Goal: Task Accomplishment & Management: Manage account settings

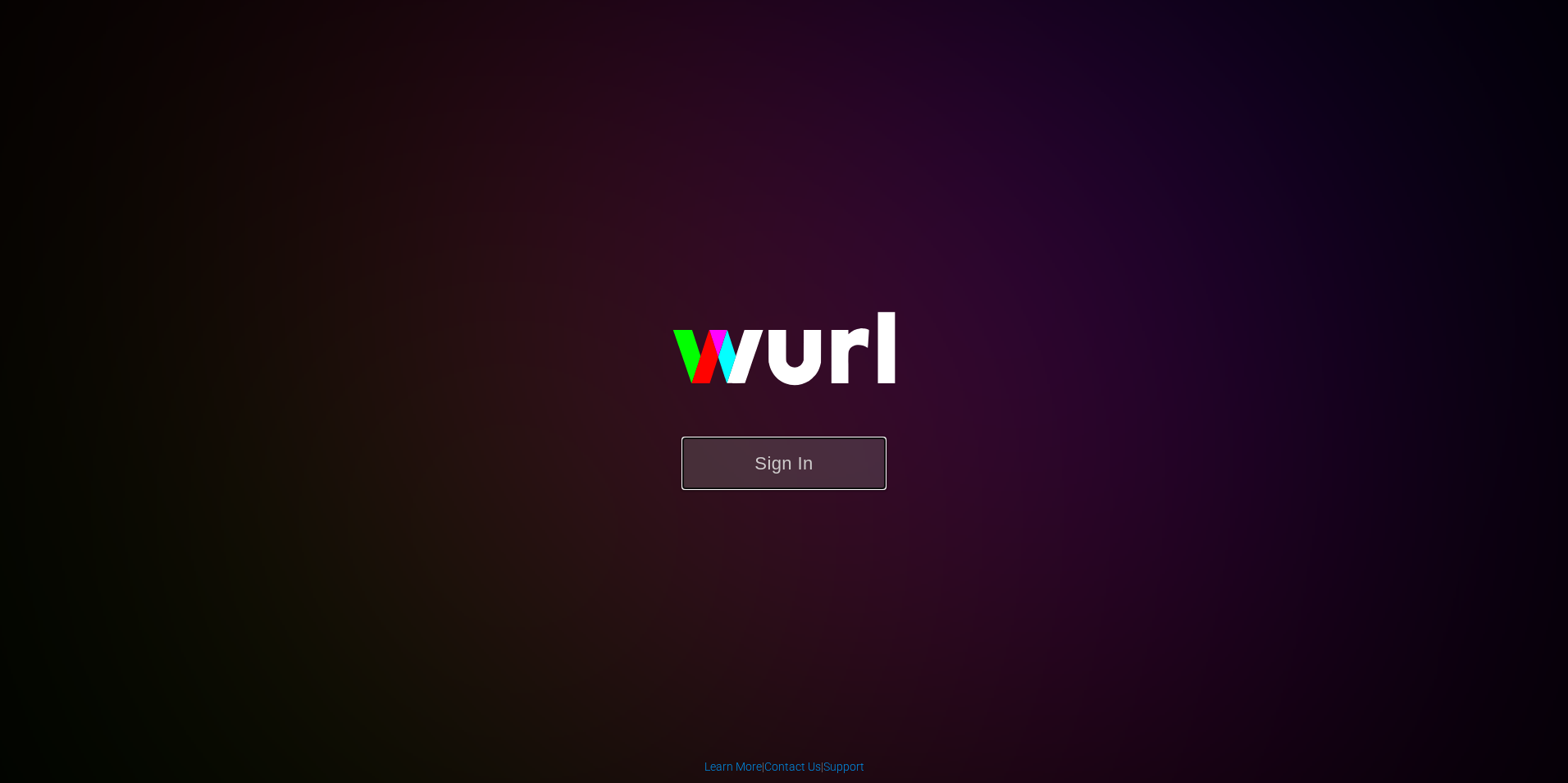
click at [773, 442] on button "Sign In" at bounding box center [784, 463] width 205 height 53
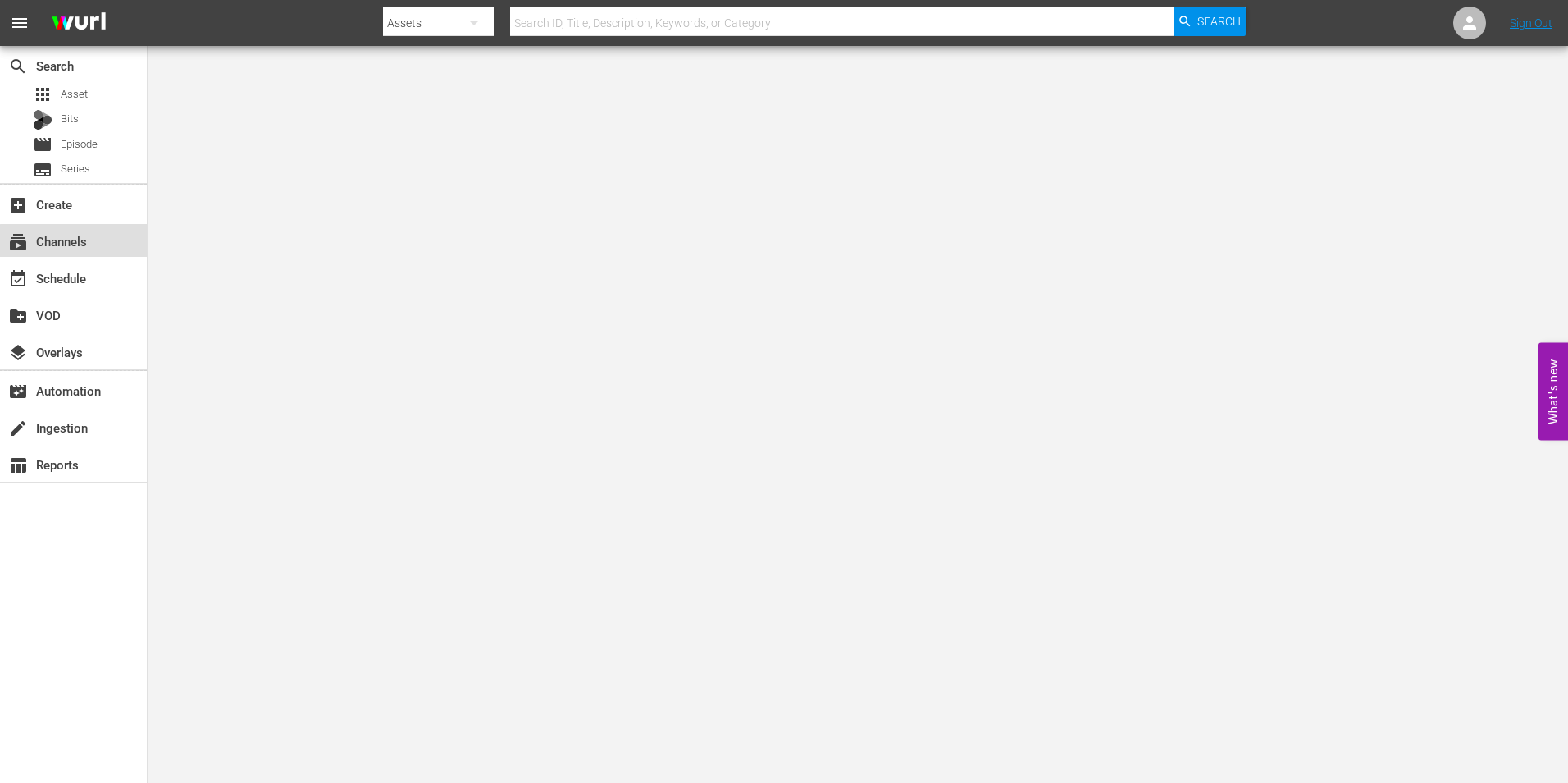
click at [90, 246] on div "subscriptions Channels" at bounding box center [73, 240] width 147 height 33
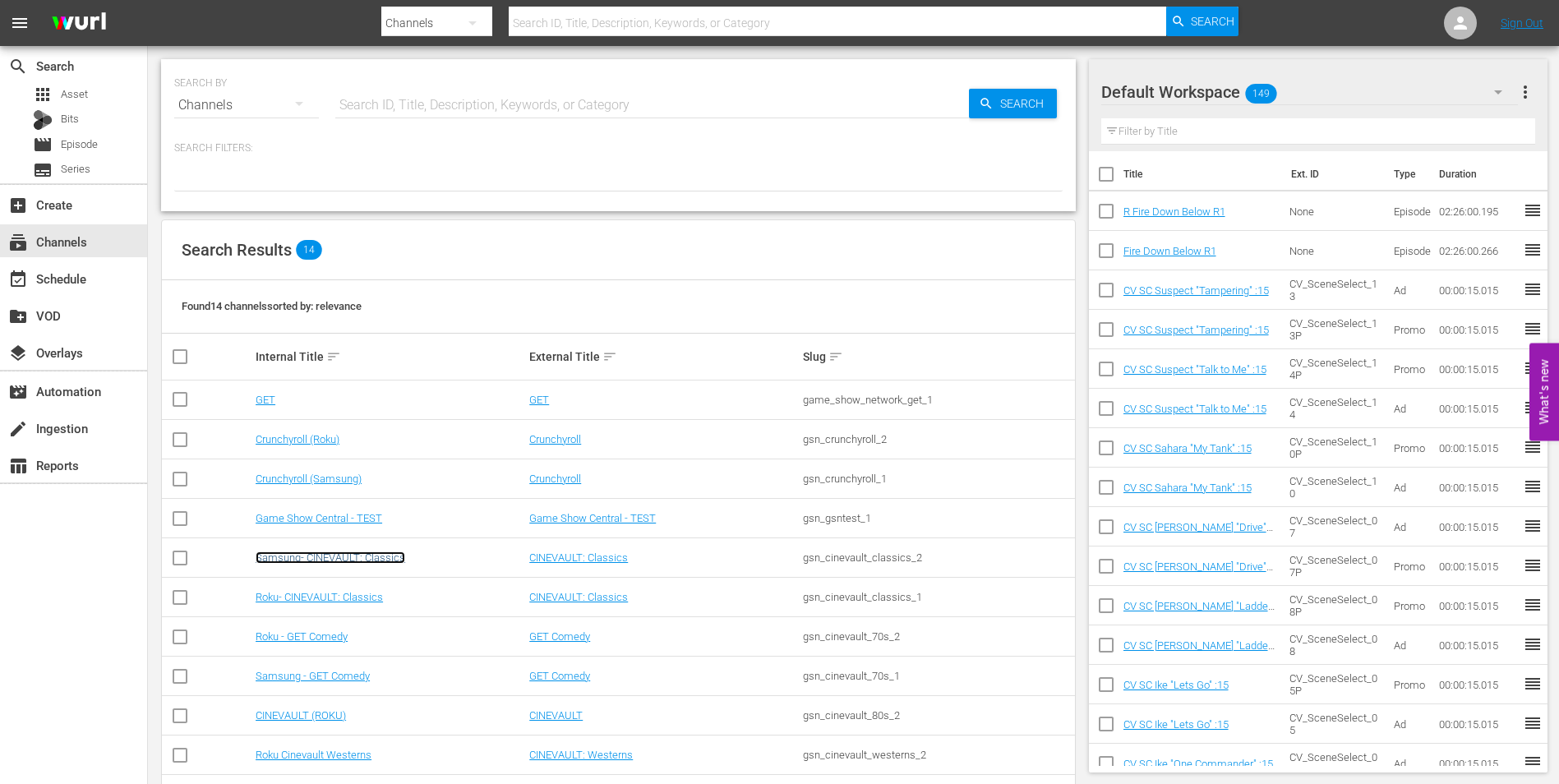
click at [396, 554] on link "Samsung- CINEVAULT: Classics" at bounding box center [330, 557] width 149 height 13
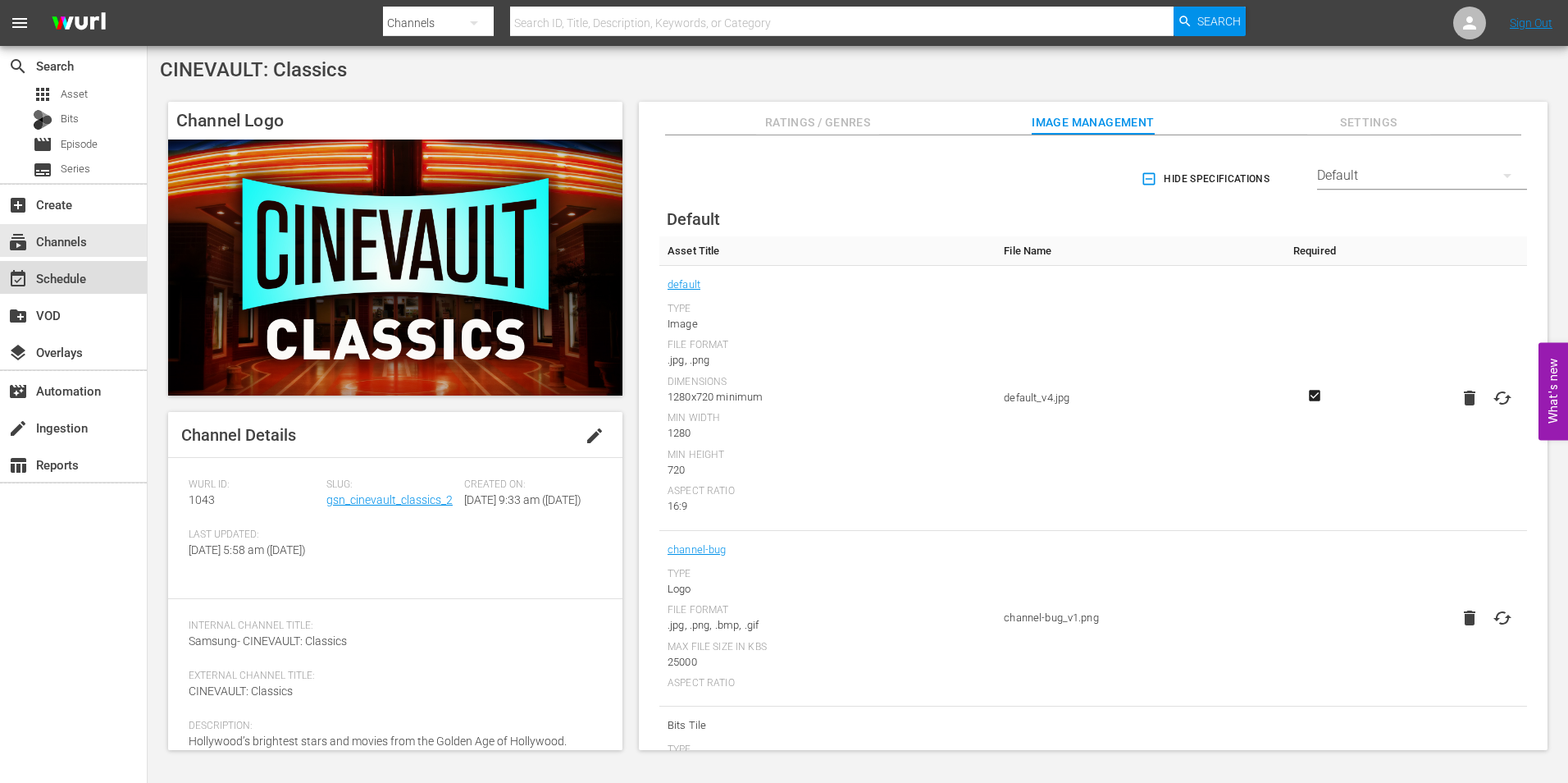
click at [73, 276] on div "event_available Schedule" at bounding box center [46, 275] width 92 height 14
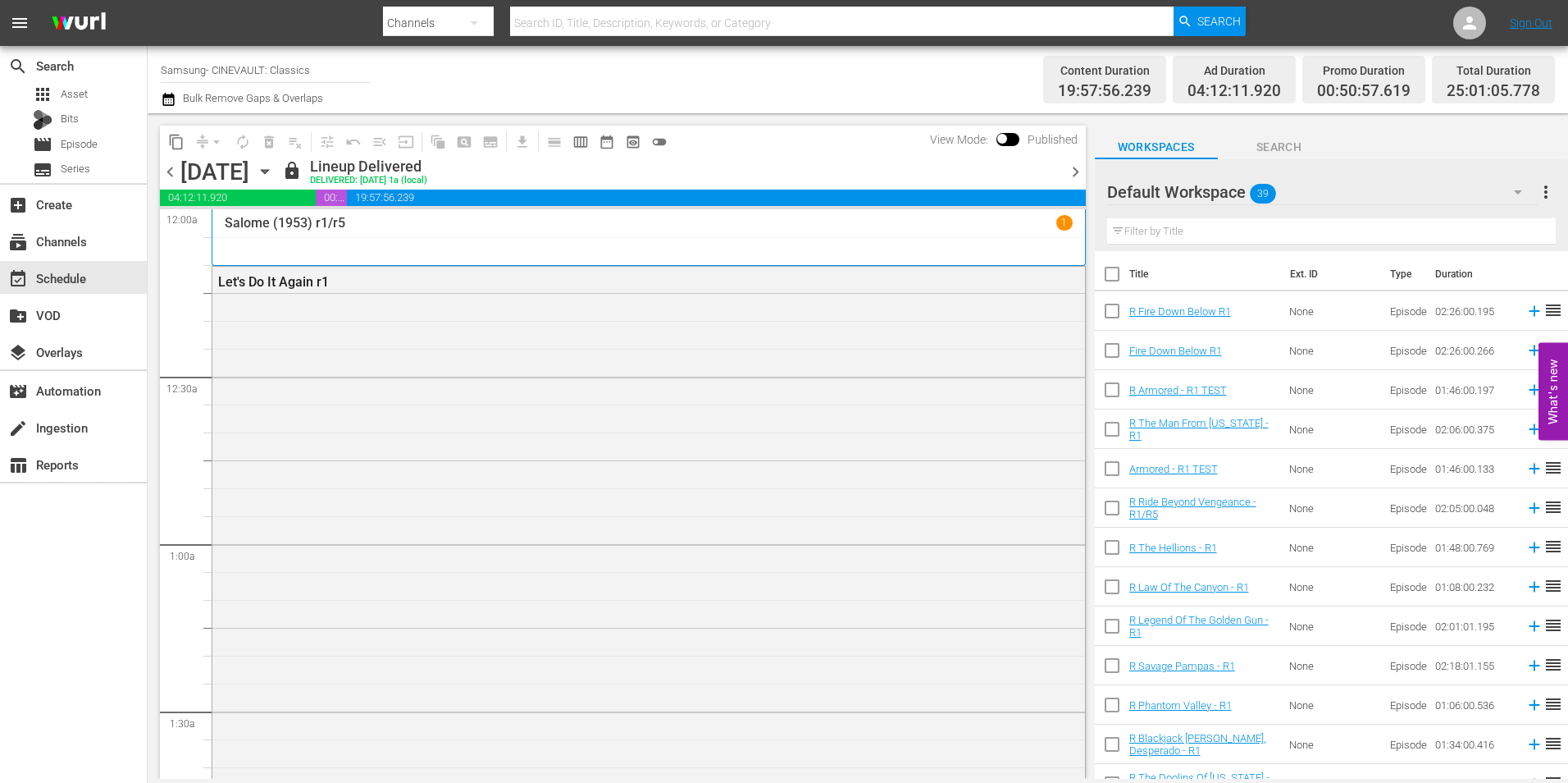
click at [1073, 169] on span "chevron_right" at bounding box center [1075, 171] width 20 height 20
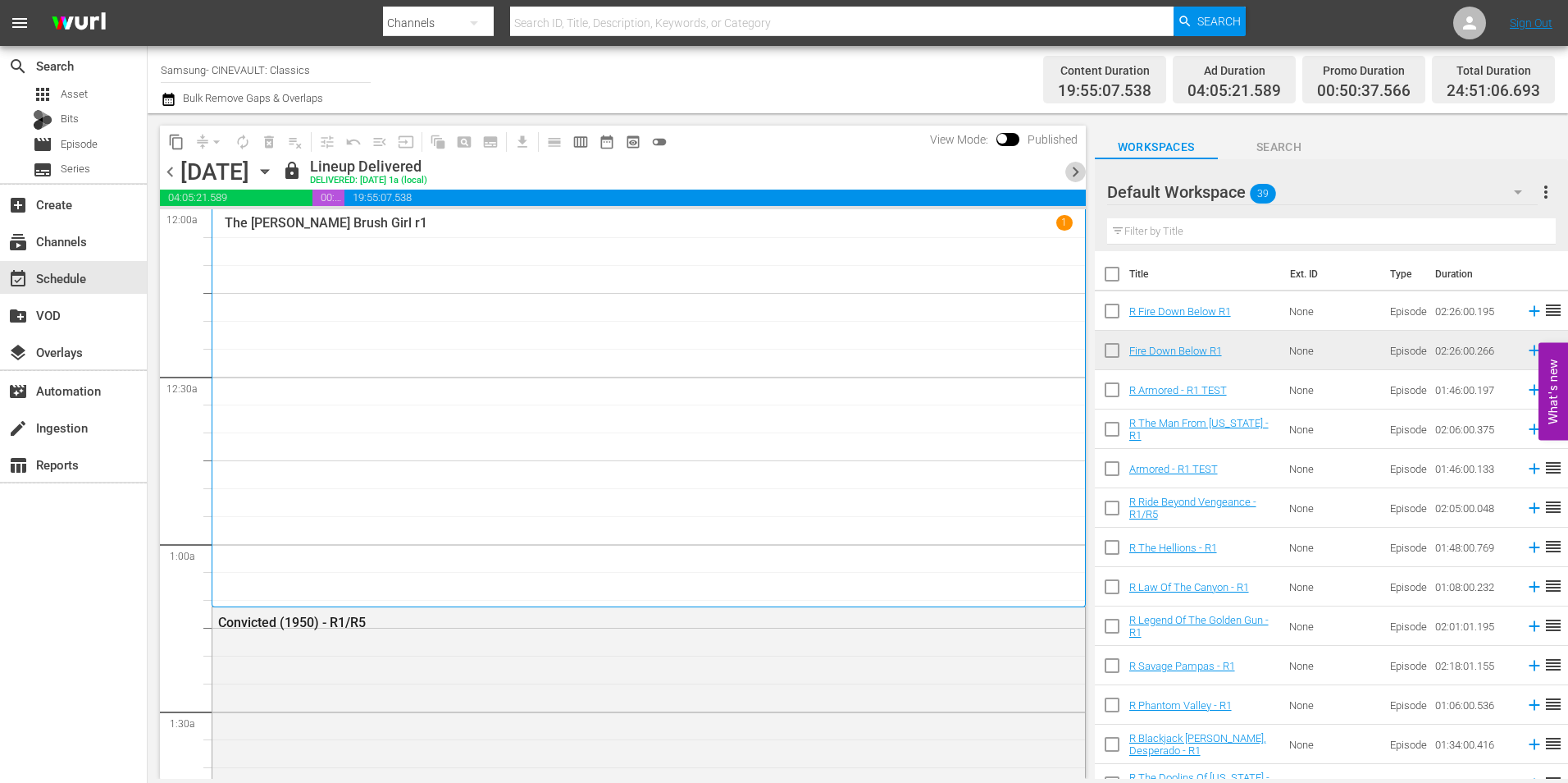
click at [1073, 169] on span "chevron_right" at bounding box center [1075, 171] width 20 height 20
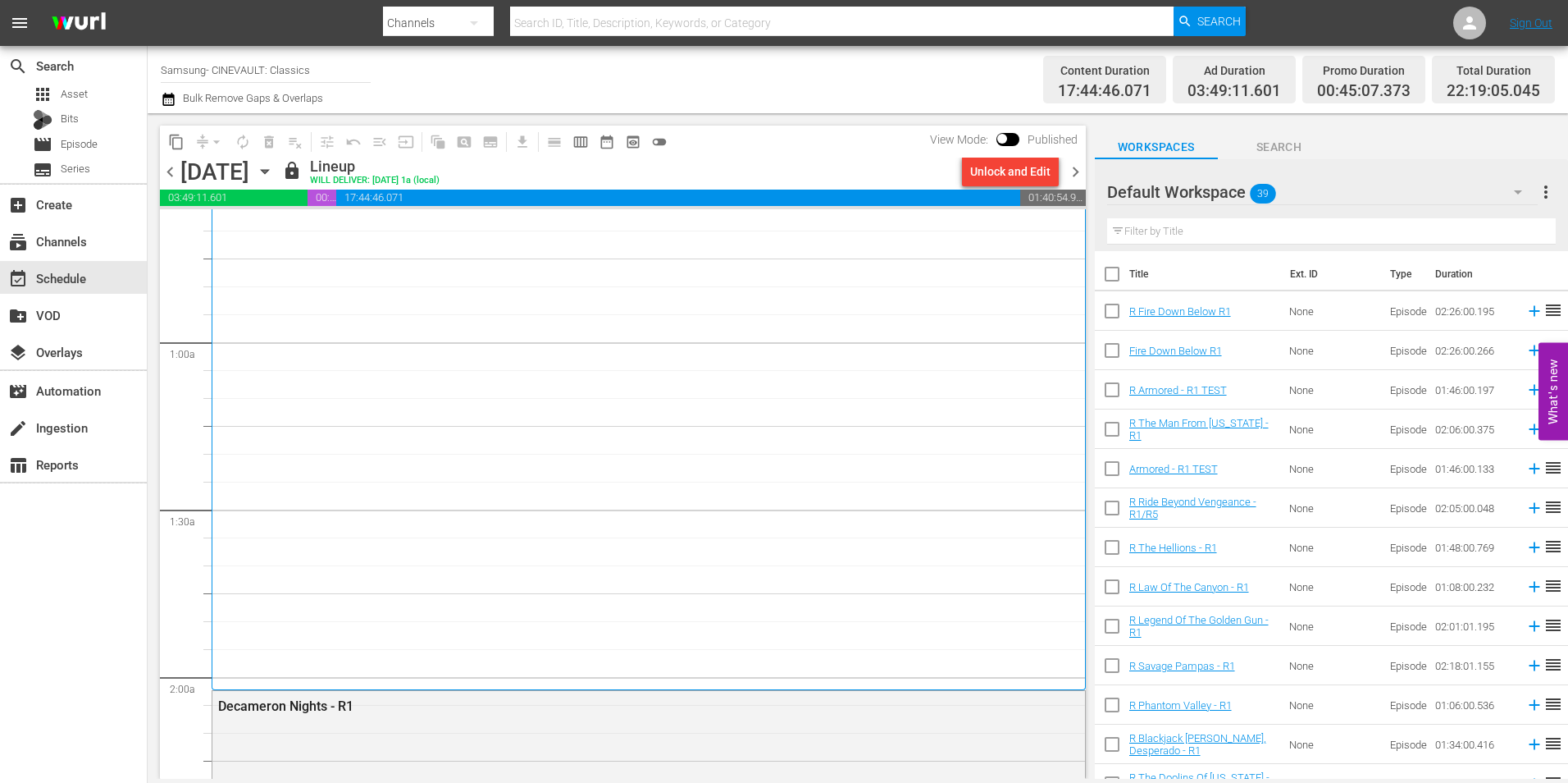
scroll to position [328, 0]
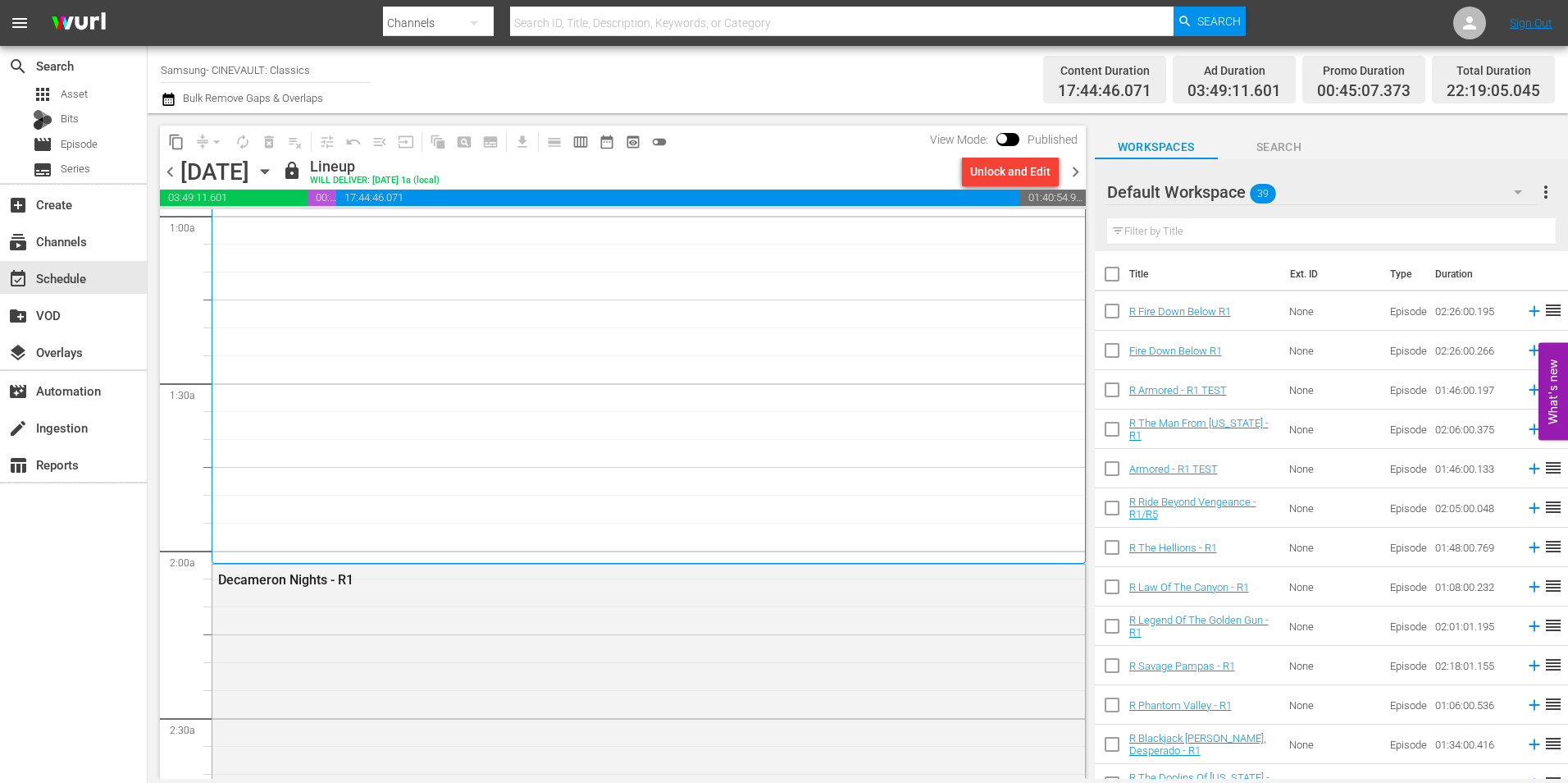
click at [1083, 175] on span "chevron_right" at bounding box center [1075, 171] width 20 height 20
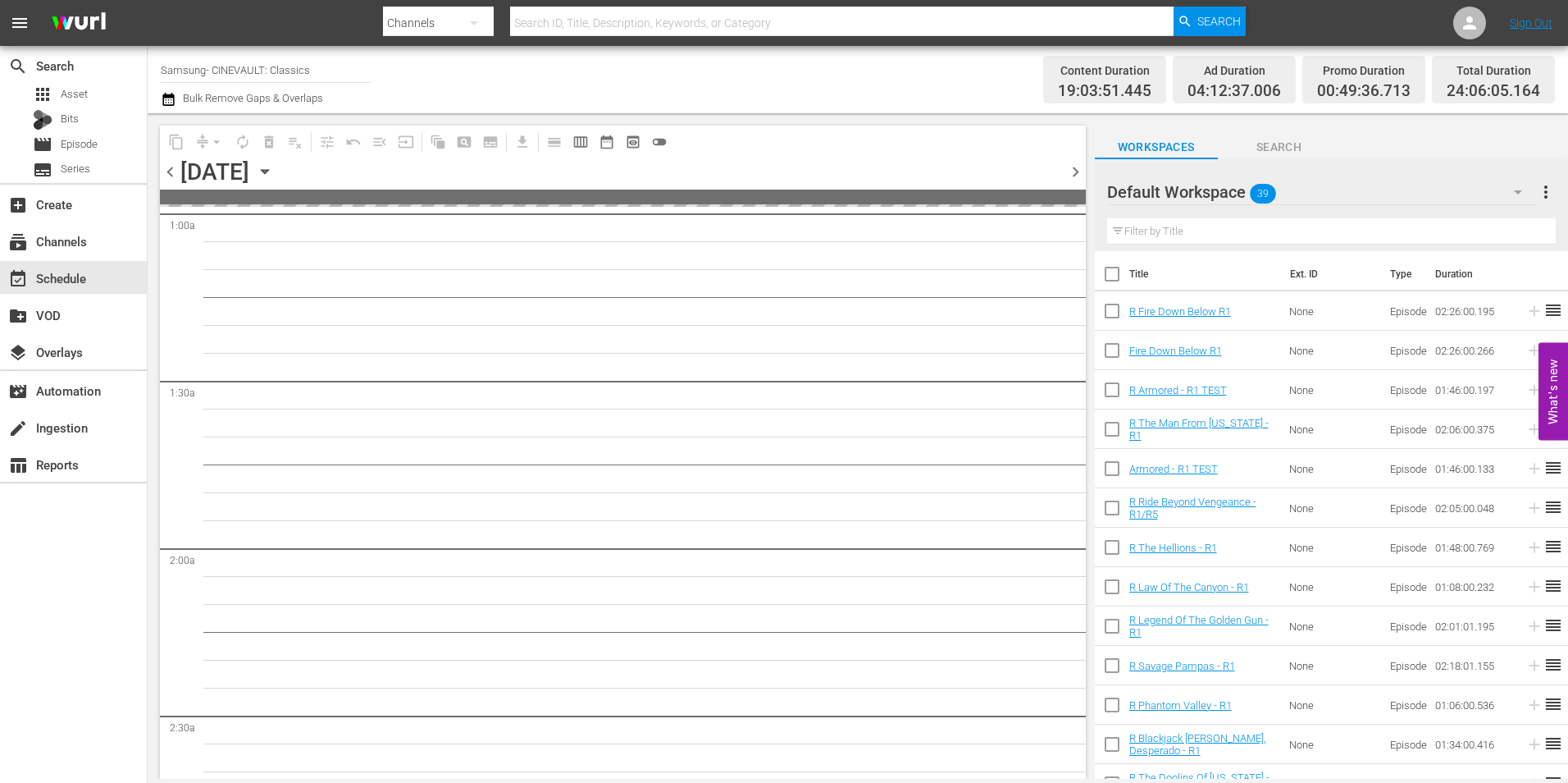
click at [1083, 175] on span "chevron_right" at bounding box center [1075, 171] width 20 height 20
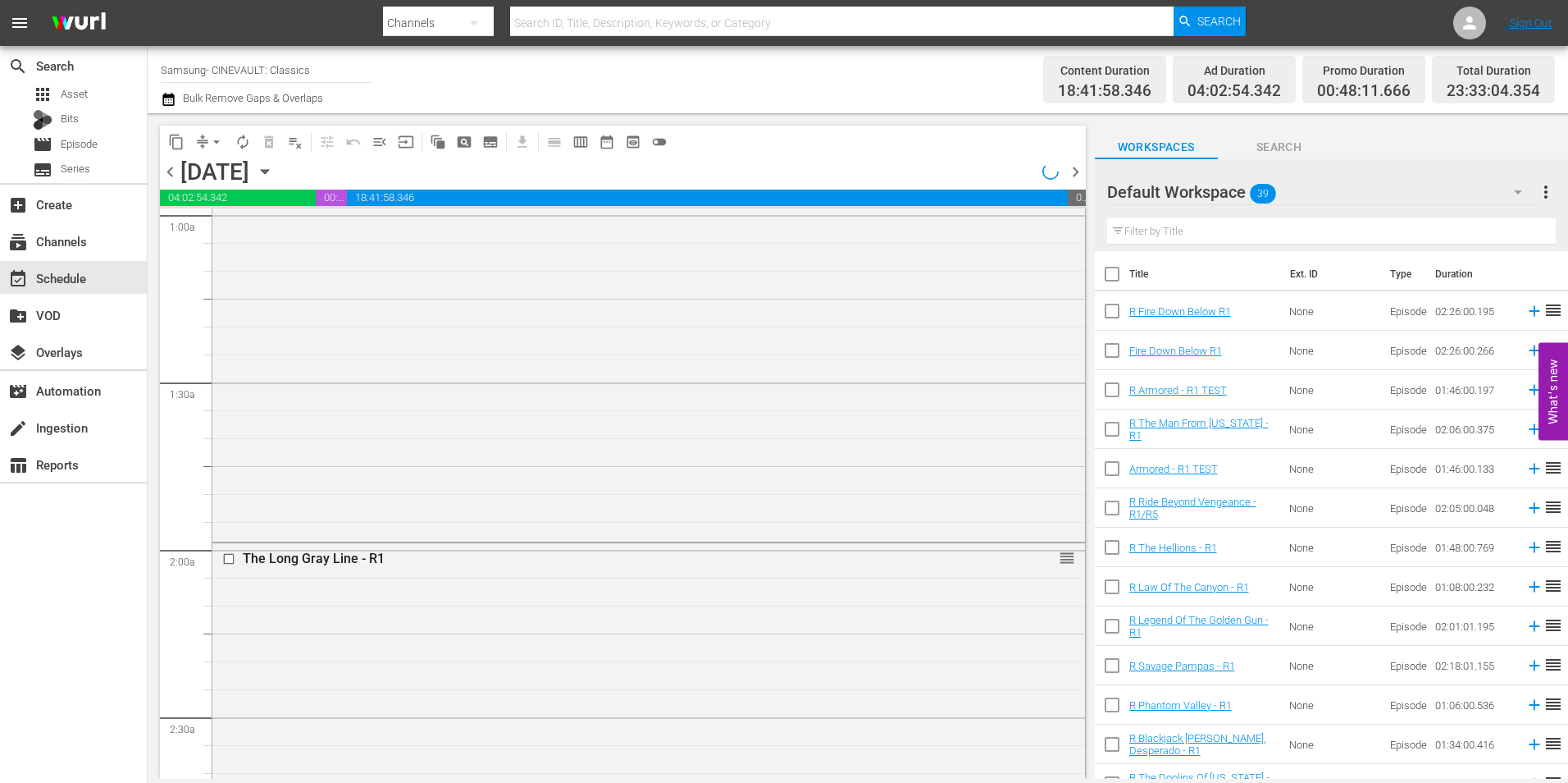
scroll to position [300, 0]
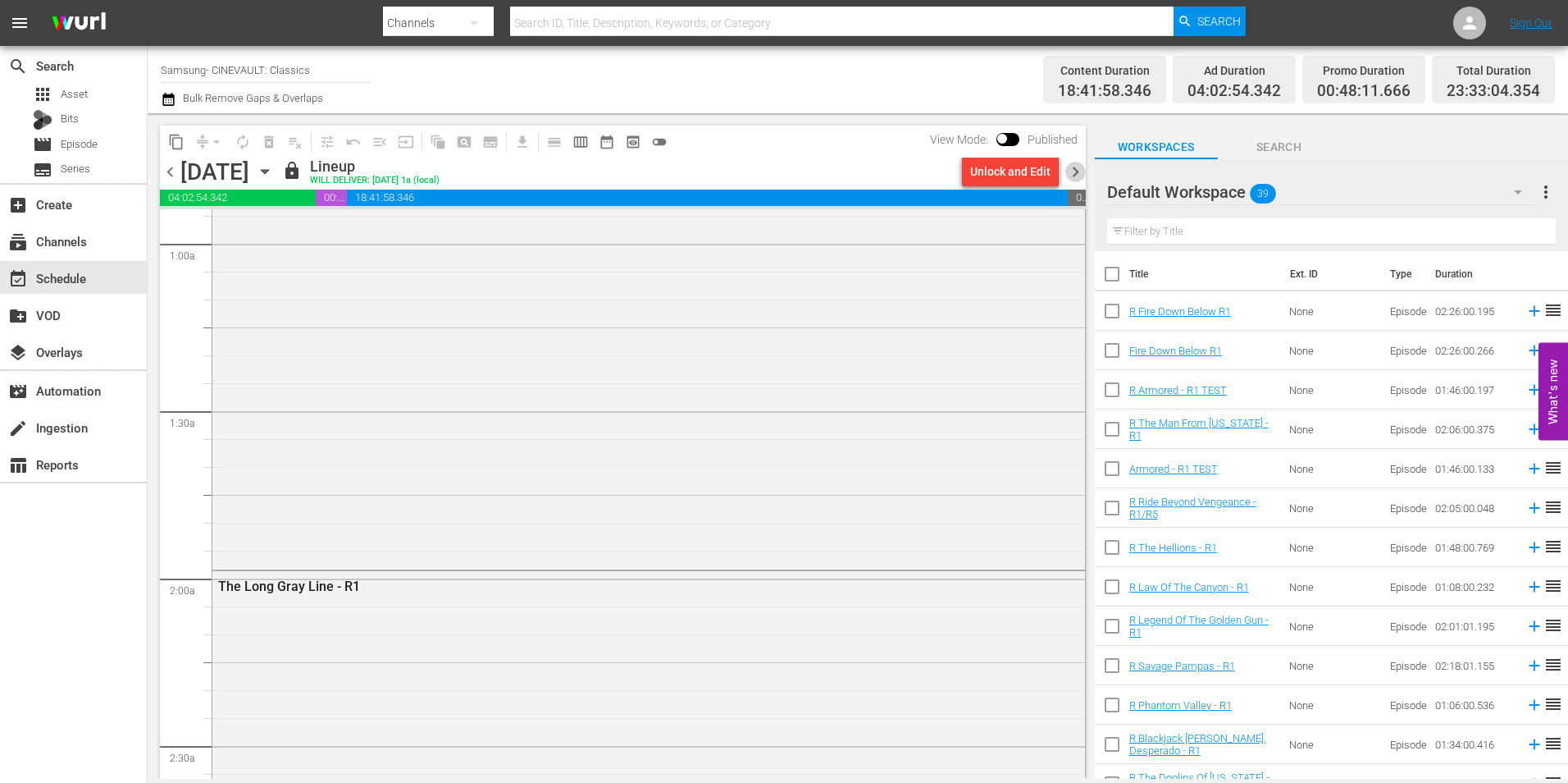
click at [1075, 170] on span "chevron_right" at bounding box center [1075, 171] width 20 height 20
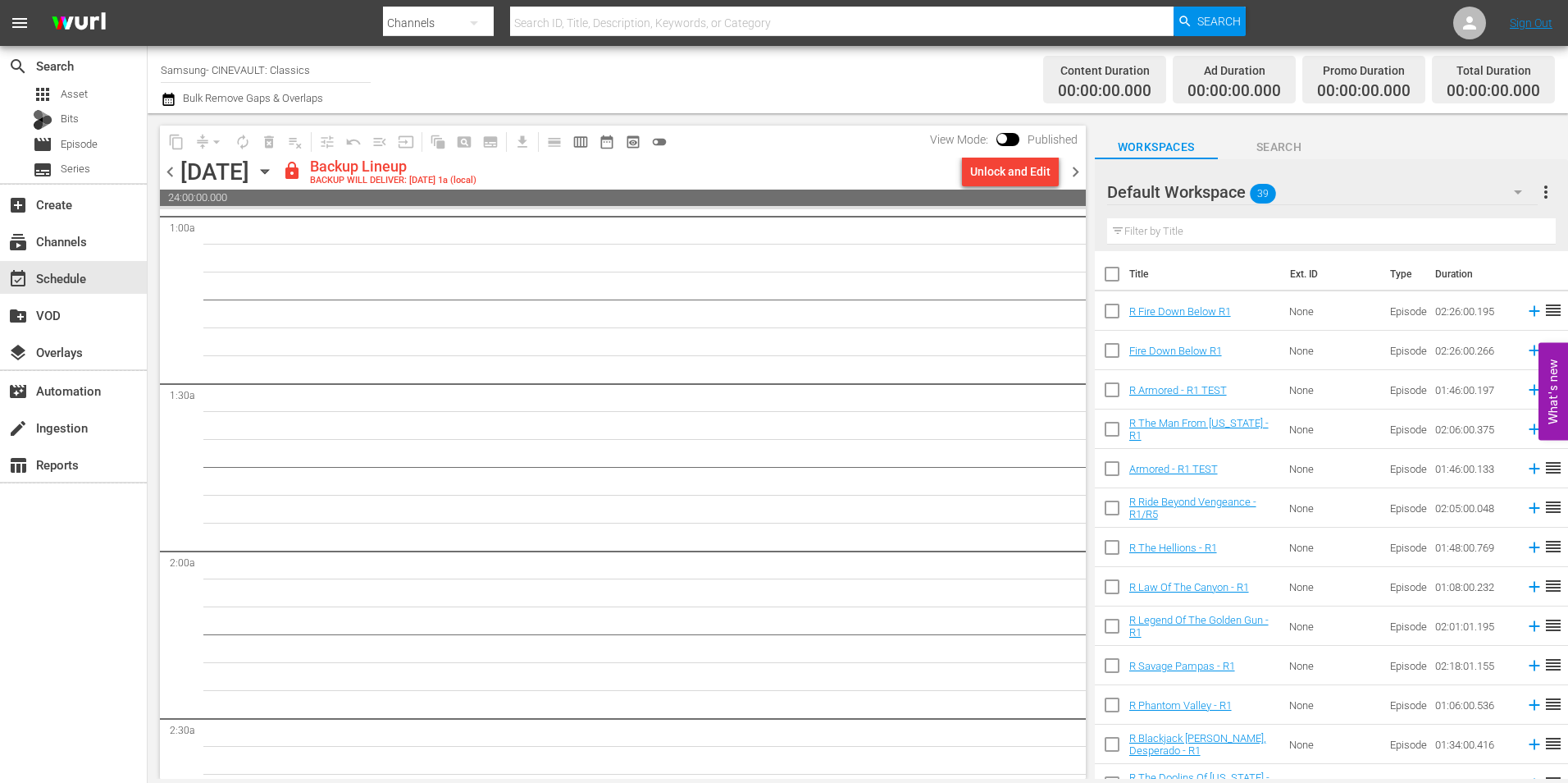
scroll to position [300, 0]
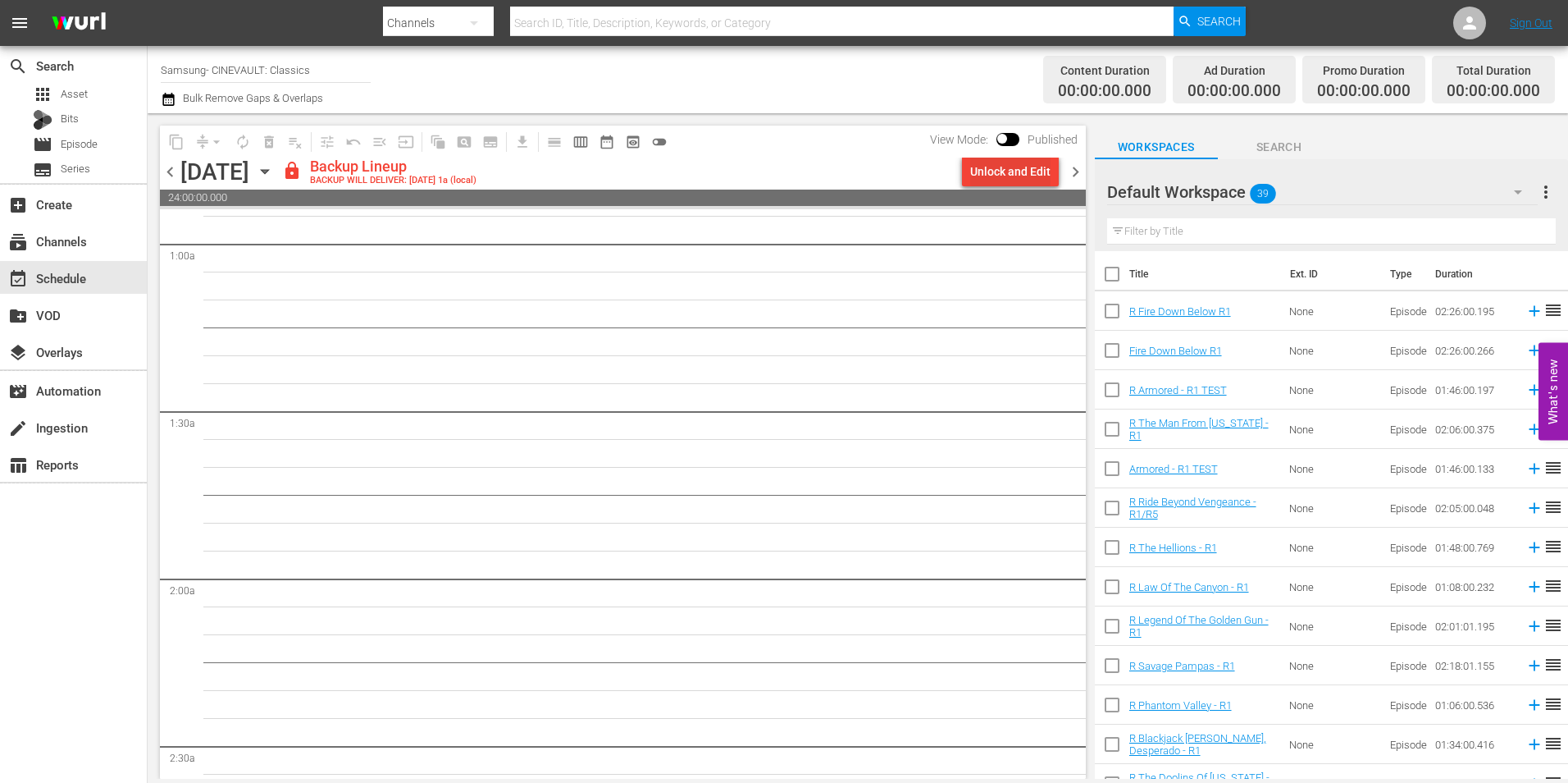
click at [1017, 174] on div "Unlock and Edit" at bounding box center [1010, 171] width 81 height 30
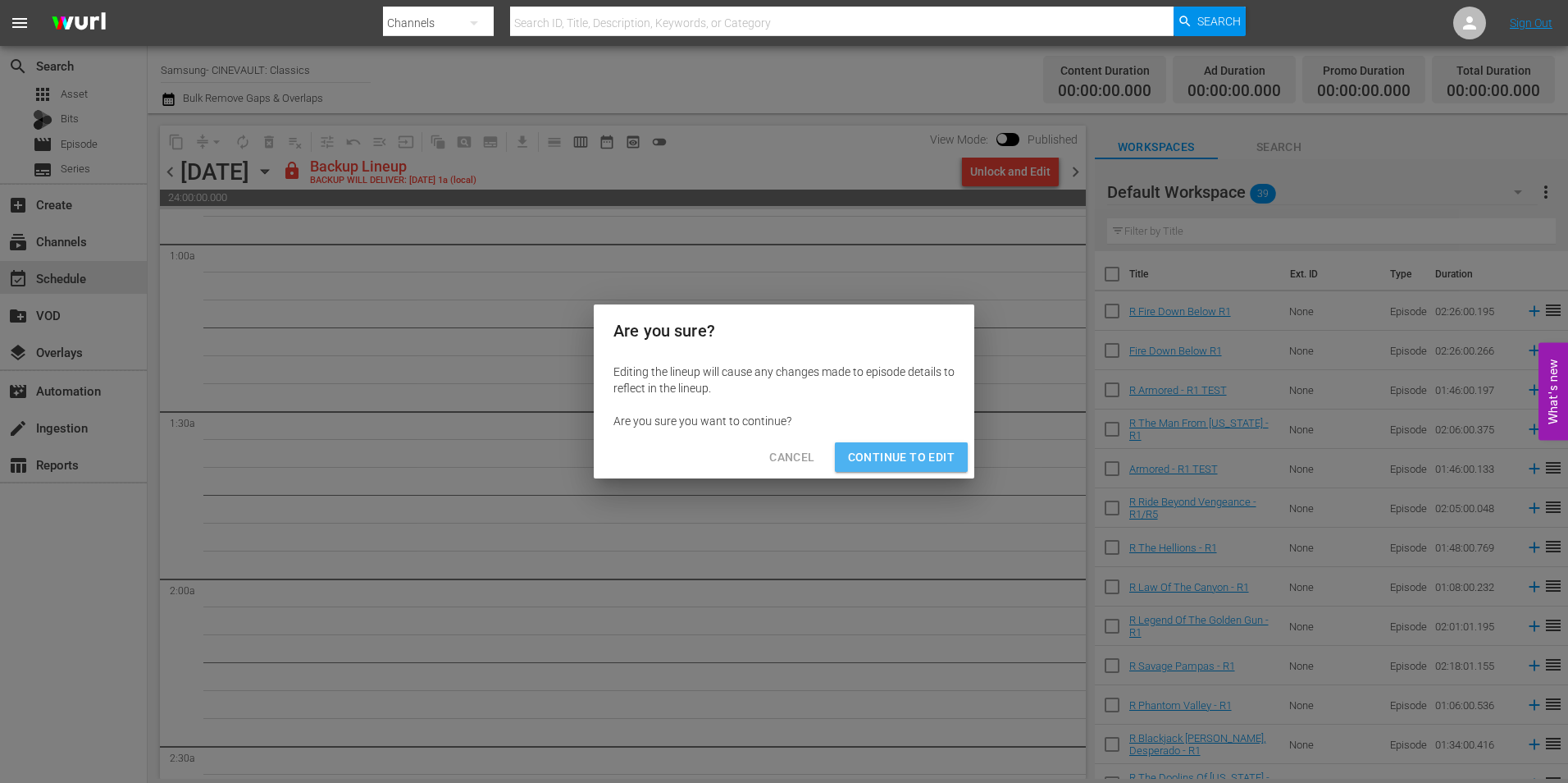
click at [918, 457] on span "Continue to Edit" at bounding box center [901, 457] width 107 height 20
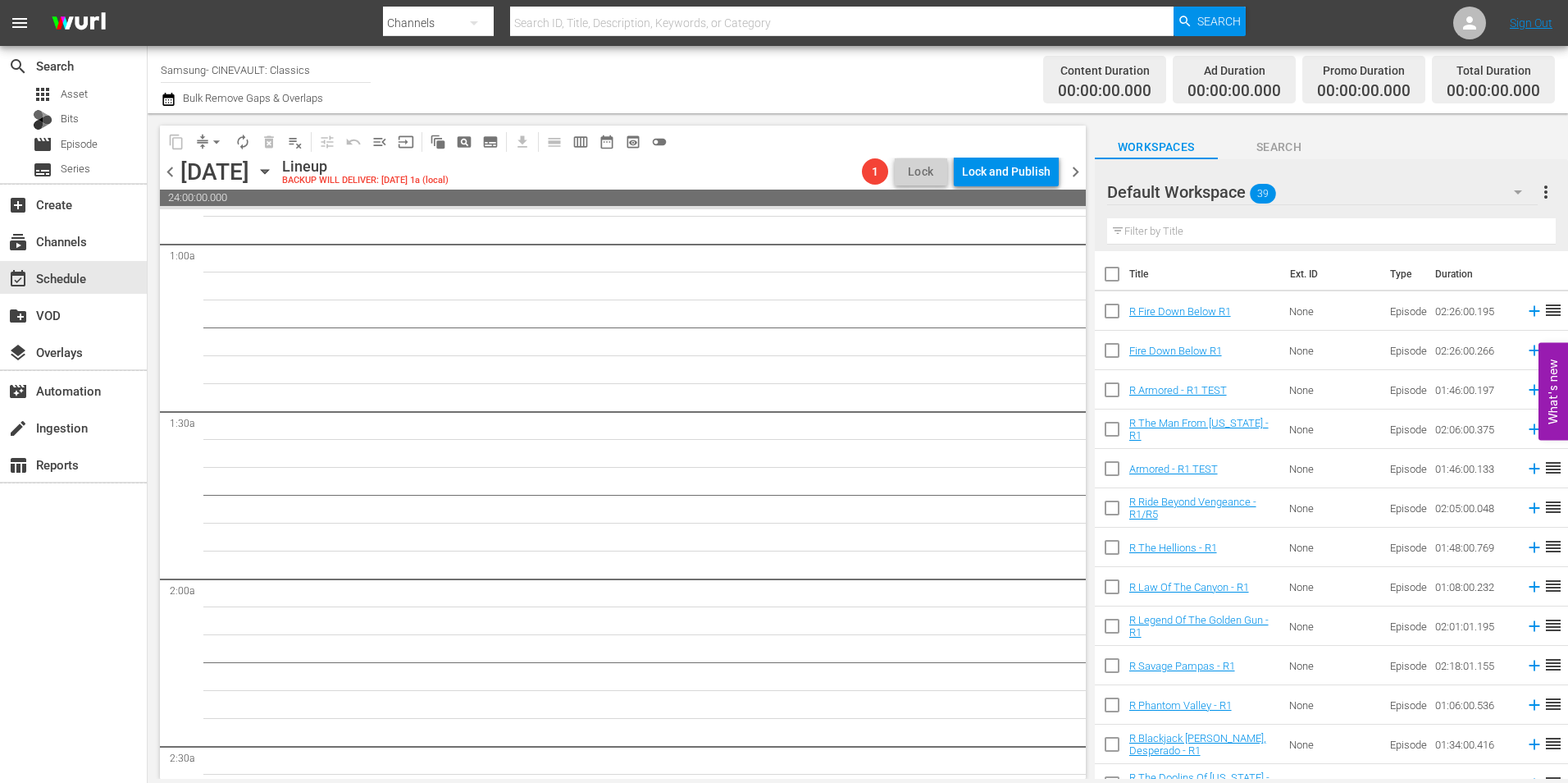
scroll to position [0, 0]
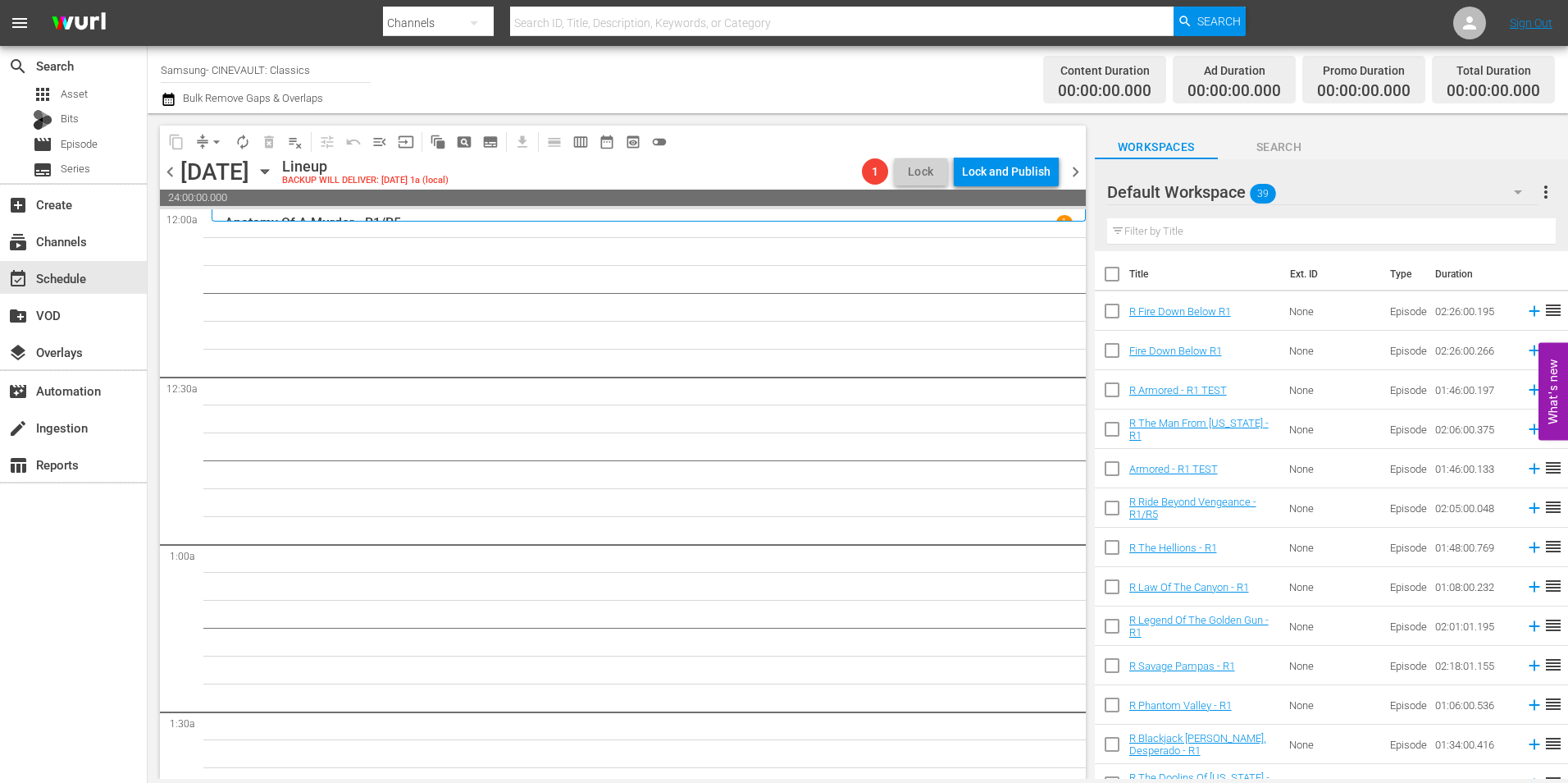
click at [643, 215] on div "Anatomy Of A Murder - R1/R5 1" at bounding box center [649, 222] width 848 height 15
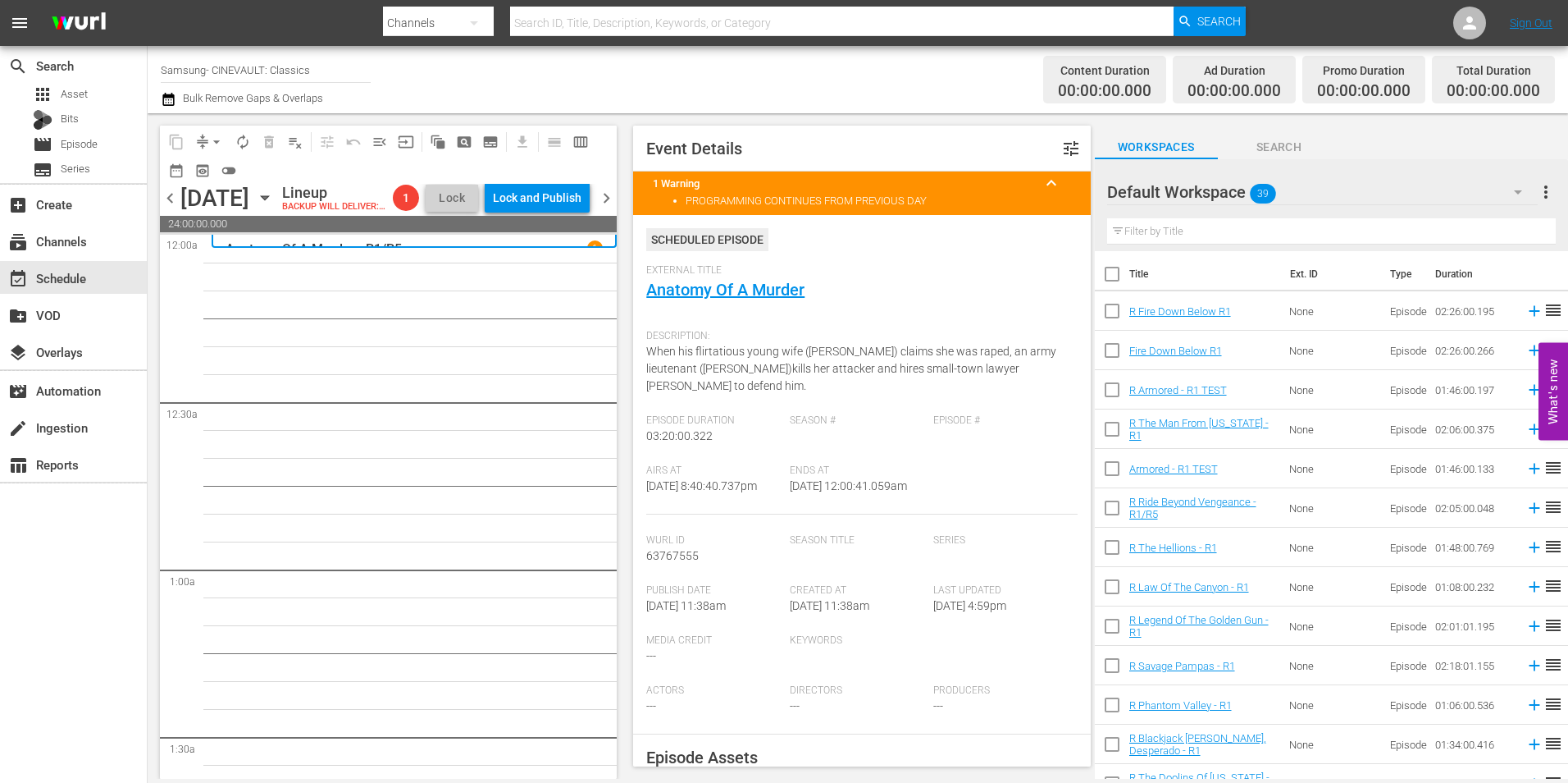
click at [170, 205] on span "chevron_left" at bounding box center [169, 197] width 20 height 20
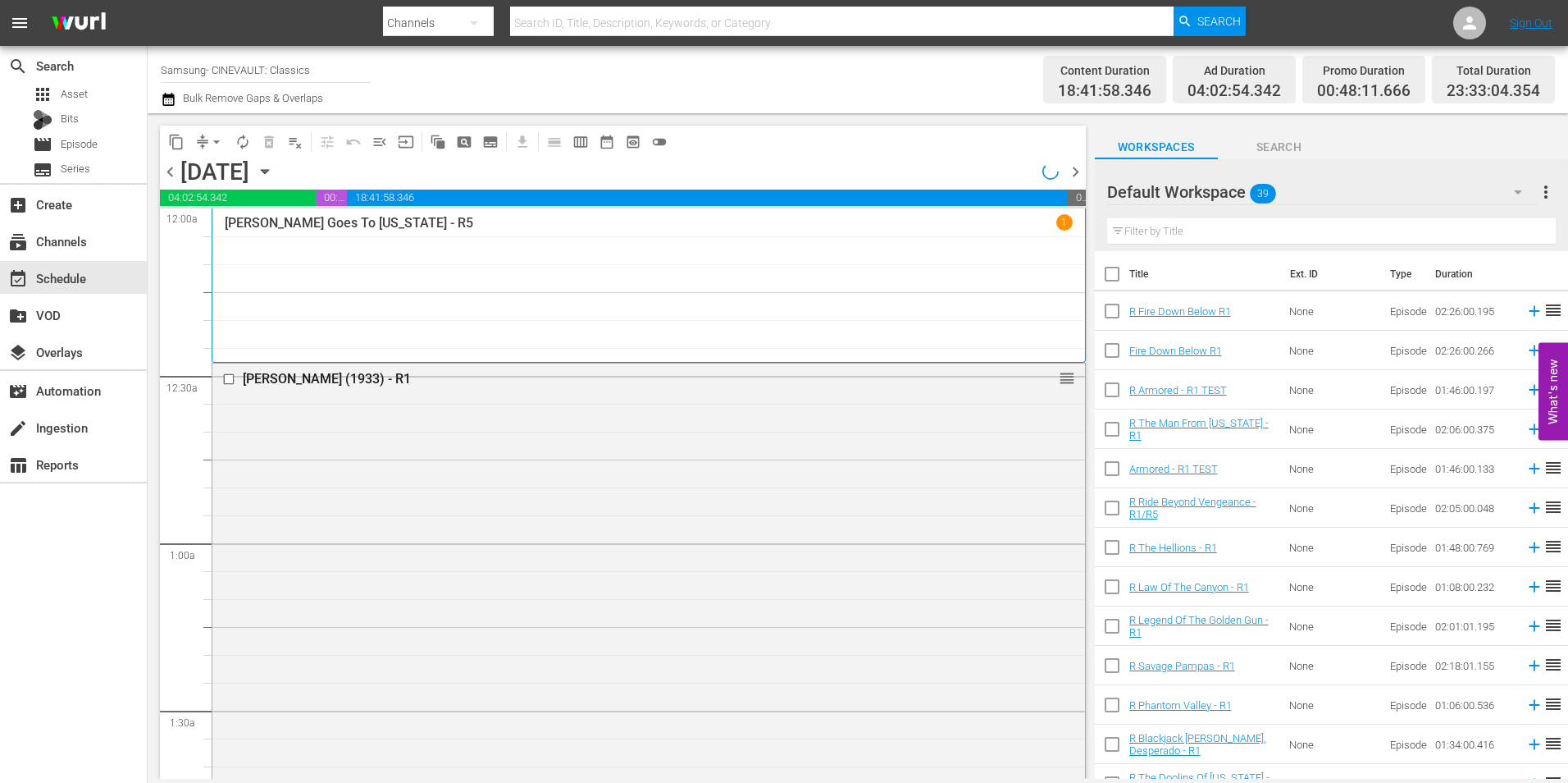
click at [1083, 176] on span "chevron_right" at bounding box center [1075, 171] width 20 height 20
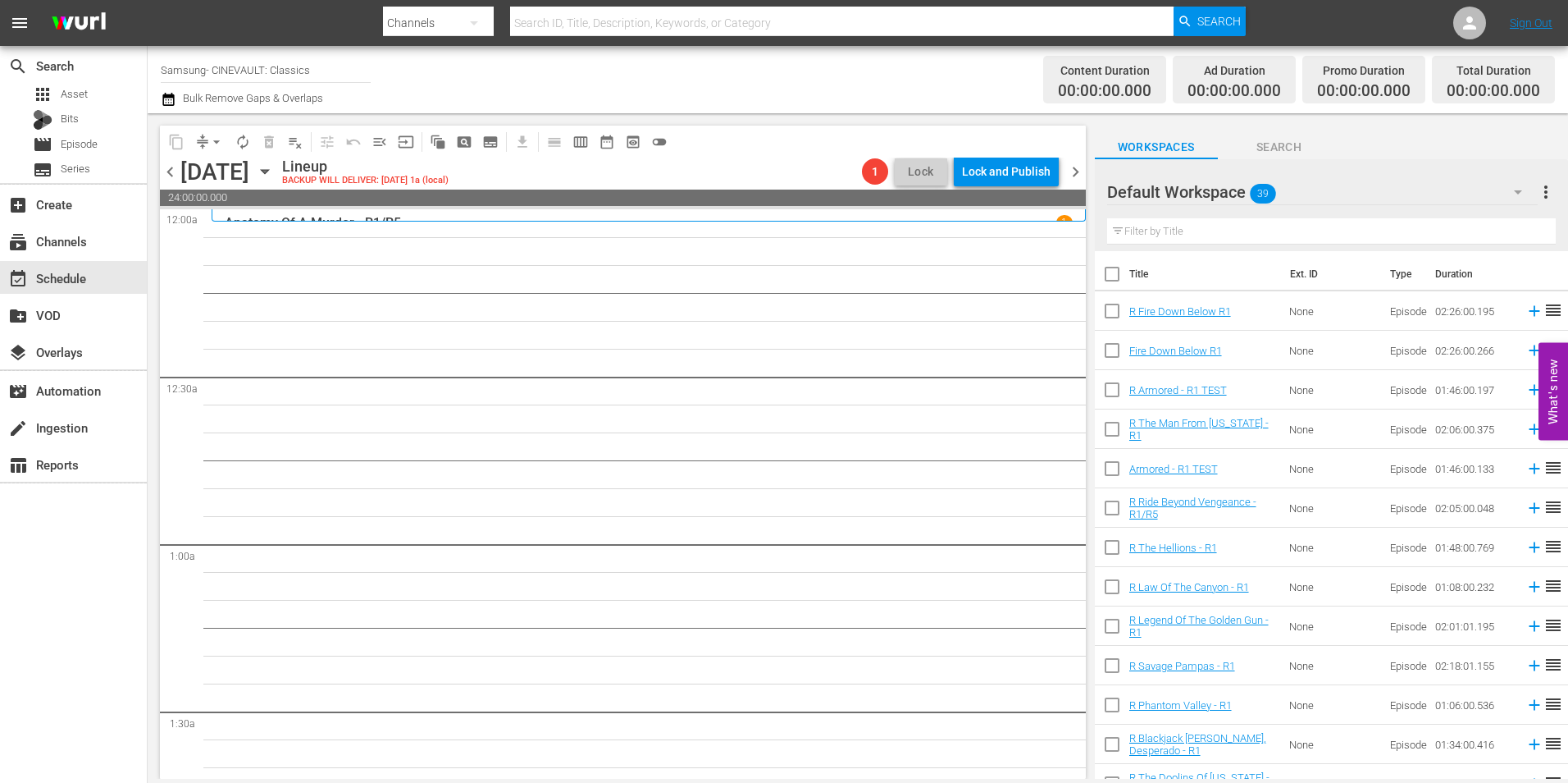
click at [1341, 196] on div "Default Workspace 39" at bounding box center [1322, 192] width 431 height 46
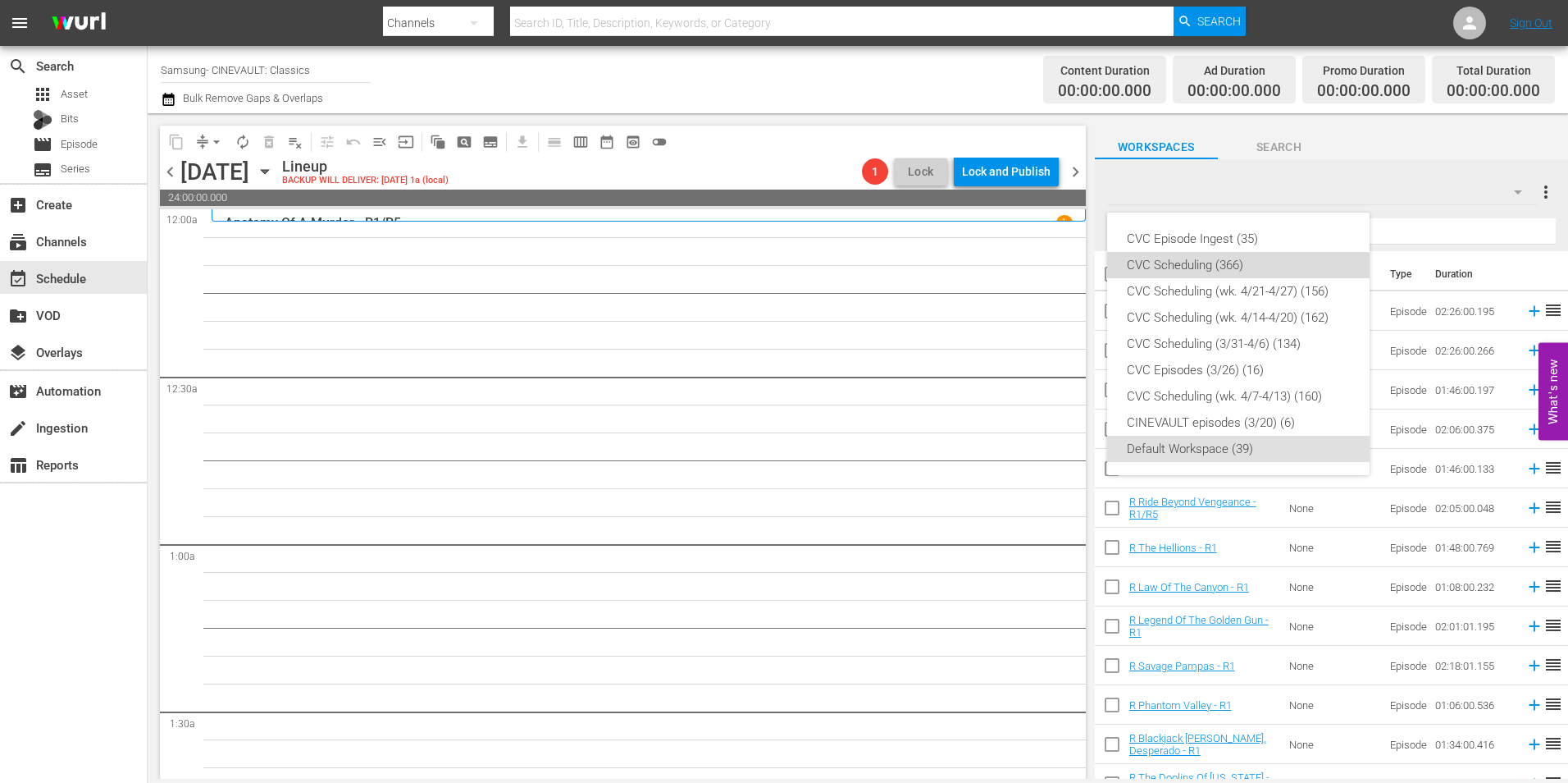
click at [1208, 272] on div "CVC Scheduling (366)" at bounding box center [1238, 265] width 223 height 26
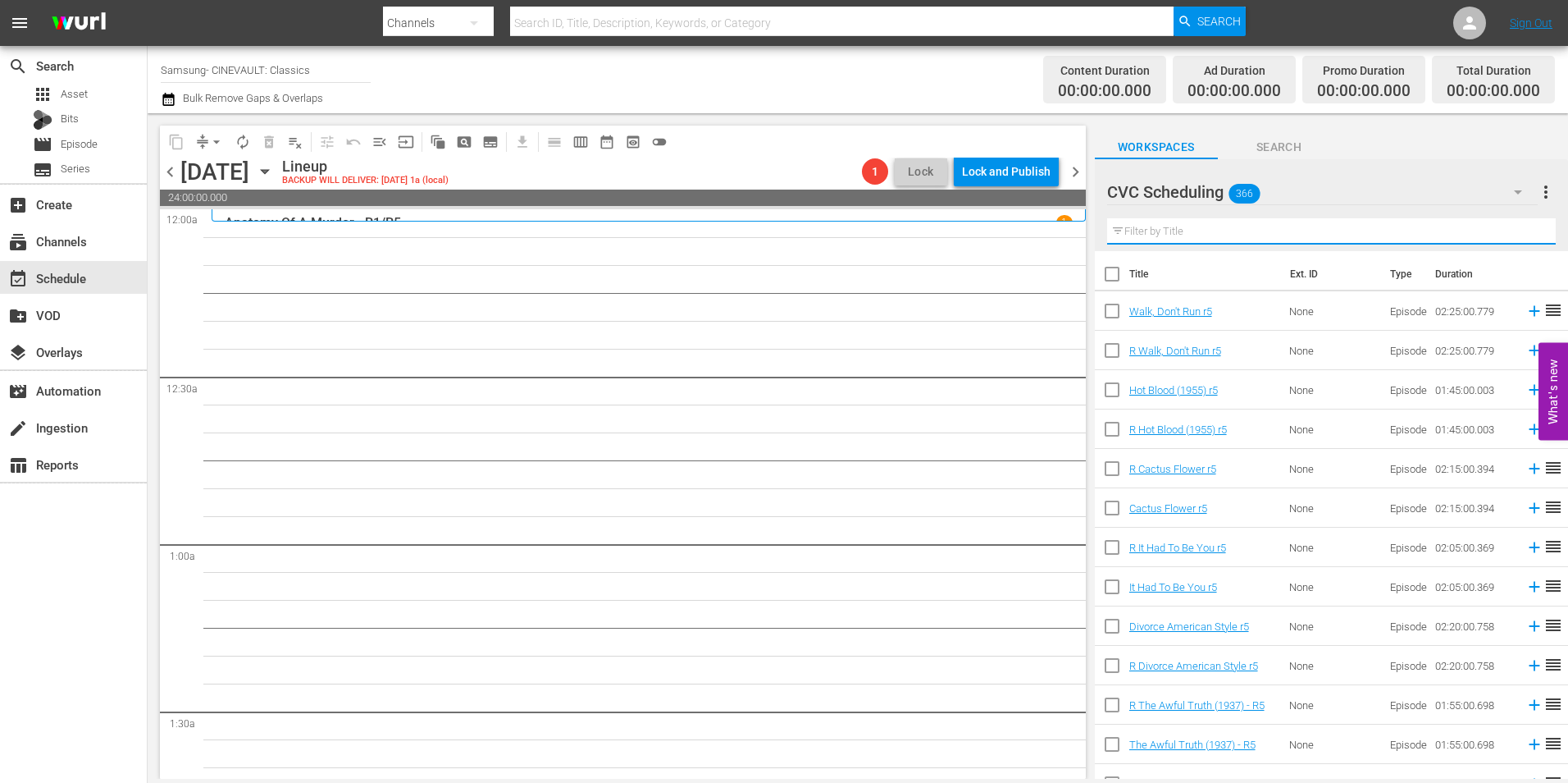
click at [1144, 240] on input "text" at bounding box center [1331, 231] width 448 height 26
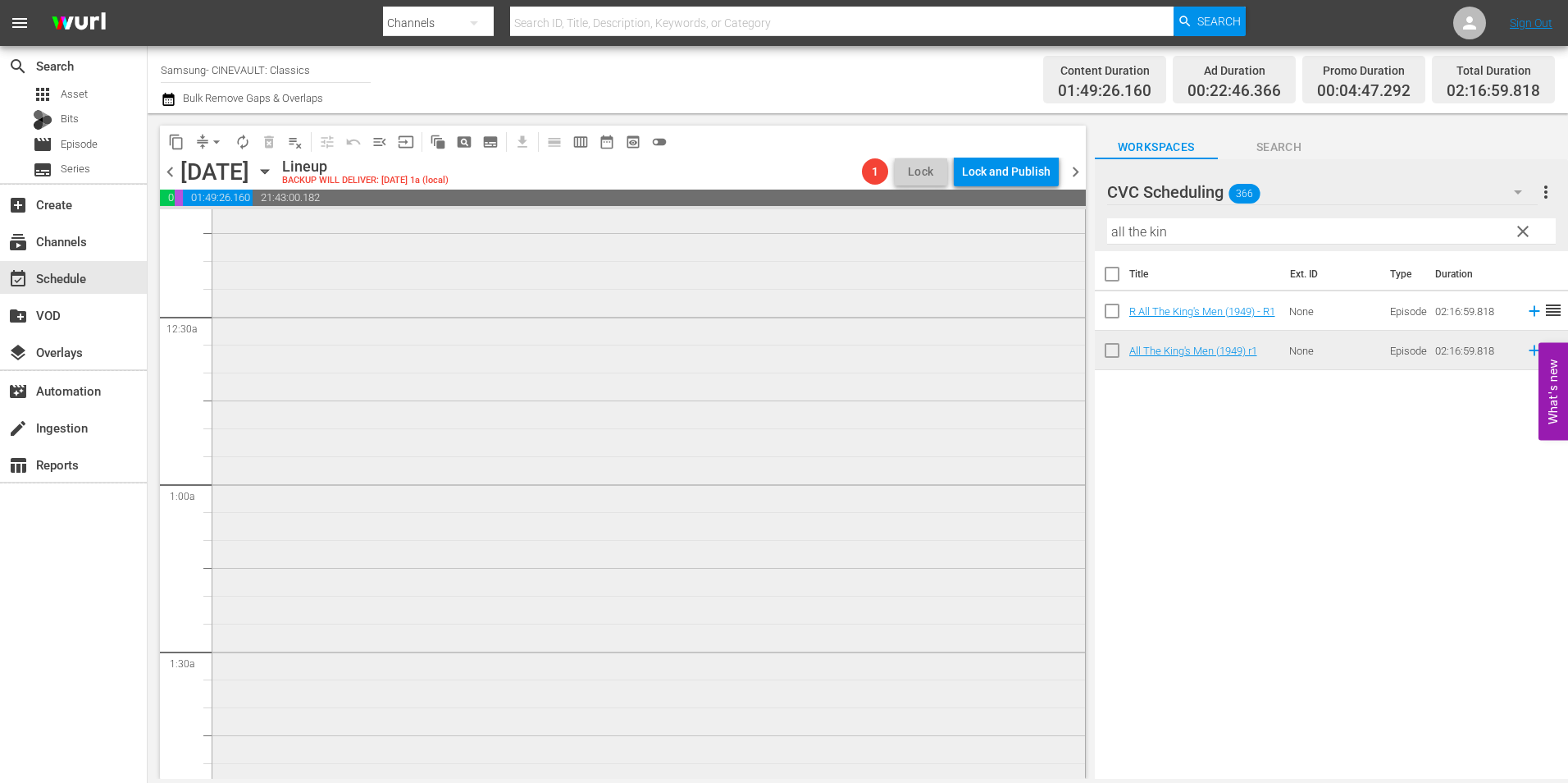
scroll to position [493, 0]
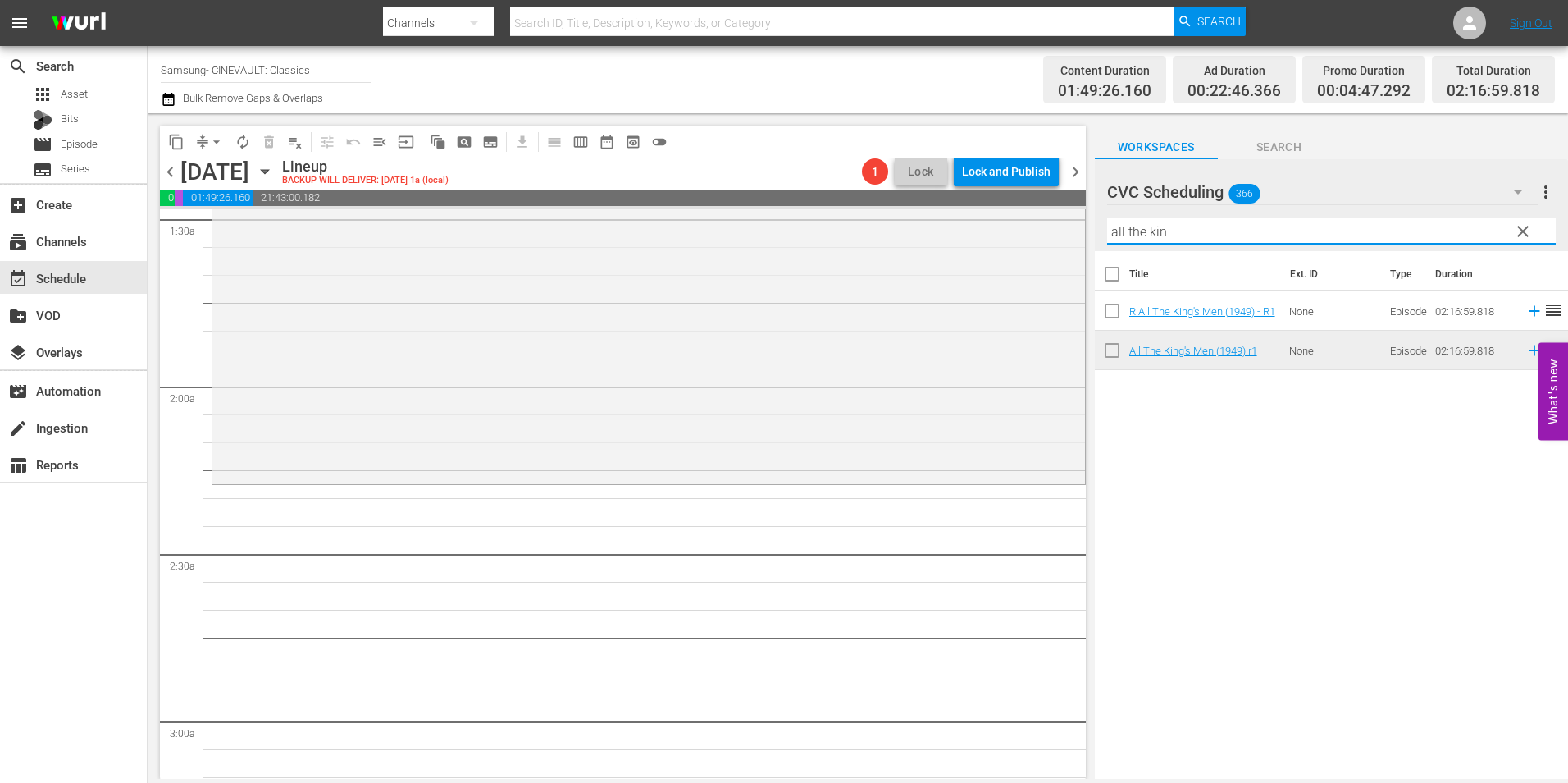
drag, startPoint x: 1157, startPoint y: 235, endPoint x: 1087, endPoint y: 234, distance: 70.0
click at [1087, 234] on div "content_copy compress arrow_drop_down autorenew_outlined delete_forever_outline…" at bounding box center [858, 446] width 1420 height 666
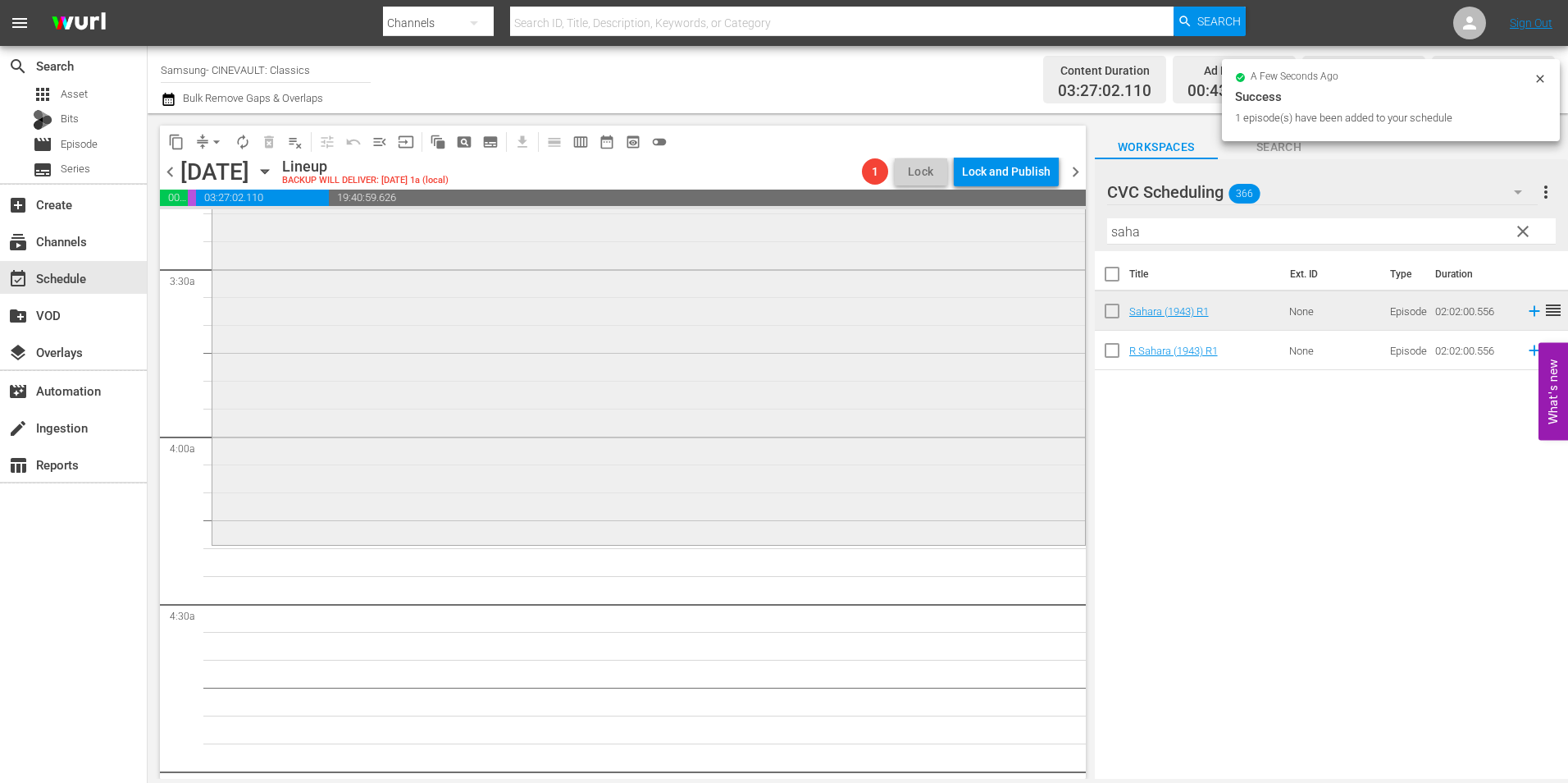
scroll to position [1230, 0]
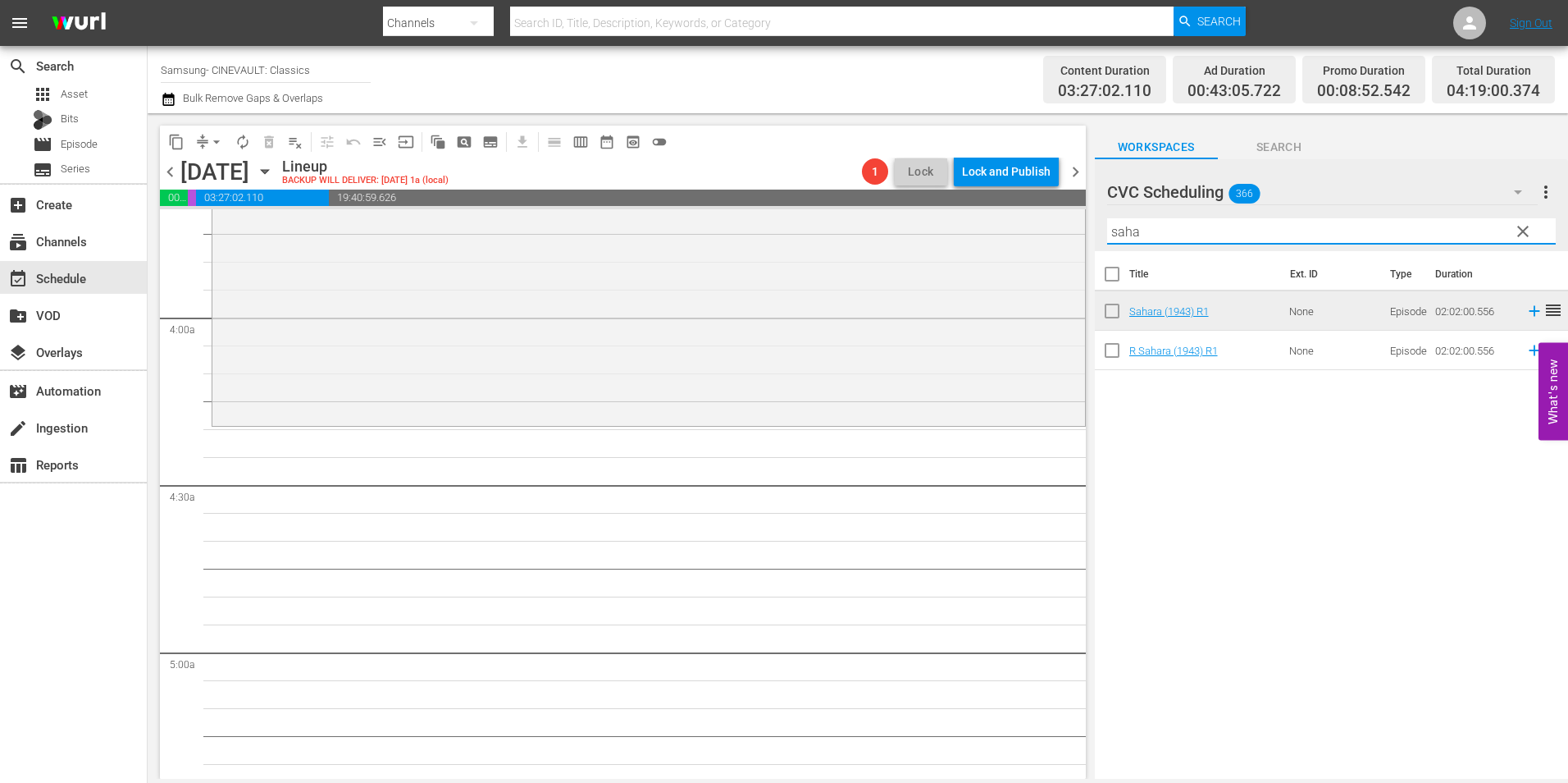
click at [1132, 240] on input "saha" at bounding box center [1331, 231] width 448 height 26
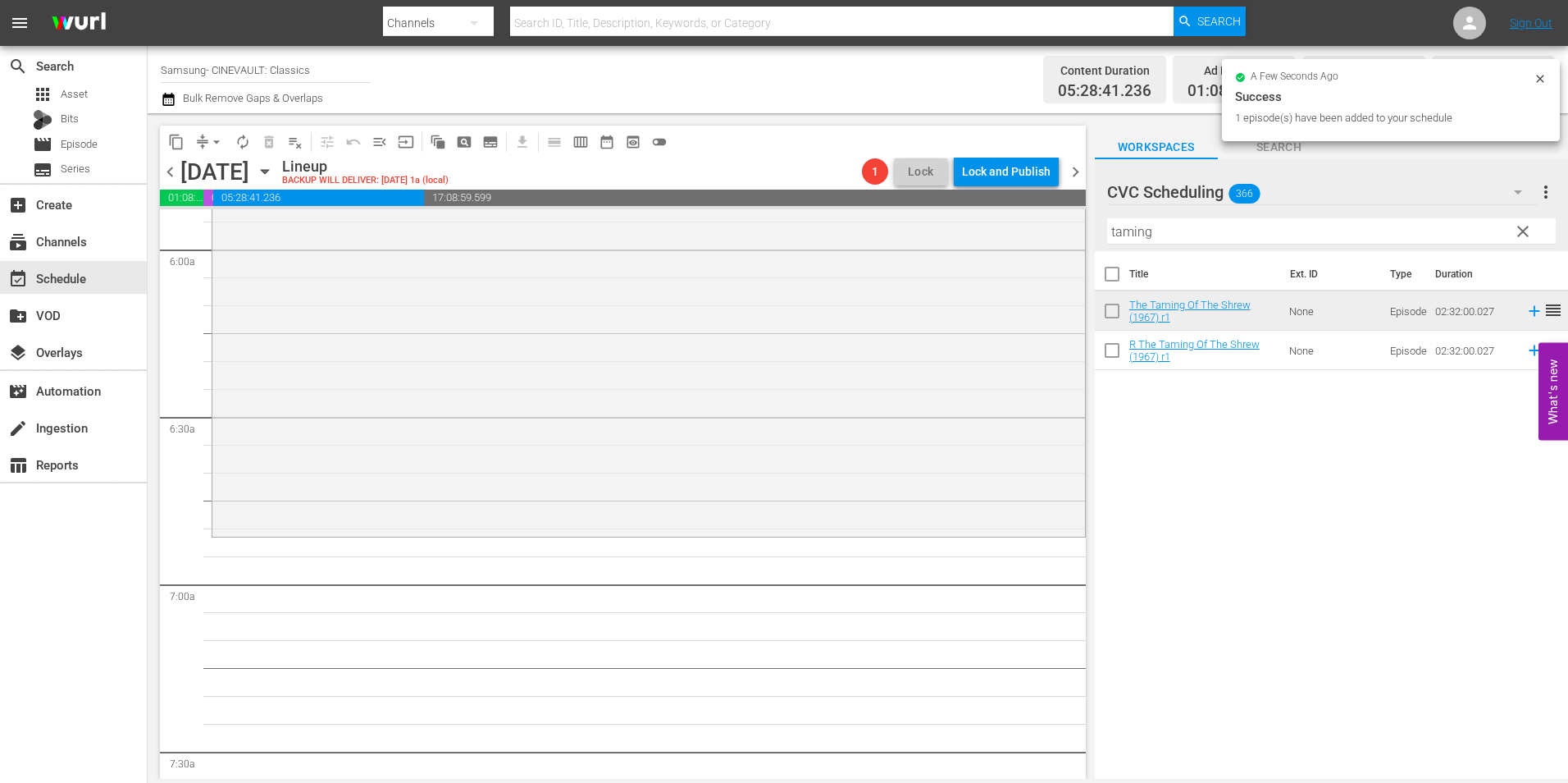
scroll to position [1969, 0]
click at [1167, 221] on input "taming" at bounding box center [1331, 231] width 448 height 26
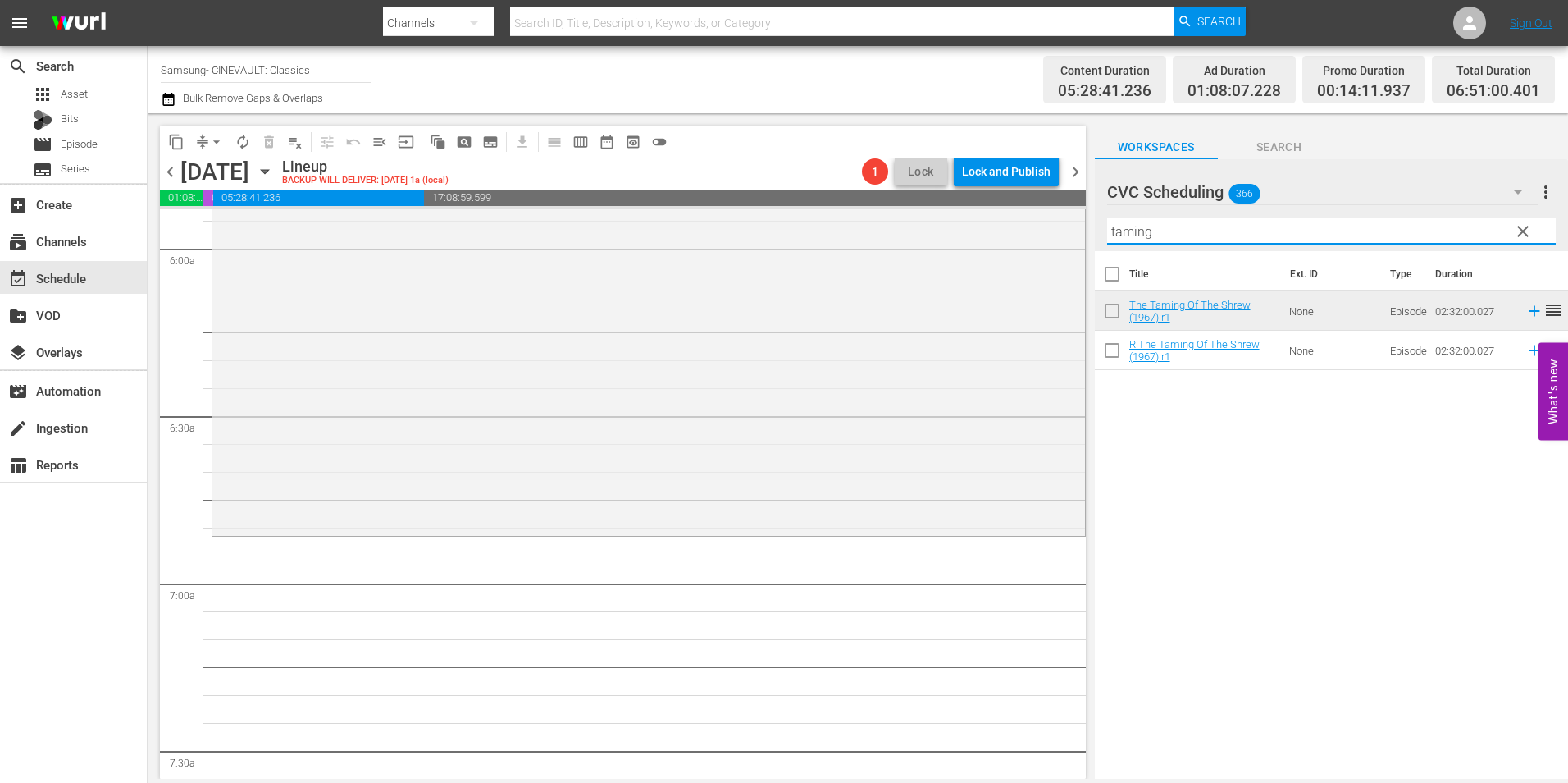
click at [1167, 221] on input "taming" at bounding box center [1331, 231] width 448 height 26
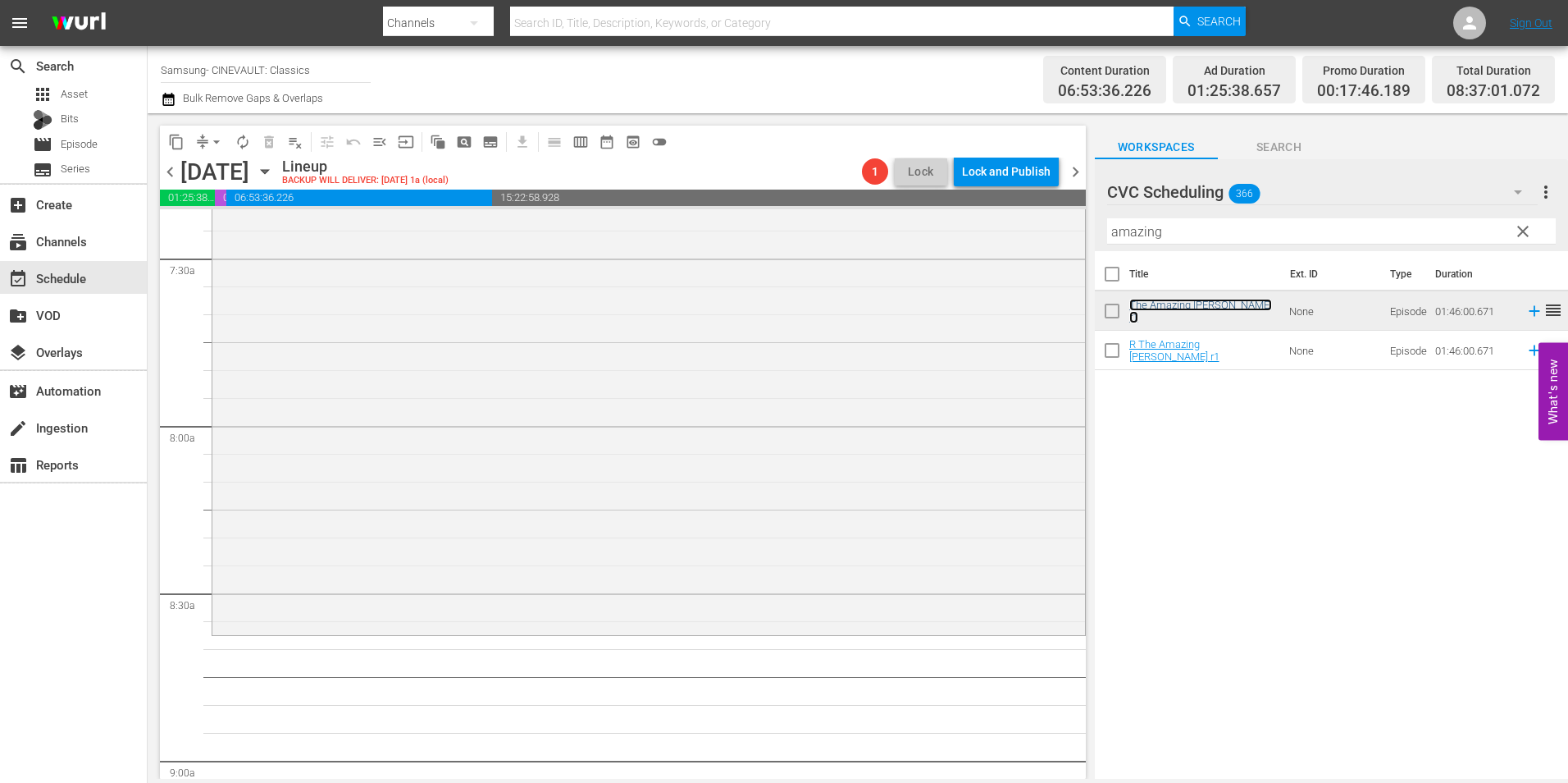
scroll to position [2790, 0]
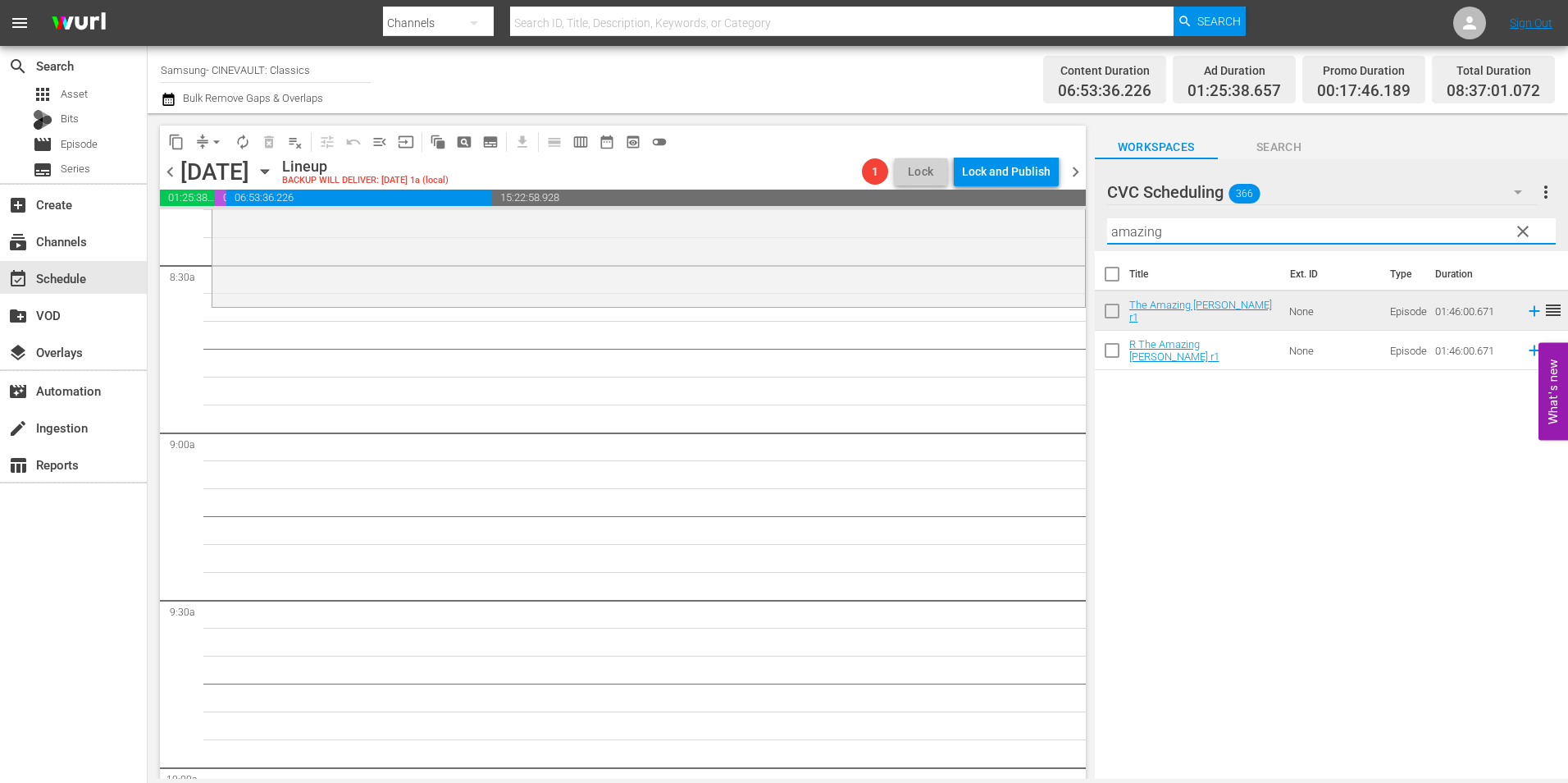
click at [1183, 224] on input "amazing" at bounding box center [1331, 231] width 448 height 26
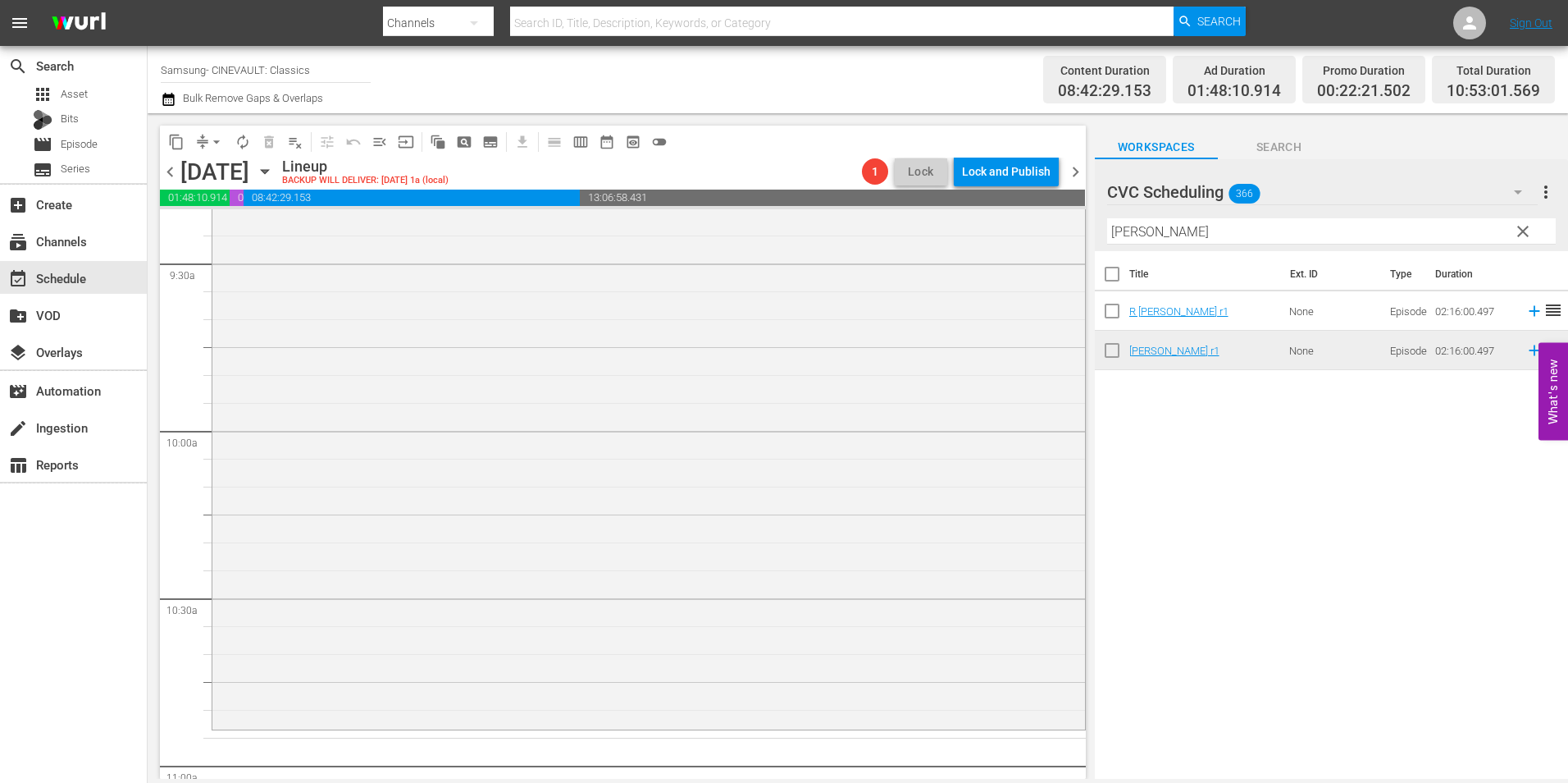
scroll to position [3446, 0]
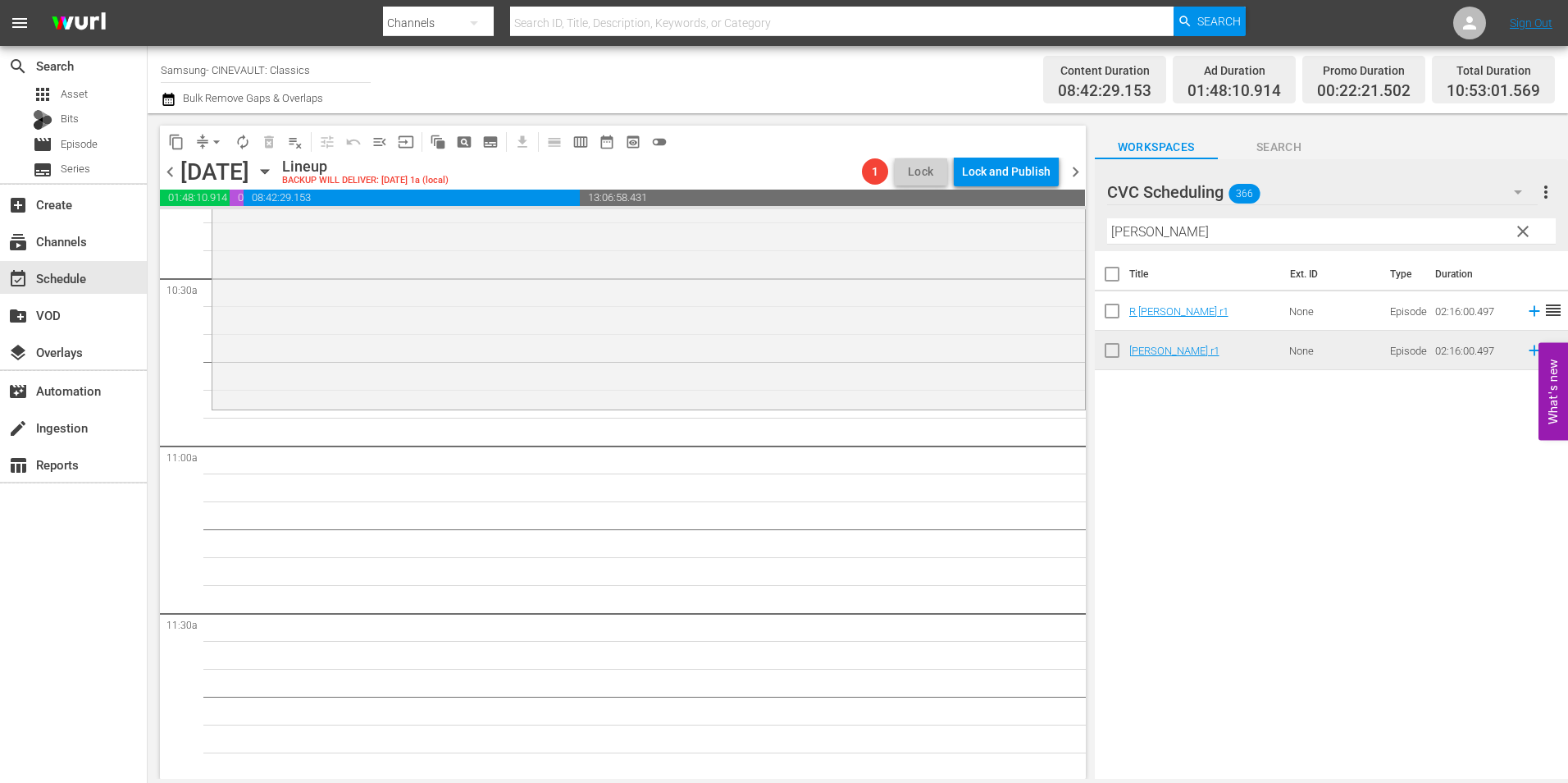
click at [1151, 218] on div "Filter by Title [PERSON_NAME]" at bounding box center [1331, 231] width 448 height 39
drag, startPoint x: 1132, startPoint y: 245, endPoint x: 1041, endPoint y: 259, distance: 92.1
click at [1041, 259] on div "content_copy compress arrow_drop_down autorenew_outlined delete_forever_outline…" at bounding box center [858, 446] width 1420 height 666
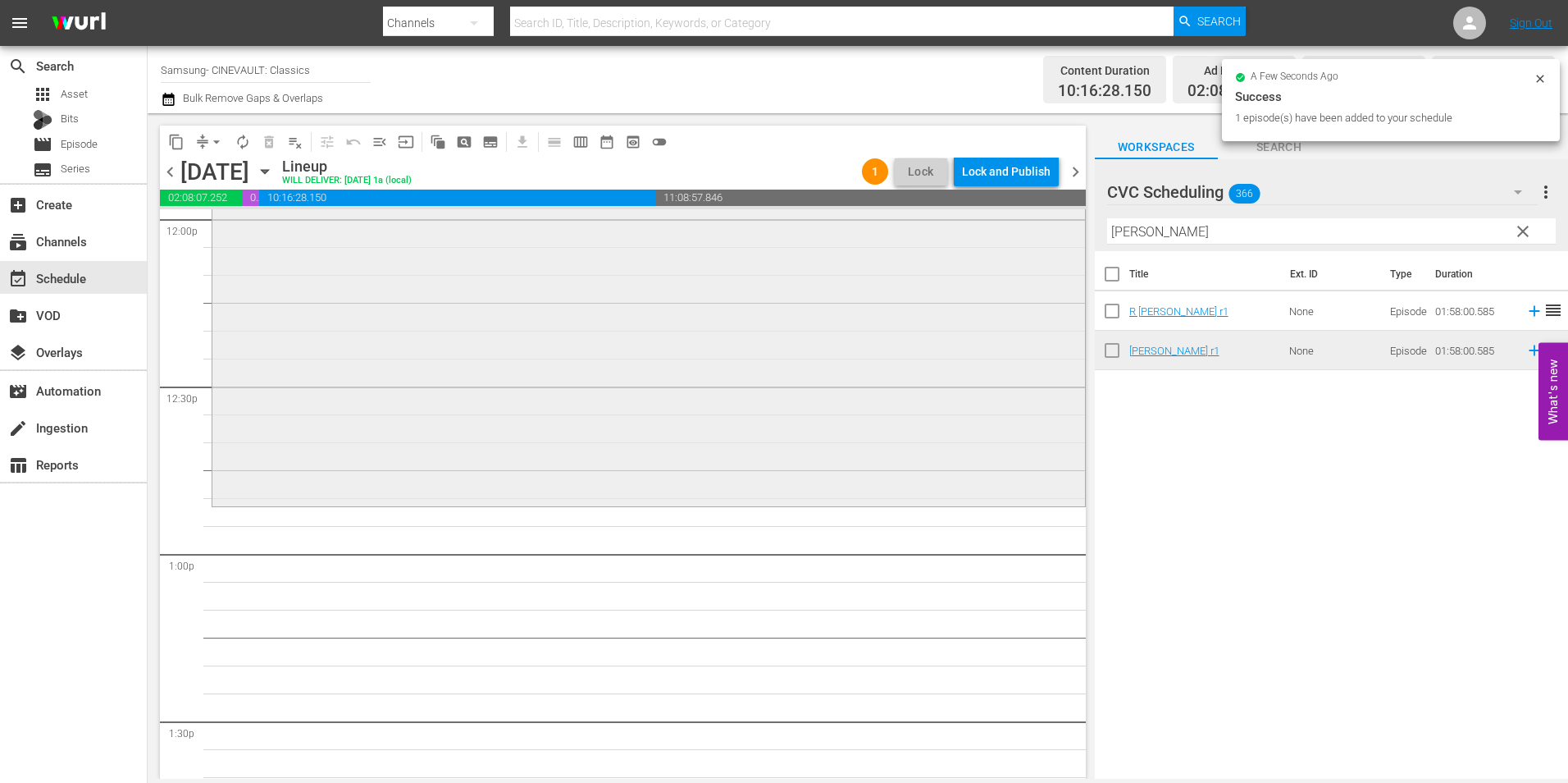
scroll to position [4020, 0]
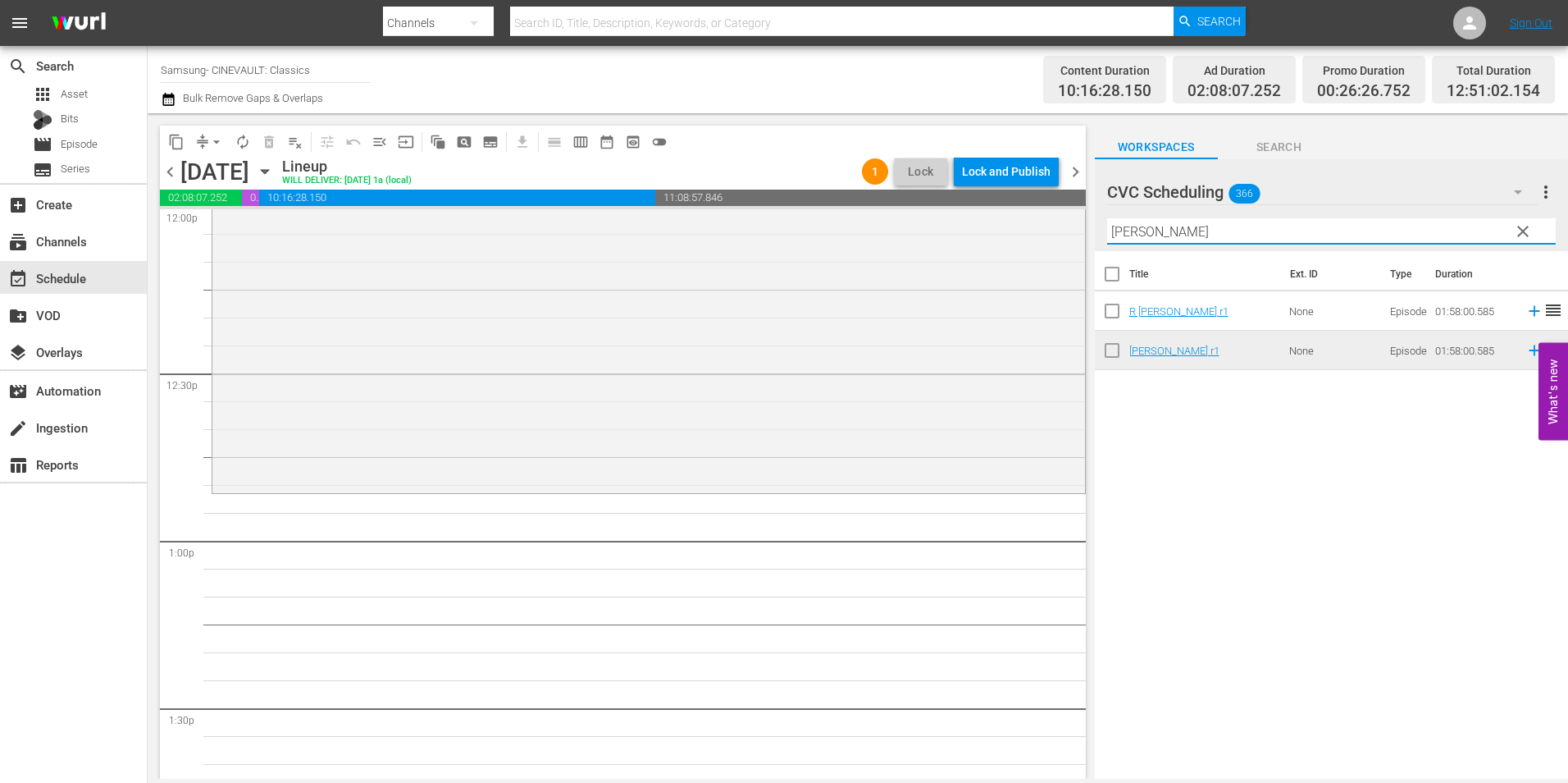
drag, startPoint x: 1160, startPoint y: 231, endPoint x: 1074, endPoint y: 237, distance: 86.2
click at [1032, 237] on div "content_copy compress arrow_drop_down autorenew_outlined delete_forever_outline…" at bounding box center [858, 446] width 1420 height 666
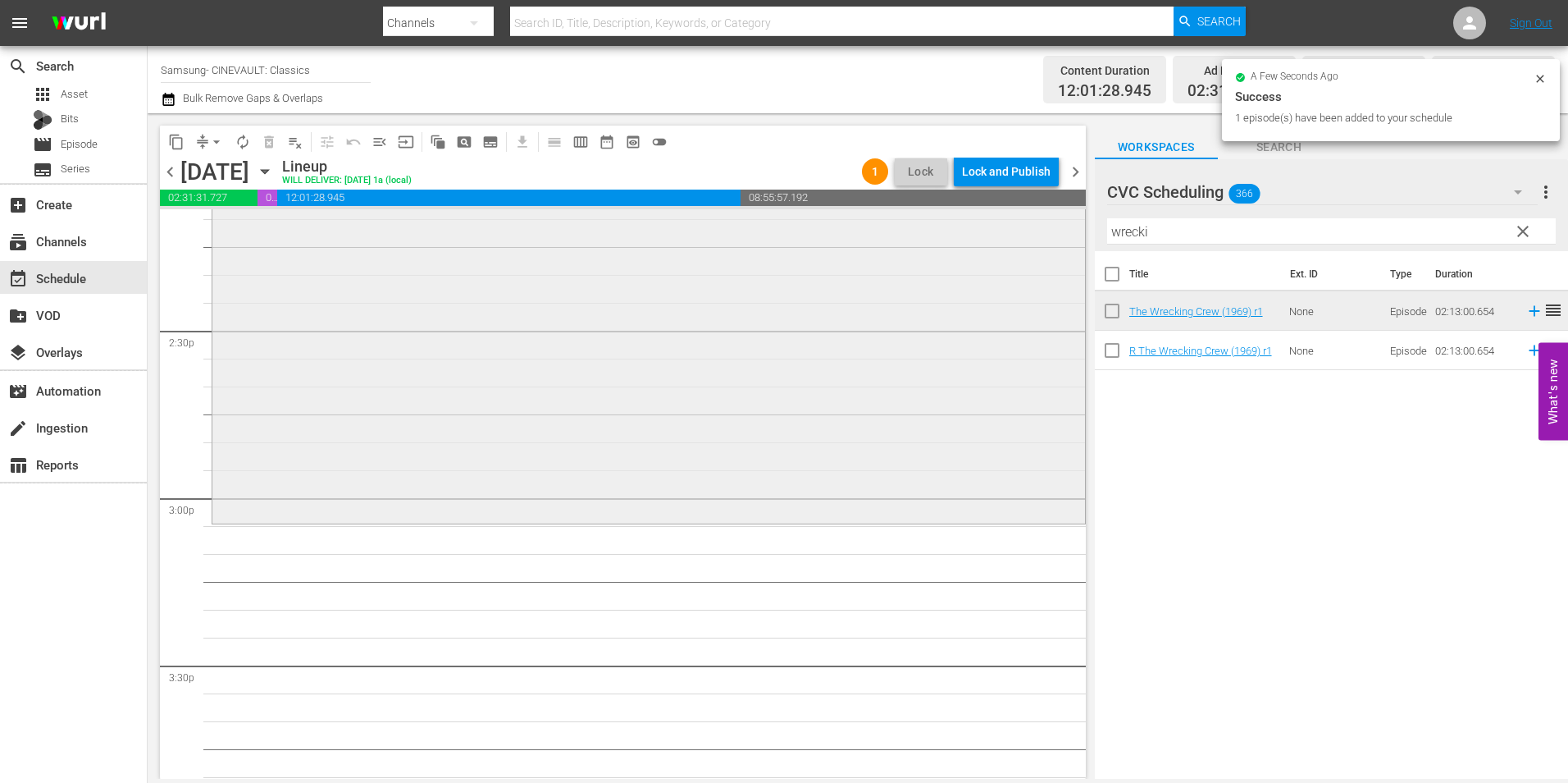
scroll to position [4840, 0]
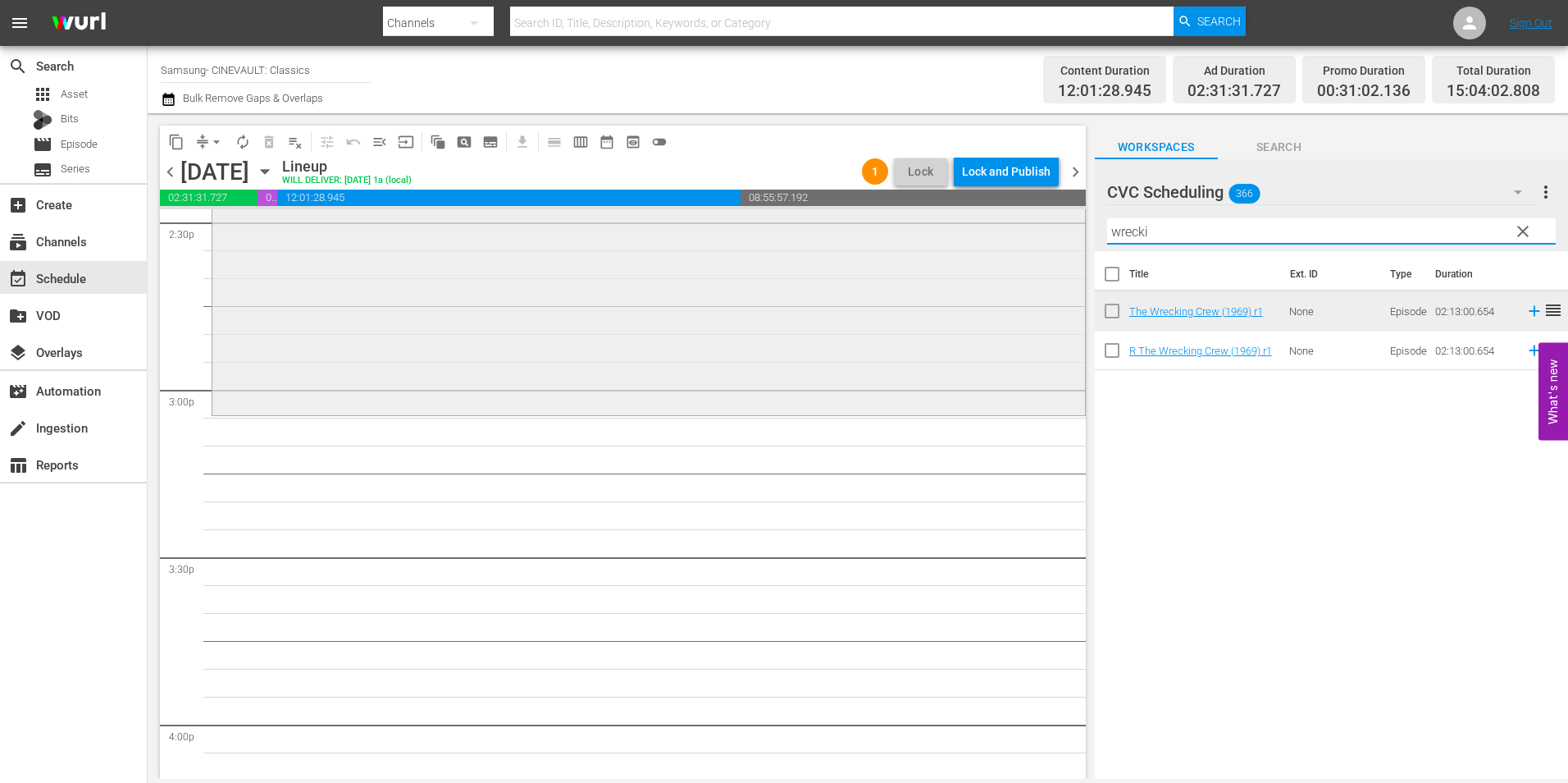
drag, startPoint x: 1188, startPoint y: 235, endPoint x: 950, endPoint y: 242, distance: 238.1
click at [950, 242] on div "content_copy compress arrow_drop_down autorenew_outlined delete_forever_outline…" at bounding box center [858, 446] width 1420 height 666
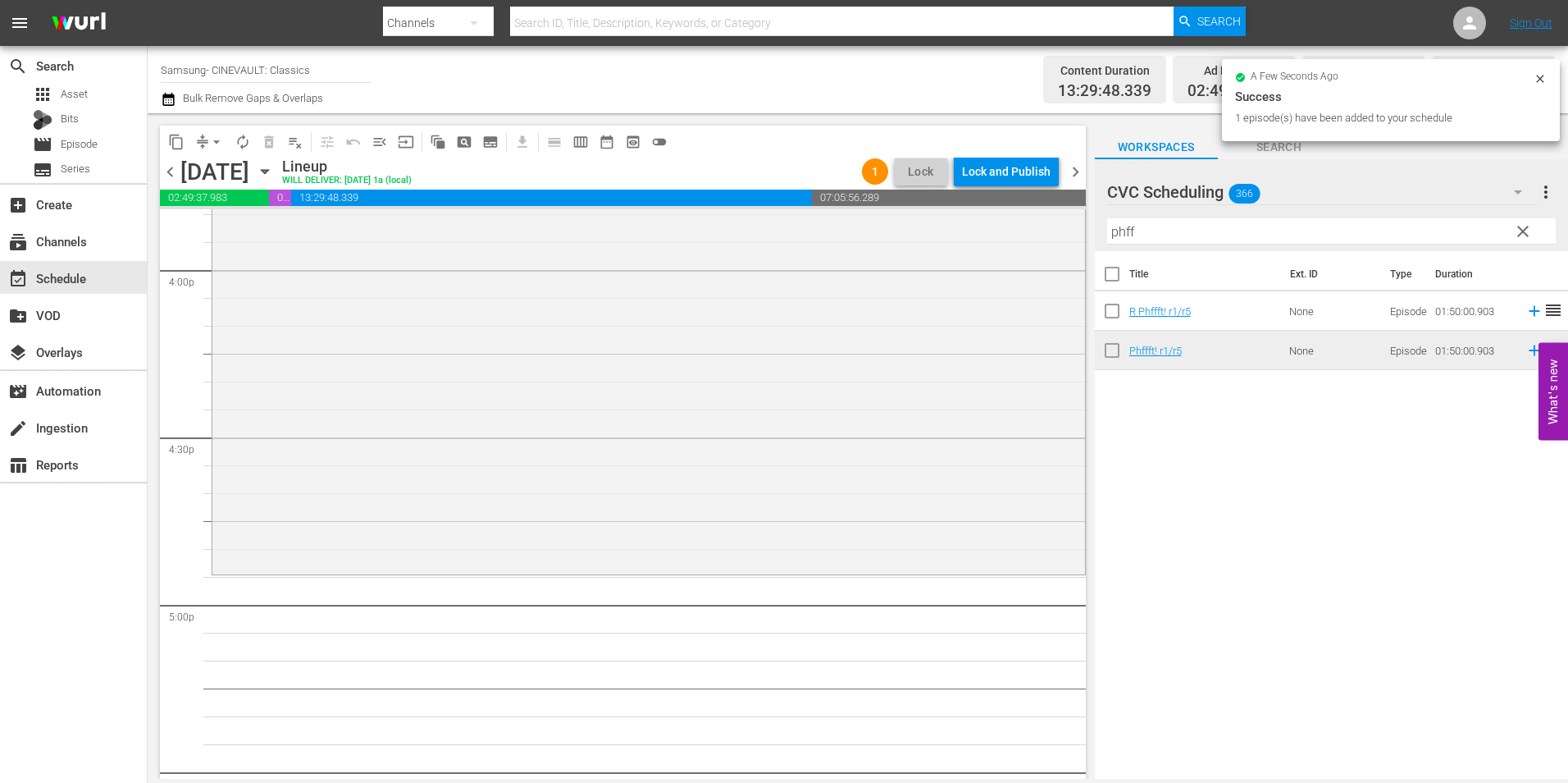
scroll to position [5496, 0]
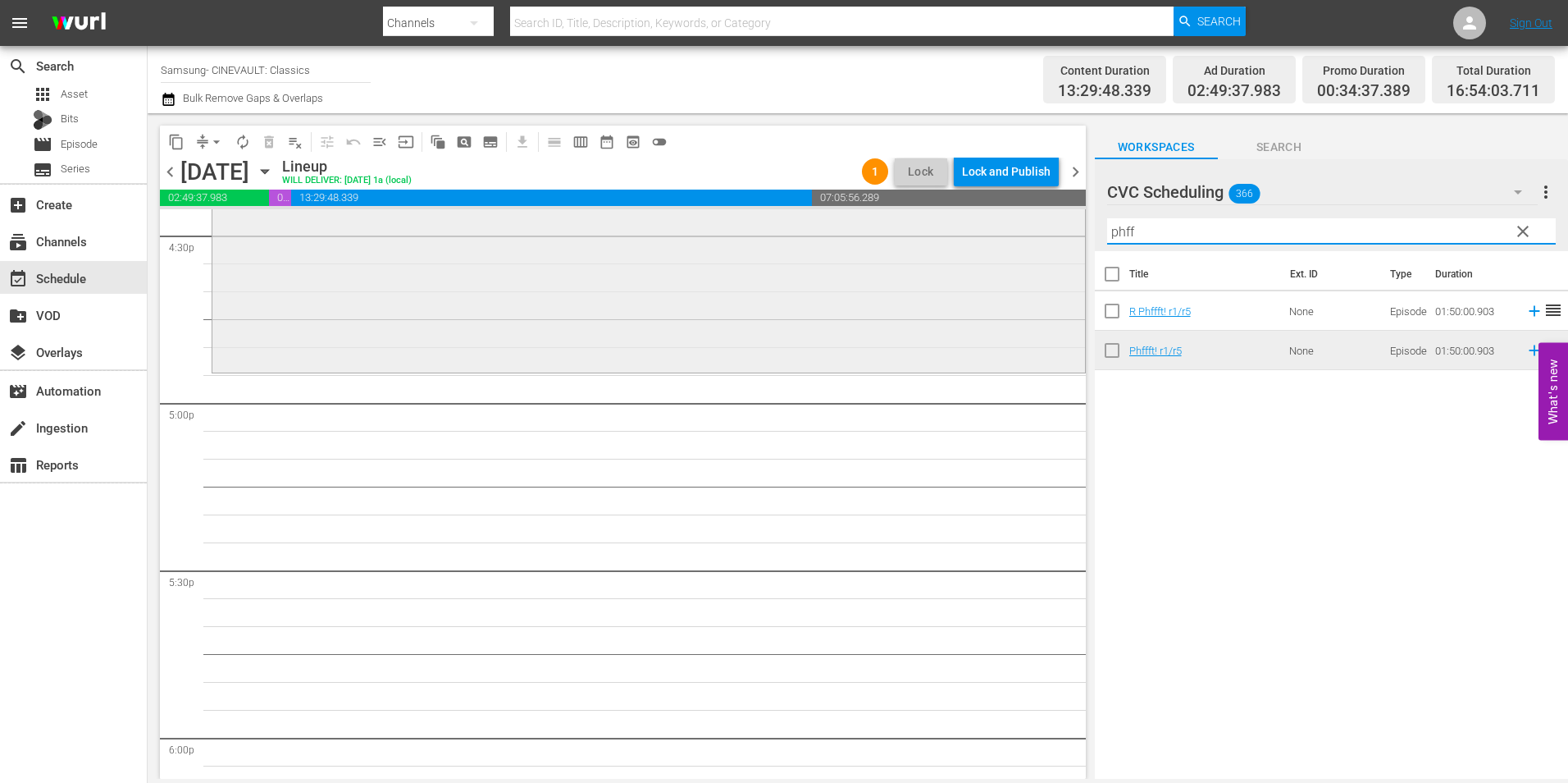
click at [1045, 248] on div "content_copy compress arrow_drop_down autorenew_outlined delete_forever_outline…" at bounding box center [858, 446] width 1420 height 666
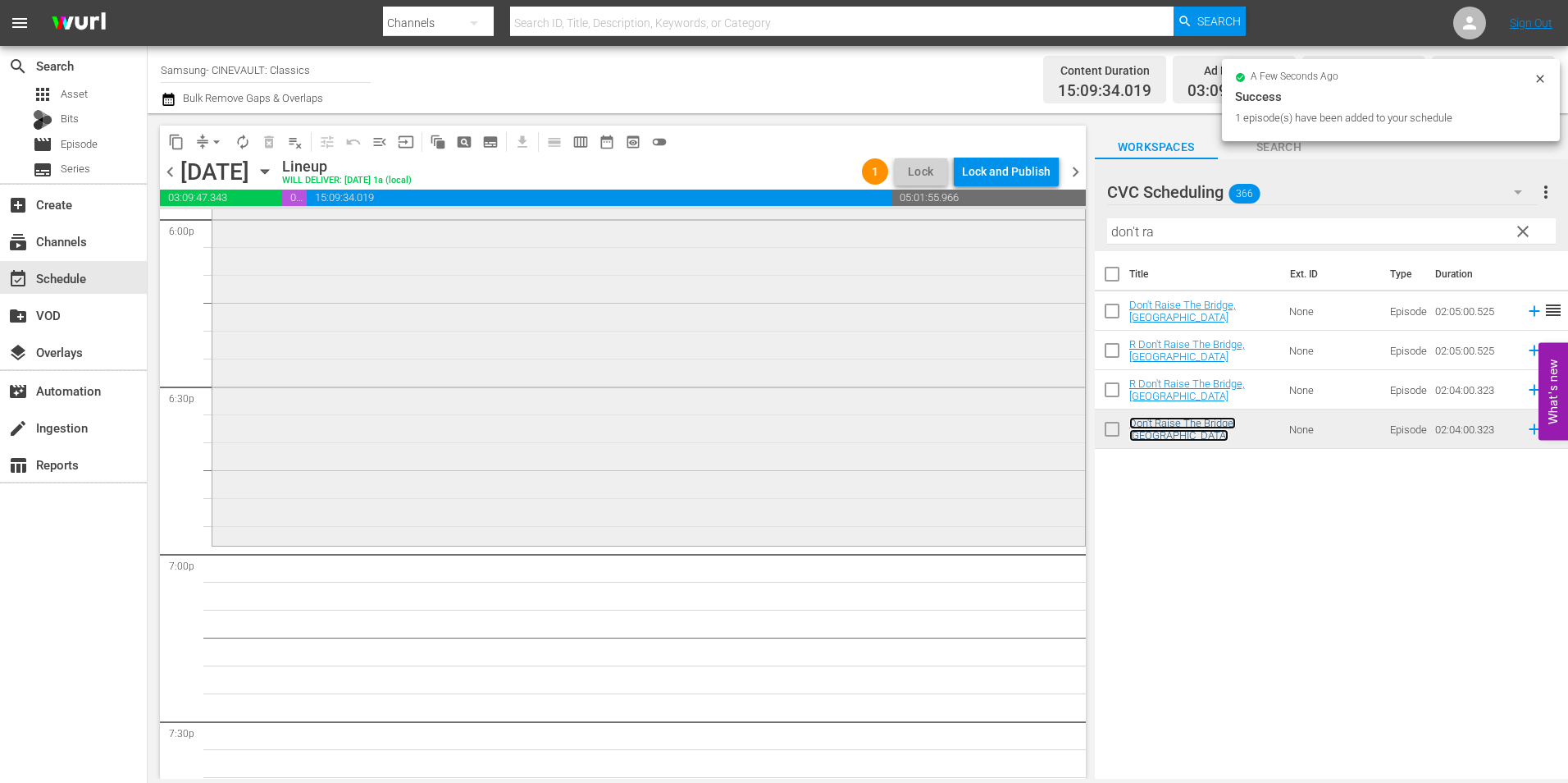
scroll to position [6071, 0]
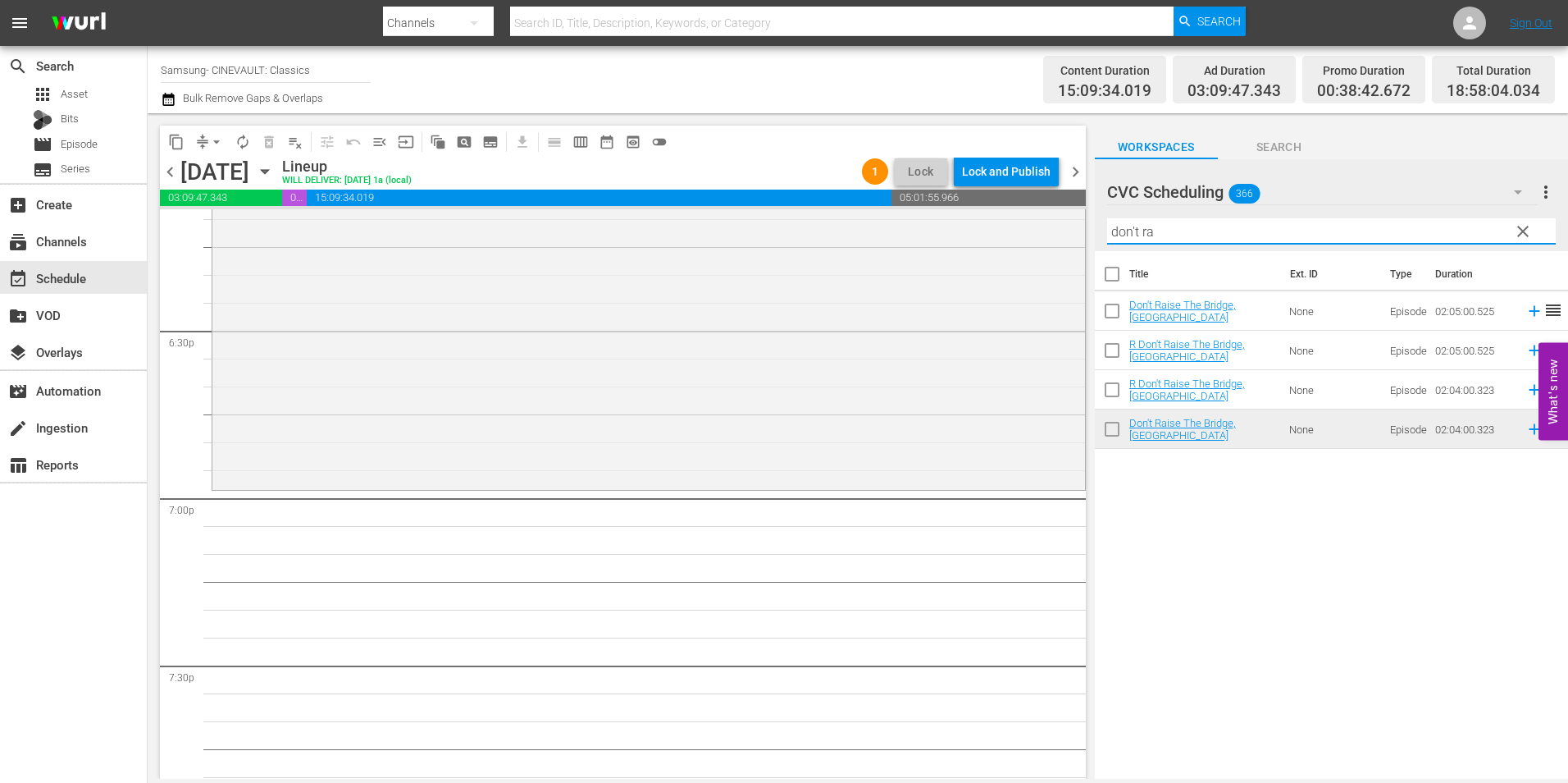
drag, startPoint x: 1180, startPoint y: 237, endPoint x: 1056, endPoint y: 250, distance: 124.7
click at [1056, 250] on div "content_copy compress arrow_drop_down autorenew_outlined delete_forever_outline…" at bounding box center [858, 446] width 1420 height 666
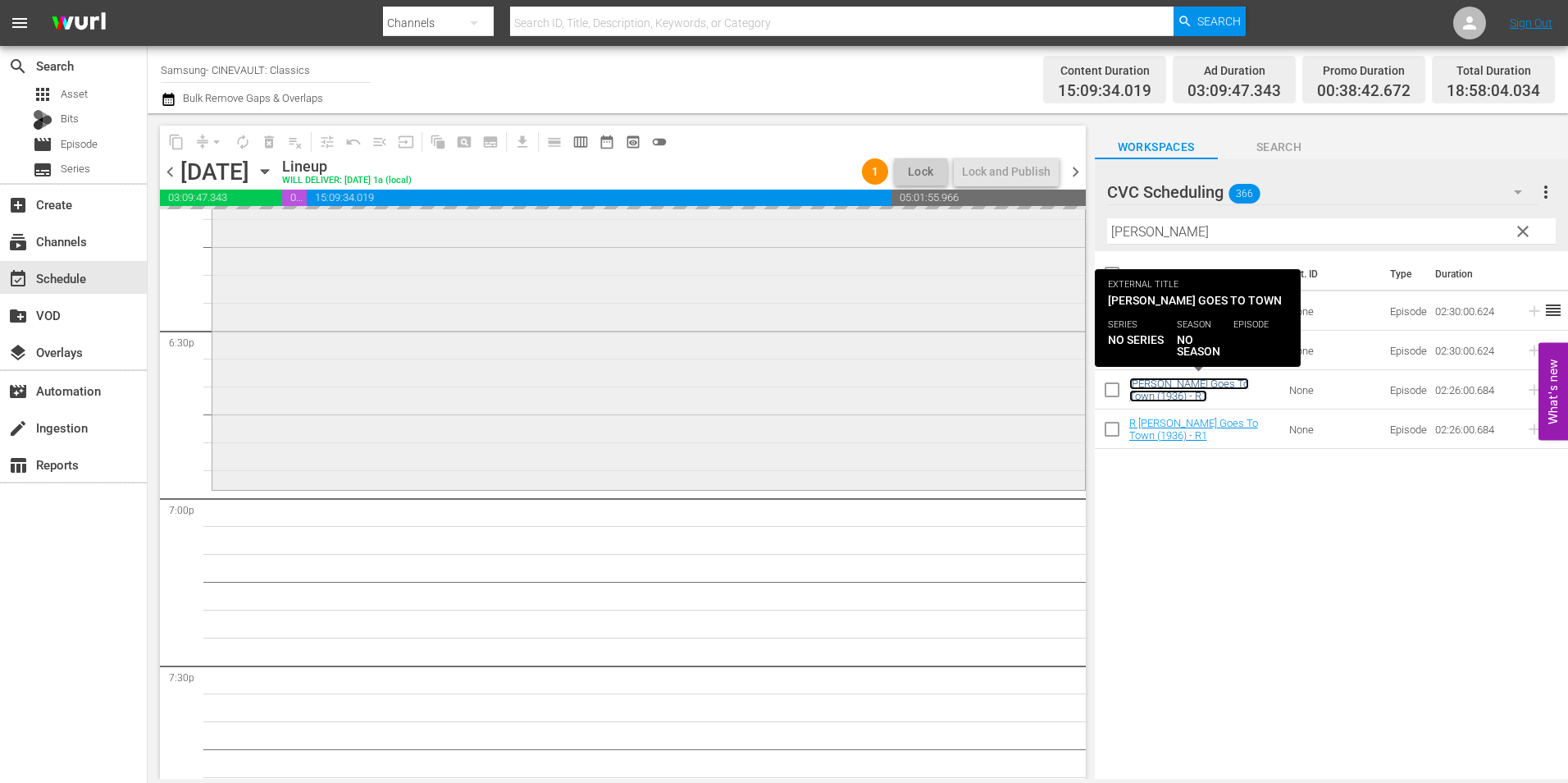
drag, startPoint x: 1240, startPoint y: 389, endPoint x: 509, endPoint y: 484, distance: 737.1
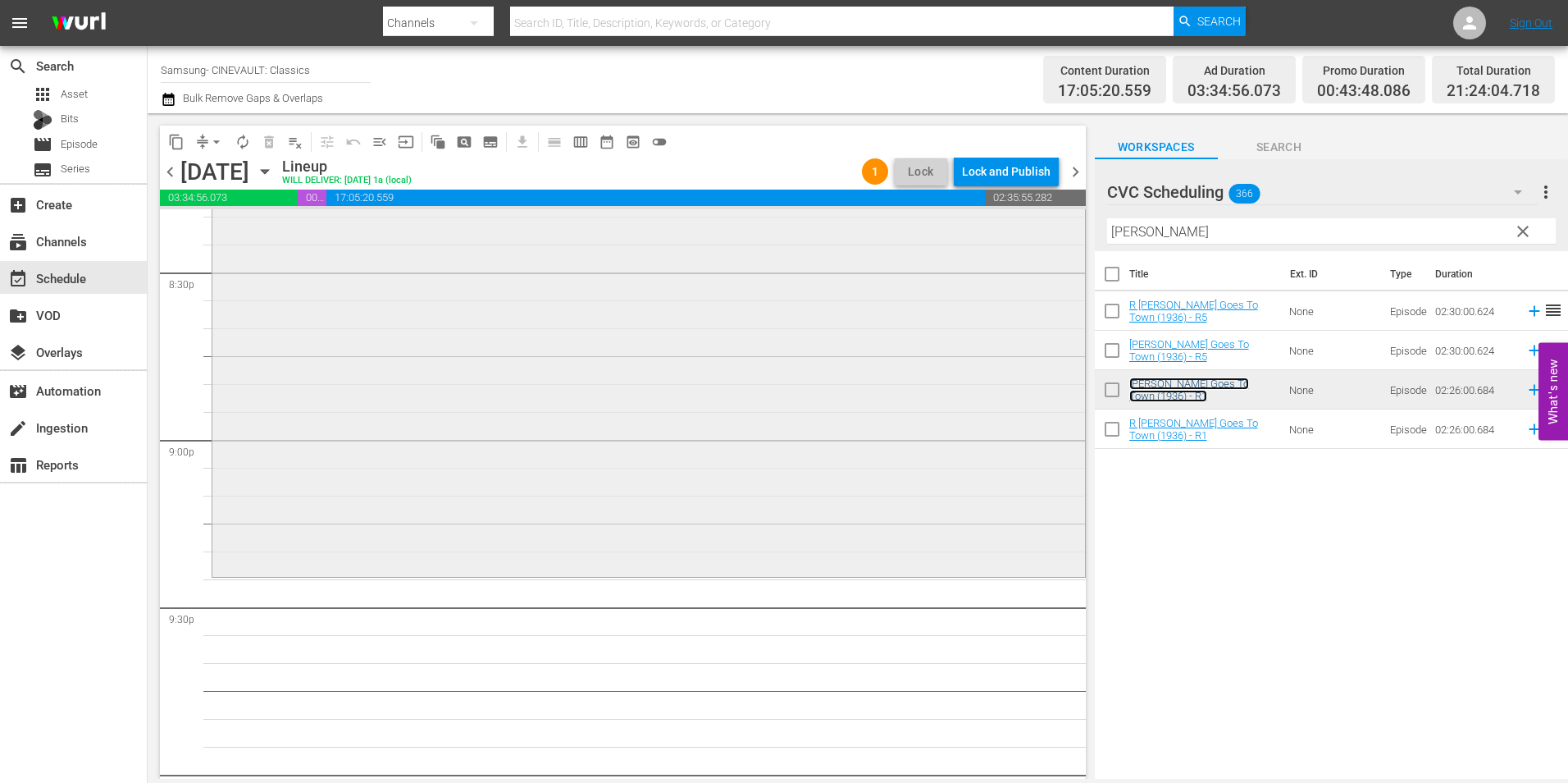
scroll to position [6891, 0]
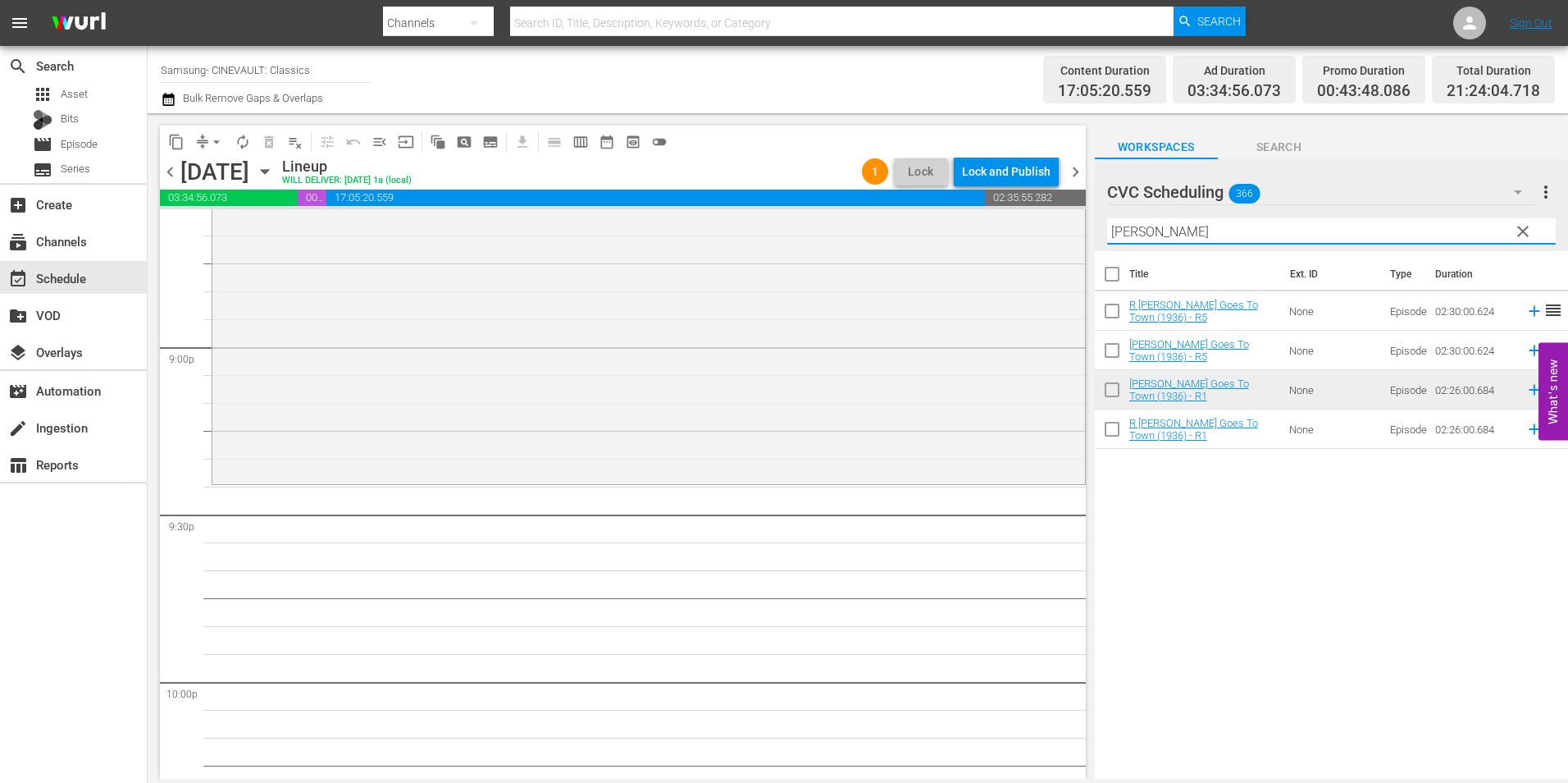
drag, startPoint x: 1167, startPoint y: 226, endPoint x: 1076, endPoint y: 248, distance: 93.6
click at [1076, 248] on div "content_copy compress arrow_drop_down autorenew_outlined delete_forever_outline…" at bounding box center [858, 446] width 1420 height 666
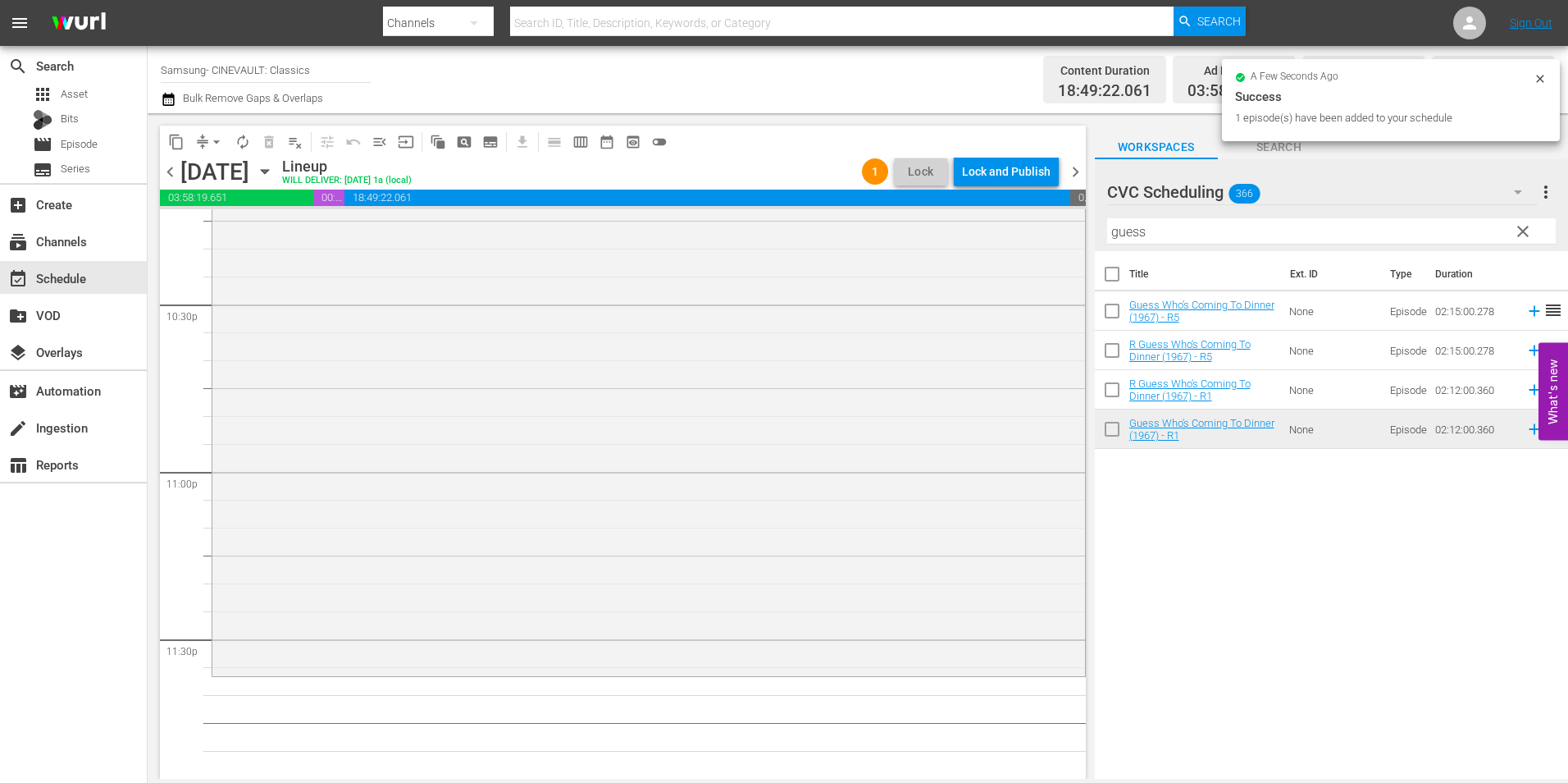
scroll to position [7464, 0]
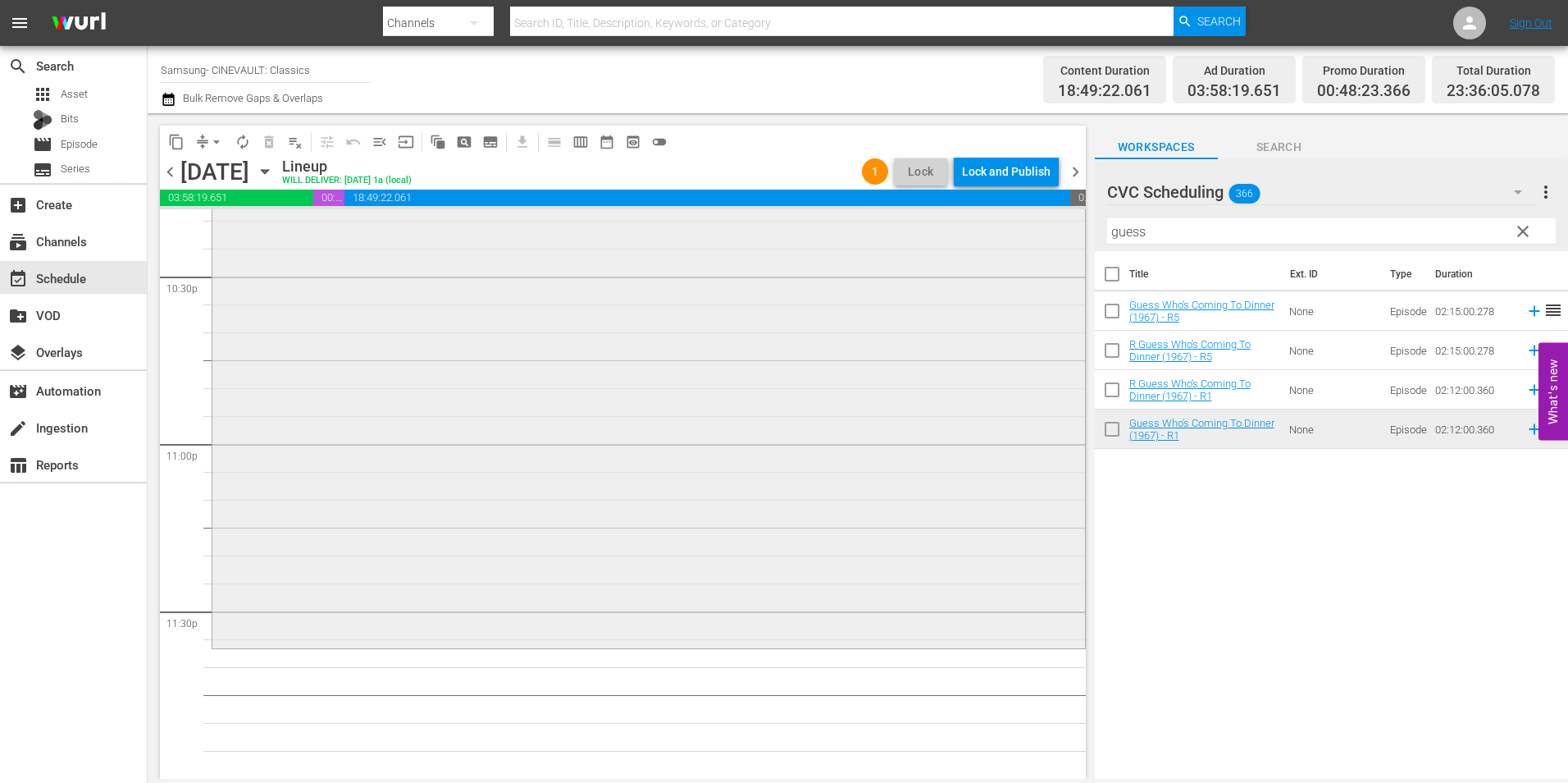
click at [836, 399] on div "Guess Who's Coming To Dinner (1967) - R1 reorder" at bounding box center [648, 279] width 872 height 732
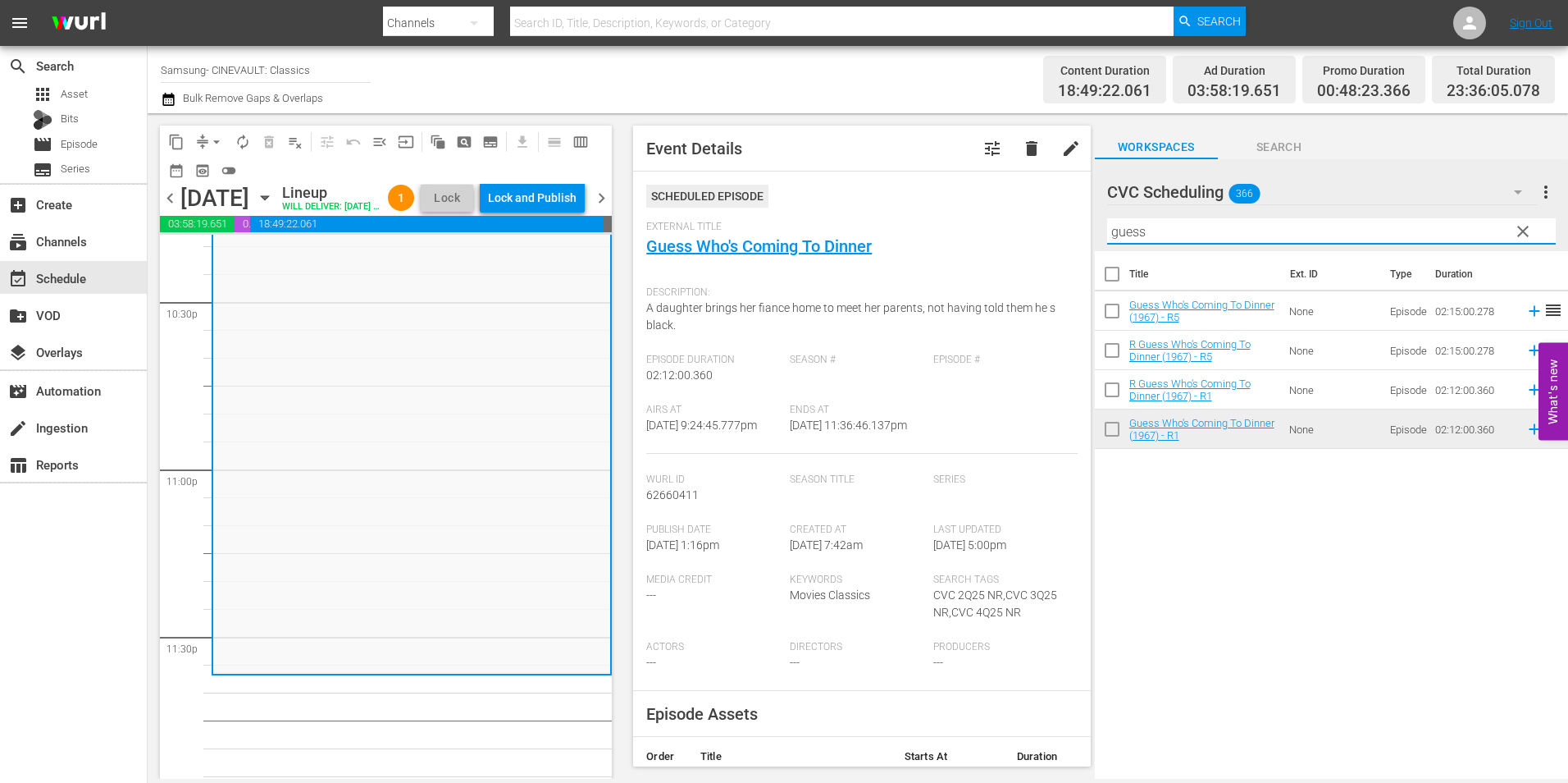
drag, startPoint x: 1187, startPoint y: 234, endPoint x: 959, endPoint y: 246, distance: 228.3
click at [959, 246] on div "content_copy compress arrow_drop_down autorenew_outlined delete_forever_outline…" at bounding box center [858, 446] width 1420 height 666
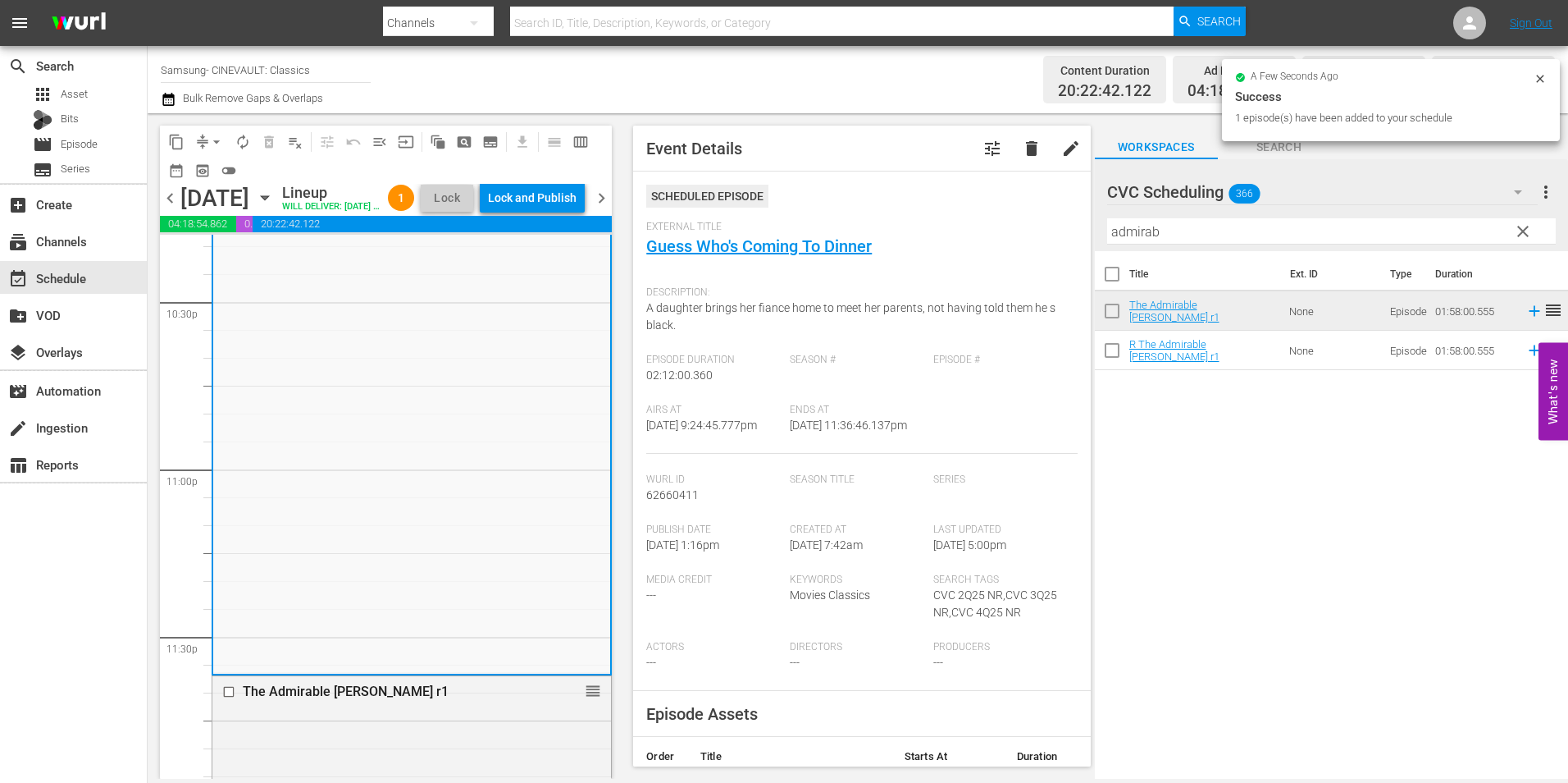
click at [568, 197] on div "Lock and Publish" at bounding box center [532, 197] width 88 height 30
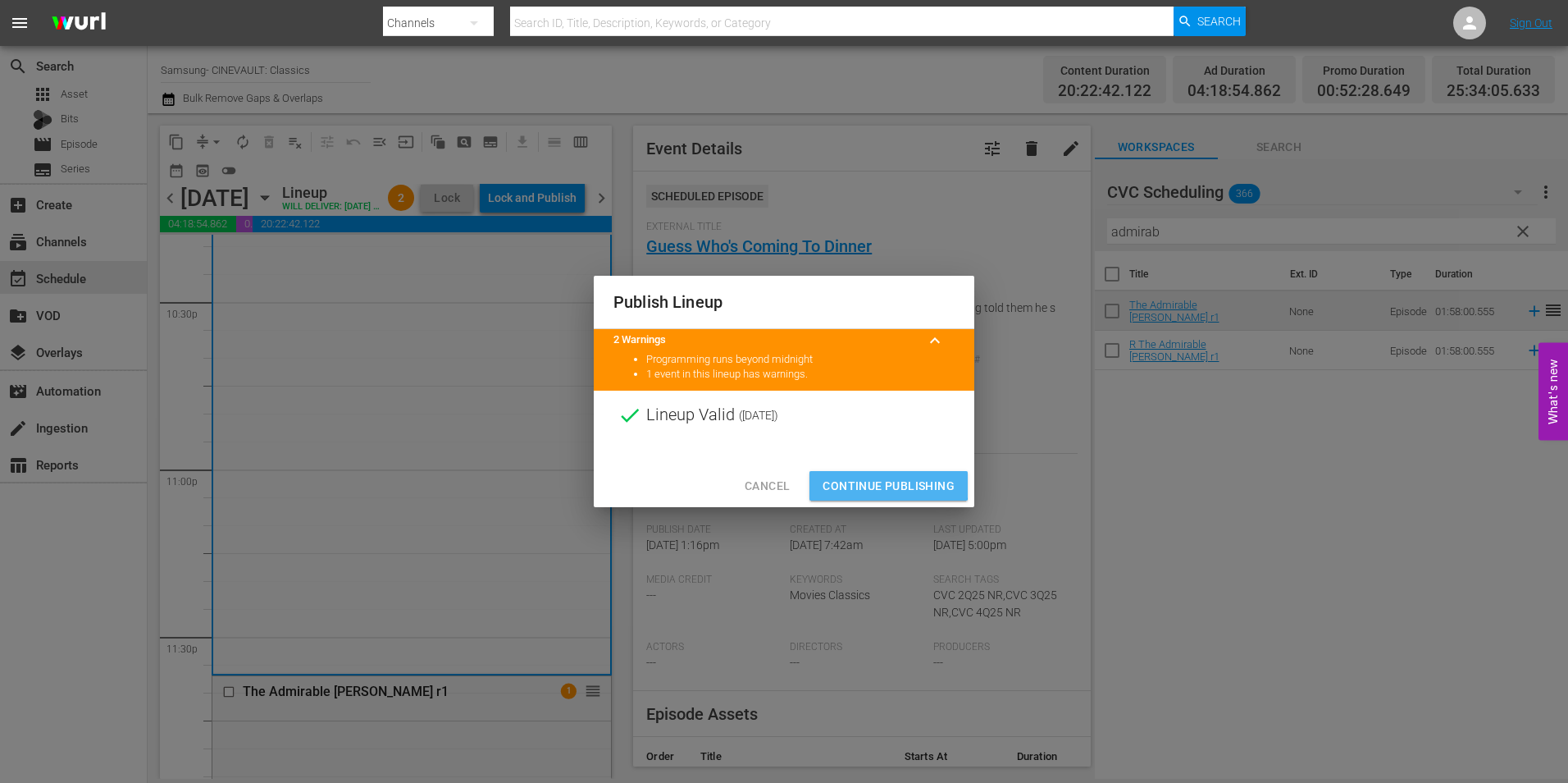
click at [871, 484] on span "Continue Publishing" at bounding box center [887, 486] width 132 height 20
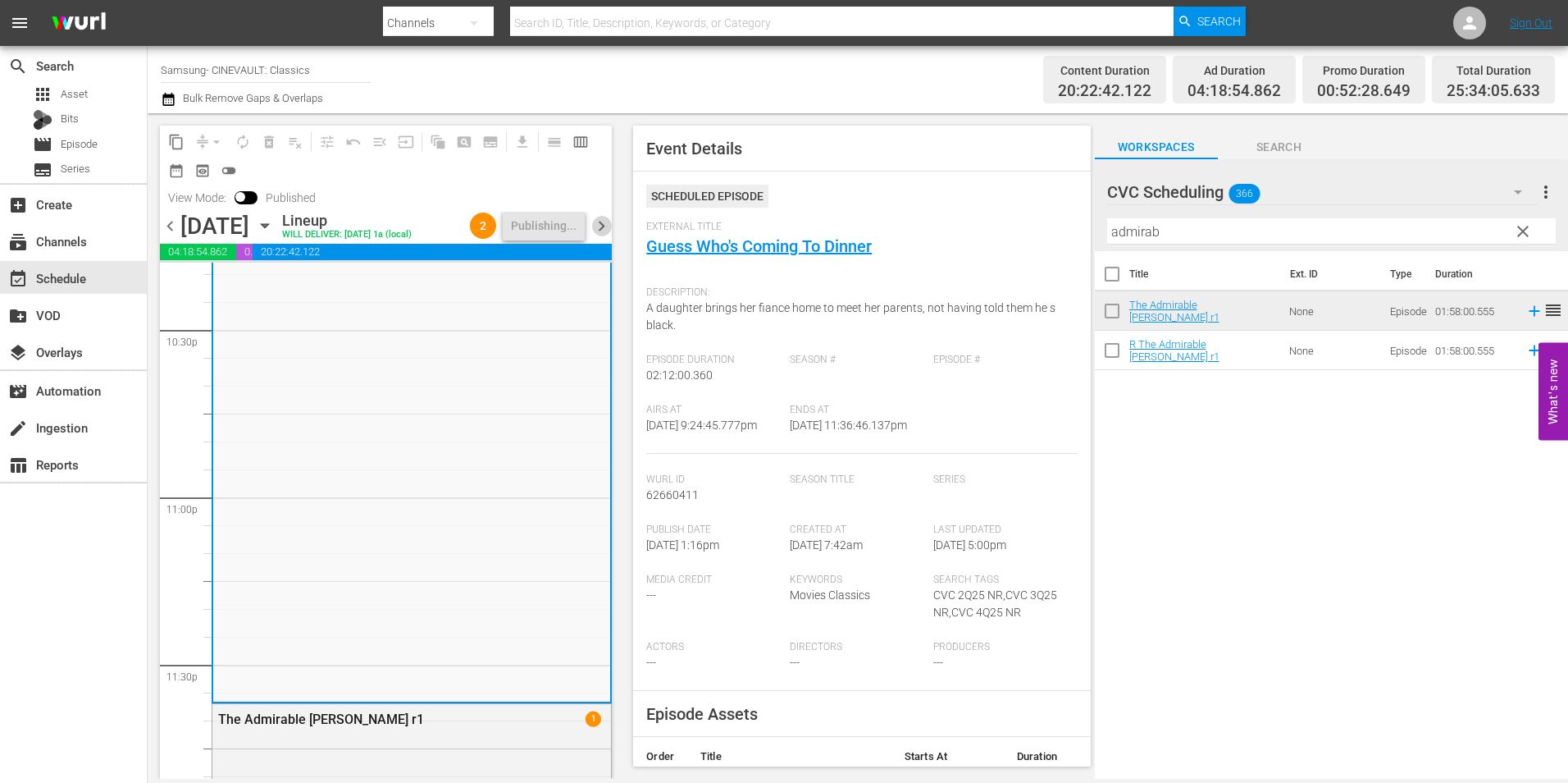
click at [610, 223] on span "chevron_right" at bounding box center [601, 225] width 20 height 20
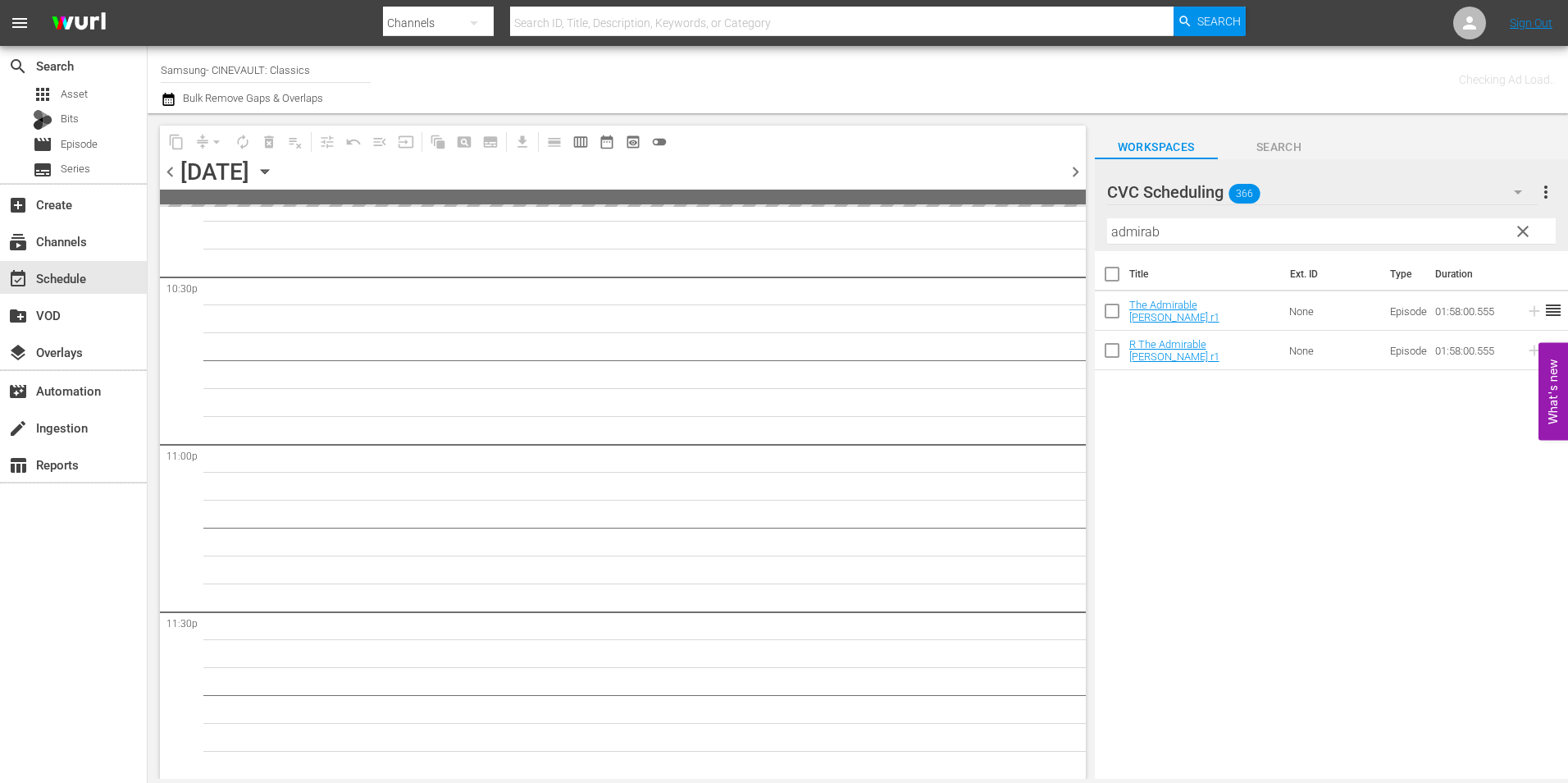
scroll to position [7461, 0]
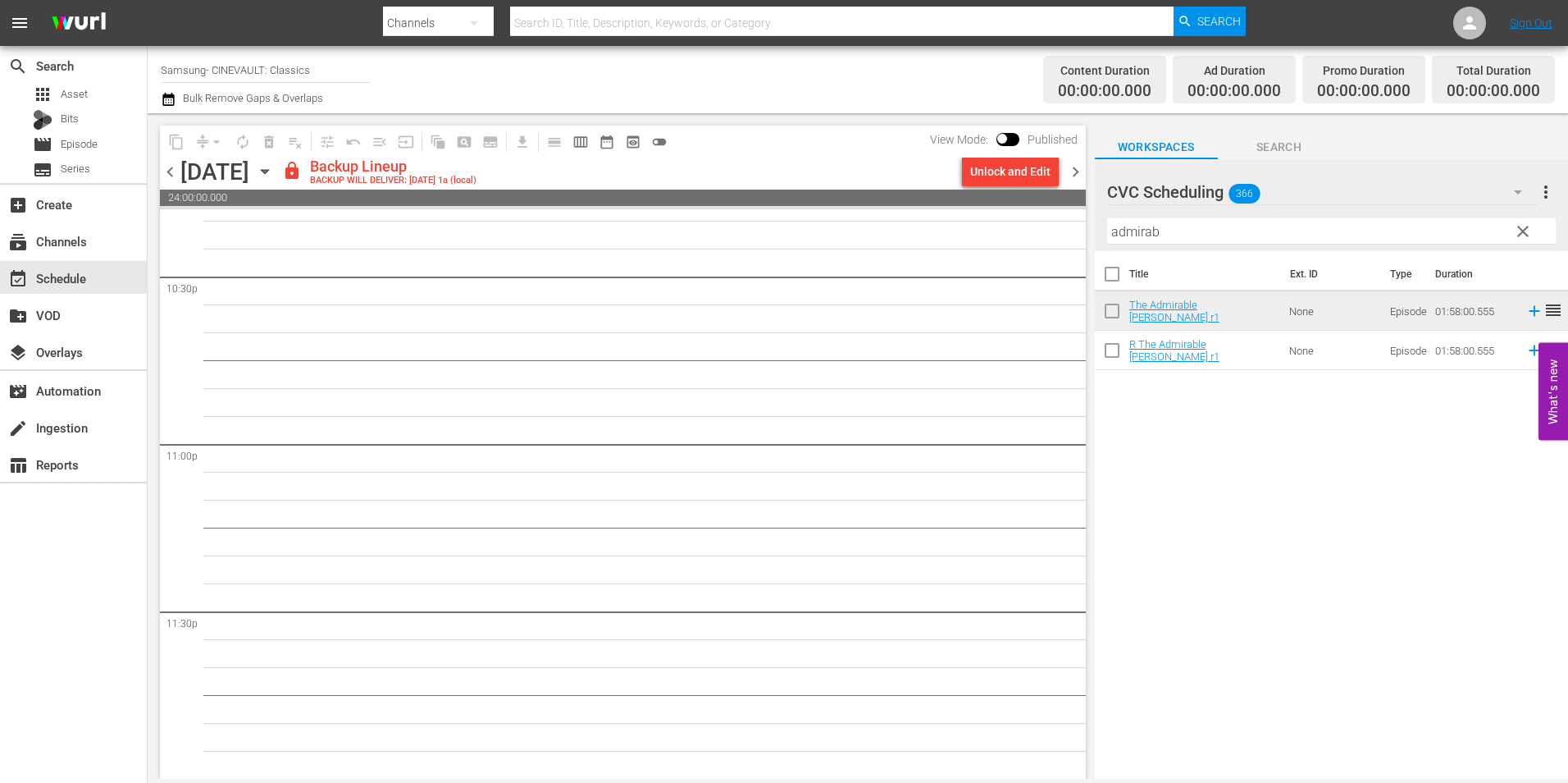
click at [176, 172] on span "chevron_left" at bounding box center [169, 171] width 20 height 20
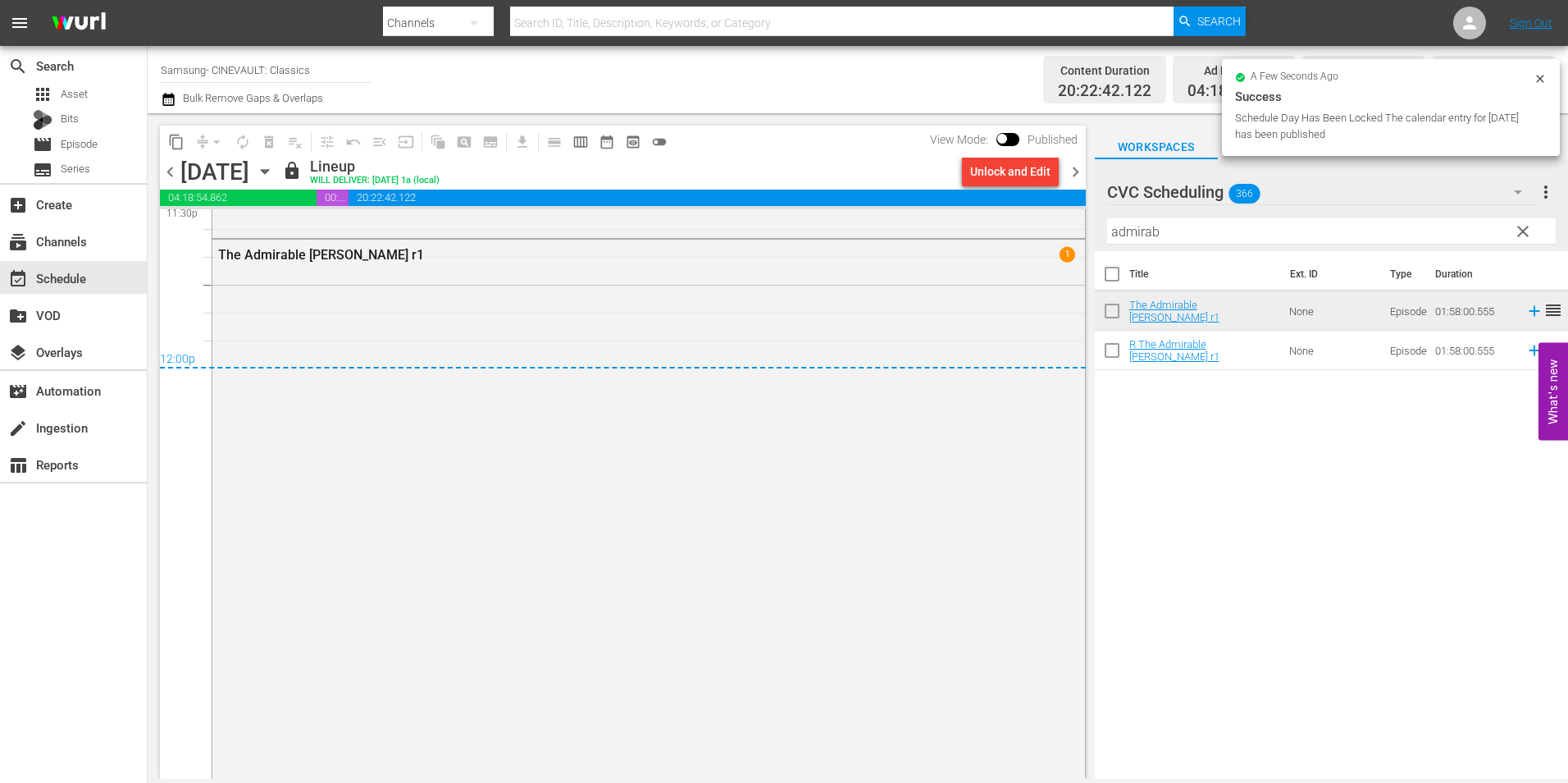
scroll to position [7992, 0]
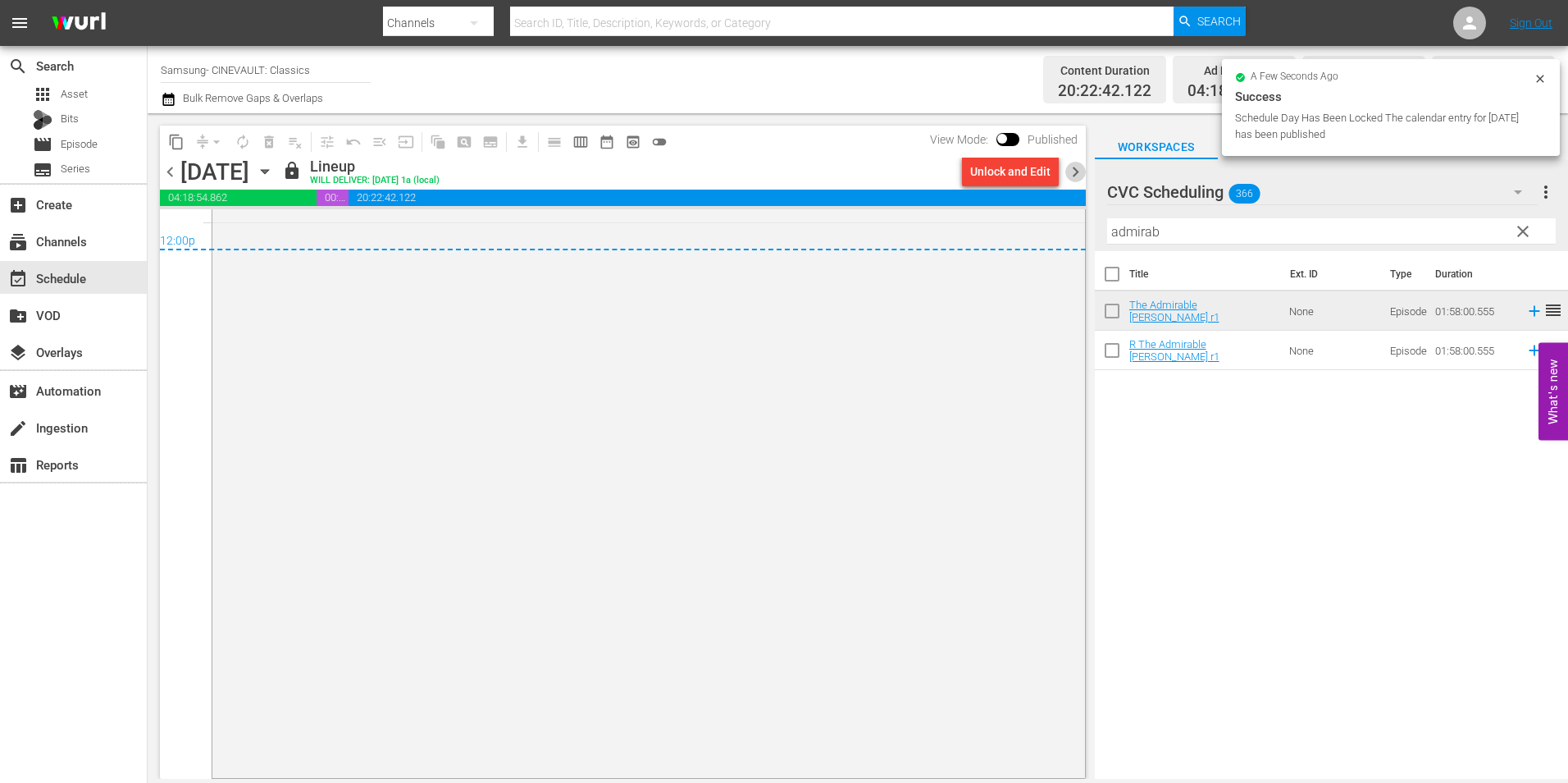
click at [1072, 181] on span "chevron_right" at bounding box center [1075, 171] width 20 height 20
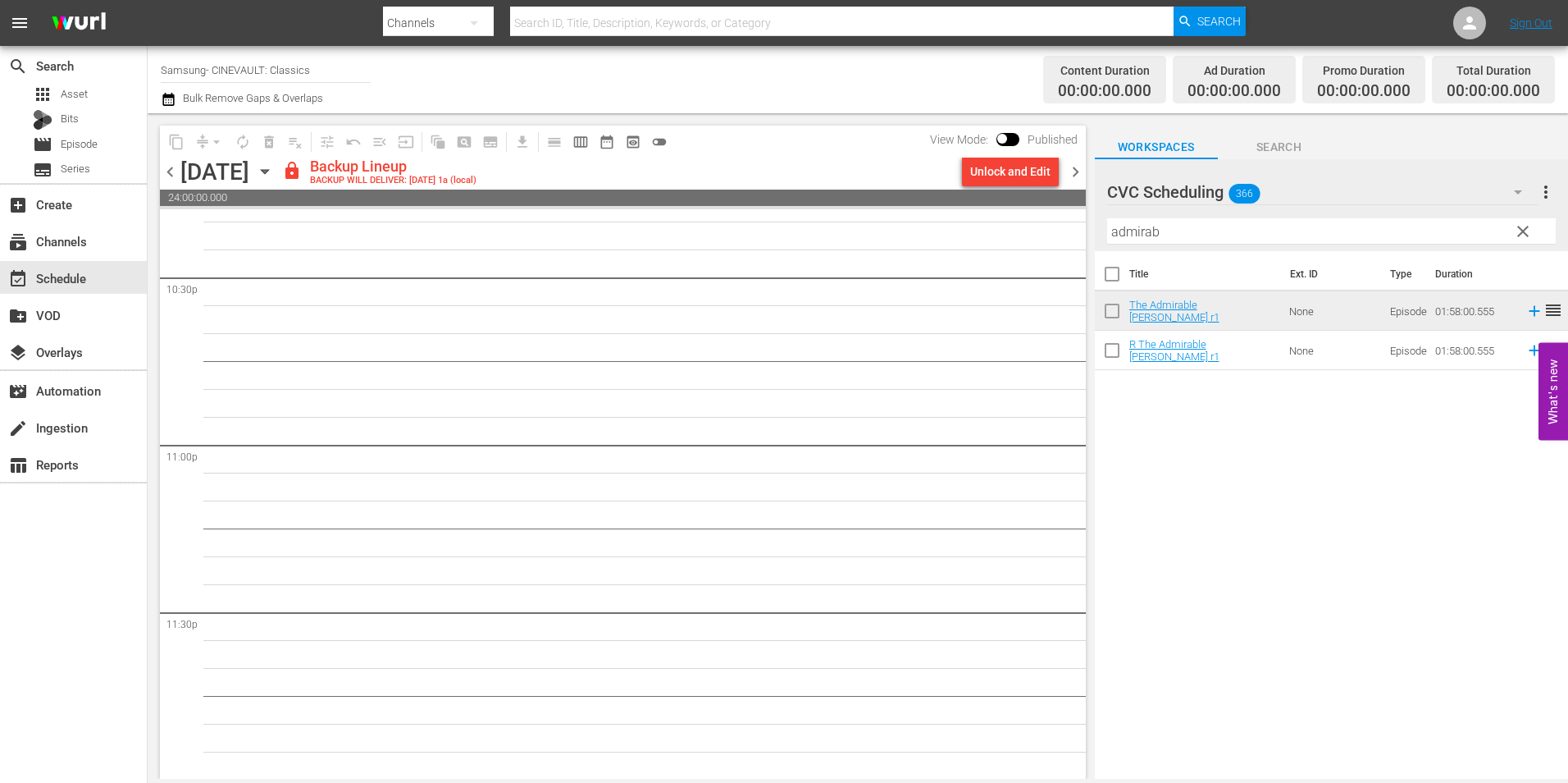
scroll to position [7464, 0]
click at [1022, 179] on div "Unlock and Edit" at bounding box center [1010, 171] width 81 height 30
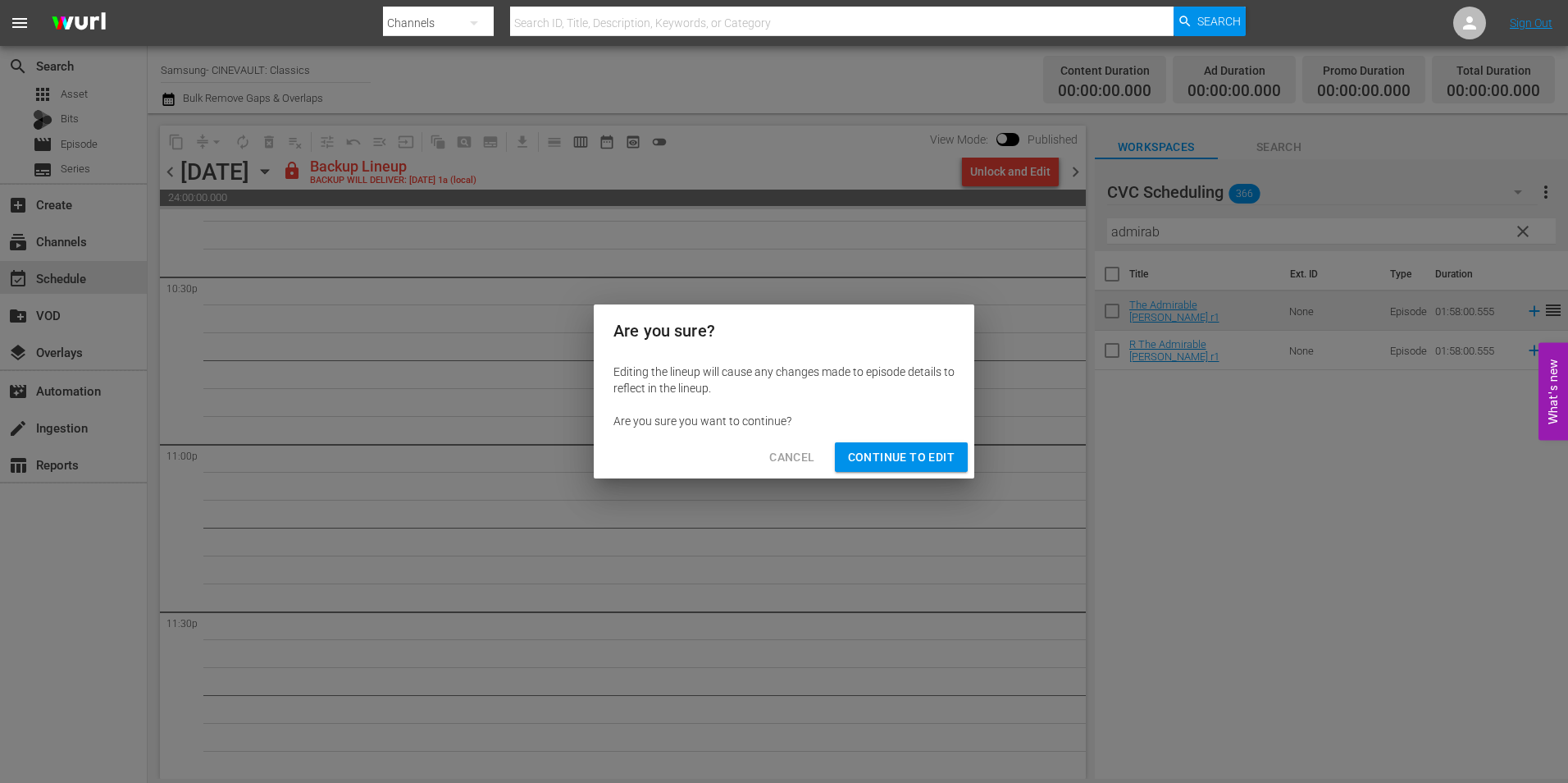
click at [930, 460] on span "Continue to Edit" at bounding box center [901, 457] width 107 height 20
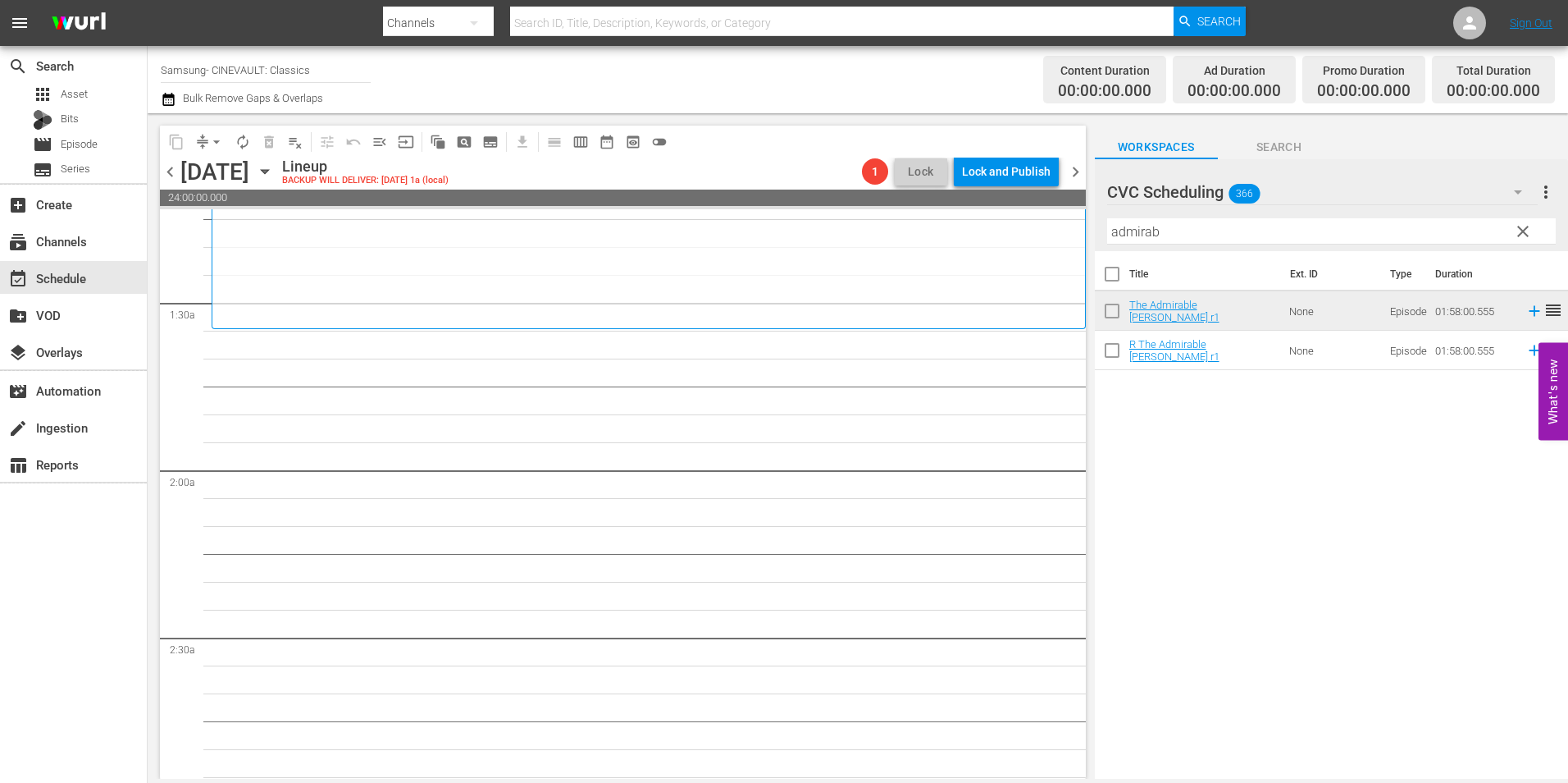
scroll to position [410, 0]
drag, startPoint x: 1156, startPoint y: 232, endPoint x: 1076, endPoint y: 234, distance: 80.0
click at [1076, 234] on div "content_copy compress arrow_drop_down autorenew_outlined delete_forever_outline…" at bounding box center [858, 446] width 1420 height 666
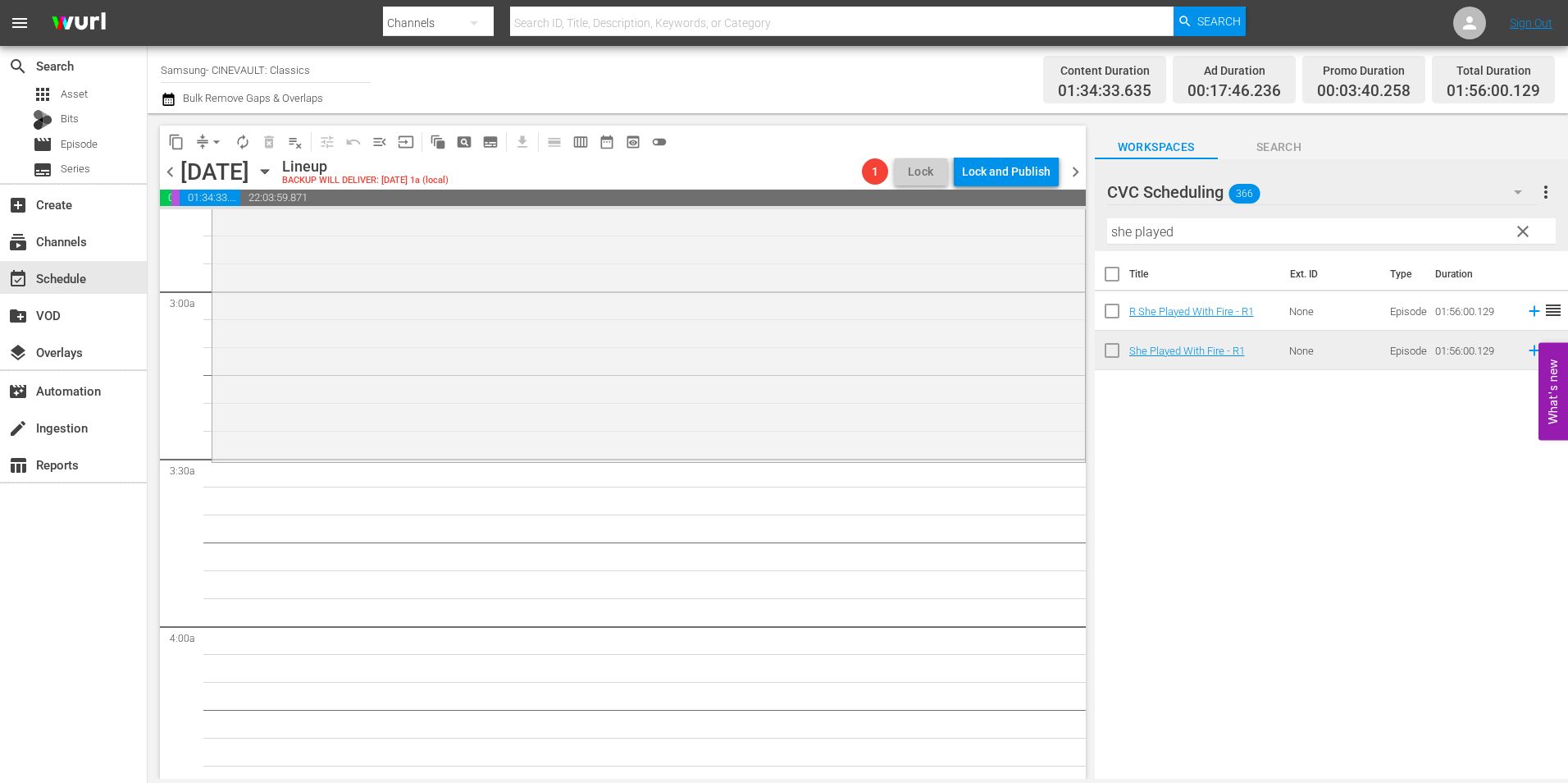
scroll to position [984, 0]
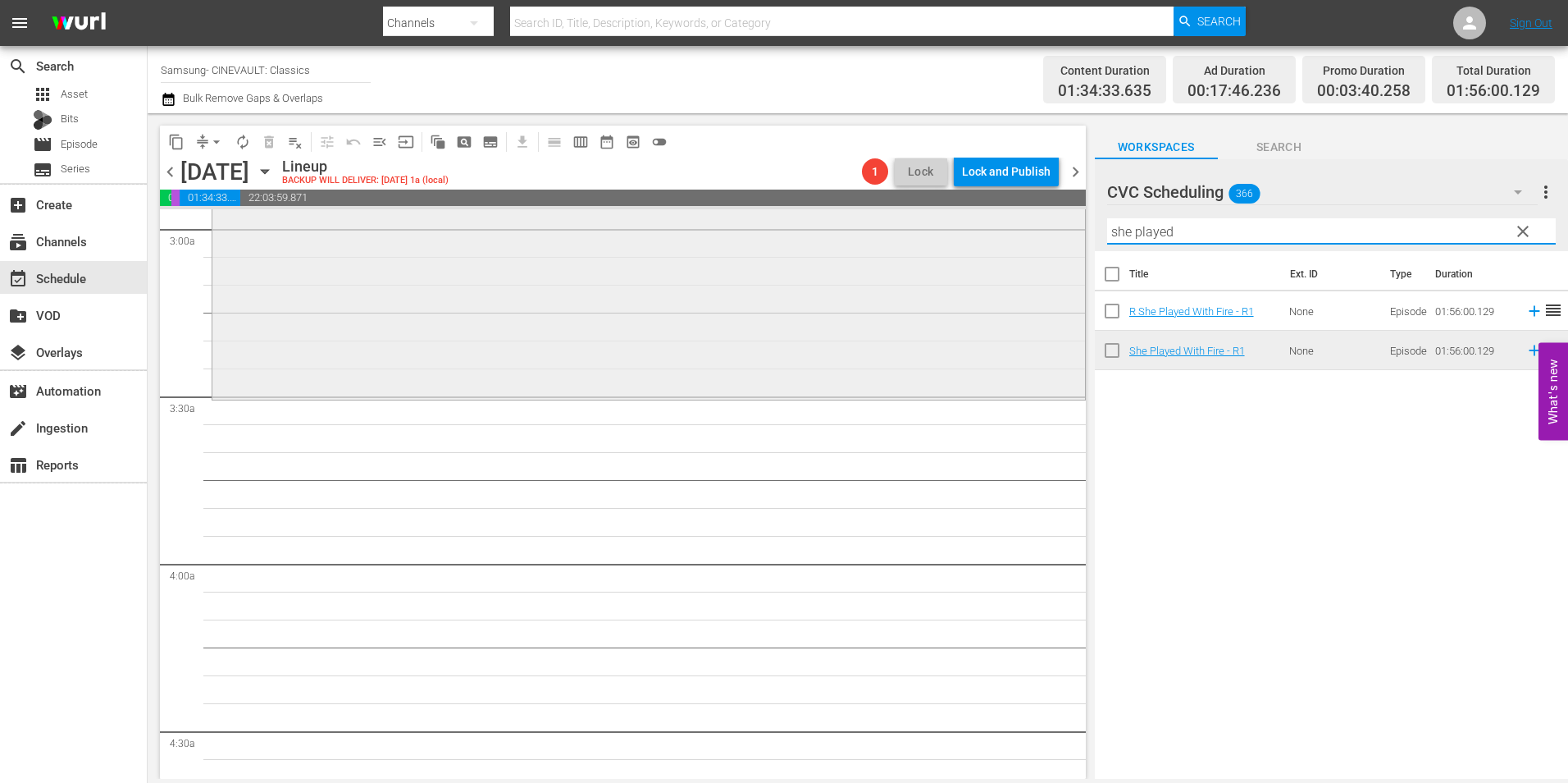
drag, startPoint x: 1191, startPoint y: 229, endPoint x: 989, endPoint y: 234, distance: 202.1
click at [989, 234] on div "content_copy compress arrow_drop_down autorenew_outlined delete_forever_outline…" at bounding box center [858, 446] width 1420 height 666
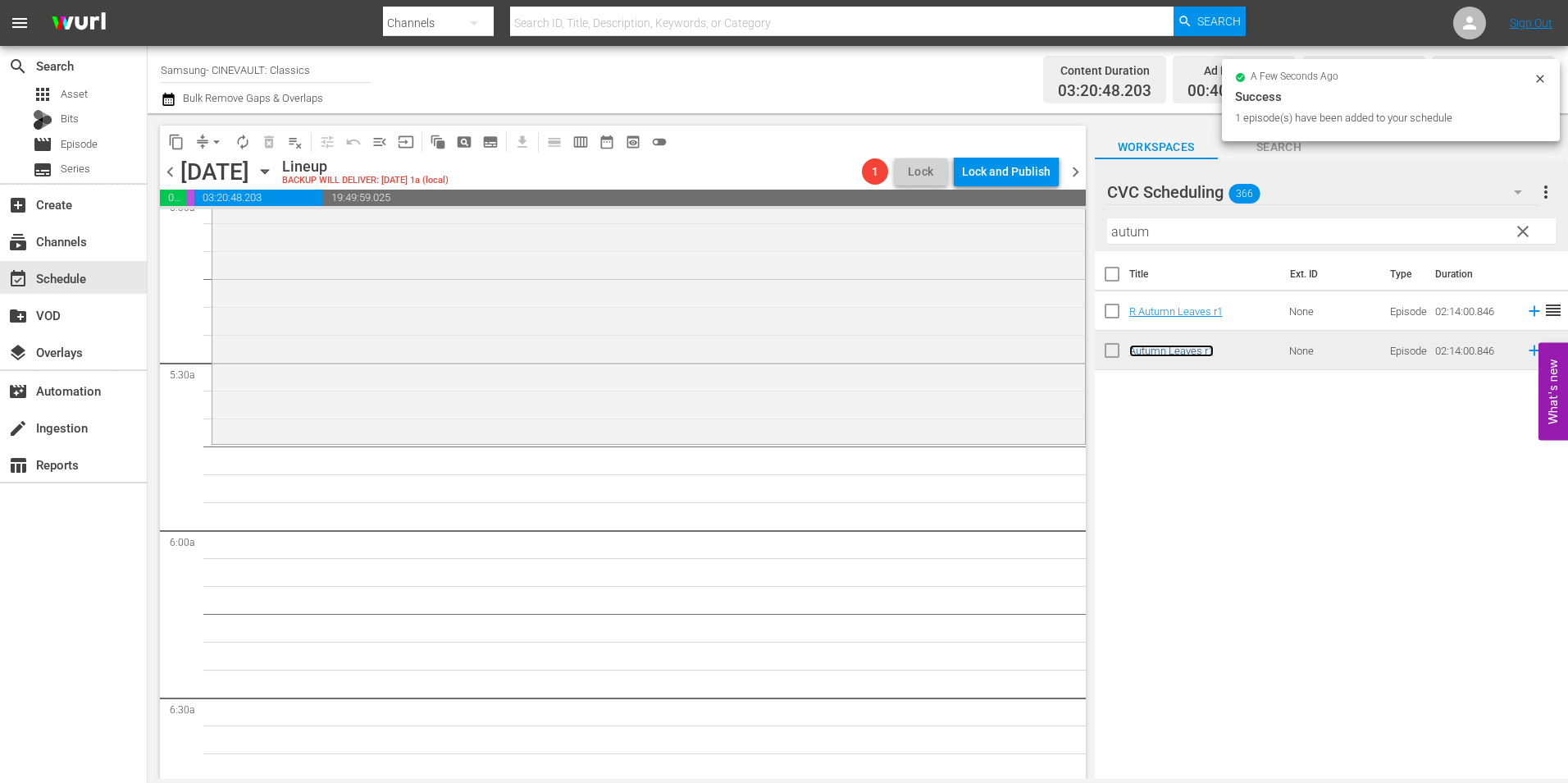
scroll to position [1723, 0]
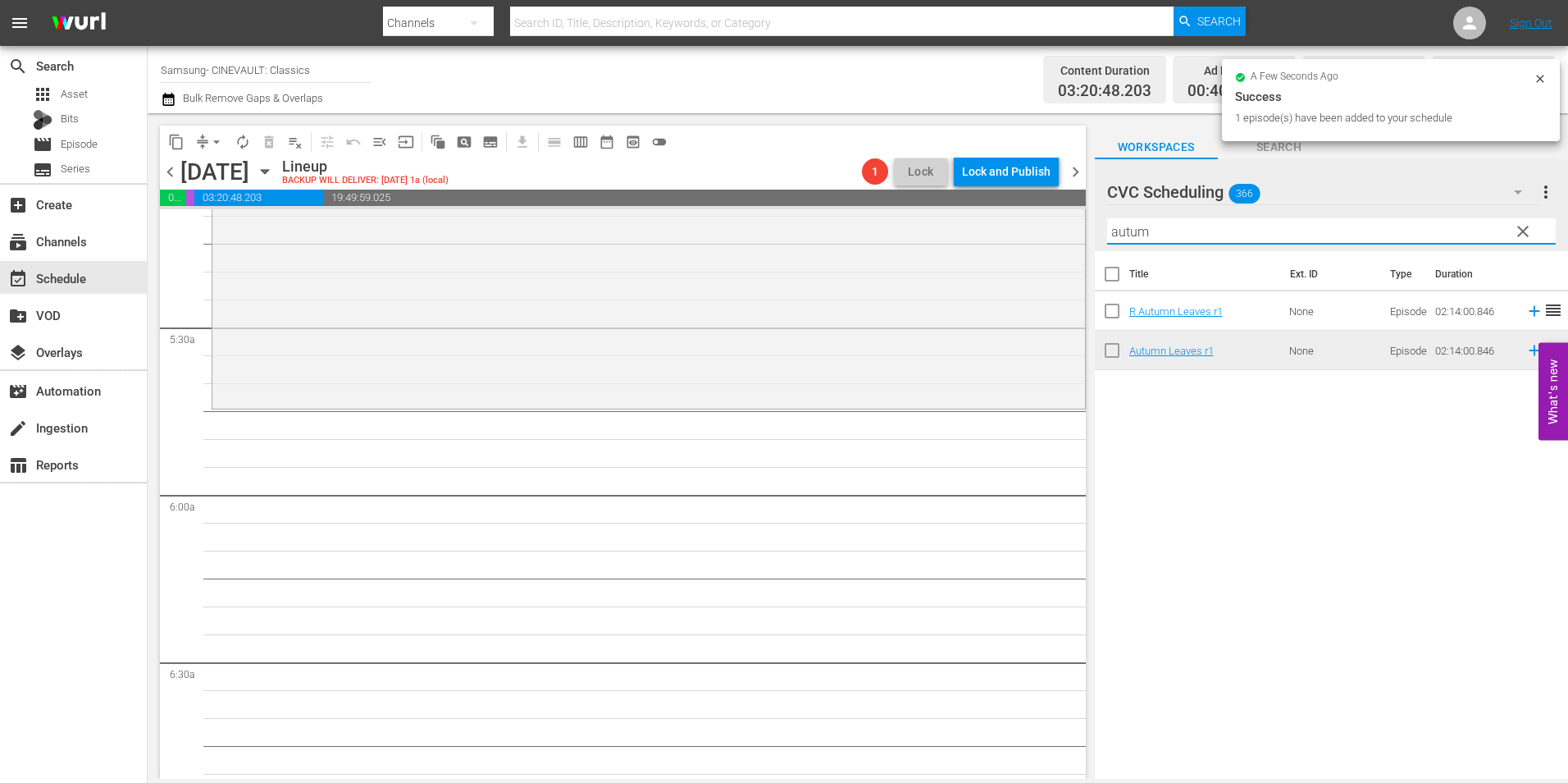
click at [1021, 244] on div "content_copy compress arrow_drop_down autorenew_outlined delete_forever_outline…" at bounding box center [858, 446] width 1420 height 666
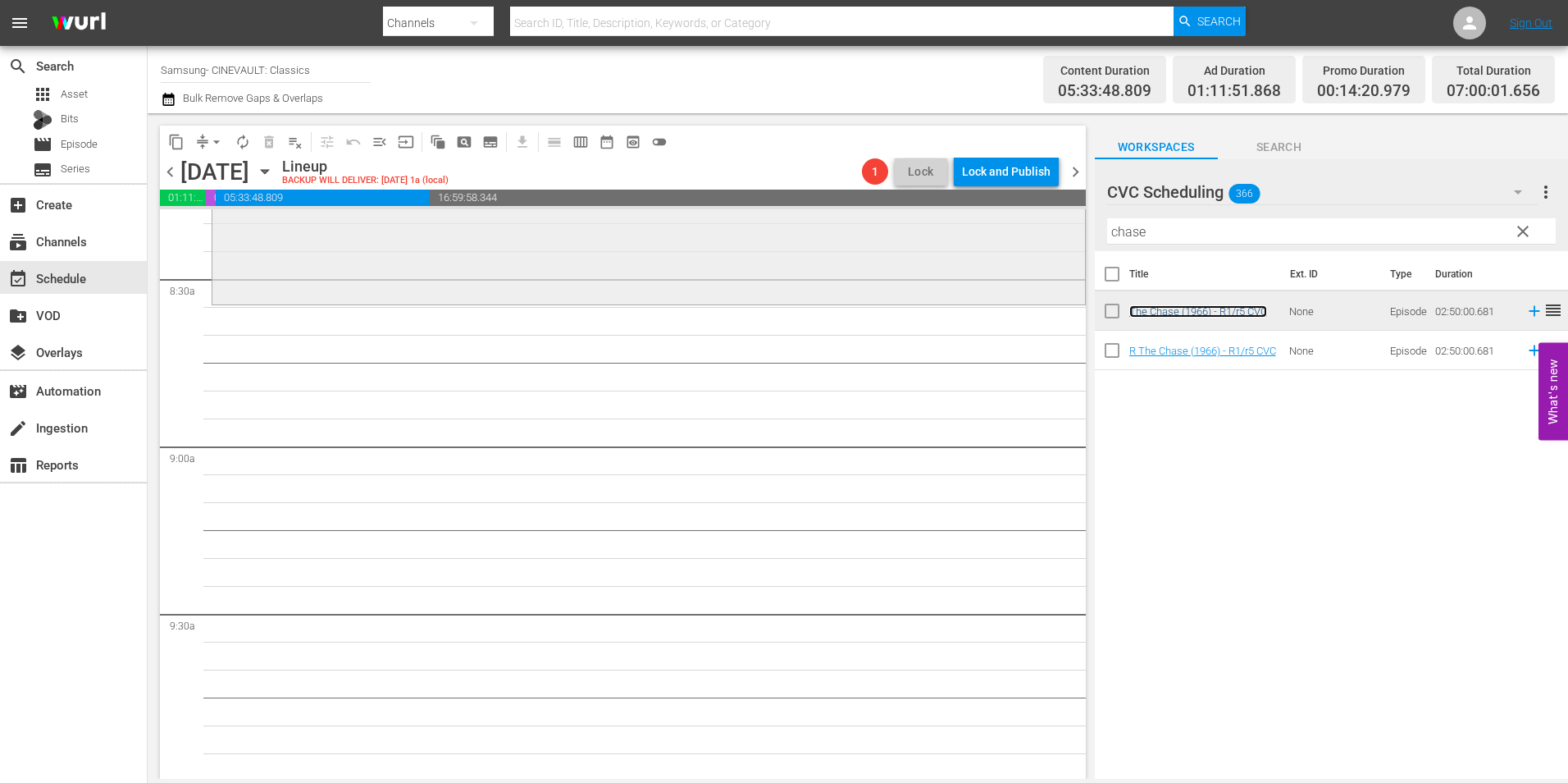
scroll to position [2790, 0]
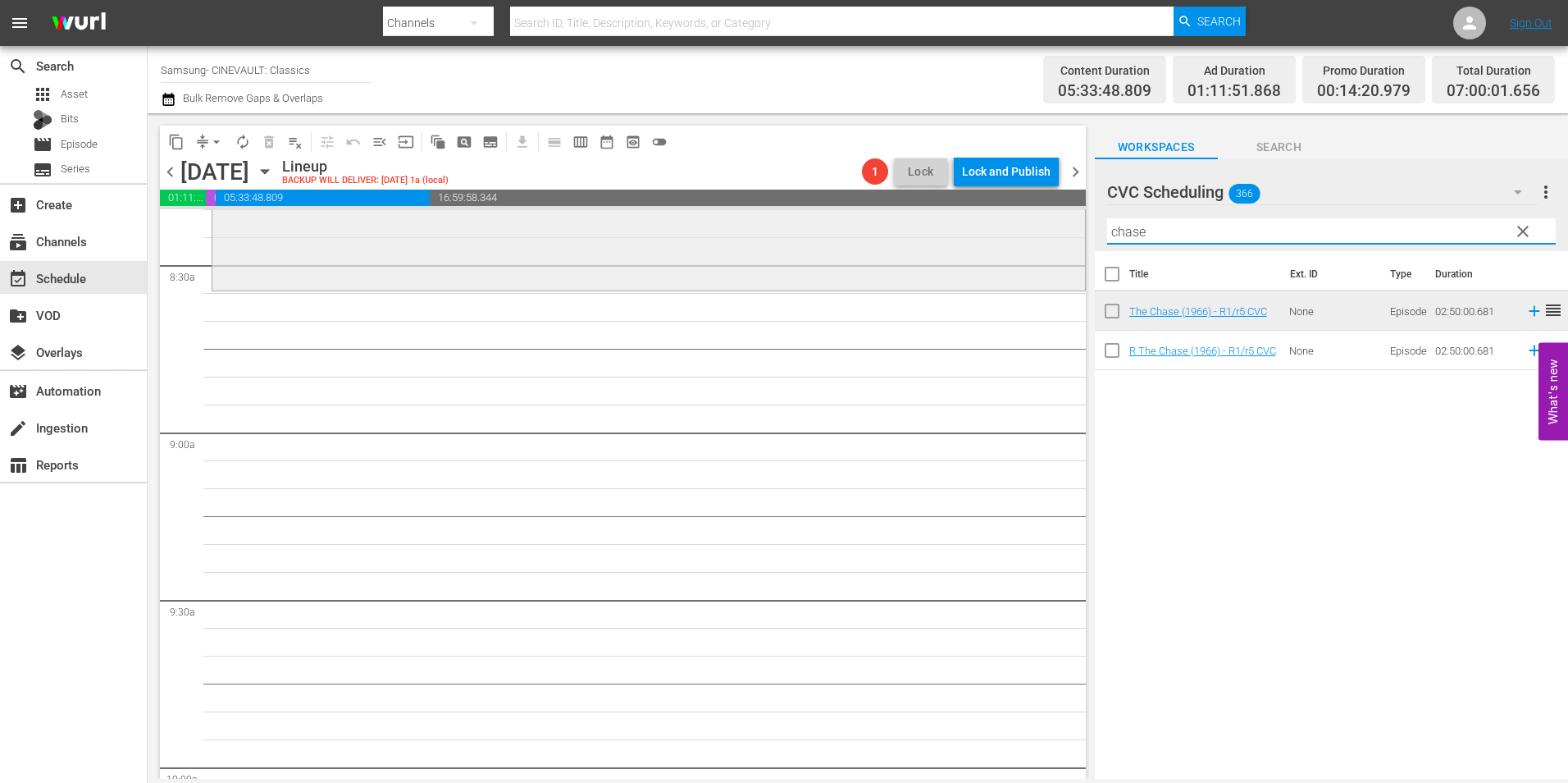
drag, startPoint x: 1084, startPoint y: 238, endPoint x: 1072, endPoint y: 238, distance: 12.0
click at [1072, 238] on div "content_copy compress arrow_drop_down autorenew_outlined delete_forever_outline…" at bounding box center [858, 446] width 1420 height 666
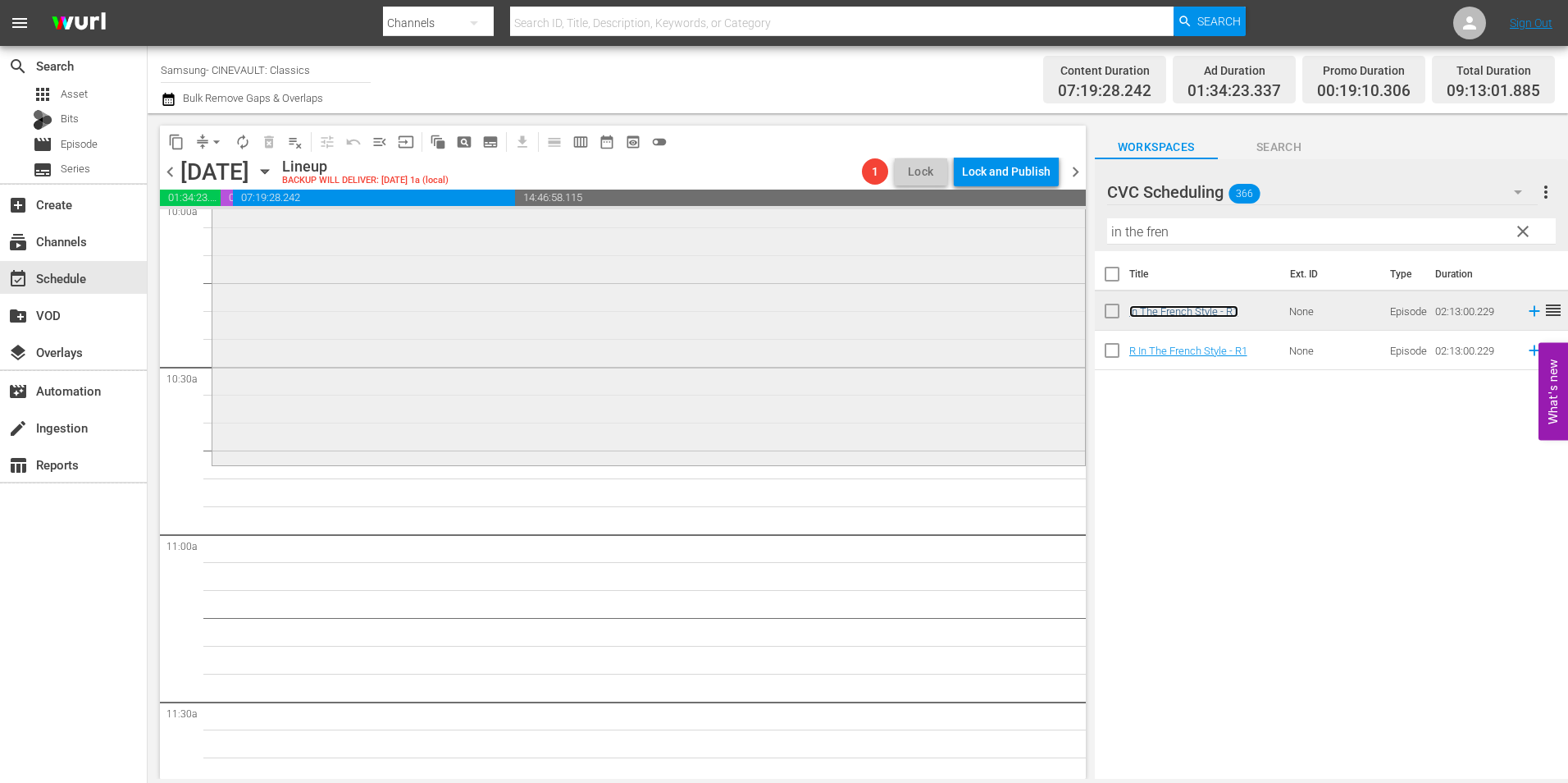
scroll to position [3364, 0]
drag, startPoint x: 1083, startPoint y: 231, endPoint x: 1022, endPoint y: 225, distance: 61.3
click at [1022, 225] on div "content_copy compress arrow_drop_down autorenew_outlined delete_forever_outline…" at bounding box center [858, 446] width 1420 height 666
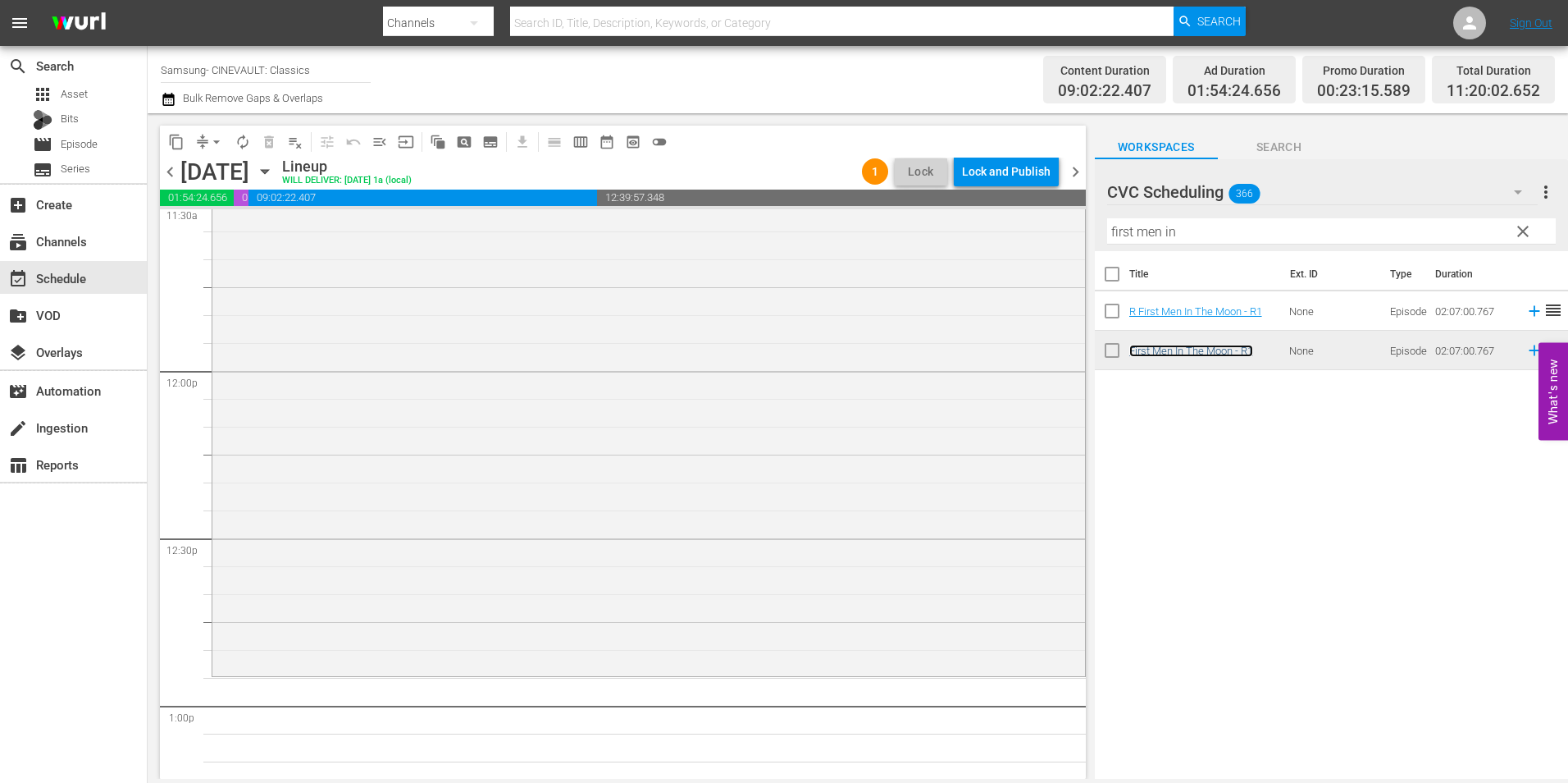
scroll to position [3938, 0]
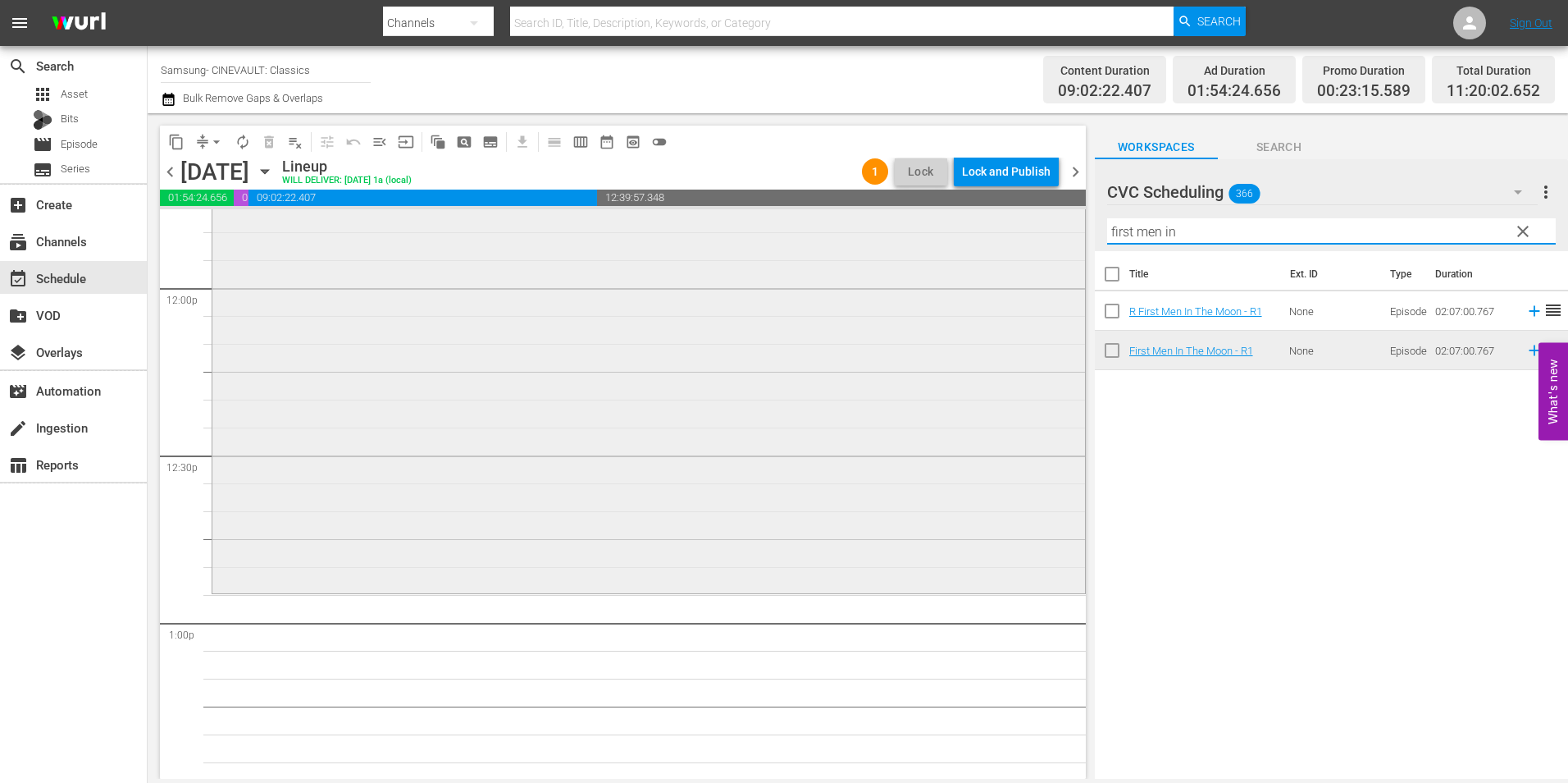
drag, startPoint x: 1200, startPoint y: 231, endPoint x: 1054, endPoint y: 231, distance: 146.0
click at [1054, 231] on div "content_copy compress arrow_drop_down autorenew_outlined delete_forever_outline…" at bounding box center [858, 446] width 1420 height 666
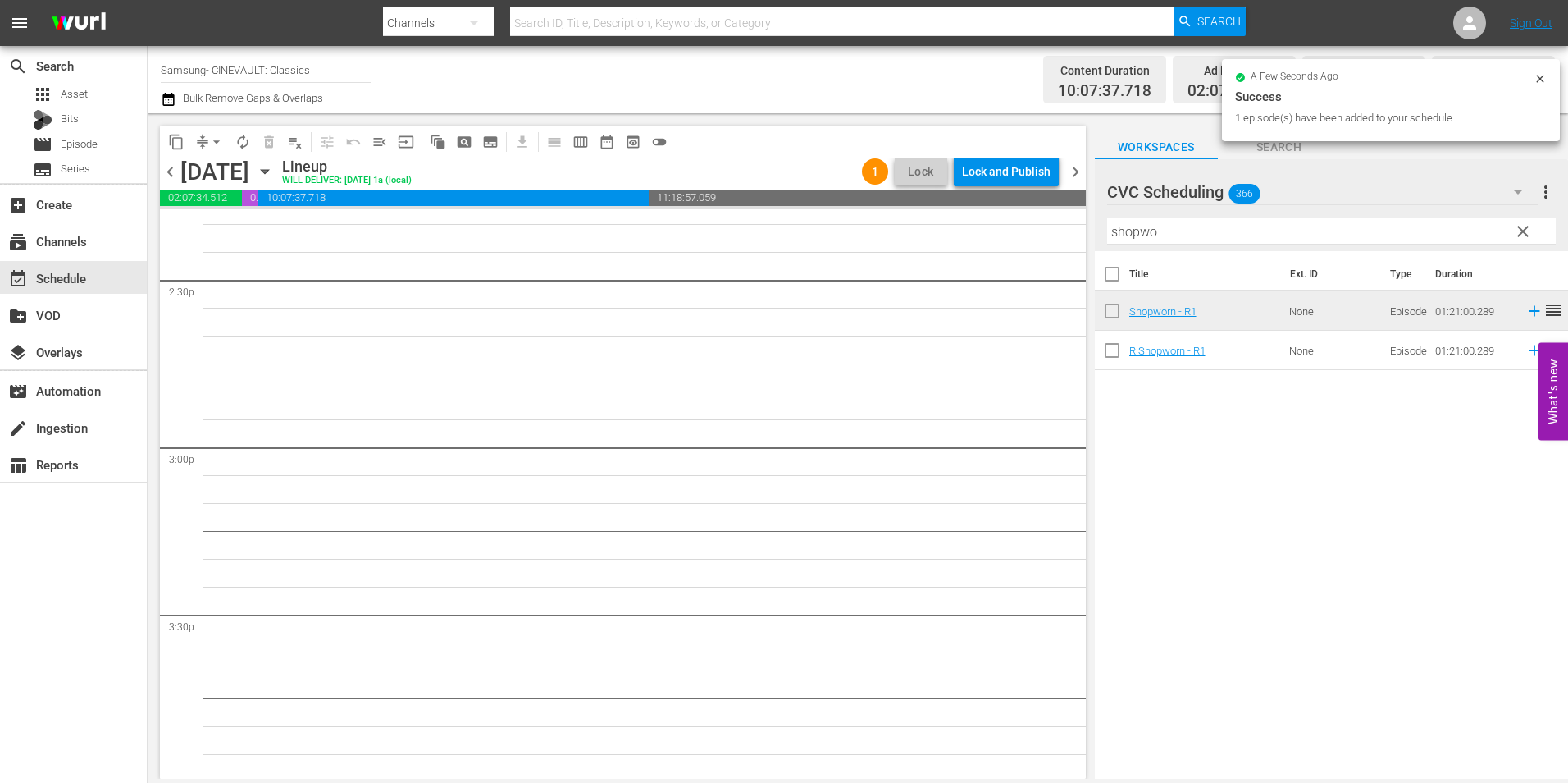
scroll to position [4758, 0]
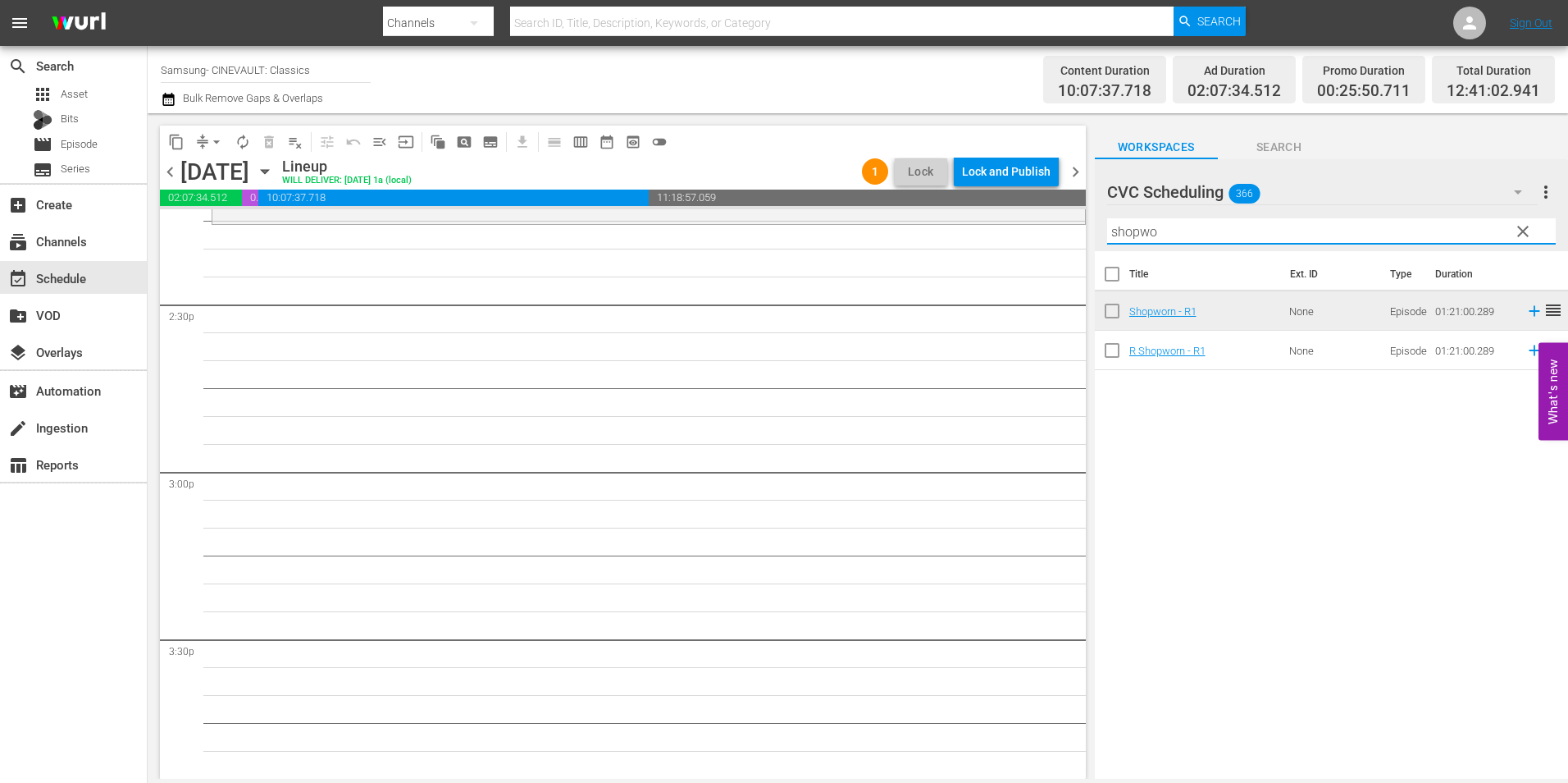
drag, startPoint x: 1180, startPoint y: 227, endPoint x: 1048, endPoint y: 259, distance: 135.8
click at [1048, 259] on div "content_copy compress arrow_drop_down autorenew_outlined delete_forever_outline…" at bounding box center [858, 446] width 1420 height 666
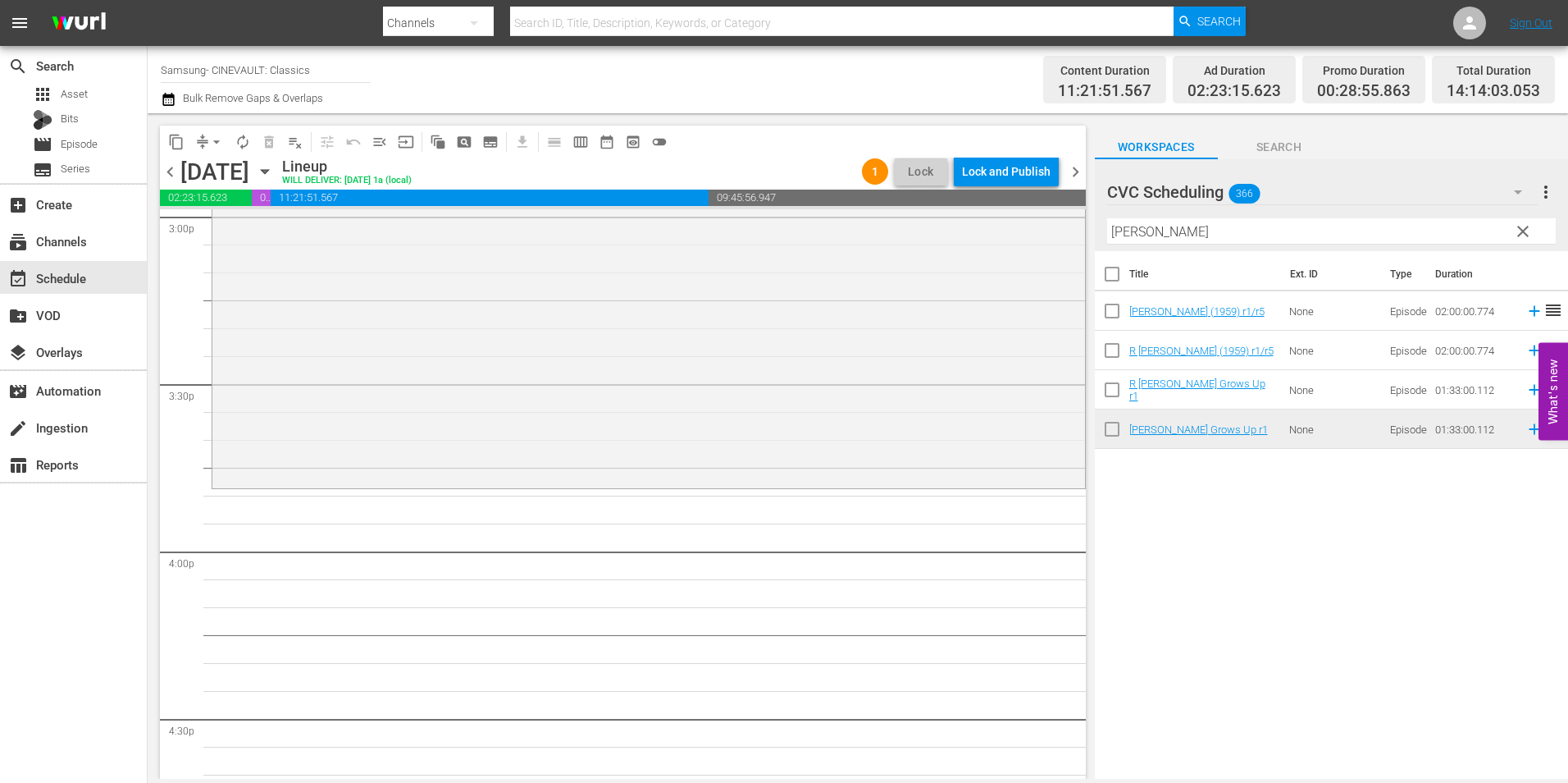
scroll to position [5086, 0]
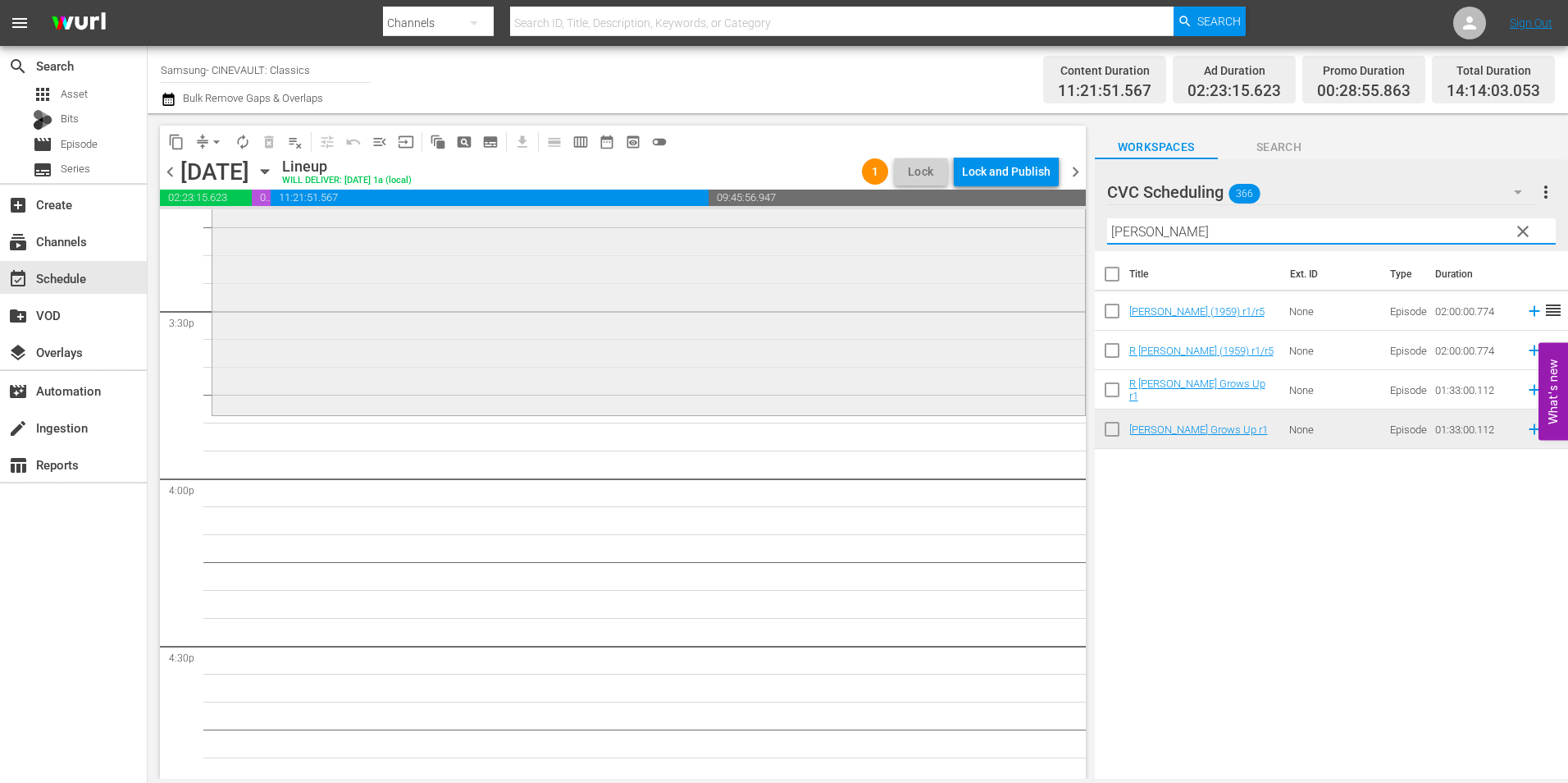
drag, startPoint x: 1157, startPoint y: 232, endPoint x: 1031, endPoint y: 231, distance: 126.0
click at [1031, 231] on div "content_copy compress arrow_drop_down autorenew_outlined delete_forever_outline…" at bounding box center [858, 446] width 1420 height 666
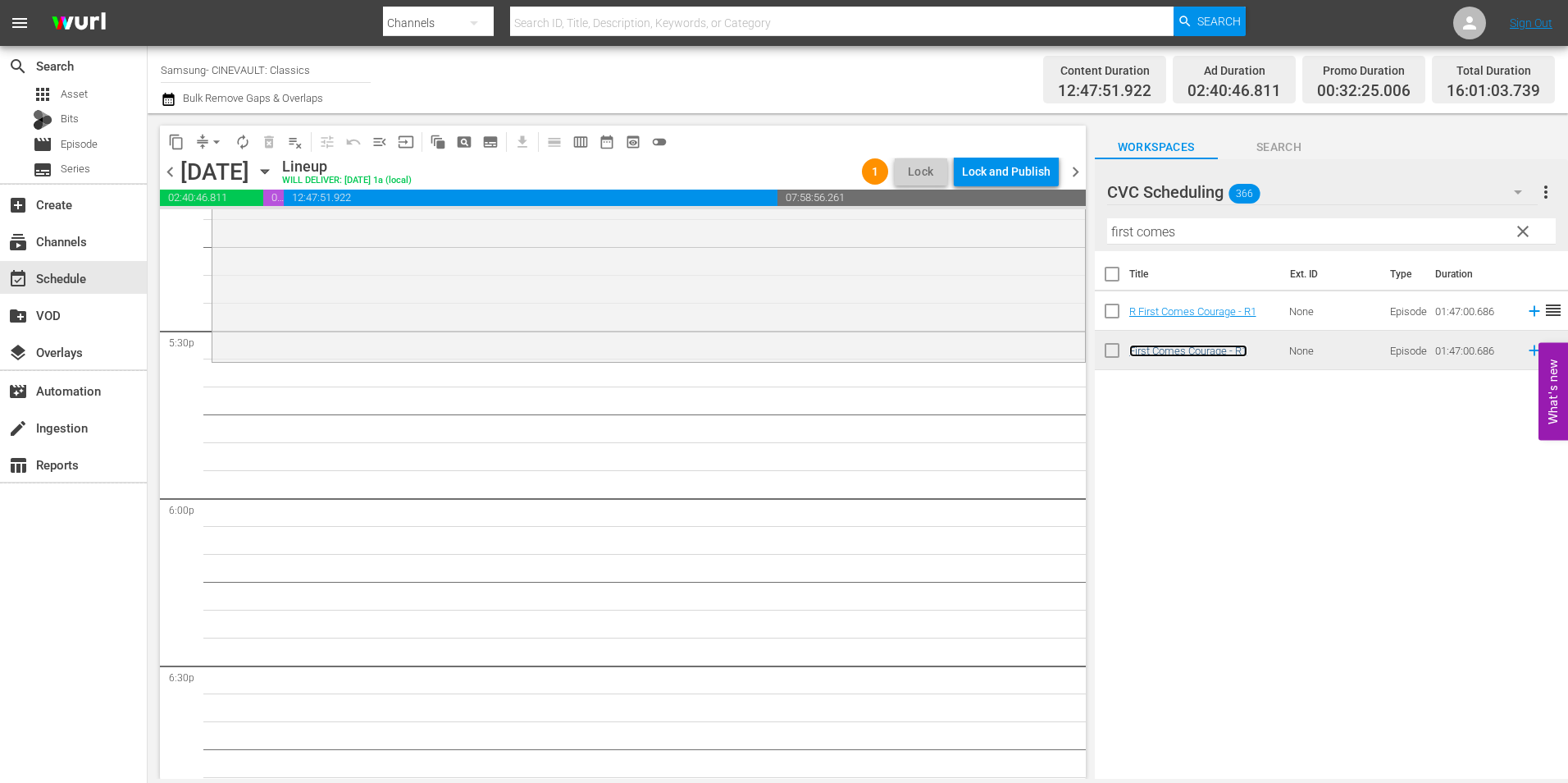
scroll to position [5743, 0]
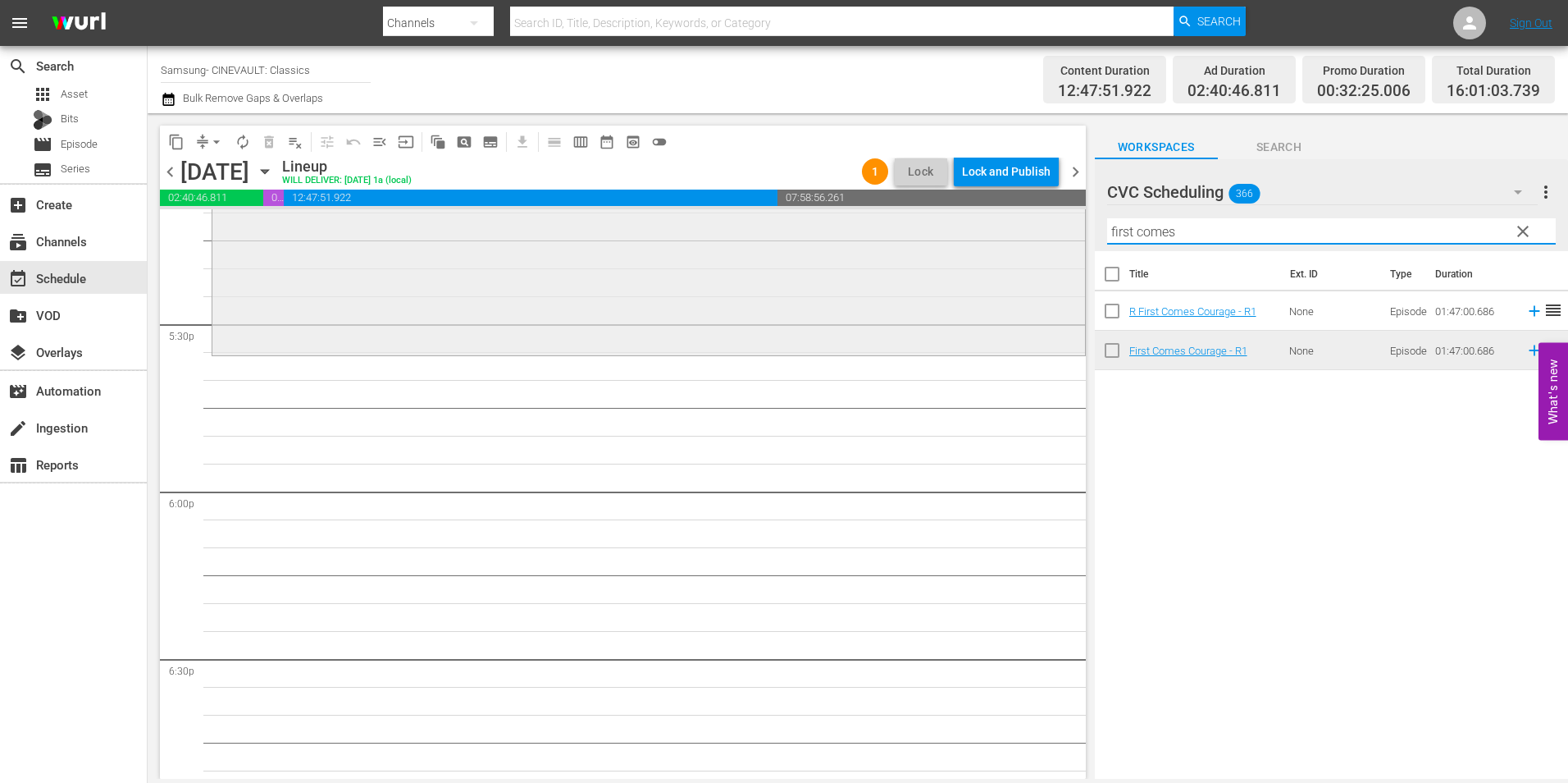
drag, startPoint x: 1145, startPoint y: 242, endPoint x: 1067, endPoint y: 242, distance: 78.0
click at [1067, 242] on div "content_copy compress arrow_drop_down autorenew_outlined delete_forever_outline…" at bounding box center [858, 446] width 1420 height 666
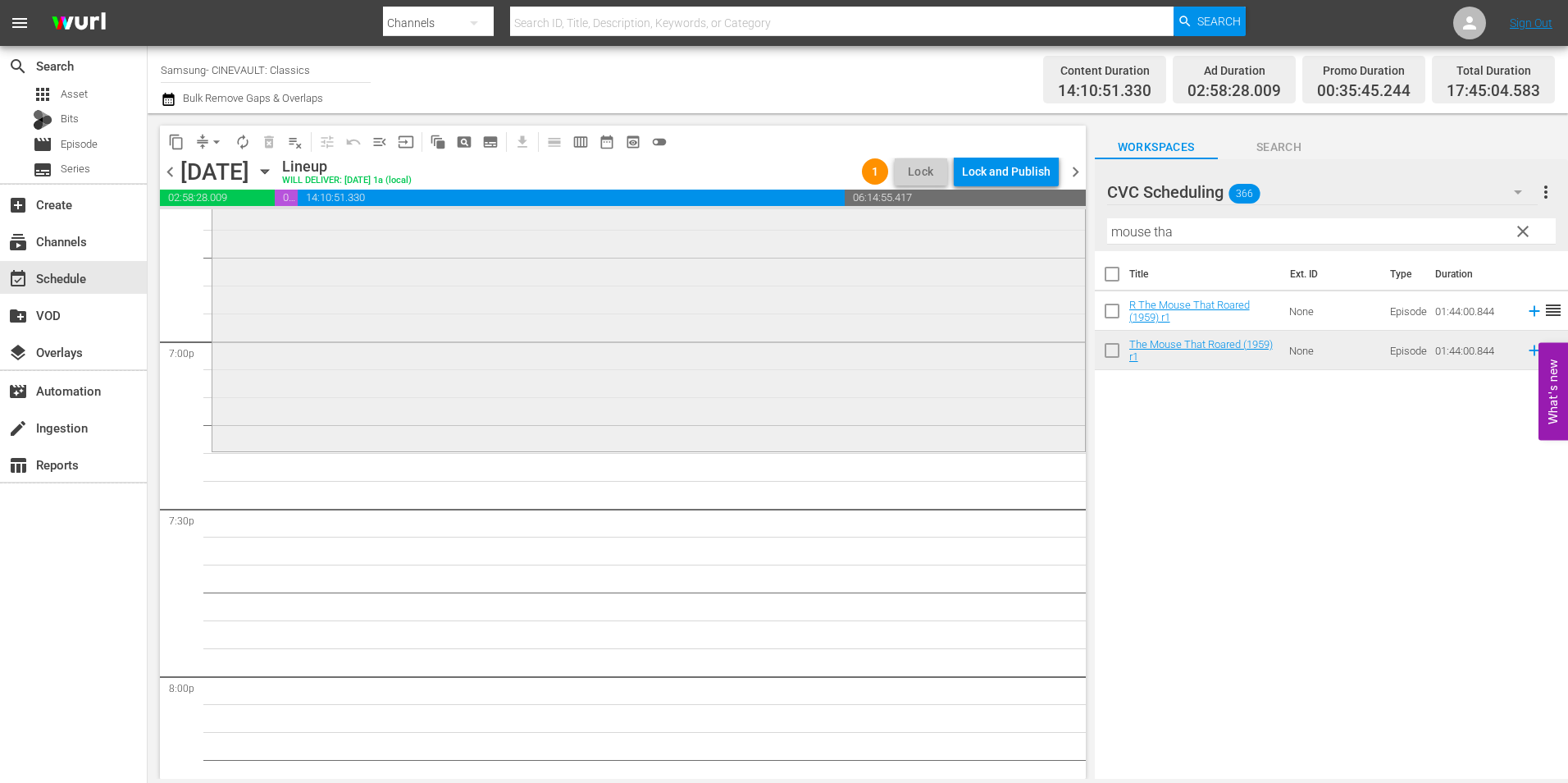
scroll to position [6317, 0]
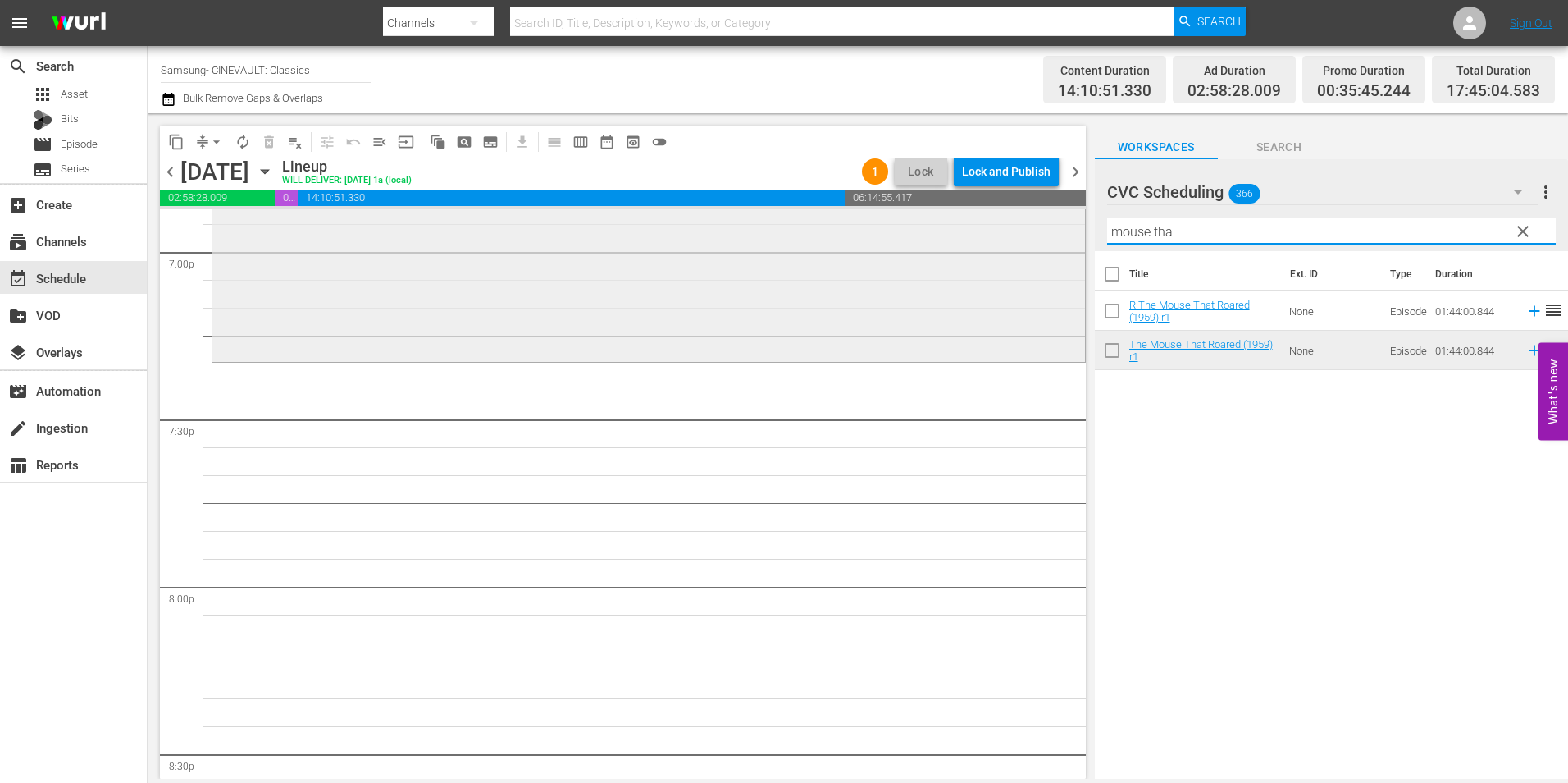
drag, startPoint x: 1205, startPoint y: 233, endPoint x: 1033, endPoint y: 221, distance: 172.4
click at [1033, 221] on div "content_copy compress arrow_drop_down autorenew_outlined delete_forever_outline…" at bounding box center [858, 446] width 1420 height 666
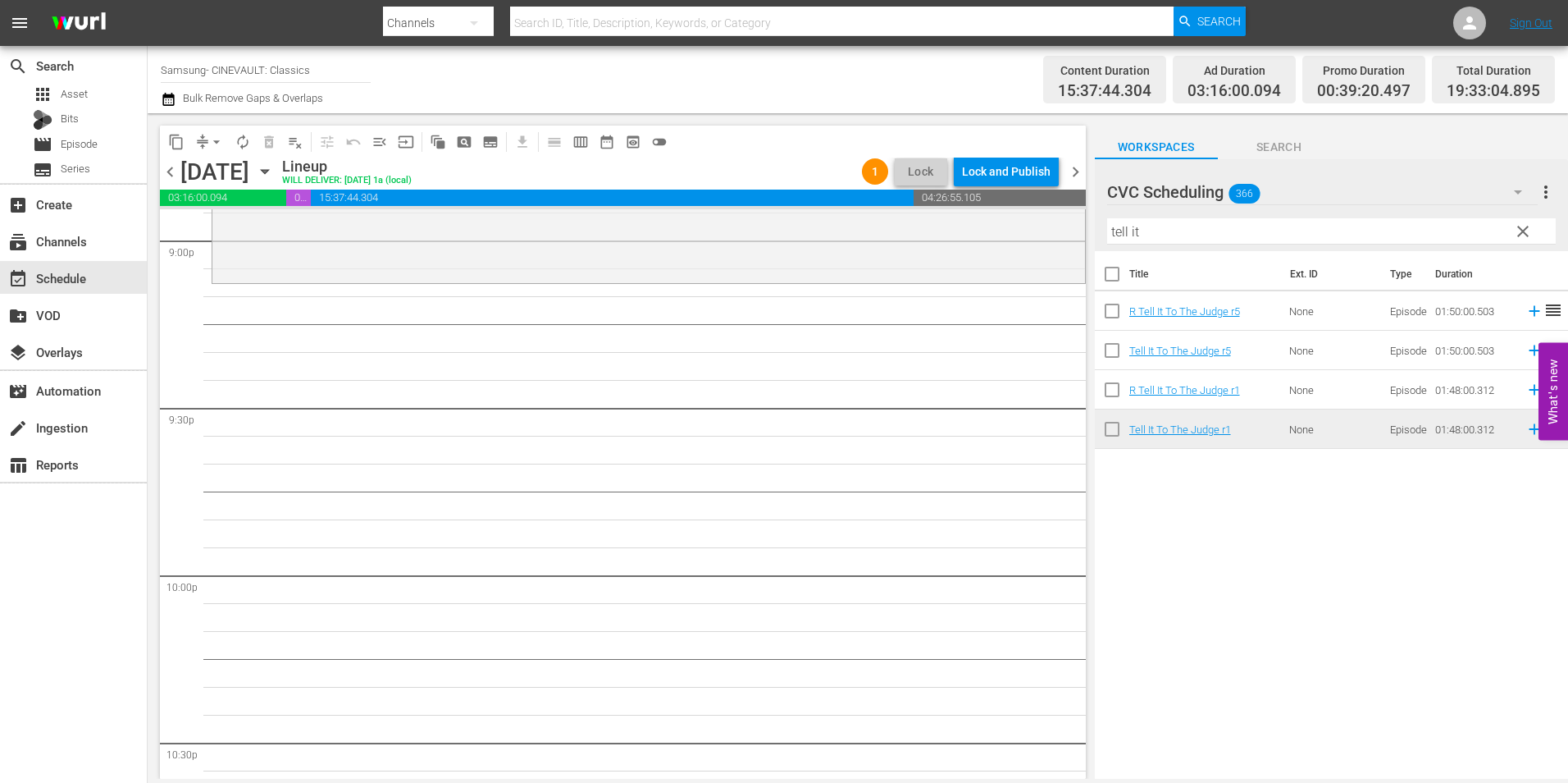
scroll to position [6973, 0]
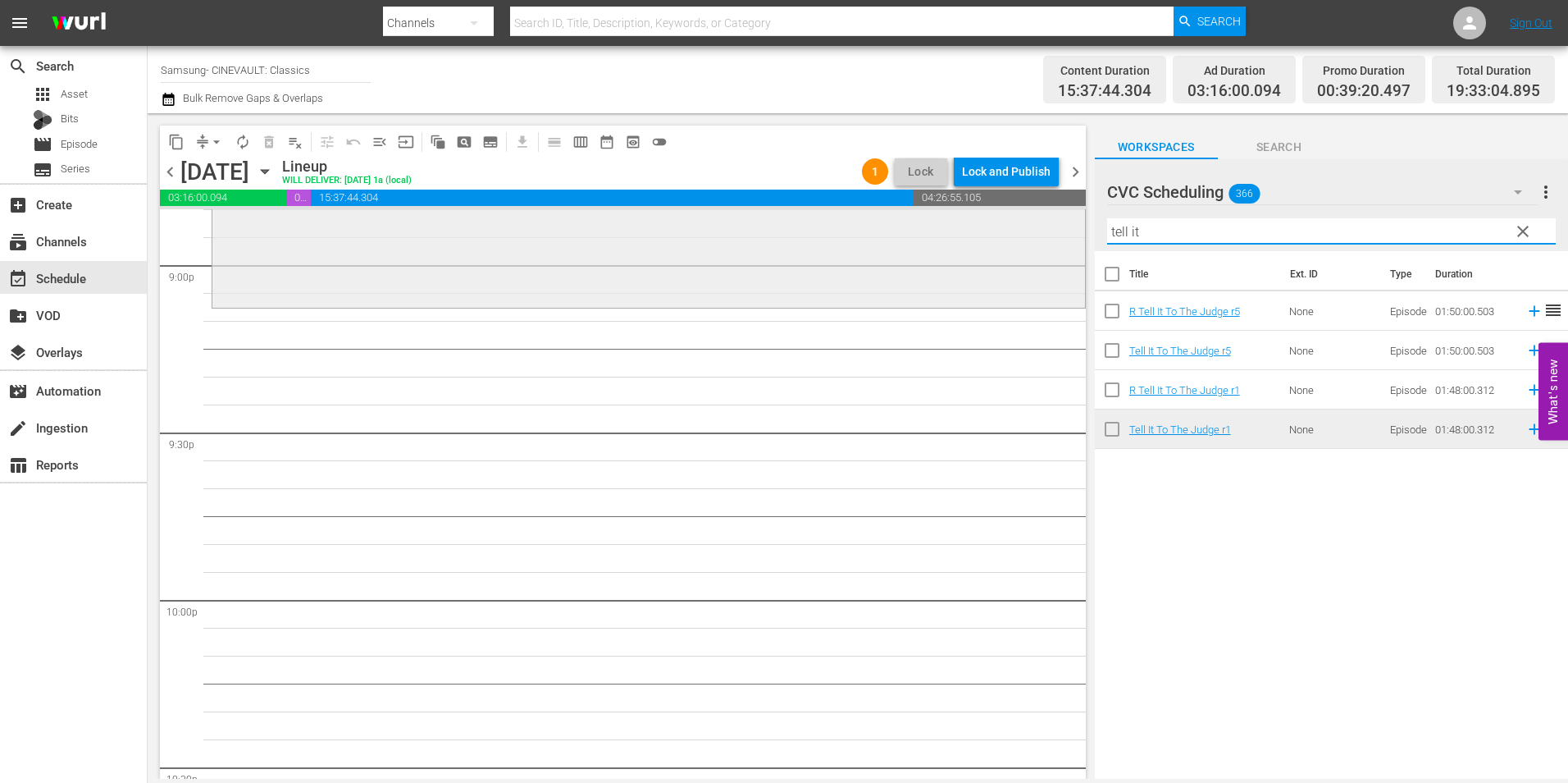
drag, startPoint x: 1143, startPoint y: 226, endPoint x: 1035, endPoint y: 227, distance: 108.0
click at [1035, 227] on div "content_copy compress arrow_drop_down autorenew_outlined delete_forever_outline…" at bounding box center [858, 446] width 1420 height 666
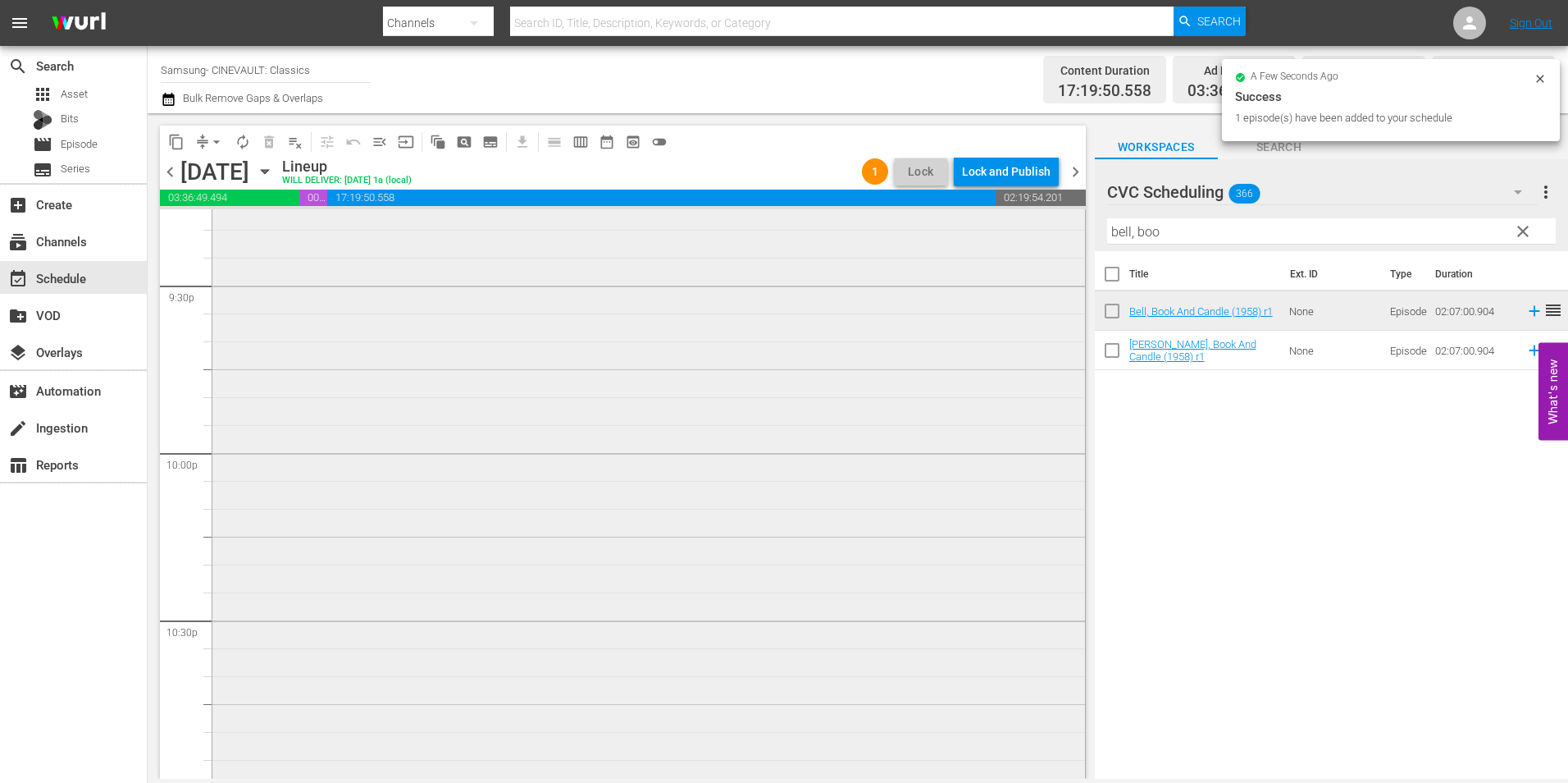
scroll to position [7464, 0]
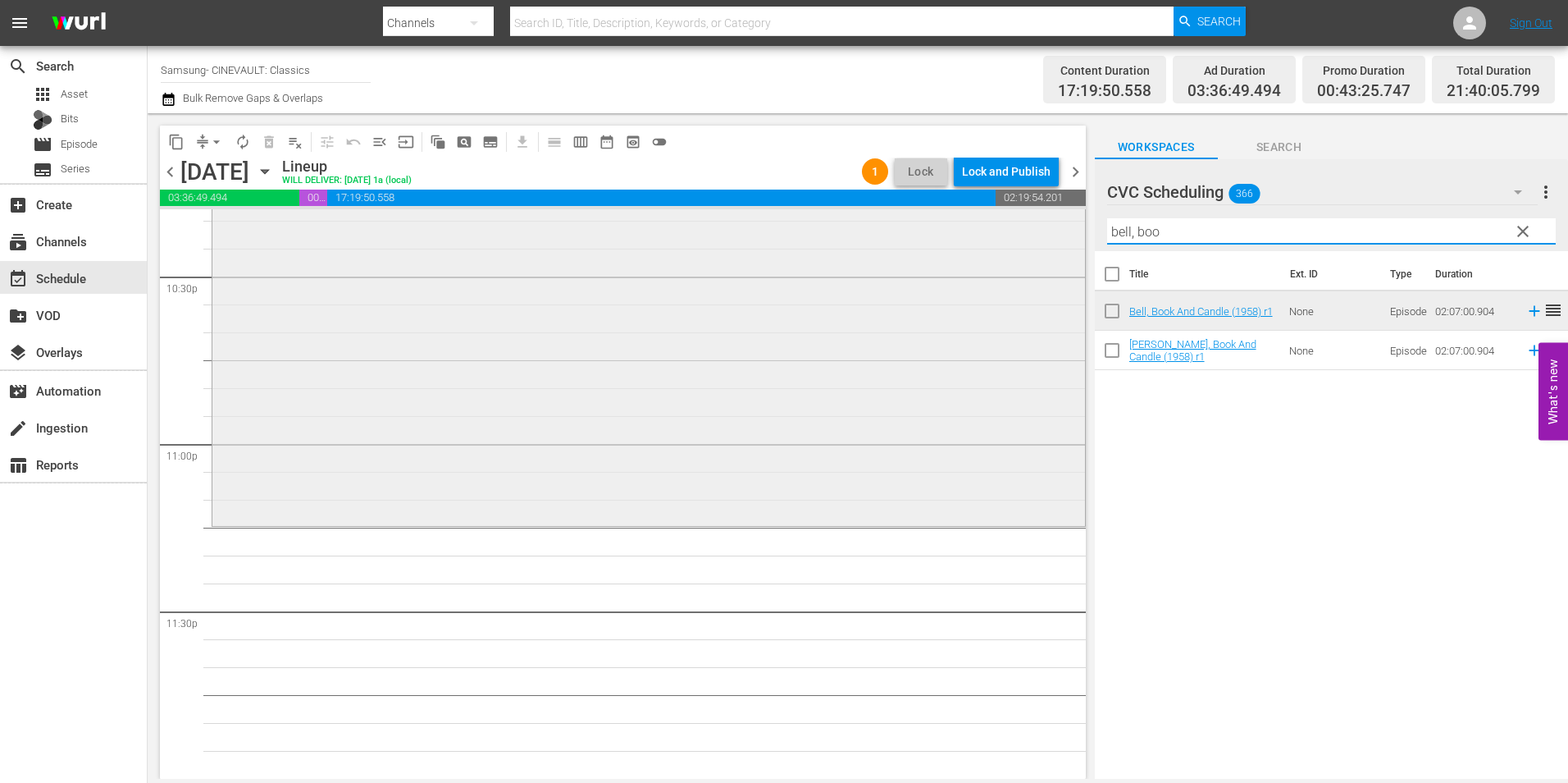
drag, startPoint x: 1142, startPoint y: 239, endPoint x: 943, endPoint y: 223, distance: 199.6
click at [943, 223] on div "content_copy compress arrow_drop_down autorenew_outlined delete_forever_outline…" at bounding box center [858, 446] width 1420 height 666
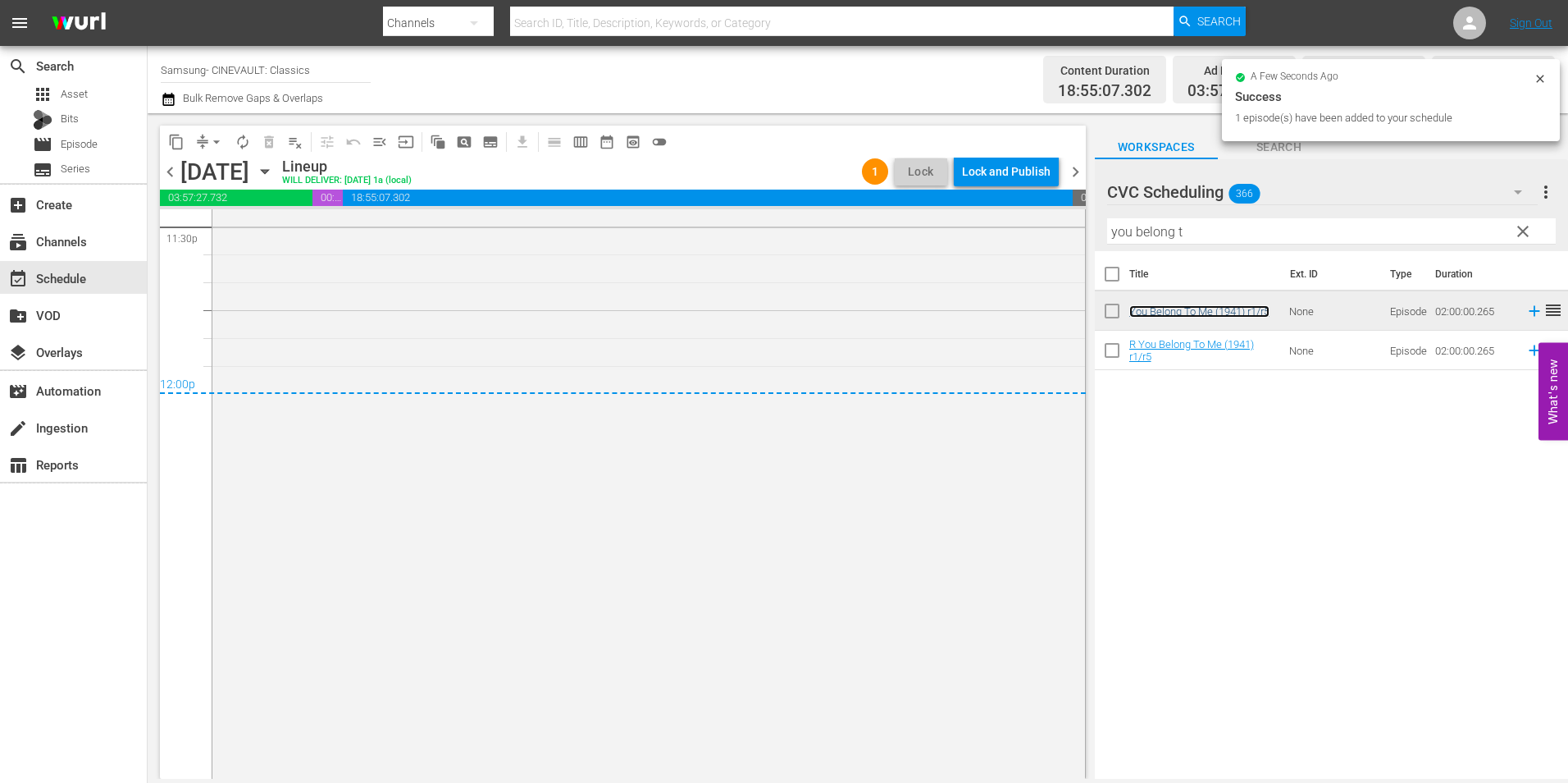
scroll to position [7881, 0]
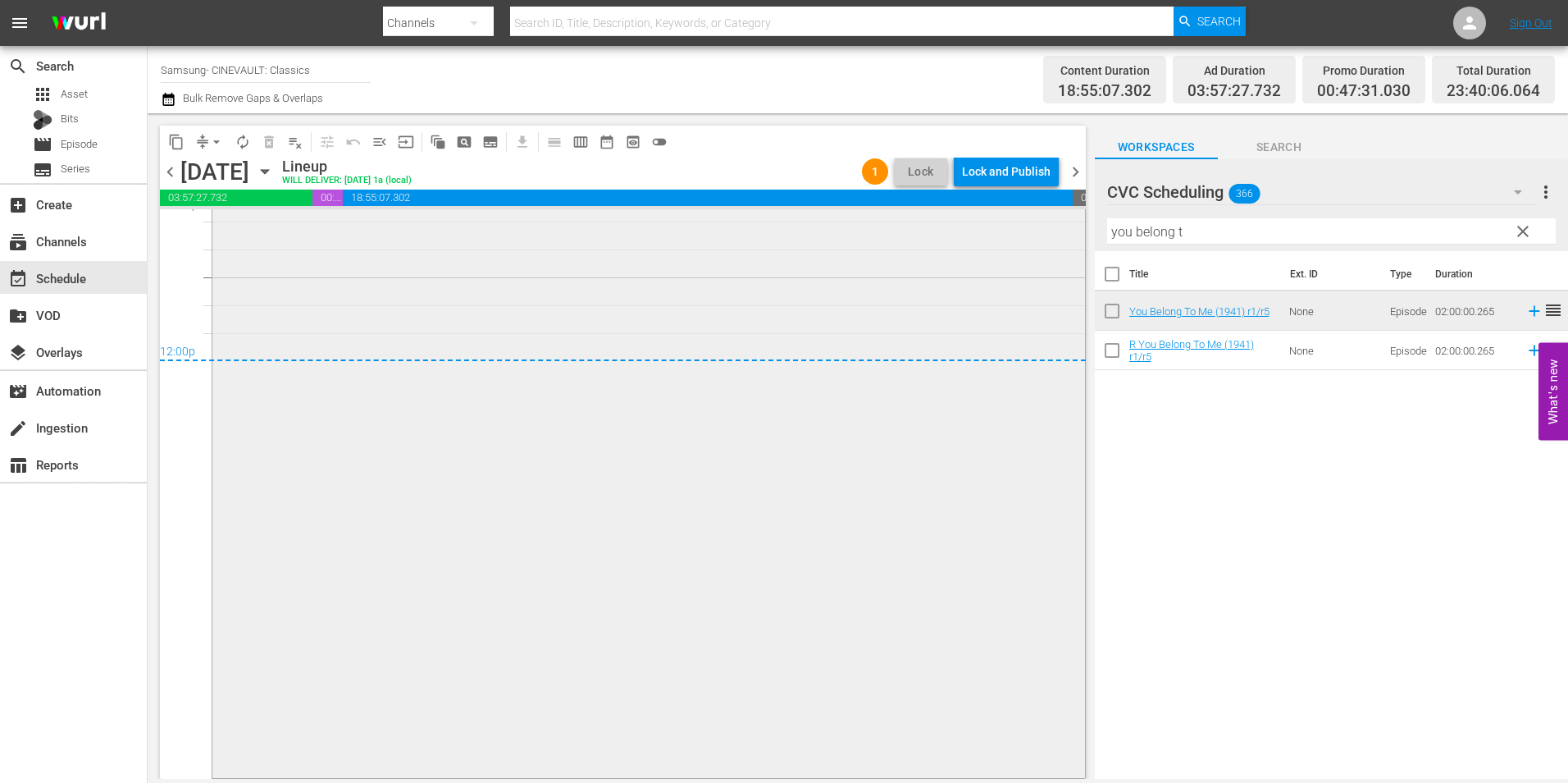
click at [675, 300] on div "You Belong To Me (1941) r1/r5 1 reorder" at bounding box center [648, 442] width 872 height 665
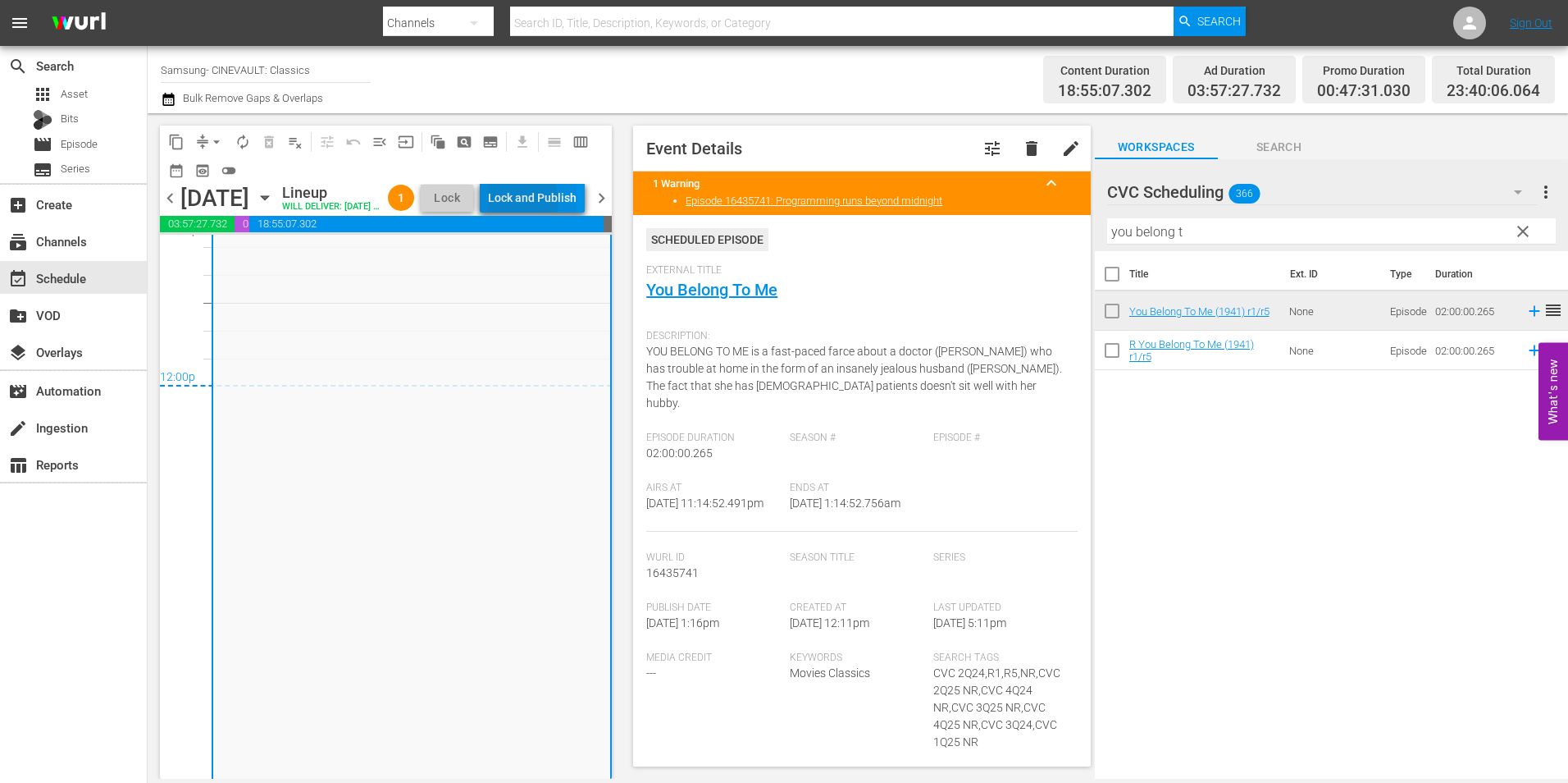
click at [563, 203] on div "Lock and Publish" at bounding box center [532, 197] width 88 height 30
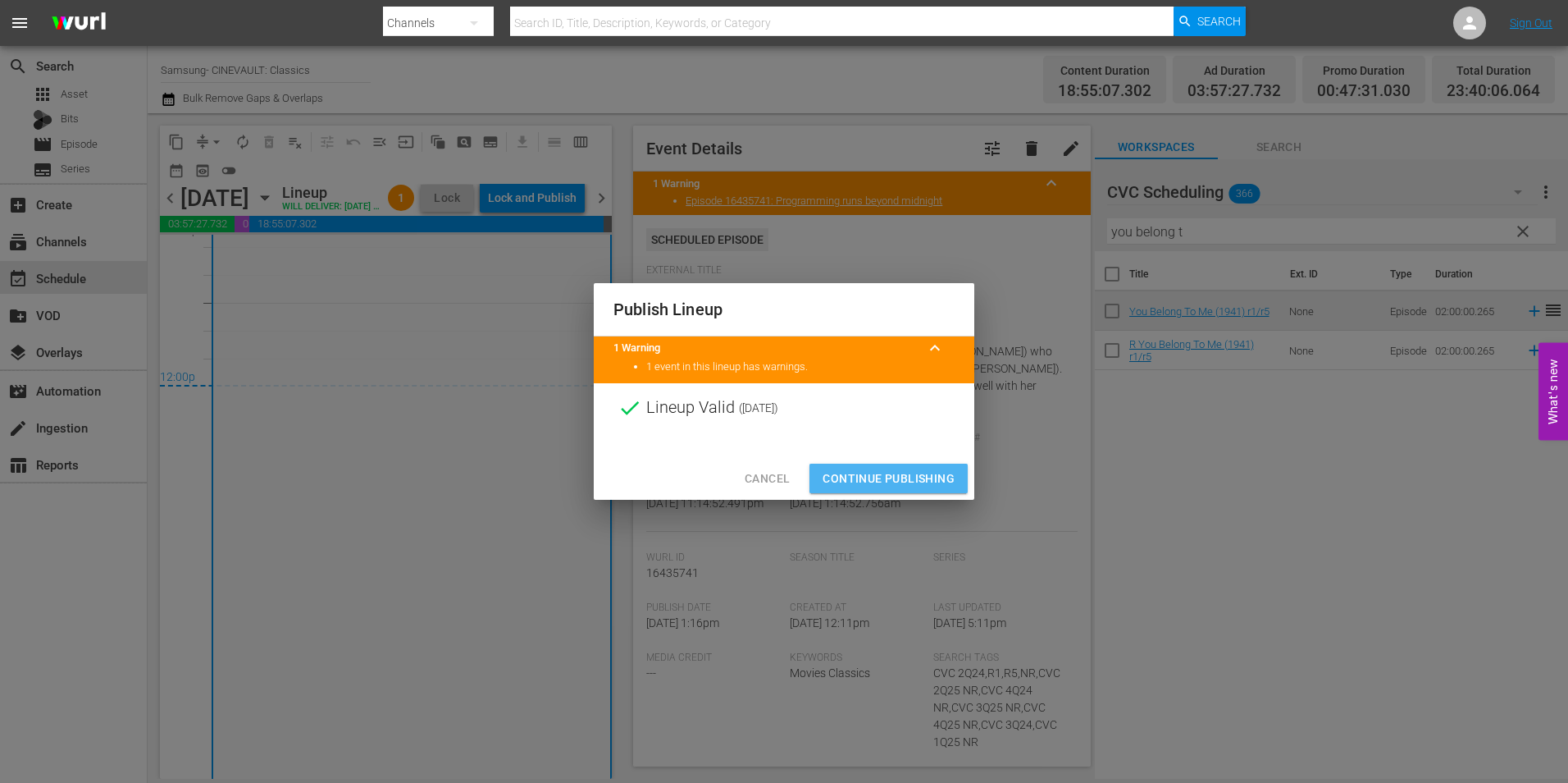
click at [912, 477] on span "Continue Publishing" at bounding box center [887, 478] width 132 height 20
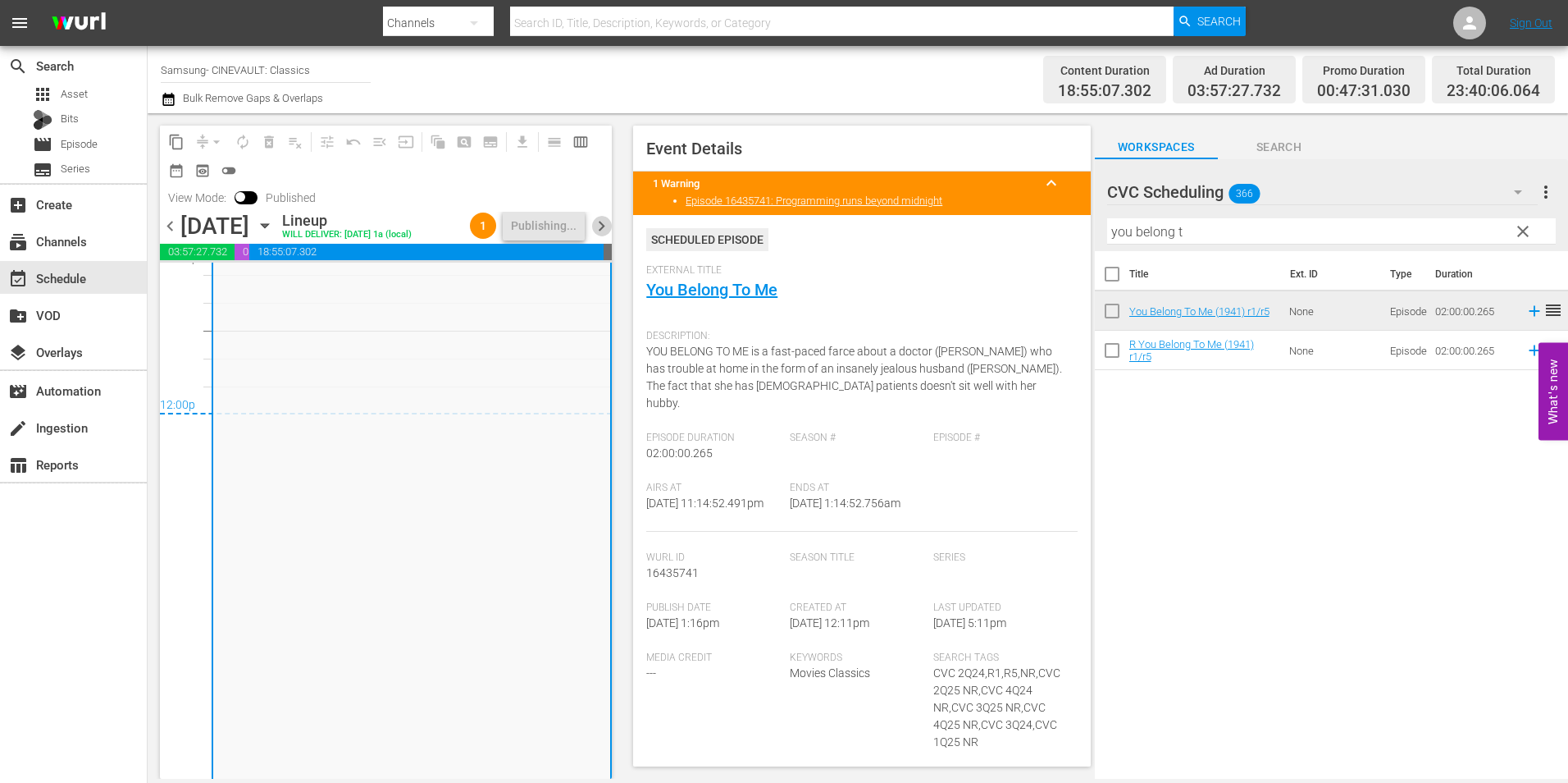
click at [591, 237] on span "chevron_right" at bounding box center [601, 225] width 20 height 20
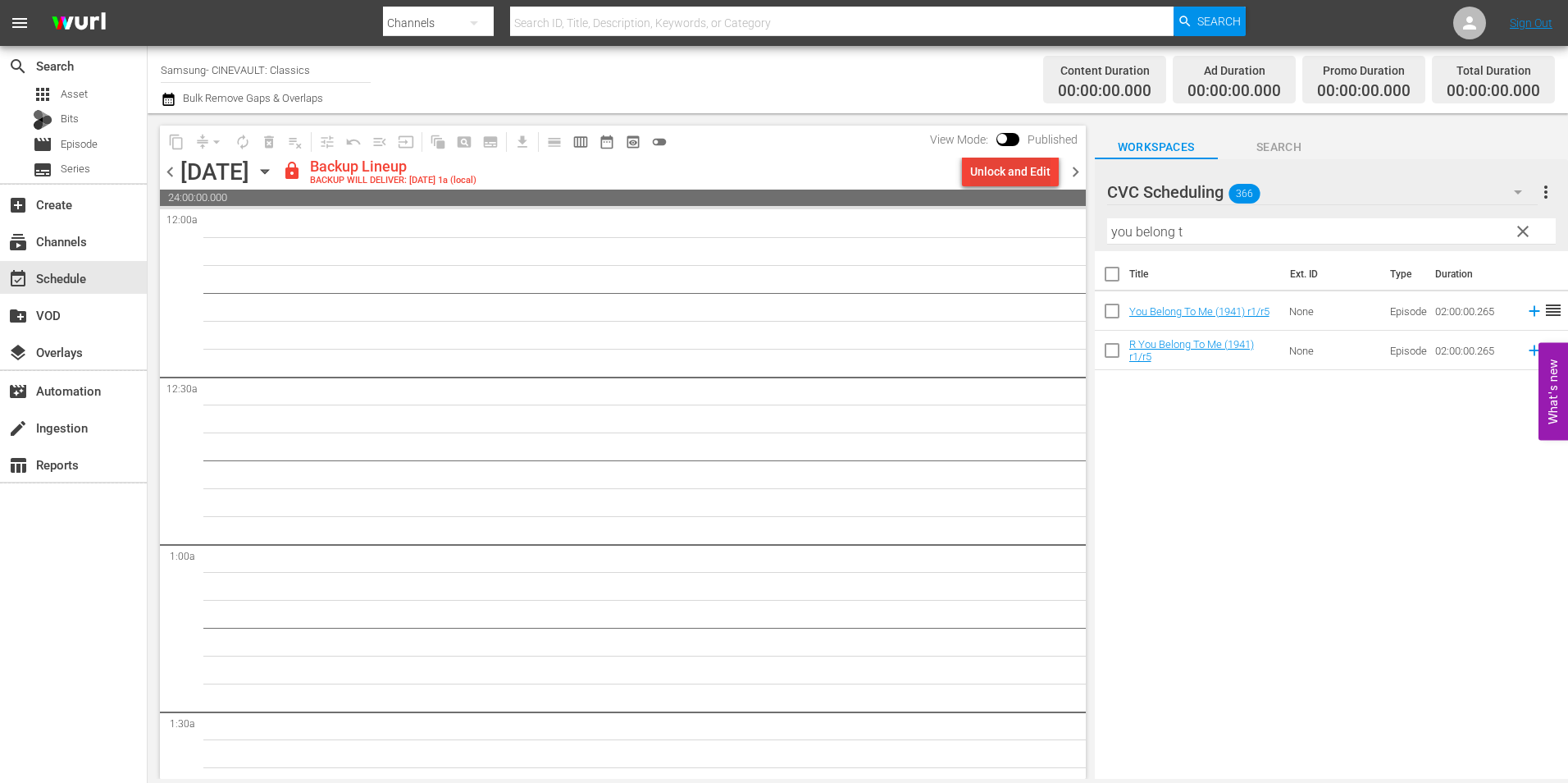
click at [987, 179] on div "Unlock and Edit" at bounding box center [1010, 171] width 81 height 30
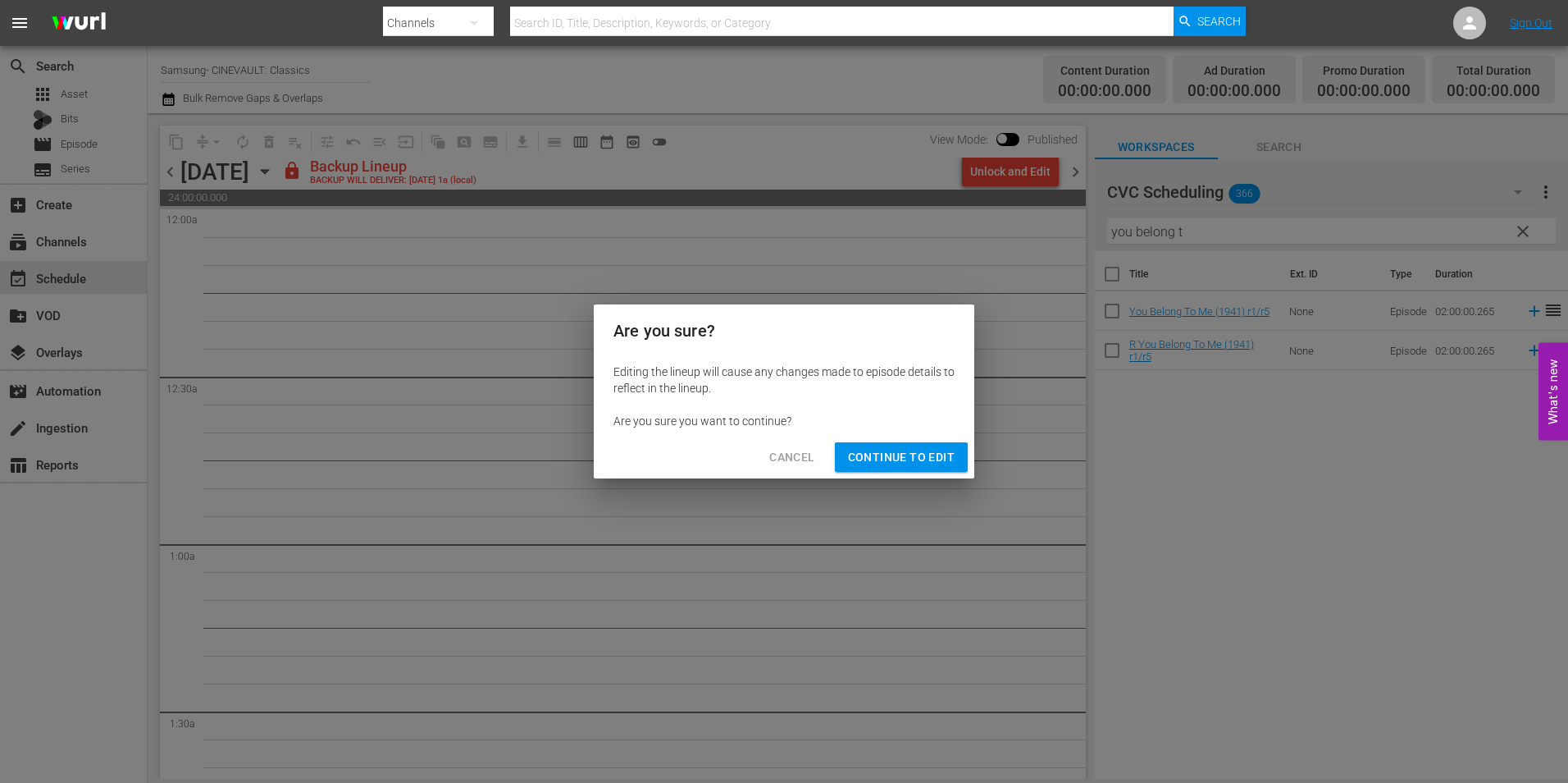
click at [931, 460] on span "Continue to Edit" at bounding box center [901, 457] width 107 height 20
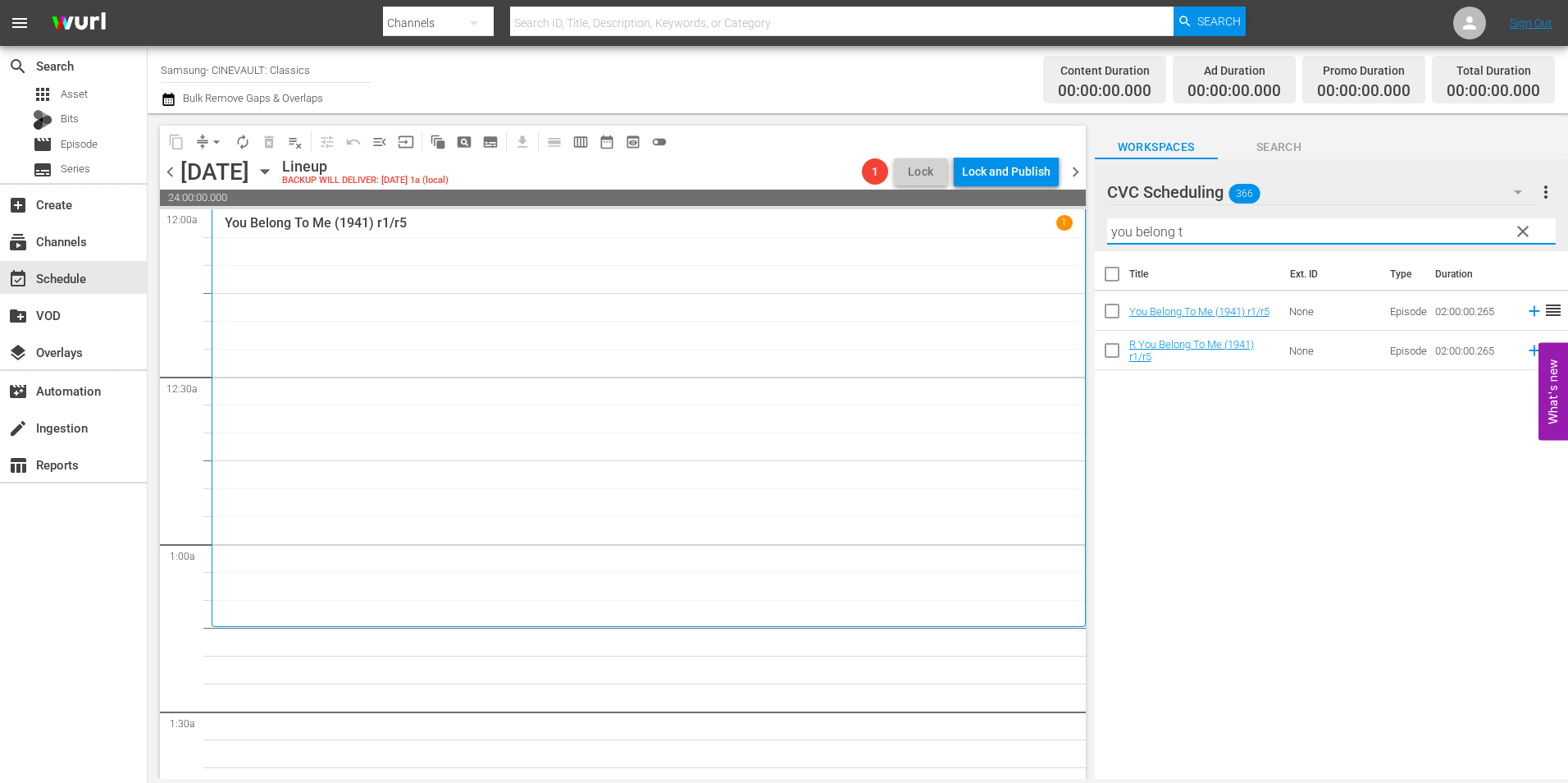
drag, startPoint x: 1206, startPoint y: 237, endPoint x: 1007, endPoint y: 233, distance: 199.0
click at [1007, 233] on div "content_copy compress arrow_drop_down autorenew_outlined delete_forever_outline…" at bounding box center [858, 446] width 1420 height 666
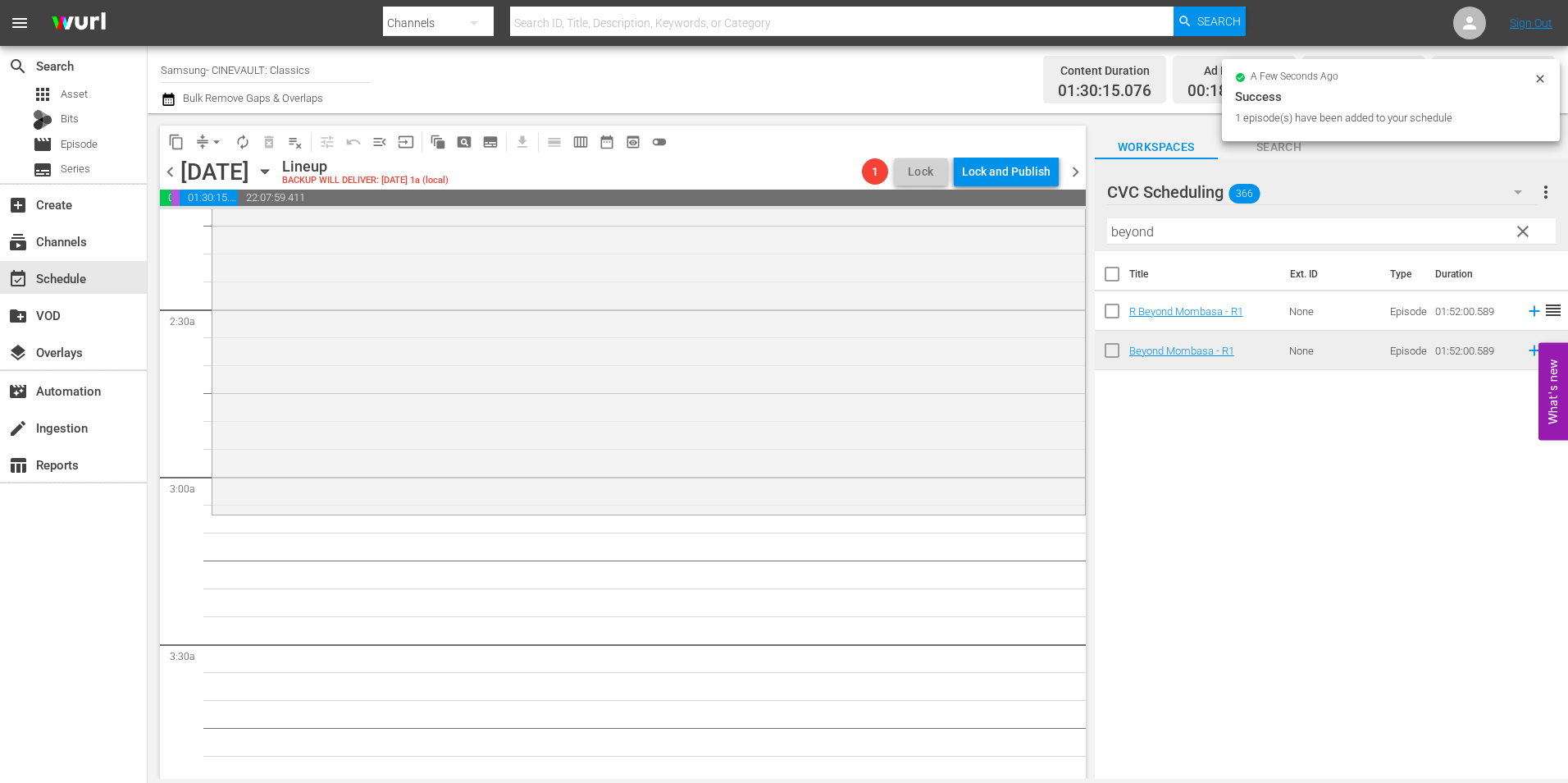
scroll to position [739, 0]
click at [979, 234] on div "content_copy compress arrow_drop_down autorenew_outlined delete_forever_outline…" at bounding box center [858, 446] width 1420 height 666
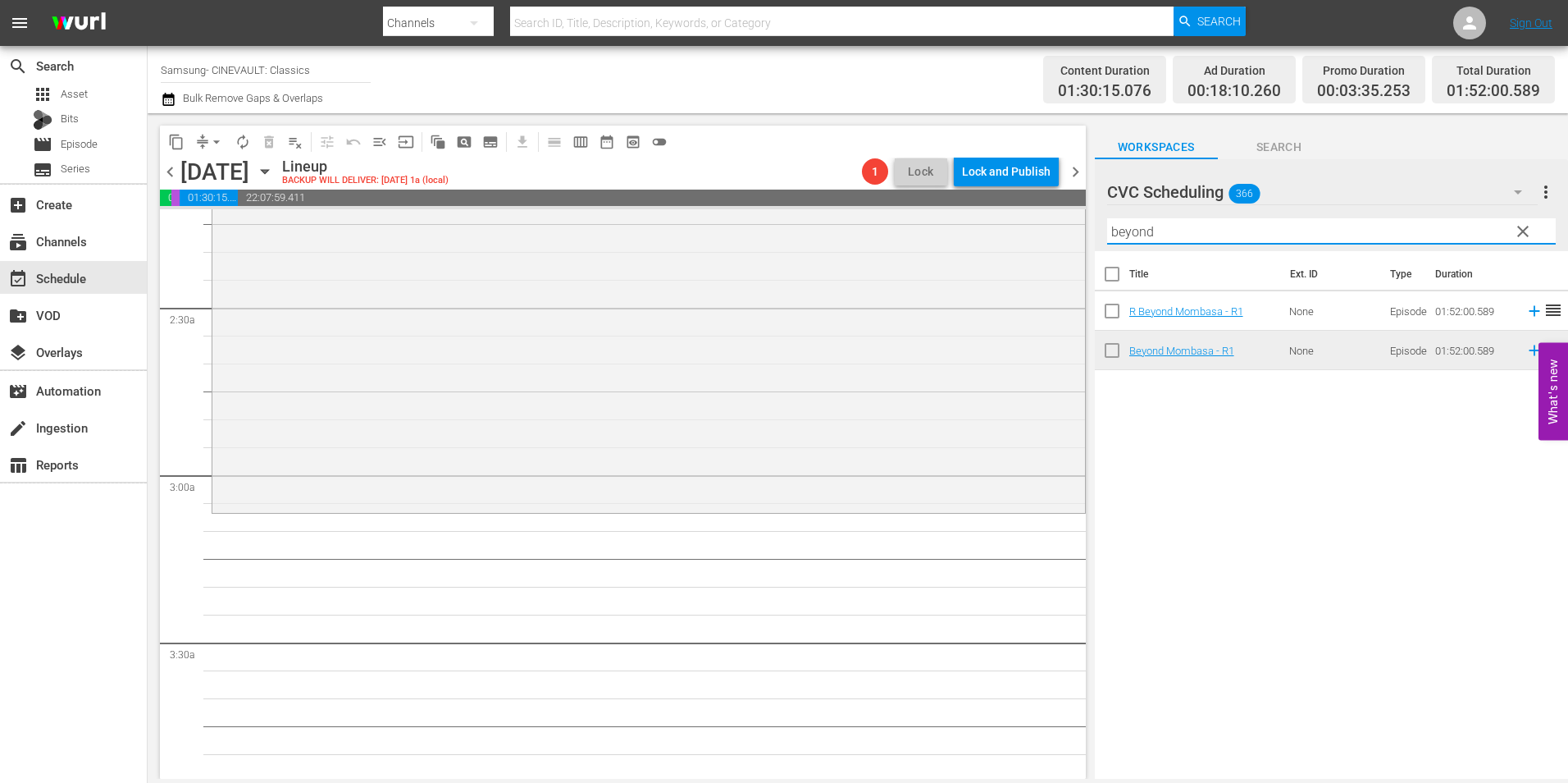
type input "w"
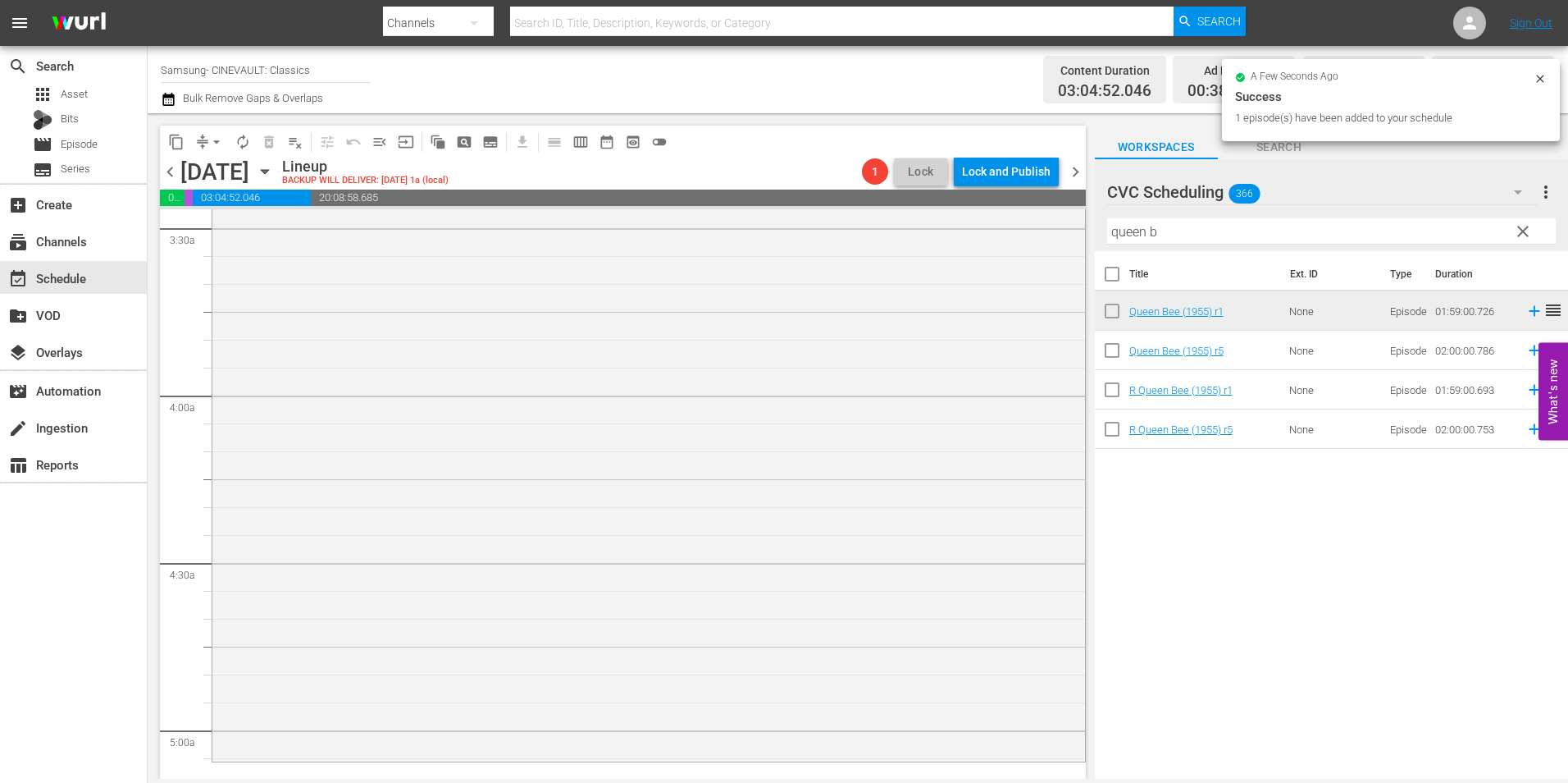
scroll to position [1477, 0]
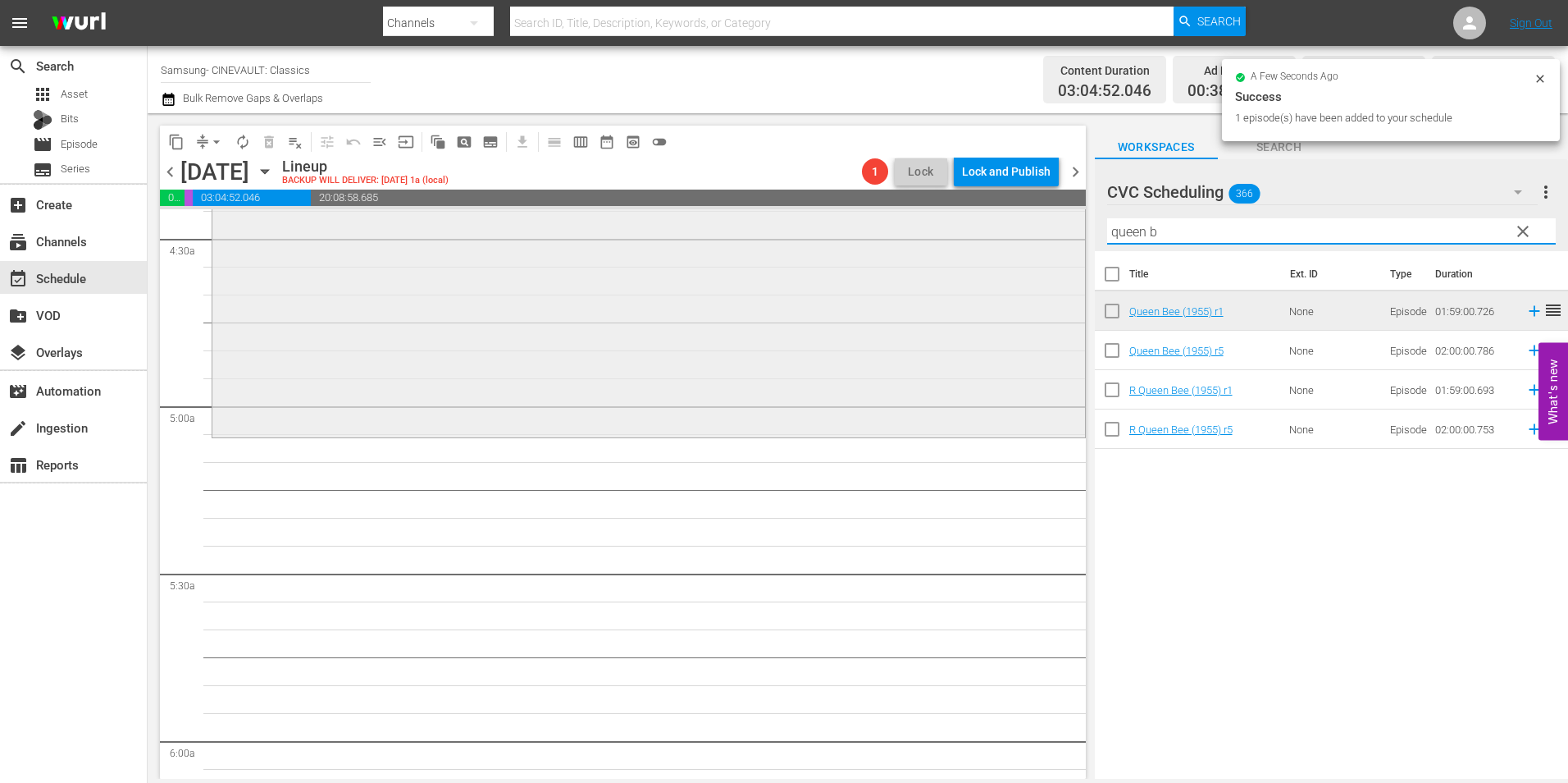
click at [1062, 230] on div "content_copy compress arrow_drop_down autorenew_outlined delete_forever_outline…" at bounding box center [858, 446] width 1420 height 666
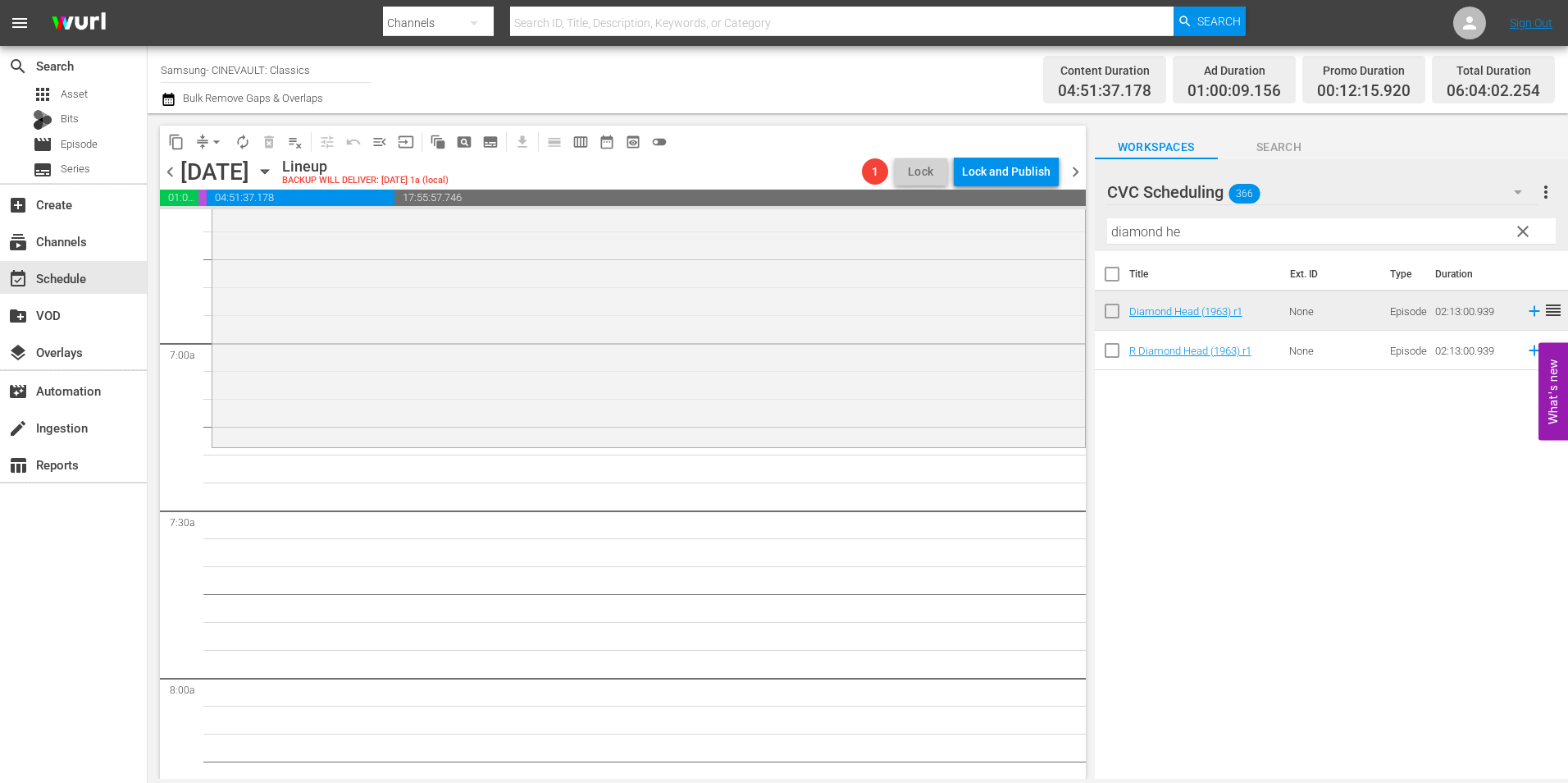
scroll to position [2215, 0]
drag, startPoint x: 1241, startPoint y: 240, endPoint x: 1020, endPoint y: 219, distance: 222.0
click at [1020, 219] on div "content_copy compress arrow_drop_down autorenew_outlined delete_forever_outline…" at bounding box center [858, 446] width 1420 height 666
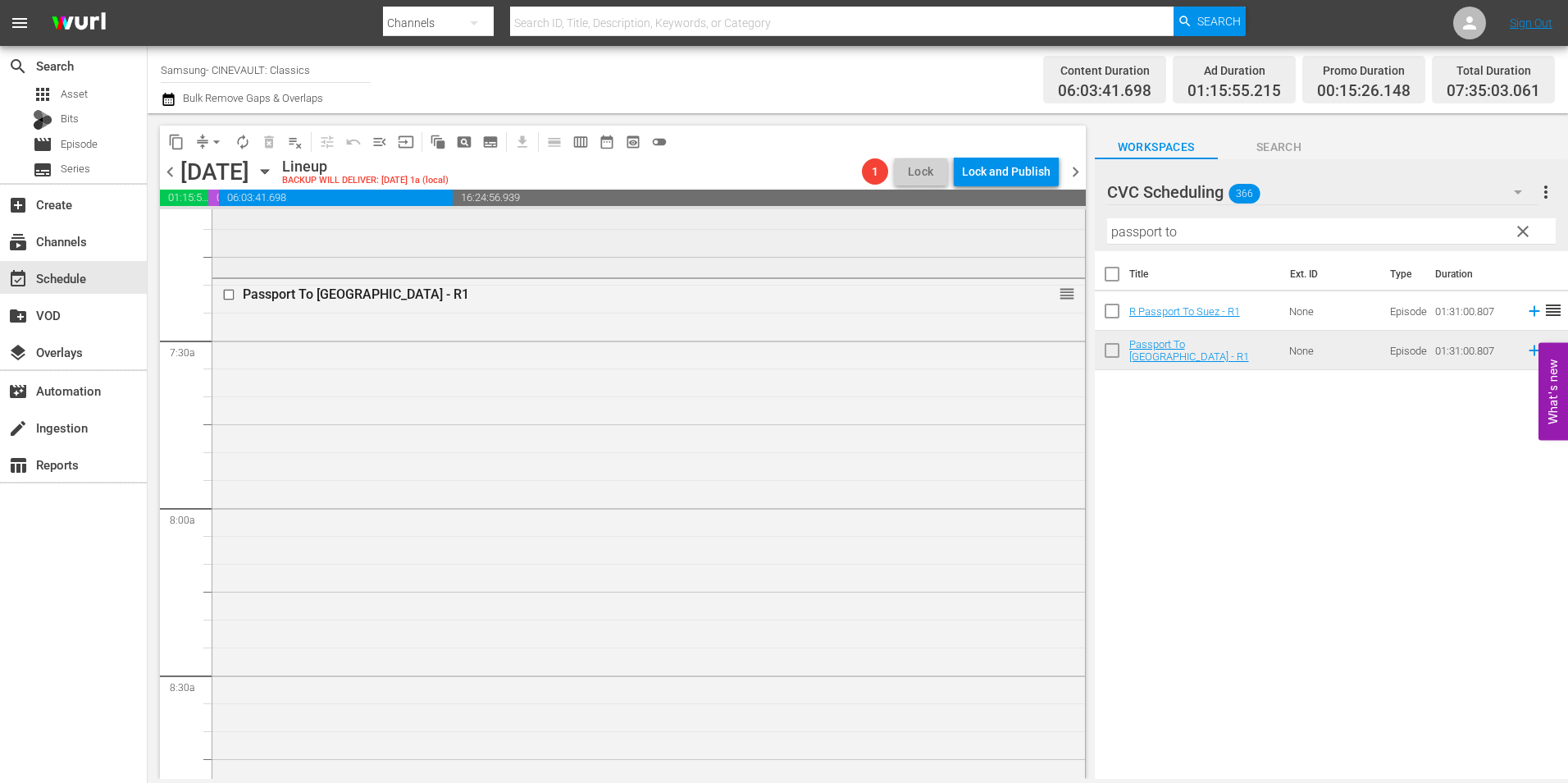
scroll to position [2790, 0]
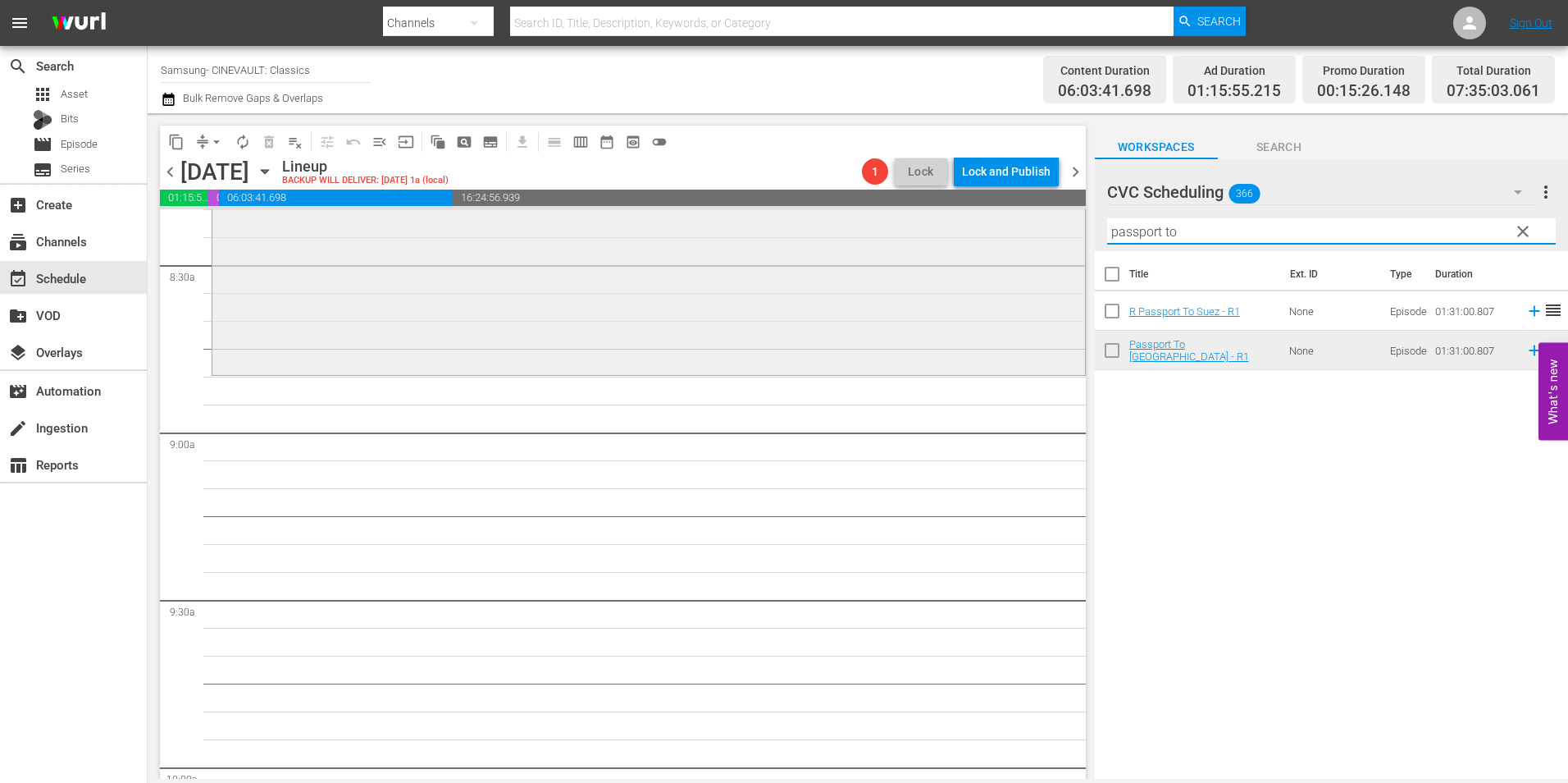
drag, startPoint x: 1150, startPoint y: 232, endPoint x: 1065, endPoint y: 224, distance: 85.4
click at [1065, 224] on div "content_copy compress arrow_drop_down autorenew_outlined delete_forever_outline…" at bounding box center [858, 446] width 1420 height 666
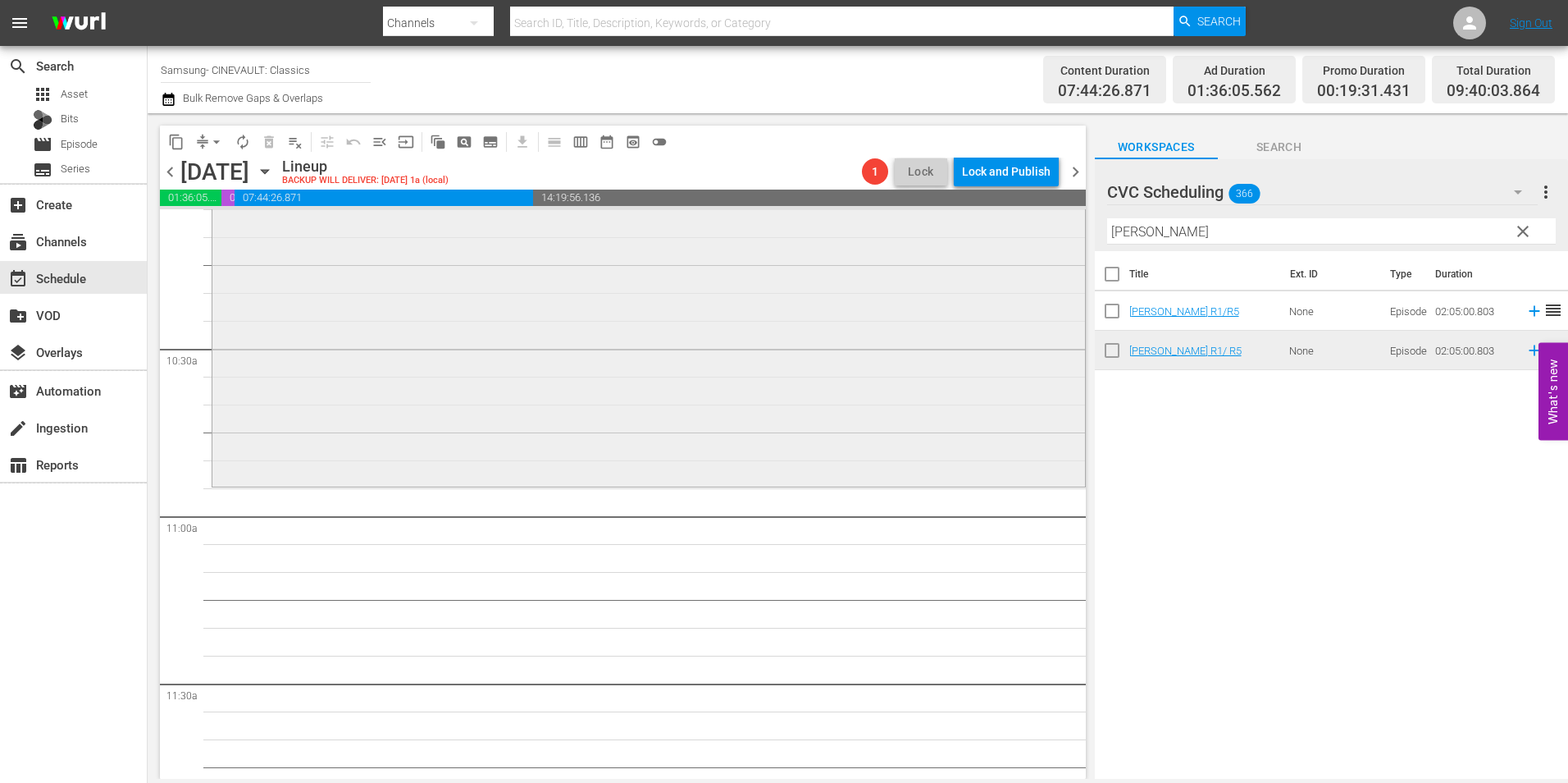
scroll to position [3446, 0]
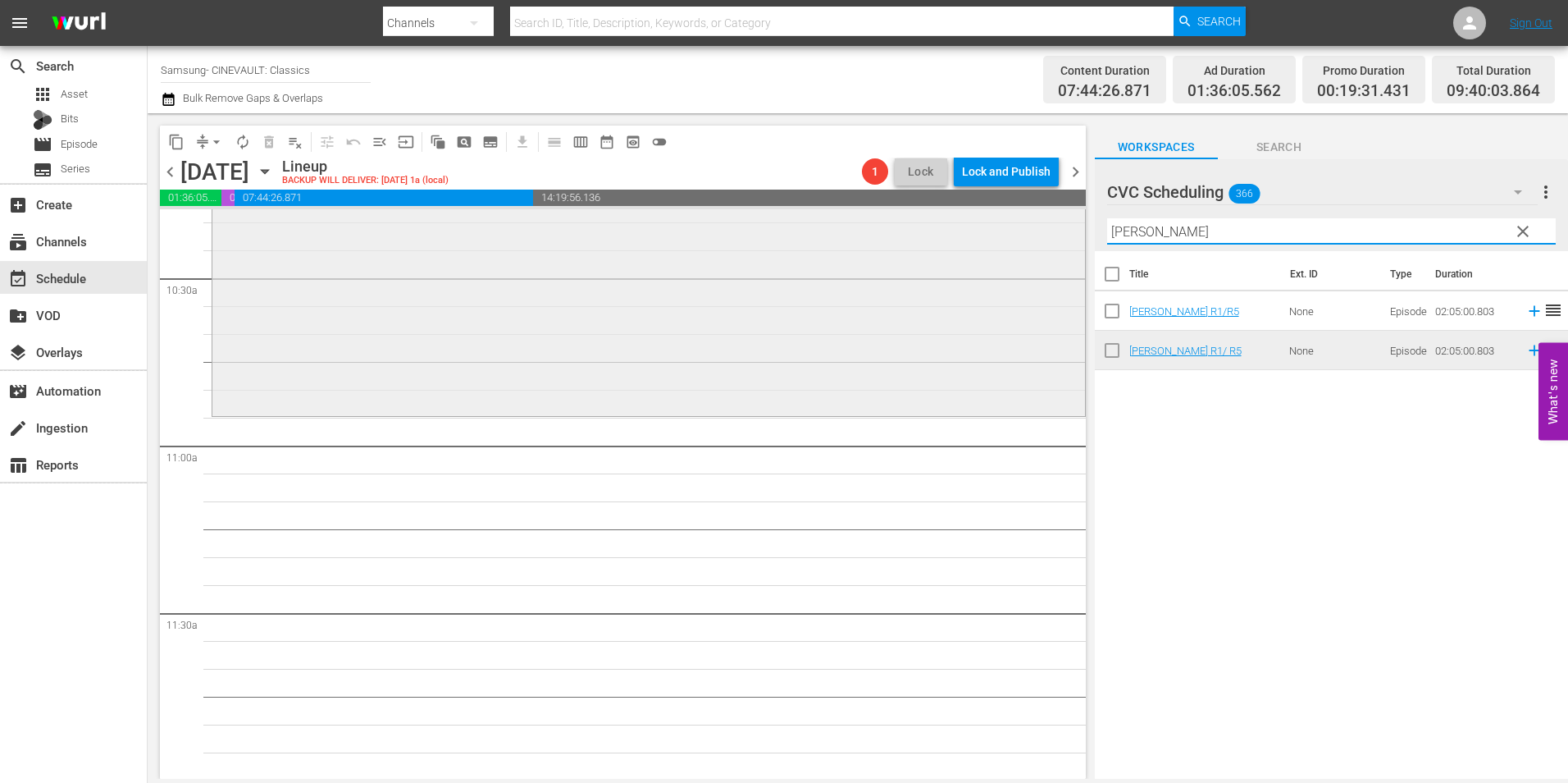
drag, startPoint x: 1157, startPoint y: 230, endPoint x: 1049, endPoint y: 255, distance: 110.9
click at [1049, 255] on div "content_copy compress arrow_drop_down autorenew_outlined delete_forever_outline…" at bounding box center [858, 446] width 1420 height 666
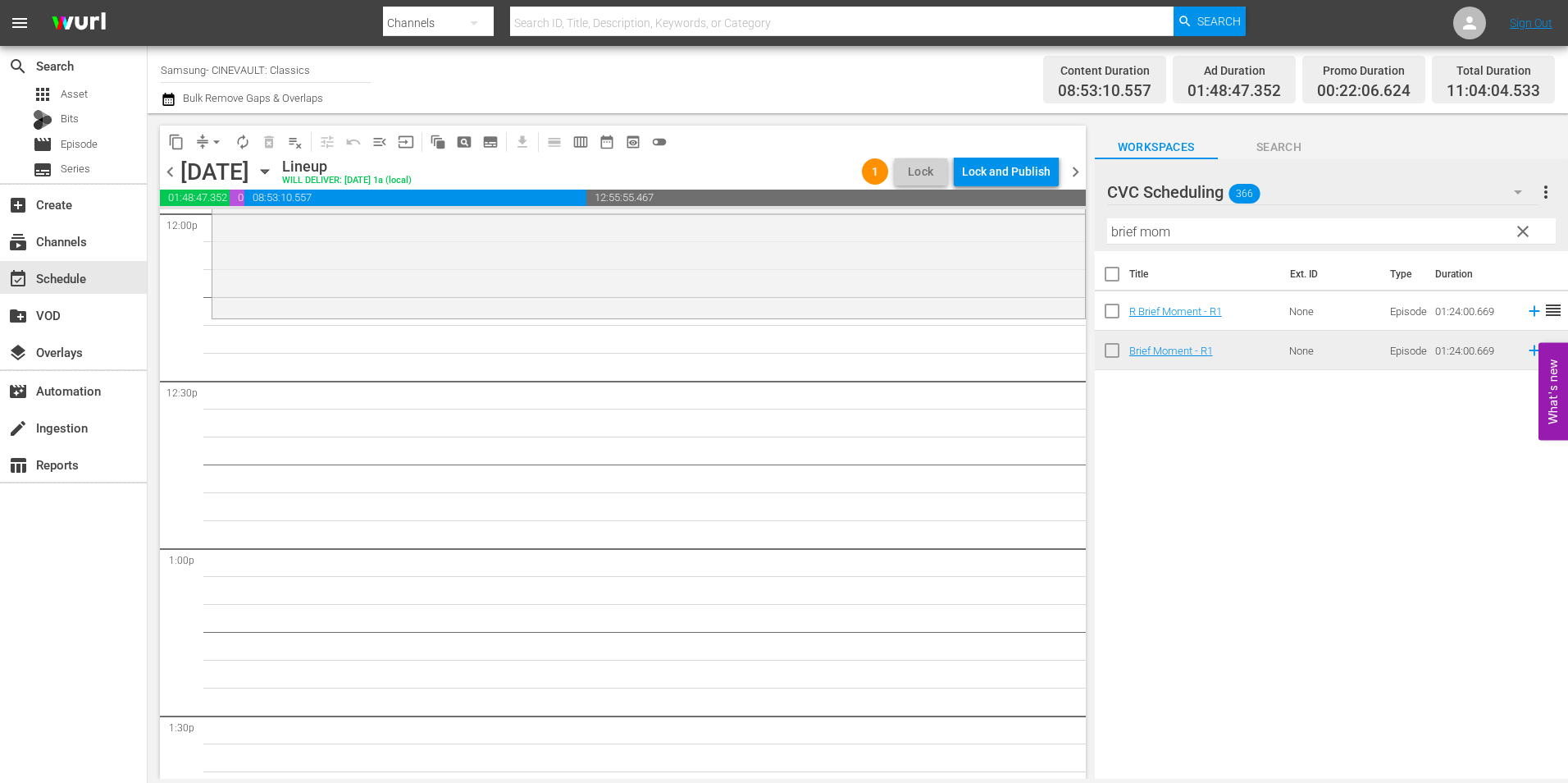
scroll to position [4020, 0]
drag, startPoint x: 1195, startPoint y: 232, endPoint x: 1078, endPoint y: 228, distance: 117.1
click at [1078, 228] on div "content_copy compress arrow_drop_down autorenew_outlined delete_forever_outline…" at bounding box center [858, 446] width 1420 height 666
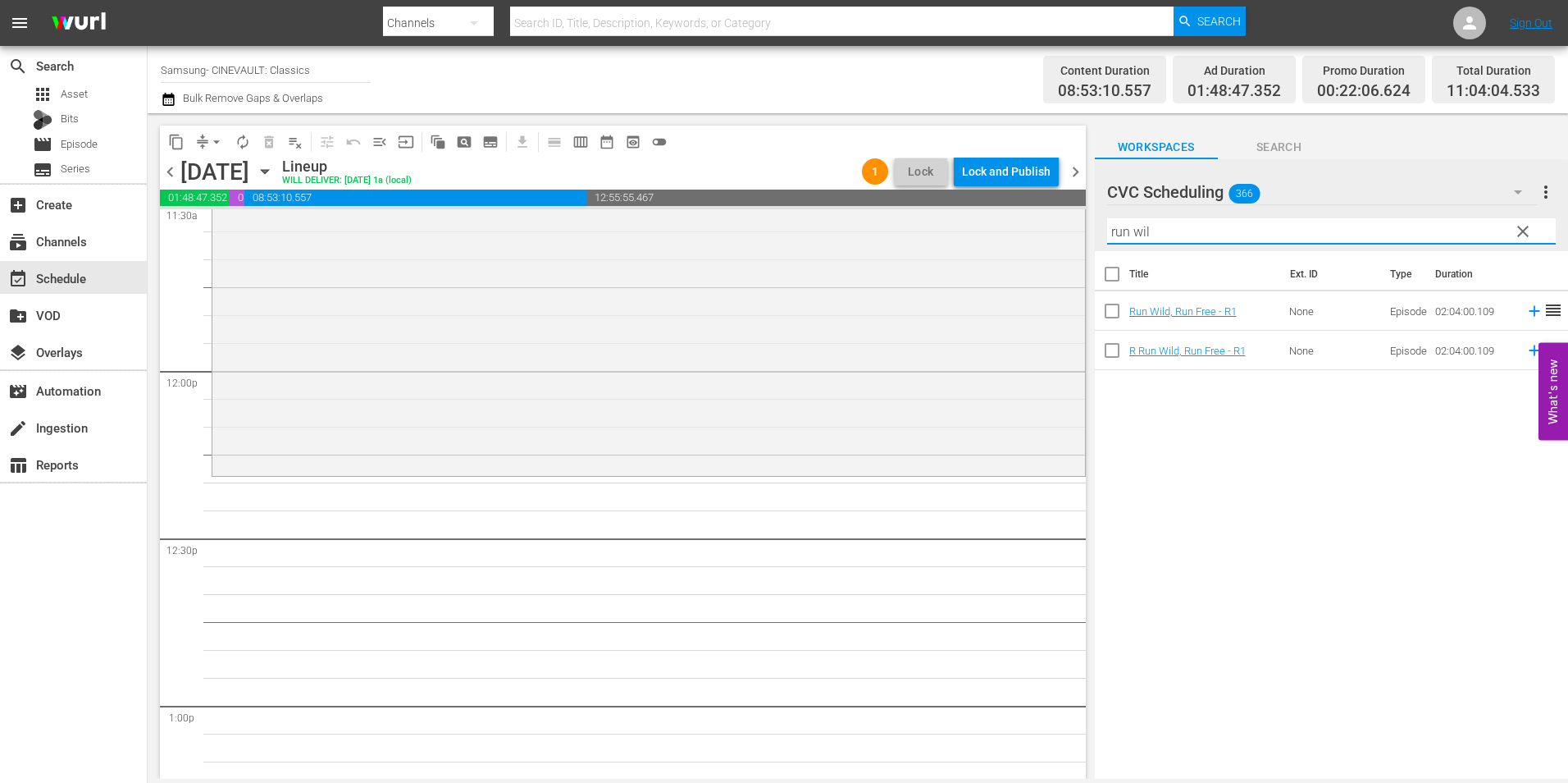
scroll to position [3855, 0]
click at [1295, 459] on div "Title Ext. ID Type Duration Run Wild, Run Free - R1 None Episode 02:04:00.109 r…" at bounding box center [1332, 516] width 473 height 530
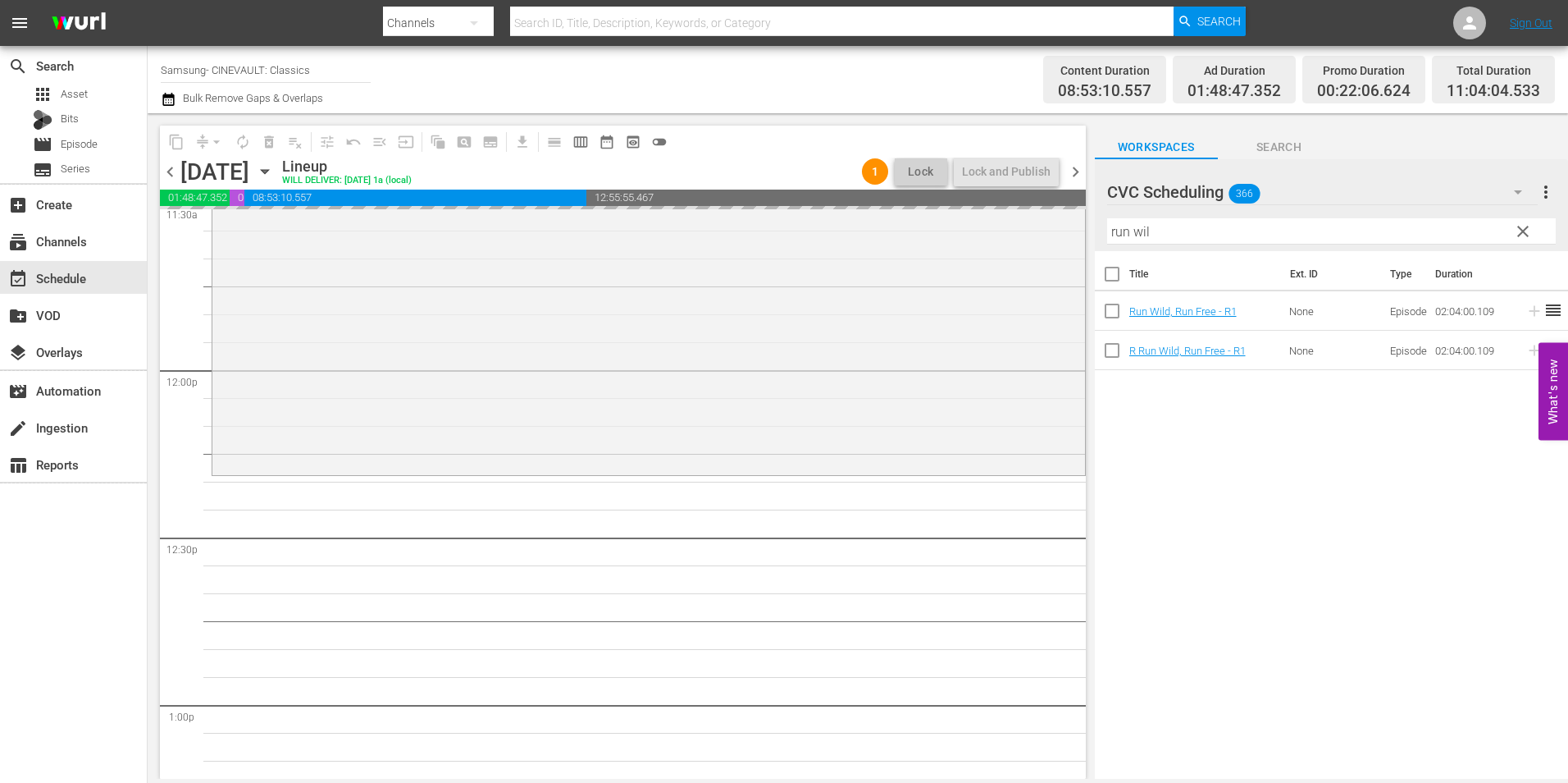
drag, startPoint x: 1261, startPoint y: 315, endPoint x: 1245, endPoint y: 315, distance: 16.0
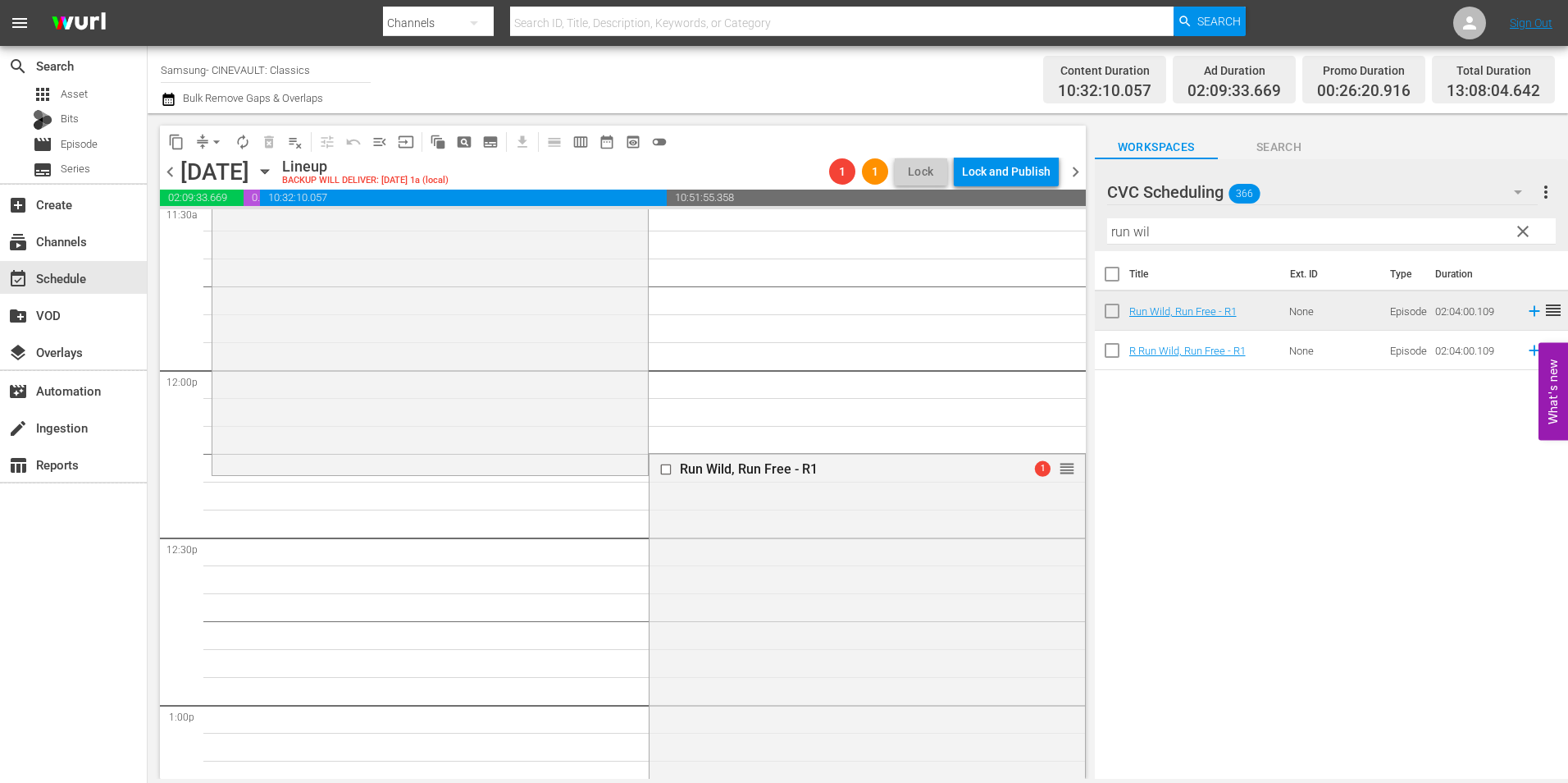
drag, startPoint x: 1051, startPoint y: 460, endPoint x: 1051, endPoint y: 477, distance: 17.0
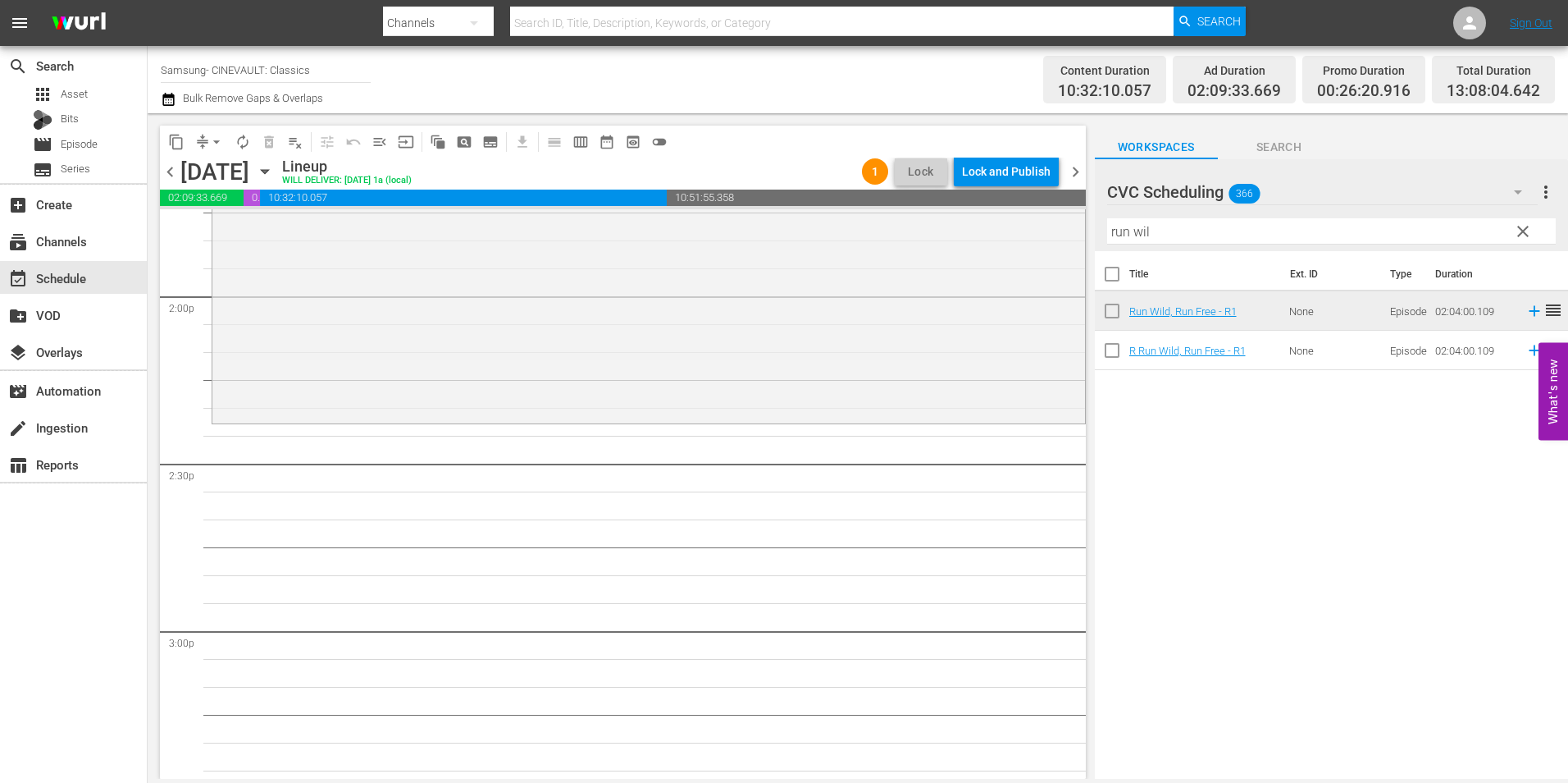
scroll to position [4676, 0]
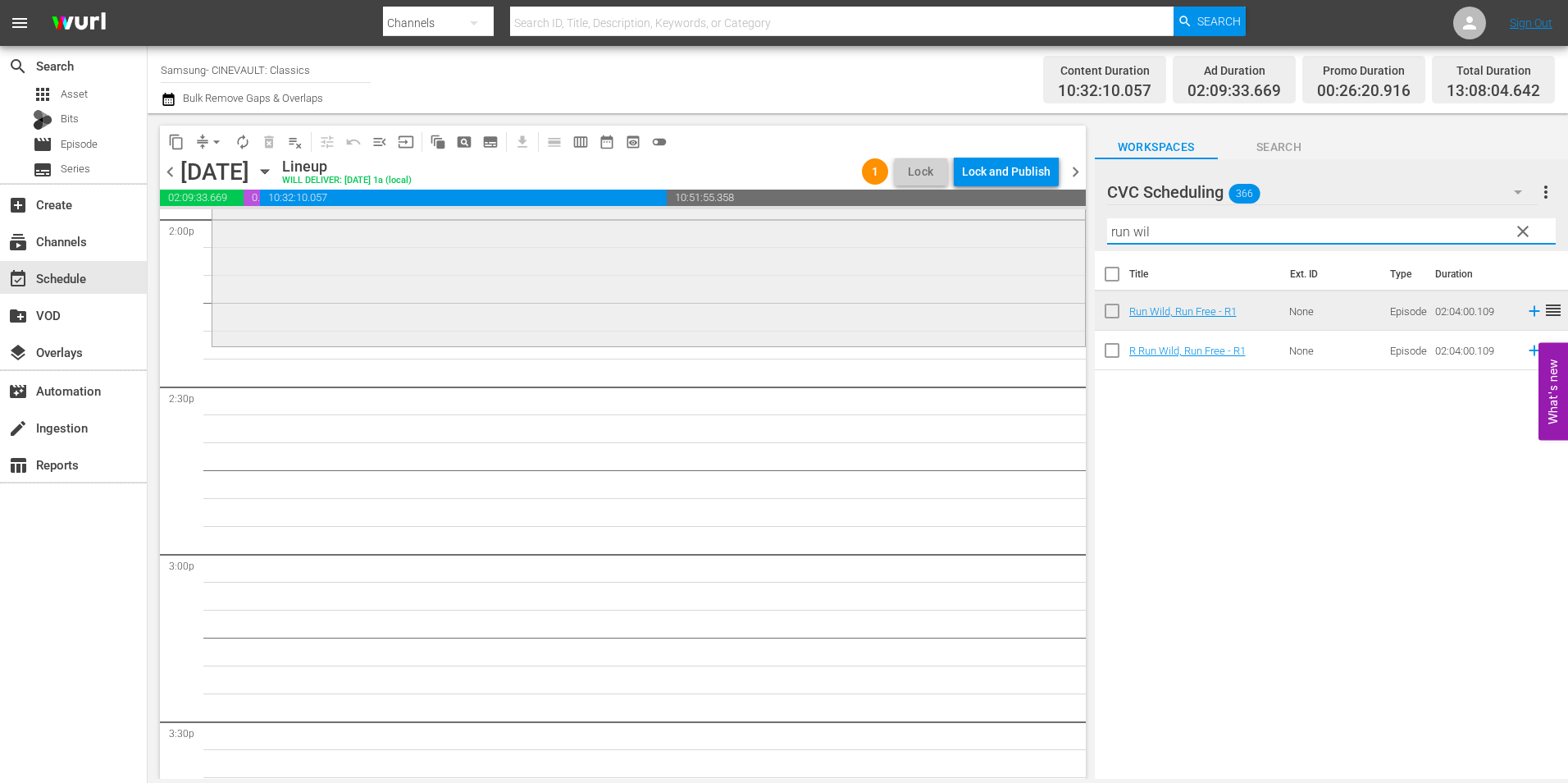
drag, startPoint x: 1167, startPoint y: 233, endPoint x: 1059, endPoint y: 240, distance: 108.2
click at [1059, 240] on div "content_copy compress arrow_drop_down autorenew_outlined delete_forever_outline…" at bounding box center [858, 446] width 1420 height 666
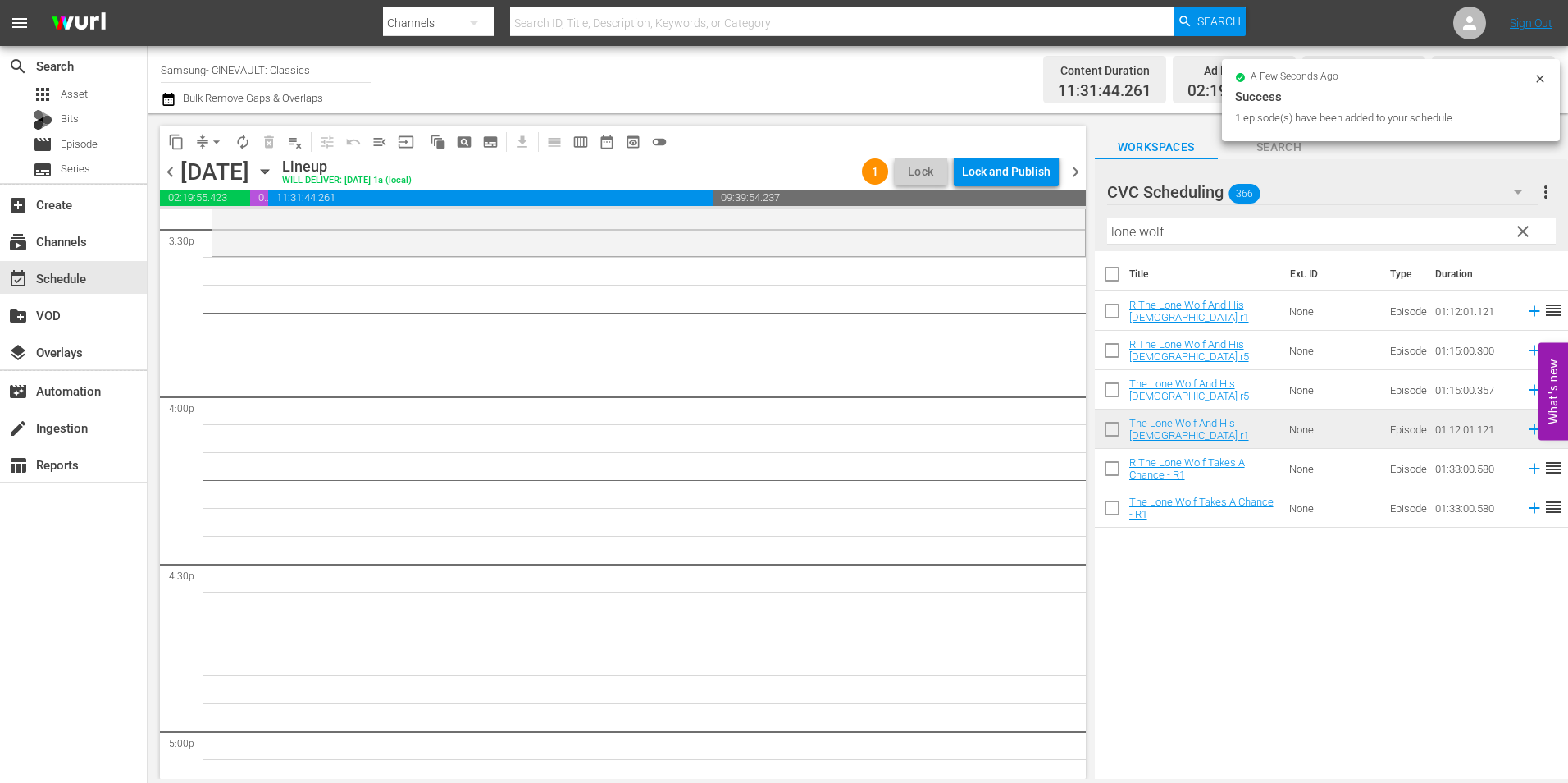
scroll to position [5086, 0]
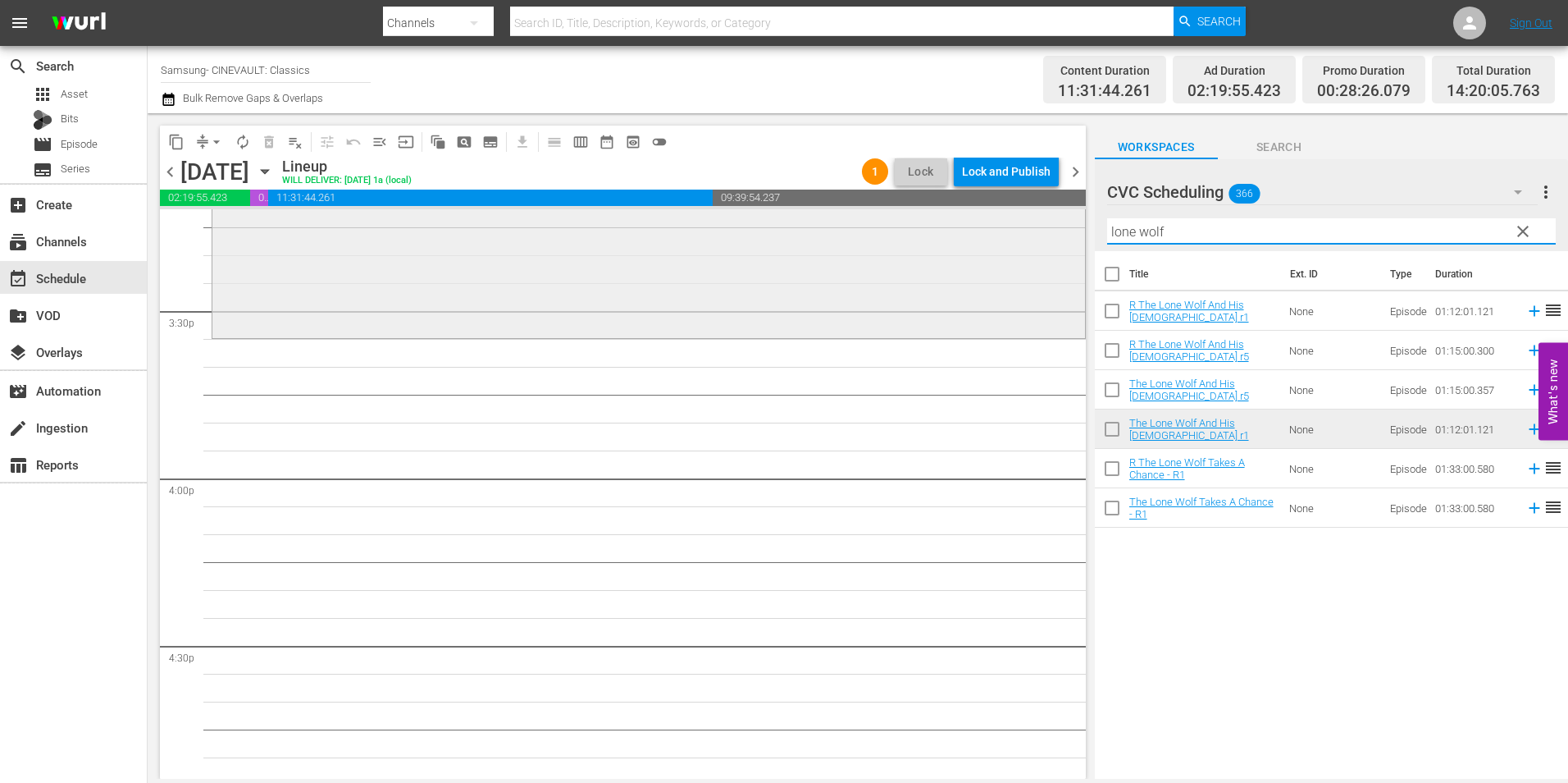
drag, startPoint x: 1164, startPoint y: 238, endPoint x: 1061, endPoint y: 241, distance: 103.0
click at [1061, 241] on div "content_copy compress arrow_drop_down autorenew_outlined delete_forever_outline…" at bounding box center [858, 446] width 1420 height 666
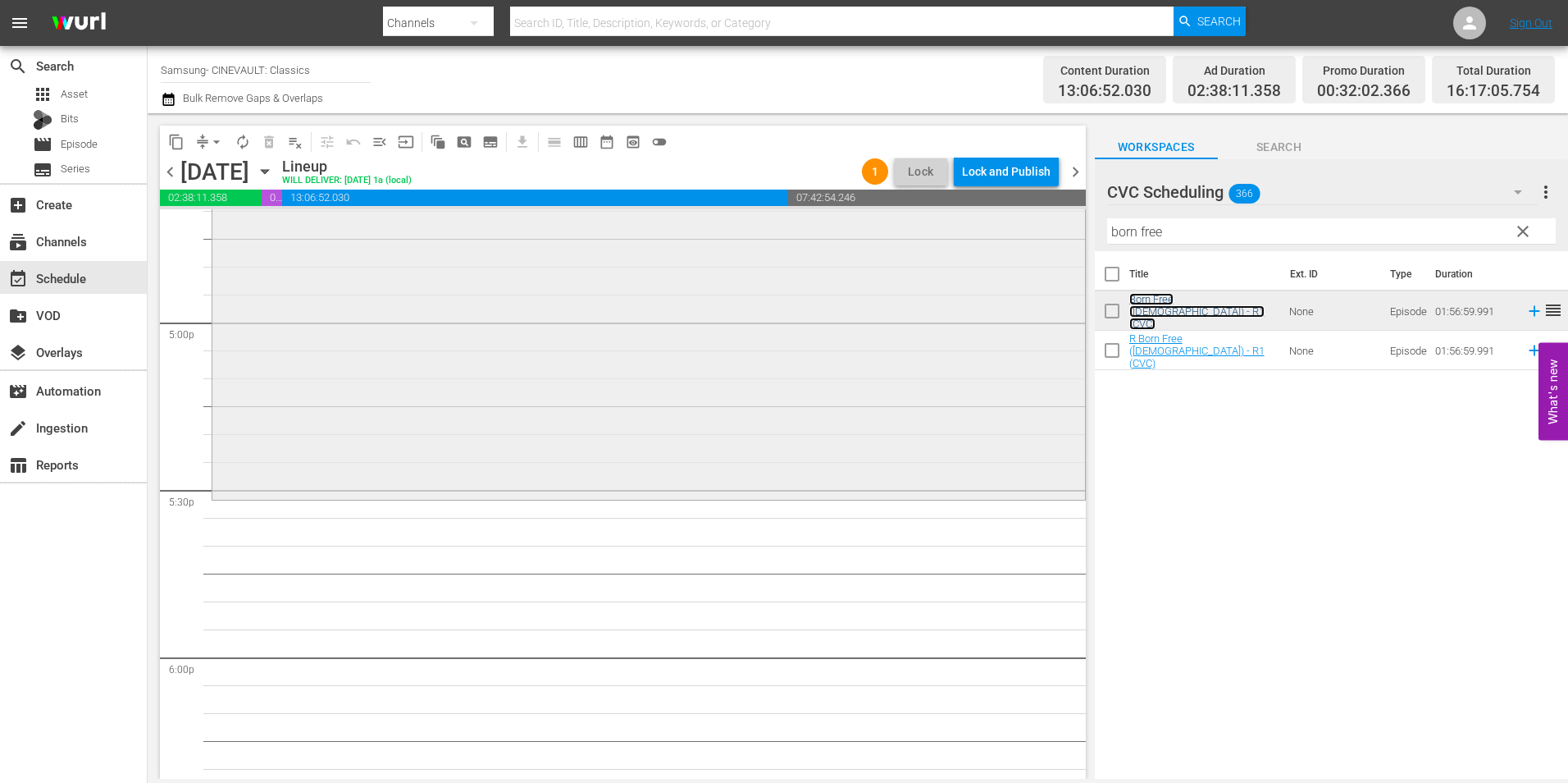
scroll to position [5578, 0]
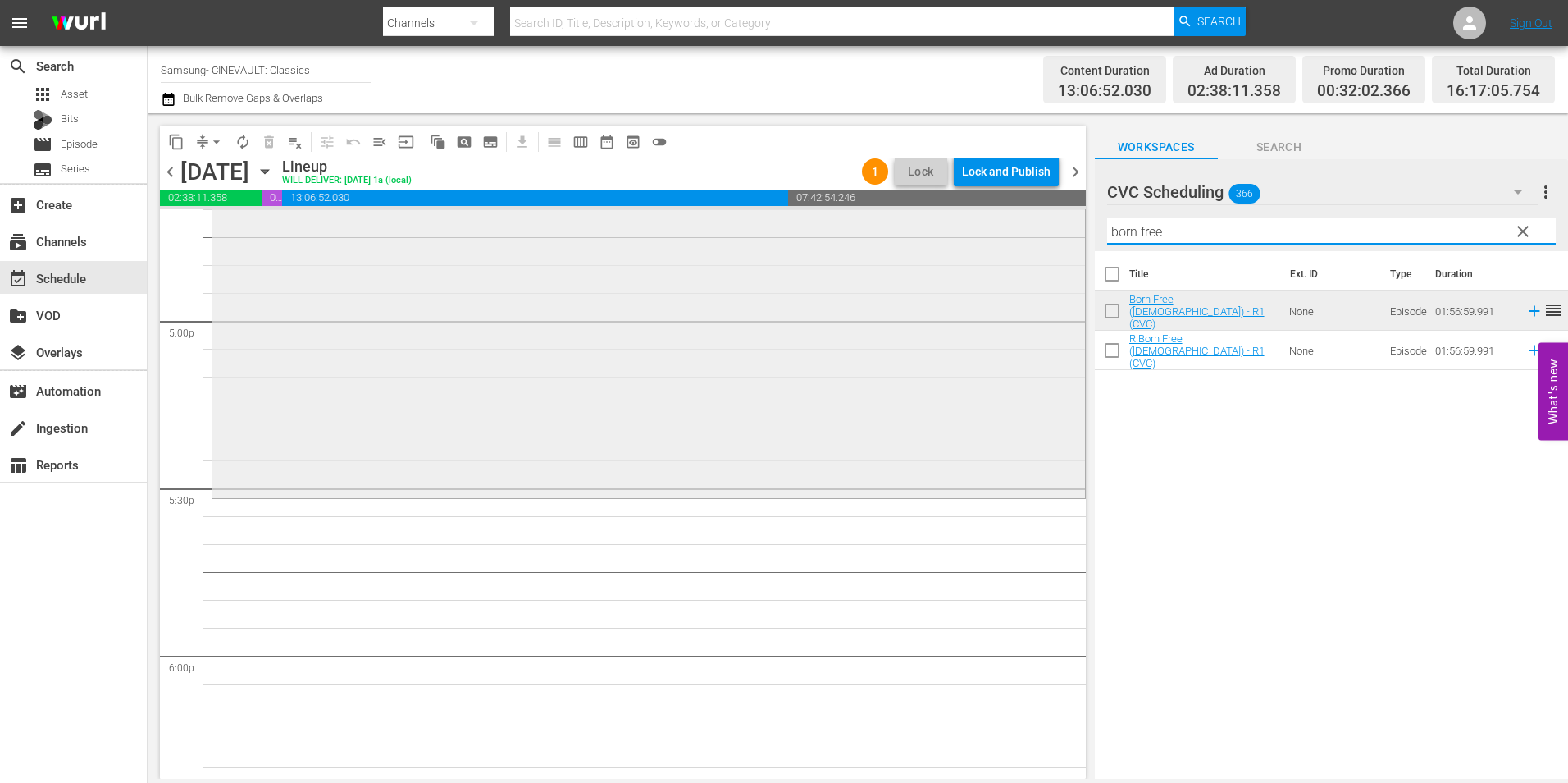
drag, startPoint x: 1208, startPoint y: 236, endPoint x: 1059, endPoint y: 240, distance: 149.1
click at [1059, 240] on div "content_copy compress arrow_drop_down autorenew_outlined delete_forever_outline…" at bounding box center [858, 446] width 1420 height 666
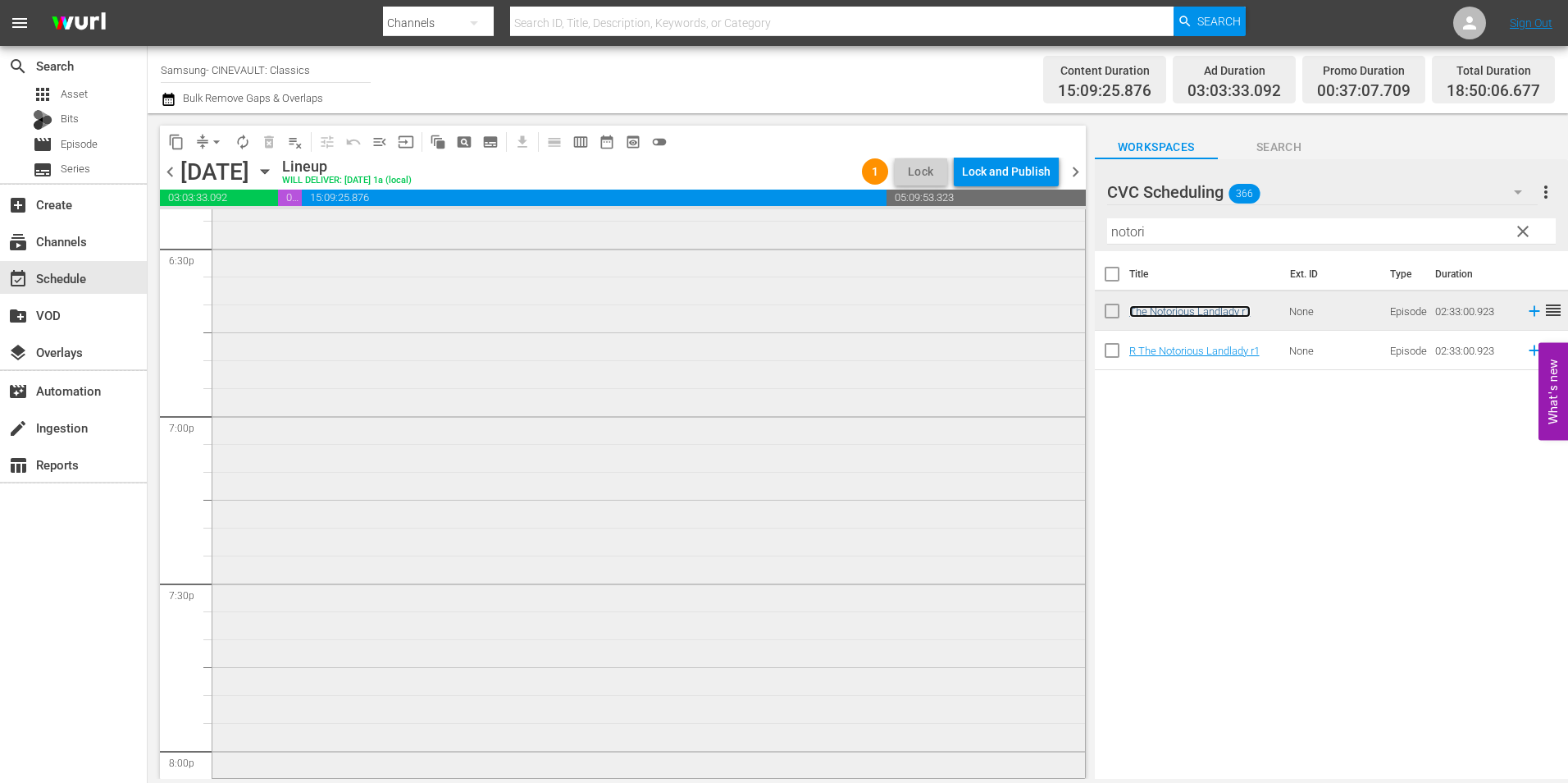
scroll to position [6399, 0]
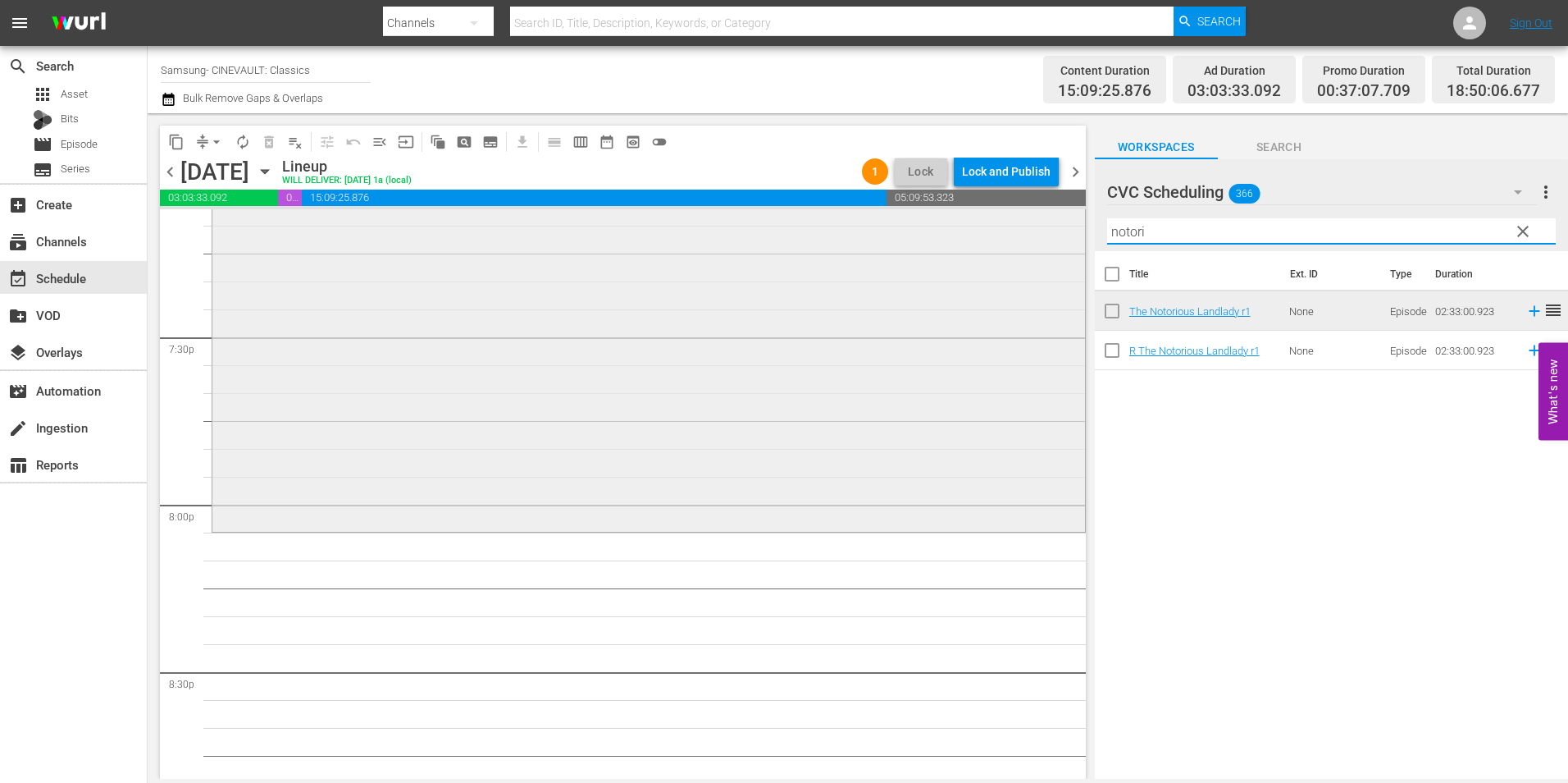
drag, startPoint x: 1173, startPoint y: 232, endPoint x: 1055, endPoint y: 239, distance: 118.2
click at [1055, 239] on div "content_copy compress arrow_drop_down autorenew_outlined delete_forever_outline…" at bounding box center [858, 446] width 1420 height 666
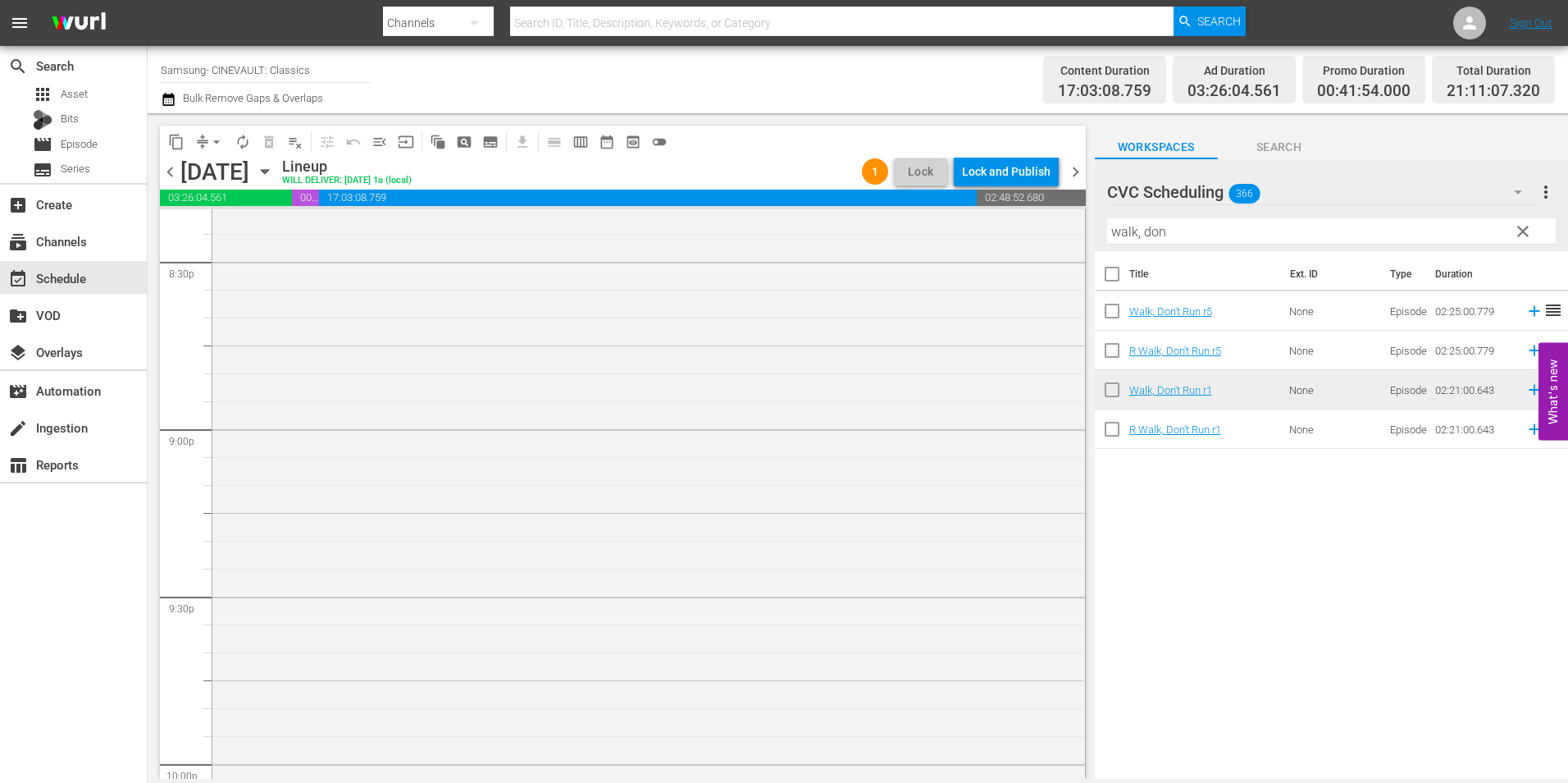
scroll to position [7055, 0]
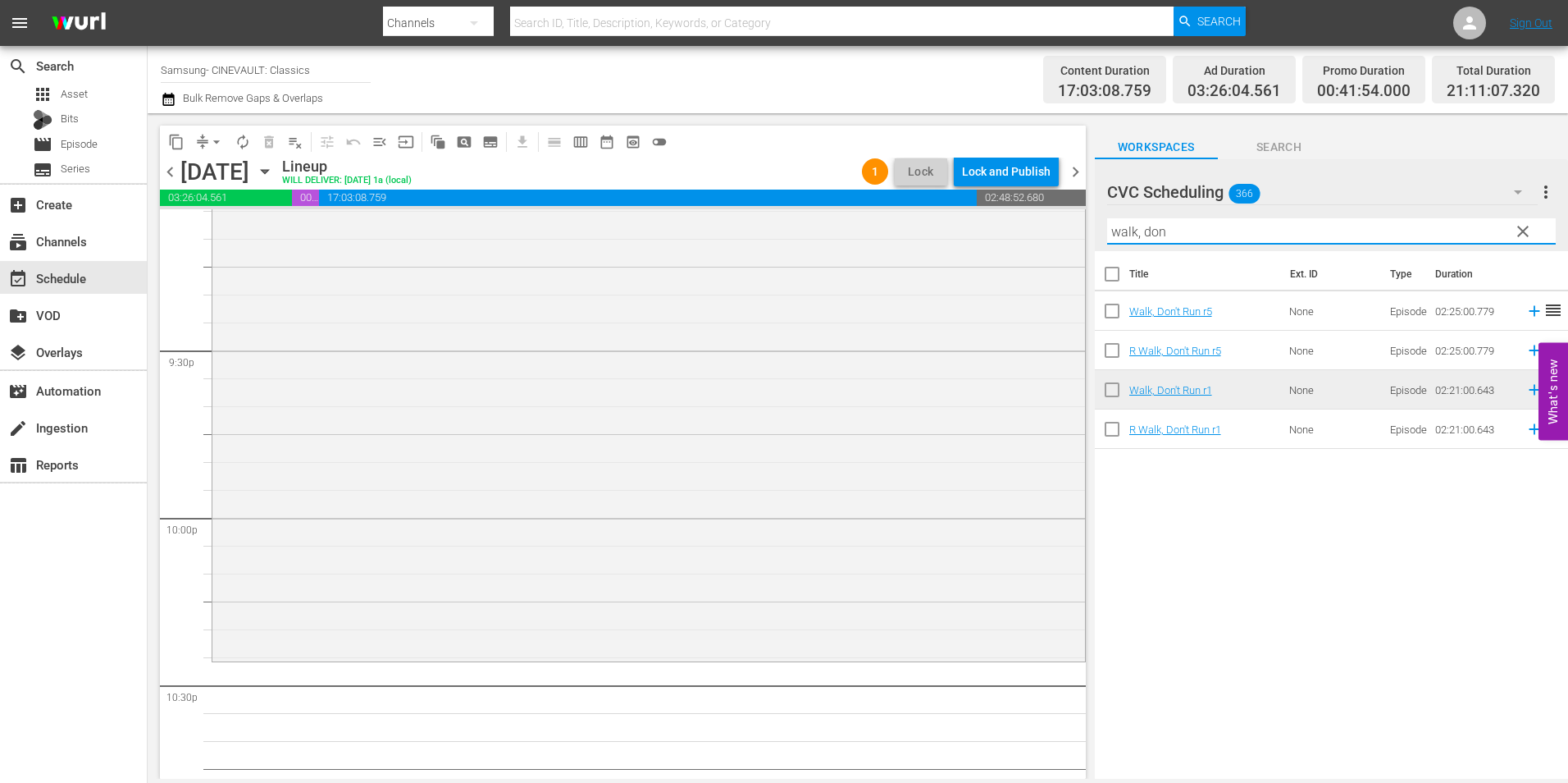
drag, startPoint x: 1189, startPoint y: 231, endPoint x: 1088, endPoint y: 245, distance: 102.0
click at [1088, 245] on div "content_copy compress arrow_drop_down autorenew_outlined delete_forever_outline…" at bounding box center [858, 446] width 1420 height 666
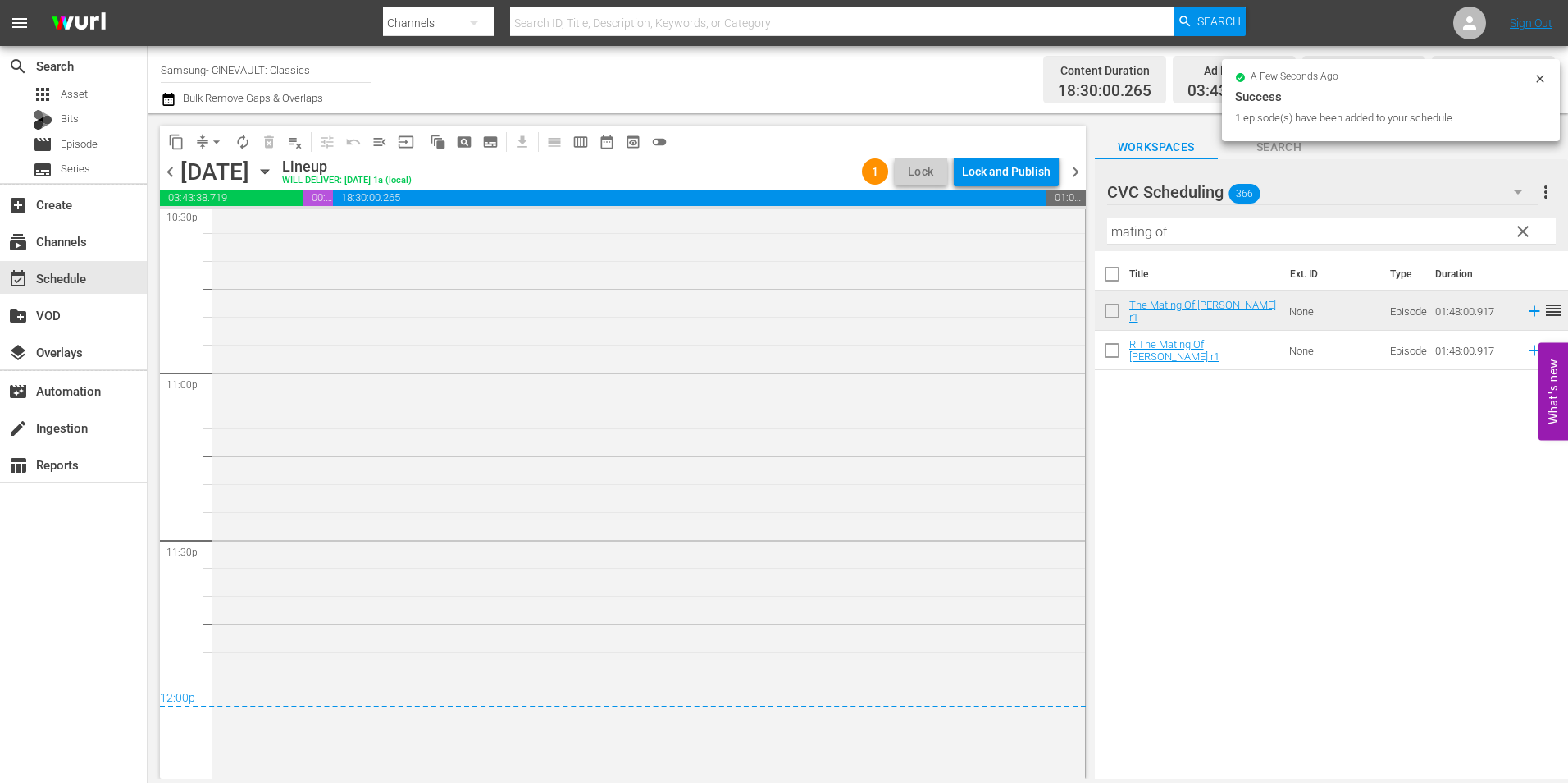
scroll to position [7541, 0]
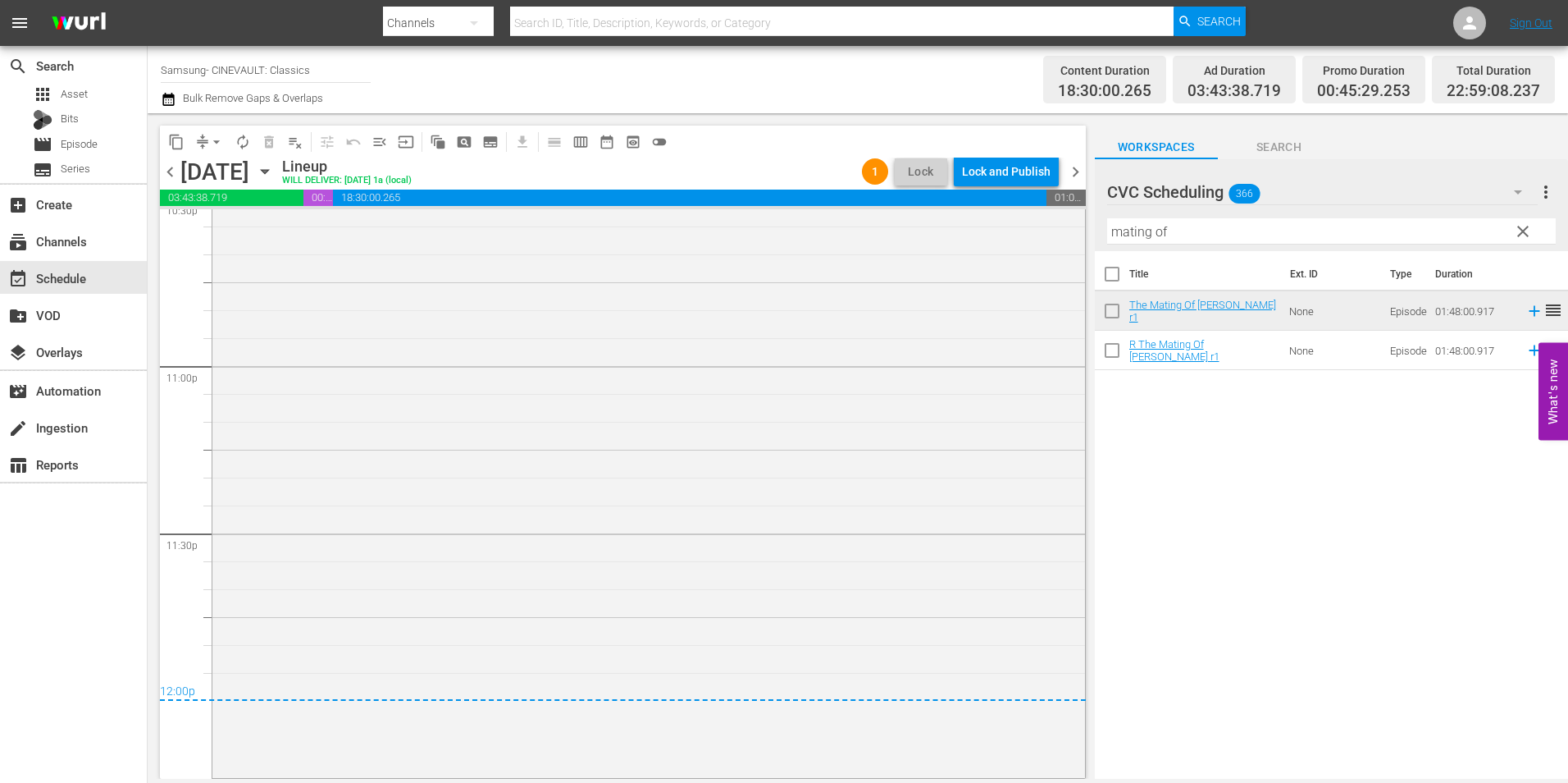
click at [727, 508] on div "The Mating Of [PERSON_NAME] r1 1 reorder" at bounding box center [648, 475] width 872 height 598
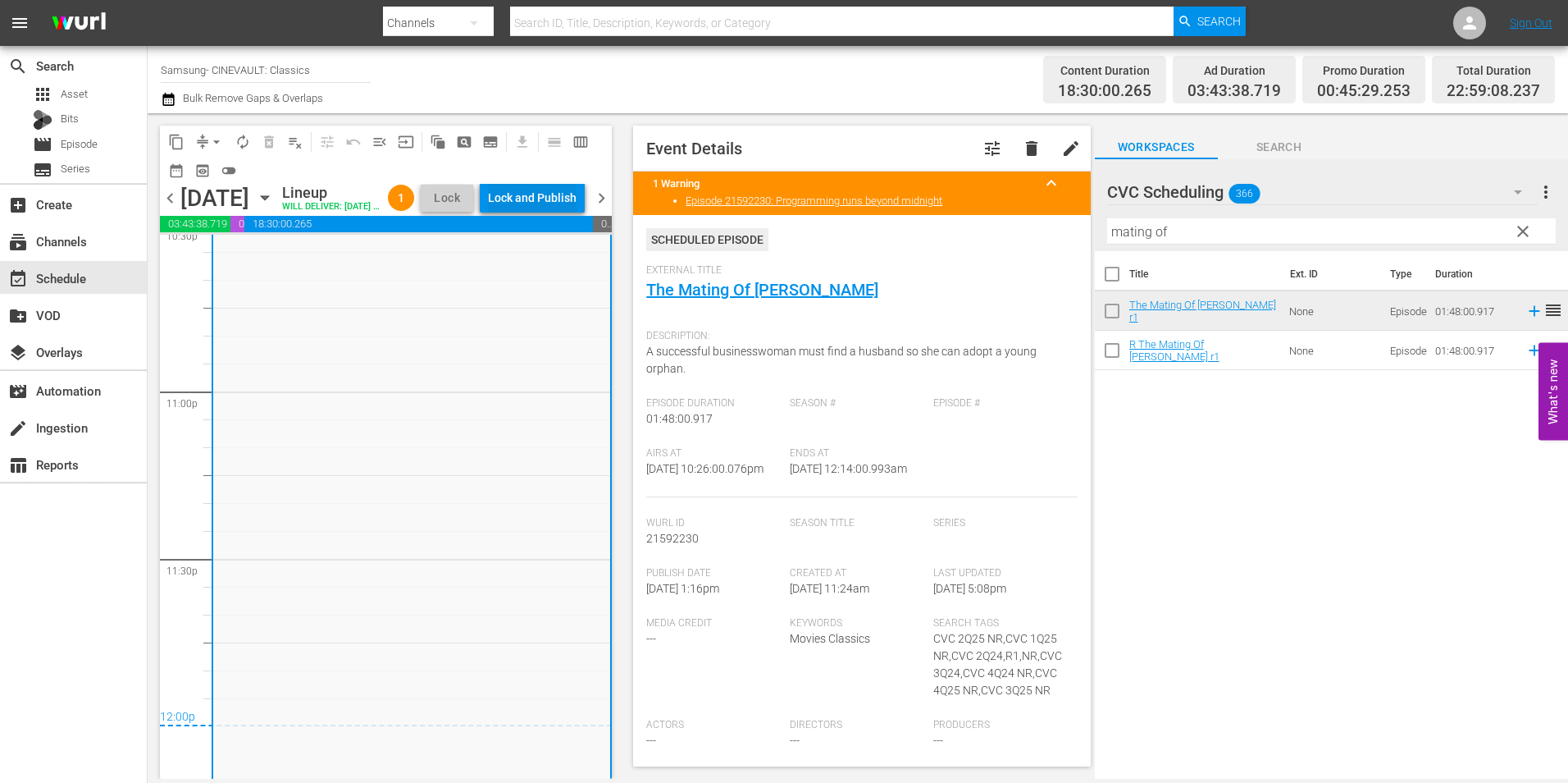
click at [577, 198] on div "Lock and Publish" at bounding box center [532, 197] width 88 height 30
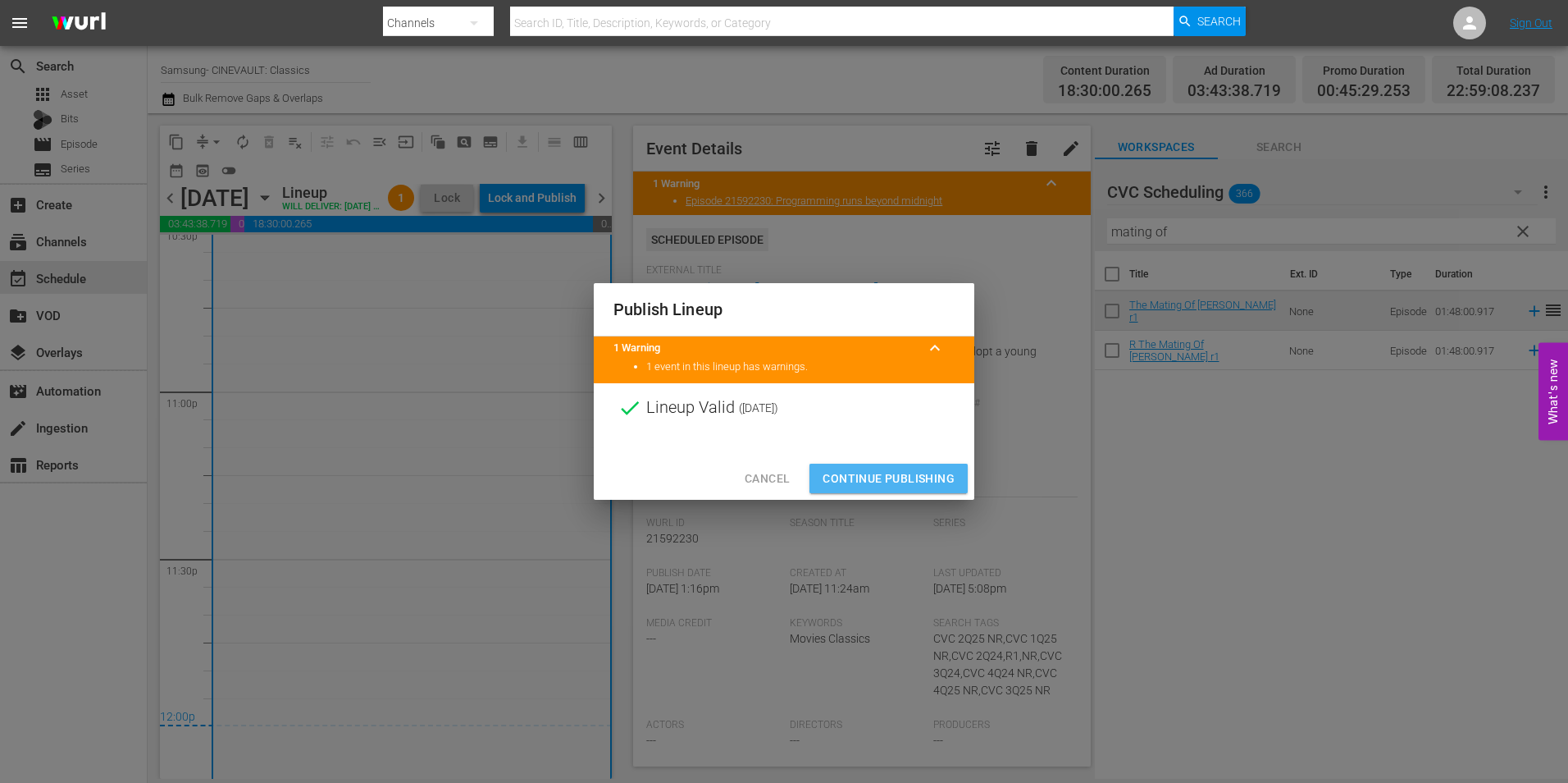
click at [878, 471] on span "Continue Publishing" at bounding box center [887, 478] width 132 height 20
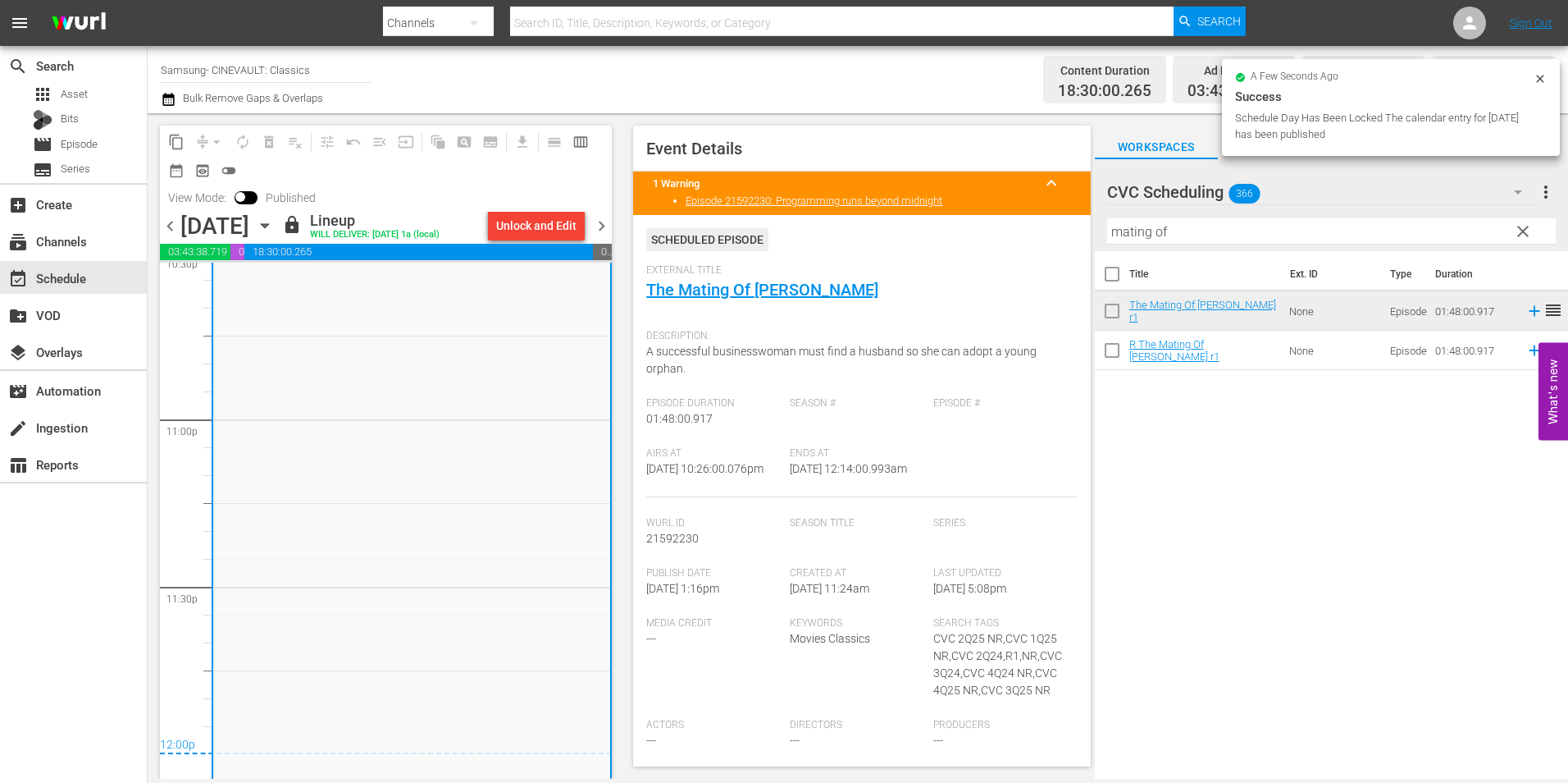
click at [607, 236] on span "chevron_right" at bounding box center [601, 225] width 20 height 20
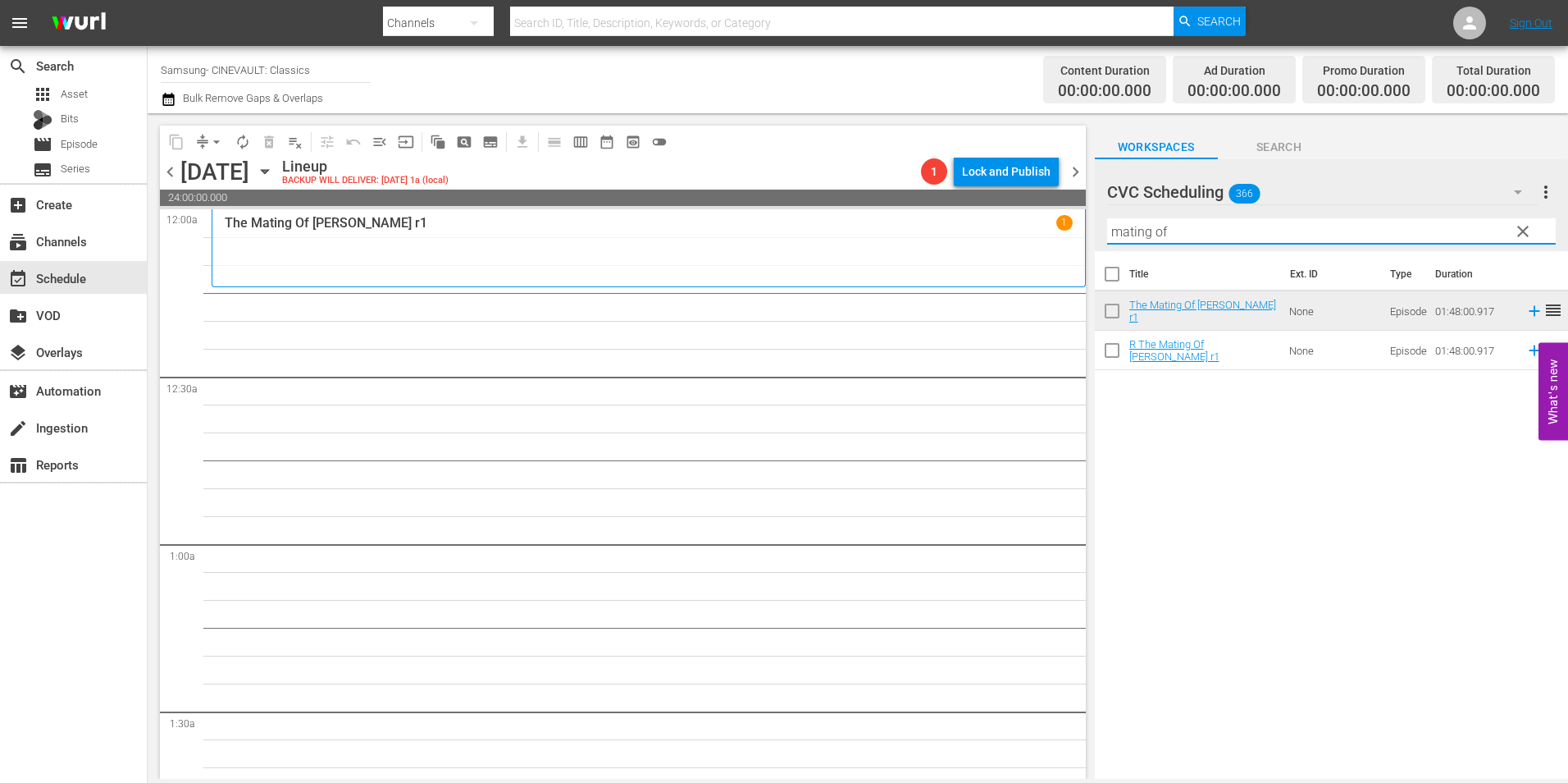
drag, startPoint x: 1196, startPoint y: 233, endPoint x: 960, endPoint y: 224, distance: 236.2
click at [960, 224] on div "content_copy compress arrow_drop_down autorenew_outlined delete_forever_outline…" at bounding box center [858, 446] width 1420 height 666
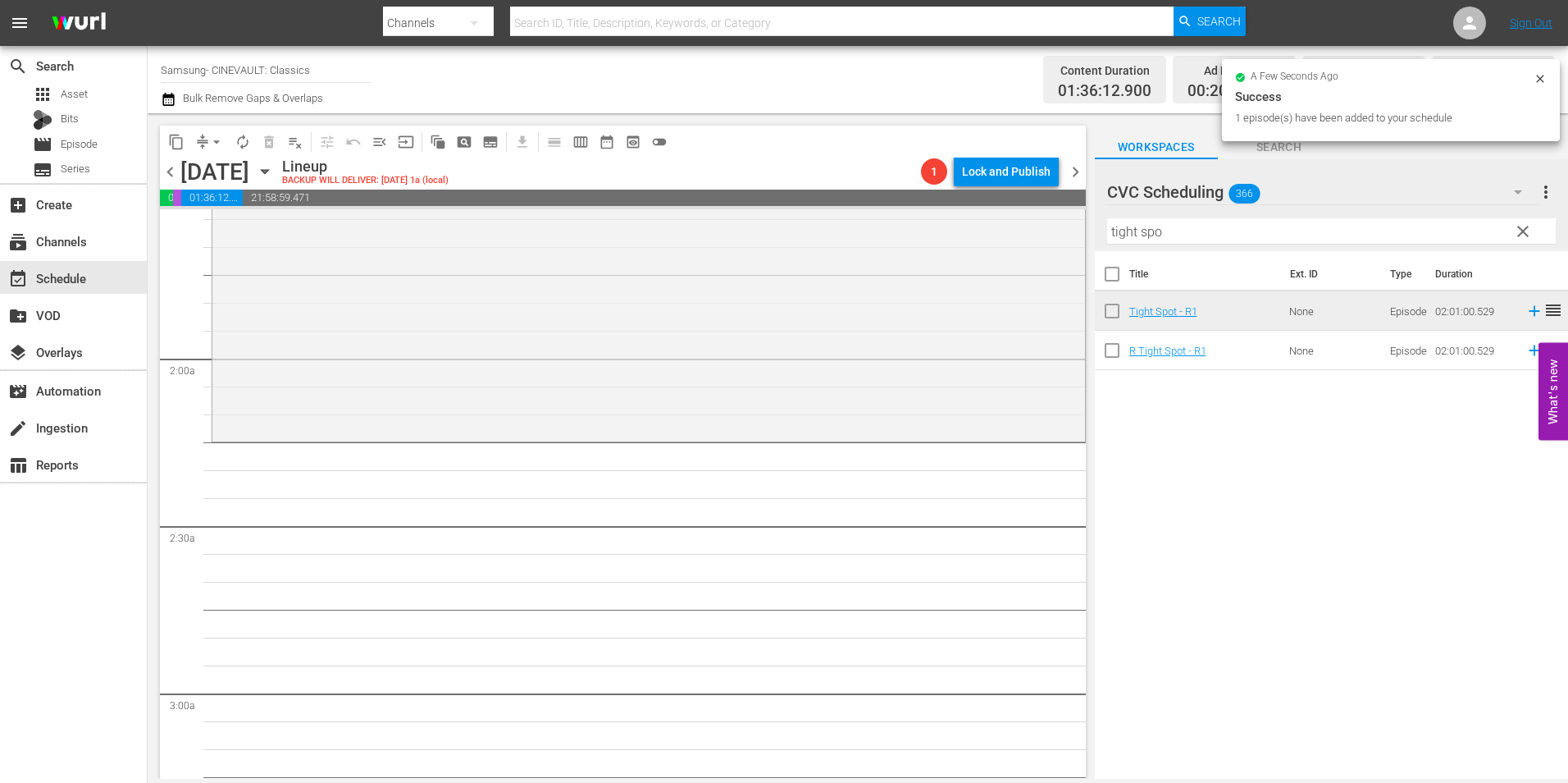
scroll to position [574, 0]
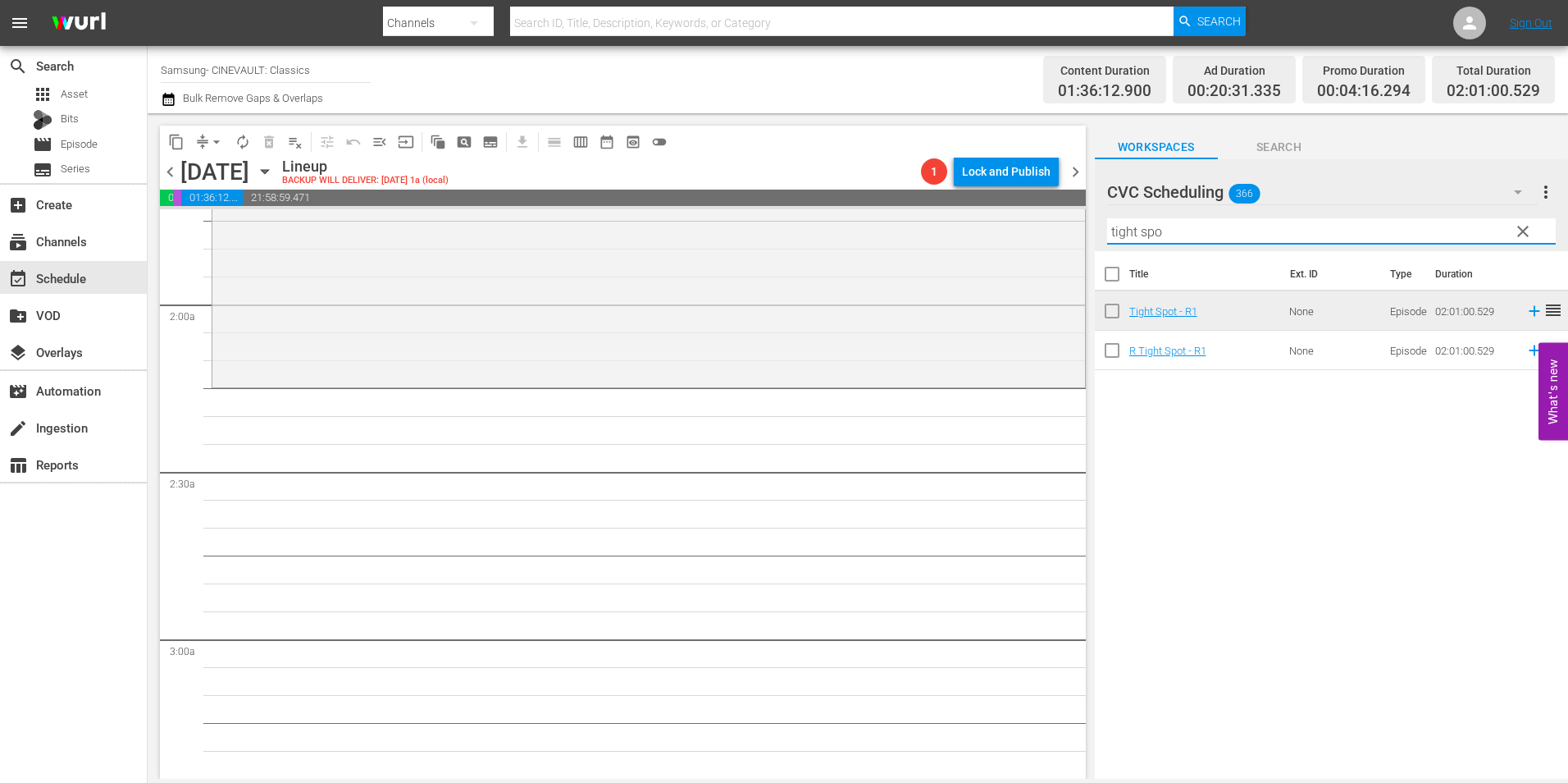
drag, startPoint x: 1156, startPoint y: 231, endPoint x: 1077, endPoint y: 231, distance: 79.0
click at [1043, 231] on div "content_copy compress arrow_drop_down autorenew_outlined delete_forever_outline…" at bounding box center [858, 446] width 1420 height 666
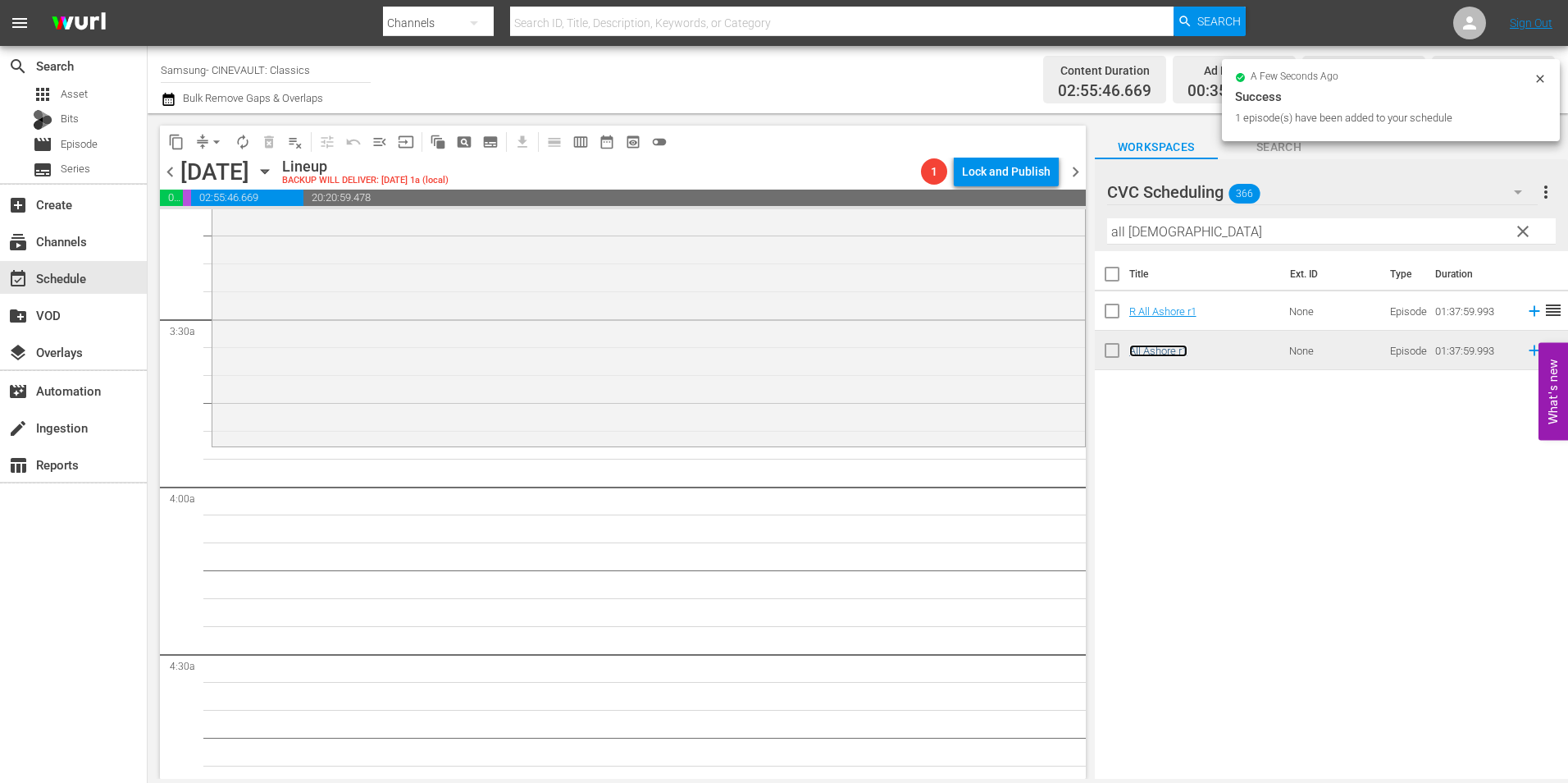
scroll to position [1149, 0]
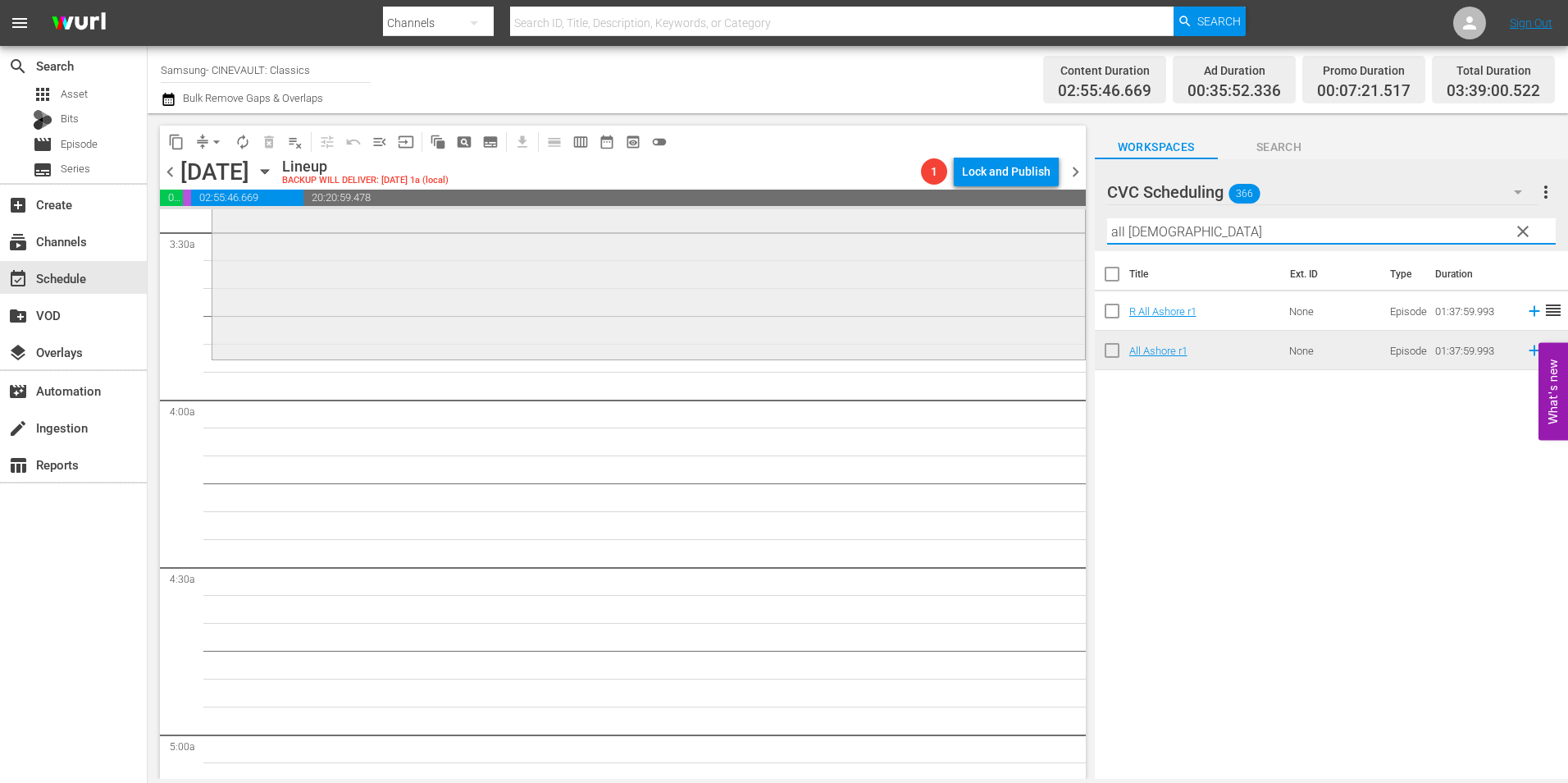
drag, startPoint x: 1197, startPoint y: 224, endPoint x: 997, endPoint y: 231, distance: 200.1
click at [997, 231] on div "content_copy compress arrow_drop_down autorenew_outlined delete_forever_outline…" at bounding box center [858, 446] width 1420 height 666
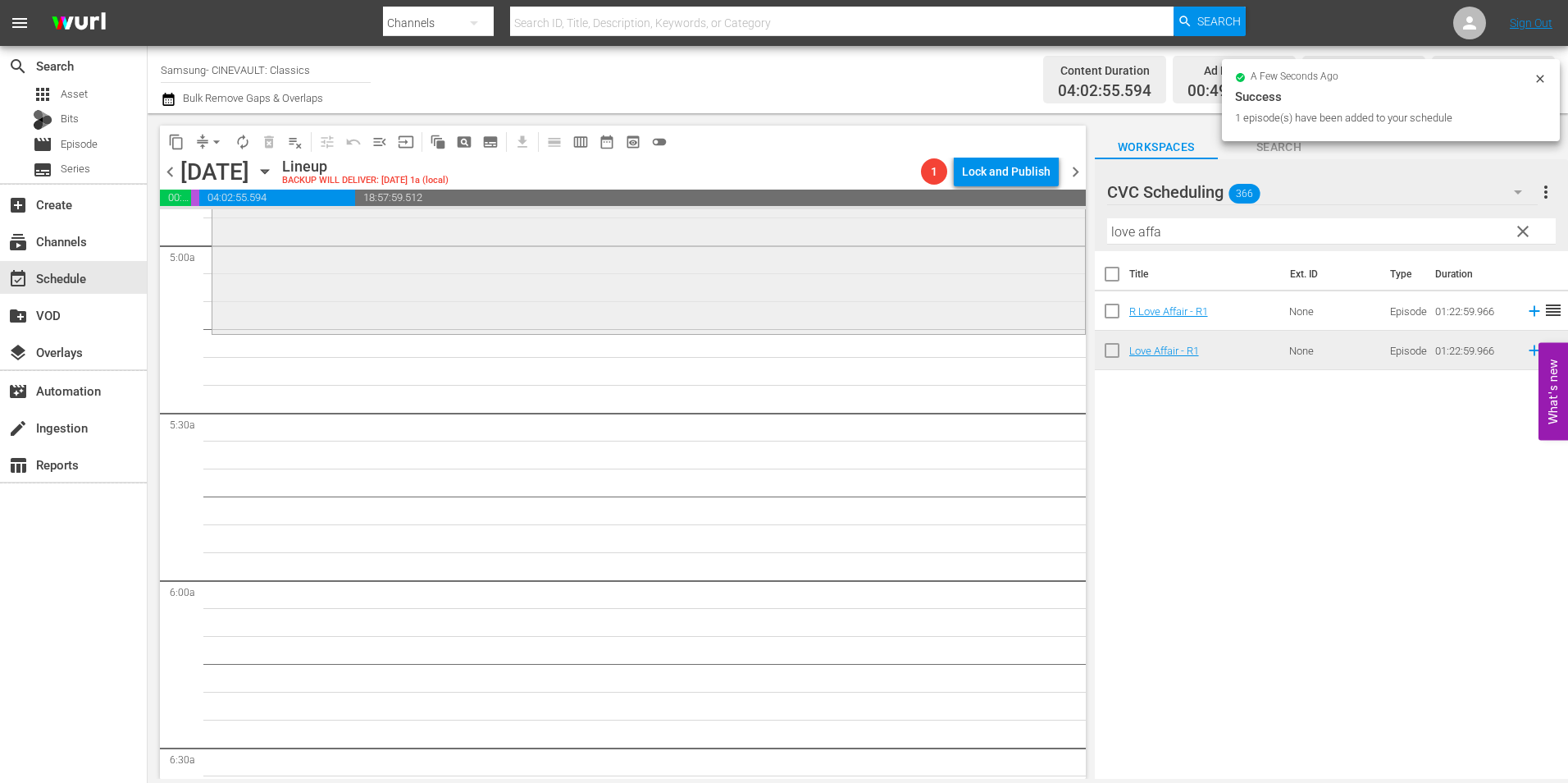
scroll to position [1641, 0]
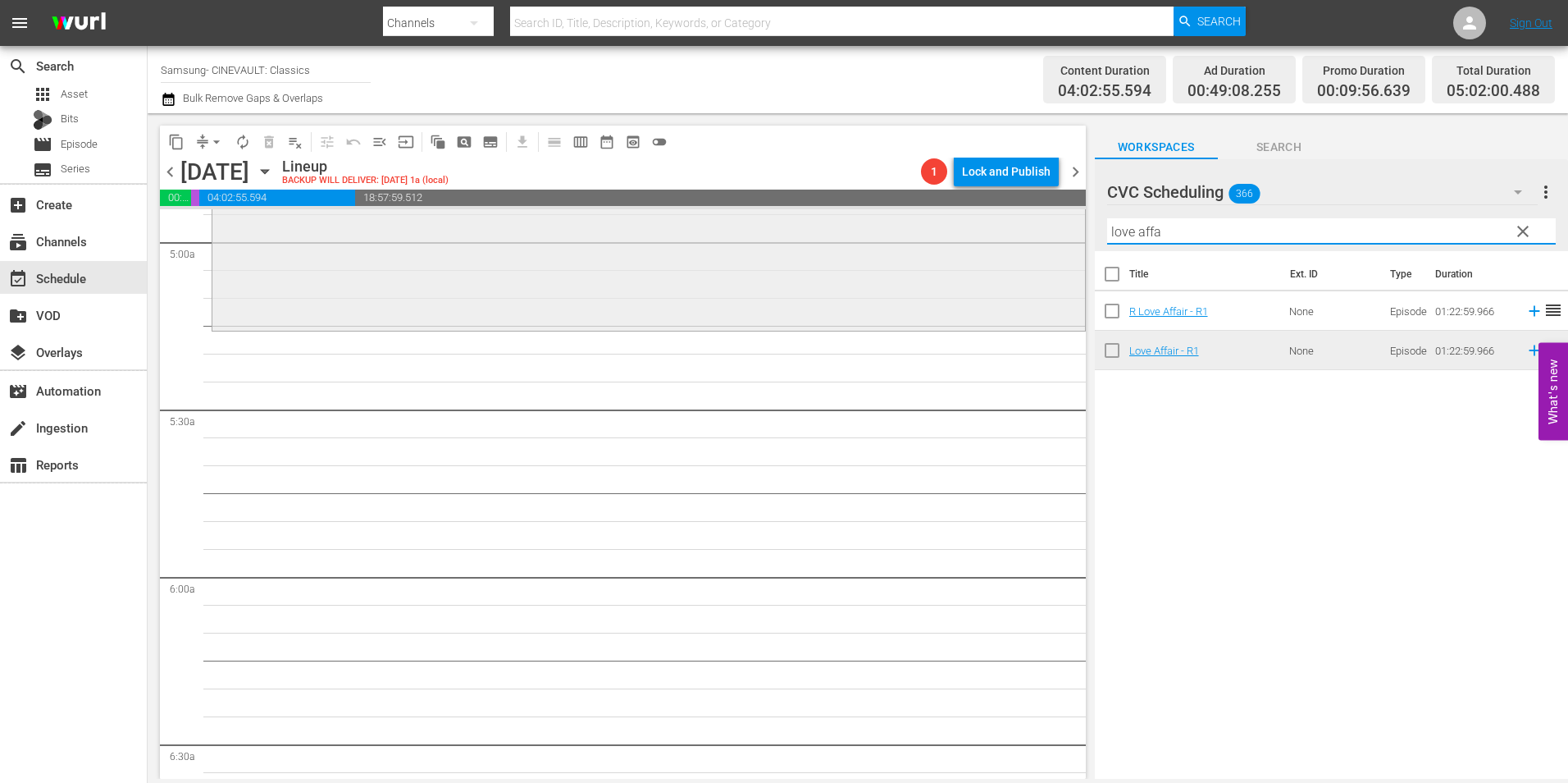
drag, startPoint x: 1188, startPoint y: 232, endPoint x: 961, endPoint y: 226, distance: 227.1
click at [962, 226] on div "content_copy compress arrow_drop_down autorenew_outlined delete_forever_outline…" at bounding box center [858, 446] width 1420 height 666
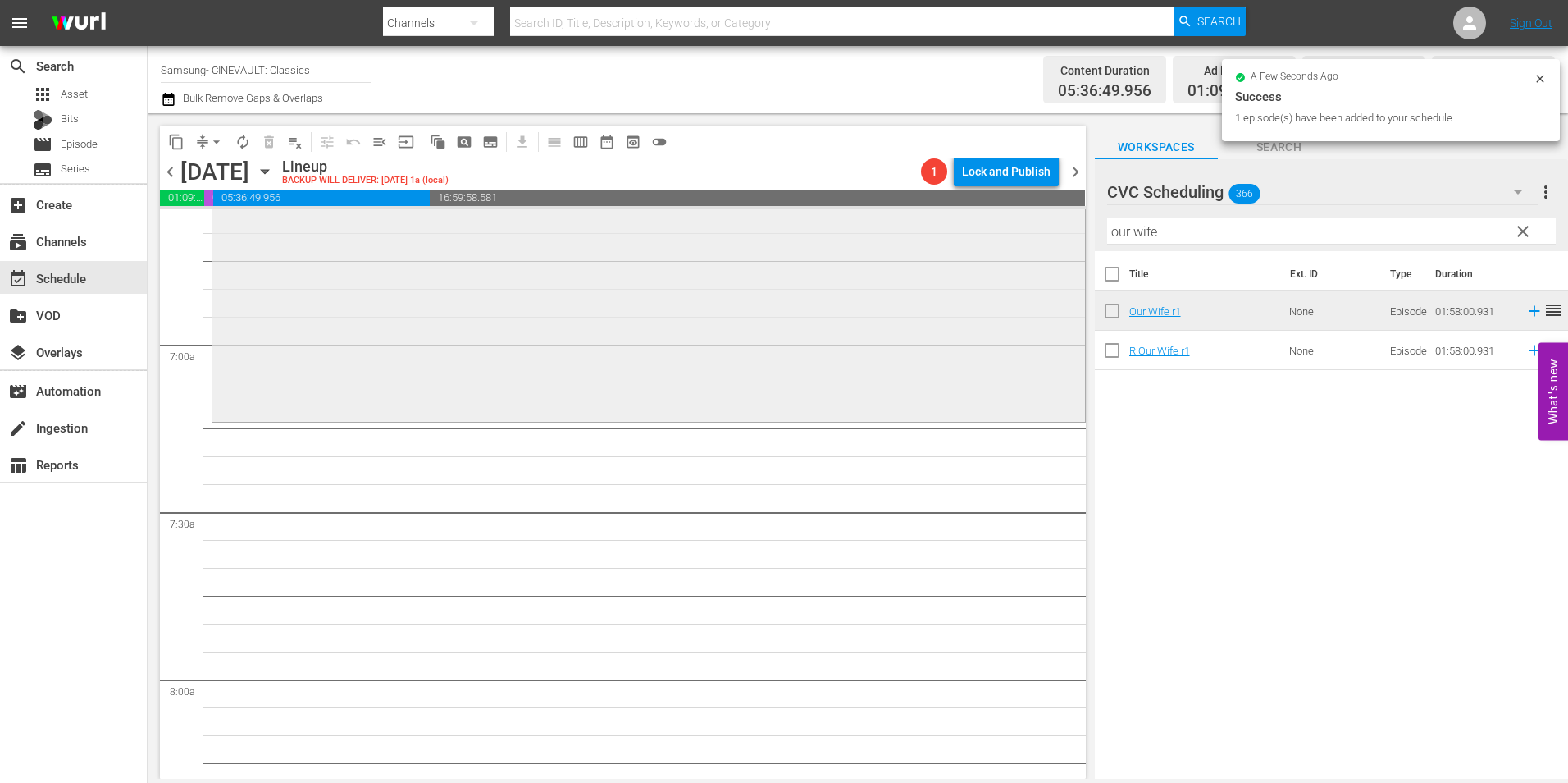
scroll to position [2215, 0]
click at [993, 240] on div "content_copy compress arrow_drop_down autorenew_outlined delete_forever_outline…" at bounding box center [858, 446] width 1420 height 666
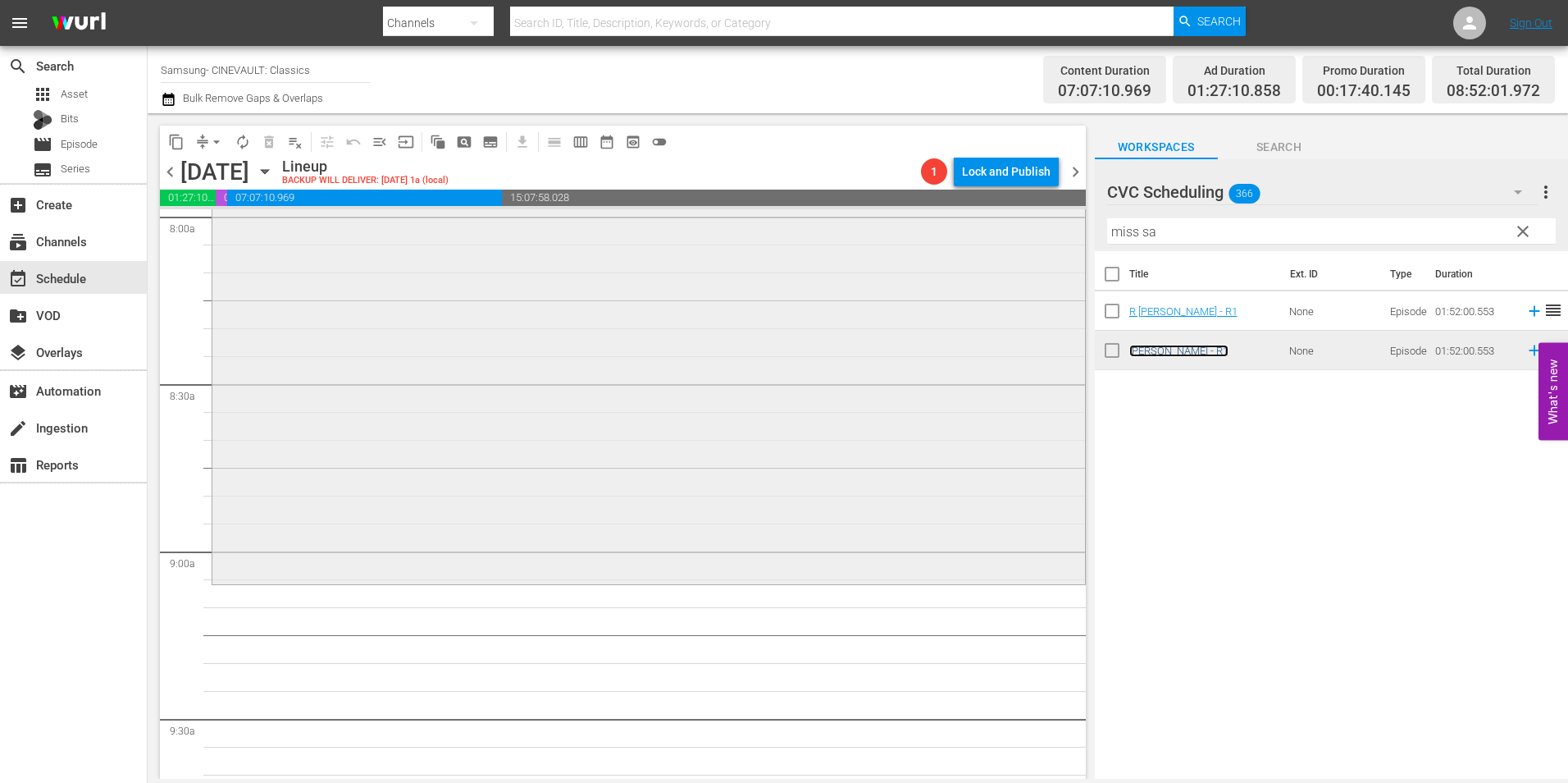
scroll to position [2707, 0]
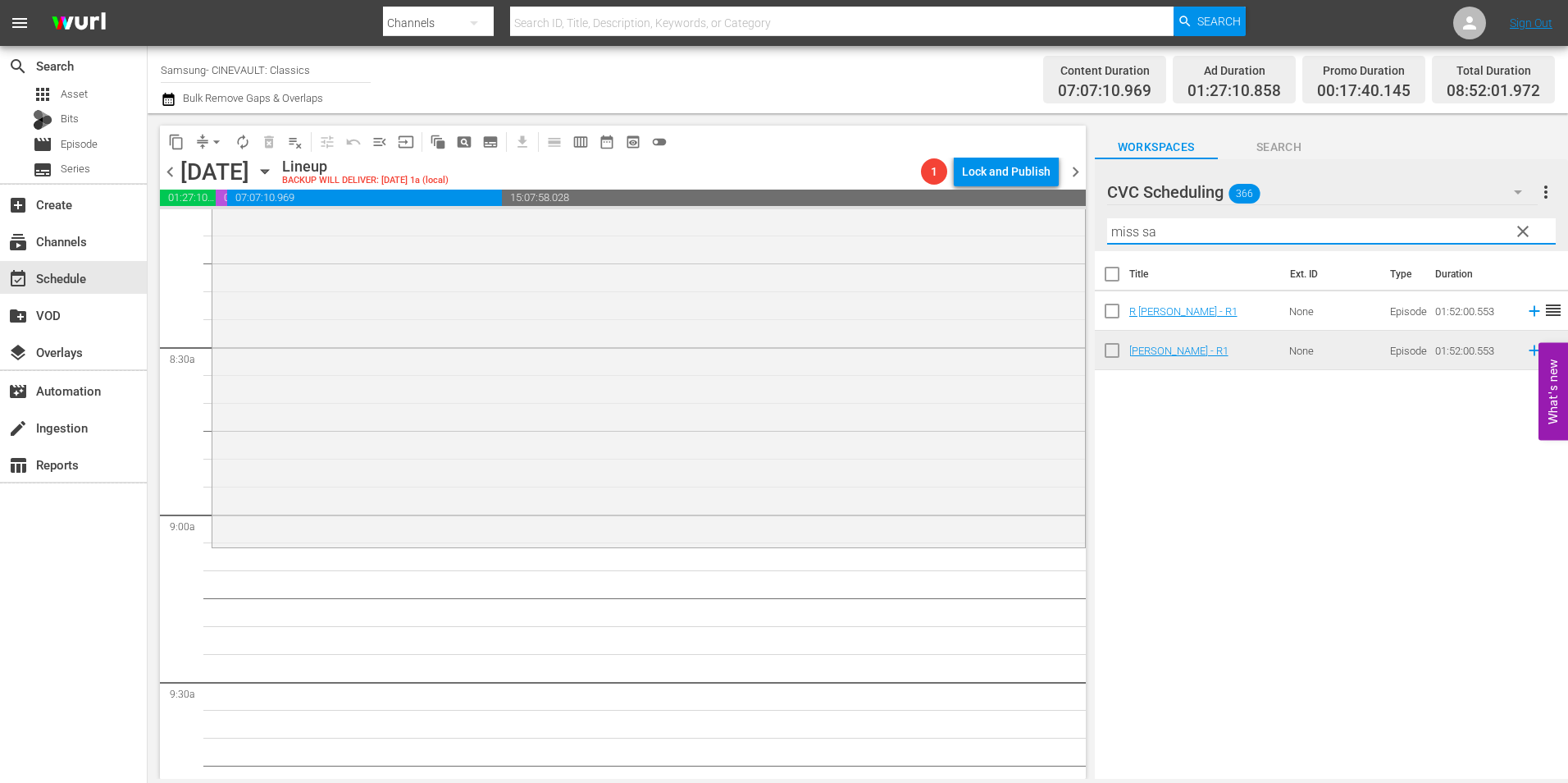
drag, startPoint x: 1215, startPoint y: 235, endPoint x: 1097, endPoint y: 229, distance: 118.2
click at [1097, 229] on div "CVC Scheduling 366 CVC Scheduling more_vert clear Filter by Title miss sa" at bounding box center [1332, 205] width 473 height 92
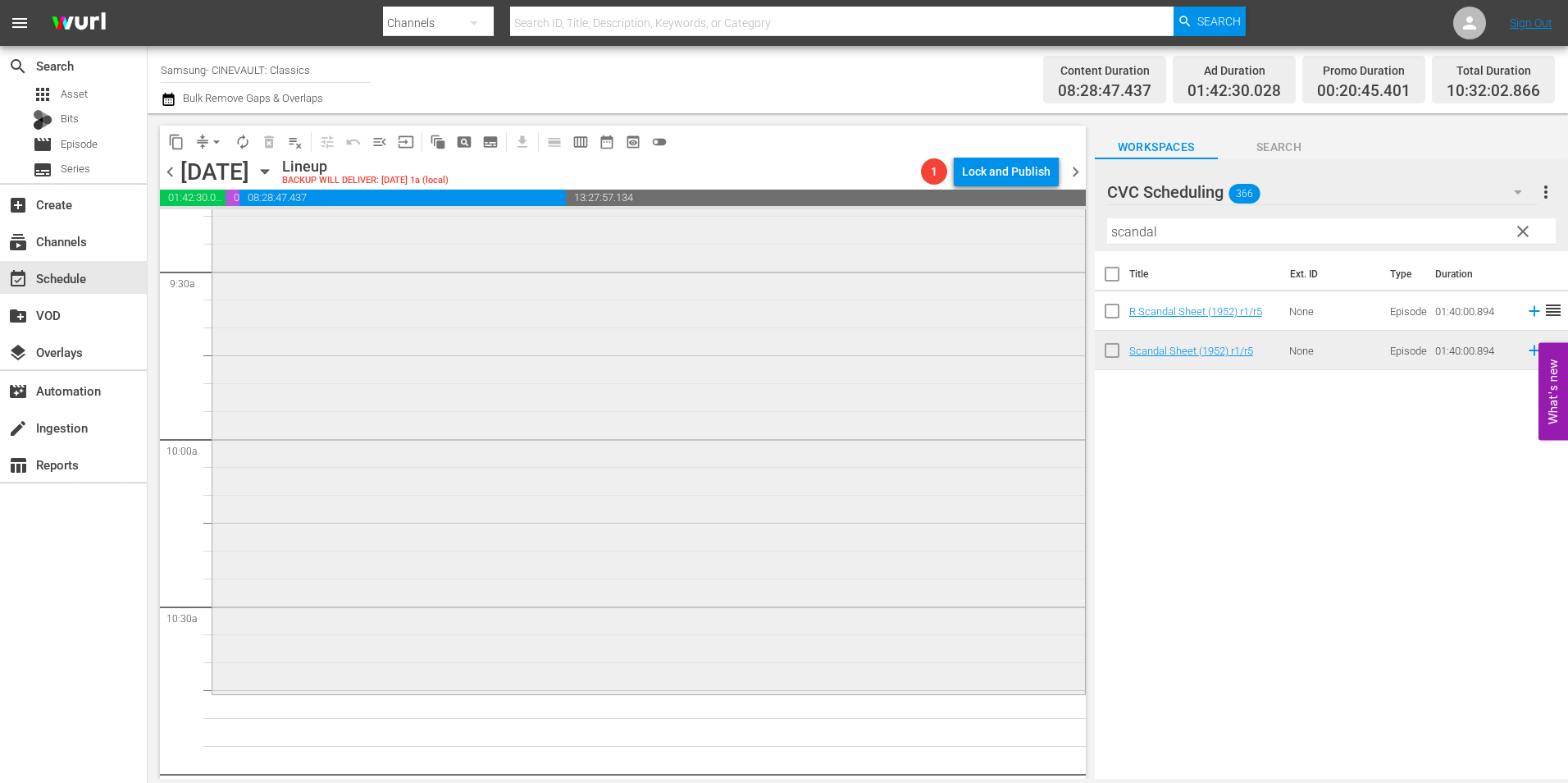
scroll to position [3281, 0]
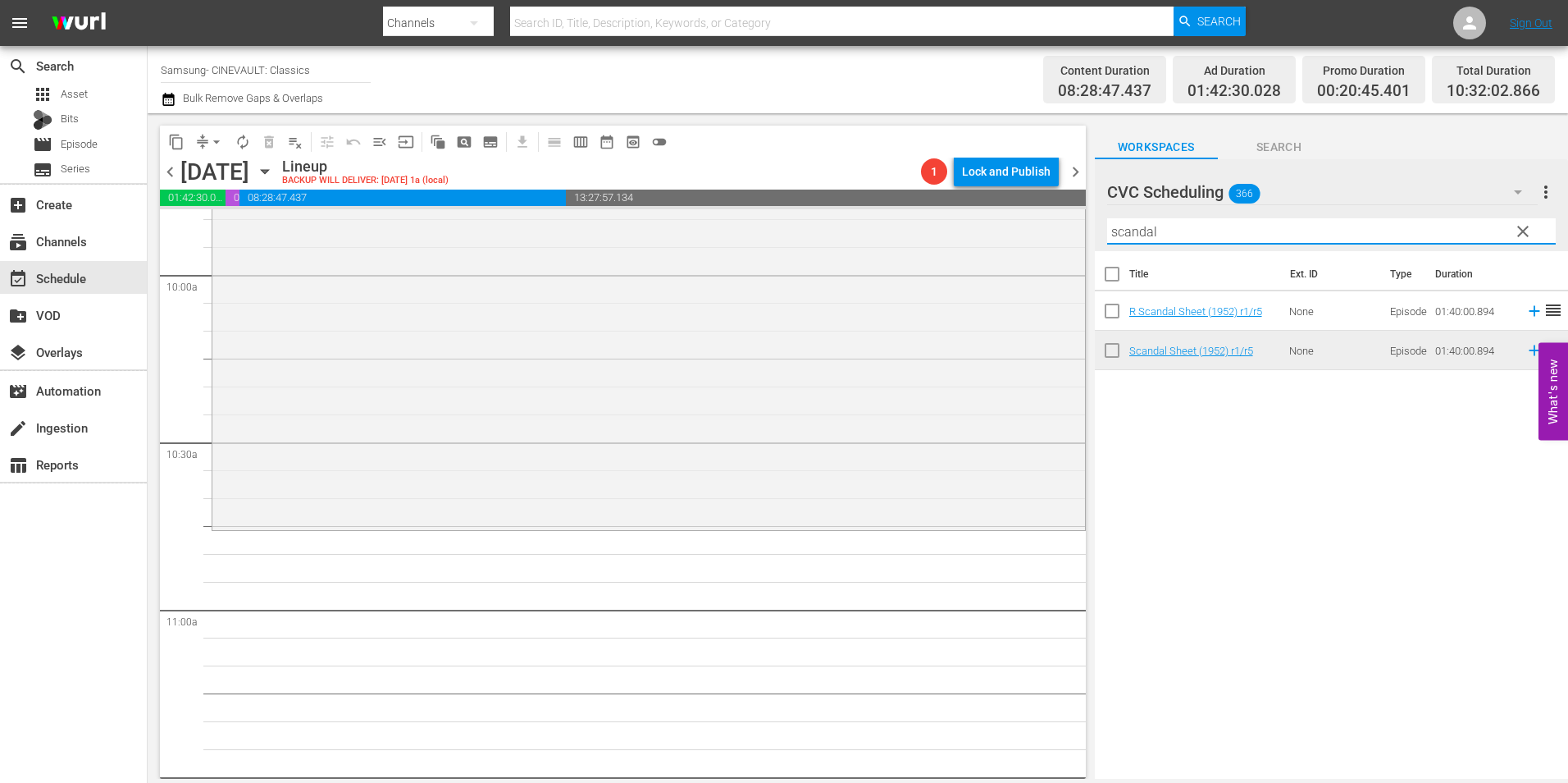
drag, startPoint x: 1214, startPoint y: 240, endPoint x: 1089, endPoint y: 240, distance: 125.0
click at [1089, 240] on div "content_copy compress arrow_drop_down autorenew_outlined delete_forever_outline…" at bounding box center [858, 446] width 1420 height 666
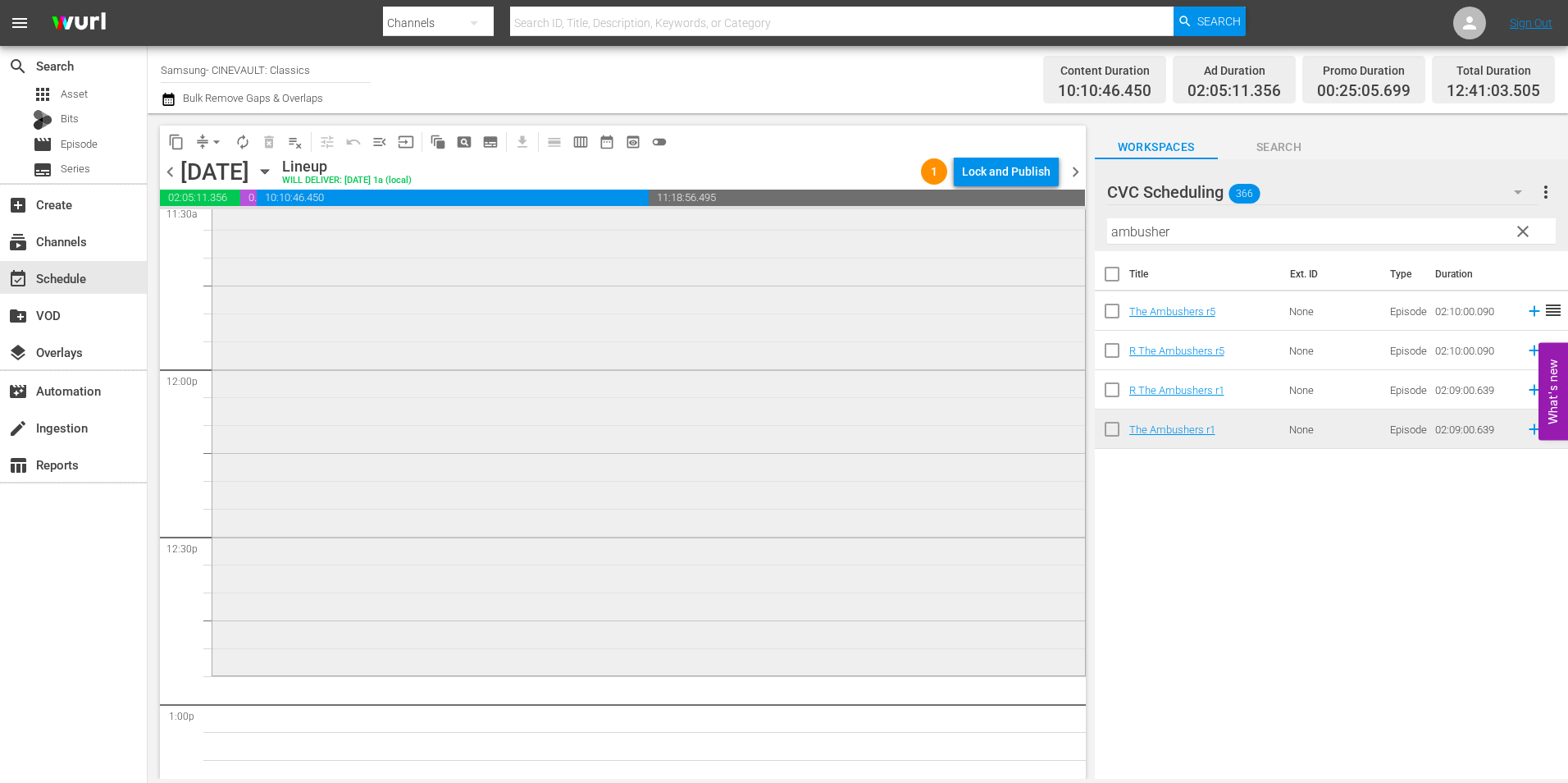
scroll to position [4020, 0]
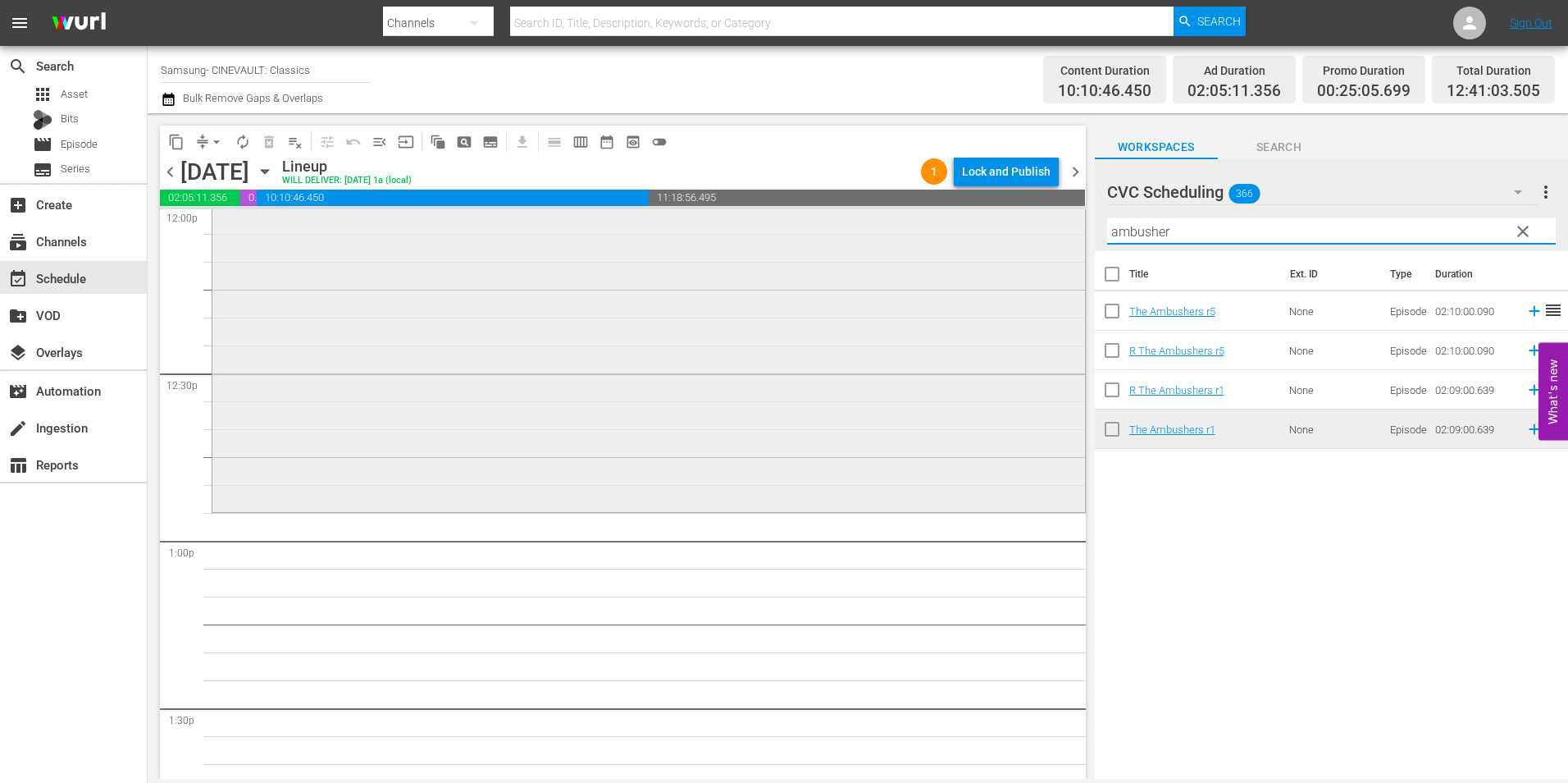
drag, startPoint x: 1187, startPoint y: 232, endPoint x: 975, endPoint y: 237, distance: 212.1
click at [975, 237] on div "content_copy compress arrow_drop_down autorenew_outlined delete_forever_outline…" at bounding box center [858, 446] width 1420 height 666
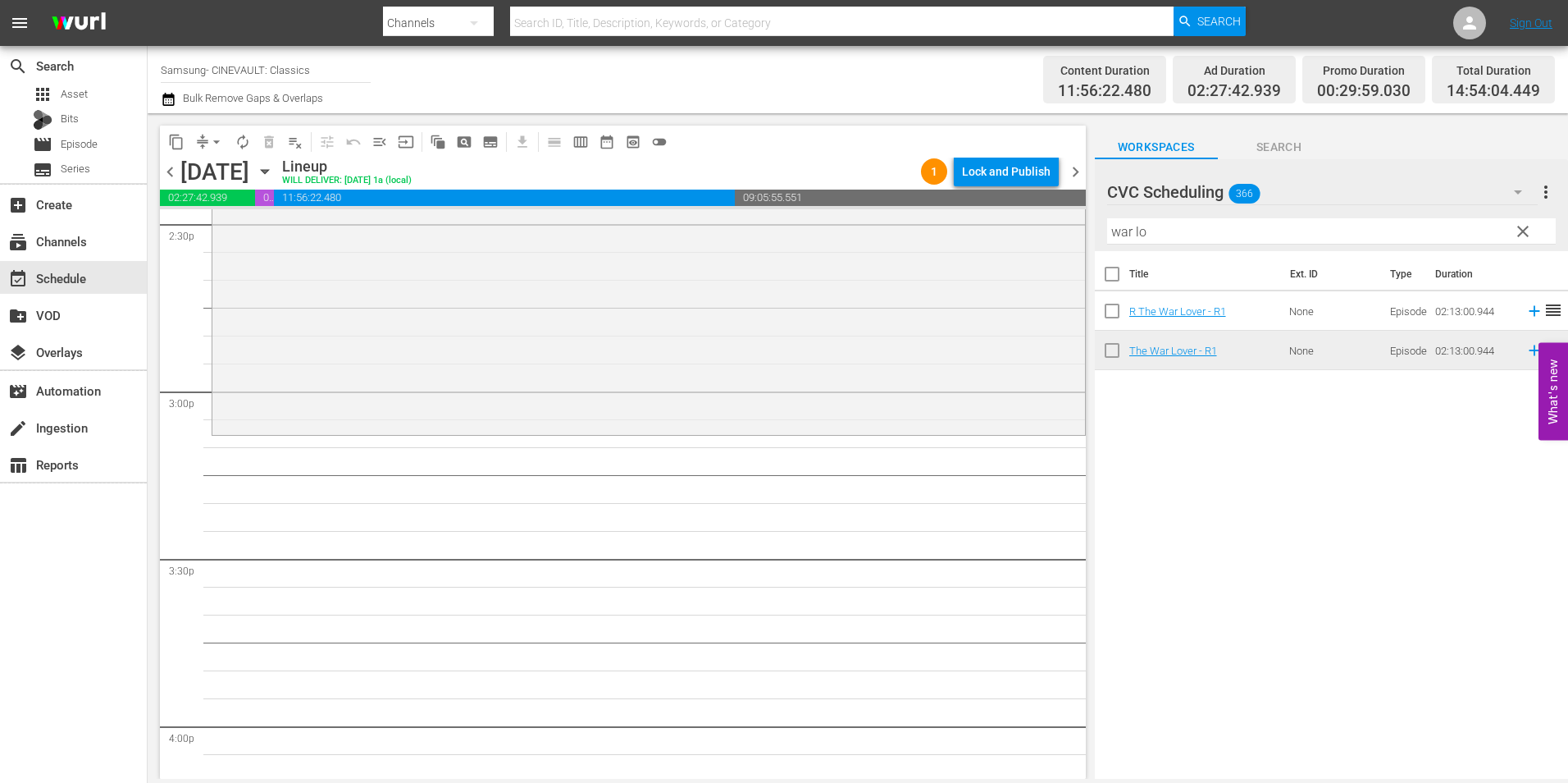
scroll to position [4840, 0]
drag, startPoint x: 1230, startPoint y: 226, endPoint x: 1008, endPoint y: 229, distance: 222.0
click at [1008, 229] on div "content_copy compress arrow_drop_down autorenew_outlined delete_forever_outline…" at bounding box center [858, 446] width 1420 height 666
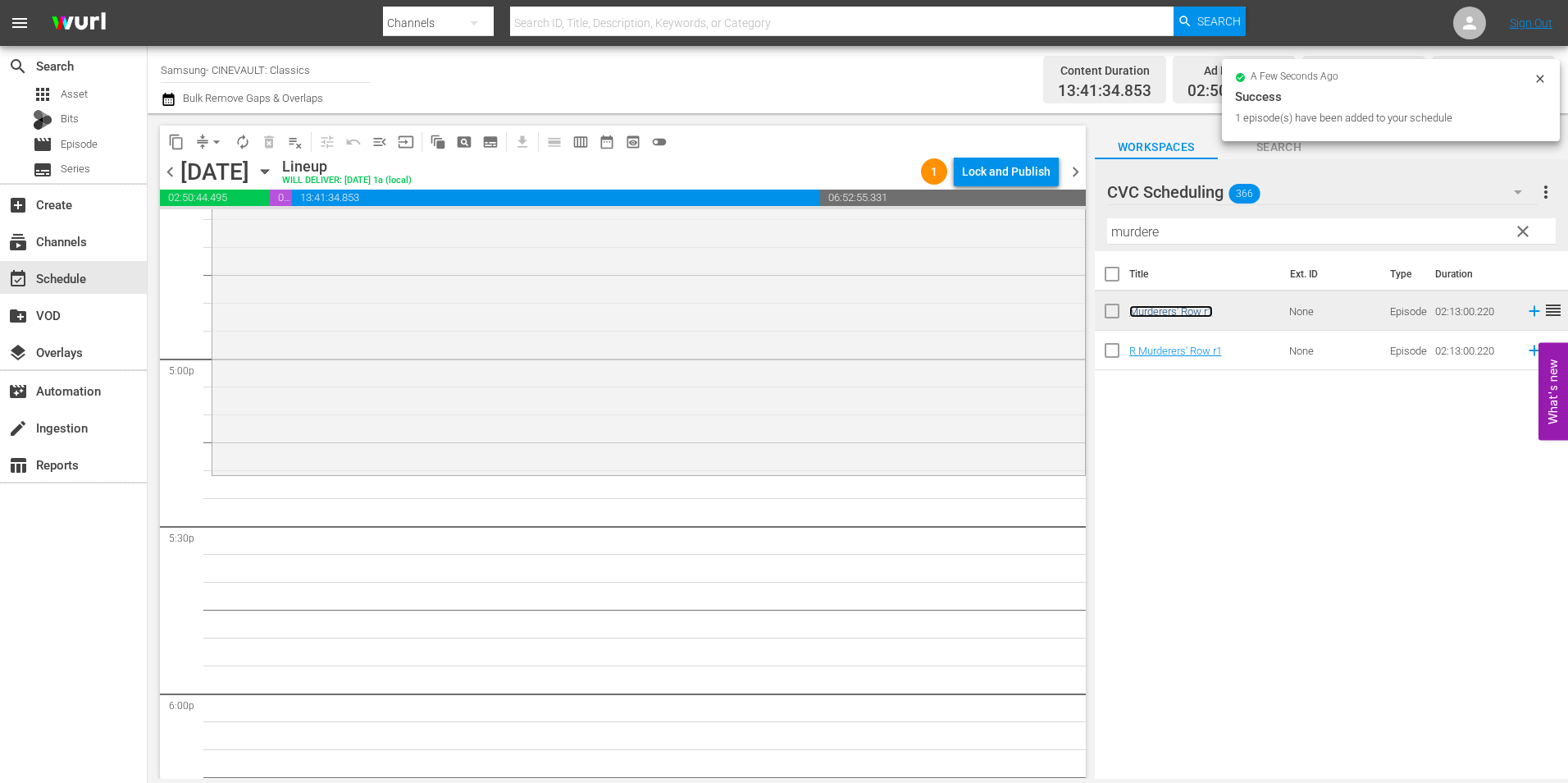
scroll to position [5660, 0]
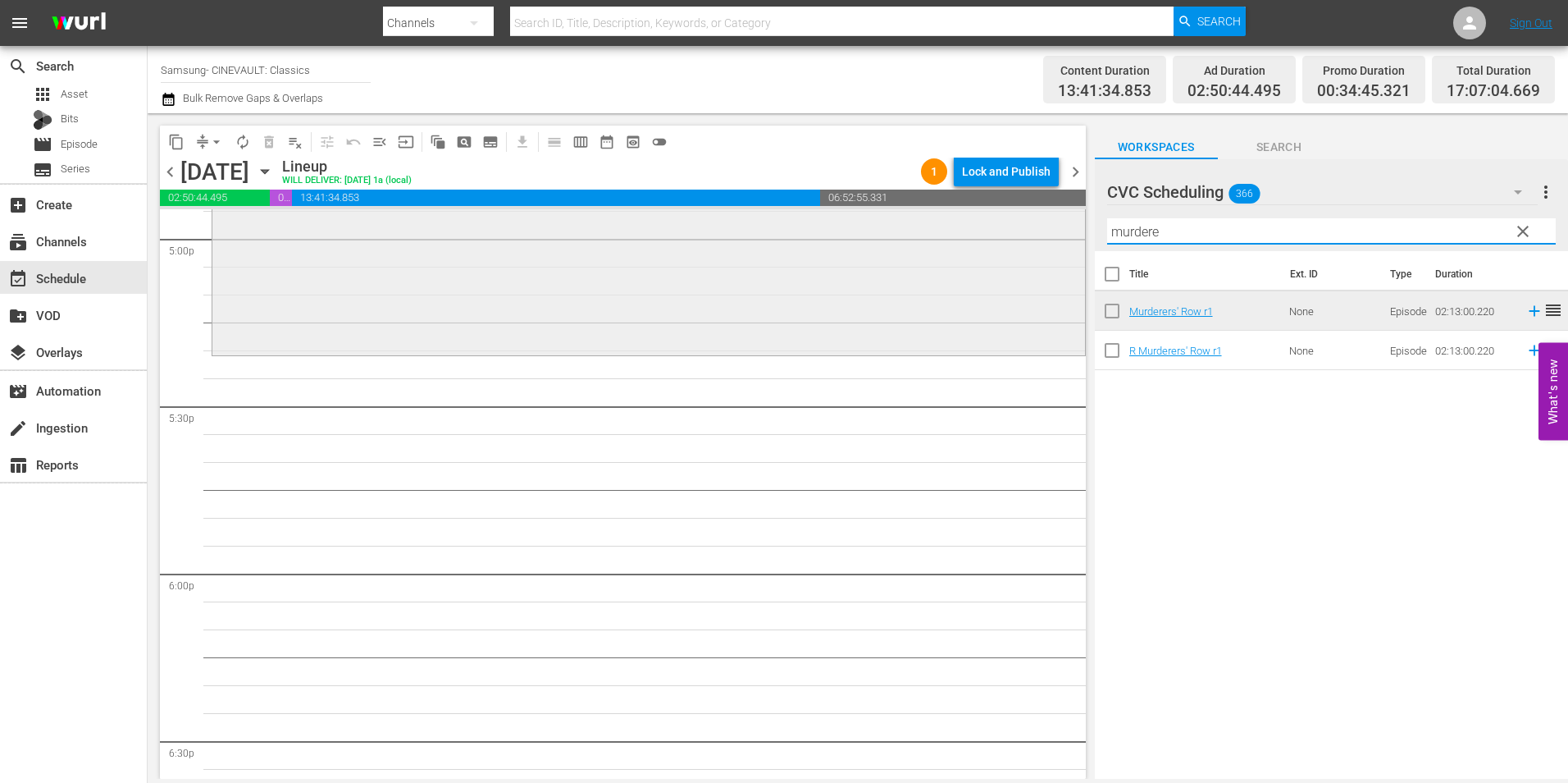
drag, startPoint x: 1179, startPoint y: 234, endPoint x: 1022, endPoint y: 242, distance: 157.2
click at [1024, 240] on div "content_copy compress arrow_drop_down autorenew_outlined delete_forever_outline…" at bounding box center [858, 446] width 1420 height 666
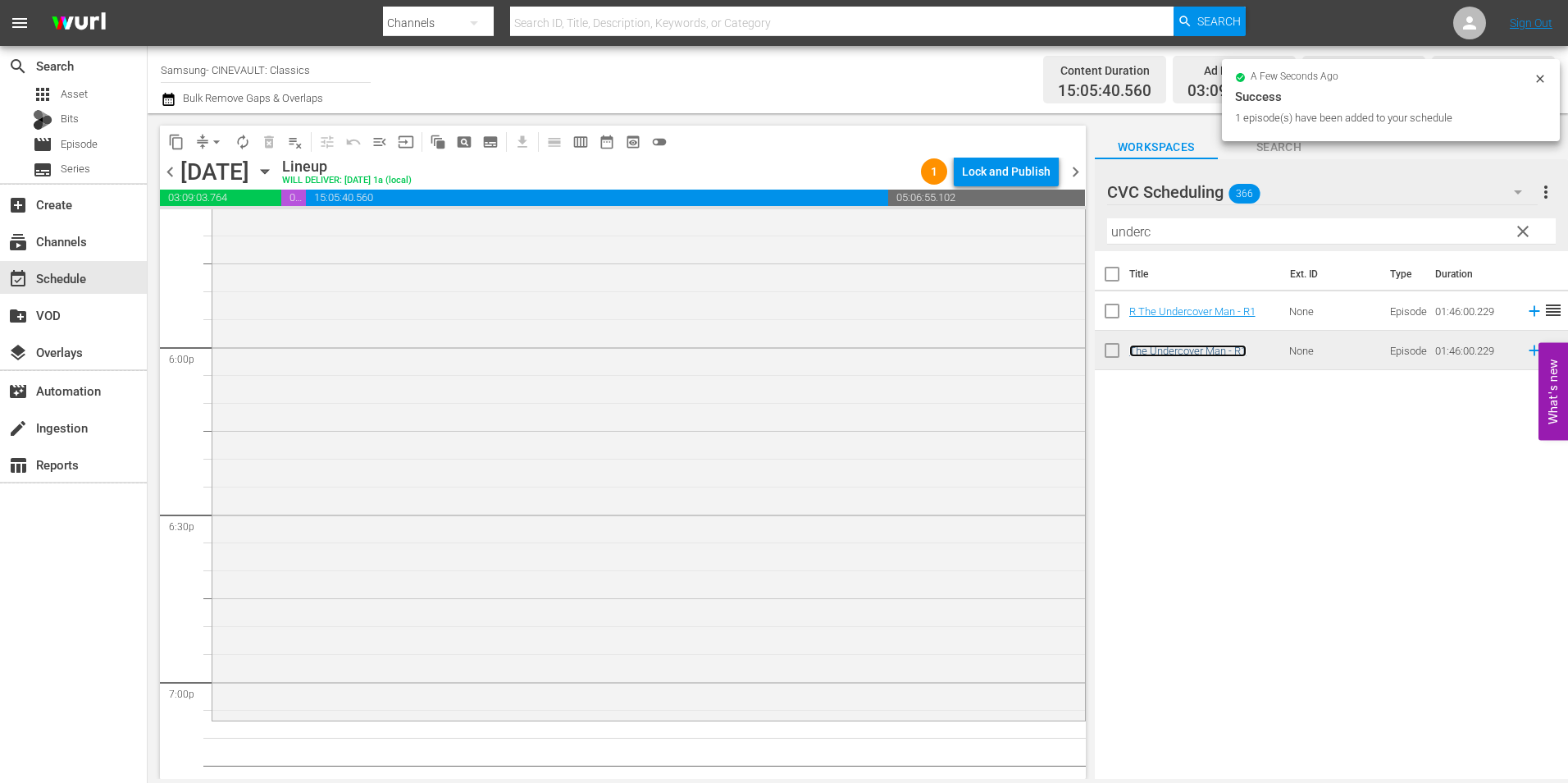
scroll to position [6317, 0]
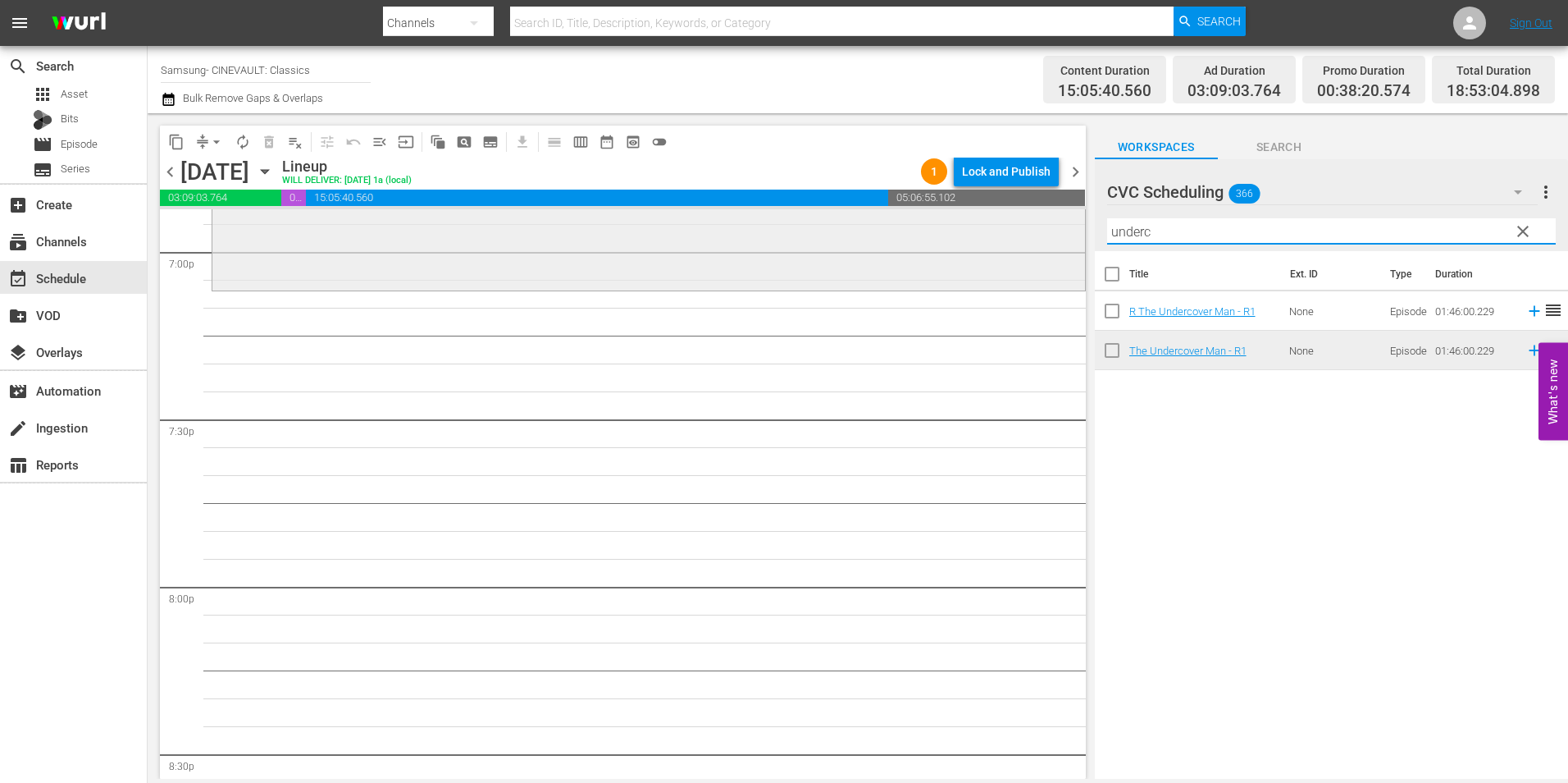
drag, startPoint x: 1176, startPoint y: 233, endPoint x: 1012, endPoint y: 240, distance: 164.1
click at [1012, 240] on div "content_copy compress arrow_drop_down autorenew_outlined delete_forever_outline…" at bounding box center [858, 446] width 1420 height 666
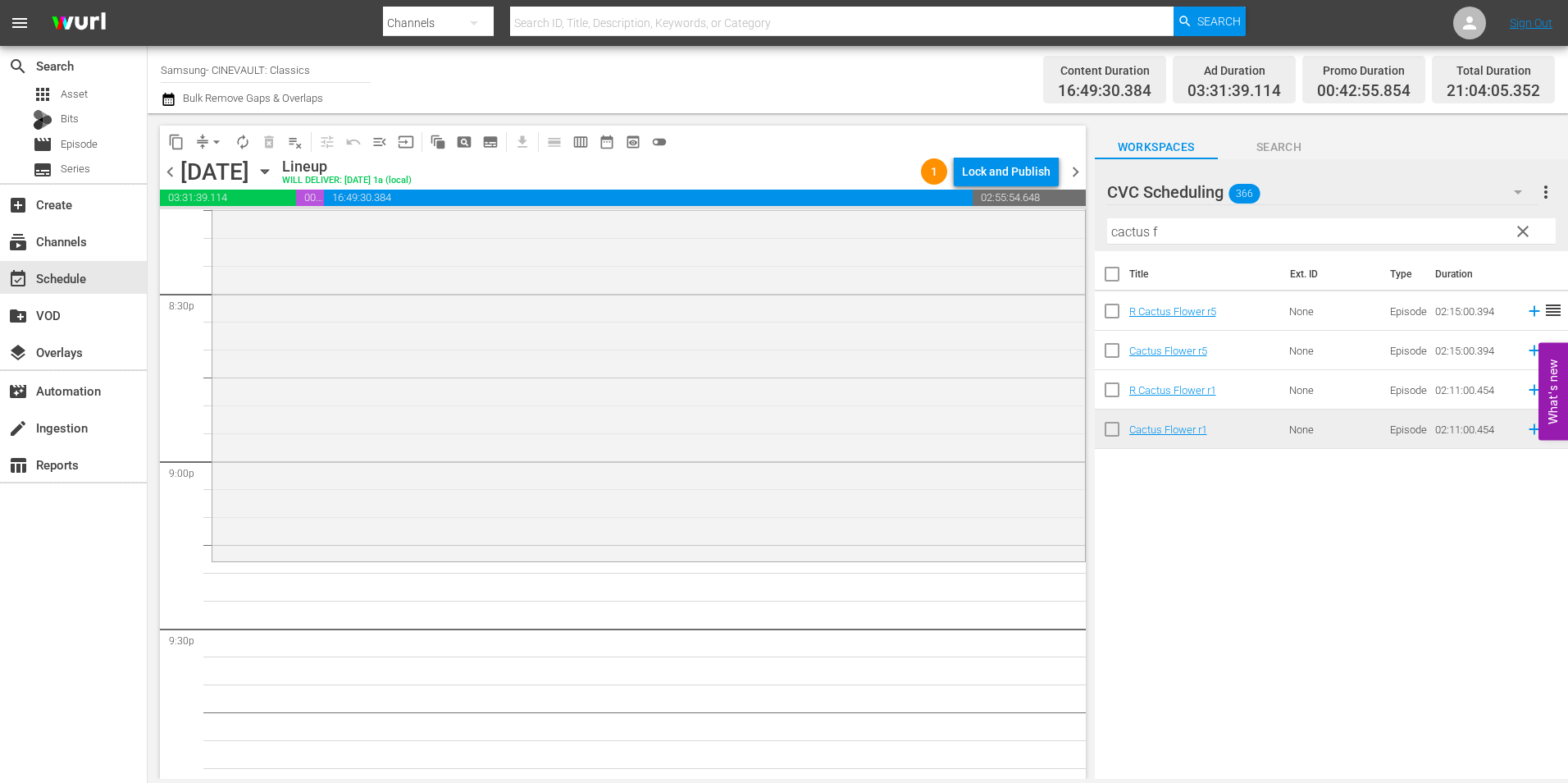
scroll to position [6891, 0]
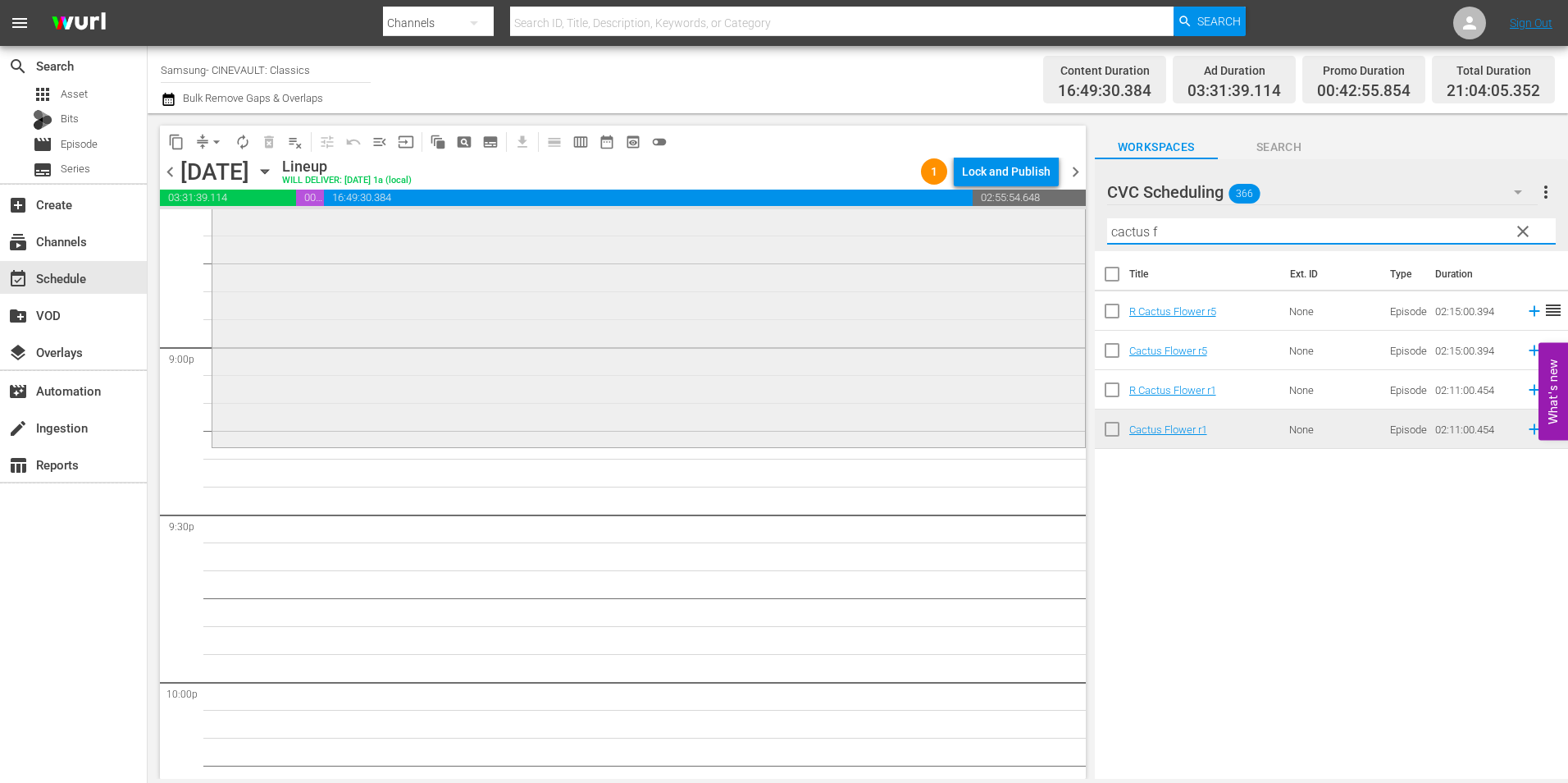
drag, startPoint x: 1146, startPoint y: 237, endPoint x: 1062, endPoint y: 237, distance: 84.0
click at [1062, 237] on div "content_copy compress arrow_drop_down autorenew_outlined delete_forever_outline…" at bounding box center [858, 446] width 1420 height 666
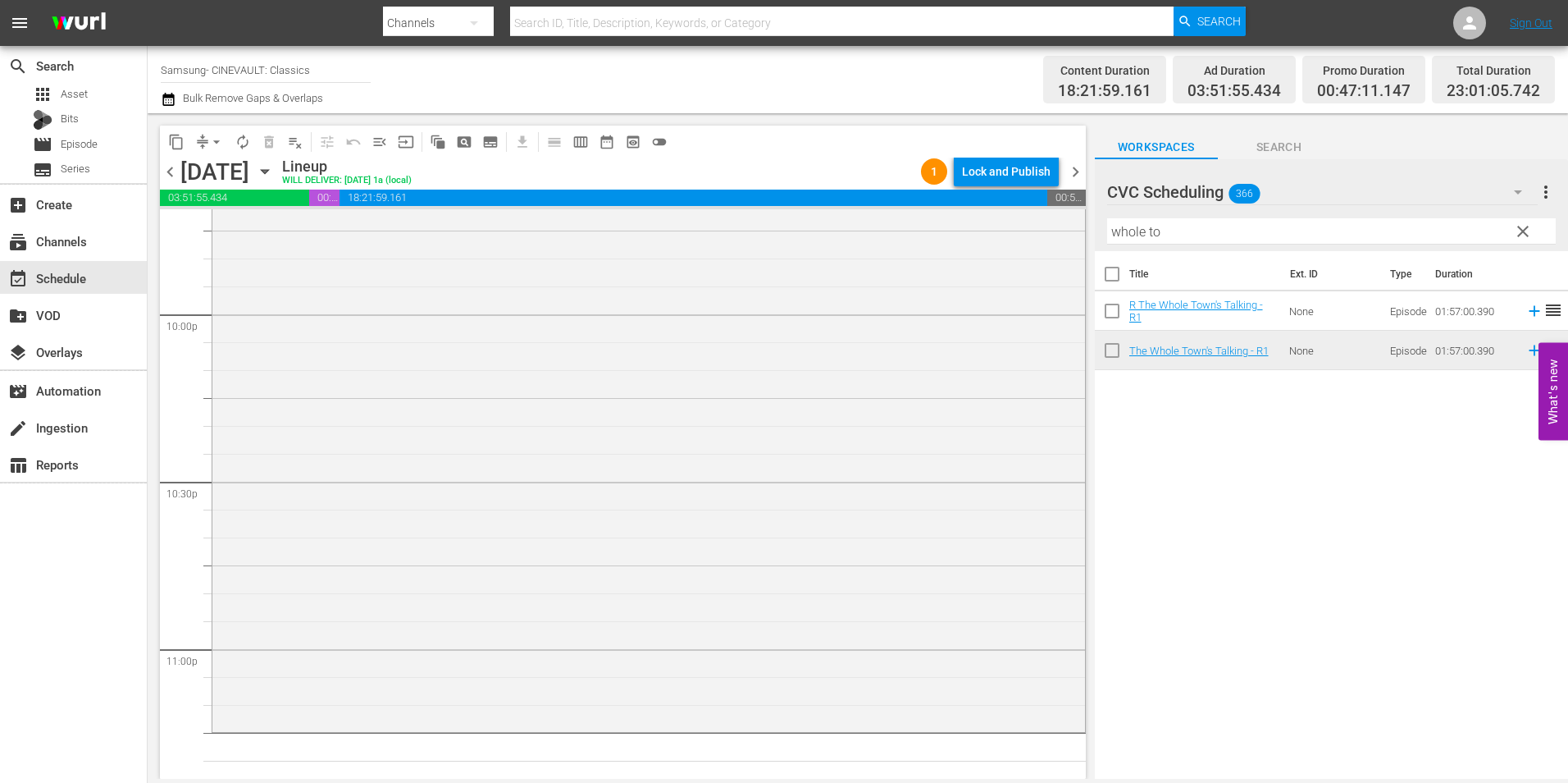
scroll to position [7217, 0]
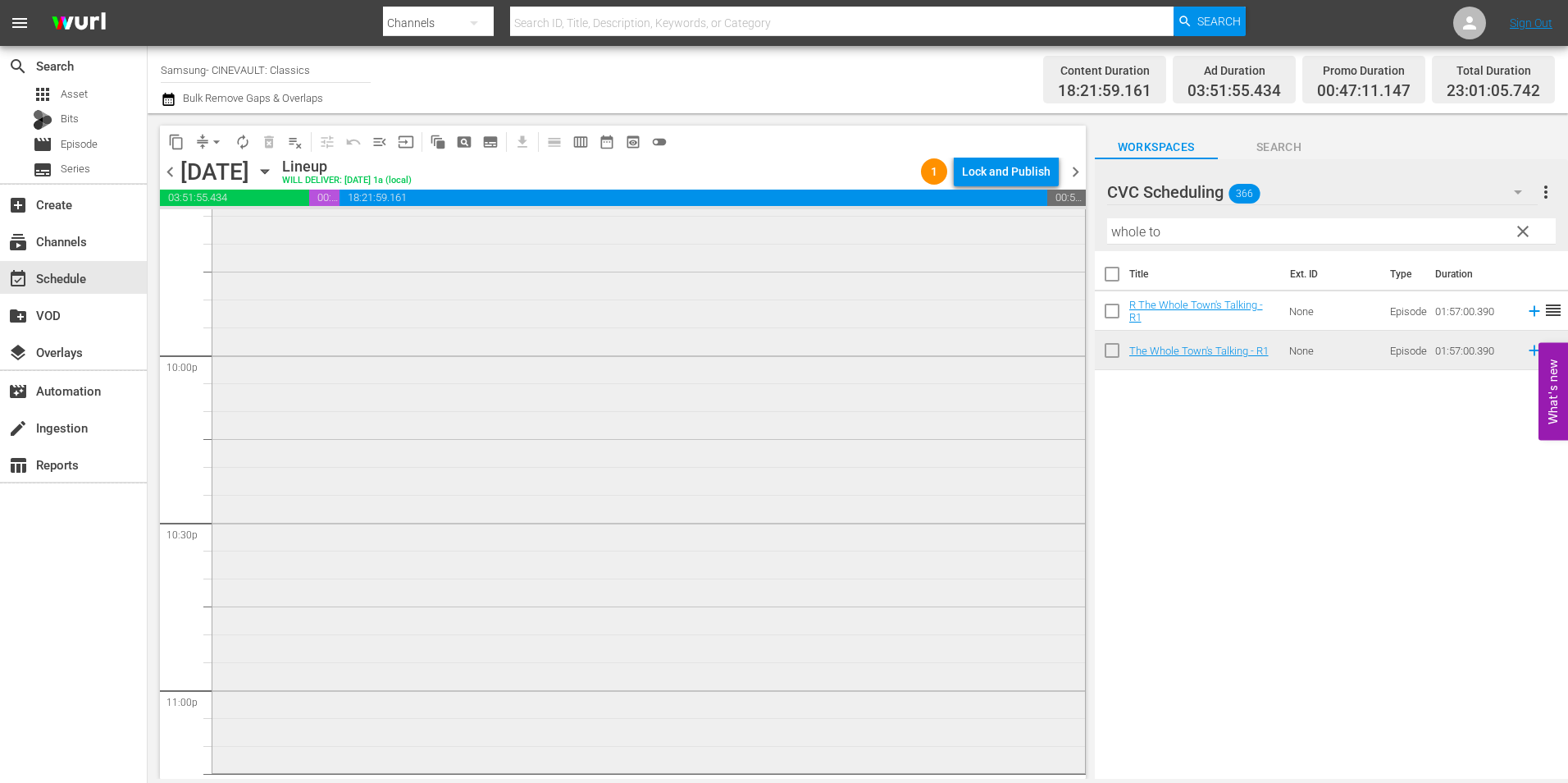
click at [743, 534] on div "The Whole Town's Talking - R1 reorder" at bounding box center [648, 446] width 872 height 648
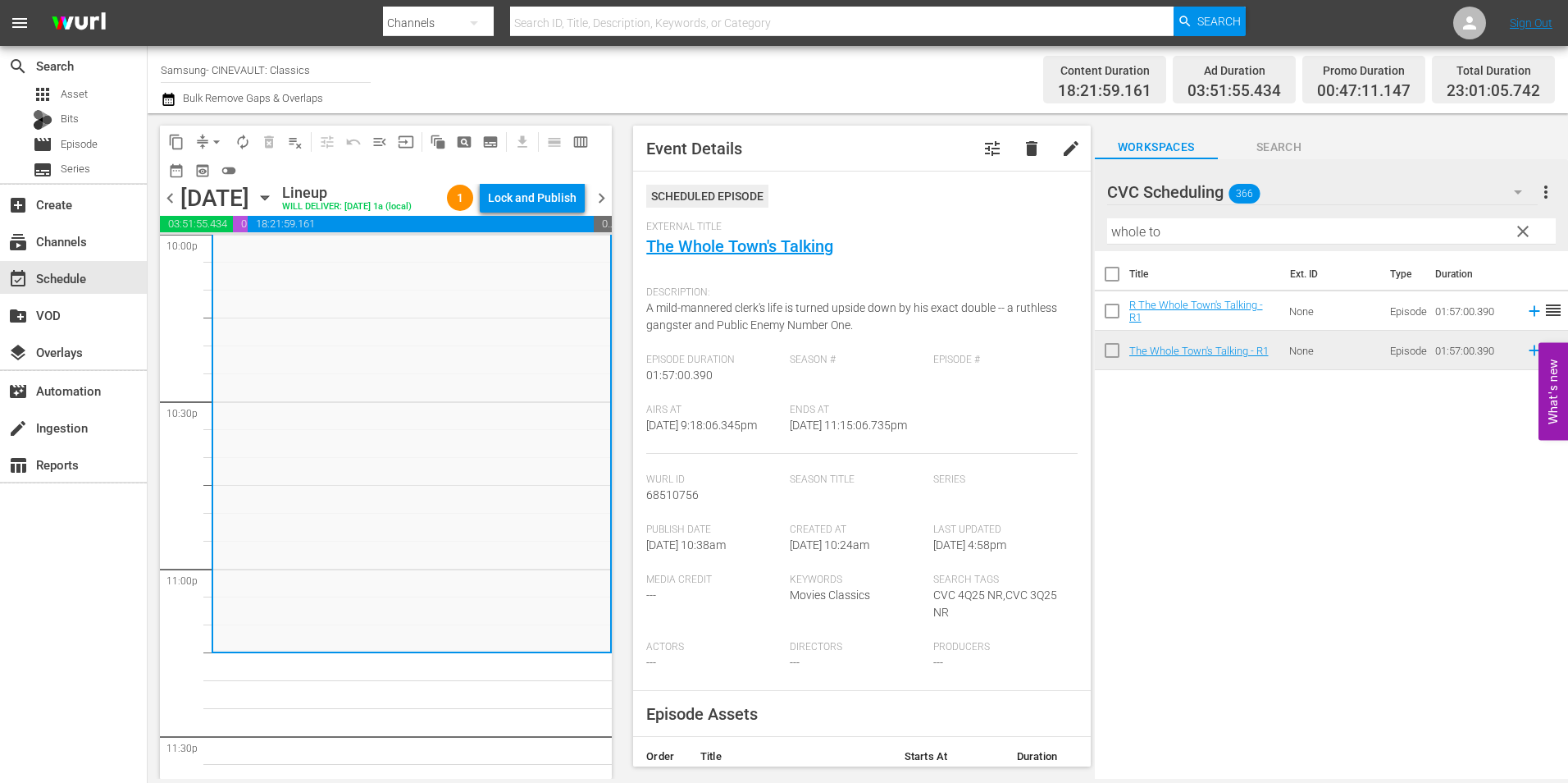
scroll to position [7516, 0]
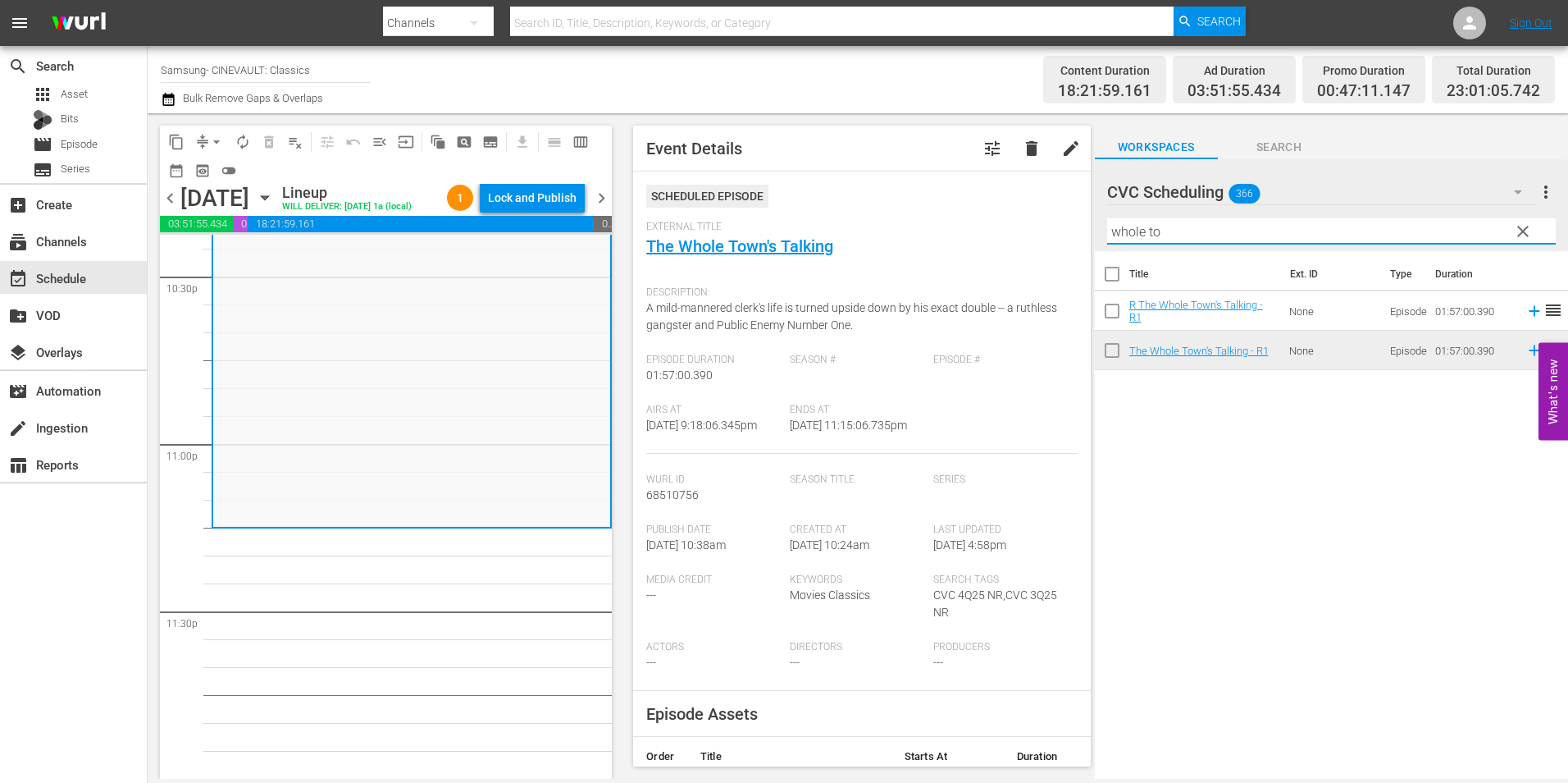
drag, startPoint x: 1167, startPoint y: 233, endPoint x: 1022, endPoint y: 231, distance: 145.0
click at [1022, 231] on div "content_copy compress arrow_drop_down autorenew_outlined delete_forever_outline…" at bounding box center [858, 446] width 1420 height 666
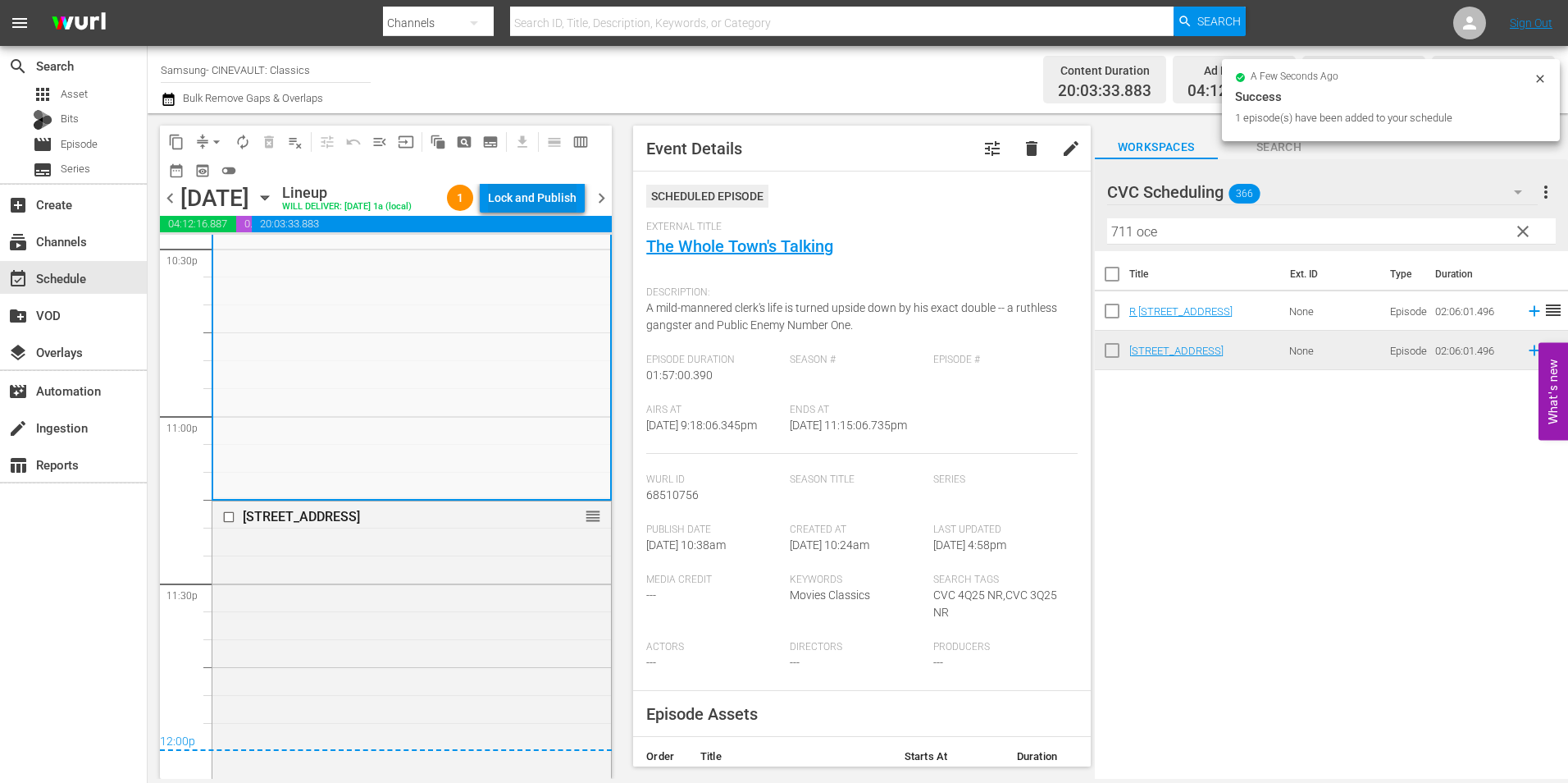
click at [526, 202] on div "Lock and Publish" at bounding box center [532, 197] width 88 height 30
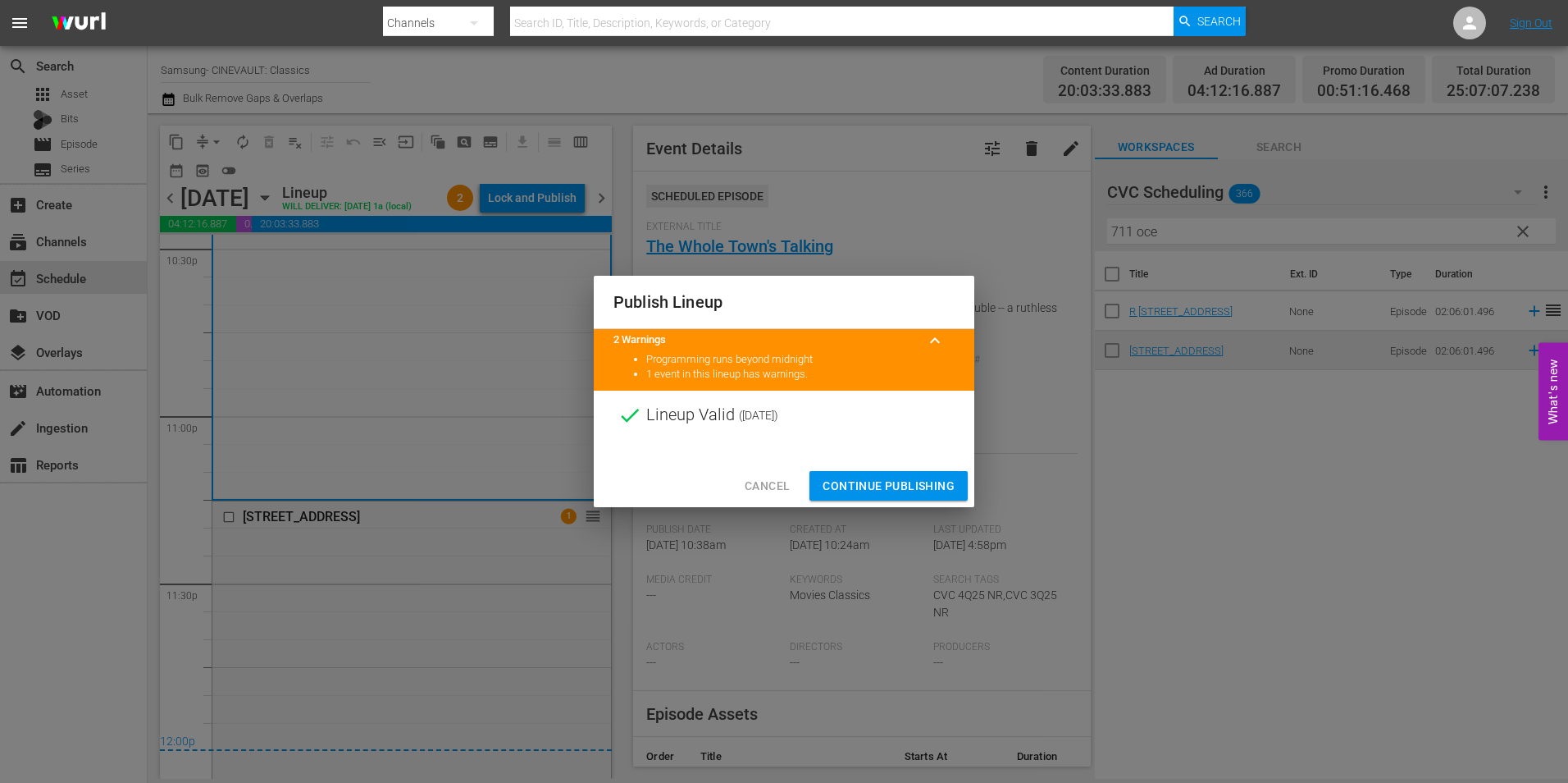
click at [846, 474] on button "Continue Publishing" at bounding box center [888, 487] width 159 height 31
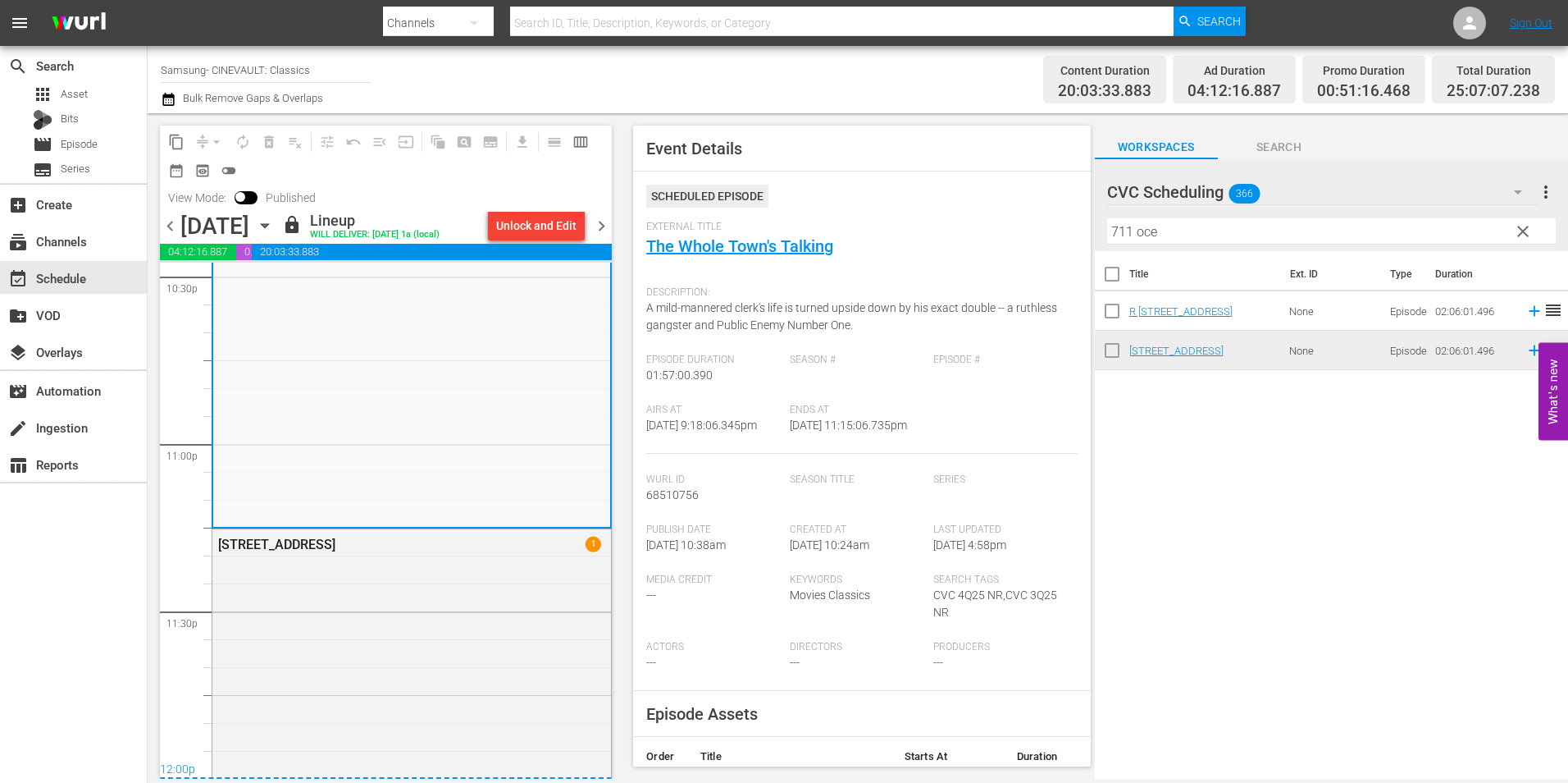
click at [605, 224] on span "chevron_right" at bounding box center [601, 225] width 20 height 20
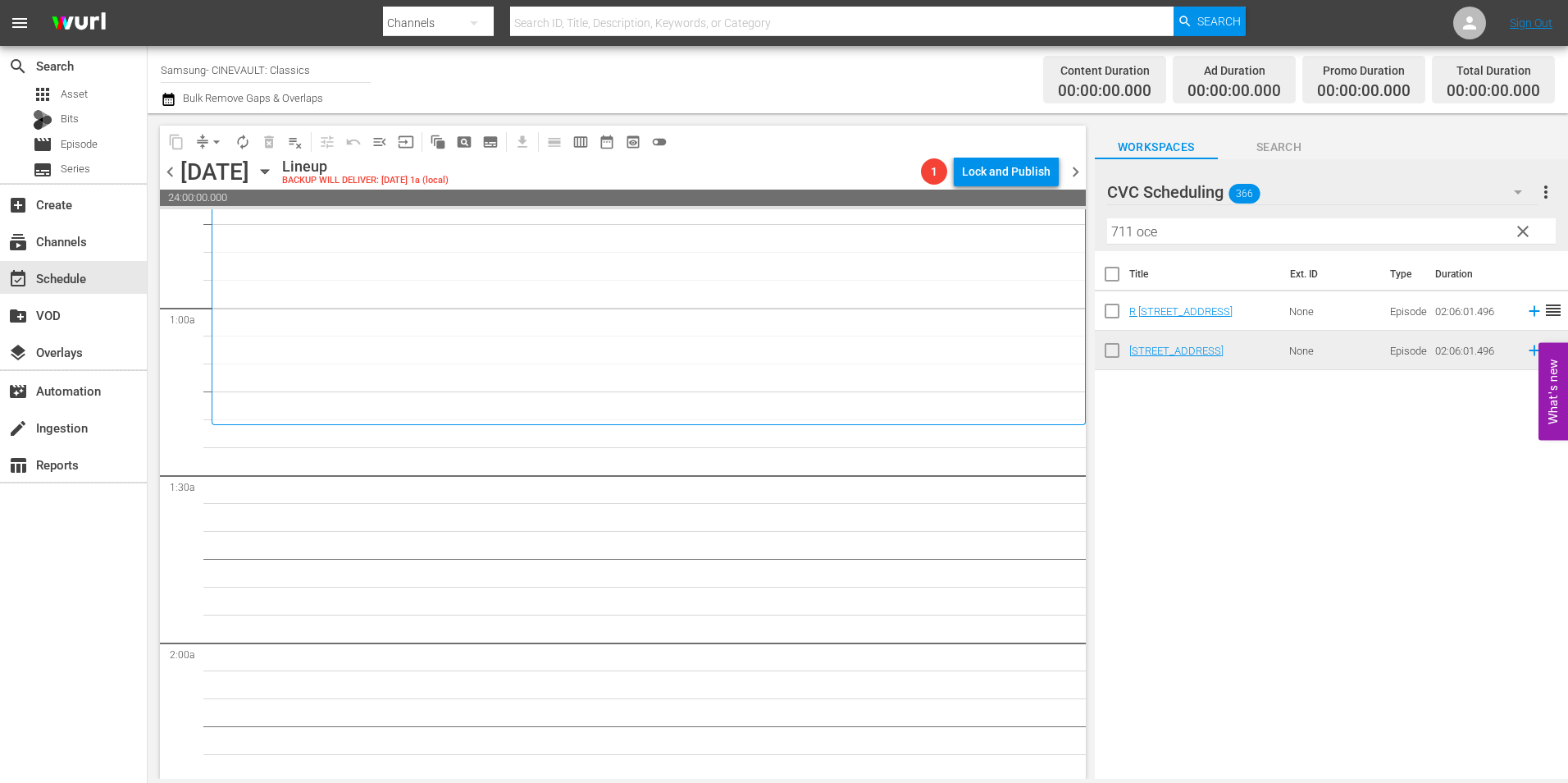
scroll to position [81, 0]
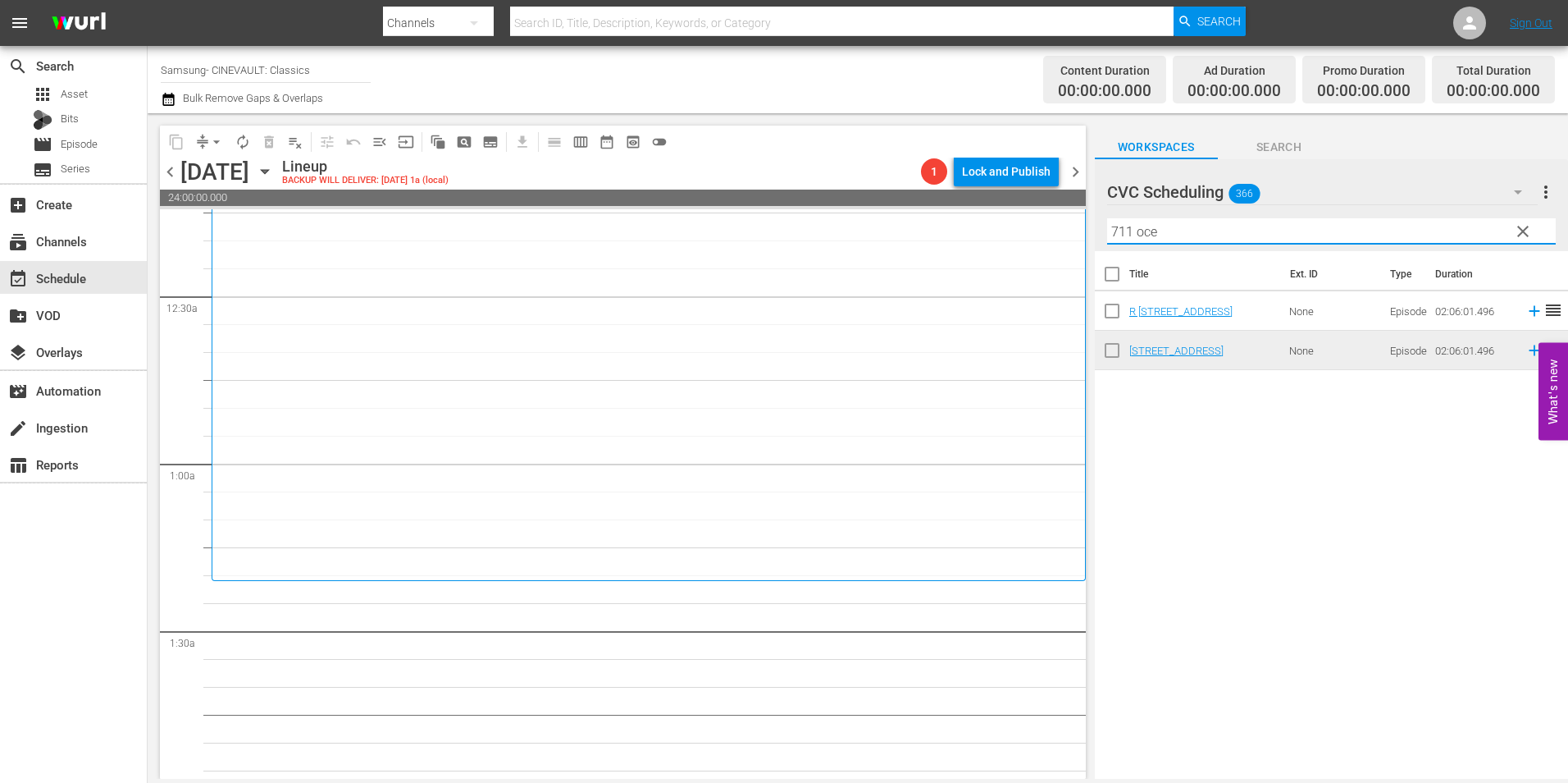
drag, startPoint x: 1181, startPoint y: 228, endPoint x: 1028, endPoint y: 228, distance: 153.0
click at [1028, 228] on div "content_copy compress arrow_drop_down autorenew_outlined delete_forever_outline…" at bounding box center [858, 446] width 1420 height 666
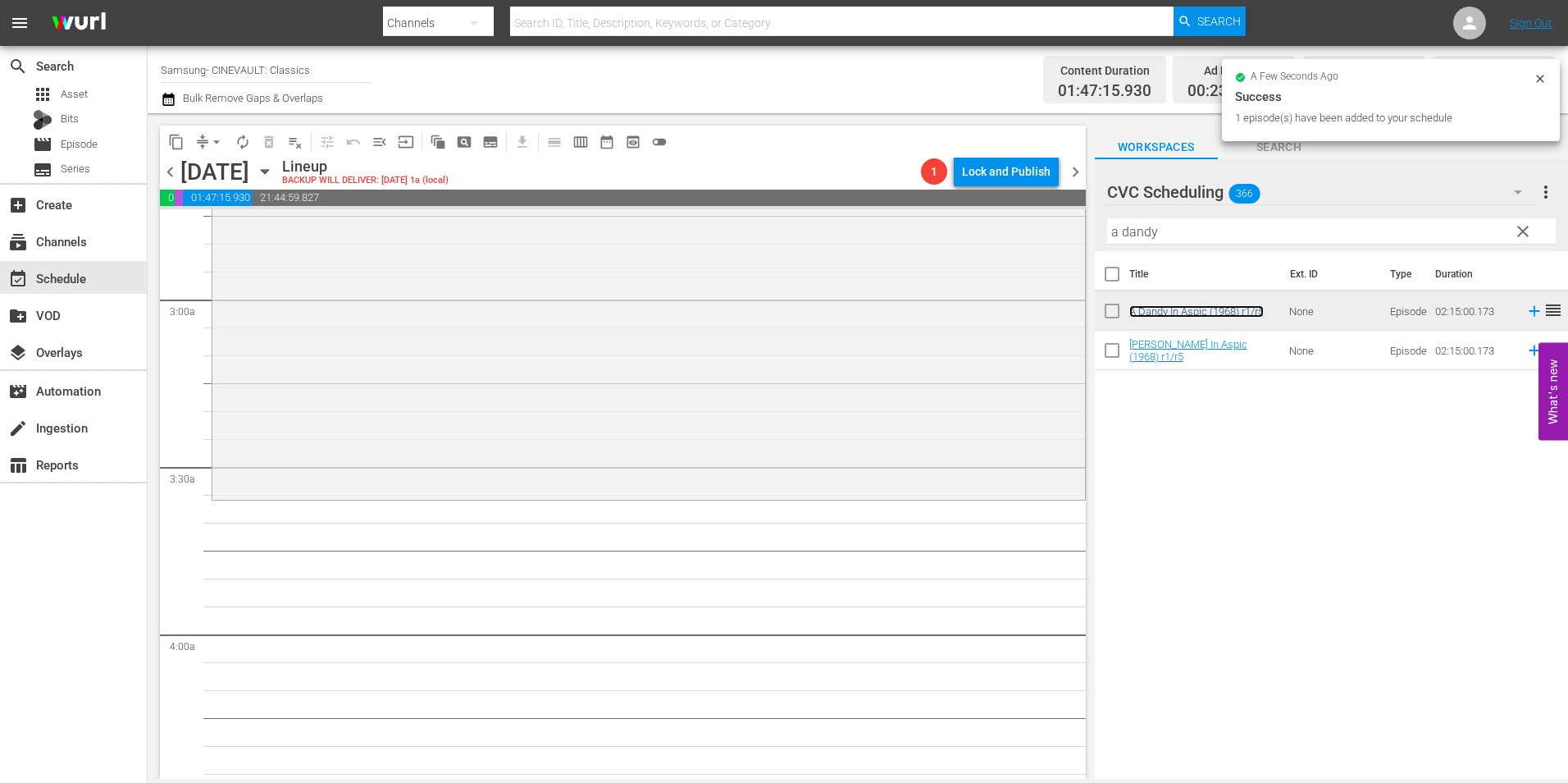
scroll to position [983, 0]
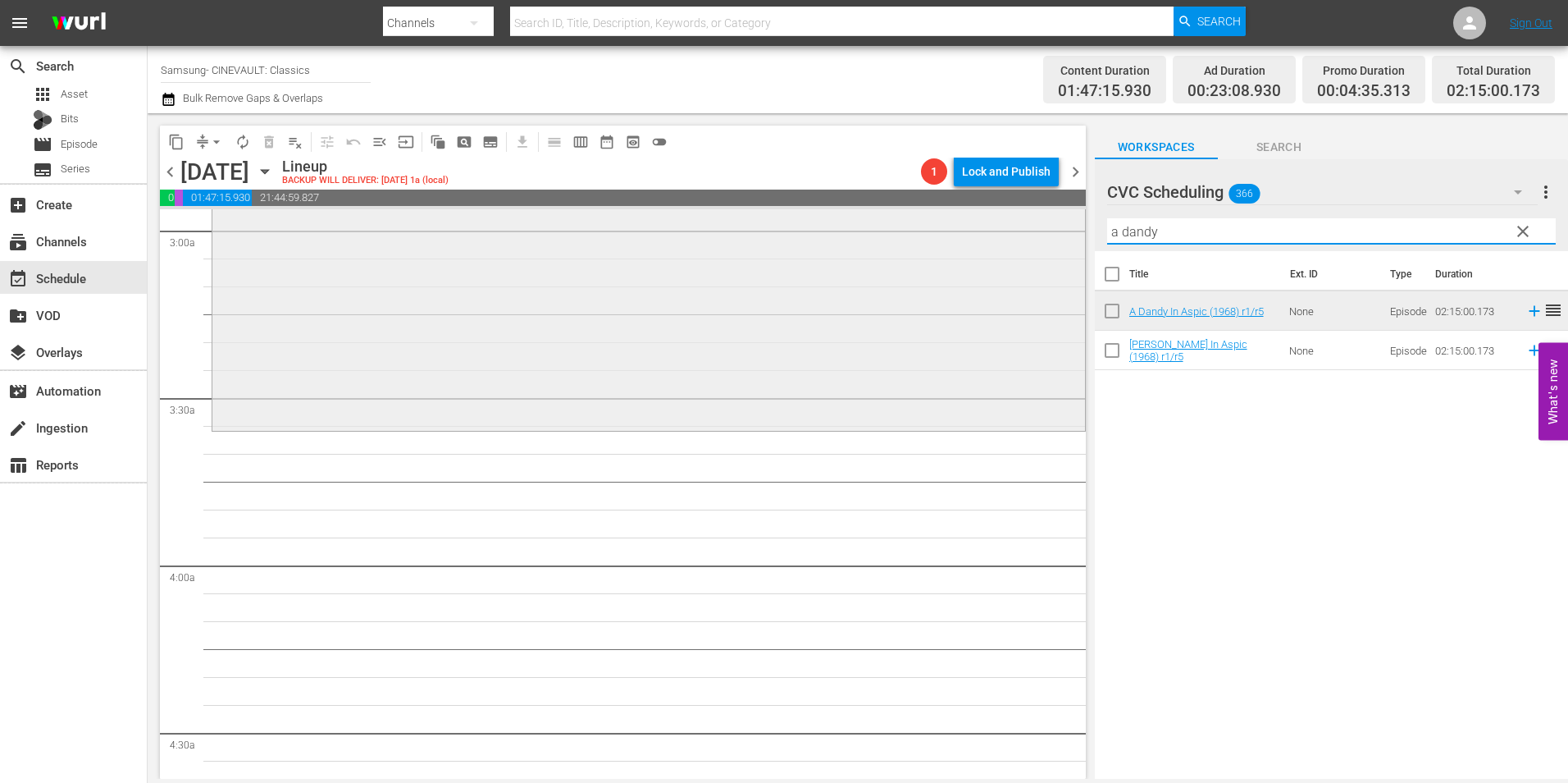
drag, startPoint x: 1180, startPoint y: 226, endPoint x: 1070, endPoint y: 226, distance: 110.0
click at [1070, 226] on div "content_copy compress arrow_drop_down autorenew_outlined delete_forever_outline…" at bounding box center [858, 446] width 1420 height 666
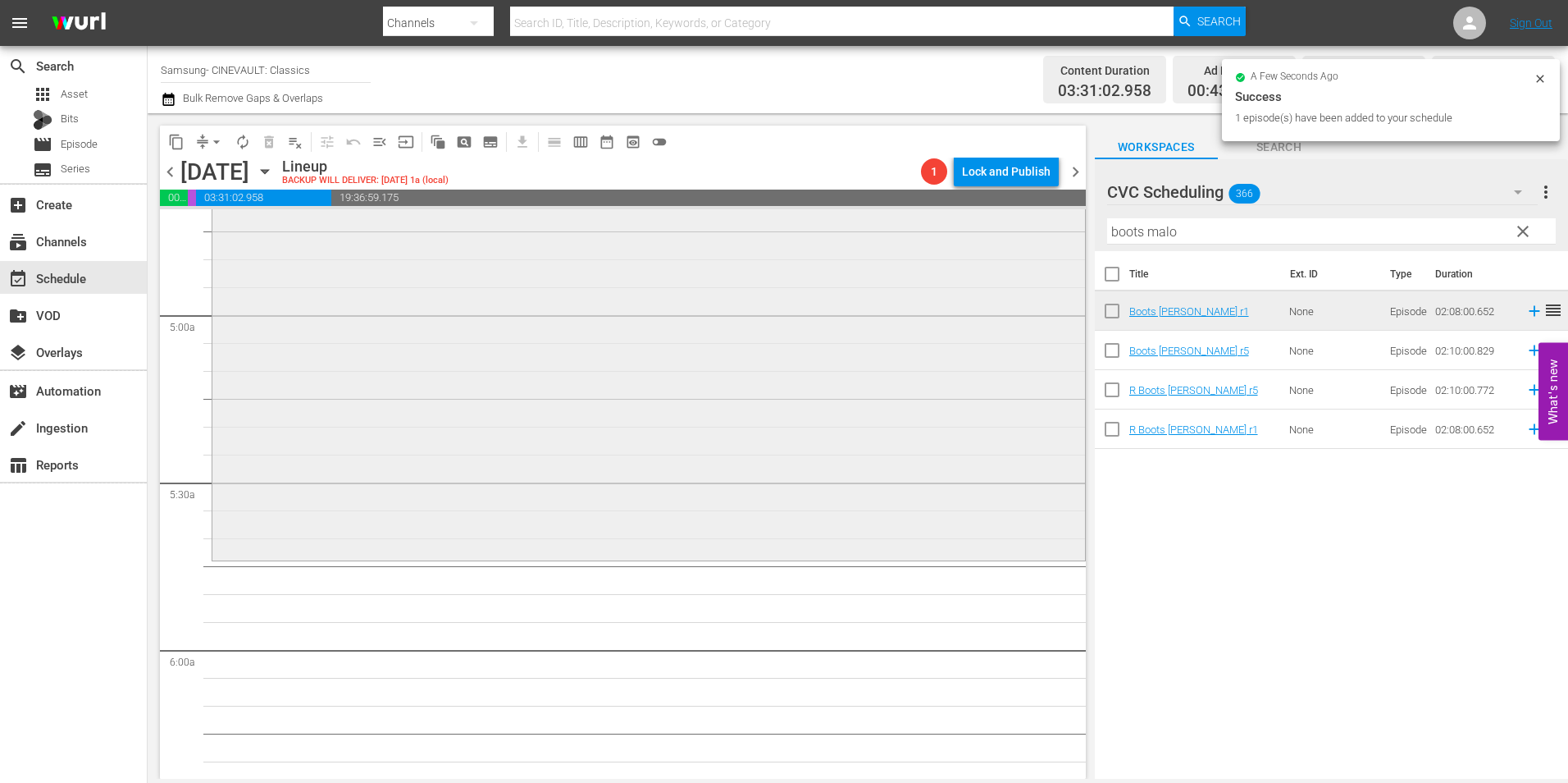
scroll to position [1639, 0]
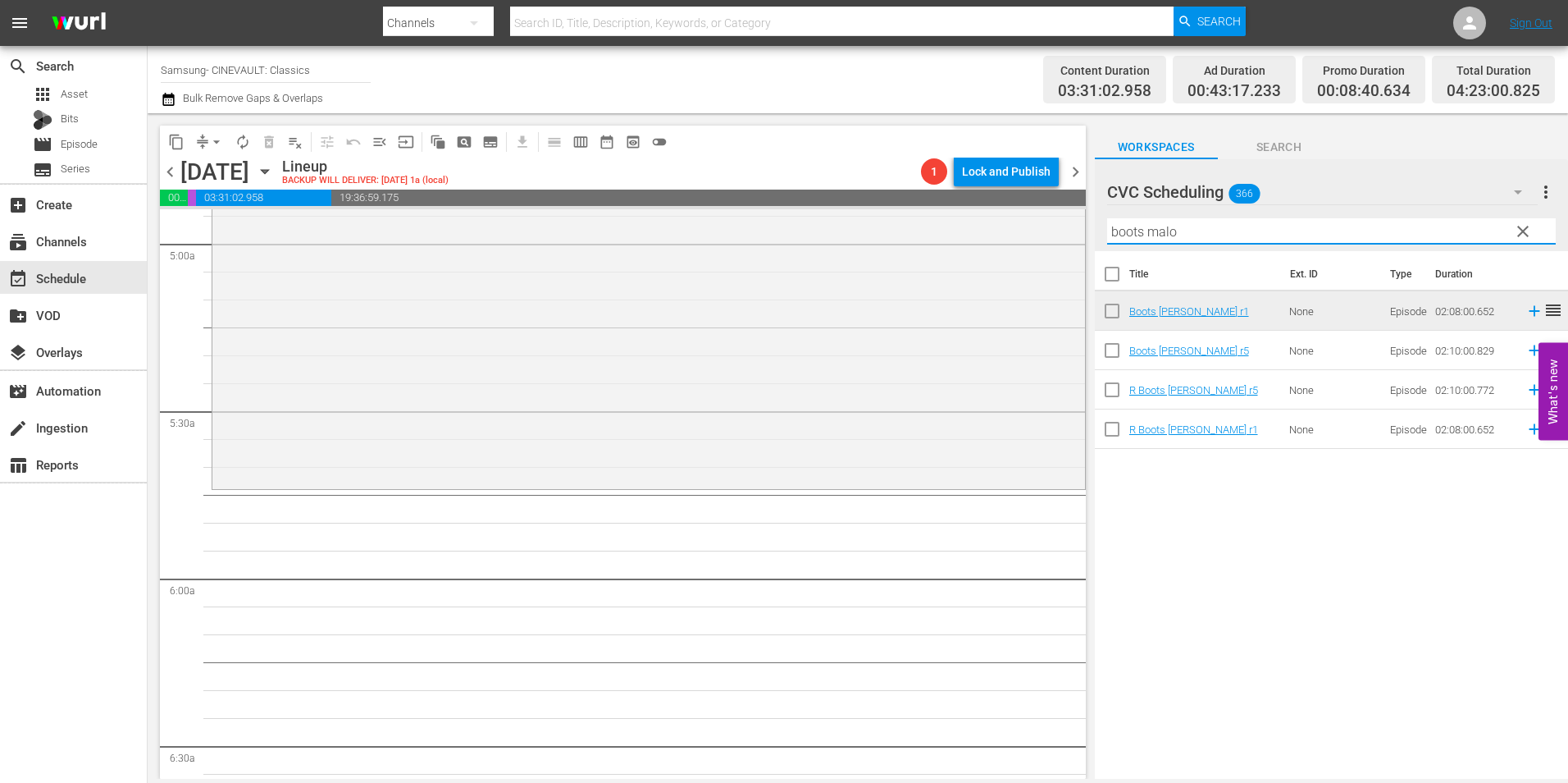
drag, startPoint x: 1248, startPoint y: 235, endPoint x: 1100, endPoint y: 226, distance: 148.3
click at [978, 215] on div "content_copy compress arrow_drop_down autorenew_outlined delete_forever_outline…" at bounding box center [858, 446] width 1420 height 666
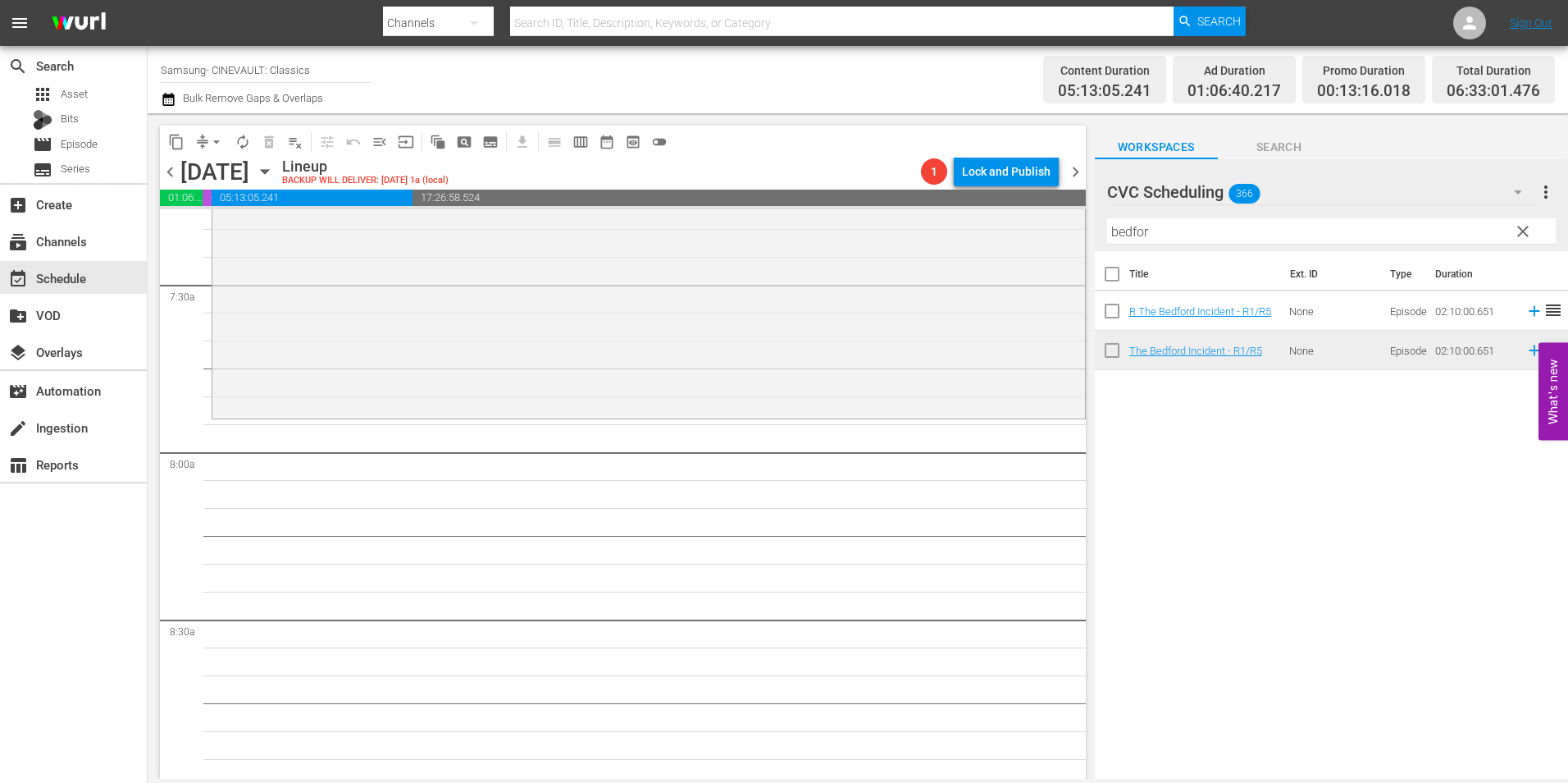
scroll to position [2460, 0]
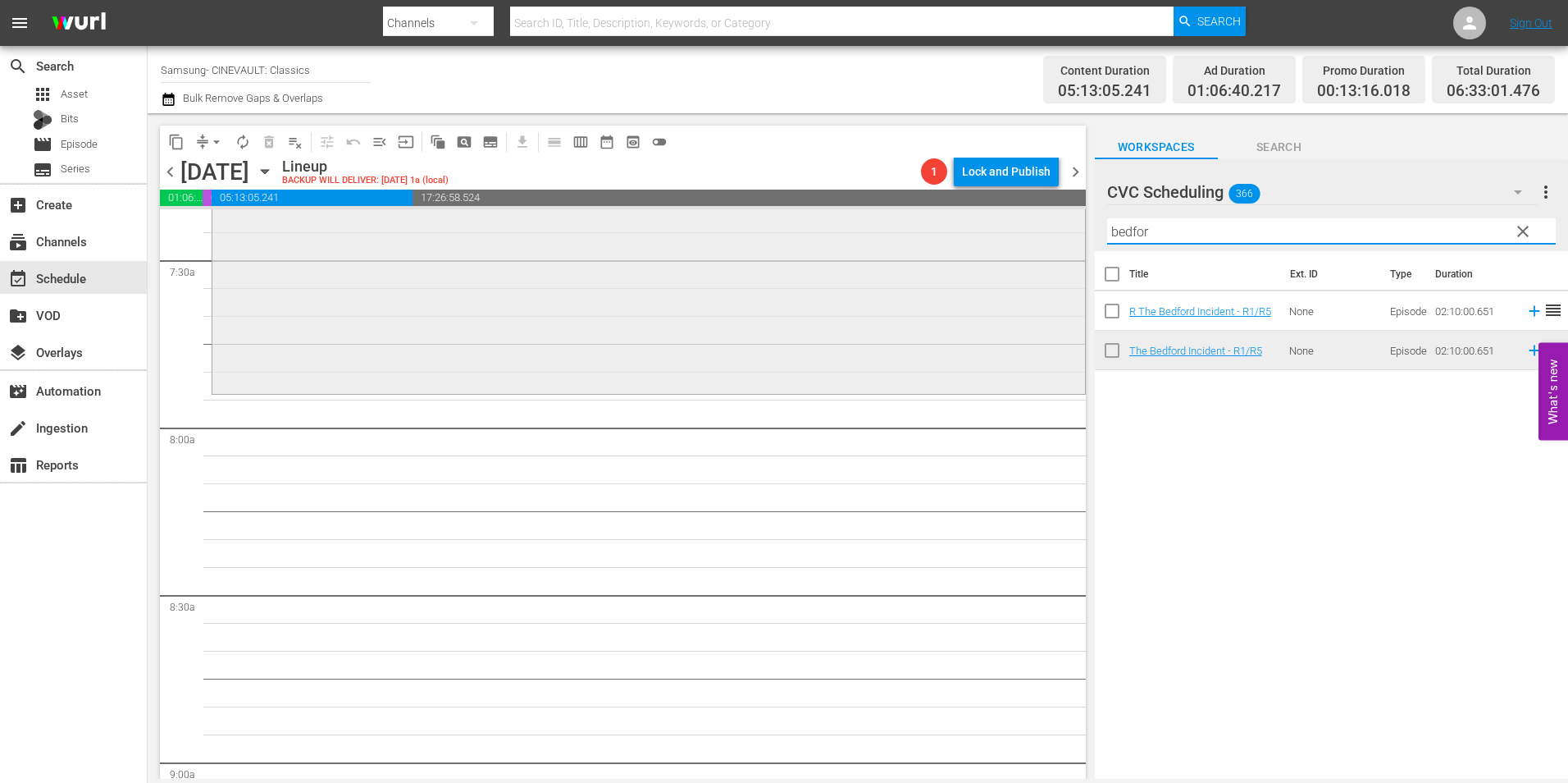
drag, startPoint x: 1189, startPoint y: 233, endPoint x: 970, endPoint y: 234, distance: 219.0
click at [970, 234] on div "content_copy compress arrow_drop_down autorenew_outlined delete_forever_outline…" at bounding box center [858, 446] width 1420 height 666
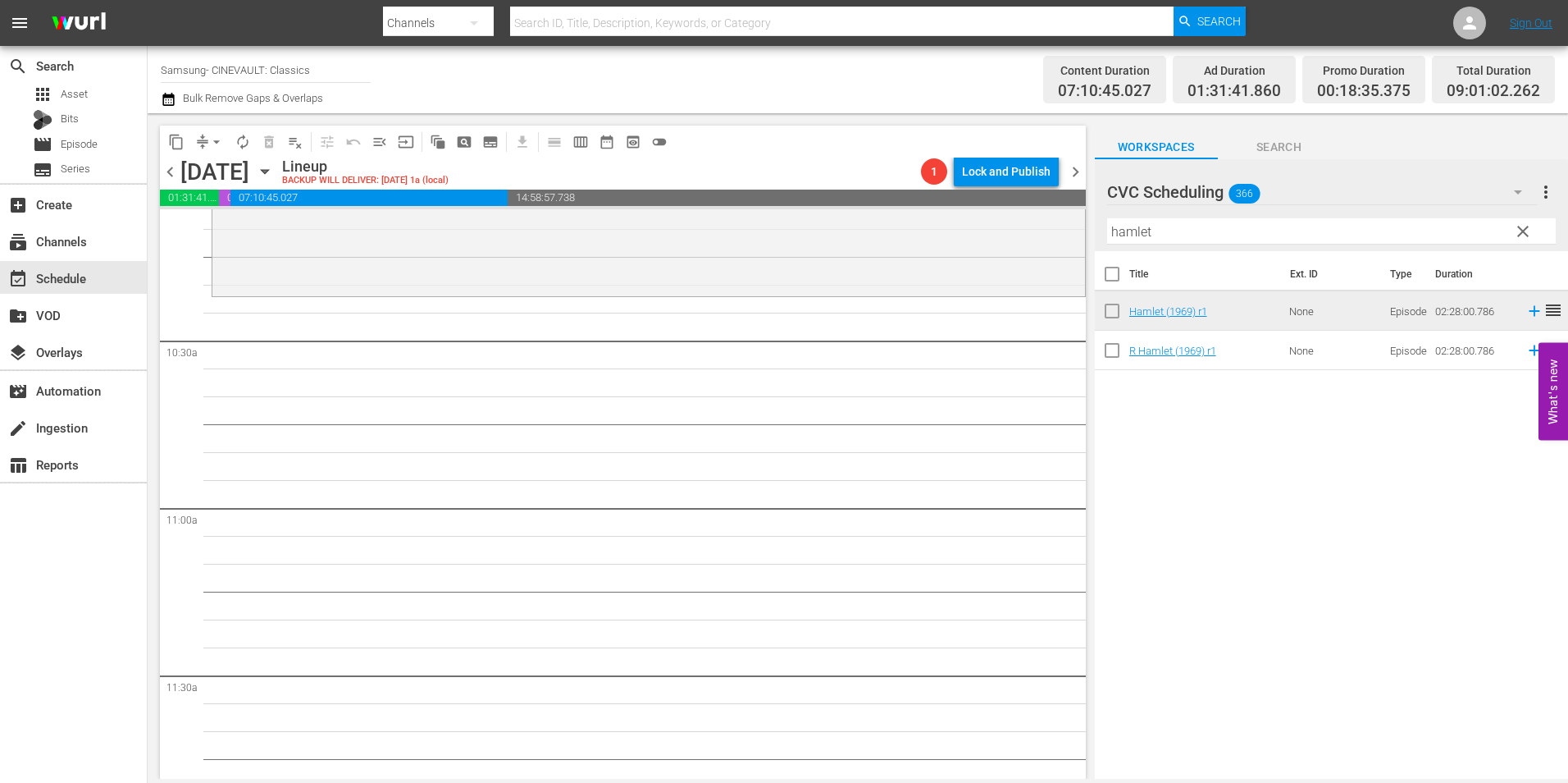
scroll to position [3444, 0]
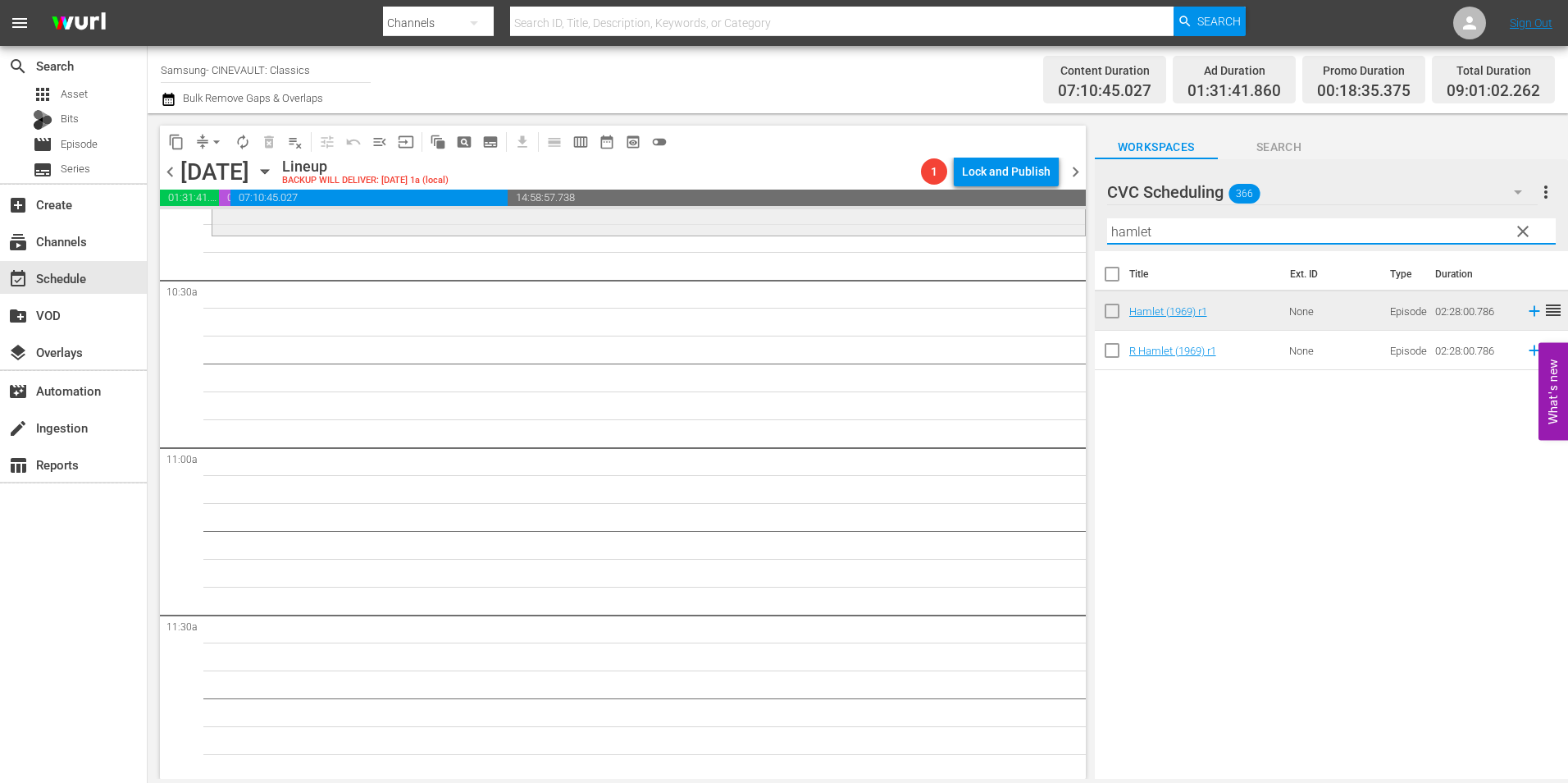
drag, startPoint x: 1188, startPoint y: 233, endPoint x: 1038, endPoint y: 225, distance: 150.2
click at [1038, 225] on div "content_copy compress arrow_drop_down autorenew_outlined delete_forever_outline…" at bounding box center [858, 446] width 1420 height 666
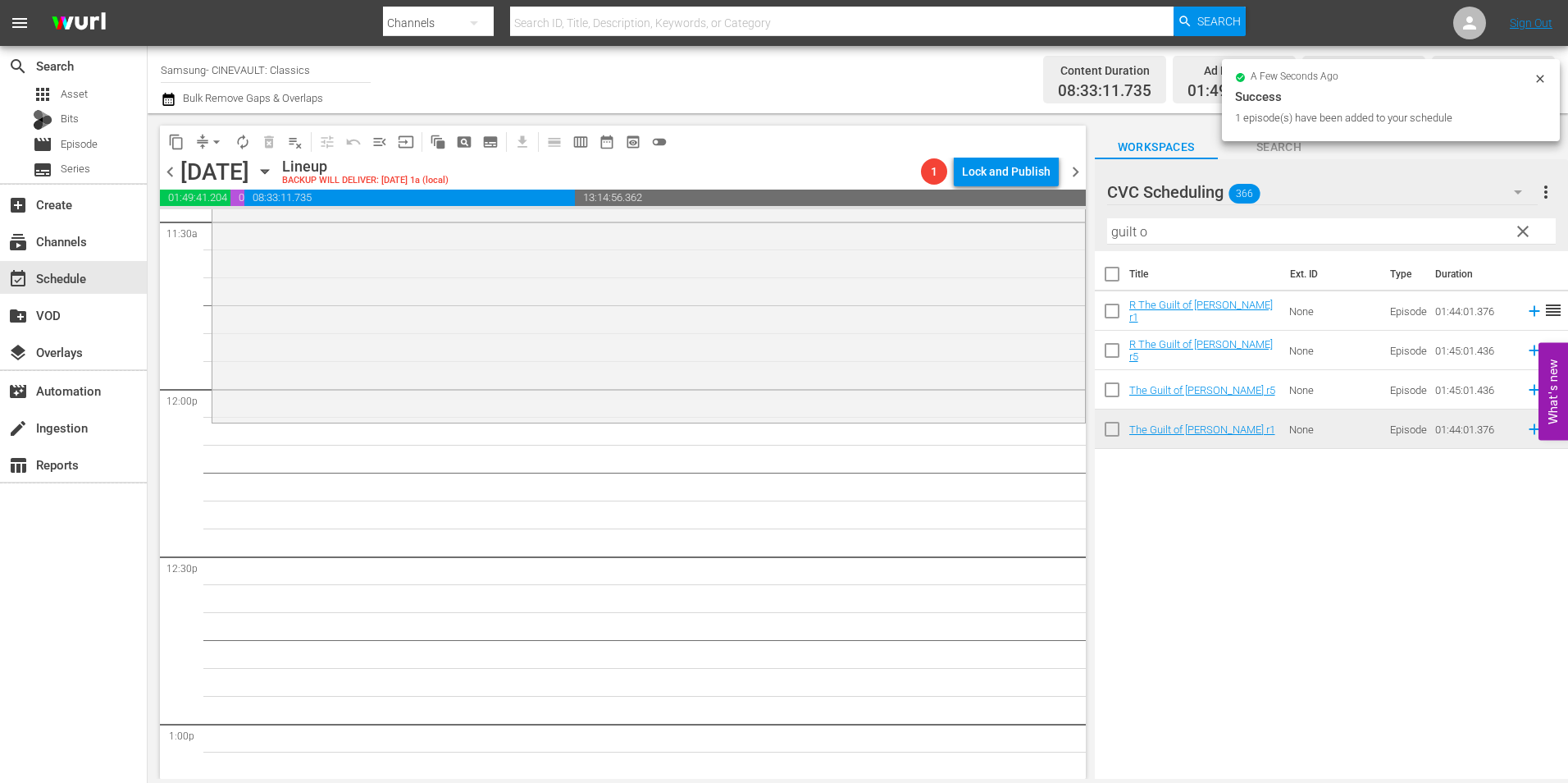
scroll to position [4018, 0]
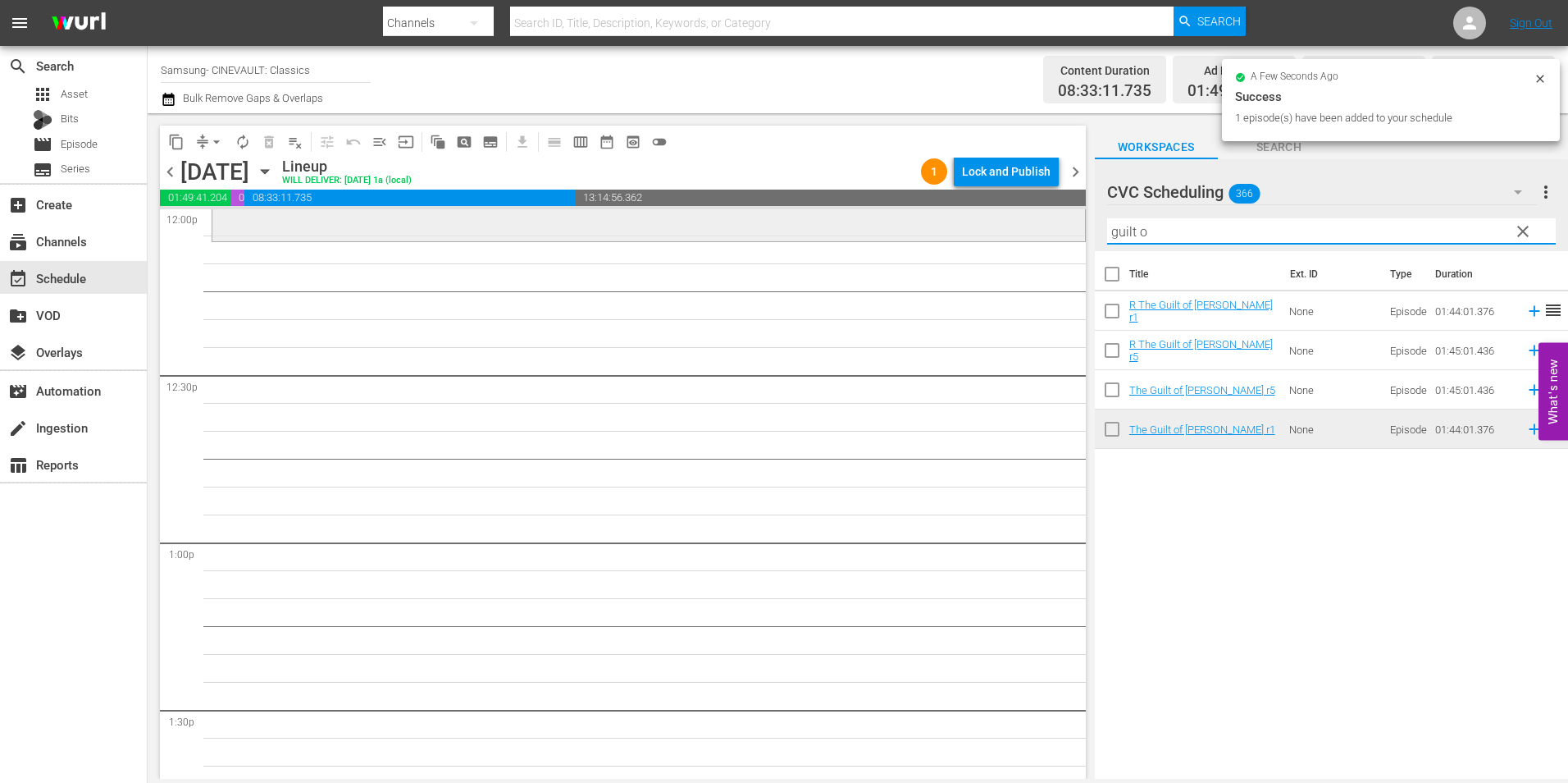
drag, startPoint x: 1156, startPoint y: 237, endPoint x: 1004, endPoint y: 240, distance: 152.0
click at [1004, 240] on div "content_copy compress arrow_drop_down autorenew_outlined delete_forever_outline…" at bounding box center [858, 446] width 1420 height 666
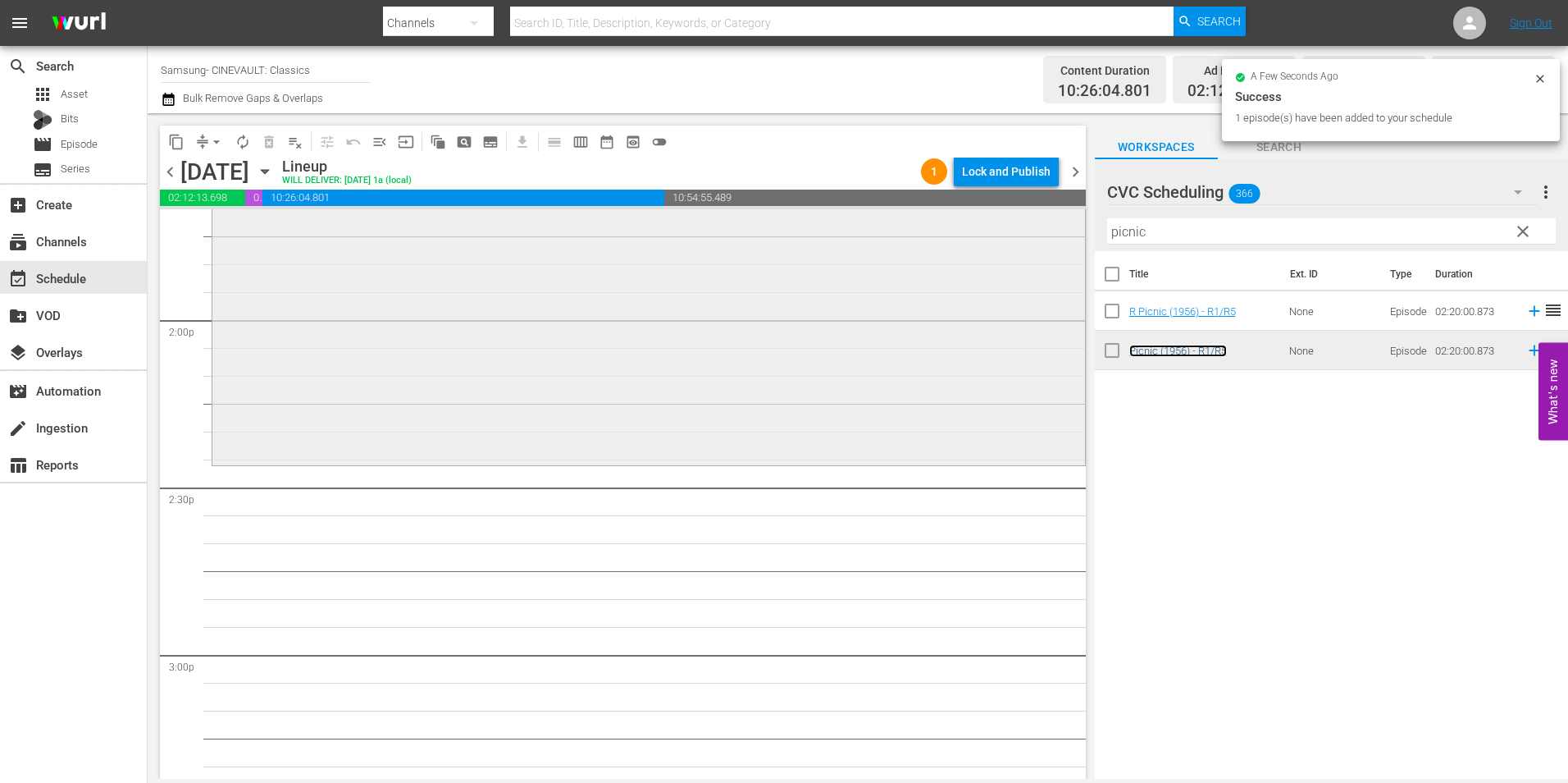
scroll to position [4592, 0]
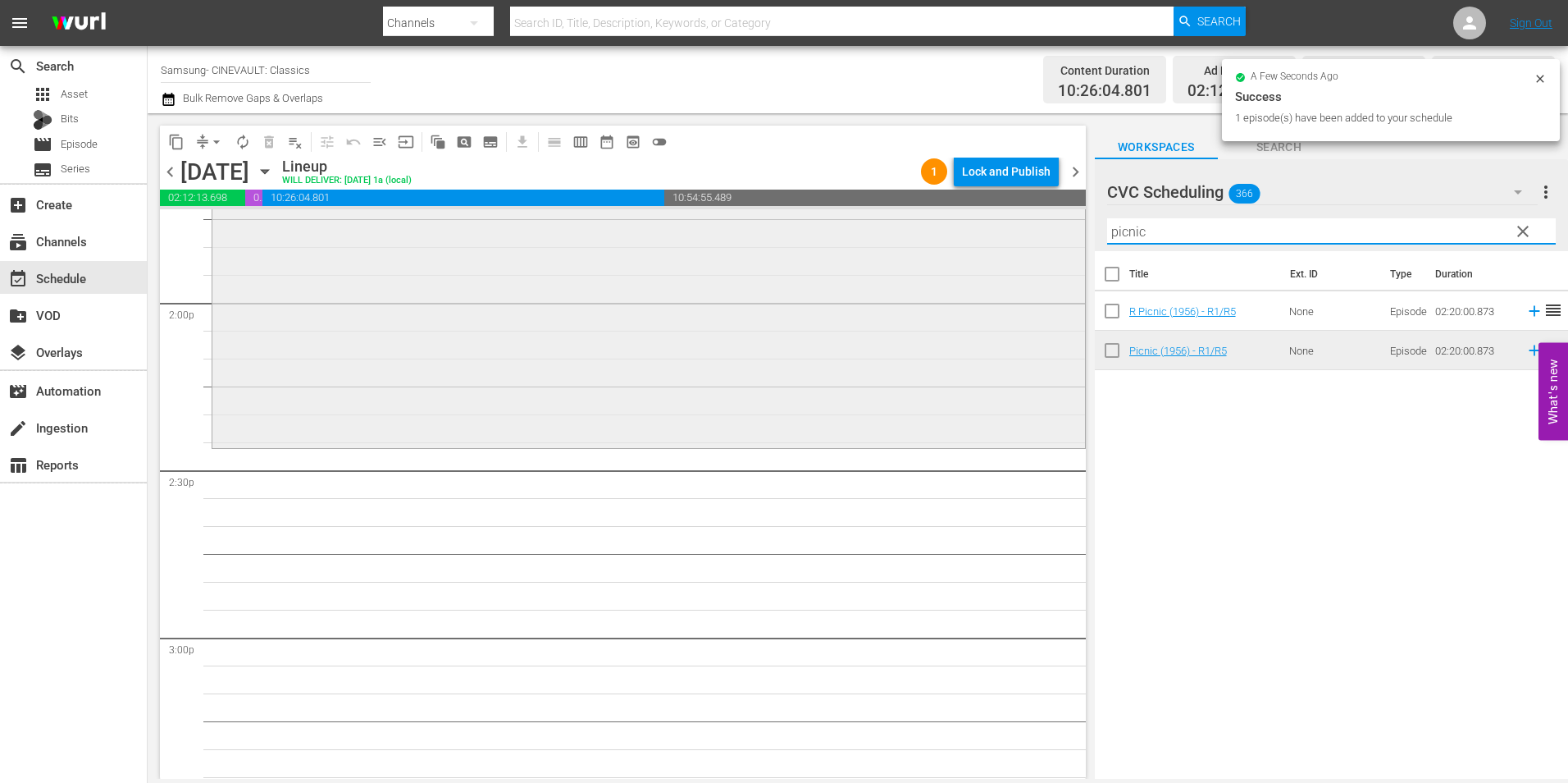
drag, startPoint x: 1180, startPoint y: 228, endPoint x: 1027, endPoint y: 229, distance: 153.0
click at [1027, 229] on div "content_copy compress arrow_drop_down autorenew_outlined delete_forever_outline…" at bounding box center [858, 446] width 1420 height 666
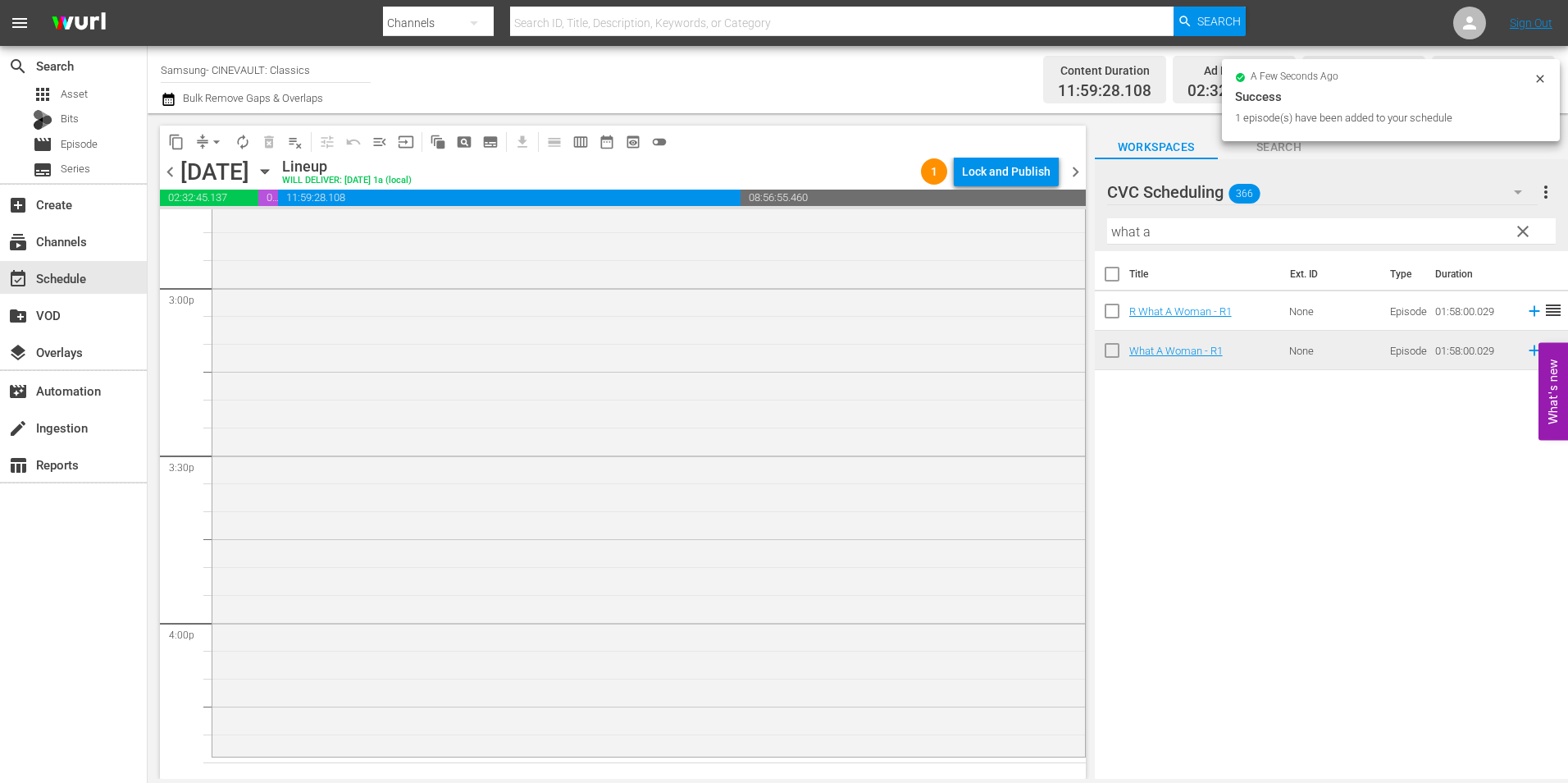
scroll to position [5166, 0]
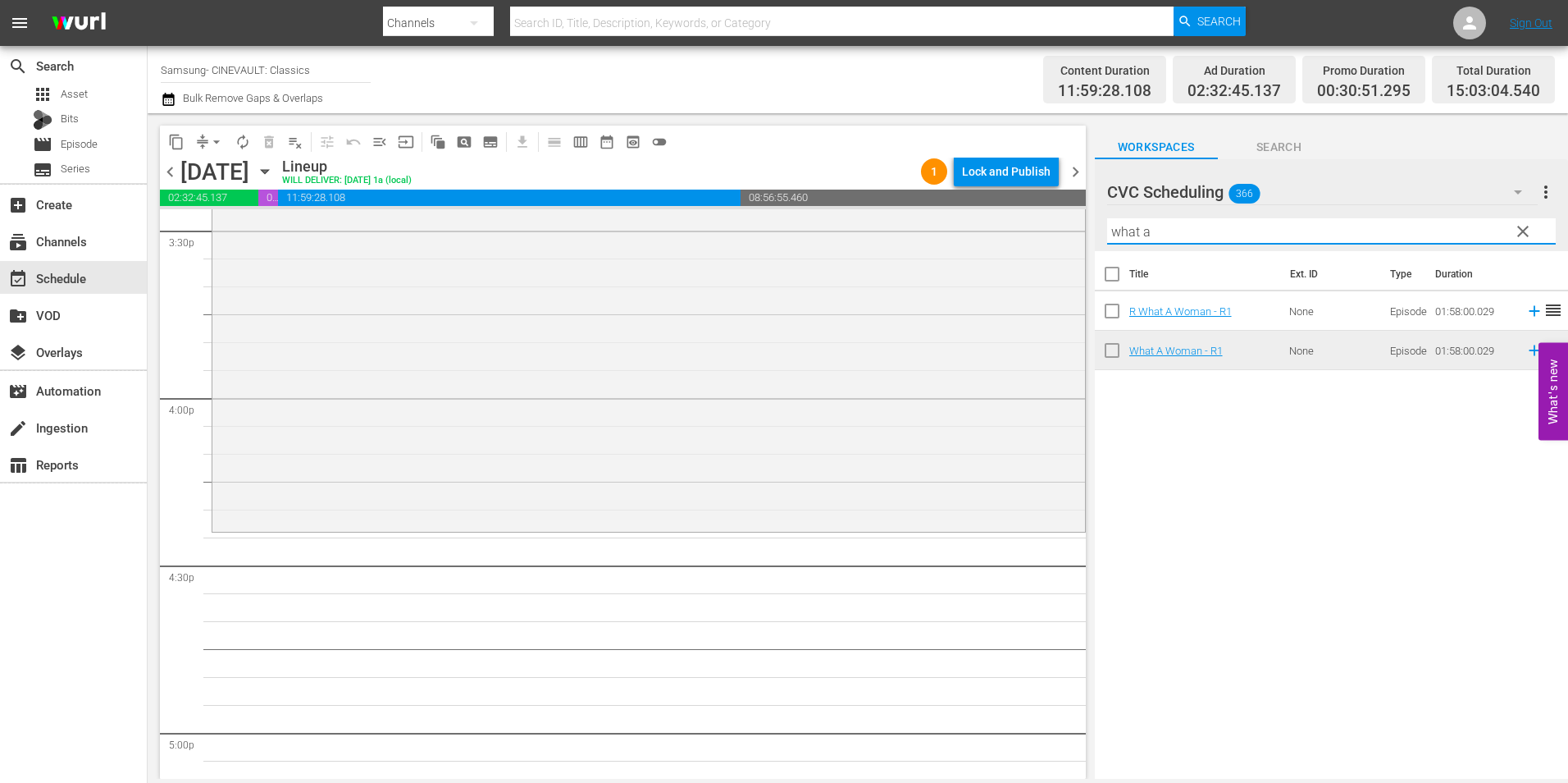
drag, startPoint x: 1202, startPoint y: 229, endPoint x: 1095, endPoint y: 245, distance: 108.2
click at [1063, 245] on div "content_copy compress arrow_drop_down autorenew_outlined delete_forever_outline…" at bounding box center [858, 446] width 1420 height 666
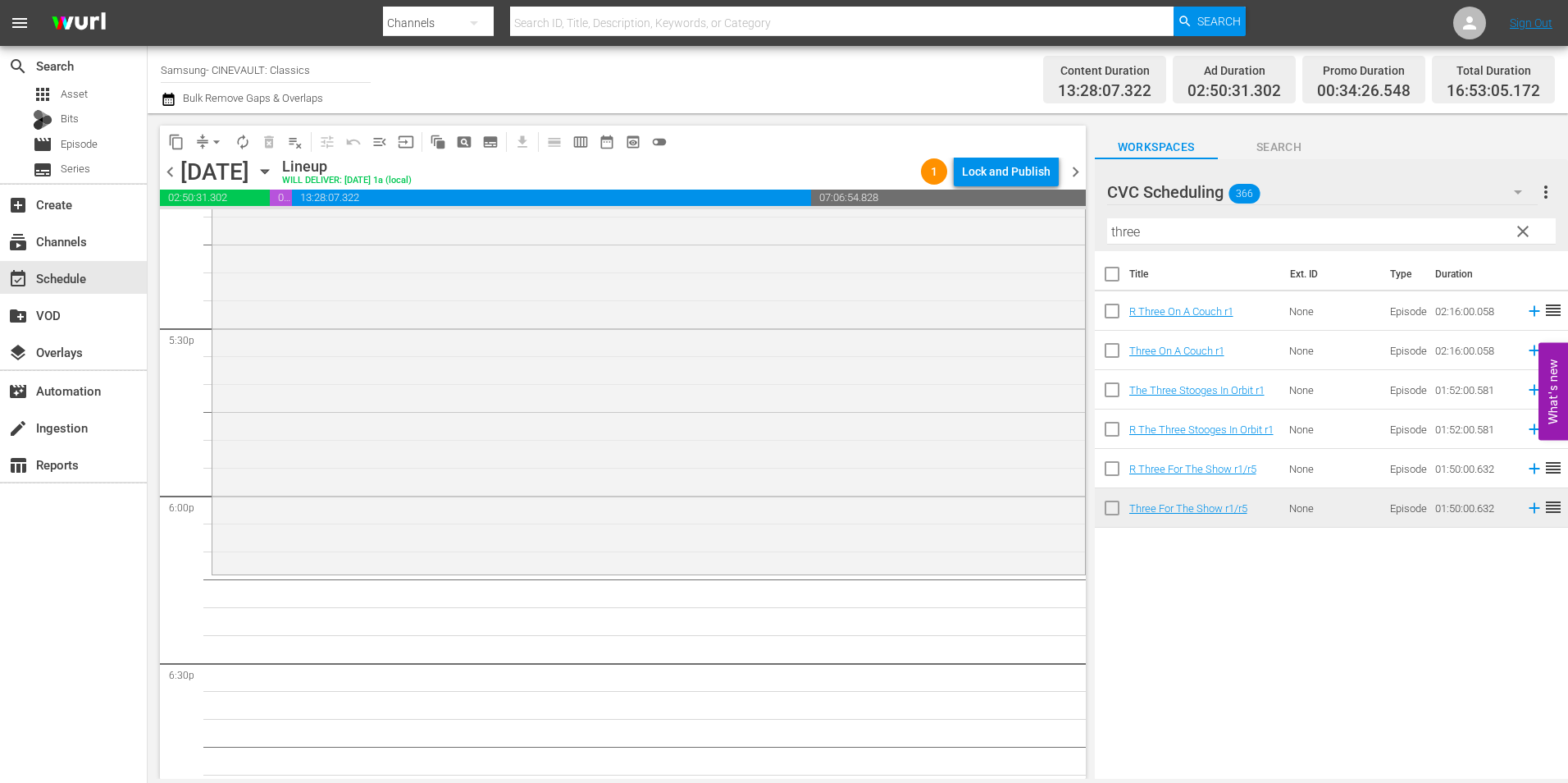
scroll to position [5741, 0]
drag, startPoint x: 1153, startPoint y: 239, endPoint x: 1083, endPoint y: 234, distance: 70.2
click at [1083, 234] on div "content_copy compress arrow_drop_down autorenew_outlined delete_forever_outline…" at bounding box center [858, 446] width 1420 height 666
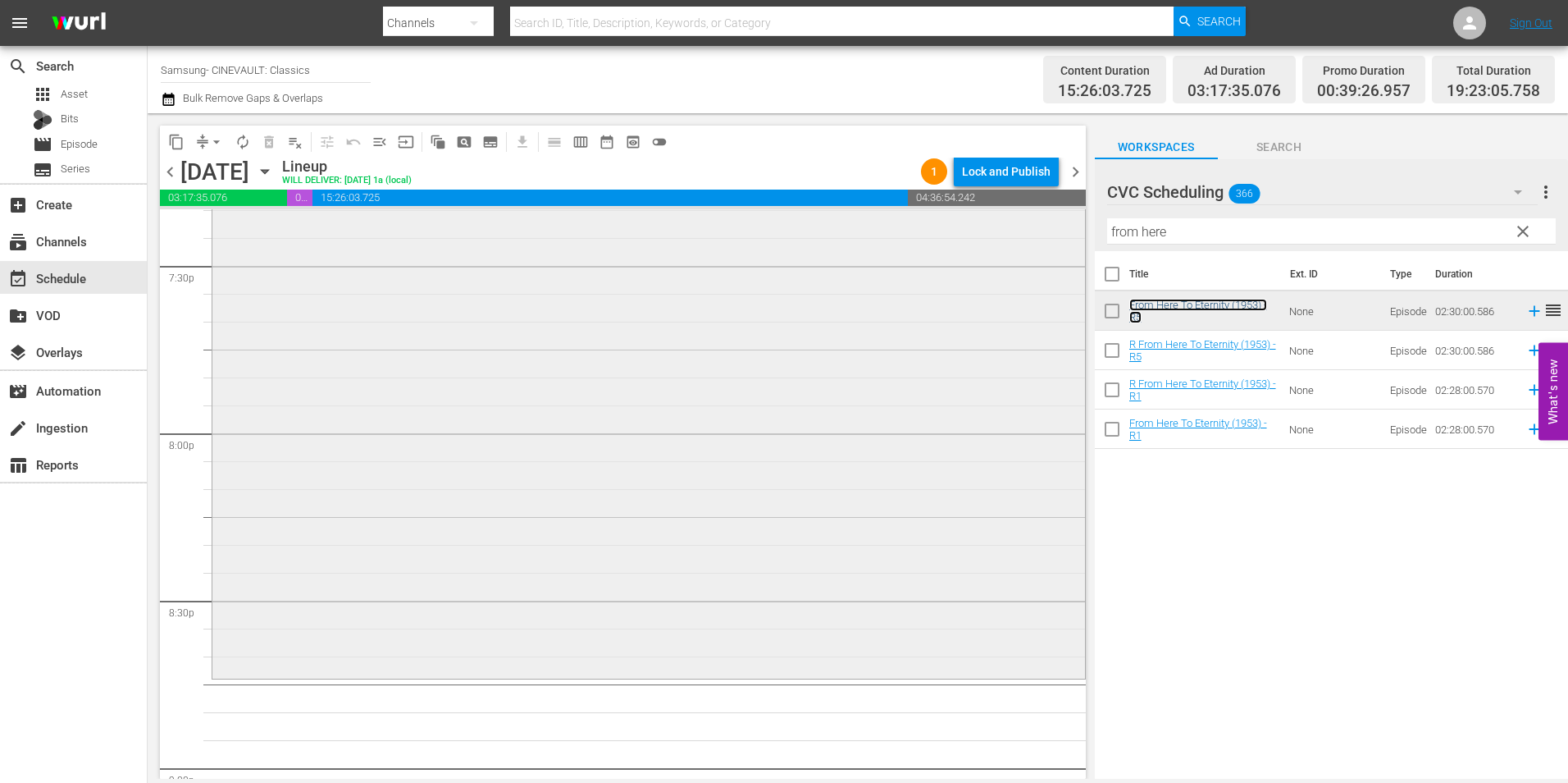
scroll to position [6561, 0]
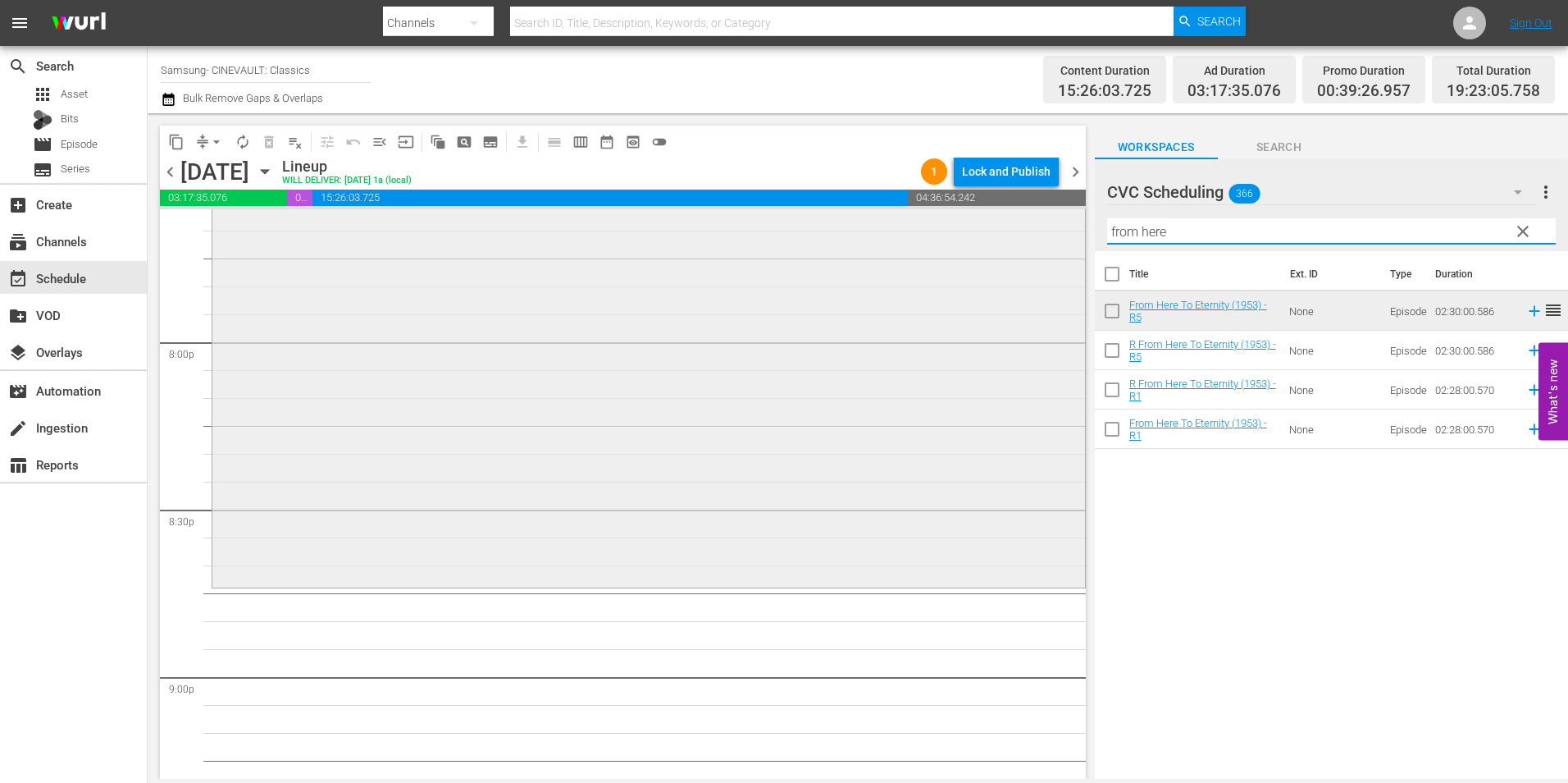
drag, startPoint x: 1195, startPoint y: 231, endPoint x: 968, endPoint y: 247, distance: 227.6
click at [968, 247] on div "content_copy compress arrow_drop_down autorenew_outlined delete_forever_outline…" at bounding box center [858, 446] width 1420 height 666
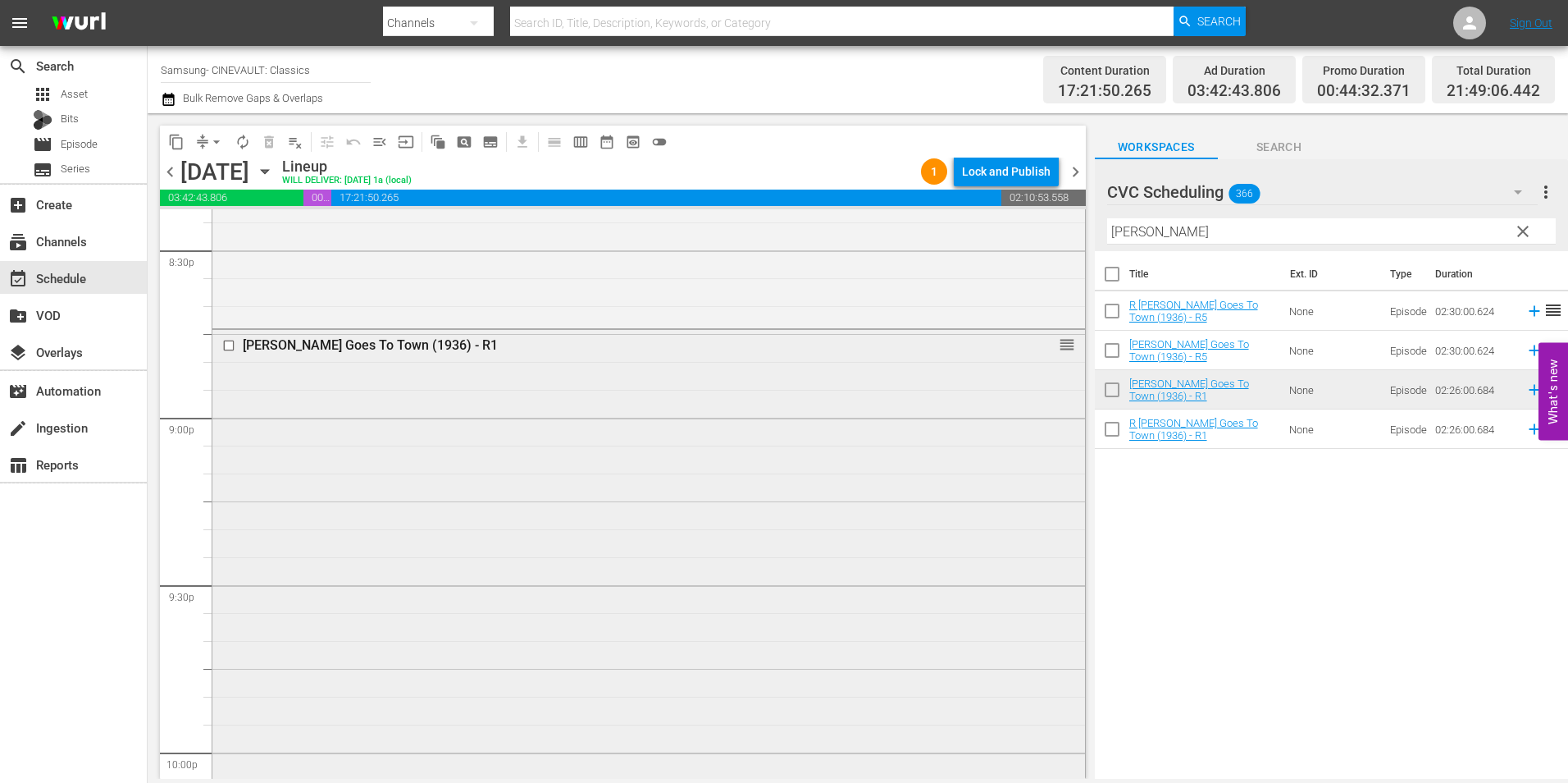
scroll to position [7464, 0]
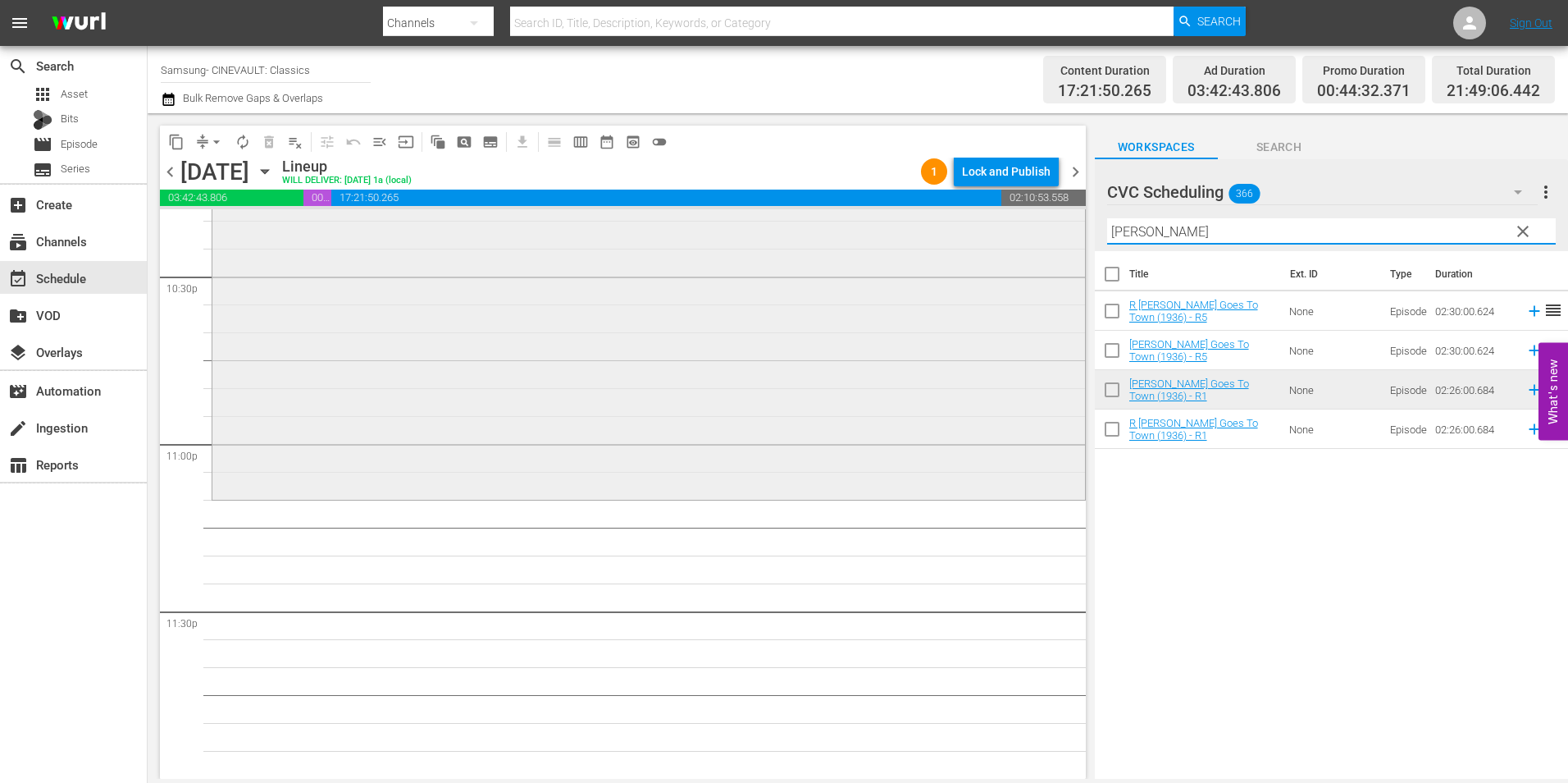
drag, startPoint x: 1141, startPoint y: 237, endPoint x: 1020, endPoint y: 237, distance: 121.0
click at [1020, 237] on div "content_copy compress arrow_drop_down autorenew_outlined delete_forever_outline…" at bounding box center [858, 446] width 1420 height 666
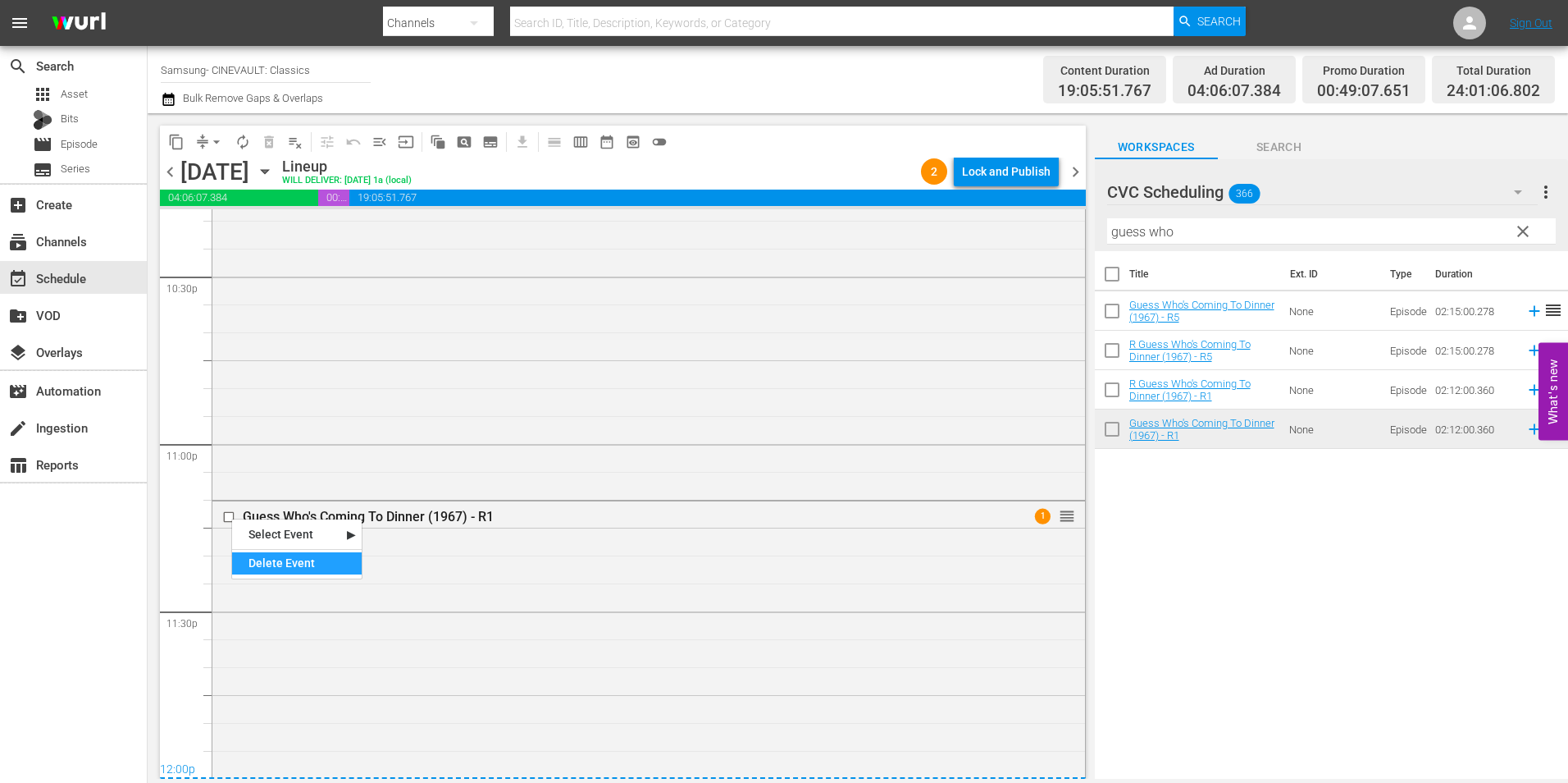
click at [296, 566] on div "Delete Event" at bounding box center [296, 563] width 130 height 22
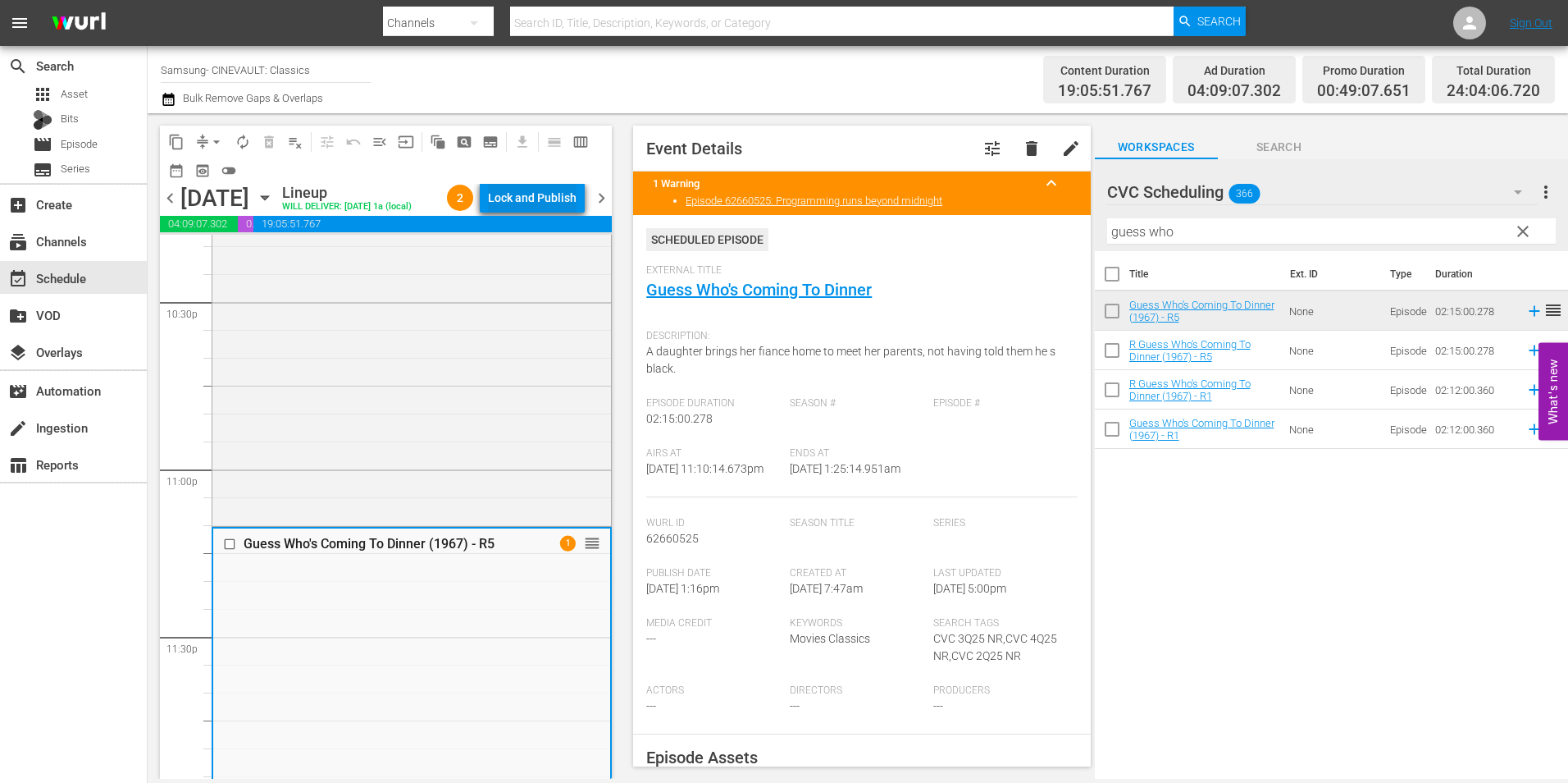
click at [549, 200] on div "Lock and Publish" at bounding box center [532, 197] width 88 height 30
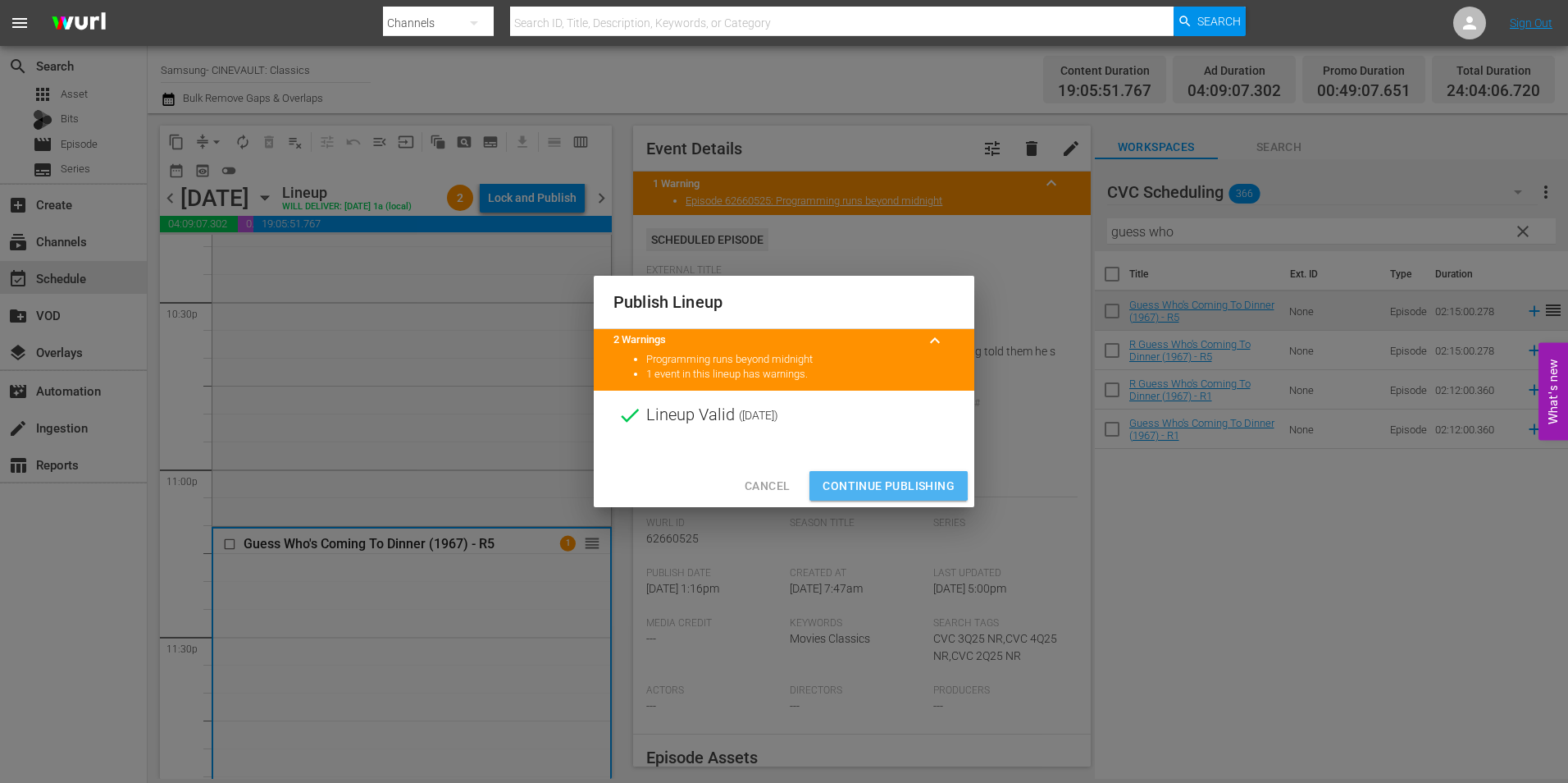
click at [854, 482] on span "Continue Publishing" at bounding box center [887, 486] width 132 height 20
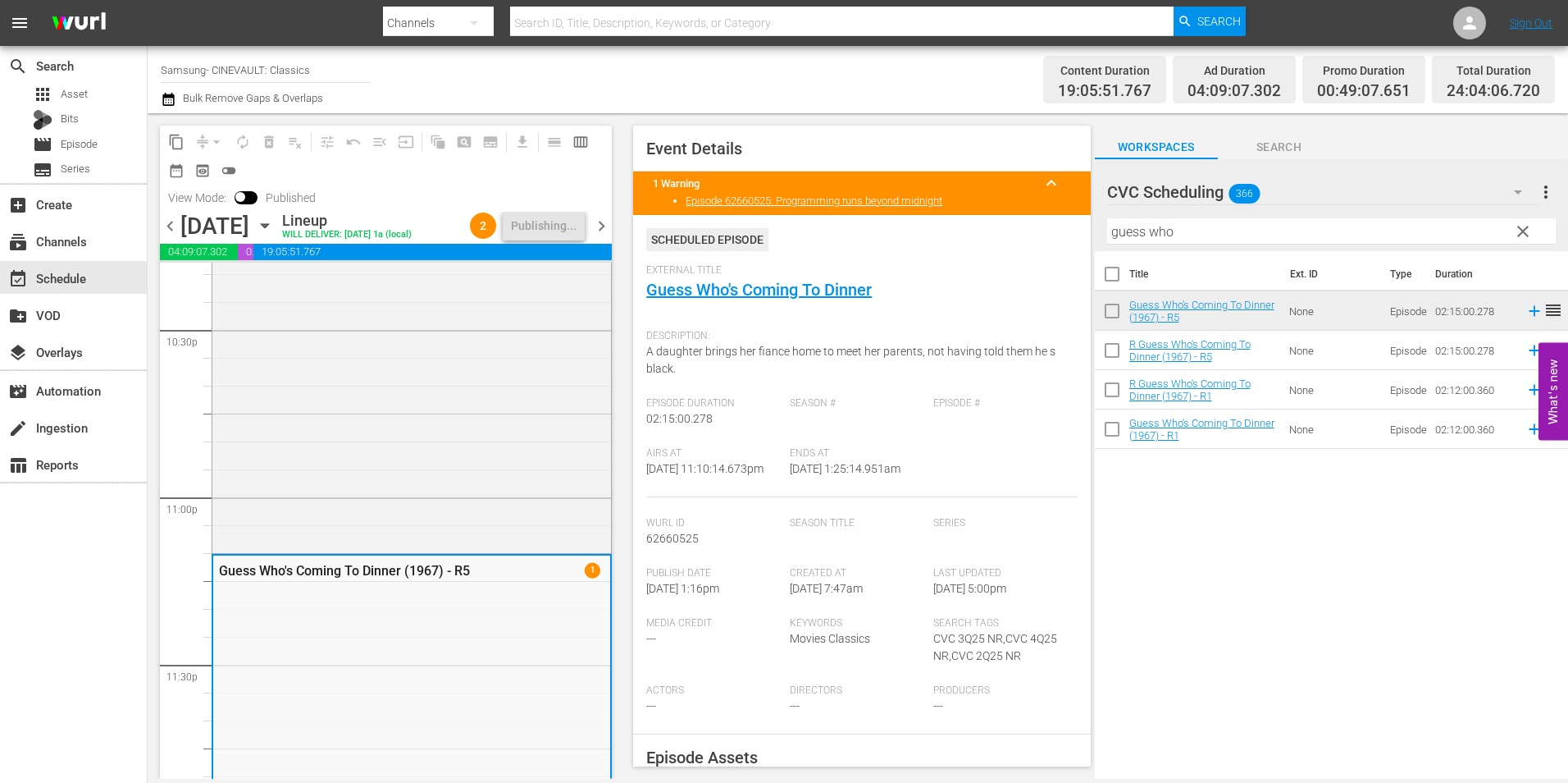
click at [610, 226] on span "chevron_right" at bounding box center [601, 225] width 20 height 20
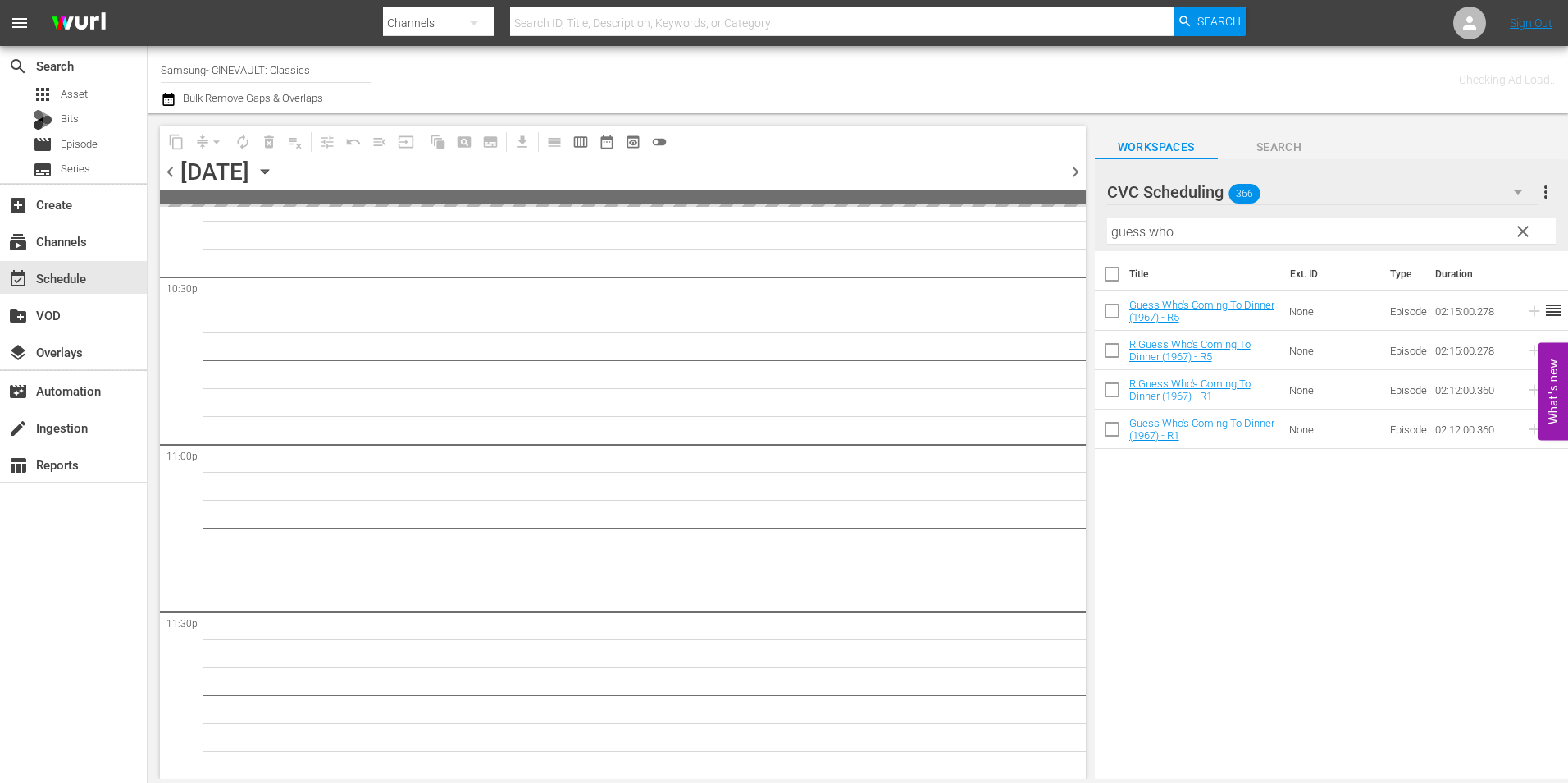
scroll to position [7461, 0]
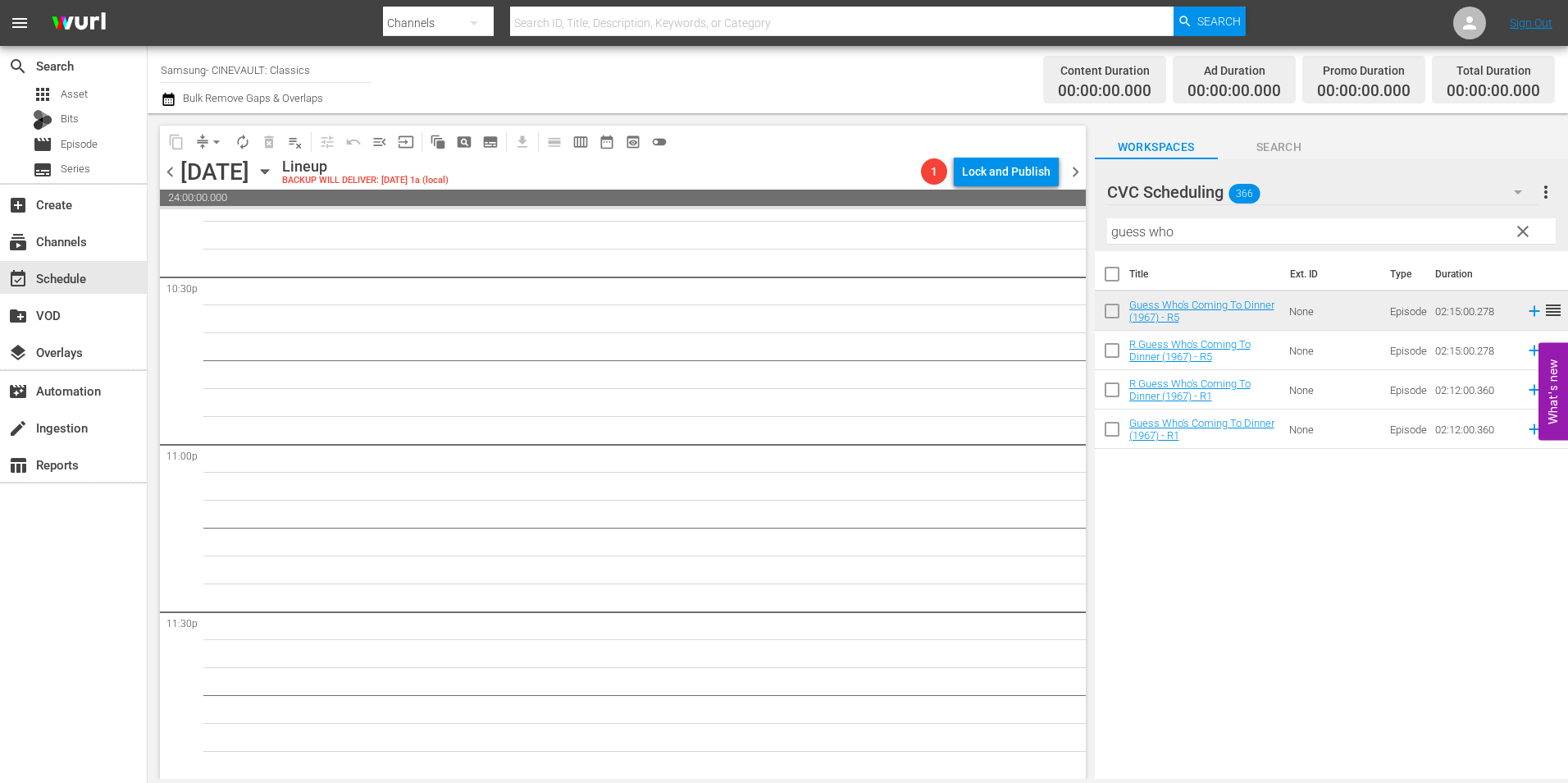
click at [169, 165] on span "chevron_left" at bounding box center [169, 171] width 20 height 20
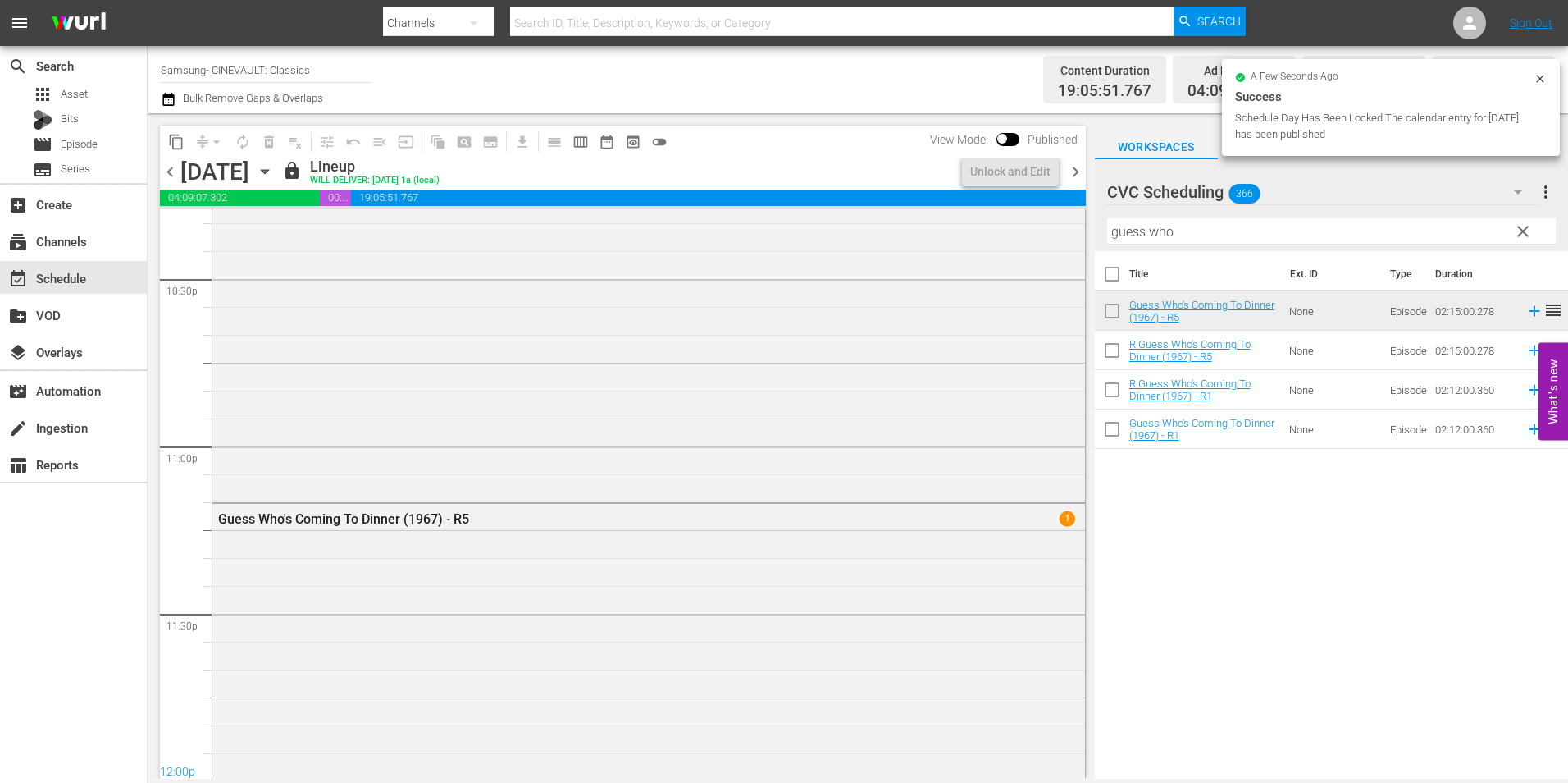
scroll to position [7464, 0]
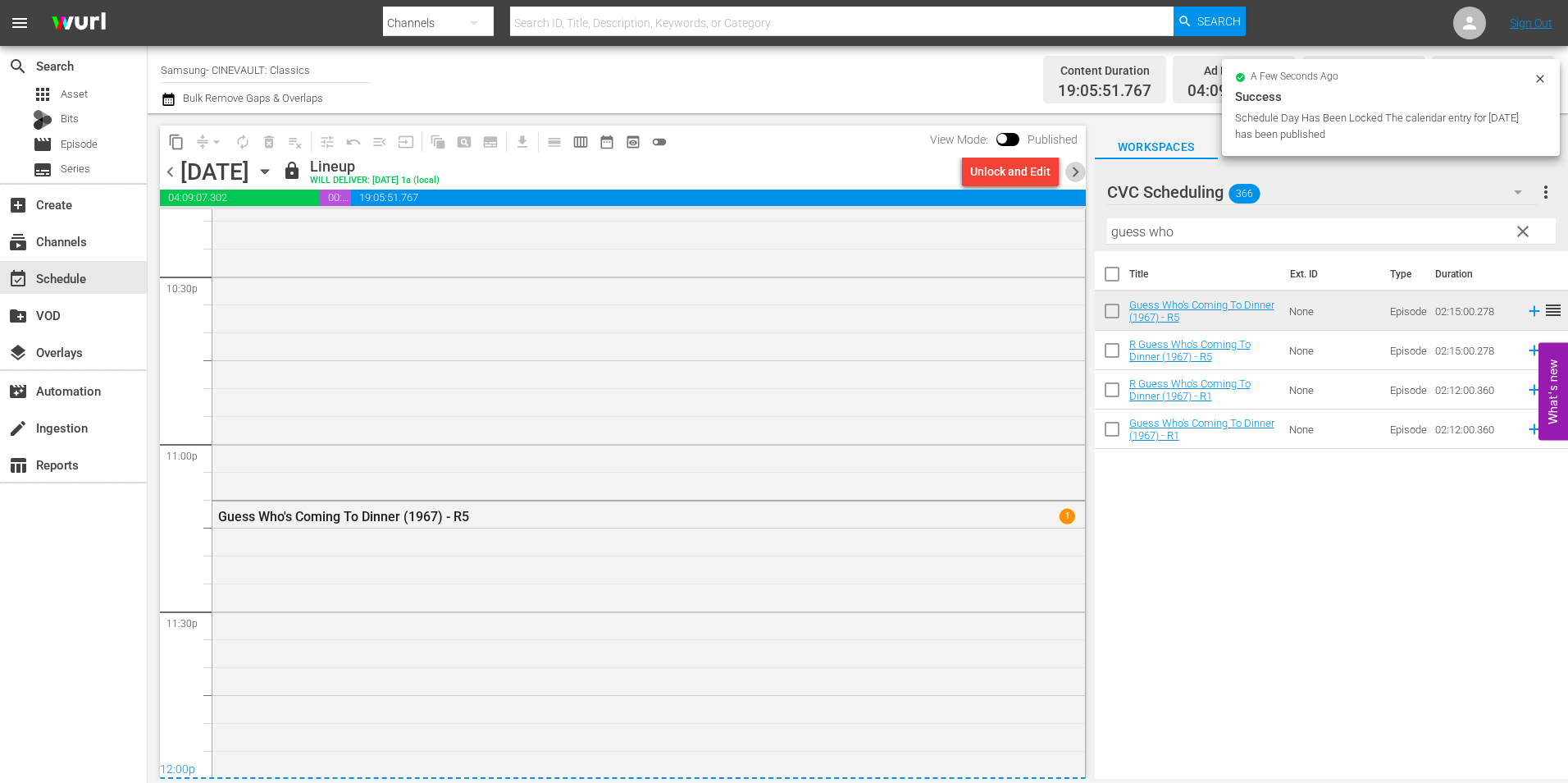
click at [1075, 170] on span "chevron_right" at bounding box center [1075, 171] width 20 height 20
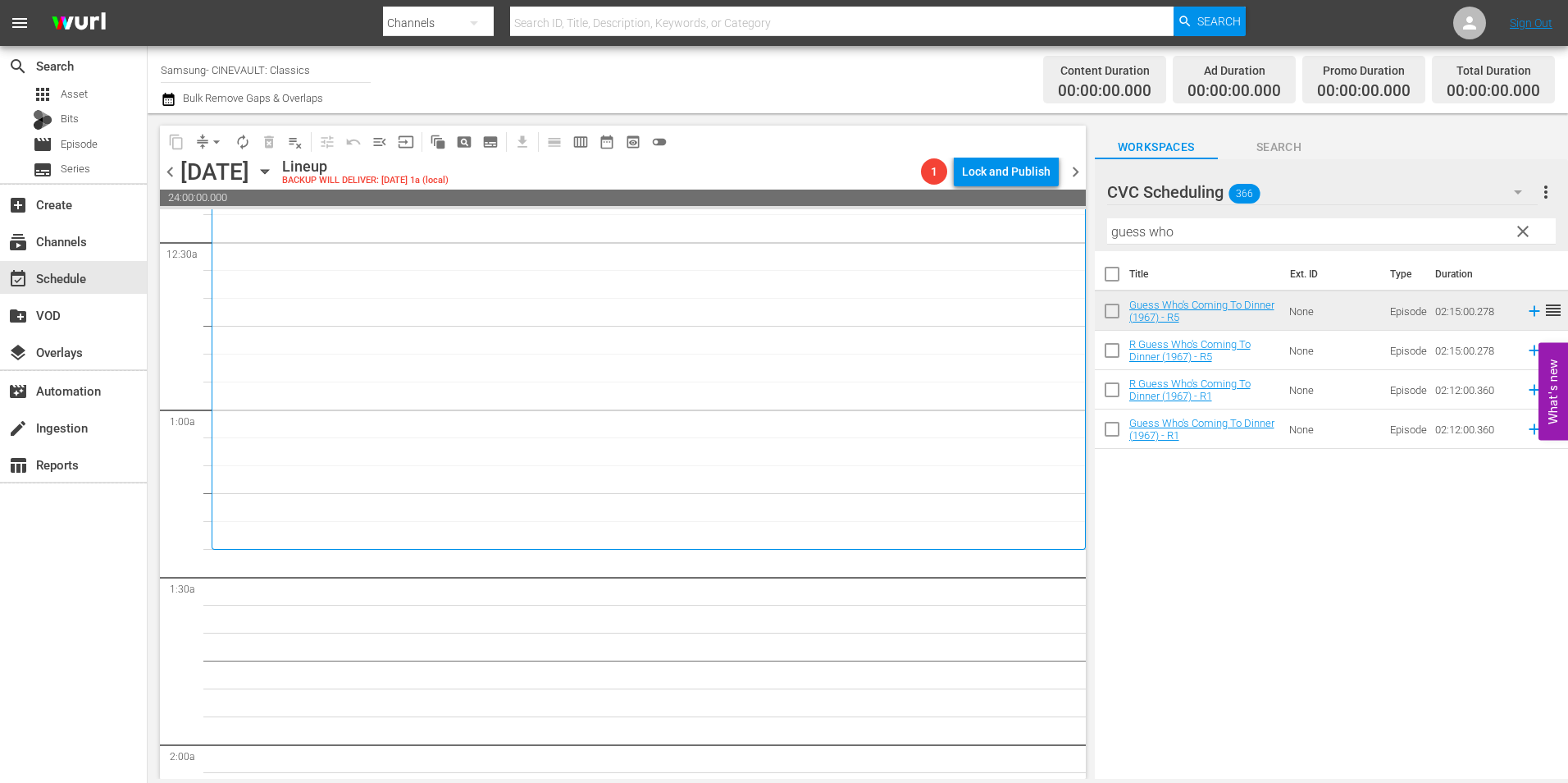
scroll to position [410, 0]
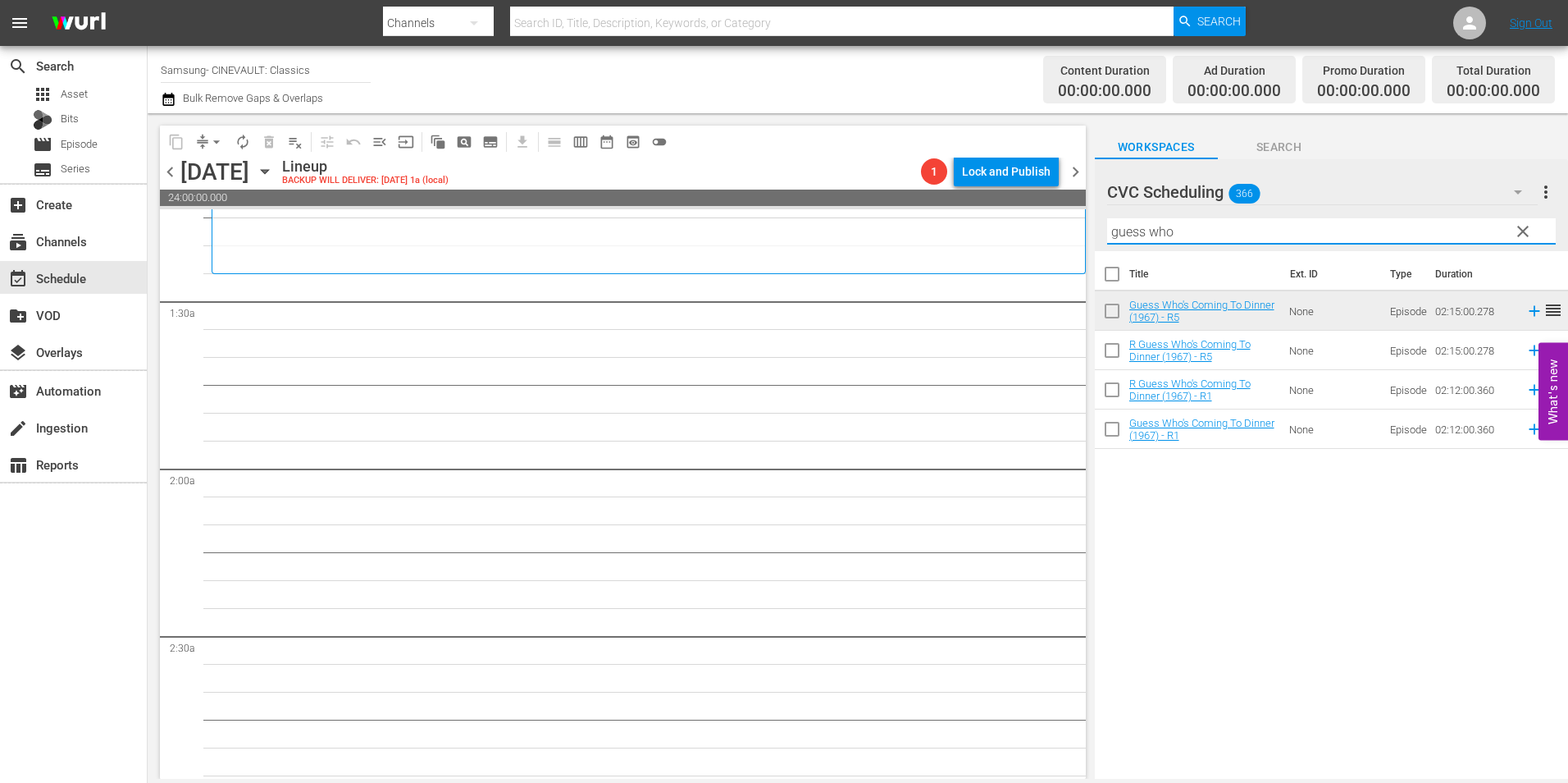
drag, startPoint x: 1151, startPoint y: 237, endPoint x: 1112, endPoint y: 236, distance: 39.0
click at [1112, 236] on input "guess who" at bounding box center [1331, 231] width 448 height 26
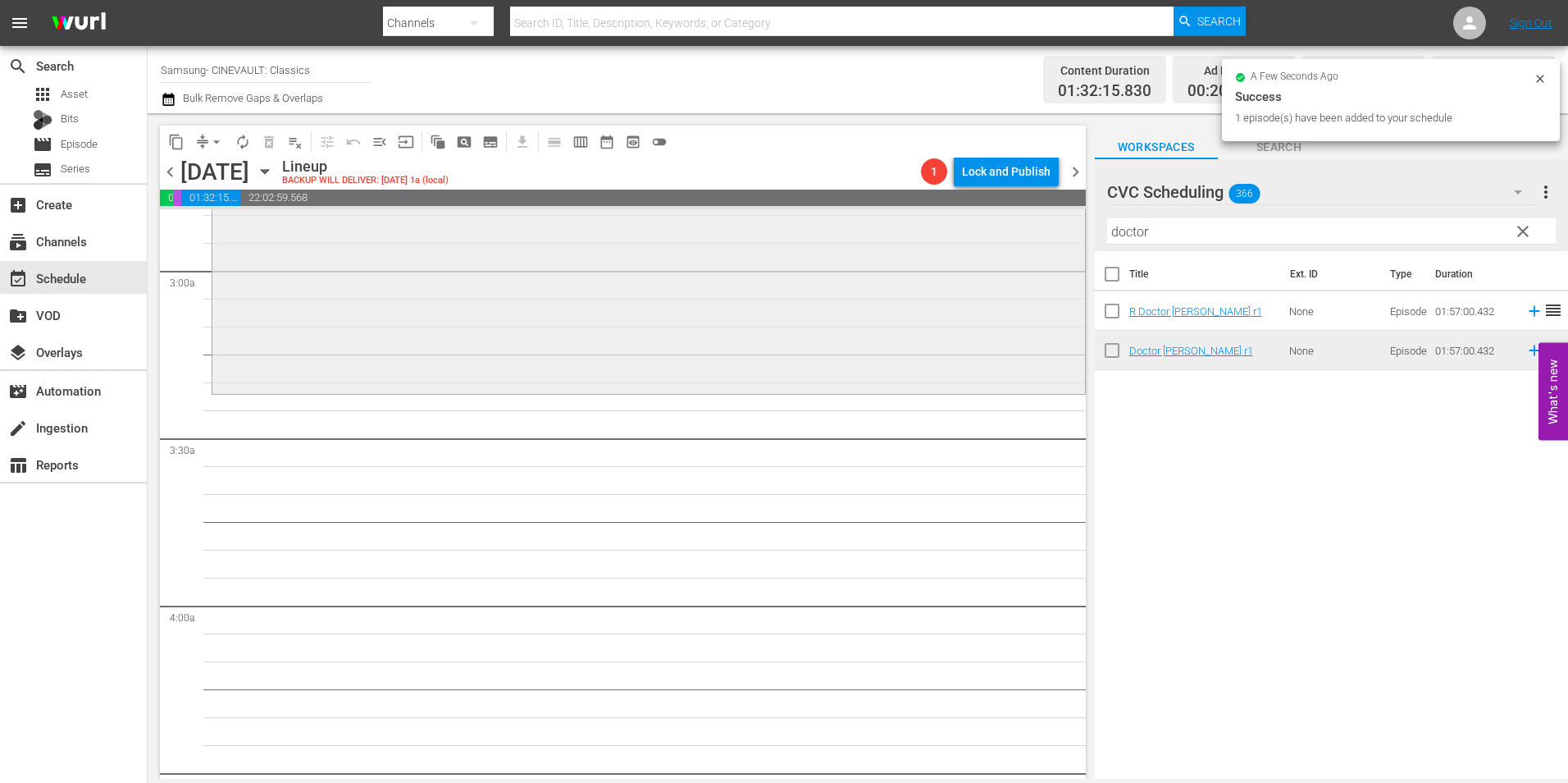
scroll to position [984, 0]
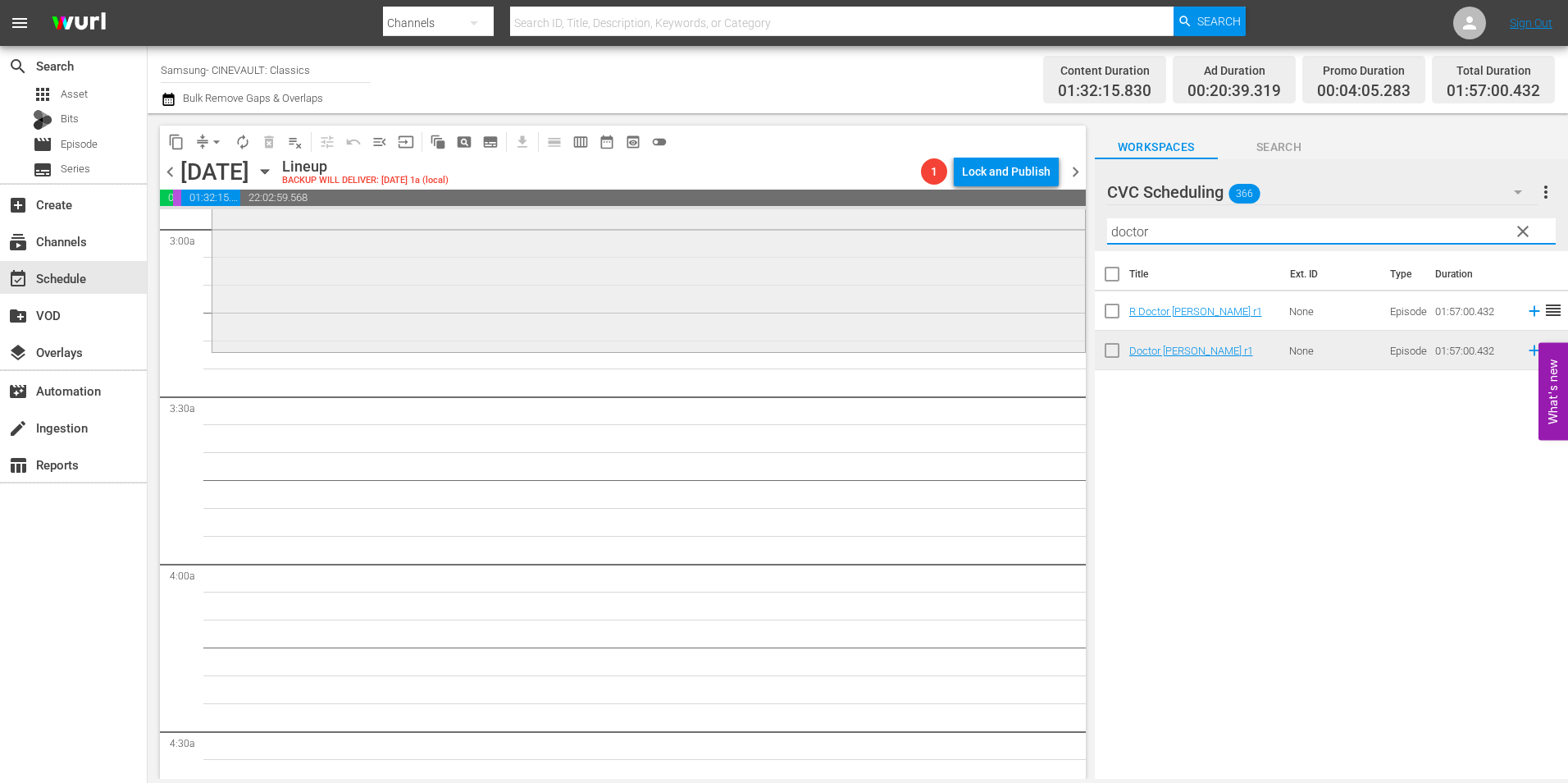
drag, startPoint x: 1075, startPoint y: 232, endPoint x: 1061, endPoint y: 233, distance: 14.0
click at [1061, 233] on div "content_copy compress arrow_drop_down autorenew_outlined delete_forever_outline…" at bounding box center [858, 446] width 1420 height 666
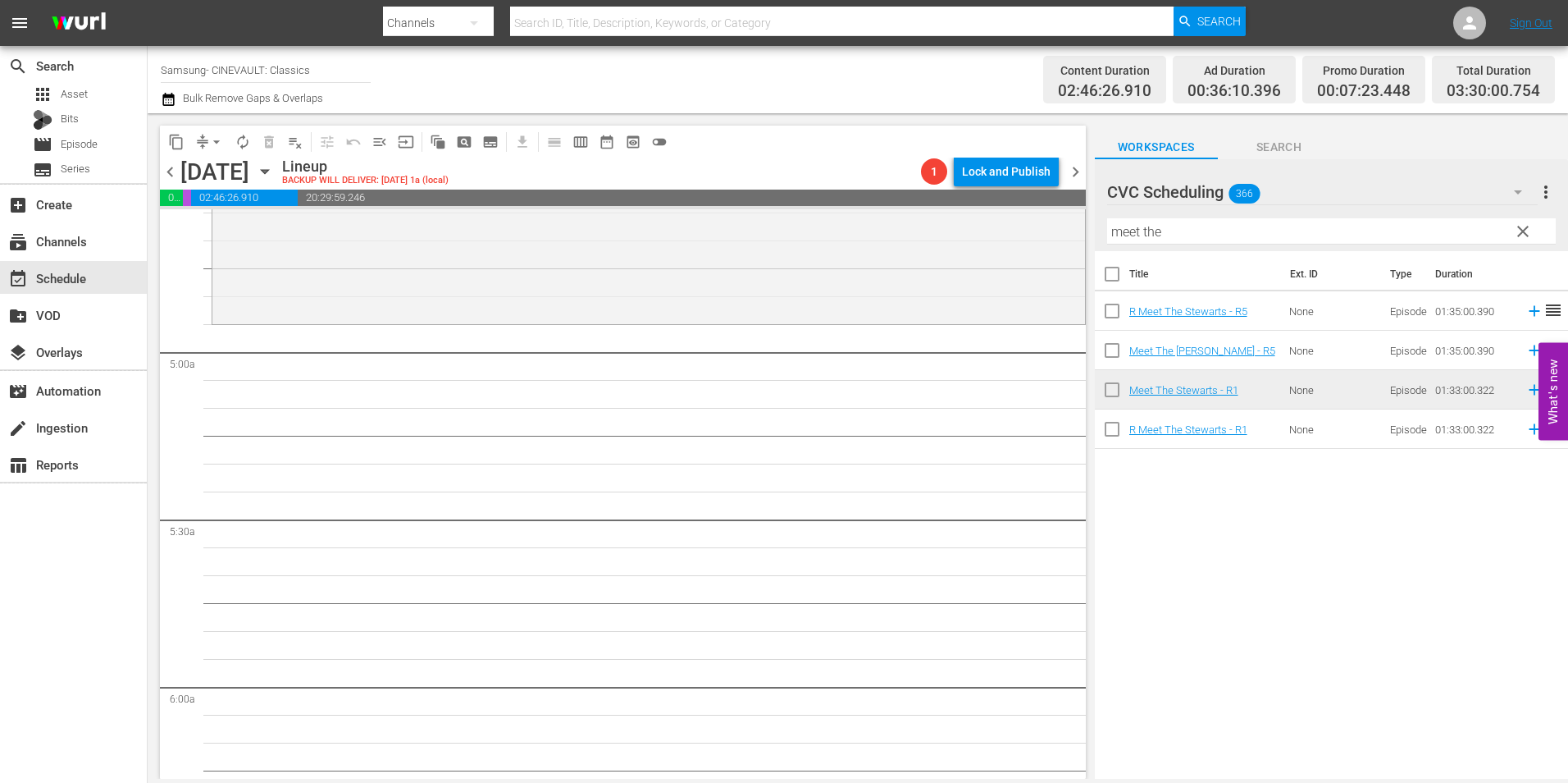
scroll to position [1558, 0]
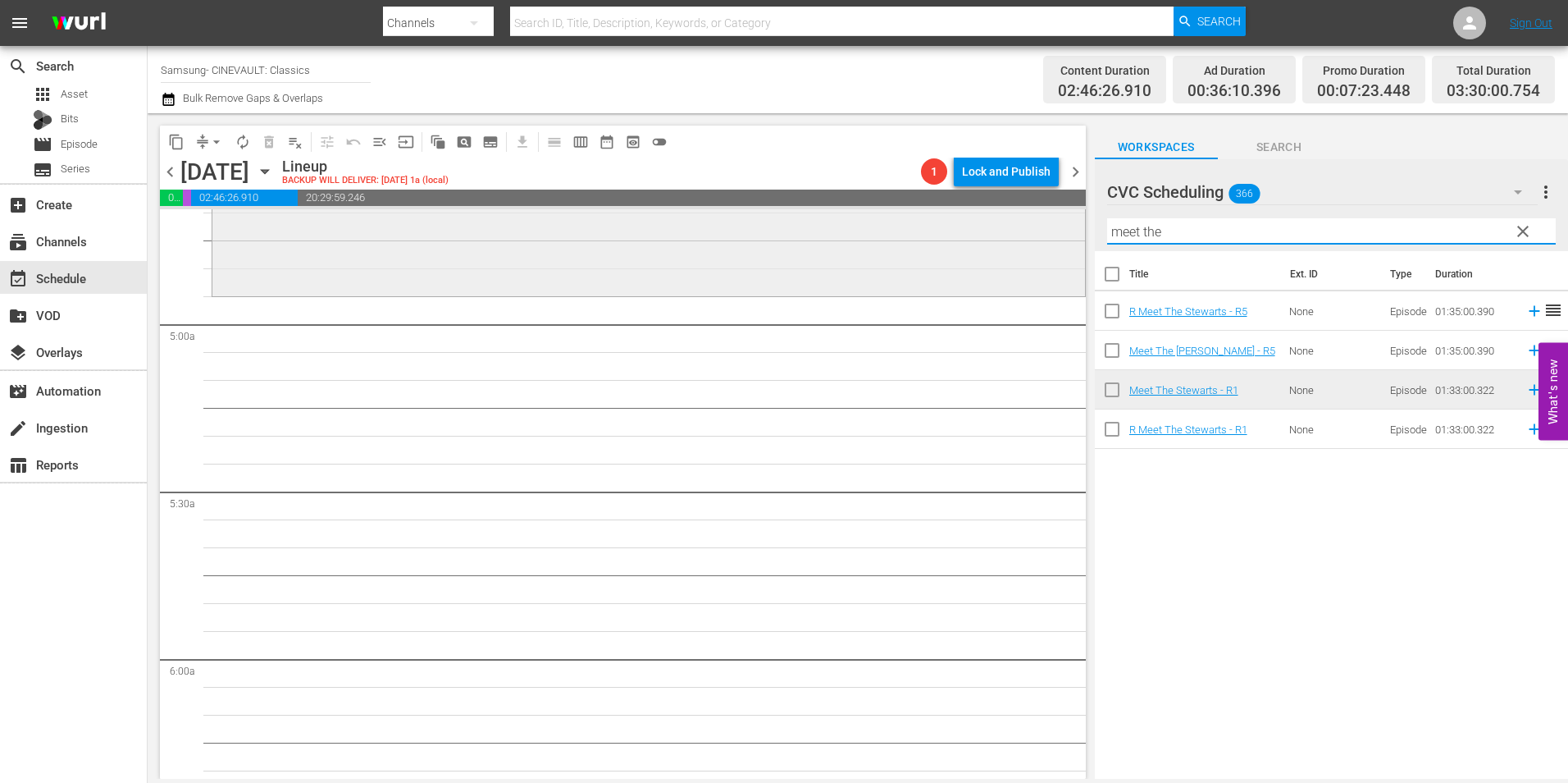
drag, startPoint x: 1206, startPoint y: 239, endPoint x: 1056, endPoint y: 231, distance: 150.2
click at [1056, 231] on div "content_copy compress arrow_drop_down autorenew_outlined delete_forever_outline…" at bounding box center [858, 446] width 1420 height 666
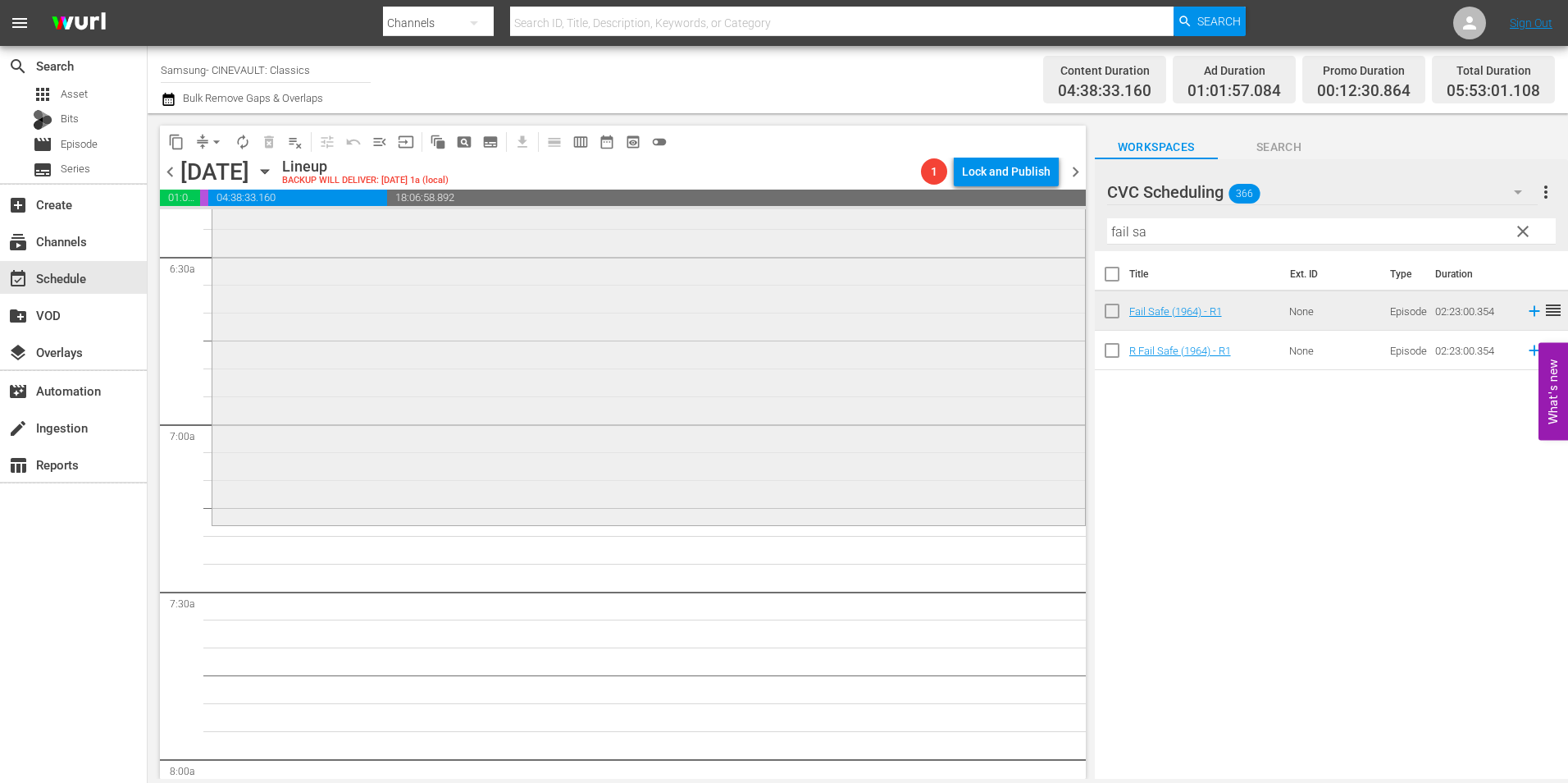
scroll to position [2297, 0]
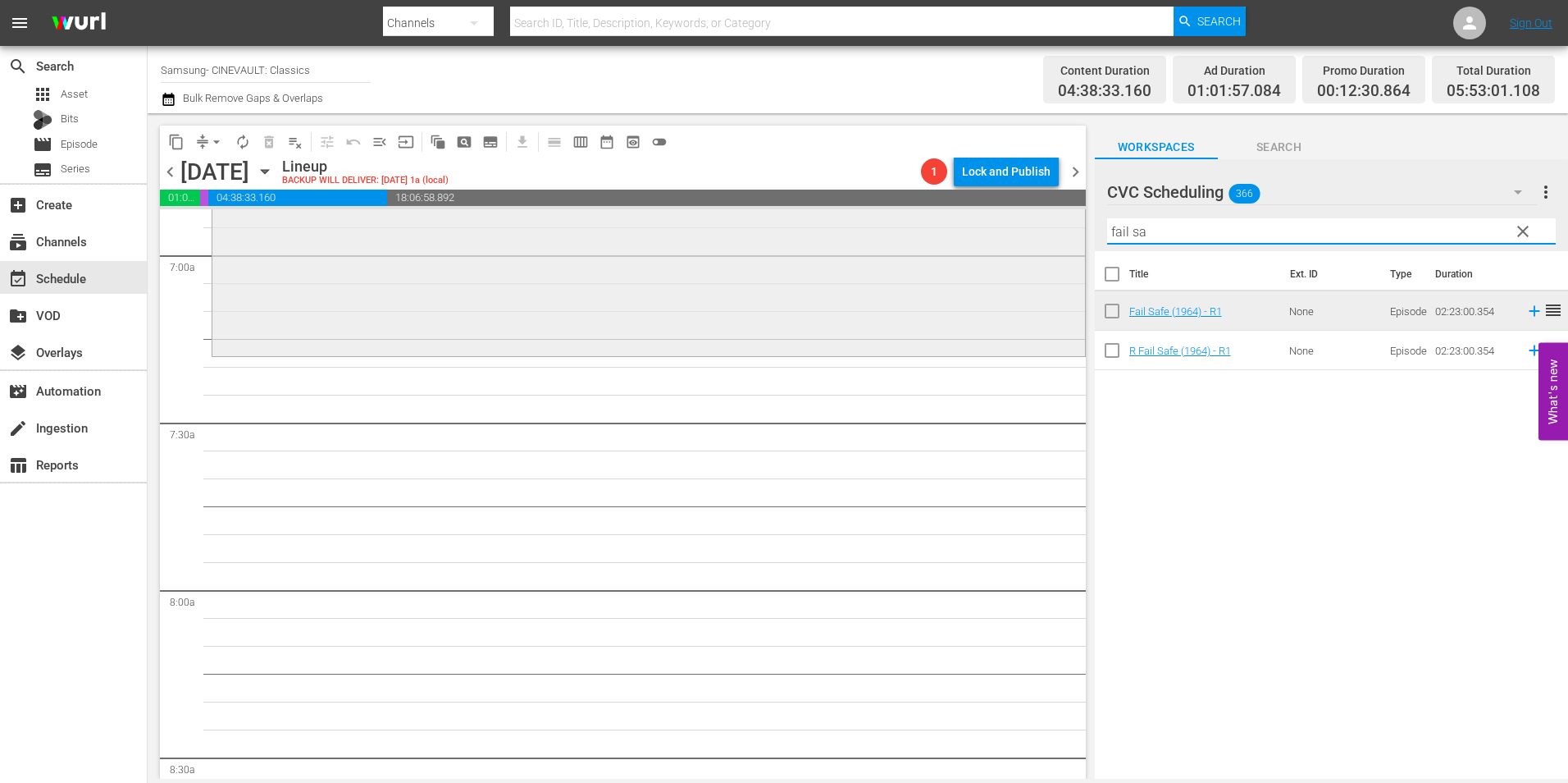
drag, startPoint x: 1193, startPoint y: 225, endPoint x: 1022, endPoint y: 230, distance: 171.1
click at [1022, 230] on div "content_copy compress arrow_drop_down autorenew_outlined delete_forever_outline…" at bounding box center [858, 446] width 1420 height 666
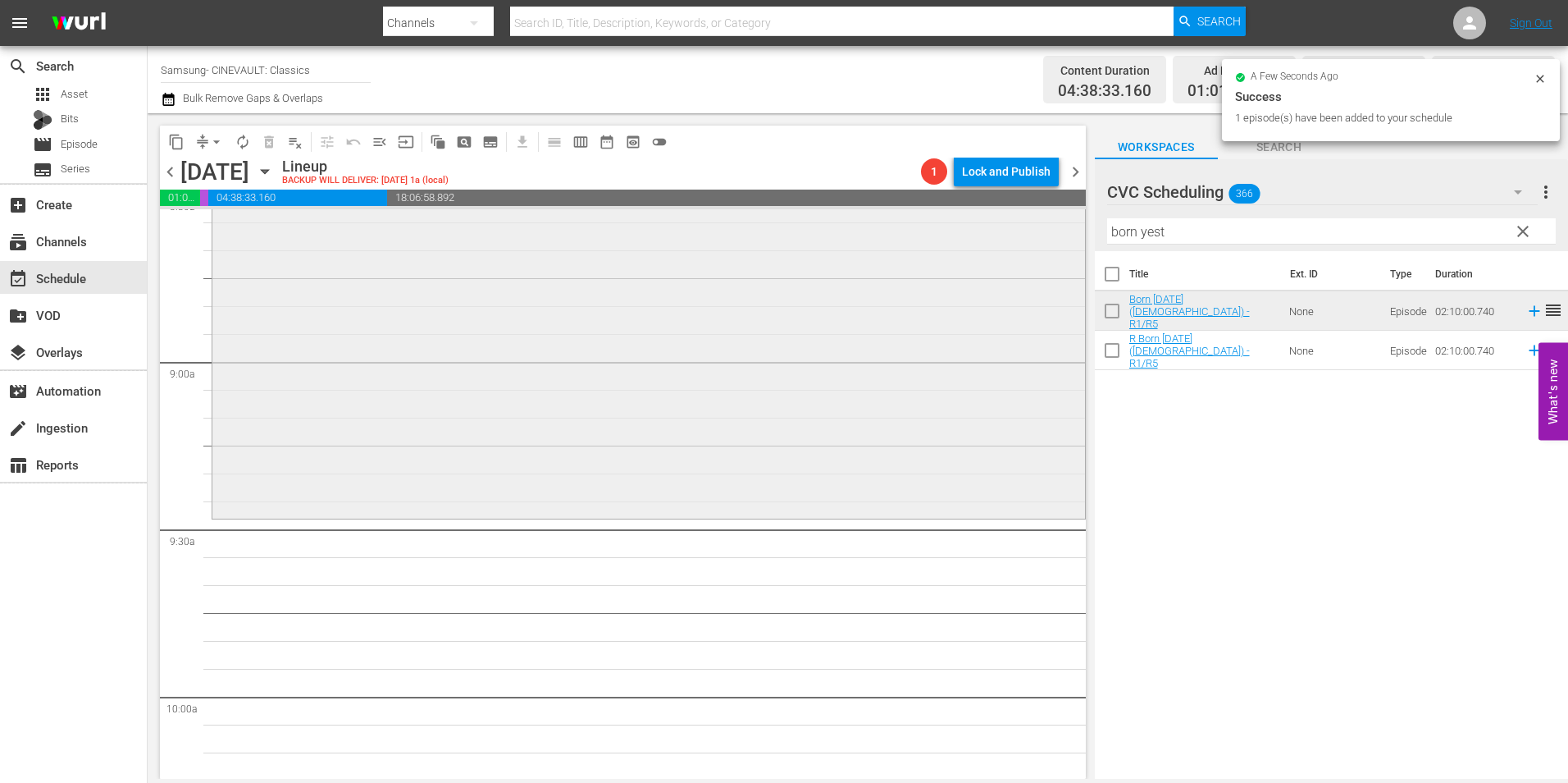
scroll to position [2871, 0]
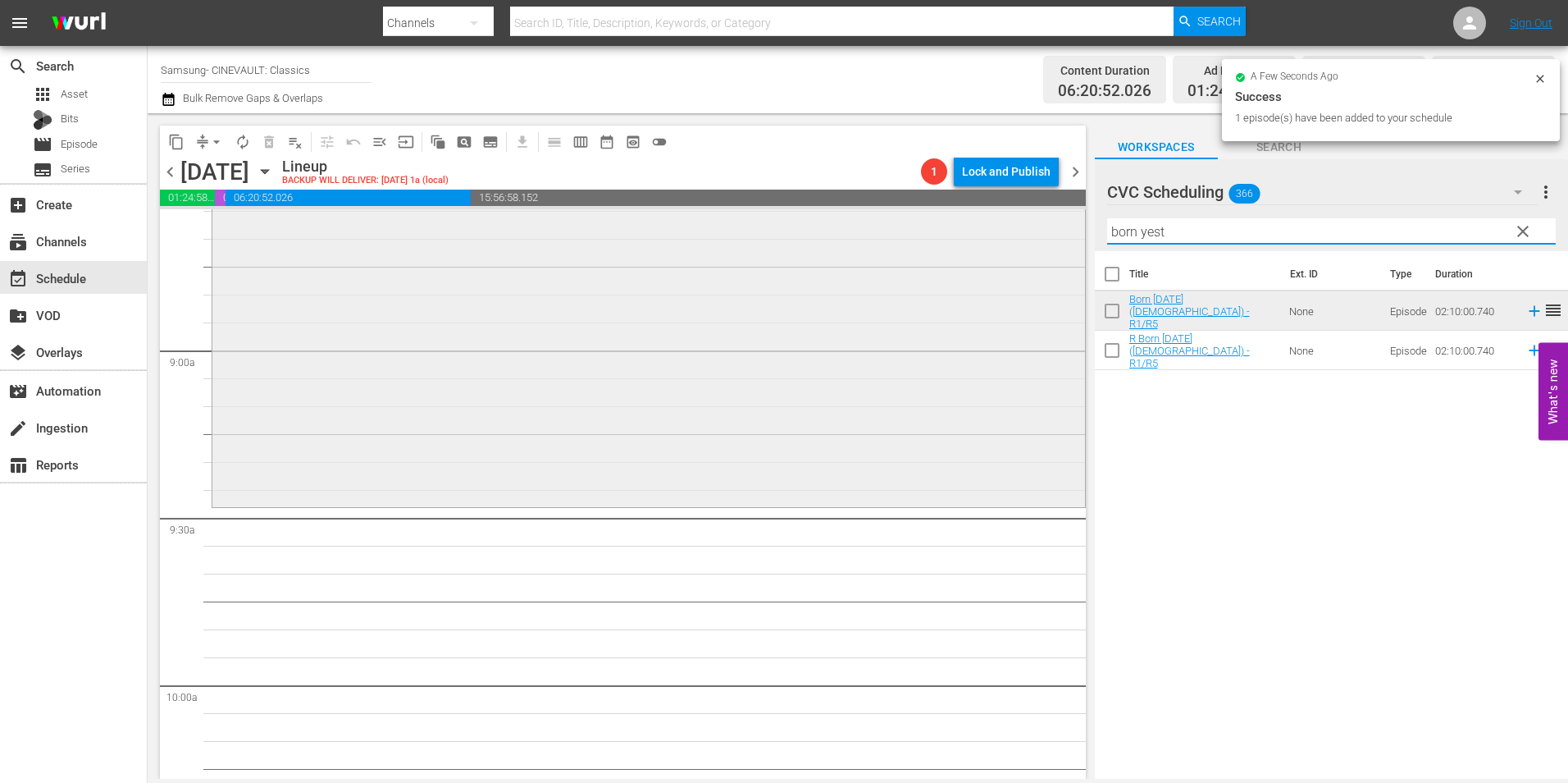
drag, startPoint x: 1068, startPoint y: 234, endPoint x: 1038, endPoint y: 237, distance: 30.1
click at [1038, 237] on div "content_copy compress arrow_drop_down autorenew_outlined delete_forever_outline…" at bounding box center [858, 446] width 1420 height 666
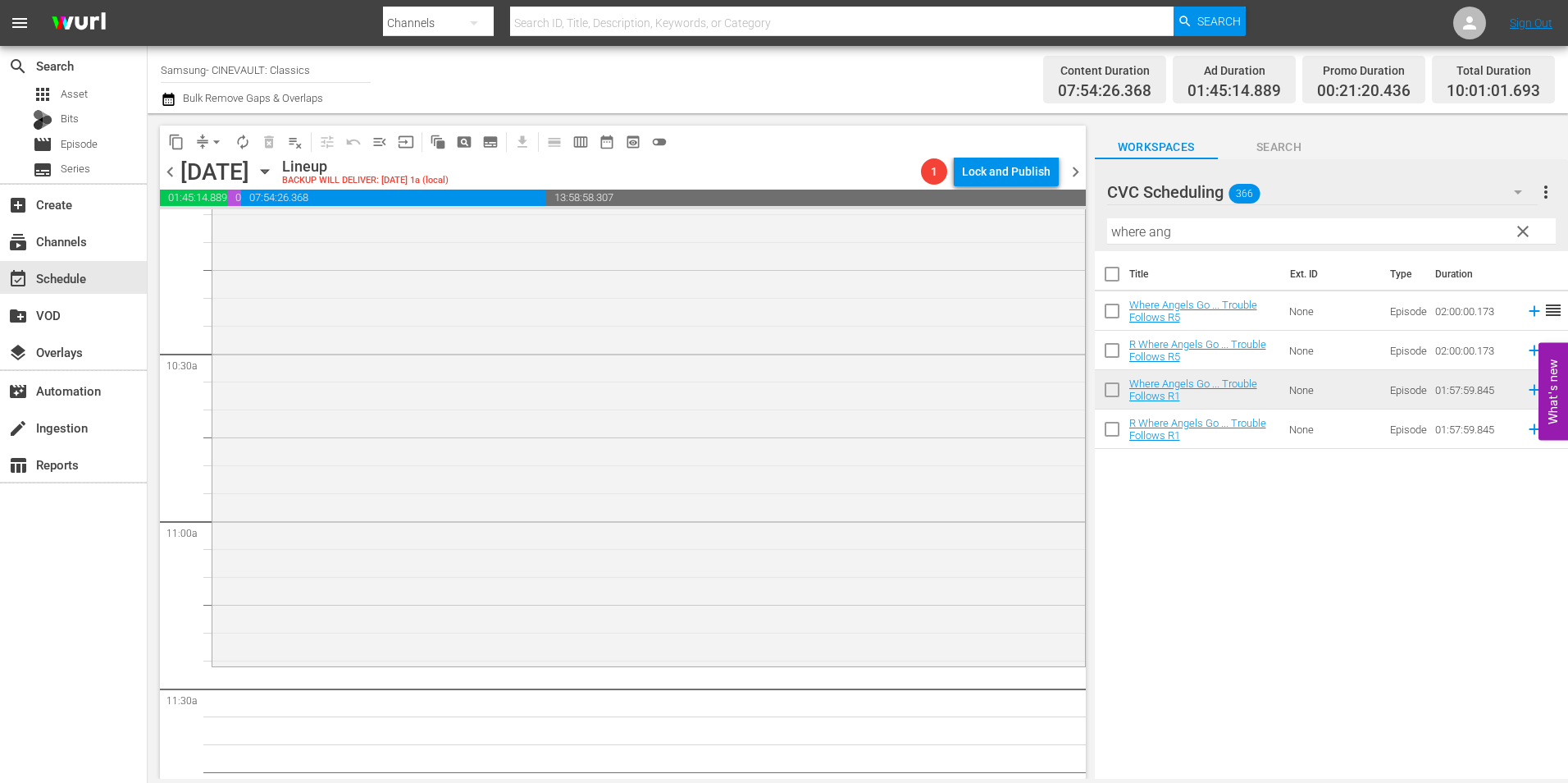
scroll to position [3446, 0]
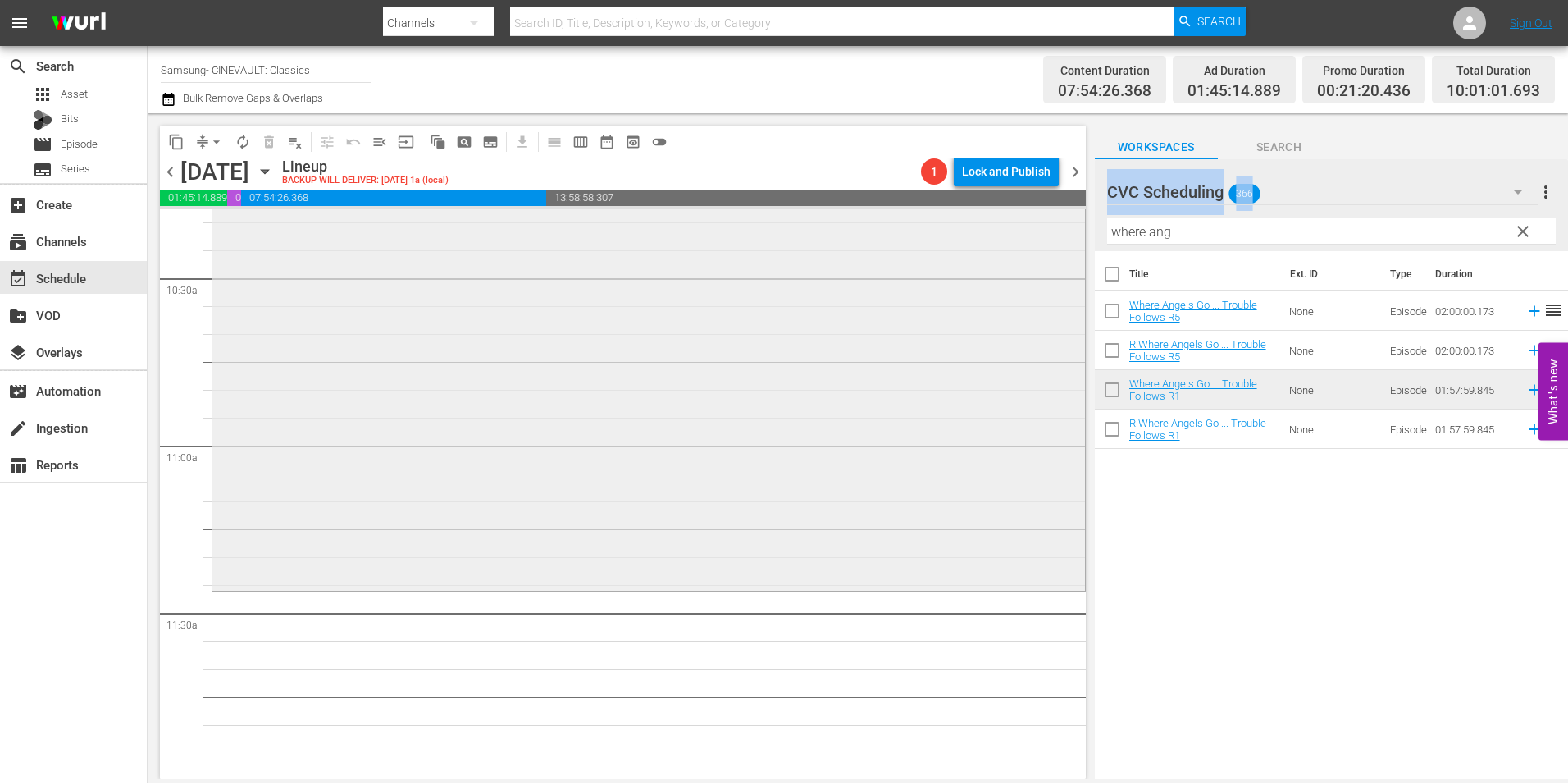
drag, startPoint x: 1175, startPoint y: 224, endPoint x: 1058, endPoint y: 248, distance: 119.4
click at [1058, 248] on div "content_copy compress arrow_drop_down autorenew_outlined delete_forever_outline…" at bounding box center [858, 446] width 1420 height 666
drag, startPoint x: 1058, startPoint y: 248, endPoint x: 1206, endPoint y: 237, distance: 148.4
click at [1206, 237] on input "where ang" at bounding box center [1331, 231] width 448 height 26
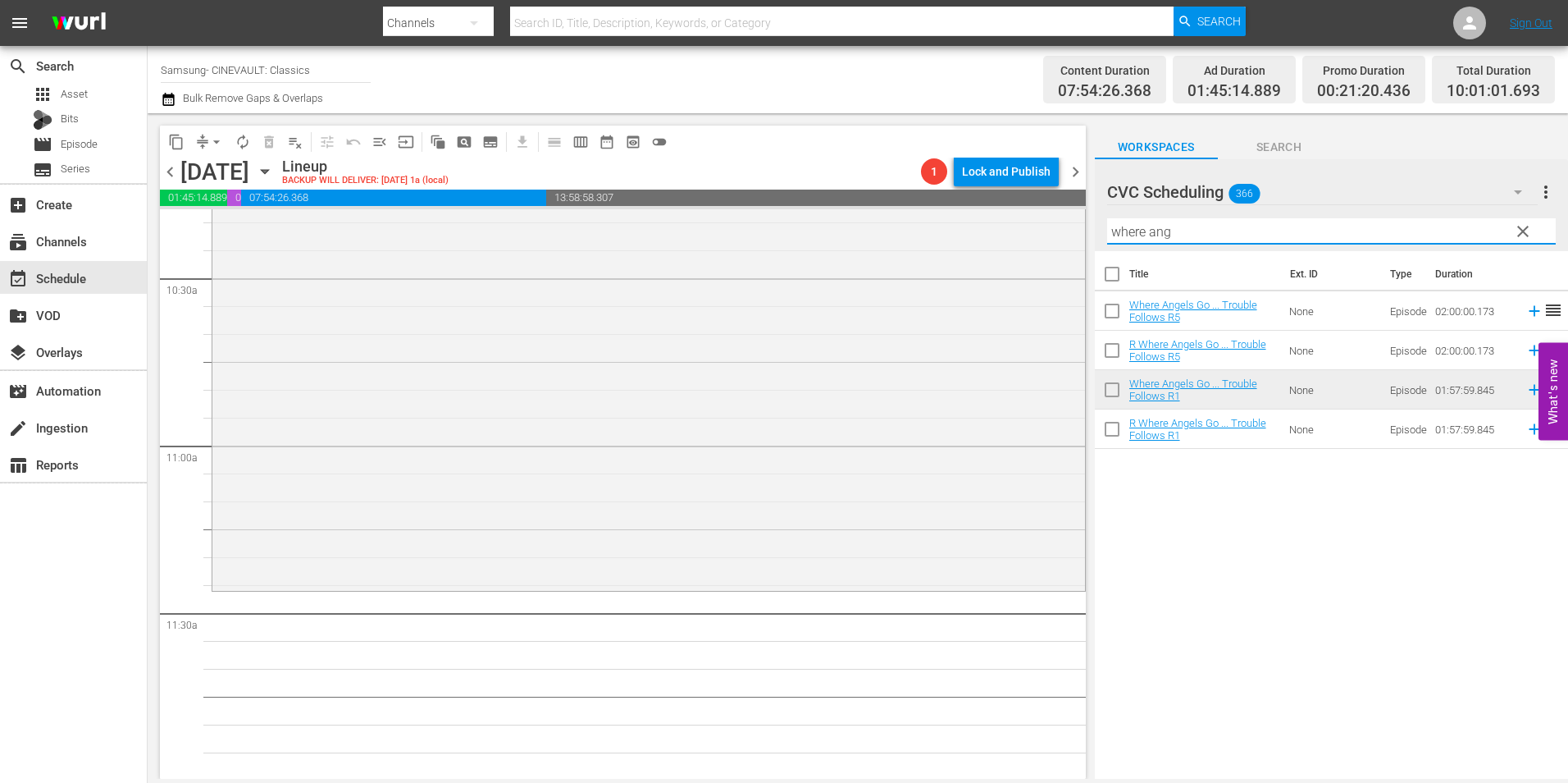
drag, startPoint x: 1132, startPoint y: 240, endPoint x: 1080, endPoint y: 239, distance: 52.0
click at [1080, 239] on div "content_copy compress arrow_drop_down autorenew_outlined delete_forever_outline…" at bounding box center [858, 446] width 1420 height 666
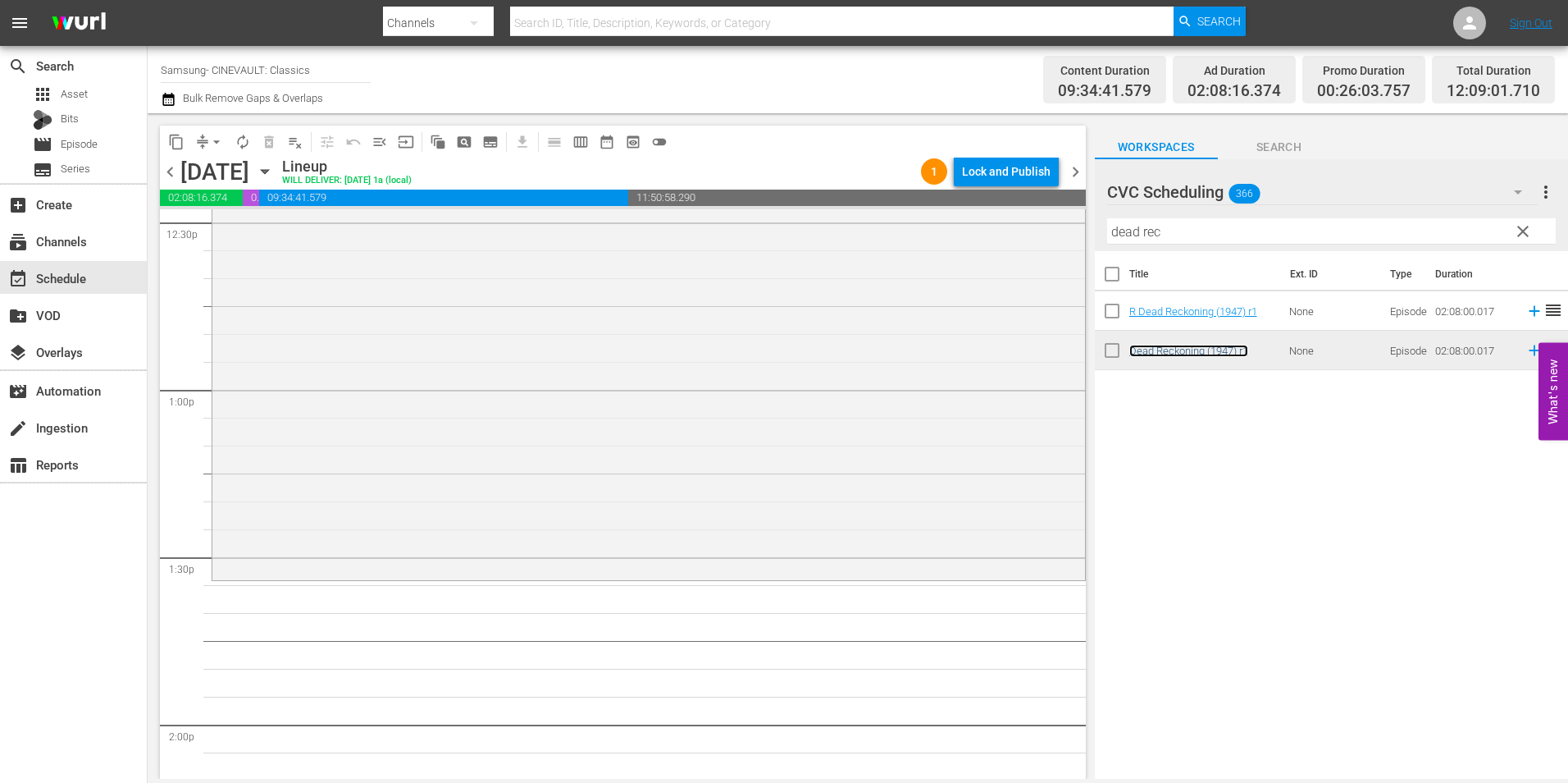
scroll to position [4183, 0]
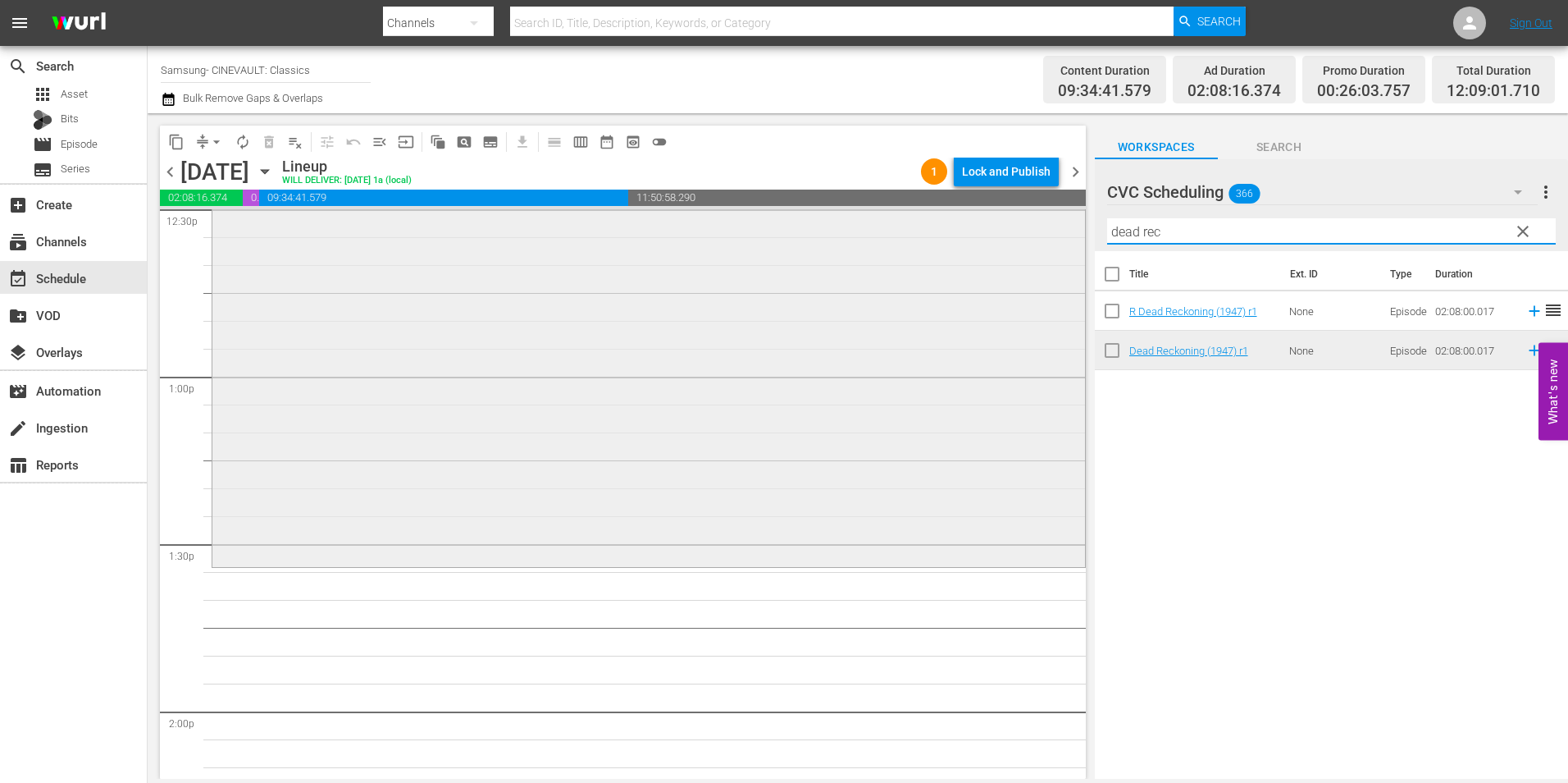
drag, startPoint x: 1167, startPoint y: 227, endPoint x: 1037, endPoint y: 238, distance: 130.5
click at [1037, 238] on div "content_copy compress arrow_drop_down autorenew_outlined delete_forever_outline…" at bounding box center [858, 446] width 1420 height 666
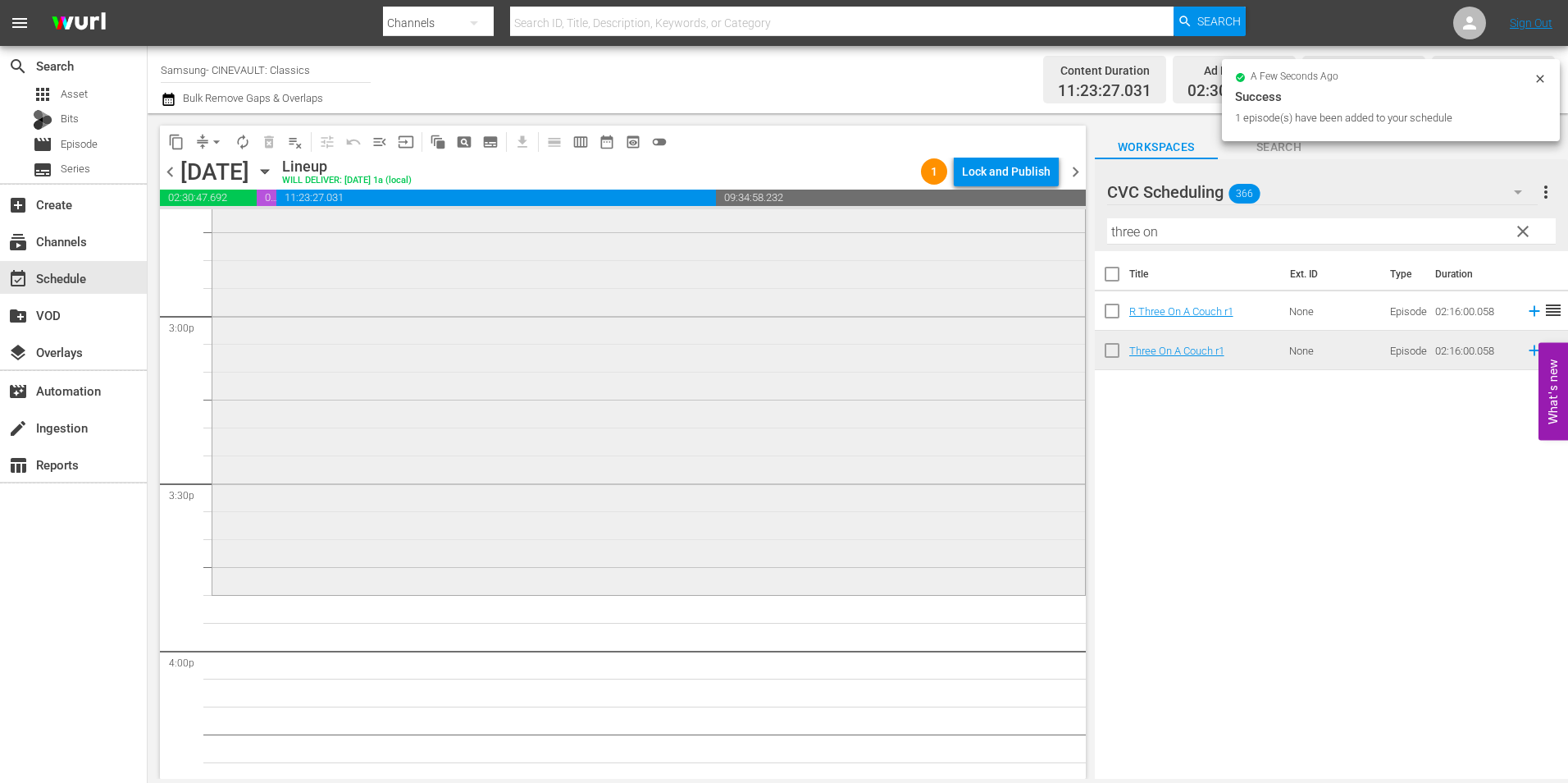
scroll to position [4922, 0]
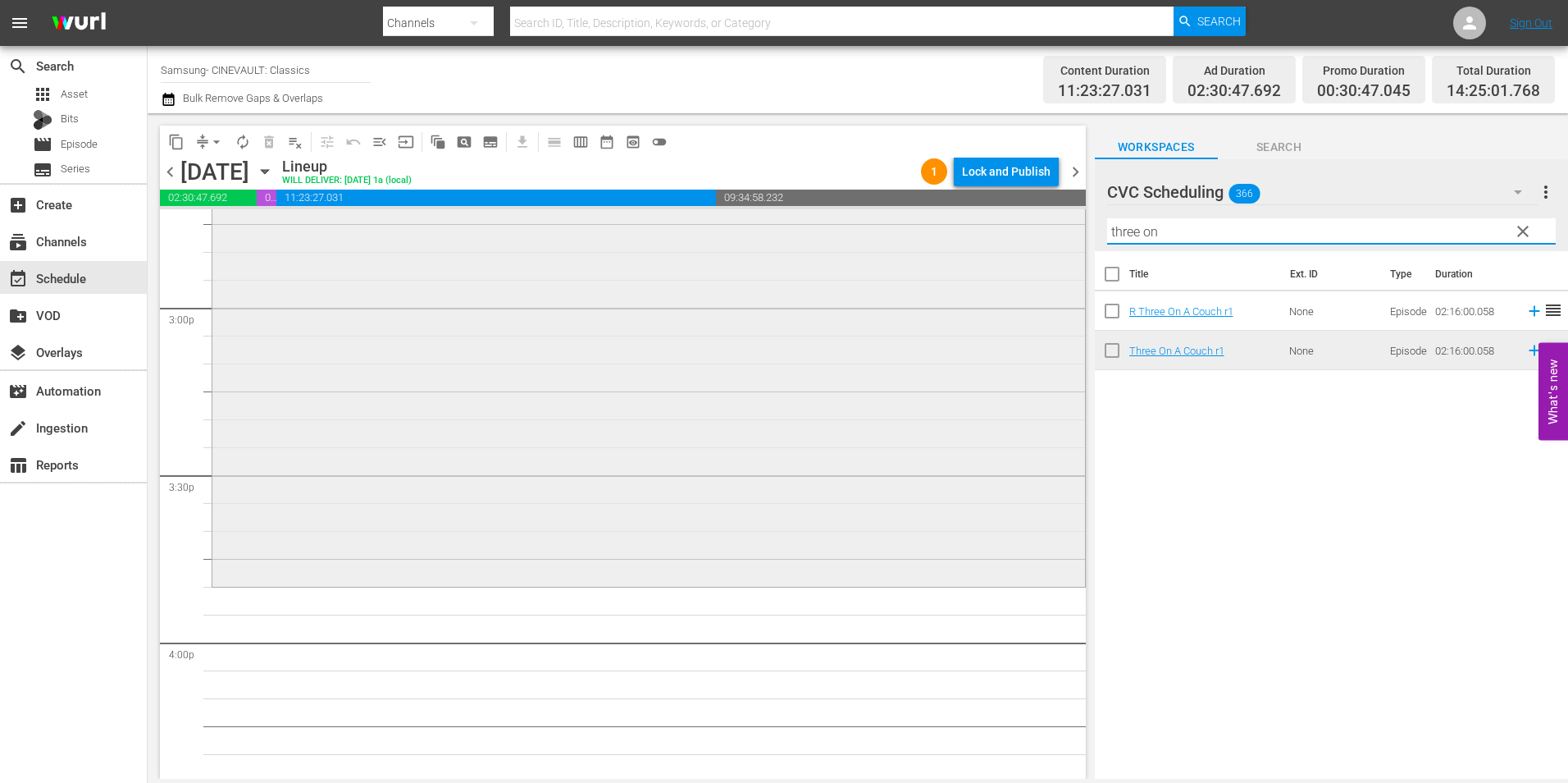
drag, startPoint x: 1174, startPoint y: 229, endPoint x: 1045, endPoint y: 234, distance: 129.1
click at [1045, 234] on div "content_copy compress arrow_drop_down autorenew_outlined delete_forever_outline…" at bounding box center [858, 446] width 1420 height 666
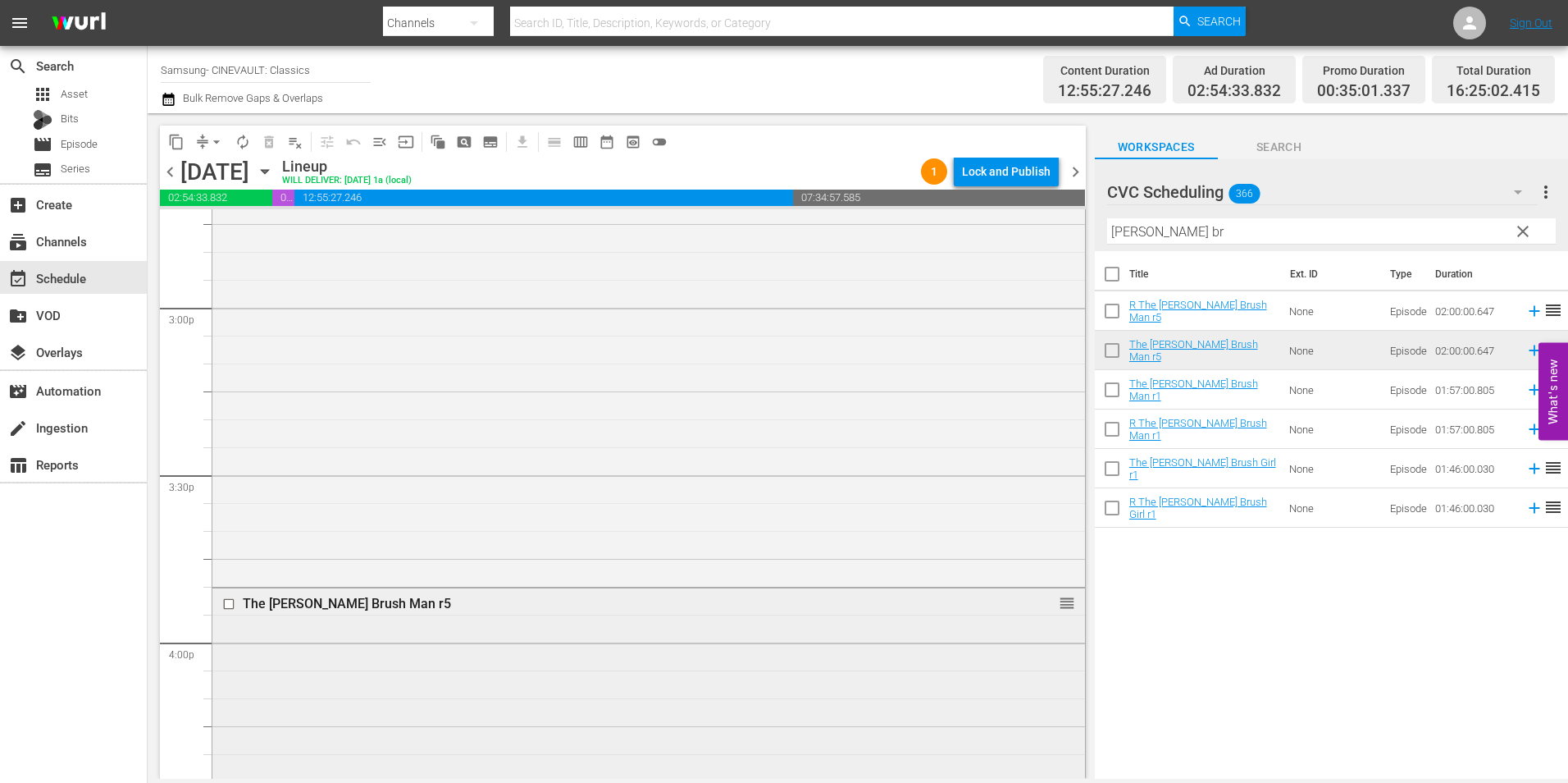
click at [235, 602] on input "checkbox" at bounding box center [231, 604] width 17 height 13
click at [300, 647] on div "Delete Event" at bounding box center [310, 648] width 130 height 22
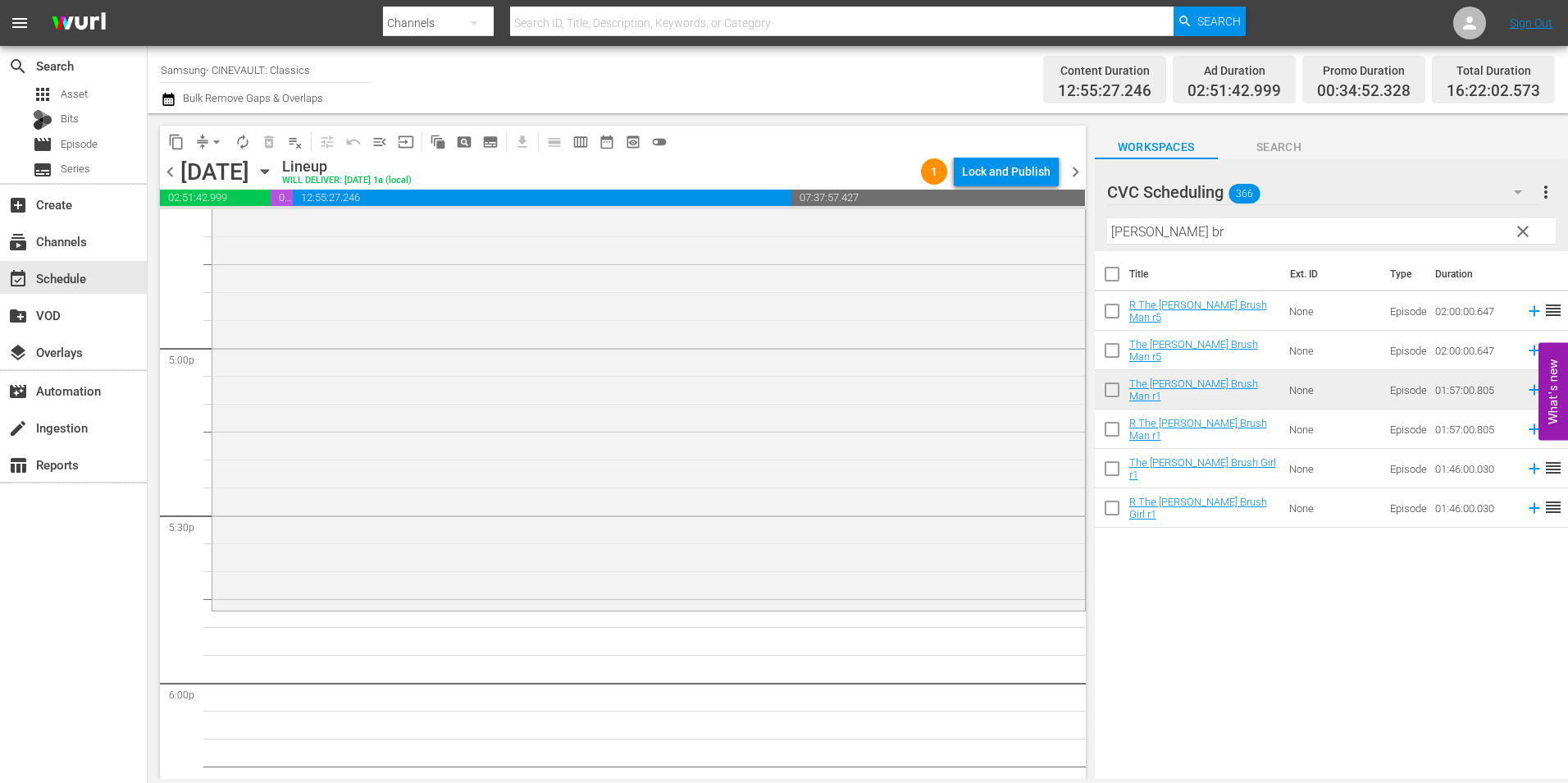
scroll to position [5660, 0]
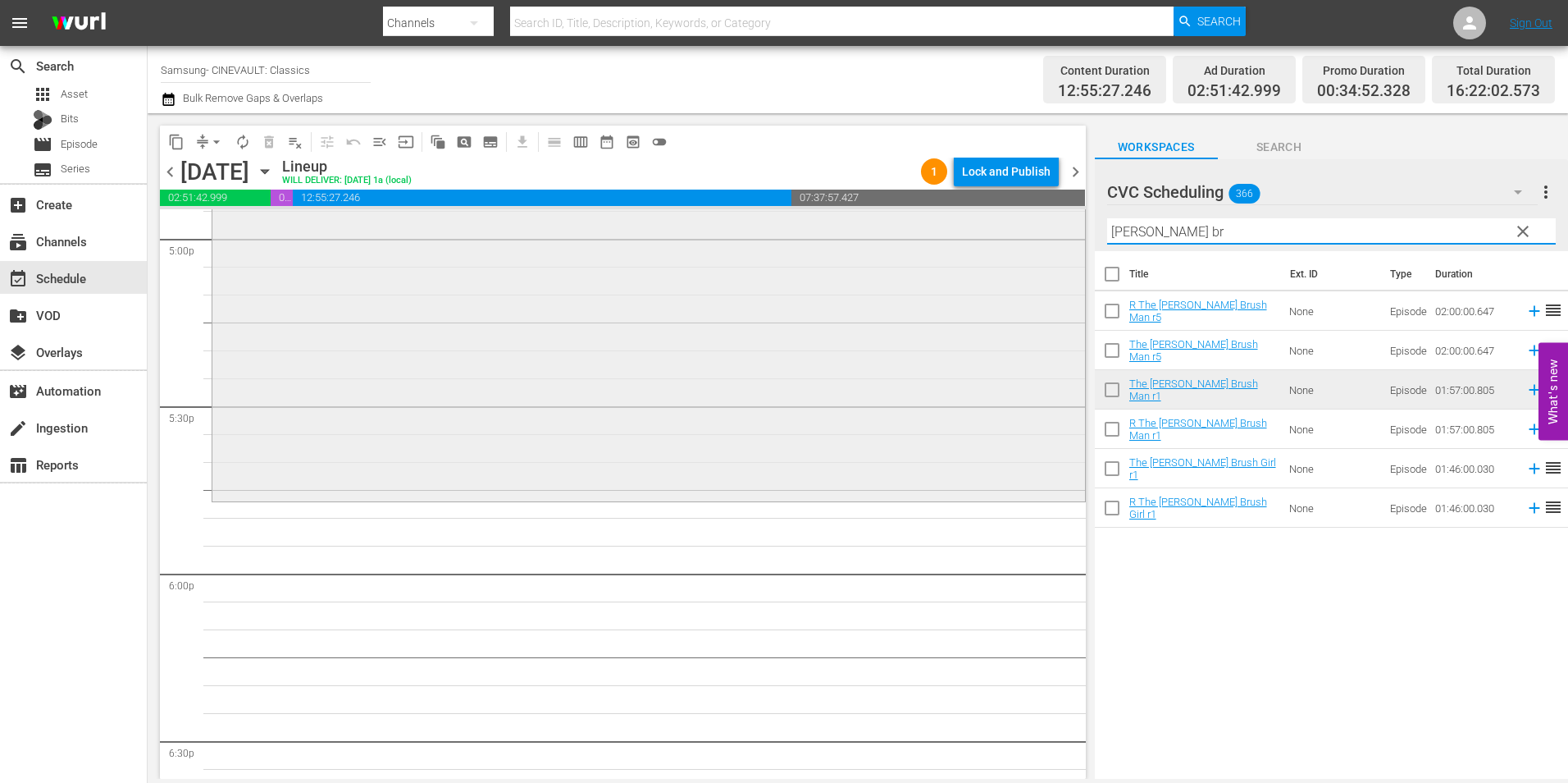
drag, startPoint x: 1143, startPoint y: 235, endPoint x: 1040, endPoint y: 240, distance: 103.1
click at [1040, 240] on div "content_copy compress arrow_drop_down autorenew_outlined delete_forever_outline…" at bounding box center [858, 446] width 1420 height 666
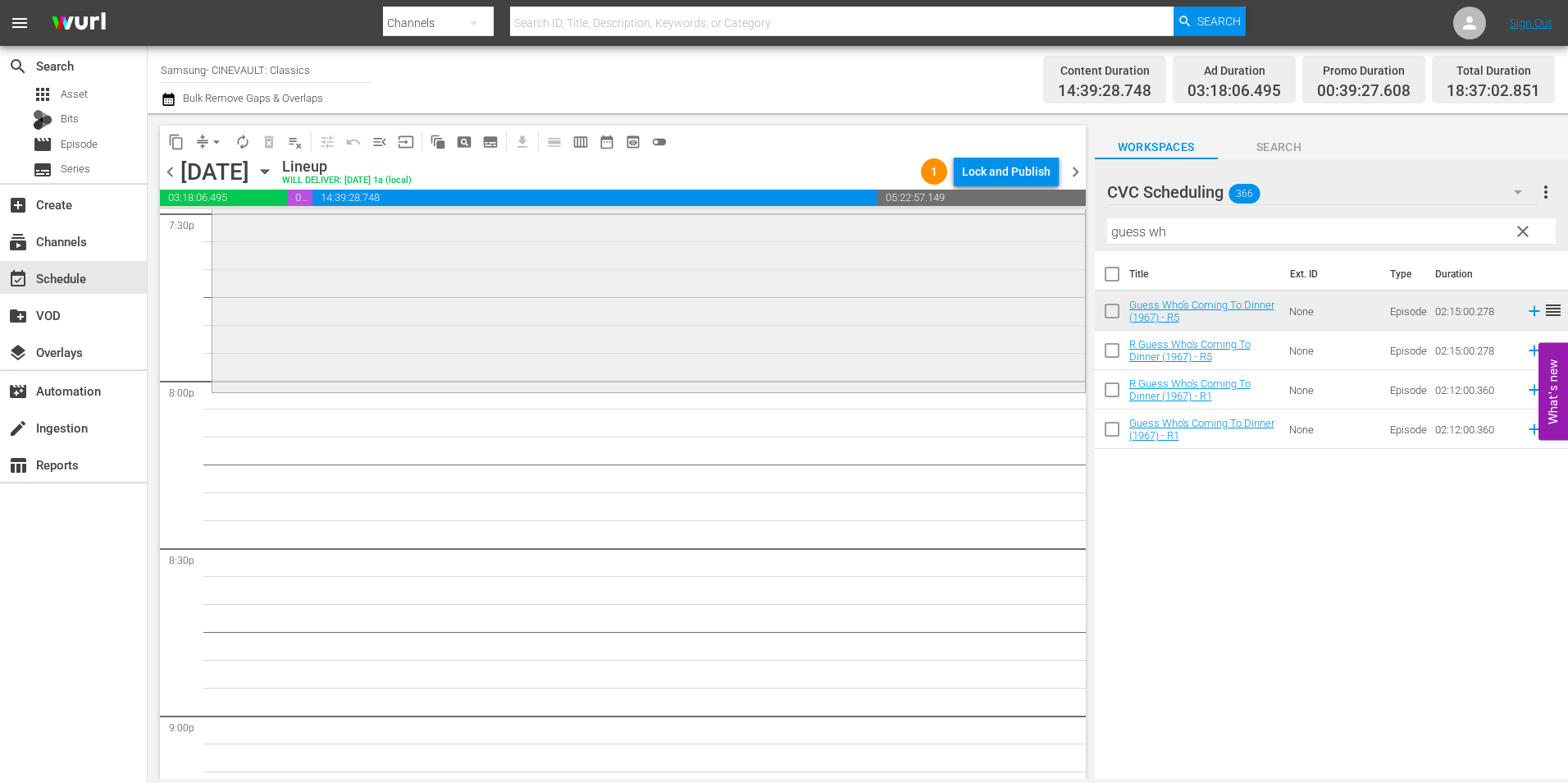
scroll to position [6563, 0]
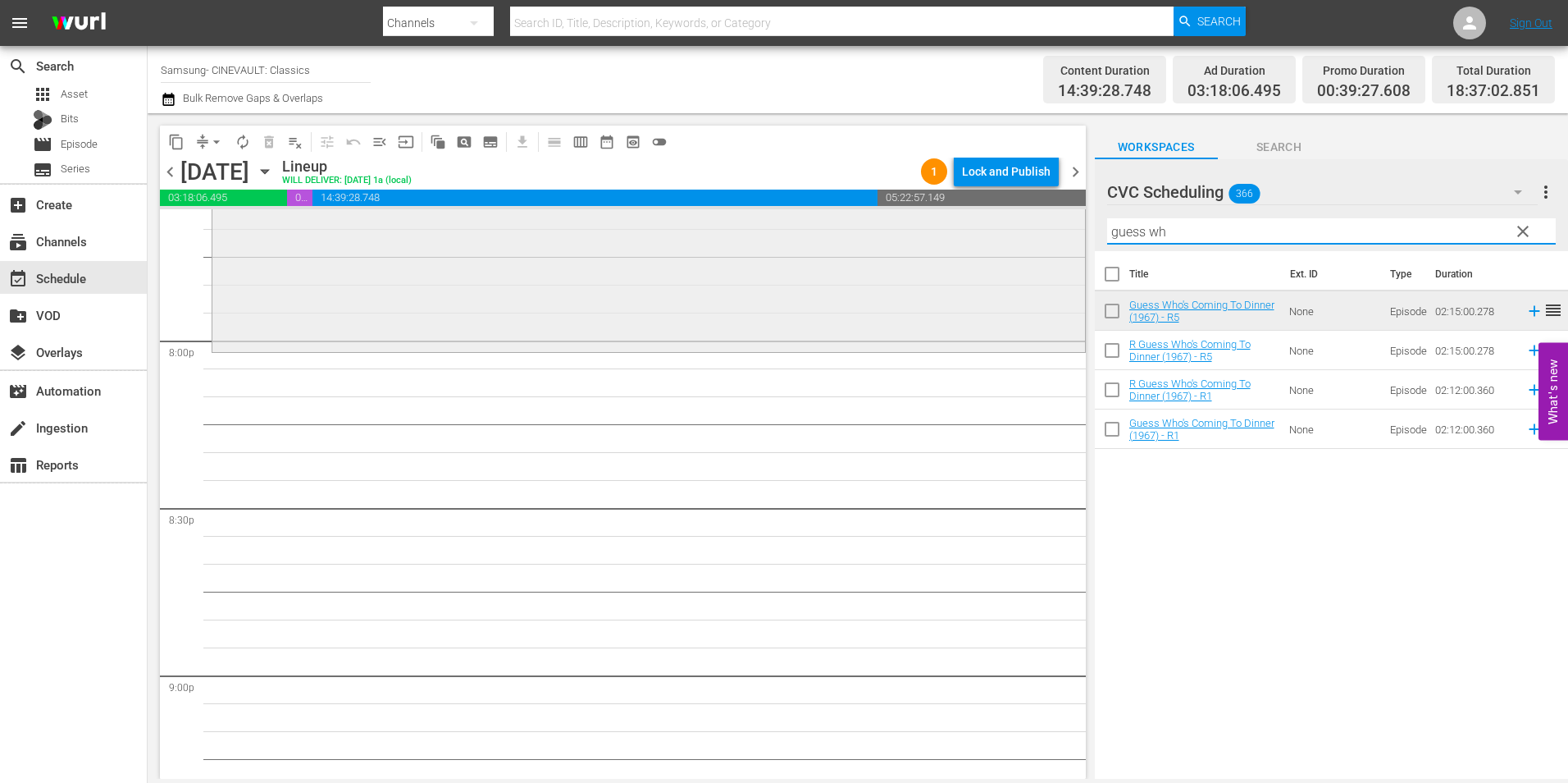
drag, startPoint x: 1230, startPoint y: 235, endPoint x: 1013, endPoint y: 240, distance: 217.1
click at [1013, 240] on div "content_copy compress arrow_drop_down autorenew_outlined delete_forever_outline…" at bounding box center [858, 446] width 1420 height 666
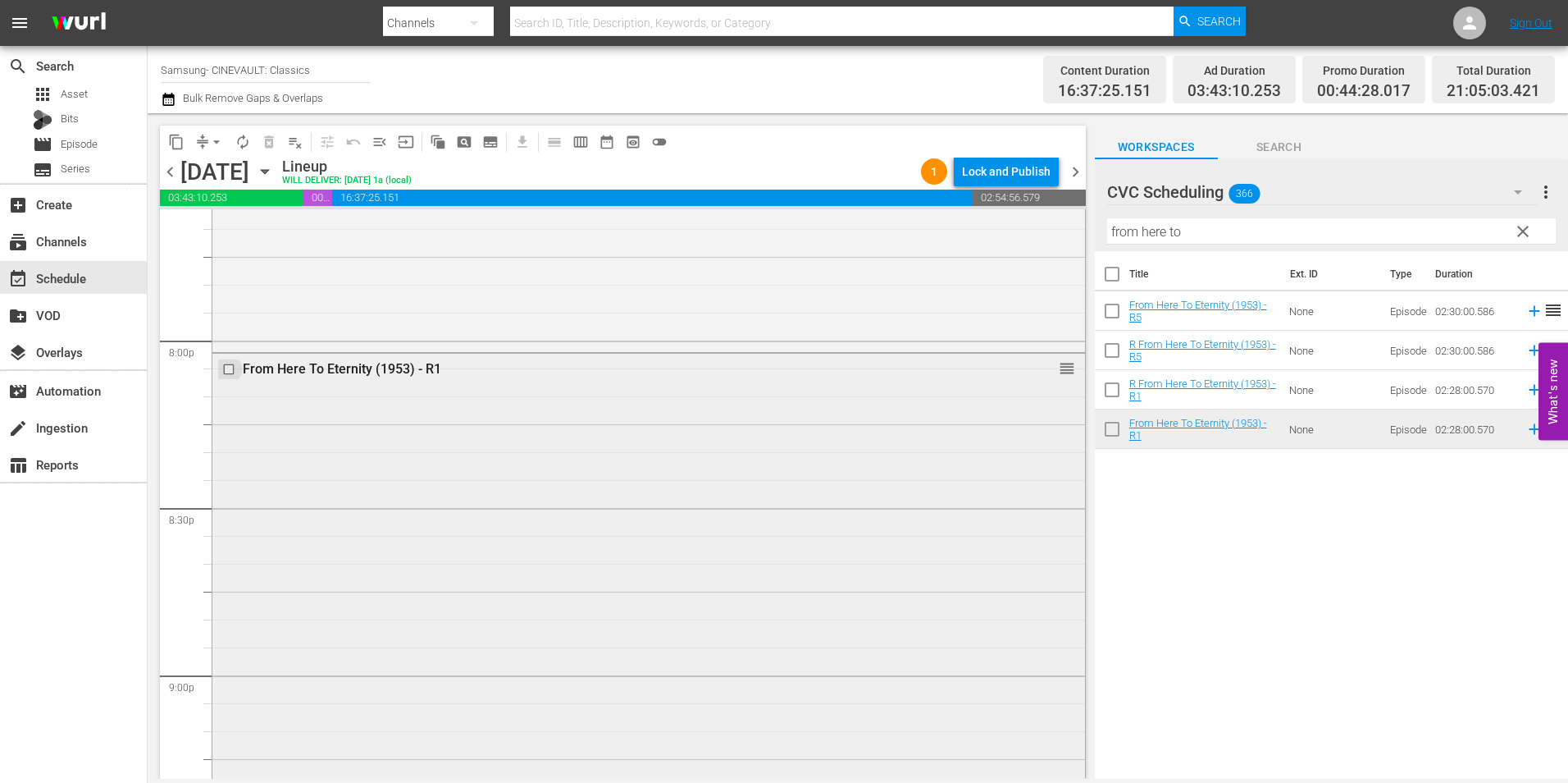
click at [226, 369] on input "checkbox" at bounding box center [231, 369] width 17 height 13
click at [346, 460] on div "Delete Event" at bounding box center [335, 453] width 130 height 22
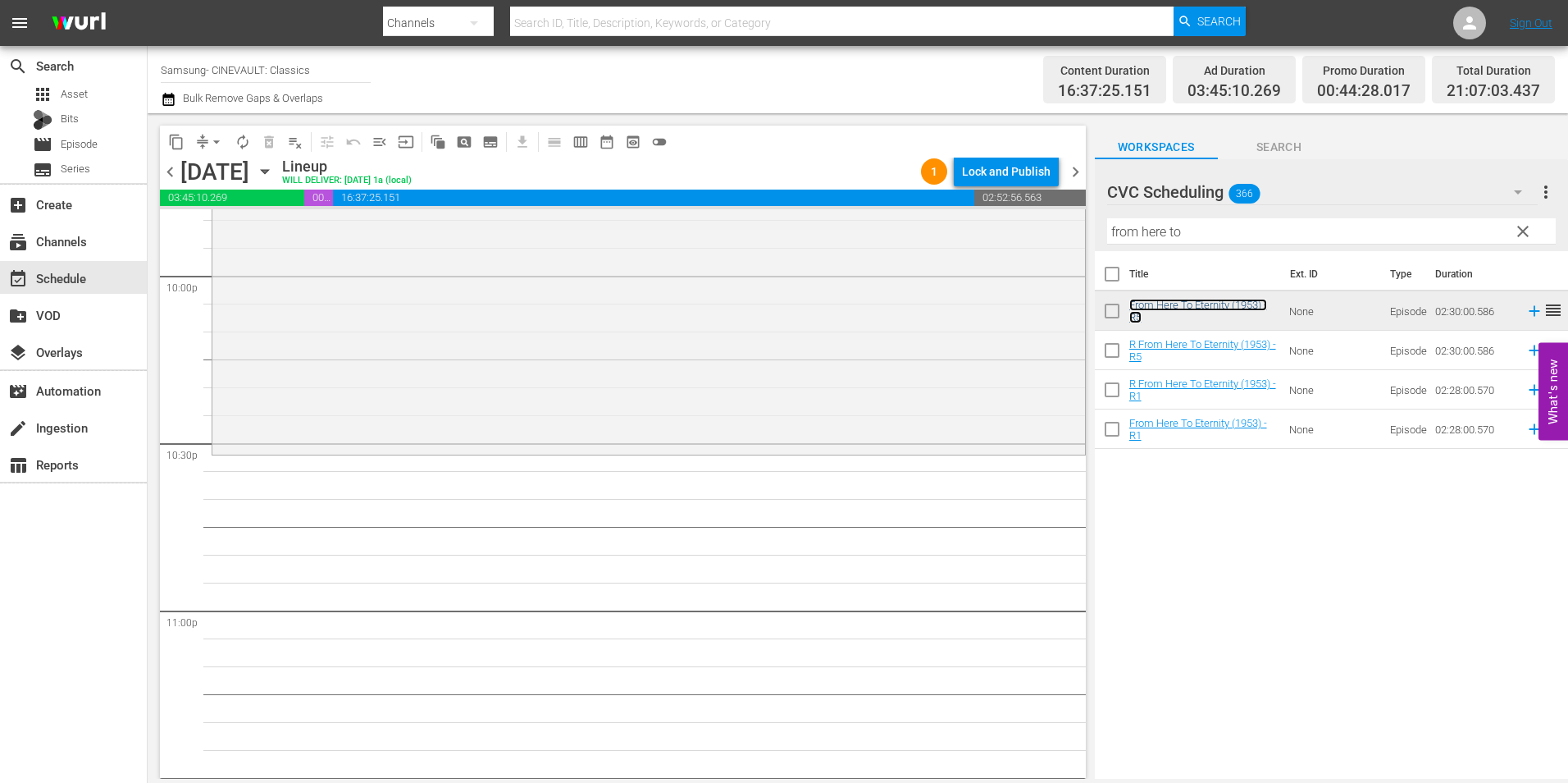
scroll to position [7301, 0]
drag, startPoint x: 1066, startPoint y: 238, endPoint x: 907, endPoint y: 238, distance: 159.0
click at [907, 238] on div "content_copy compress arrow_drop_down autorenew_outlined delete_forever_outline…" at bounding box center [858, 446] width 1420 height 666
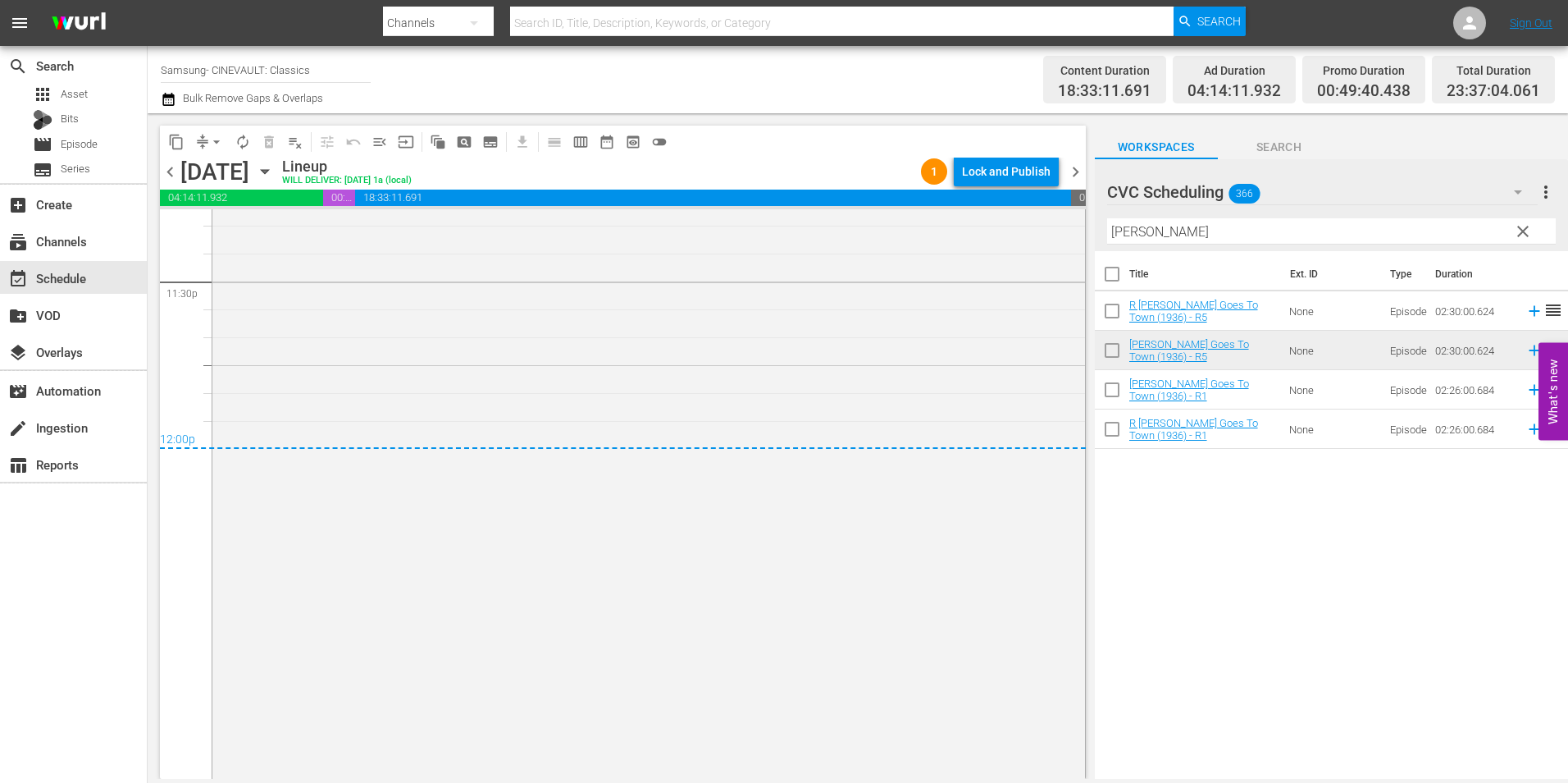
scroll to position [7712, 0]
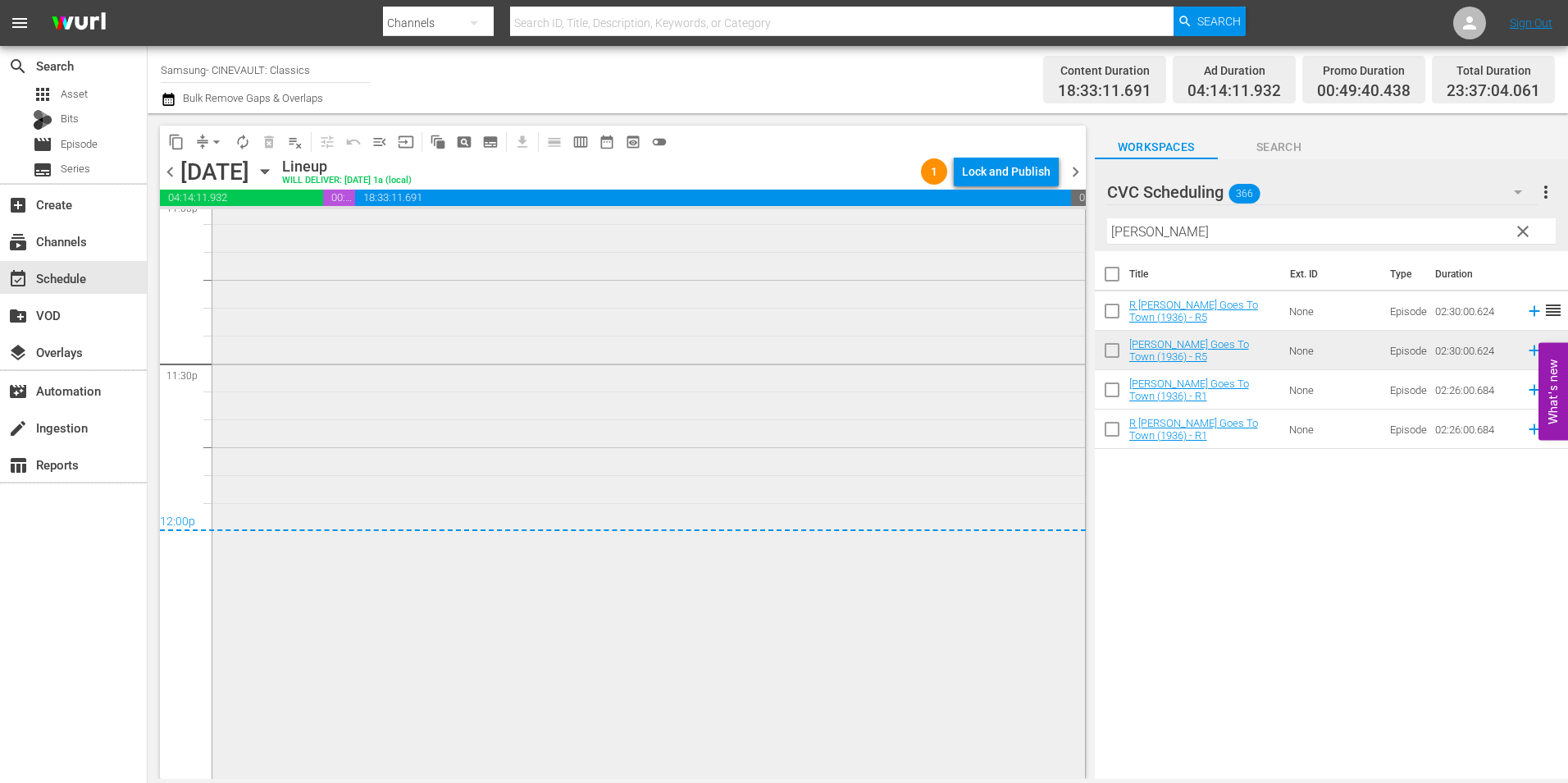
click at [951, 298] on div "[PERSON_NAME] Goes To Town (1936) - R5 1 reorder" at bounding box center [648, 457] width 872 height 832
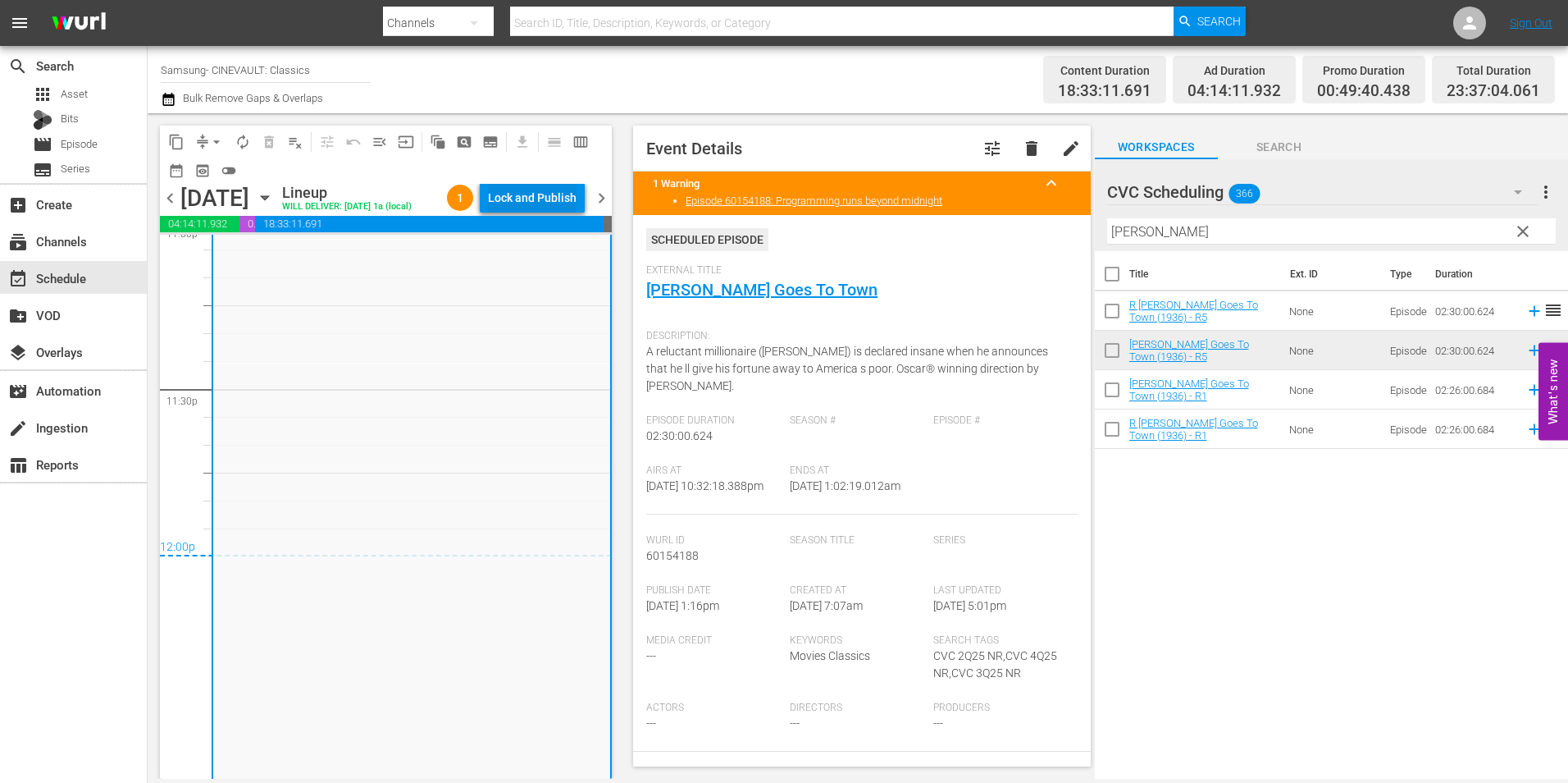
click at [548, 198] on div "Lock and Publish" at bounding box center [532, 197] width 88 height 30
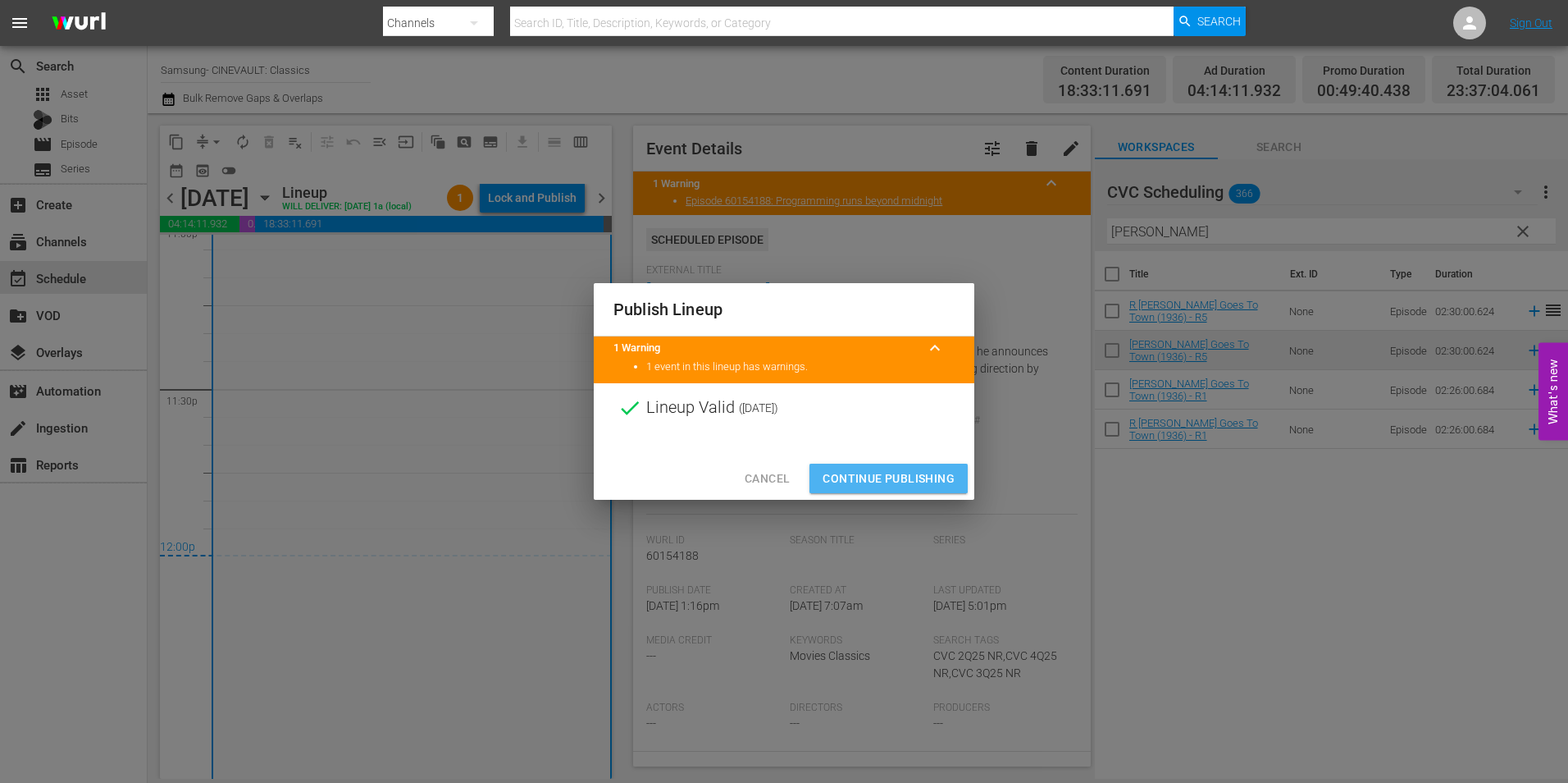
click at [862, 472] on span "Continue Publishing" at bounding box center [887, 478] width 132 height 20
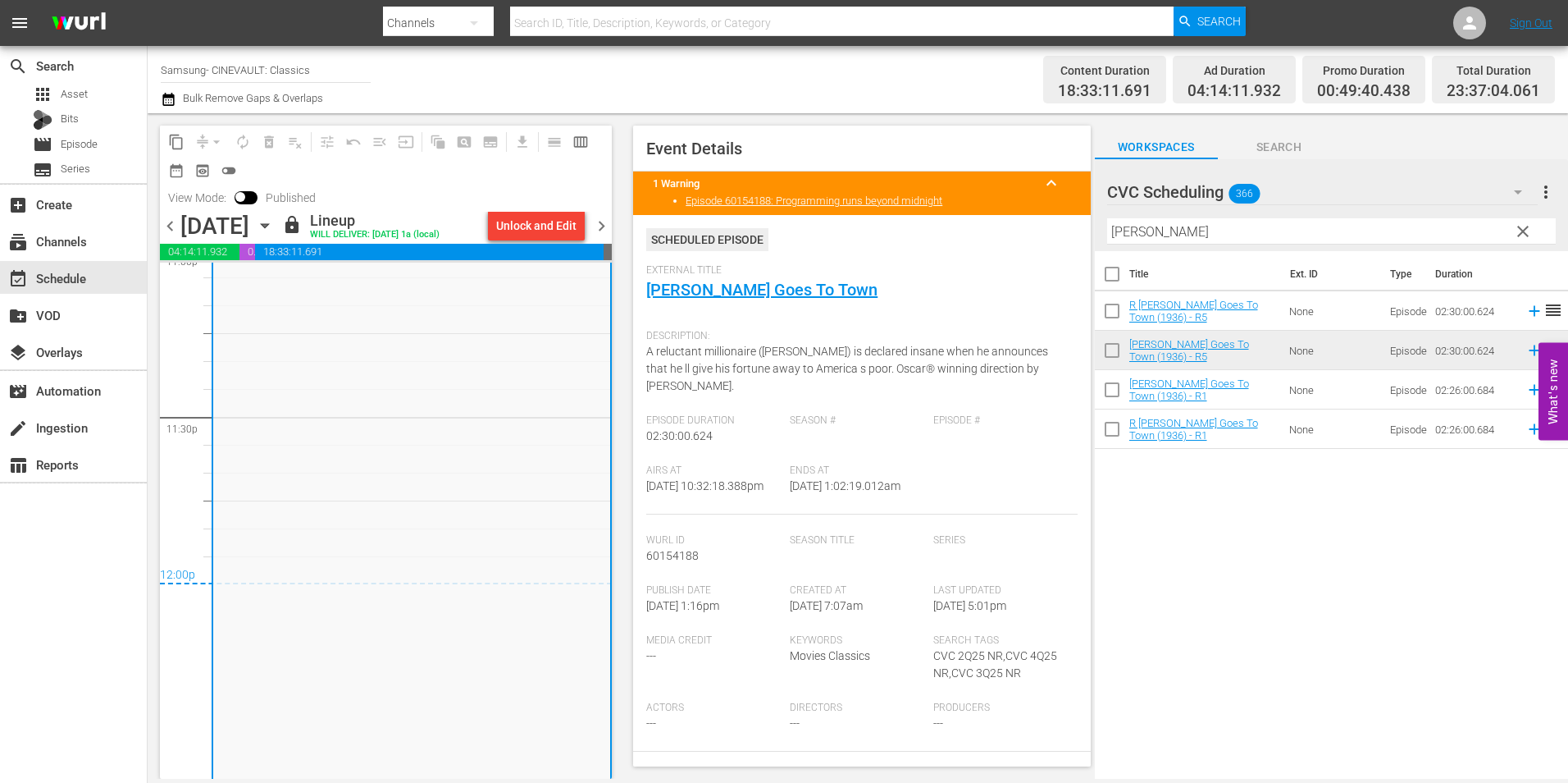
click at [592, 229] on span "chevron_right" at bounding box center [601, 225] width 20 height 20
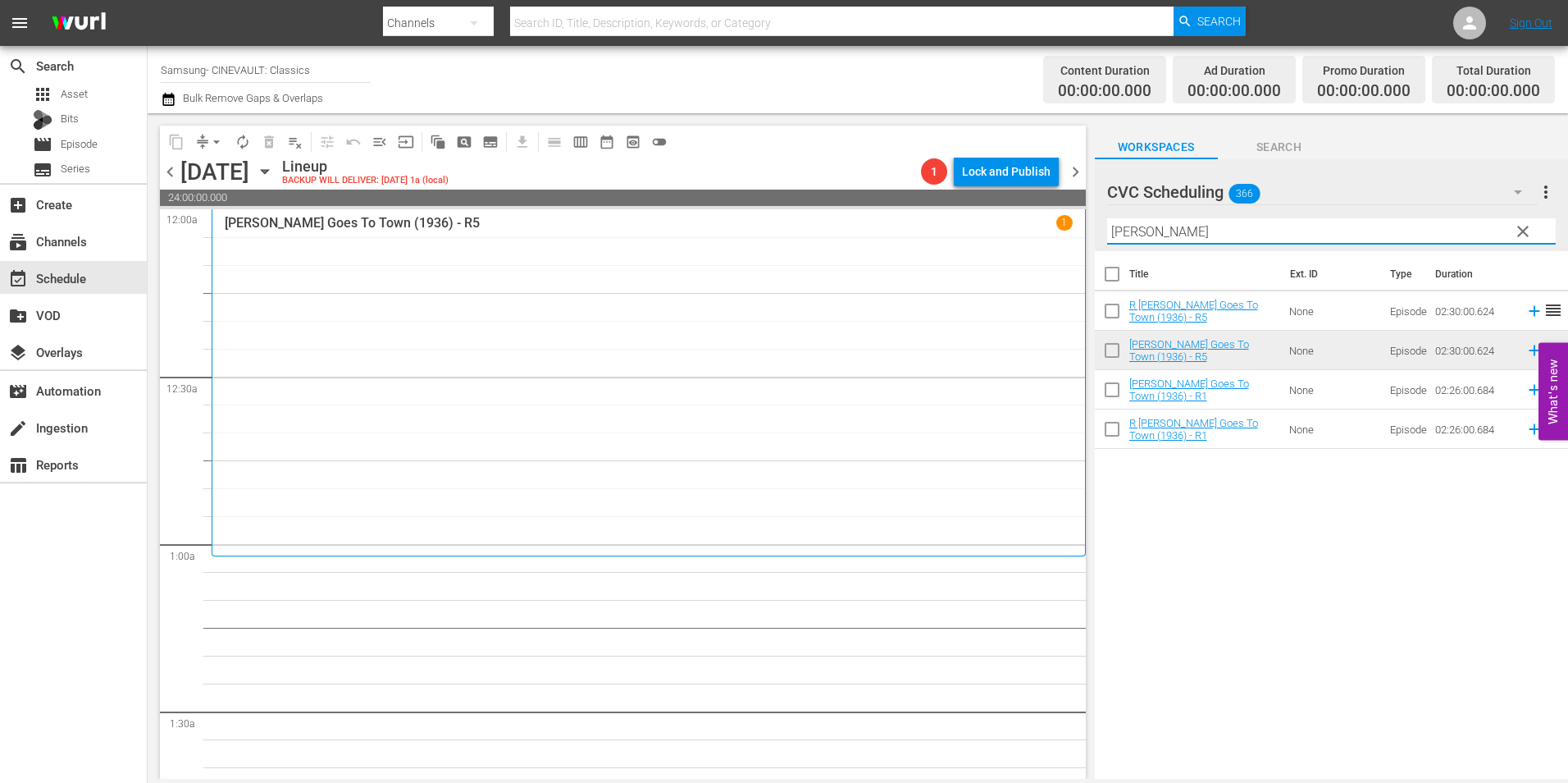
drag, startPoint x: 1197, startPoint y: 236, endPoint x: 951, endPoint y: 237, distance: 246.0
click at [951, 237] on div "content_copy compress arrow_drop_down autorenew_outlined delete_forever_outline…" at bounding box center [858, 446] width 1420 height 666
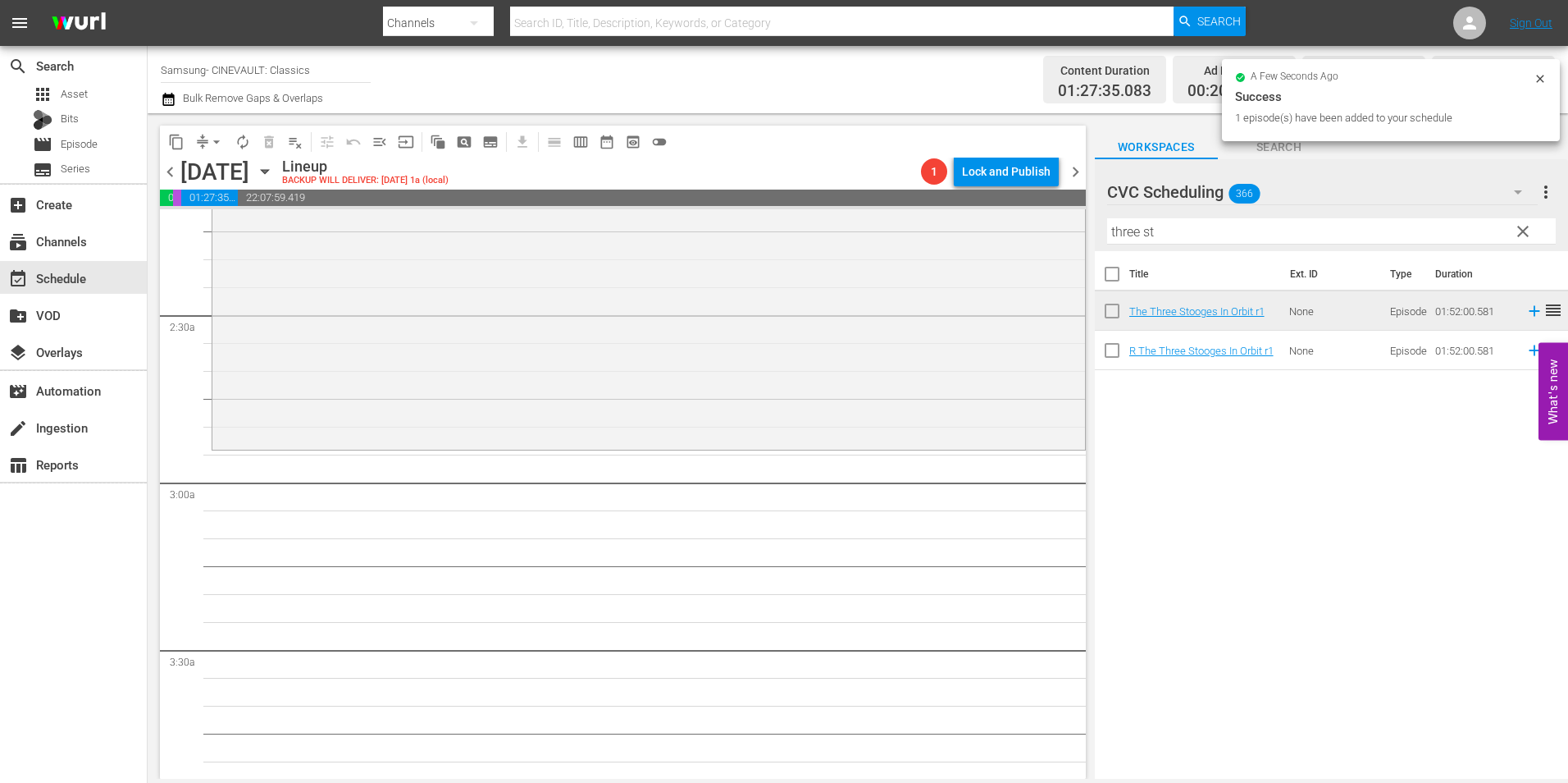
scroll to position [739, 0]
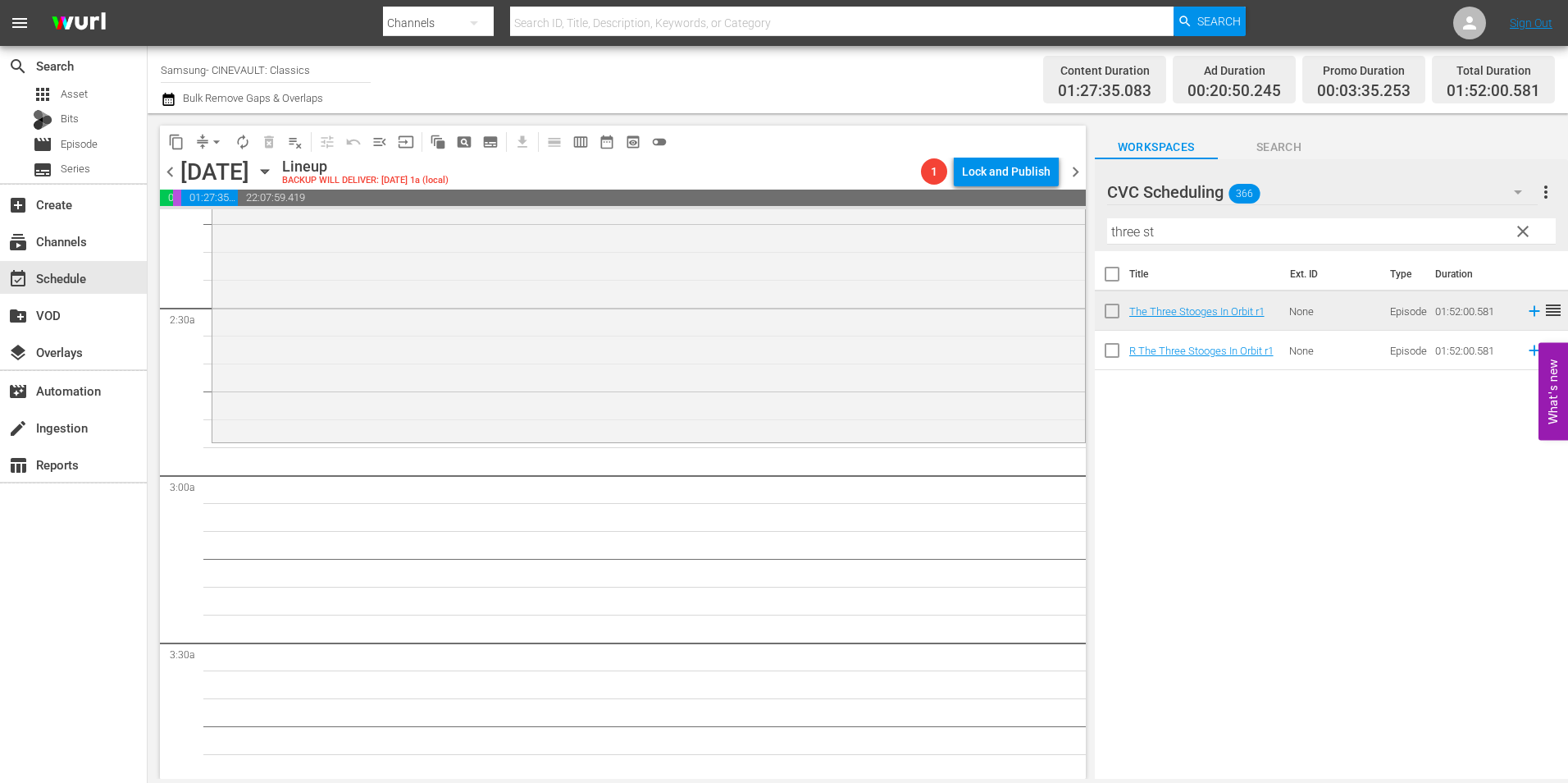
click at [1167, 236] on input "three st" at bounding box center [1331, 231] width 448 height 26
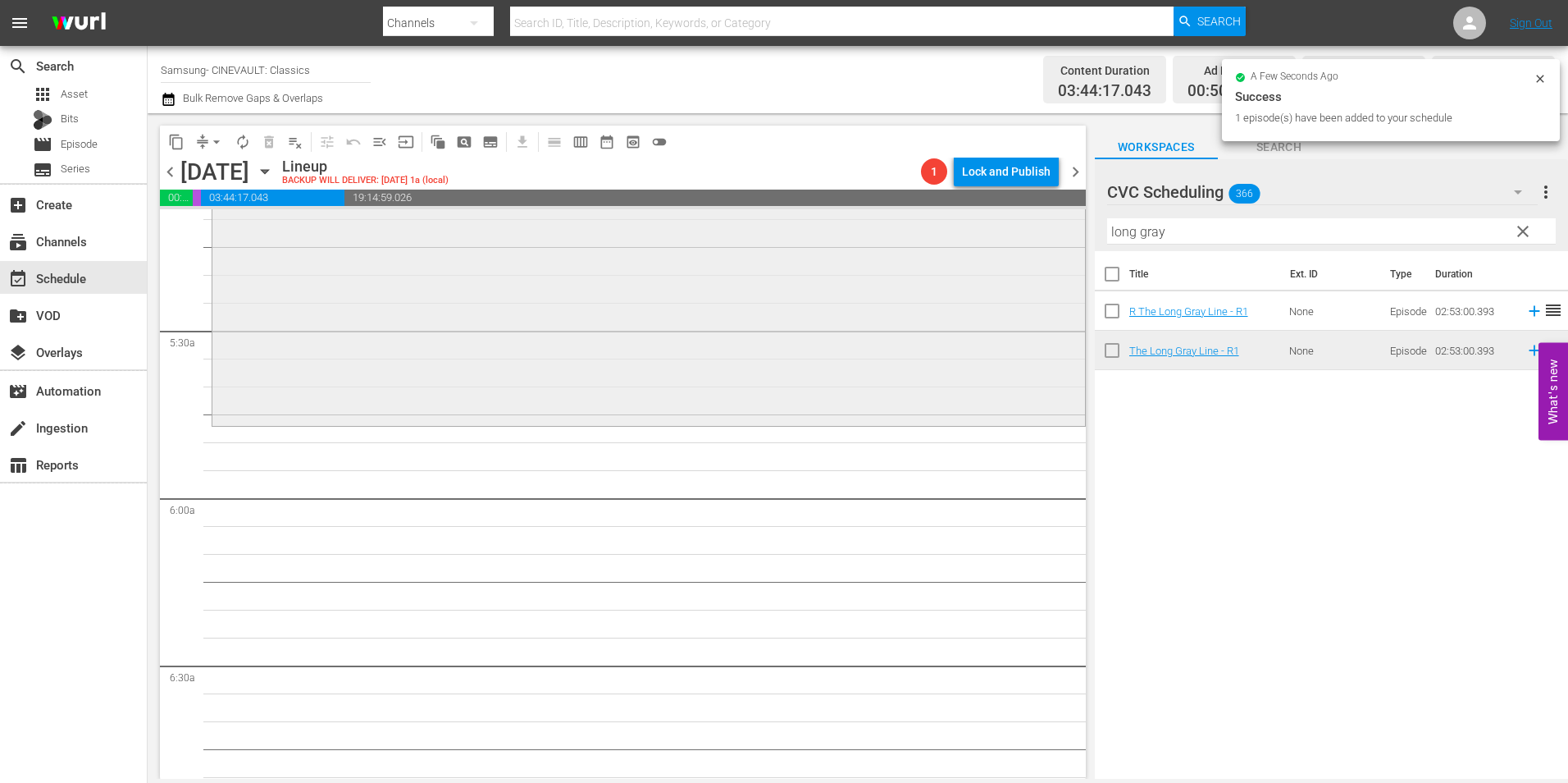
scroll to position [1723, 0]
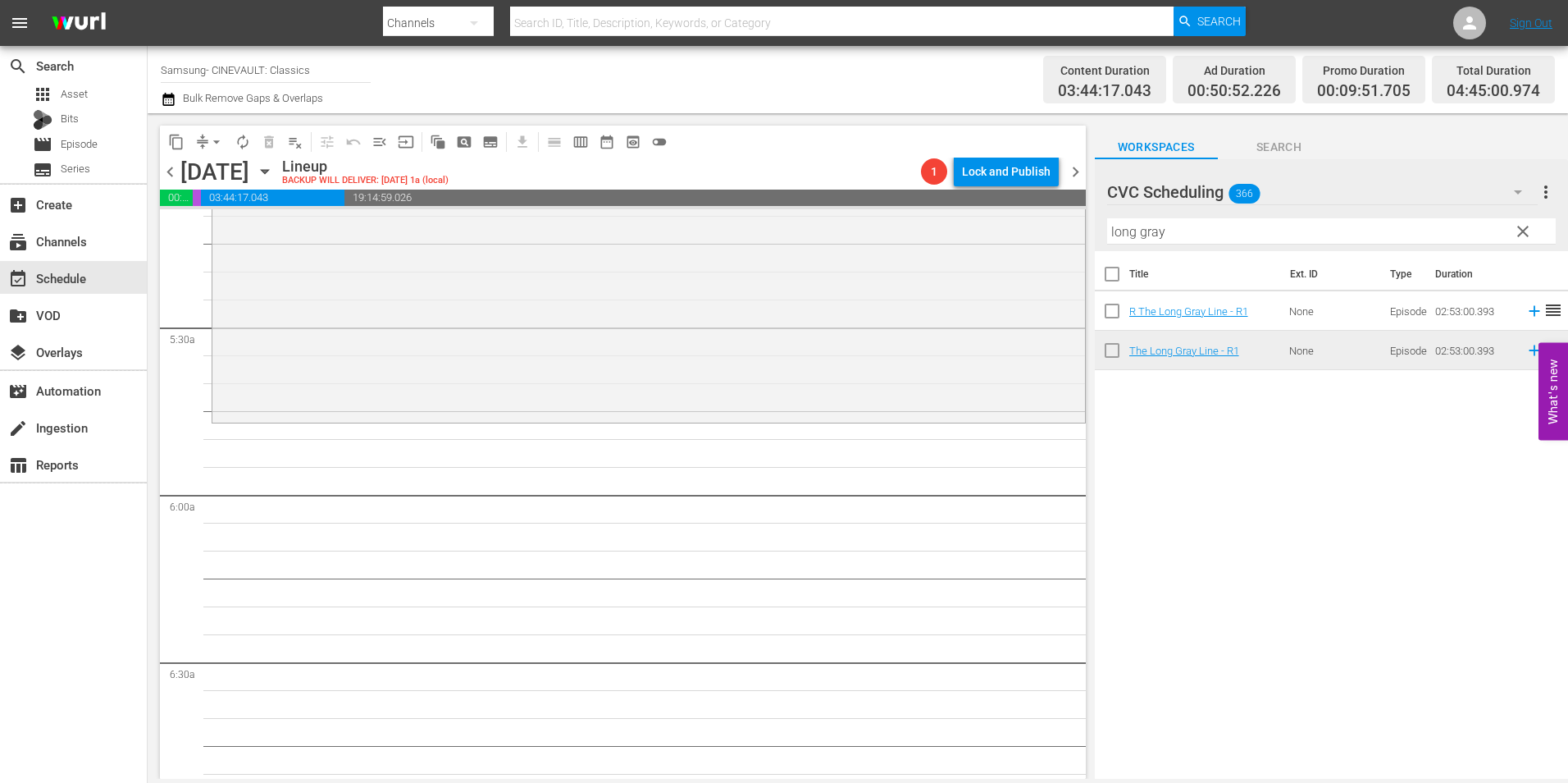
click at [1180, 222] on input "long gray" at bounding box center [1331, 231] width 448 height 26
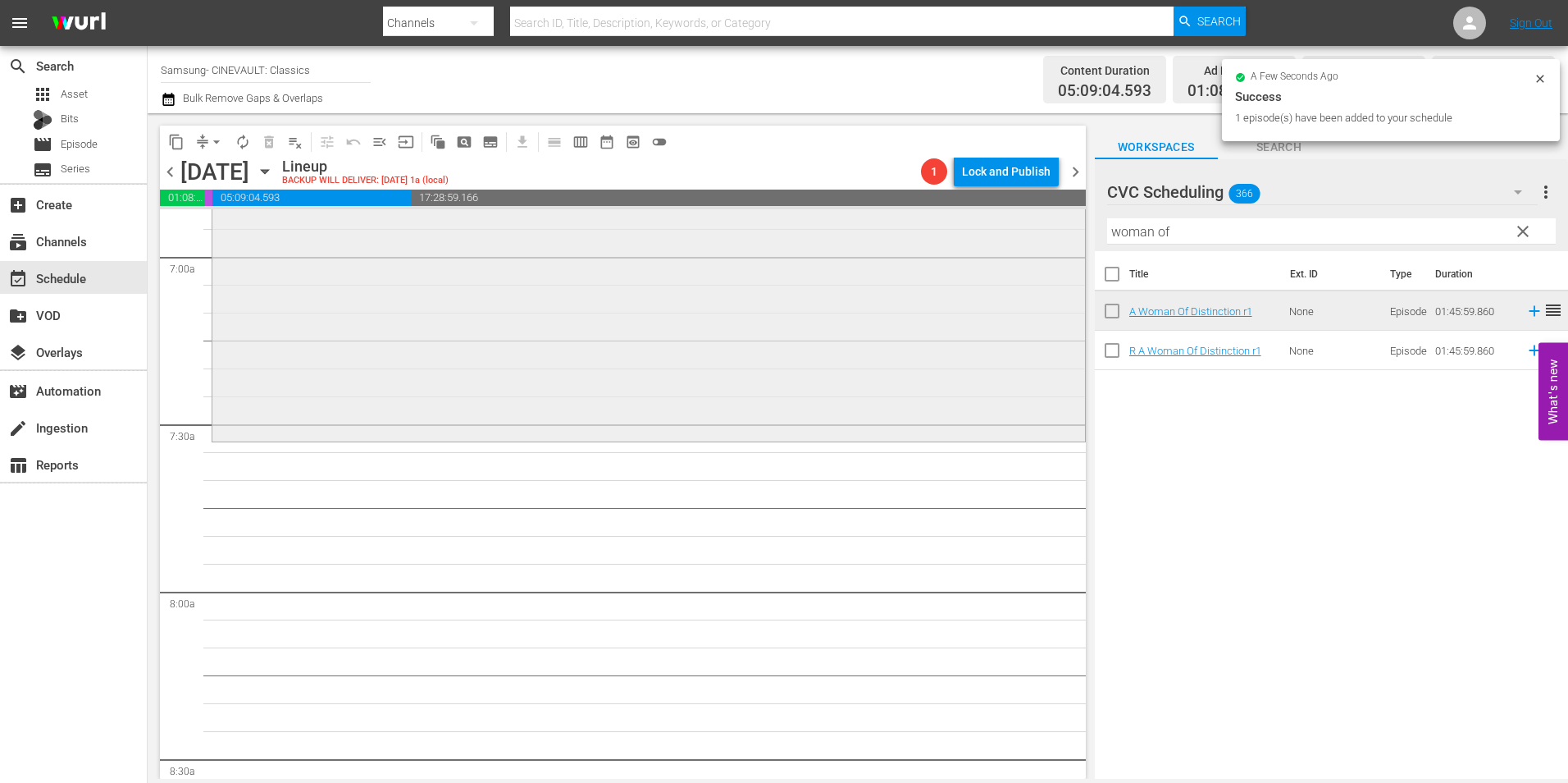
scroll to position [2297, 0]
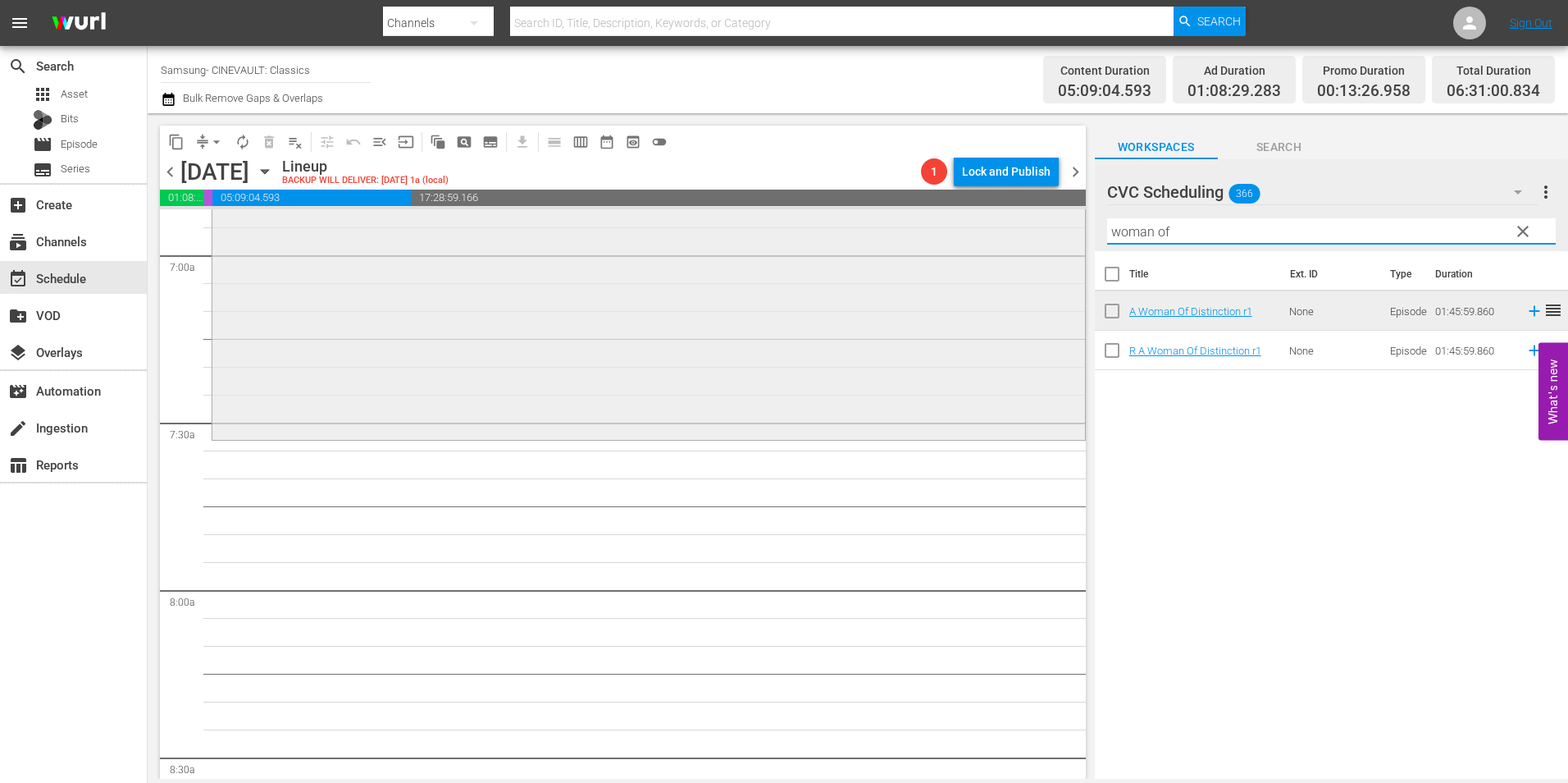
drag, startPoint x: 1204, startPoint y: 226, endPoint x: 990, endPoint y: 231, distance: 214.1
click at [990, 231] on div "content_copy compress arrow_drop_down autorenew_outlined delete_forever_outline…" at bounding box center [858, 446] width 1420 height 666
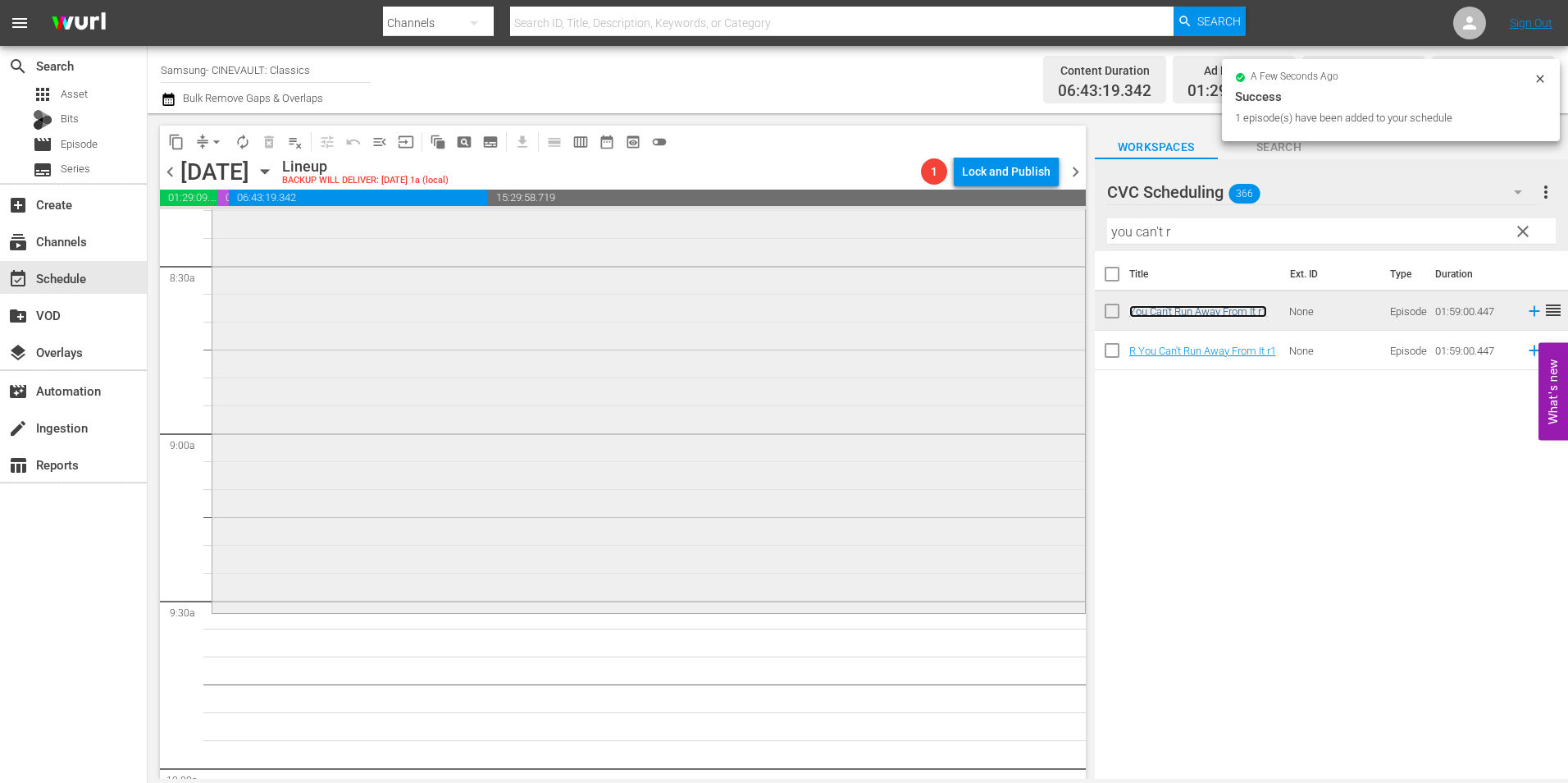
scroll to position [2790, 0]
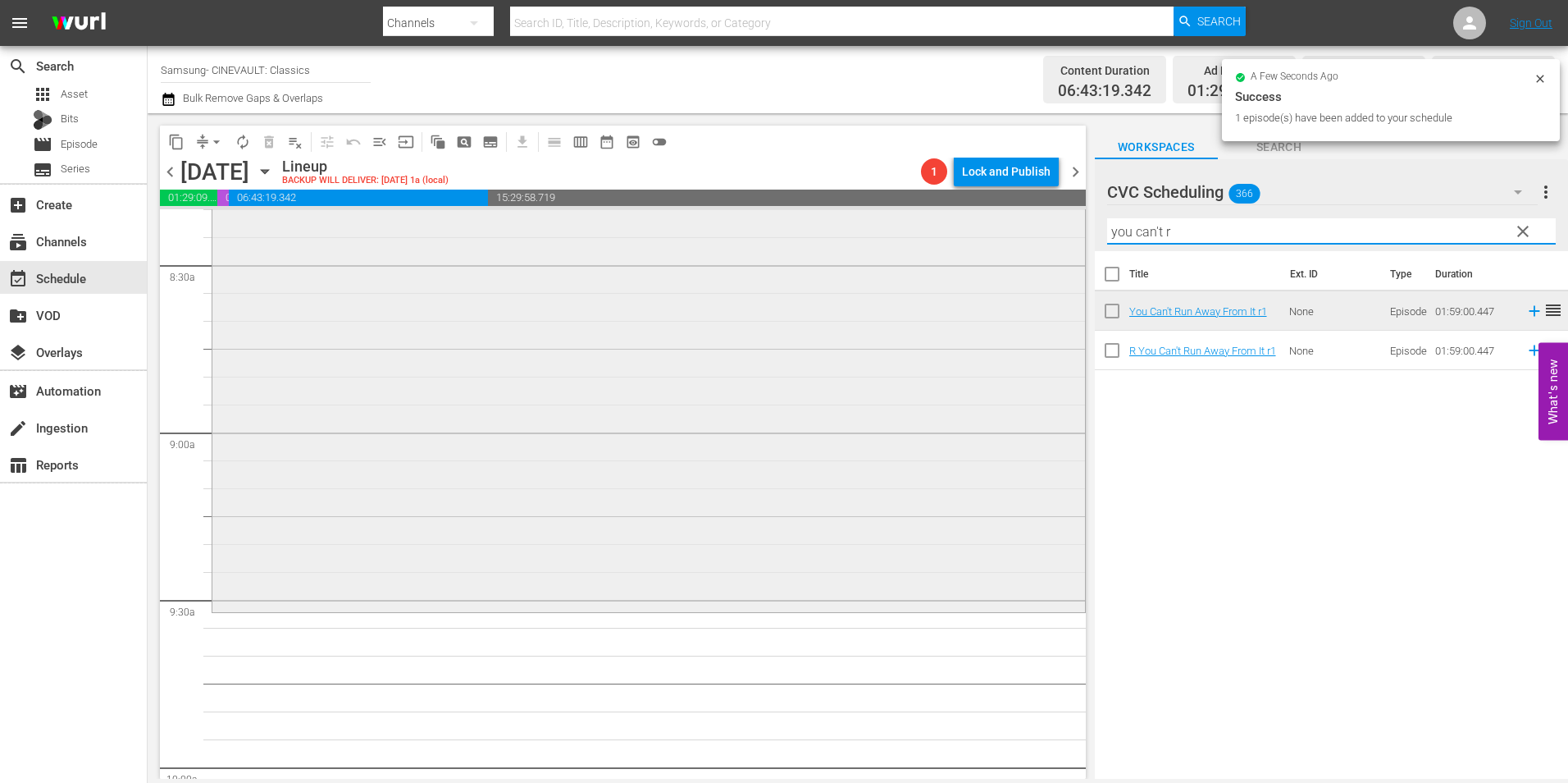
drag, startPoint x: 1035, startPoint y: 239, endPoint x: 1023, endPoint y: 238, distance: 12.0
click at [1023, 238] on div "content_copy compress arrow_drop_down autorenew_outlined delete_forever_outline…" at bounding box center [858, 446] width 1420 height 666
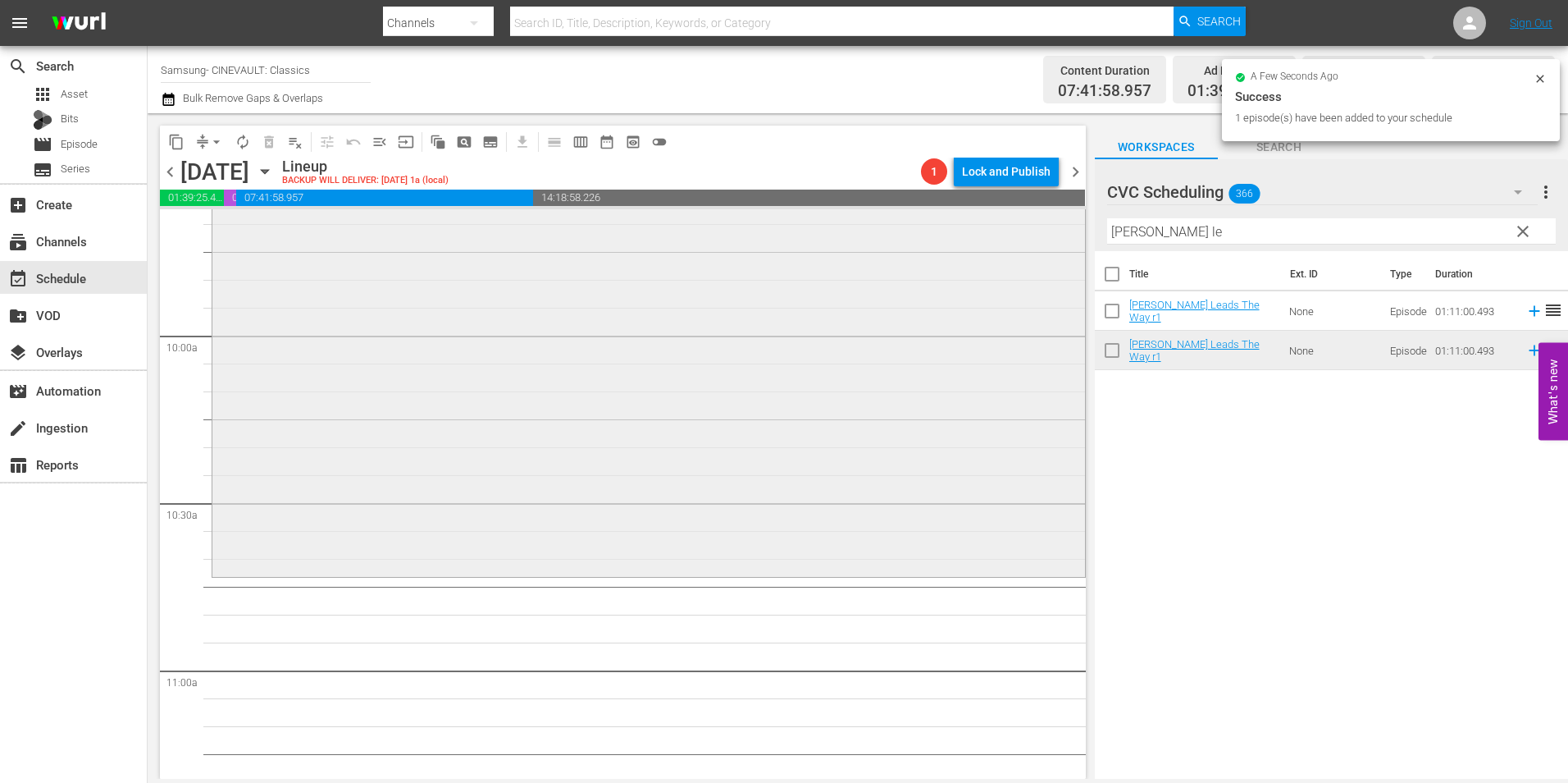
scroll to position [3364, 0]
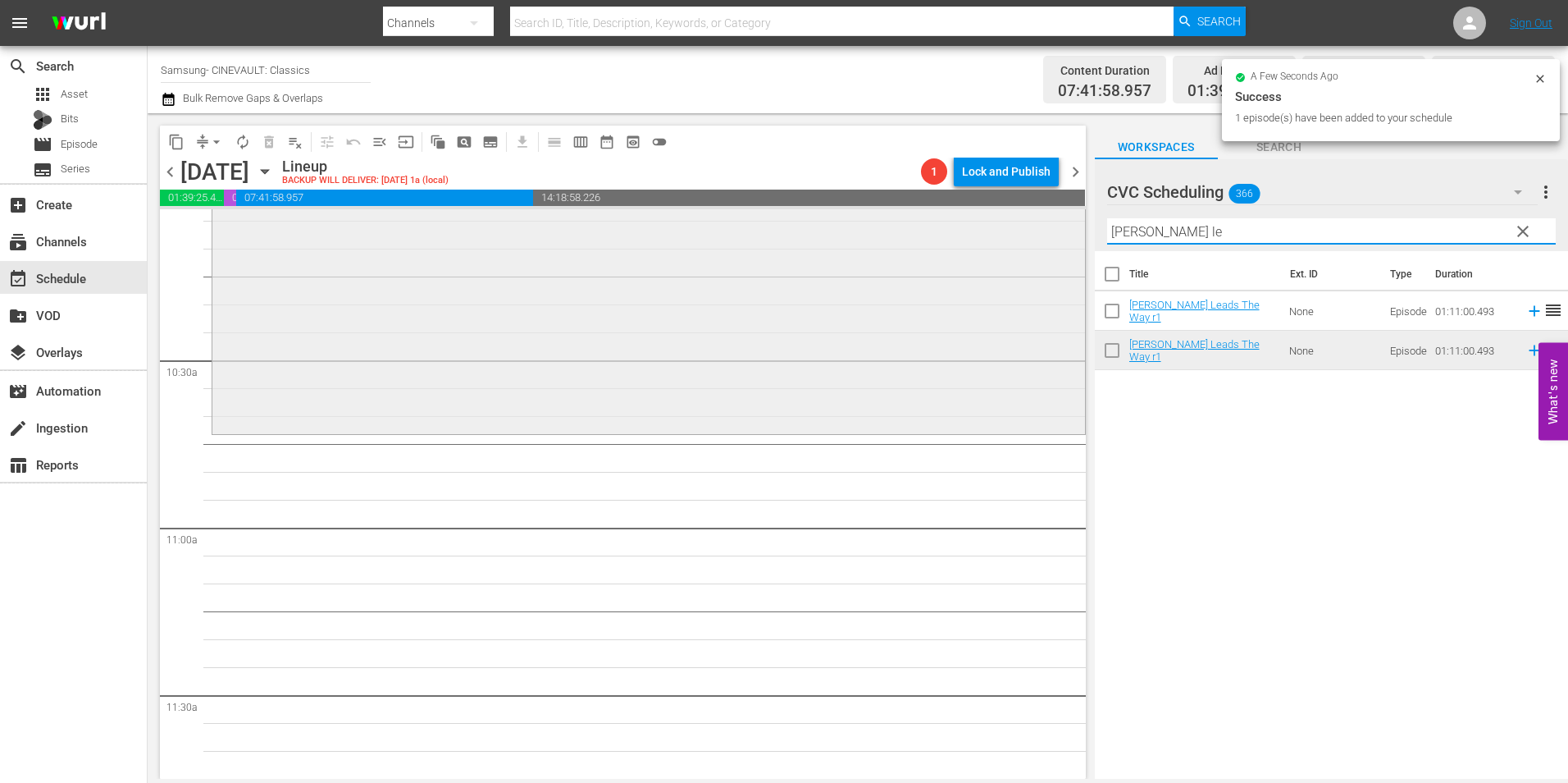
drag, startPoint x: 1178, startPoint y: 229, endPoint x: 989, endPoint y: 225, distance: 189.0
click at [989, 225] on div "content_copy compress arrow_drop_down autorenew_outlined delete_forever_outline…" at bounding box center [858, 446] width 1420 height 666
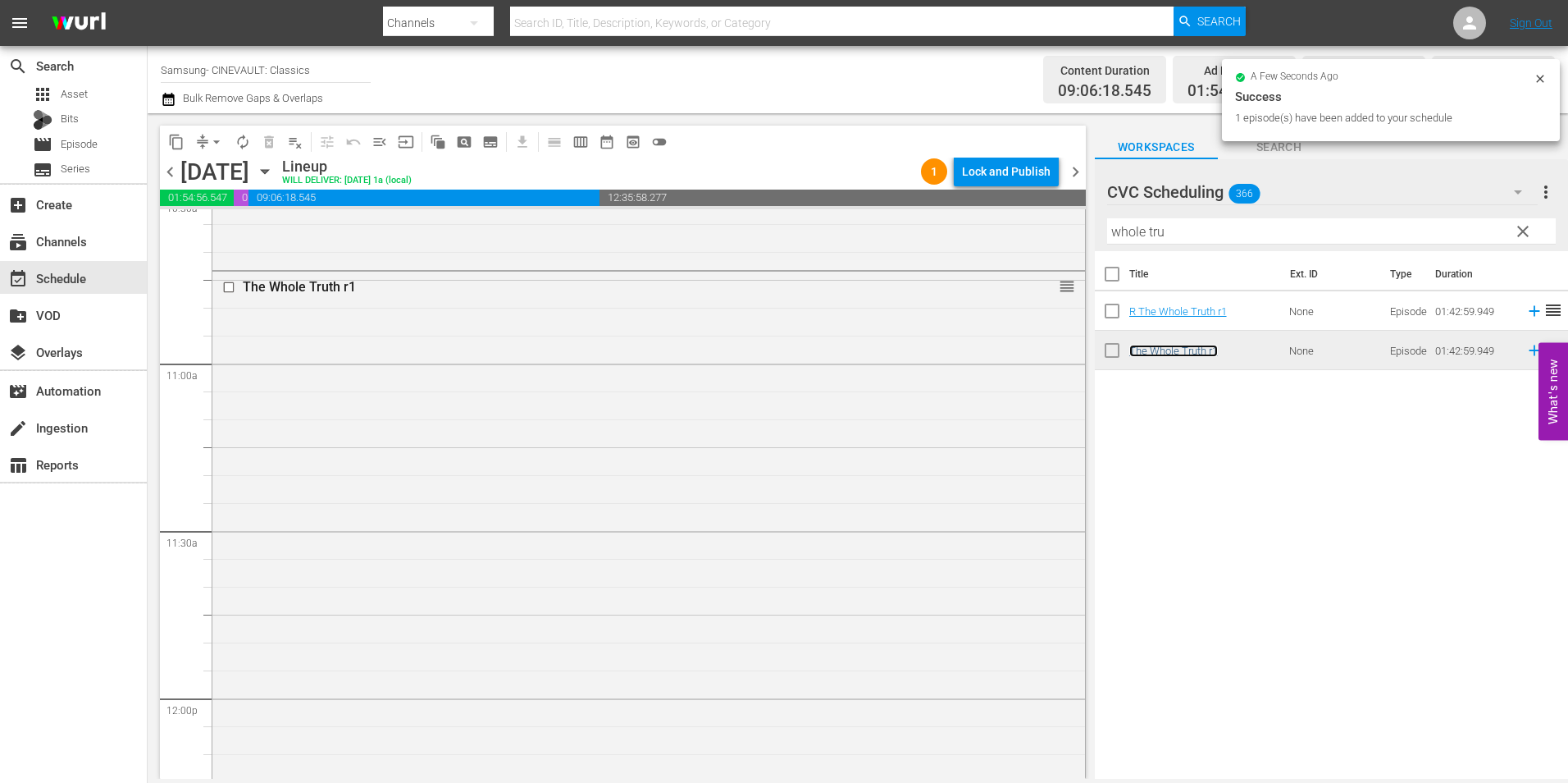
scroll to position [3938, 0]
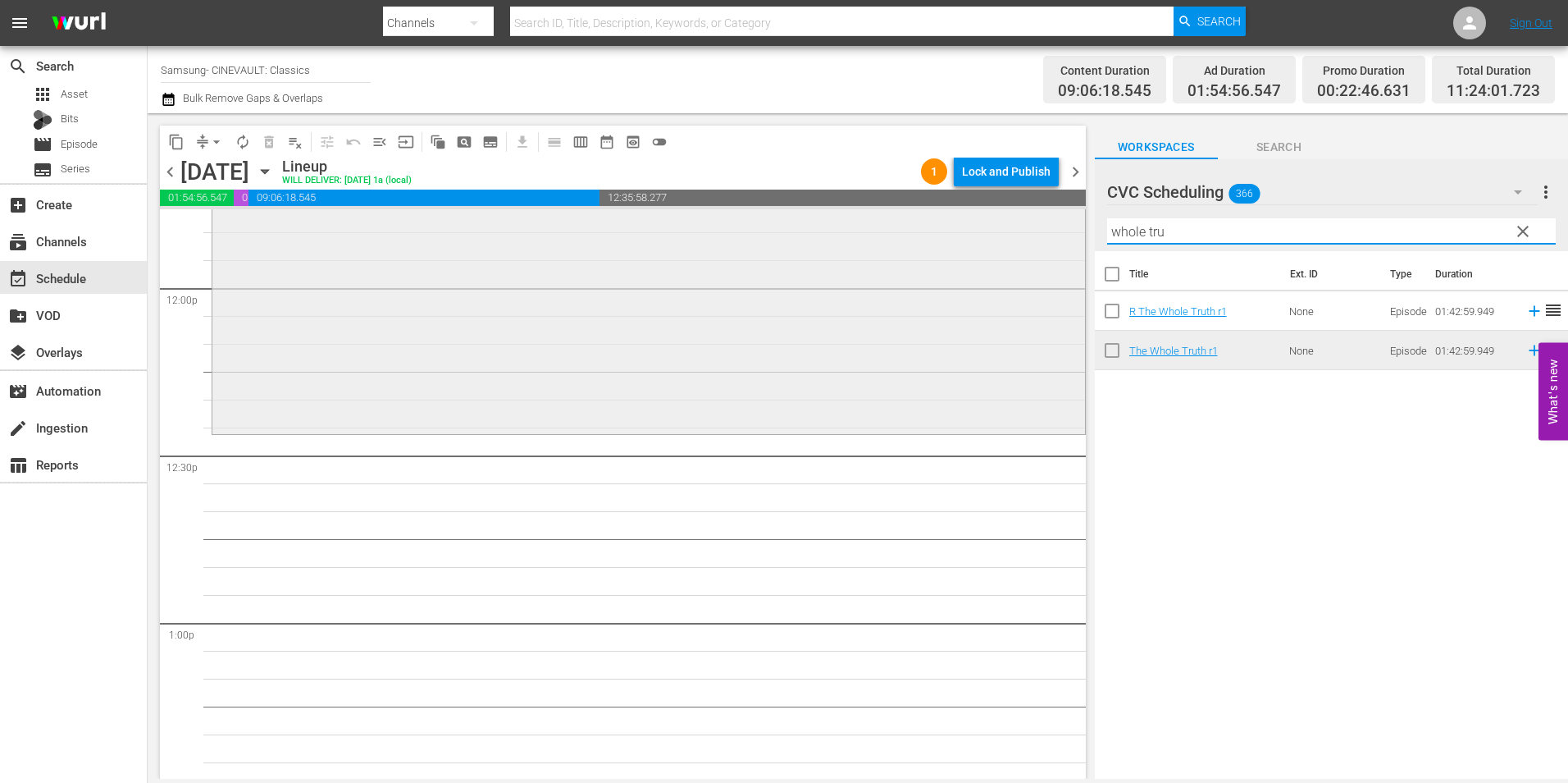
drag, startPoint x: 1222, startPoint y: 224, endPoint x: 995, endPoint y: 228, distance: 227.0
click at [995, 228] on div "content_copy compress arrow_drop_down autorenew_outlined delete_forever_outline…" at bounding box center [858, 446] width 1420 height 666
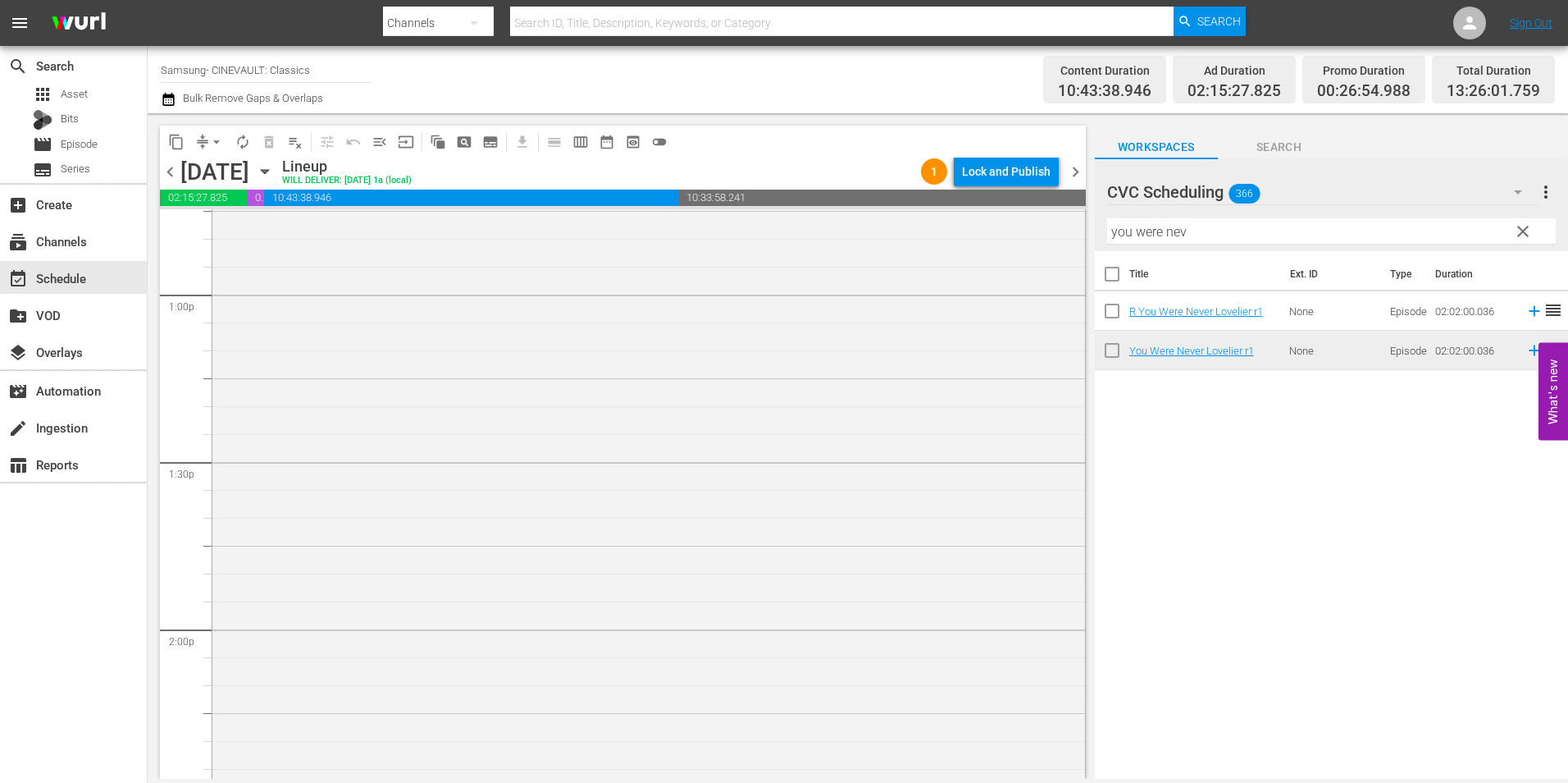
scroll to position [4758, 0]
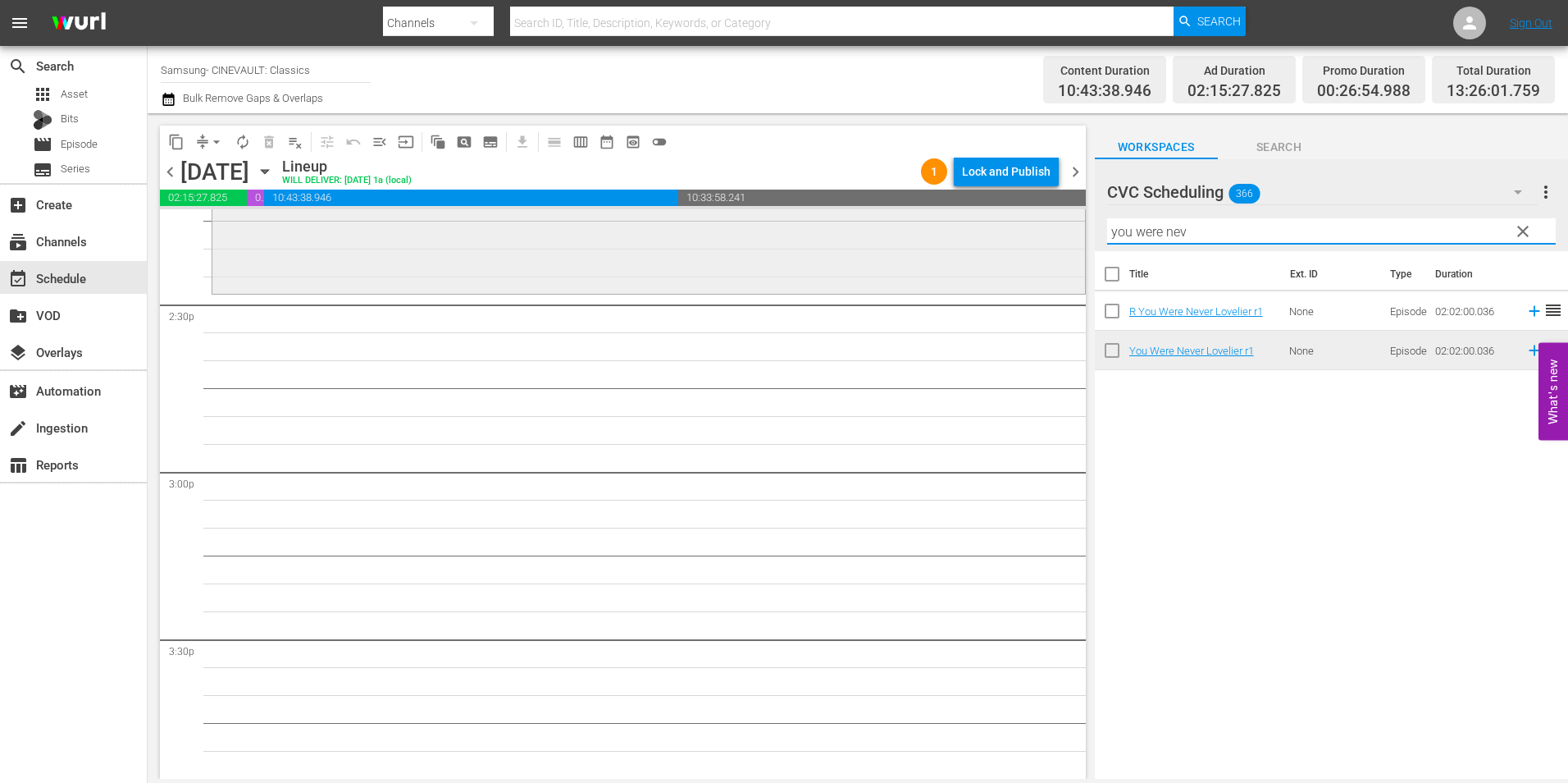
drag, startPoint x: 1198, startPoint y: 237, endPoint x: 987, endPoint y: 235, distance: 211.0
click at [987, 235] on div "content_copy compress arrow_drop_down autorenew_outlined delete_forever_outline…" at bounding box center [858, 446] width 1420 height 666
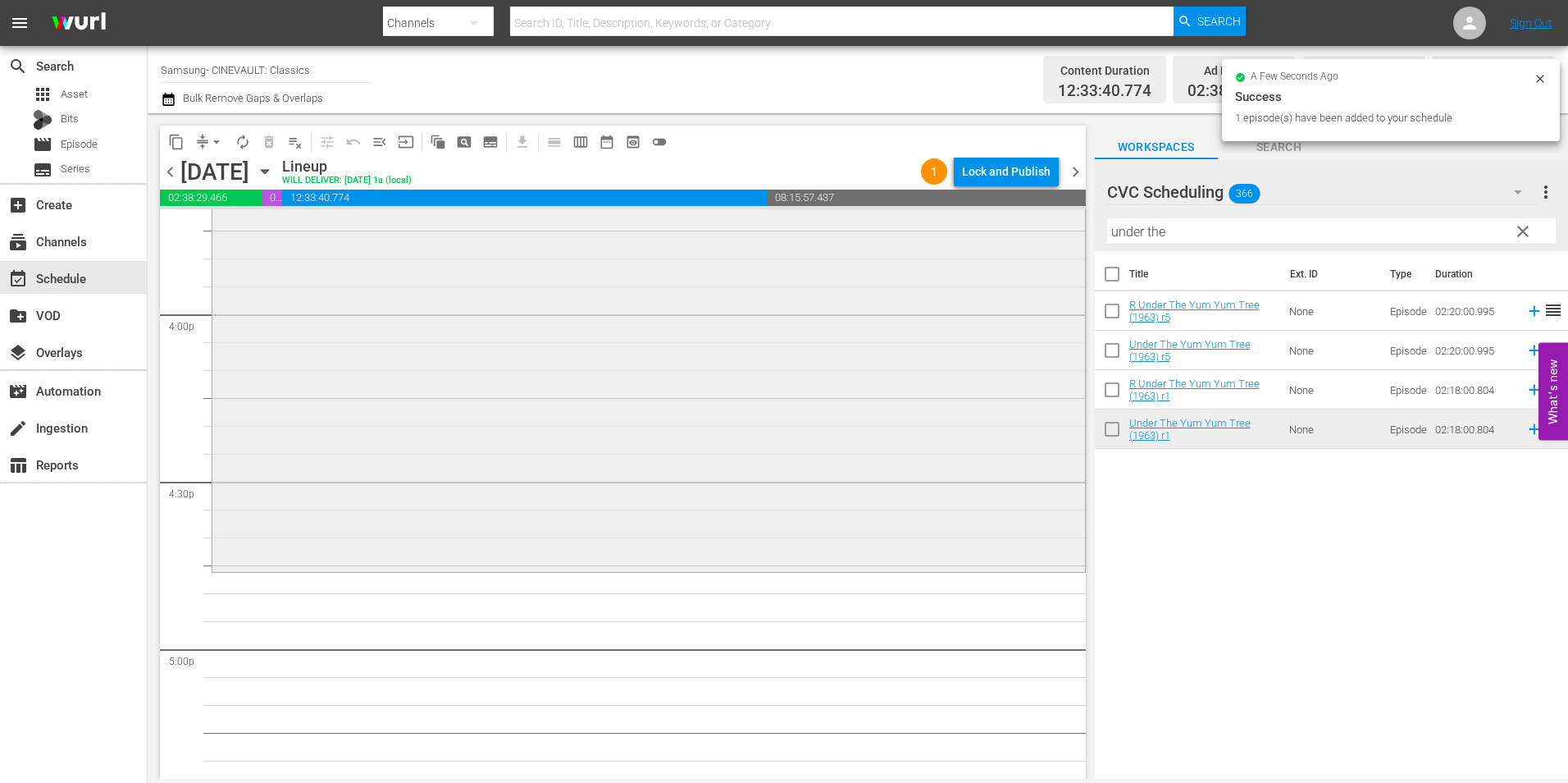
scroll to position [5332, 0]
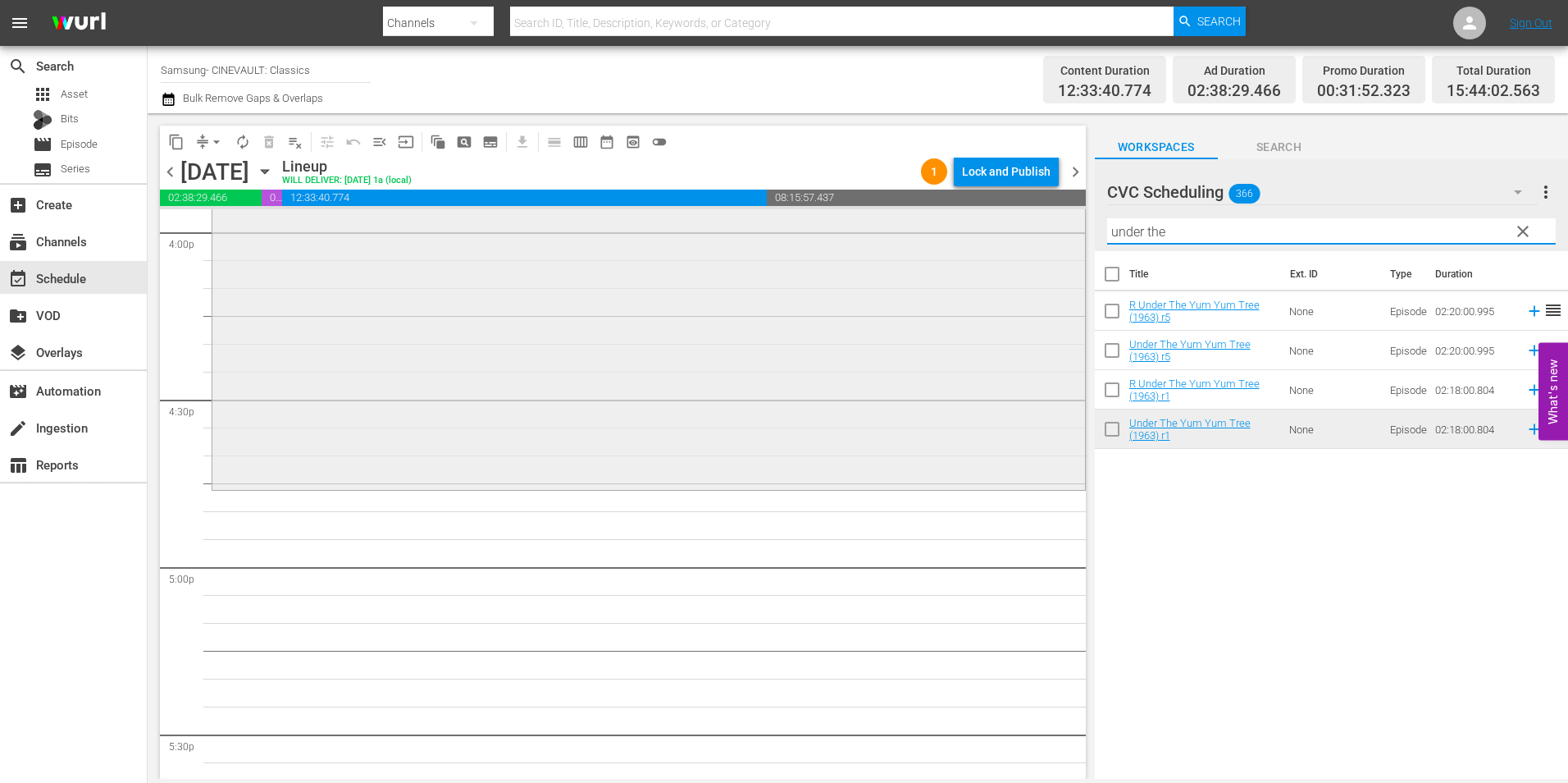
drag, startPoint x: 1197, startPoint y: 237, endPoint x: 1005, endPoint y: 242, distance: 192.1
click at [1005, 237] on div "content_copy compress arrow_drop_down autorenew_outlined delete_forever_outline…" at bounding box center [858, 446] width 1420 height 666
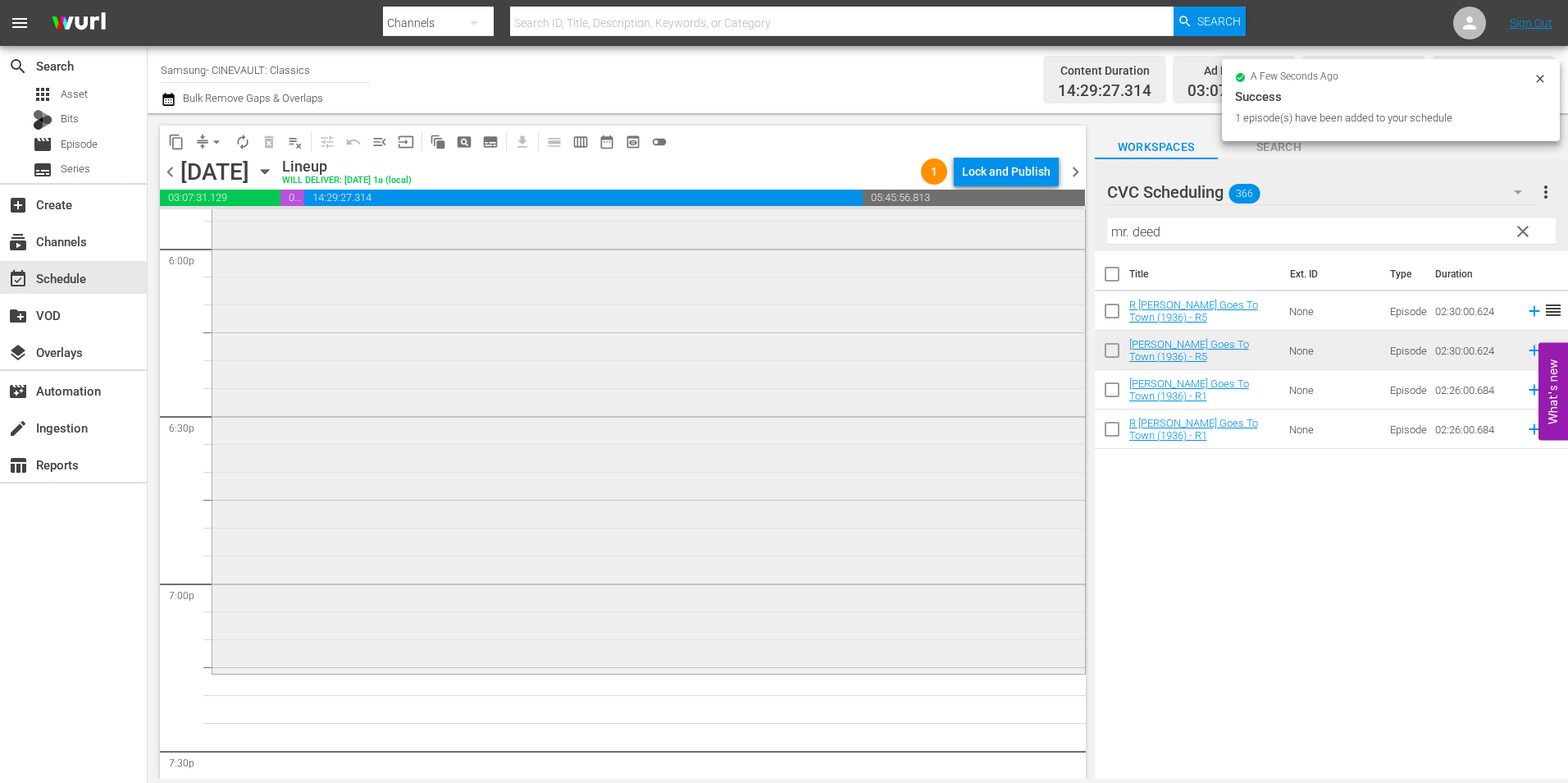
scroll to position [5989, 0]
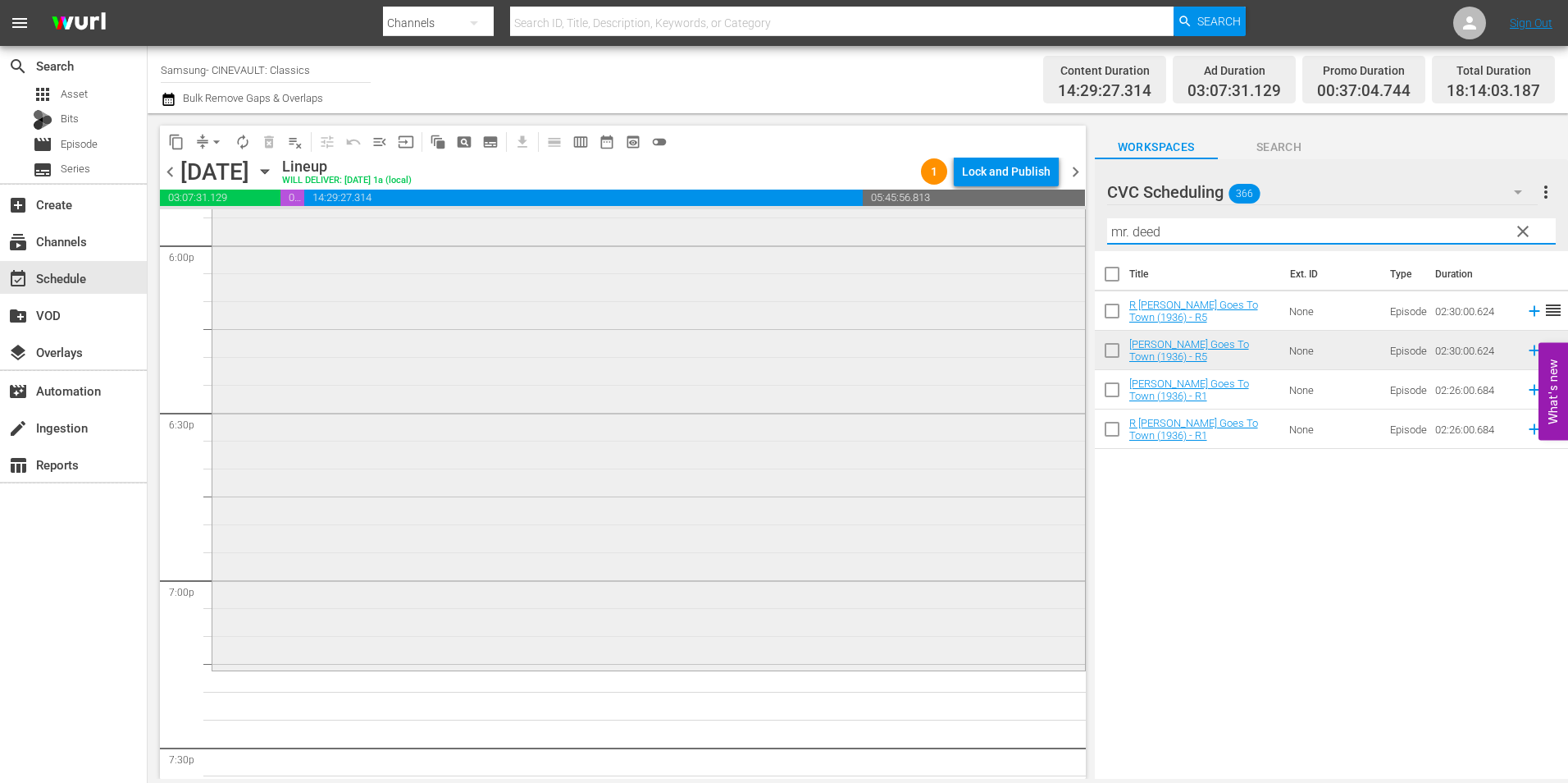
drag, startPoint x: 1159, startPoint y: 238, endPoint x: 950, endPoint y: 229, distance: 209.2
click at [950, 229] on div "content_copy compress arrow_drop_down autorenew_outlined delete_forever_outline…" at bounding box center [858, 446] width 1420 height 666
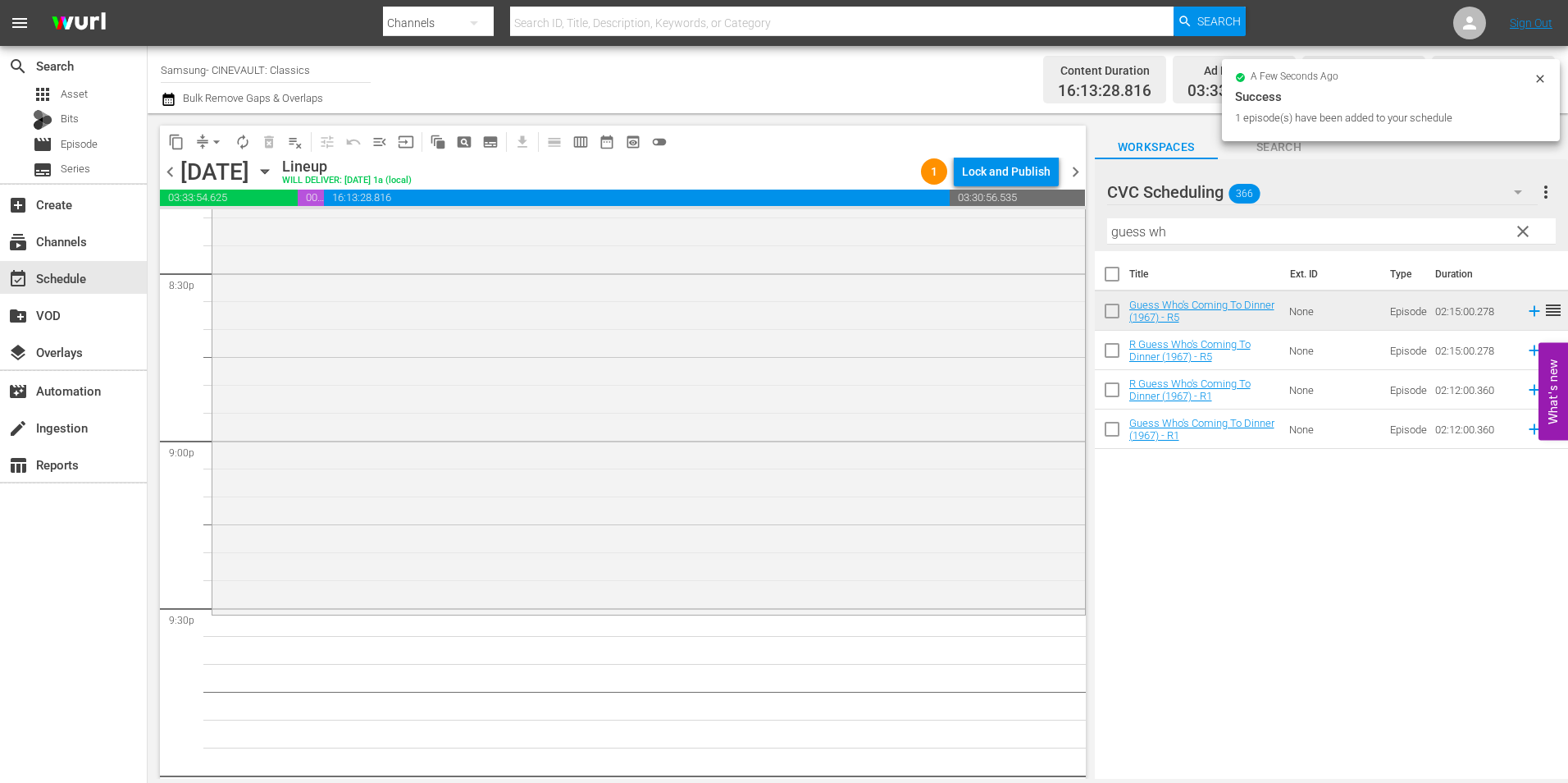
scroll to position [6808, 0]
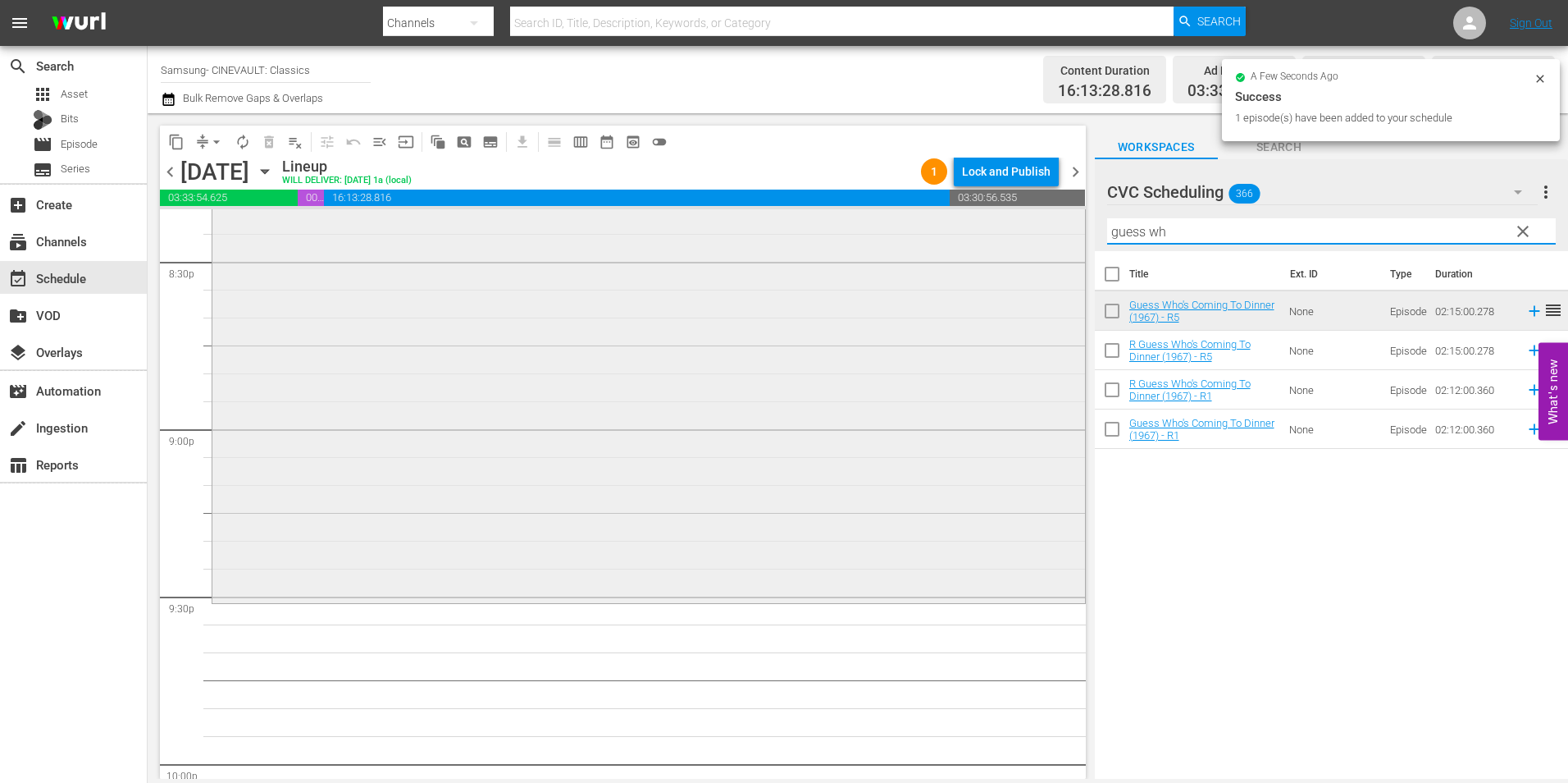
drag, startPoint x: 1235, startPoint y: 225, endPoint x: 1022, endPoint y: 262, distance: 216.2
click at [1022, 262] on div "content_copy compress arrow_drop_down autorenew_outlined delete_forever_outline…" at bounding box center [858, 446] width 1420 height 666
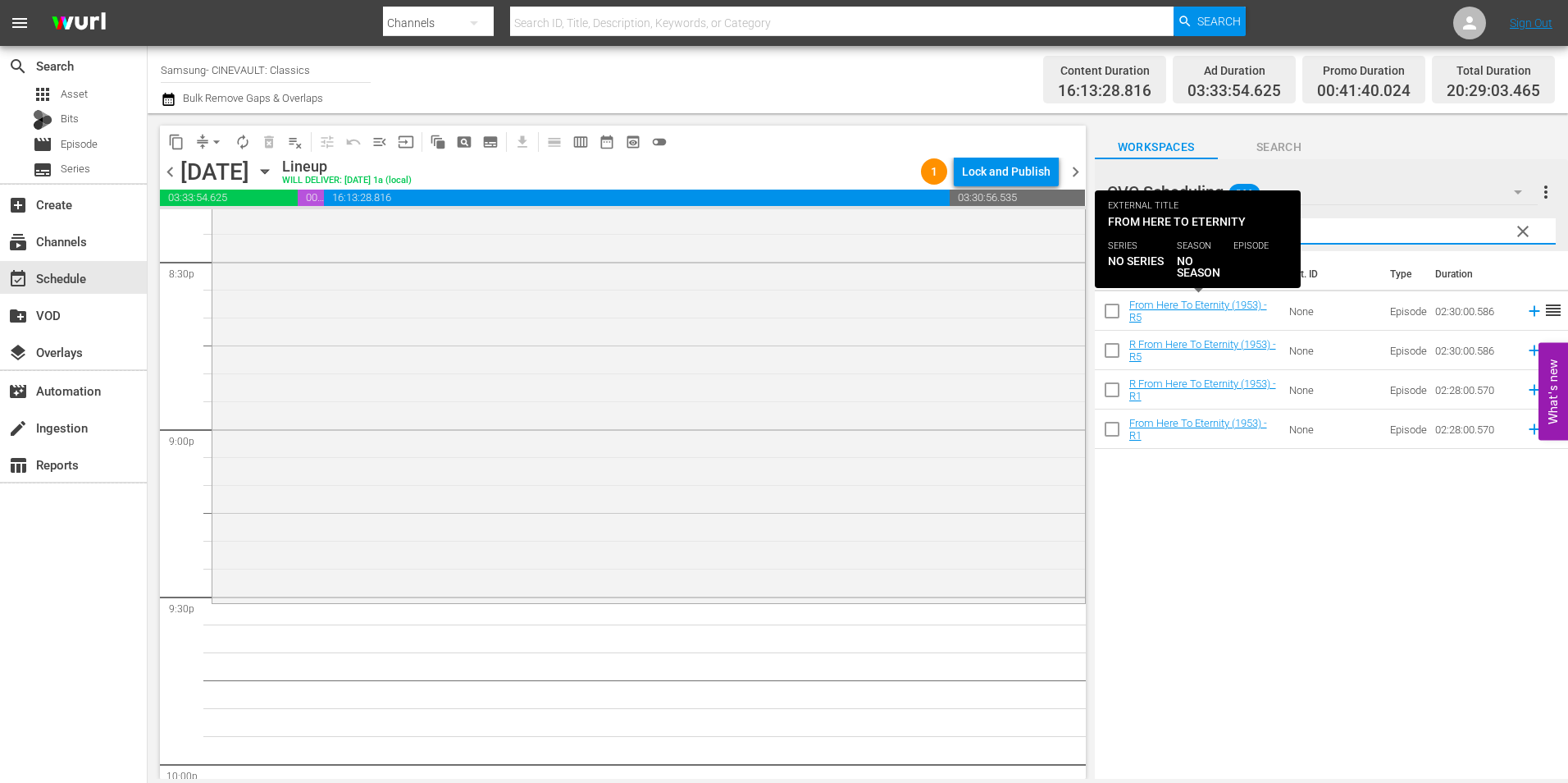
type input "from here"
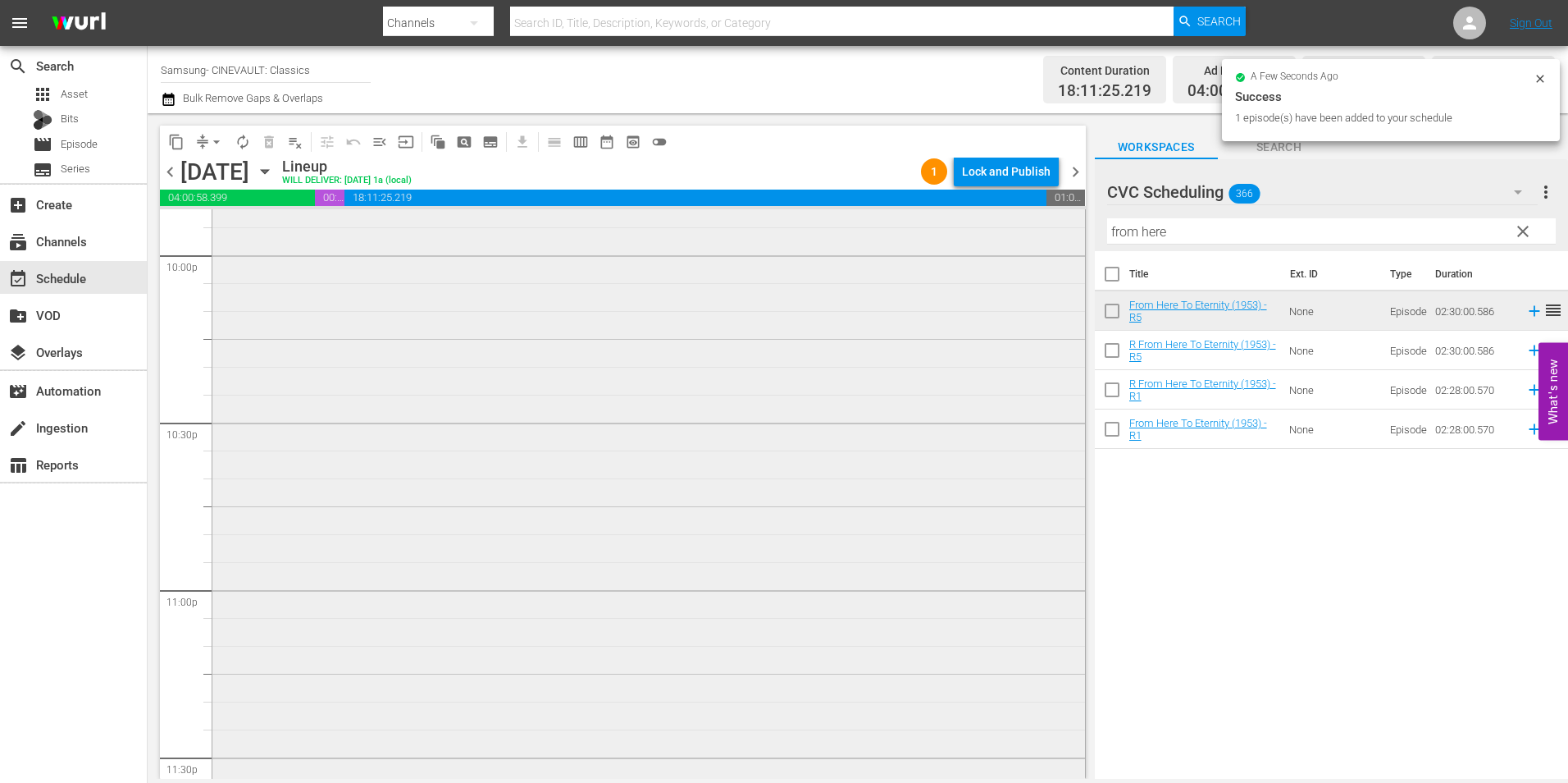
scroll to position [6970, 0]
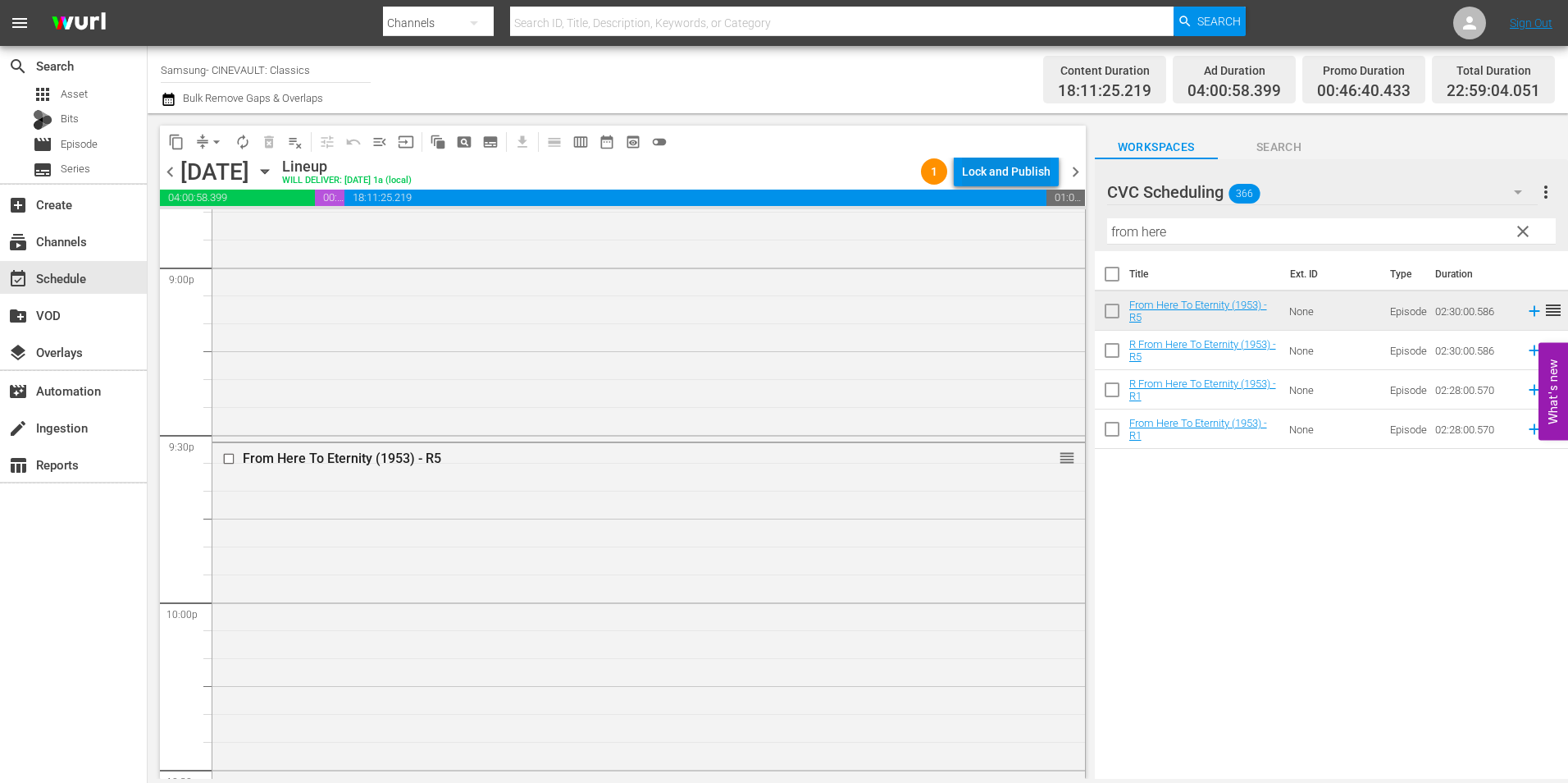
click at [983, 177] on div "Lock and Publish" at bounding box center [1006, 171] width 88 height 30
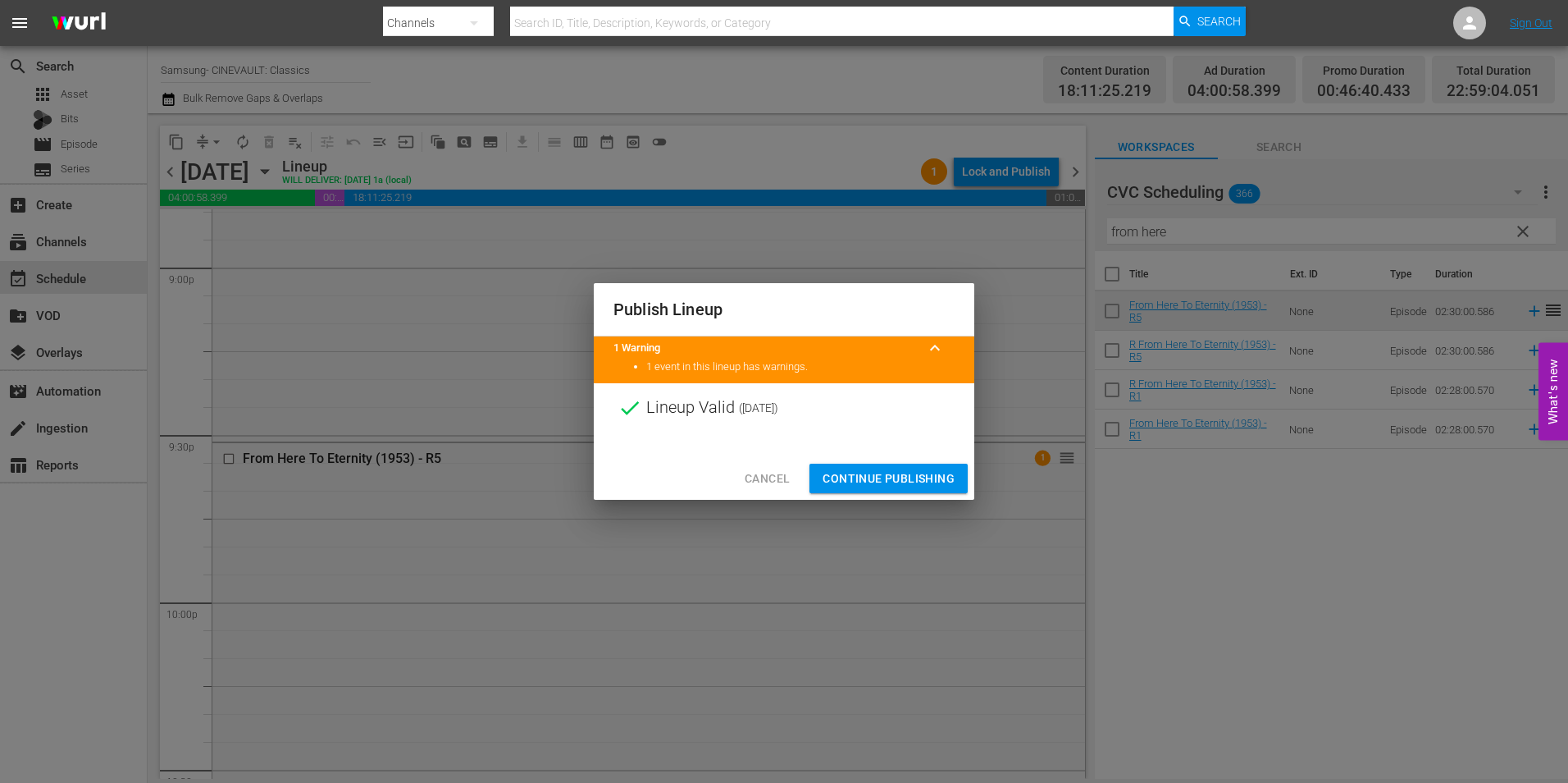
click at [894, 468] on span "Continue Publishing" at bounding box center [887, 478] width 132 height 20
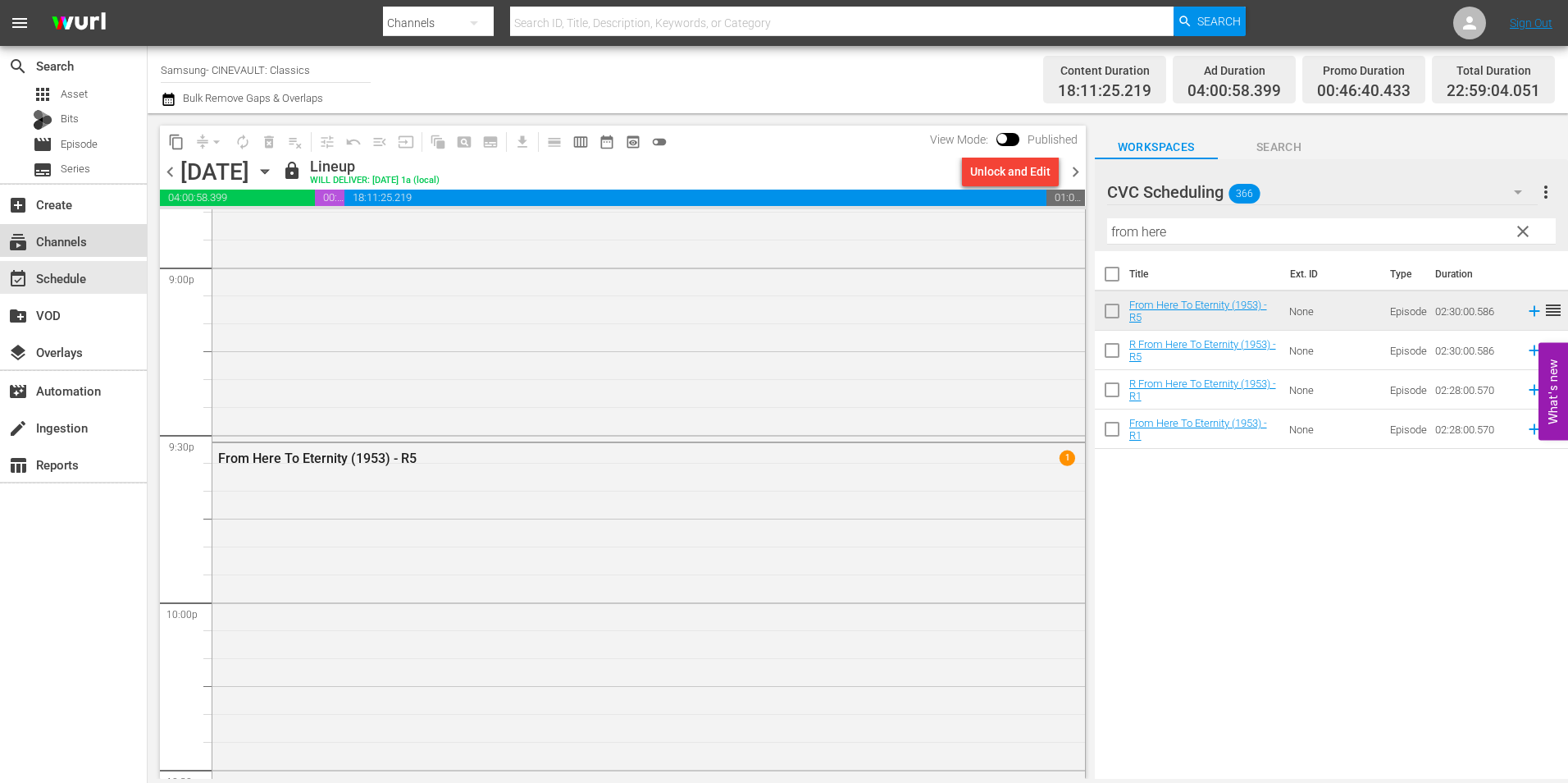
click at [123, 248] on div "subscriptions Channels" at bounding box center [73, 240] width 147 height 33
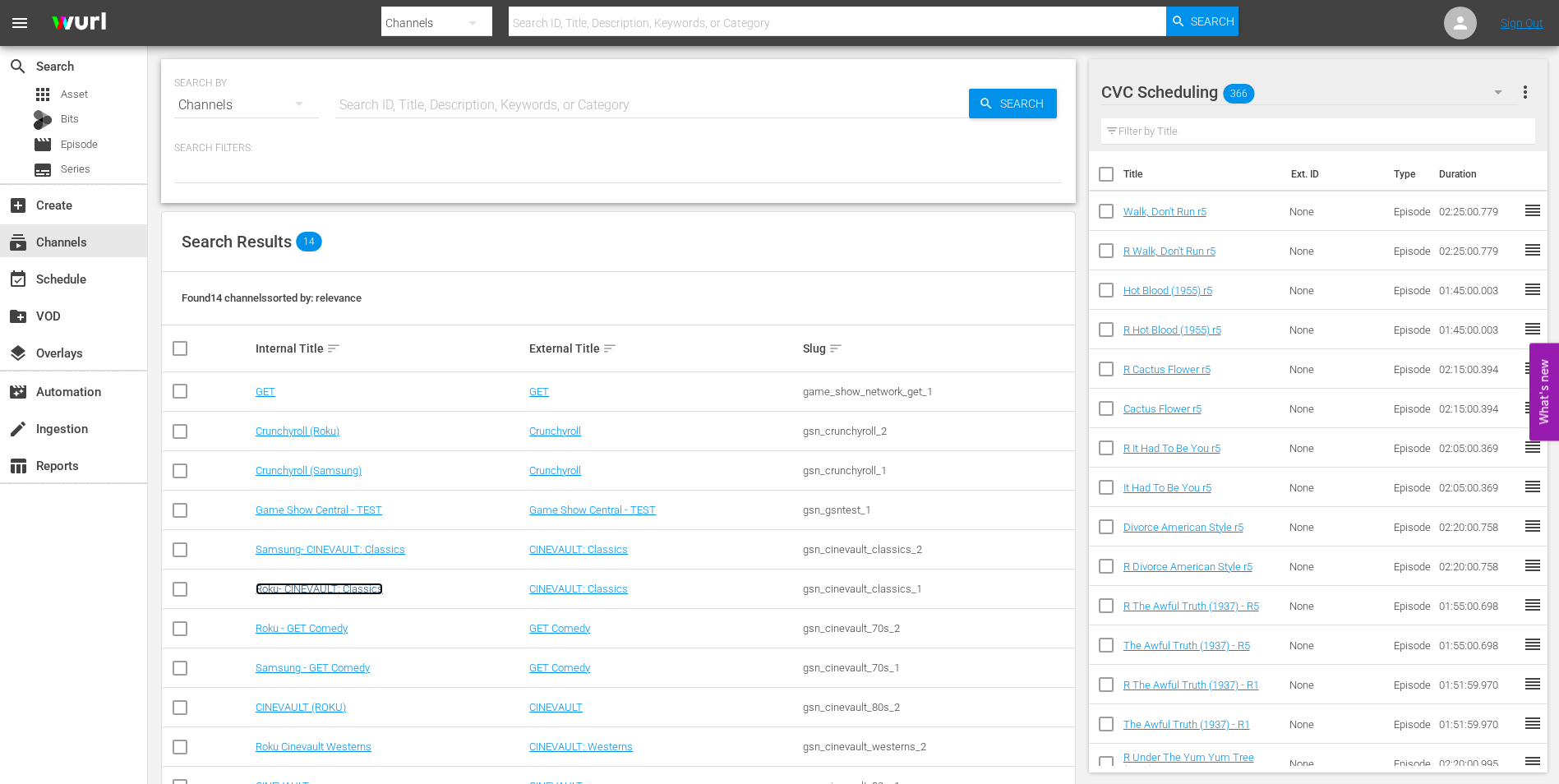
click at [316, 588] on link "Roku- CINEVAULT: Classics" at bounding box center [319, 588] width 127 height 13
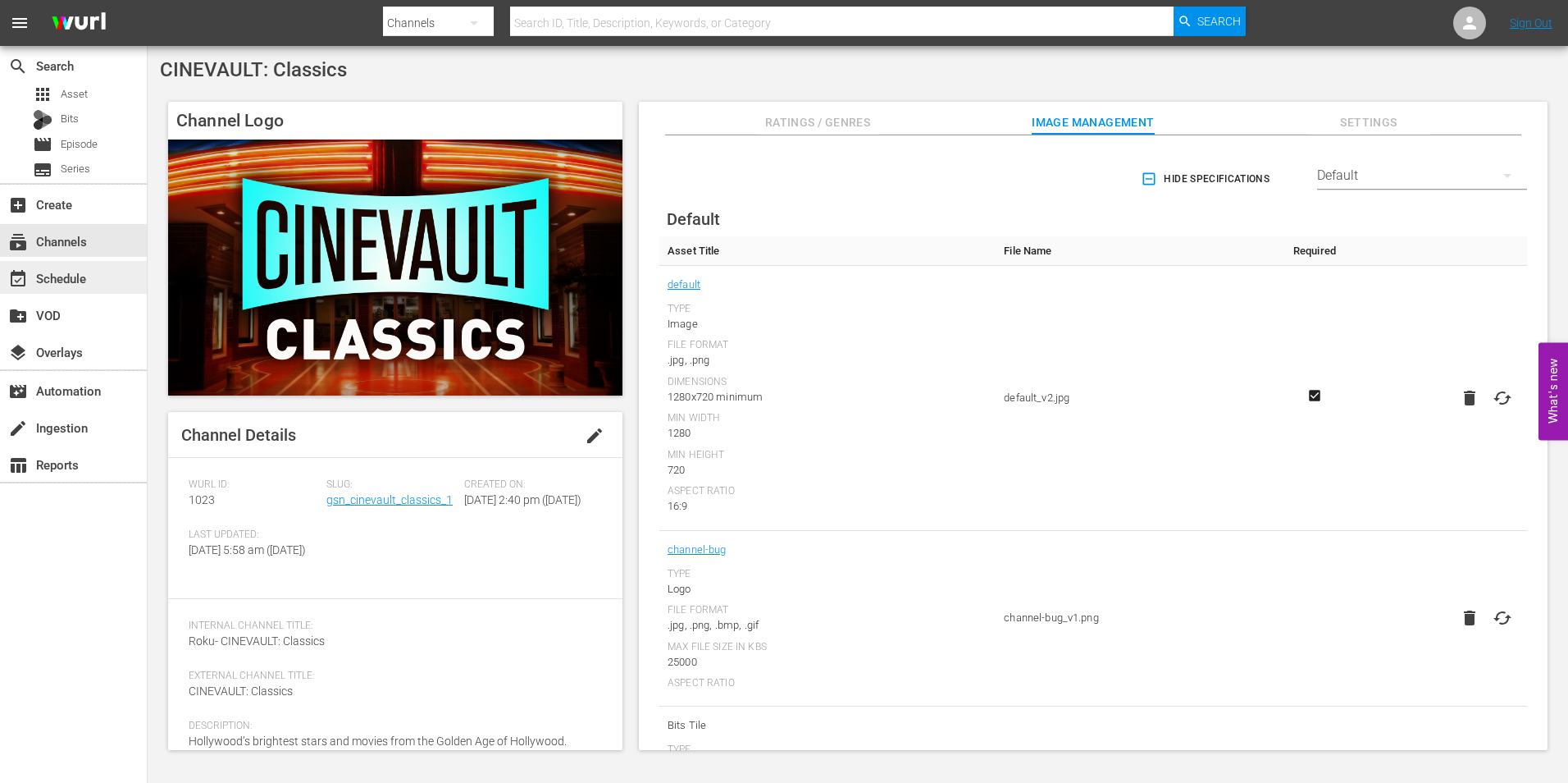
click at [114, 273] on div "event_available Schedule" at bounding box center [73, 277] width 147 height 33
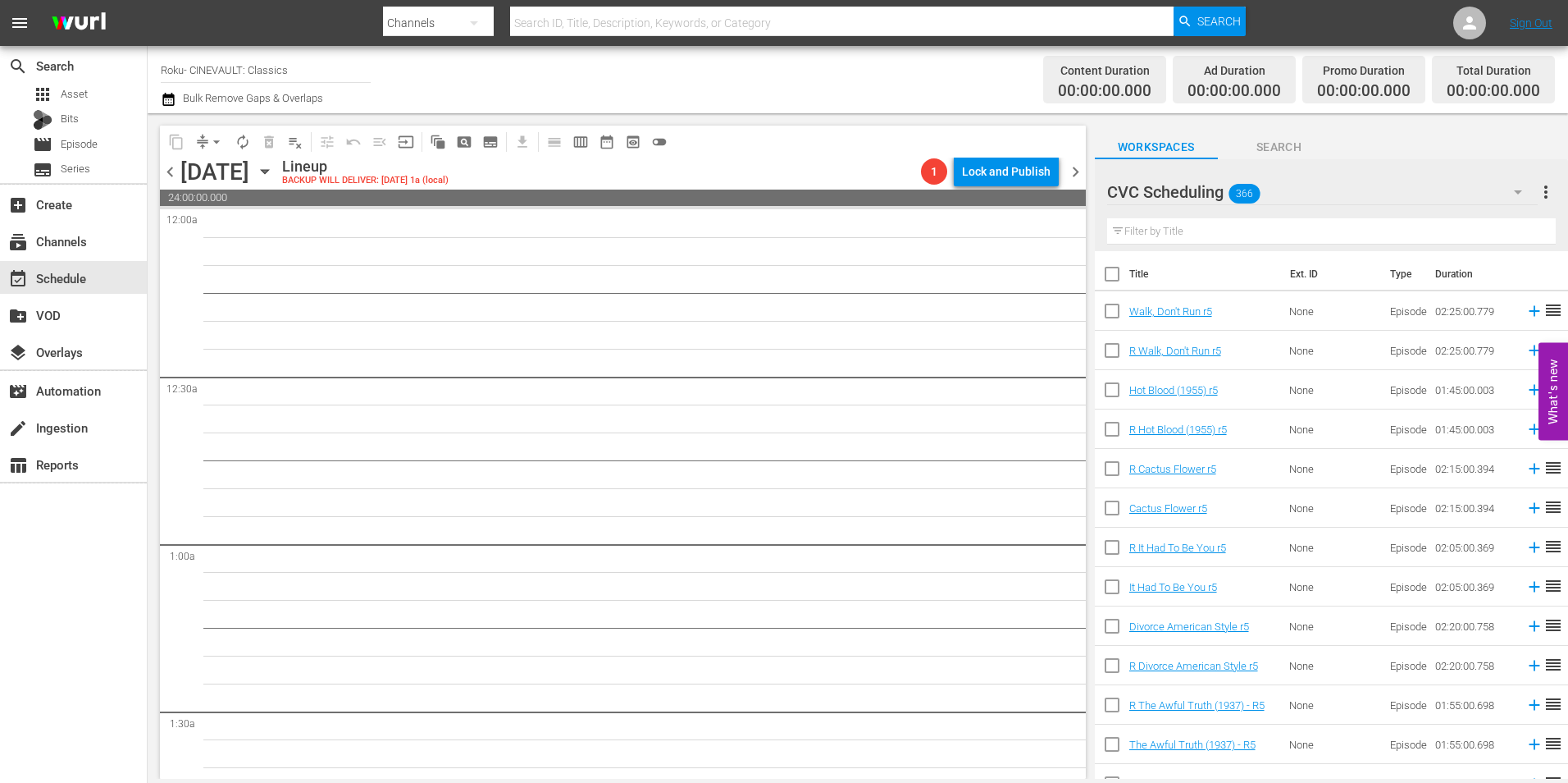
click at [274, 170] on icon "button" at bounding box center [264, 171] width 18 height 18
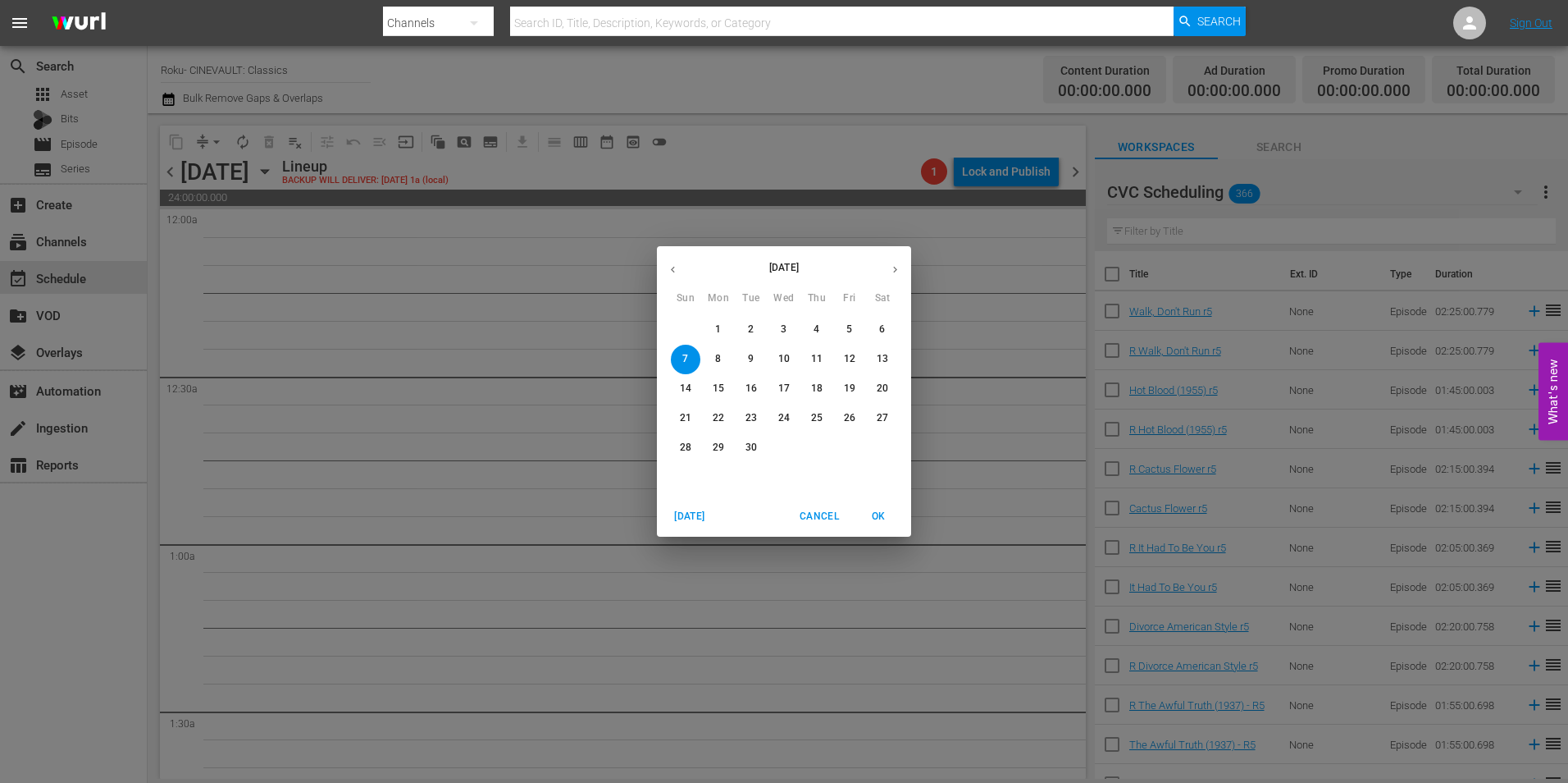
click at [693, 517] on span "[DATE]" at bounding box center [689, 517] width 39 height 17
click at [897, 270] on icon "button" at bounding box center [894, 269] width 12 height 13
click at [718, 330] on p "1" at bounding box center [718, 329] width 6 height 13
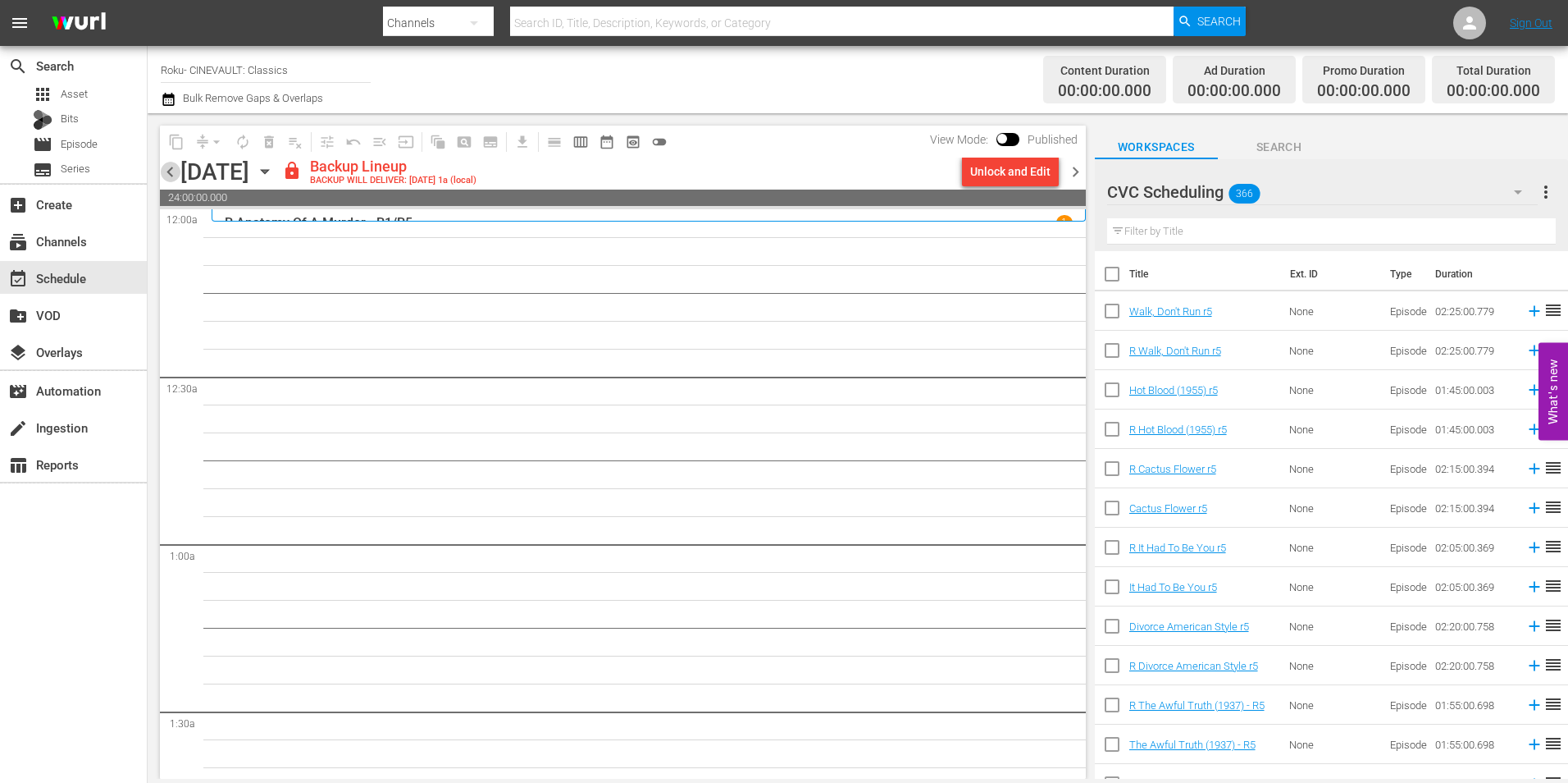
click at [175, 169] on span "chevron_left" at bounding box center [169, 171] width 20 height 20
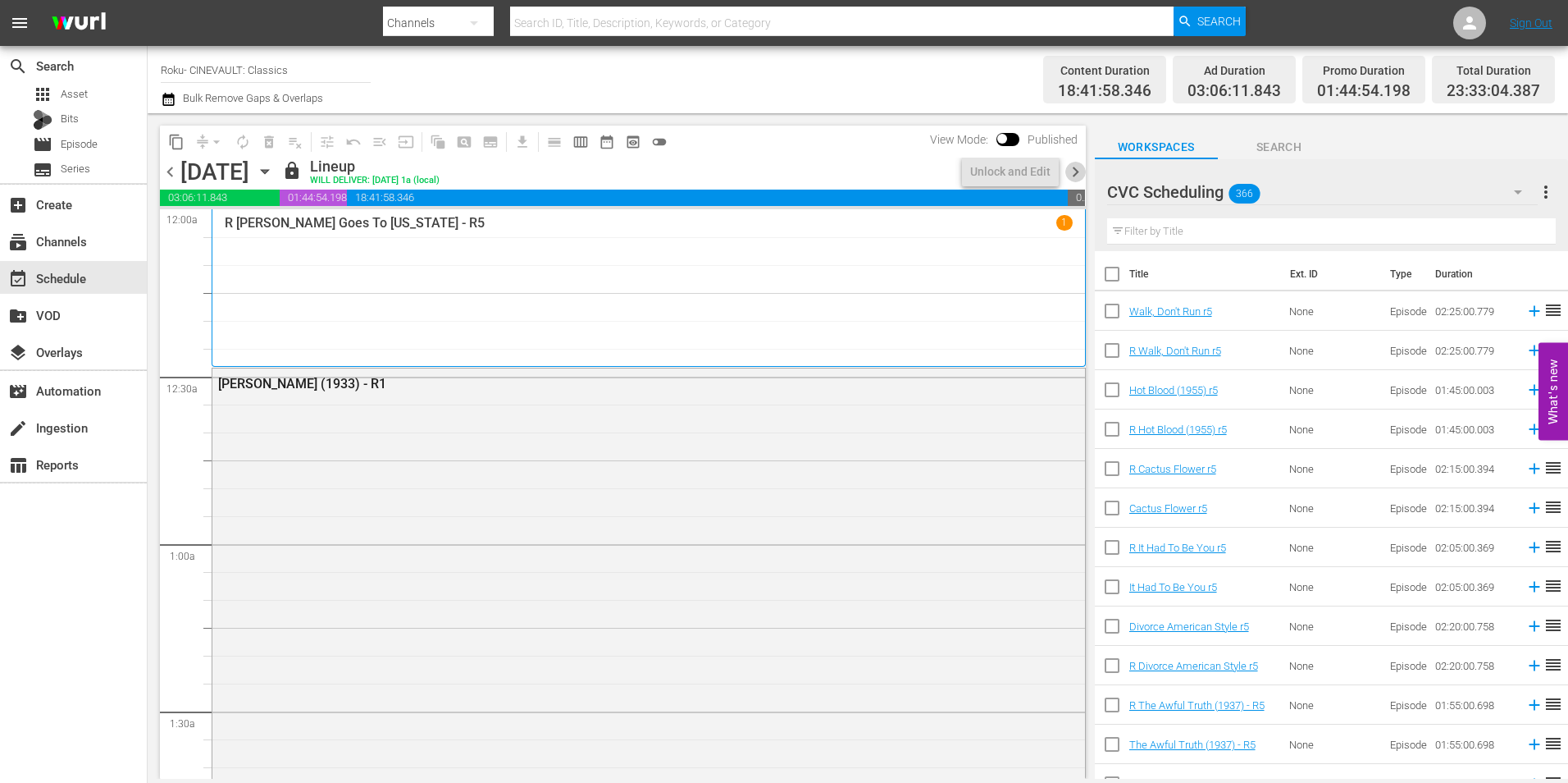
click at [1072, 170] on span "chevron_right" at bounding box center [1075, 171] width 20 height 20
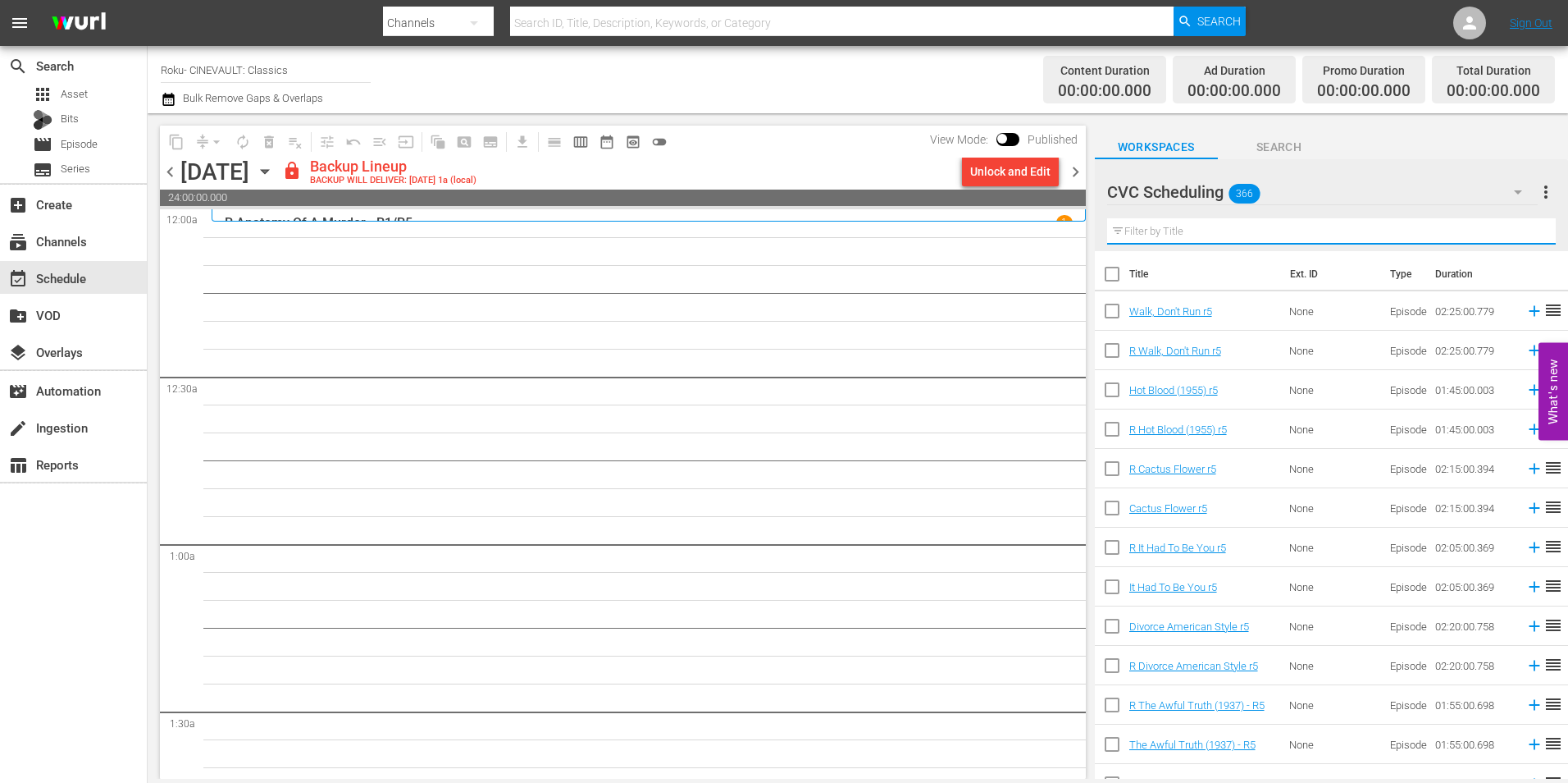
click at [1217, 229] on input "text" at bounding box center [1331, 231] width 448 height 26
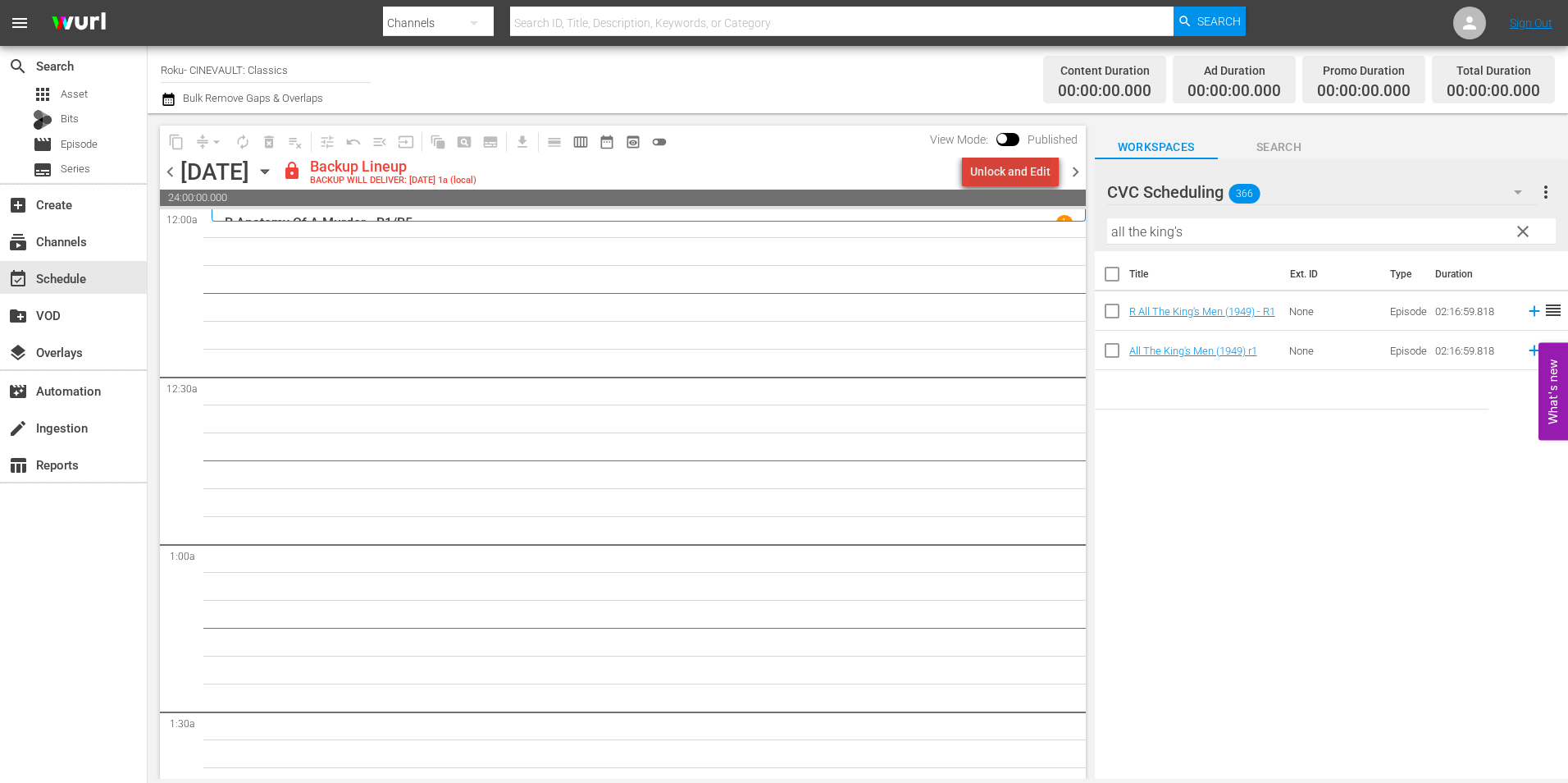
click at [1023, 181] on div "Unlock and Edit" at bounding box center [1010, 171] width 81 height 30
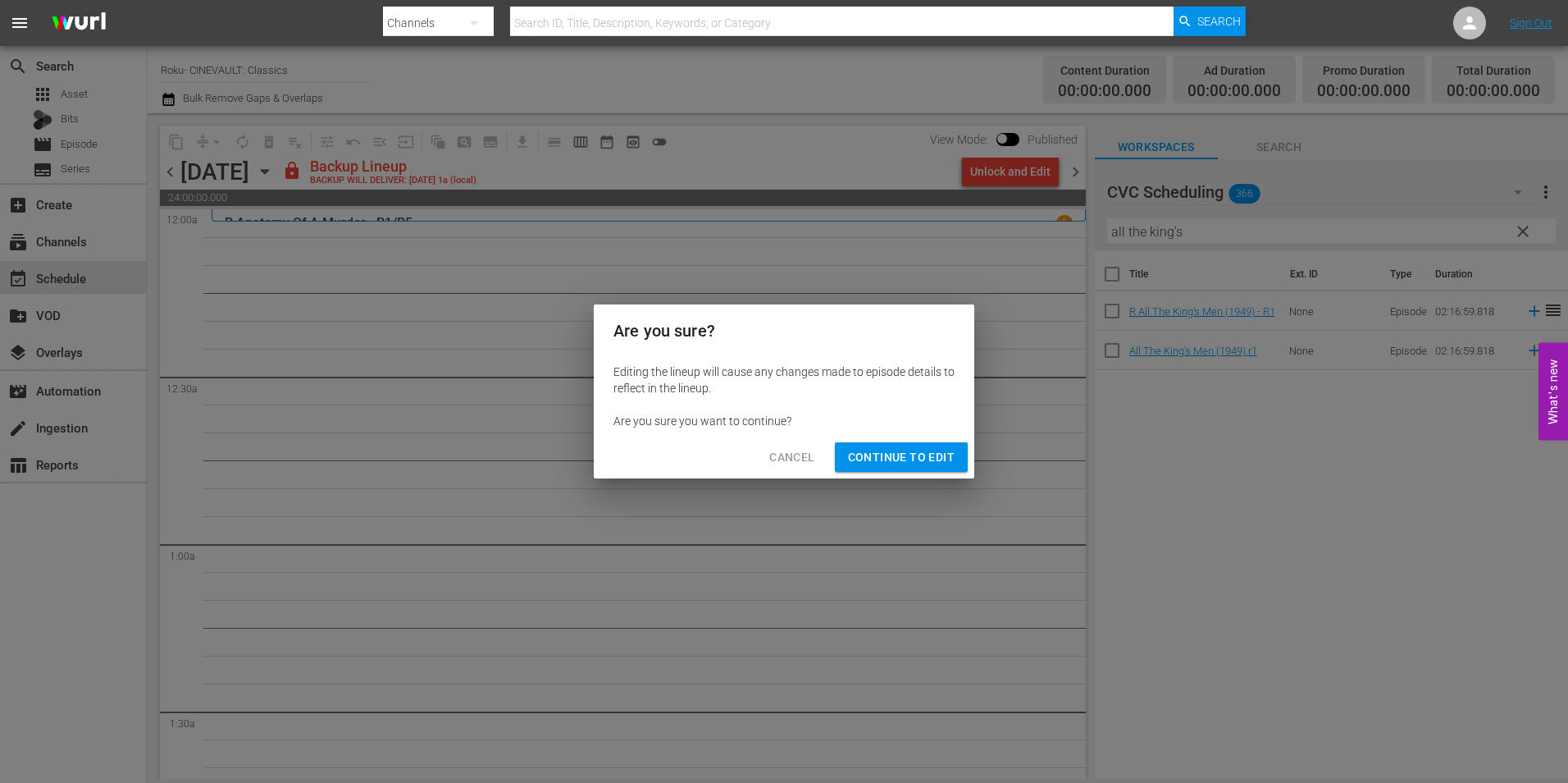
click at [913, 466] on span "Continue to Edit" at bounding box center [901, 457] width 107 height 20
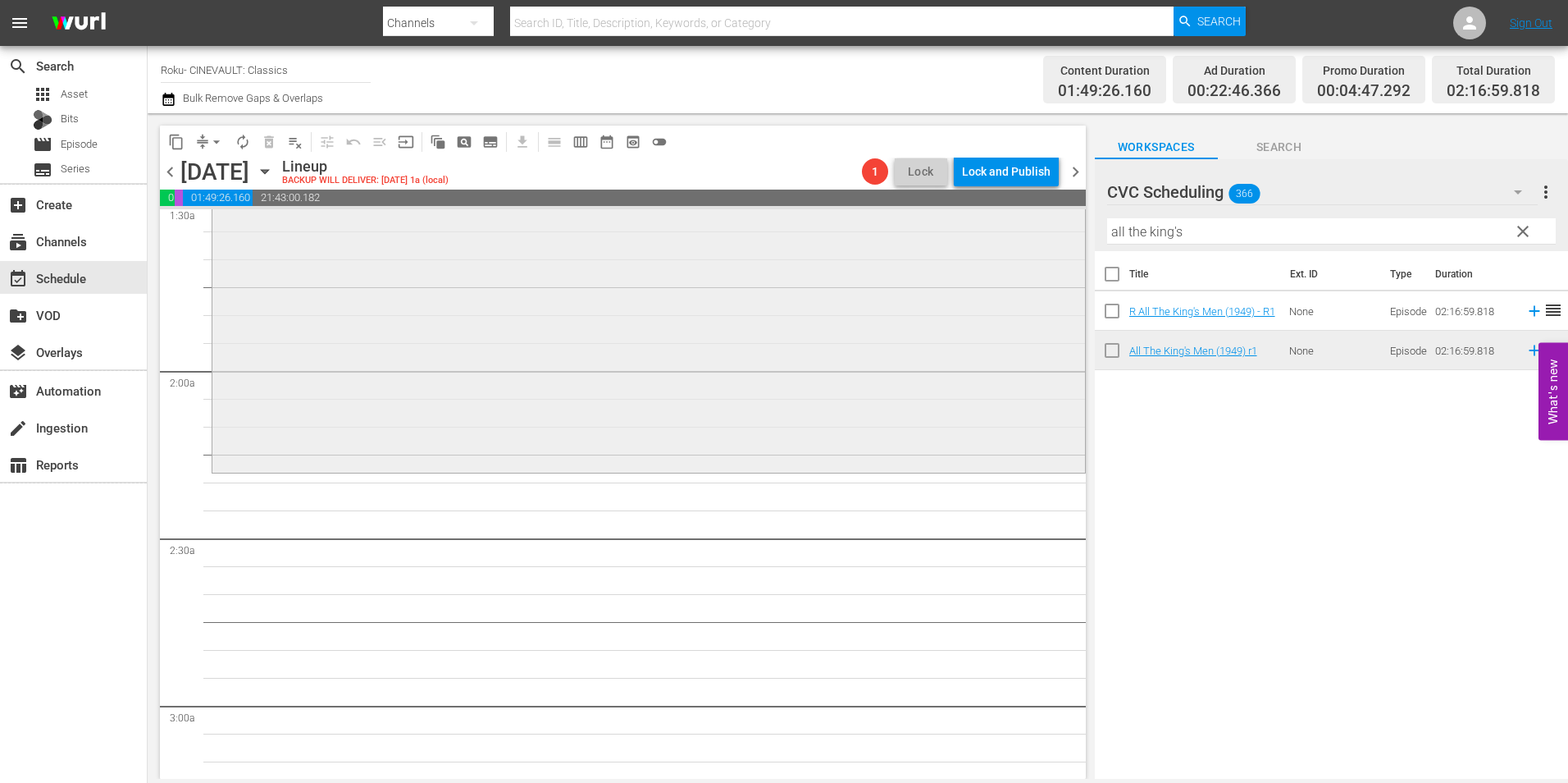
scroll to position [574, 0]
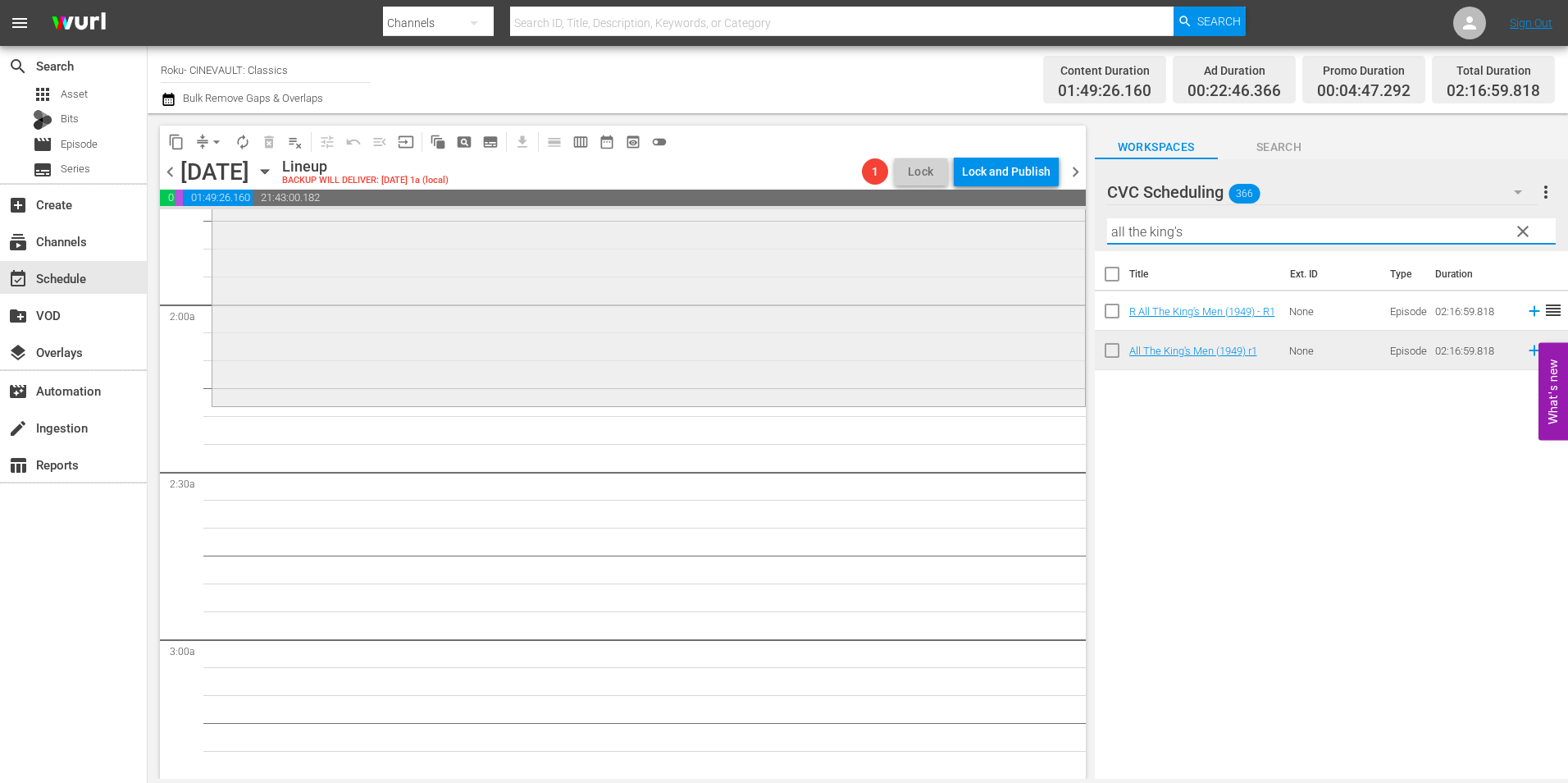
drag, startPoint x: 1203, startPoint y: 228, endPoint x: 1006, endPoint y: 246, distance: 197.8
click at [1006, 246] on div "content_copy compress arrow_drop_down autorenew_outlined delete_forever_outline…" at bounding box center [858, 446] width 1420 height 666
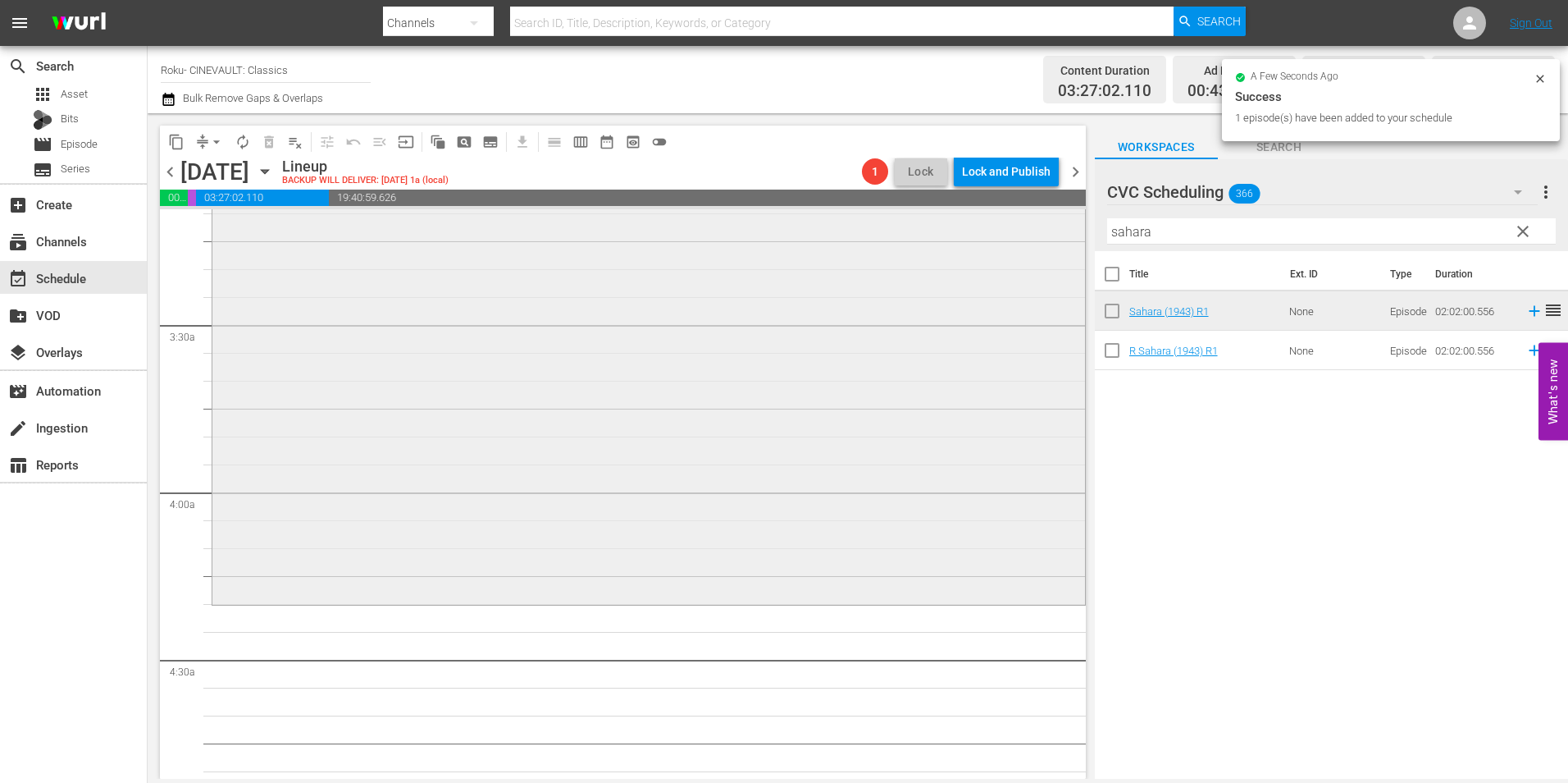
scroll to position [1067, 0]
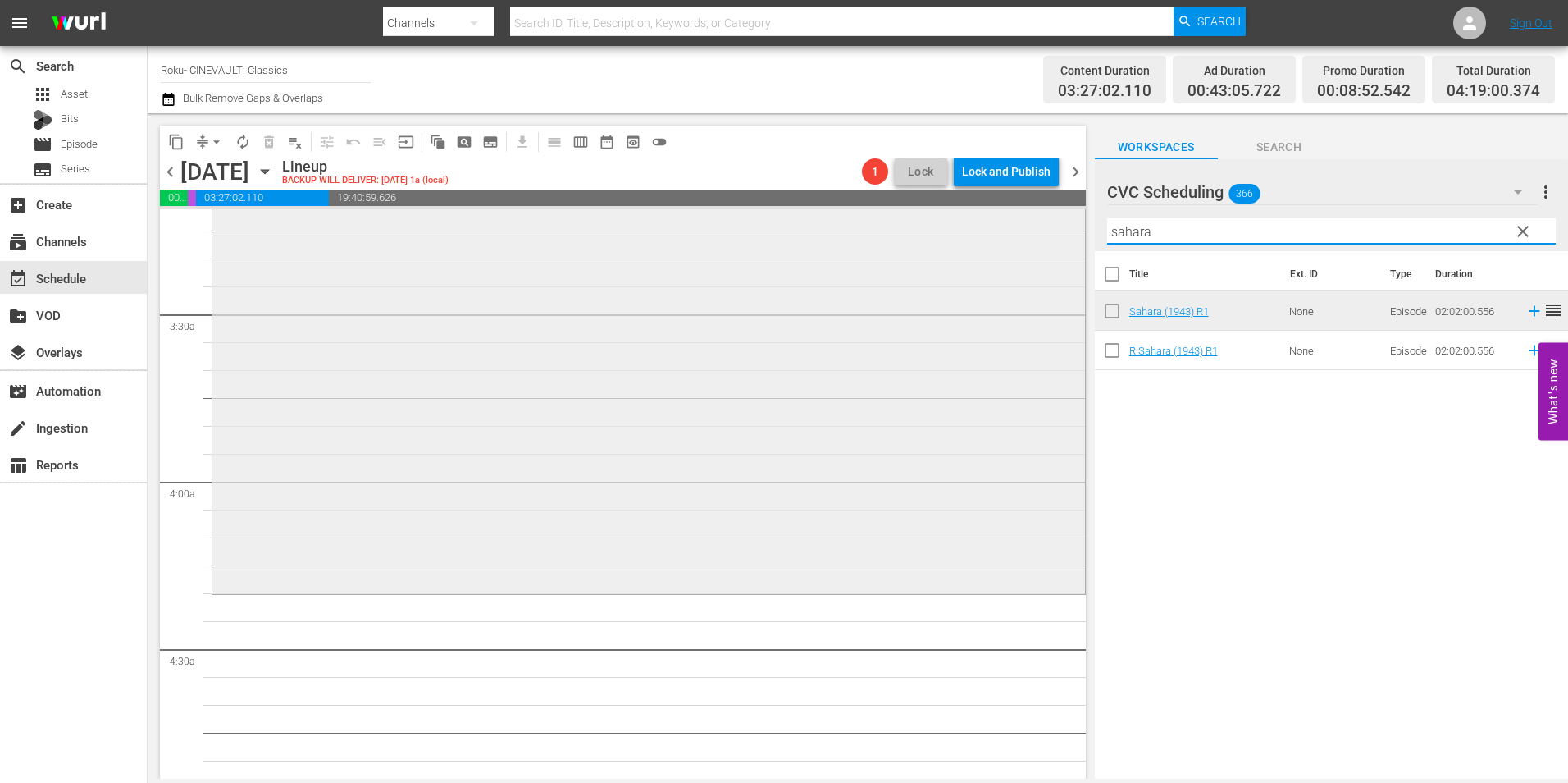
drag, startPoint x: 1248, startPoint y: 240, endPoint x: 1012, endPoint y: 222, distance: 236.7
click at [1012, 222] on div "content_copy compress arrow_drop_down autorenew_outlined delete_forever_outline…" at bounding box center [858, 446] width 1420 height 666
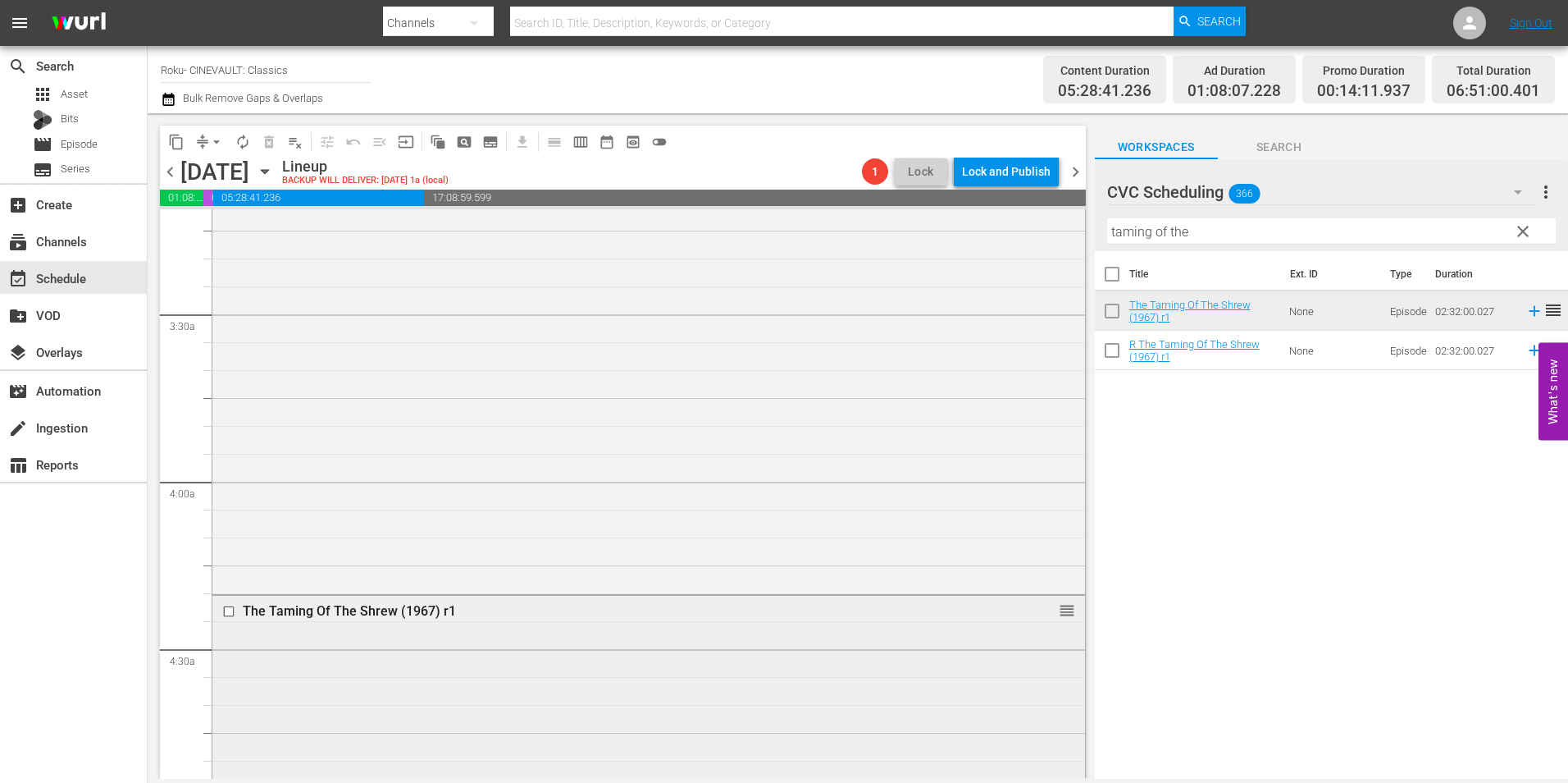
click at [224, 605] on input "checkbox" at bounding box center [231, 612] width 17 height 13
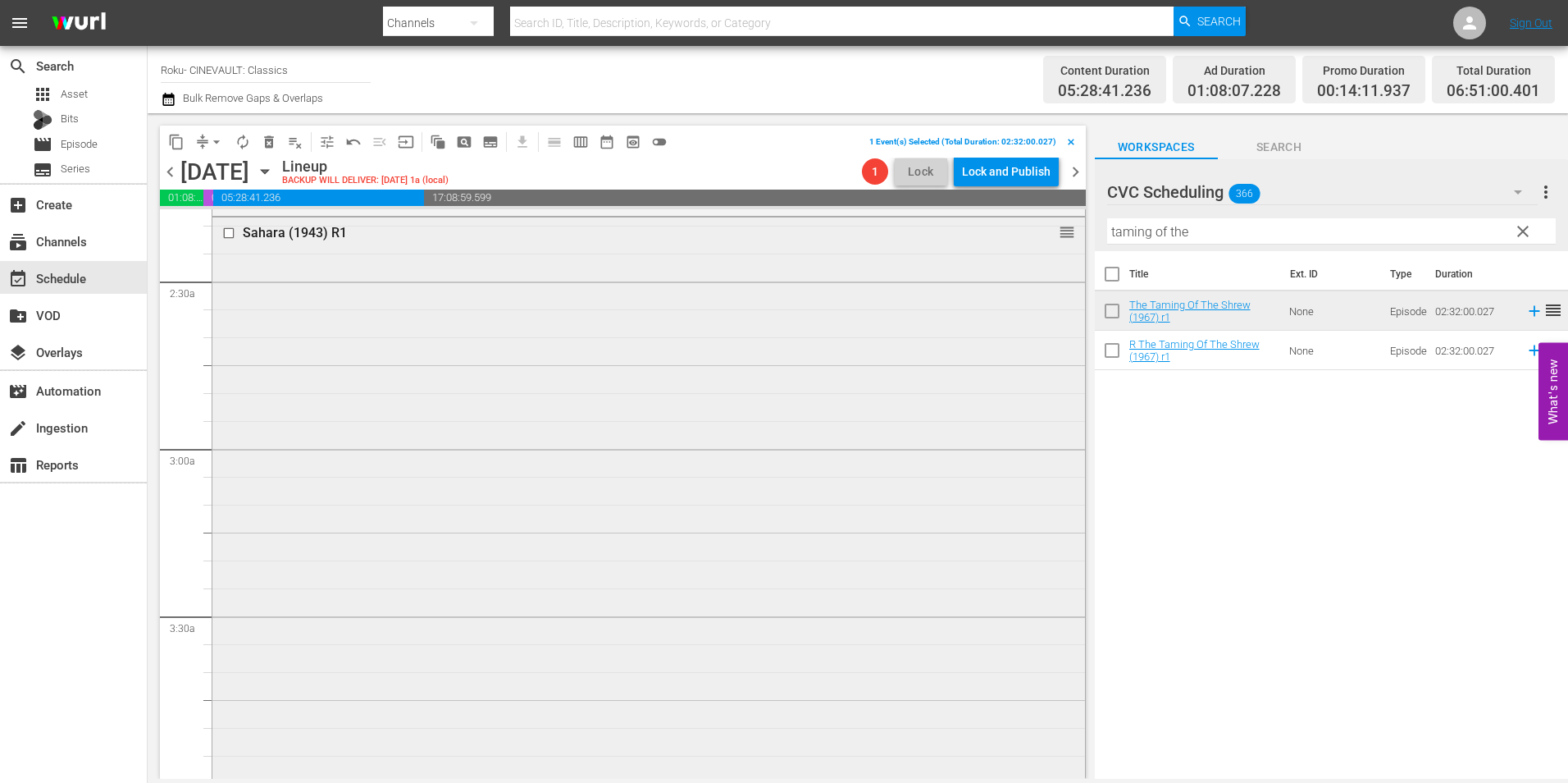
scroll to position [410, 0]
click at [231, 590] on input "checkbox" at bounding box center [231, 587] width 17 height 13
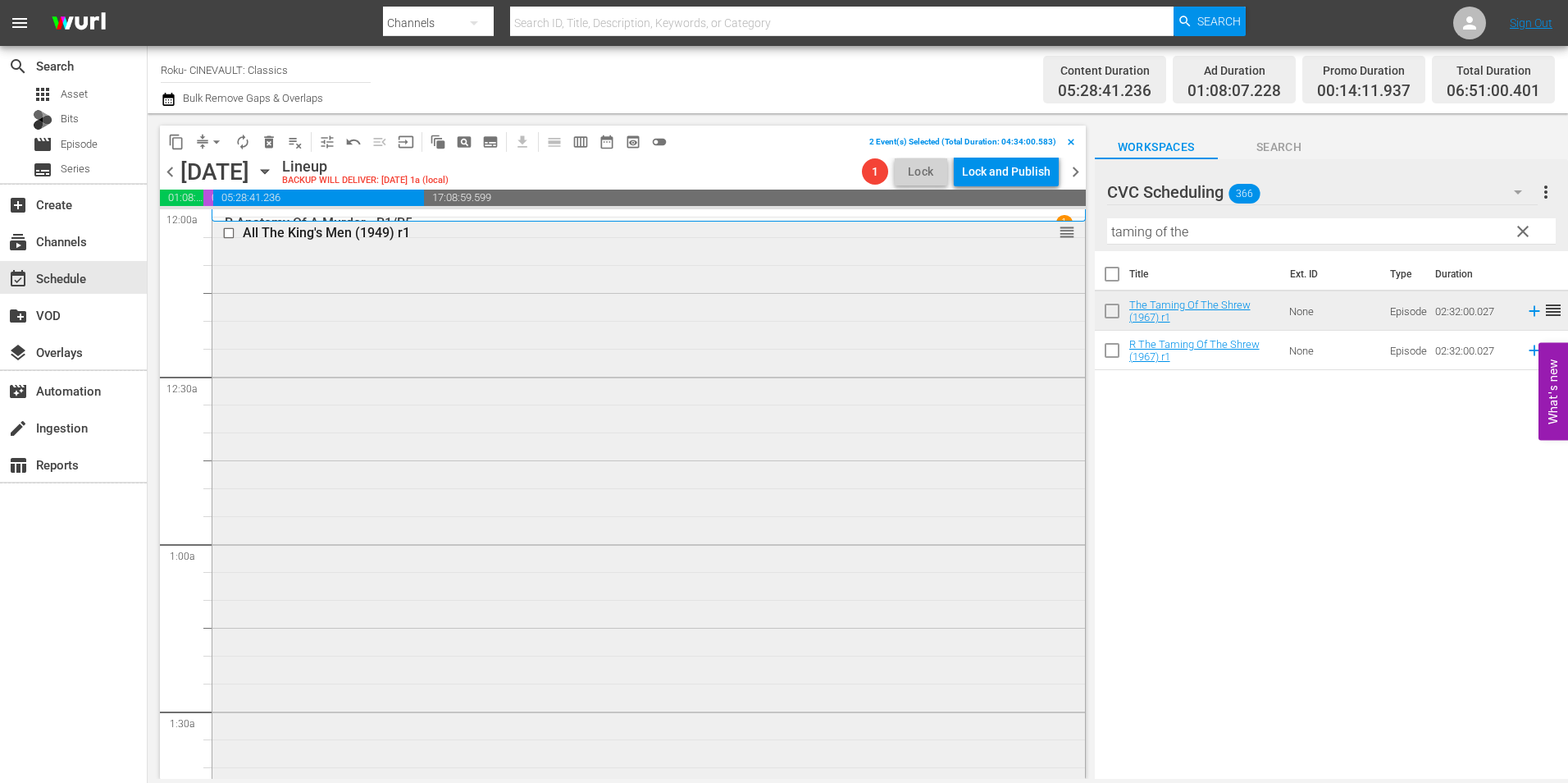
click at [226, 231] on input "checkbox" at bounding box center [231, 233] width 17 height 13
click at [290, 313] on div "Delete Event" at bounding box center [324, 320] width 130 height 22
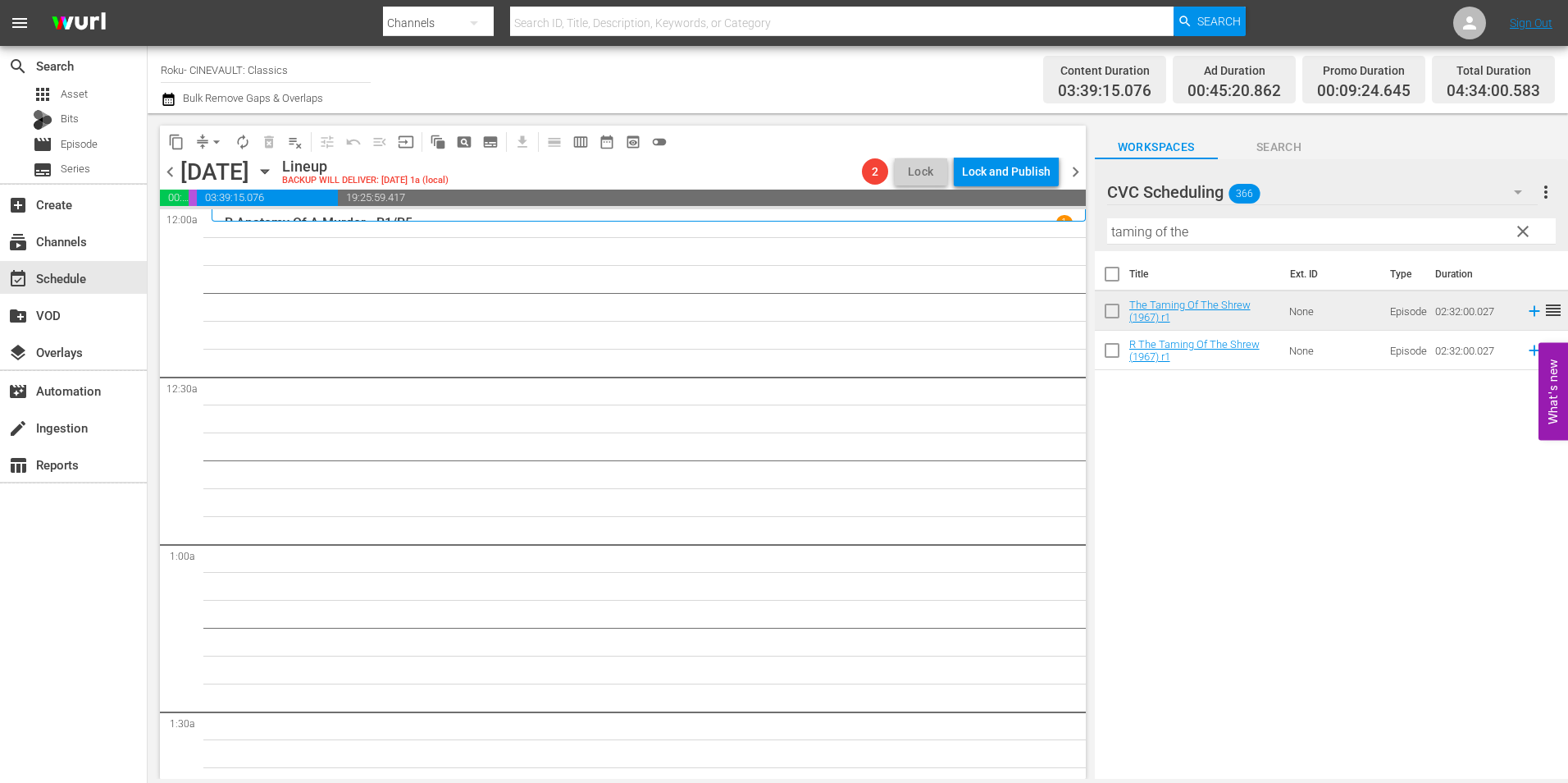
click at [1195, 222] on input "taming of the" at bounding box center [1331, 231] width 448 height 26
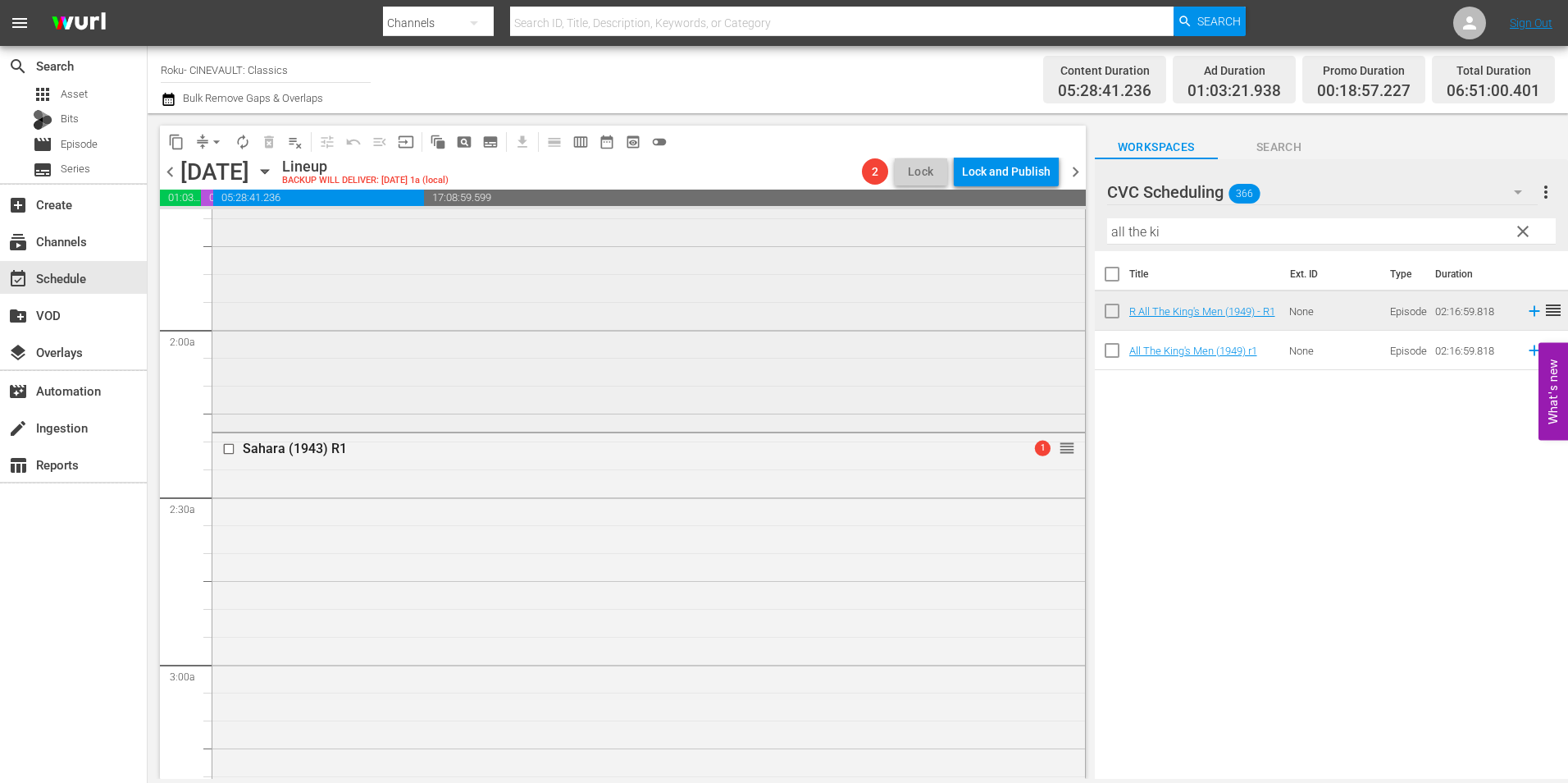
scroll to position [574, 0]
click at [231, 422] on input "checkbox" at bounding box center [231, 422] width 17 height 13
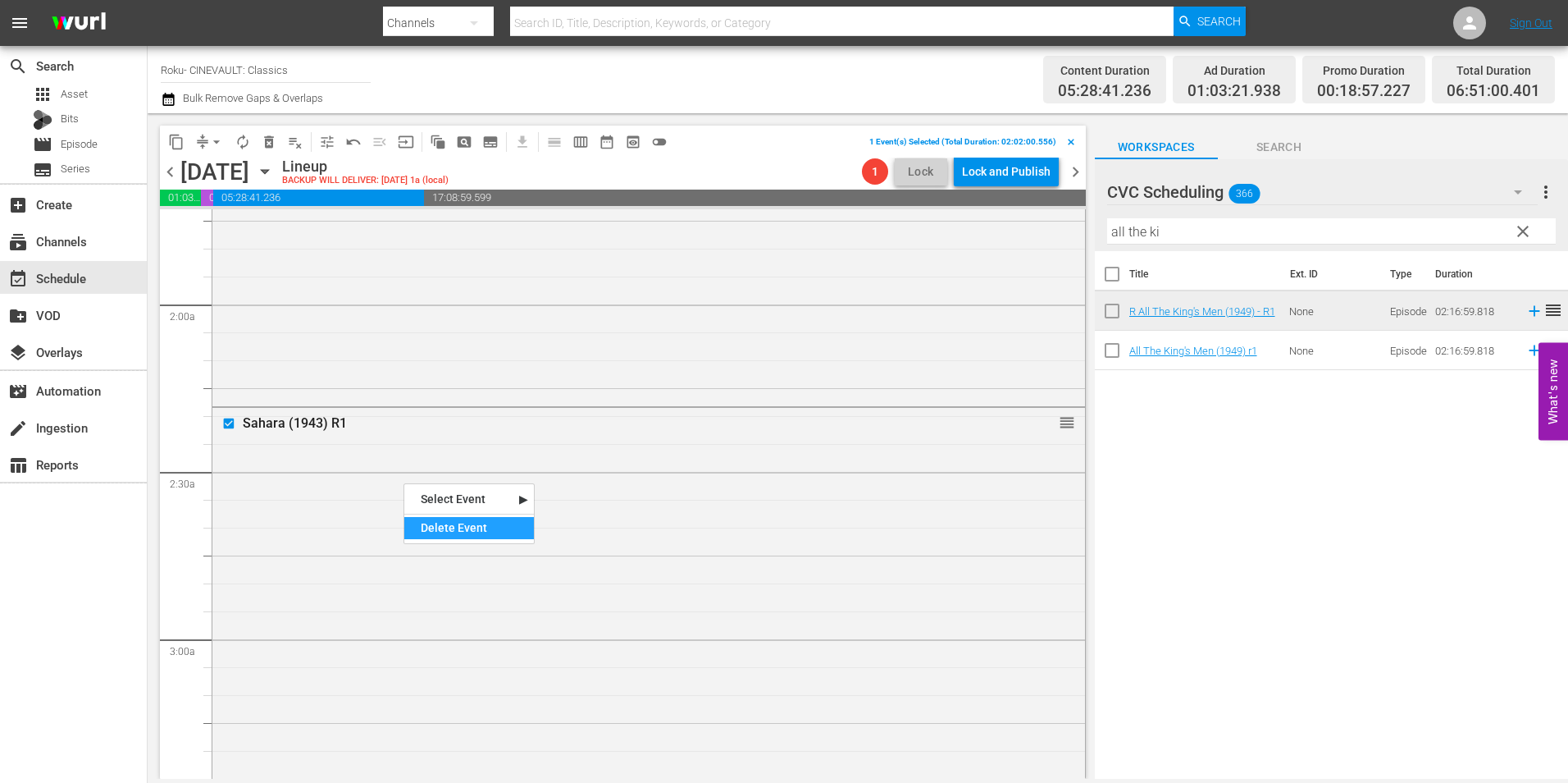
click at [527, 532] on div "Delete Event" at bounding box center [468, 527] width 130 height 22
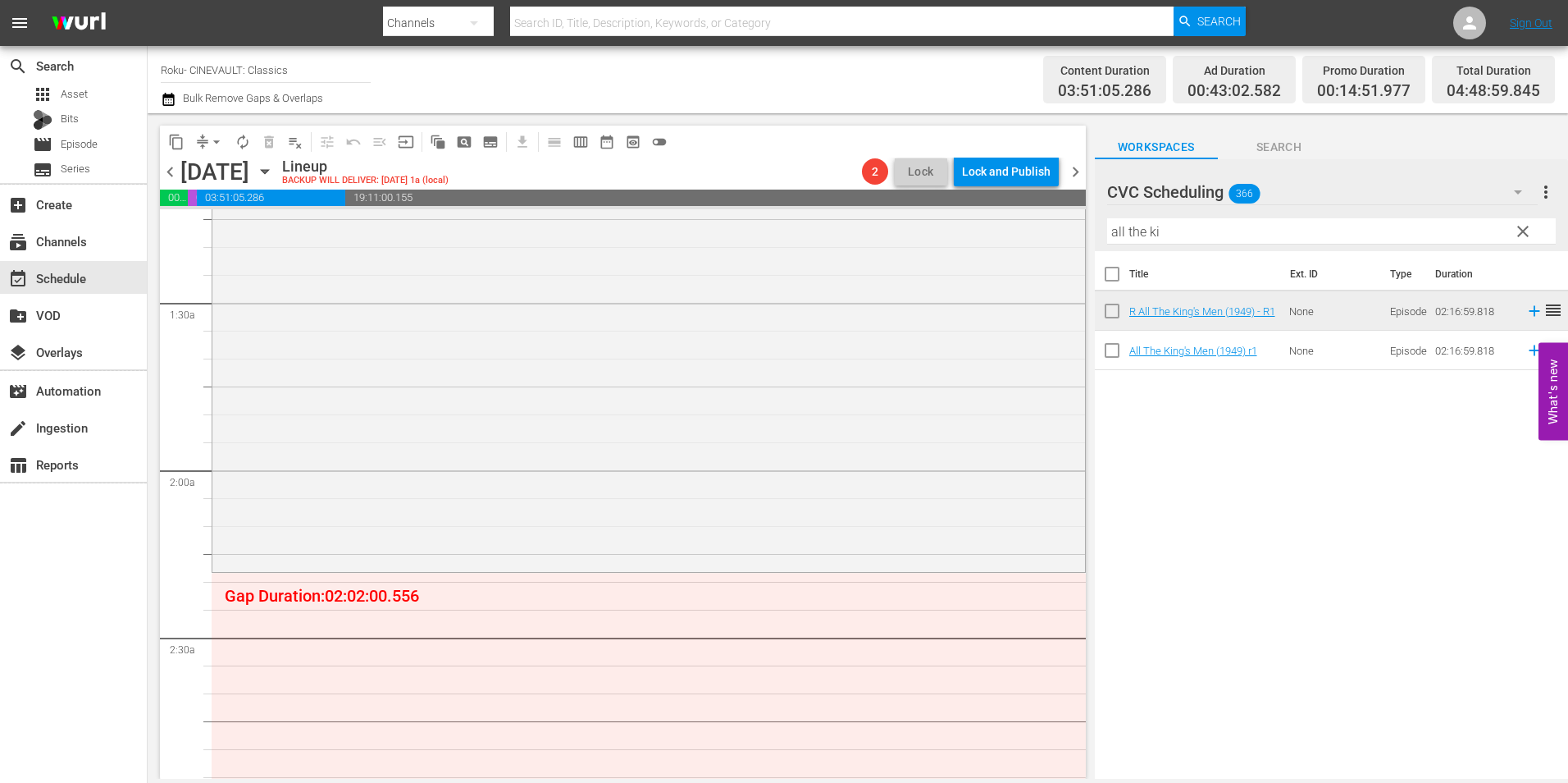
scroll to position [410, 0]
drag, startPoint x: 1213, startPoint y: 225, endPoint x: 1063, endPoint y: 239, distance: 150.7
click at [1063, 239] on div "content_copy compress arrow_drop_down autorenew_outlined delete_forever_outline…" at bounding box center [858, 446] width 1420 height 666
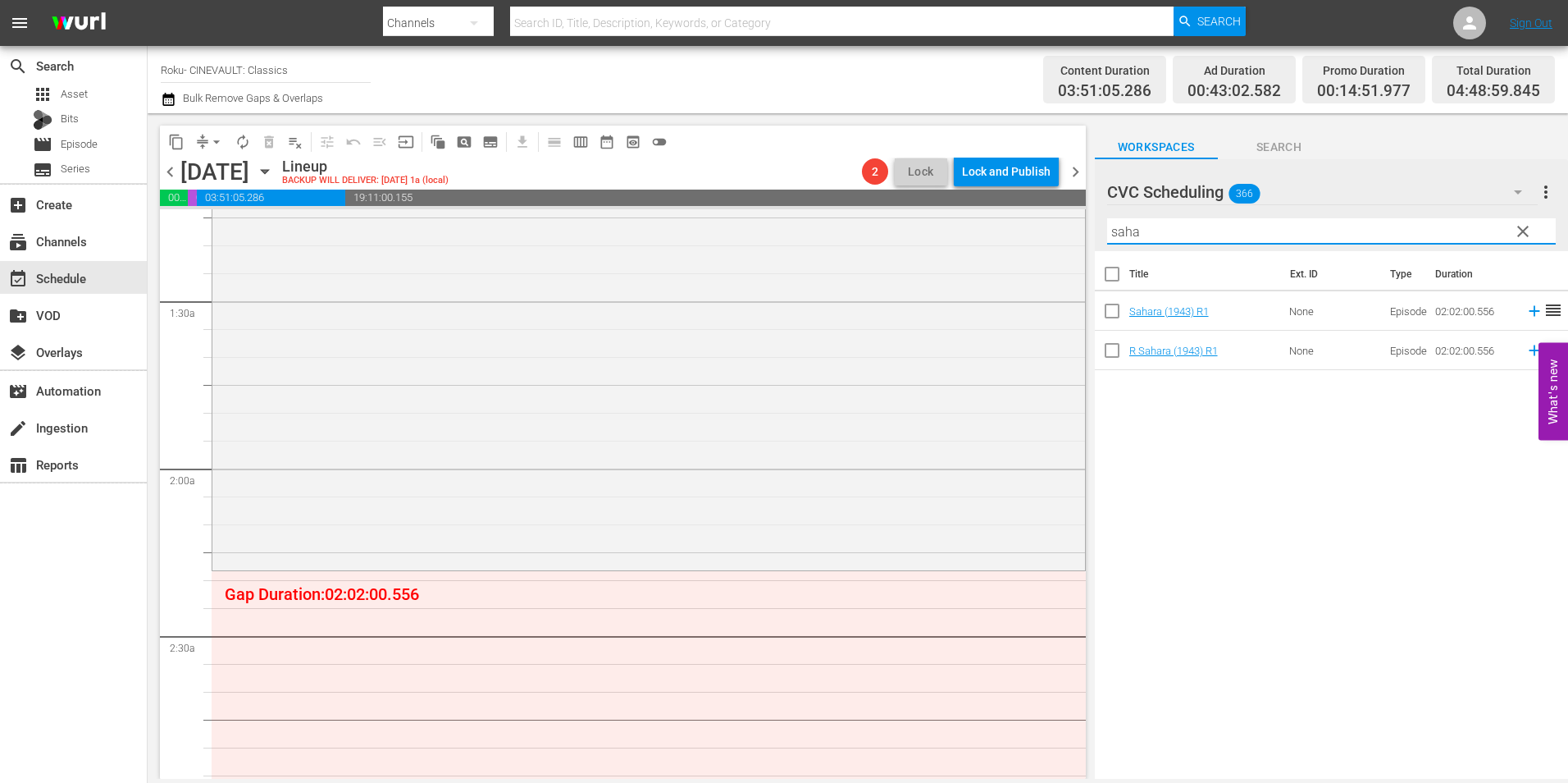
type input "saha"
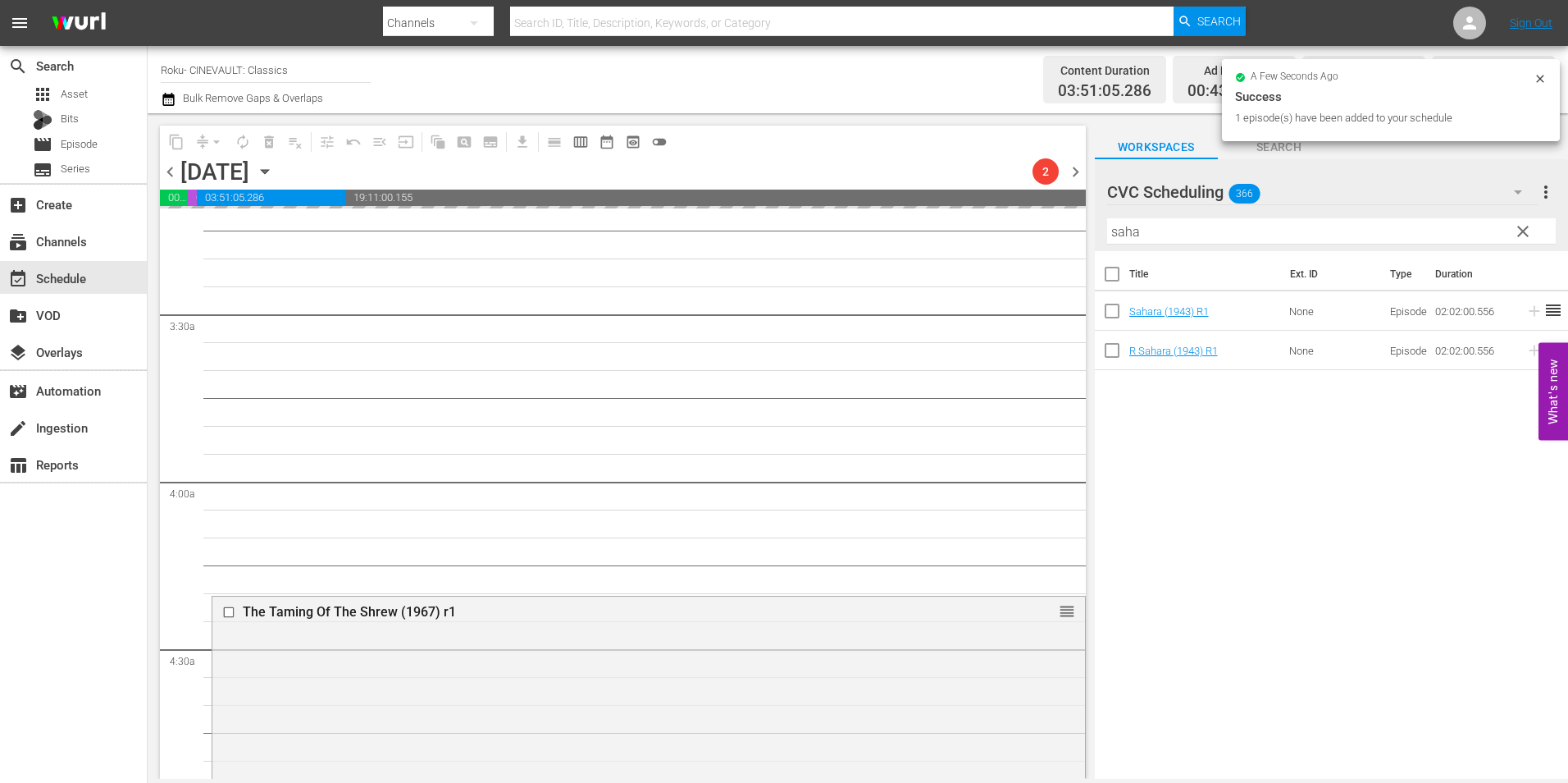
scroll to position [1067, 0]
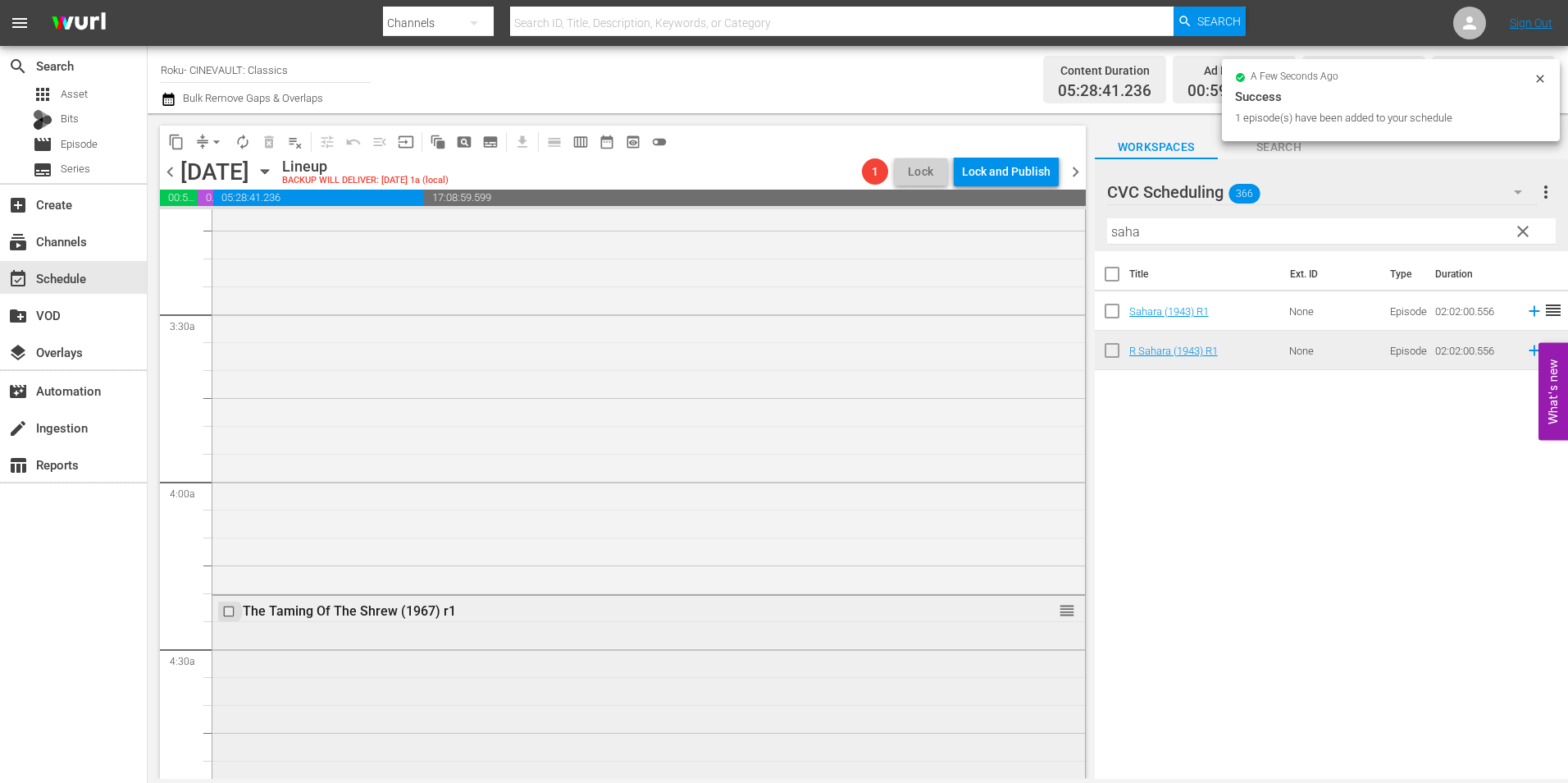
click at [231, 613] on input "checkbox" at bounding box center [231, 612] width 17 height 13
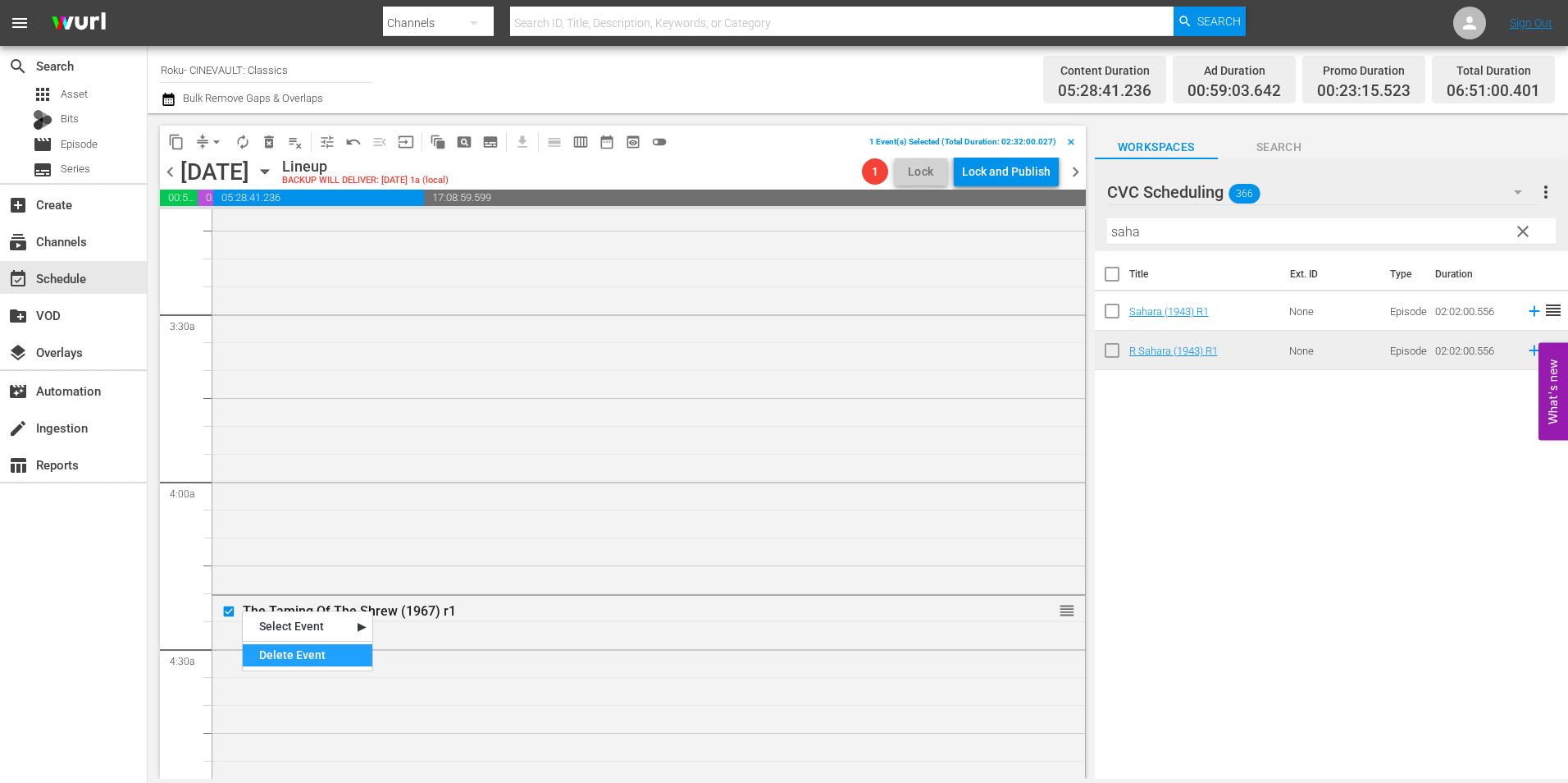
click at [313, 655] on div "Delete Event" at bounding box center [307, 654] width 130 height 22
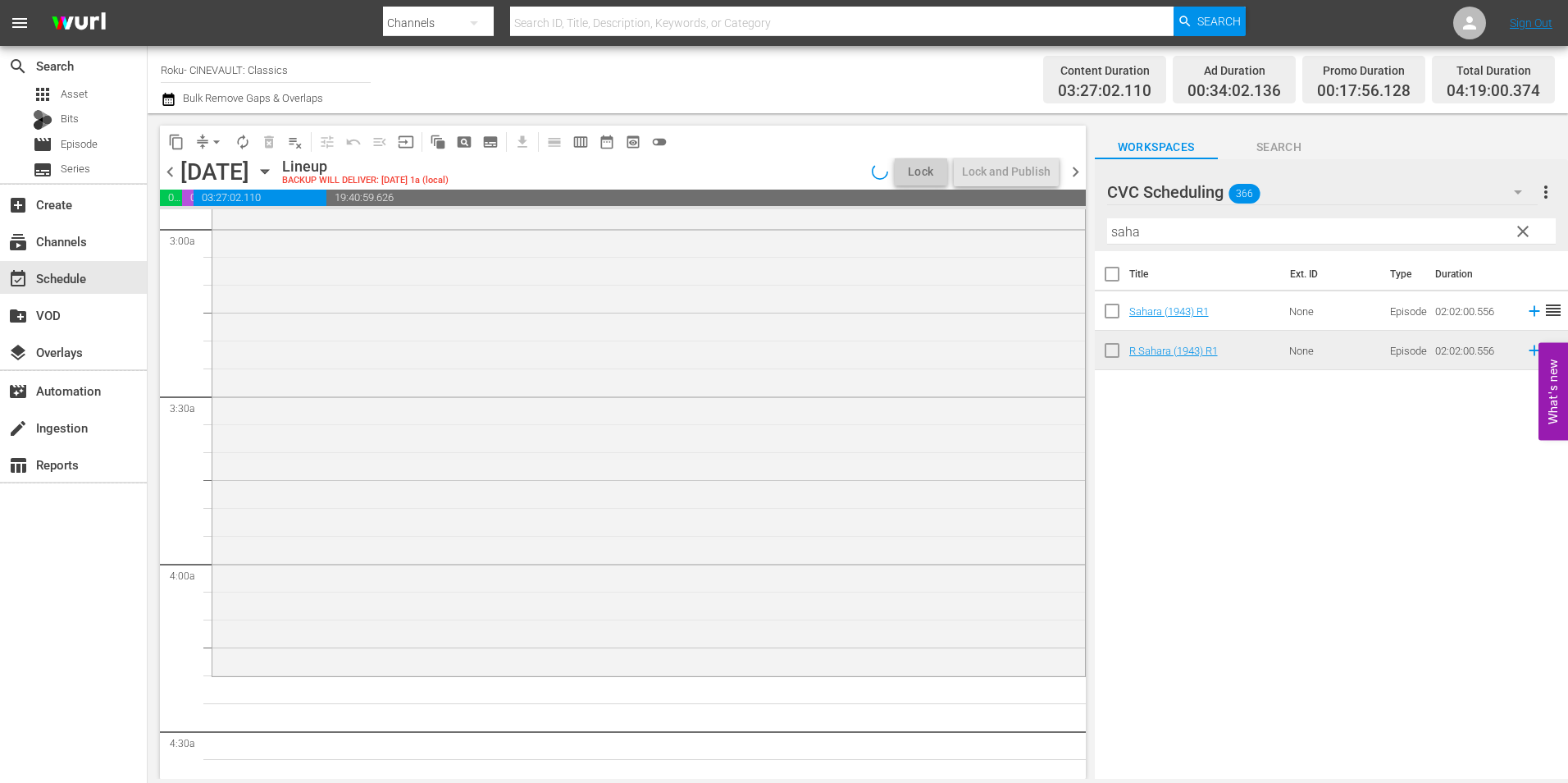
scroll to position [1313, 0]
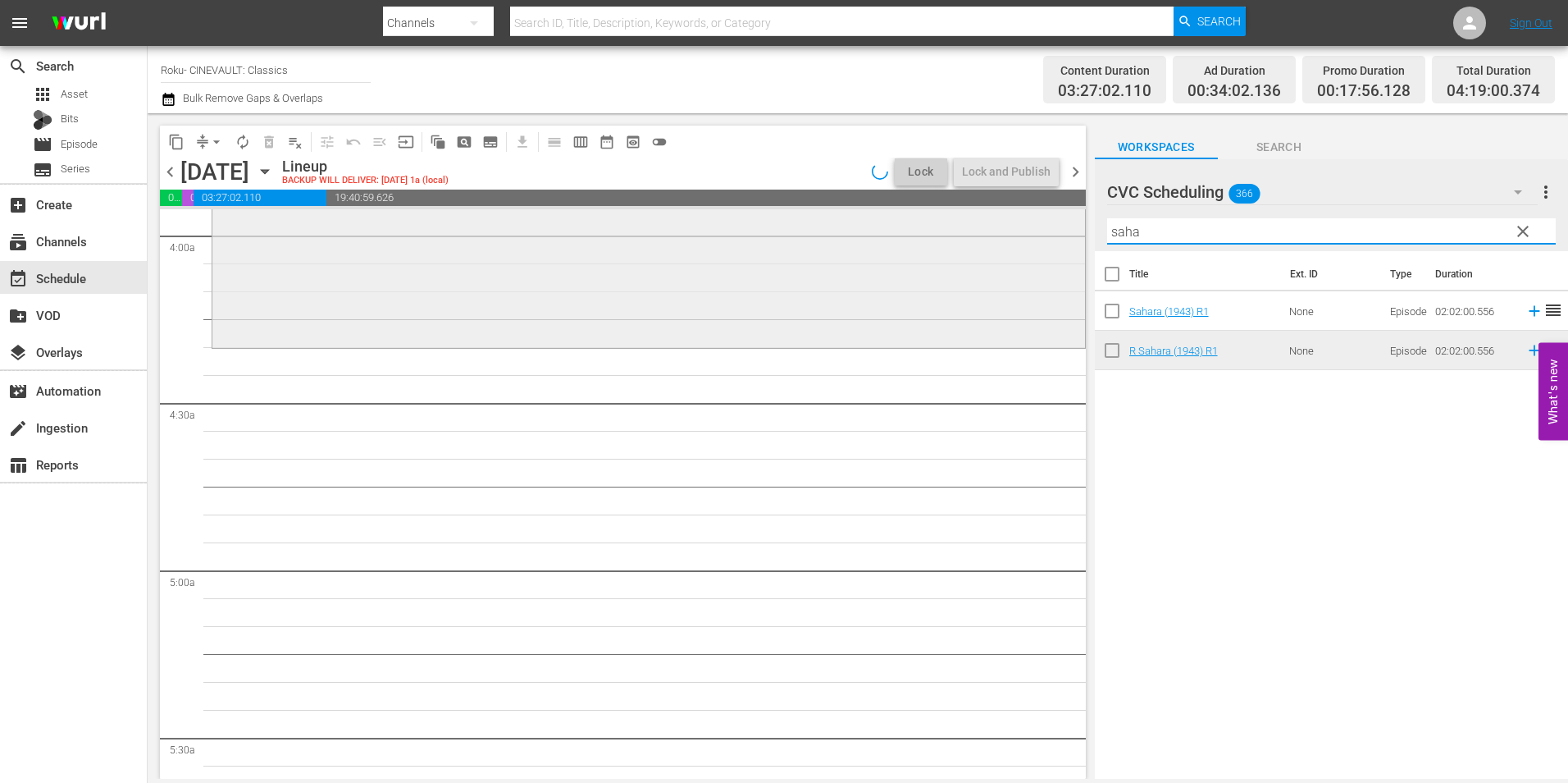
drag, startPoint x: 1257, startPoint y: 234, endPoint x: 990, endPoint y: 237, distance: 267.0
click at [990, 237] on div "content_copy compress arrow_drop_down autorenew_outlined delete_forever_outline…" at bounding box center [858, 446] width 1420 height 666
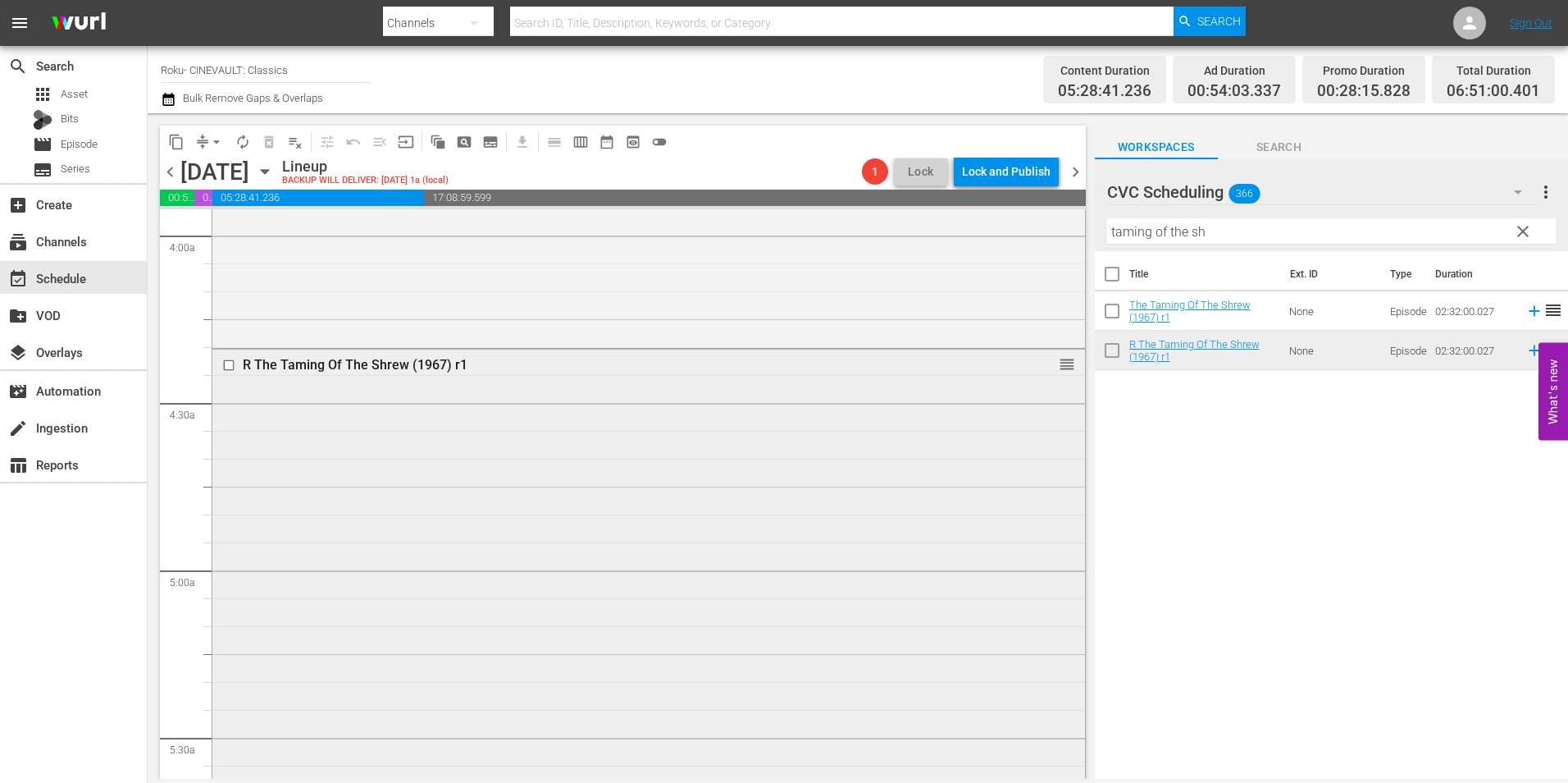
scroll to position [1886, 0]
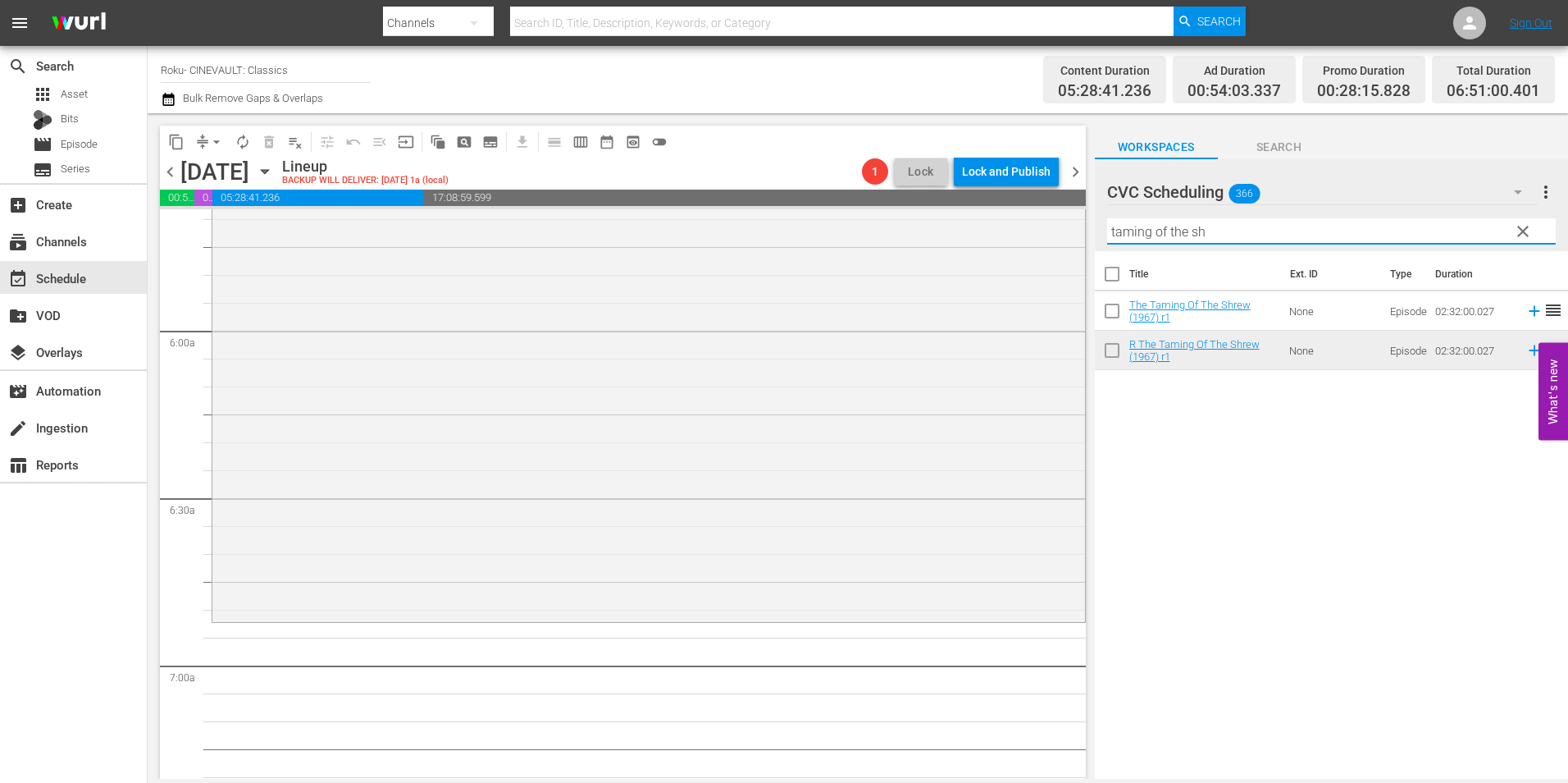
drag, startPoint x: 1275, startPoint y: 231, endPoint x: 836, endPoint y: 179, distance: 442.1
click at [836, 179] on div "content_copy compress arrow_drop_down autorenew_outlined delete_forever_outline…" at bounding box center [858, 446] width 1420 height 666
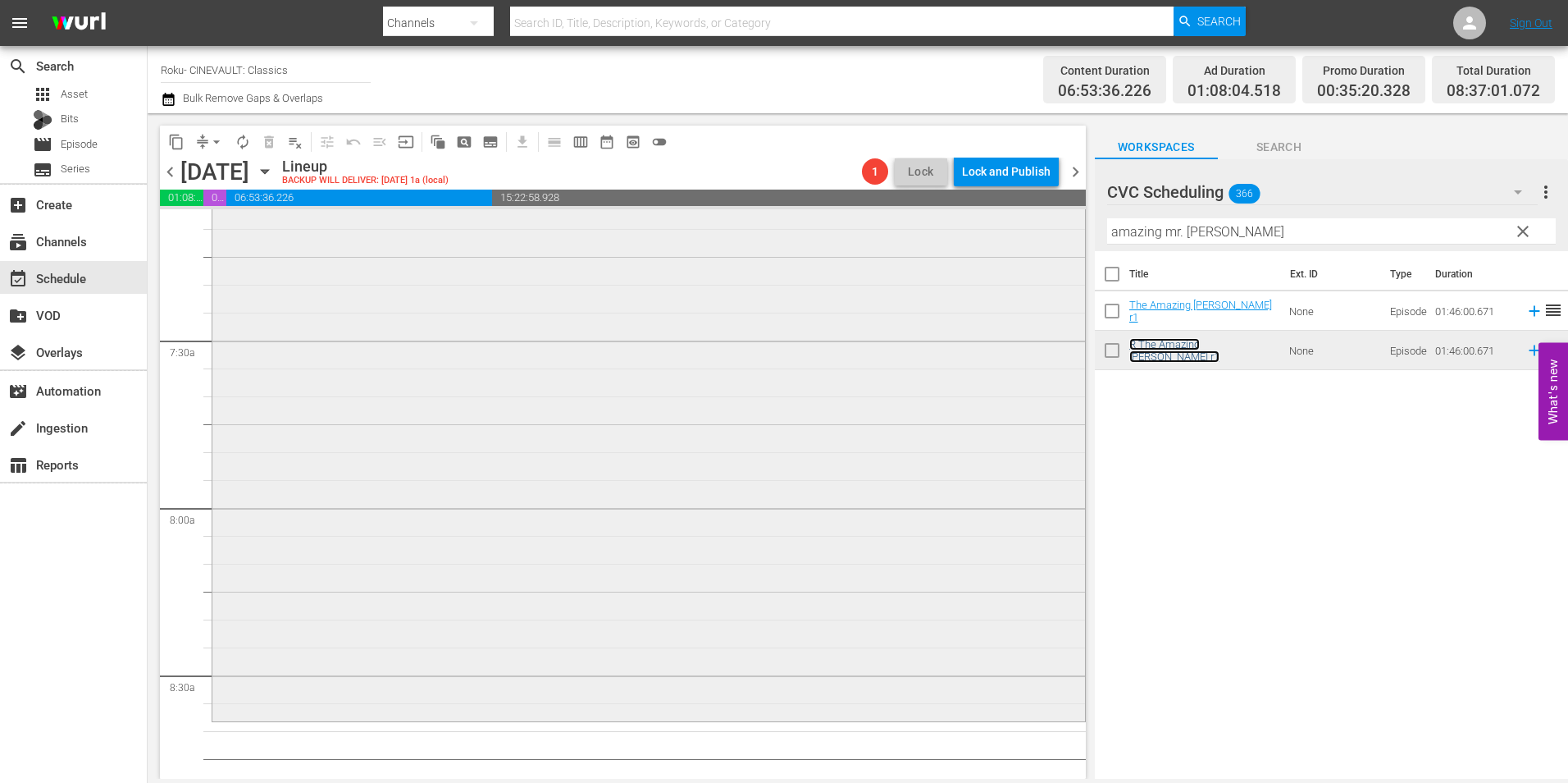
scroll to position [2790, 0]
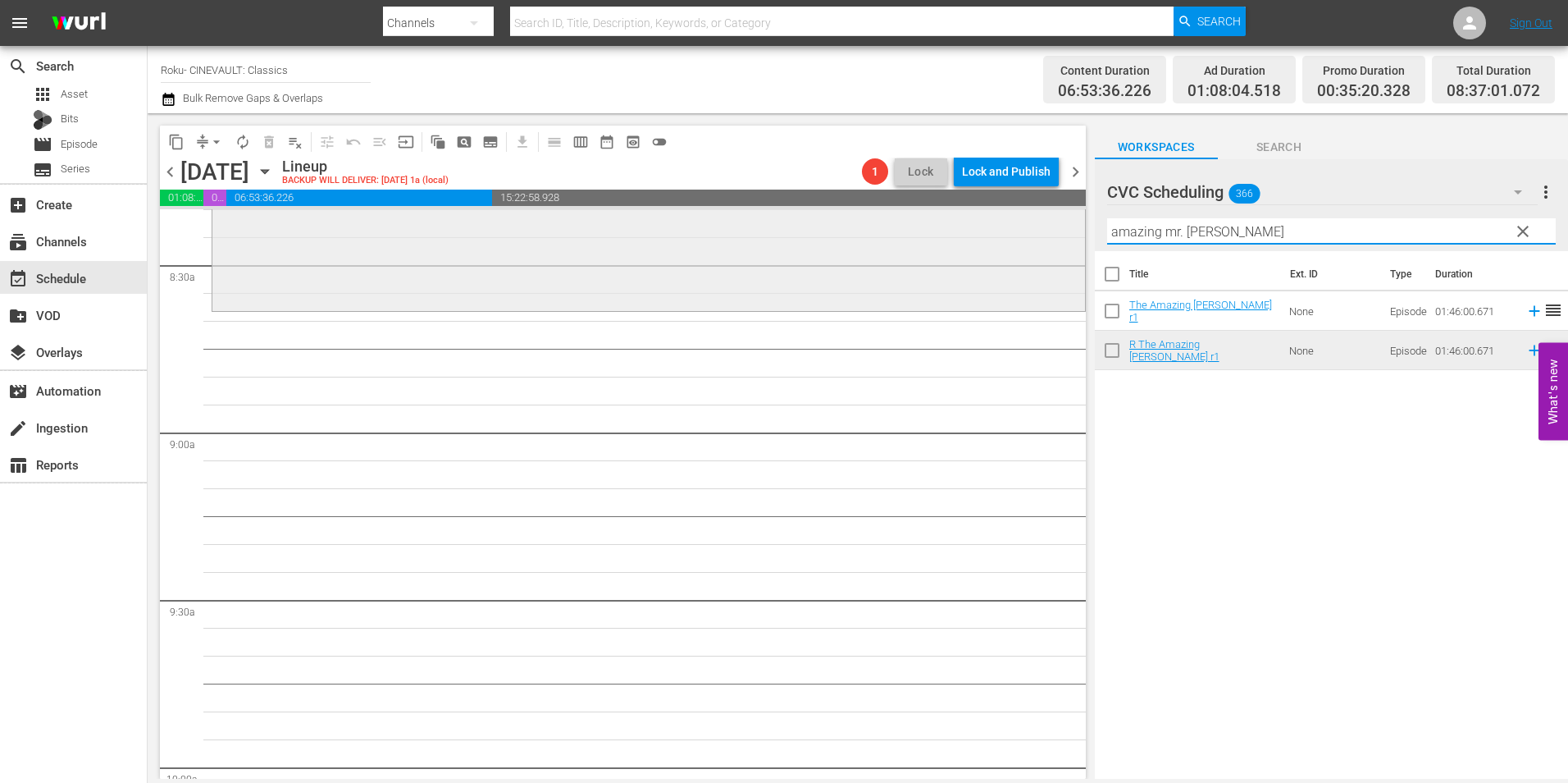
drag, startPoint x: 1201, startPoint y: 228, endPoint x: 981, endPoint y: 219, distance: 220.2
click at [981, 219] on div "content_copy compress arrow_drop_down autorenew_outlined delete_forever_outline…" at bounding box center [858, 446] width 1420 height 666
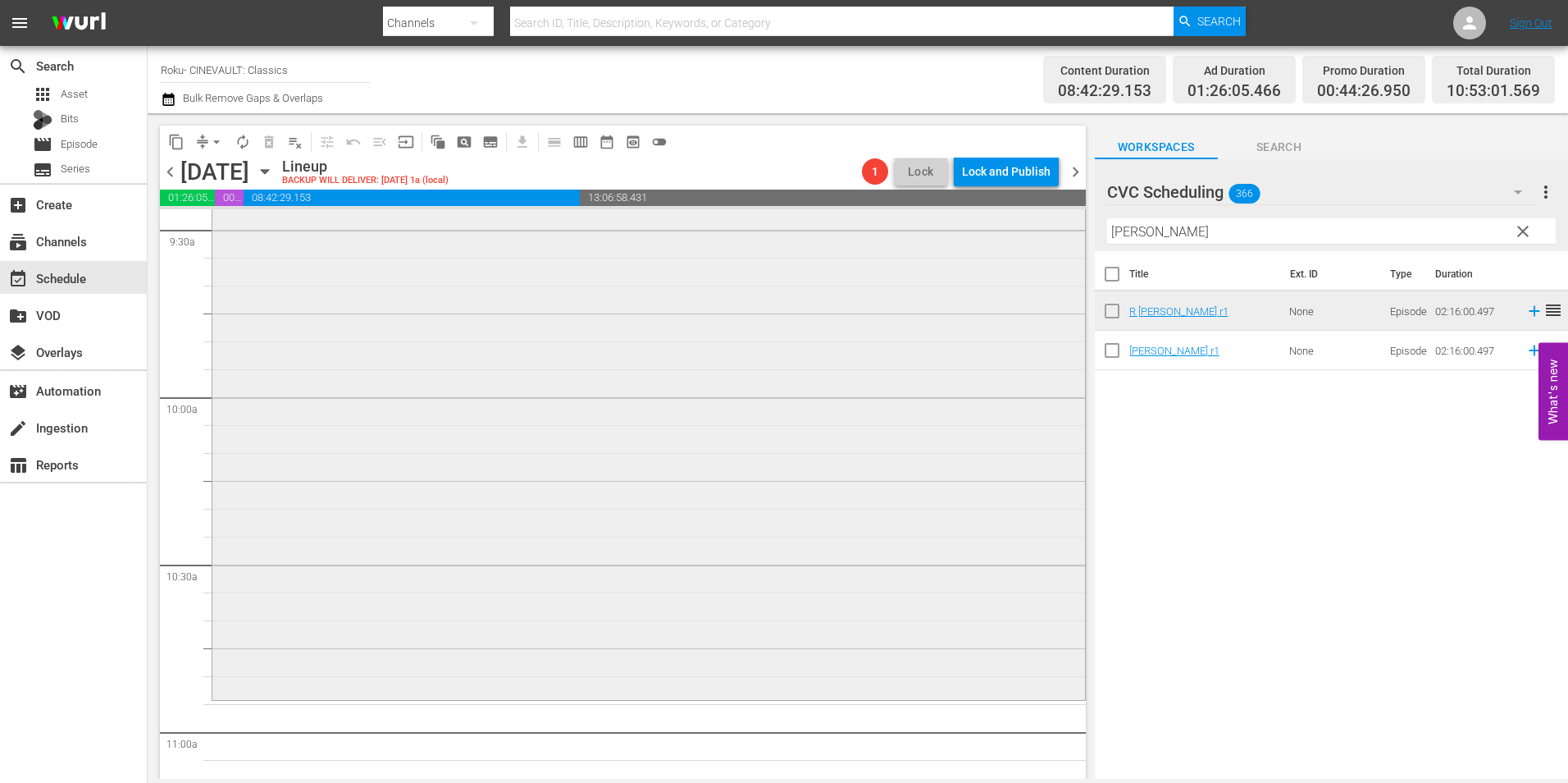
scroll to position [3199, 0]
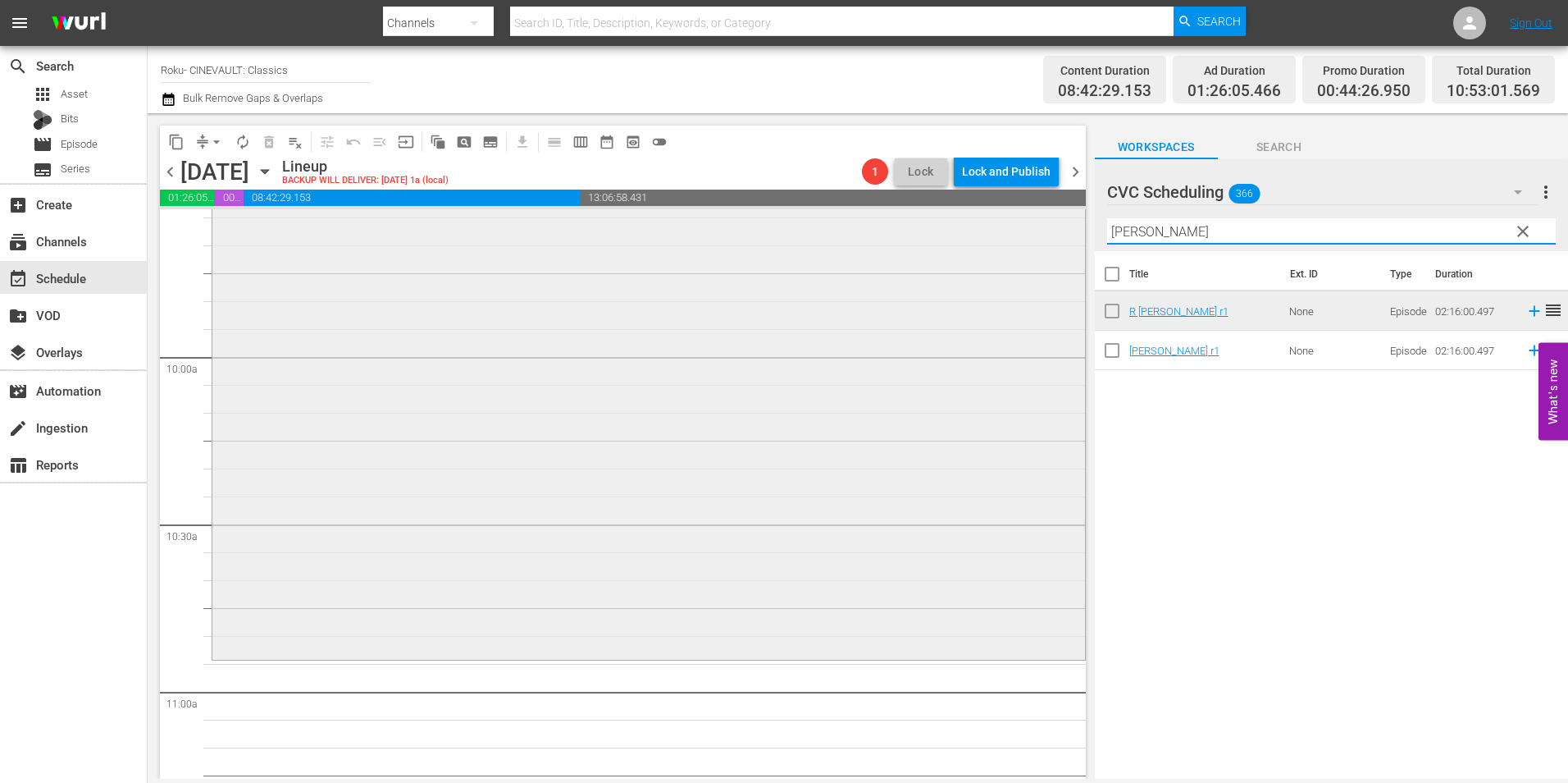
drag, startPoint x: 1189, startPoint y: 231, endPoint x: 923, endPoint y: 240, distance: 266.2
click at [923, 240] on div "content_copy compress arrow_drop_down autorenew_outlined delete_forever_outline…" at bounding box center [858, 446] width 1420 height 666
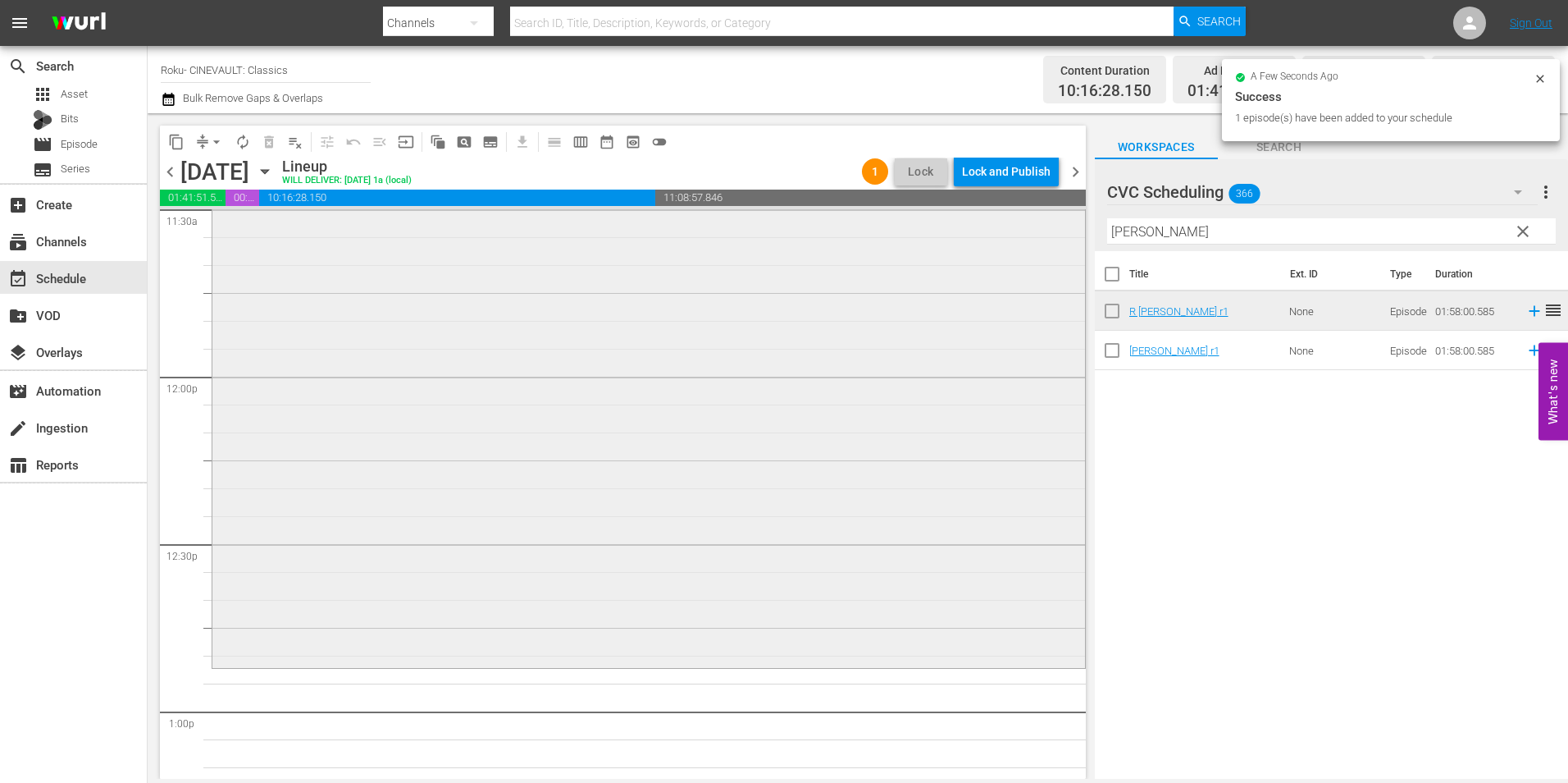
scroll to position [4102, 0]
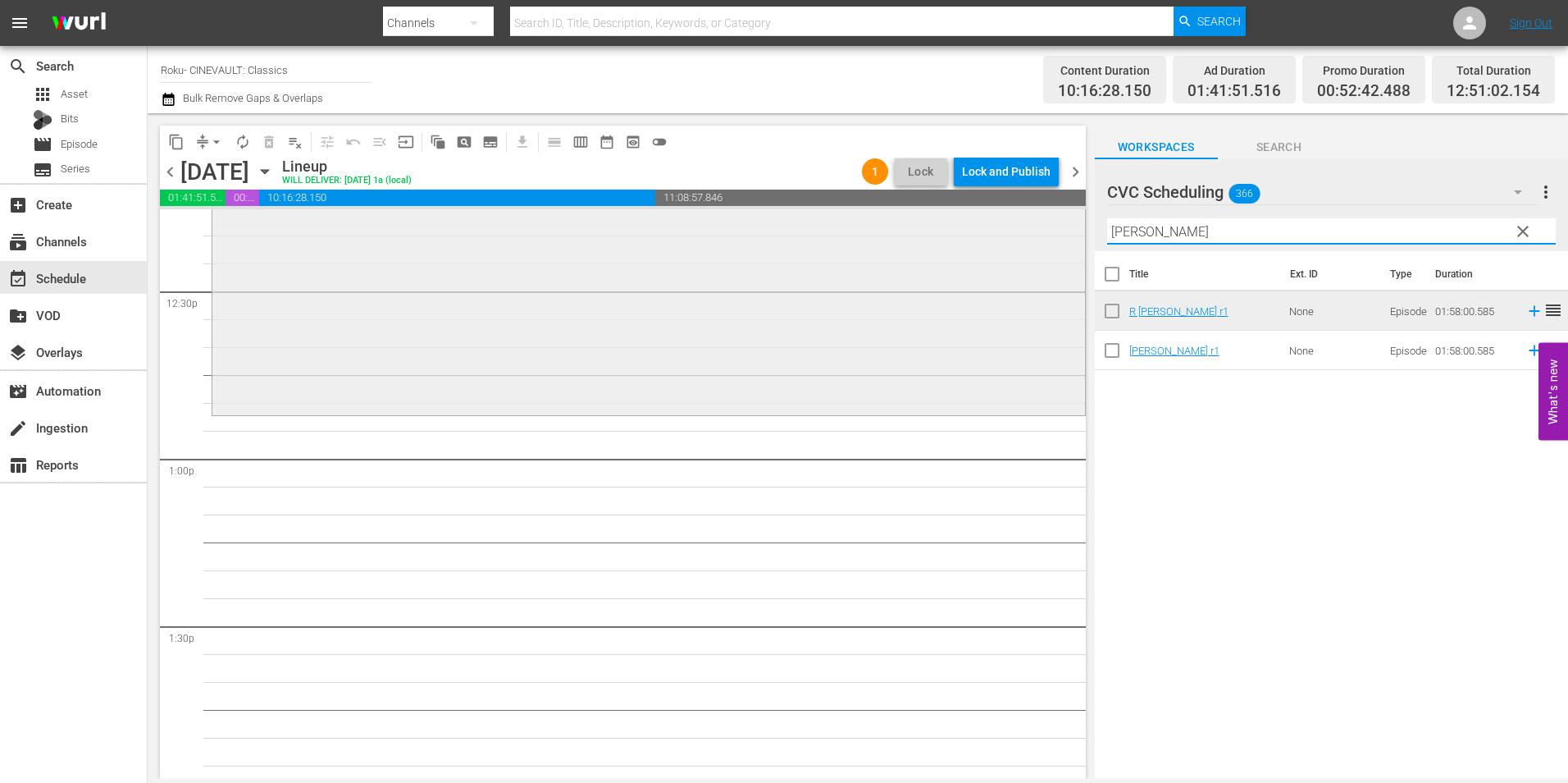
drag, startPoint x: 1181, startPoint y: 229, endPoint x: 1055, endPoint y: 241, distance: 126.6
click at [1055, 241] on div "content_copy compress arrow_drop_down autorenew_outlined delete_forever_outline…" at bounding box center [858, 446] width 1420 height 666
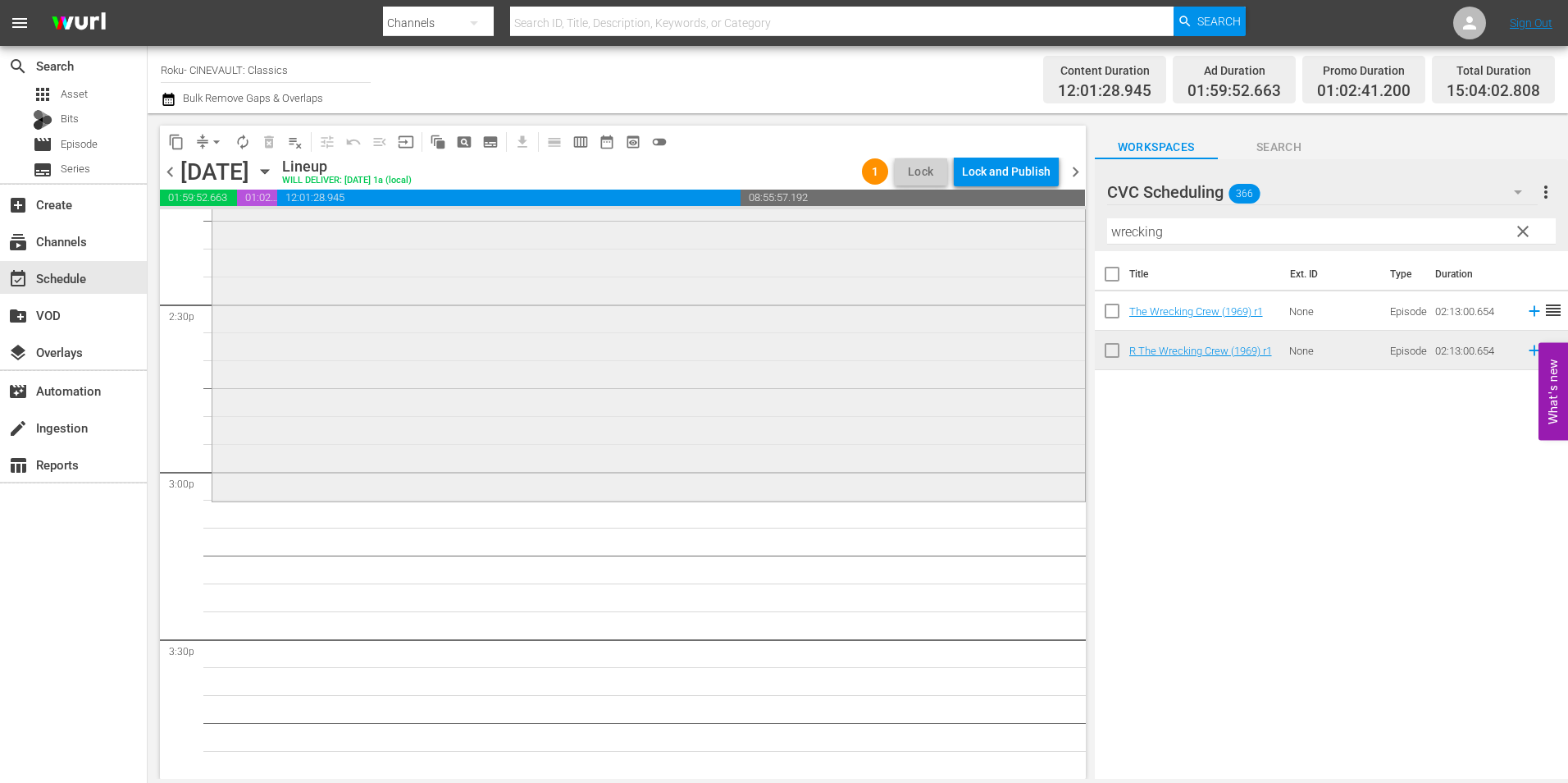
scroll to position [5004, 0]
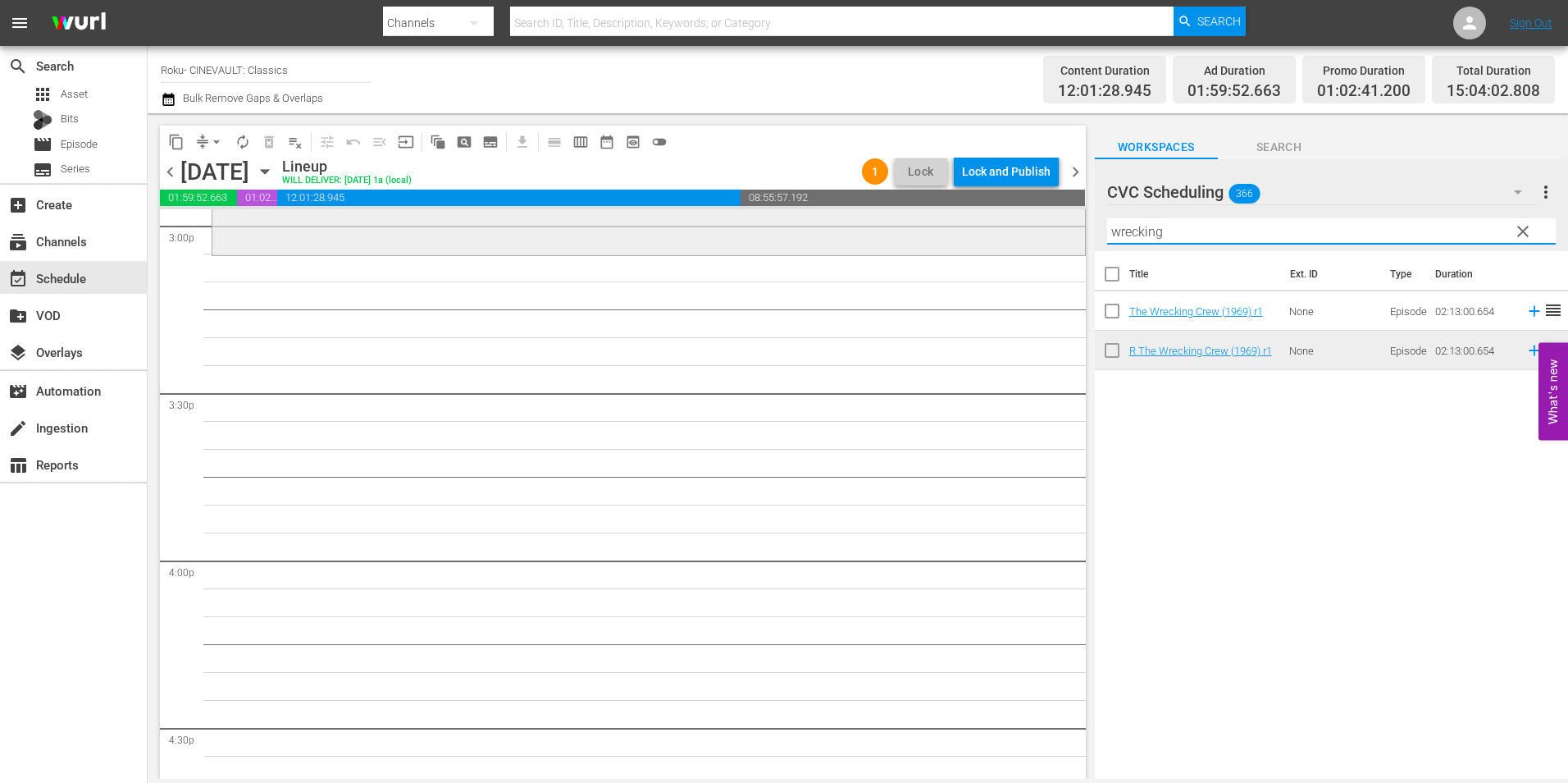
drag, startPoint x: 1123, startPoint y: 236, endPoint x: 1005, endPoint y: 241, distance: 118.1
click at [1005, 241] on div "content_copy compress arrow_drop_down autorenew_outlined delete_forever_outline…" at bounding box center [858, 446] width 1420 height 666
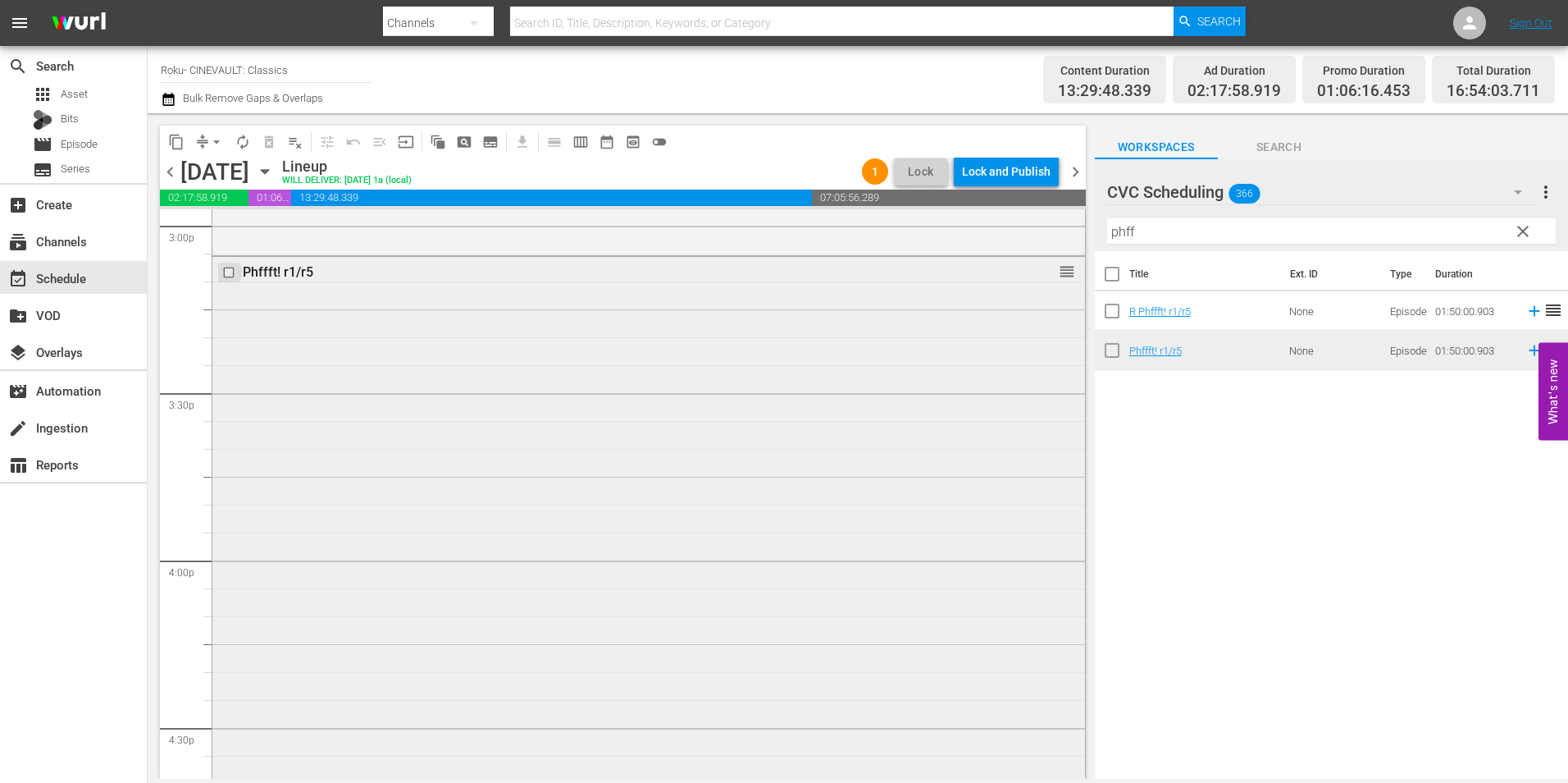
click at [232, 268] on input "checkbox" at bounding box center [231, 271] width 17 height 13
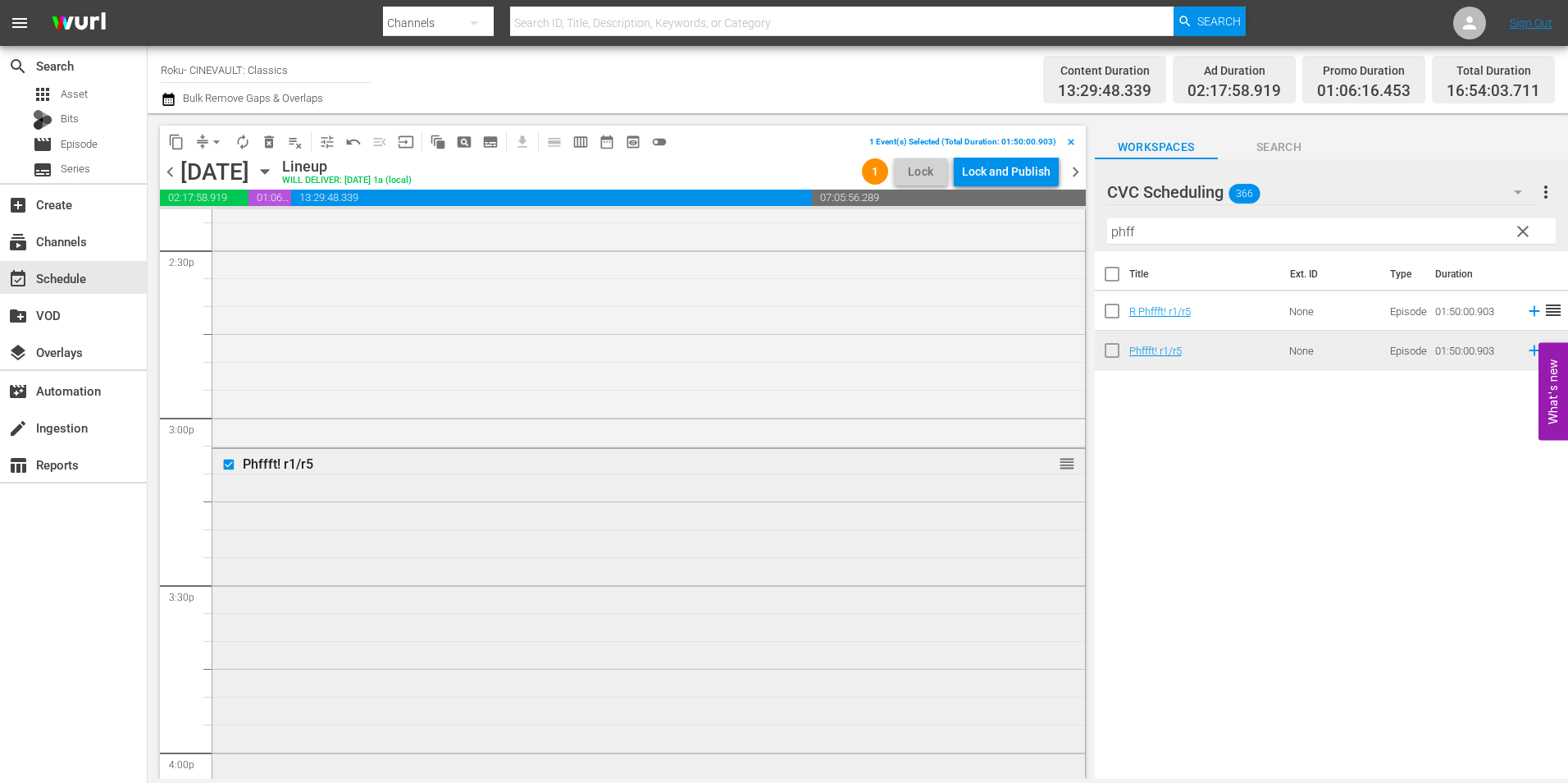
scroll to position [4840, 0]
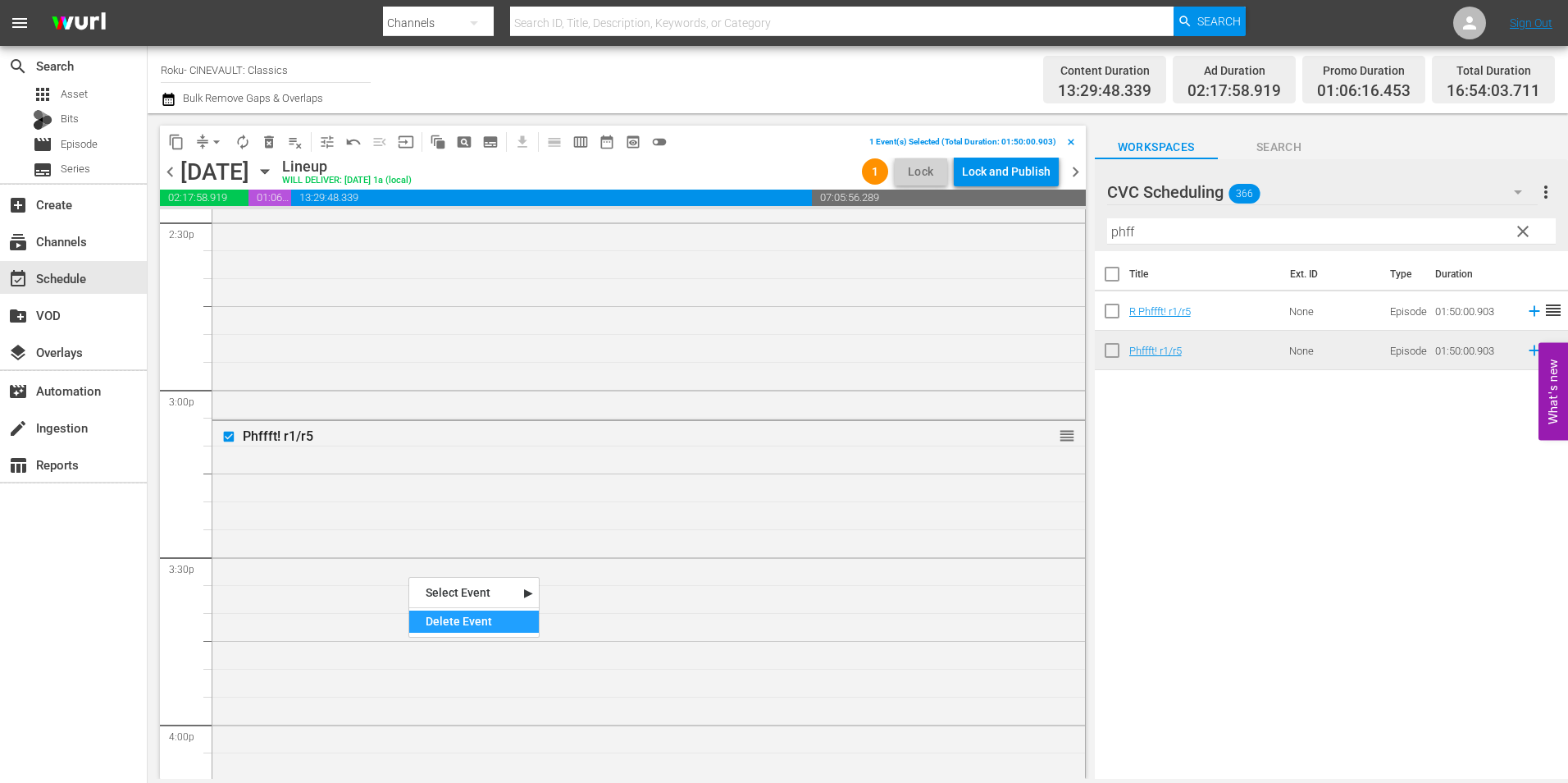
click at [486, 619] on div "Delete Event" at bounding box center [474, 620] width 130 height 22
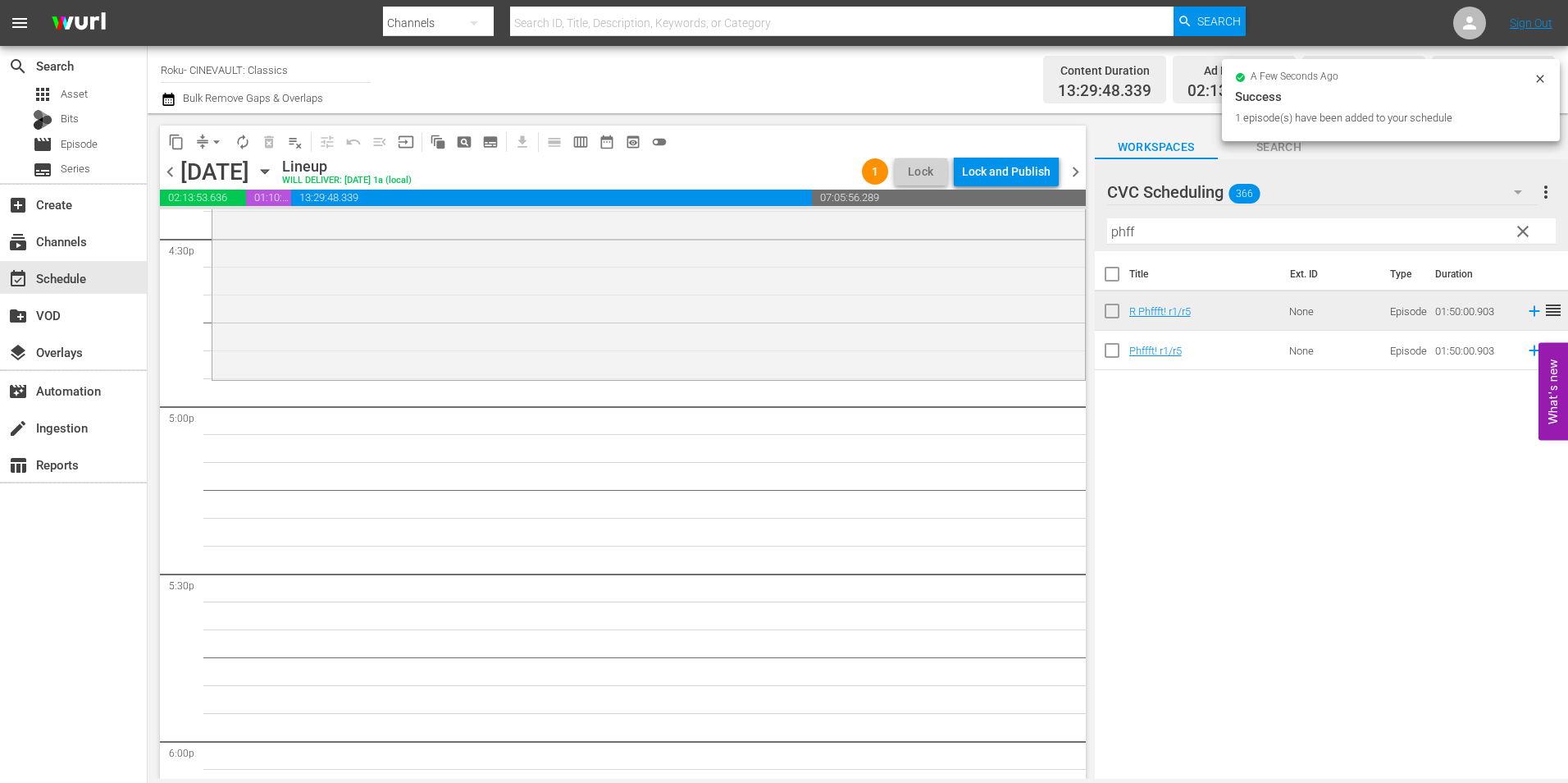
scroll to position [5496, 0]
drag, startPoint x: 1183, startPoint y: 234, endPoint x: 912, endPoint y: 228, distance: 271.1
click at [912, 228] on div "content_copy compress arrow_drop_down autorenew_outlined delete_forever_outline…" at bounding box center [858, 446] width 1420 height 666
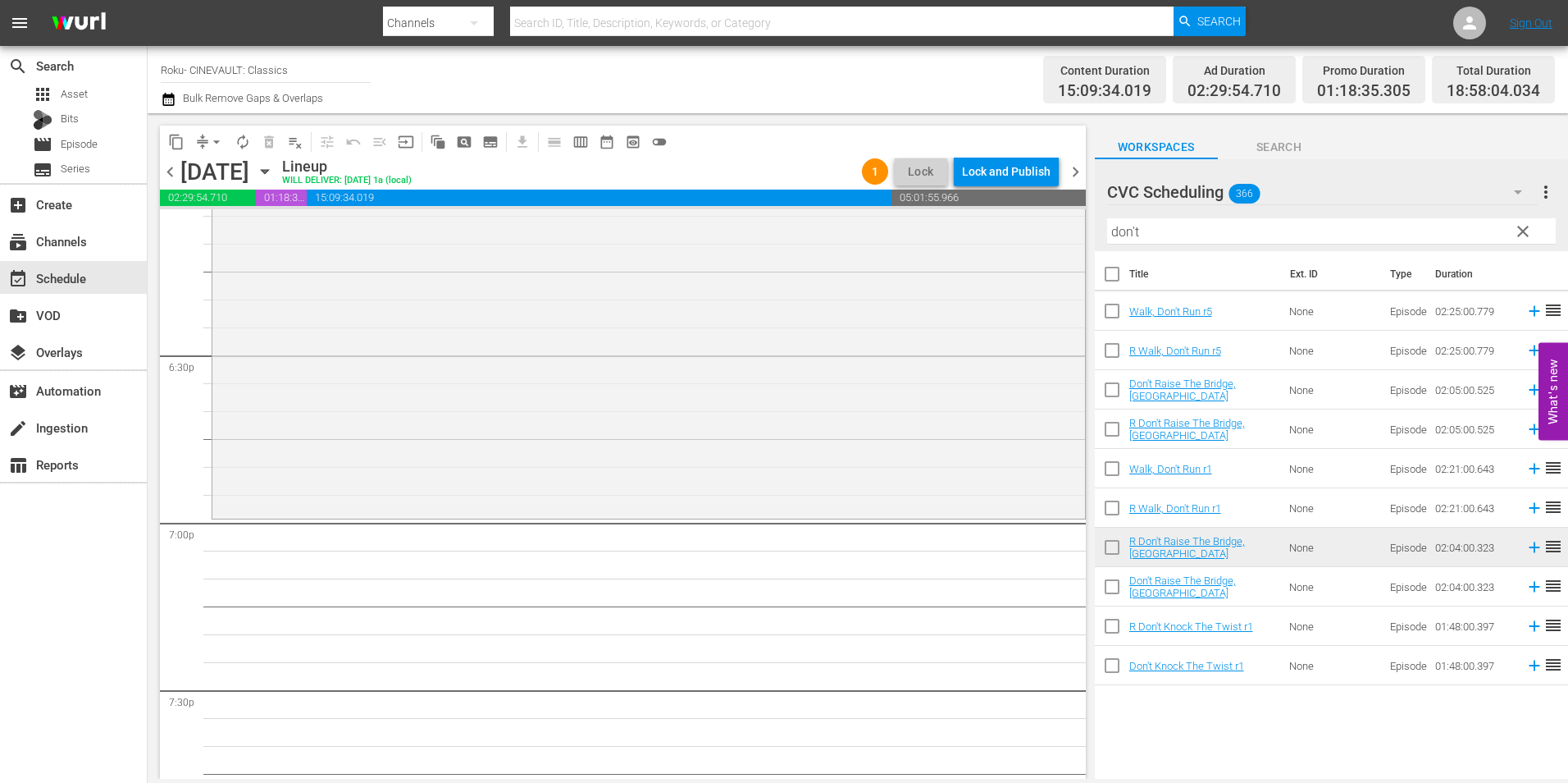
scroll to position [6071, 0]
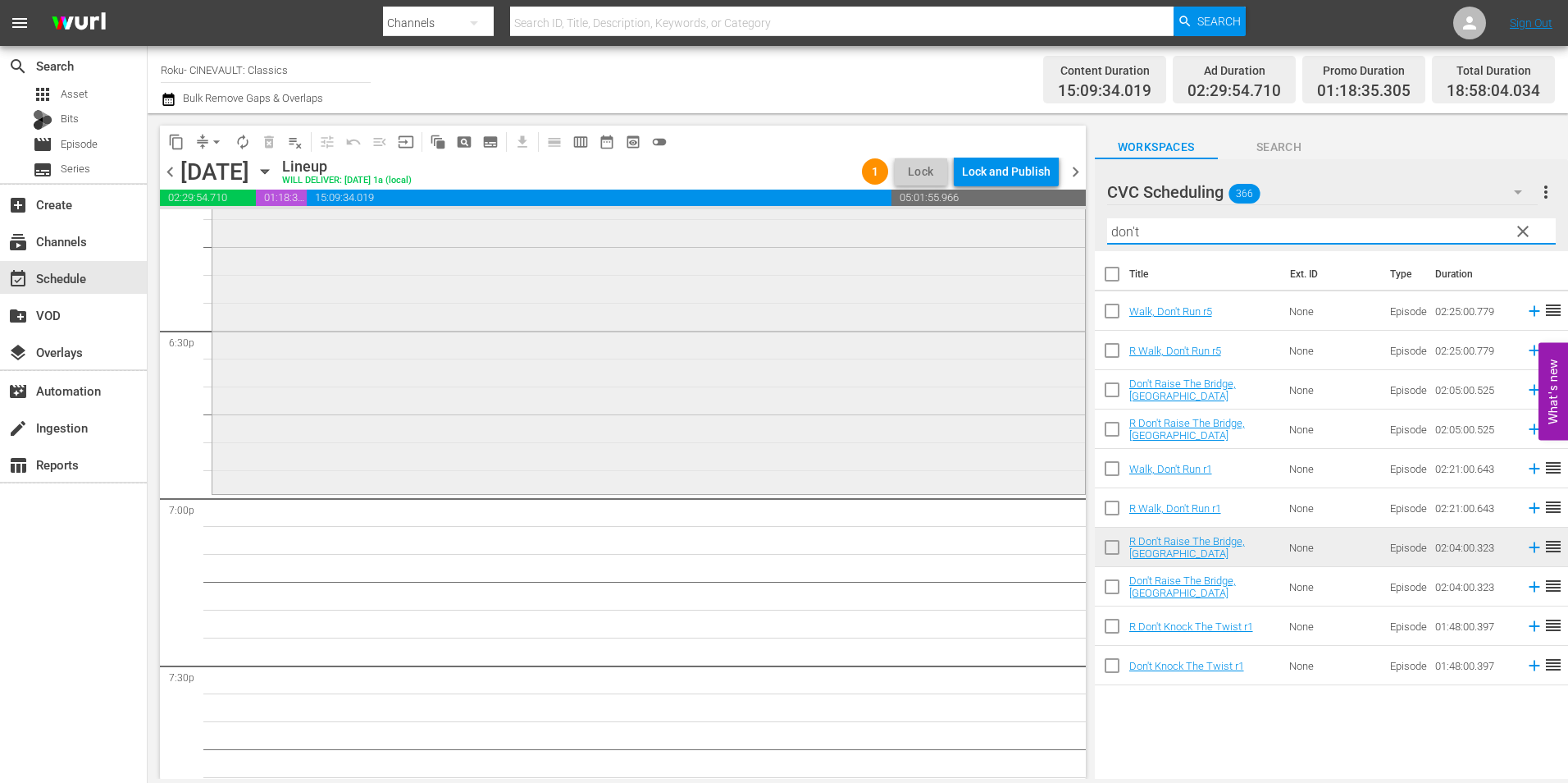
drag, startPoint x: 1246, startPoint y: 239, endPoint x: 1067, endPoint y: 233, distance: 179.1
click at [1067, 233] on div "content_copy compress arrow_drop_down autorenew_outlined delete_forever_outline…" at bounding box center [858, 446] width 1420 height 666
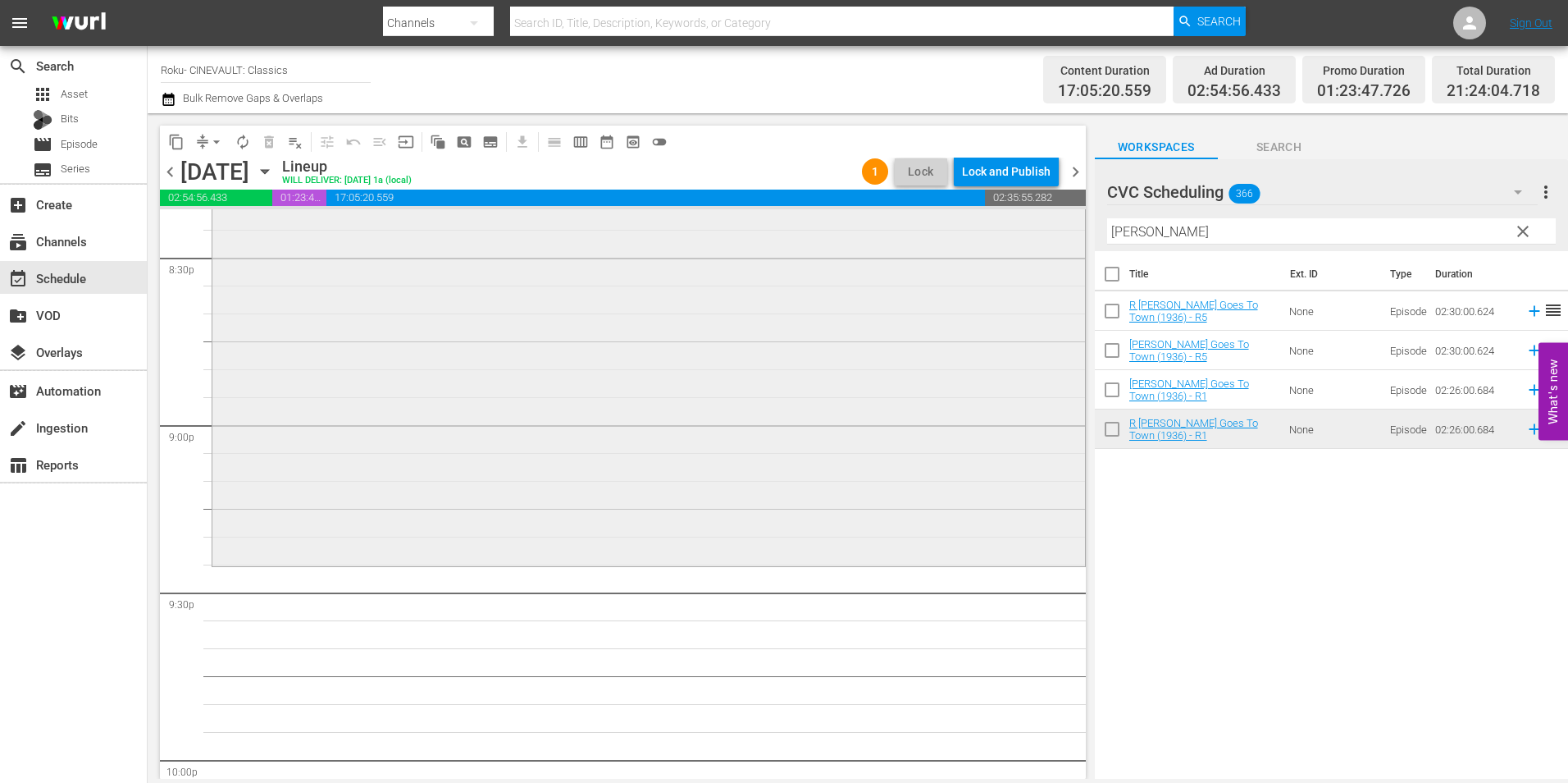
scroll to position [6891, 0]
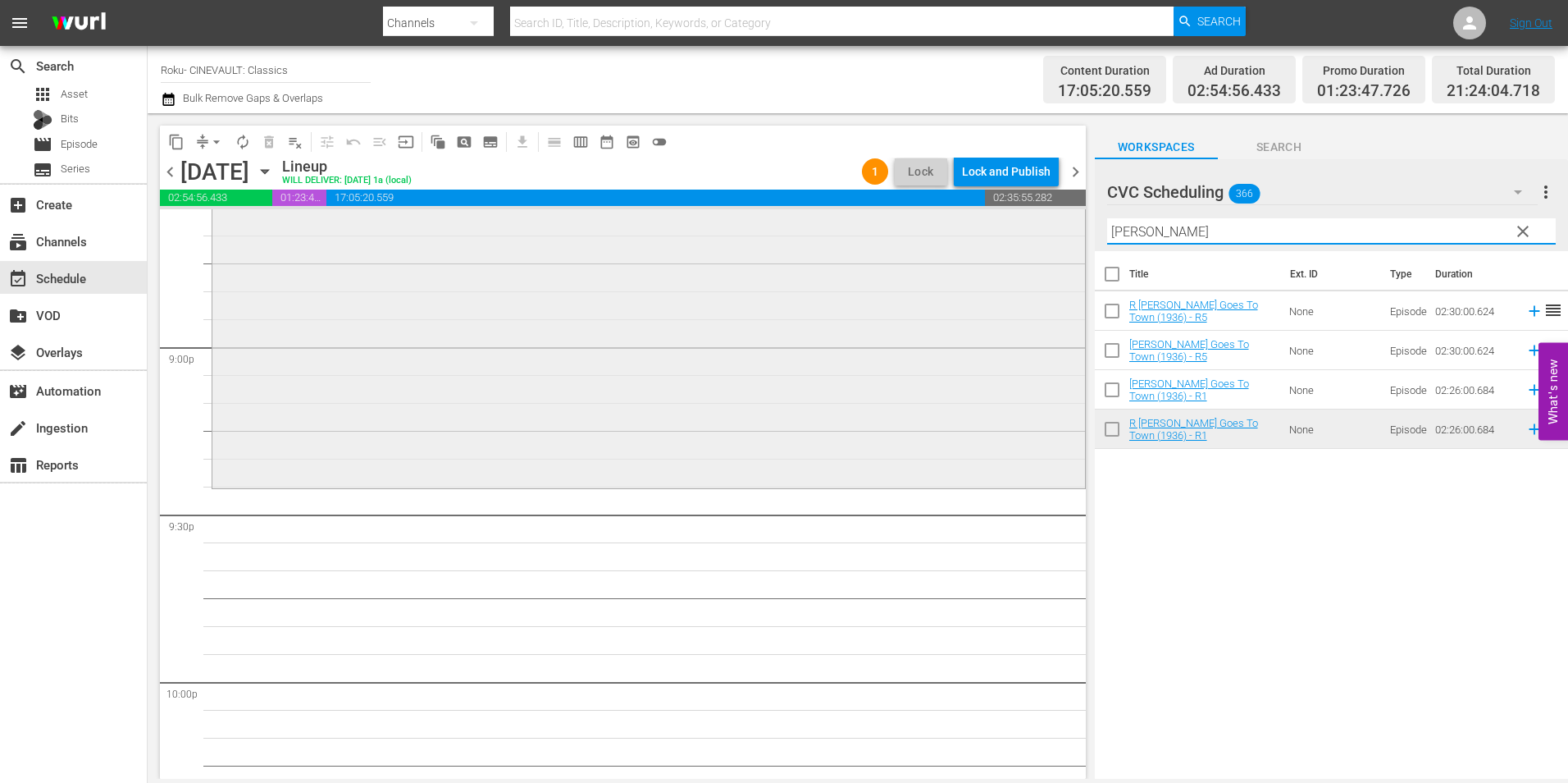
drag, startPoint x: 1179, startPoint y: 227, endPoint x: 1000, endPoint y: 245, distance: 179.9
click at [1000, 245] on div "content_copy compress arrow_drop_down autorenew_outlined delete_forever_outline…" at bounding box center [858, 446] width 1420 height 666
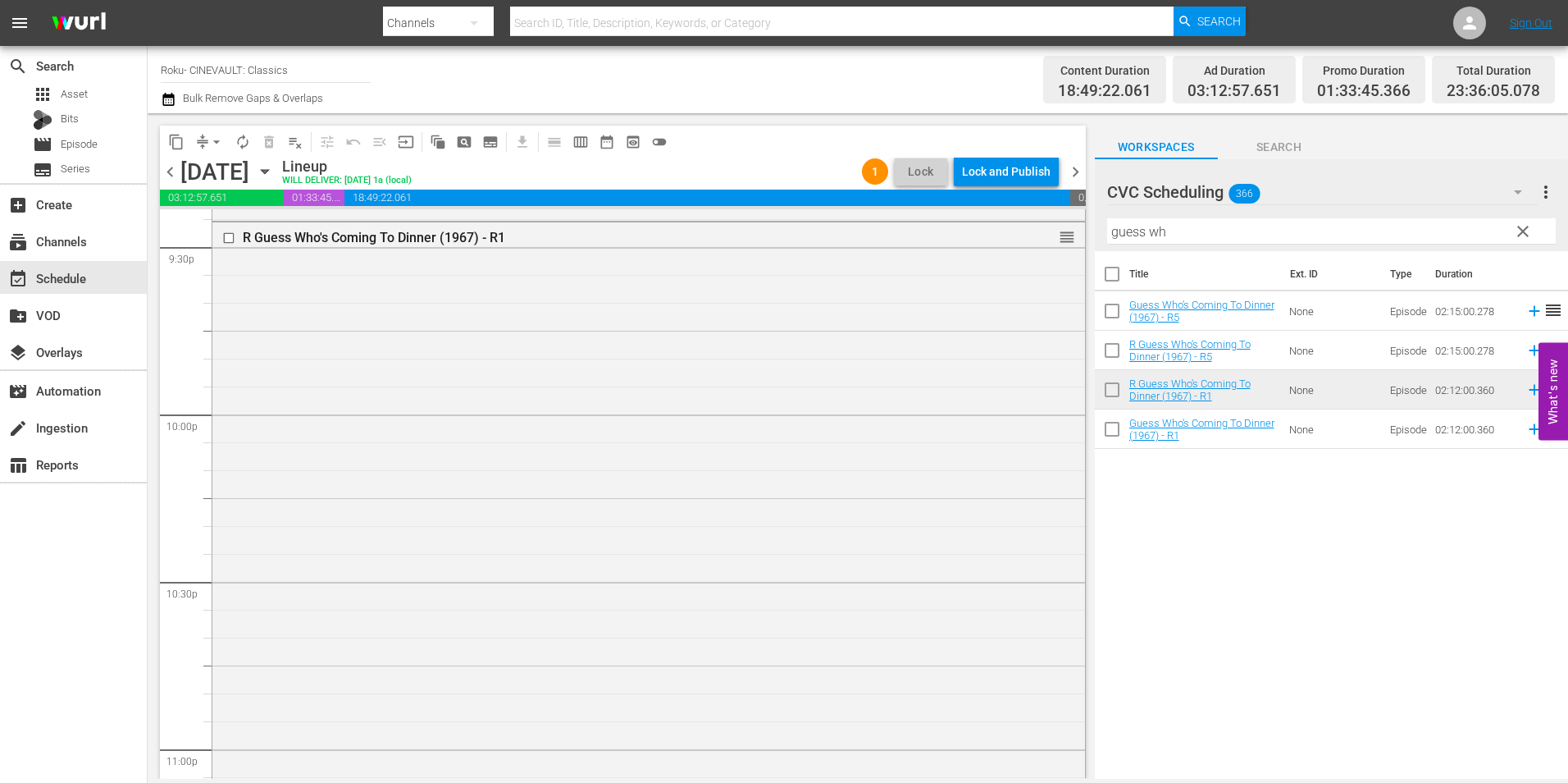
scroll to position [7135, 0]
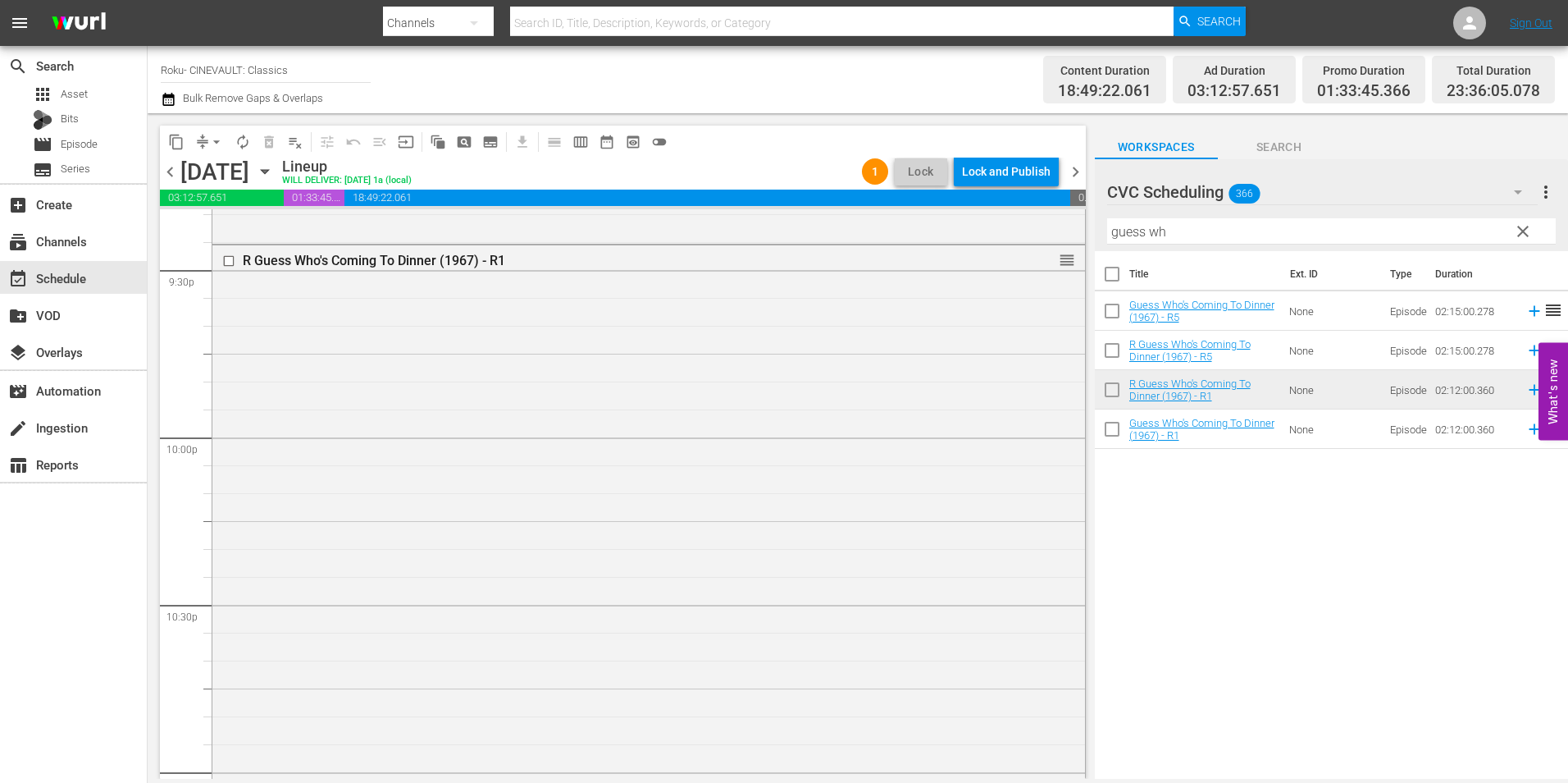
click at [881, 469] on div "R Guess Who's Coming To Dinner (1967) - R1 reorder" at bounding box center [648, 611] width 872 height 732
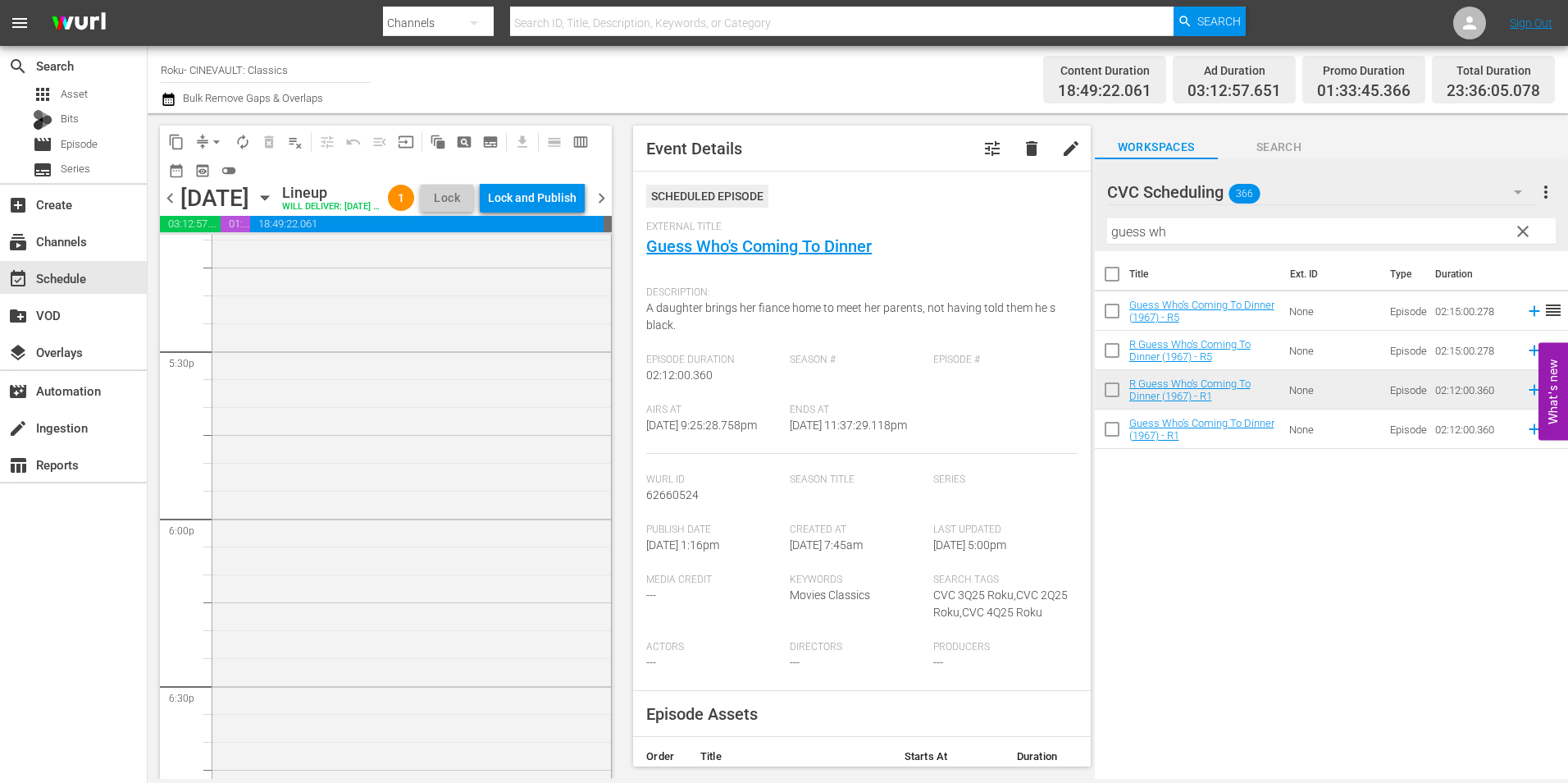
scroll to position [0, 0]
click at [381, 483] on div "R All The King's Men (1949) - R1 reorder" at bounding box center [411, 623] width 398 height 760
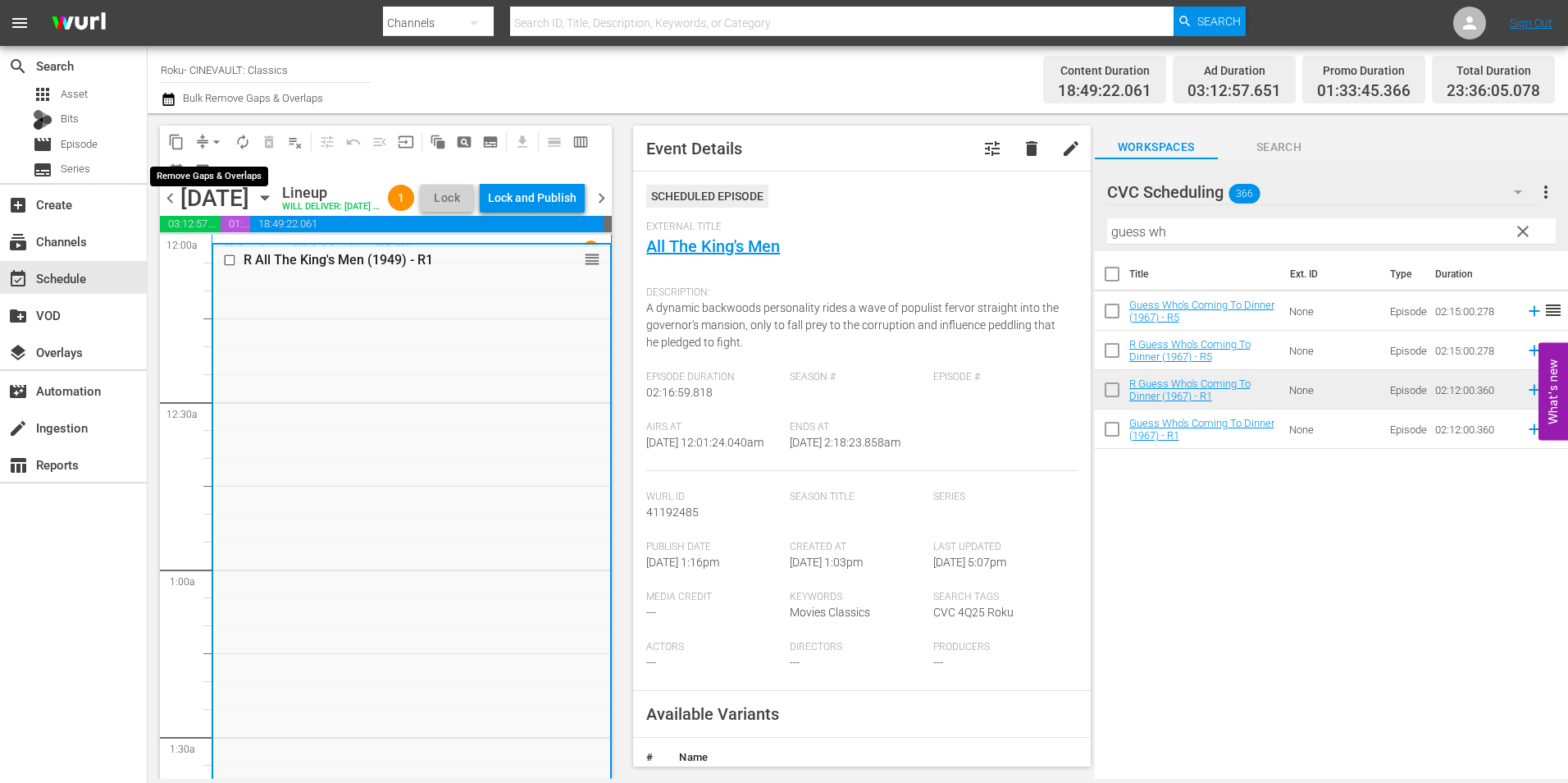
click at [213, 137] on span "arrow_drop_down" at bounding box center [216, 141] width 16 height 16
click at [224, 174] on li "Align to Midnight" at bounding box center [216, 175] width 172 height 27
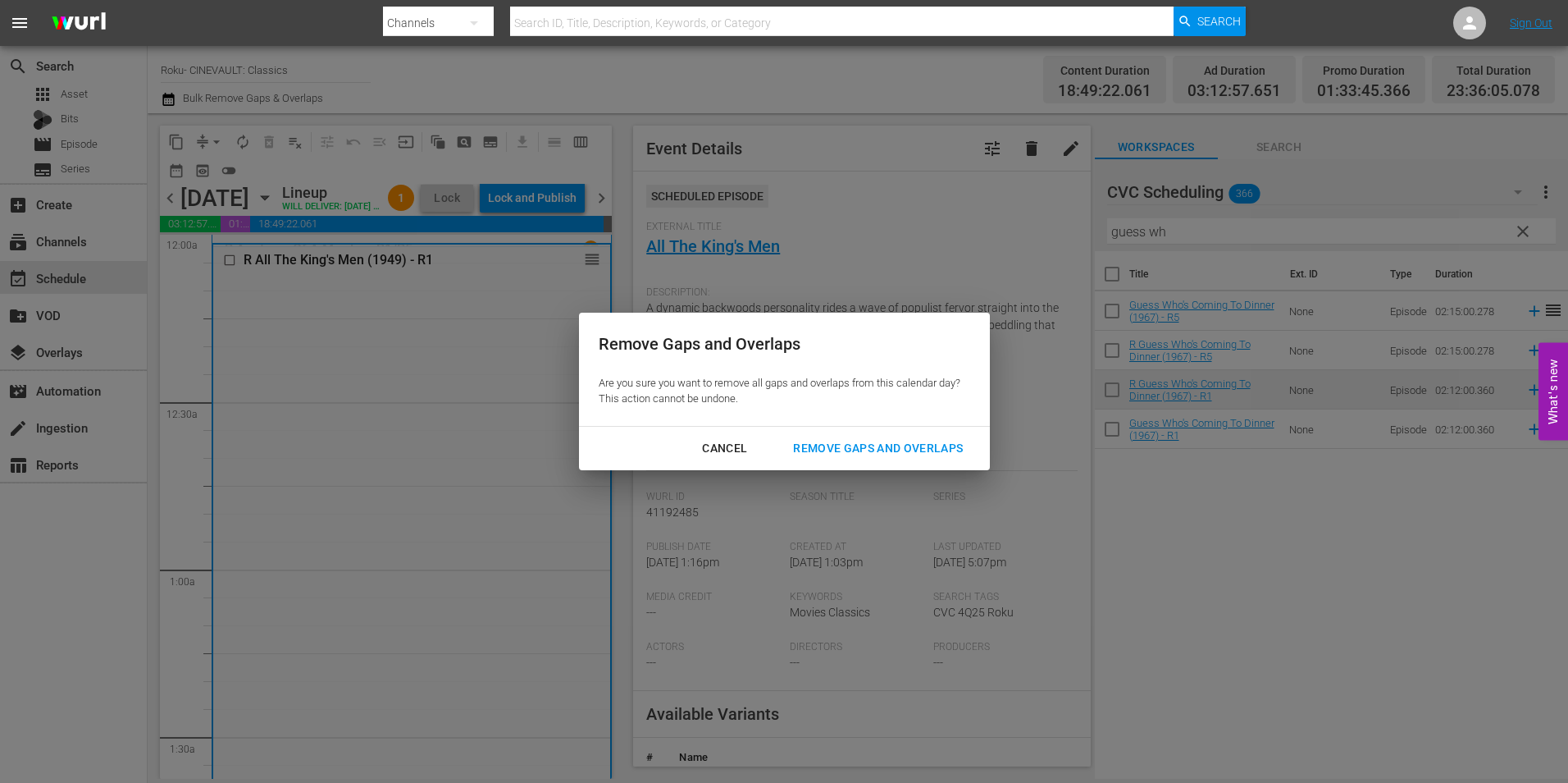
click at [827, 442] on div "Remove Gaps and Overlaps" at bounding box center [878, 447] width 196 height 20
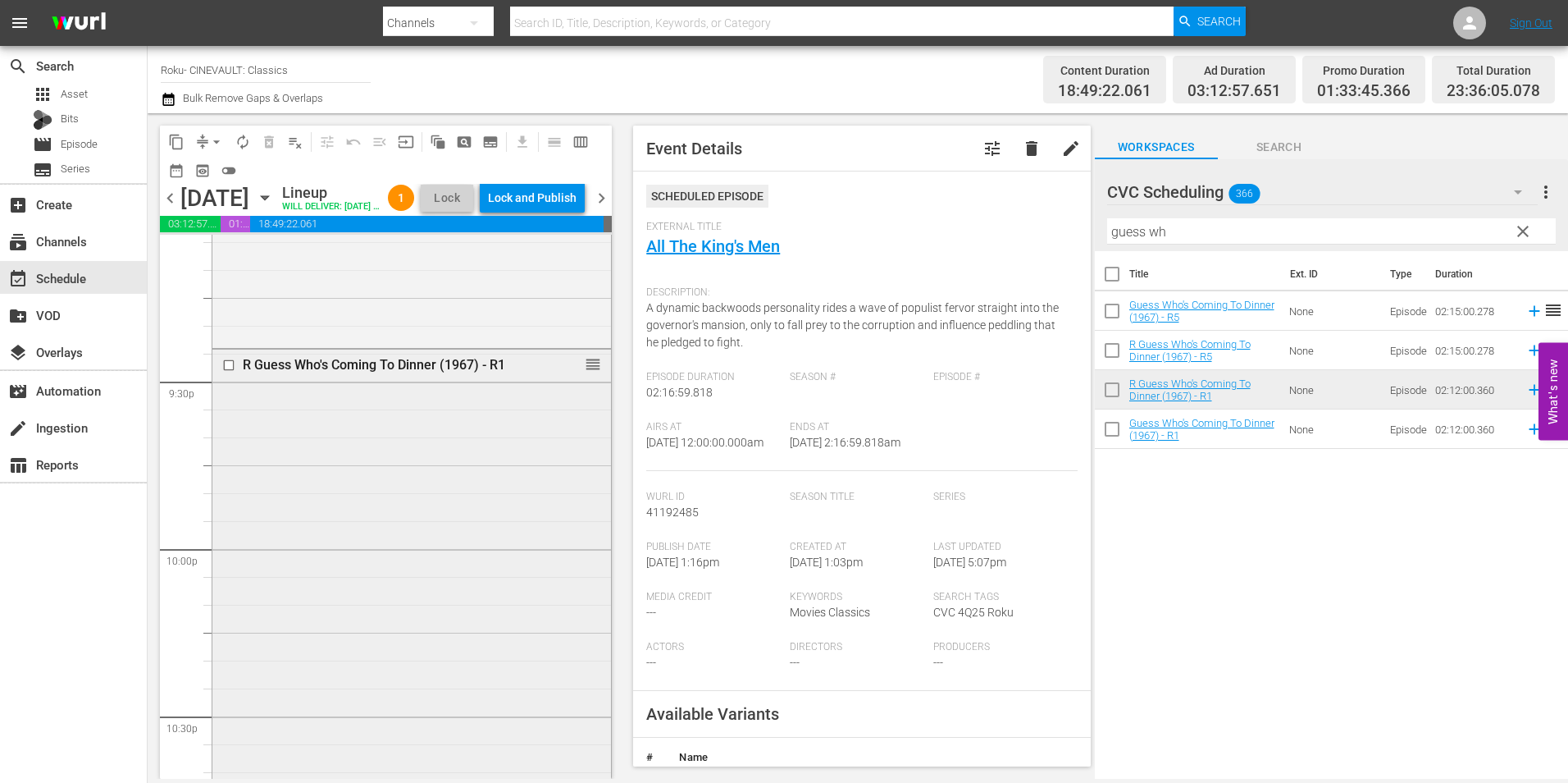
scroll to position [7025, 0]
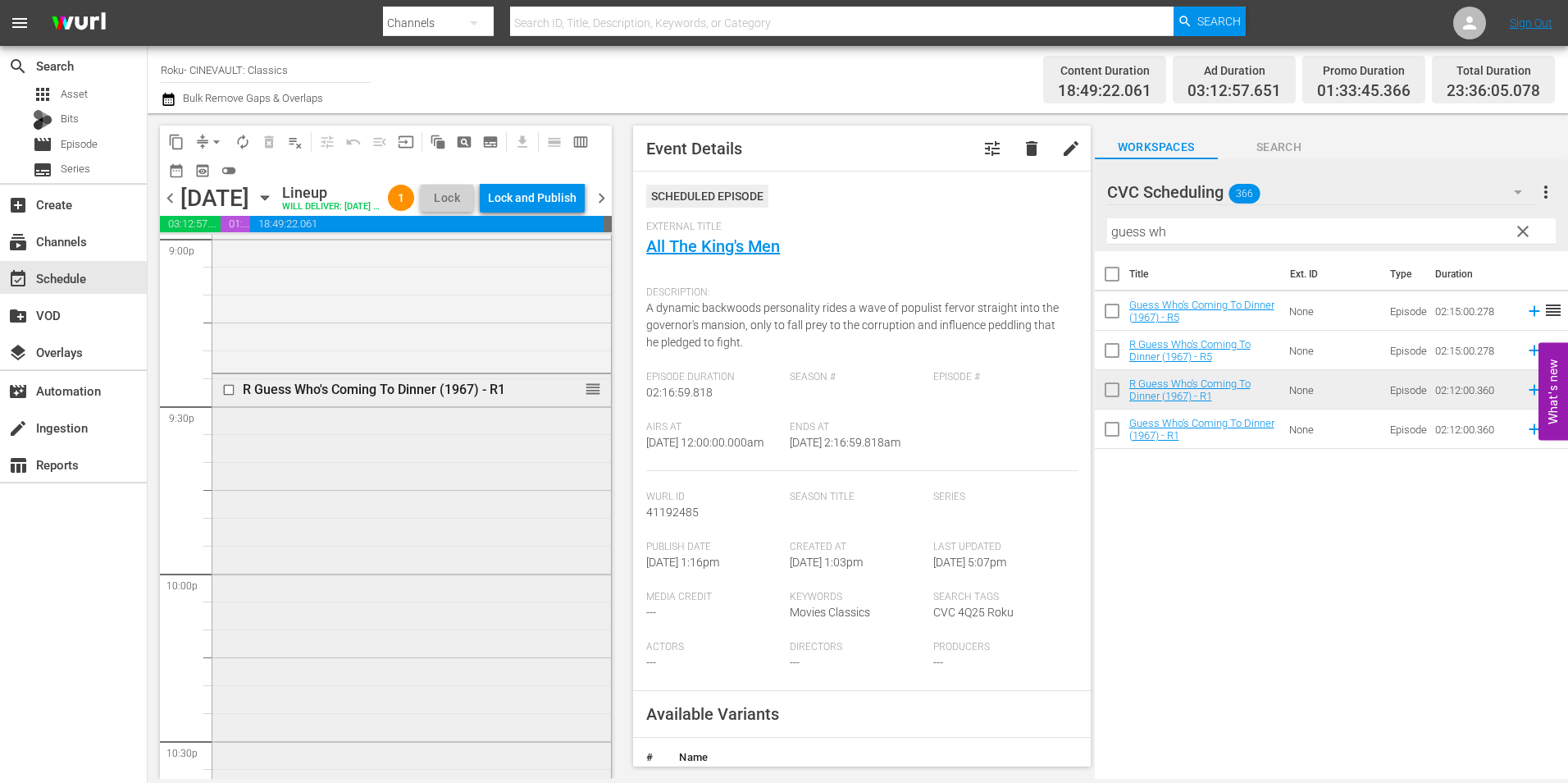
click at [478, 517] on div "R Guess Who's Coming To Dinner (1967) - R1 reorder" at bounding box center [411, 740] width 398 height 732
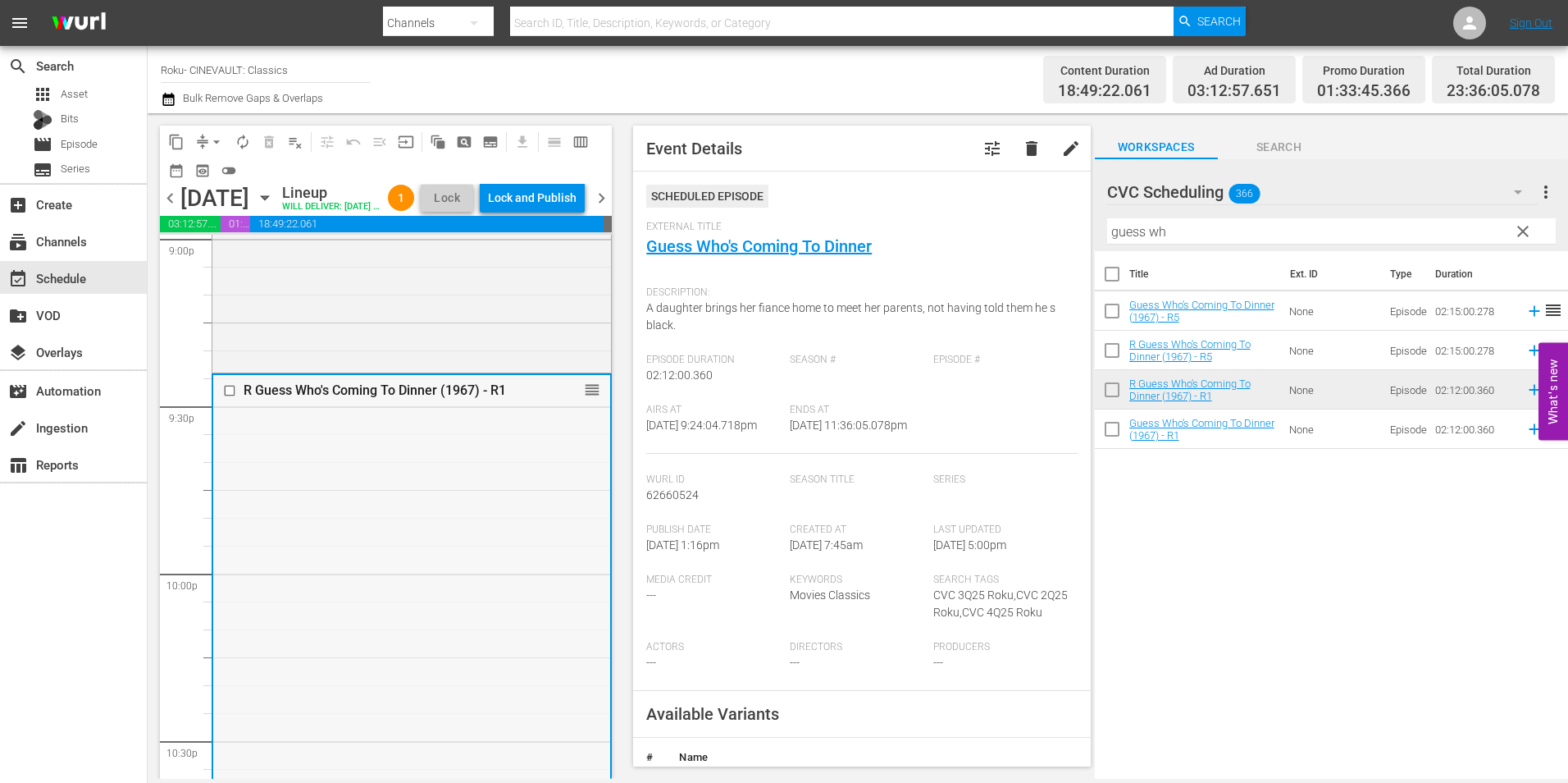
scroll to position [7516, 0]
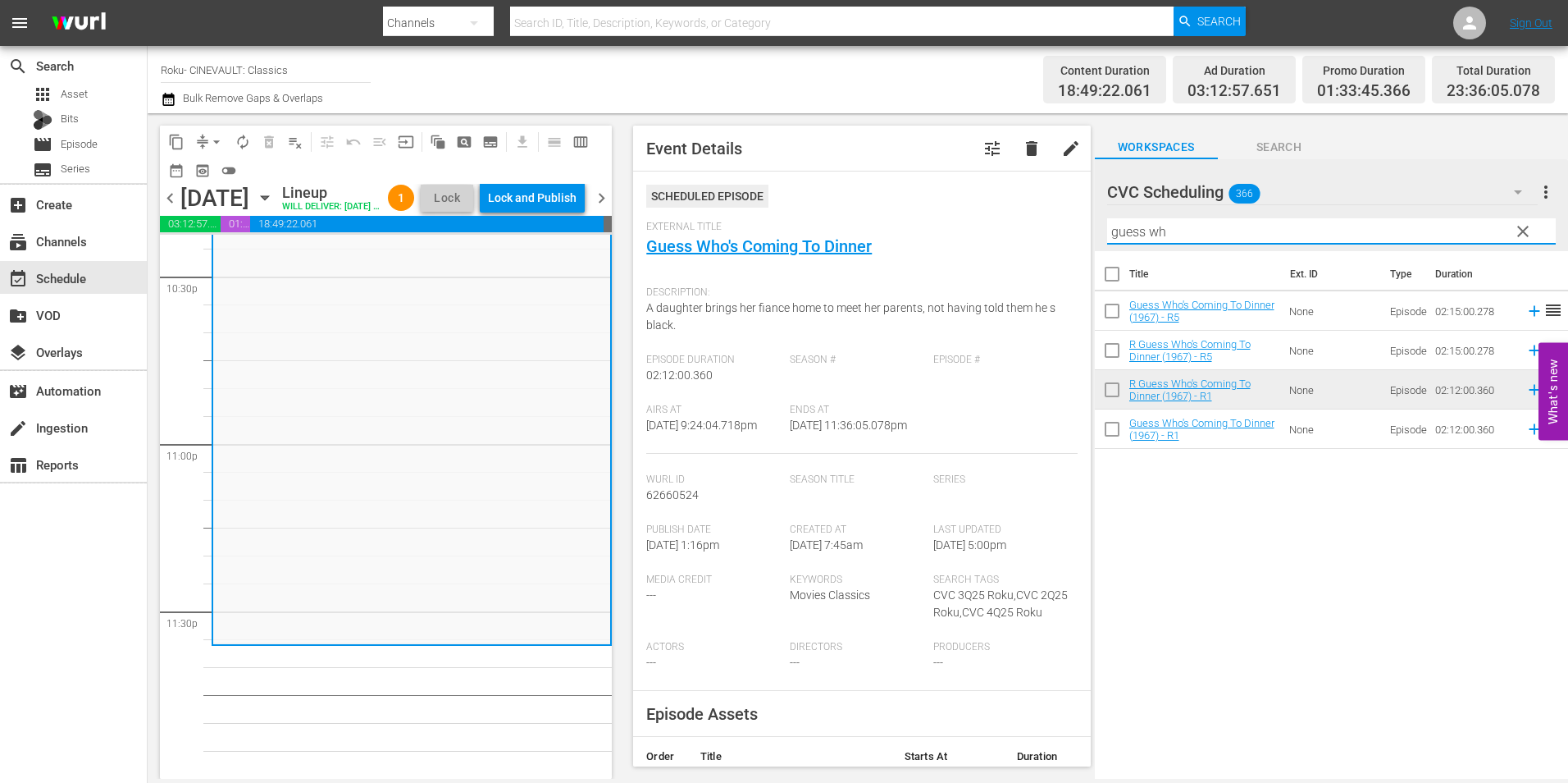
drag, startPoint x: 1181, startPoint y: 234, endPoint x: 944, endPoint y: 213, distance: 237.9
click at [944, 213] on div "content_copy compress arrow_drop_down autorenew_outlined delete_forever_outline…" at bounding box center [858, 446] width 1420 height 666
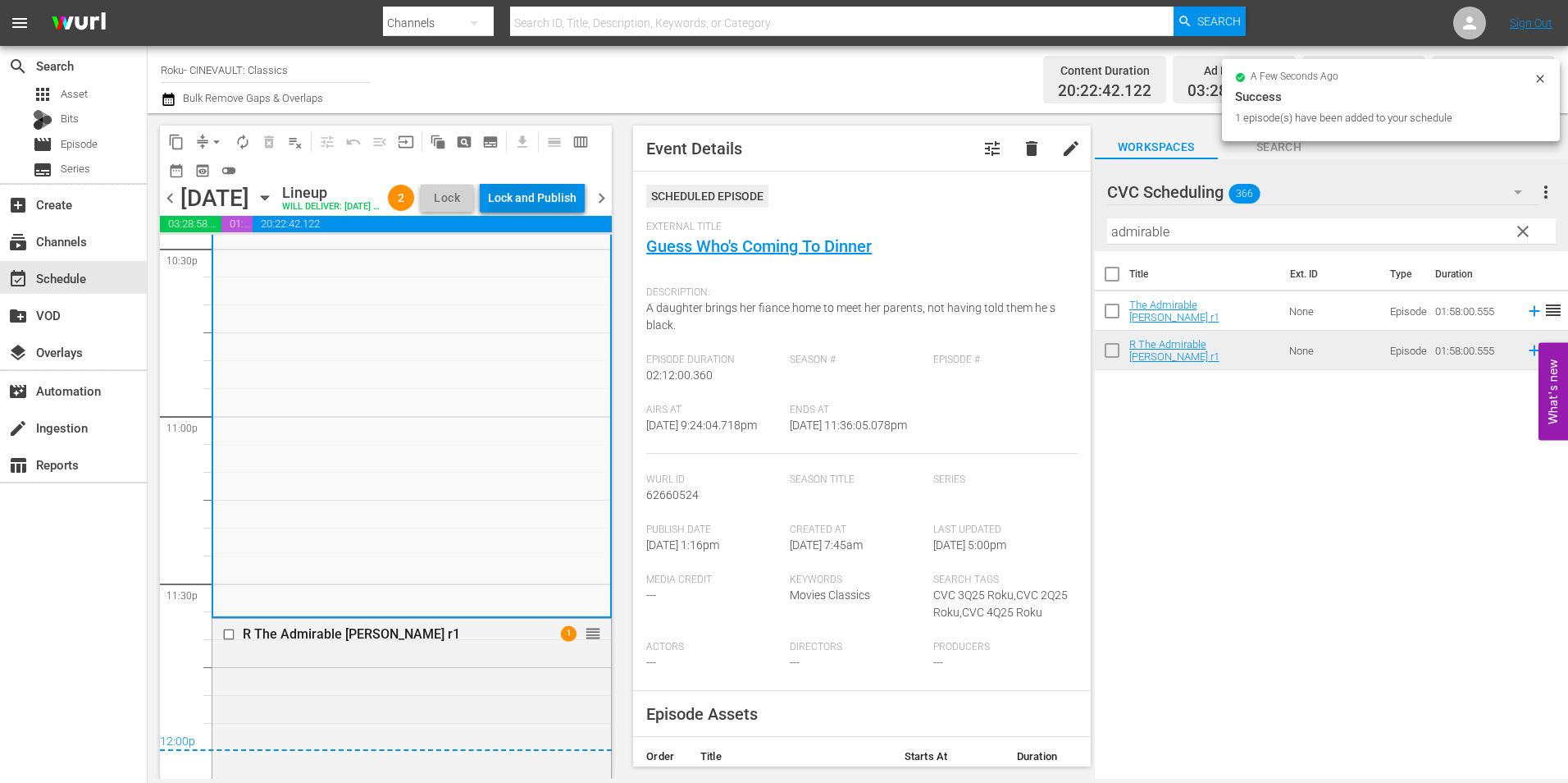
click at [577, 197] on div "Lock and Publish" at bounding box center [532, 197] width 88 height 30
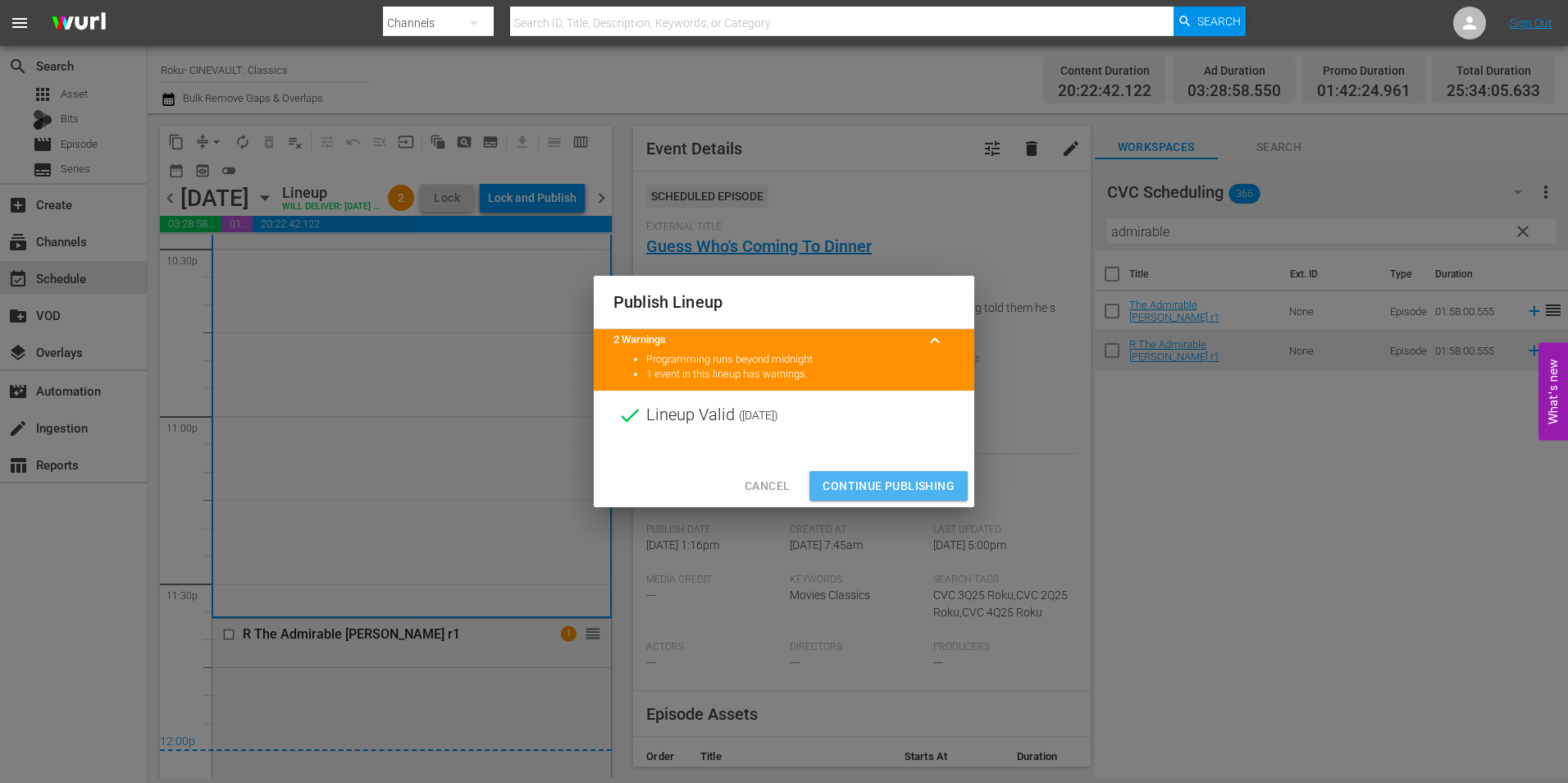
click at [891, 483] on span "Continue Publishing" at bounding box center [887, 486] width 132 height 20
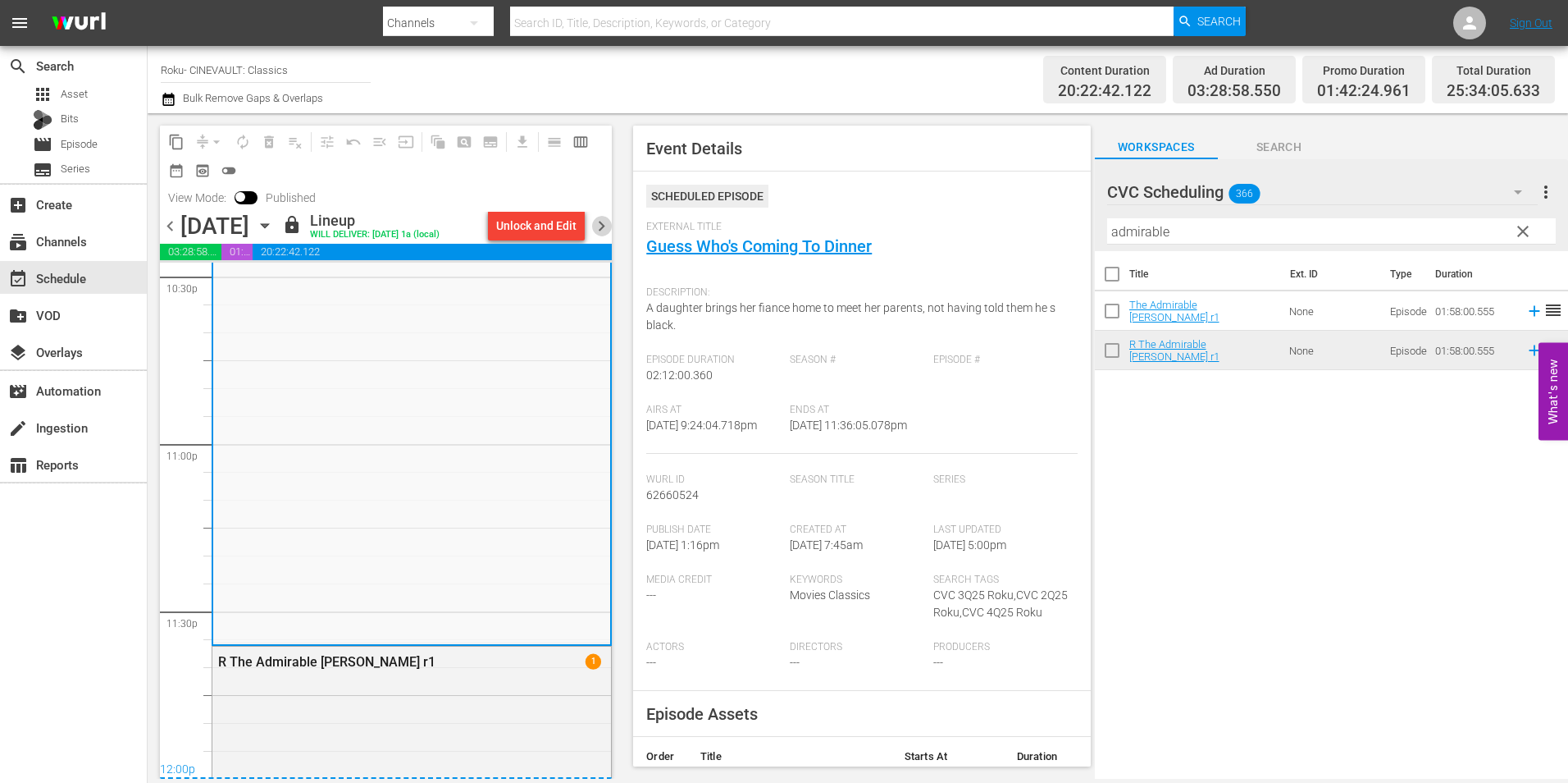
click at [608, 225] on span "chevron_right" at bounding box center [601, 225] width 20 height 20
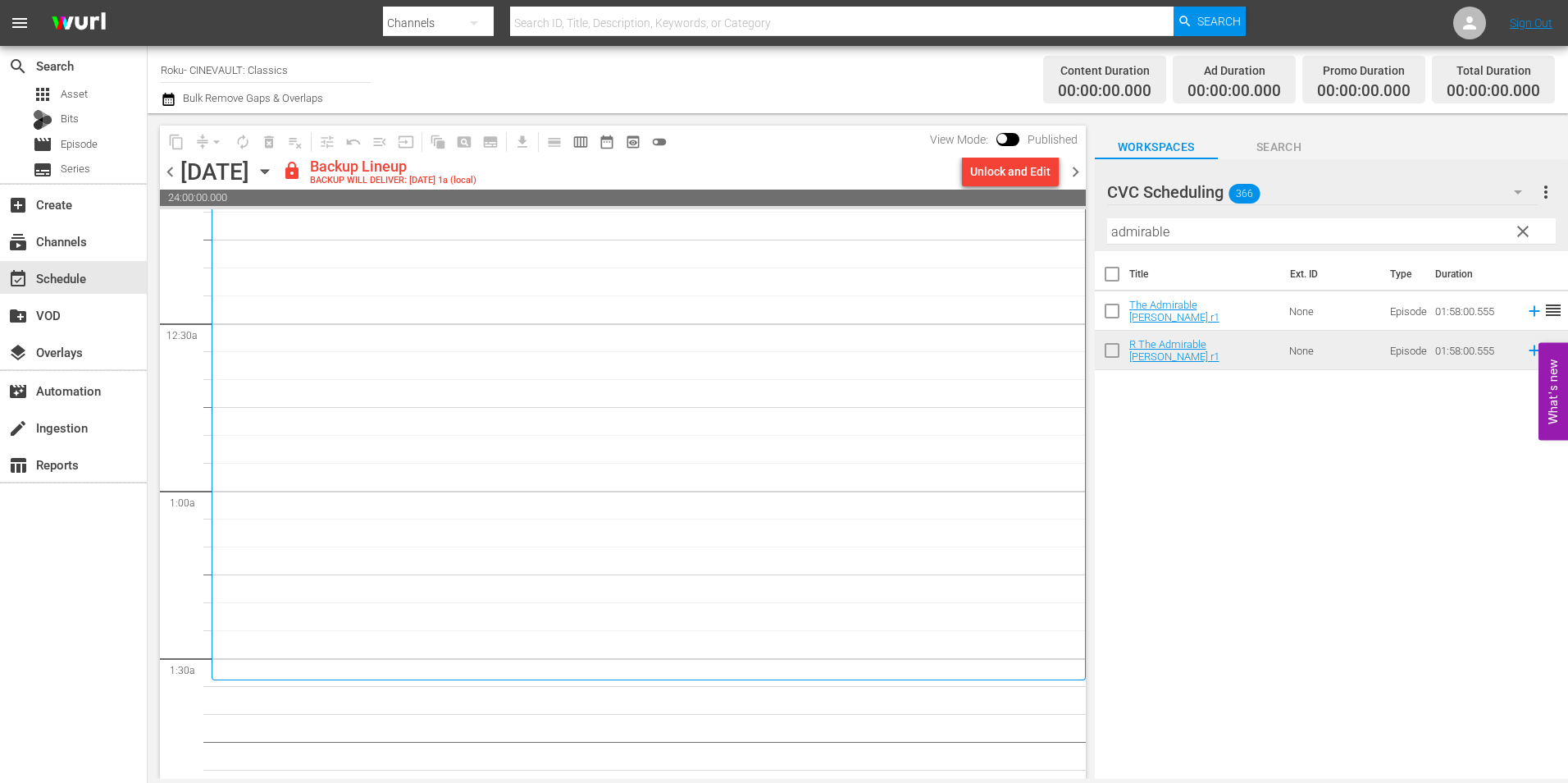
scroll to position [246, 0]
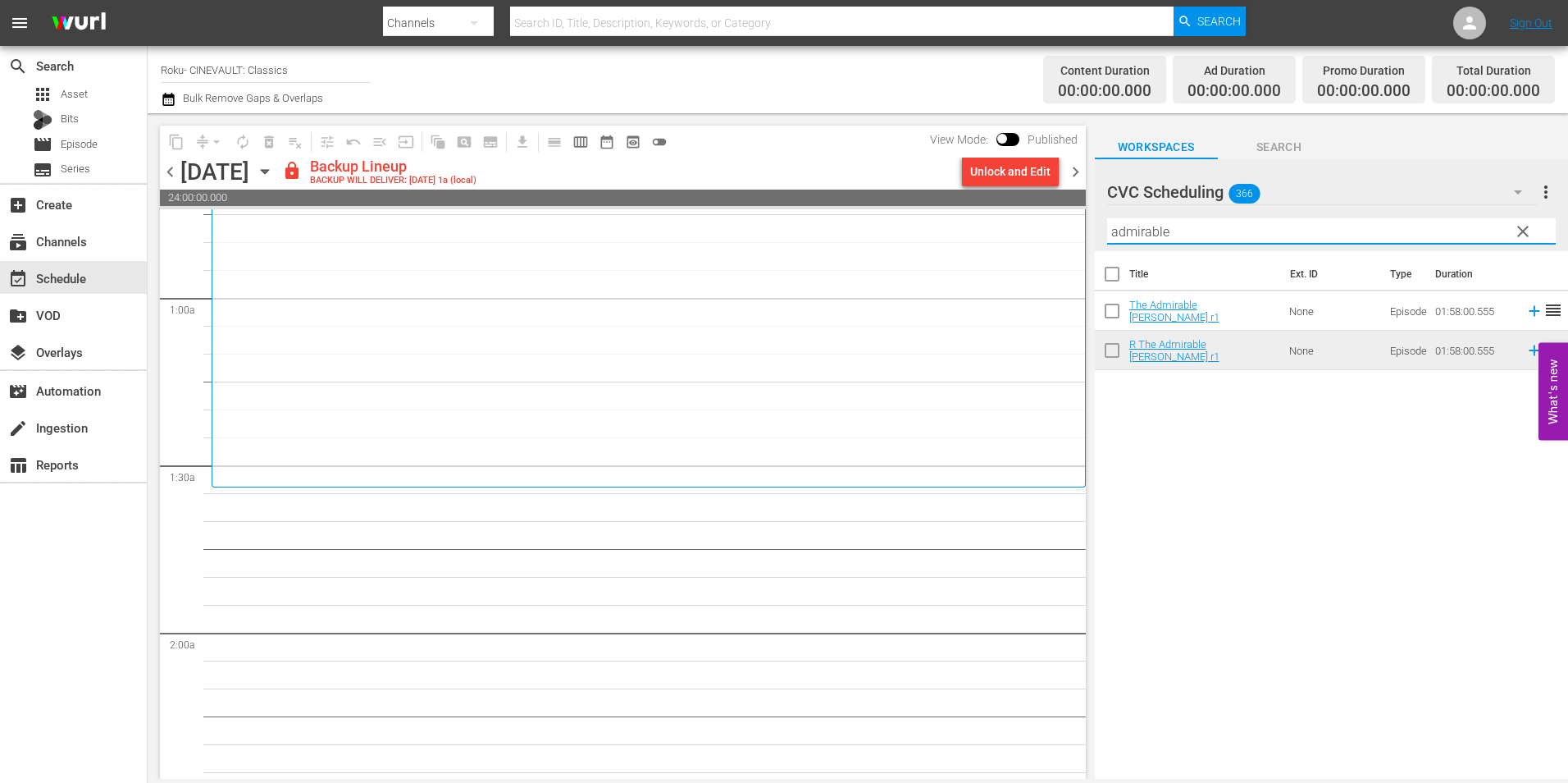
drag, startPoint x: 1211, startPoint y: 228, endPoint x: 1036, endPoint y: 225, distance: 175.0
click at [1036, 225] on div "content_copy compress arrow_drop_down autorenew_outlined delete_forever_outline…" at bounding box center [858, 446] width 1420 height 666
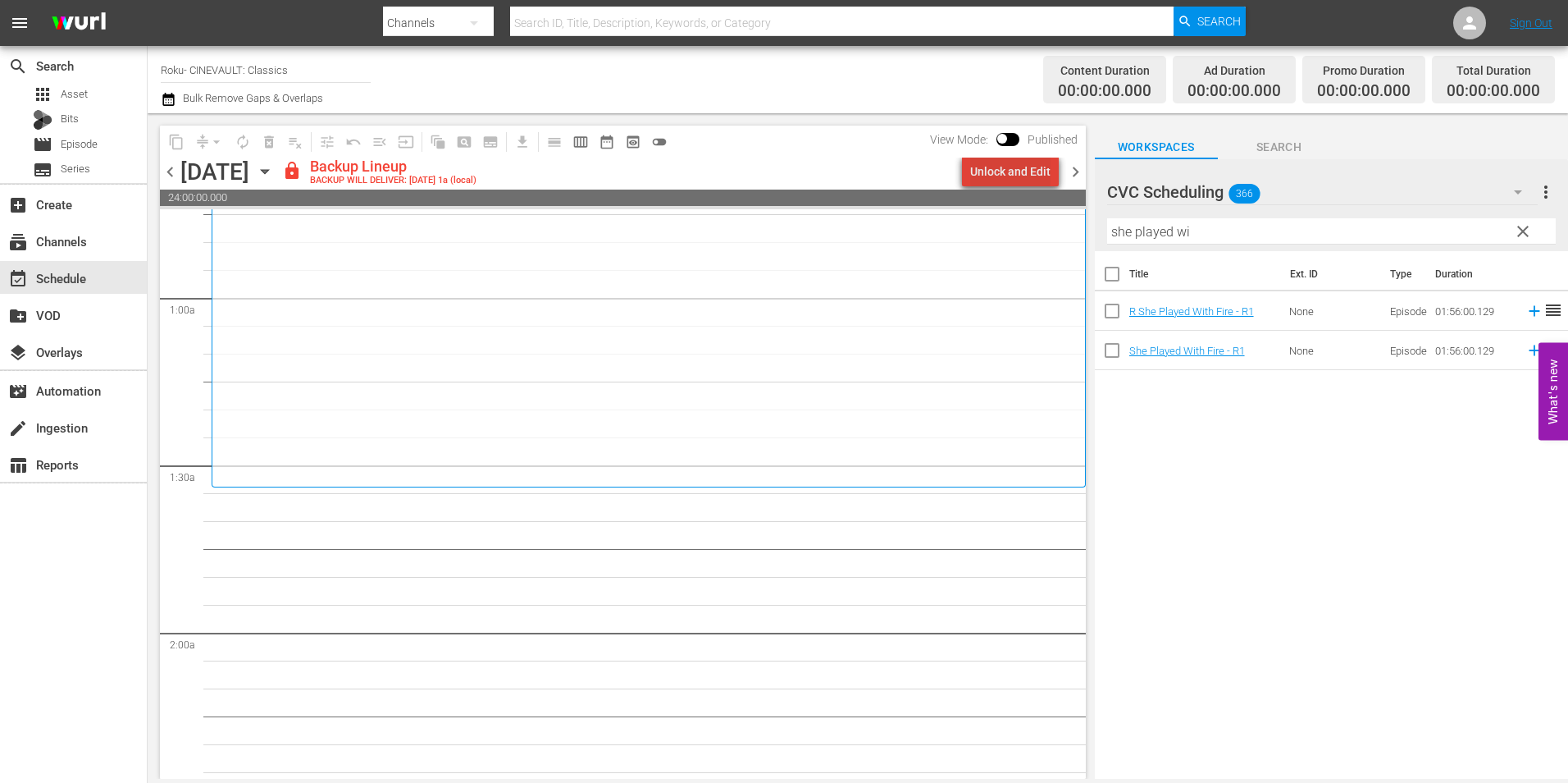
click at [1025, 172] on div "Unlock and Edit" at bounding box center [1010, 171] width 81 height 30
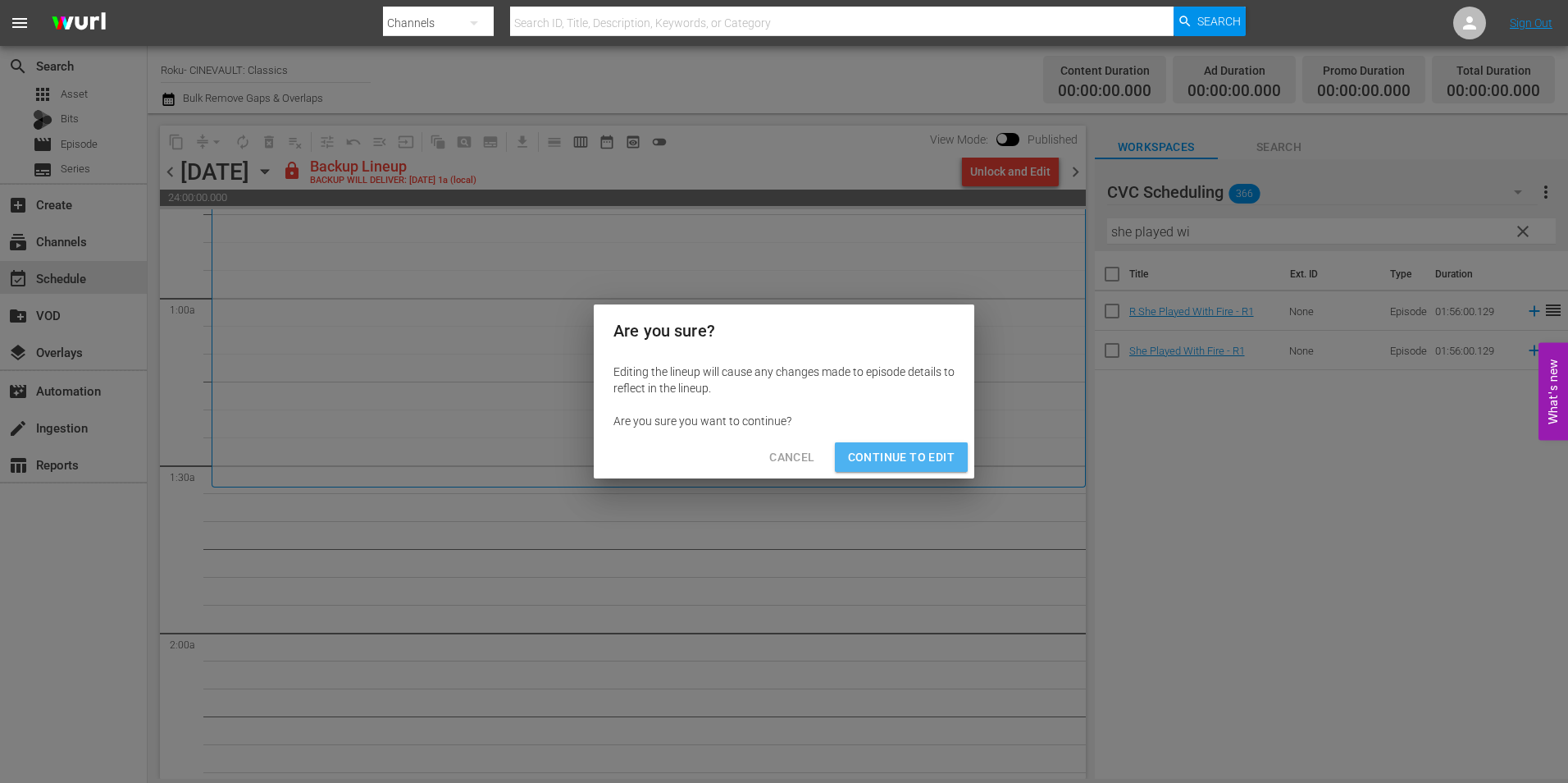
click at [908, 463] on span "Continue to Edit" at bounding box center [901, 457] width 107 height 20
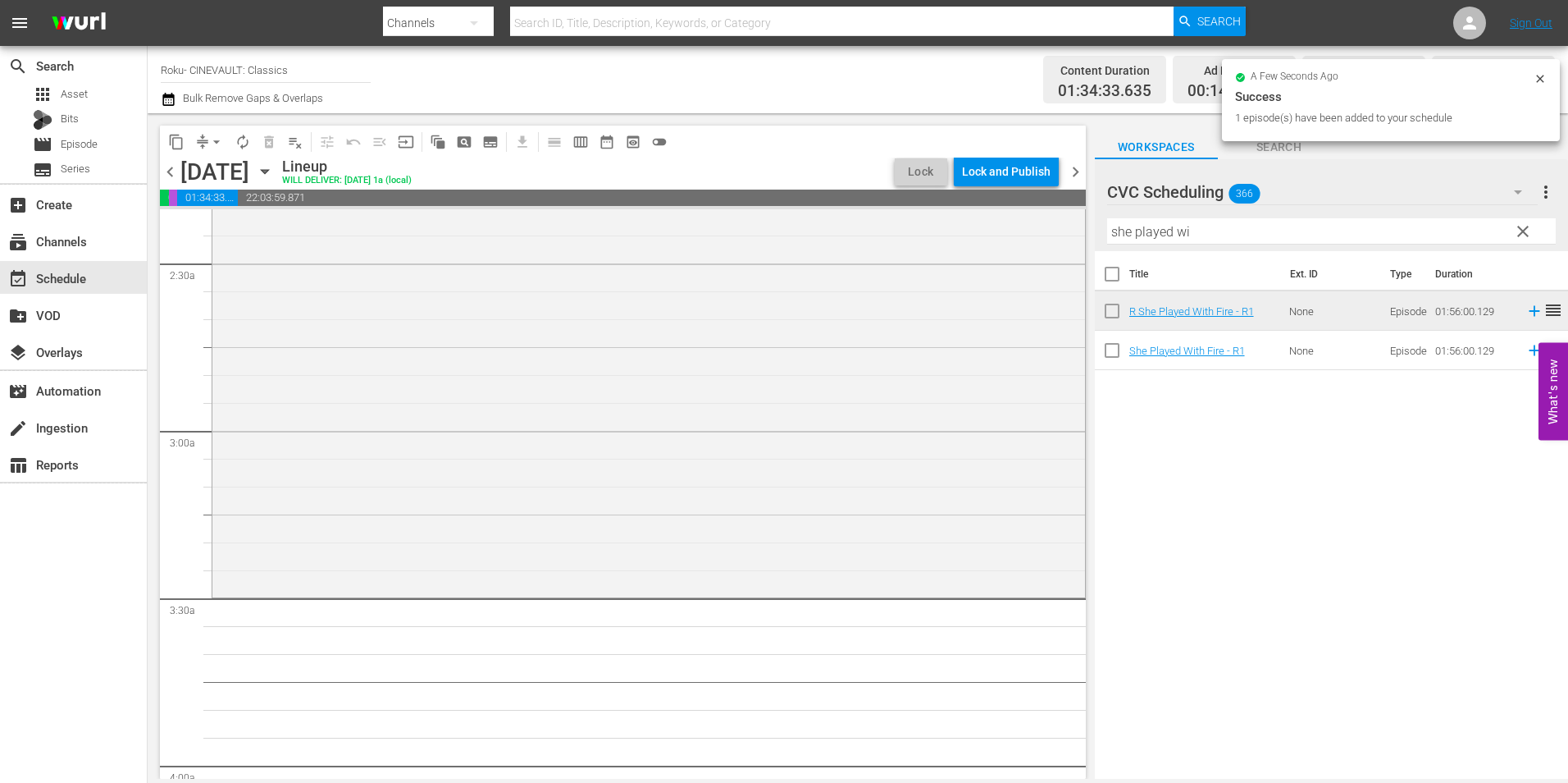
scroll to position [902, 0]
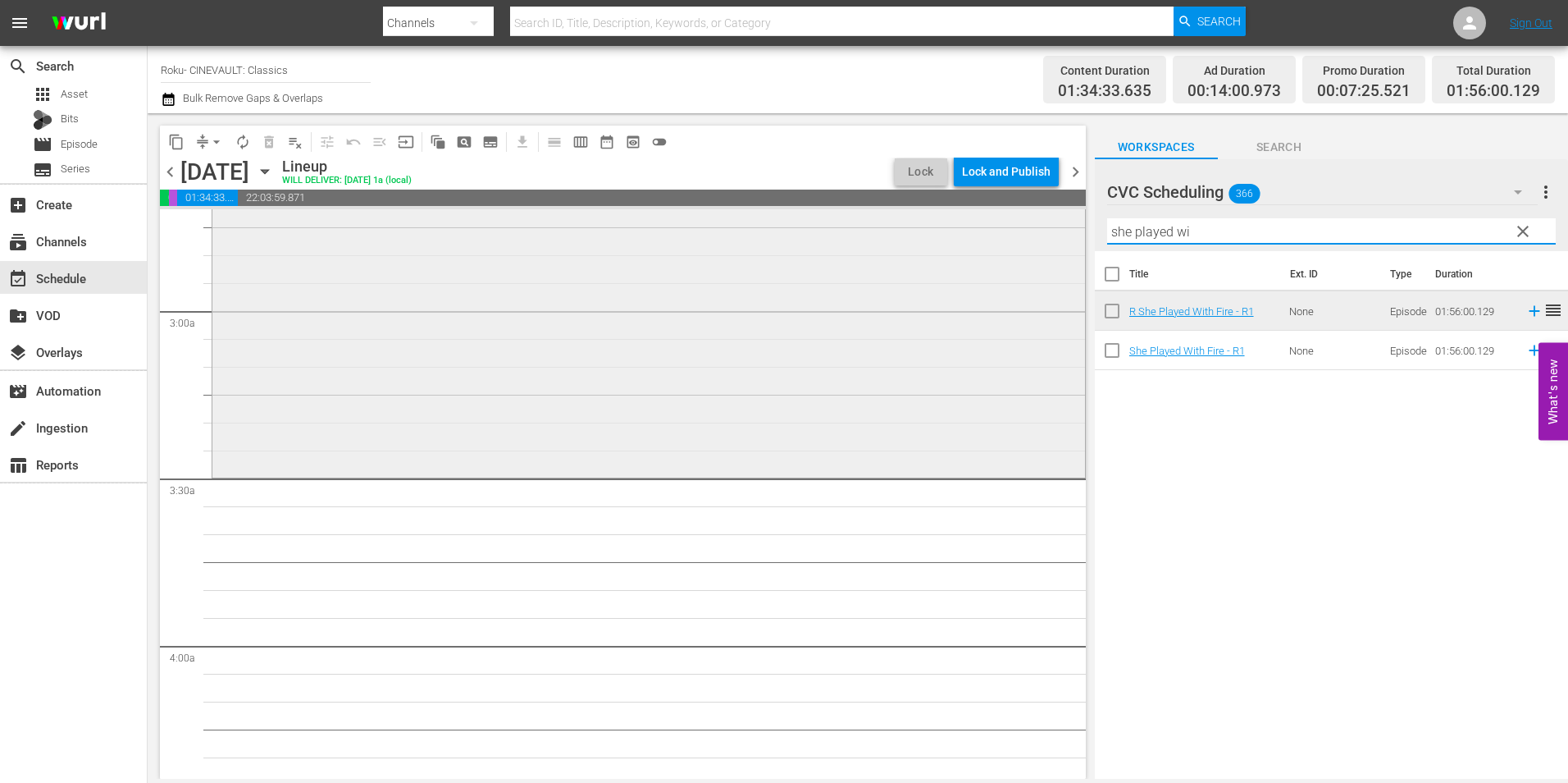
drag, startPoint x: 1200, startPoint y: 231, endPoint x: 1027, endPoint y: 244, distance: 173.5
click at [1027, 244] on div "content_copy compress arrow_drop_down autorenew_outlined delete_forever_outline…" at bounding box center [858, 446] width 1420 height 666
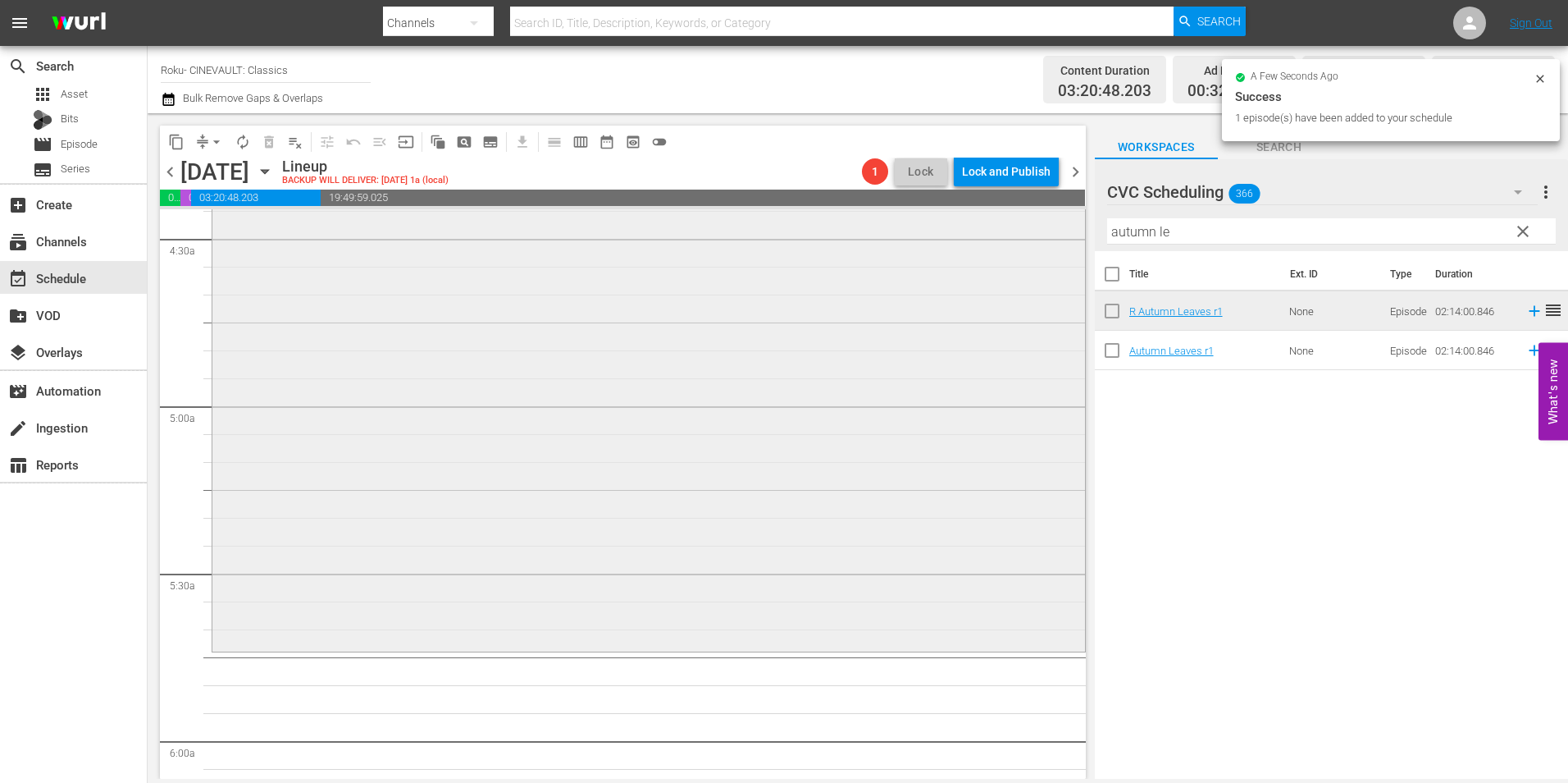
scroll to position [1723, 0]
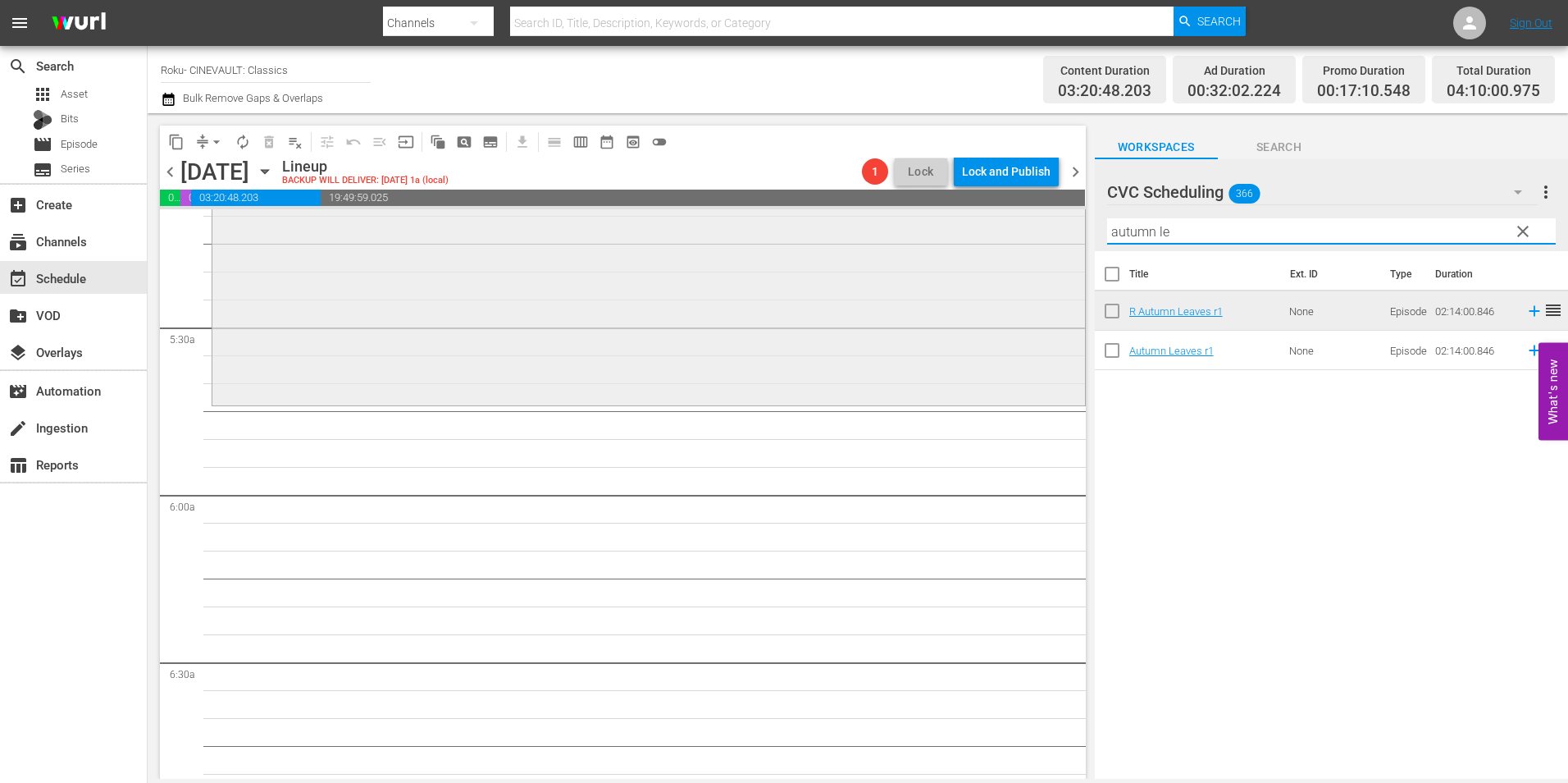
drag, startPoint x: 1261, startPoint y: 227, endPoint x: 948, endPoint y: 270, distance: 315.9
click at [948, 270] on div "content_copy compress arrow_drop_down autorenew_outlined delete_forever_outline…" at bounding box center [858, 446] width 1420 height 666
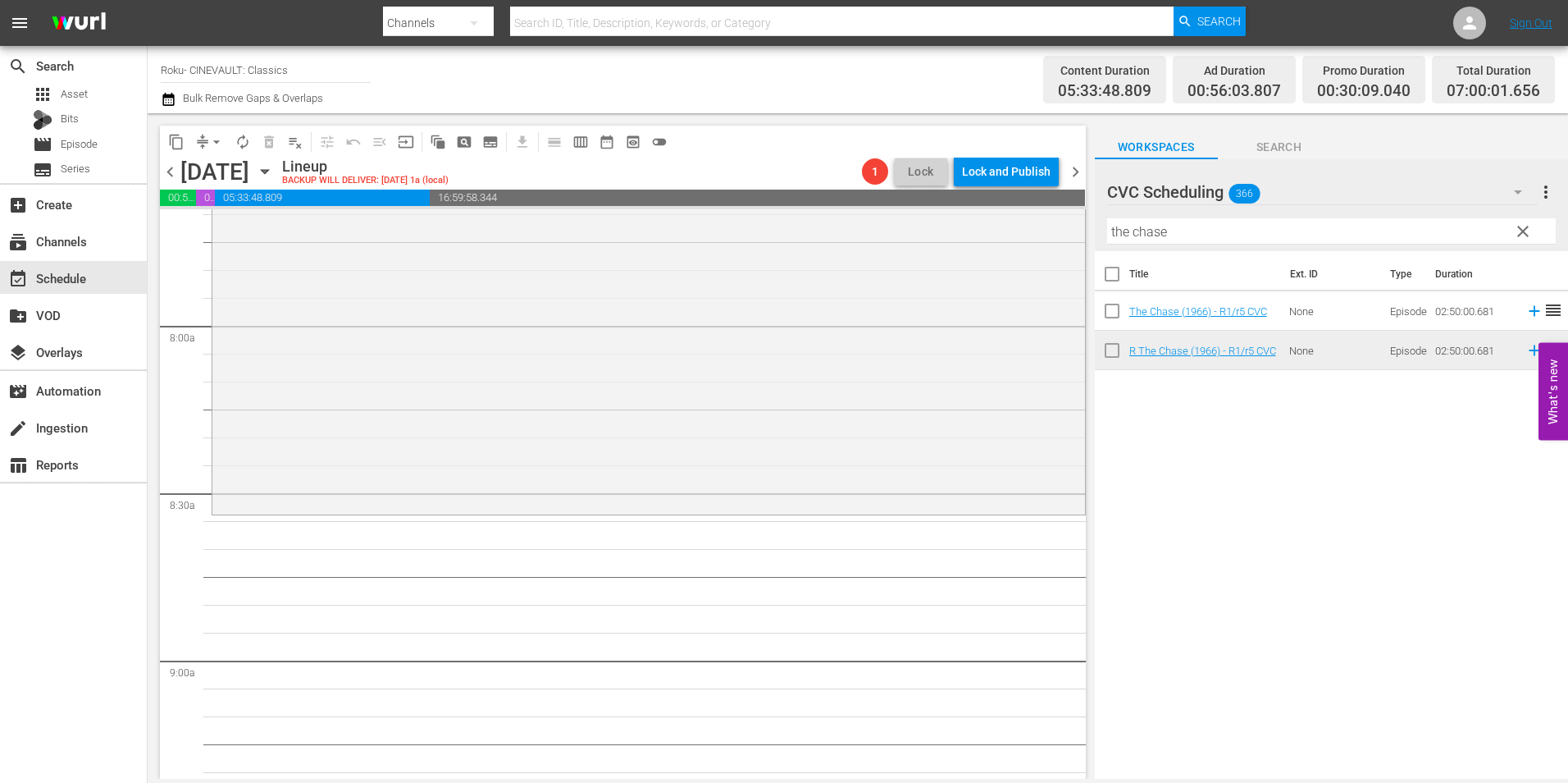
scroll to position [2707, 0]
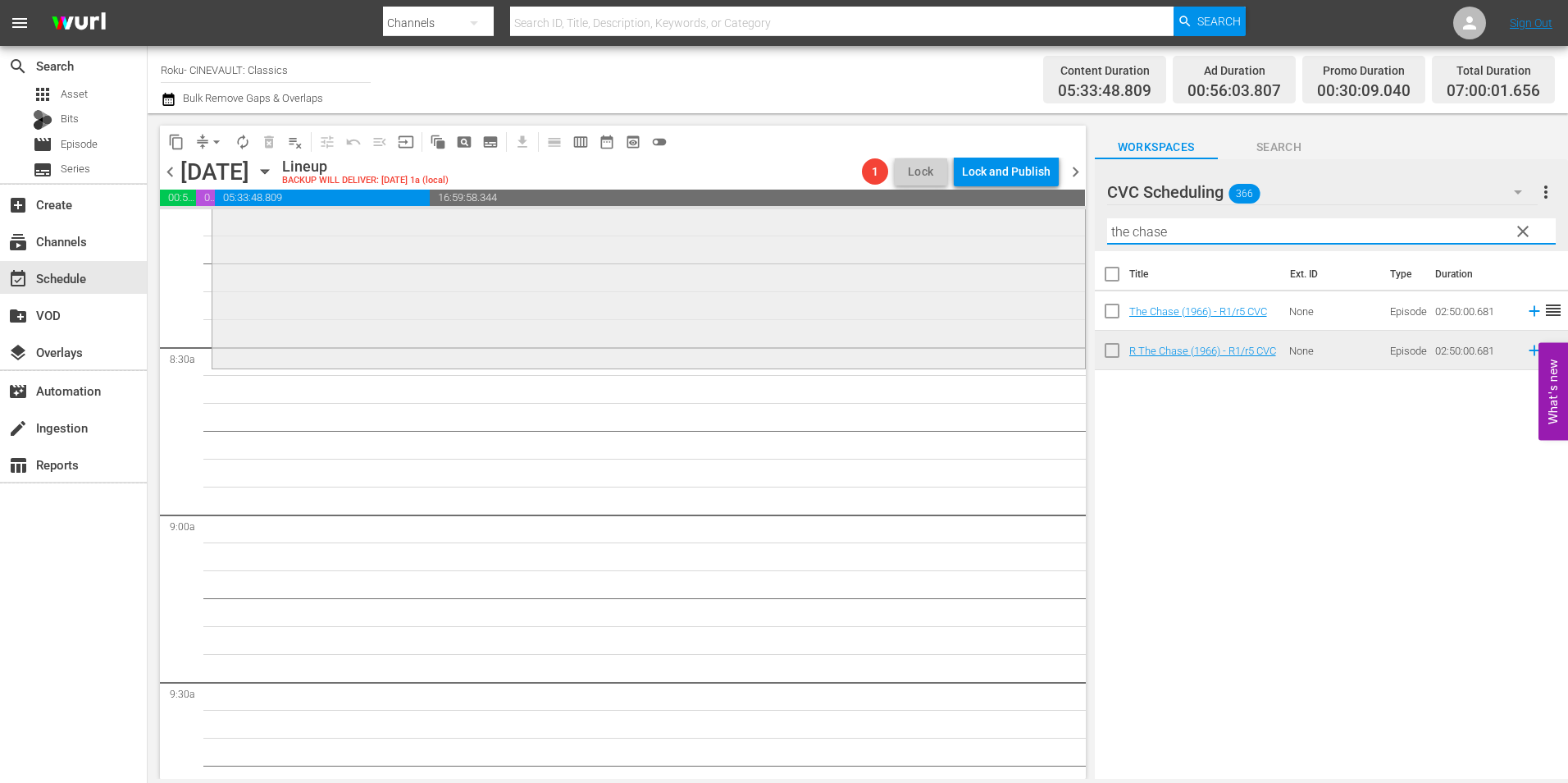
drag, startPoint x: 1170, startPoint y: 242, endPoint x: 1062, endPoint y: 258, distance: 109.2
click at [1062, 258] on div "content_copy compress arrow_drop_down autorenew_outlined delete_forever_outline…" at bounding box center [858, 446] width 1420 height 666
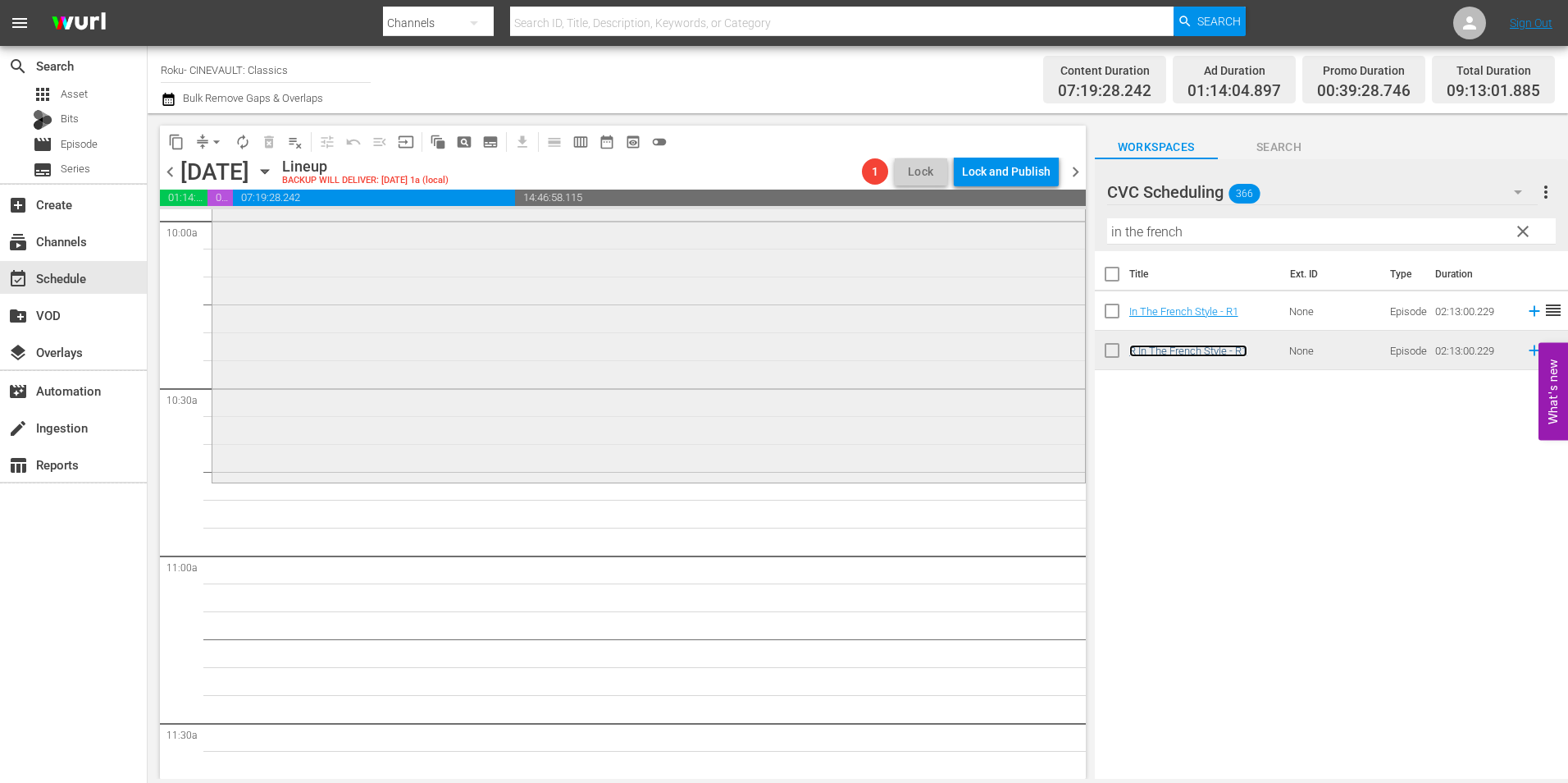
scroll to position [3364, 0]
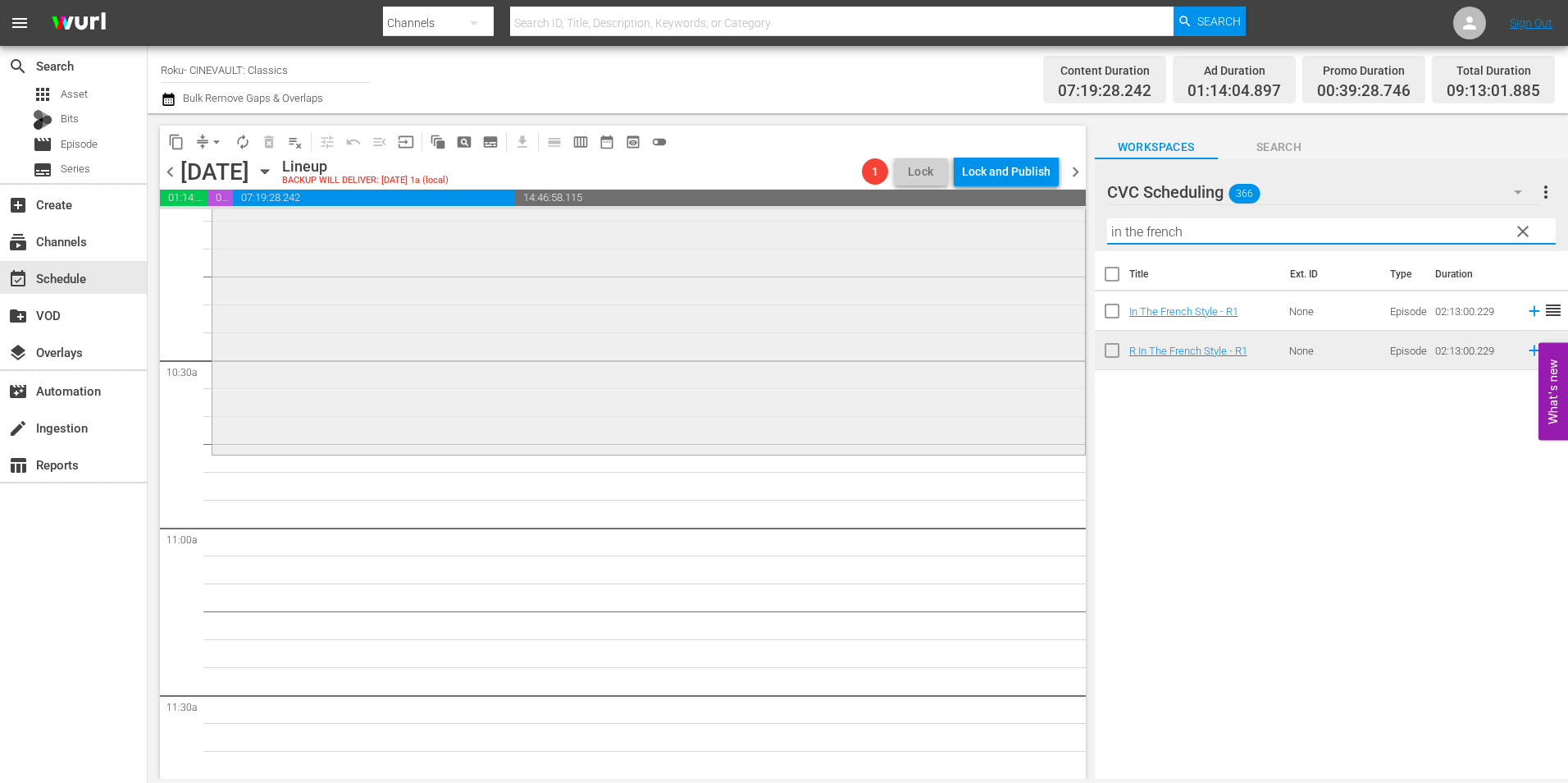
drag, startPoint x: 1200, startPoint y: 231, endPoint x: 964, endPoint y: 252, distance: 236.9
click at [964, 252] on div "content_copy compress arrow_drop_down autorenew_outlined delete_forever_outline…" at bounding box center [858, 446] width 1420 height 666
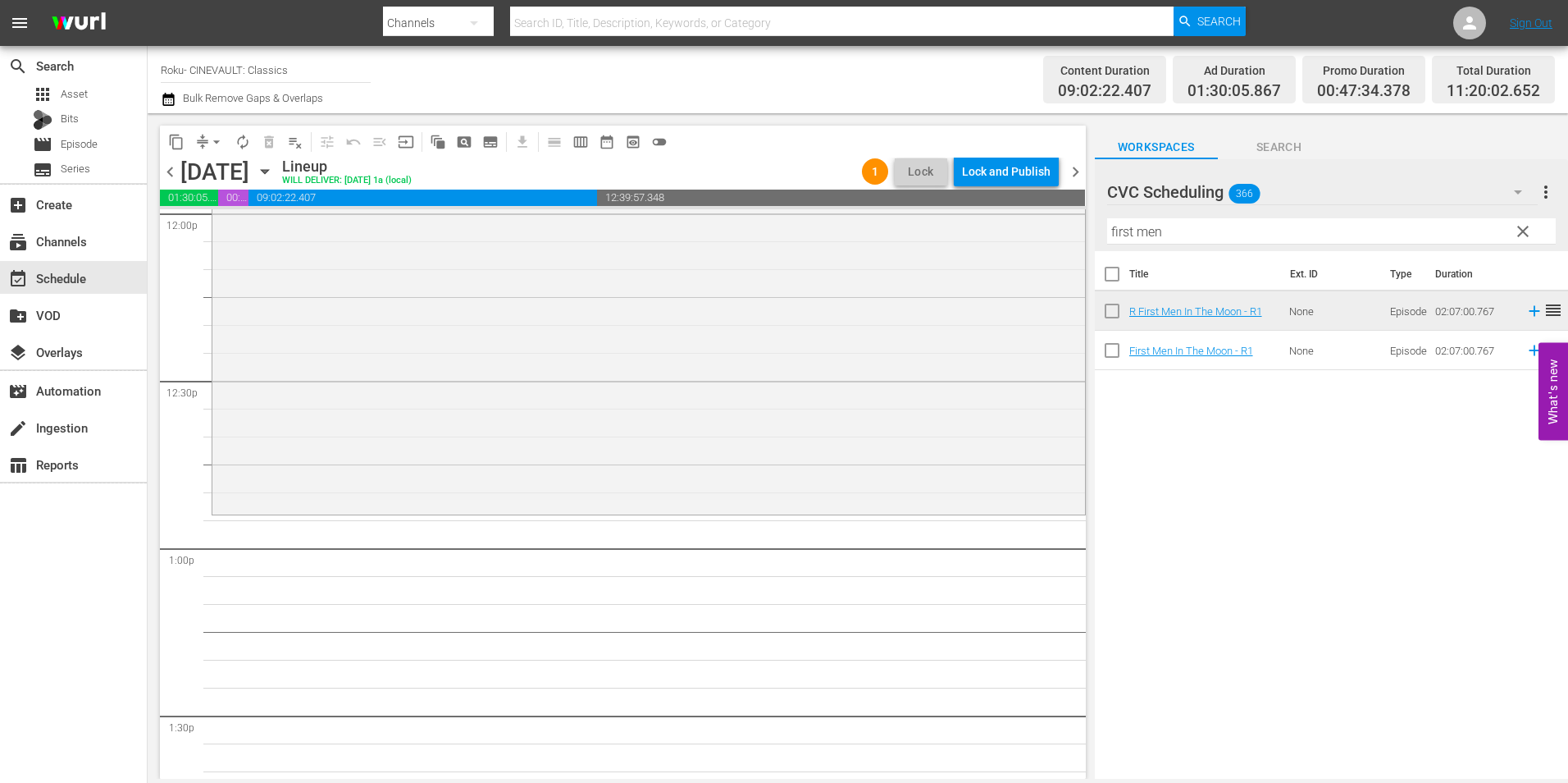
scroll to position [4020, 0]
drag, startPoint x: 1216, startPoint y: 230, endPoint x: 1072, endPoint y: 231, distance: 144.0
click at [1072, 231] on div "content_copy compress arrow_drop_down autorenew_outlined delete_forever_outline…" at bounding box center [858, 446] width 1420 height 666
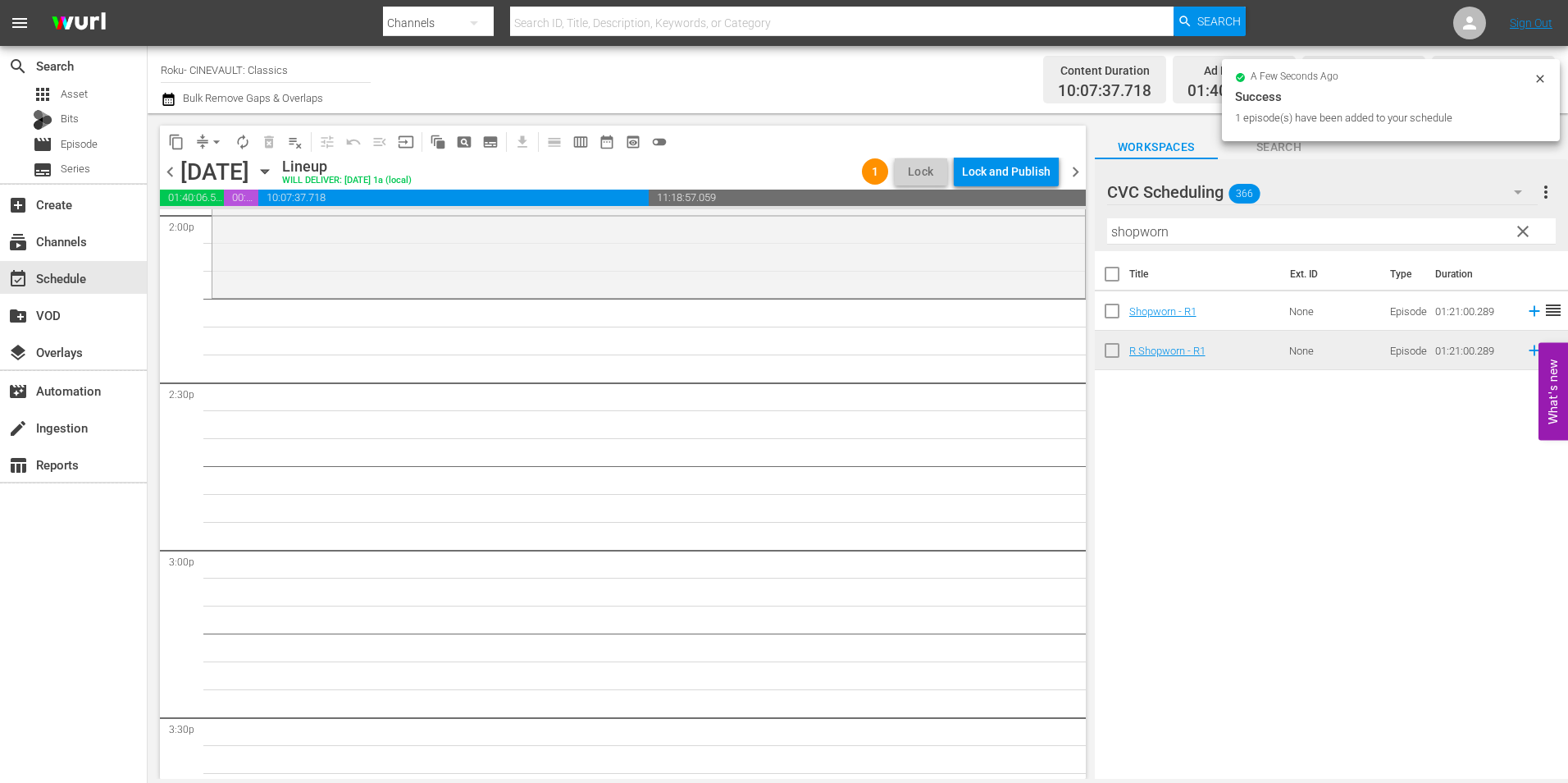
scroll to position [4594, 0]
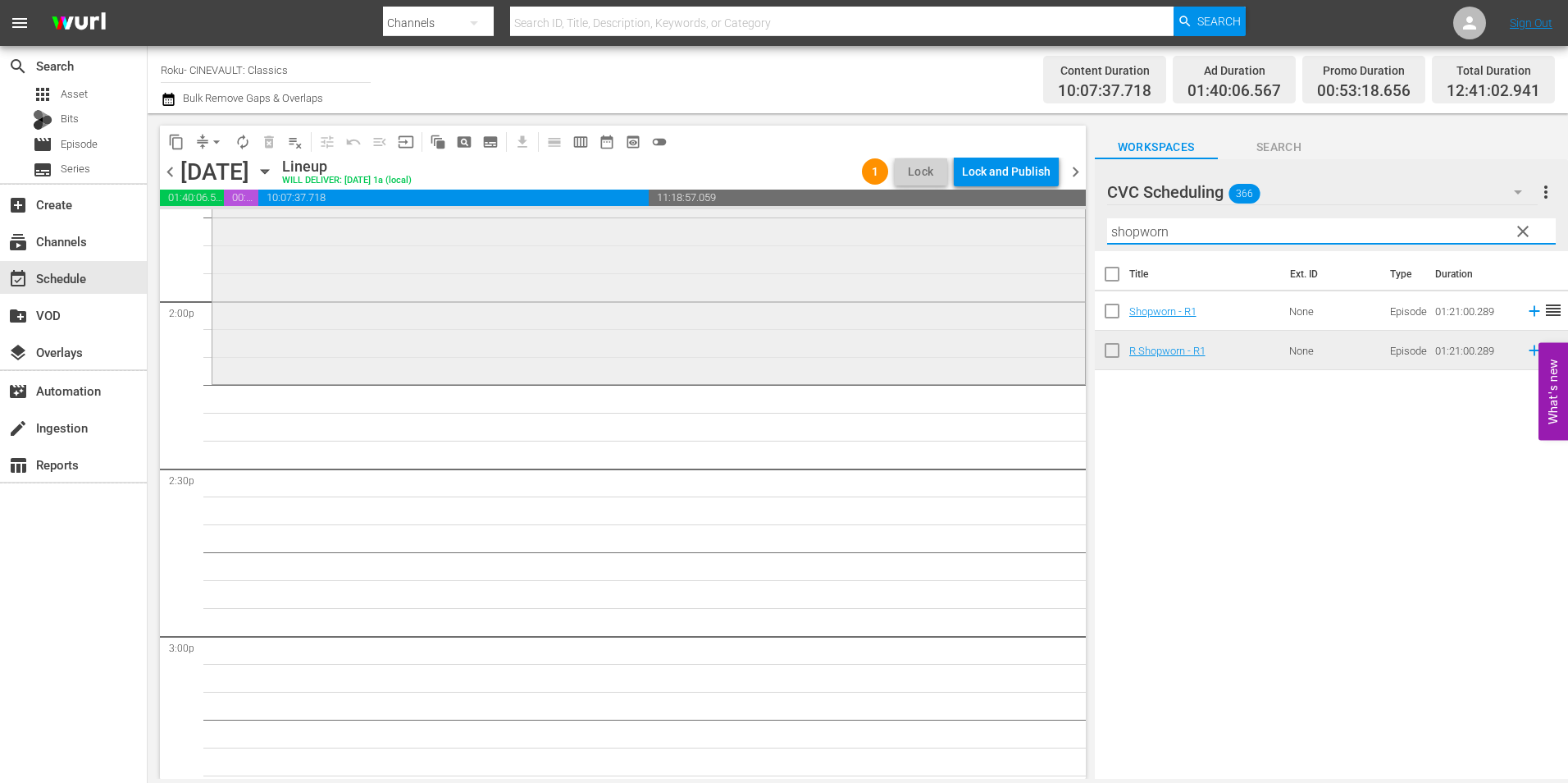
drag, startPoint x: 1103, startPoint y: 240, endPoint x: 1061, endPoint y: 240, distance: 42.0
click at [1061, 240] on div "content_copy compress arrow_drop_down autorenew_outlined delete_forever_outline…" at bounding box center [858, 446] width 1420 height 666
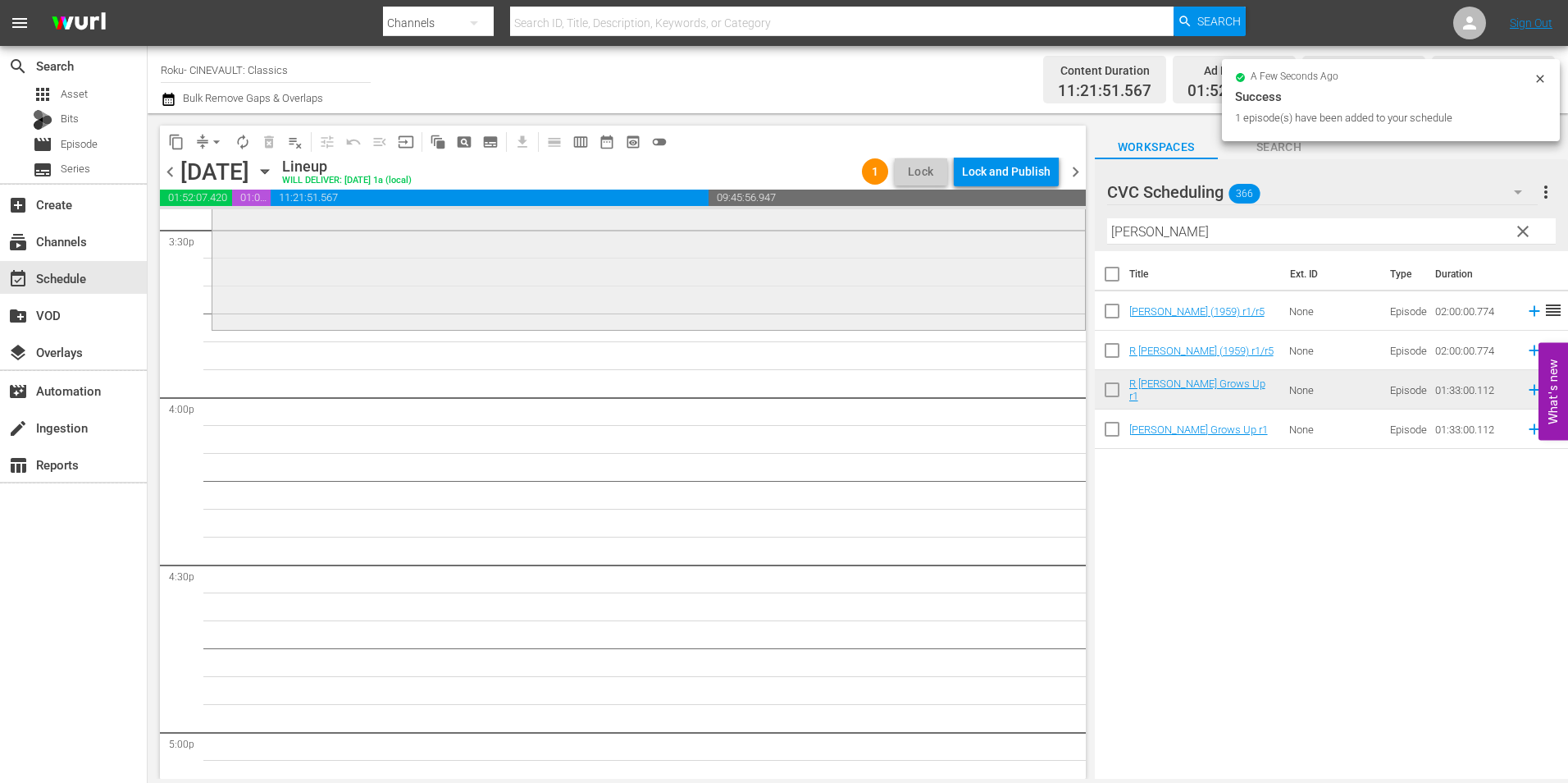
scroll to position [5168, 0]
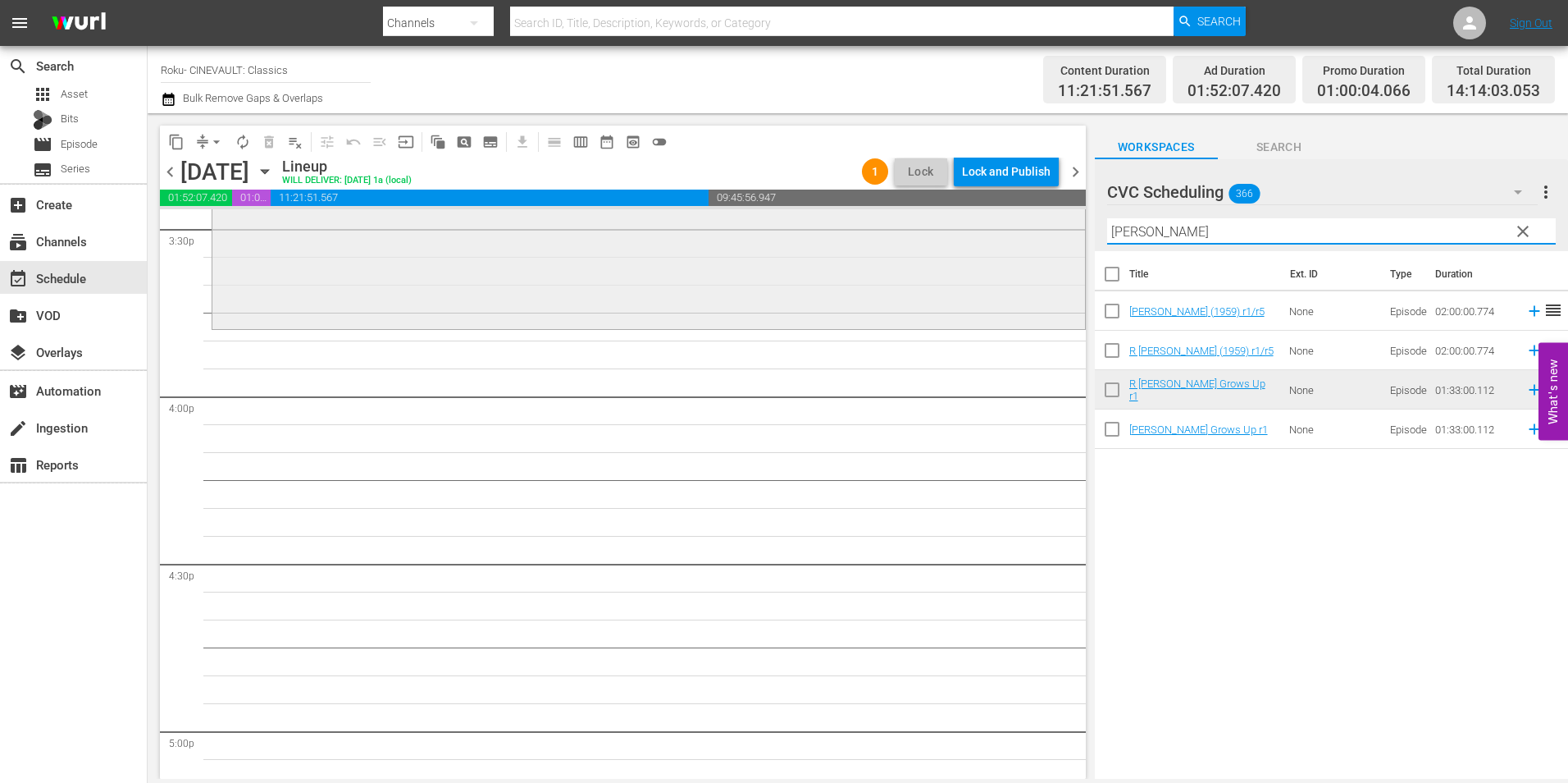
drag, startPoint x: 1169, startPoint y: 233, endPoint x: 1032, endPoint y: 242, distance: 137.3
click at [1032, 242] on div "content_copy compress arrow_drop_down autorenew_outlined delete_forever_outline…" at bounding box center [858, 446] width 1420 height 666
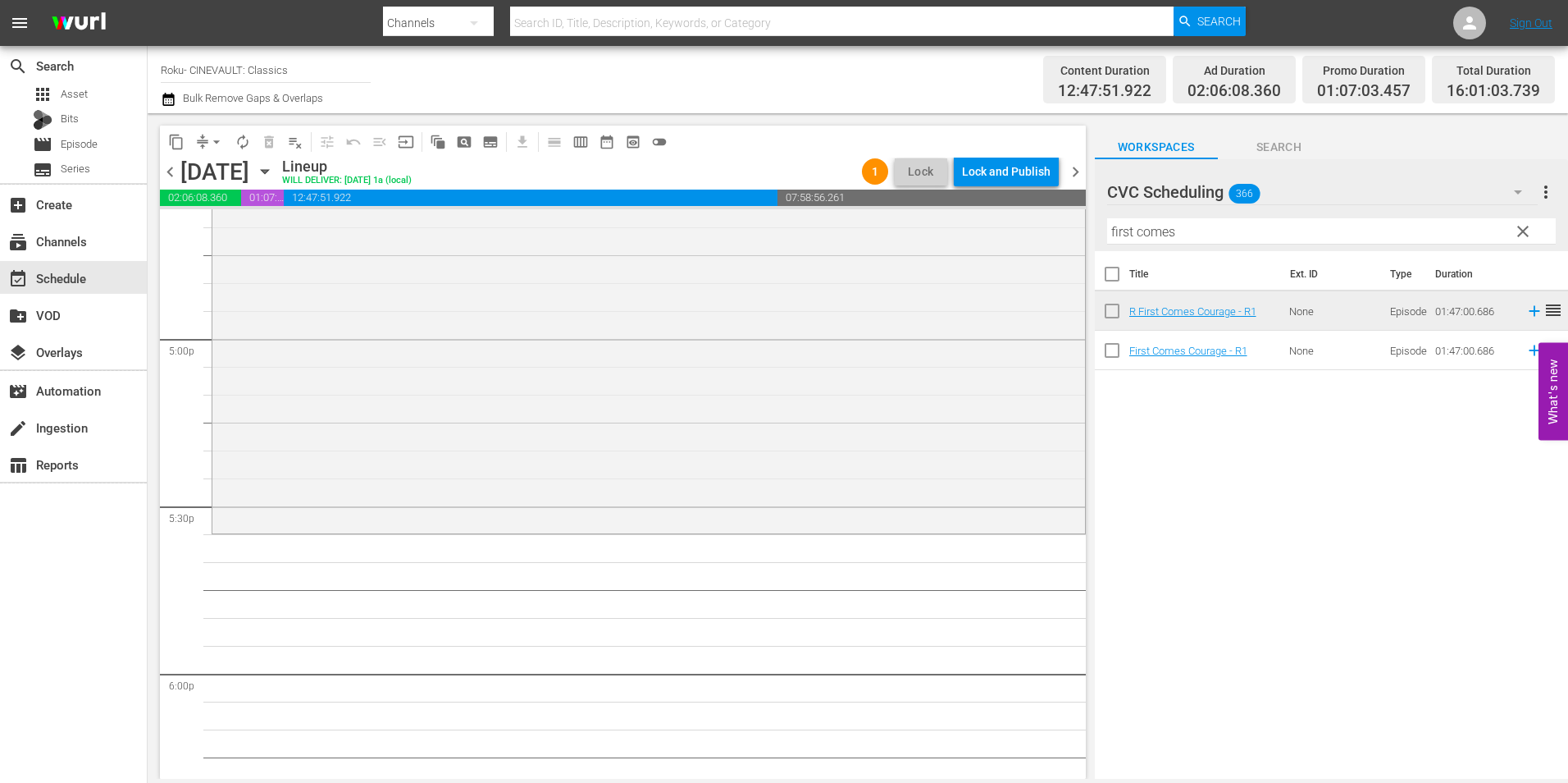
scroll to position [5660, 0]
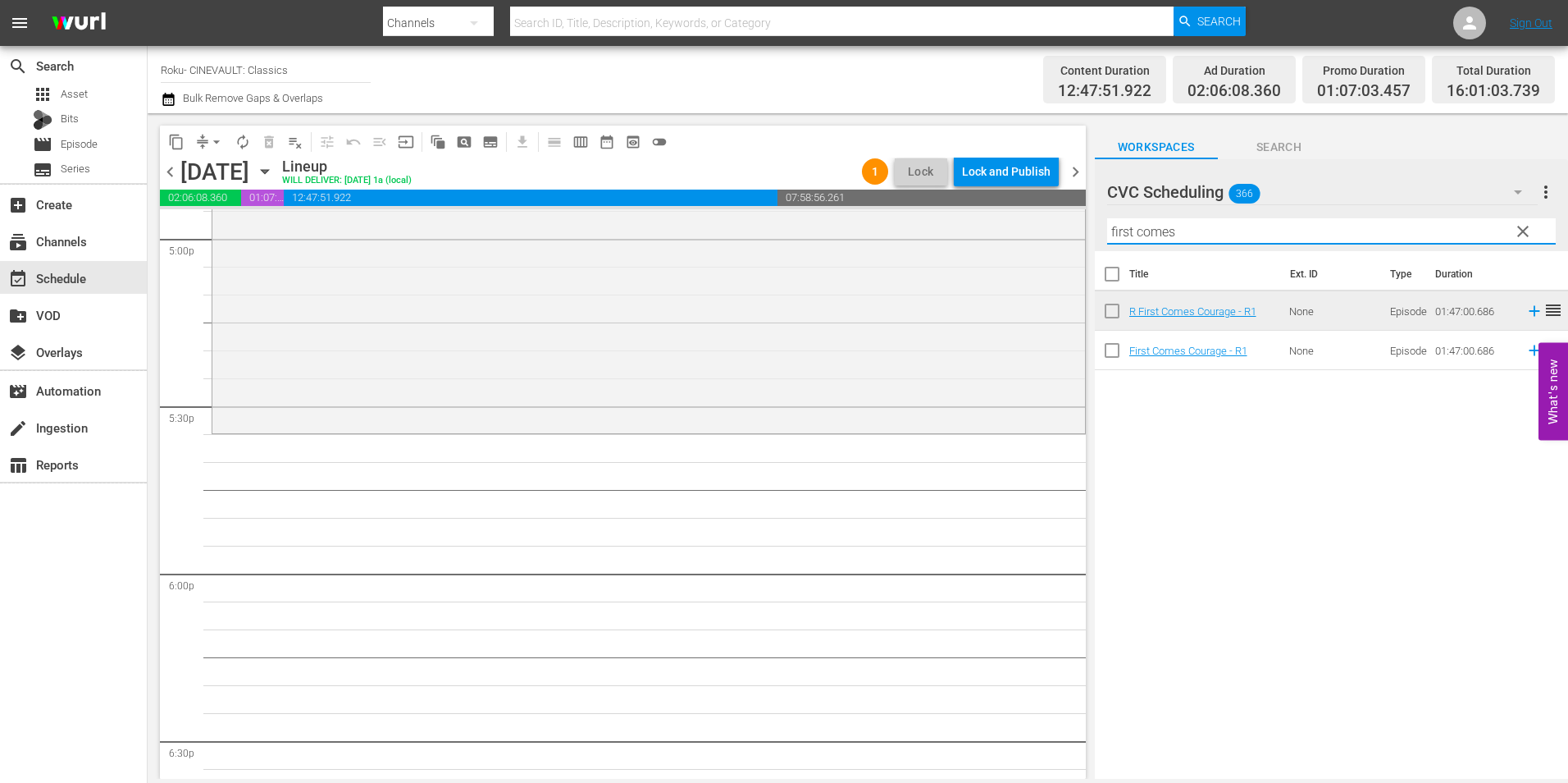
drag, startPoint x: 1218, startPoint y: 231, endPoint x: 1080, endPoint y: 228, distance: 138.0
click at [1080, 228] on div "content_copy compress arrow_drop_down autorenew_outlined delete_forever_outline…" at bounding box center [858, 446] width 1420 height 666
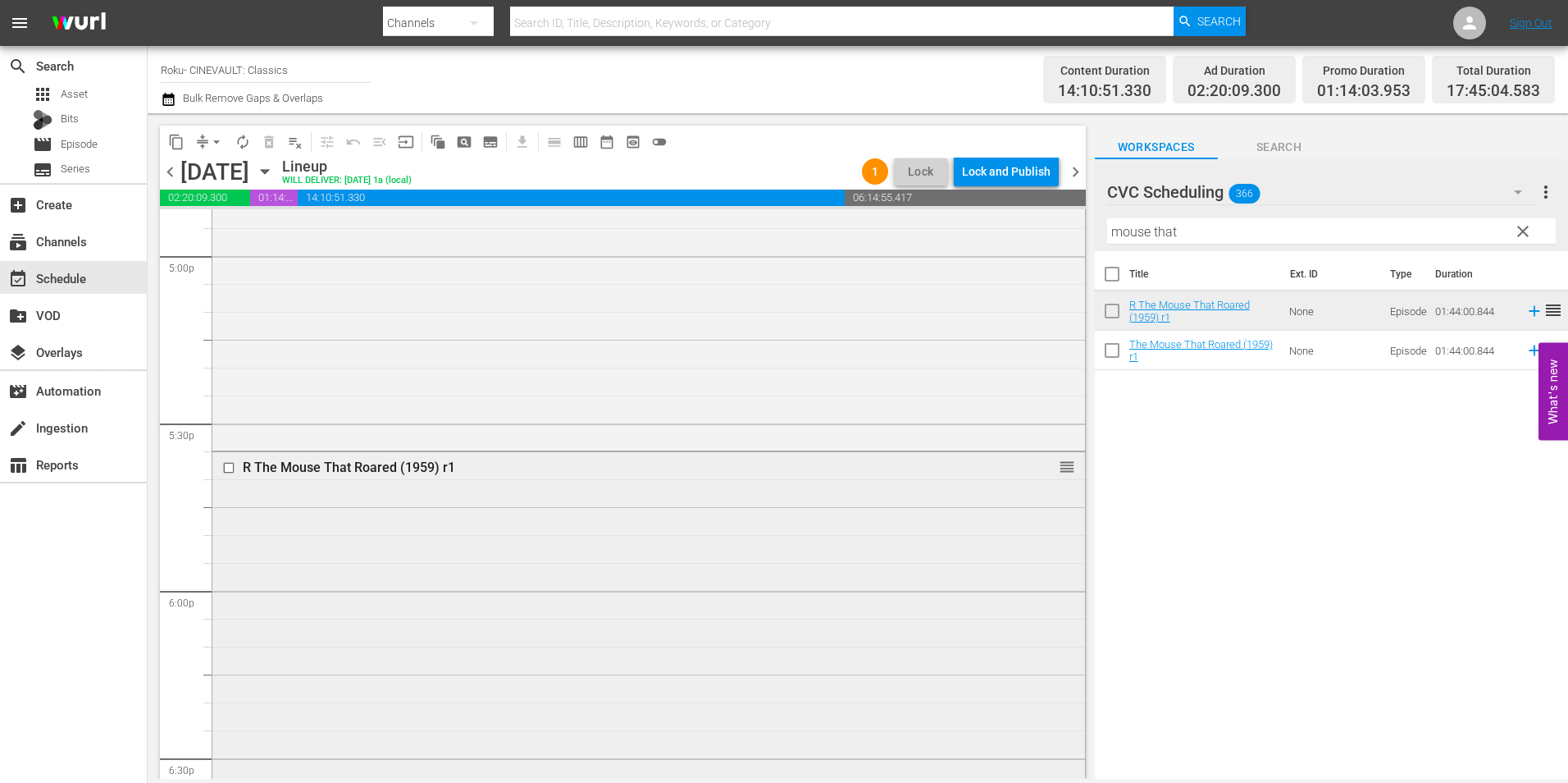
scroll to position [6152, 0]
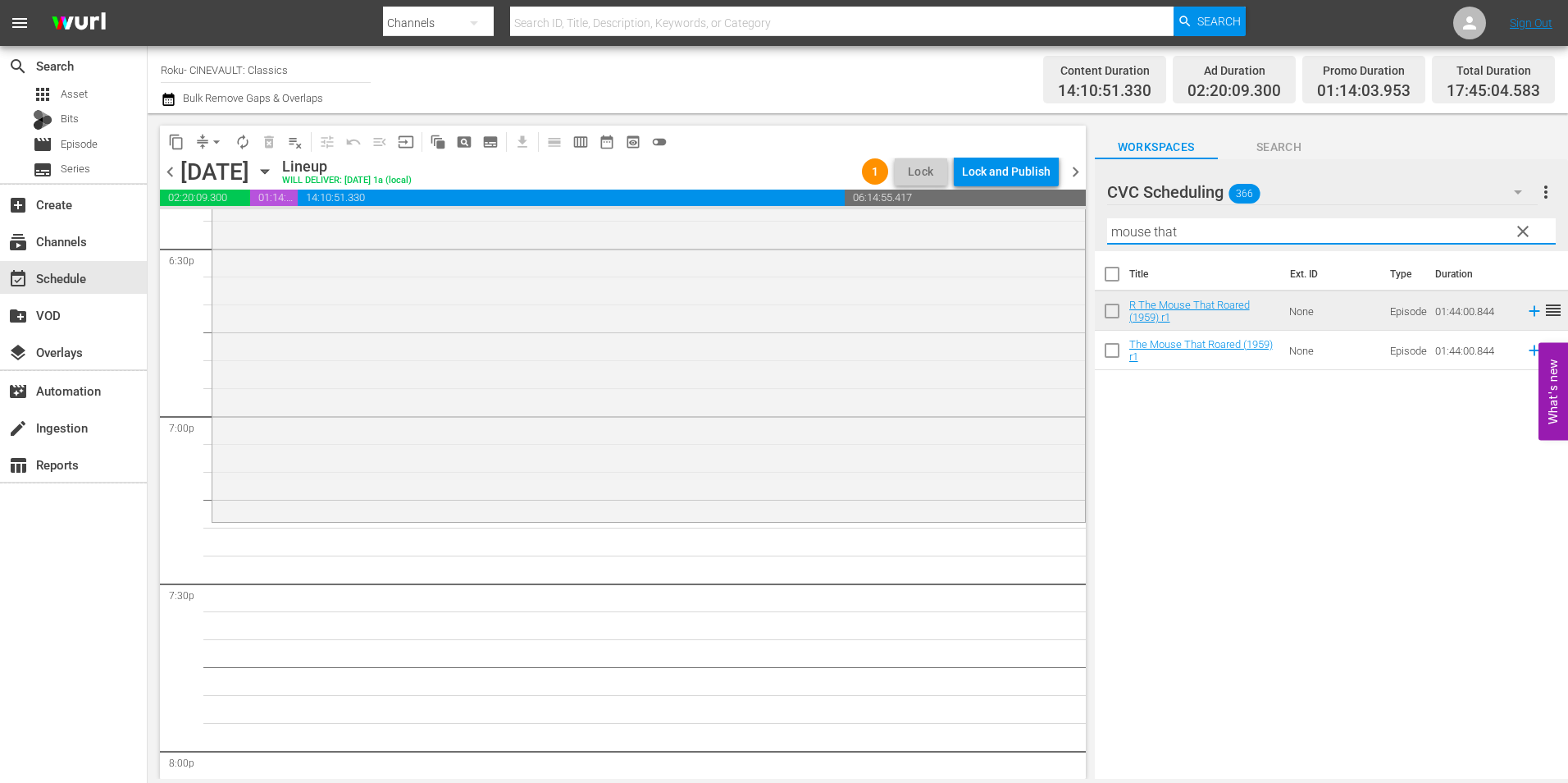
drag, startPoint x: 1139, startPoint y: 252, endPoint x: 1102, endPoint y: 268, distance: 40.3
click at [1102, 268] on div "CVC Scheduling 366 CVC Scheduling more_vert clear Filter by Title mouse that Ti…" at bounding box center [1332, 472] width 473 height 628
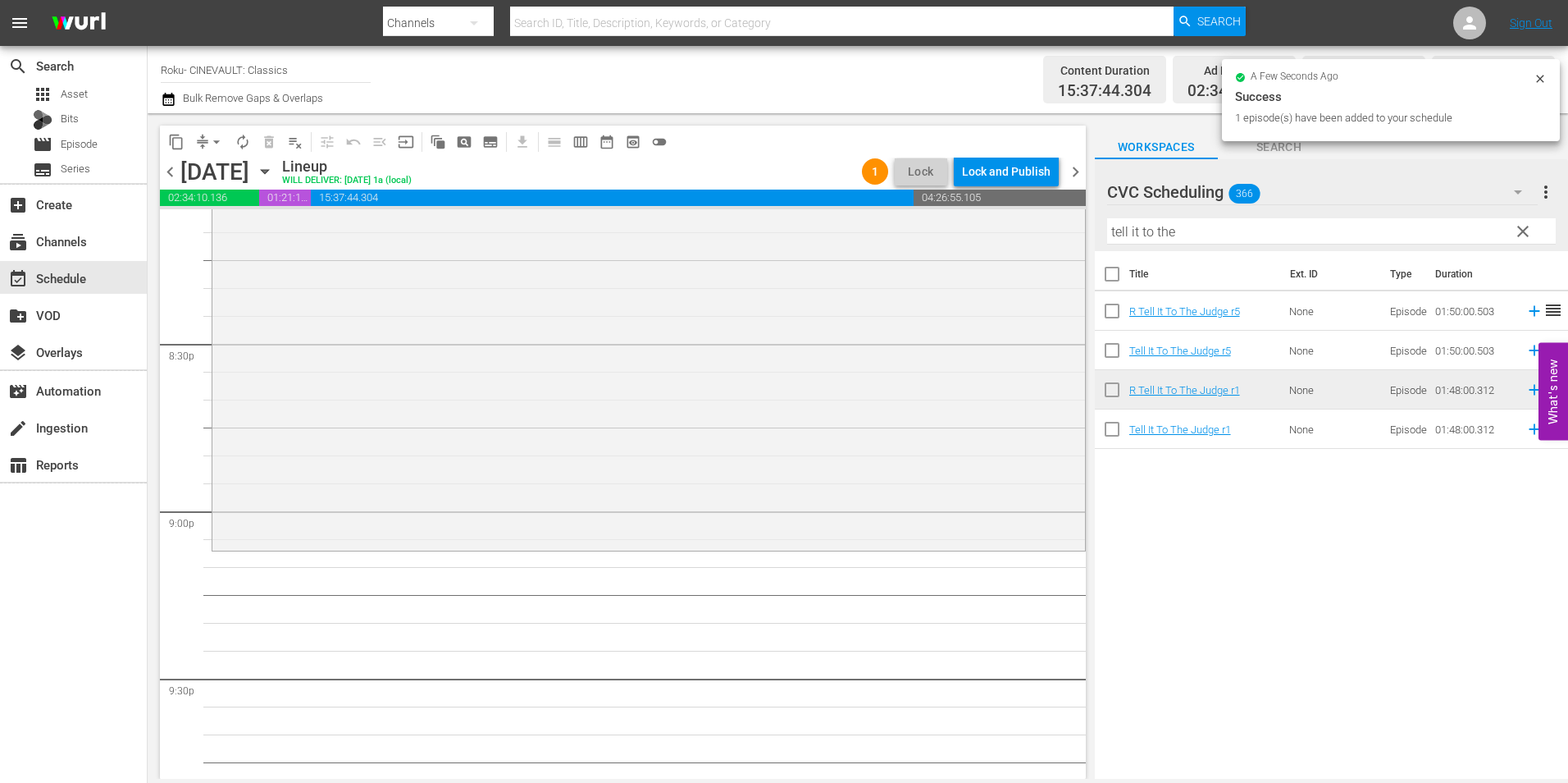
scroll to position [6973, 0]
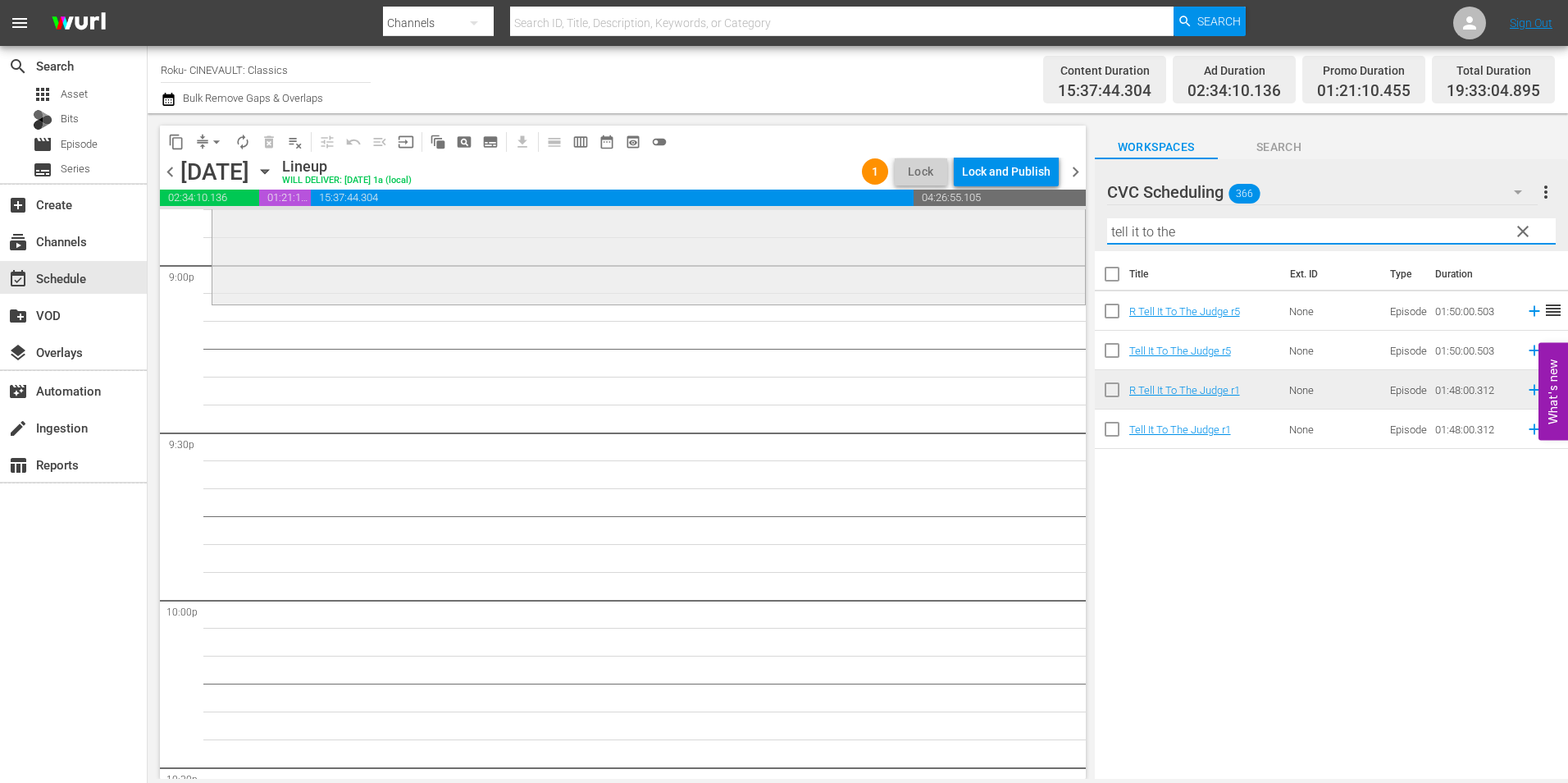
drag, startPoint x: 1224, startPoint y: 237, endPoint x: 888, endPoint y: 248, distance: 336.2
click at [888, 248] on div "content_copy compress arrow_drop_down autorenew_outlined delete_forever_outline…" at bounding box center [858, 446] width 1420 height 666
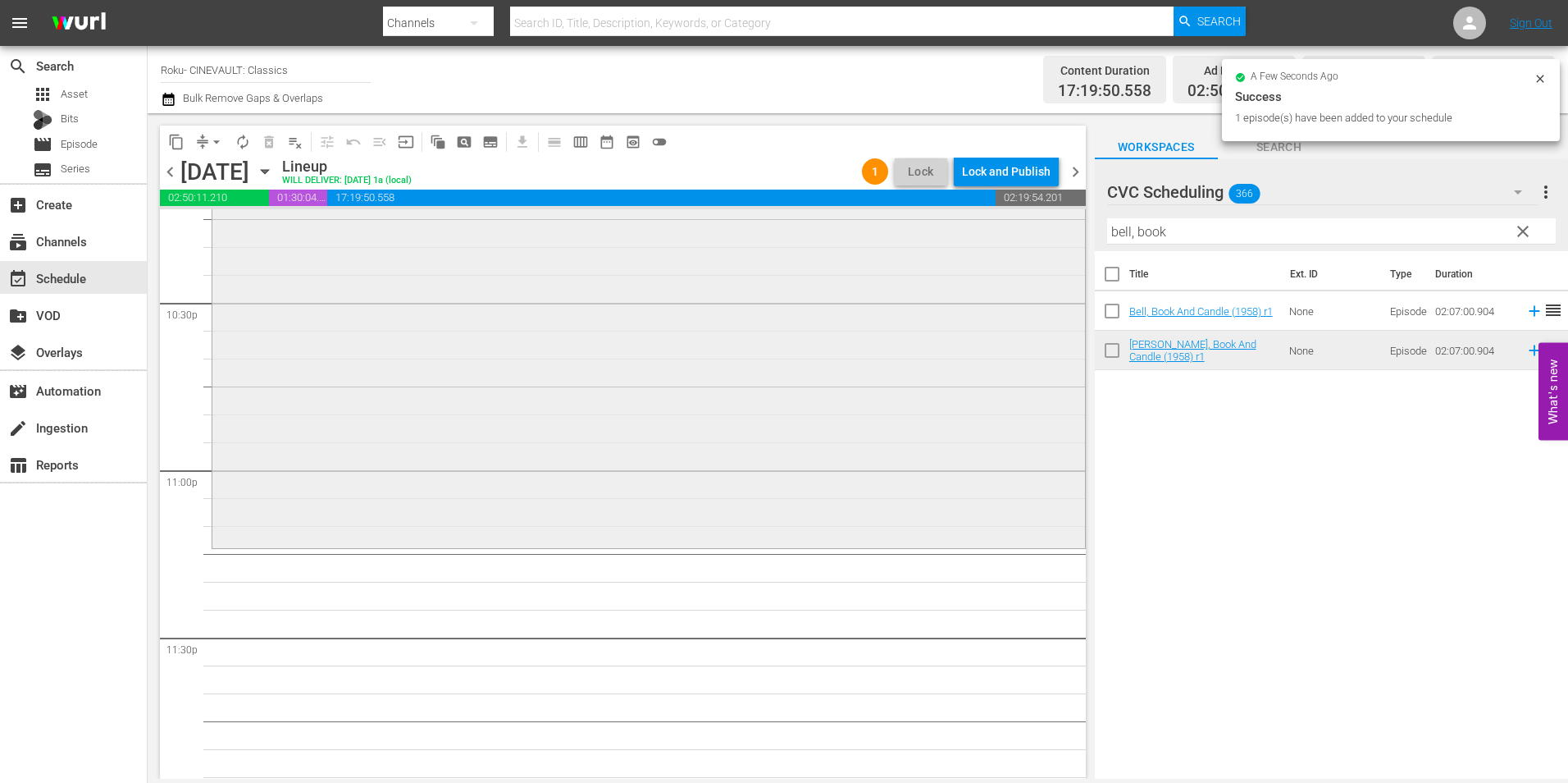
scroll to position [7464, 0]
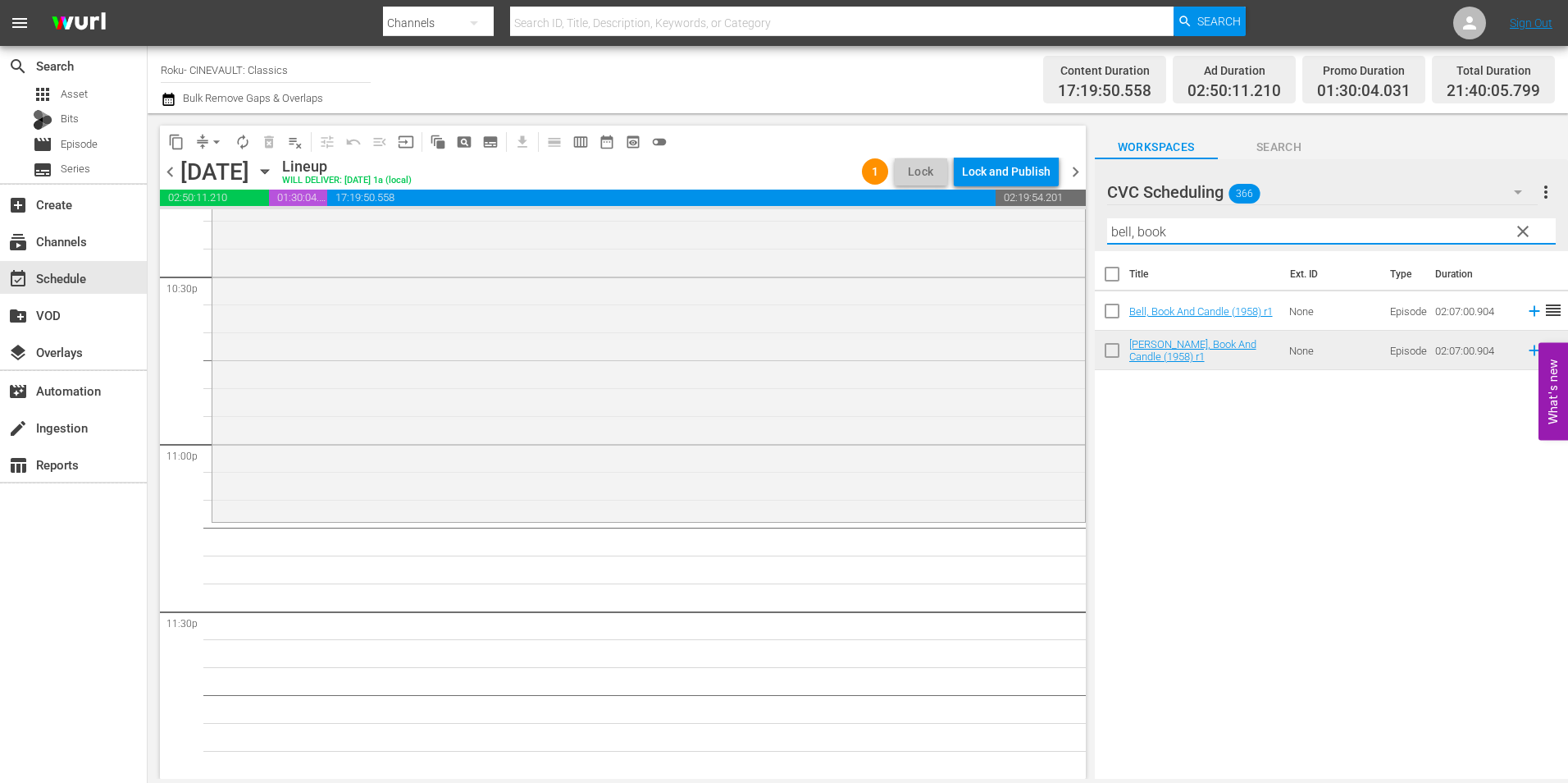
drag, startPoint x: 1273, startPoint y: 235, endPoint x: 921, endPoint y: 238, distance: 352.0
click at [914, 238] on div "content_copy compress arrow_drop_down autorenew_outlined delete_forever_outline…" at bounding box center [858, 446] width 1420 height 666
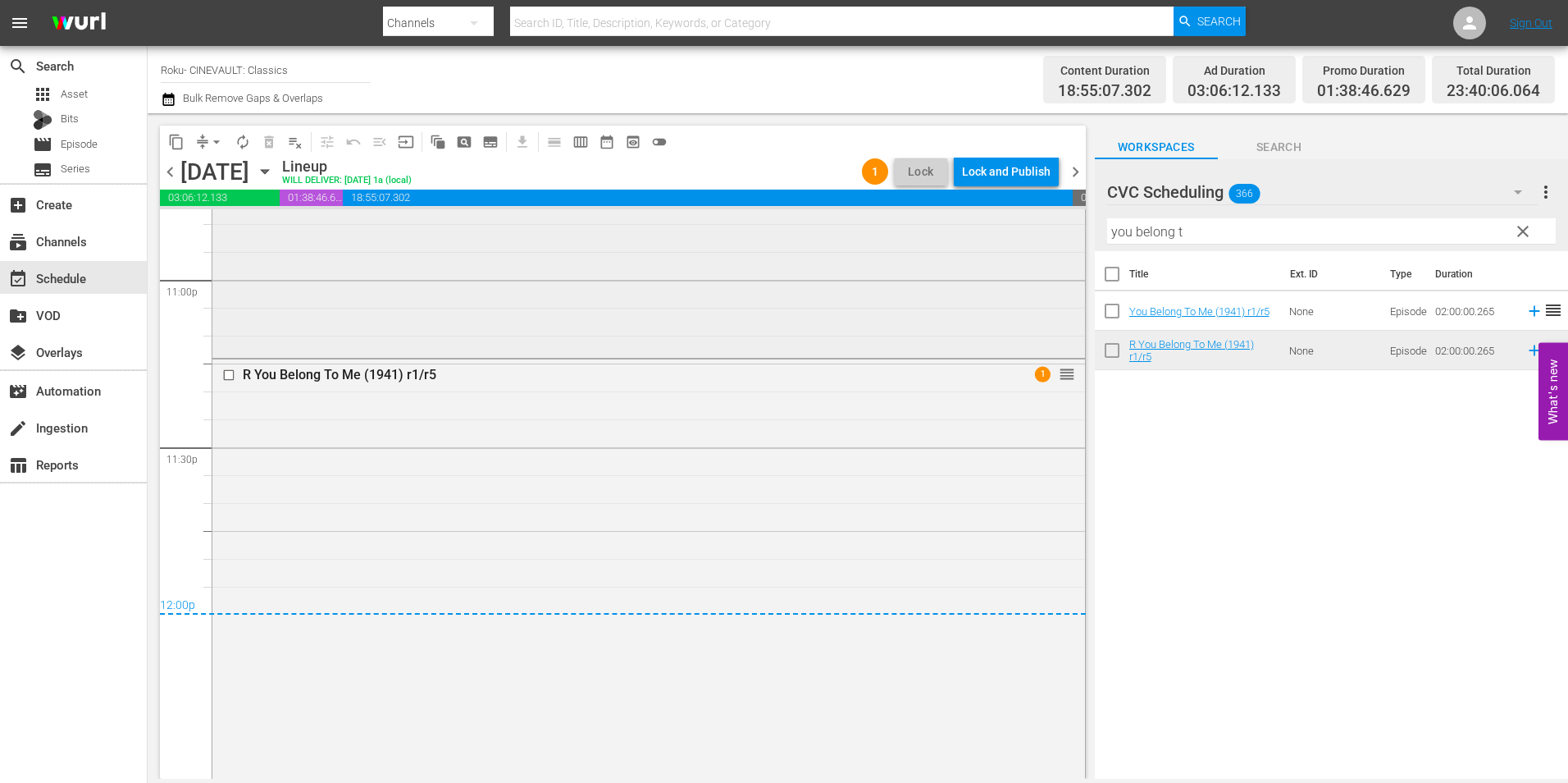
scroll to position [7710, 0]
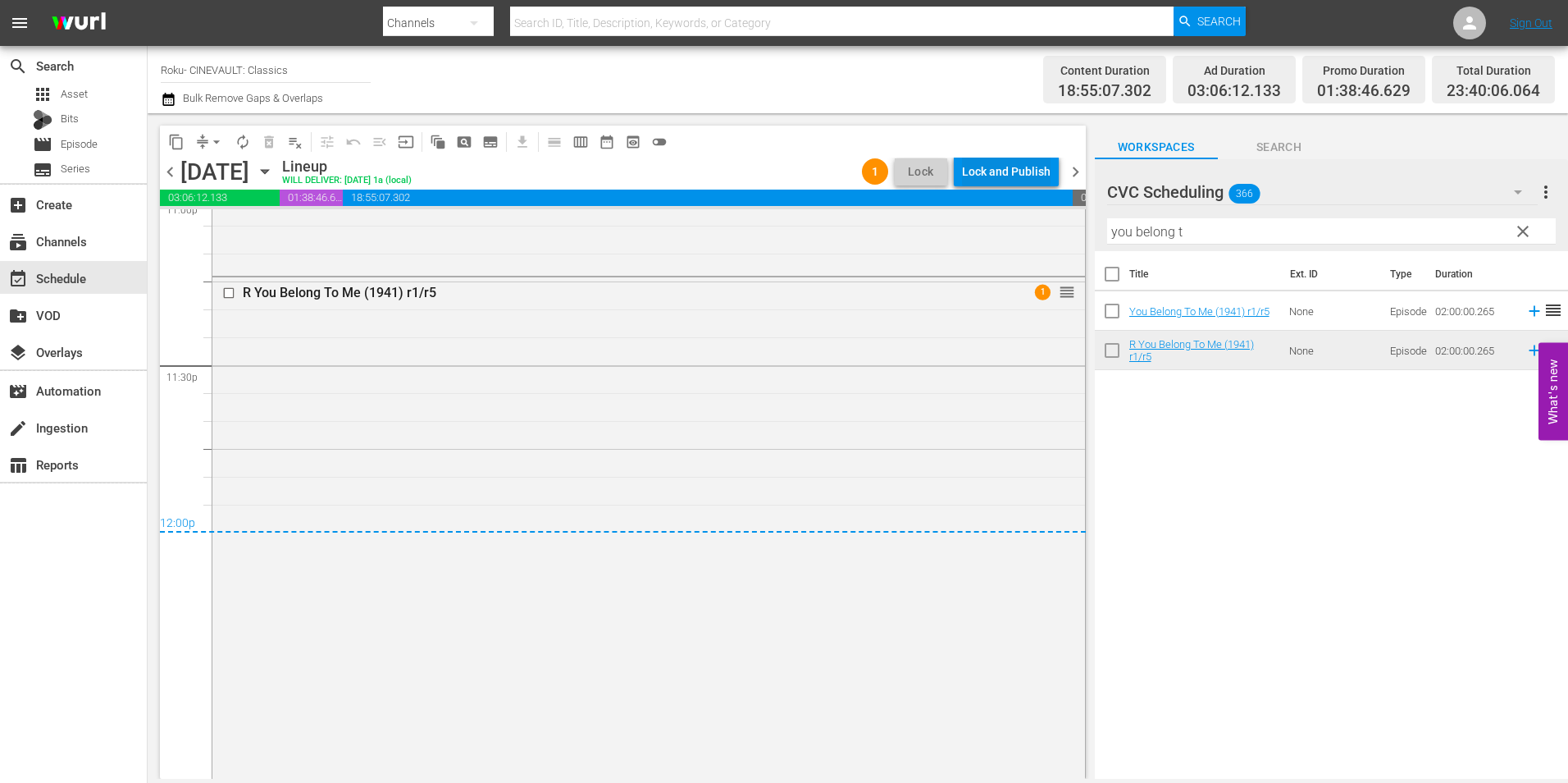
click at [1043, 173] on div "Lock and Publish" at bounding box center [1006, 171] width 88 height 30
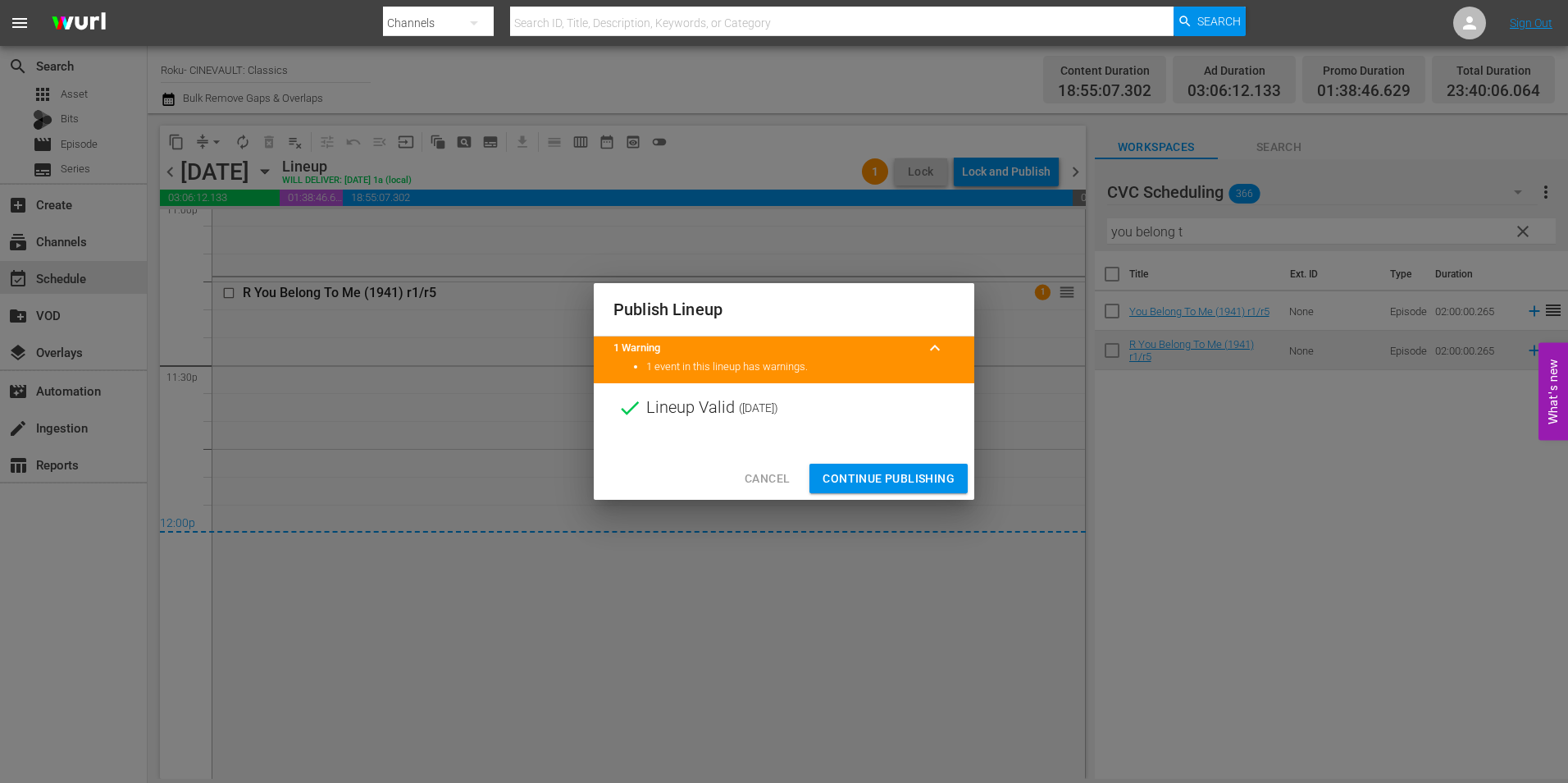
click at [916, 470] on span "Continue Publishing" at bounding box center [887, 478] width 132 height 20
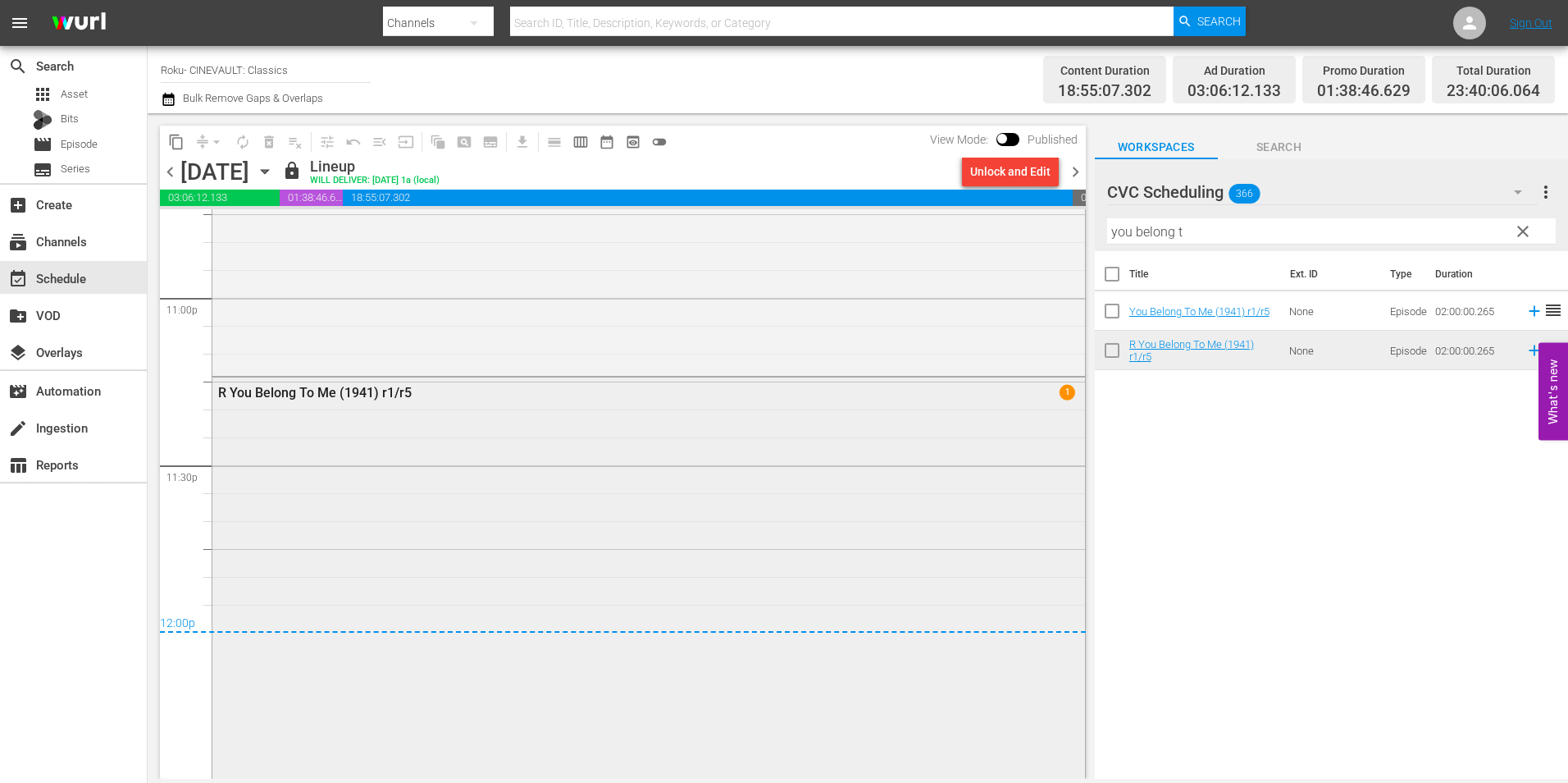
scroll to position [7628, 0]
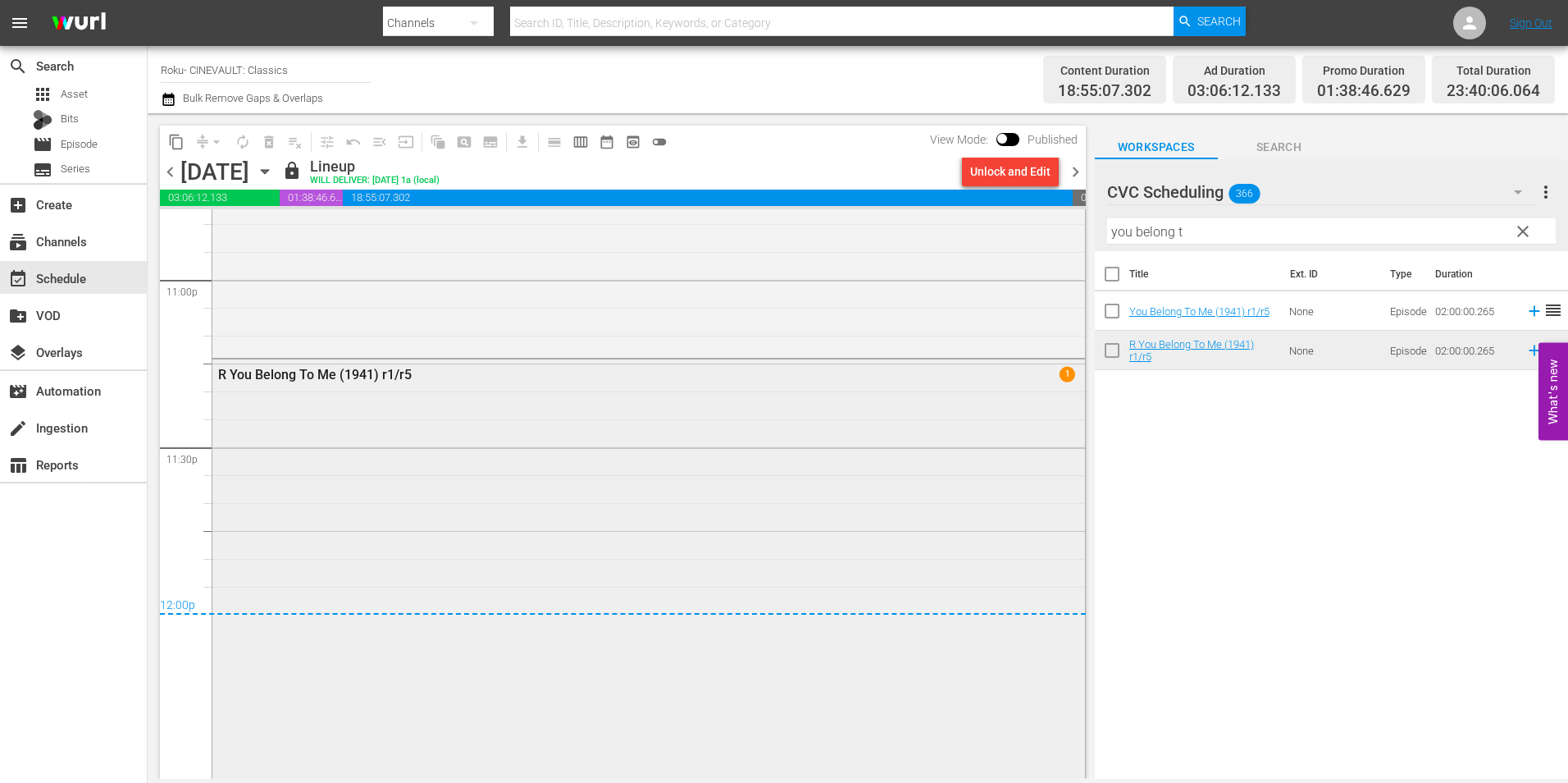
click at [613, 509] on div "R You Belong To Me (1941) r1/r5 1" at bounding box center [648, 692] width 872 height 665
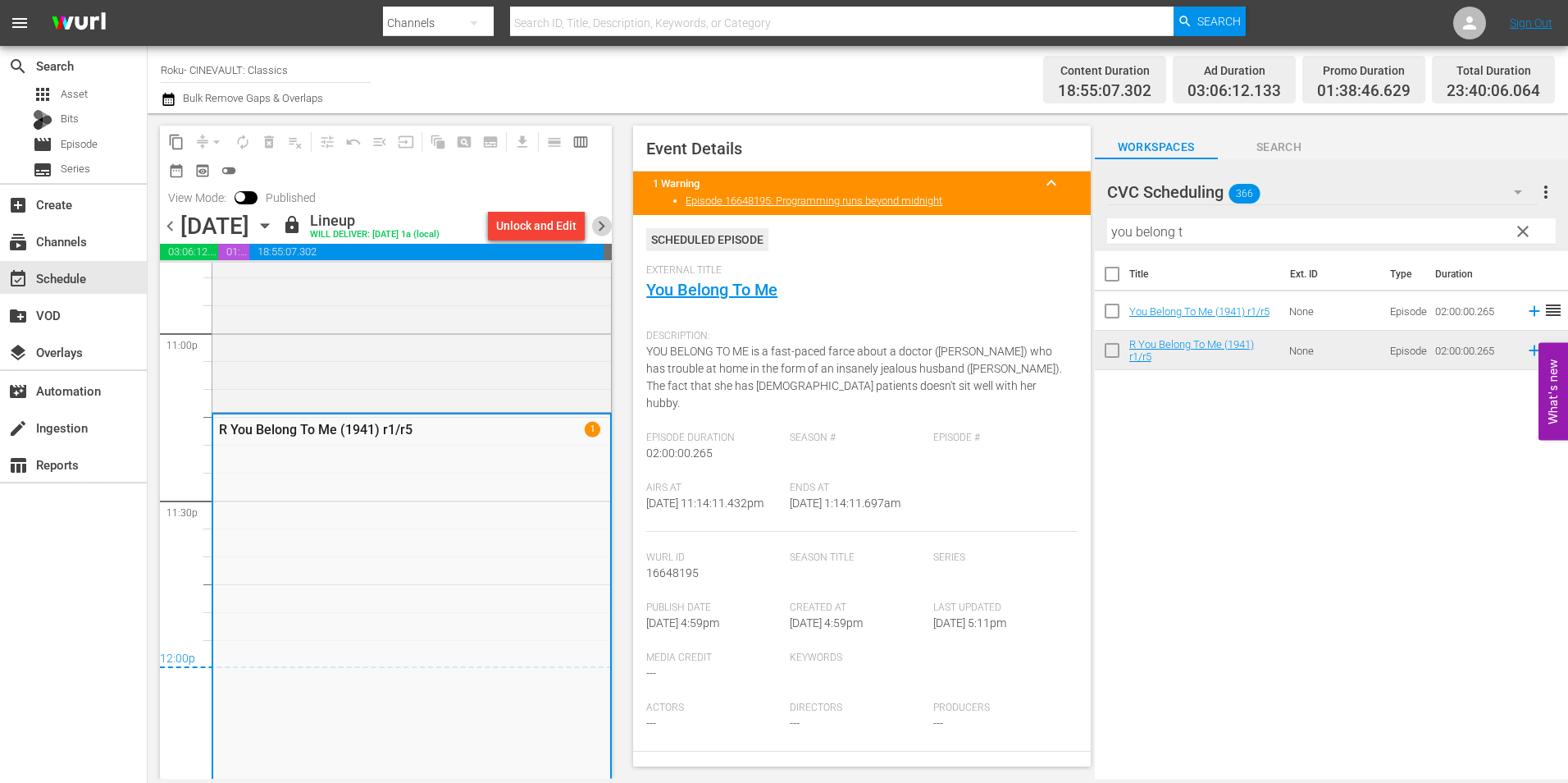
click at [599, 227] on span "chevron_right" at bounding box center [601, 225] width 20 height 20
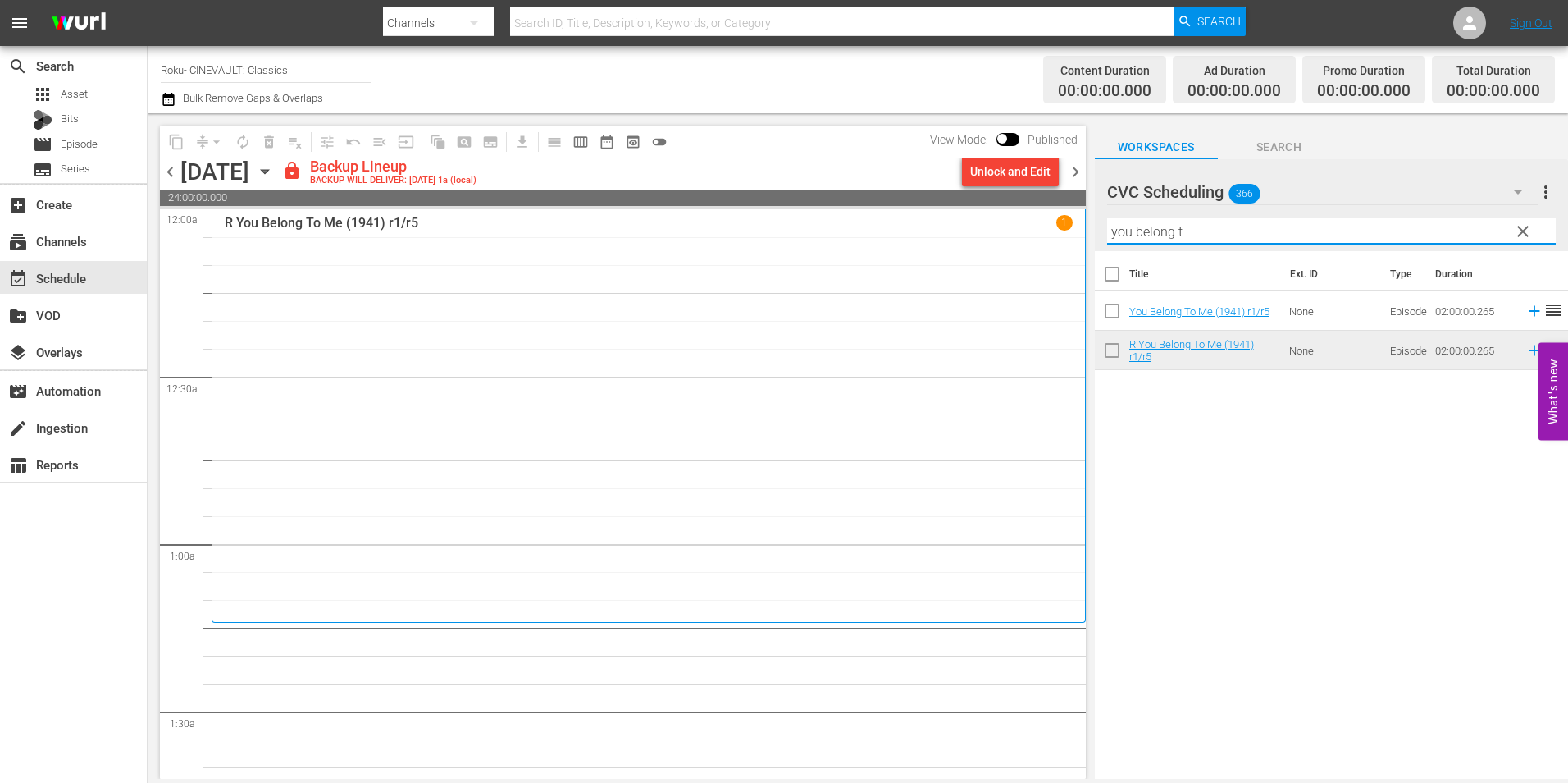
drag, startPoint x: 1207, startPoint y: 227, endPoint x: 1049, endPoint y: 238, distance: 158.4
click at [1049, 238] on div "content_copy compress arrow_drop_down autorenew_outlined delete_forever_outline…" at bounding box center [858, 446] width 1420 height 666
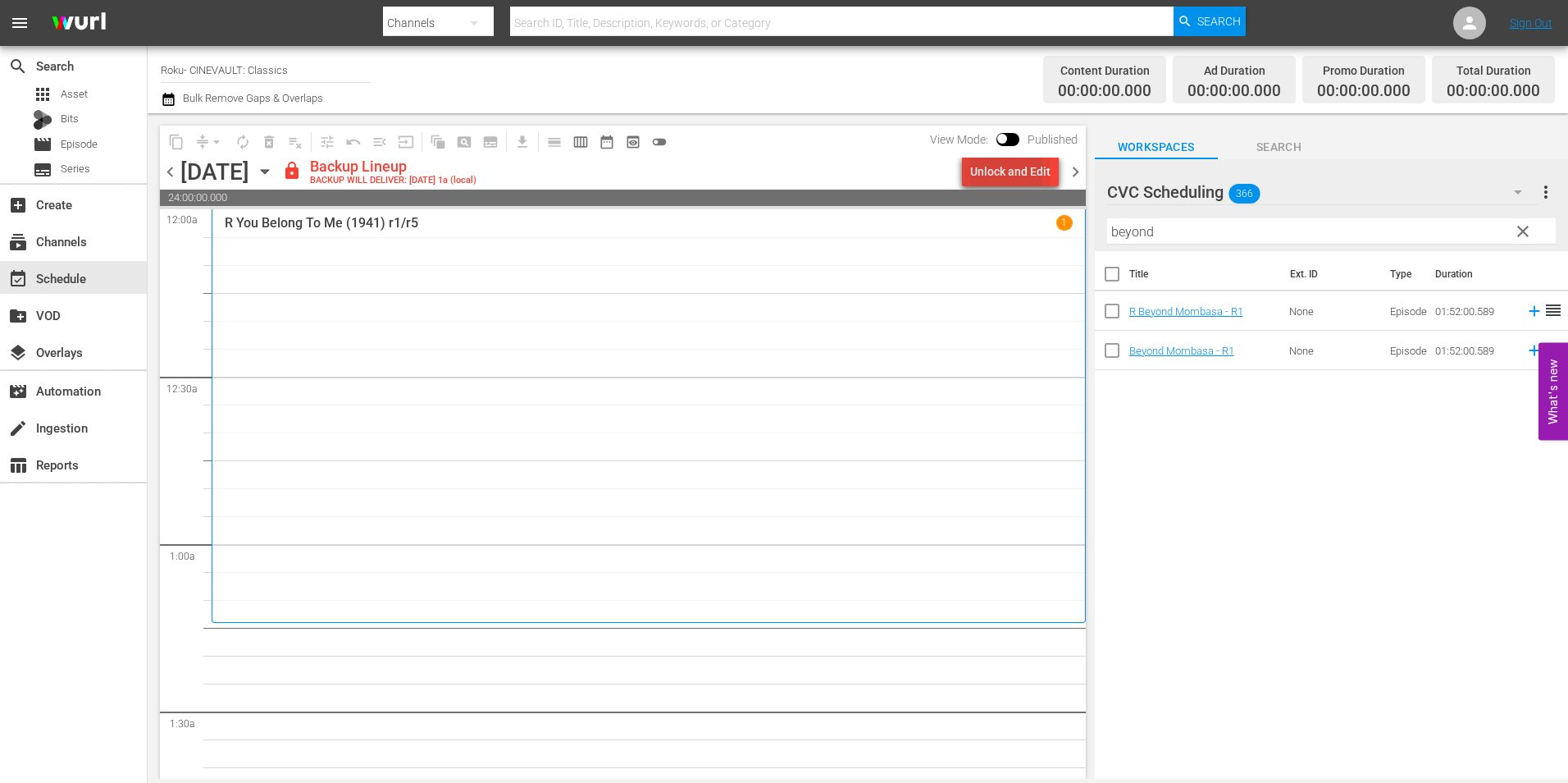
click at [993, 170] on div "Unlock and Edit" at bounding box center [1010, 171] width 81 height 30
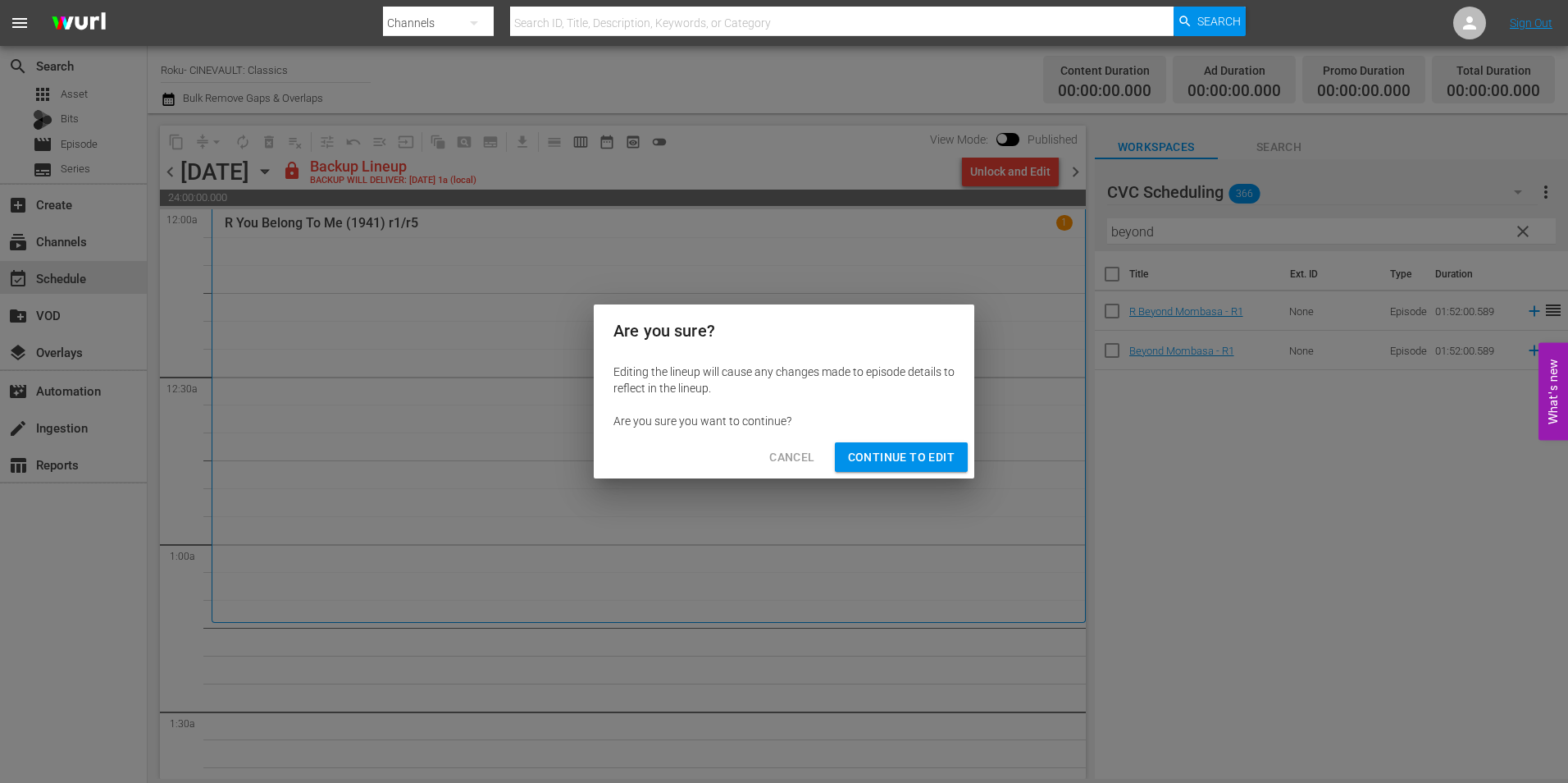
click at [939, 454] on span "Continue to Edit" at bounding box center [901, 457] width 107 height 20
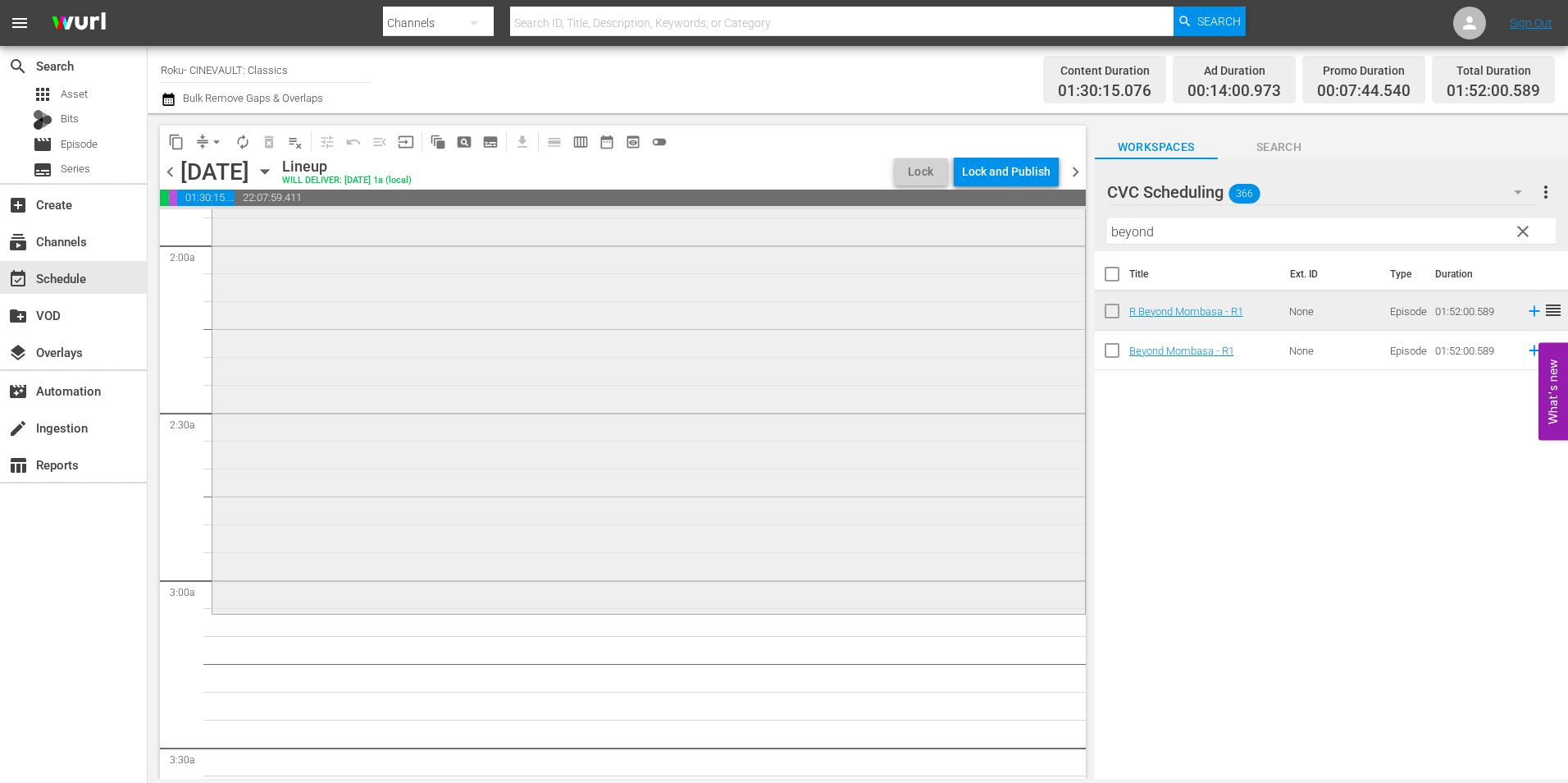
scroll to position [656, 0]
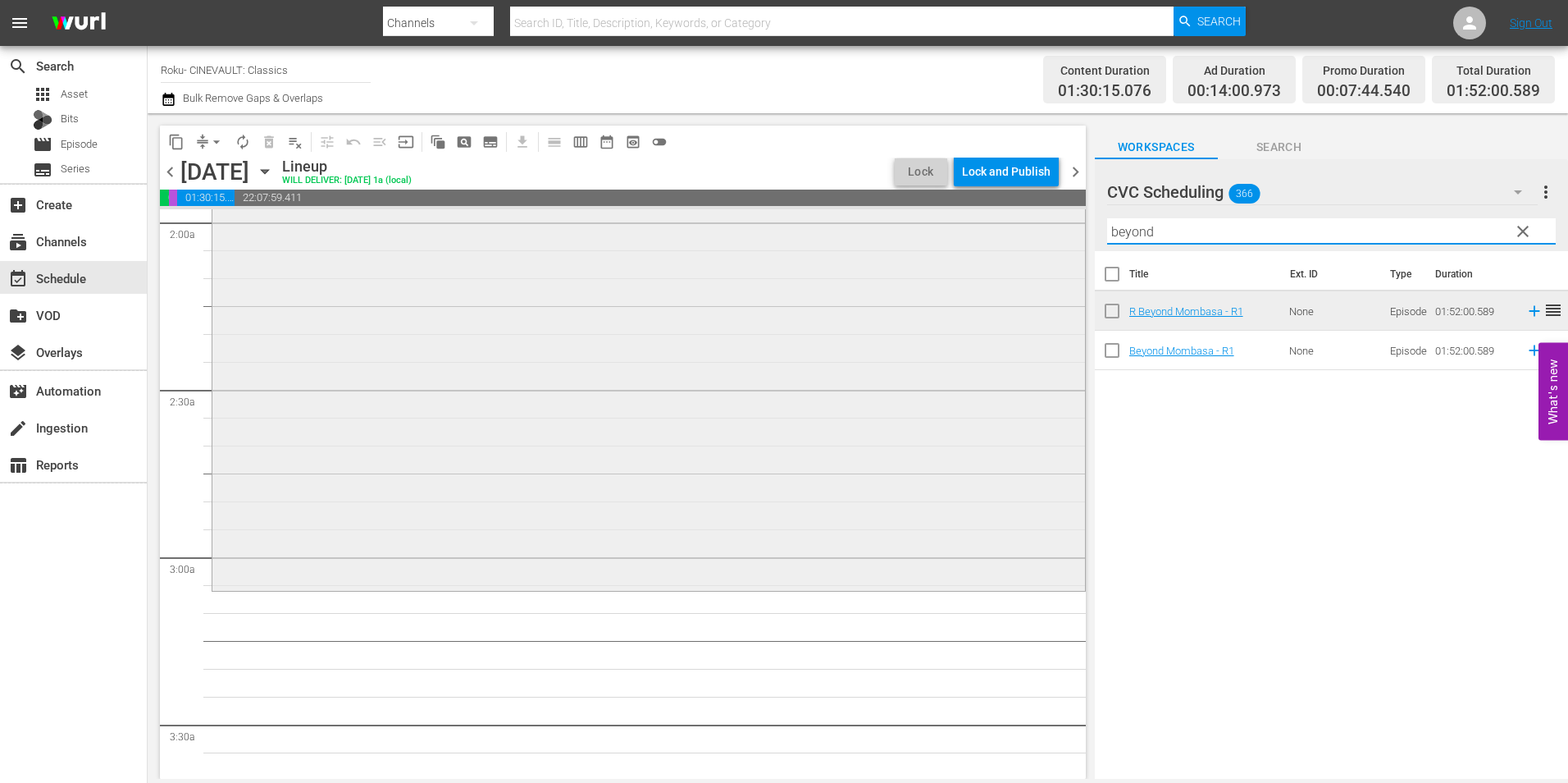
drag, startPoint x: 1188, startPoint y: 240, endPoint x: 1004, endPoint y: 250, distance: 184.3
click at [1004, 250] on div "content_copy compress arrow_drop_down autorenew_outlined delete_forever_outline…" at bounding box center [858, 446] width 1420 height 666
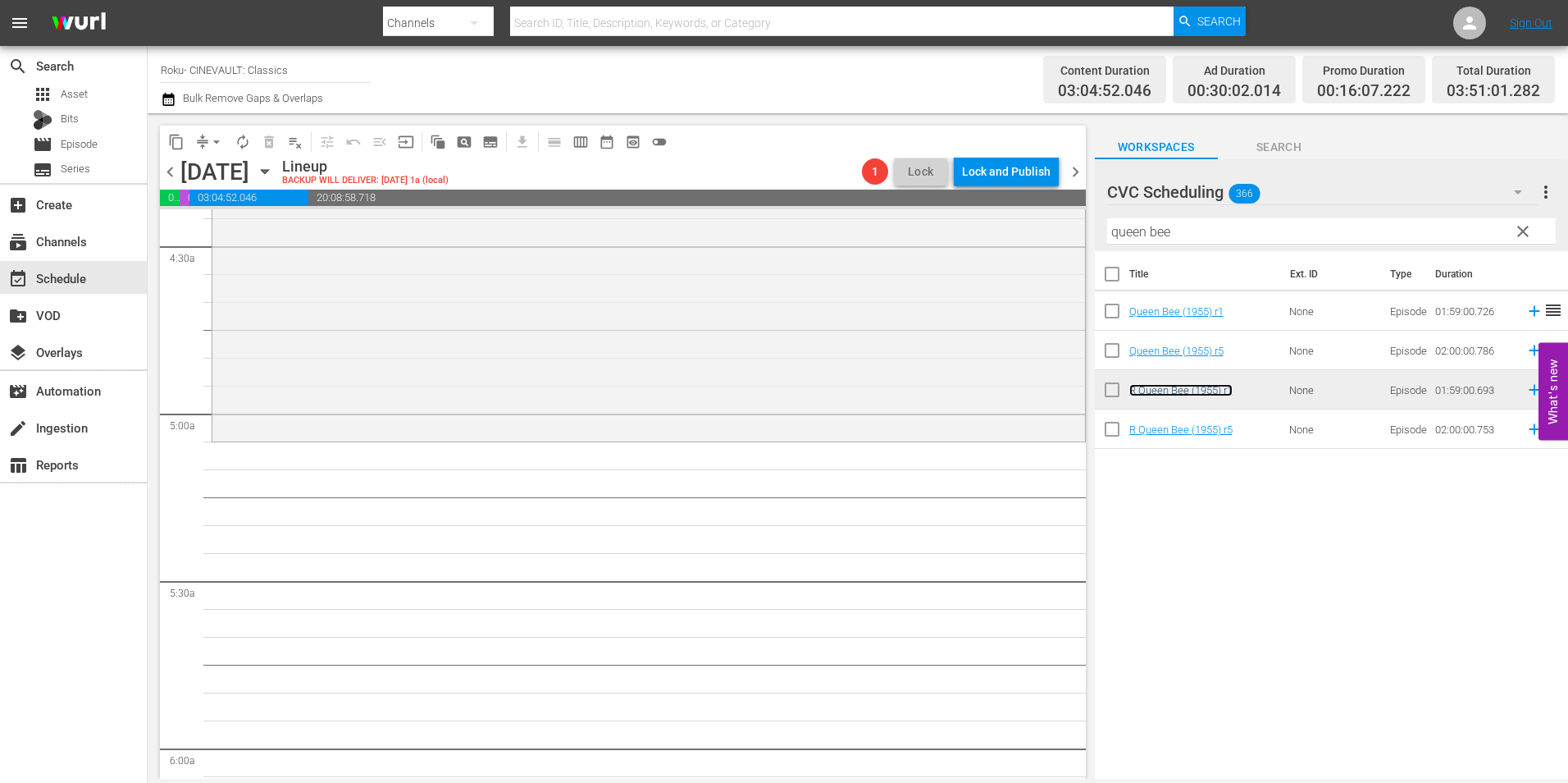
scroll to position [1477, 0]
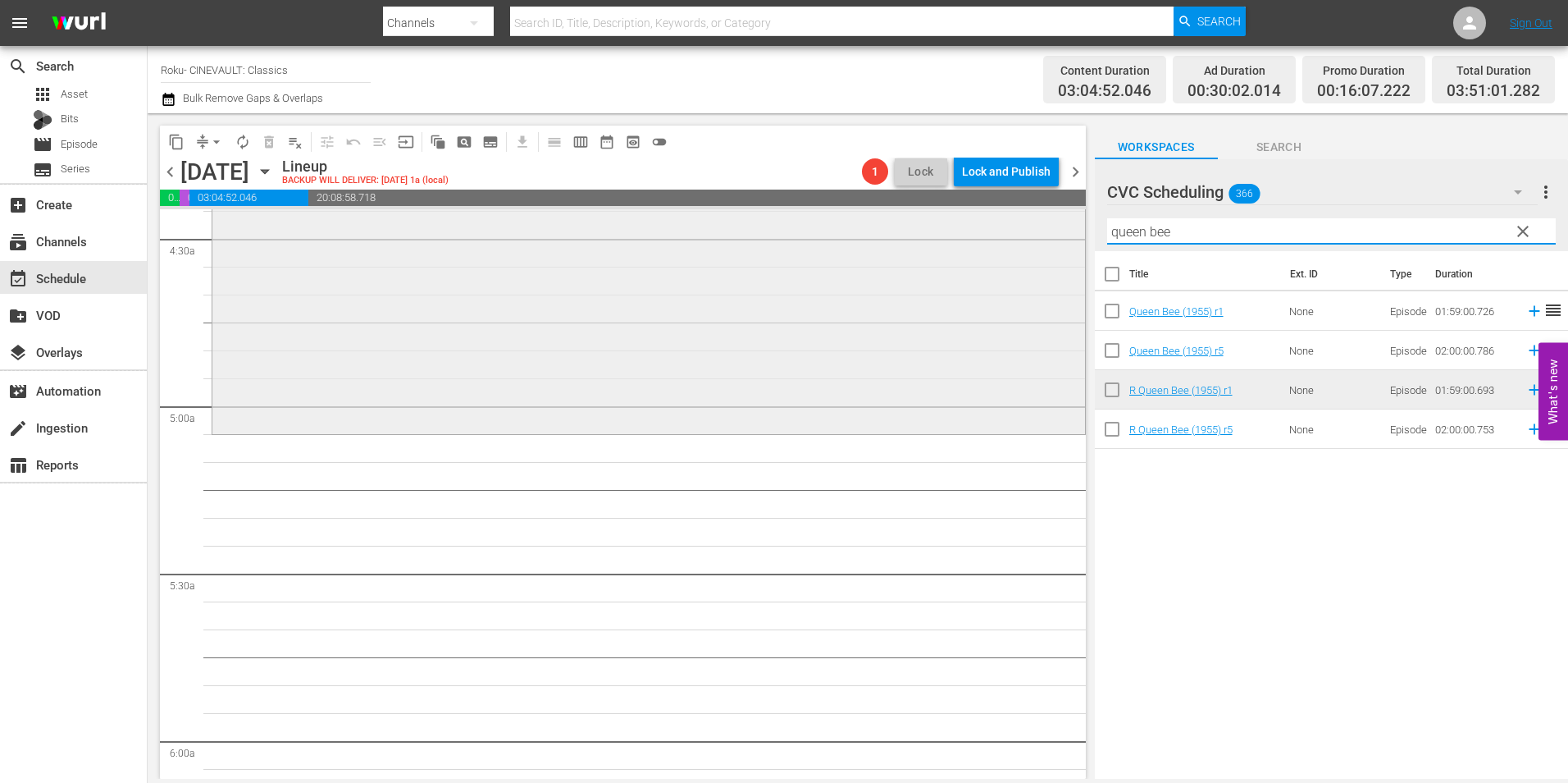
drag, startPoint x: 1177, startPoint y: 238, endPoint x: 1000, endPoint y: 240, distance: 177.0
click at [1000, 240] on div "content_copy compress arrow_drop_down autorenew_outlined delete_forever_outline…" at bounding box center [858, 446] width 1420 height 666
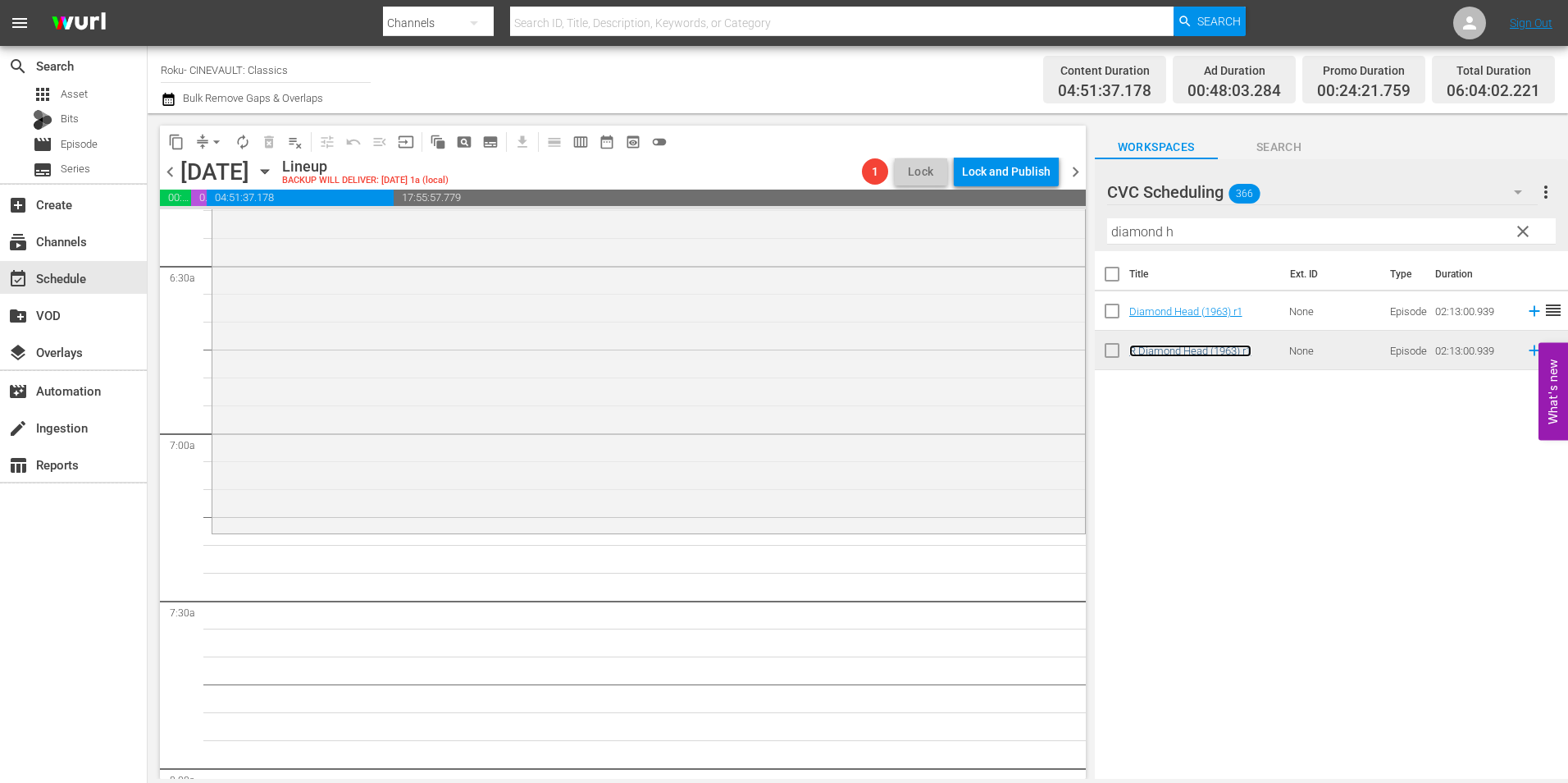
scroll to position [2133, 0]
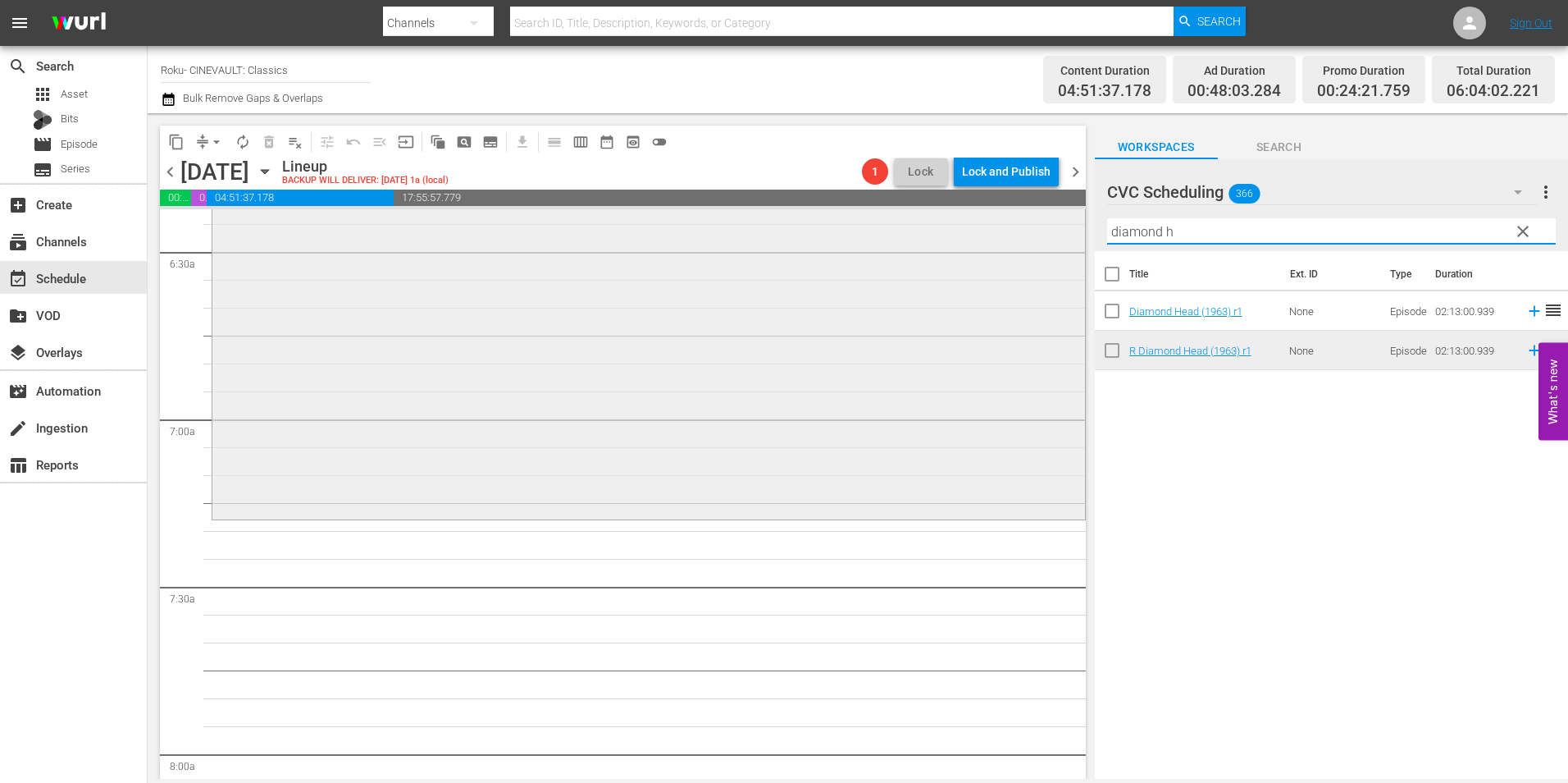
drag, startPoint x: 1217, startPoint y: 237, endPoint x: 953, endPoint y: 243, distance: 264.1
click at [953, 243] on div "content_copy compress arrow_drop_down autorenew_outlined delete_forever_outline…" at bounding box center [858, 446] width 1420 height 666
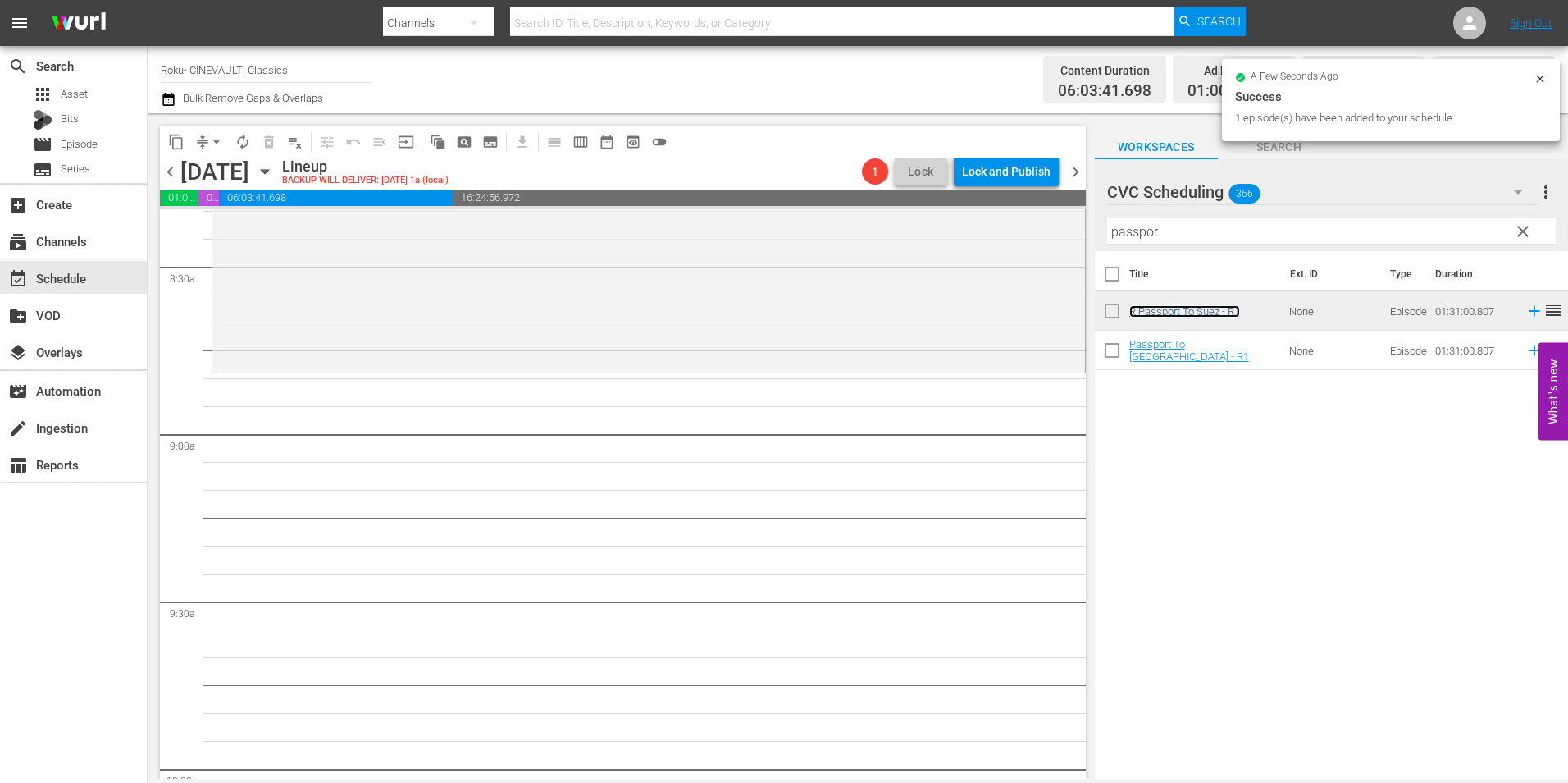
scroll to position [2790, 0]
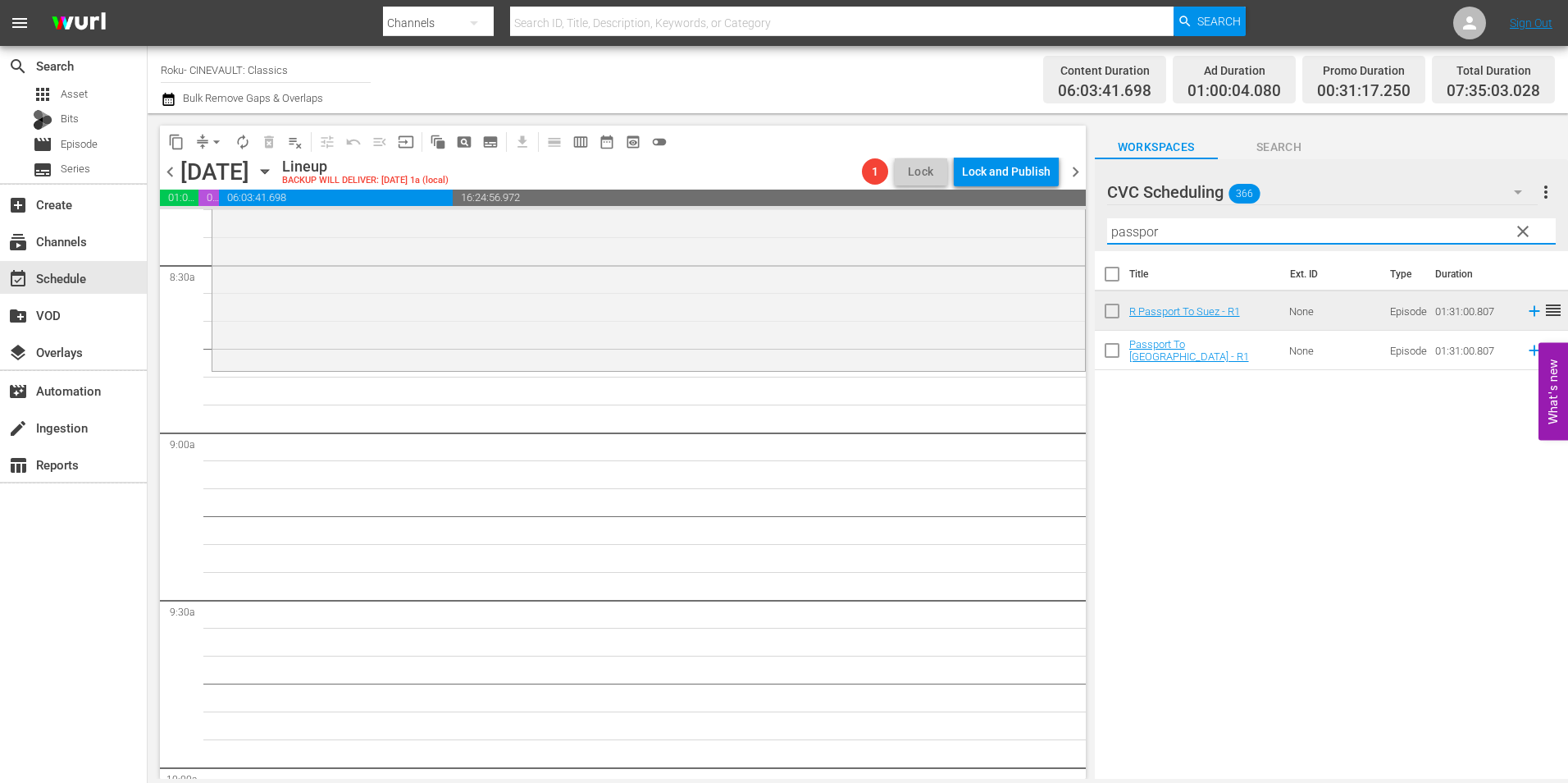
drag, startPoint x: 1196, startPoint y: 228, endPoint x: 1039, endPoint y: 244, distance: 157.8
click at [1008, 245] on div "content_copy compress arrow_drop_down autorenew_outlined delete_forever_outline…" at bounding box center [858, 446] width 1420 height 666
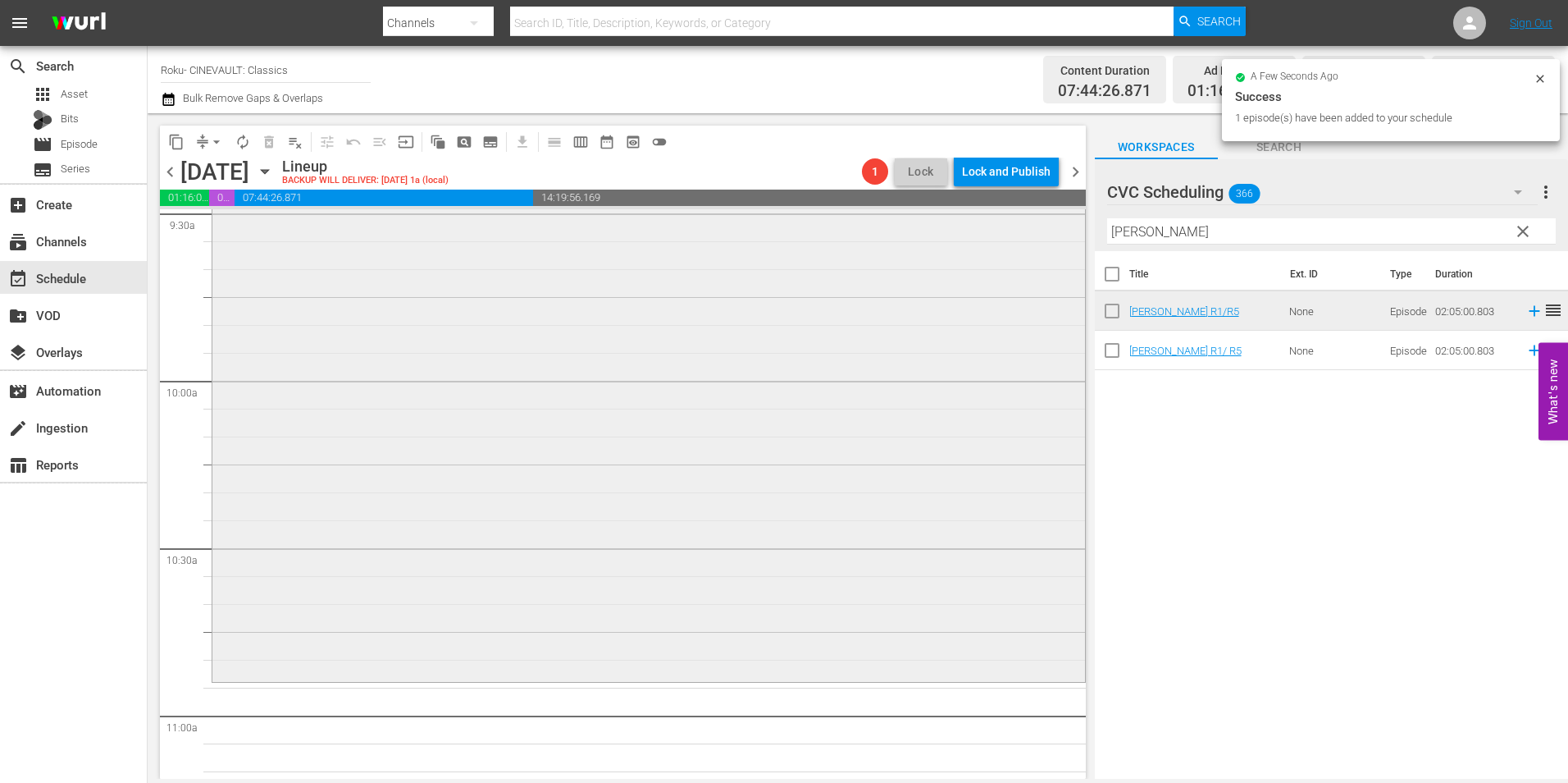
scroll to position [3281, 0]
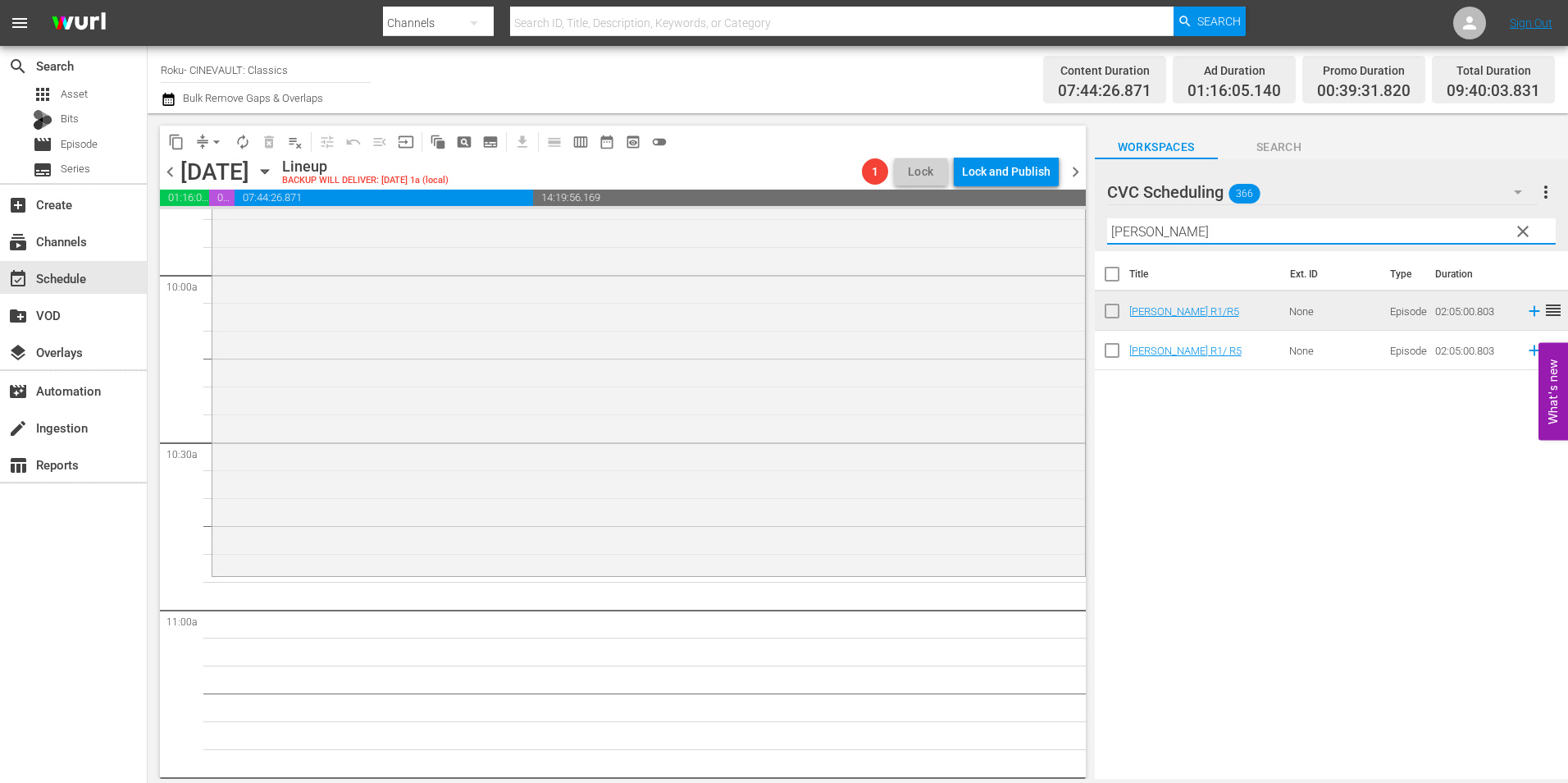
drag, startPoint x: 1163, startPoint y: 241, endPoint x: 1102, endPoint y: 241, distance: 61.0
click at [956, 244] on div "content_copy compress arrow_drop_down autorenew_outlined delete_forever_outline…" at bounding box center [858, 446] width 1420 height 666
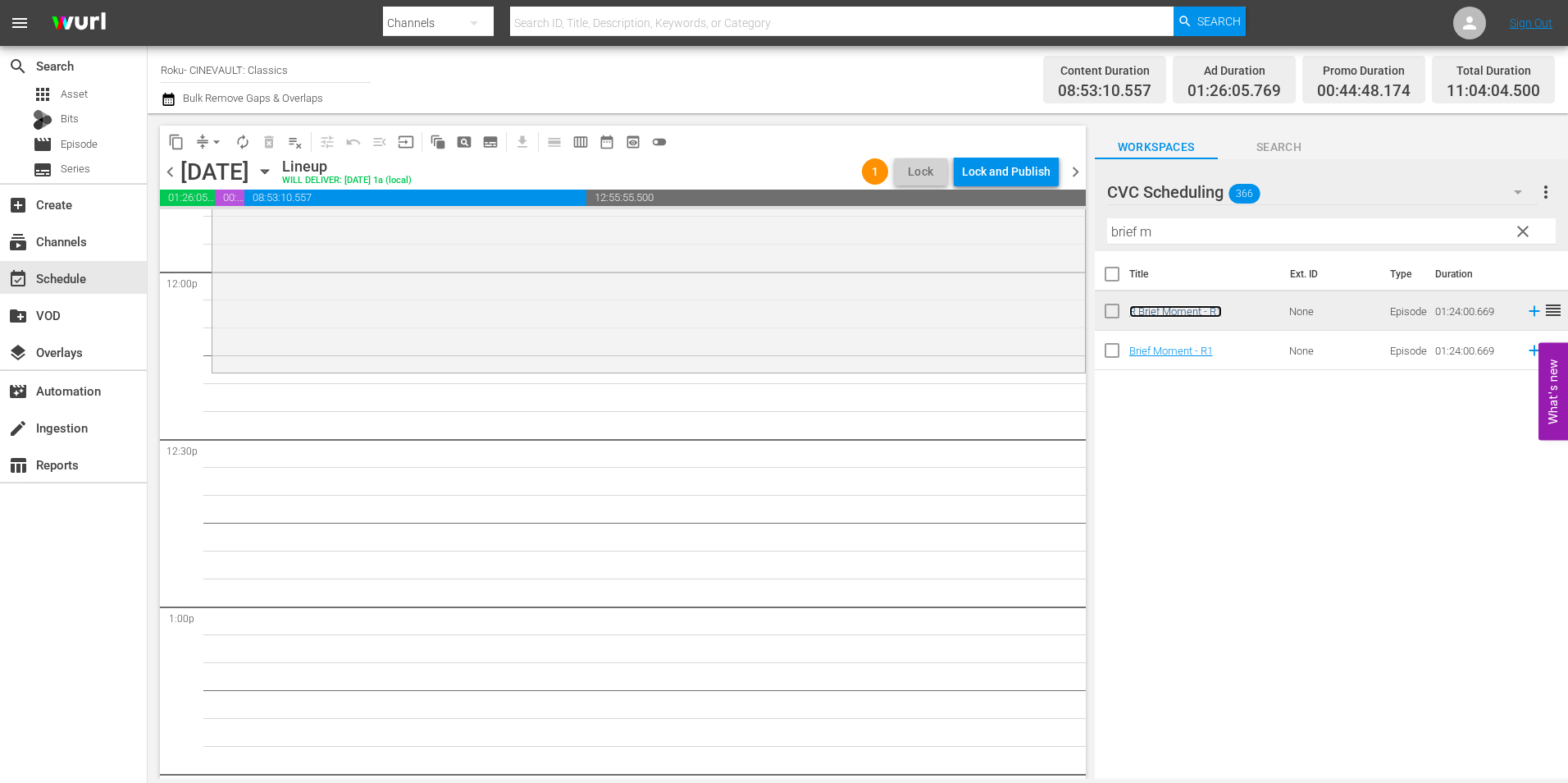
scroll to position [4020, 0]
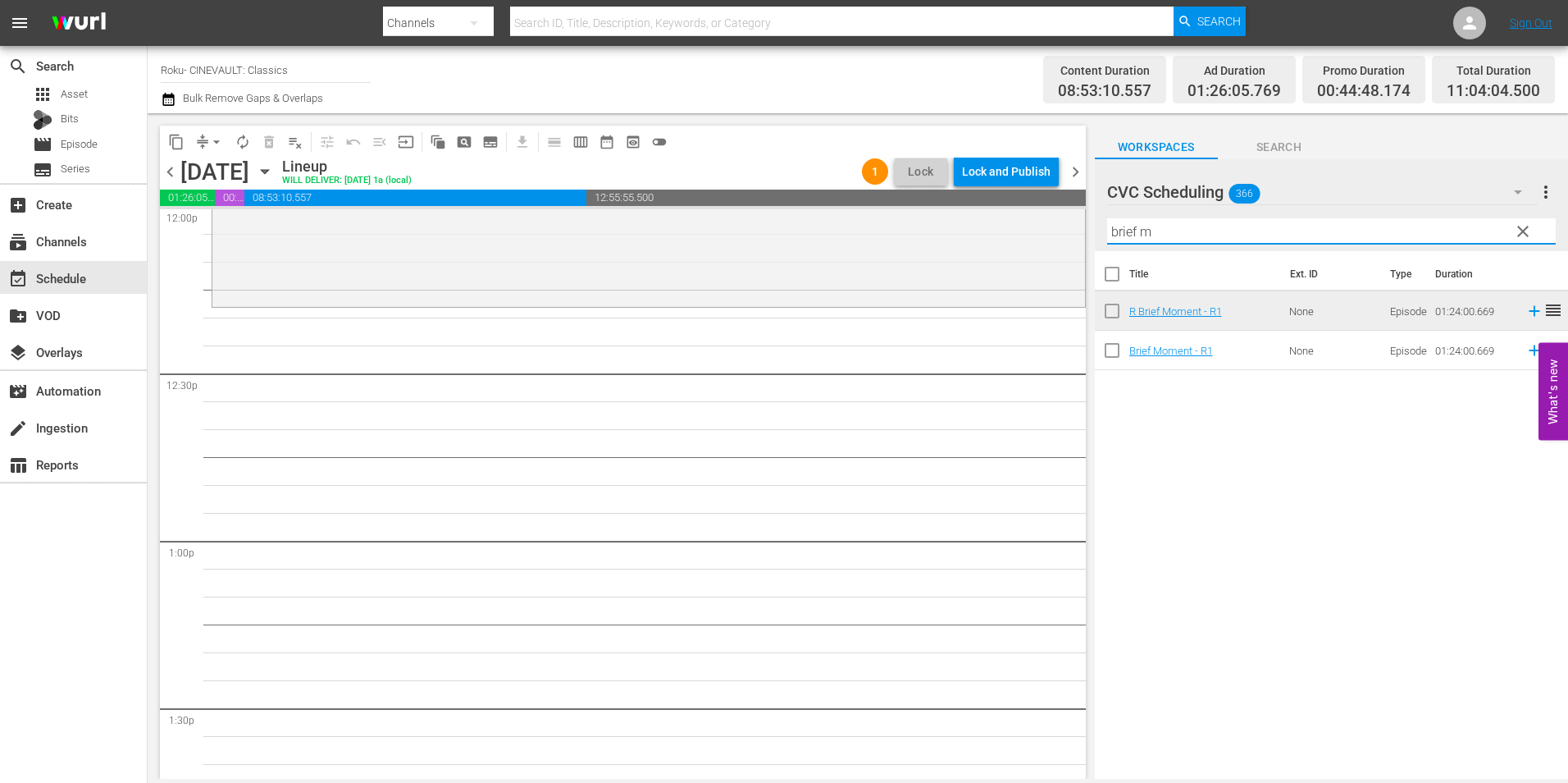
drag, startPoint x: 1157, startPoint y: 225, endPoint x: 1074, endPoint y: 237, distance: 83.9
click at [1074, 237] on div "content_copy compress arrow_drop_down autorenew_outlined delete_forever_outline…" at bounding box center [858, 446] width 1420 height 666
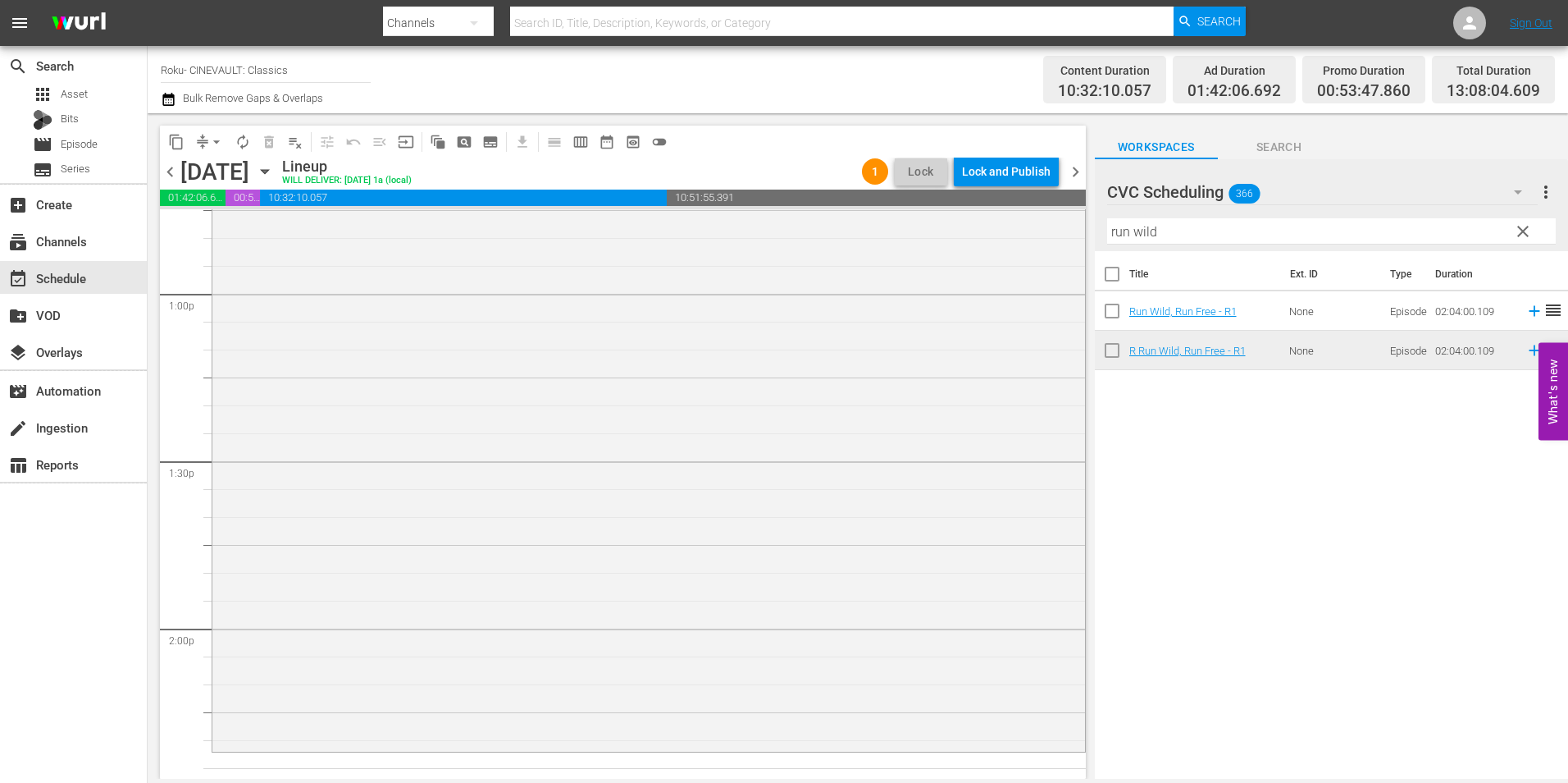
scroll to position [4676, 0]
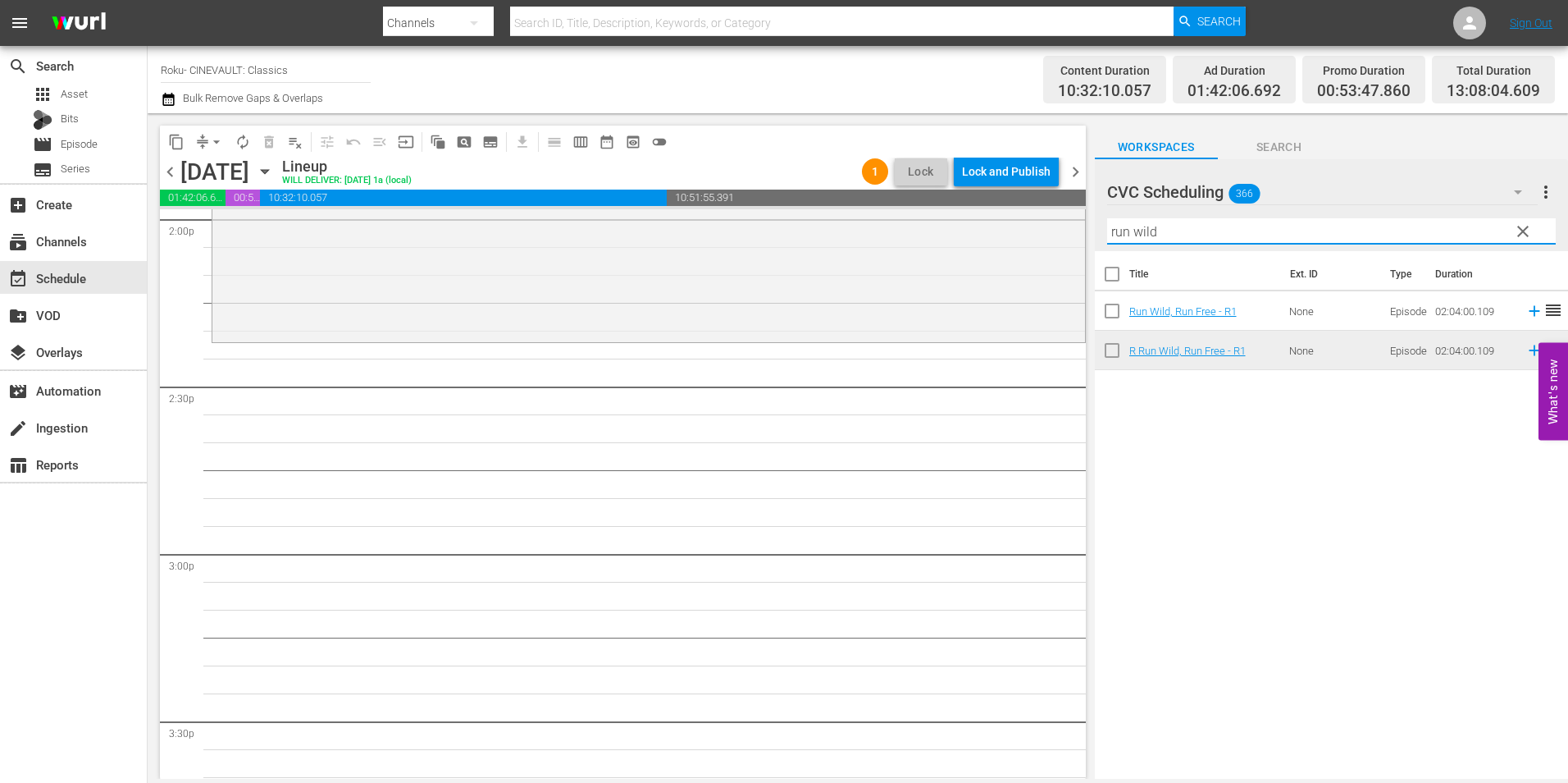
drag, startPoint x: 1166, startPoint y: 226, endPoint x: 1077, endPoint y: 247, distance: 91.4
click at [1077, 247] on div "content_copy compress arrow_drop_down autorenew_outlined delete_forever_outline…" at bounding box center [858, 446] width 1420 height 666
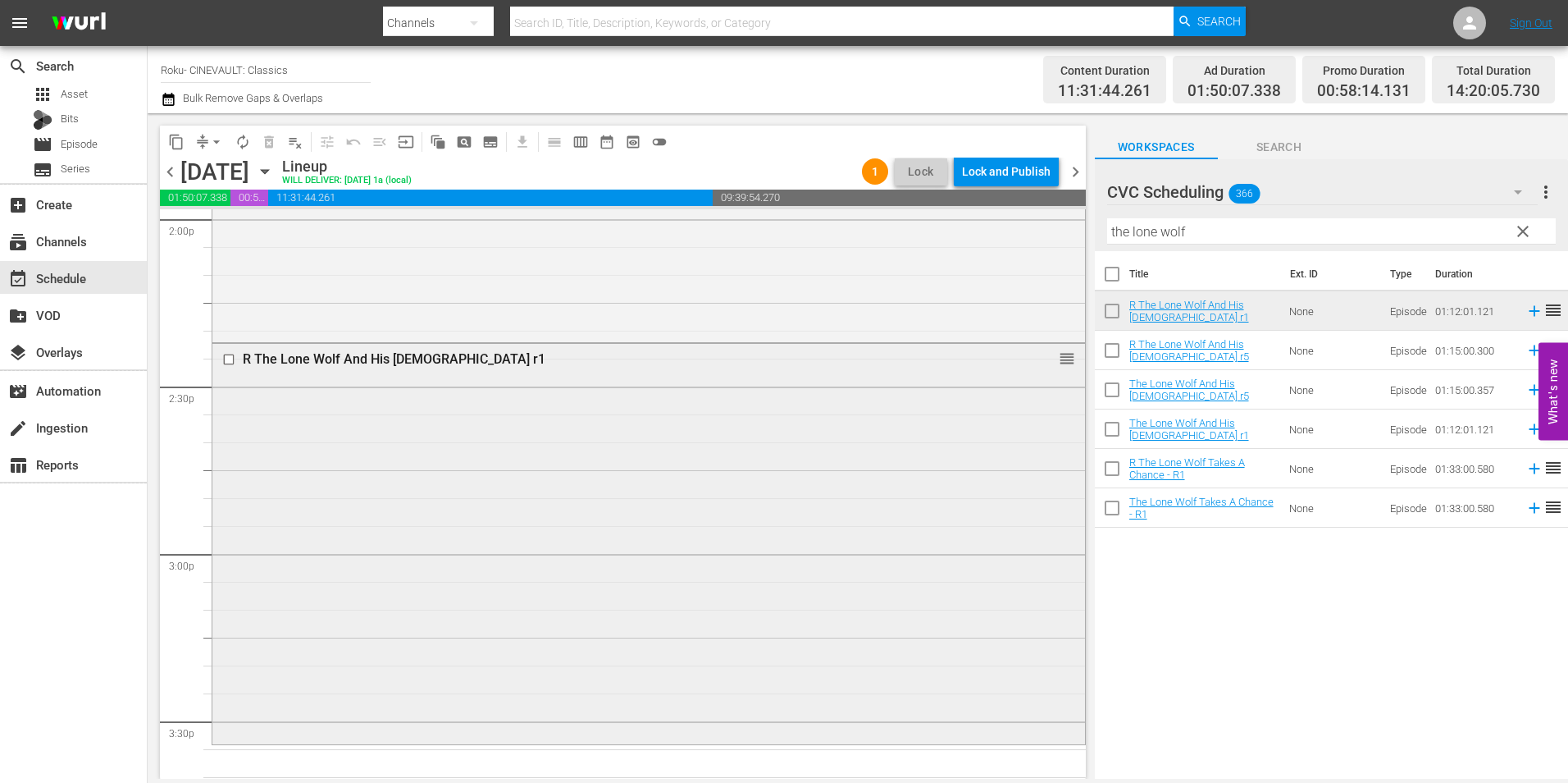
scroll to position [5086, 0]
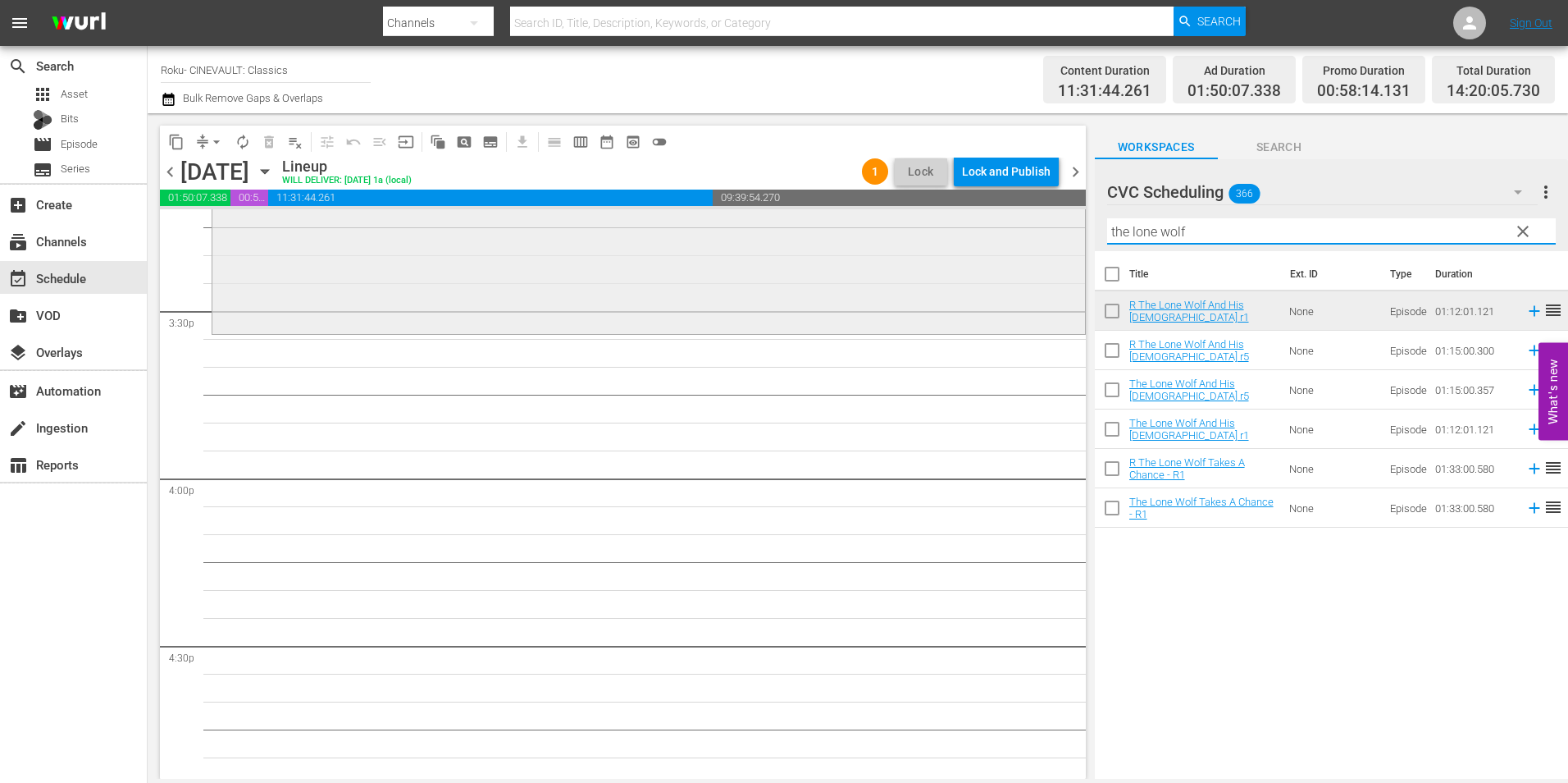
drag, startPoint x: 1193, startPoint y: 234, endPoint x: 1062, endPoint y: 254, distance: 132.5
click at [1062, 254] on div "content_copy compress arrow_drop_down autorenew_outlined delete_forever_outline…" at bounding box center [858, 446] width 1420 height 666
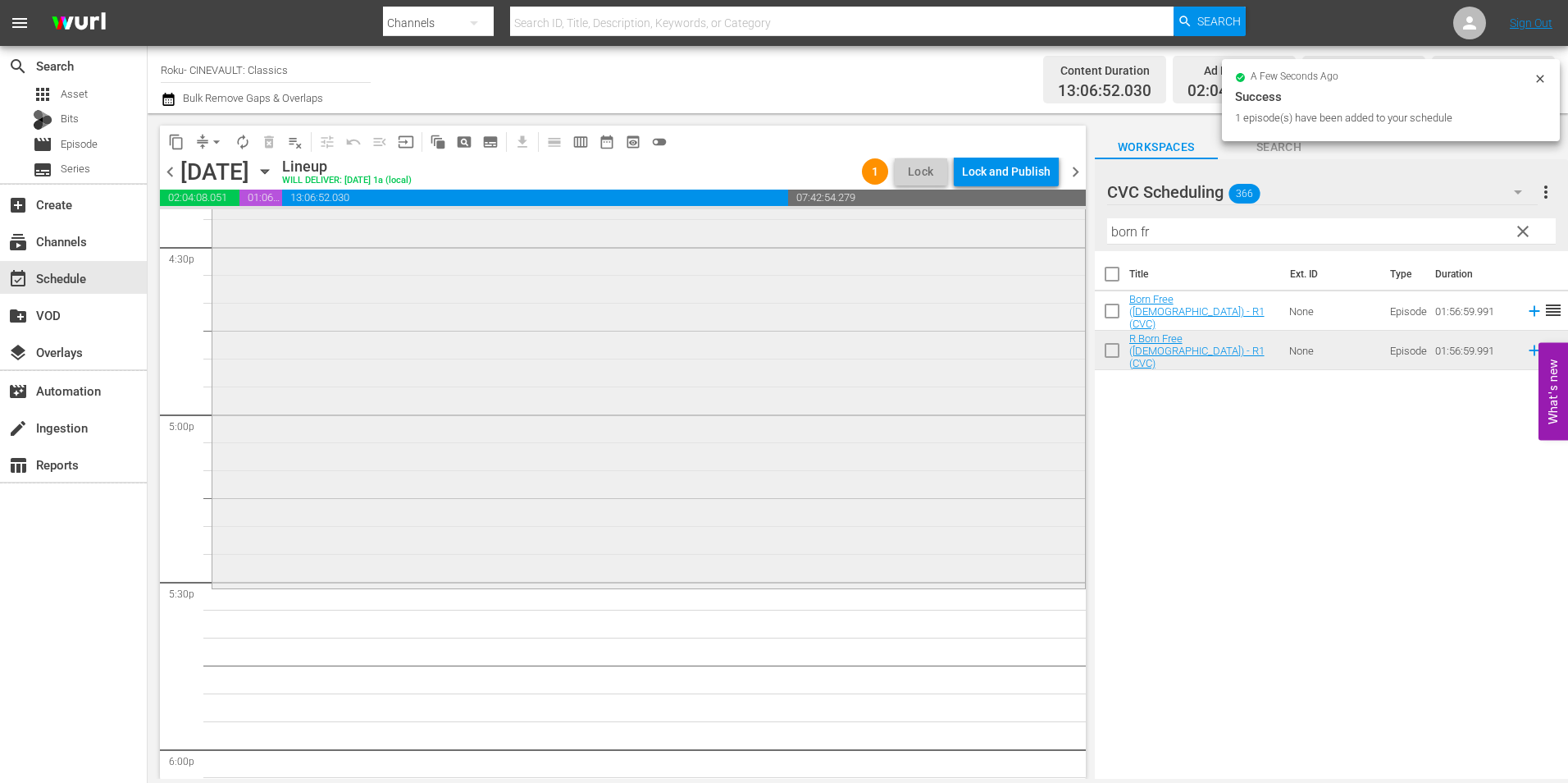
scroll to position [5496, 0]
drag, startPoint x: 1189, startPoint y: 228, endPoint x: 1027, endPoint y: 265, distance: 166.2
click at [1027, 265] on div "content_copy compress arrow_drop_down autorenew_outlined delete_forever_outline…" at bounding box center [858, 446] width 1420 height 666
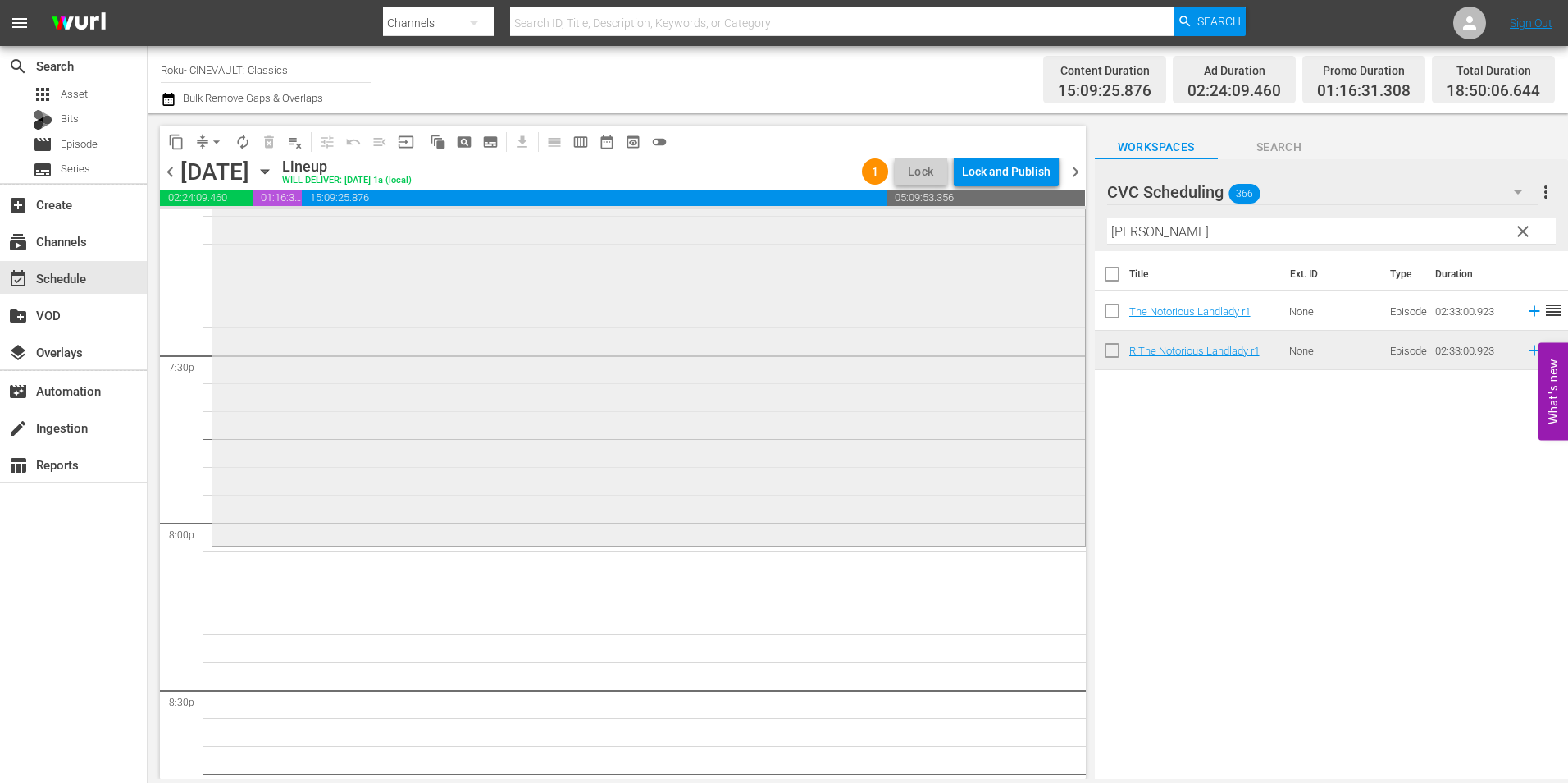
scroll to position [6399, 0]
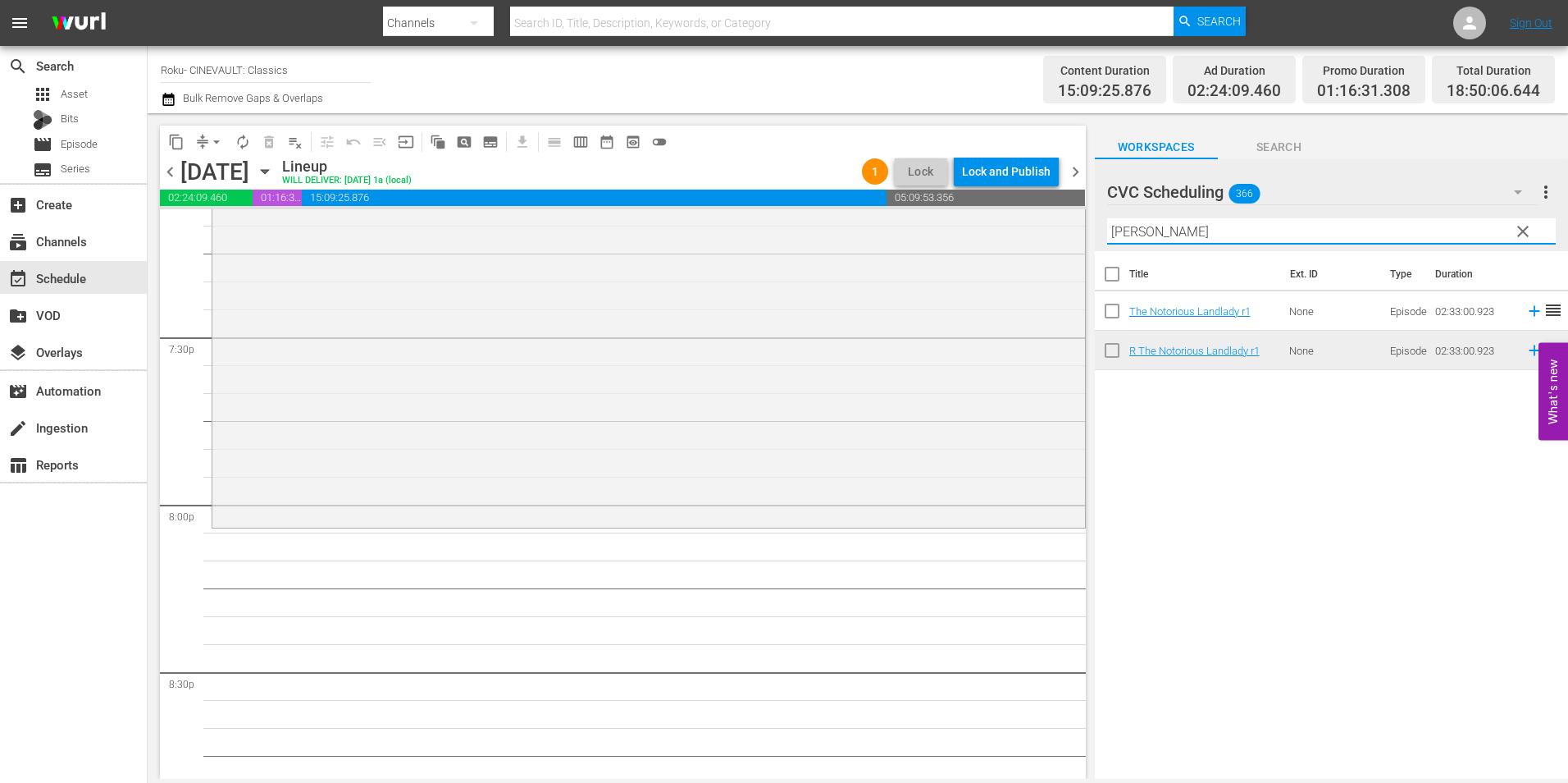
drag, startPoint x: 1192, startPoint y: 233, endPoint x: 1081, endPoint y: 245, distance: 111.6
click at [1081, 245] on div "content_copy compress arrow_drop_down autorenew_outlined delete_forever_outline…" at bounding box center [858, 446] width 1420 height 666
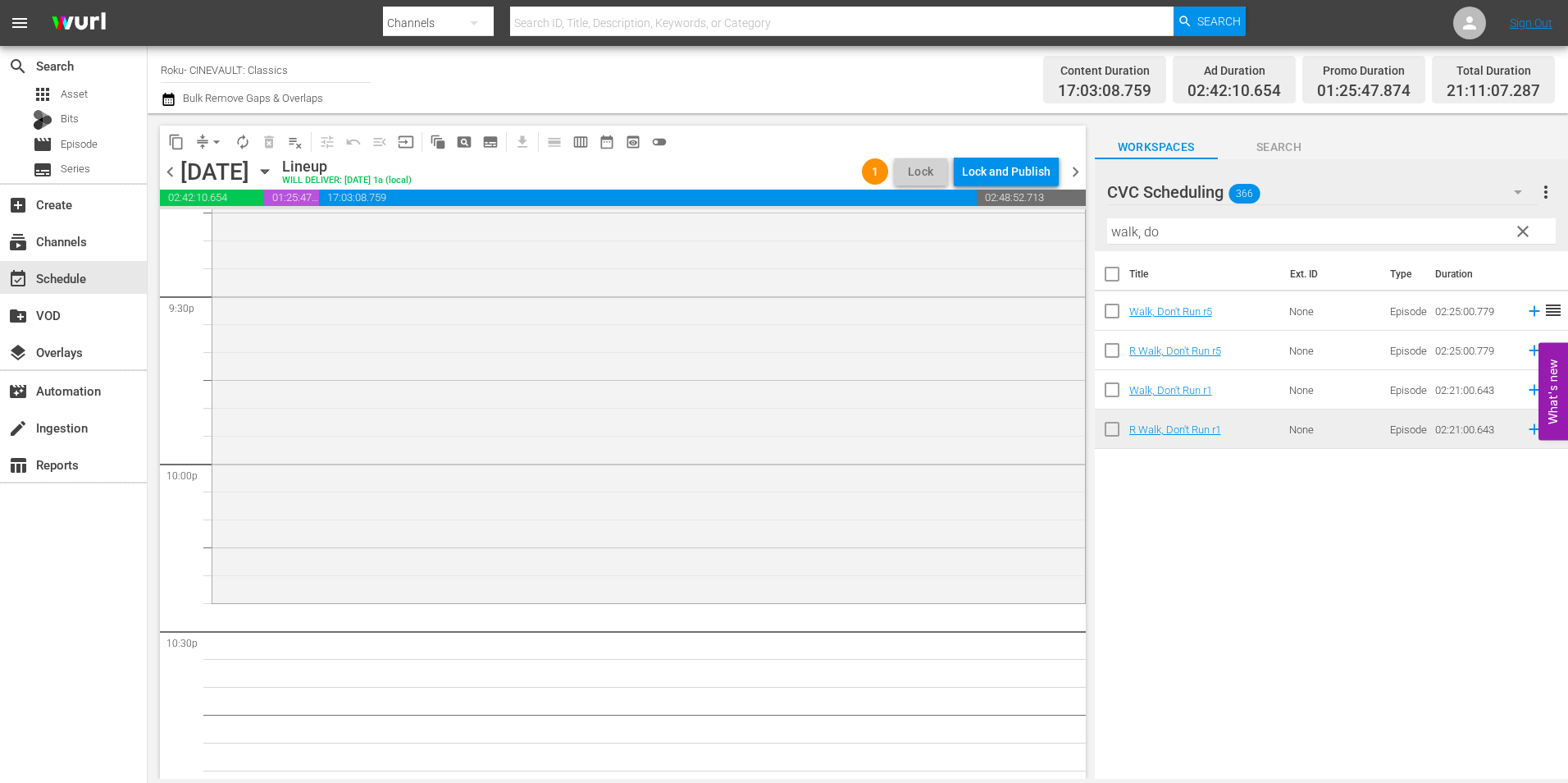
scroll to position [7137, 0]
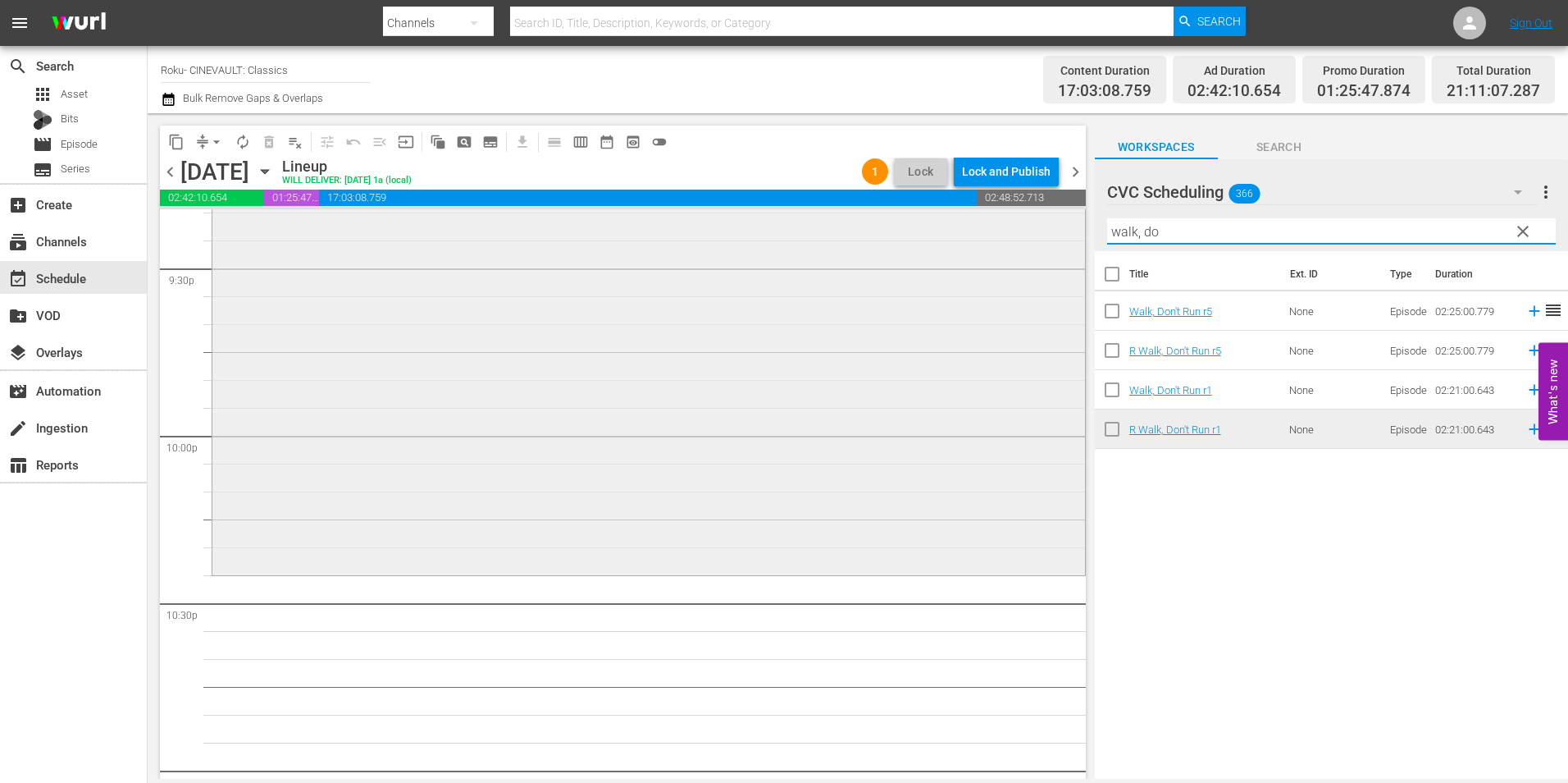
drag, startPoint x: 1198, startPoint y: 231, endPoint x: 985, endPoint y: 248, distance: 213.7
click at [985, 248] on div "content_copy compress arrow_drop_down autorenew_outlined delete_forever_outline…" at bounding box center [858, 446] width 1420 height 666
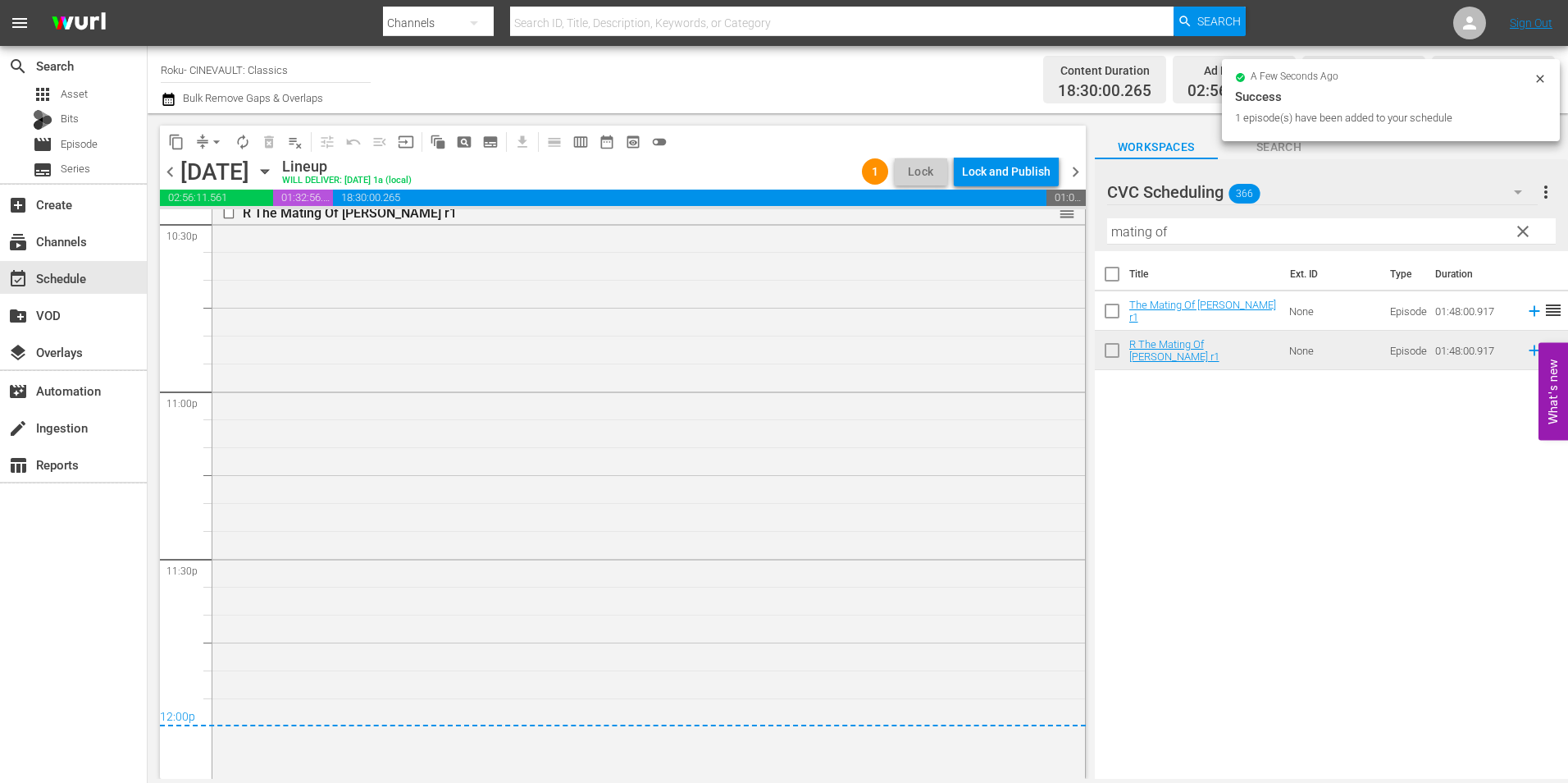
scroll to position [7538, 0]
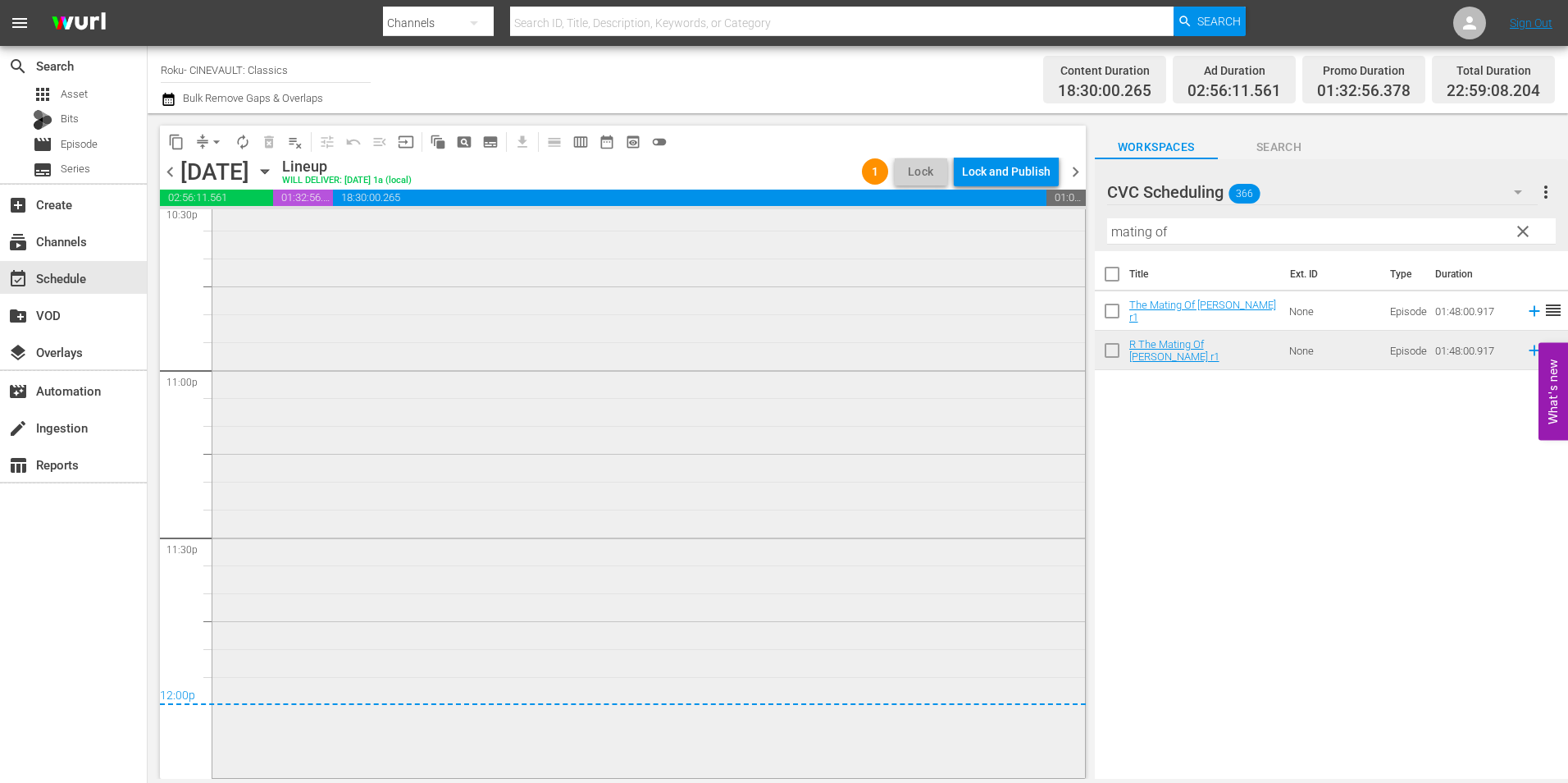
click at [838, 428] on div "R The Mating Of Millie r1 1 reorder" at bounding box center [648, 475] width 872 height 598
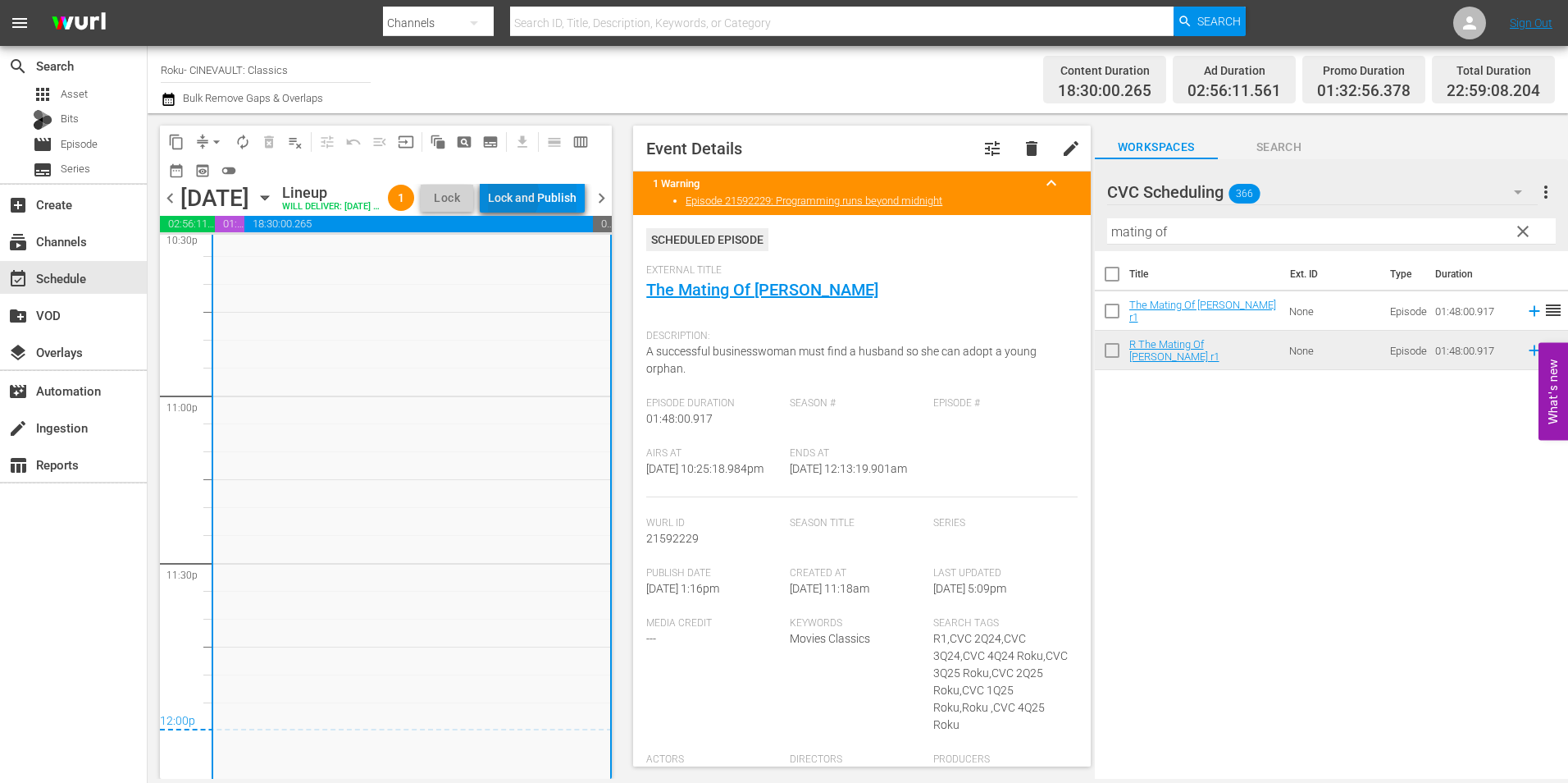
click at [551, 199] on div "Lock and Publish" at bounding box center [532, 197] width 88 height 30
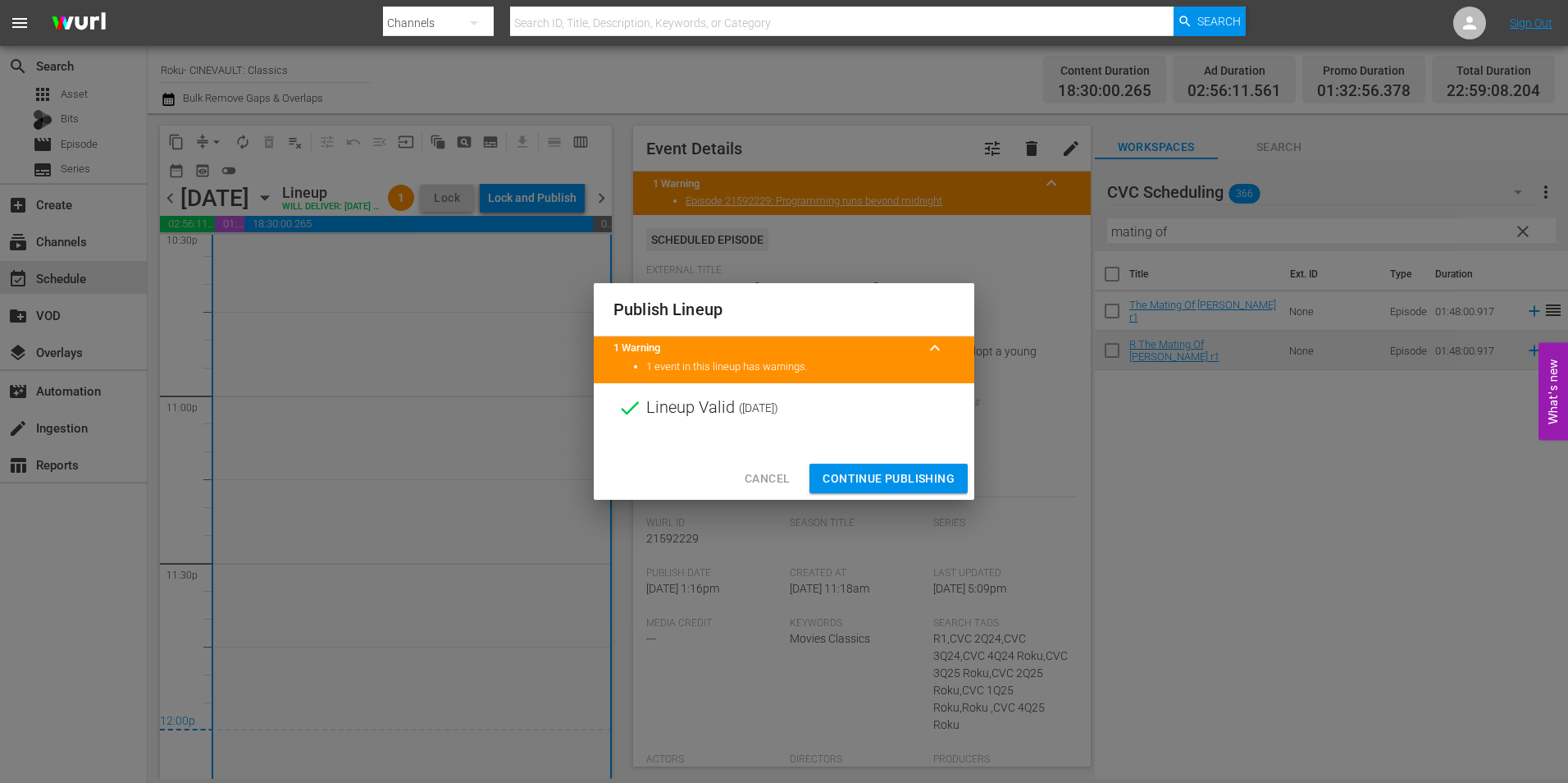
click at [898, 467] on button "Continue Publishing" at bounding box center [888, 479] width 159 height 31
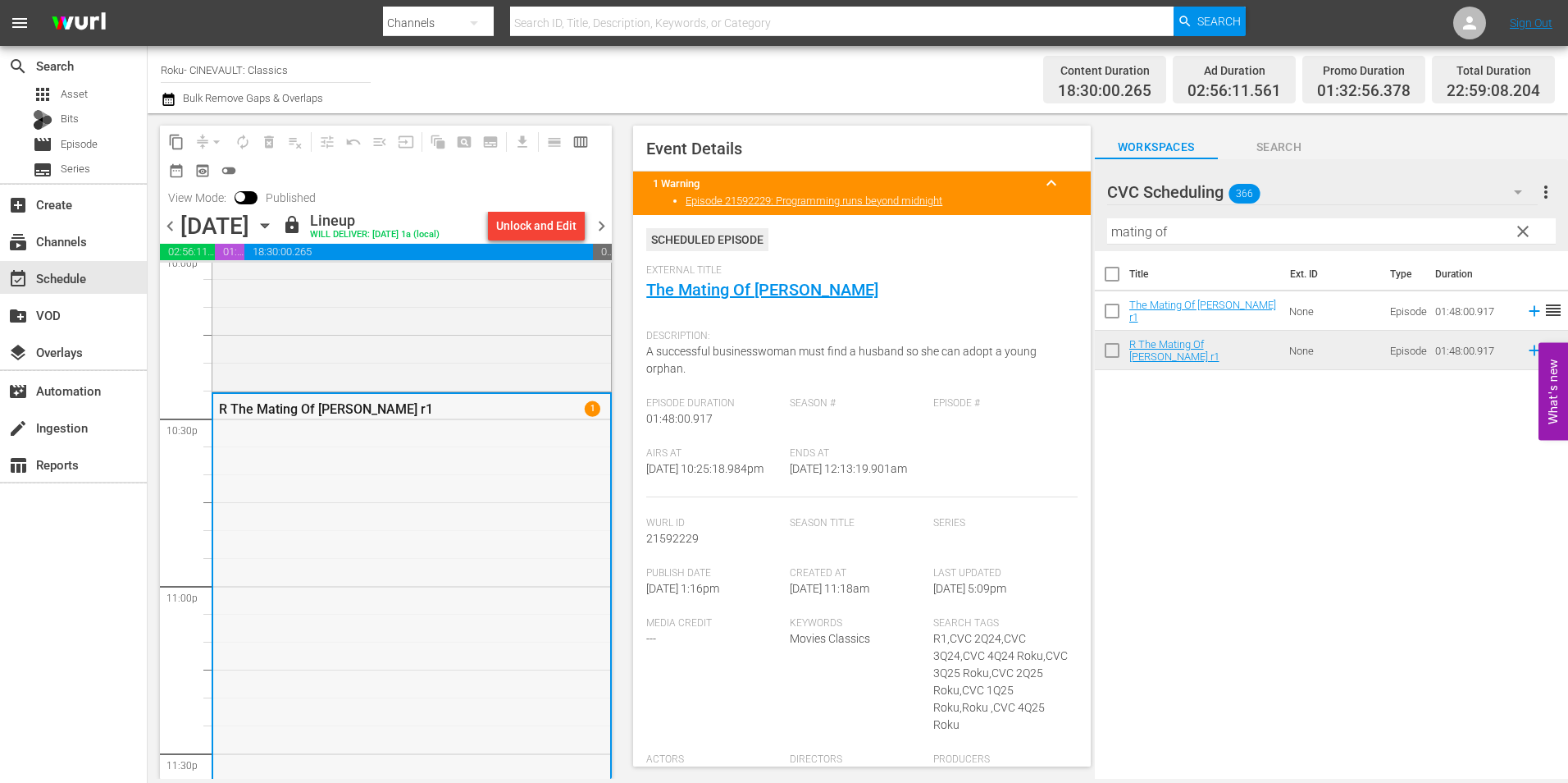
scroll to position [7209, 0]
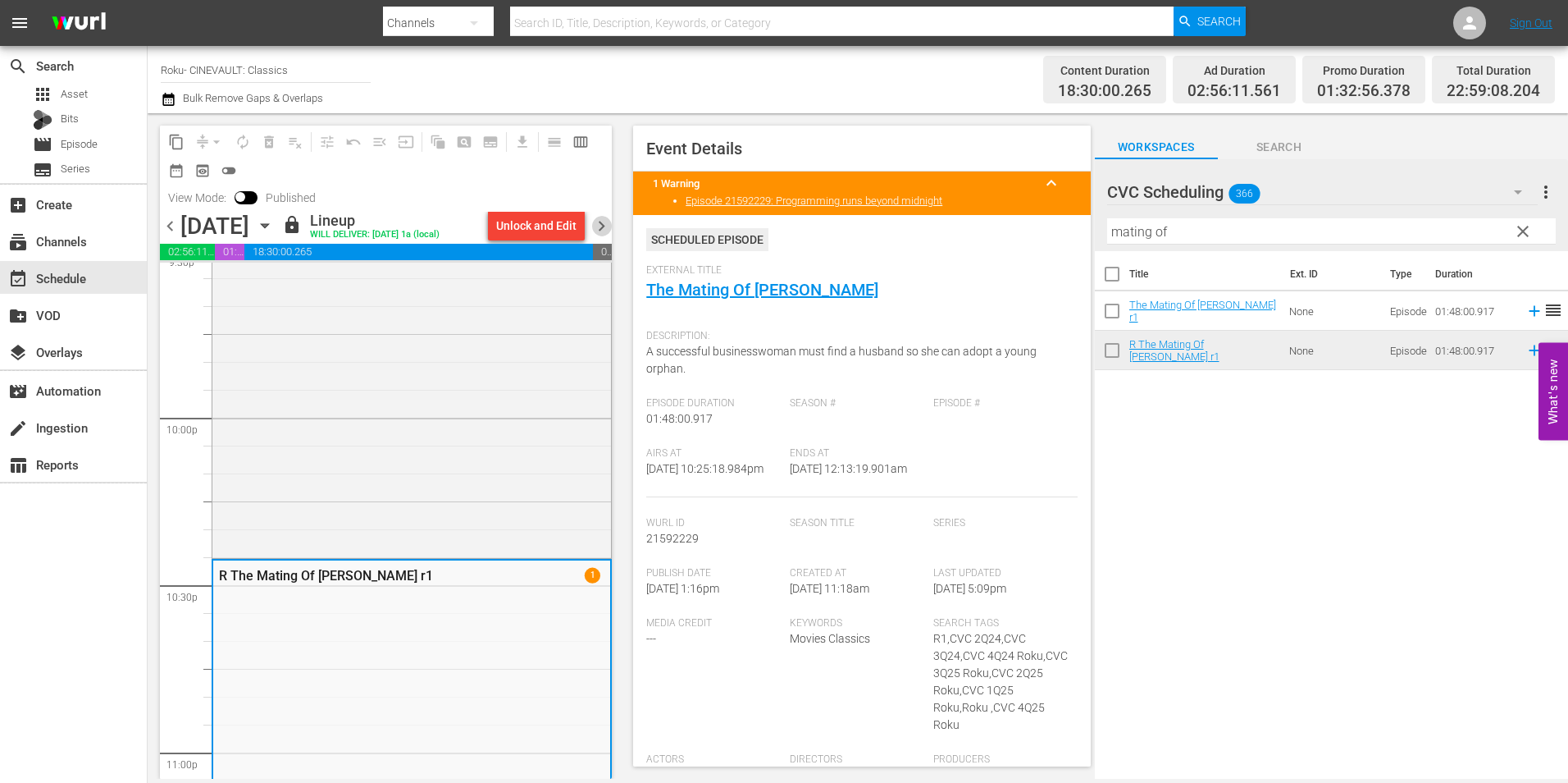
click at [605, 236] on span "chevron_right" at bounding box center [601, 225] width 20 height 20
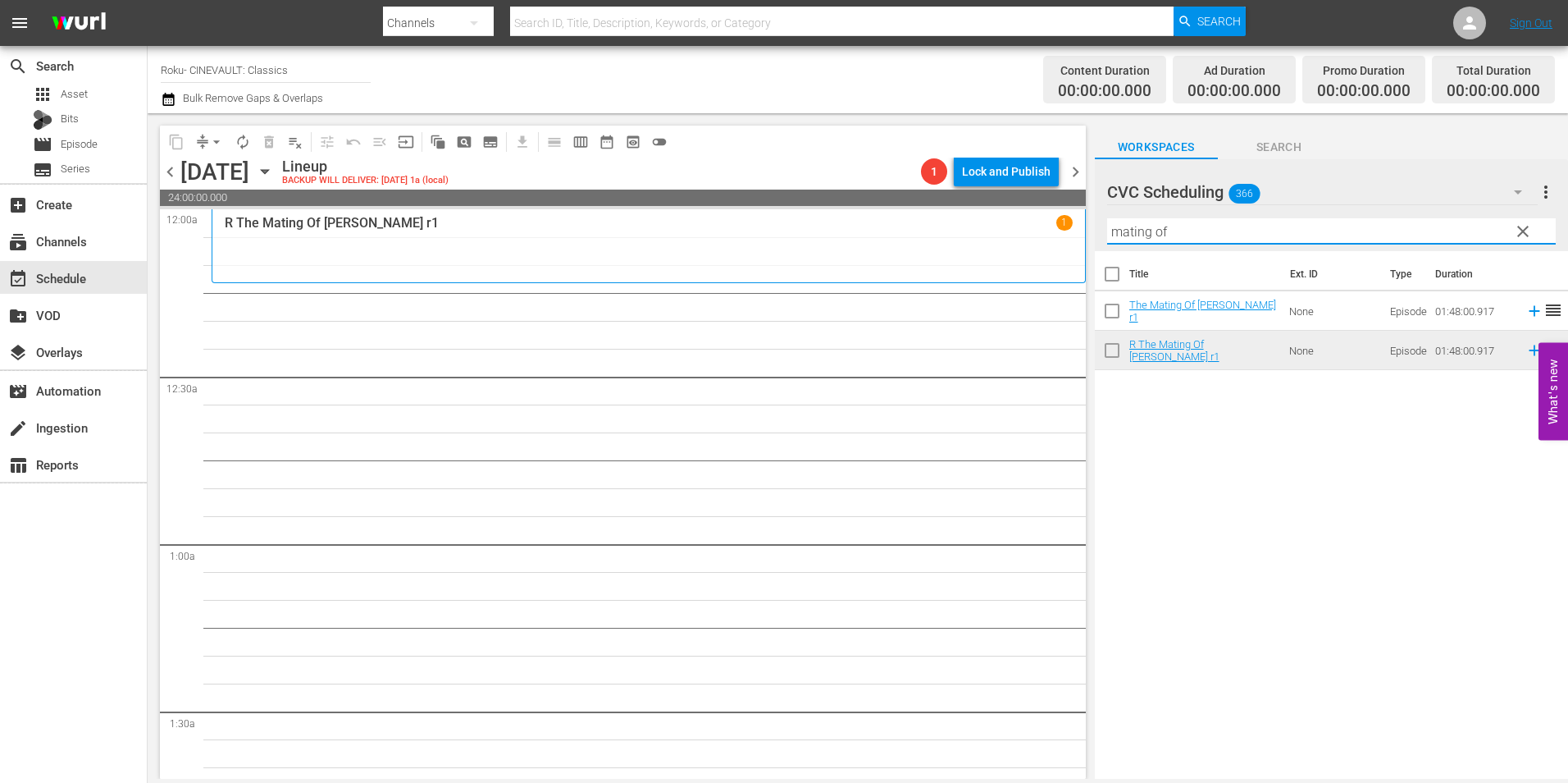
drag, startPoint x: 1167, startPoint y: 227, endPoint x: 1029, endPoint y: 220, distance: 138.2
click at [1029, 220] on div "content_copy compress arrow_drop_down autorenew_outlined delete_forever_outline…" at bounding box center [858, 446] width 1420 height 666
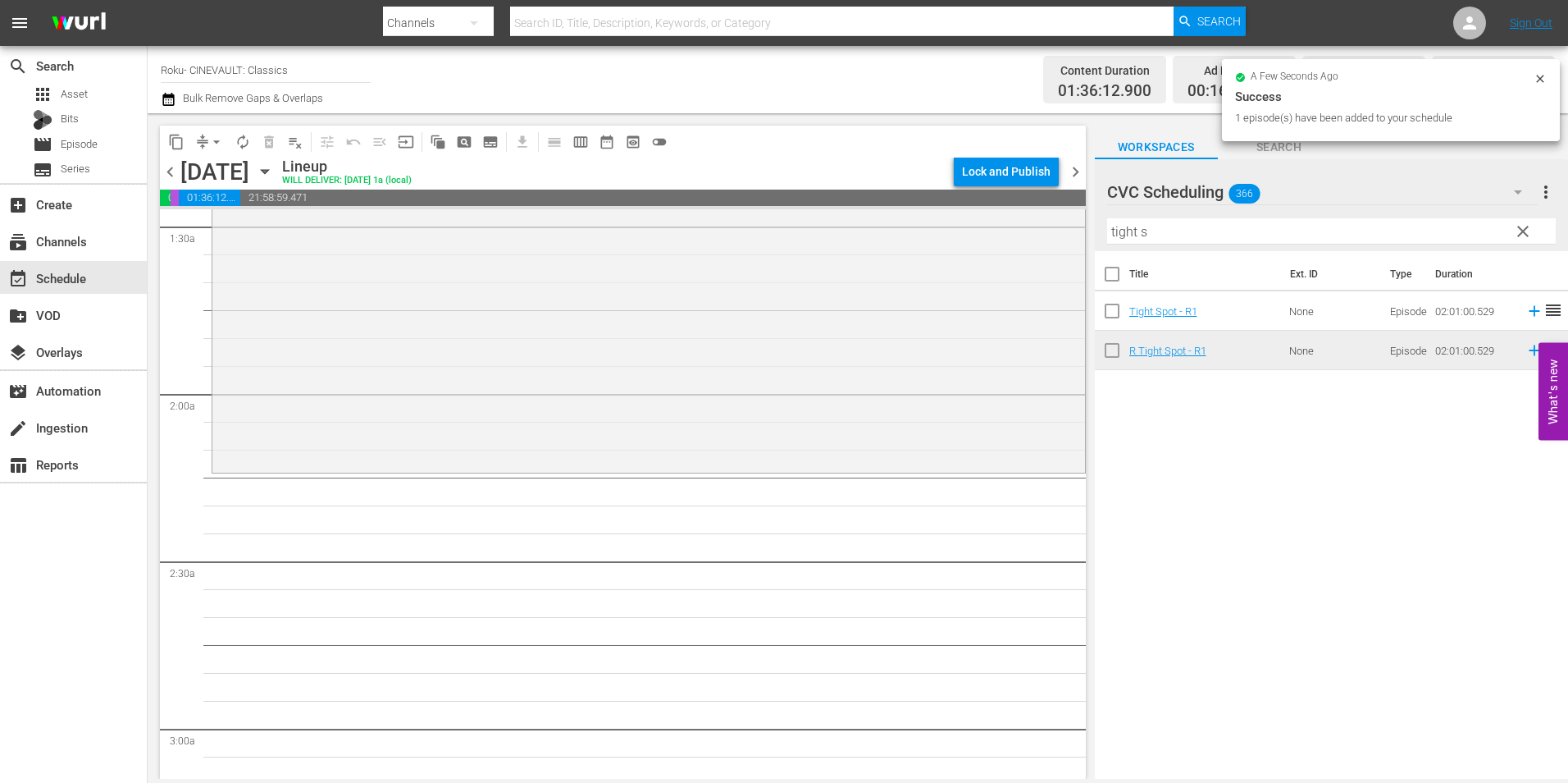
scroll to position [493, 0]
drag, startPoint x: 1251, startPoint y: 218, endPoint x: 1089, endPoint y: 238, distance: 163.2
click at [1089, 238] on div "content_copy compress arrow_drop_down autorenew_outlined delete_forever_outline…" at bounding box center [858, 446] width 1420 height 666
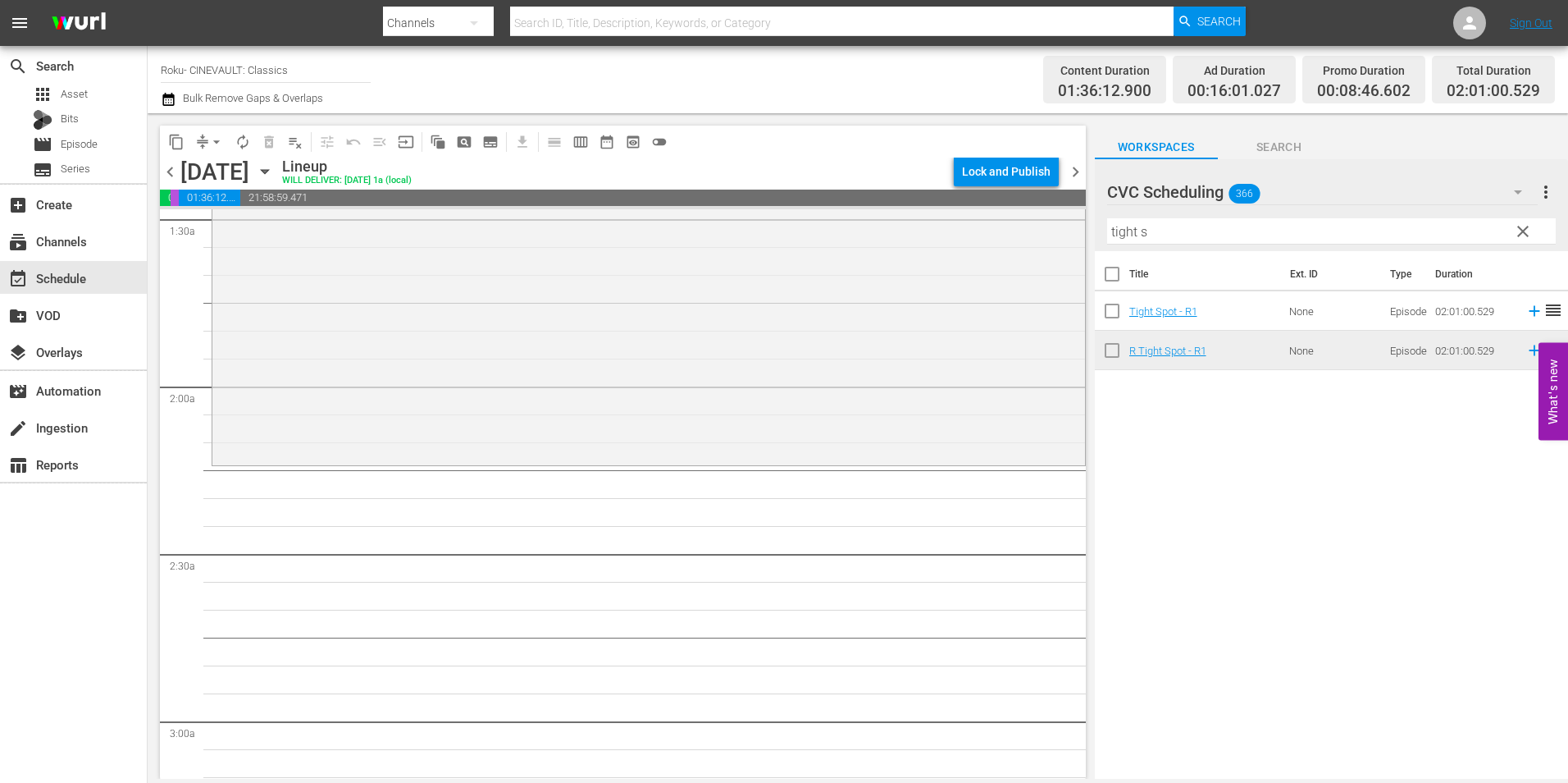
drag, startPoint x: 1089, startPoint y: 238, endPoint x: 1181, endPoint y: 228, distance: 92.5
click at [1181, 228] on input "tight s" at bounding box center [1331, 231] width 448 height 26
drag, startPoint x: 1167, startPoint y: 231, endPoint x: 1050, endPoint y: 247, distance: 118.1
click at [1050, 247] on div "content_copy compress arrow_drop_down autorenew_outlined delete_forever_outline…" at bounding box center [858, 446] width 1420 height 666
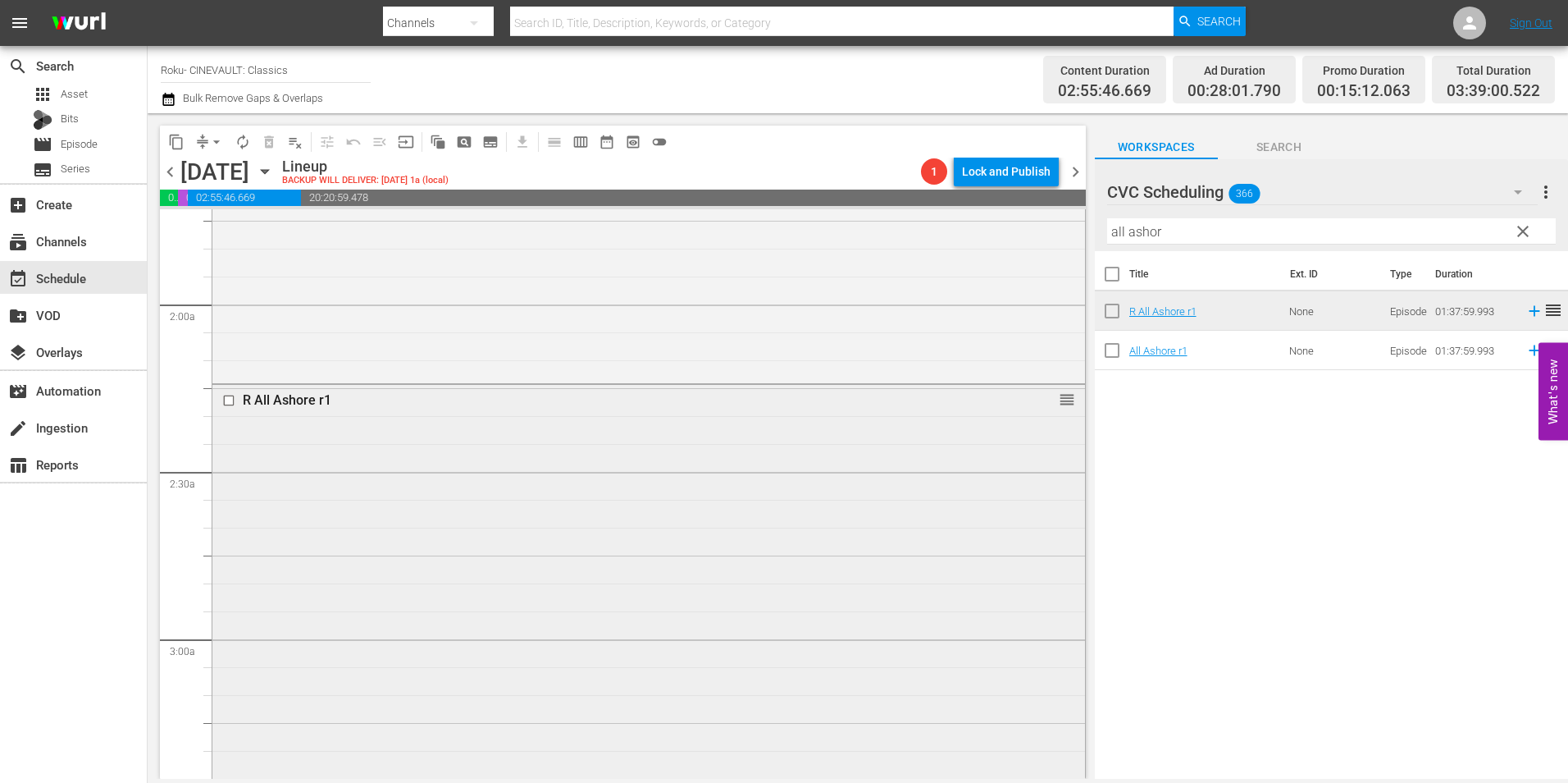
scroll to position [984, 0]
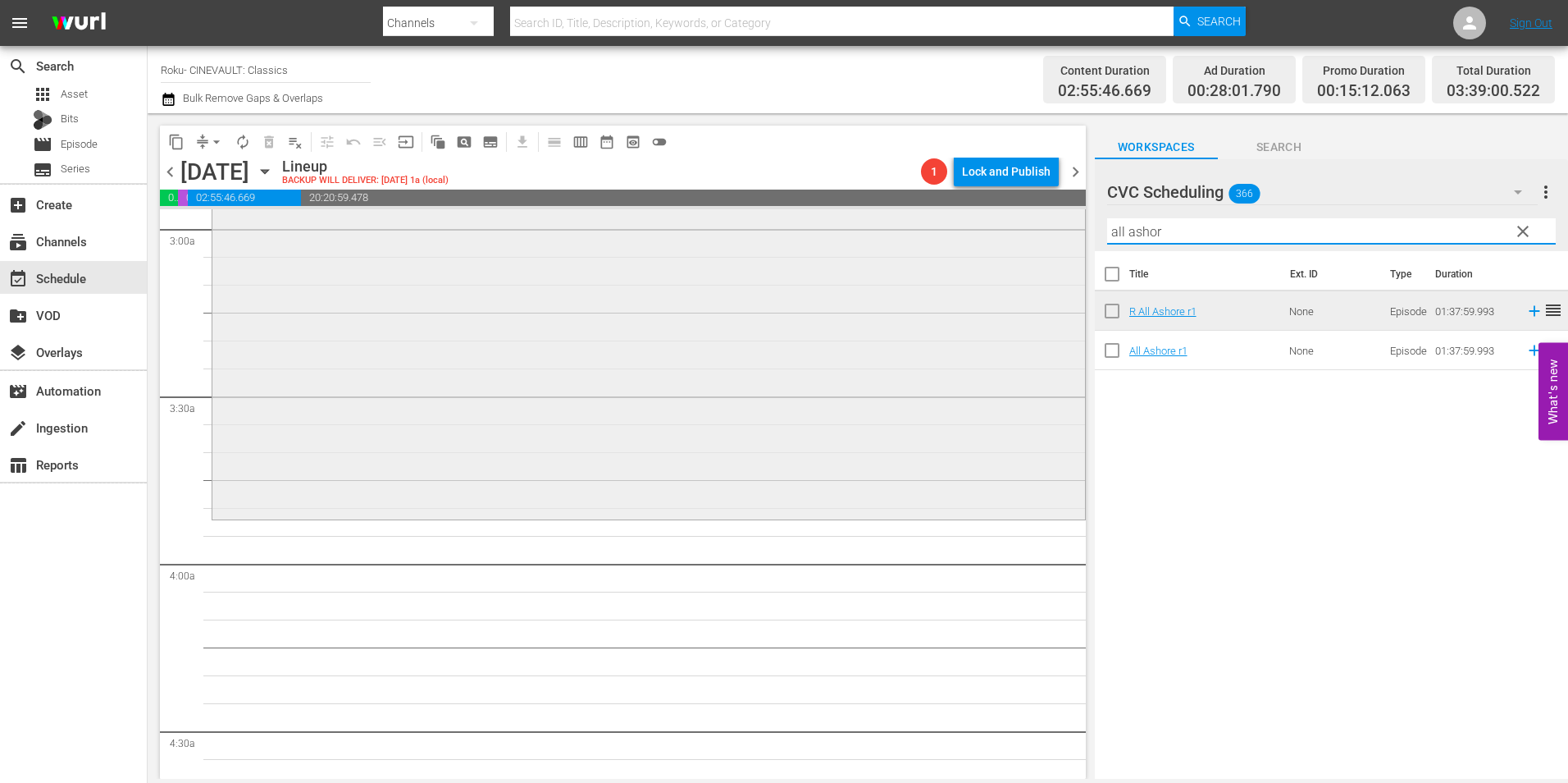
drag, startPoint x: 1245, startPoint y: 232, endPoint x: 1022, endPoint y: 238, distance: 223.1
click at [1022, 238] on div "content_copy compress arrow_drop_down autorenew_outlined delete_forever_outline…" at bounding box center [858, 446] width 1420 height 666
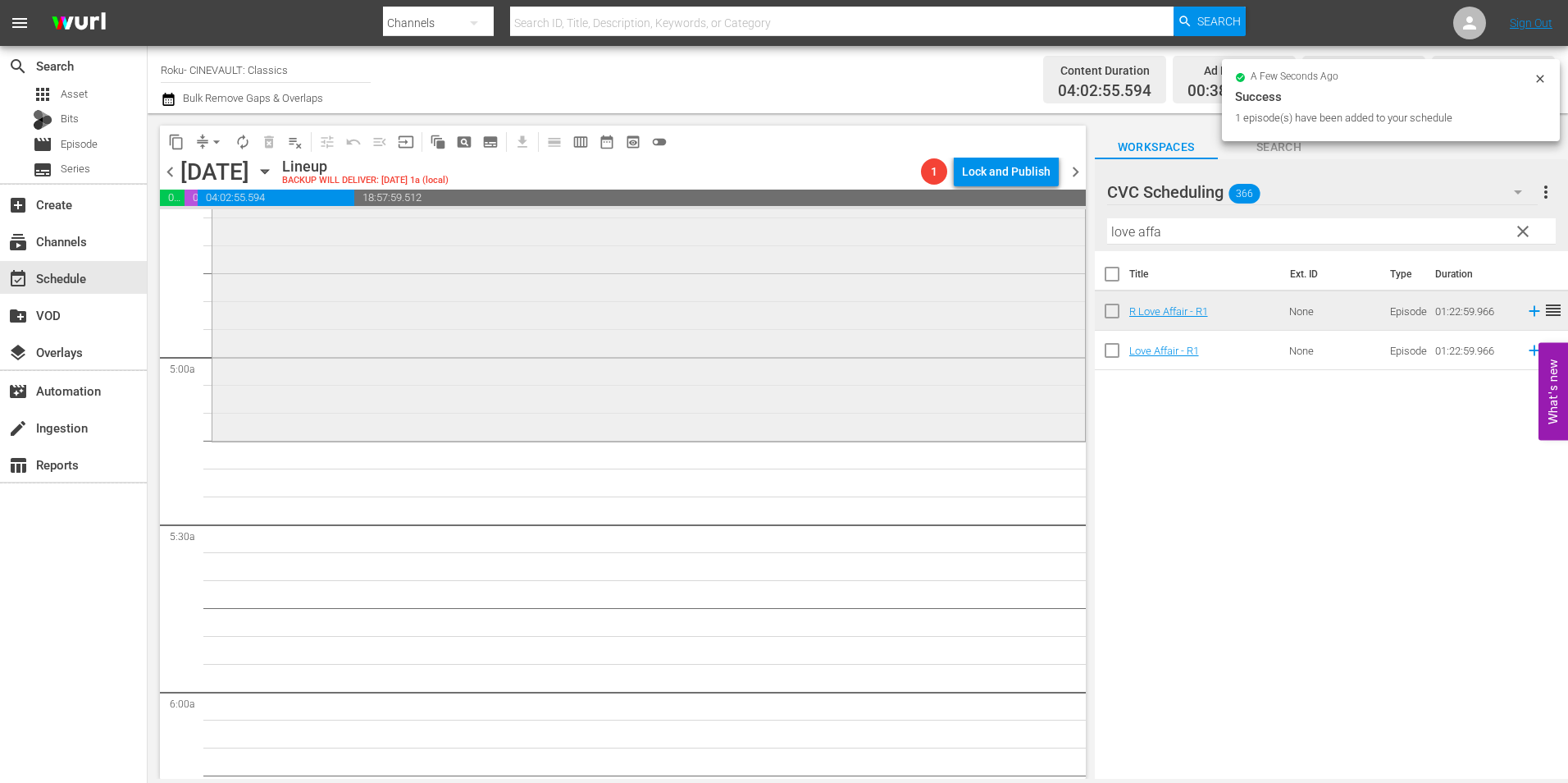
scroll to position [1558, 0]
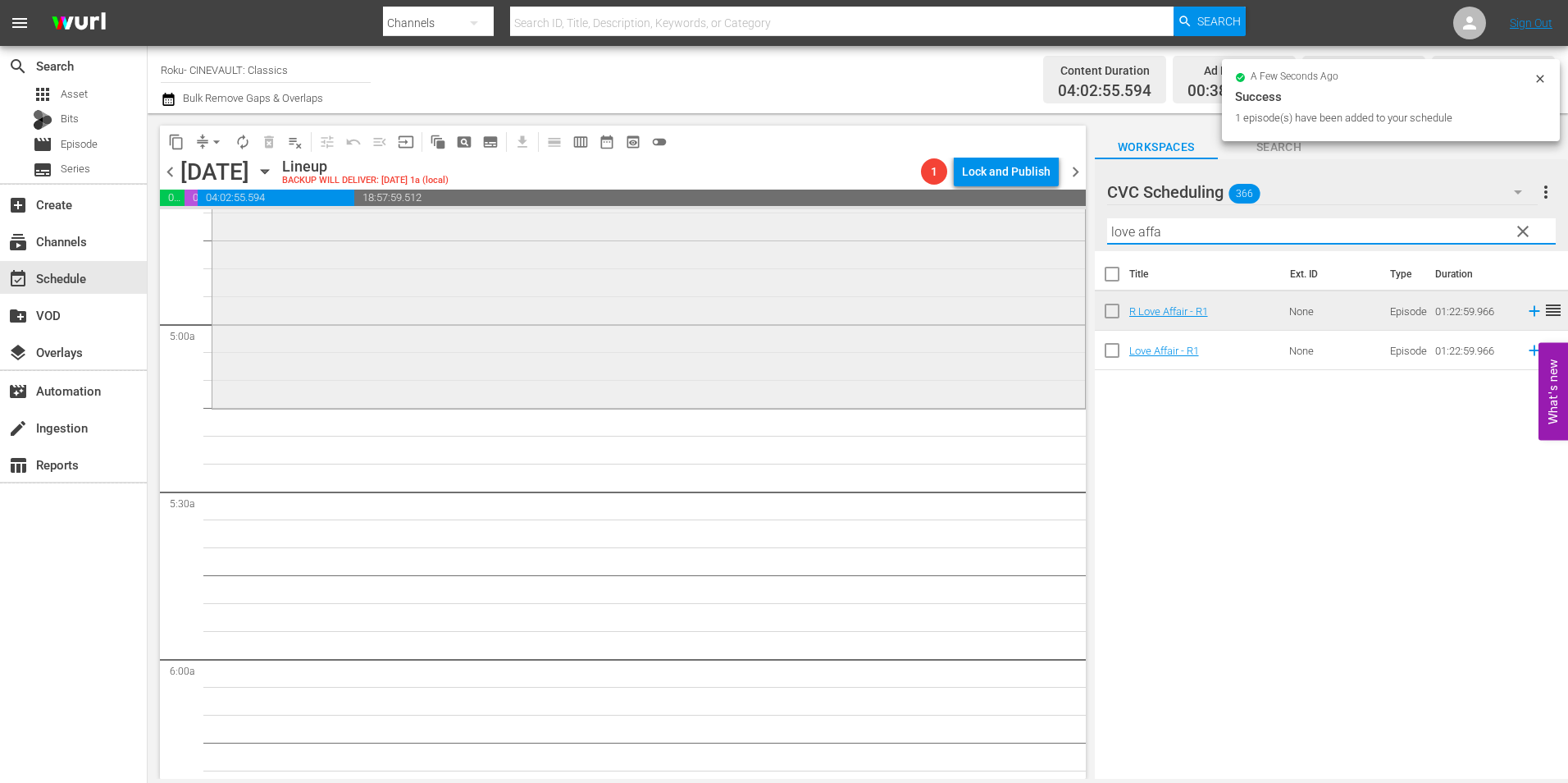
click at [1043, 248] on div "content_copy compress arrow_drop_down autorenew_outlined delete_forever_outline…" at bounding box center [858, 446] width 1420 height 666
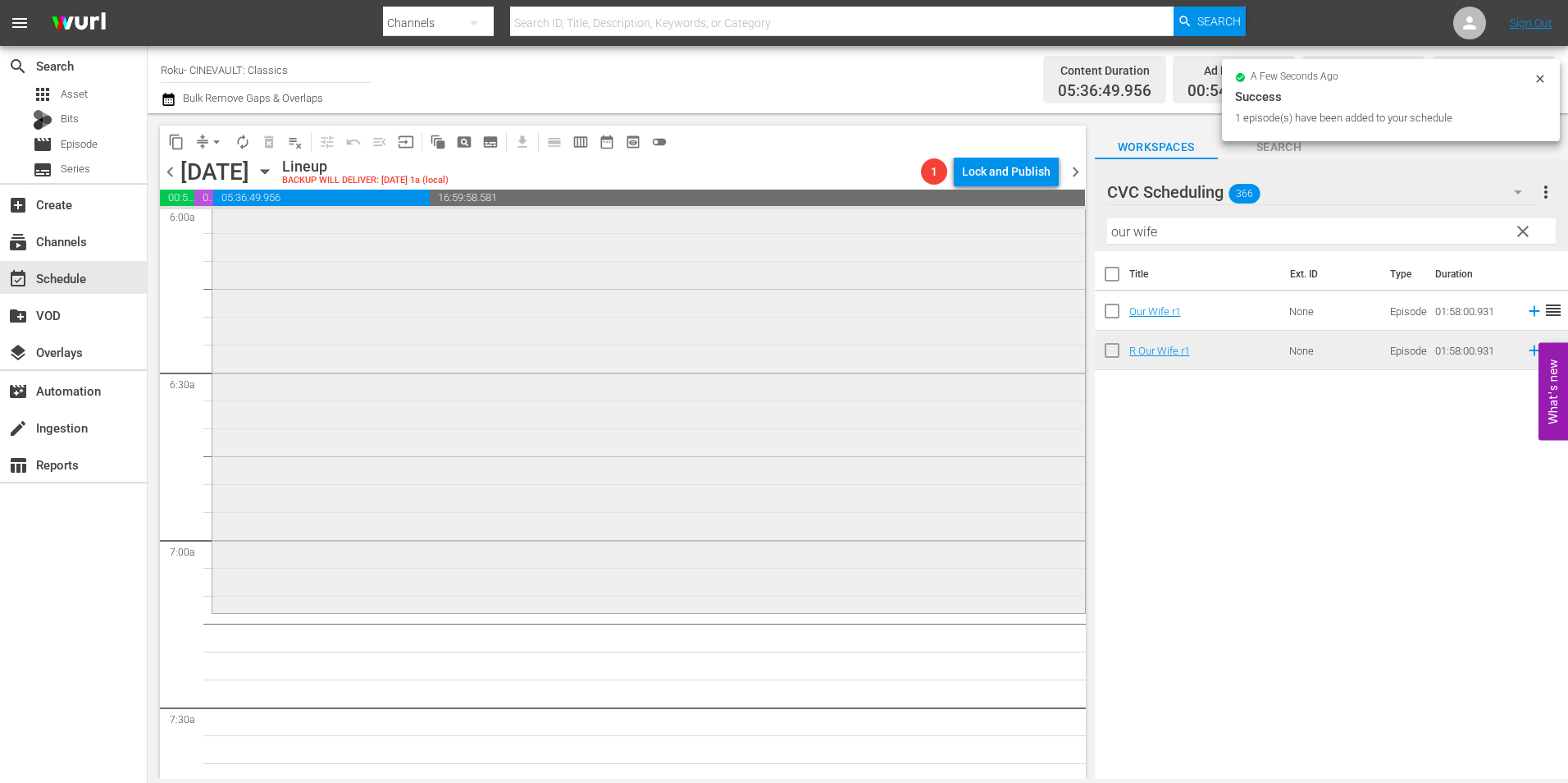
scroll to position [2051, 0]
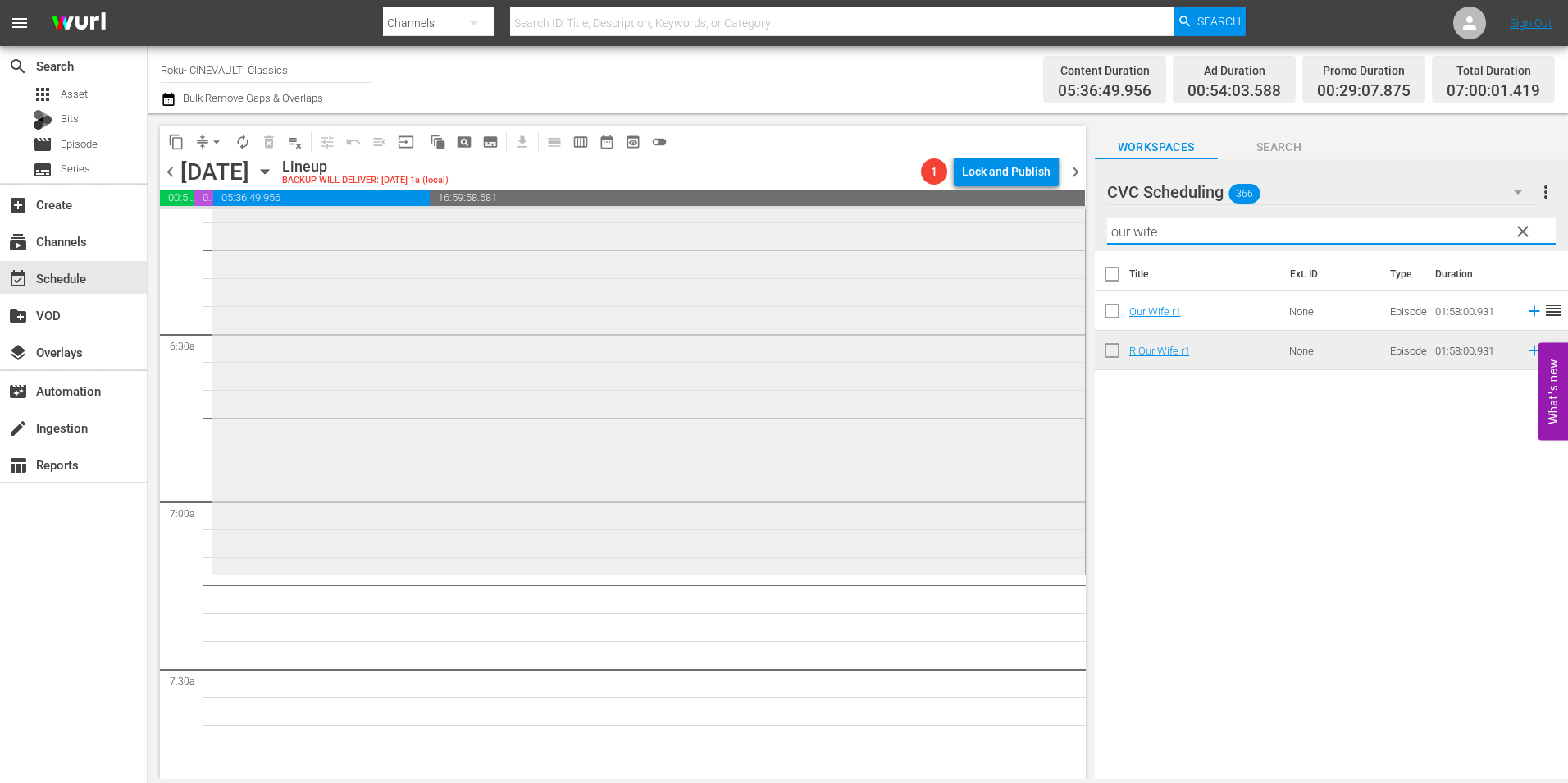
drag, startPoint x: 1188, startPoint y: 235, endPoint x: 1035, endPoint y: 243, distance: 153.2
click at [1035, 243] on div "content_copy compress arrow_drop_down autorenew_outlined delete_forever_outline…" at bounding box center [858, 446] width 1420 height 666
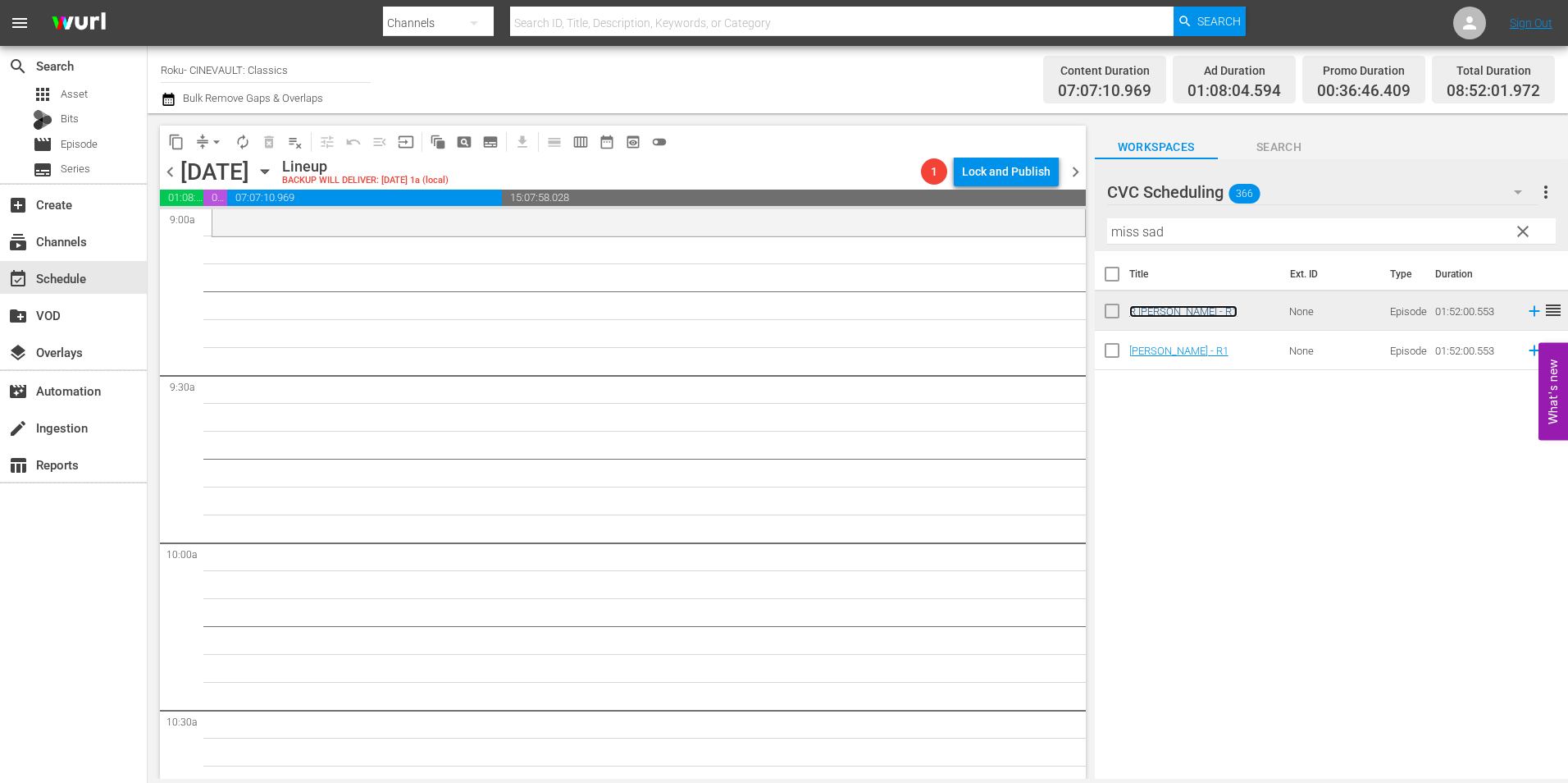
scroll to position [2953, 0]
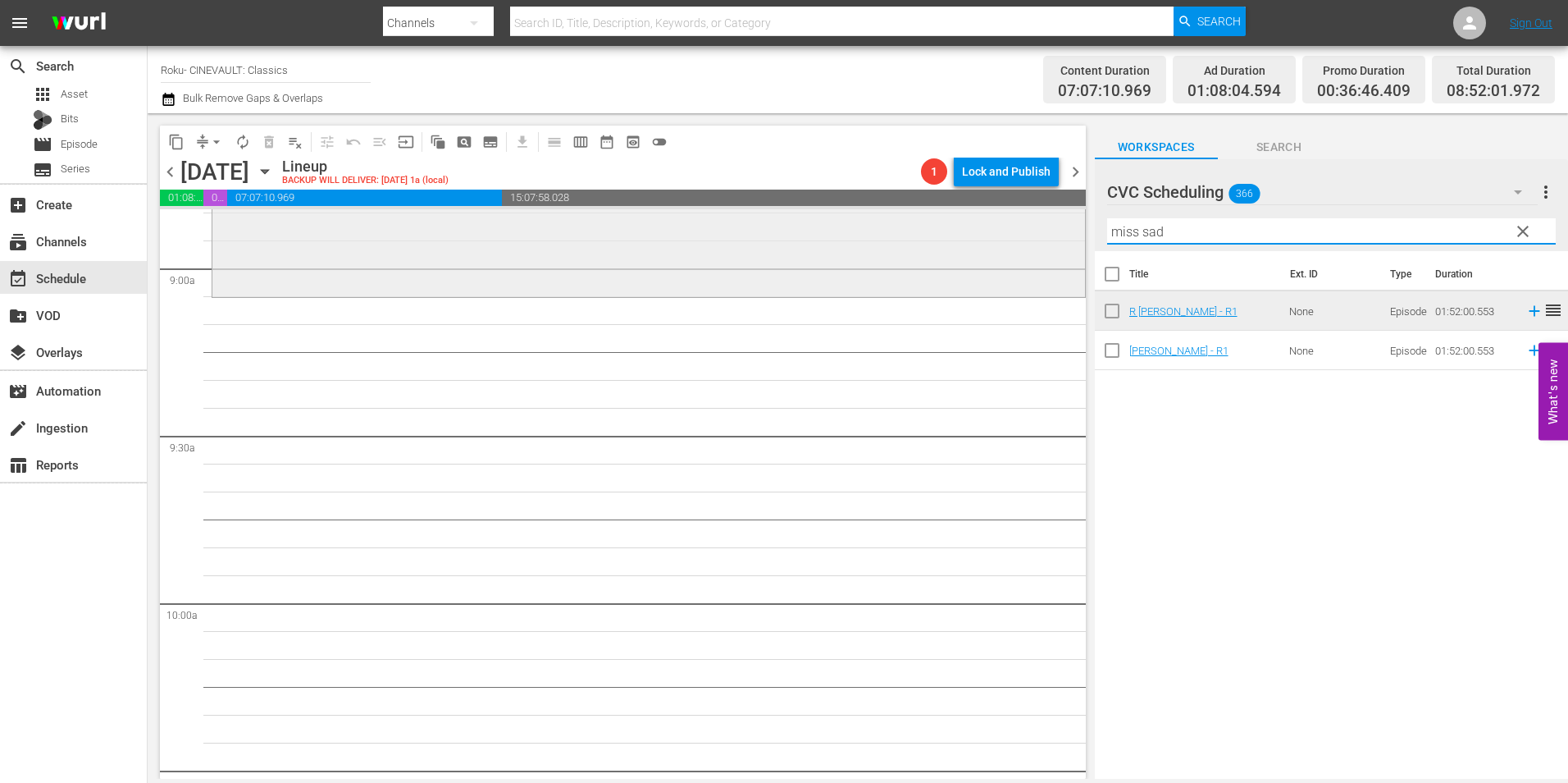
drag, startPoint x: 1147, startPoint y: 238, endPoint x: 1057, endPoint y: 255, distance: 91.6
click at [1057, 255] on div "content_copy compress arrow_drop_down autorenew_outlined delete_forever_outline…" at bounding box center [858, 446] width 1420 height 666
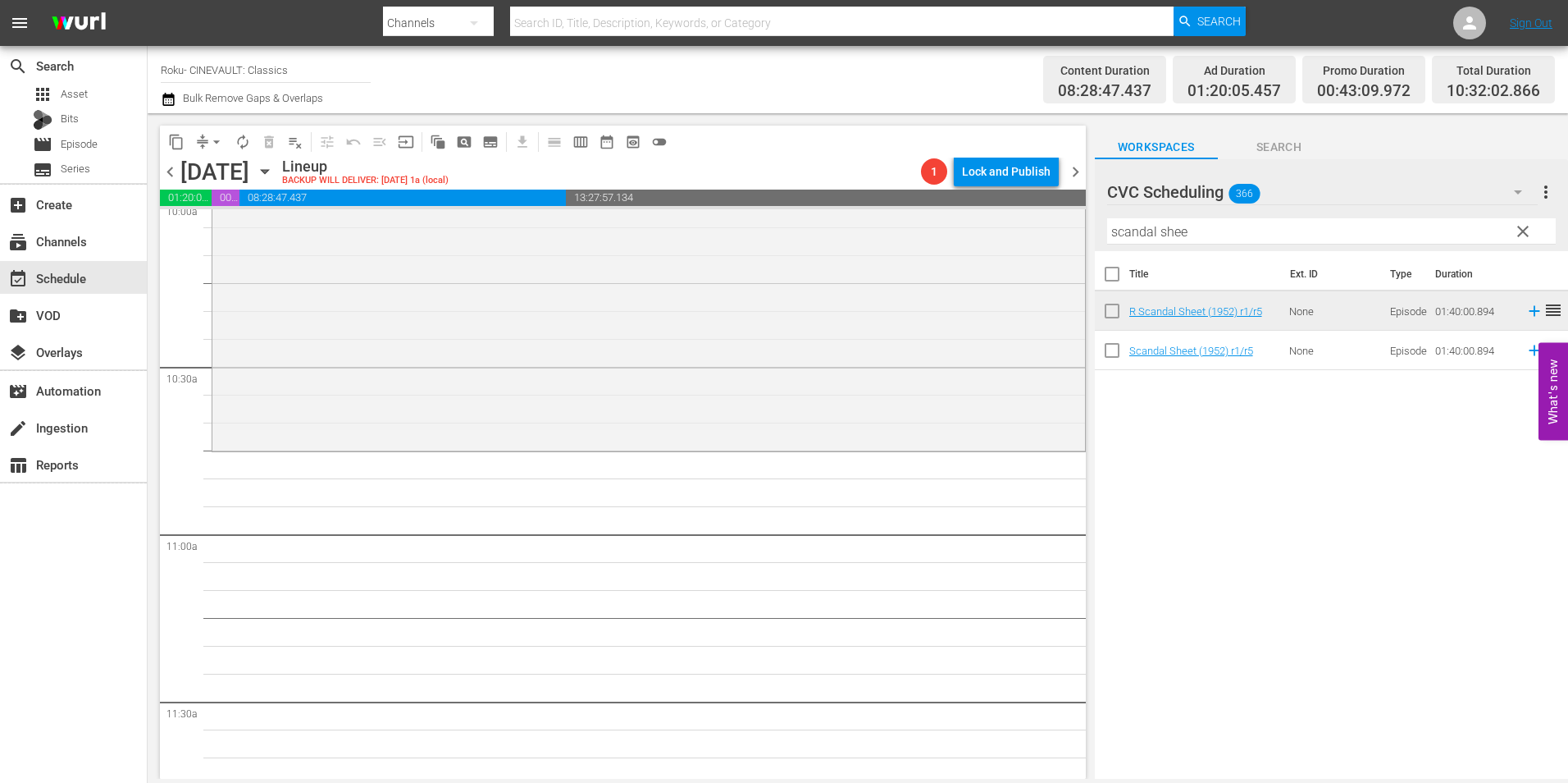
scroll to position [3364, 0]
drag, startPoint x: 1236, startPoint y: 225, endPoint x: 979, endPoint y: 253, distance: 258.5
click at [979, 253] on div "content_copy compress arrow_drop_down autorenew_outlined delete_forever_outline…" at bounding box center [858, 446] width 1420 height 666
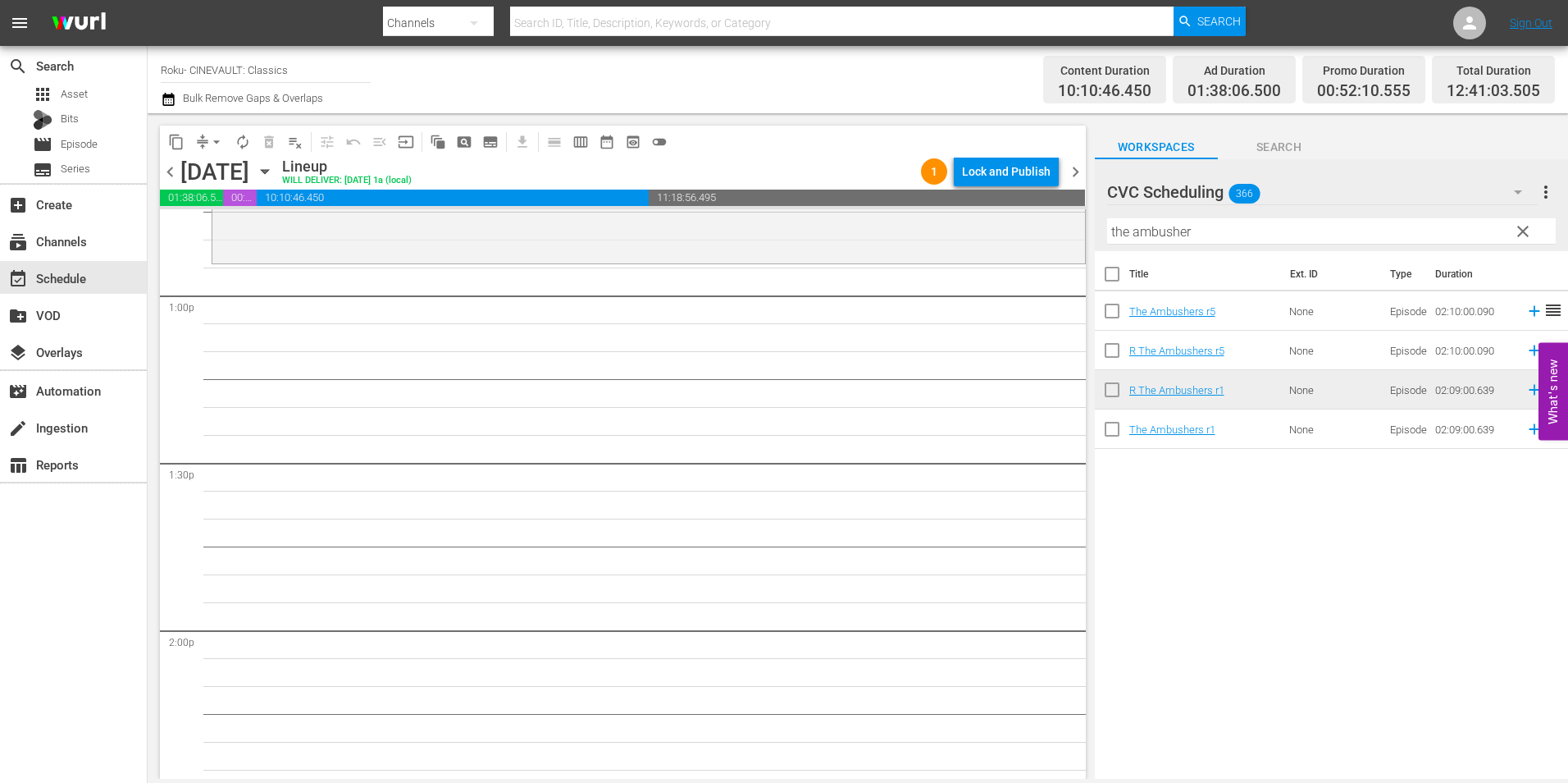
scroll to position [4266, 0]
drag, startPoint x: 1207, startPoint y: 234, endPoint x: 1094, endPoint y: 258, distance: 115.5
click at [1095, 258] on div "CVC Scheduling 366 CVC Scheduling more_vert clear Filter by Title the ambusher …" at bounding box center [1332, 472] width 473 height 628
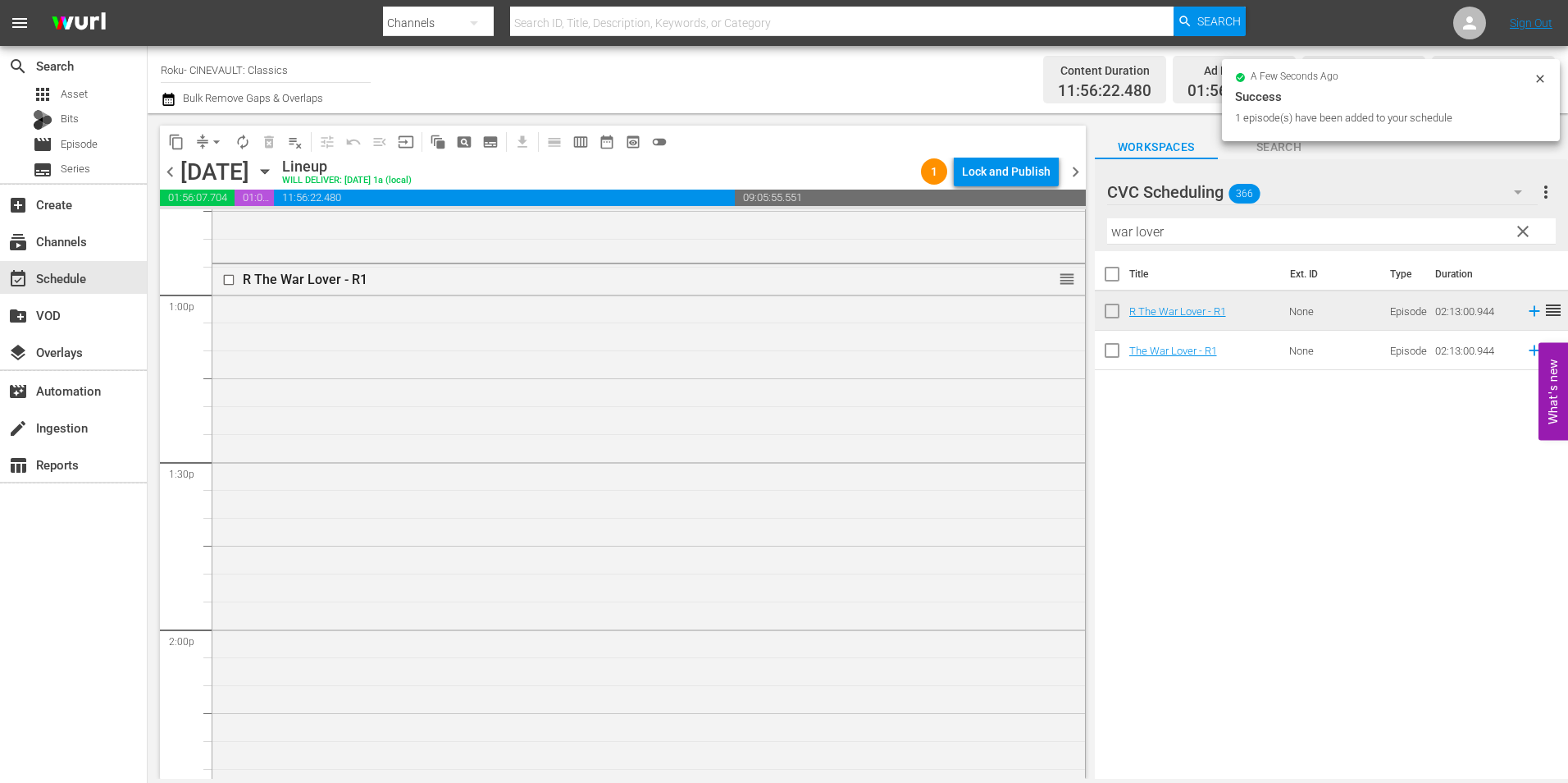
scroll to position [4758, 0]
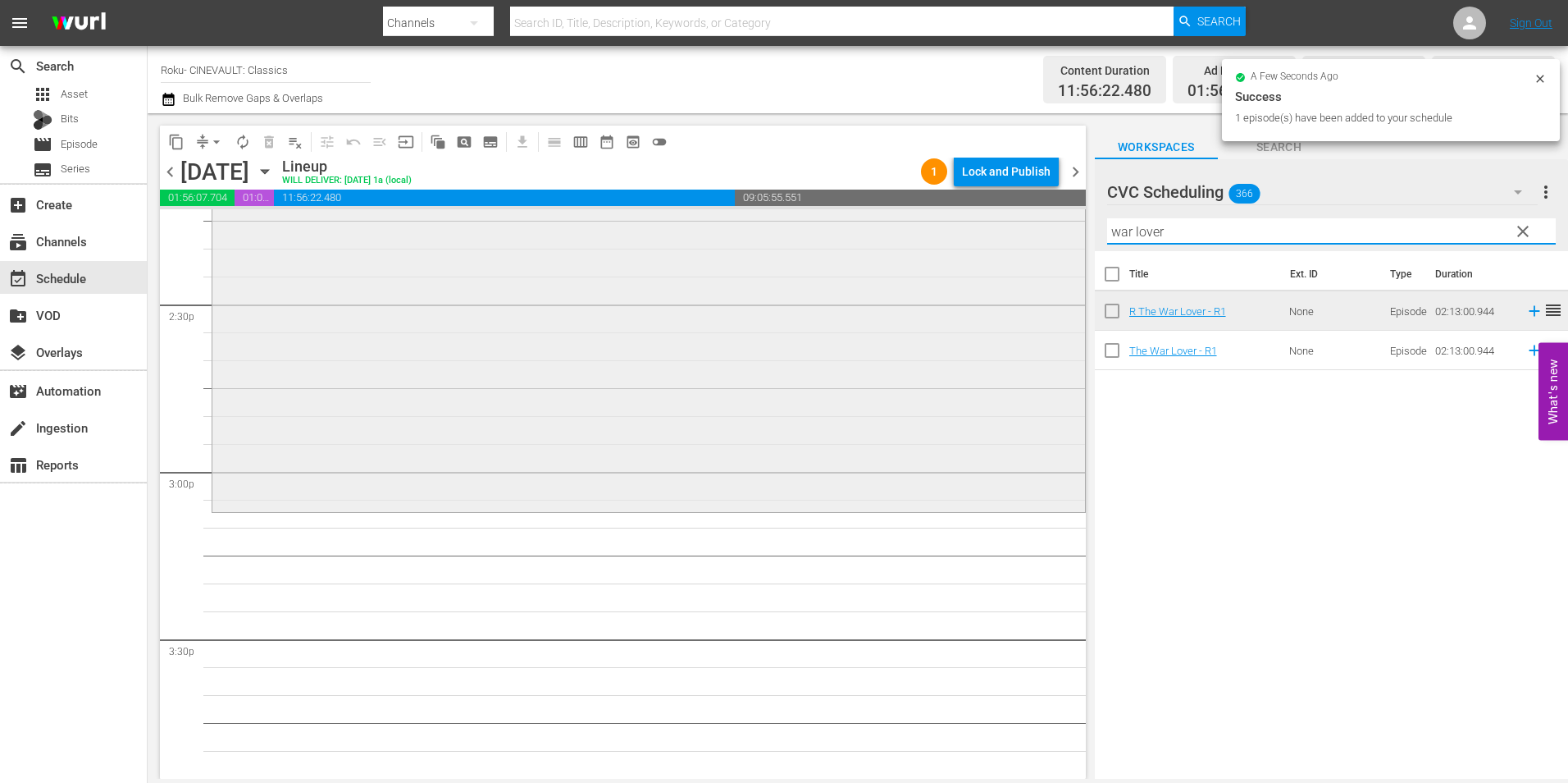
drag, startPoint x: 1128, startPoint y: 234, endPoint x: 1007, endPoint y: 237, distance: 121.0
click at [1007, 237] on div "content_copy compress arrow_drop_down autorenew_outlined delete_forever_outline…" at bounding box center [858, 446] width 1420 height 666
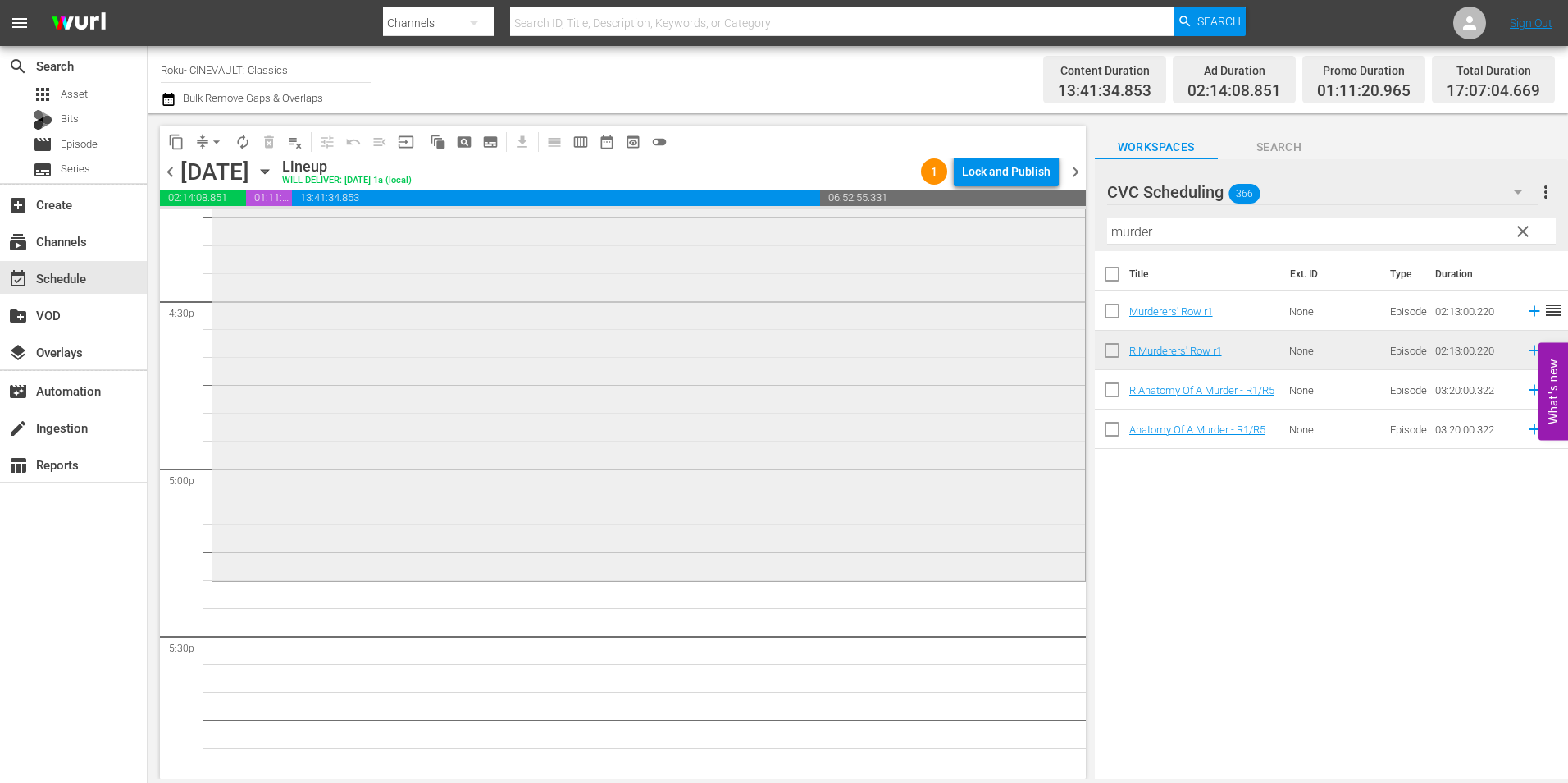
scroll to position [5578, 0]
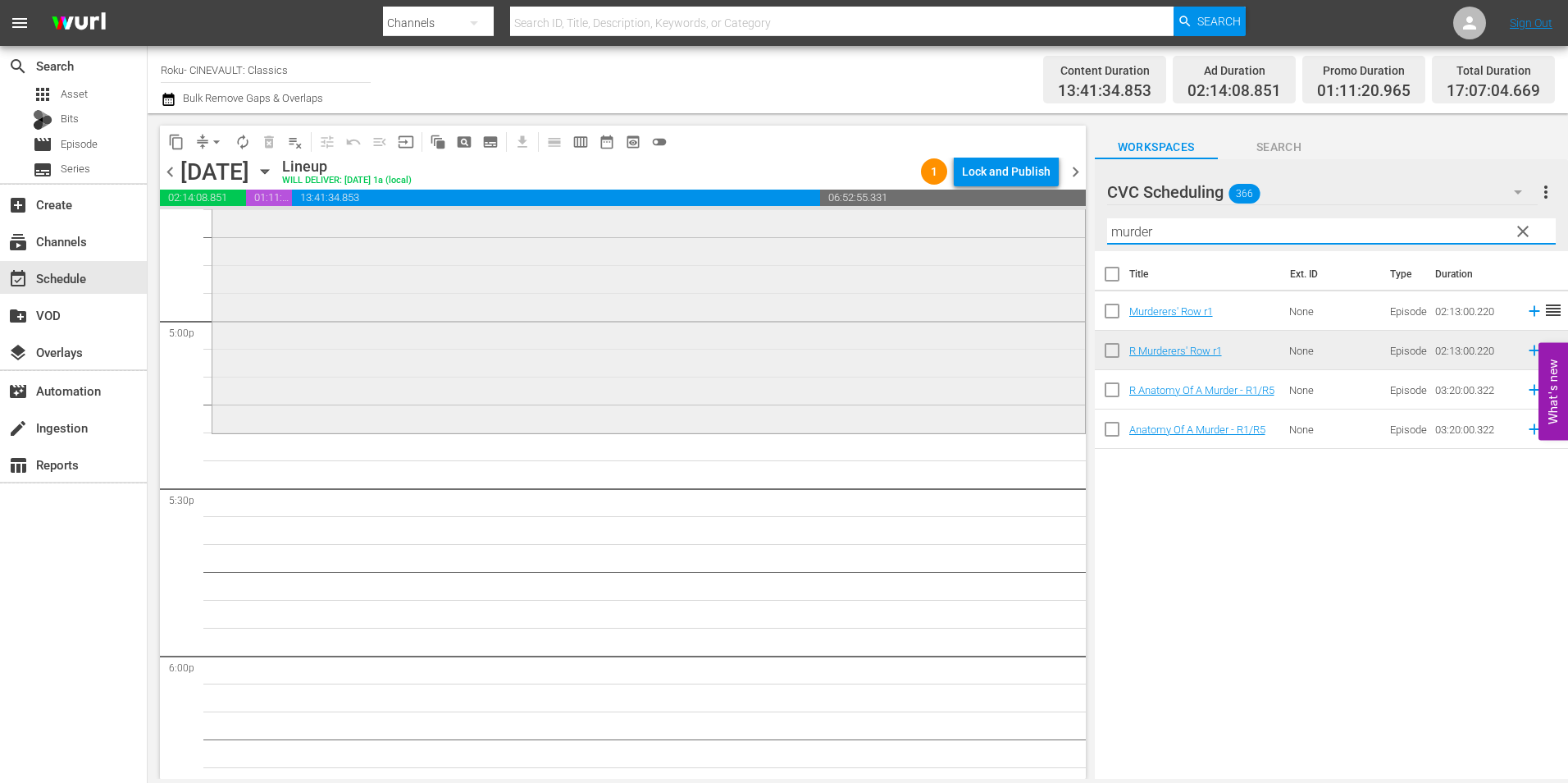
drag, startPoint x: 1200, startPoint y: 237, endPoint x: 1030, endPoint y: 266, distance: 172.5
click at [1030, 266] on div "content_copy compress arrow_drop_down autorenew_outlined delete_forever_outline…" at bounding box center [858, 446] width 1420 height 666
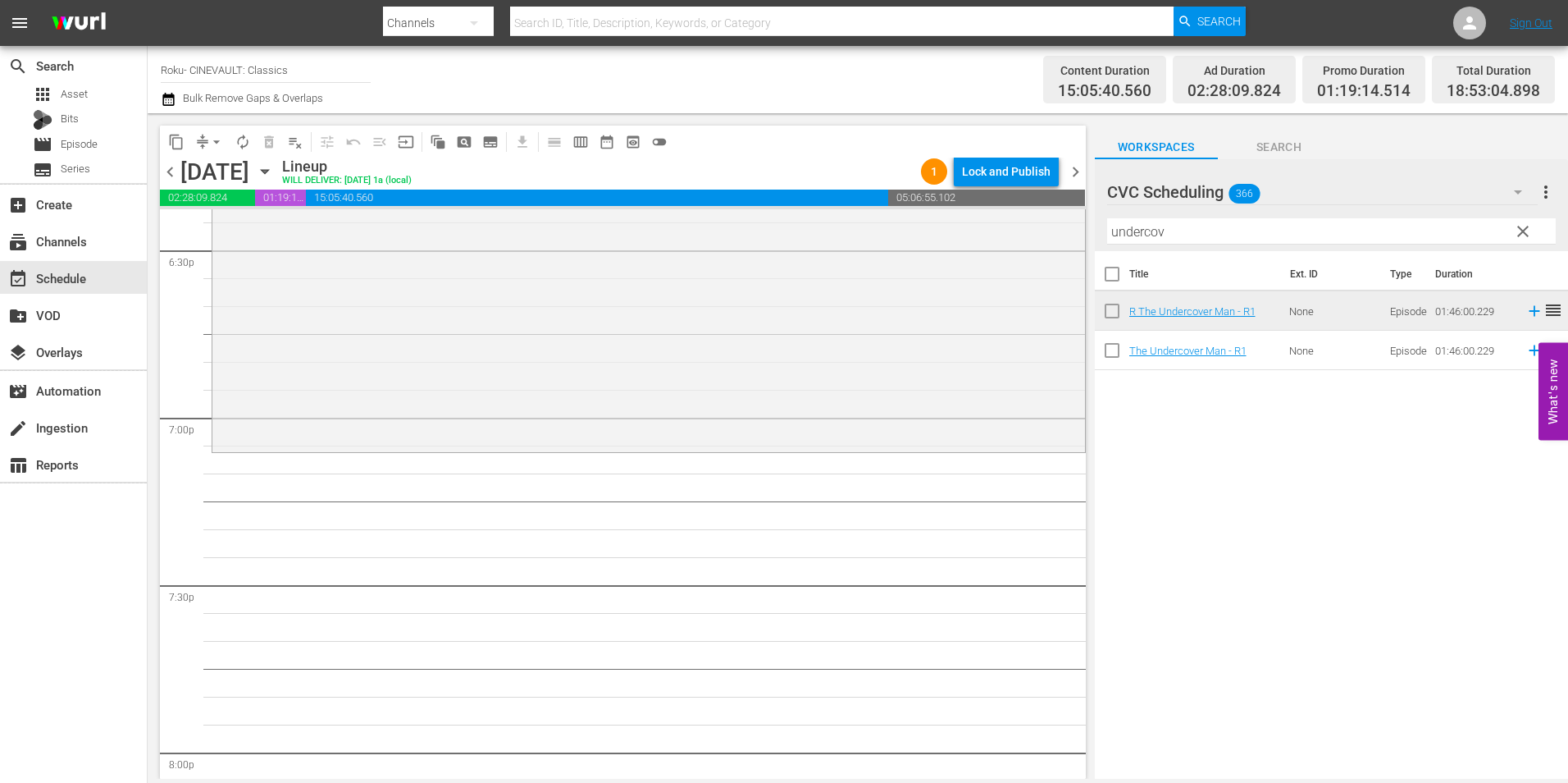
scroll to position [6152, 0]
drag, startPoint x: 1144, startPoint y: 231, endPoint x: 1034, endPoint y: 242, distance: 110.5
click at [1034, 242] on div "content_copy compress arrow_drop_down autorenew_outlined delete_forever_outline…" at bounding box center [858, 446] width 1420 height 666
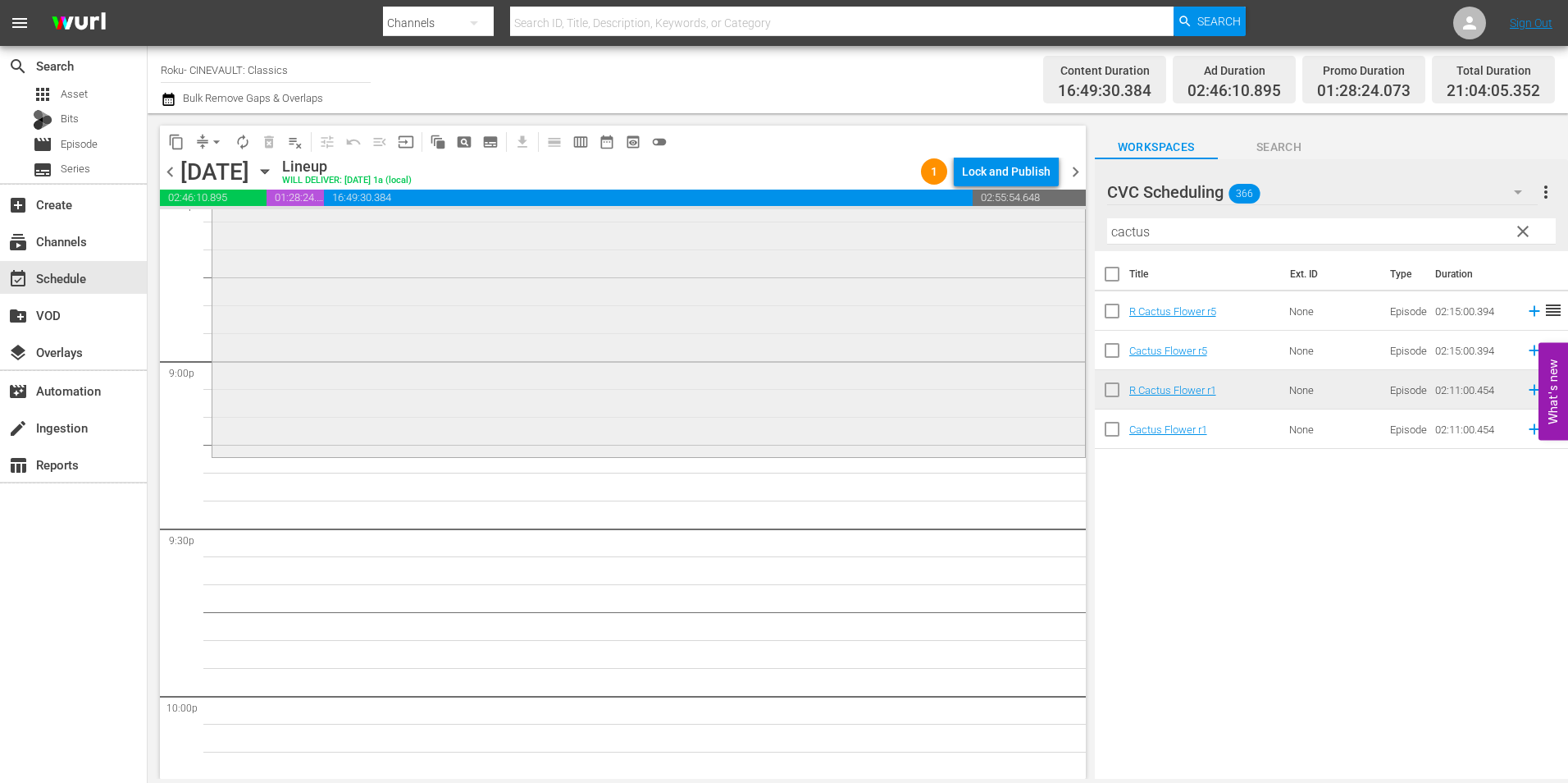
scroll to position [6891, 0]
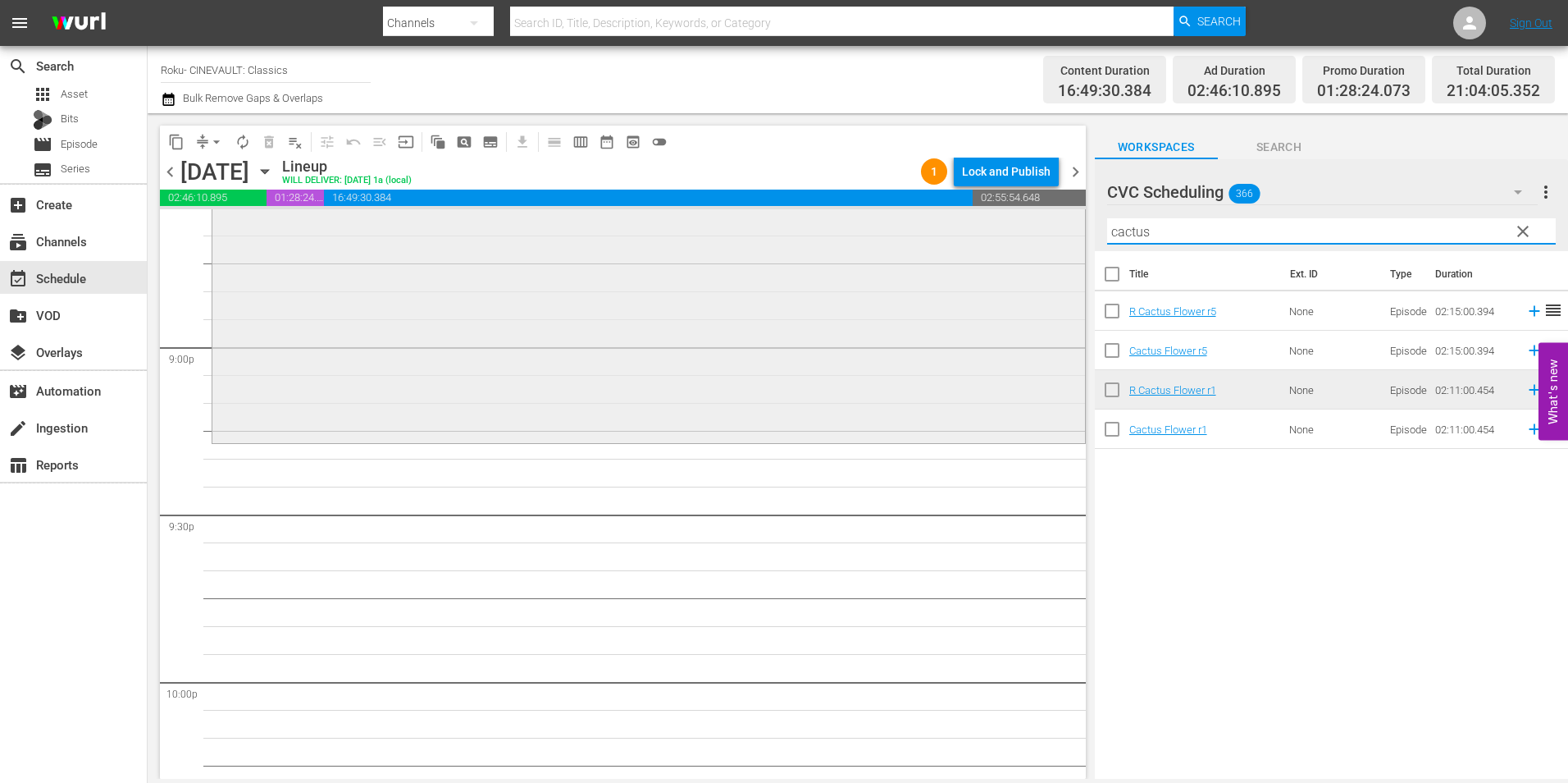
drag, startPoint x: 1197, startPoint y: 234, endPoint x: 983, endPoint y: 235, distance: 214.0
click at [983, 235] on div "content_copy compress arrow_drop_down autorenew_outlined delete_forever_outline…" at bounding box center [858, 446] width 1420 height 666
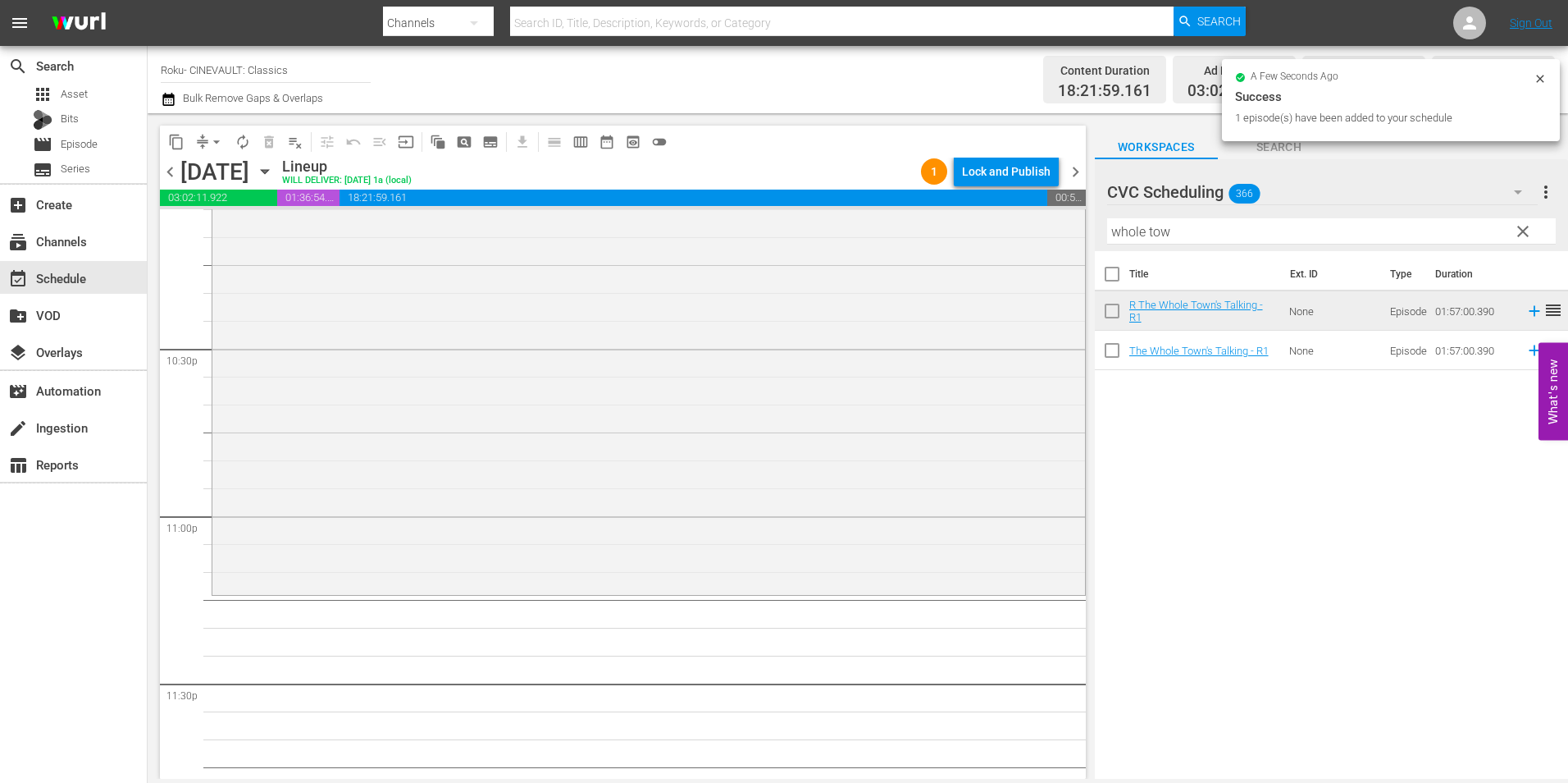
scroll to position [7464, 0]
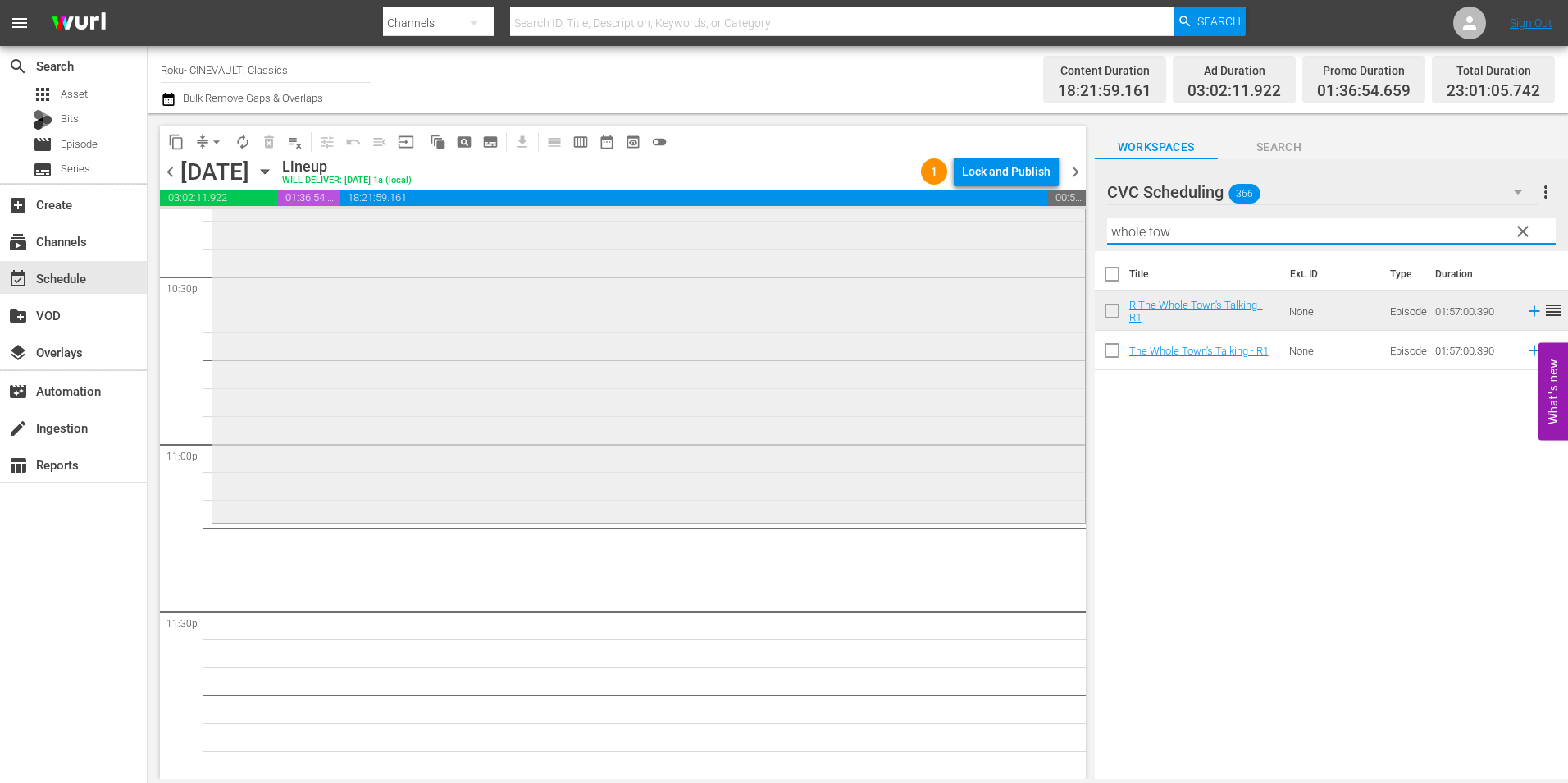
drag, startPoint x: 1182, startPoint y: 231, endPoint x: 1006, endPoint y: 239, distance: 176.2
click at [1006, 239] on div "content_copy compress arrow_drop_down autorenew_outlined delete_forever_outline…" at bounding box center [858, 446] width 1420 height 666
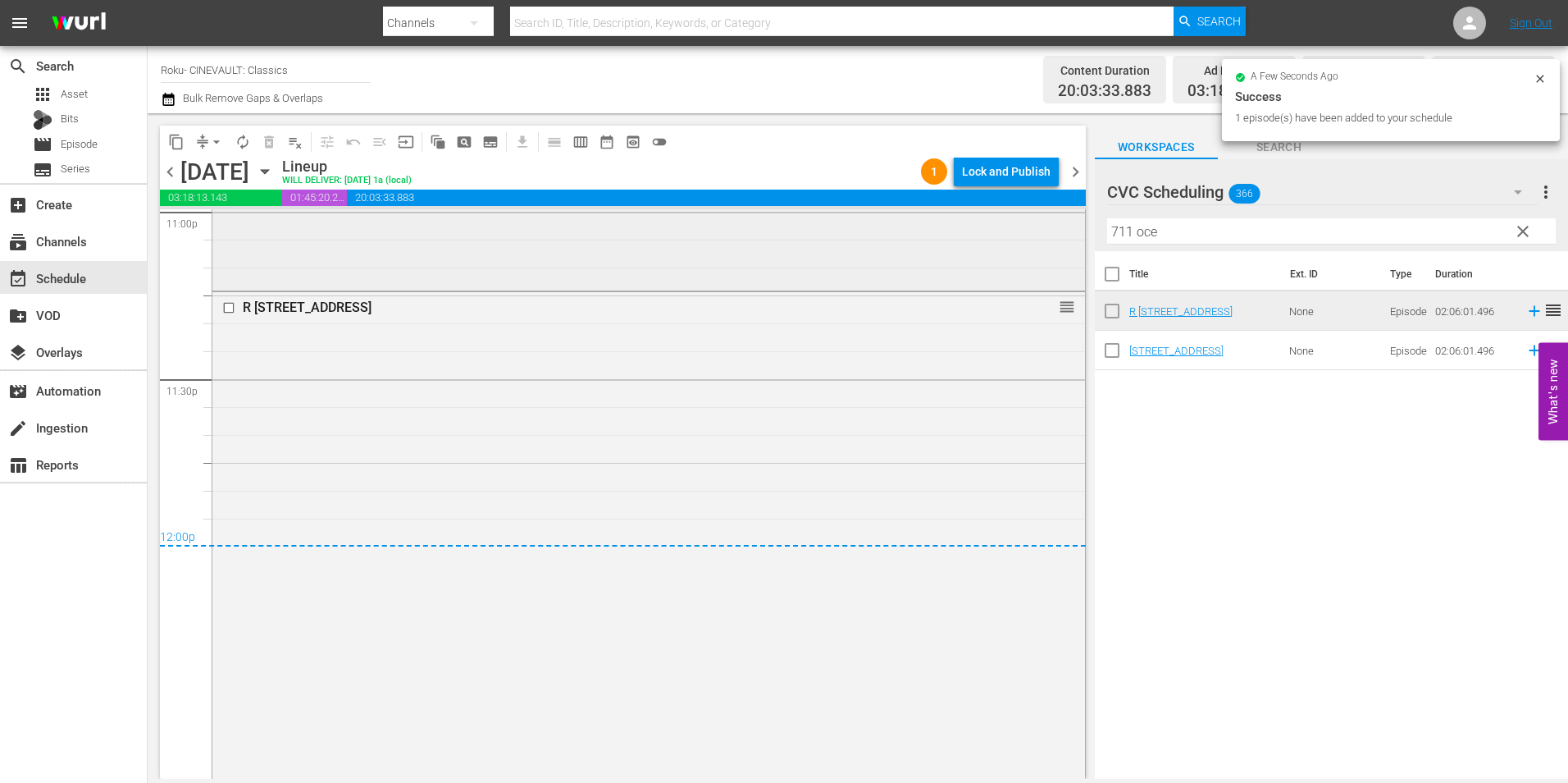
scroll to position [7792, 0]
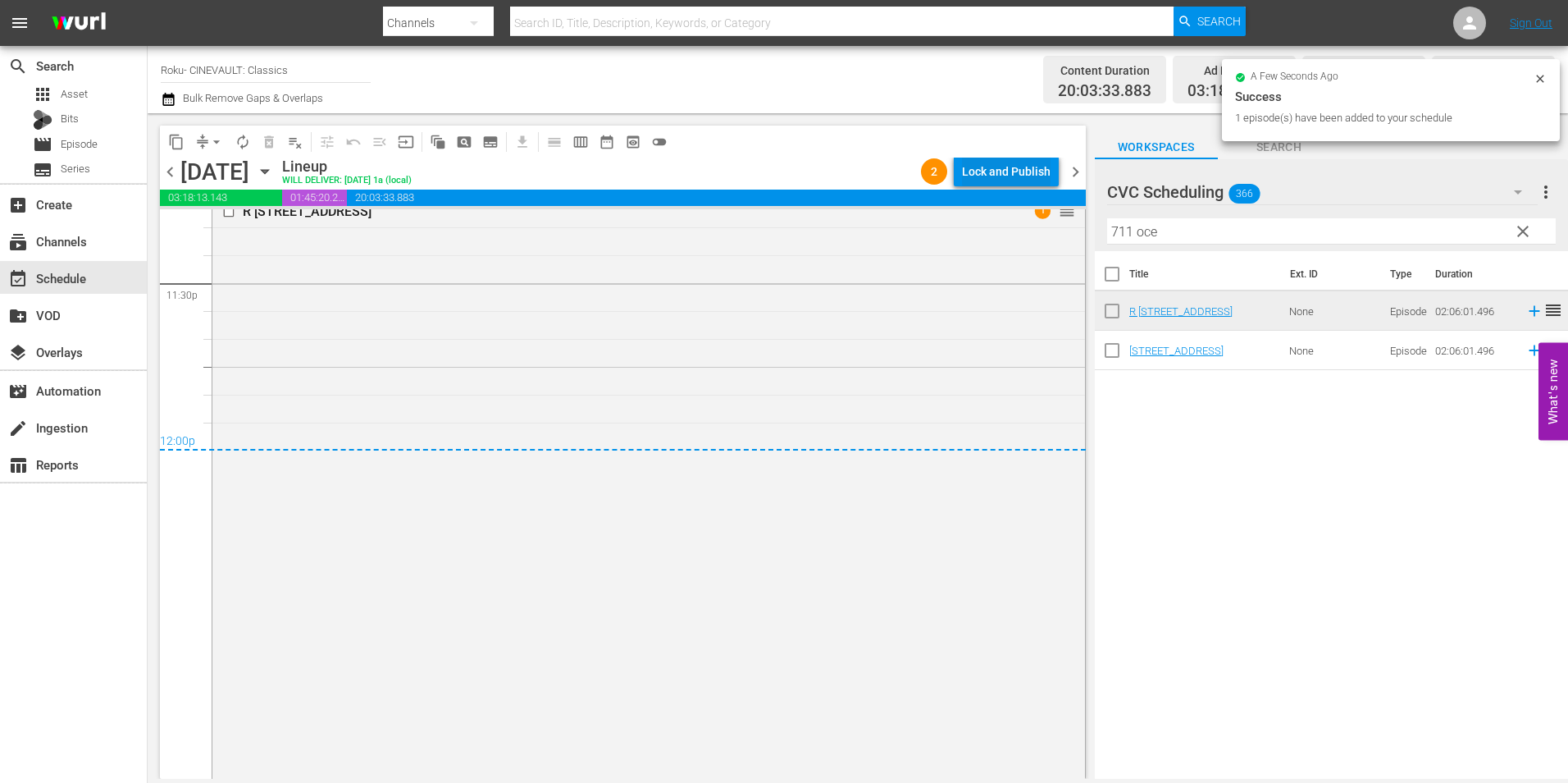
click at [1032, 169] on div "Lock and Publish" at bounding box center [1006, 171] width 88 height 30
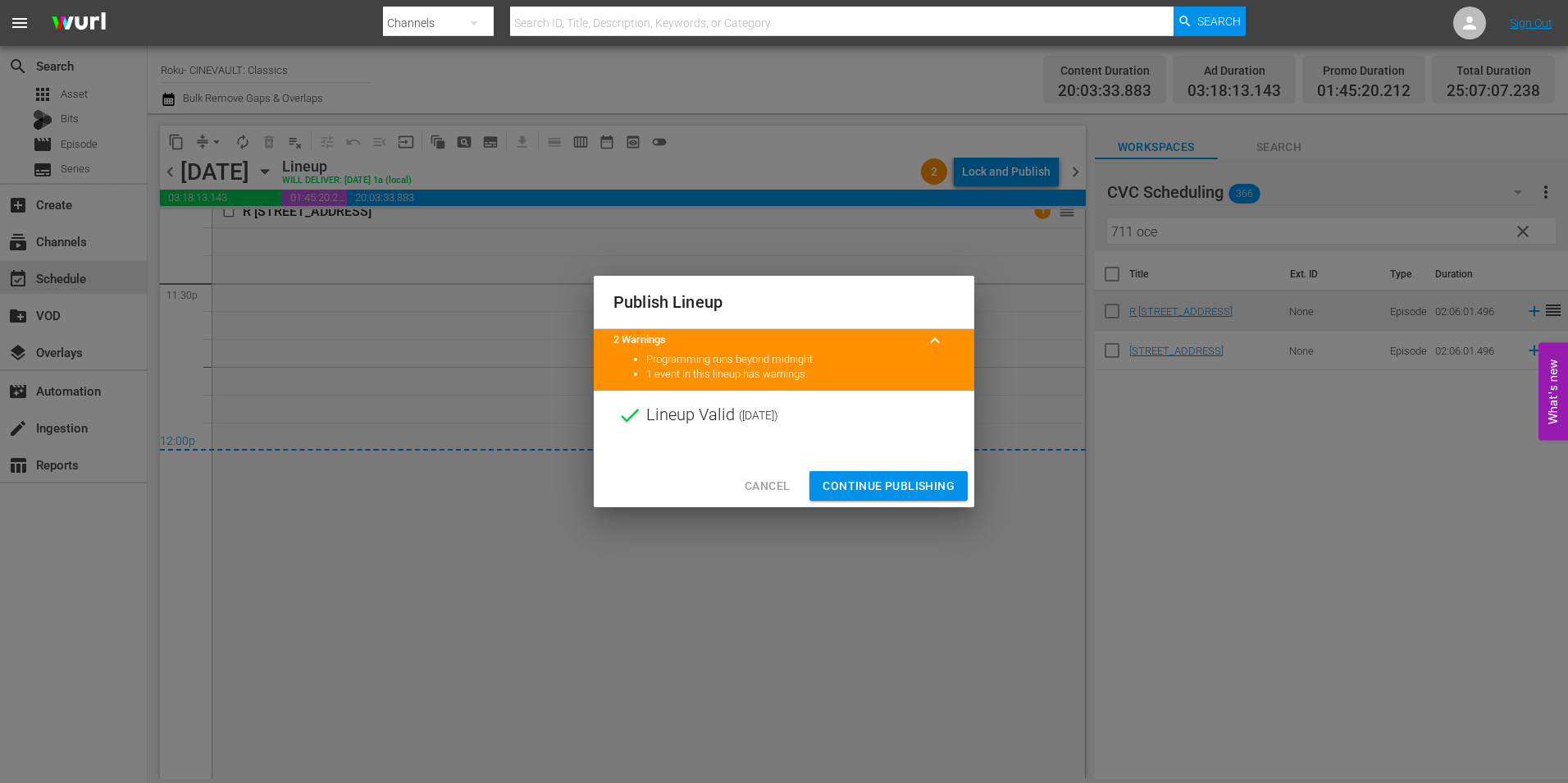
click at [878, 488] on span "Continue Publishing" at bounding box center [887, 486] width 132 height 20
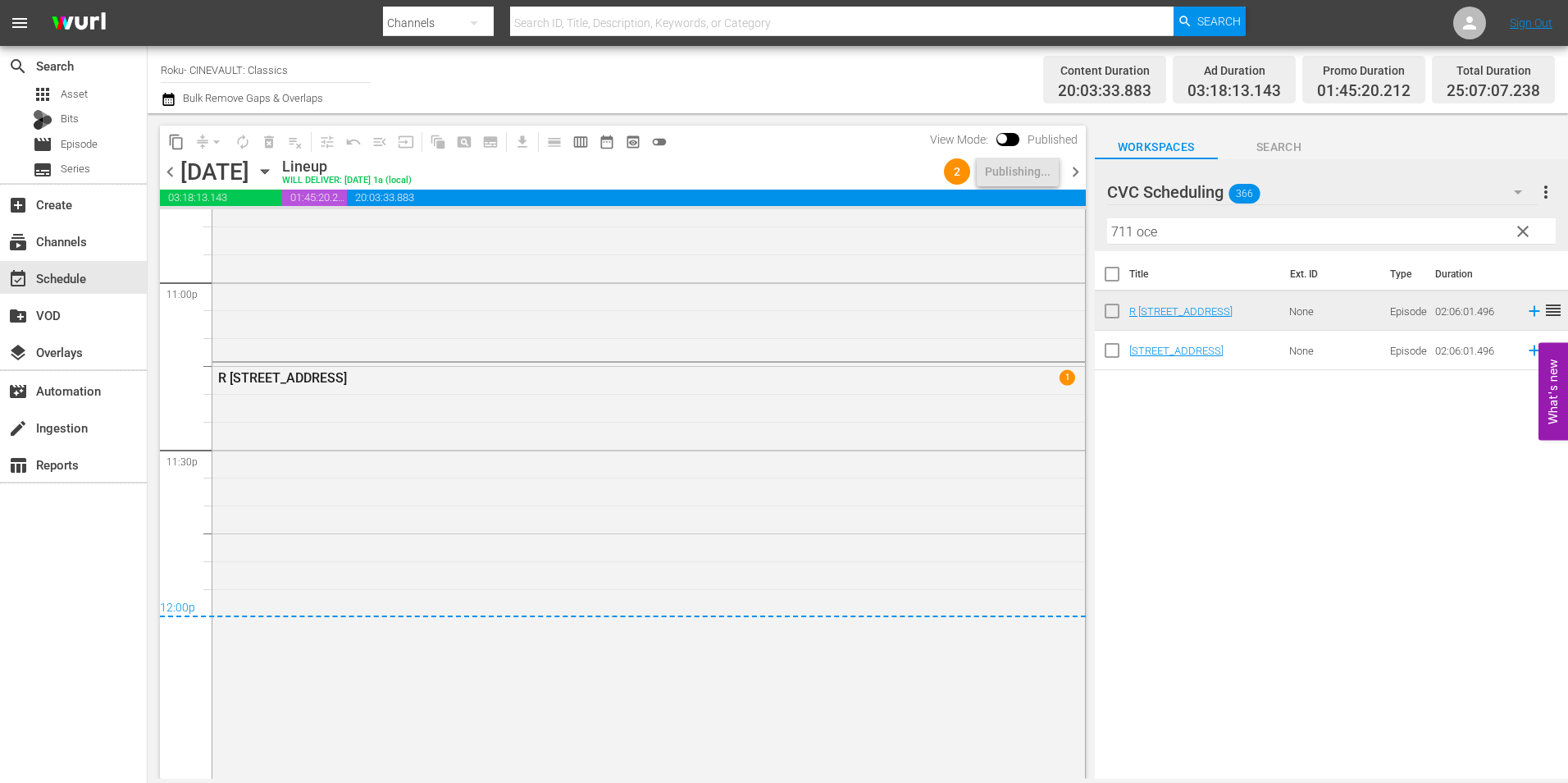
scroll to position [7628, 0]
click at [1072, 176] on span "chevron_right" at bounding box center [1075, 171] width 20 height 20
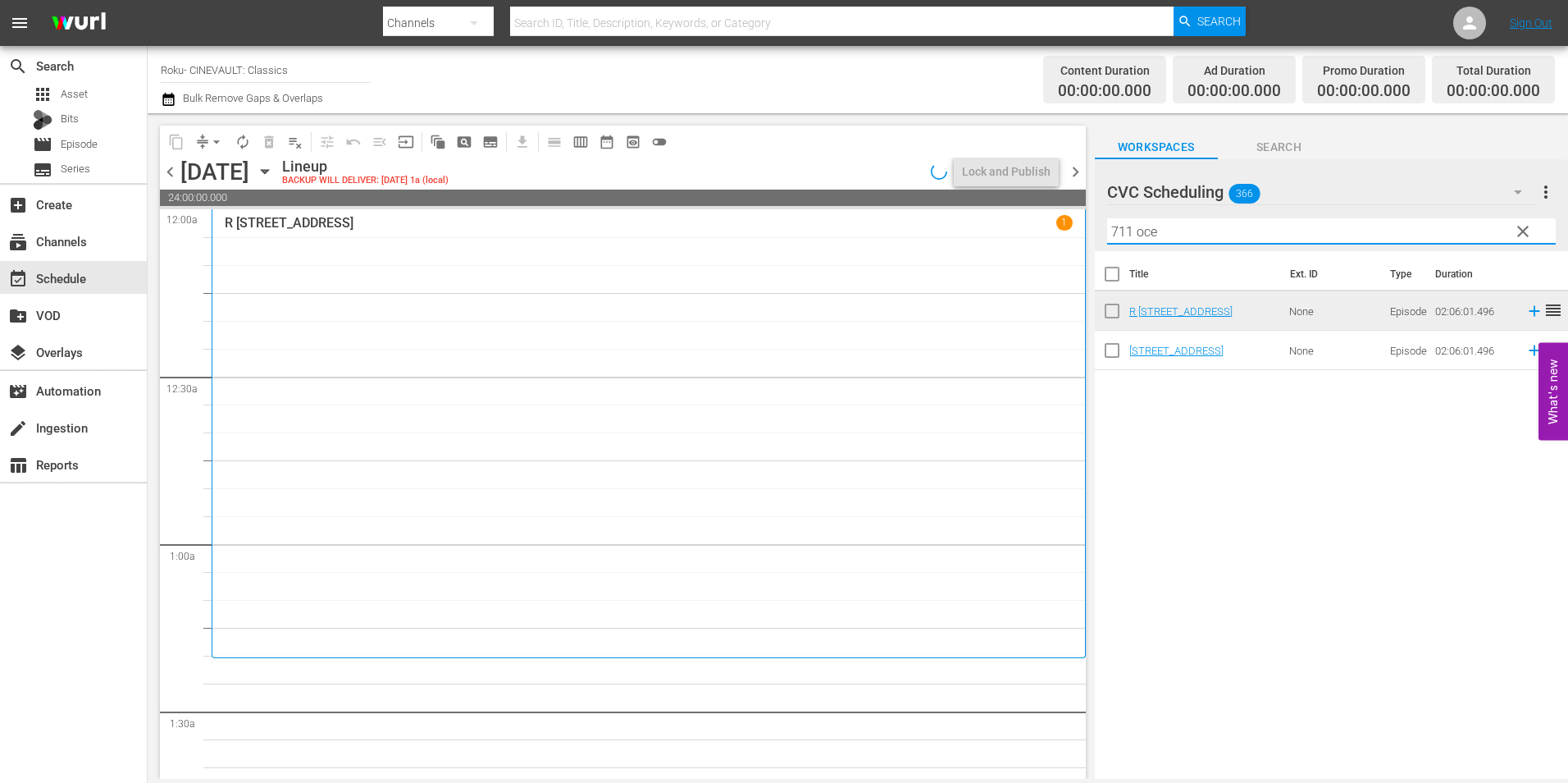
drag, startPoint x: 1214, startPoint y: 229, endPoint x: 1083, endPoint y: 235, distance: 131.1
click at [1083, 235] on div "content_copy compress arrow_drop_down autorenew_outlined delete_forever_outline…" at bounding box center [858, 446] width 1420 height 666
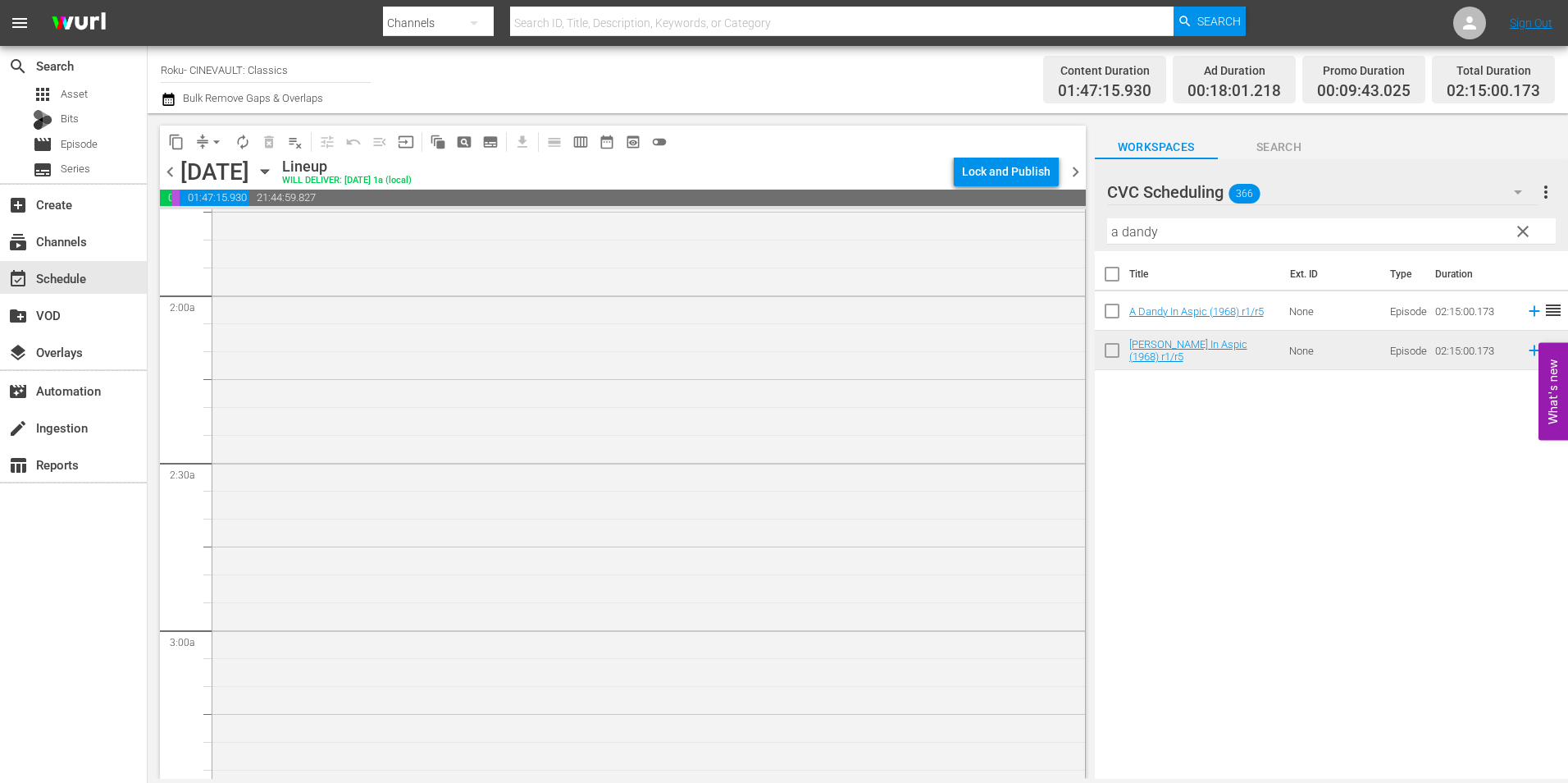
scroll to position [902, 0]
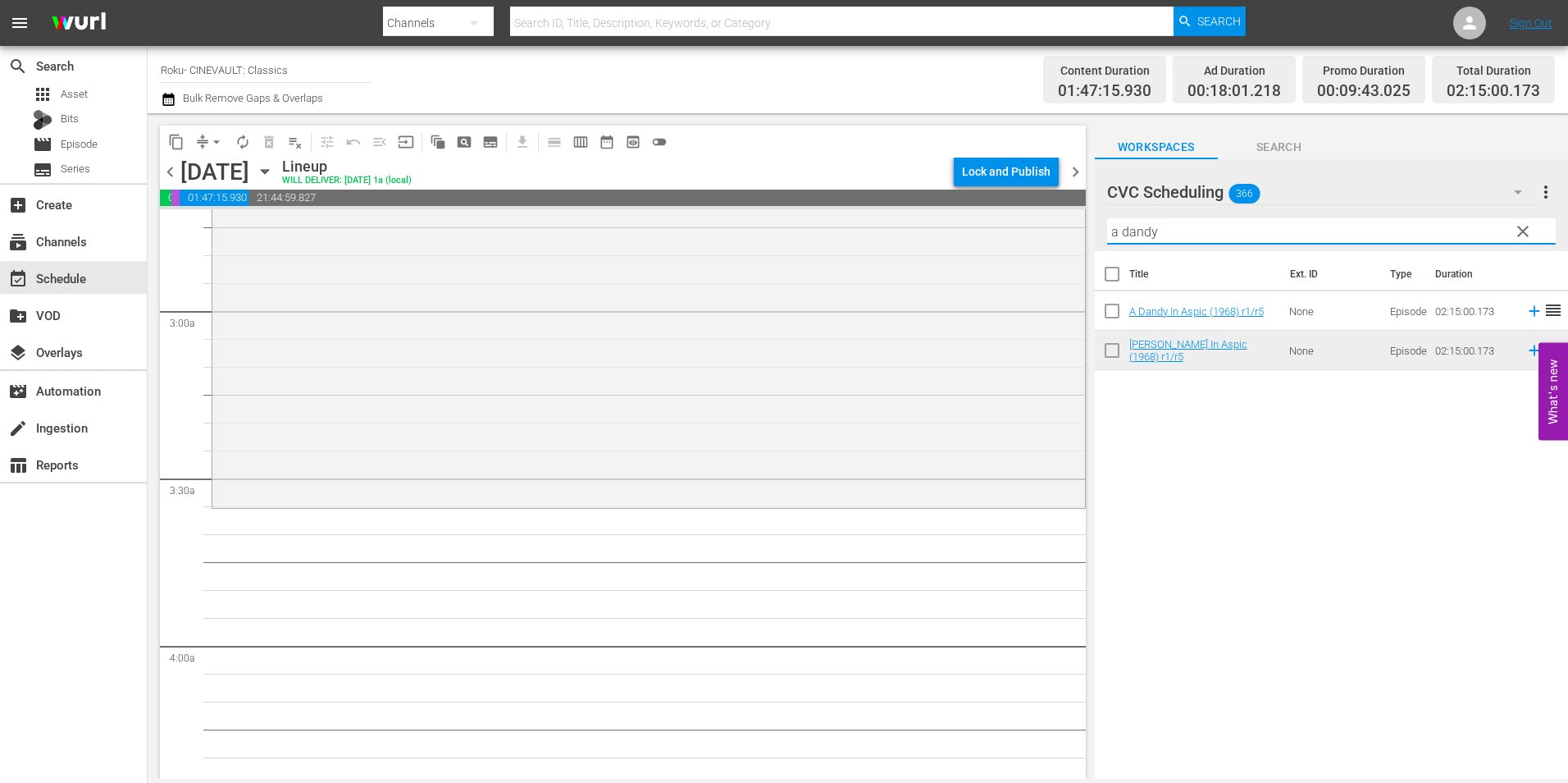
drag, startPoint x: 1167, startPoint y: 237, endPoint x: 1075, endPoint y: 242, distance: 92.1
click at [1075, 242] on div "content_copy compress arrow_drop_down autorenew_outlined delete_forever_outline…" at bounding box center [858, 446] width 1420 height 666
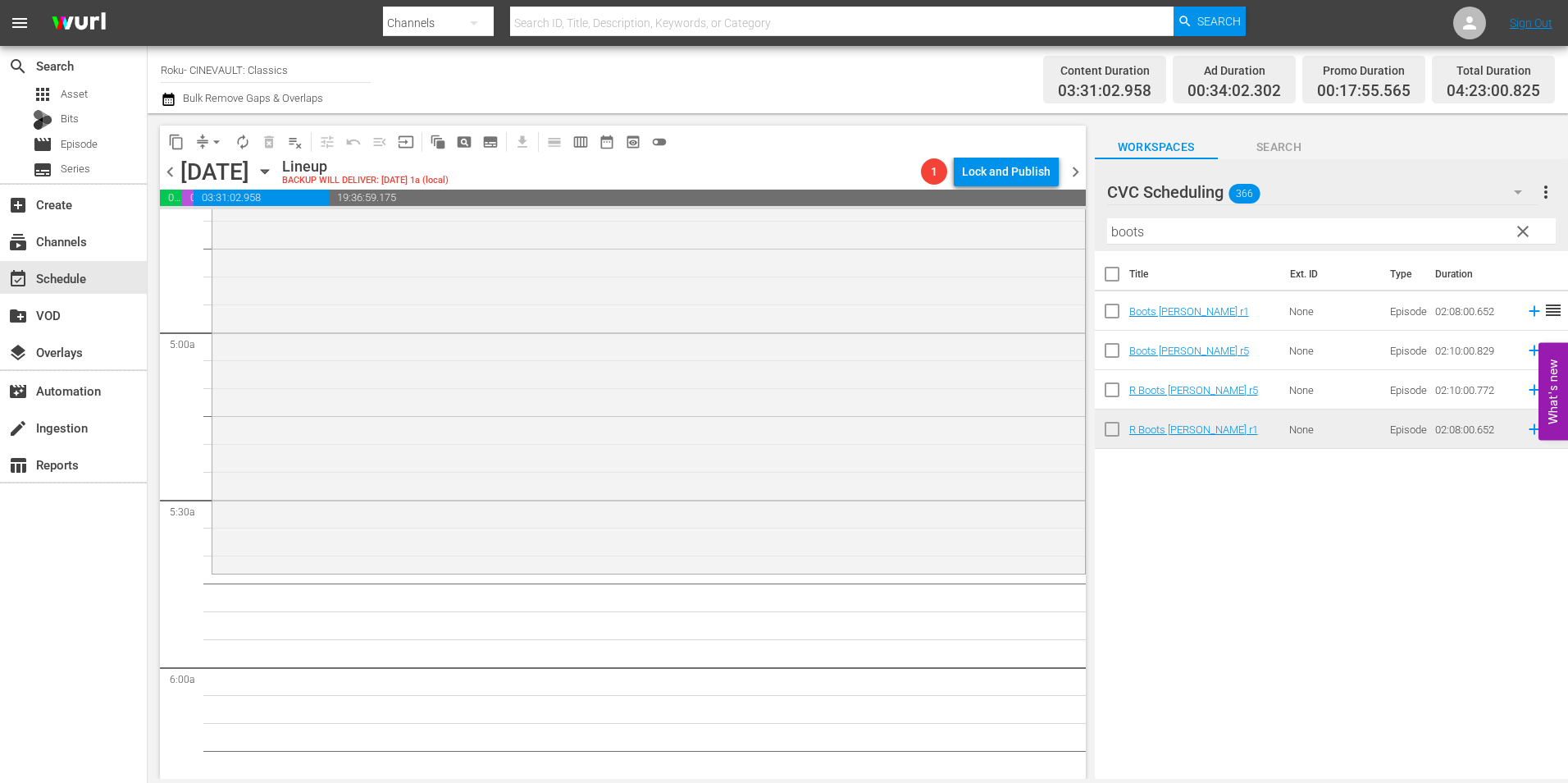
scroll to position [1558, 0]
drag, startPoint x: 1148, startPoint y: 230, endPoint x: 1064, endPoint y: 244, distance: 85.2
click at [1064, 244] on div "content_copy compress arrow_drop_down autorenew_outlined delete_forever_outline…" at bounding box center [858, 446] width 1420 height 666
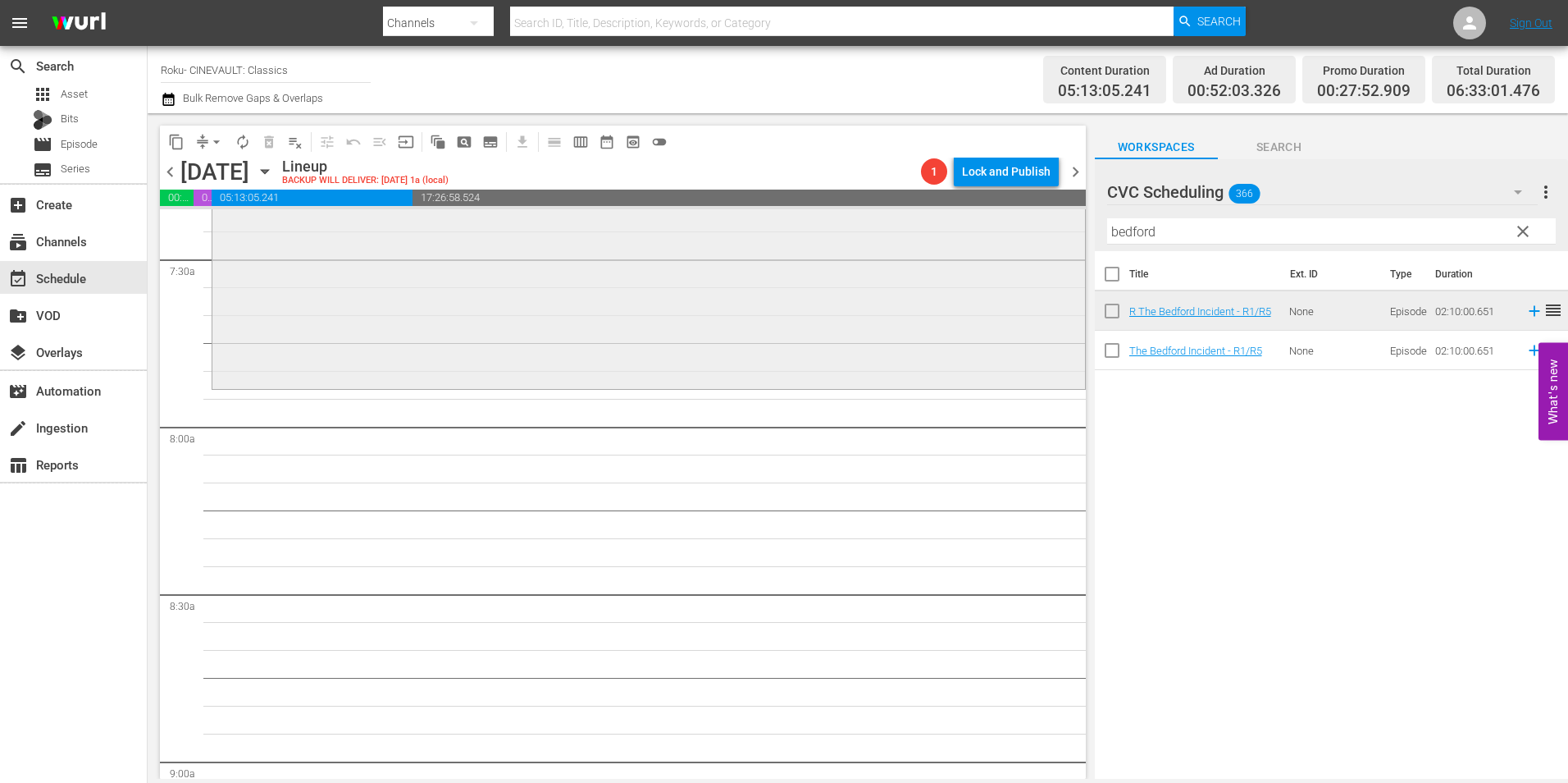
scroll to position [2461, 0]
drag, startPoint x: 1174, startPoint y: 233, endPoint x: 1021, endPoint y: 244, distance: 153.4
click at [1021, 244] on div "content_copy compress arrow_drop_down autorenew_outlined delete_forever_outline…" at bounding box center [858, 446] width 1420 height 666
type input "a"
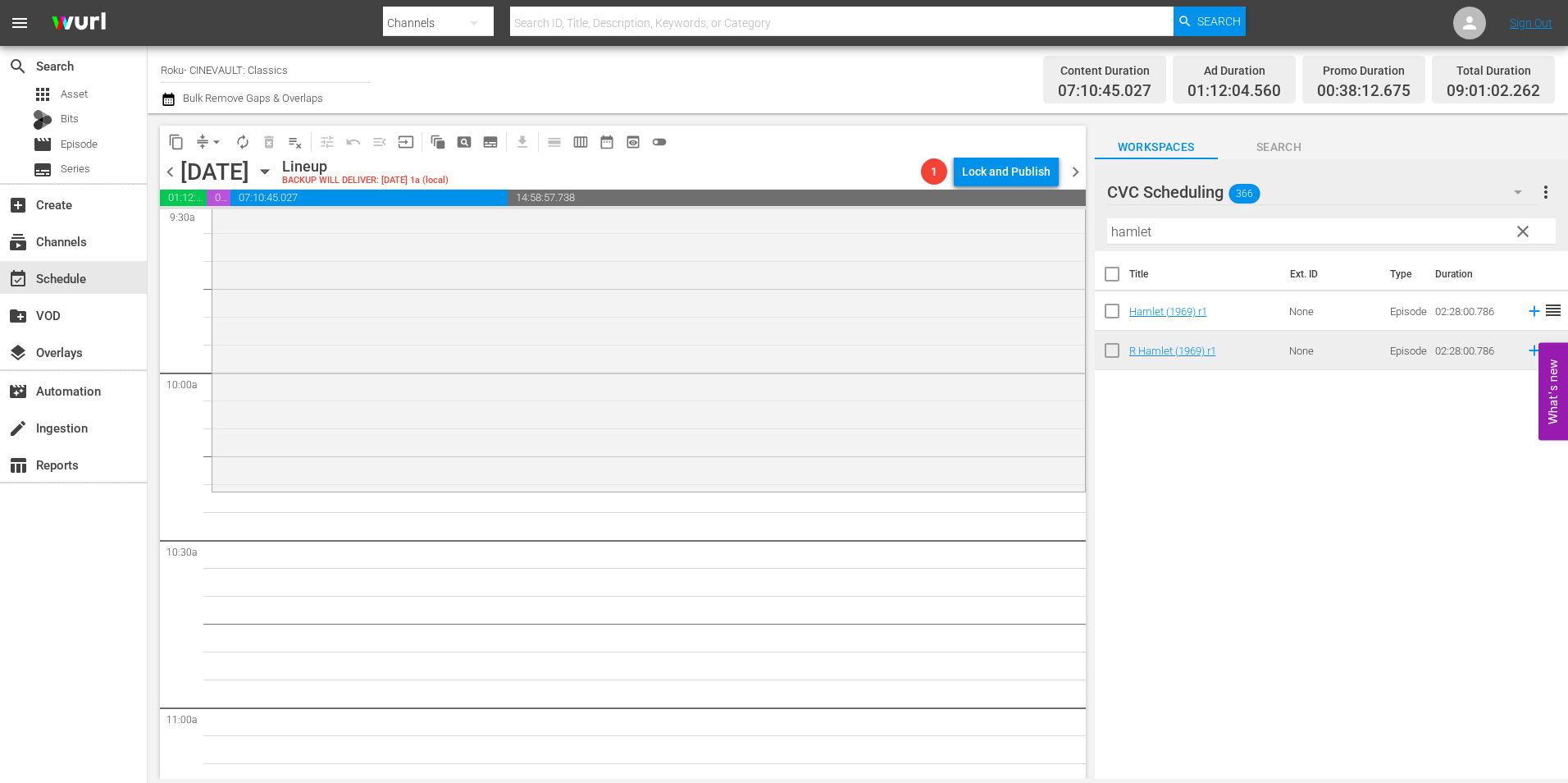
scroll to position [3199, 0]
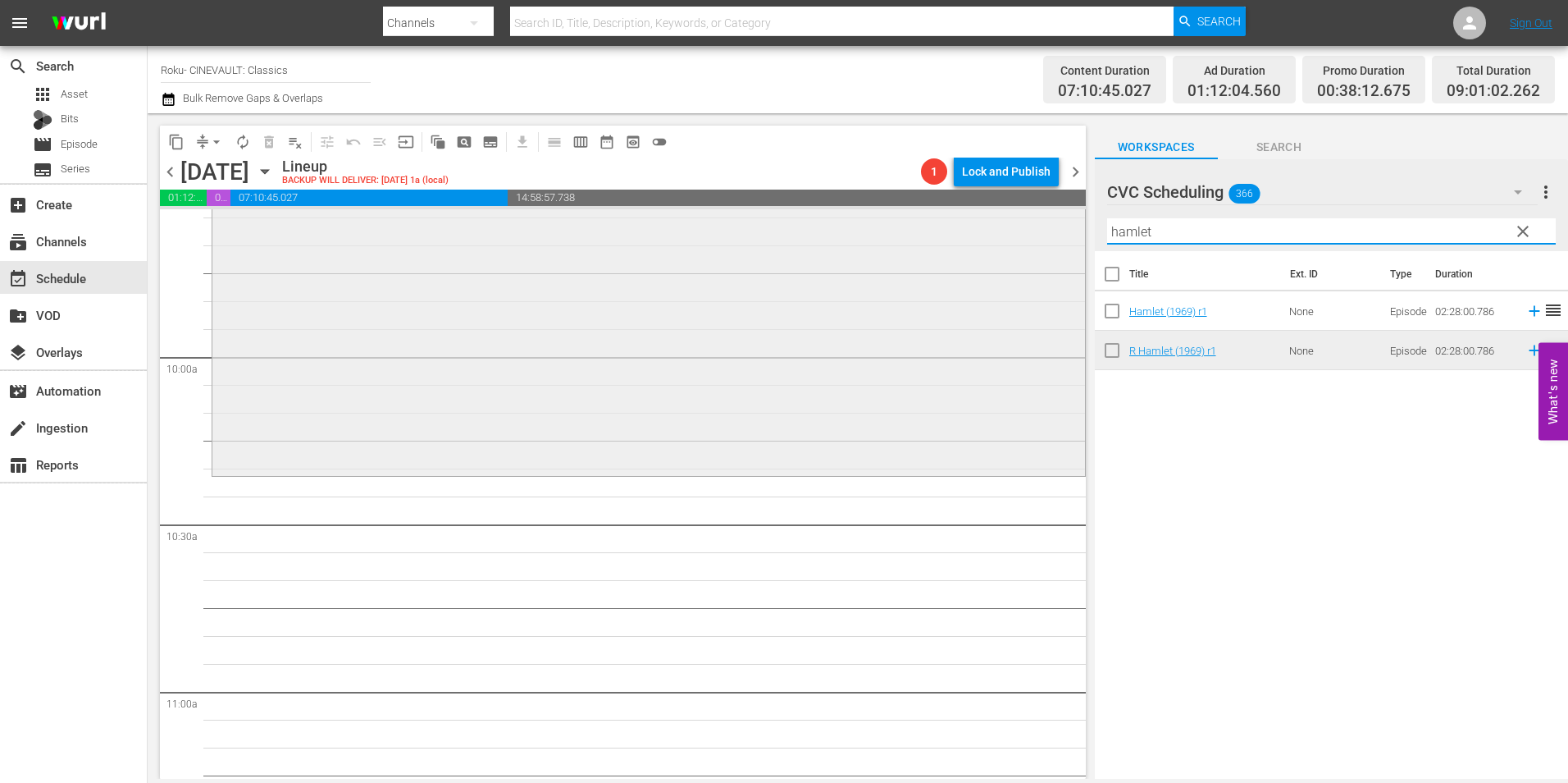
drag, startPoint x: 1182, startPoint y: 236, endPoint x: 1007, endPoint y: 241, distance: 175.1
click at [1007, 241] on div "content_copy compress arrow_drop_down autorenew_outlined delete_forever_outline…" at bounding box center [858, 446] width 1420 height 666
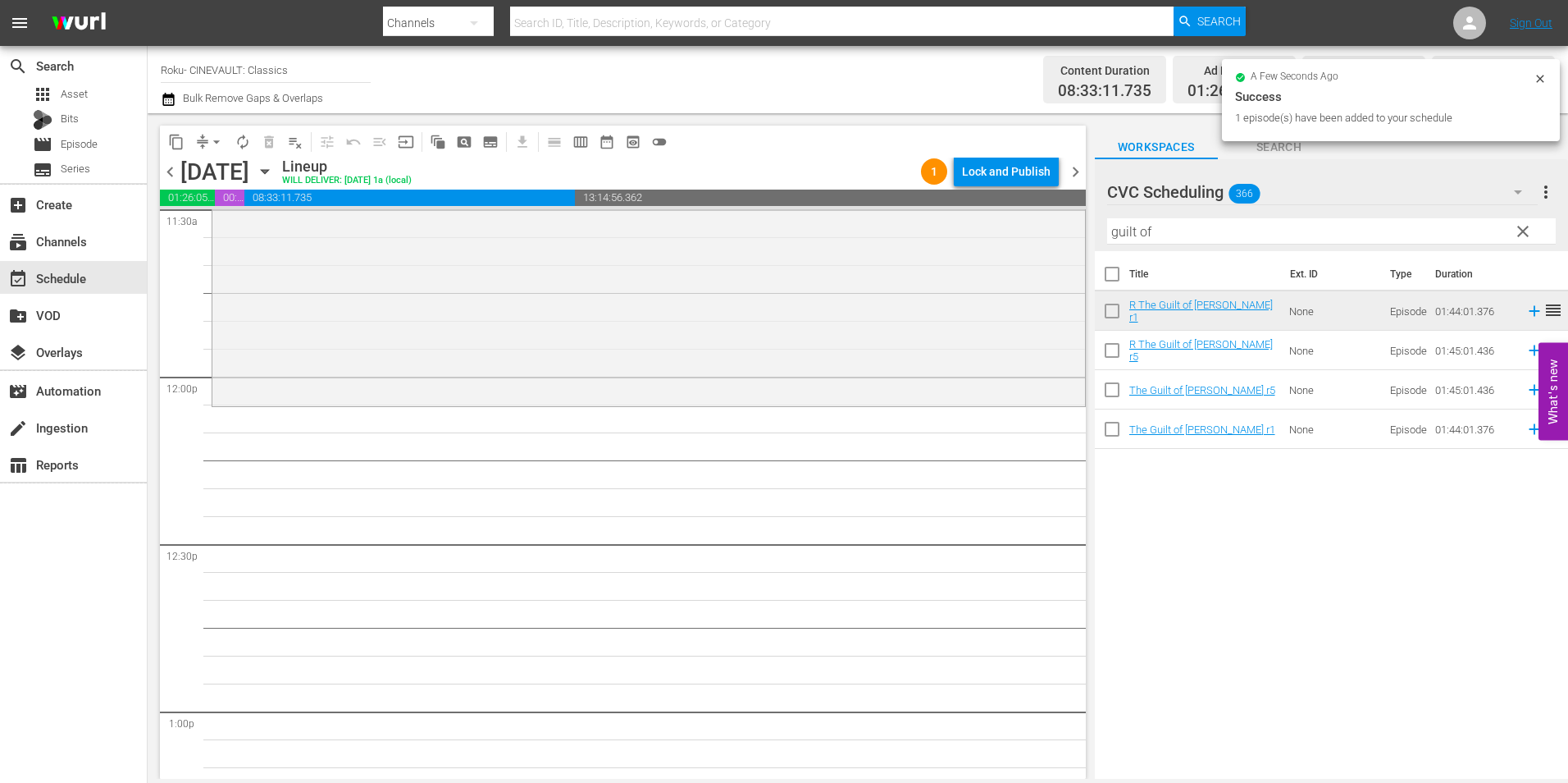
scroll to position [3855, 0]
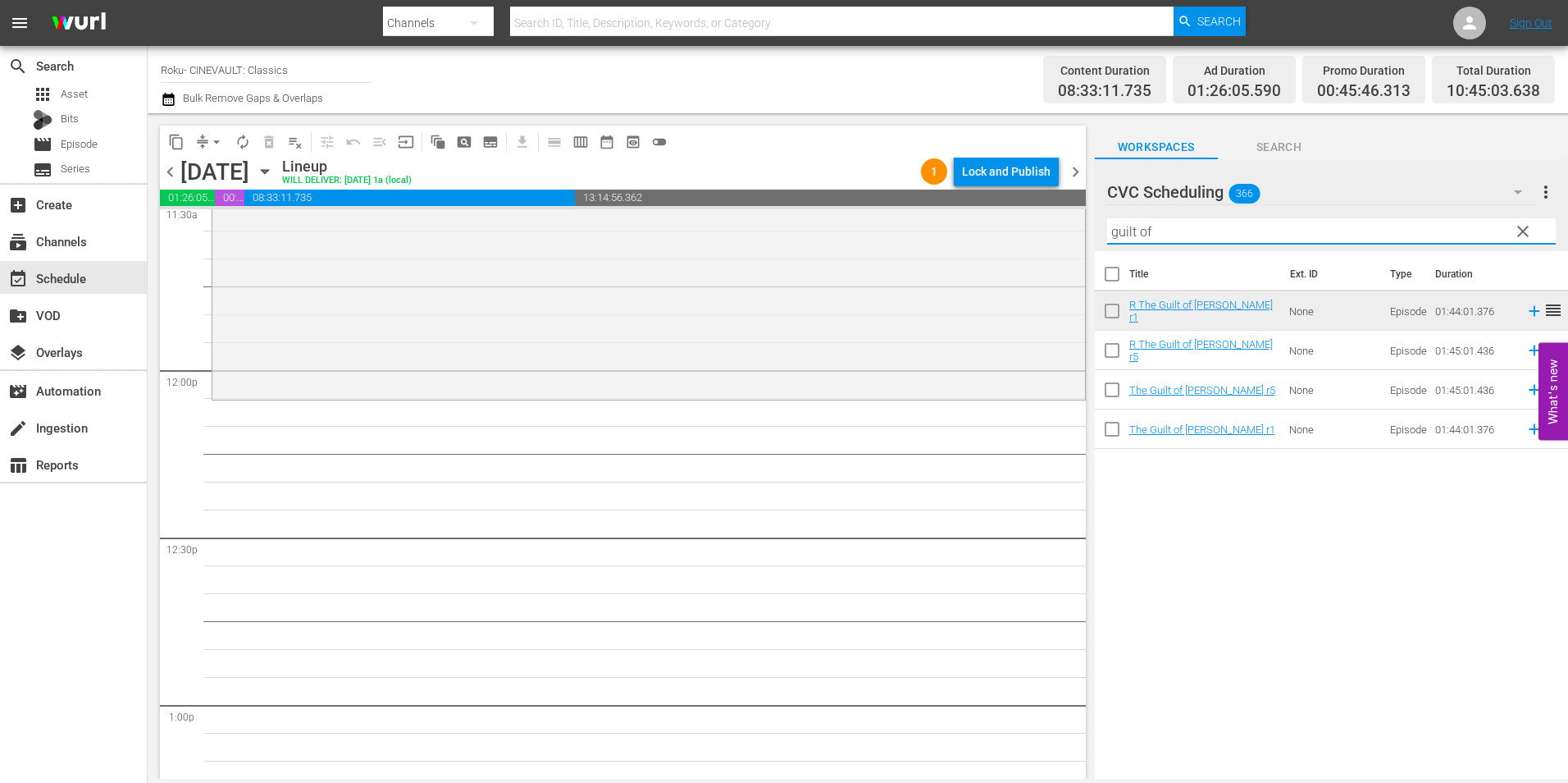
drag, startPoint x: 1134, startPoint y: 234, endPoint x: 1084, endPoint y: 233, distance: 50.0
click at [1084, 233] on div "content_copy compress arrow_drop_down autorenew_outlined delete_forever_outline…" at bounding box center [858, 446] width 1420 height 666
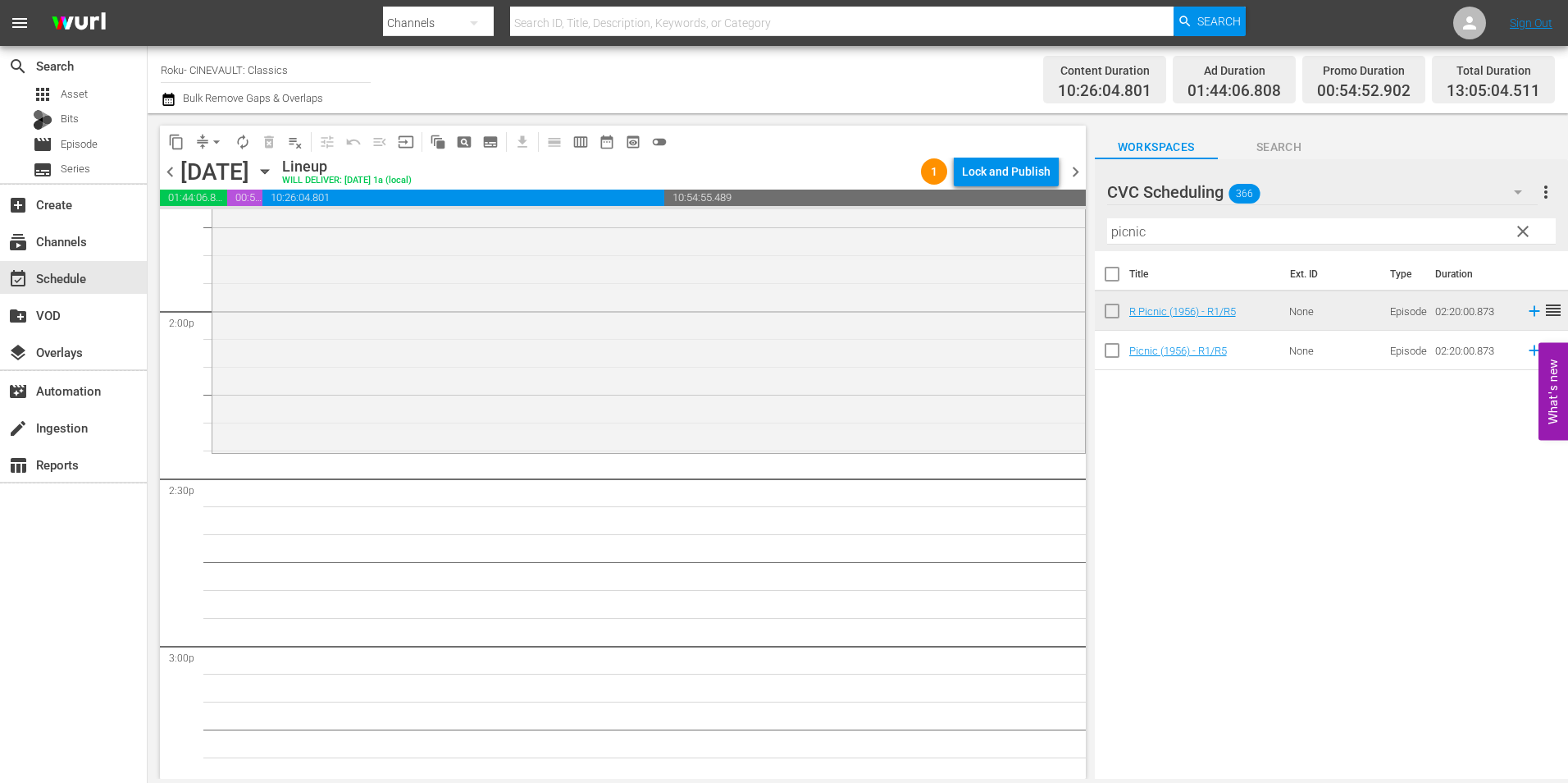
scroll to position [4594, 0]
drag, startPoint x: 1079, startPoint y: 238, endPoint x: 963, endPoint y: 239, distance: 116.0
click at [969, 242] on div "content_copy compress arrow_drop_down autorenew_outlined delete_forever_outline…" at bounding box center [858, 446] width 1420 height 666
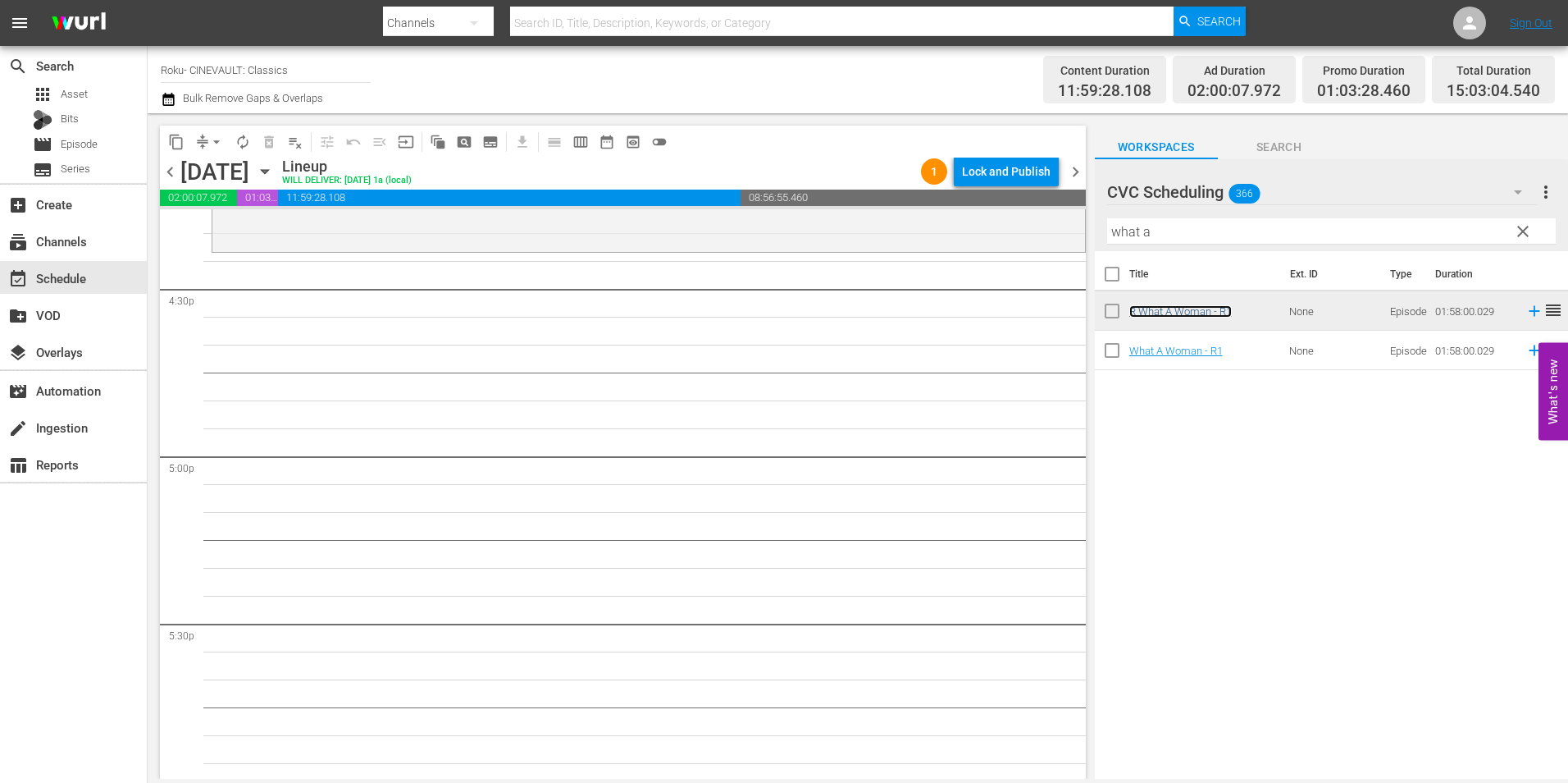
scroll to position [5415, 0]
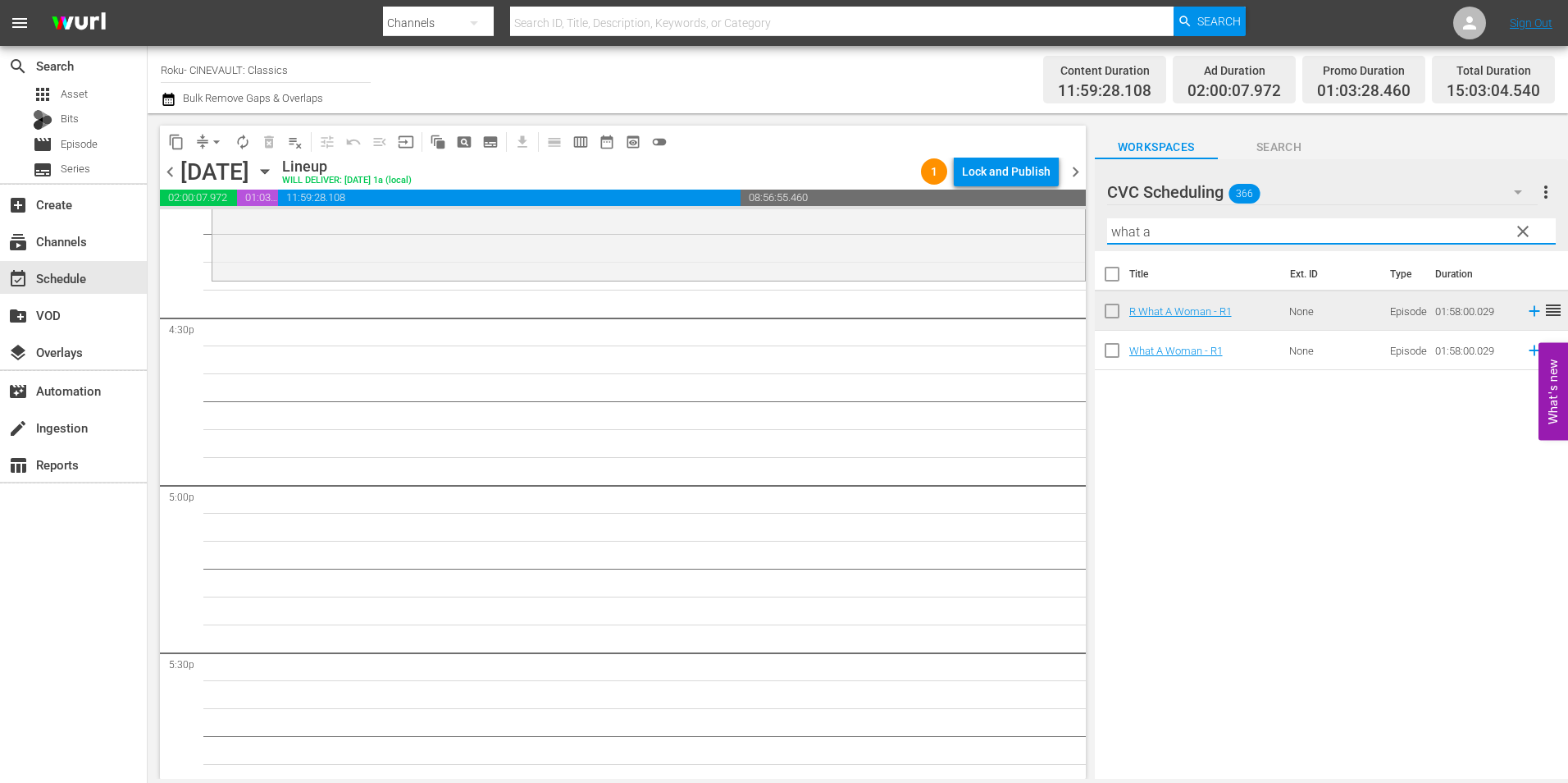
drag, startPoint x: 1186, startPoint y: 246, endPoint x: 1100, endPoint y: 244, distance: 86.0
click at [1100, 244] on div "CVC Scheduling 366 CVC Scheduling more_vert clear Filter by Title what a" at bounding box center [1332, 205] width 473 height 92
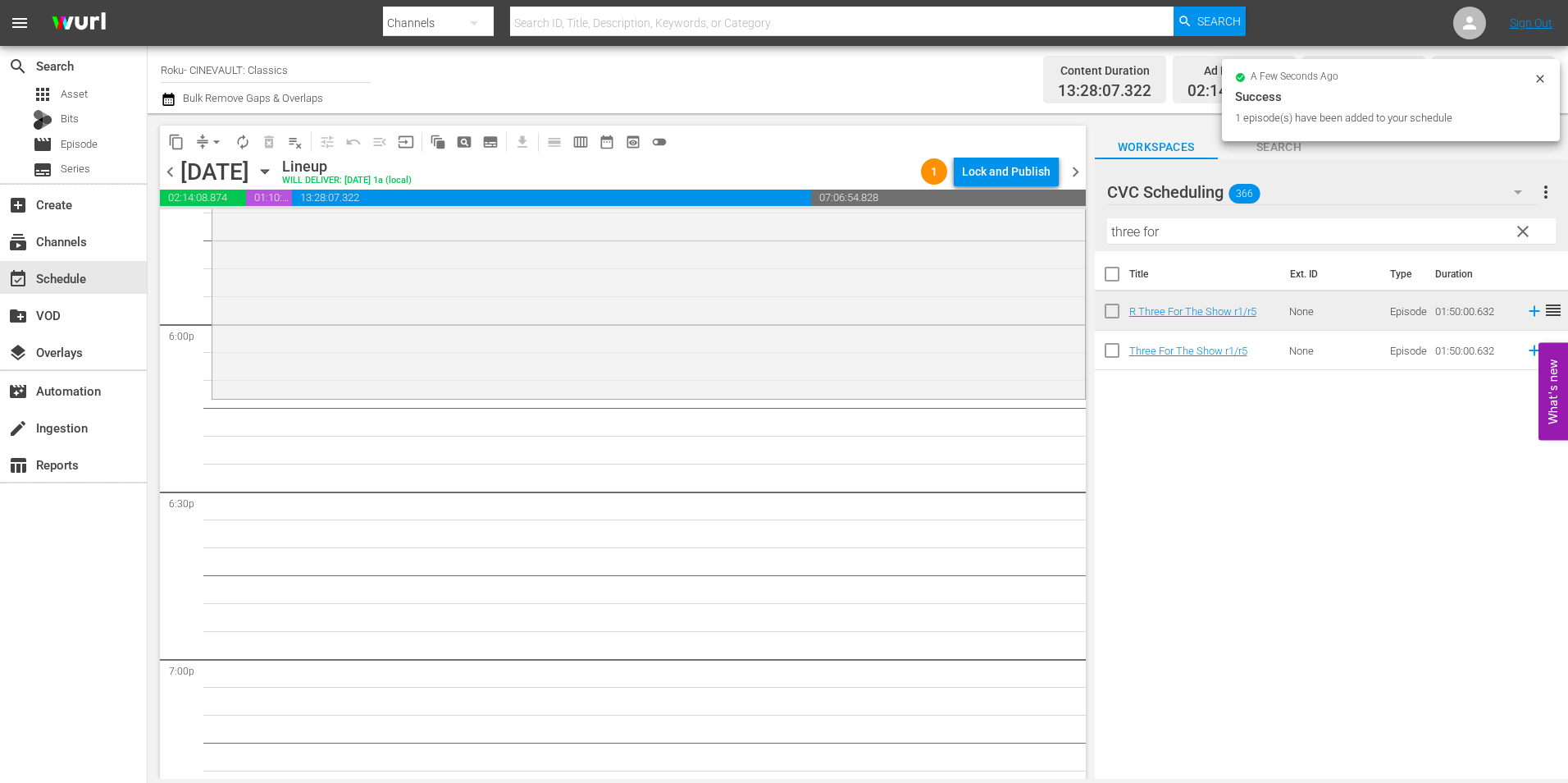
scroll to position [5989, 0]
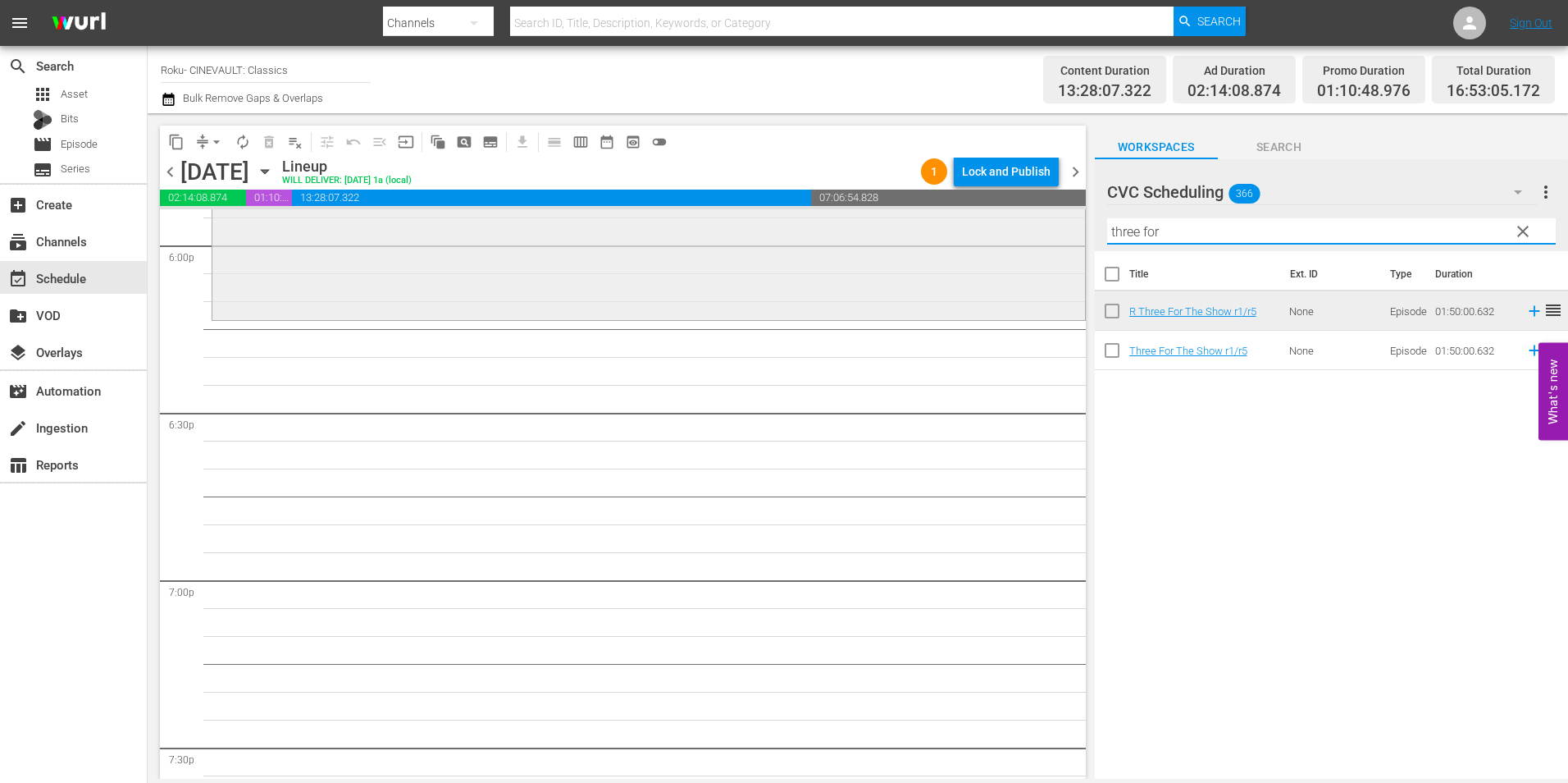
drag, startPoint x: 1219, startPoint y: 236, endPoint x: 1063, endPoint y: 243, distance: 156.2
click at [1063, 243] on div "content_copy compress arrow_drop_down autorenew_outlined delete_forever_outline…" at bounding box center [858, 446] width 1420 height 666
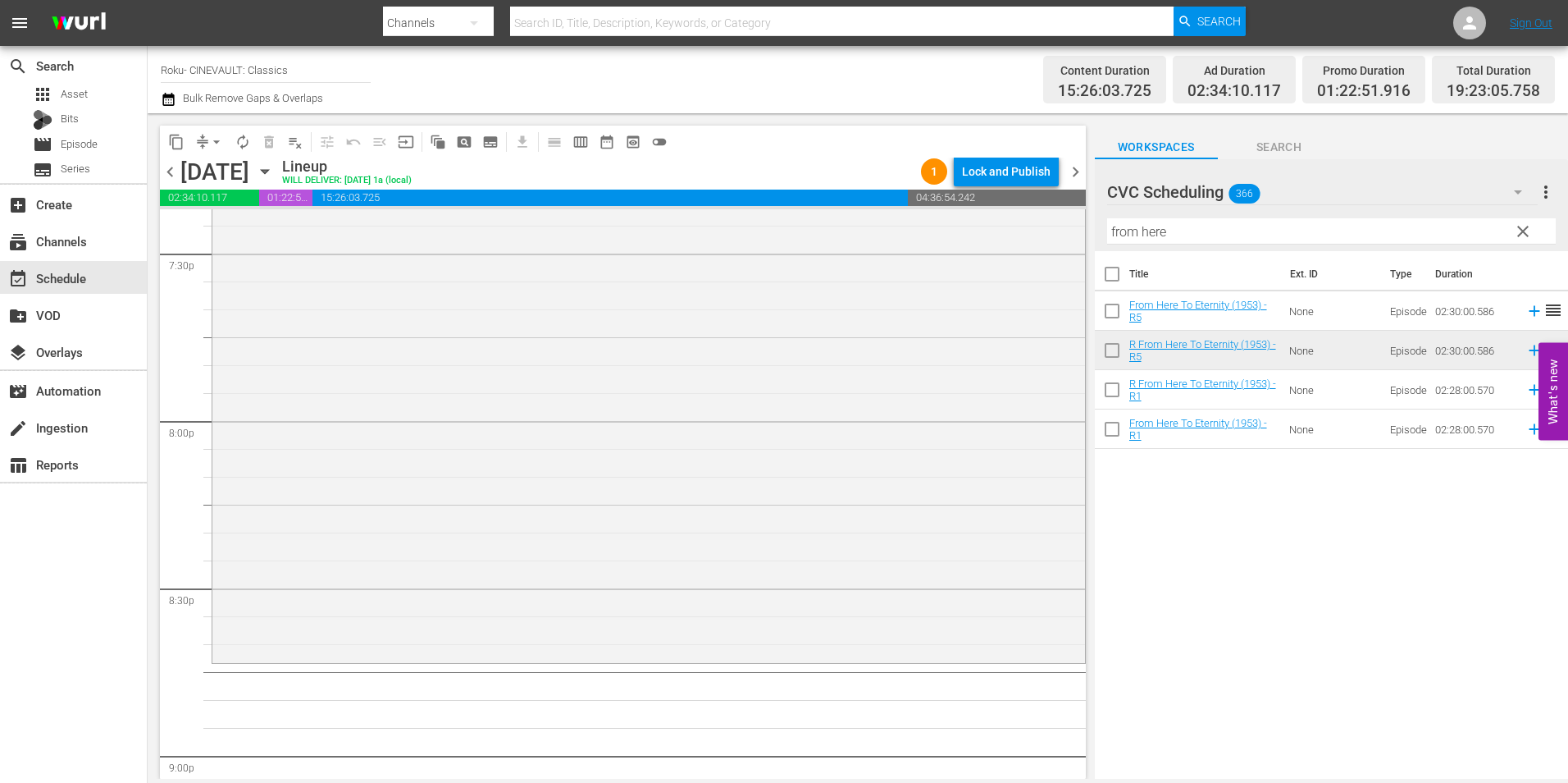
scroll to position [6563, 0]
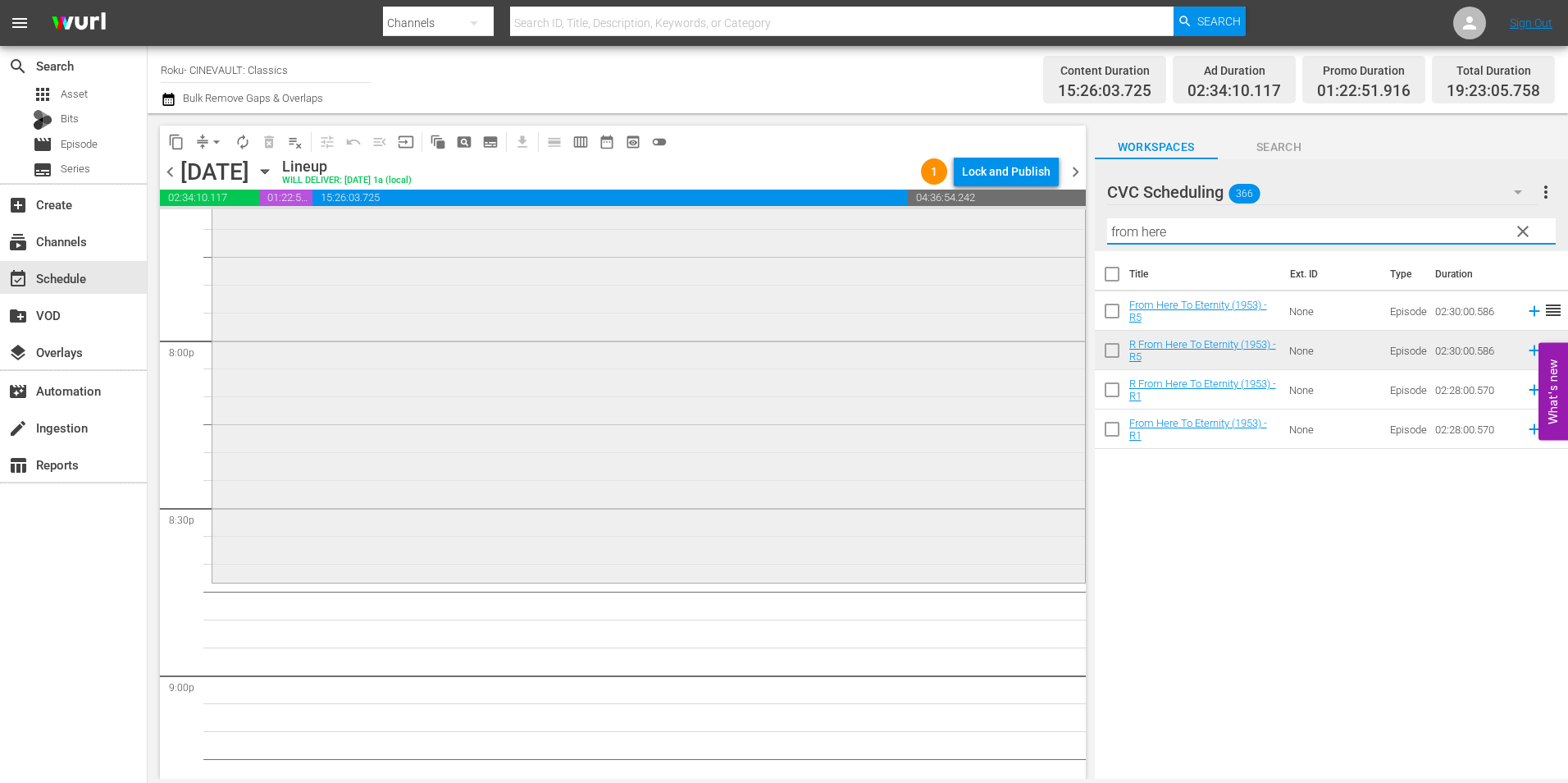
drag, startPoint x: 1217, startPoint y: 231, endPoint x: 1029, endPoint y: 248, distance: 188.8
click at [1029, 248] on div "content_copy compress arrow_drop_down autorenew_outlined delete_forever_outline…" at bounding box center [858, 446] width 1420 height 666
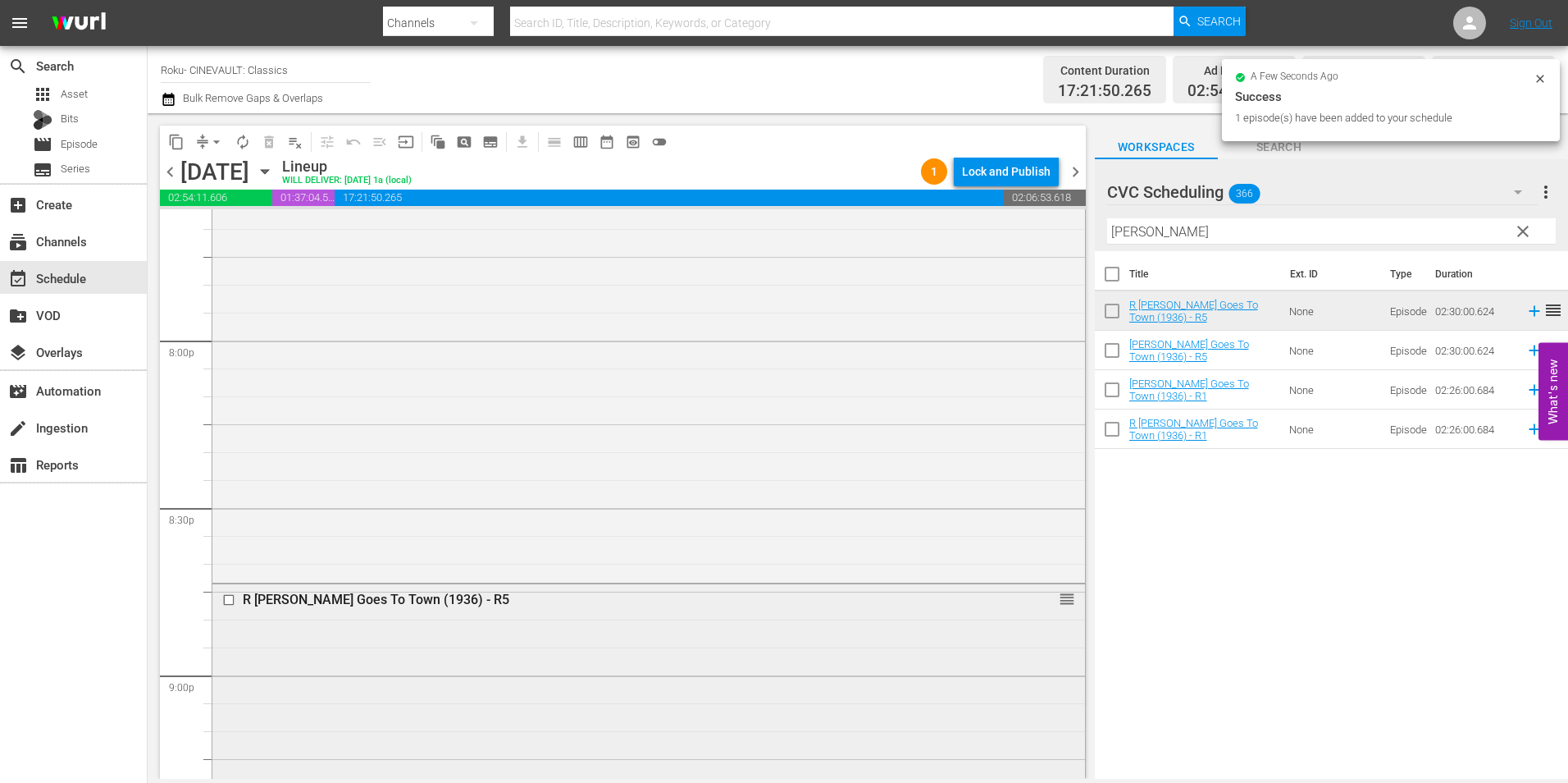
click at [231, 599] on input "checkbox" at bounding box center [231, 600] width 17 height 13
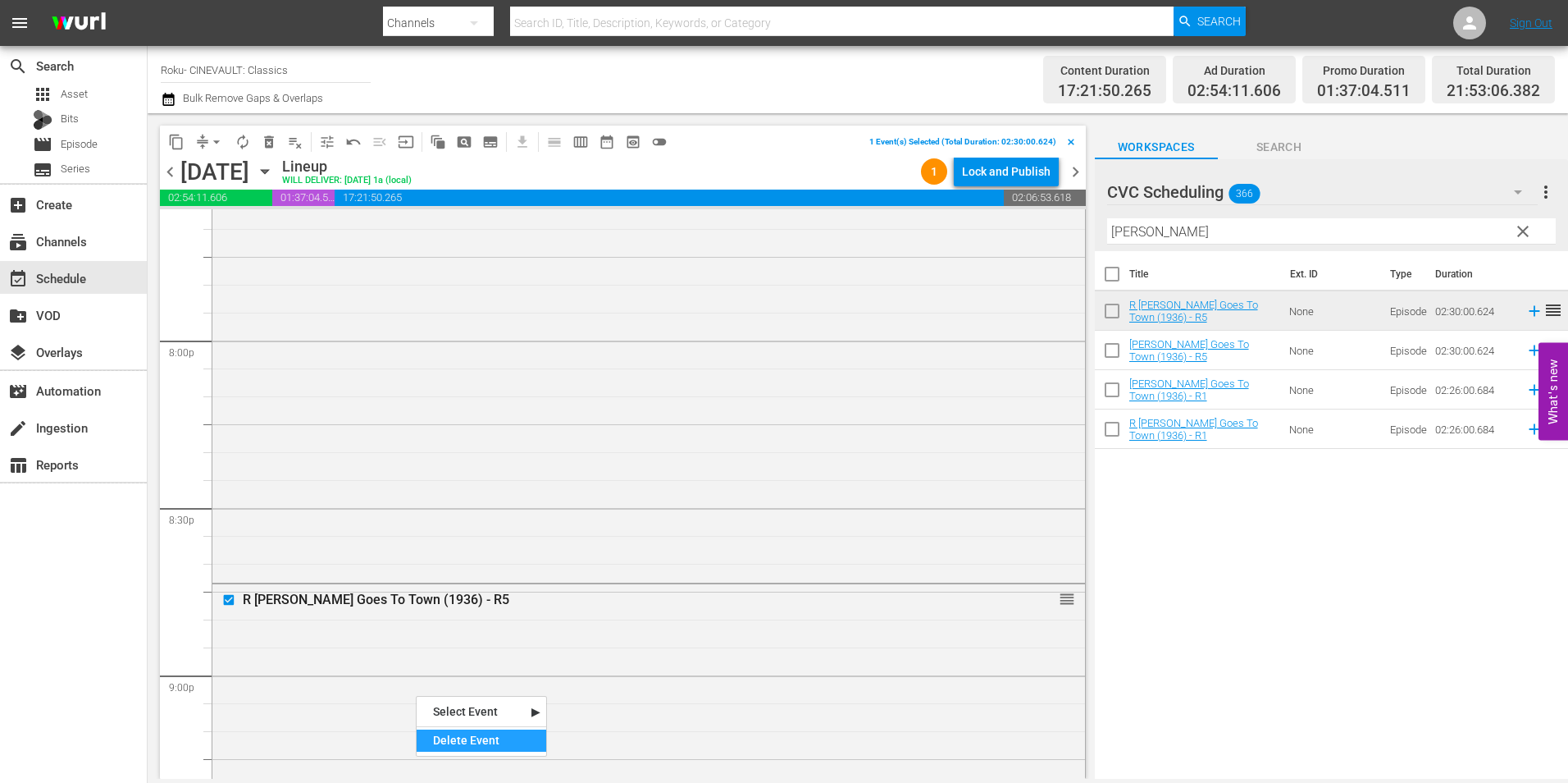
click at [453, 731] on div "Delete Event" at bounding box center [481, 740] width 130 height 22
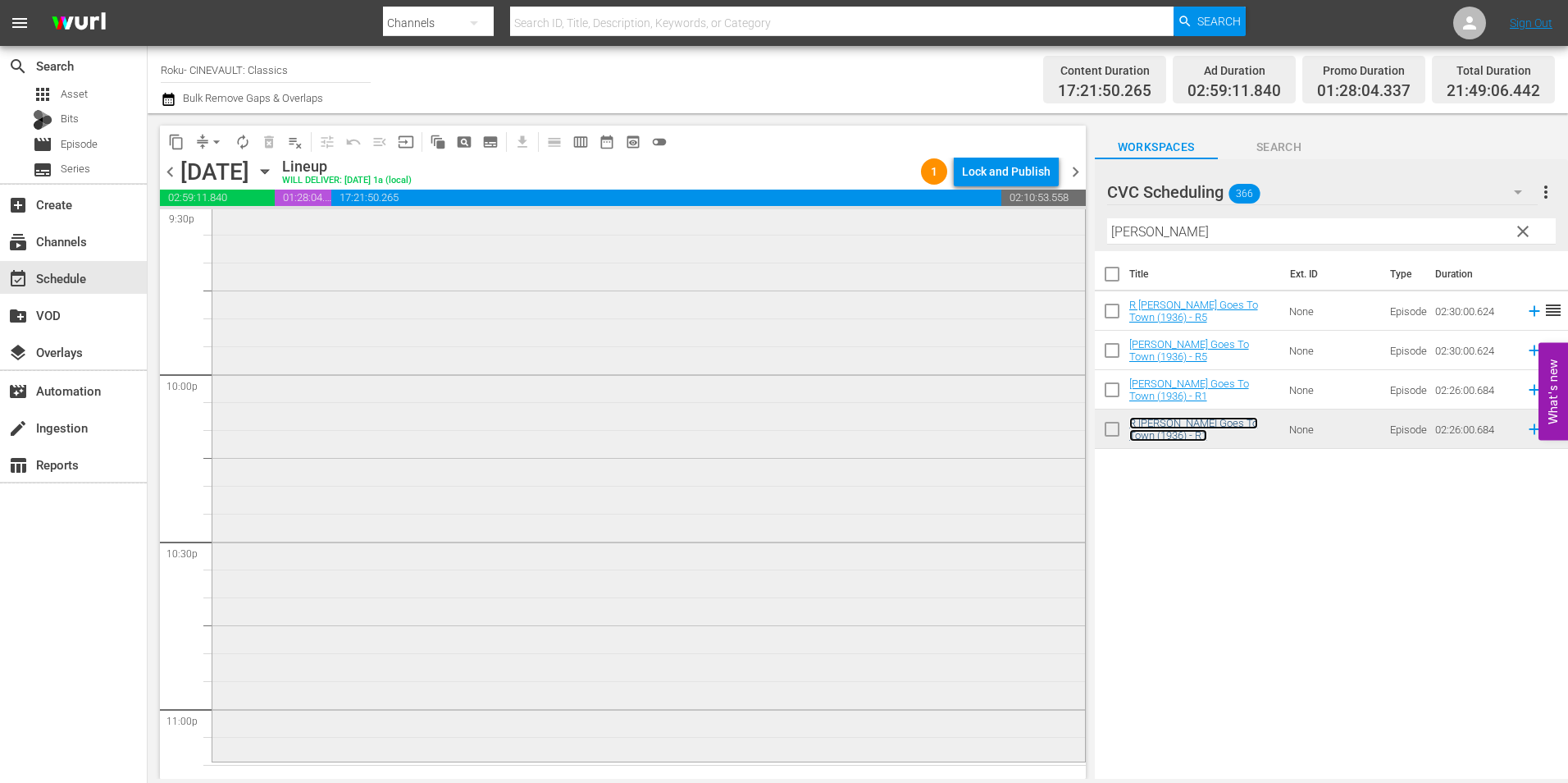
scroll to position [7219, 0]
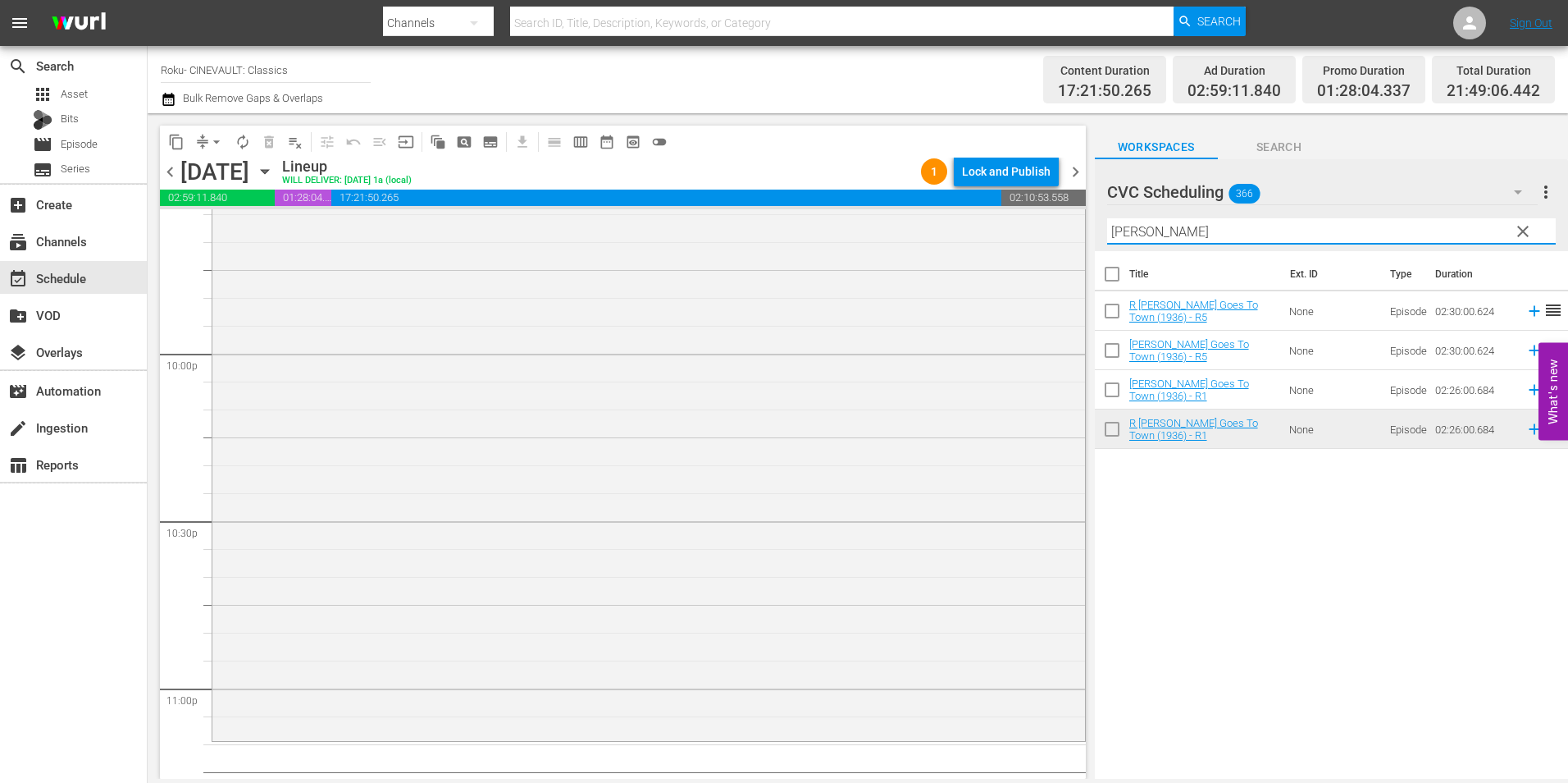
drag, startPoint x: 1210, startPoint y: 232, endPoint x: 1090, endPoint y: 237, distance: 120.1
click at [1090, 237] on div "content_copy compress arrow_drop_down autorenew_outlined delete_forever_outline…" at bounding box center [858, 446] width 1420 height 666
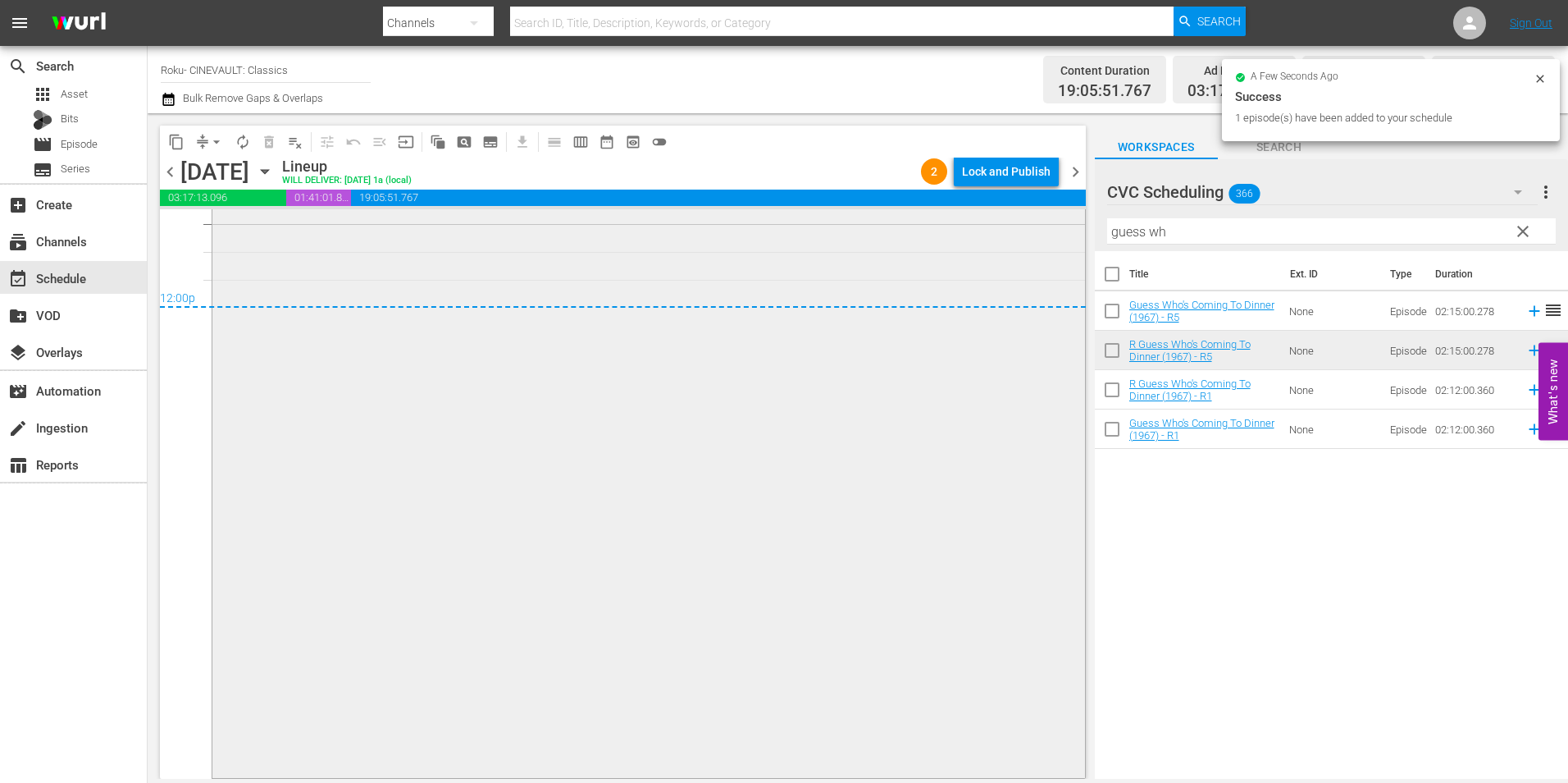
scroll to position [7689, 0]
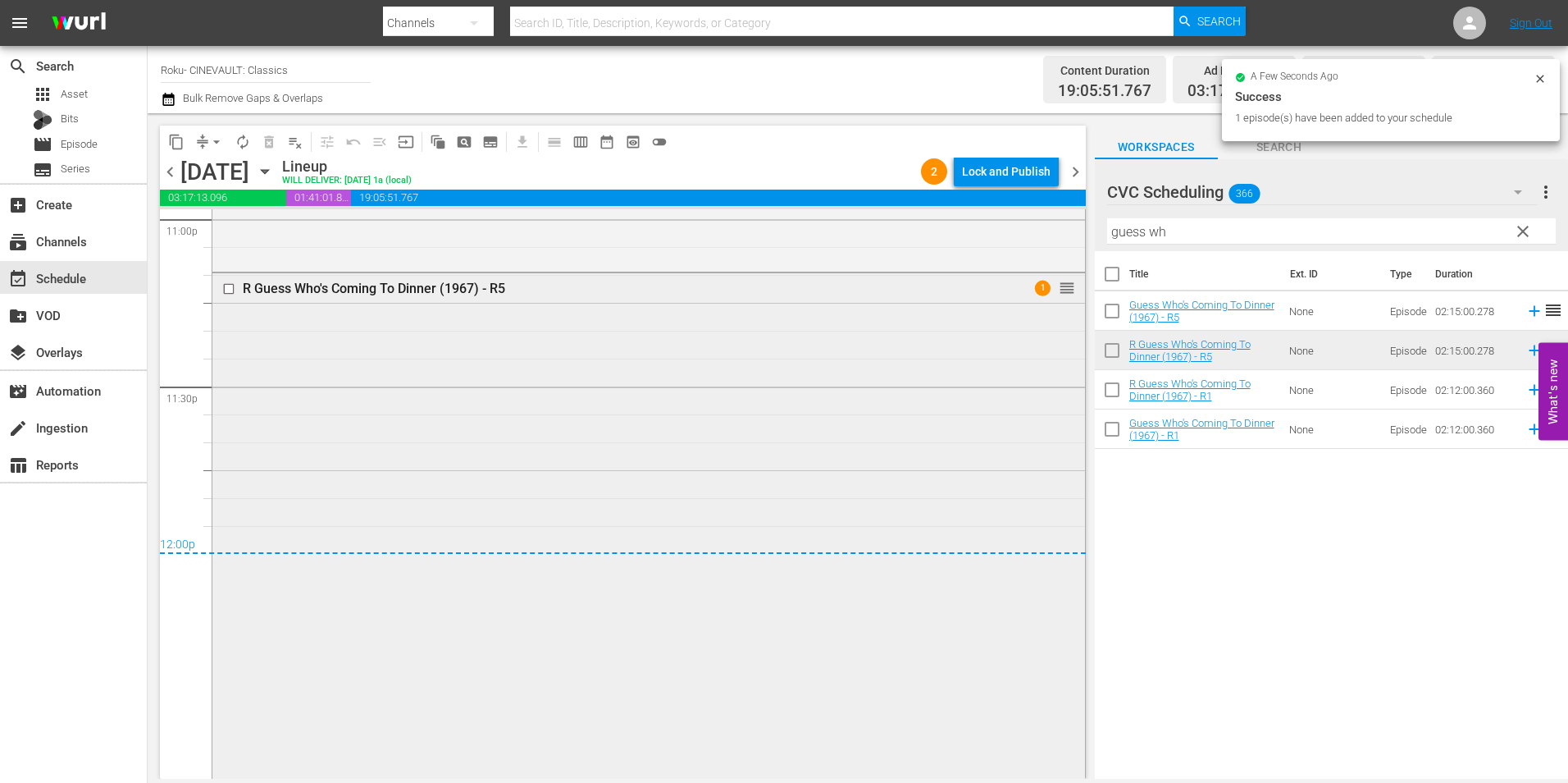
click at [716, 430] on div "R Guess Who's Coming To Dinner (1967) - R5 1 reorder" at bounding box center [648, 647] width 872 height 748
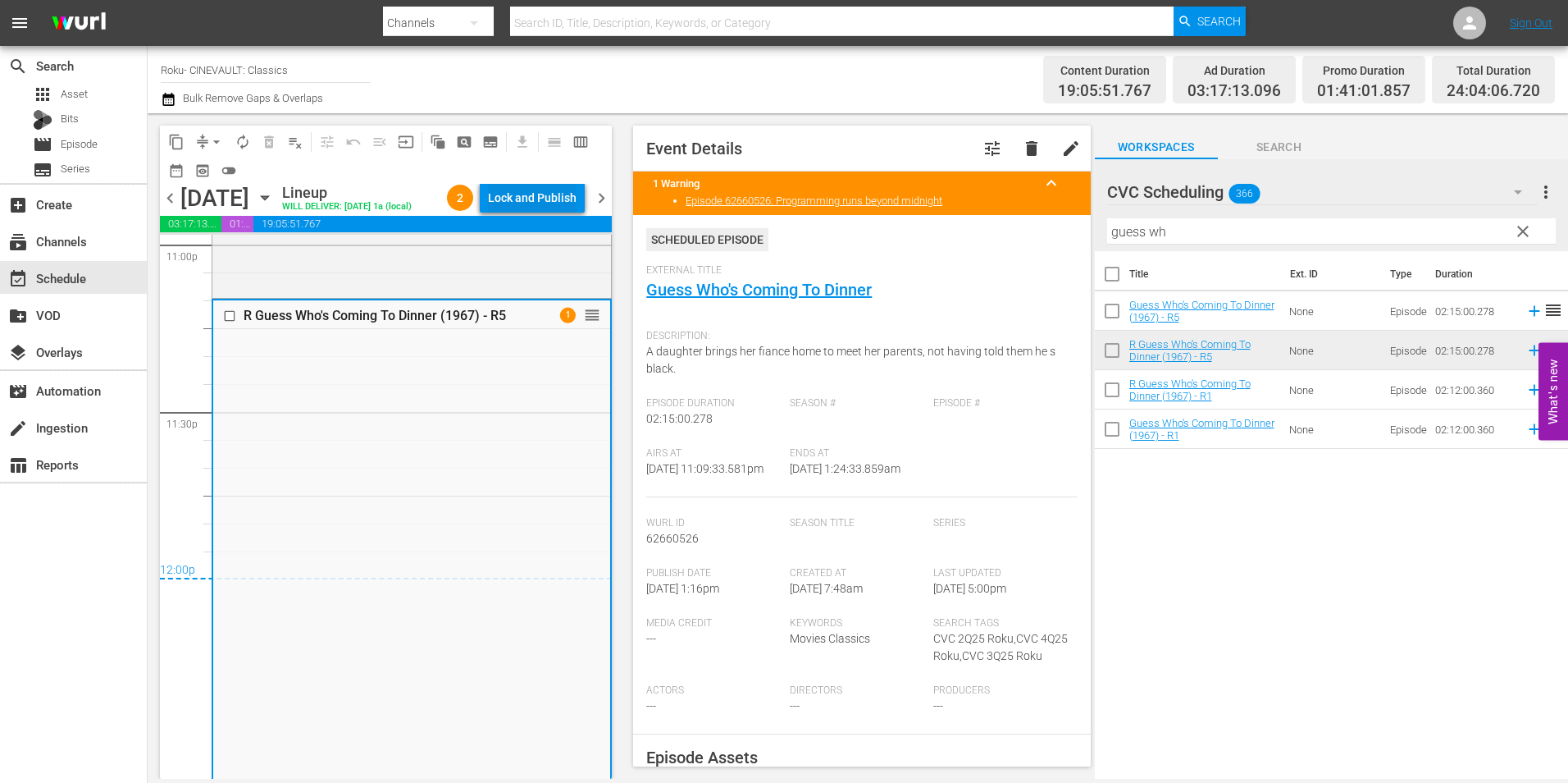
click at [539, 200] on div "Lock and Publish" at bounding box center [532, 197] width 88 height 30
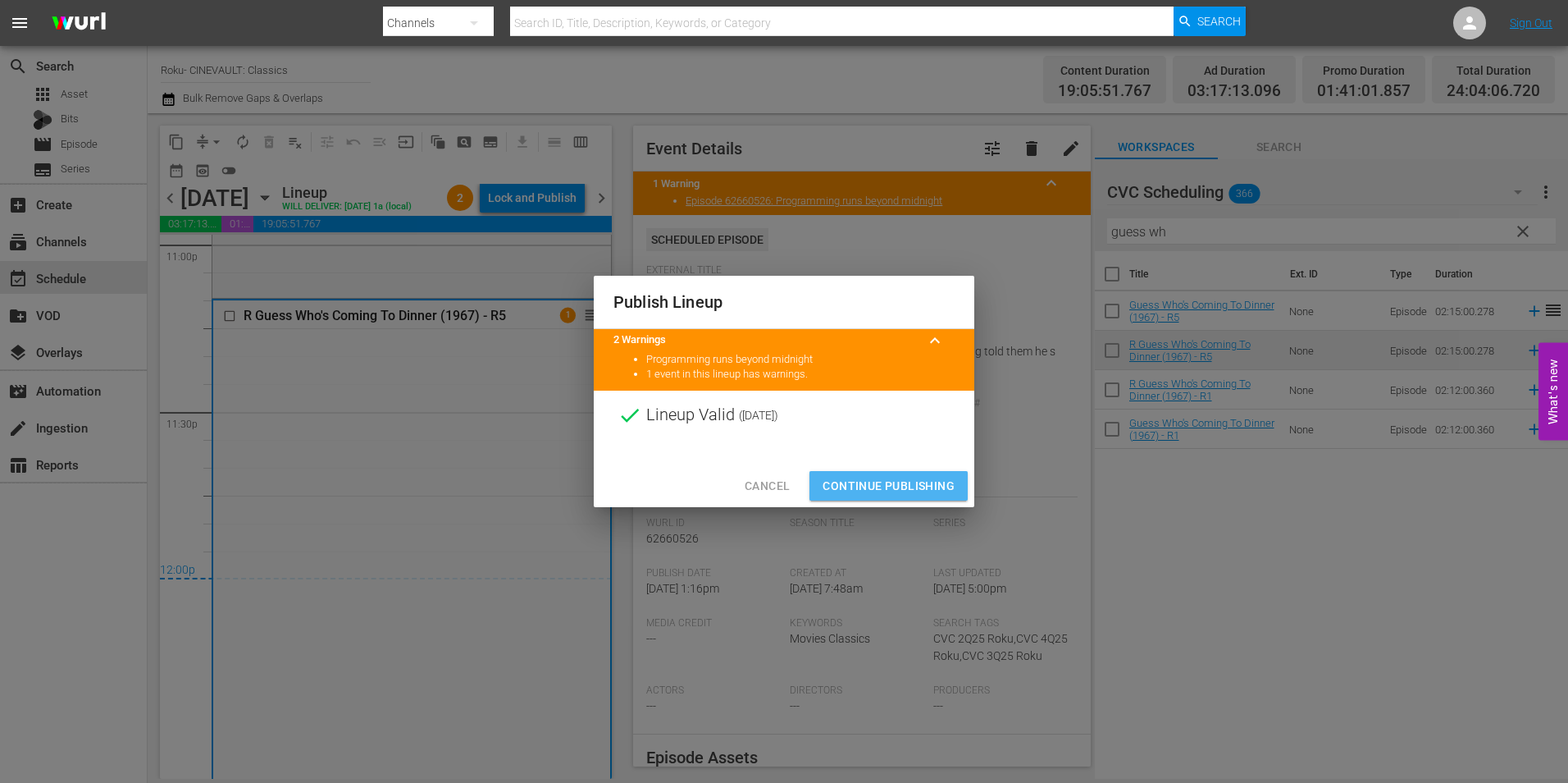
click at [900, 476] on span "Continue Publishing" at bounding box center [887, 486] width 132 height 20
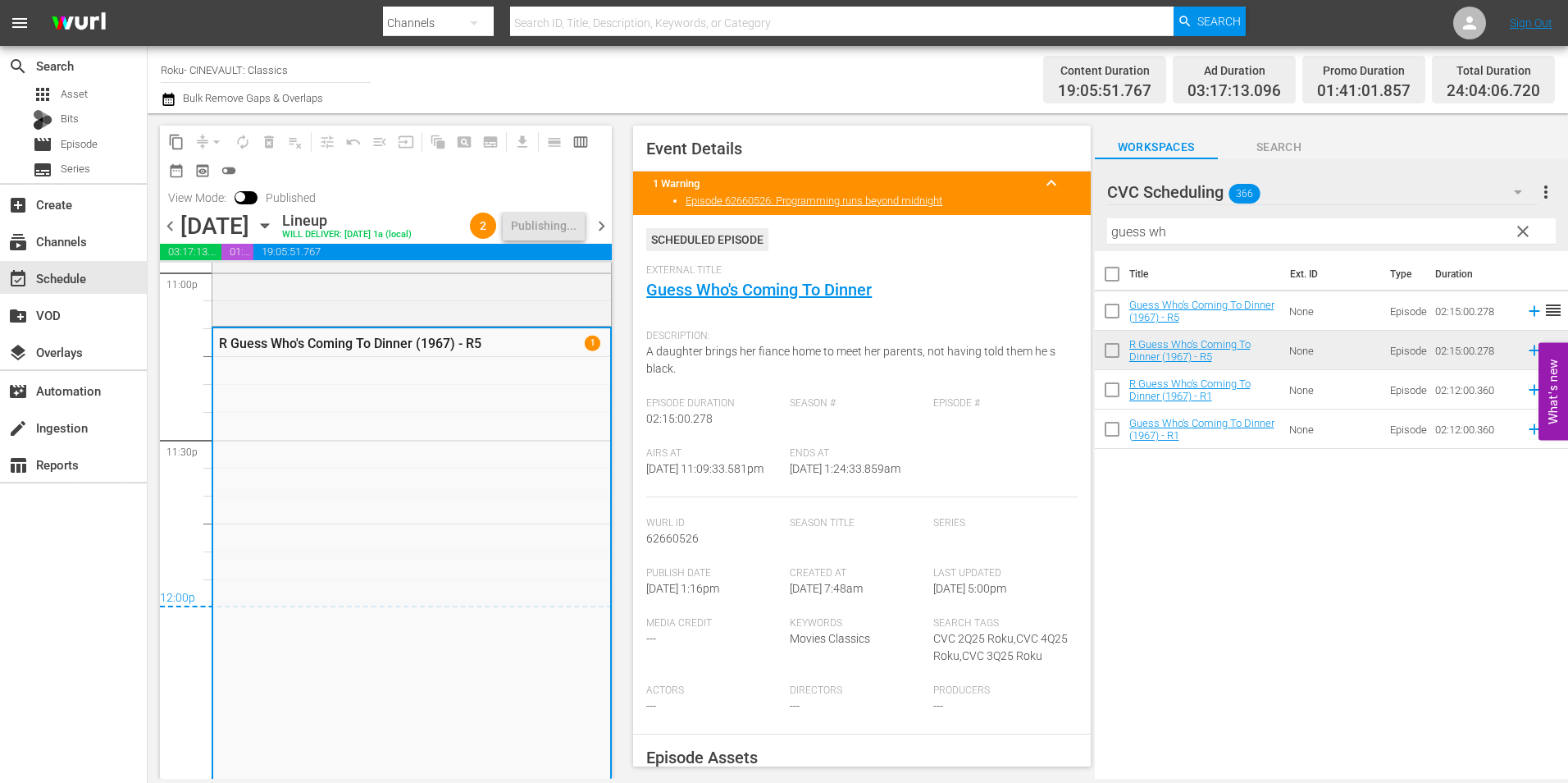
click at [173, 226] on span "chevron_left" at bounding box center [169, 225] width 20 height 20
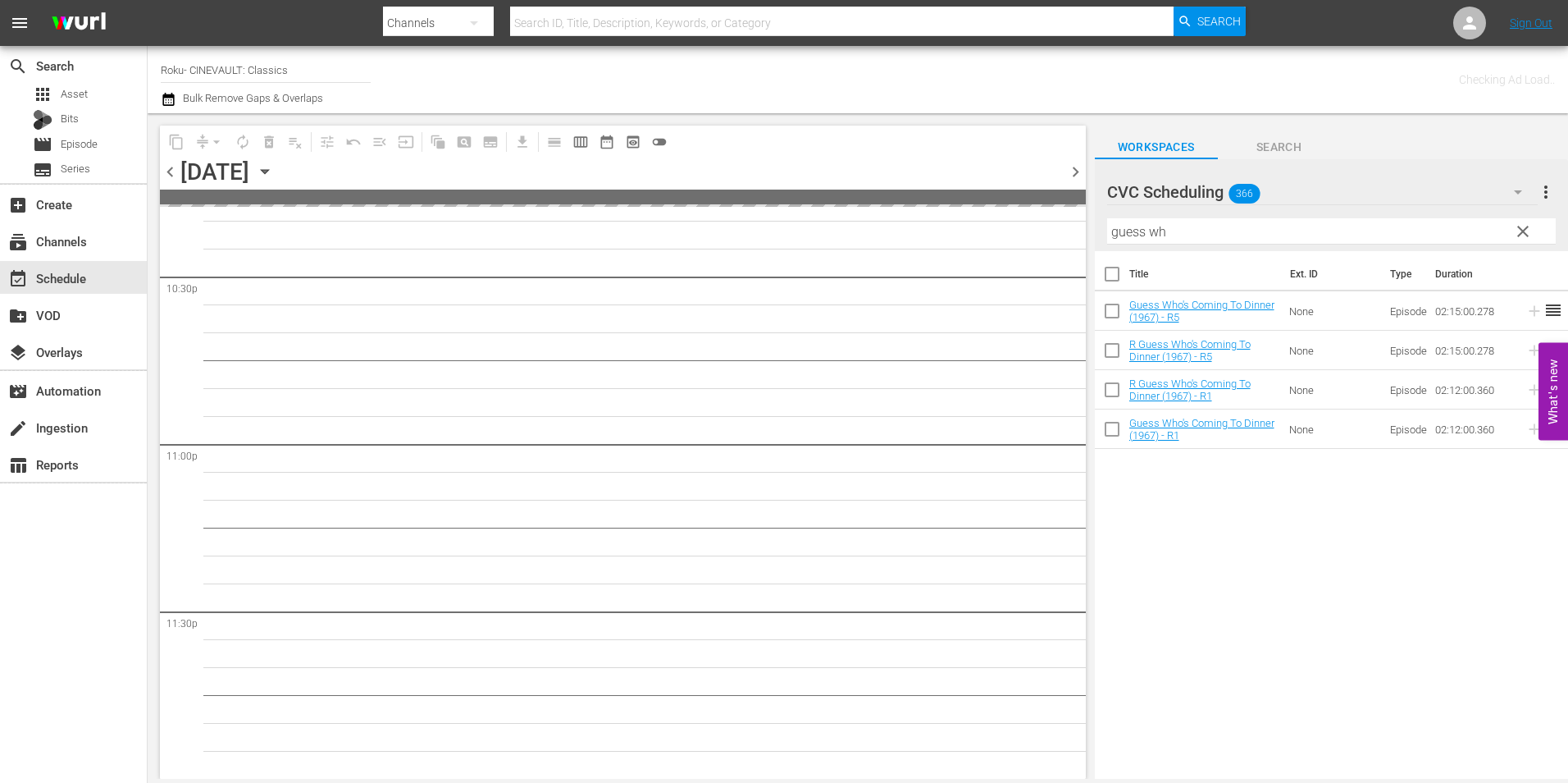
scroll to position [7461, 0]
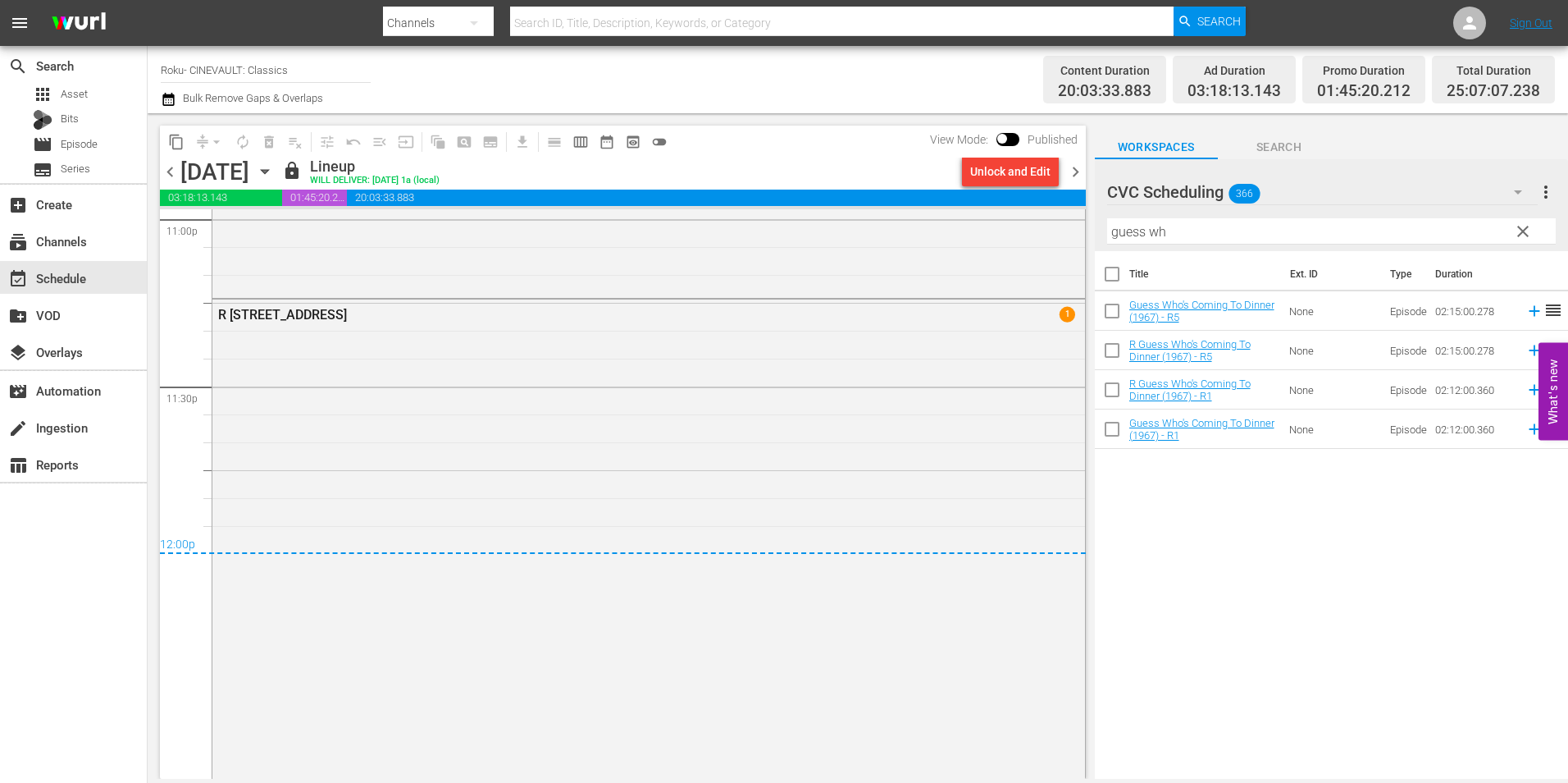
click at [170, 164] on span "chevron_left" at bounding box center [169, 171] width 20 height 20
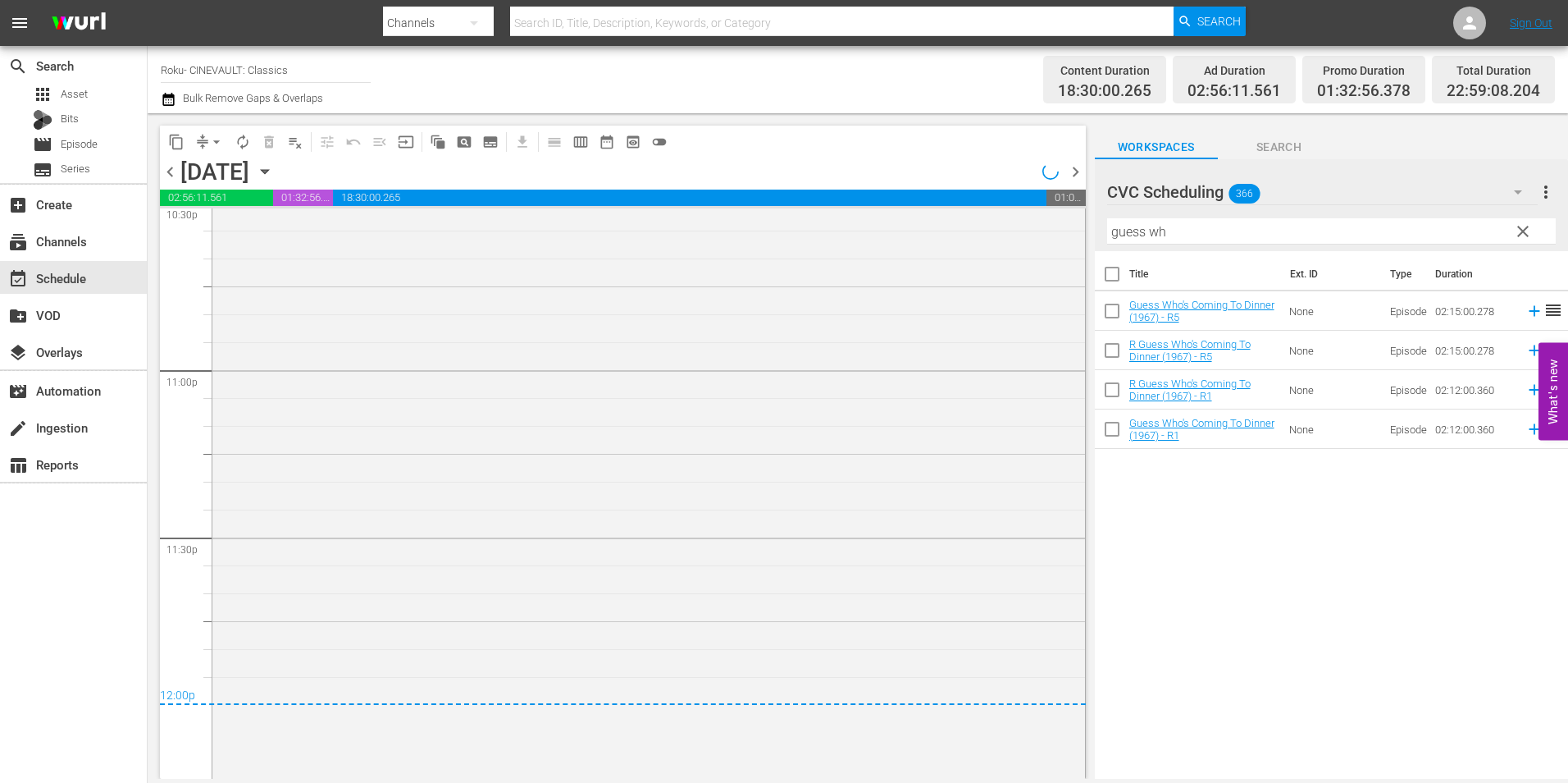
scroll to position [7538, 0]
click at [1081, 171] on span "chevron_right" at bounding box center [1075, 171] width 20 height 20
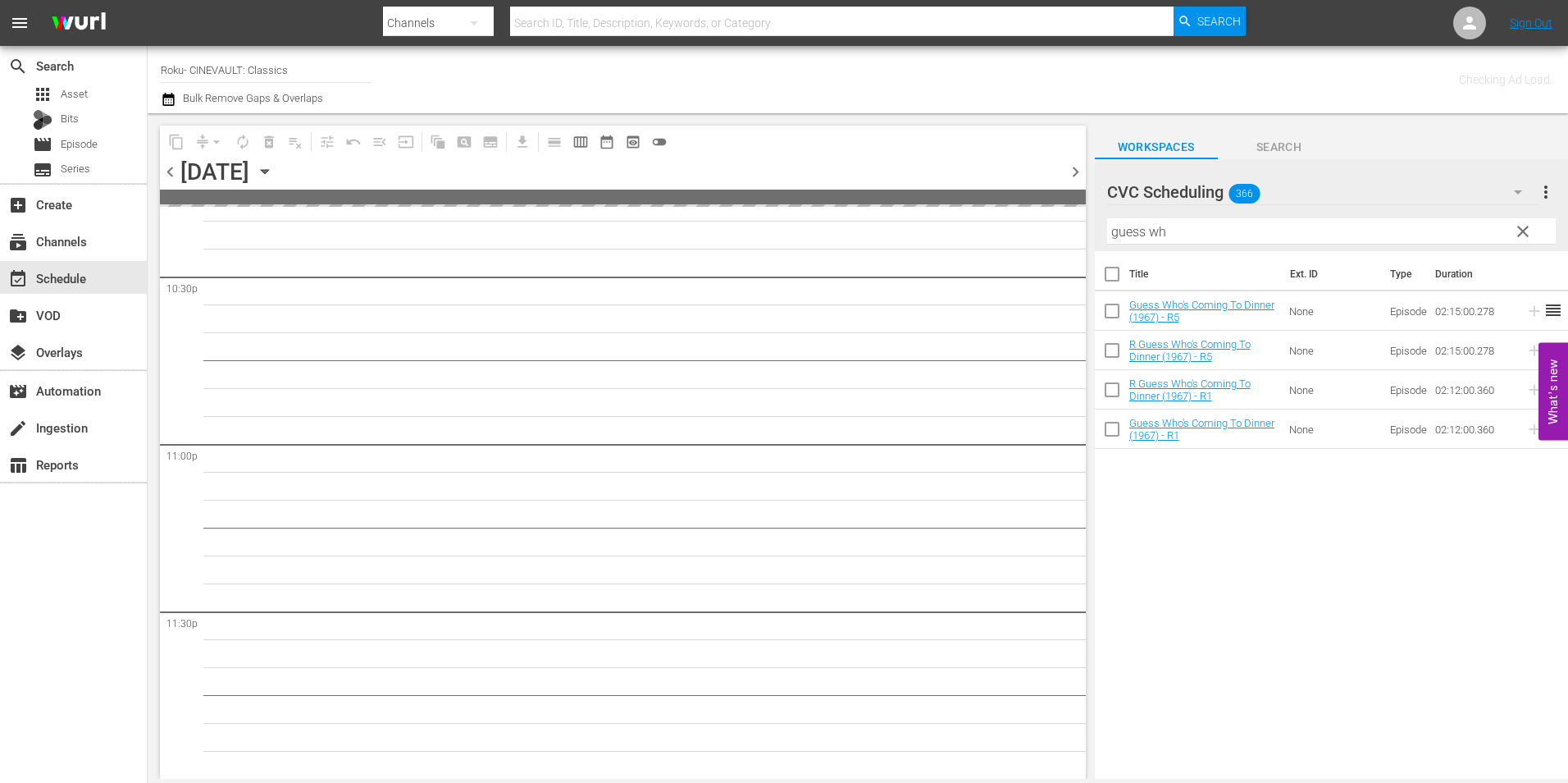
click at [1081, 171] on span "chevron_right" at bounding box center [1075, 171] width 20 height 20
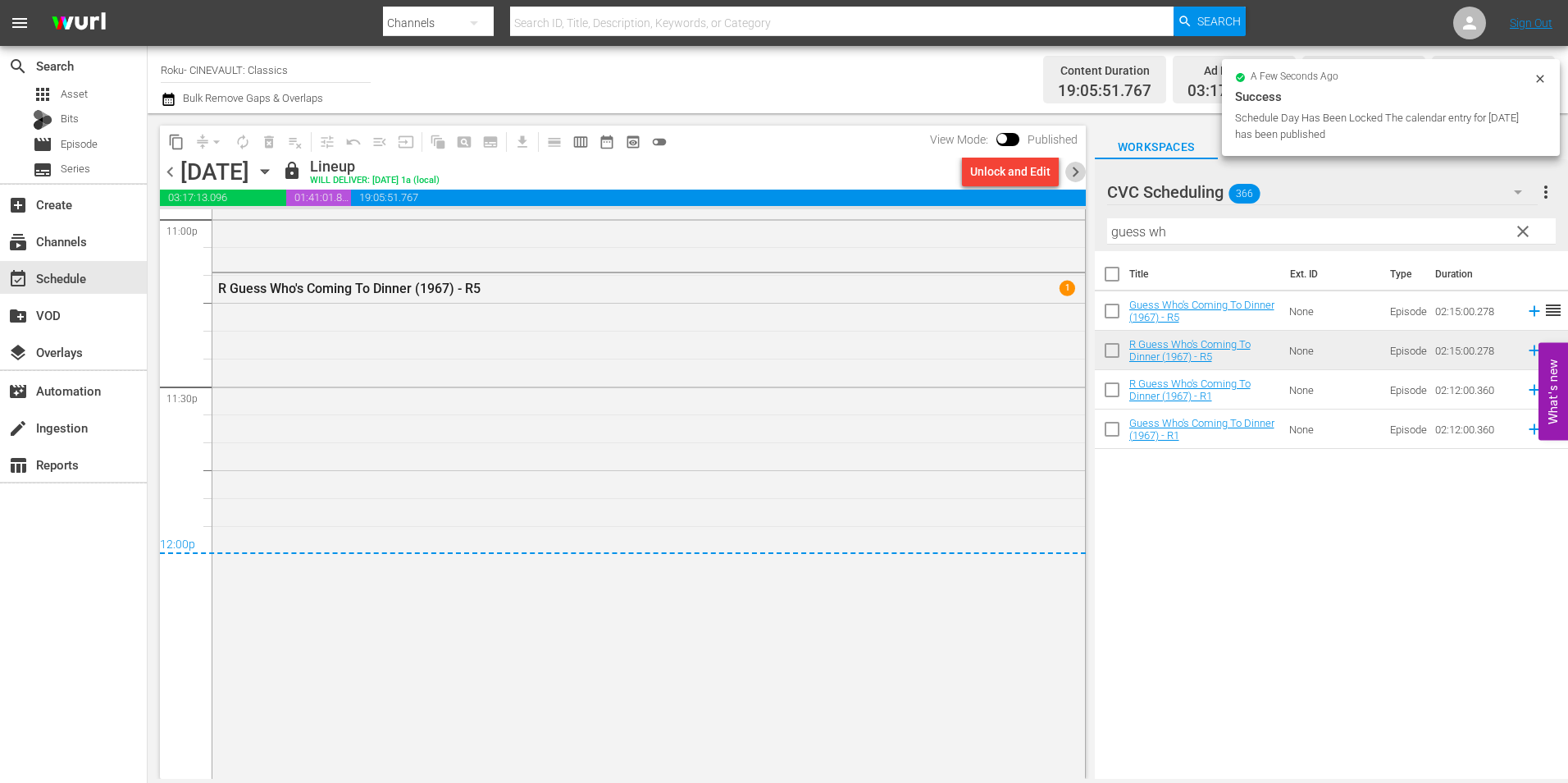
click at [1078, 171] on span "chevron_right" at bounding box center [1075, 171] width 20 height 20
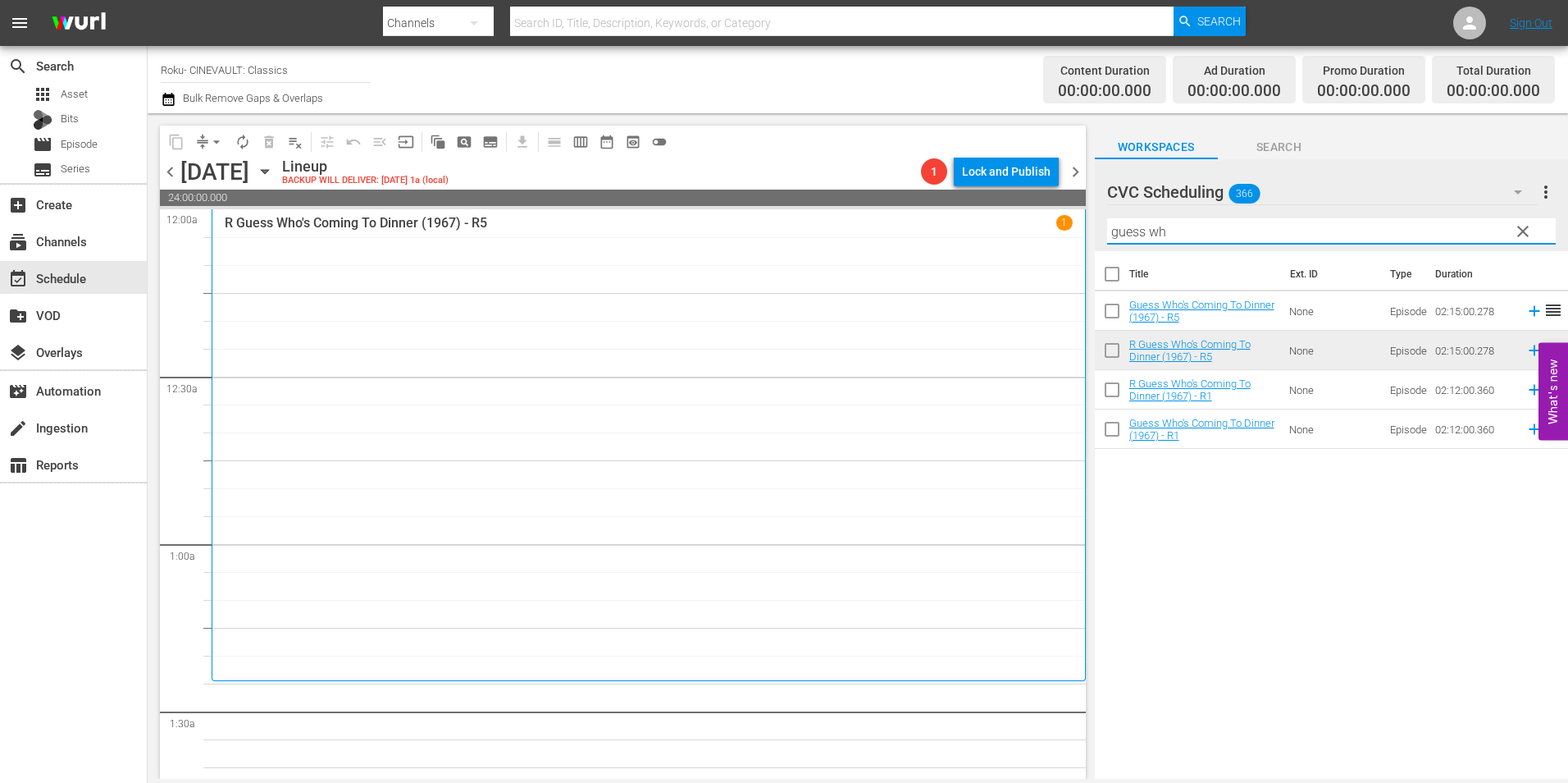
drag, startPoint x: 1157, startPoint y: 233, endPoint x: 1033, endPoint y: 231, distance: 124.0
click at [1033, 231] on div "content_copy compress arrow_drop_down autorenew_outlined delete_forever_outline…" at bounding box center [858, 446] width 1420 height 666
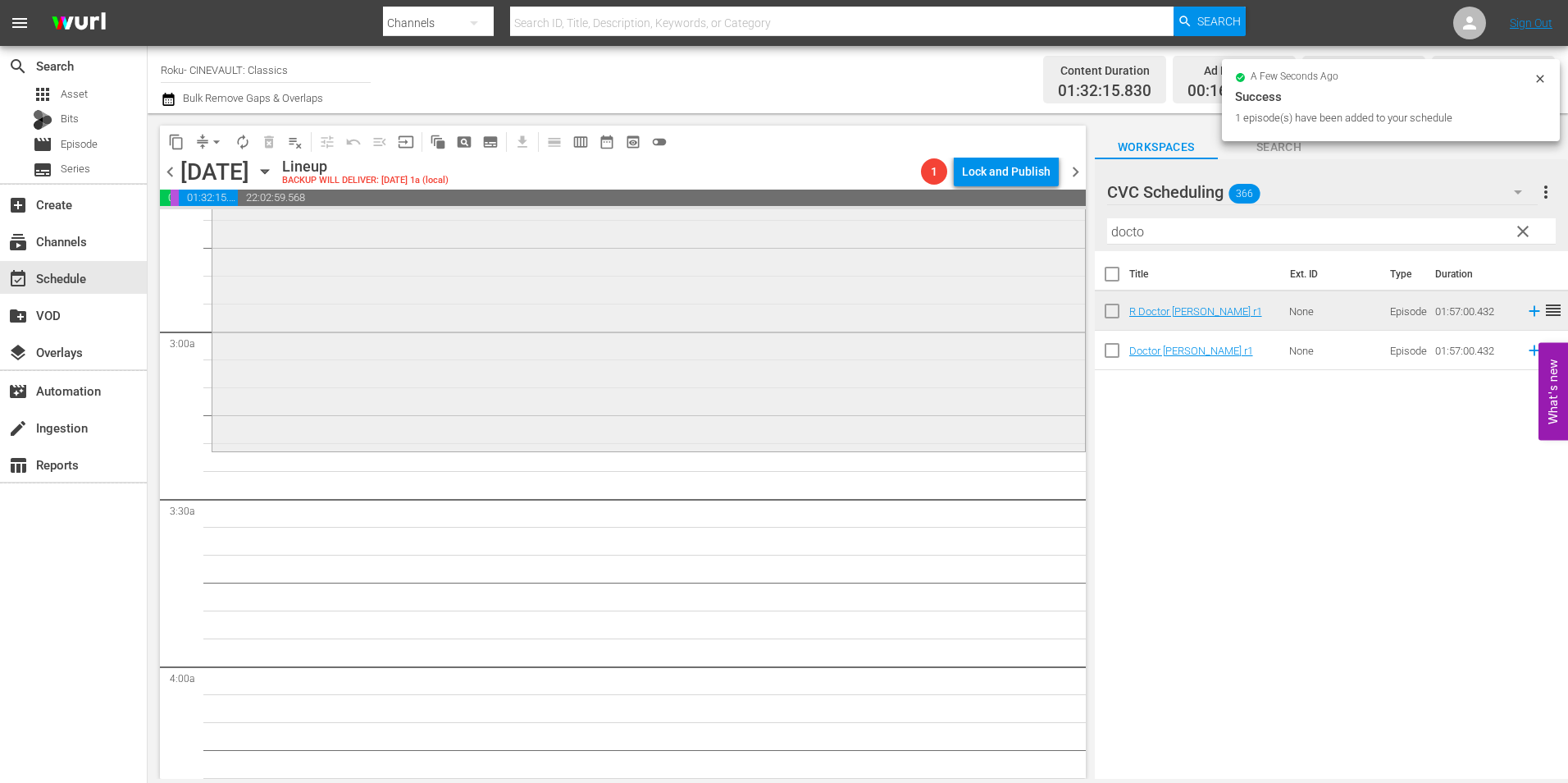
scroll to position [902, 0]
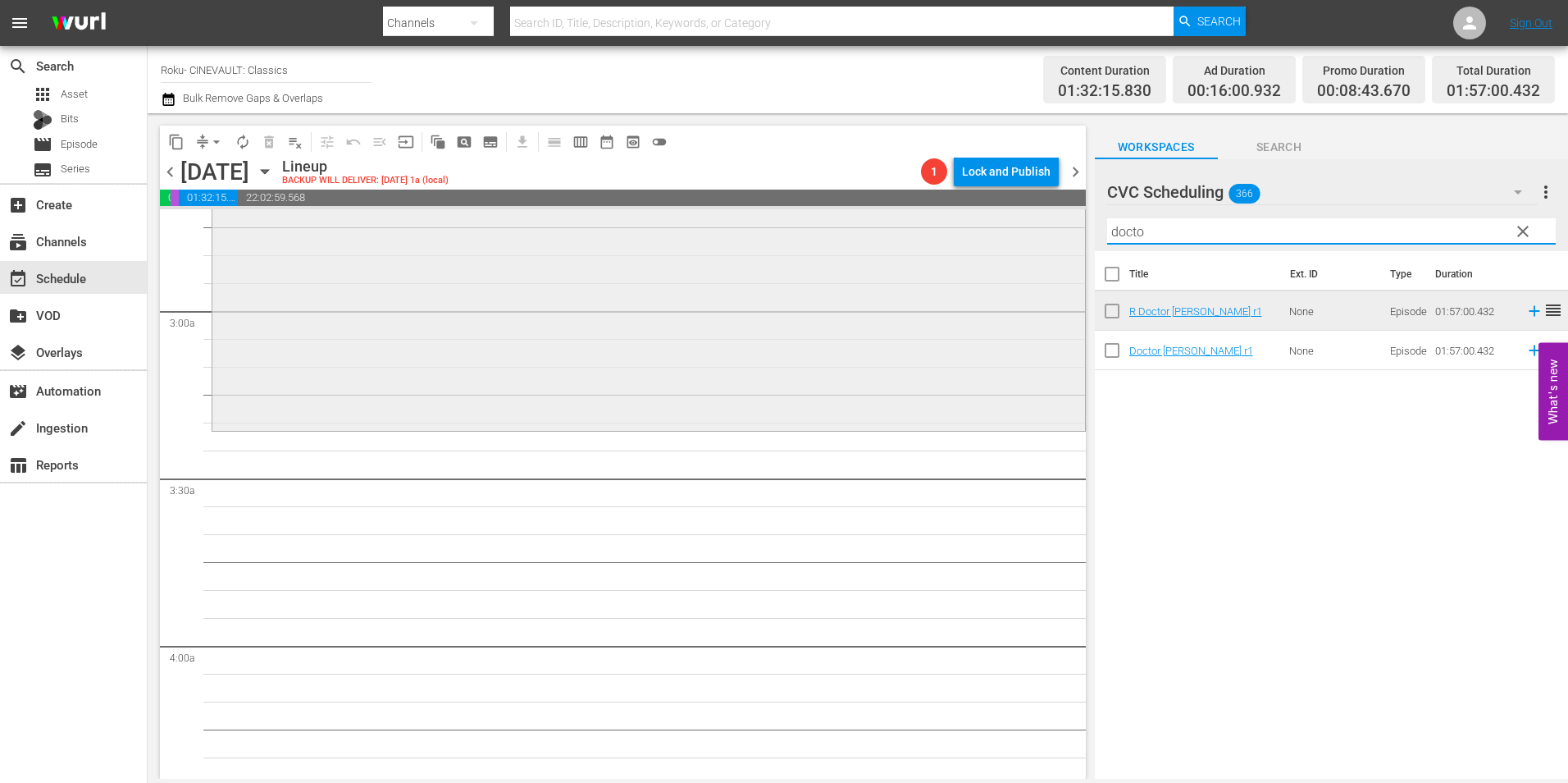
drag, startPoint x: 1179, startPoint y: 233, endPoint x: 1030, endPoint y: 251, distance: 150.1
click at [1030, 251] on div "content_copy compress arrow_drop_down autorenew_outlined delete_forever_outline…" at bounding box center [858, 446] width 1420 height 666
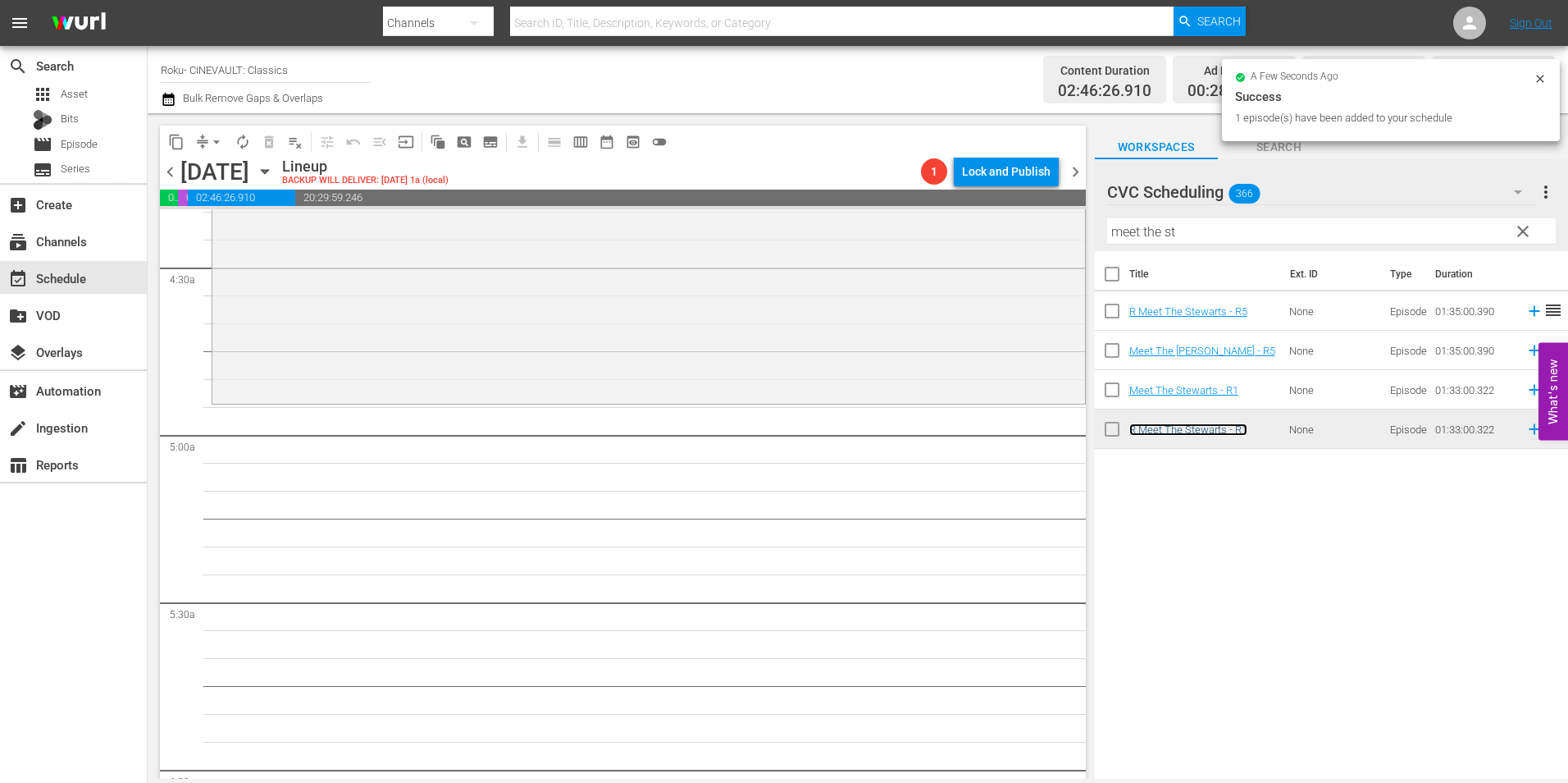
scroll to position [1477, 0]
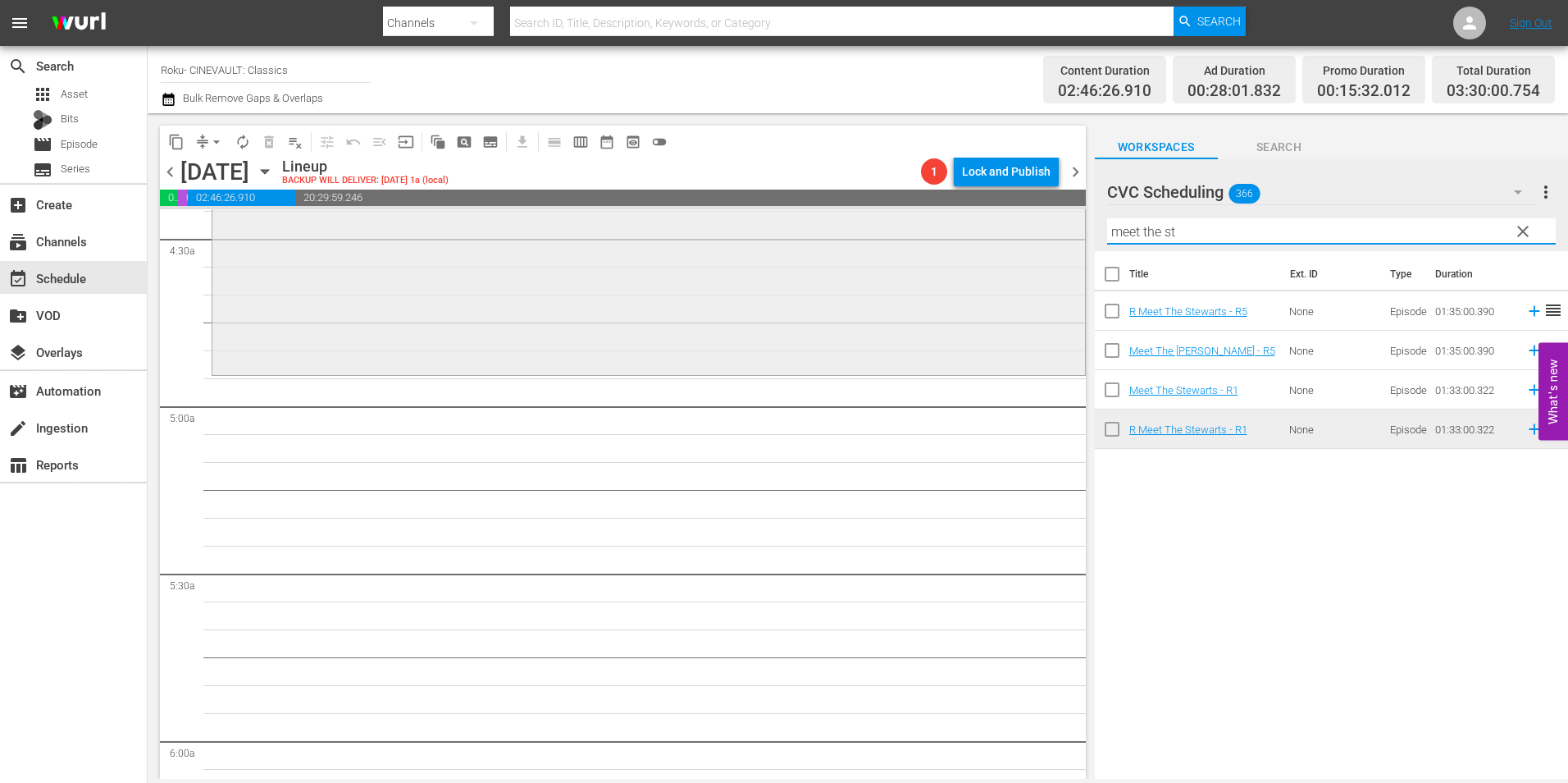
drag, startPoint x: 1162, startPoint y: 233, endPoint x: 1021, endPoint y: 227, distance: 141.1
click at [1021, 227] on div "content_copy compress arrow_drop_down autorenew_outlined delete_forever_outline…" at bounding box center [858, 446] width 1420 height 666
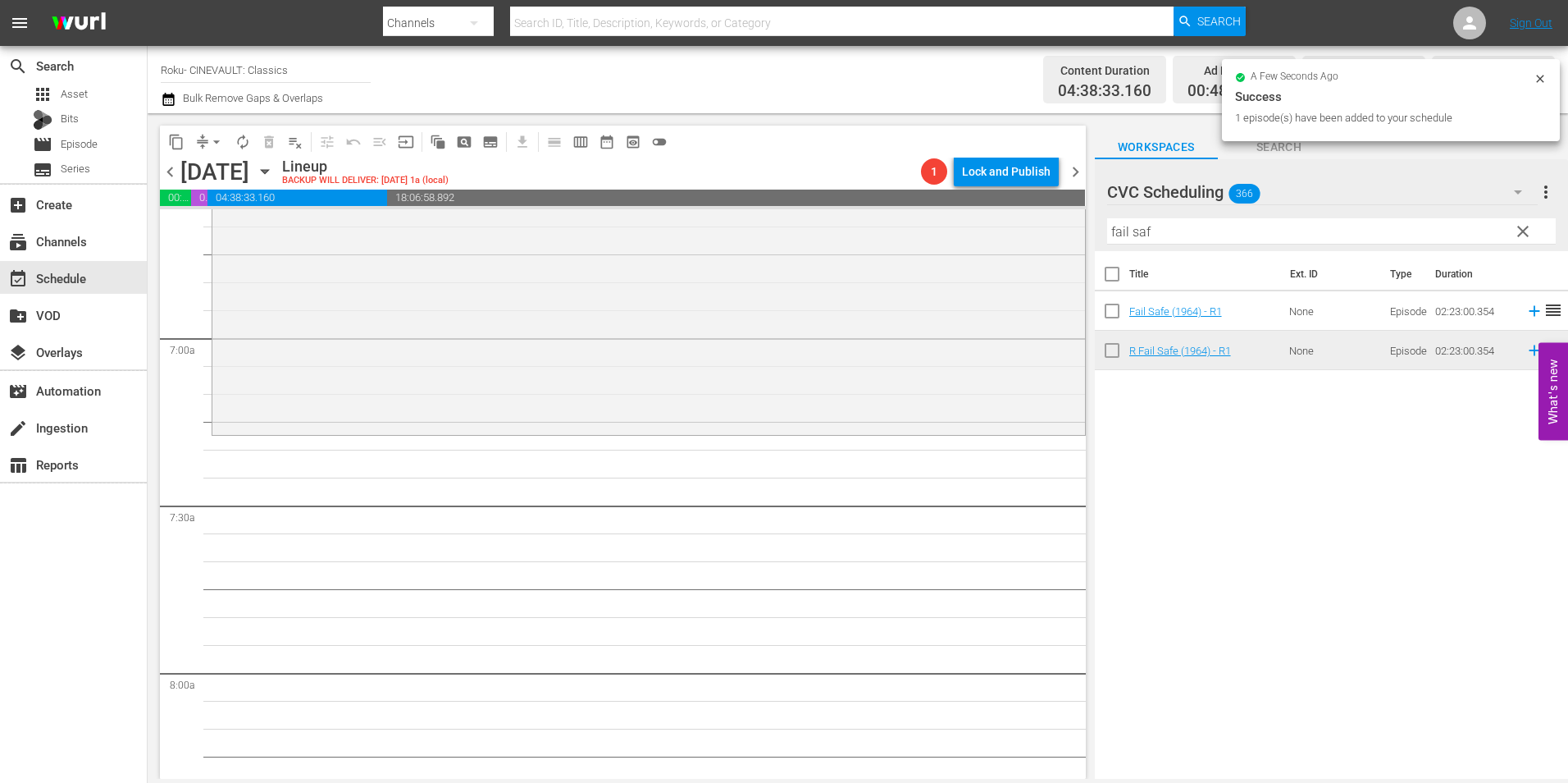
scroll to position [2215, 0]
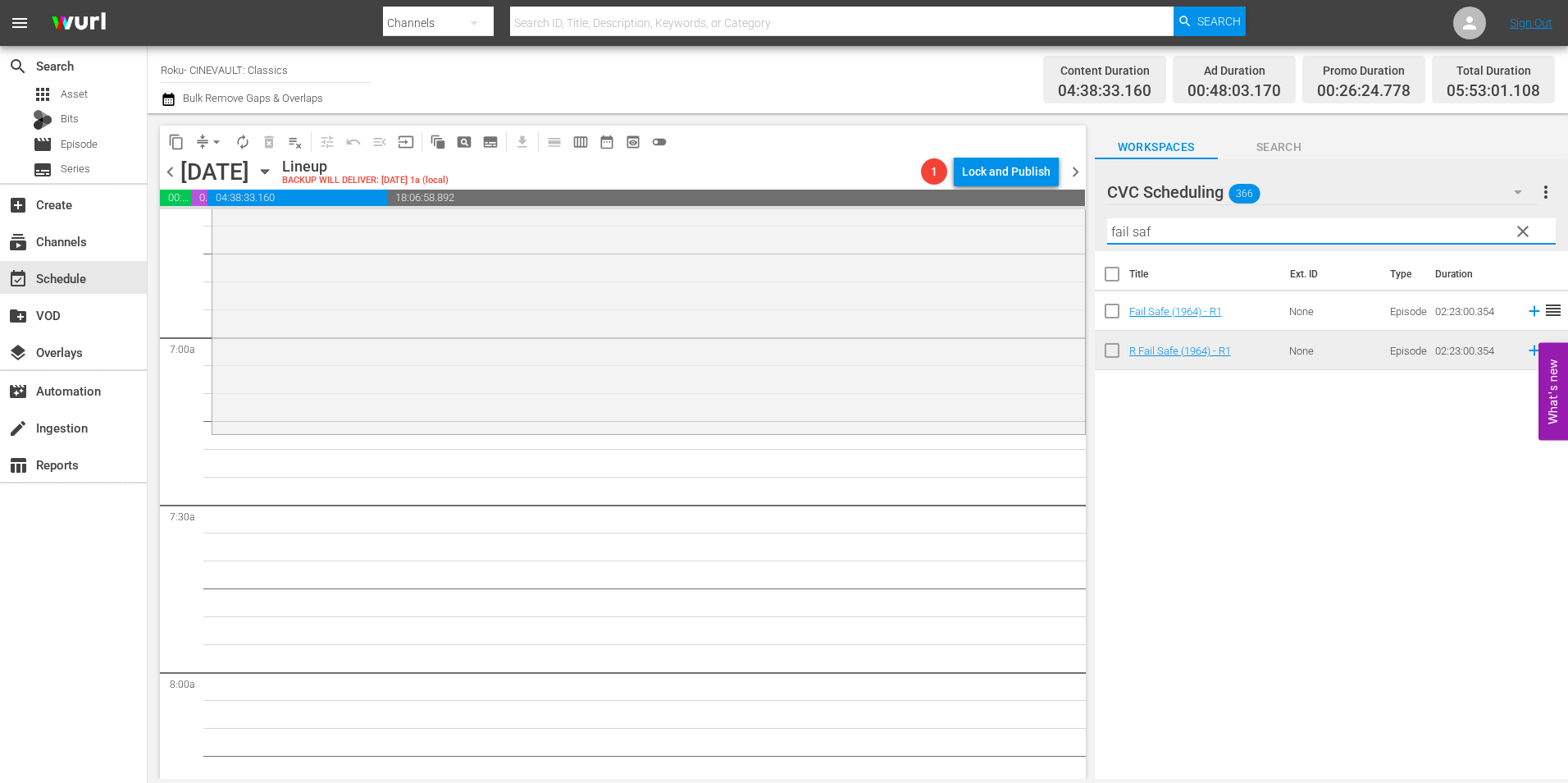
drag, startPoint x: 1169, startPoint y: 233, endPoint x: 1093, endPoint y: 241, distance: 76.4
click at [1093, 241] on div "content_copy compress arrow_drop_down autorenew_outlined delete_forever_outline…" at bounding box center [858, 446] width 1420 height 666
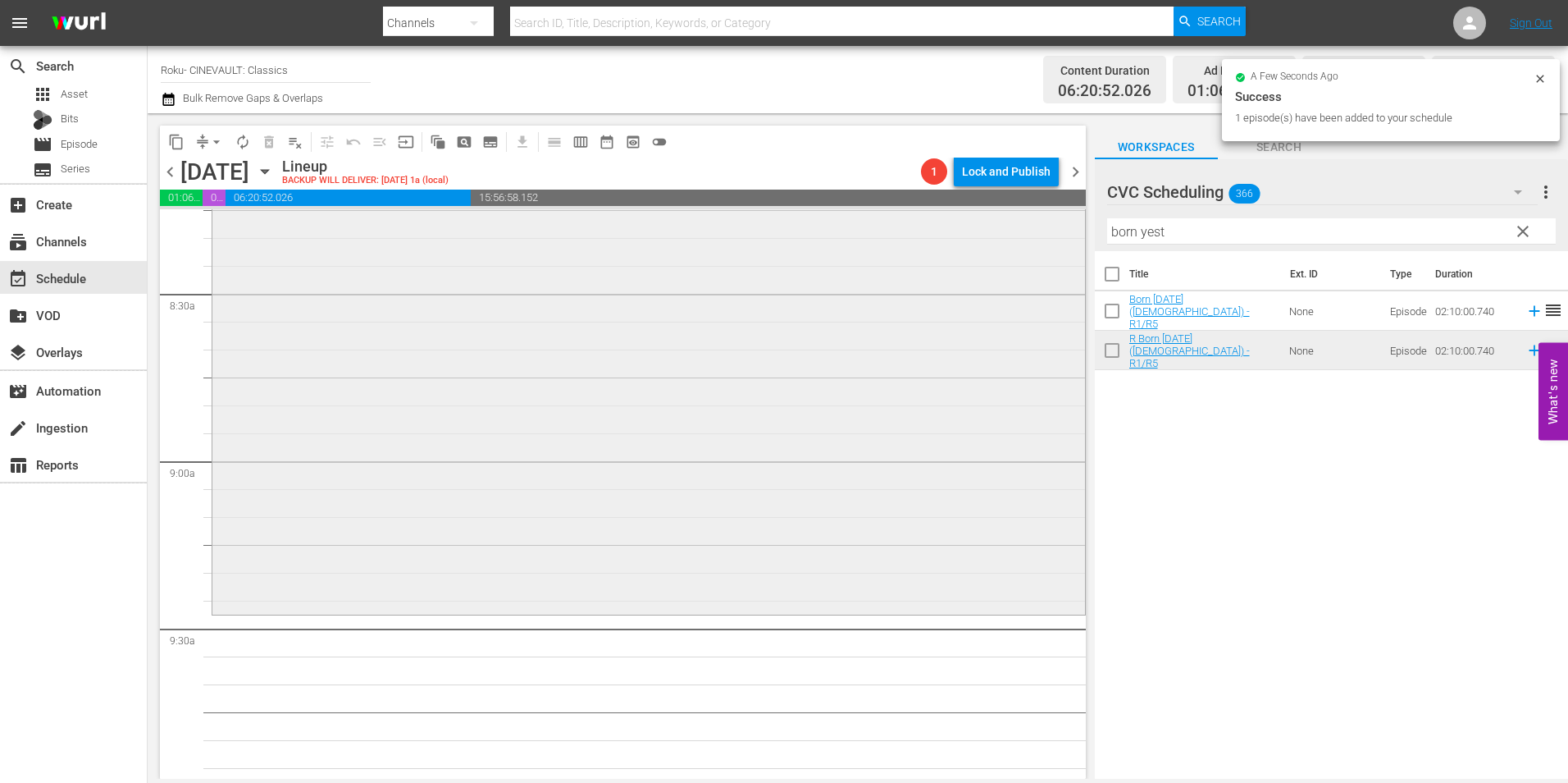
scroll to position [2790, 0]
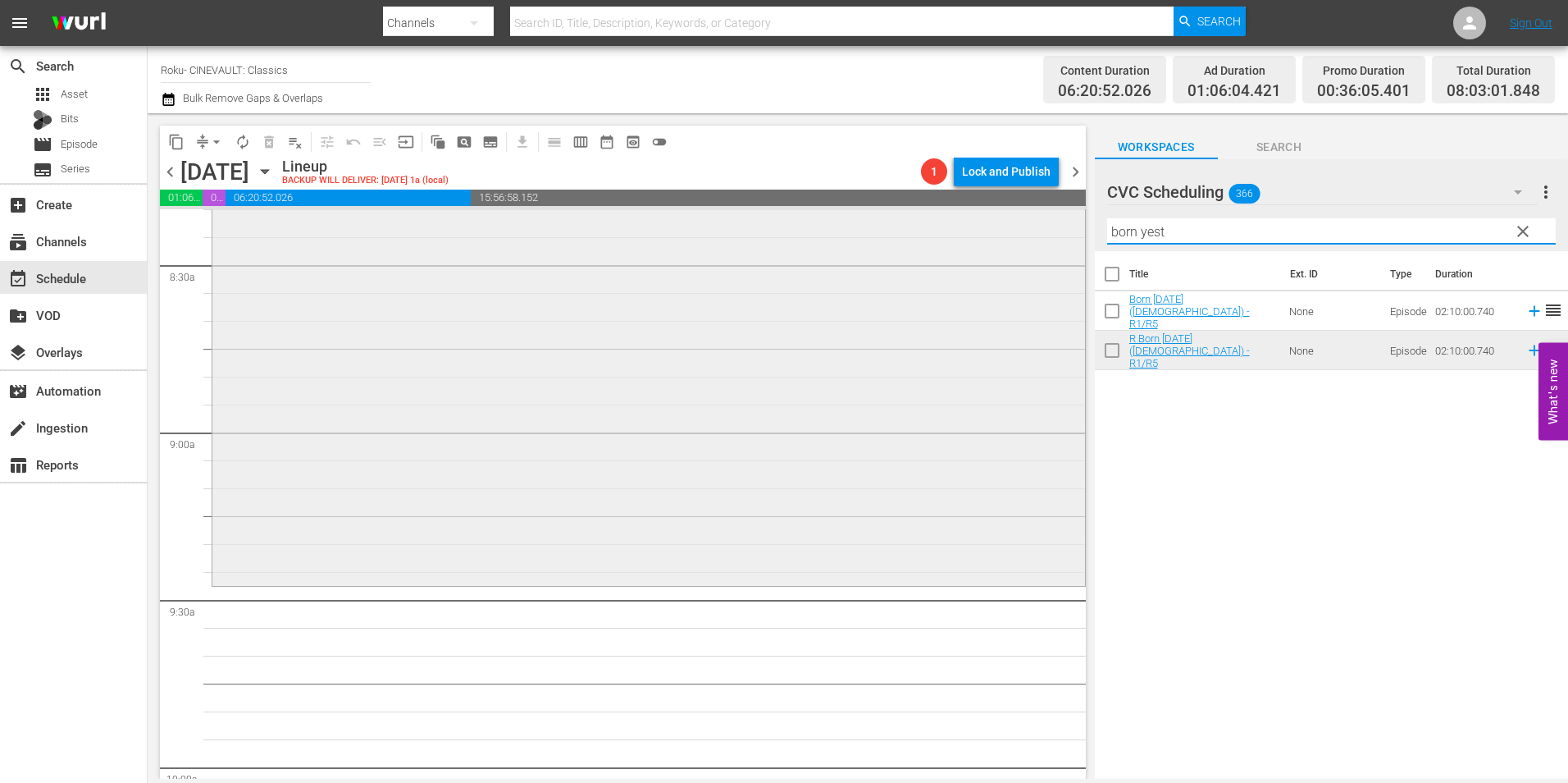
drag, startPoint x: 1241, startPoint y: 237, endPoint x: 819, endPoint y: 254, distance: 422.3
click at [819, 254] on div "content_copy compress arrow_drop_down autorenew_outlined delete_forever_outline…" at bounding box center [858, 446] width 1420 height 666
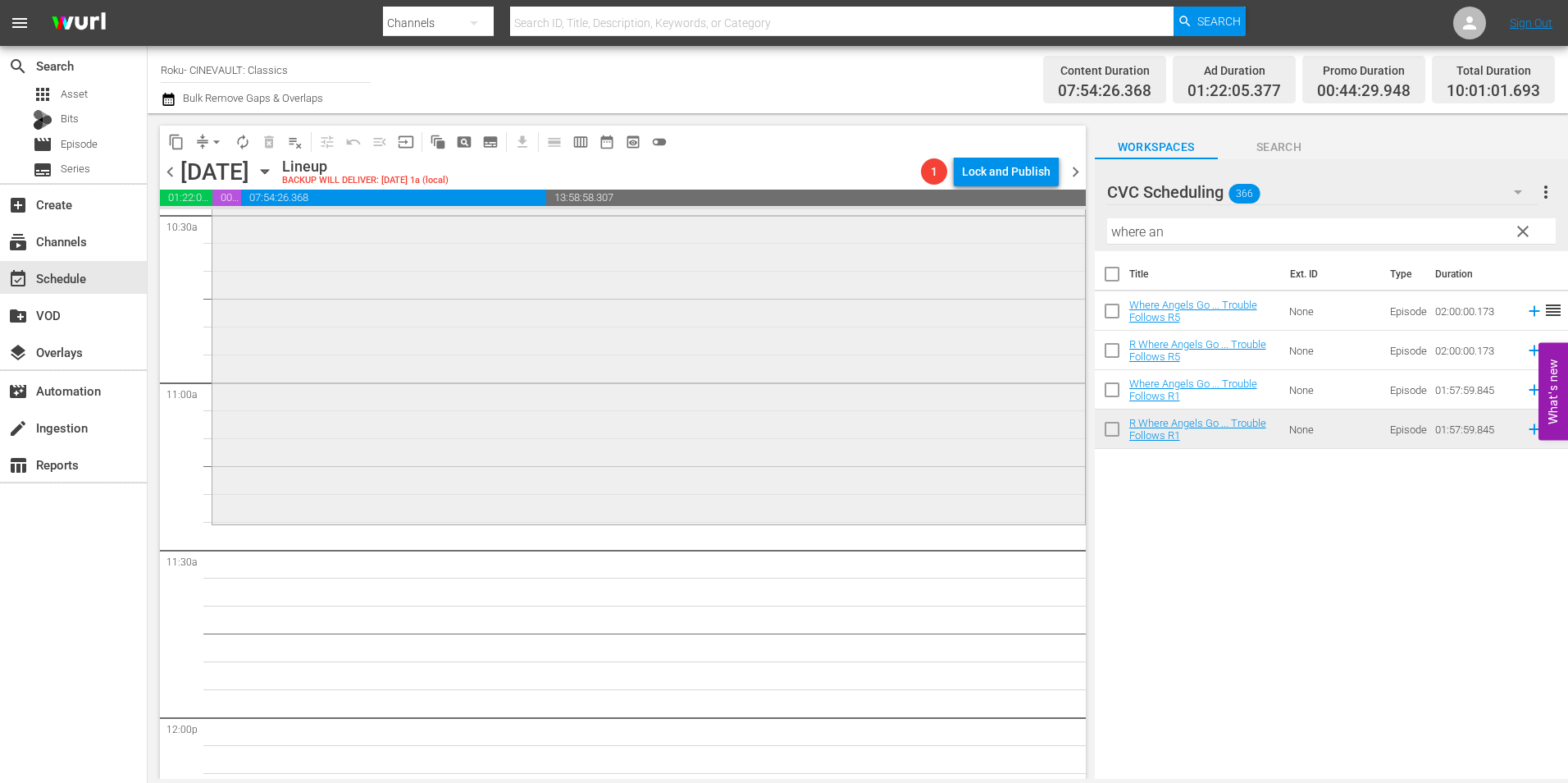
scroll to position [3527, 0]
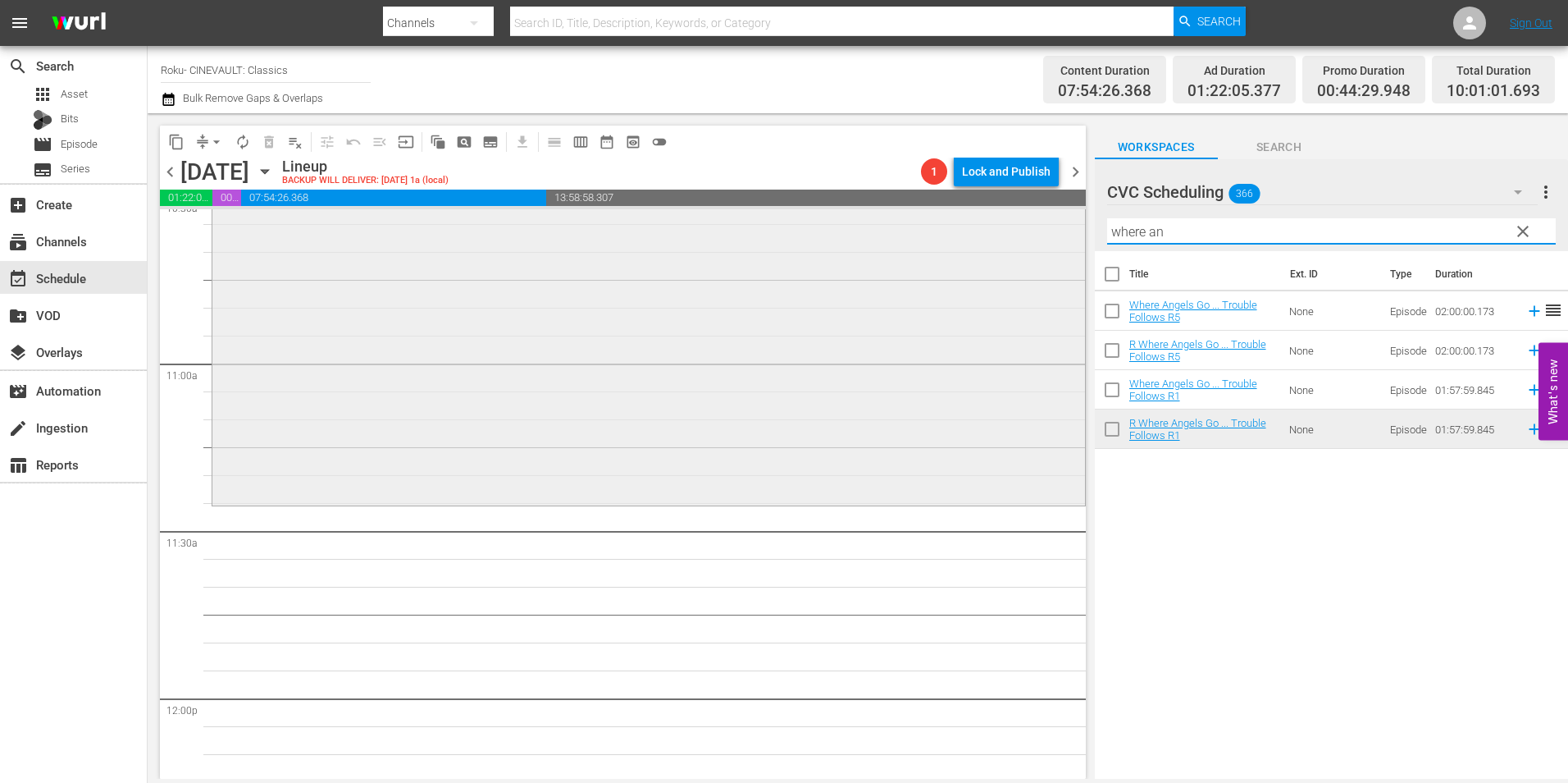
drag, startPoint x: 1181, startPoint y: 239, endPoint x: 875, endPoint y: 250, distance: 306.2
click at [875, 250] on div "content_copy compress arrow_drop_down autorenew_outlined delete_forever_outline…" at bounding box center [858, 446] width 1420 height 666
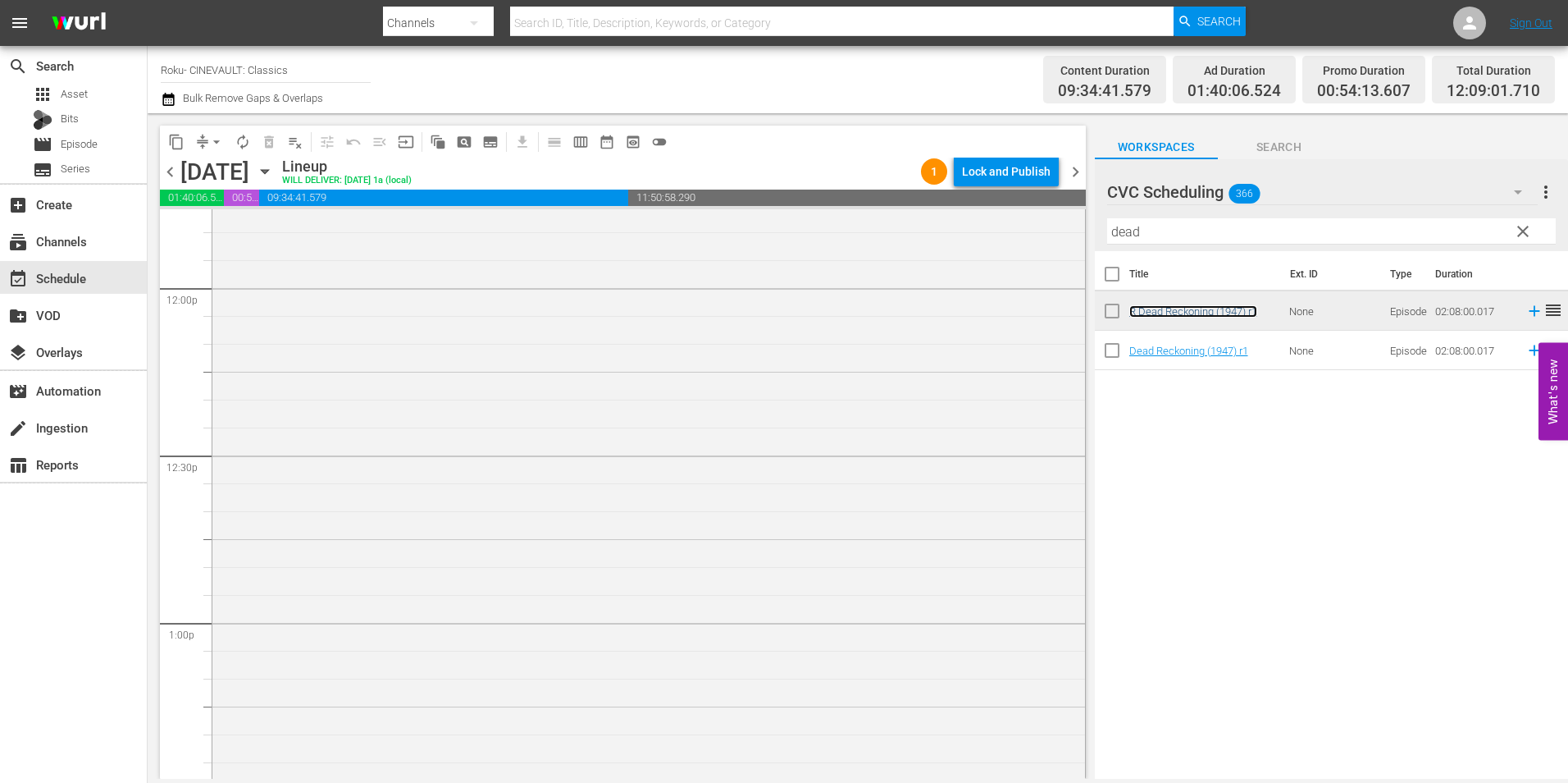
scroll to position [4183, 0]
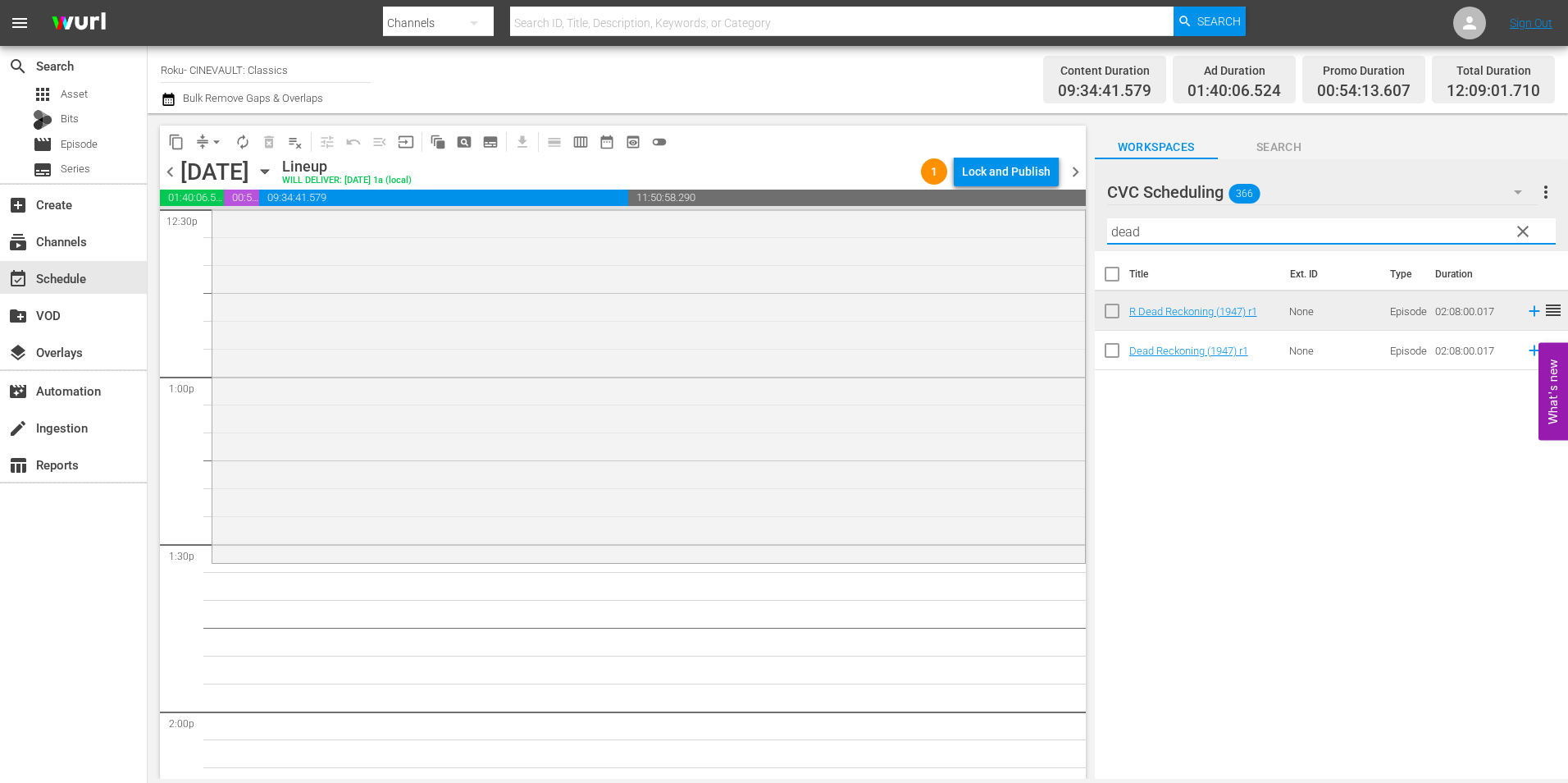
drag, startPoint x: 1161, startPoint y: 238, endPoint x: 1085, endPoint y: 241, distance: 76.1
click at [1085, 241] on div "content_copy compress arrow_drop_down autorenew_outlined delete_forever_outline…" at bounding box center [858, 446] width 1420 height 666
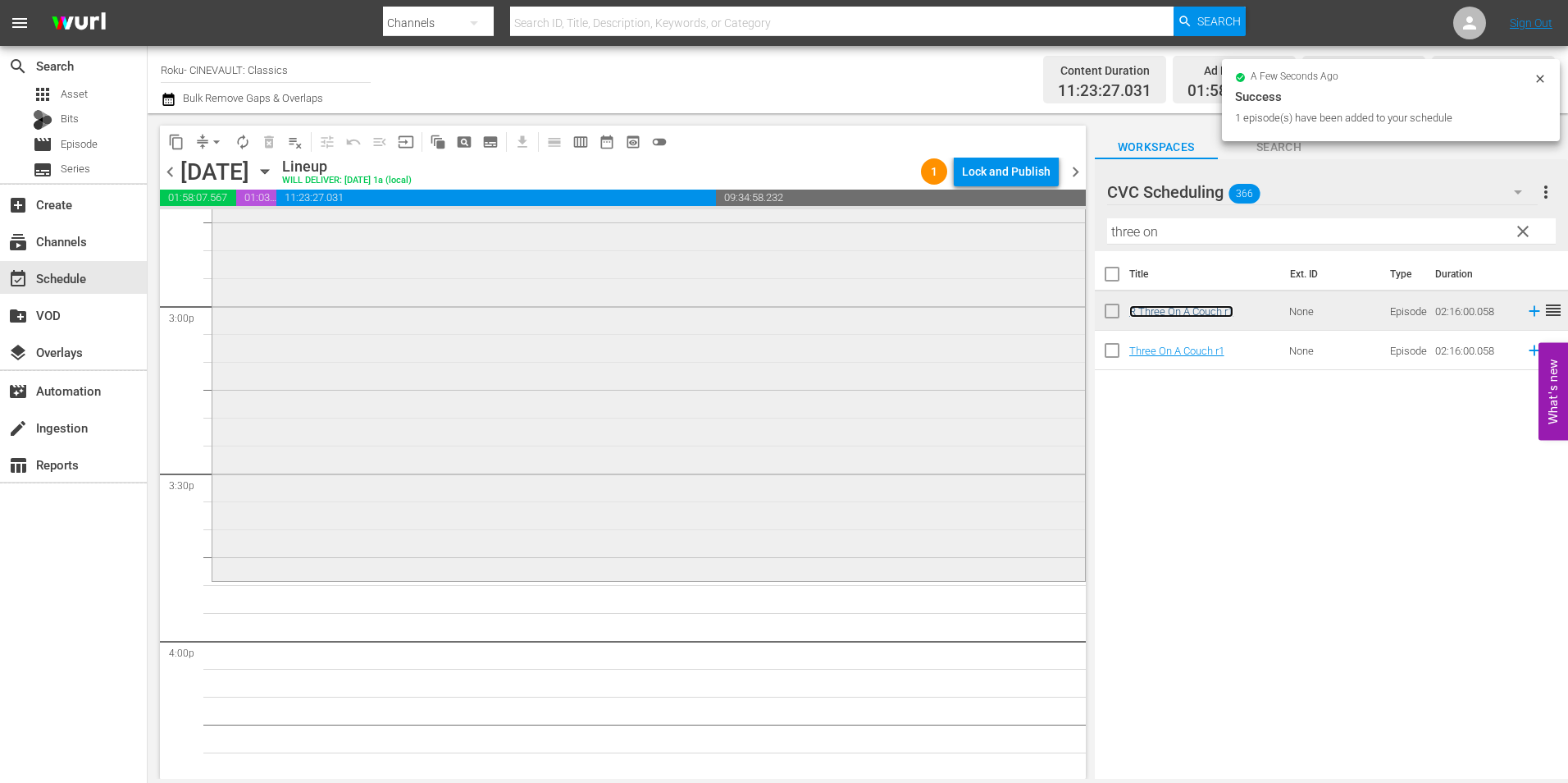
scroll to position [5004, 0]
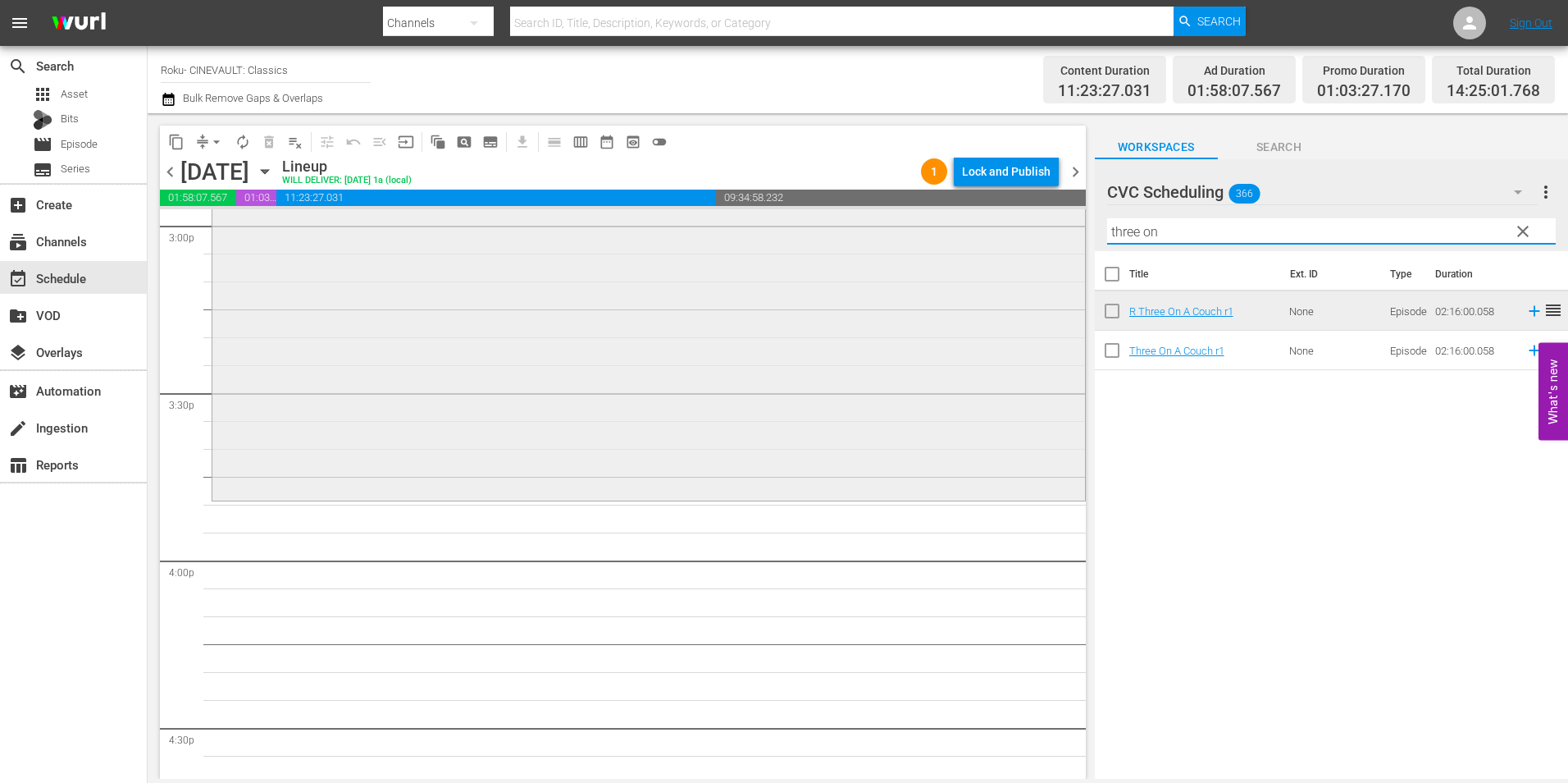
drag, startPoint x: 1192, startPoint y: 227, endPoint x: 911, endPoint y: 230, distance: 281.0
click at [911, 230] on div "content_copy compress arrow_drop_down autorenew_outlined delete_forever_outline…" at bounding box center [858, 446] width 1420 height 666
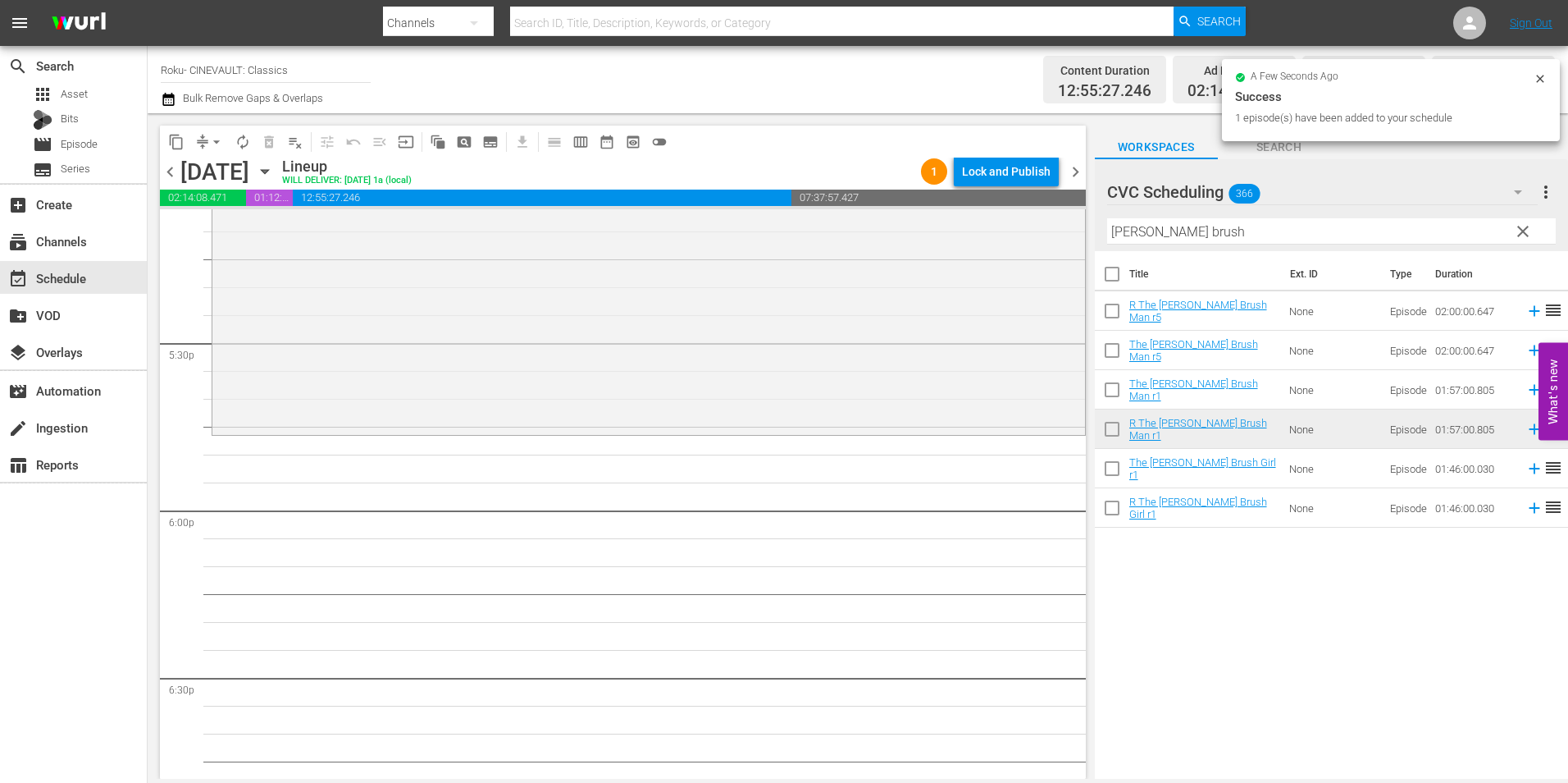
scroll to position [5743, 0]
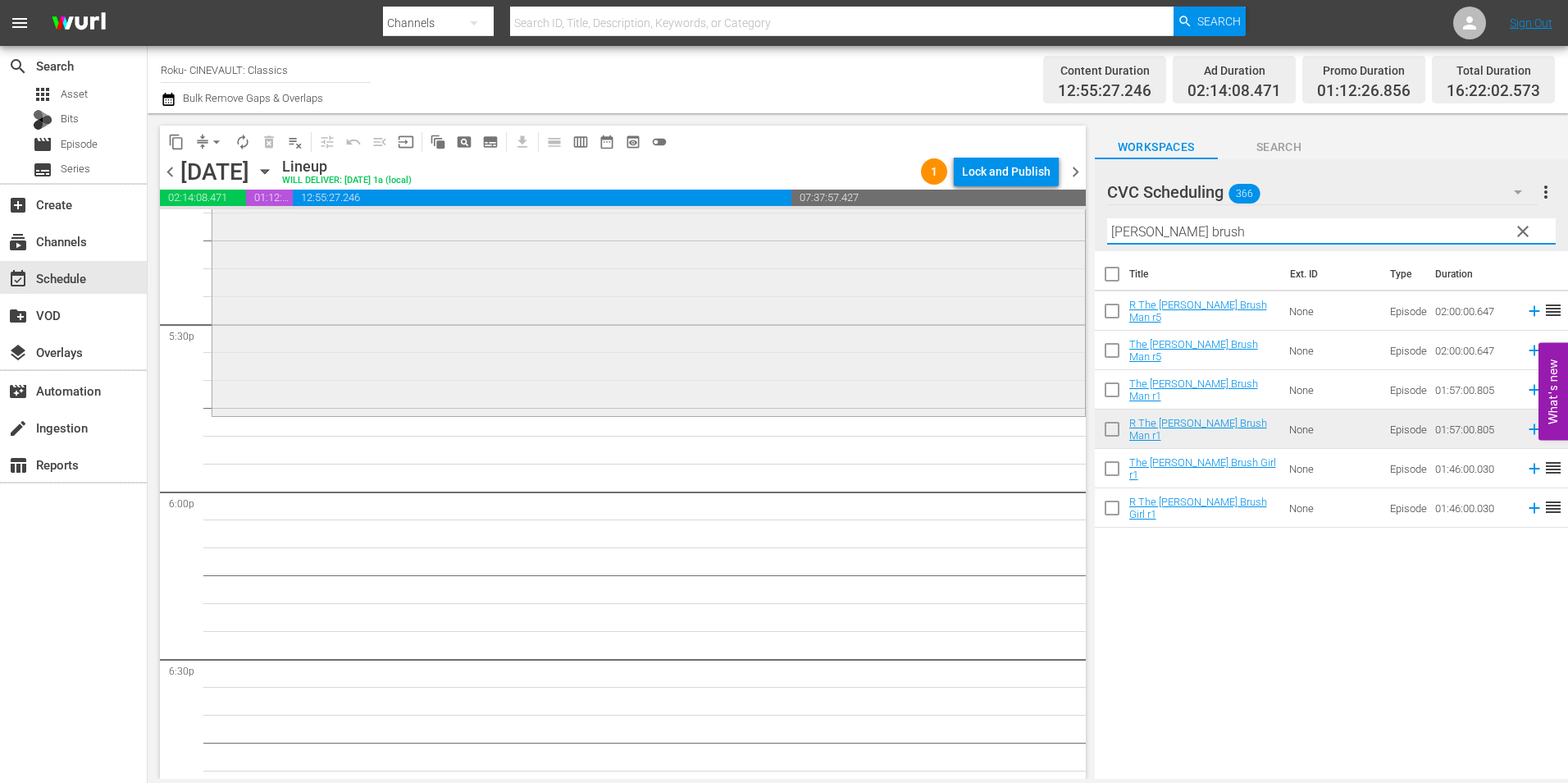
drag, startPoint x: 1091, startPoint y: 237, endPoint x: 1027, endPoint y: 240, distance: 64.1
click at [1027, 240] on div "content_copy compress arrow_drop_down autorenew_outlined delete_forever_outline…" at bounding box center [858, 446] width 1420 height 666
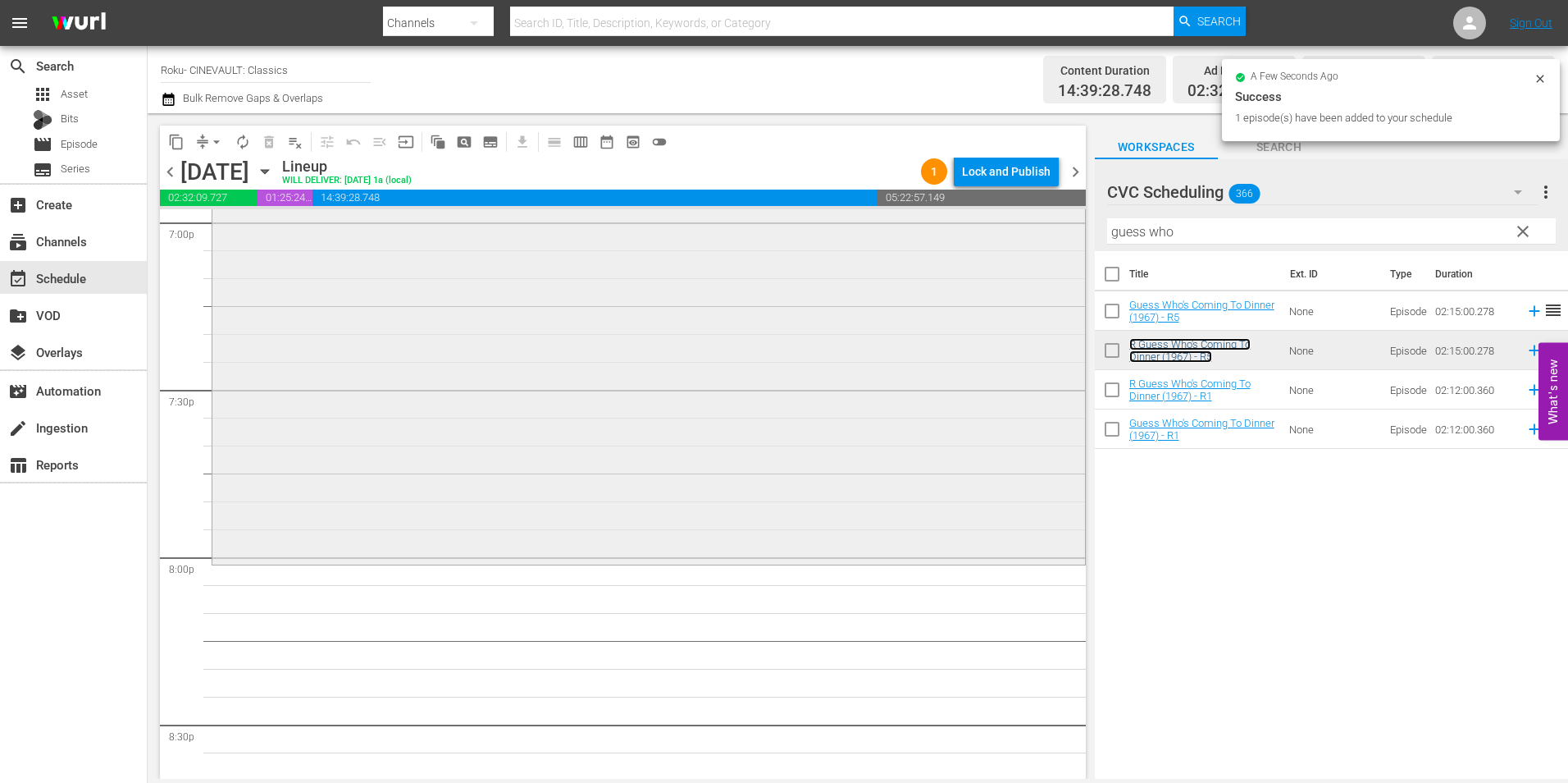
scroll to position [6399, 0]
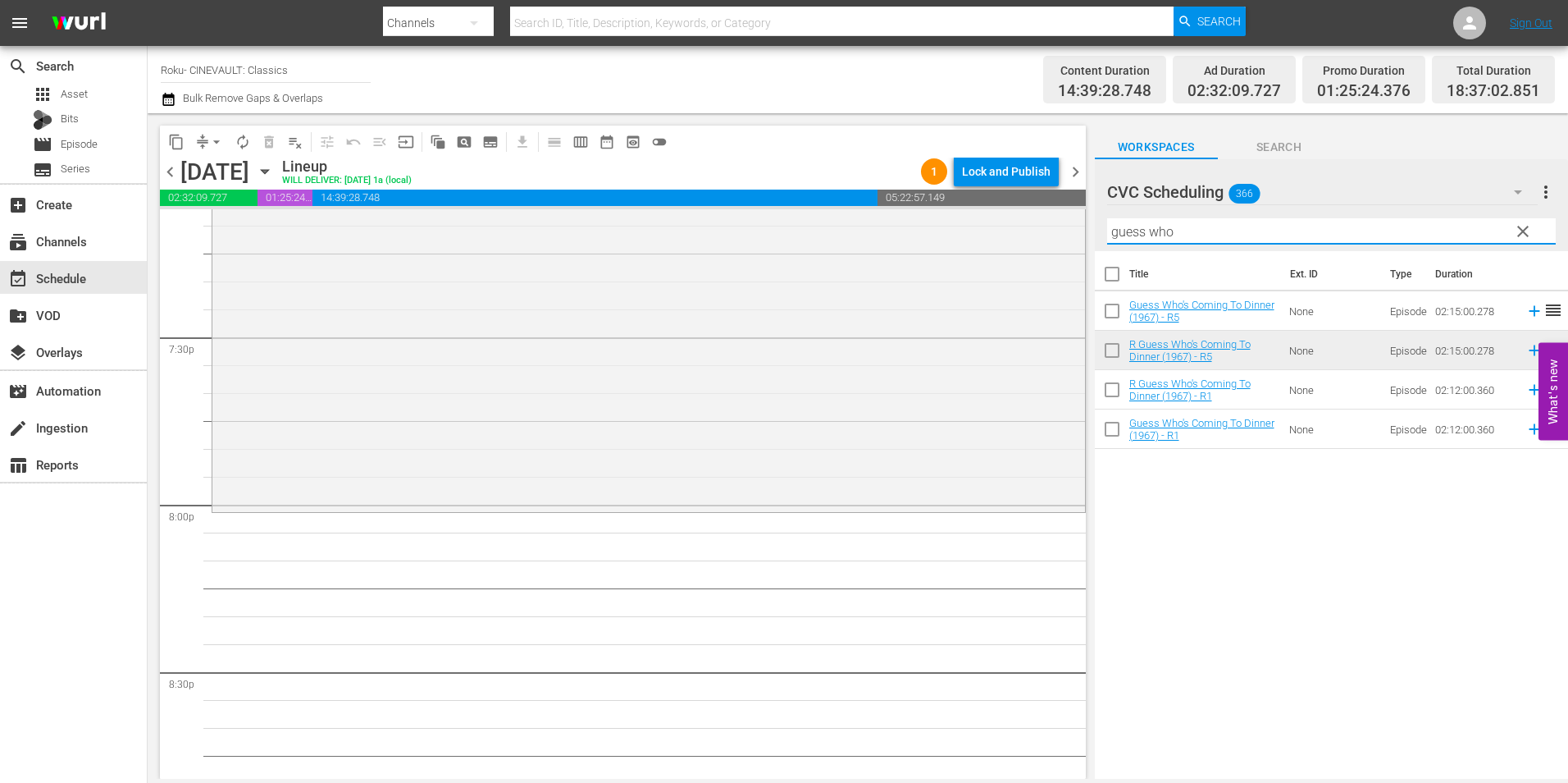
drag, startPoint x: 1196, startPoint y: 240, endPoint x: 1067, endPoint y: 242, distance: 129.0
click at [1067, 242] on div "content_copy compress arrow_drop_down autorenew_outlined delete_forever_outline…" at bounding box center [858, 446] width 1420 height 666
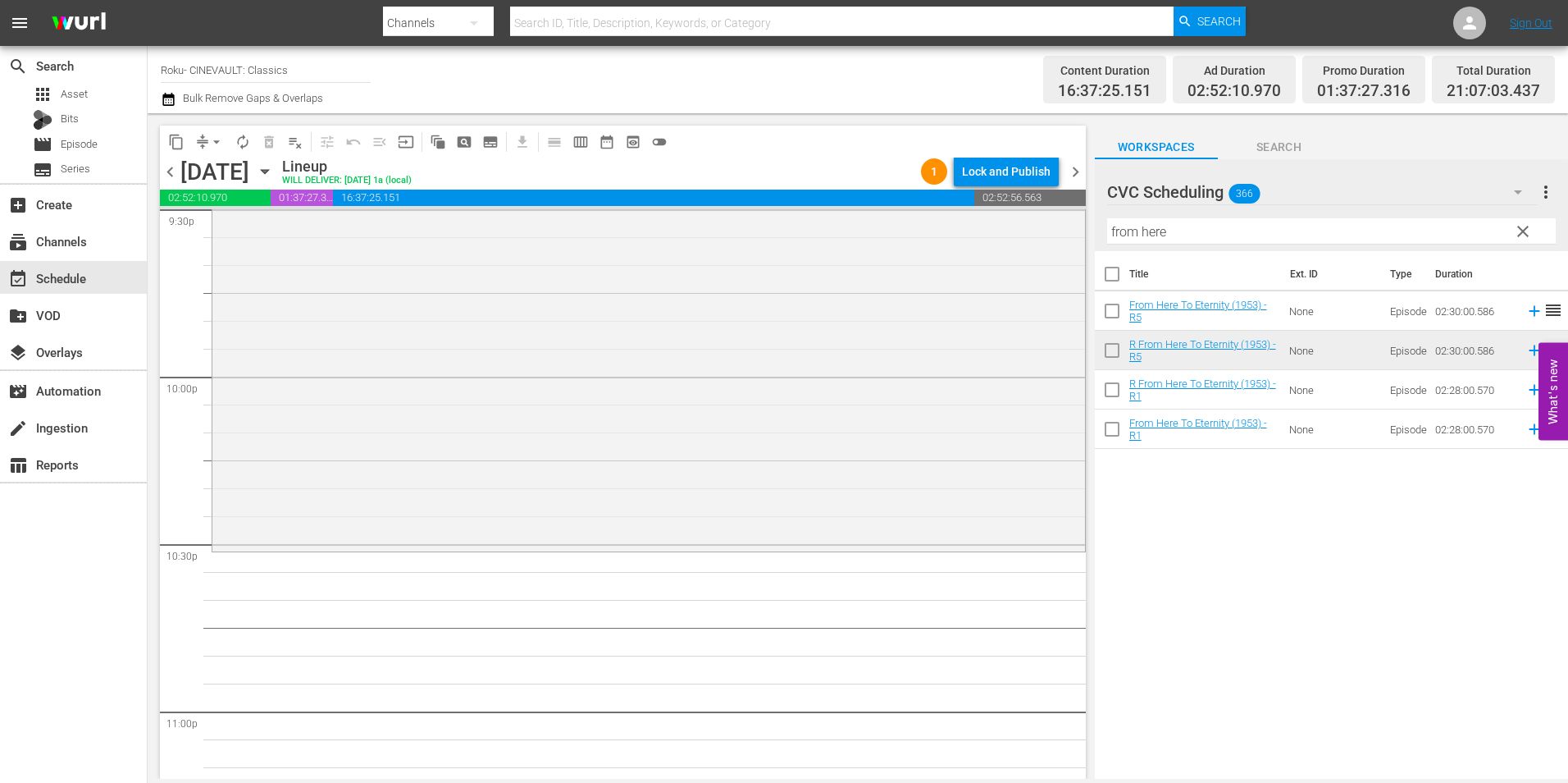
scroll to position [7219, 0]
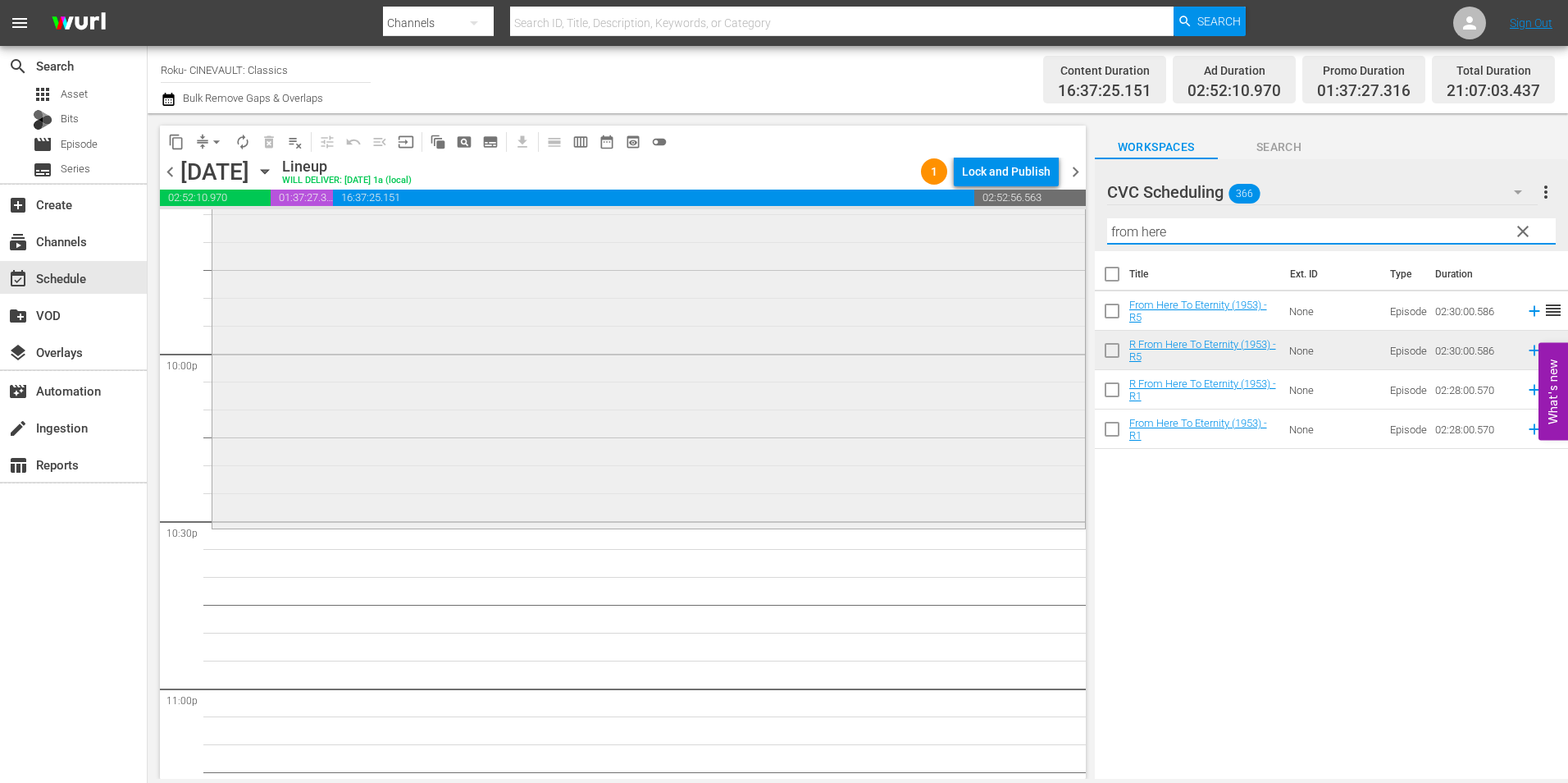
drag, startPoint x: 1211, startPoint y: 236, endPoint x: 1045, endPoint y: 254, distance: 167.0
click at [1045, 254] on div "content_copy compress arrow_drop_down autorenew_outlined delete_forever_outline…" at bounding box center [858, 446] width 1420 height 666
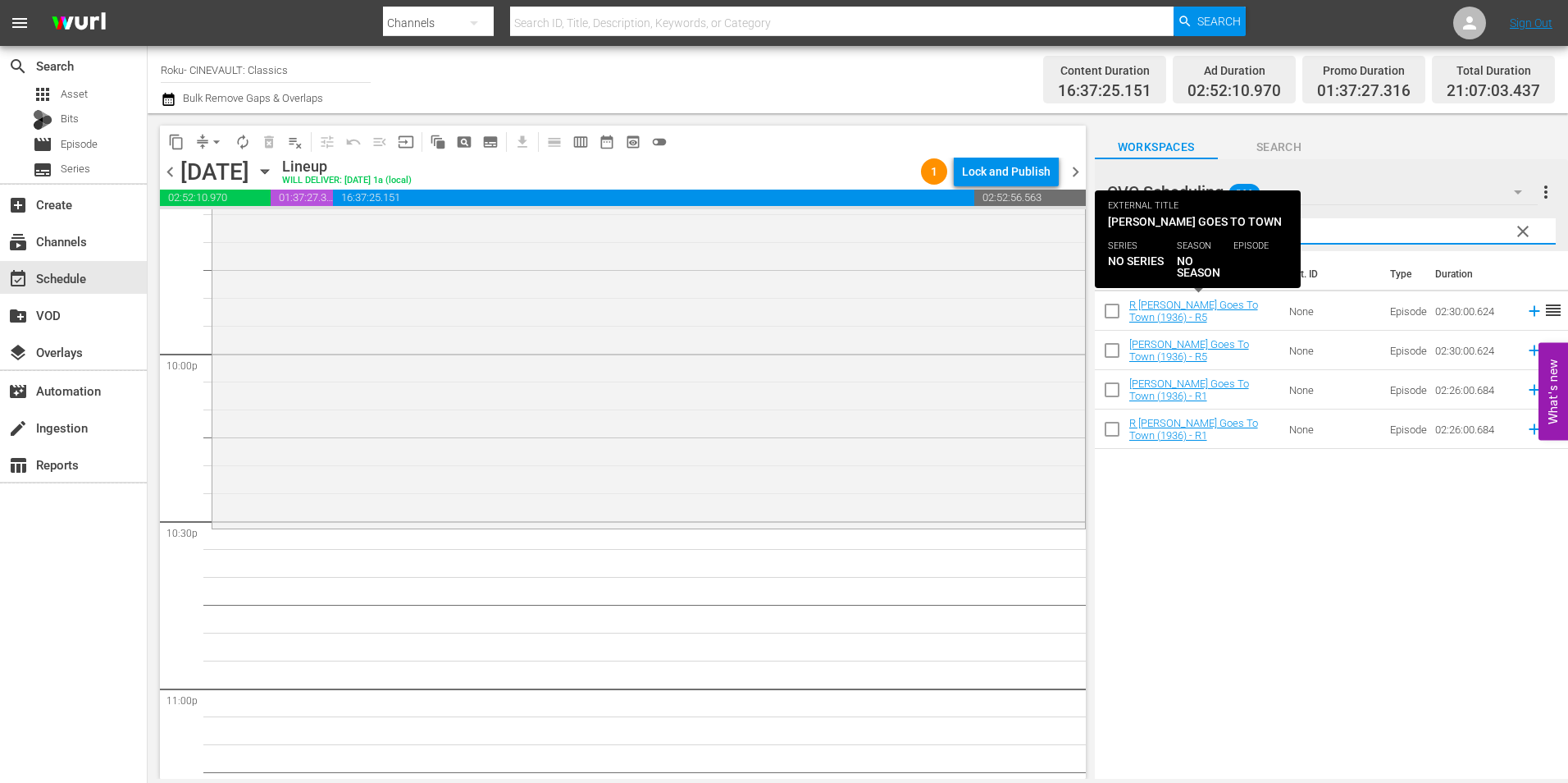
type input "mr. deed"
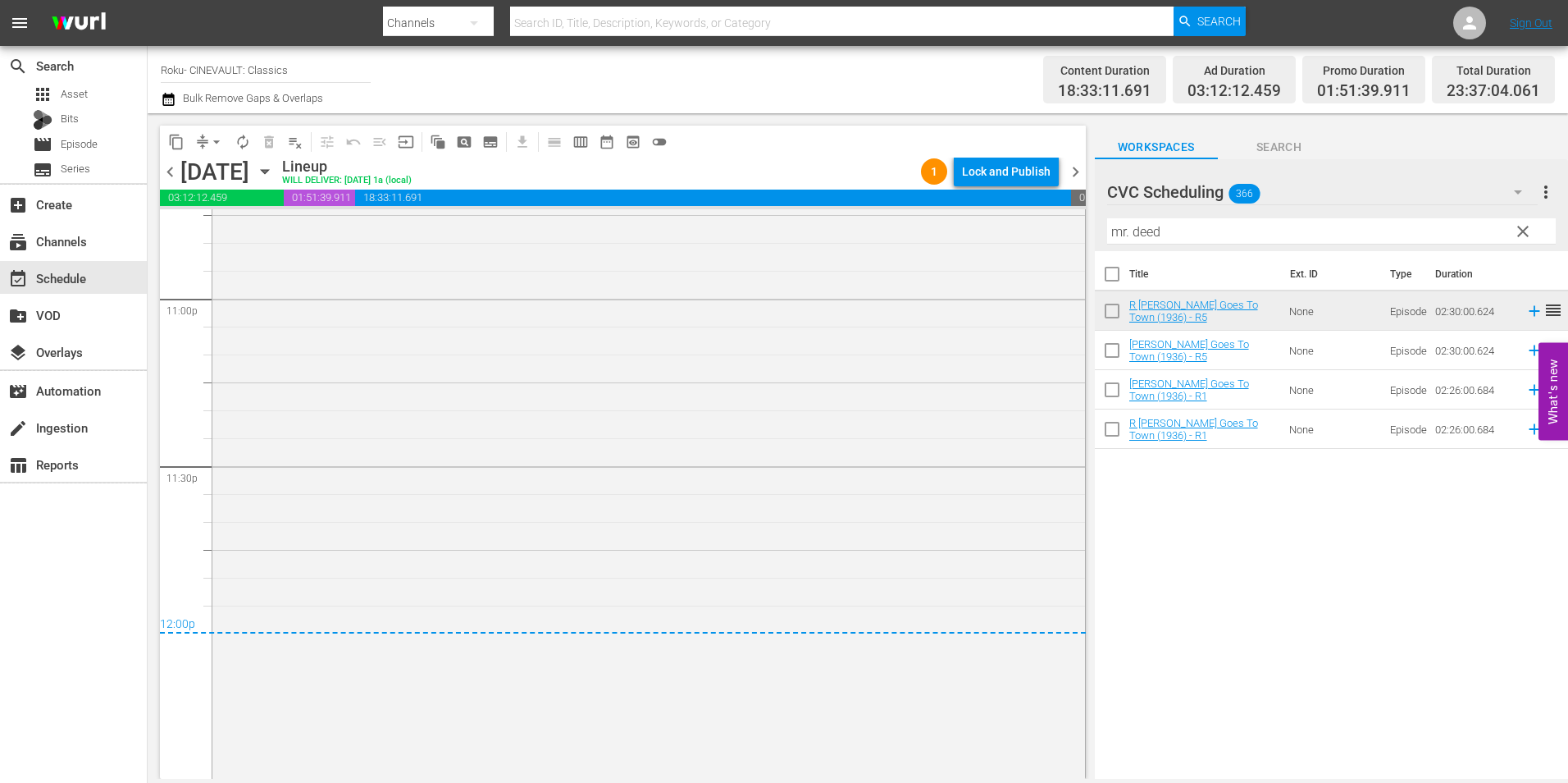
scroll to position [7383, 0]
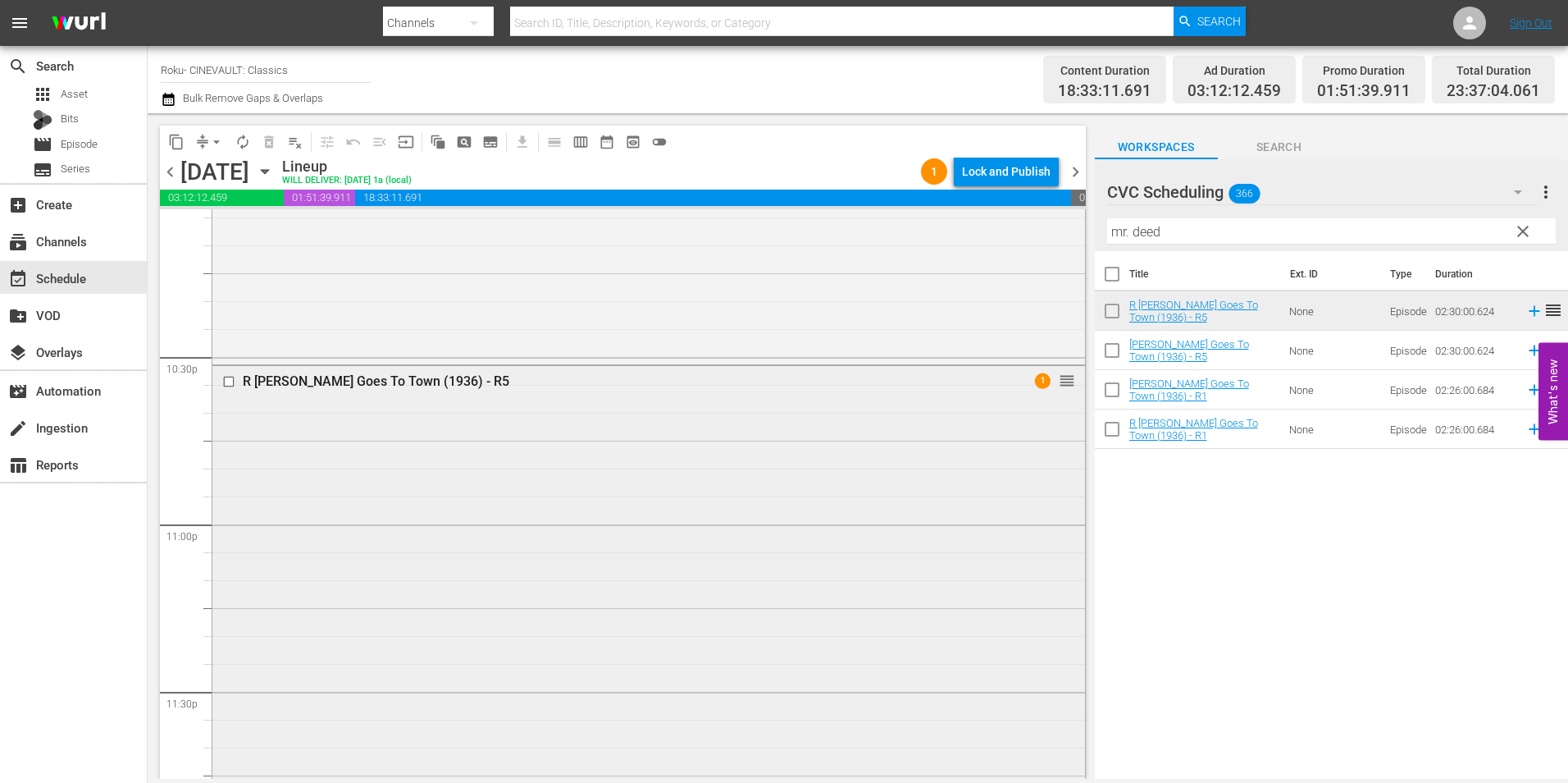
click at [908, 476] on div "R Mr. Deeds Goes To Town (1936) - R5 1 reorder" at bounding box center [648, 781] width 872 height 832
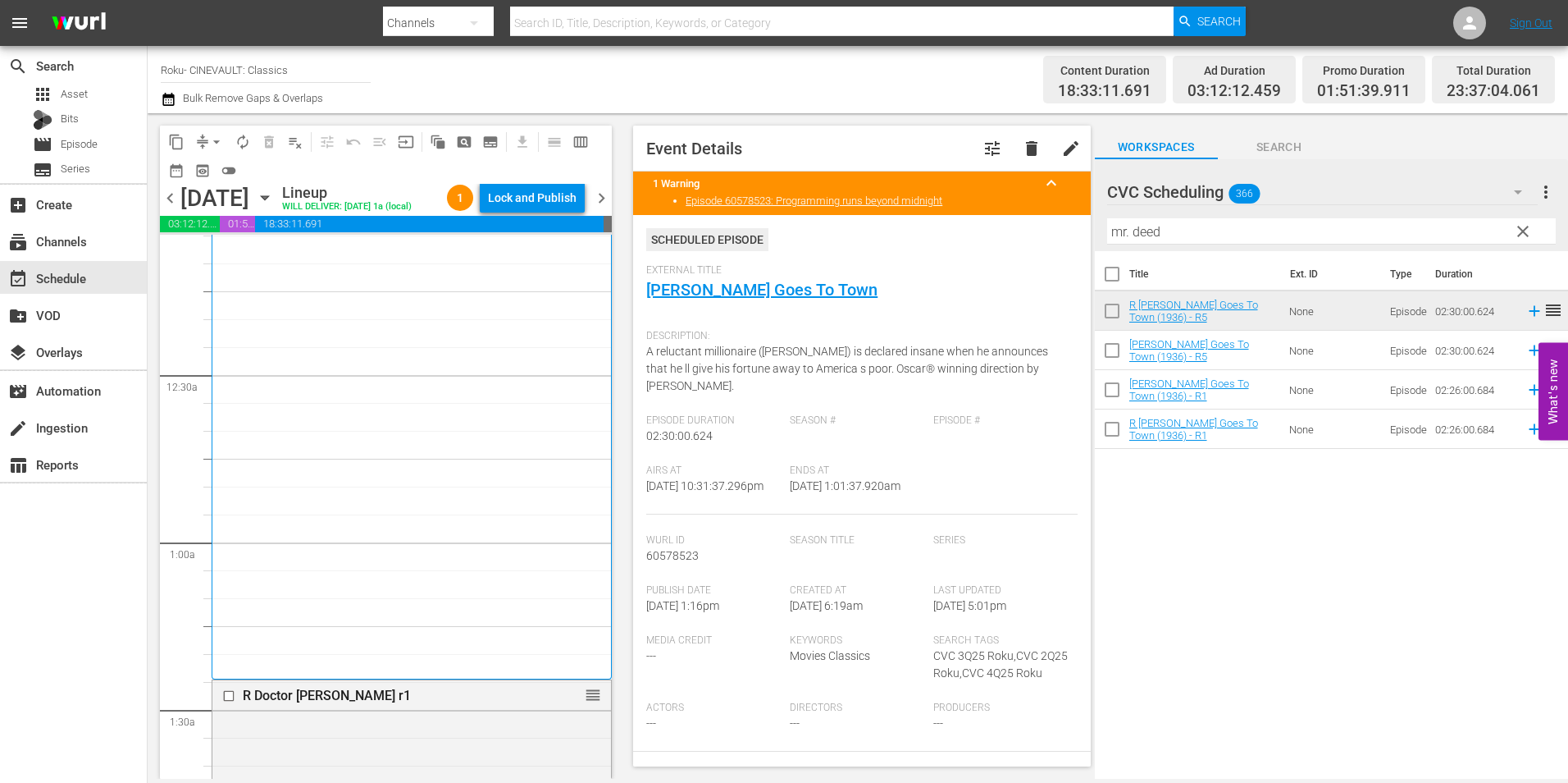
scroll to position [0, 0]
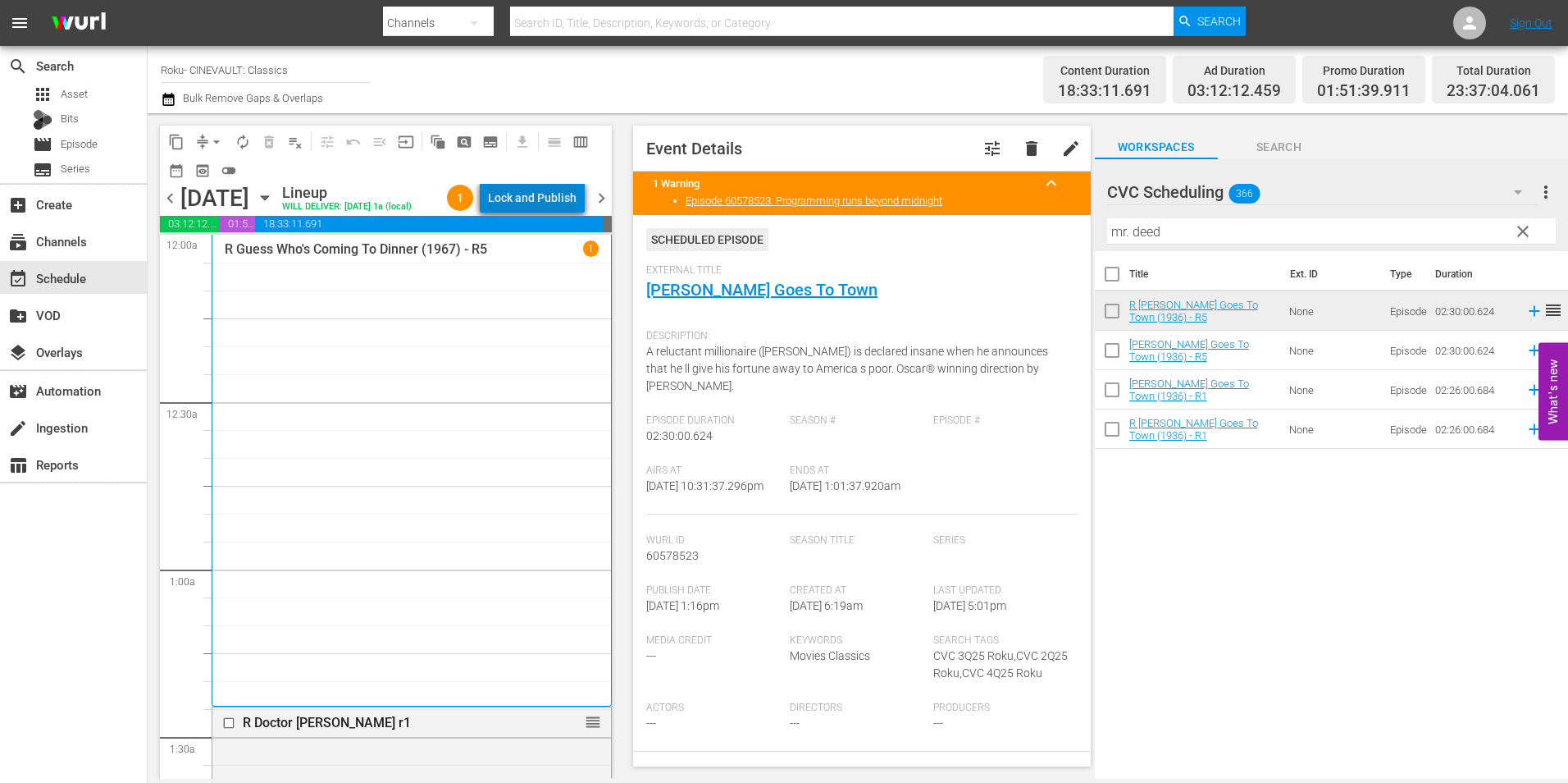
click at [572, 193] on div "Lock and Publish" at bounding box center [532, 197] width 88 height 30
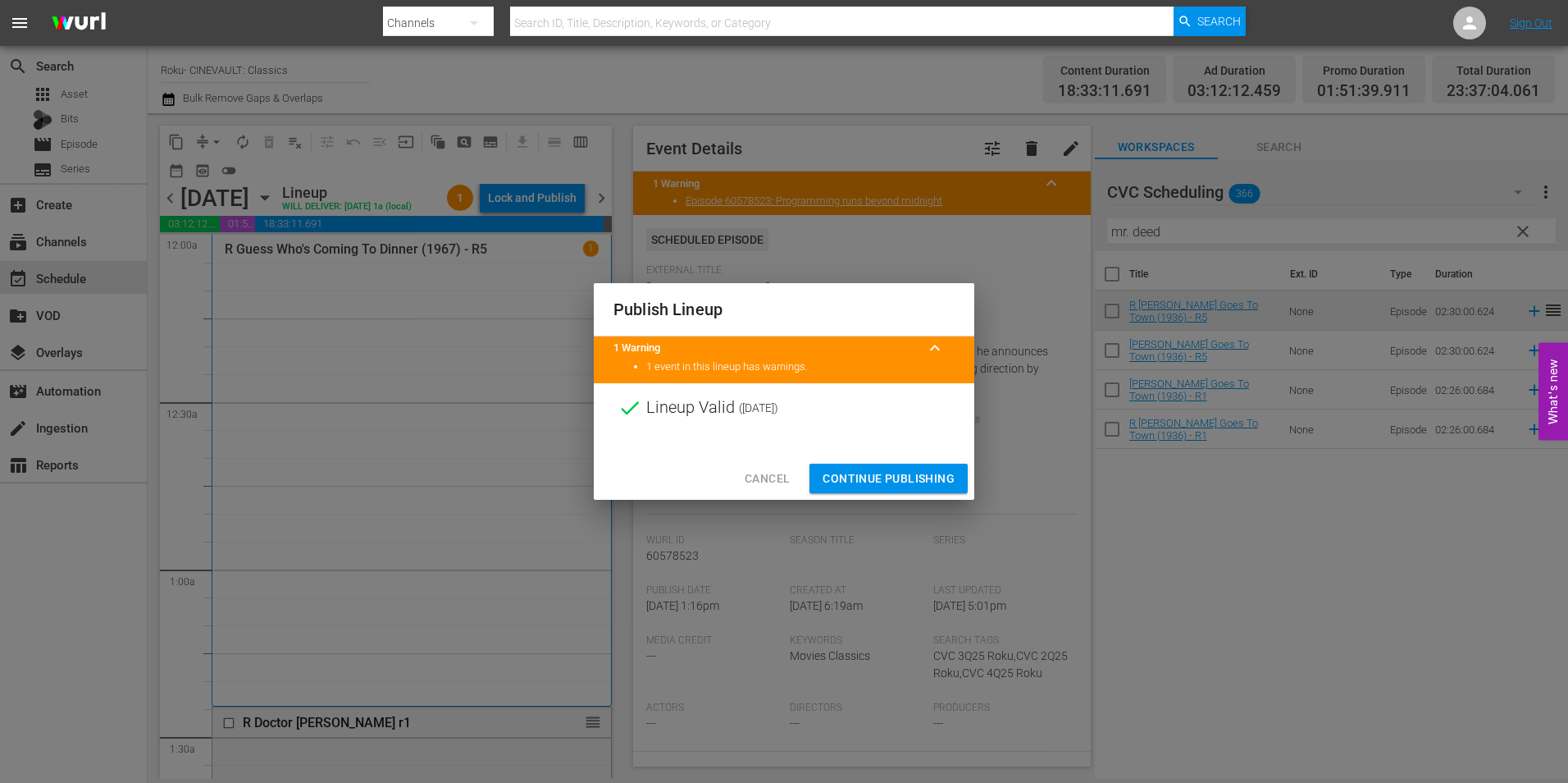
click at [894, 471] on span "Continue Publishing" at bounding box center [887, 478] width 132 height 20
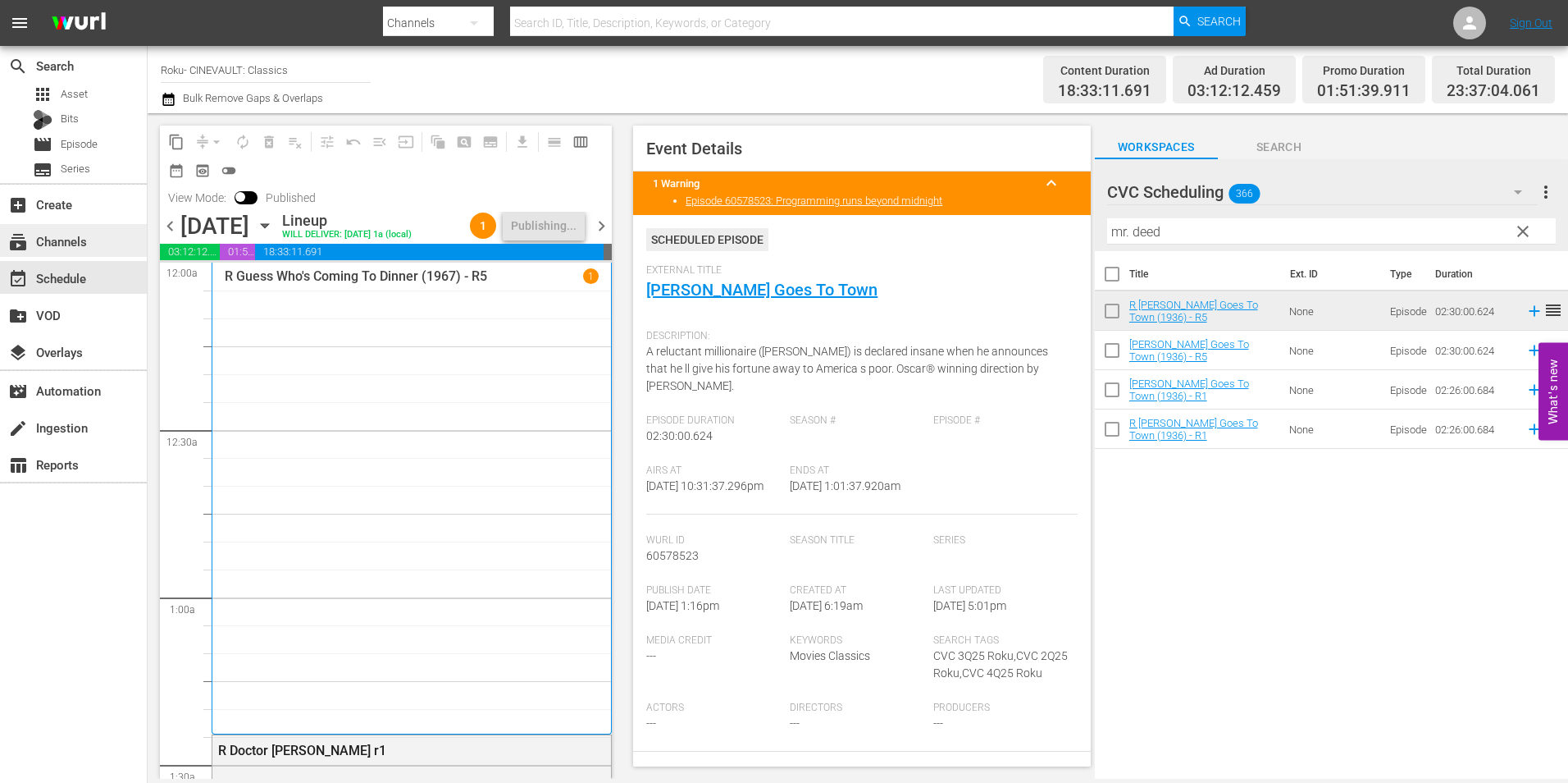
click at [83, 246] on div "subscriptions Channels" at bounding box center [46, 238] width 92 height 14
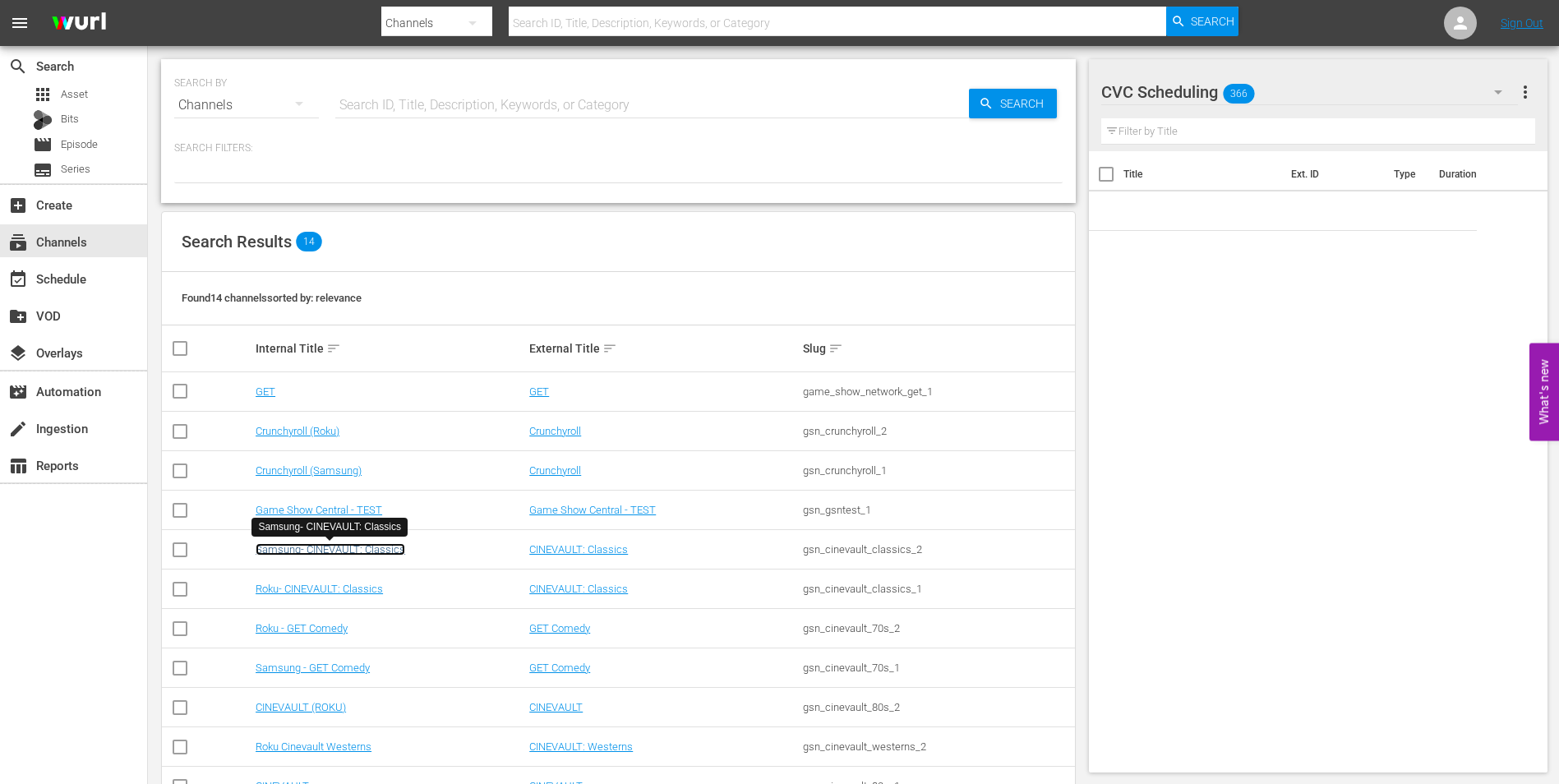
click at [349, 555] on link "Samsung- CINEVAULT: Classics" at bounding box center [330, 549] width 149 height 13
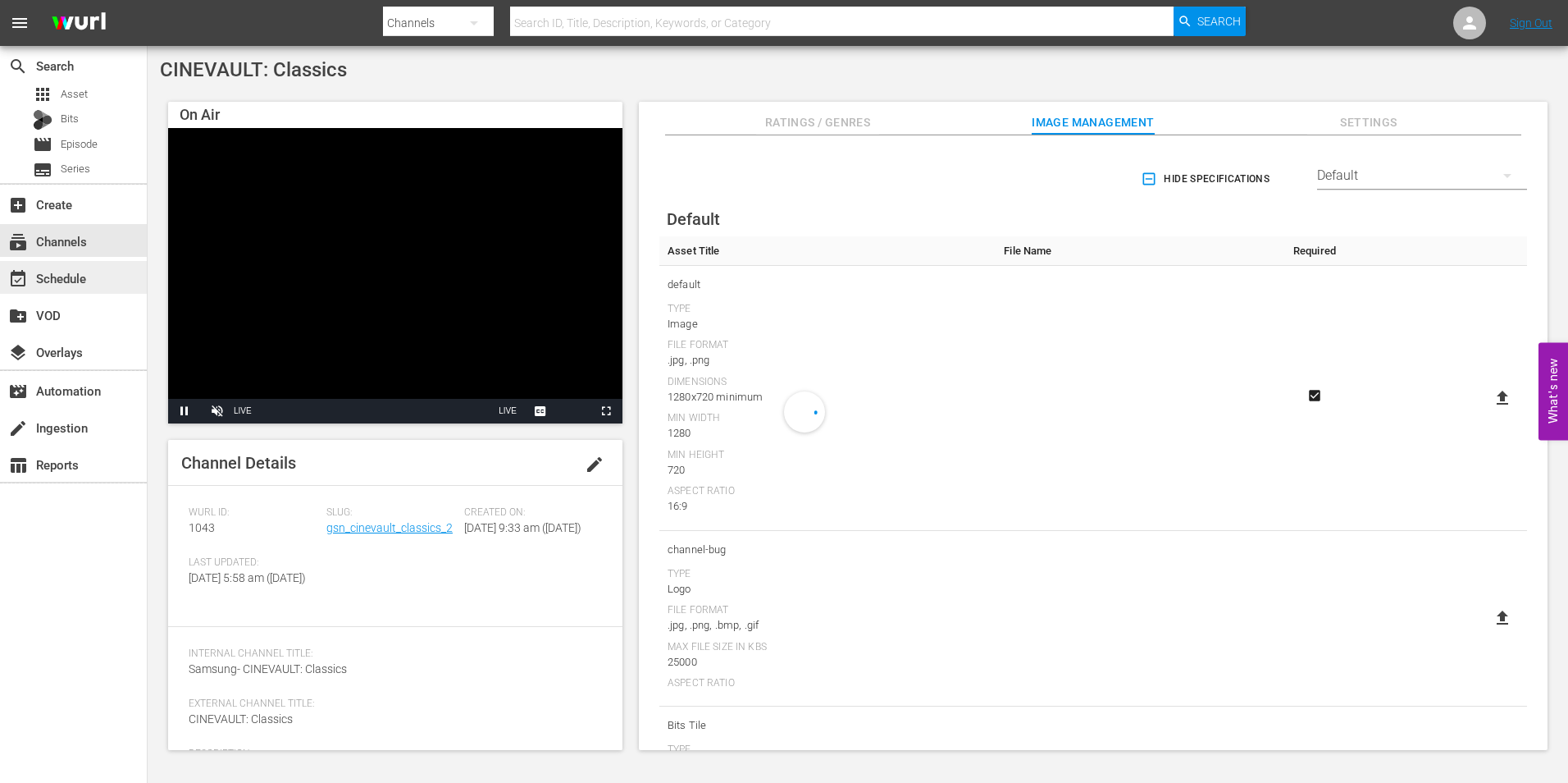
click at [84, 290] on div "event_available Schedule" at bounding box center [73, 277] width 147 height 33
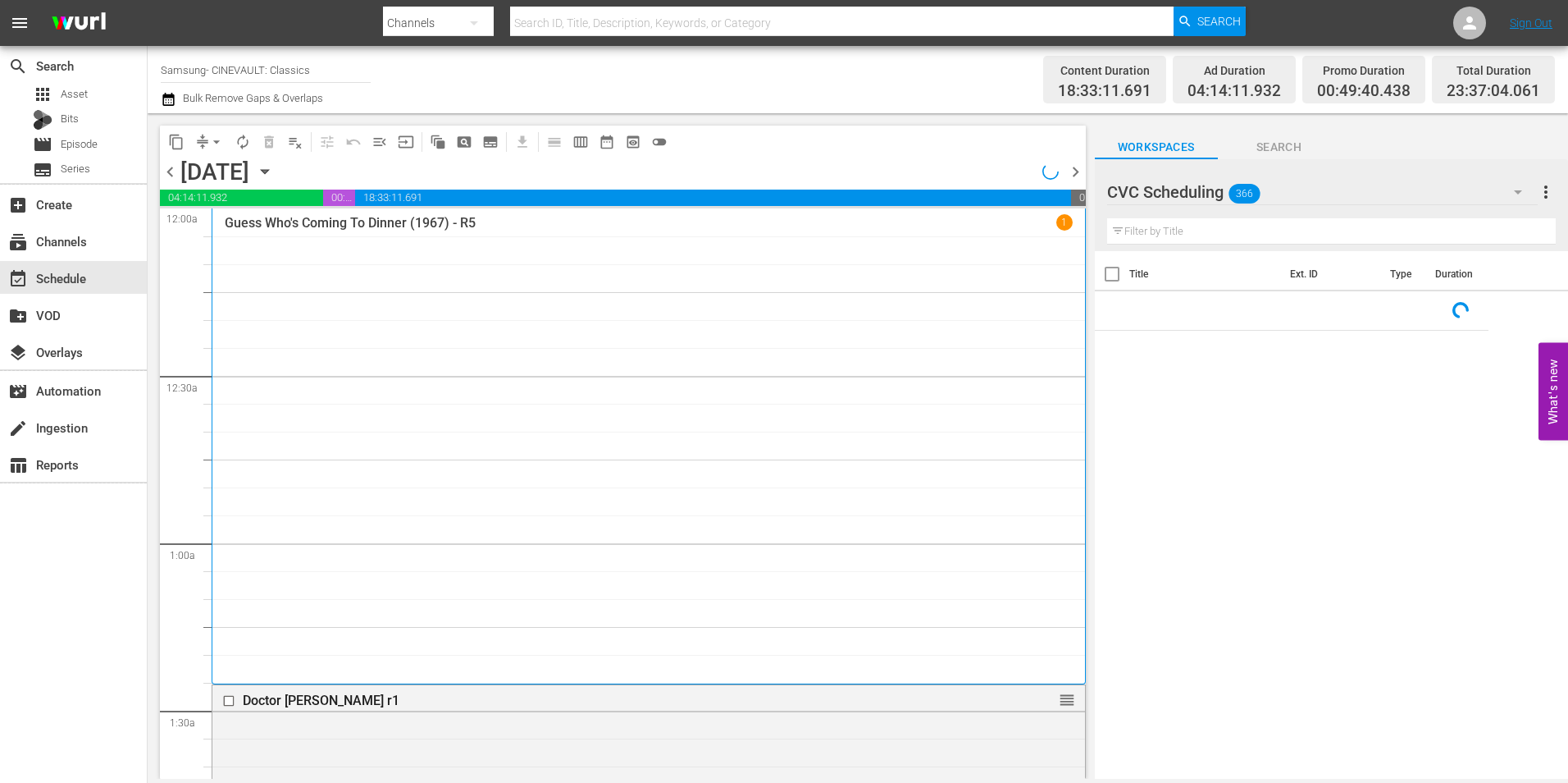
click at [173, 172] on span "chevron_left" at bounding box center [169, 171] width 20 height 20
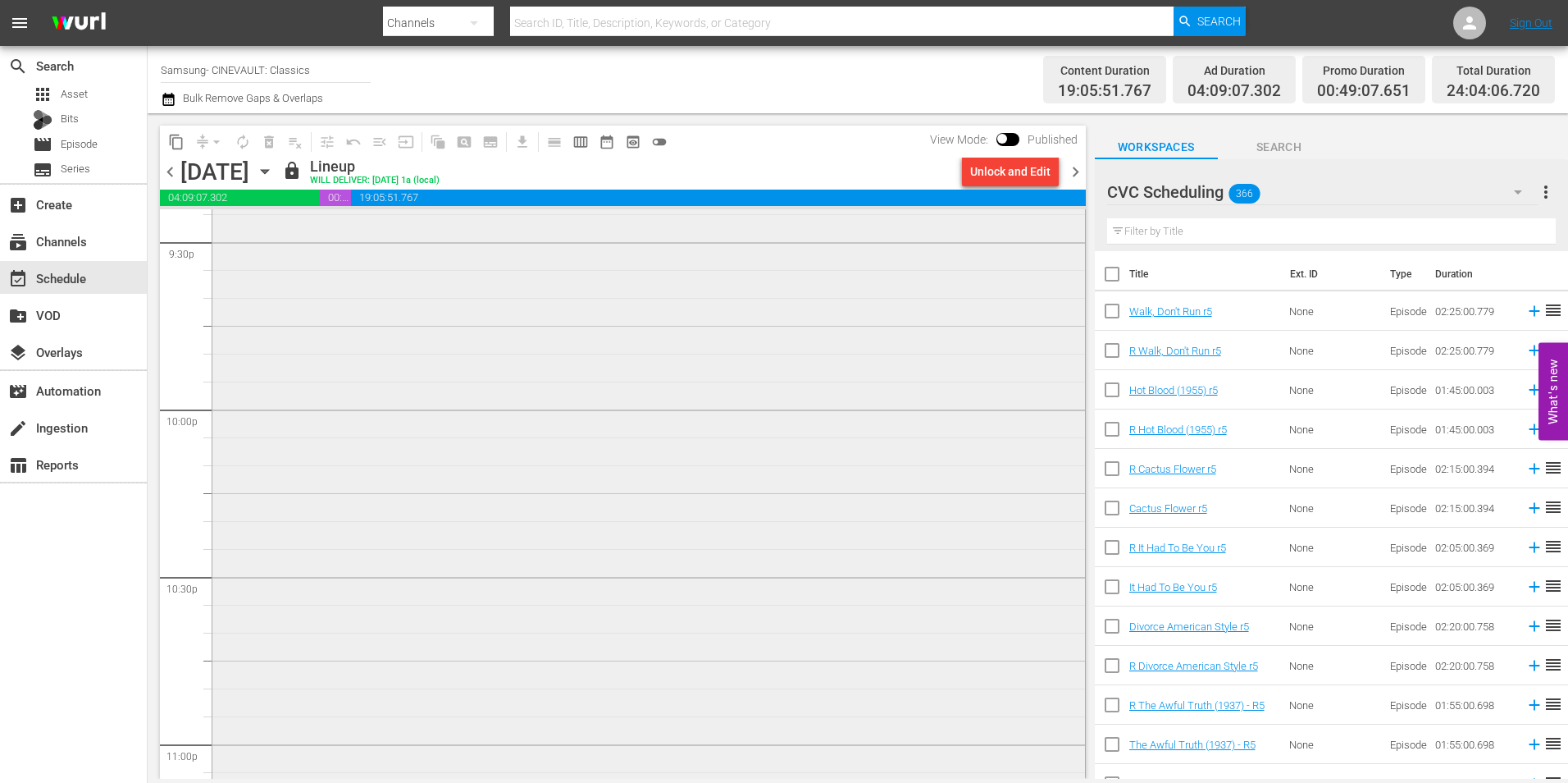
scroll to position [7573, 0]
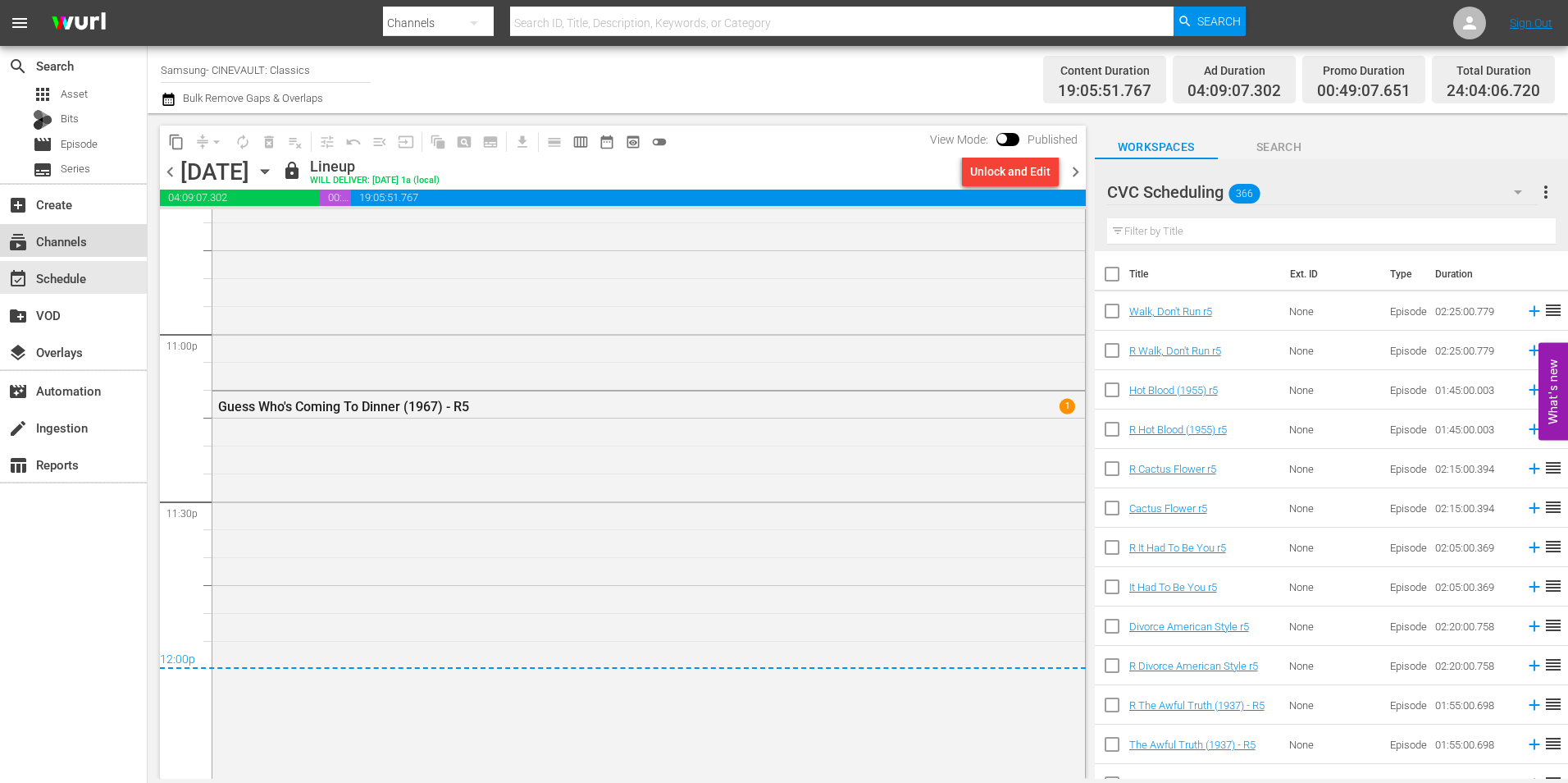
click at [86, 245] on div "subscriptions Channels" at bounding box center [46, 238] width 92 height 14
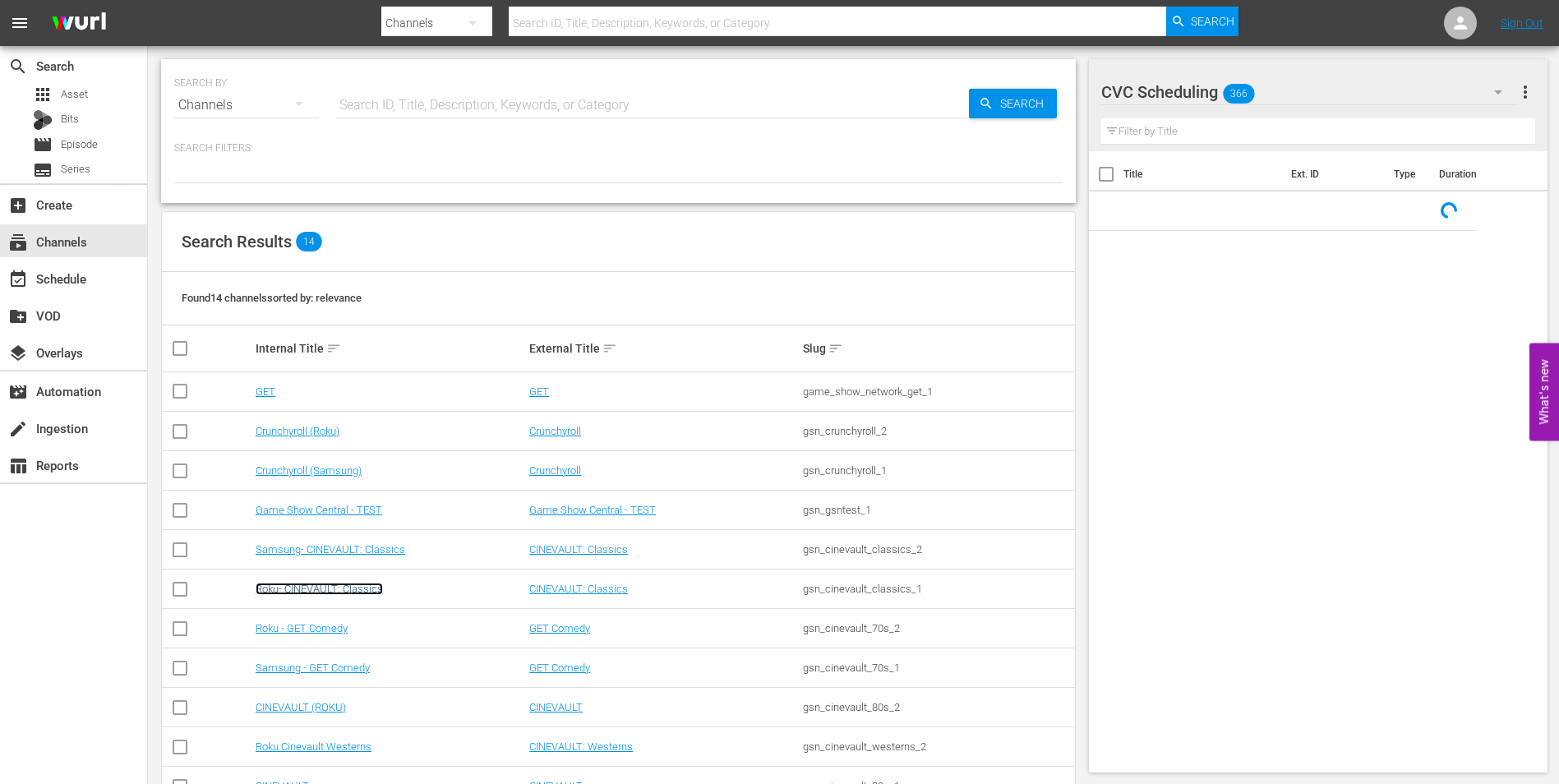
click at [321, 591] on link "Roku- CINEVAULT: Classics" at bounding box center [319, 588] width 127 height 13
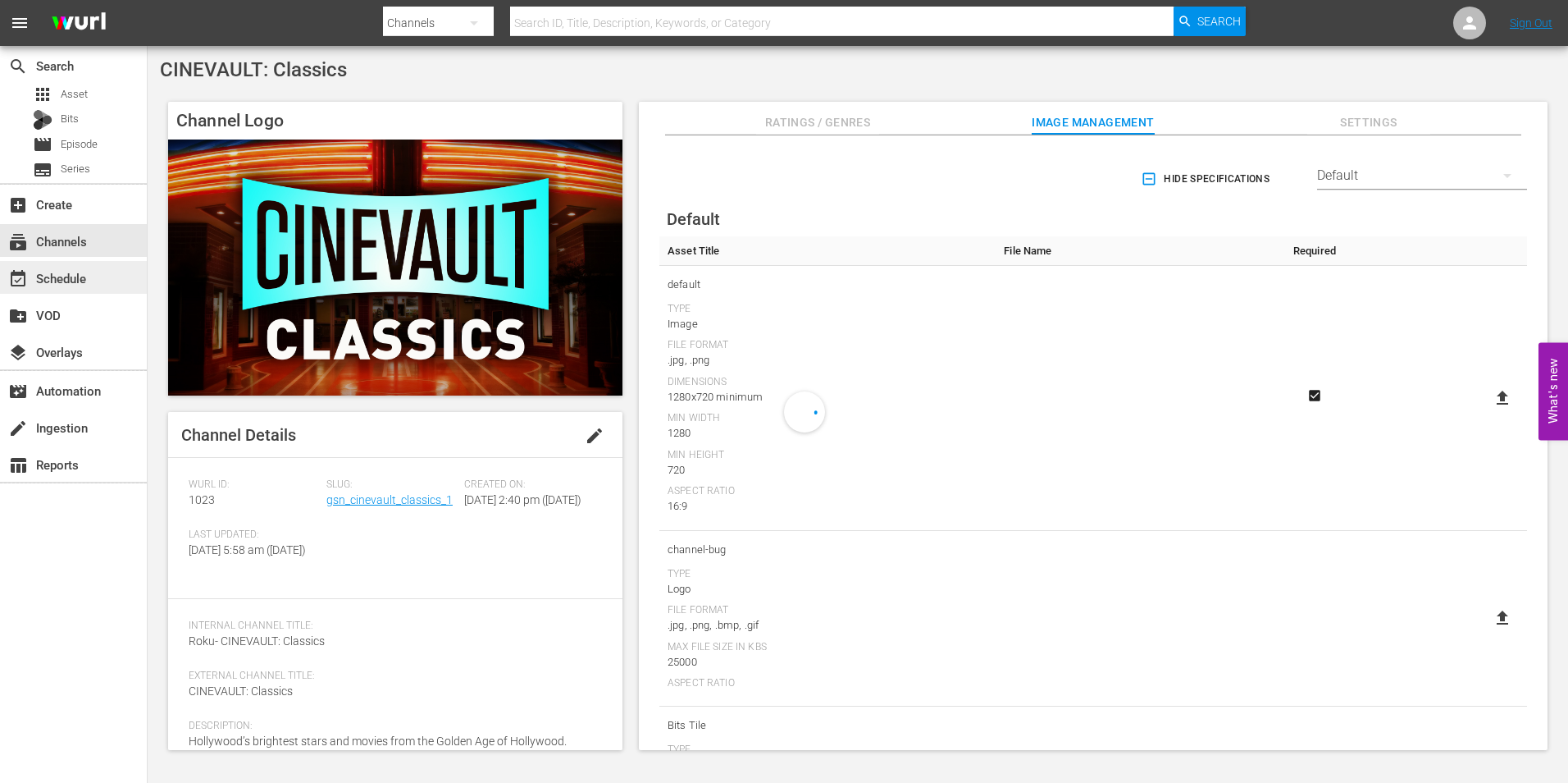
click at [33, 276] on div "event_available Schedule" at bounding box center [46, 275] width 92 height 14
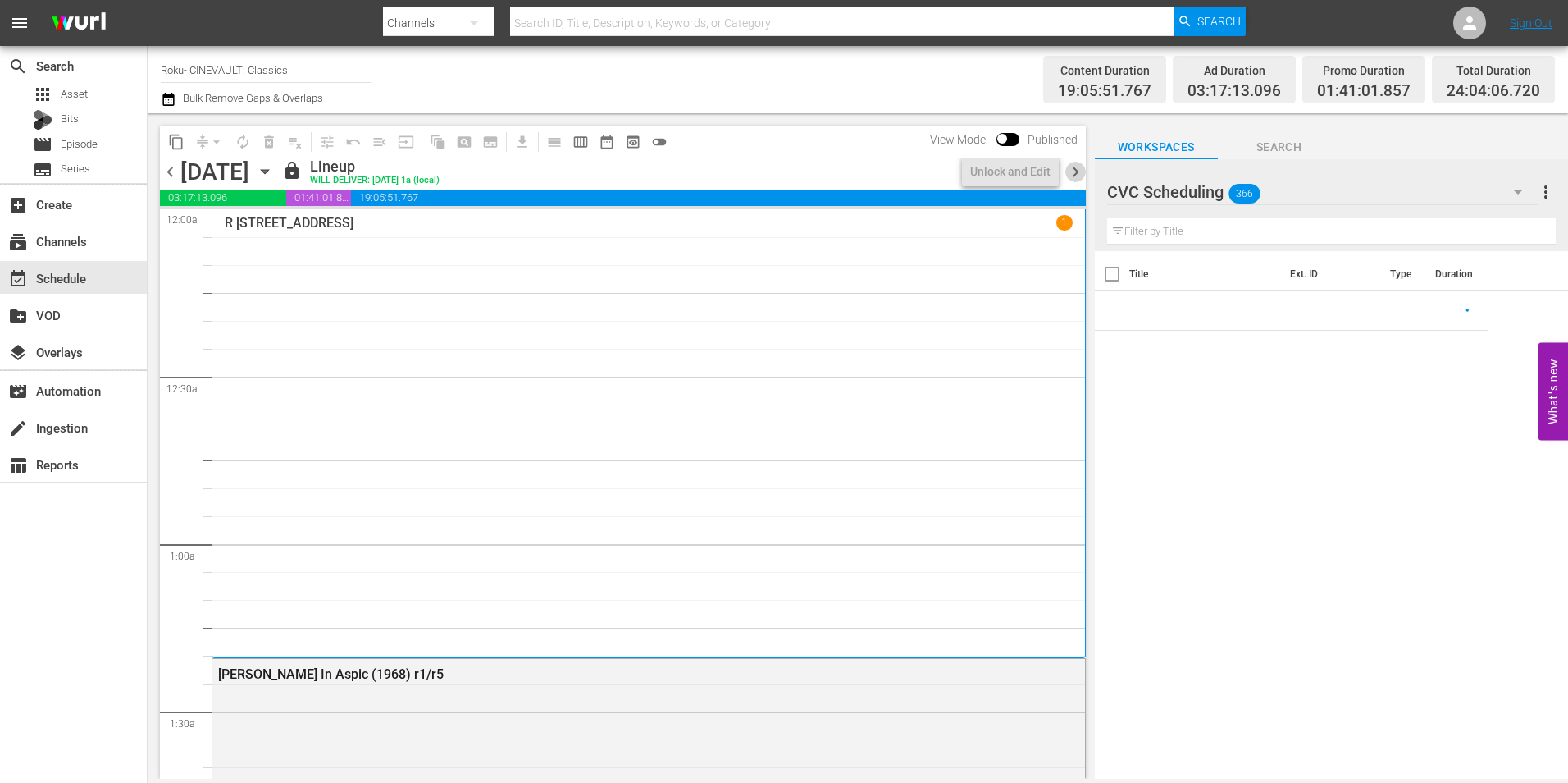
click at [1083, 167] on span "chevron_right" at bounding box center [1075, 171] width 20 height 20
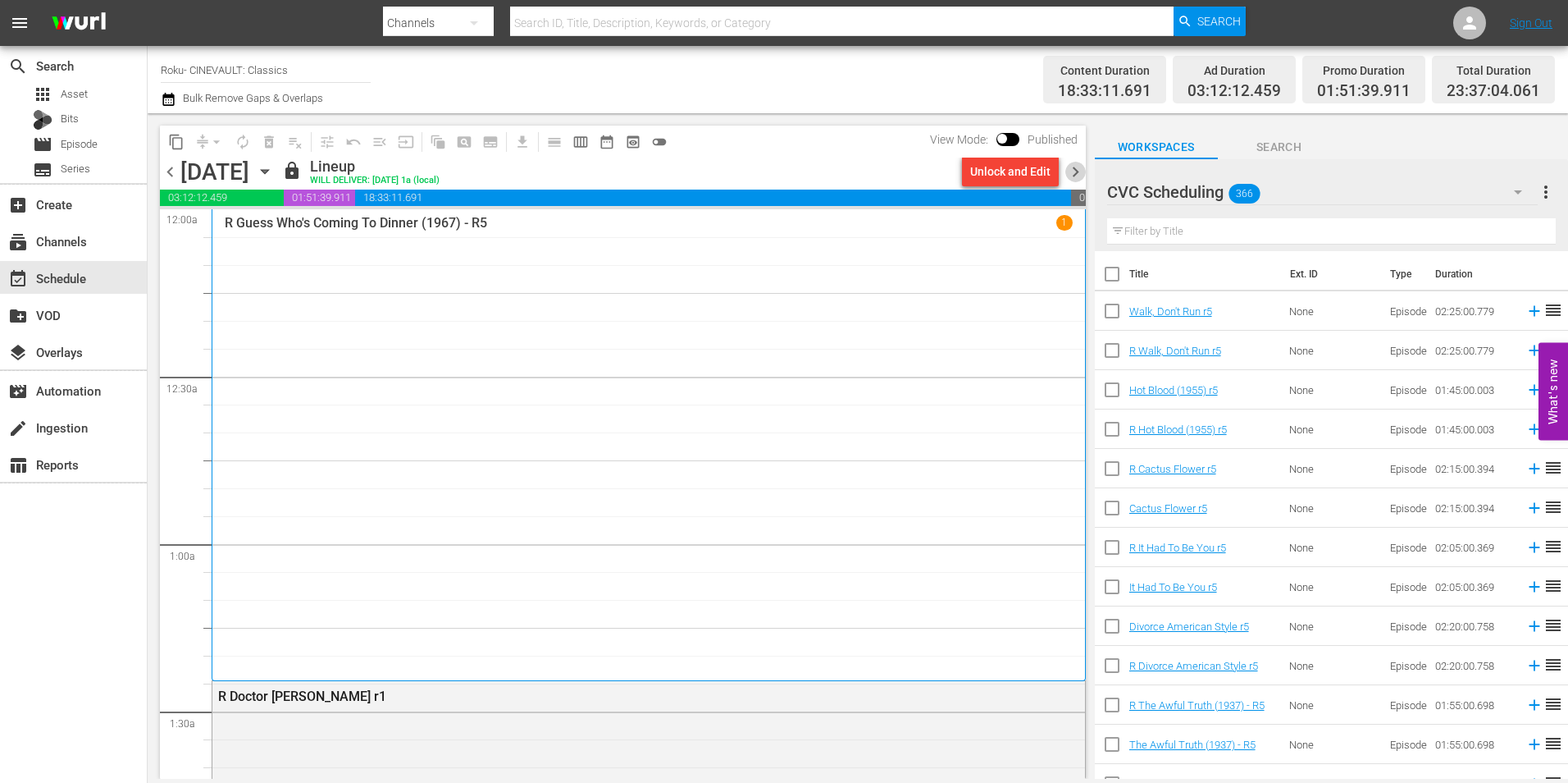
click at [1083, 167] on span "chevron_right" at bounding box center [1075, 171] width 20 height 20
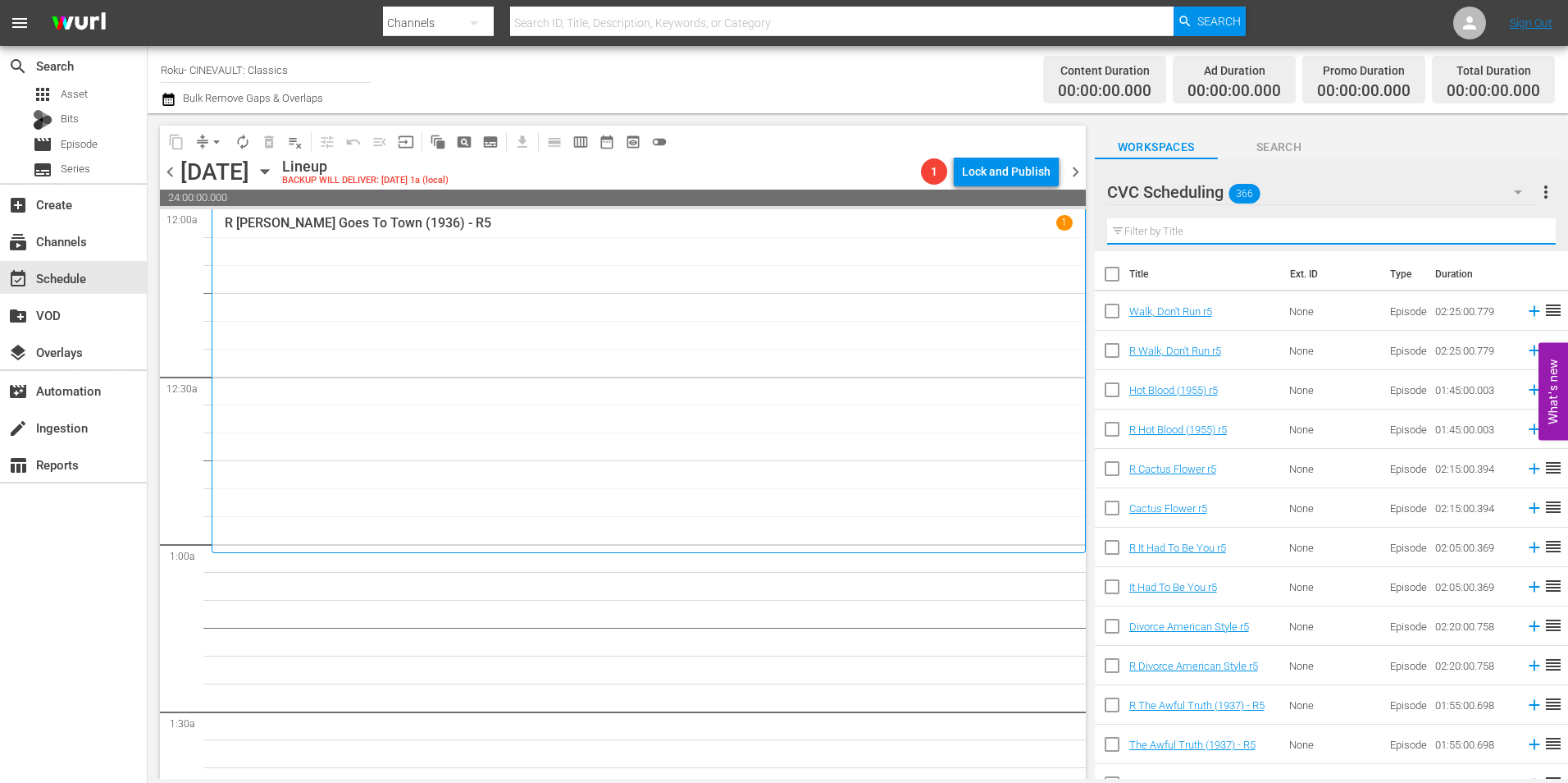
click at [1175, 234] on input "text" at bounding box center [1331, 231] width 448 height 26
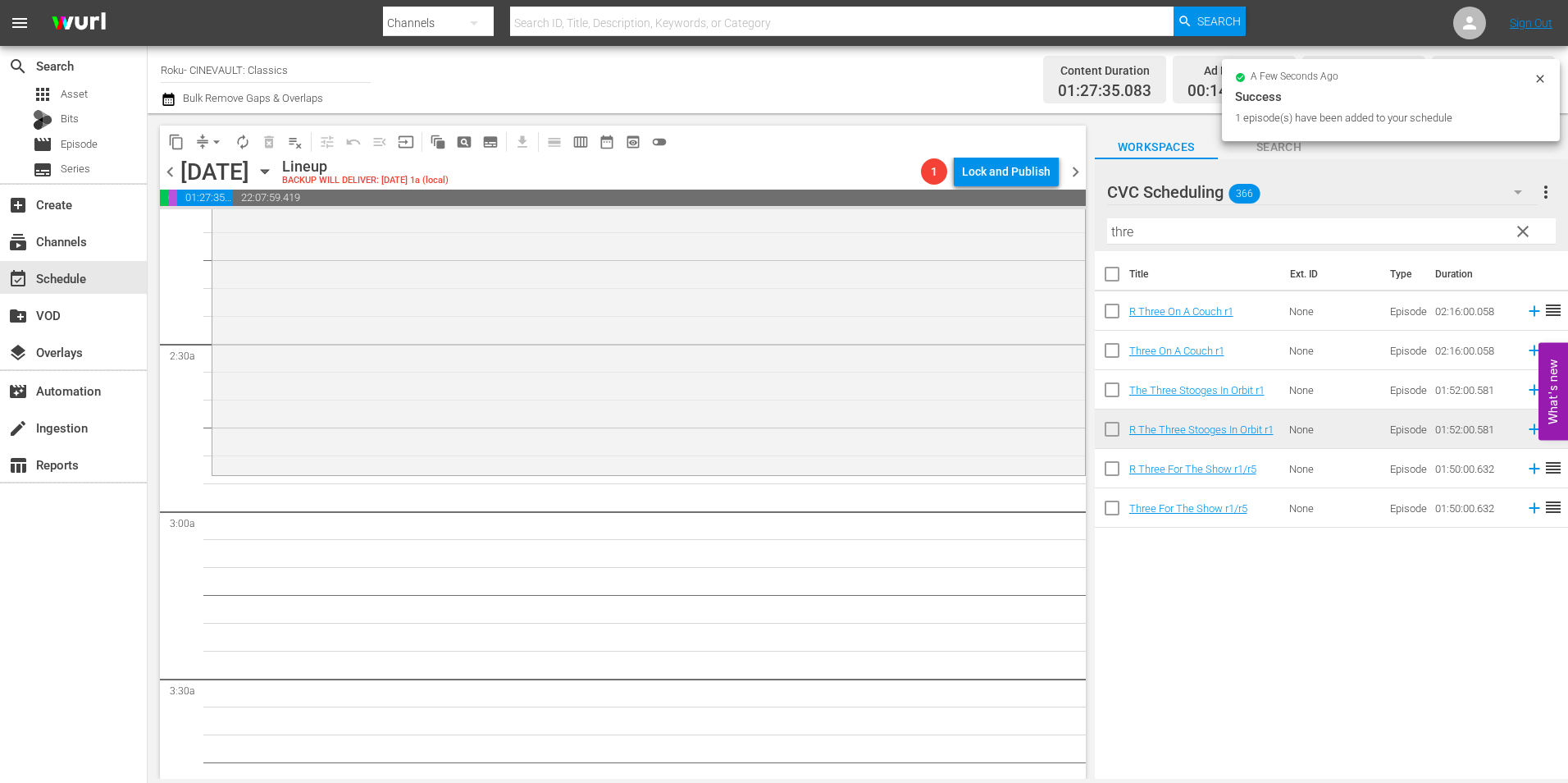
scroll to position [739, 0]
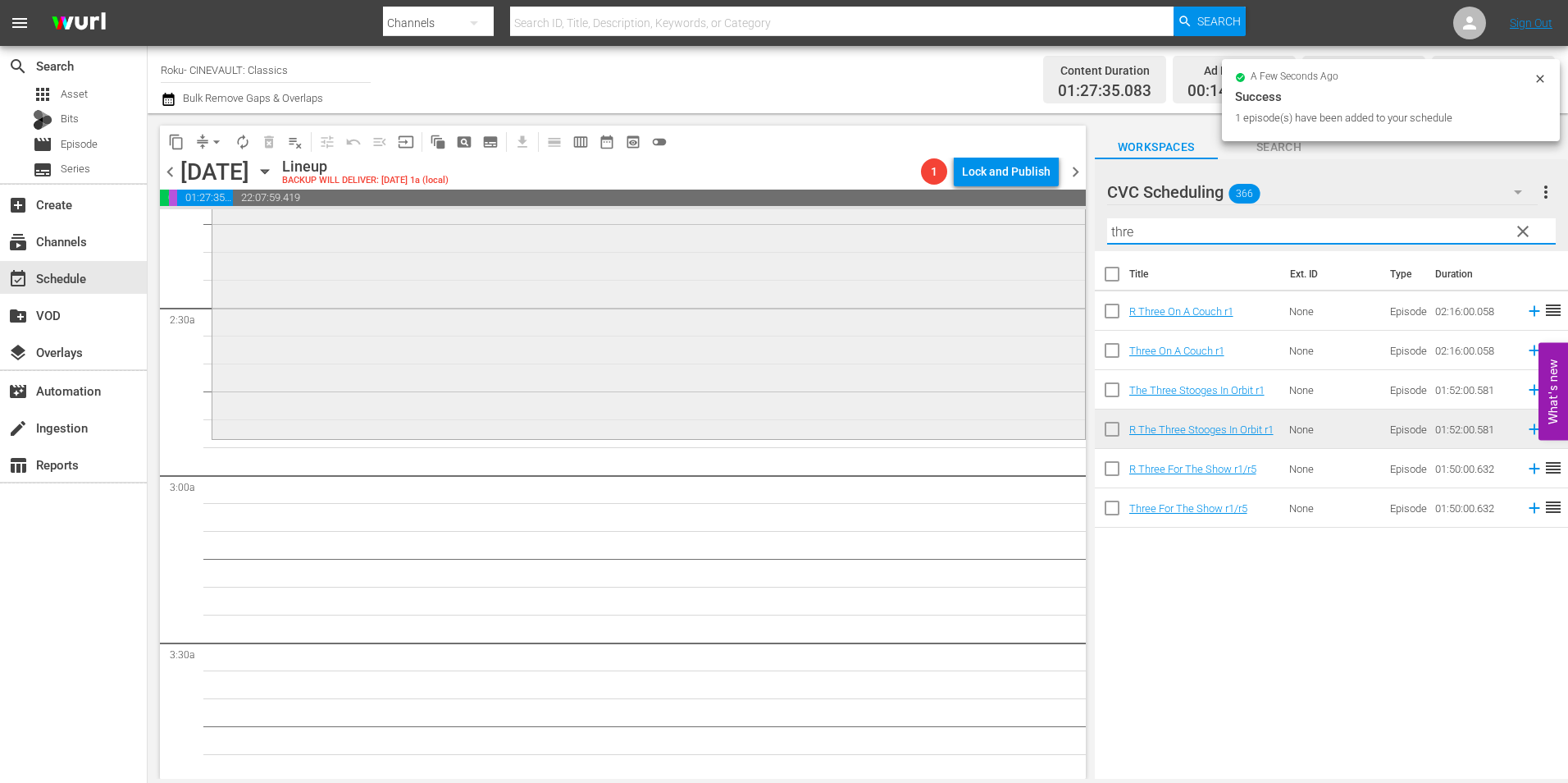
drag, startPoint x: 1177, startPoint y: 233, endPoint x: 1050, endPoint y: 233, distance: 127.0
click at [1050, 233] on div "content_copy compress arrow_drop_down autorenew_outlined delete_forever_outline…" at bounding box center [858, 446] width 1420 height 666
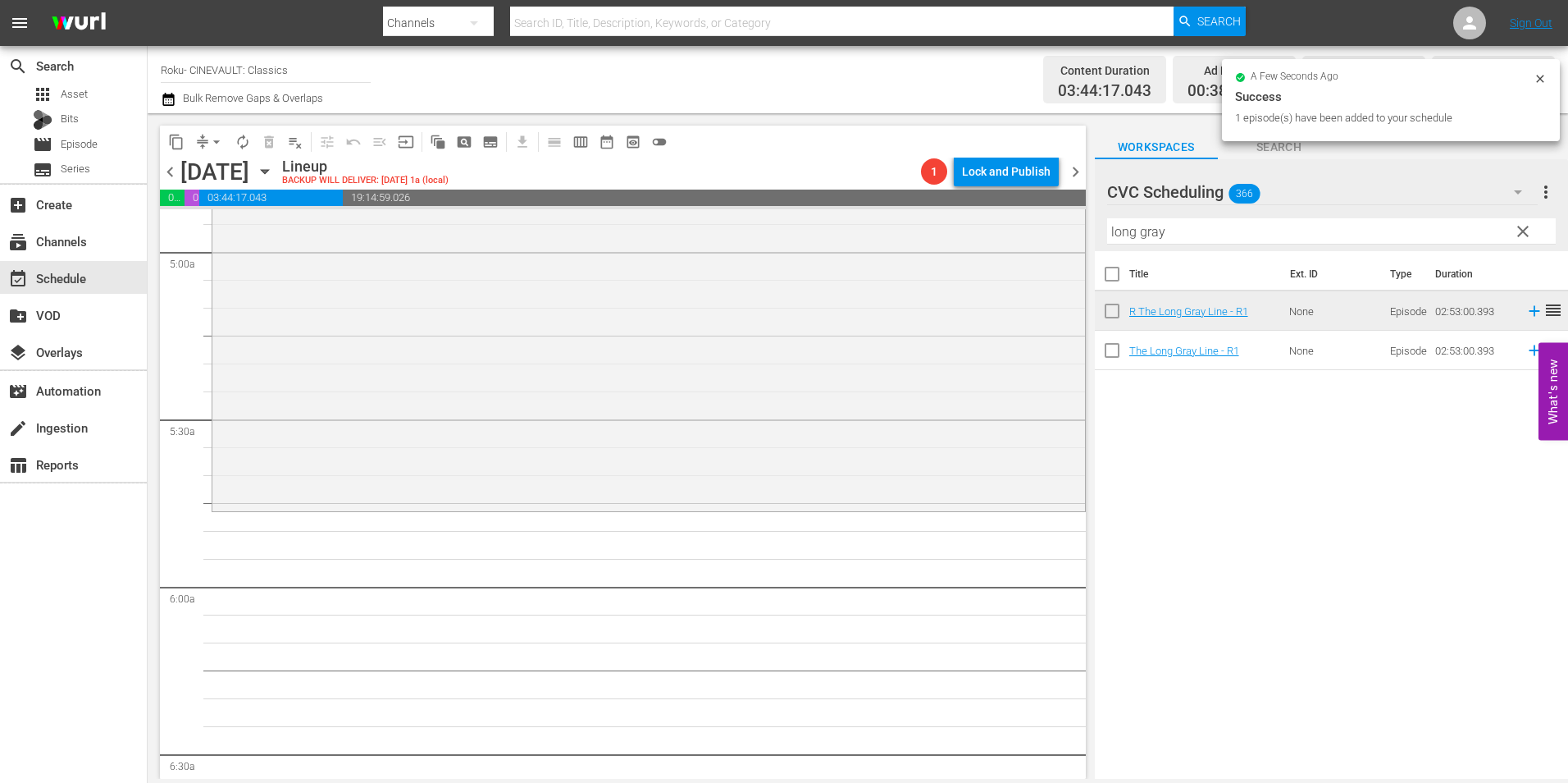
scroll to position [1805, 0]
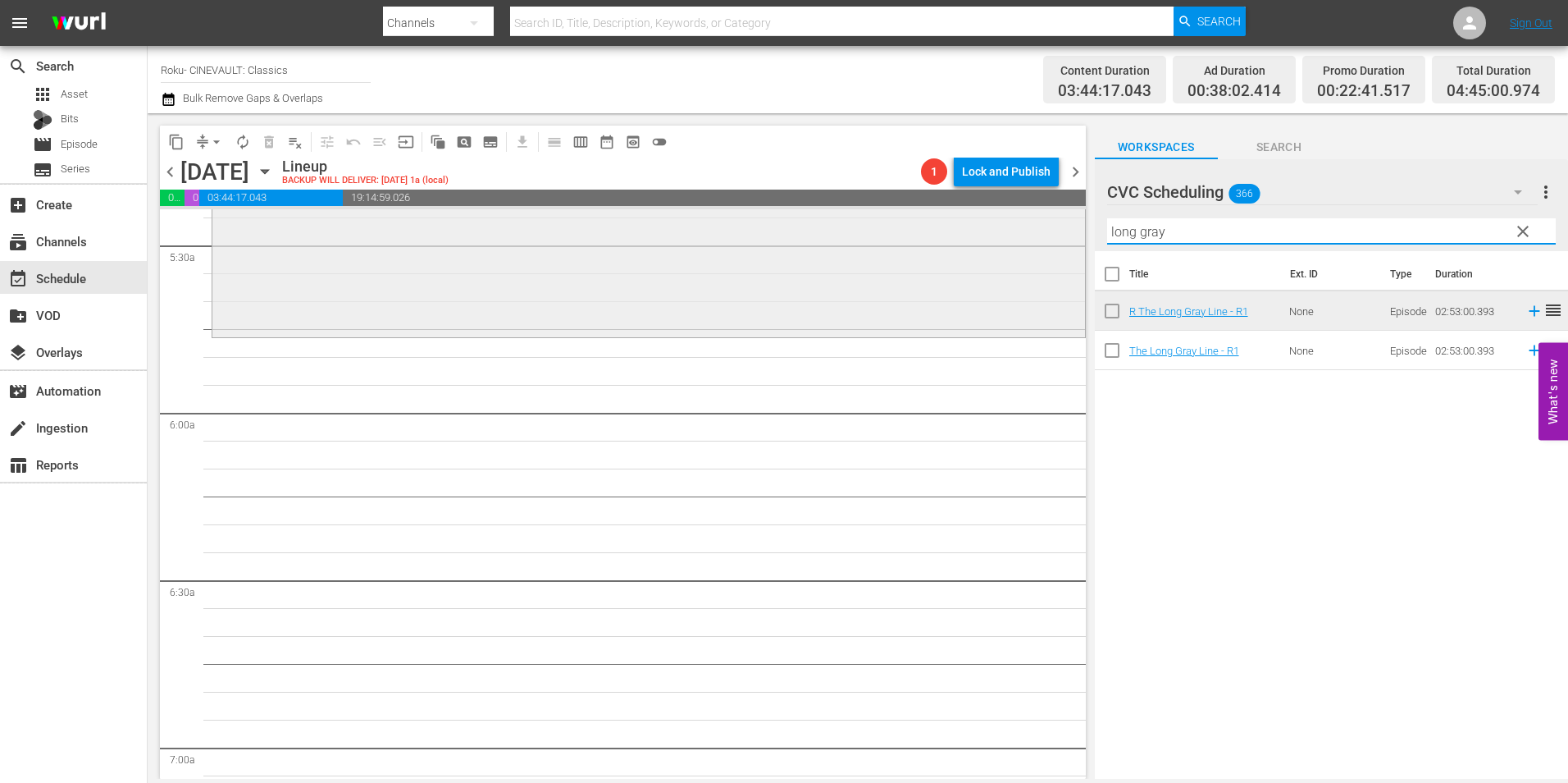
drag, startPoint x: 1235, startPoint y: 231, endPoint x: 993, endPoint y: 233, distance: 242.0
click at [993, 233] on div "content_copy compress arrow_drop_down autorenew_outlined delete_forever_outline…" at bounding box center [858, 446] width 1420 height 666
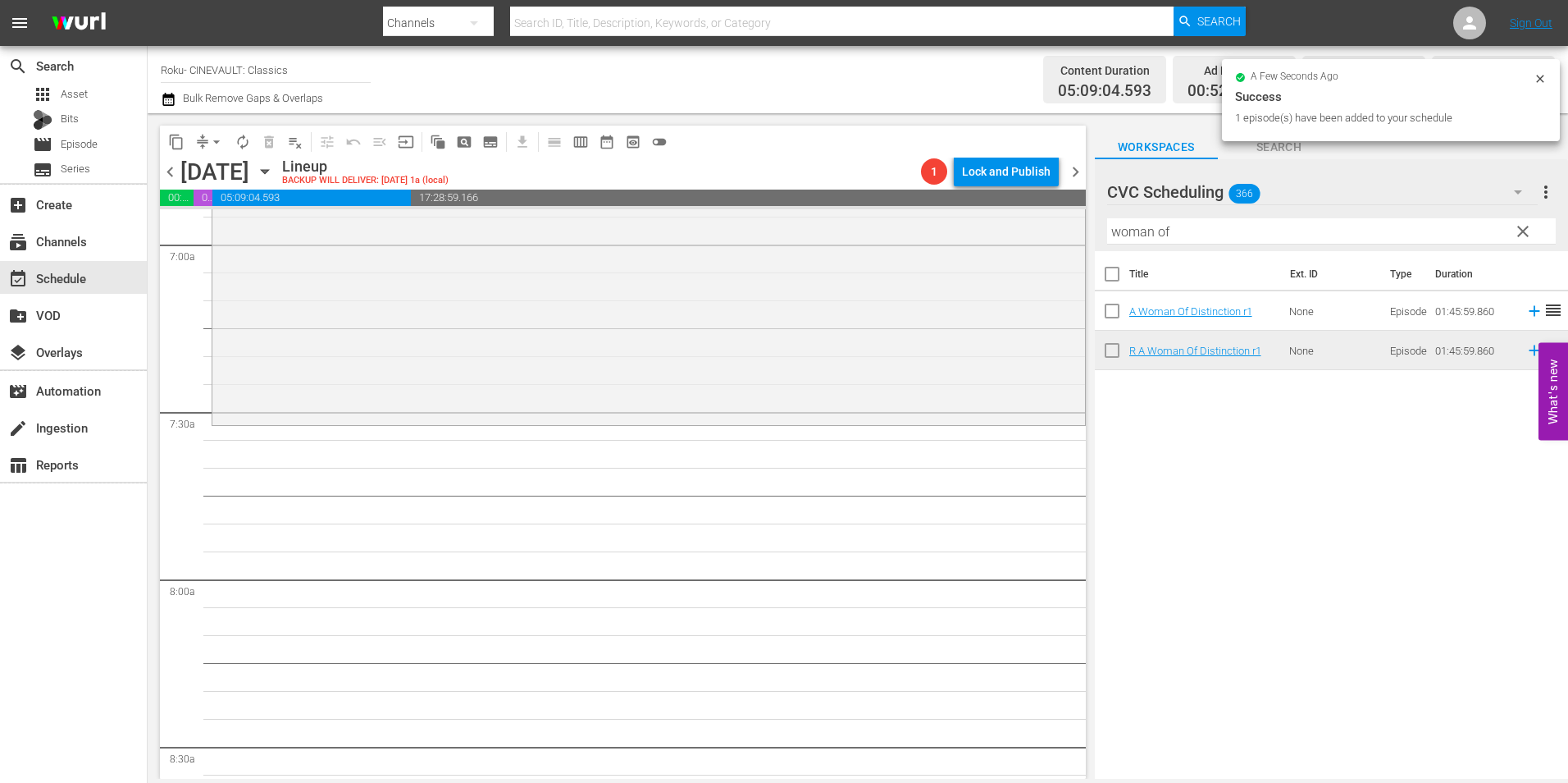
scroll to position [2379, 0]
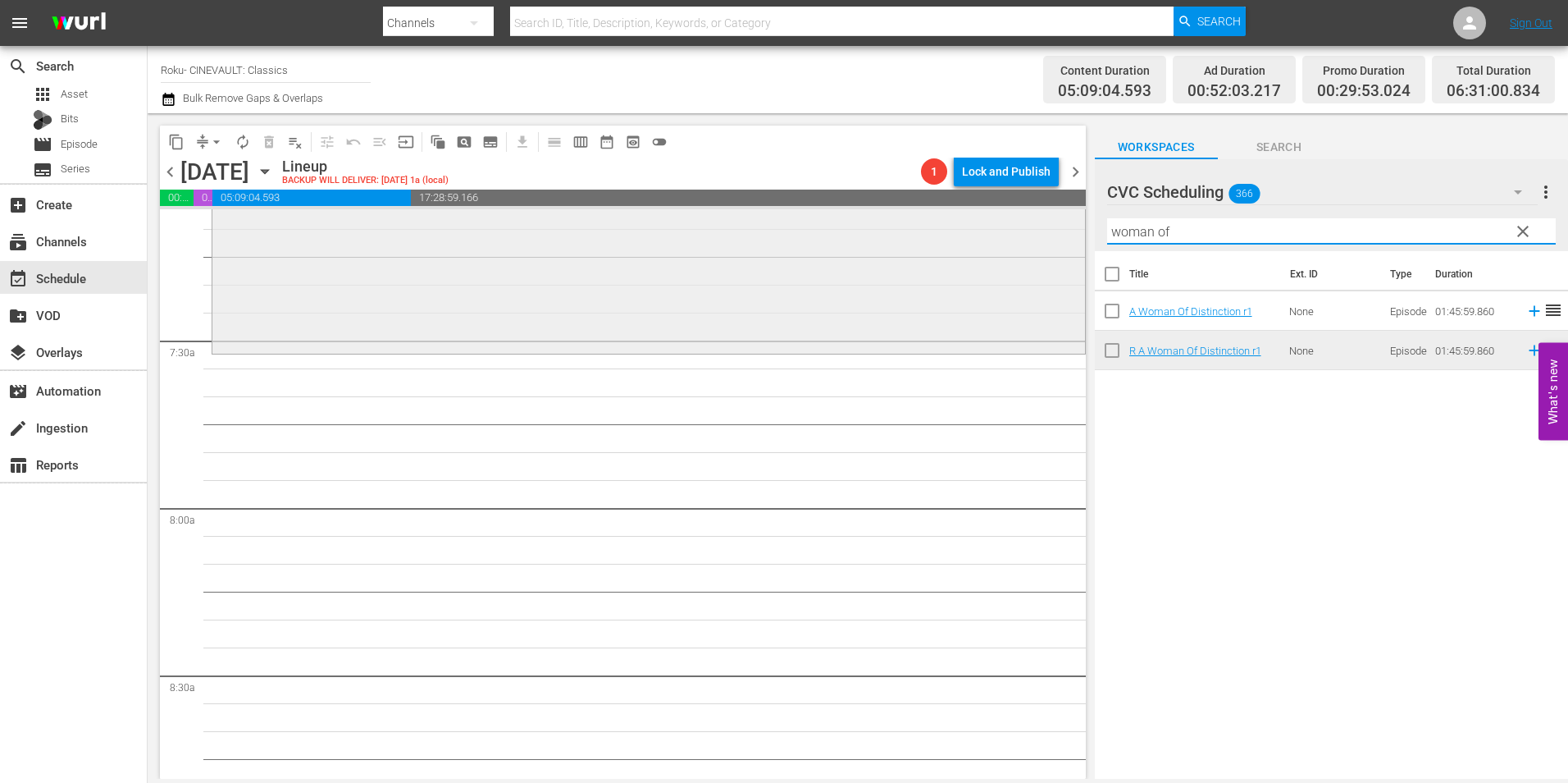
drag, startPoint x: 1074, startPoint y: 232, endPoint x: 868, endPoint y: 232, distance: 206.0
click at [868, 232] on div "content_copy compress arrow_drop_down autorenew_outlined delete_forever_outline…" at bounding box center [858, 446] width 1420 height 666
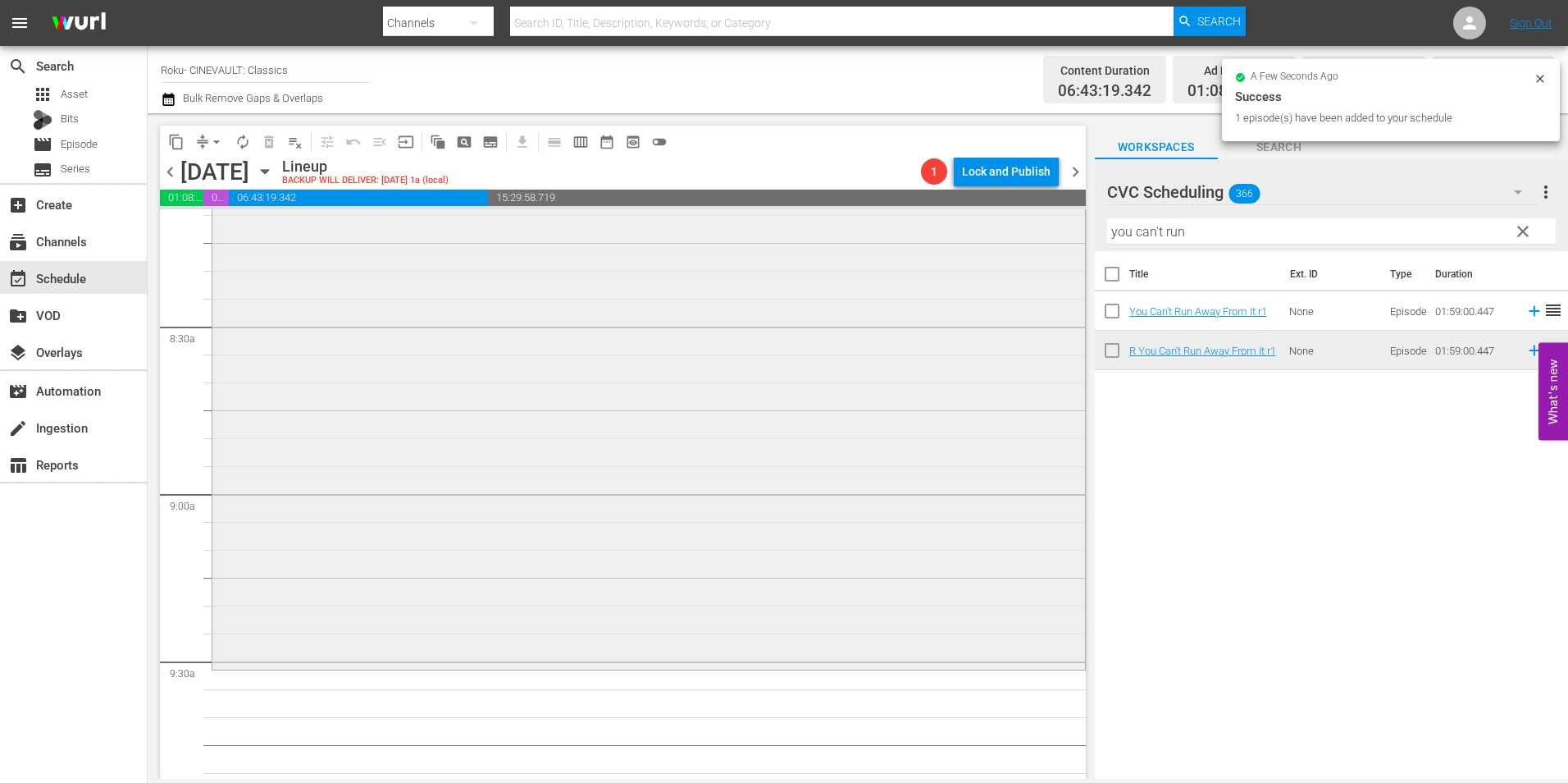
scroll to position [3035, 0]
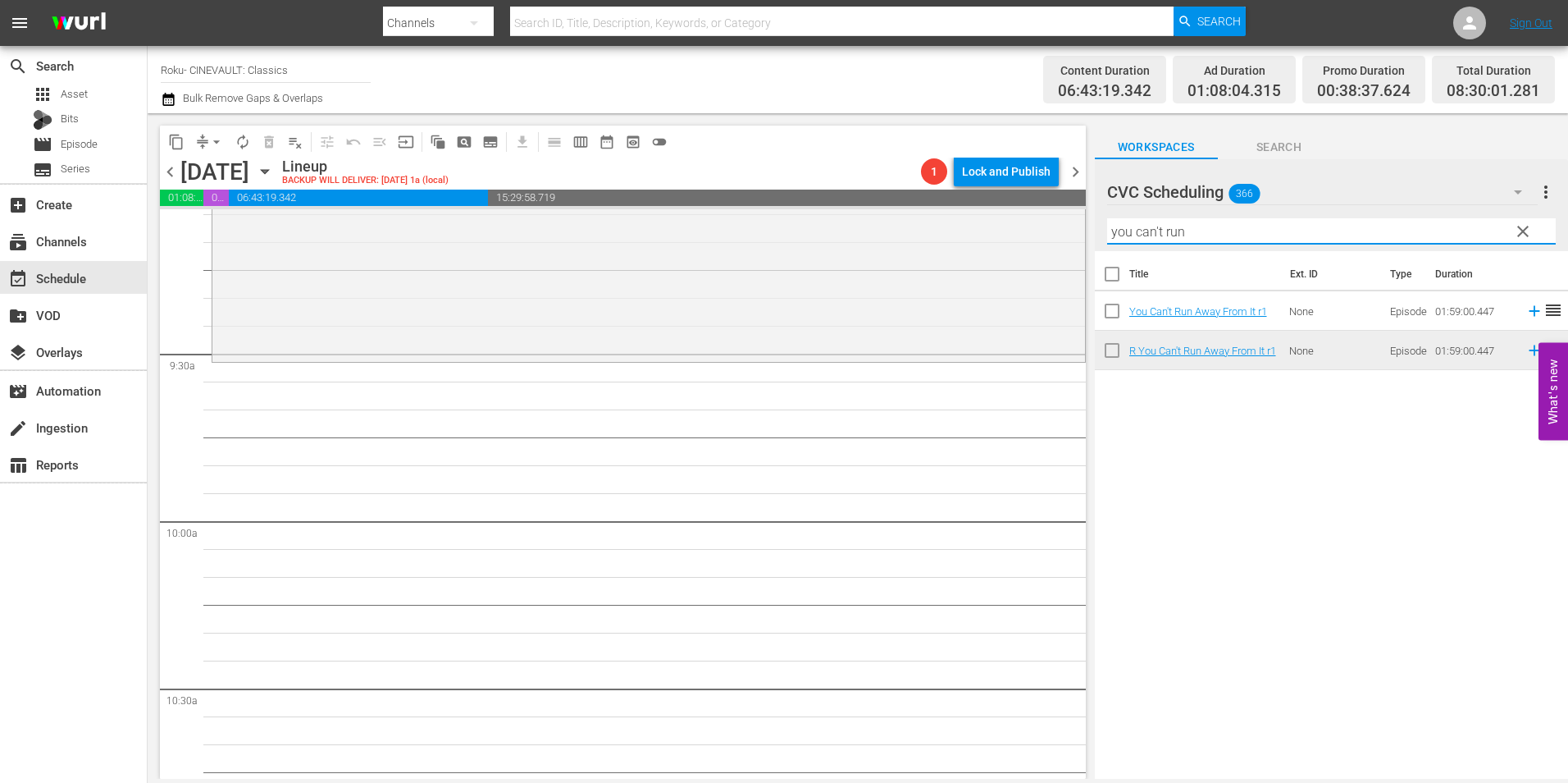
drag, startPoint x: 1188, startPoint y: 237, endPoint x: 1073, endPoint y: 251, distance: 115.8
click at [1040, 254] on div "content_copy compress arrow_drop_down autorenew_outlined delete_forever_outline…" at bounding box center [858, 446] width 1420 height 666
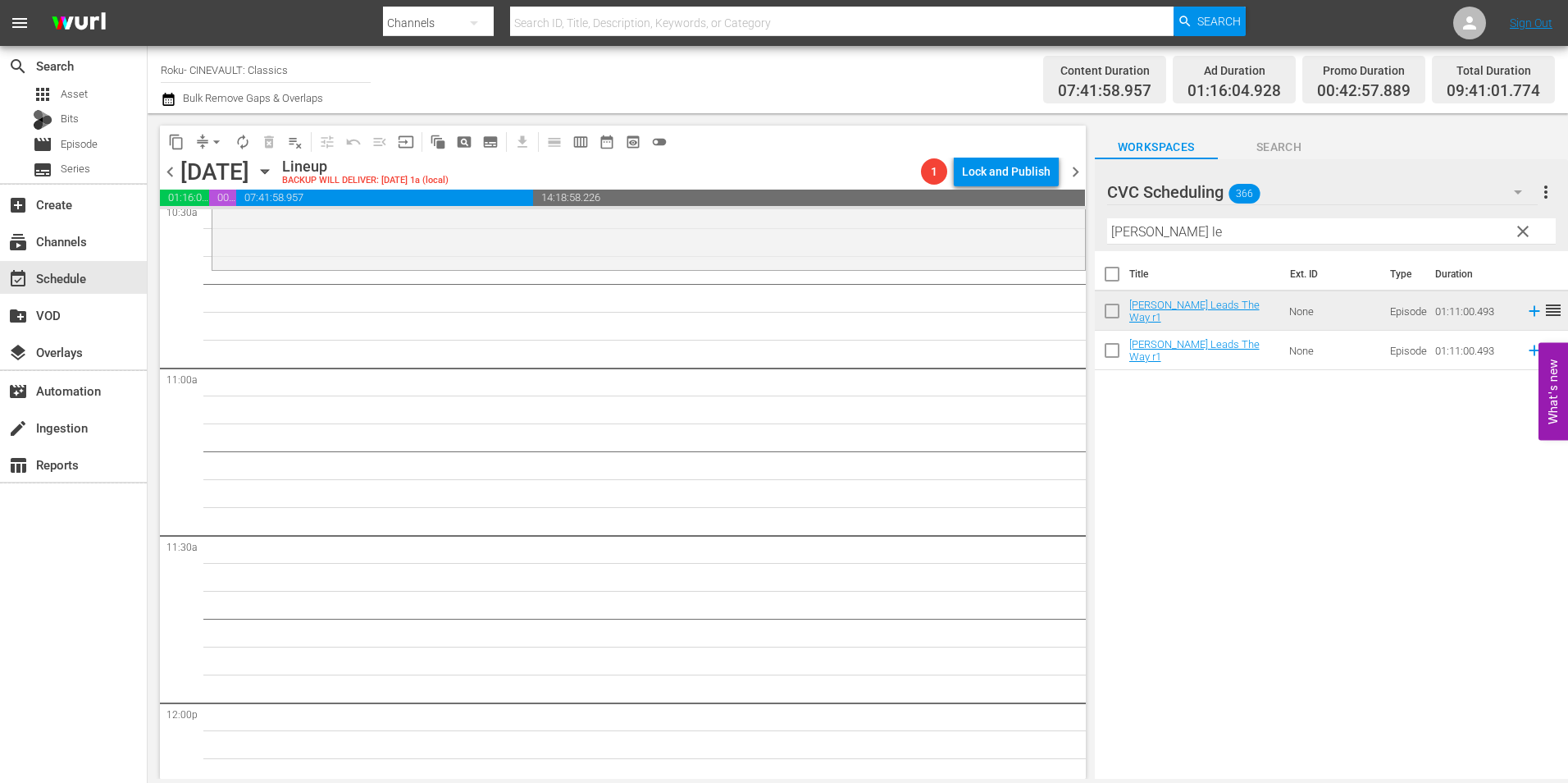
scroll to position [3446, 0]
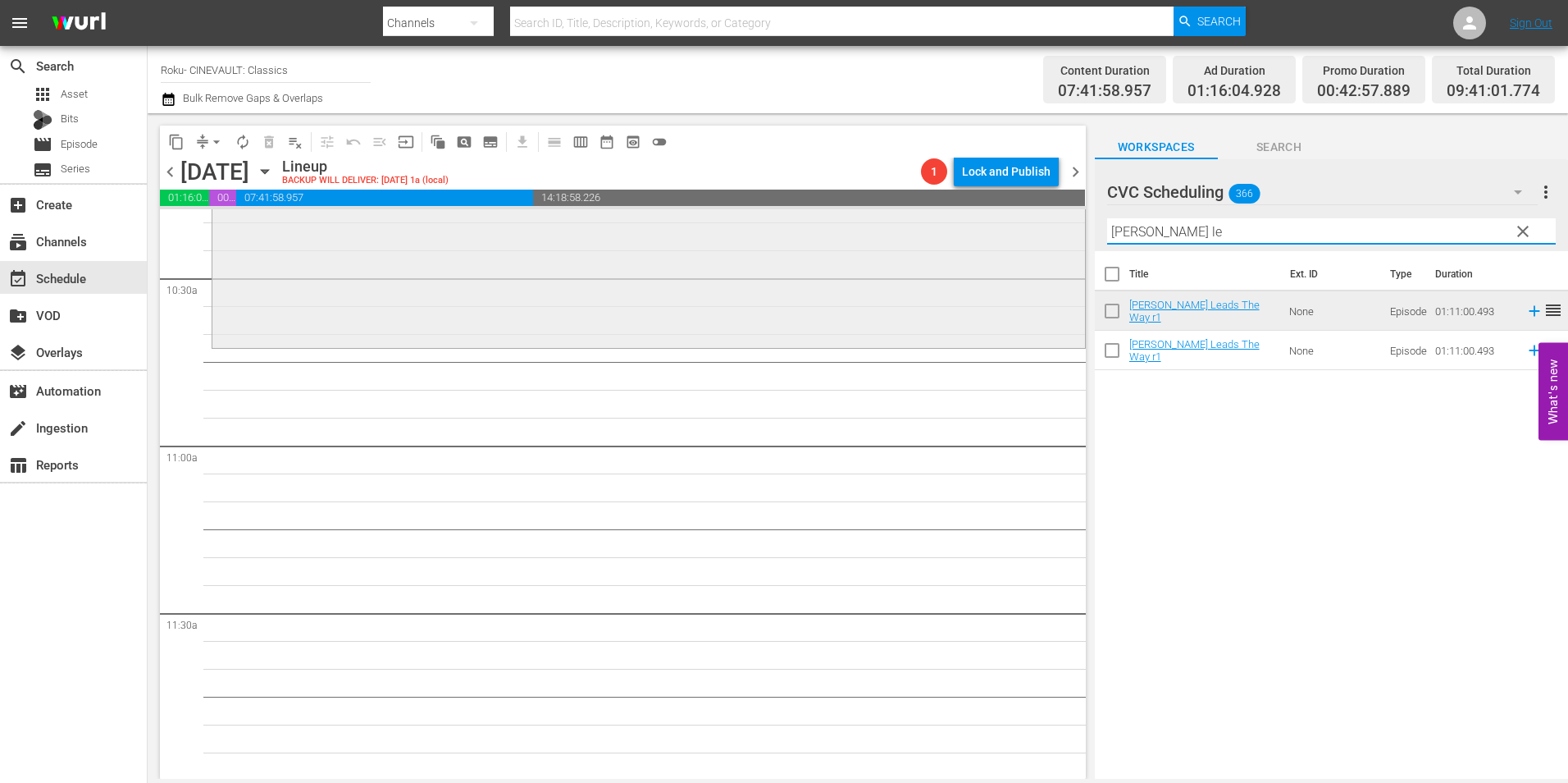
drag, startPoint x: 1153, startPoint y: 231, endPoint x: 1037, endPoint y: 240, distance: 116.3
click at [1037, 240] on div "content_copy compress arrow_drop_down autorenew_outlined delete_forever_outline…" at bounding box center [858, 446] width 1420 height 666
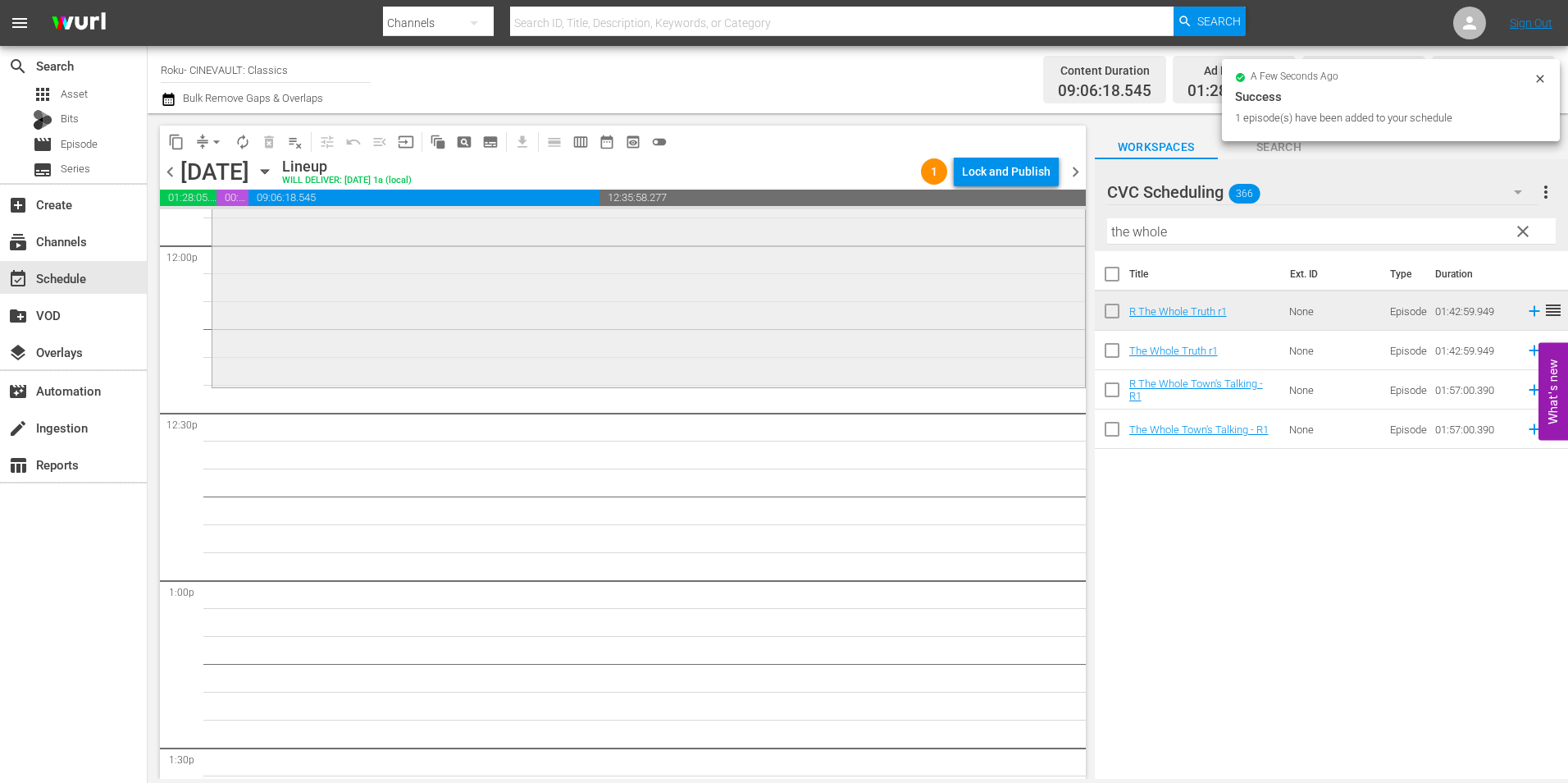
scroll to position [4020, 0]
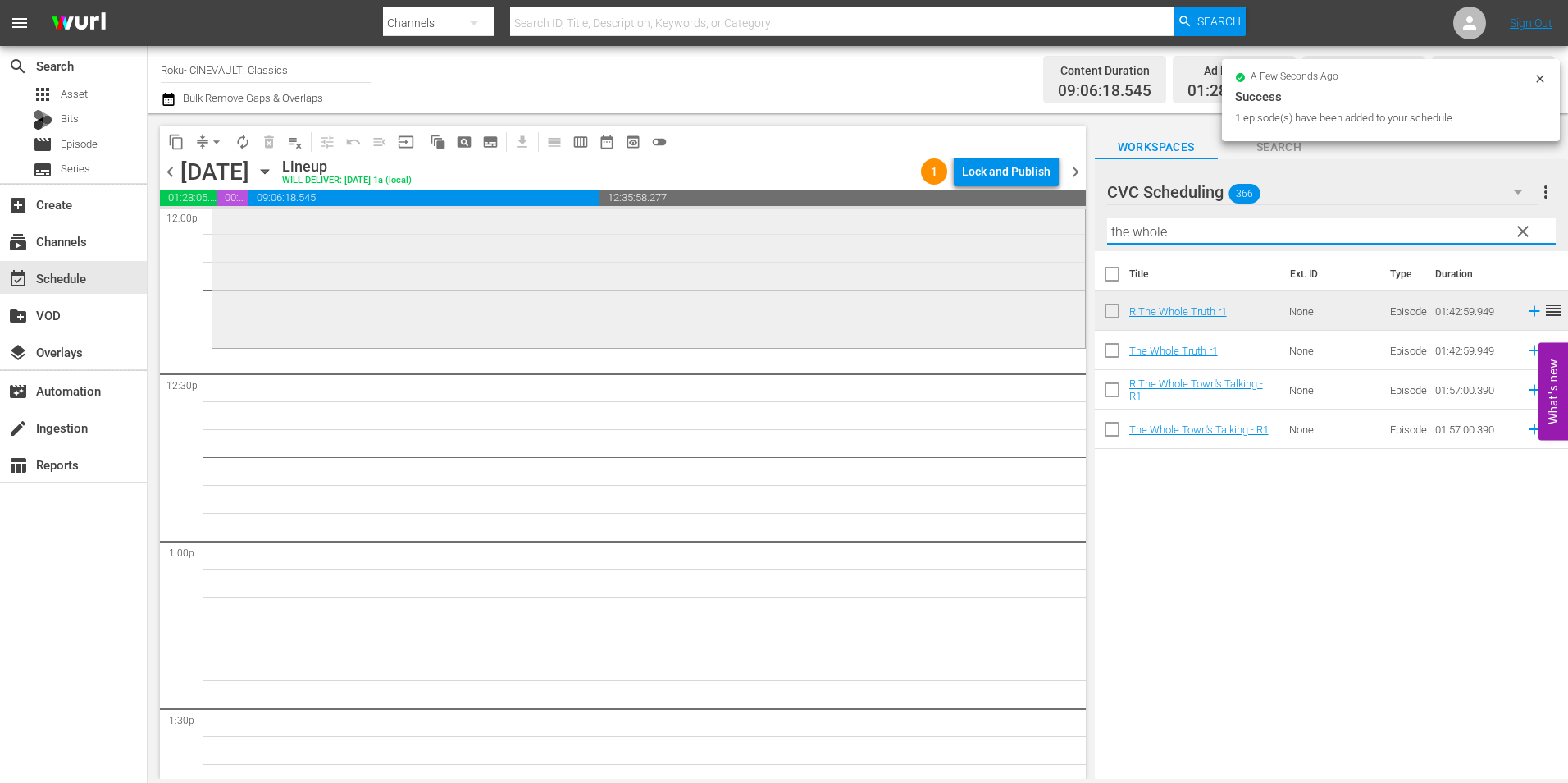
drag, startPoint x: 1180, startPoint y: 238, endPoint x: 1045, endPoint y: 257, distance: 136.3
click at [1045, 257] on div "content_copy compress arrow_drop_down autorenew_outlined delete_forever_outline…" at bounding box center [858, 446] width 1420 height 666
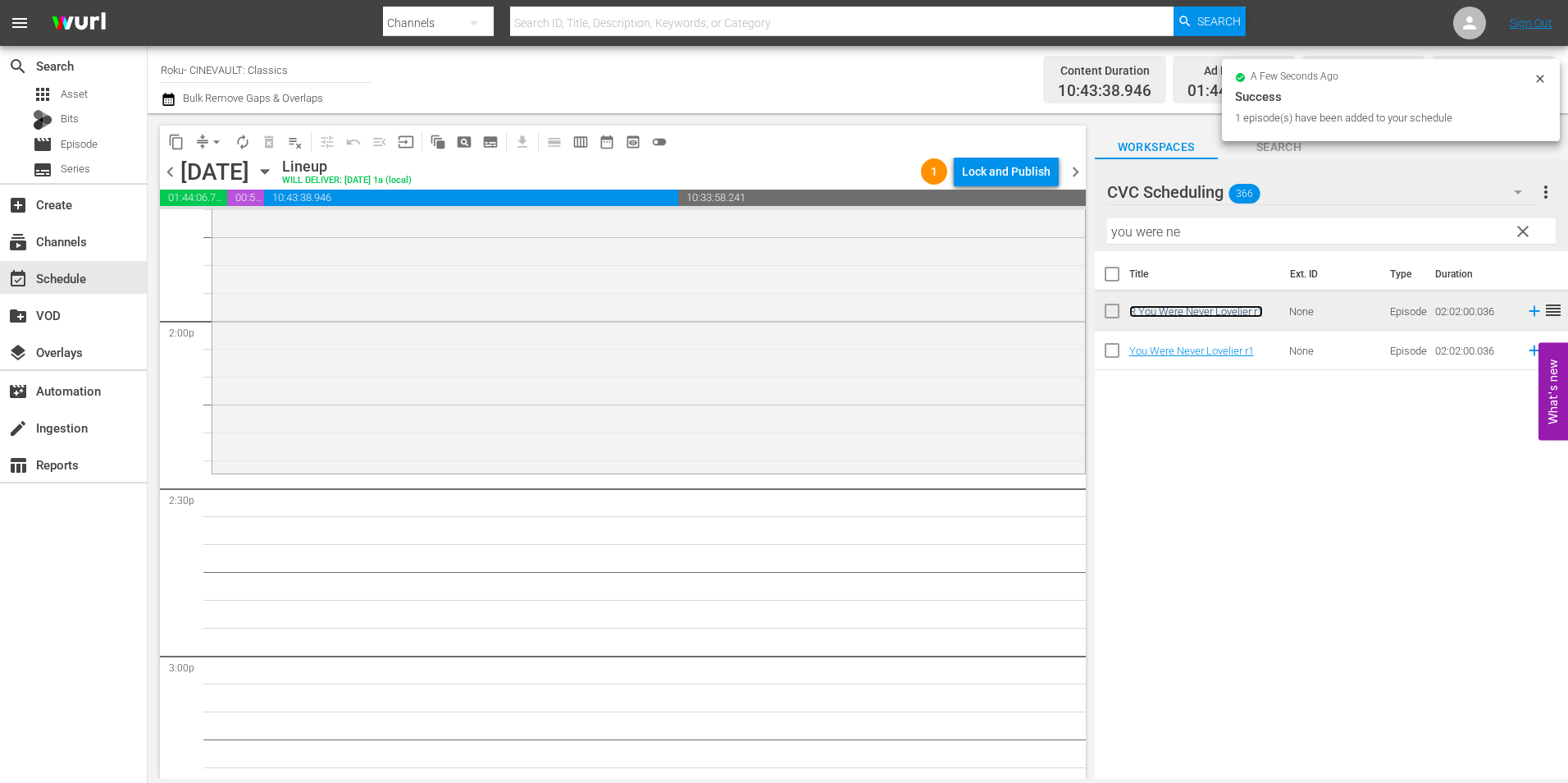
scroll to position [4676, 0]
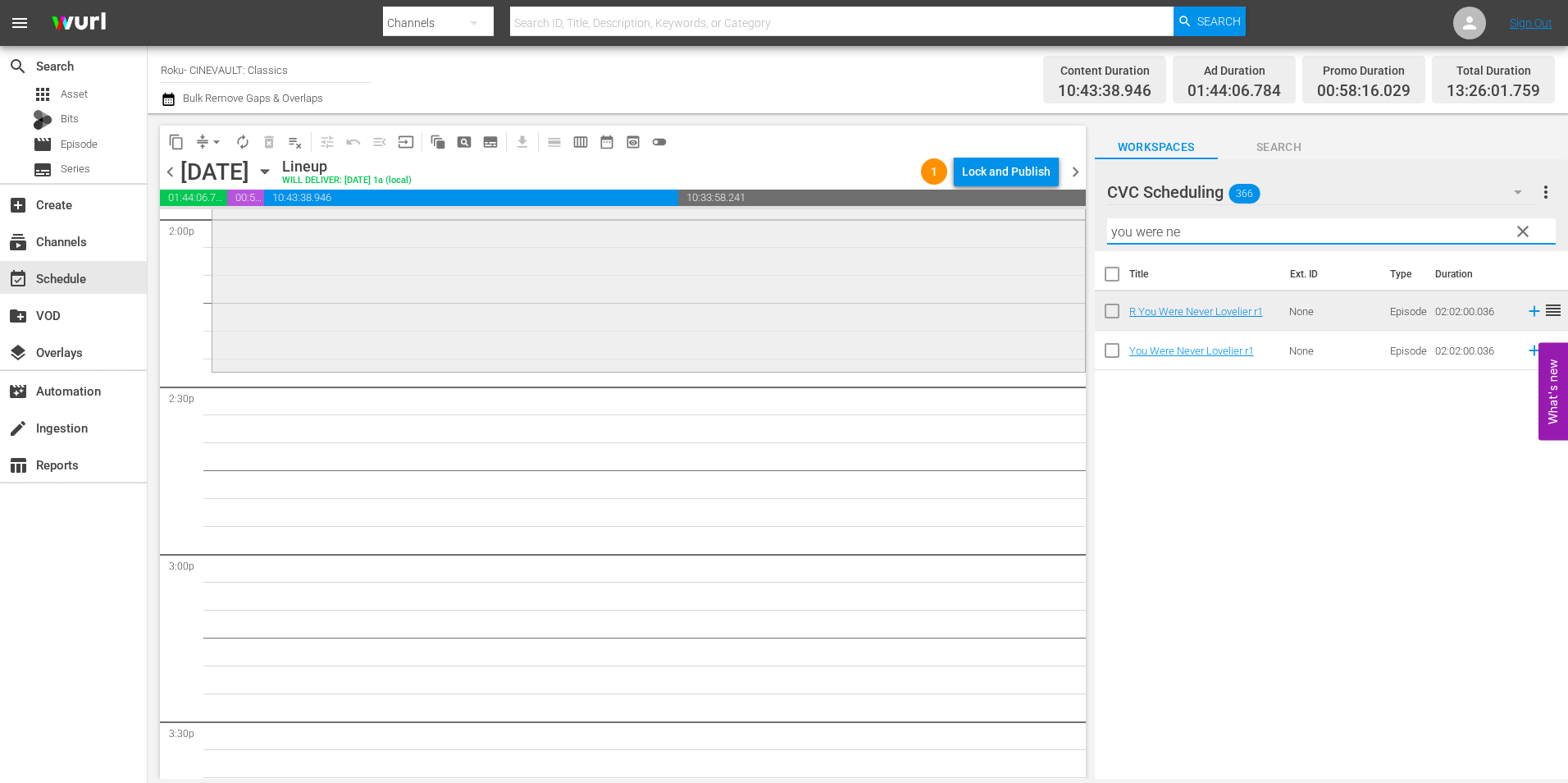
drag, startPoint x: 1183, startPoint y: 238, endPoint x: 975, endPoint y: 240, distance: 208.0
click at [975, 240] on div "content_copy compress arrow_drop_down autorenew_outlined delete_forever_outline…" at bounding box center [858, 446] width 1420 height 666
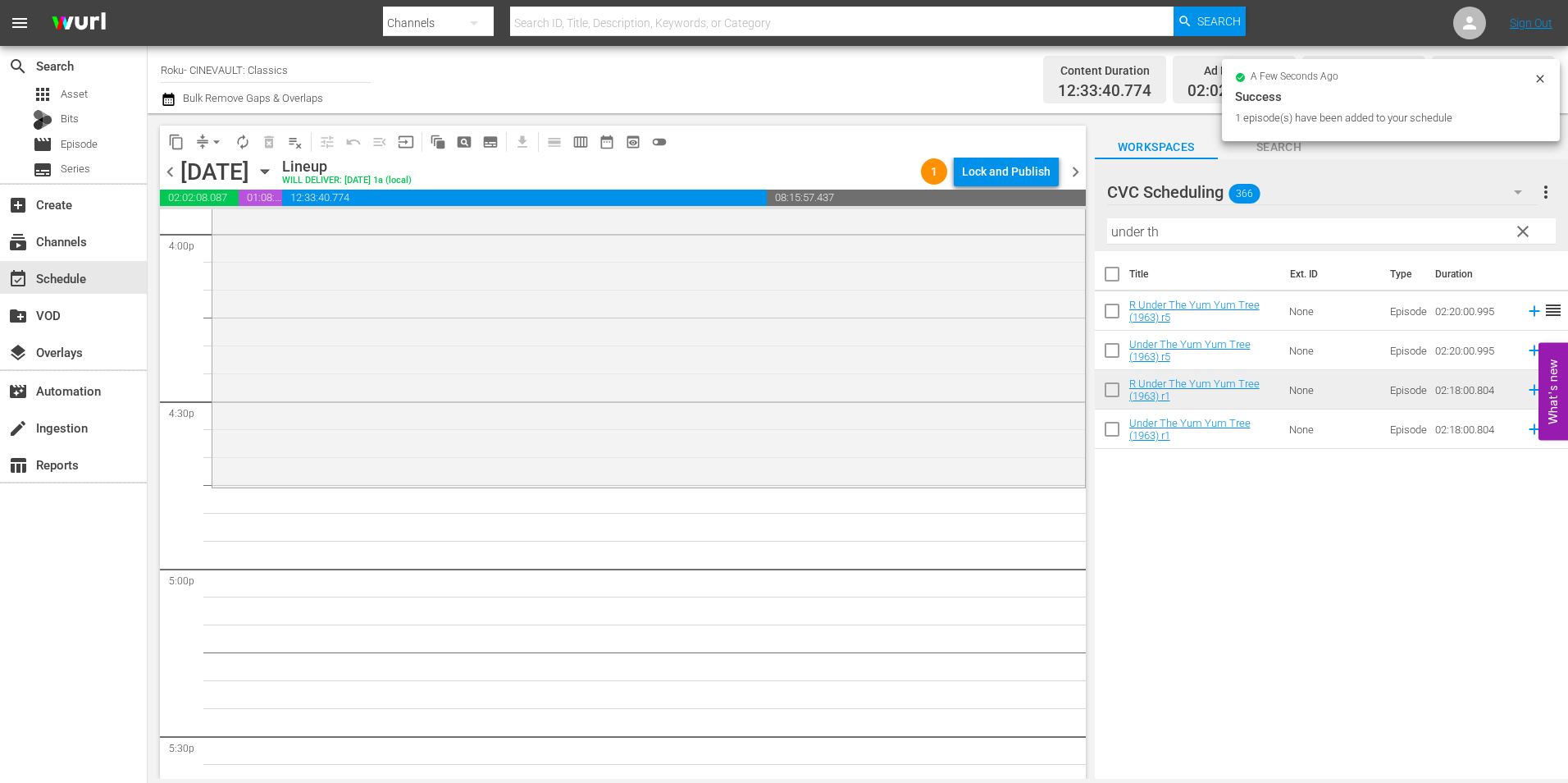
scroll to position [5332, 0]
drag, startPoint x: 1221, startPoint y: 238, endPoint x: 948, endPoint y: 222, distance: 273.5
click at [948, 221] on div "content_copy compress arrow_drop_down autorenew_outlined delete_forever_outline…" at bounding box center [858, 446] width 1420 height 666
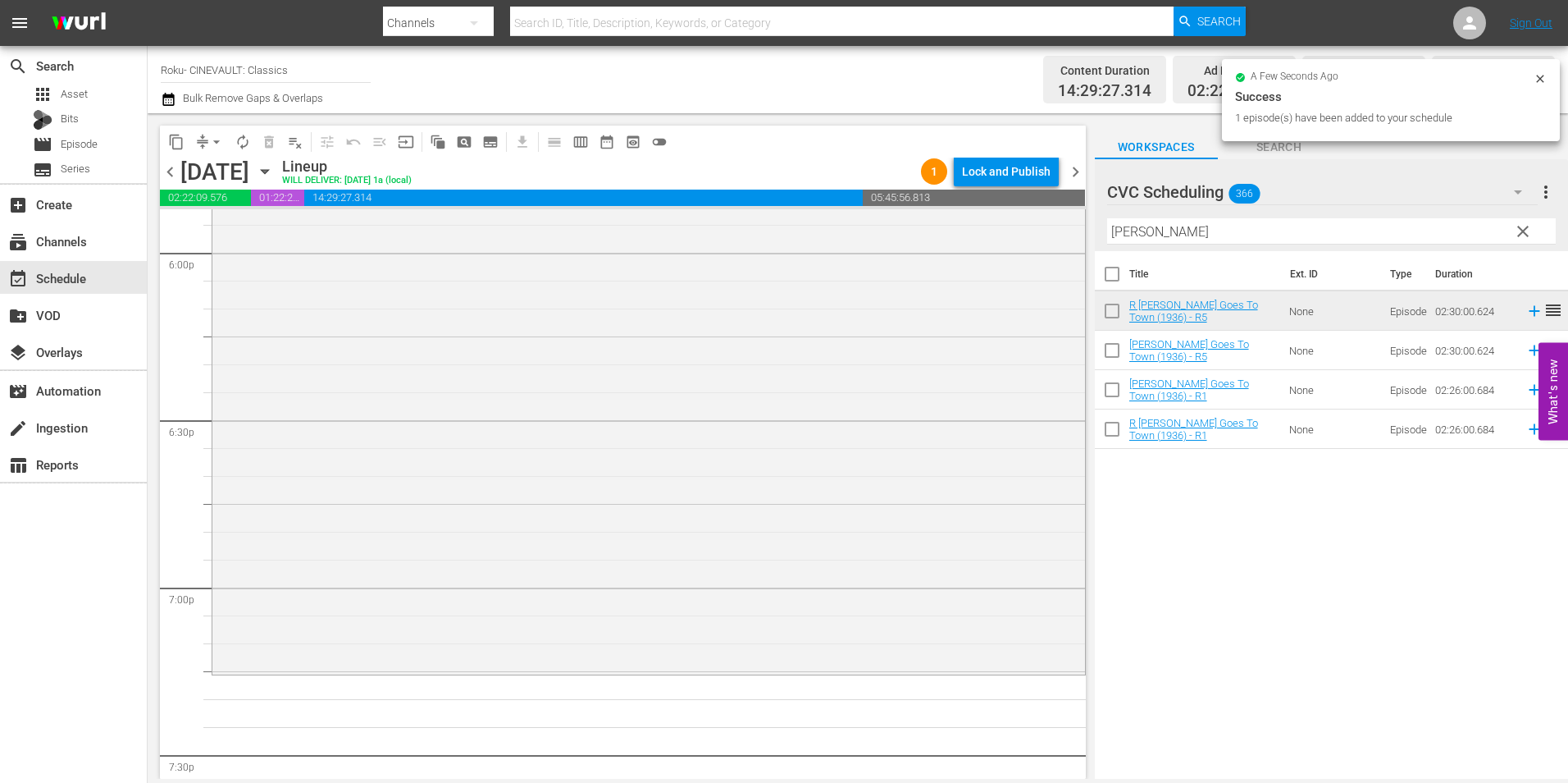
scroll to position [5989, 0]
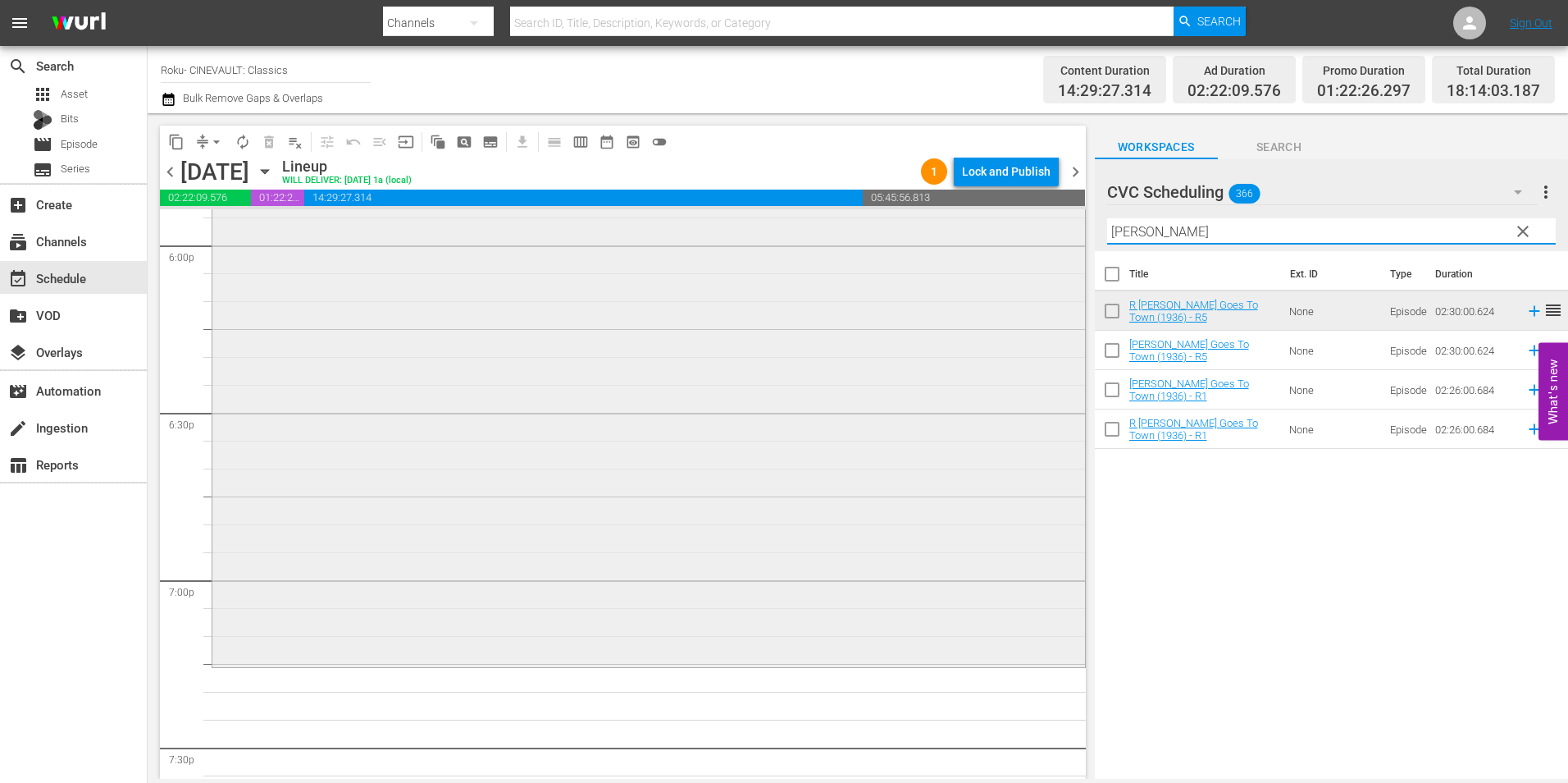
drag, startPoint x: 1249, startPoint y: 239, endPoint x: 930, endPoint y: 234, distance: 319.0
click at [930, 234] on div "content_copy compress arrow_drop_down autorenew_outlined delete_forever_outline…" at bounding box center [858, 446] width 1420 height 666
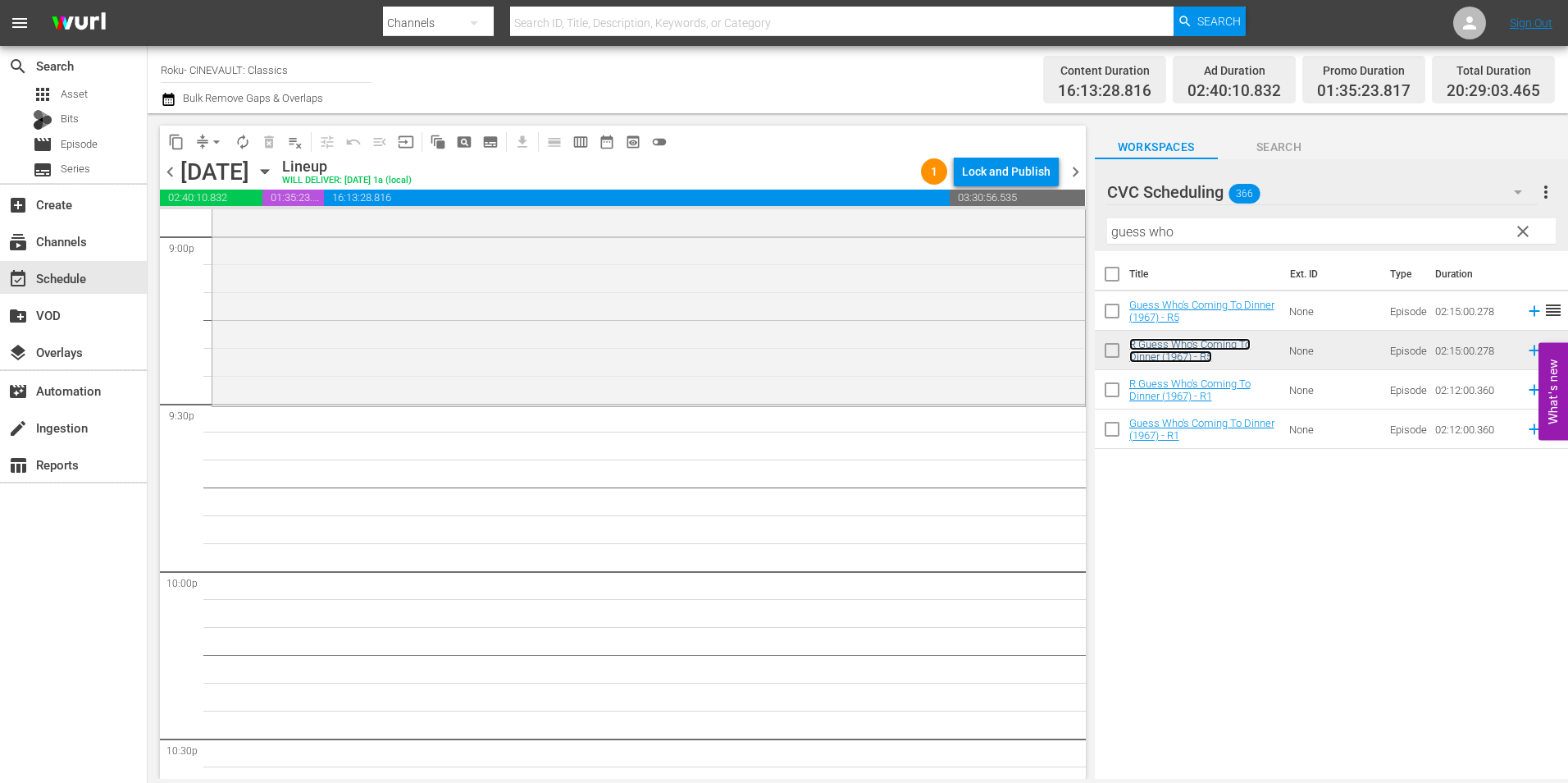
scroll to position [7055, 0]
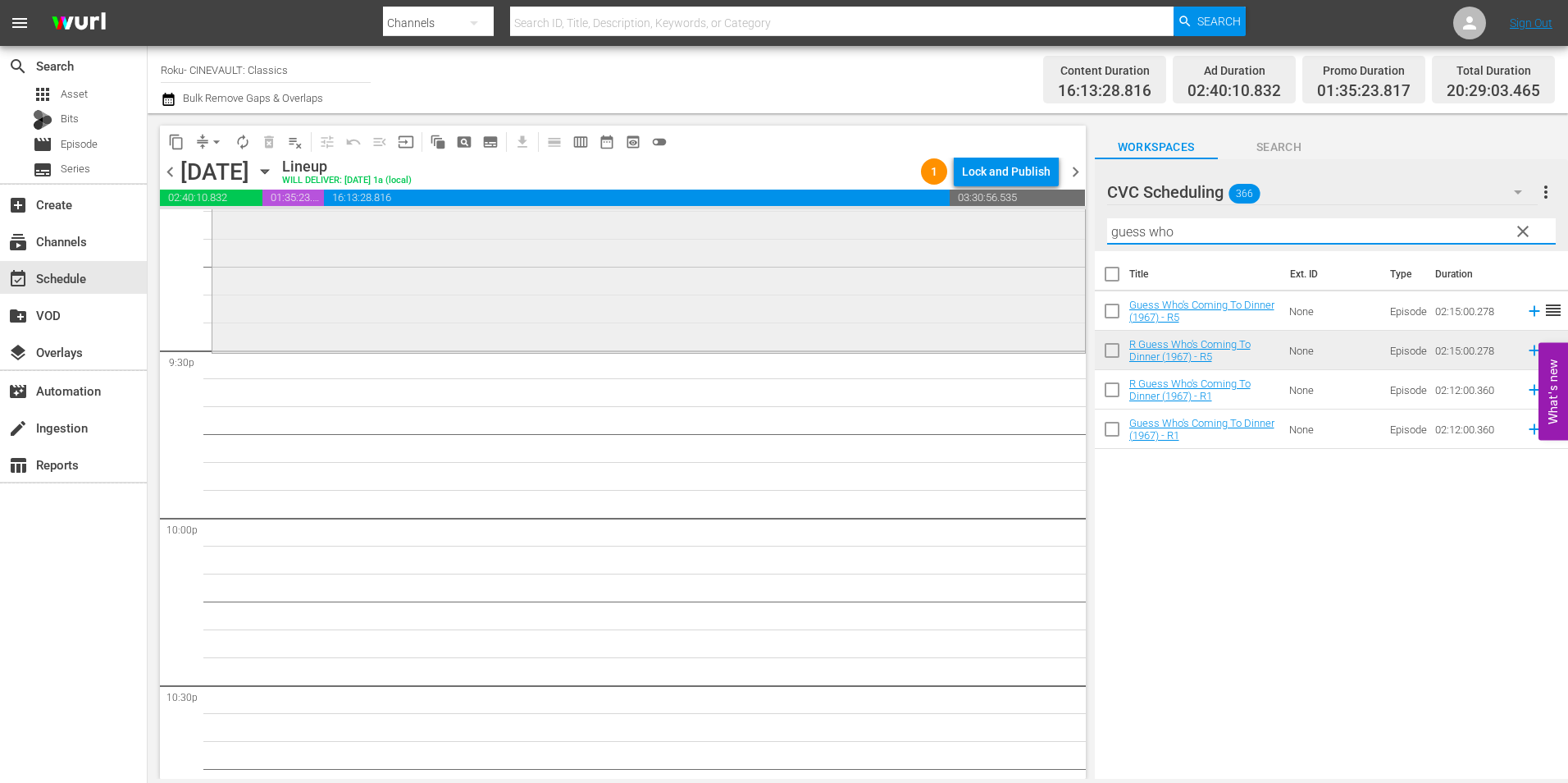
drag, startPoint x: 1179, startPoint y: 231, endPoint x: 1004, endPoint y: 243, distance: 175.4
click at [1004, 243] on div "content_copy compress arrow_drop_down autorenew_outlined delete_forever_outline…" at bounding box center [858, 446] width 1420 height 666
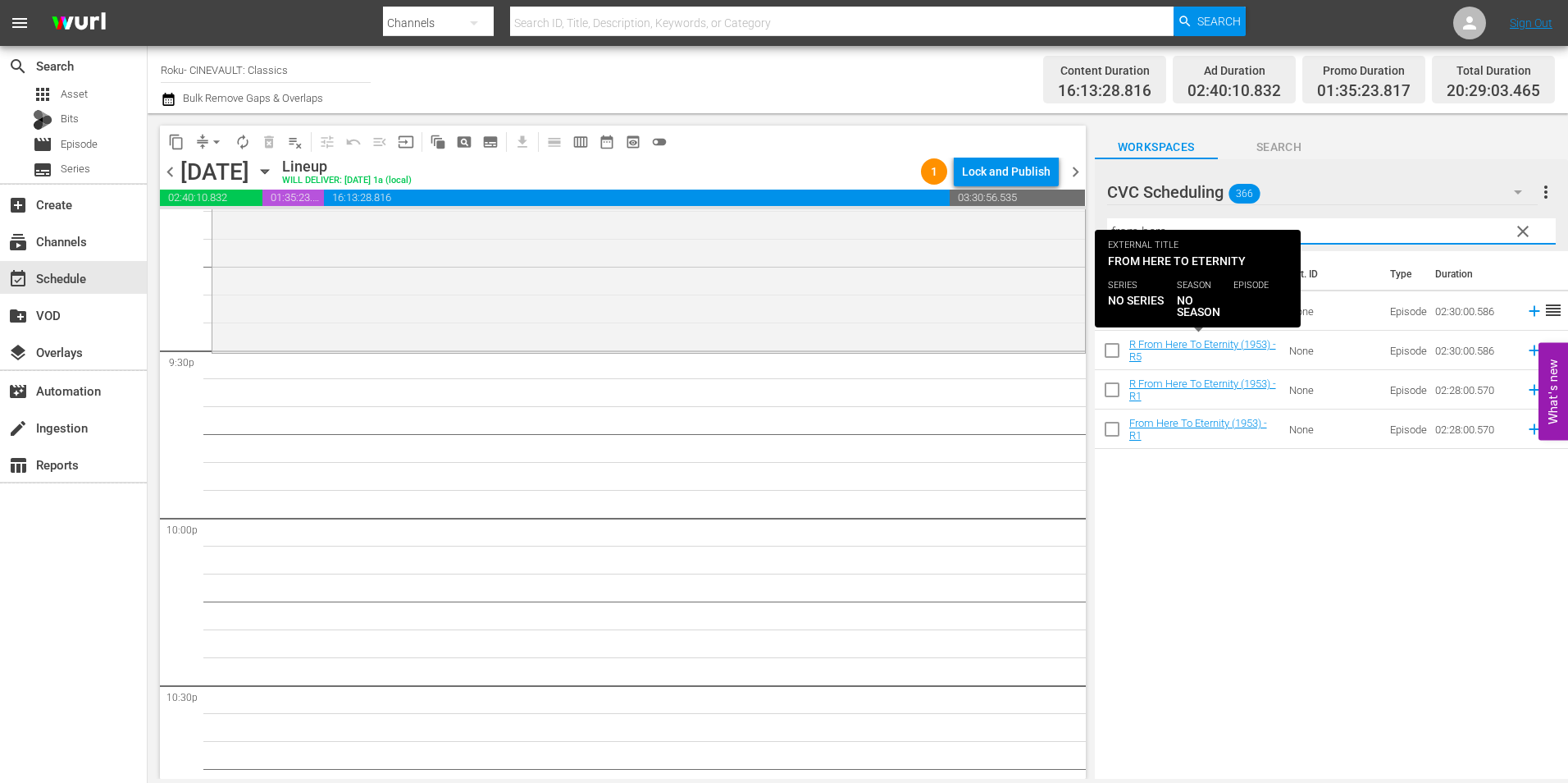
type input "from here"
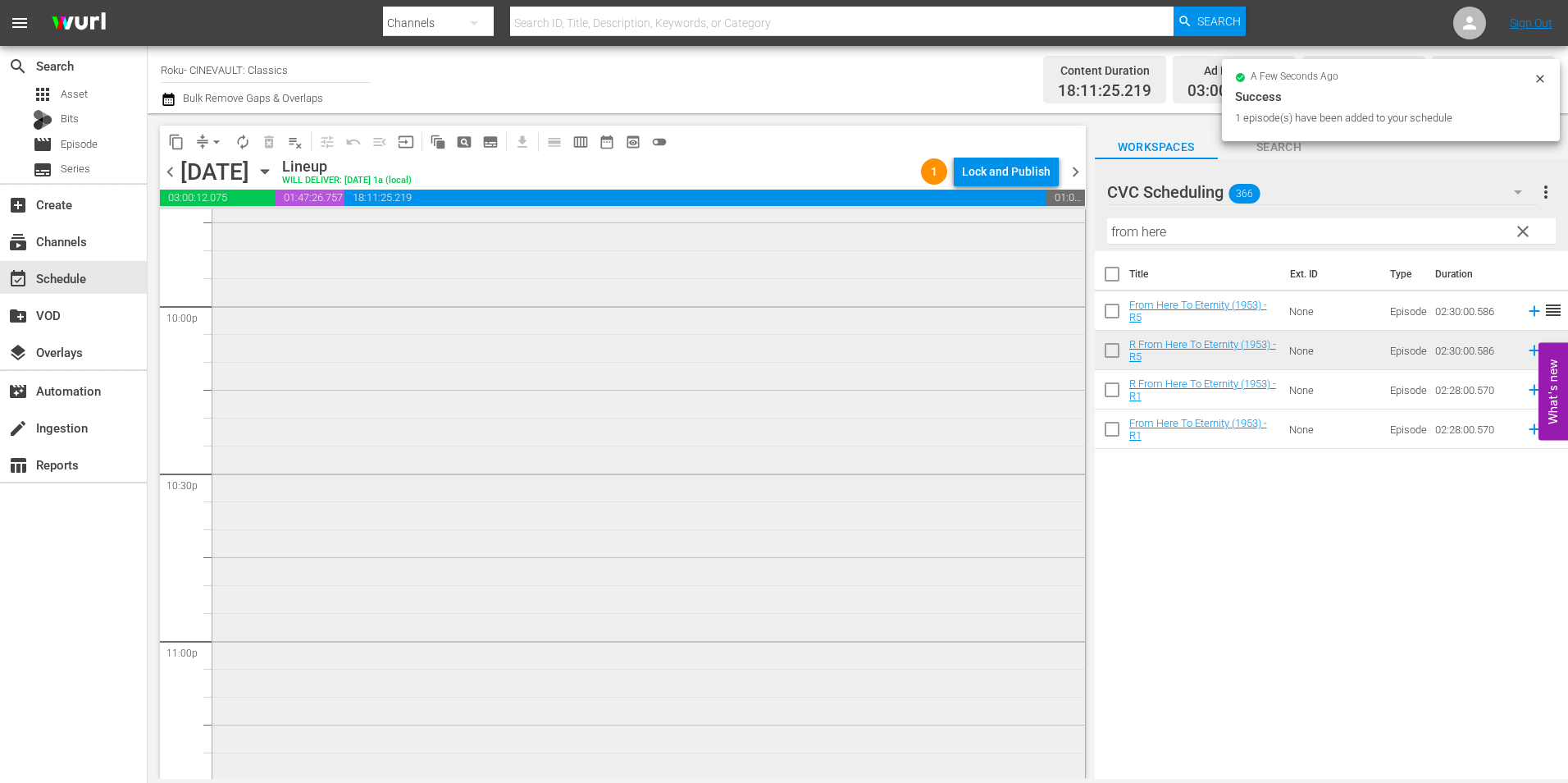
scroll to position [7467, 0]
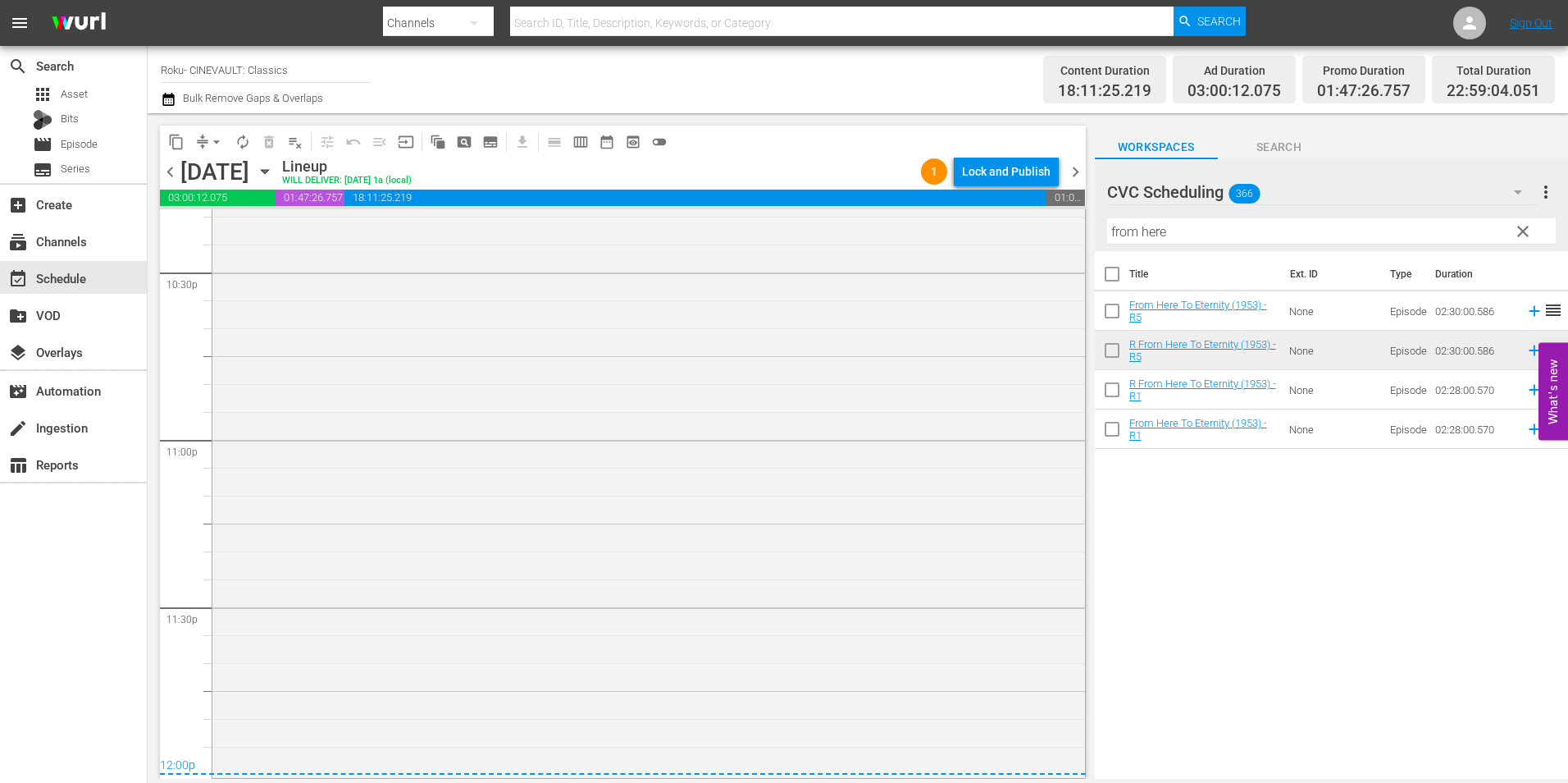
click at [1016, 156] on div "content_copy compress arrow_drop_down autorenew_outlined delete_forever_outline…" at bounding box center [622, 140] width 926 height 32
click at [1012, 168] on div "Lock and Publish" at bounding box center [1006, 171] width 88 height 30
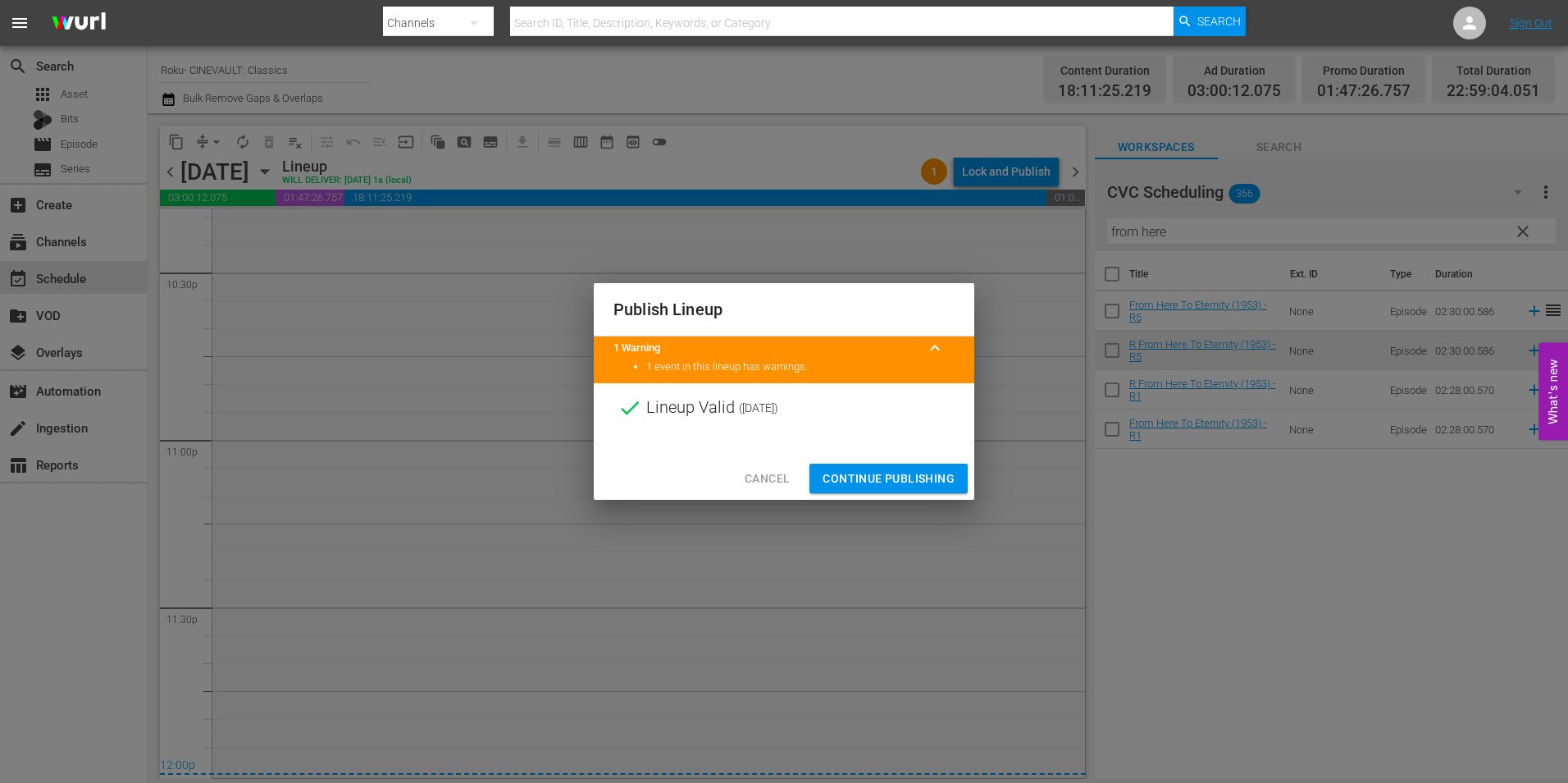
click at [858, 470] on span "Continue Publishing" at bounding box center [887, 478] width 132 height 20
